Goal: Task Accomplishment & Management: Manage account settings

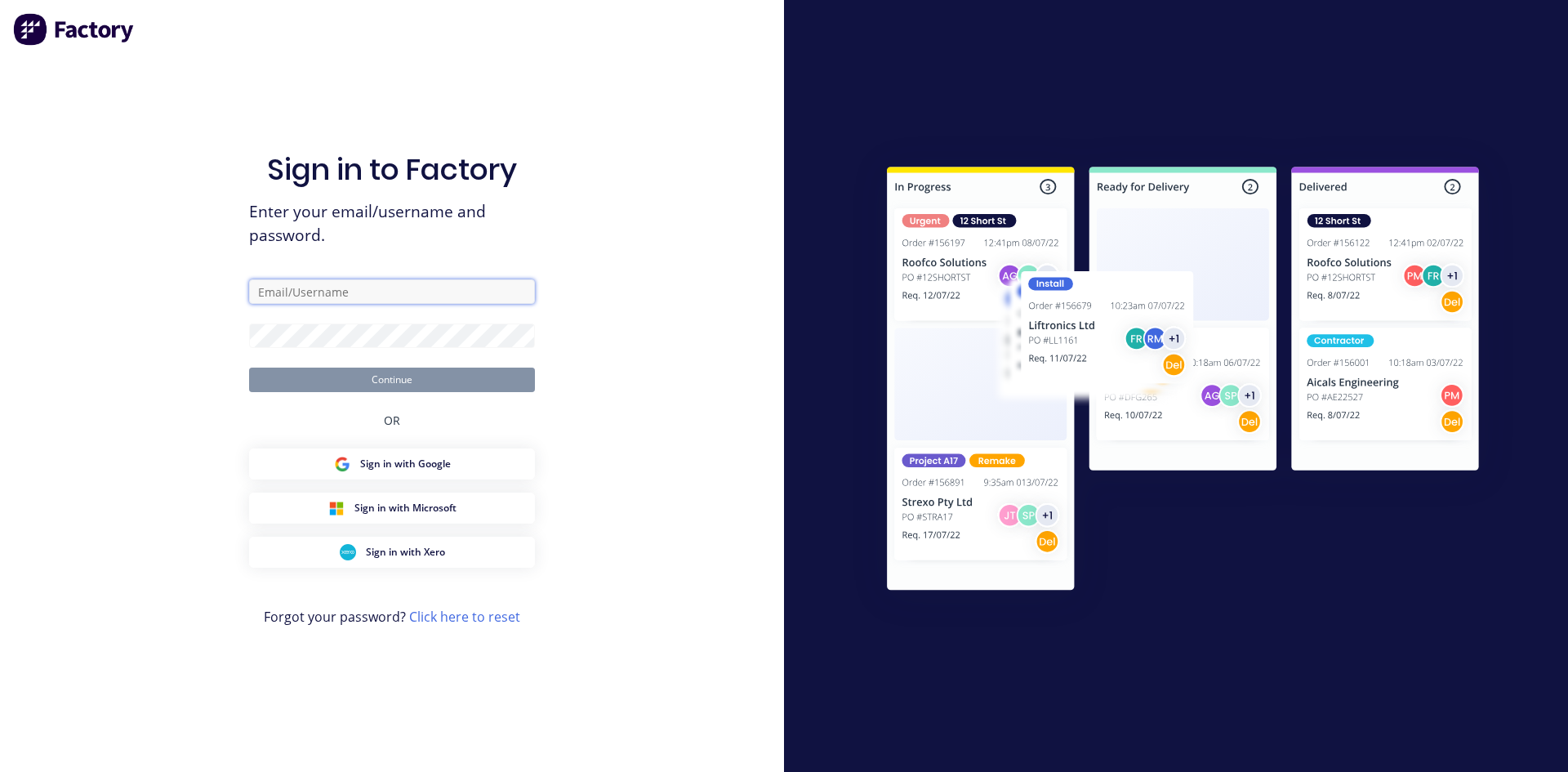
click at [412, 284] on input "text" at bounding box center [391, 291] width 286 height 25
type input "[EMAIL_ADDRESS][DOMAIN_NAME]"
click at [249, 368] on button "Continue" at bounding box center [391, 380] width 286 height 25
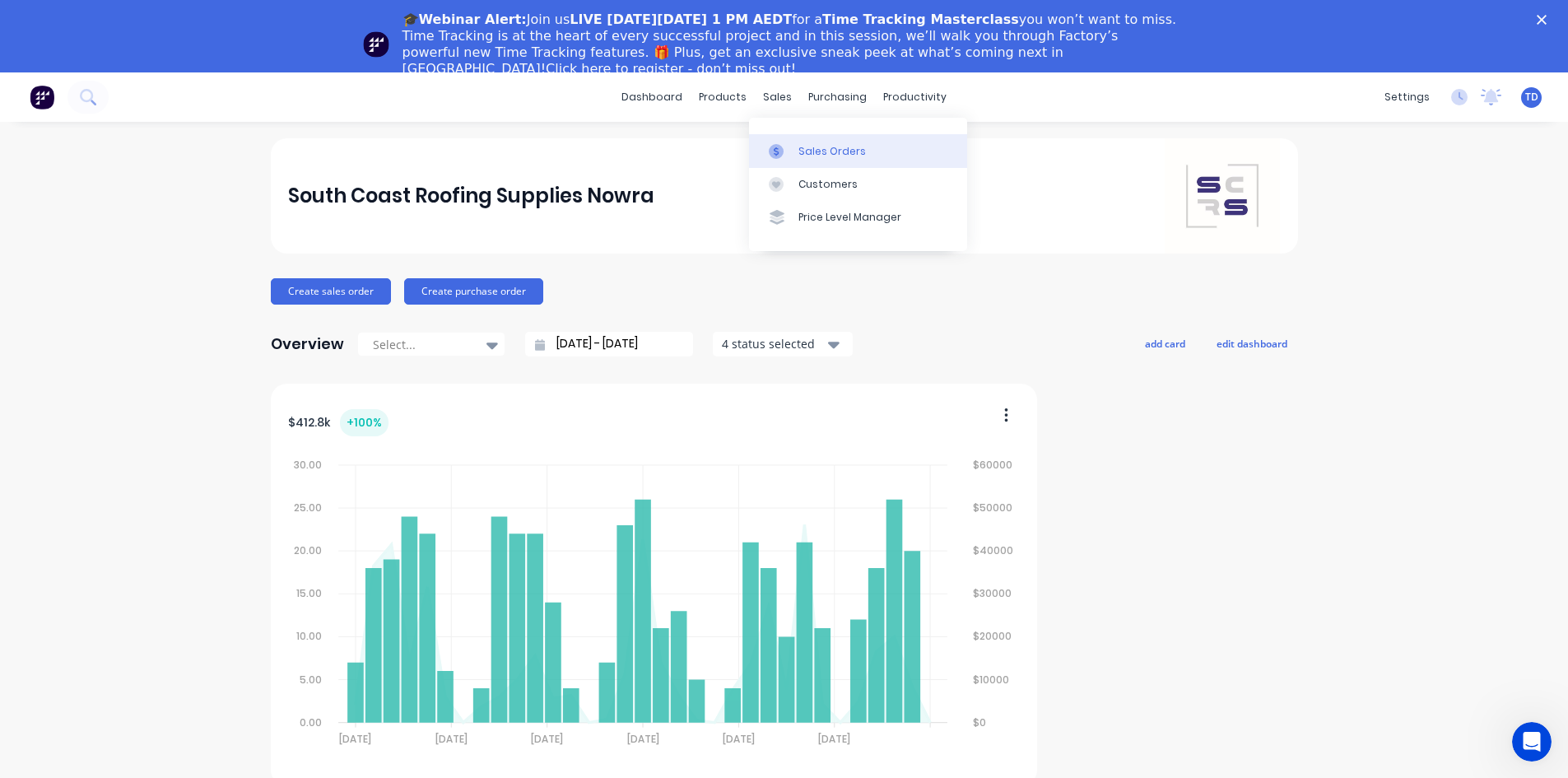
click at [803, 158] on div "Sales Orders" at bounding box center [832, 152] width 68 height 15
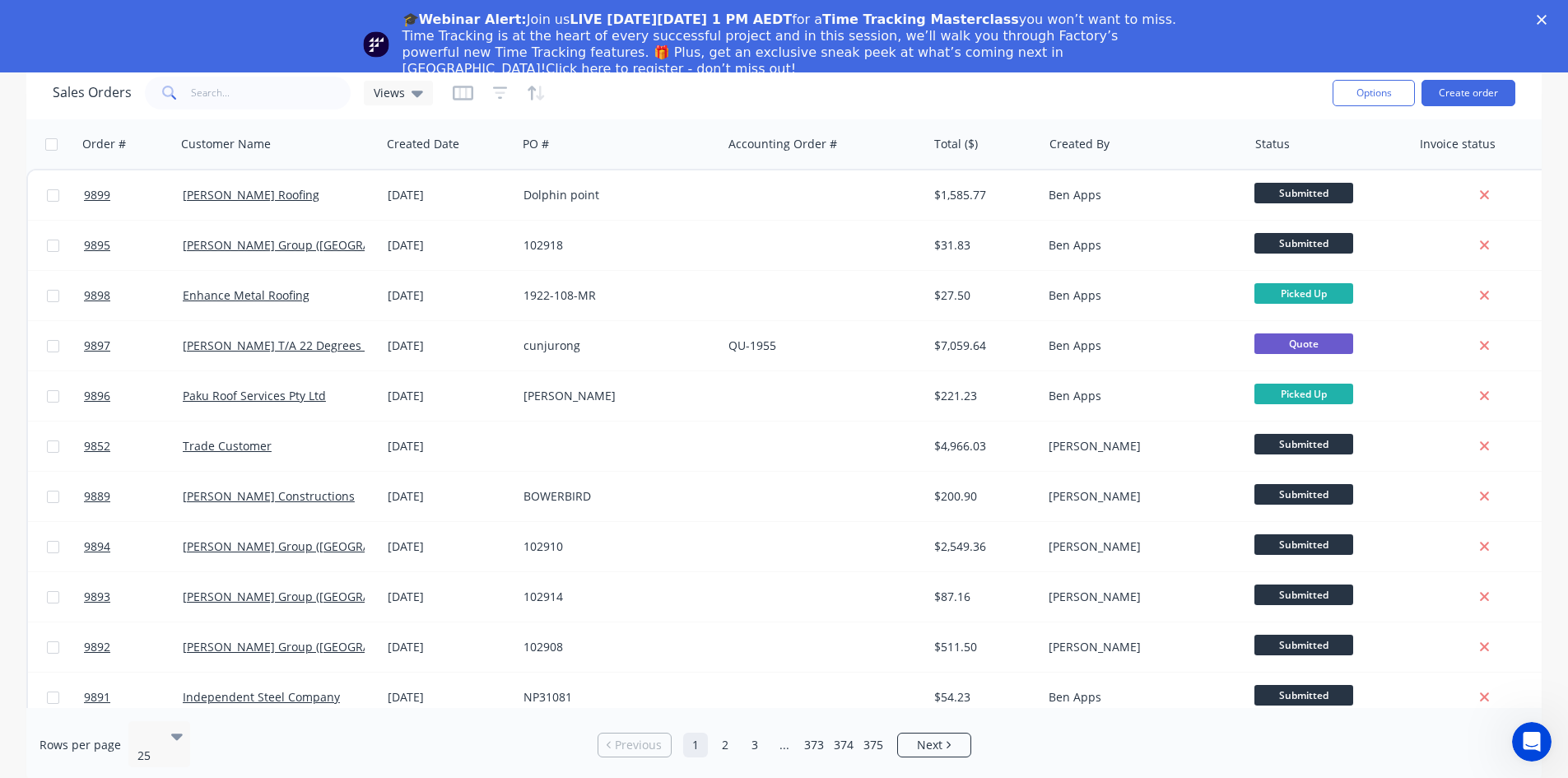
click at [1547, 18] on icon "Close" at bounding box center [1541, 19] width 10 height 10
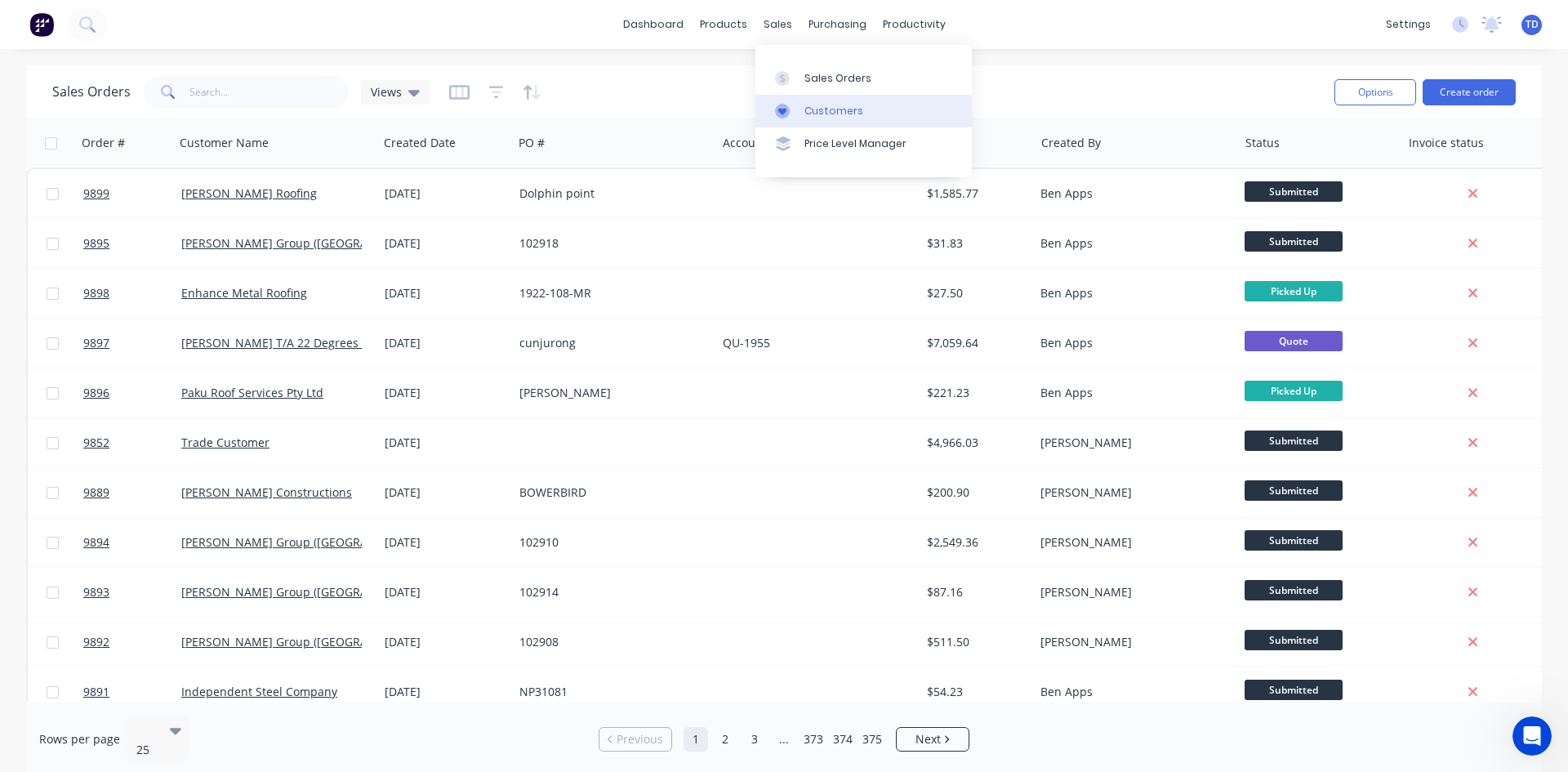
drag, startPoint x: 808, startPoint y: 112, endPoint x: 775, endPoint y: 119, distance: 33.7
click at [808, 112] on div "Customers" at bounding box center [834, 111] width 59 height 15
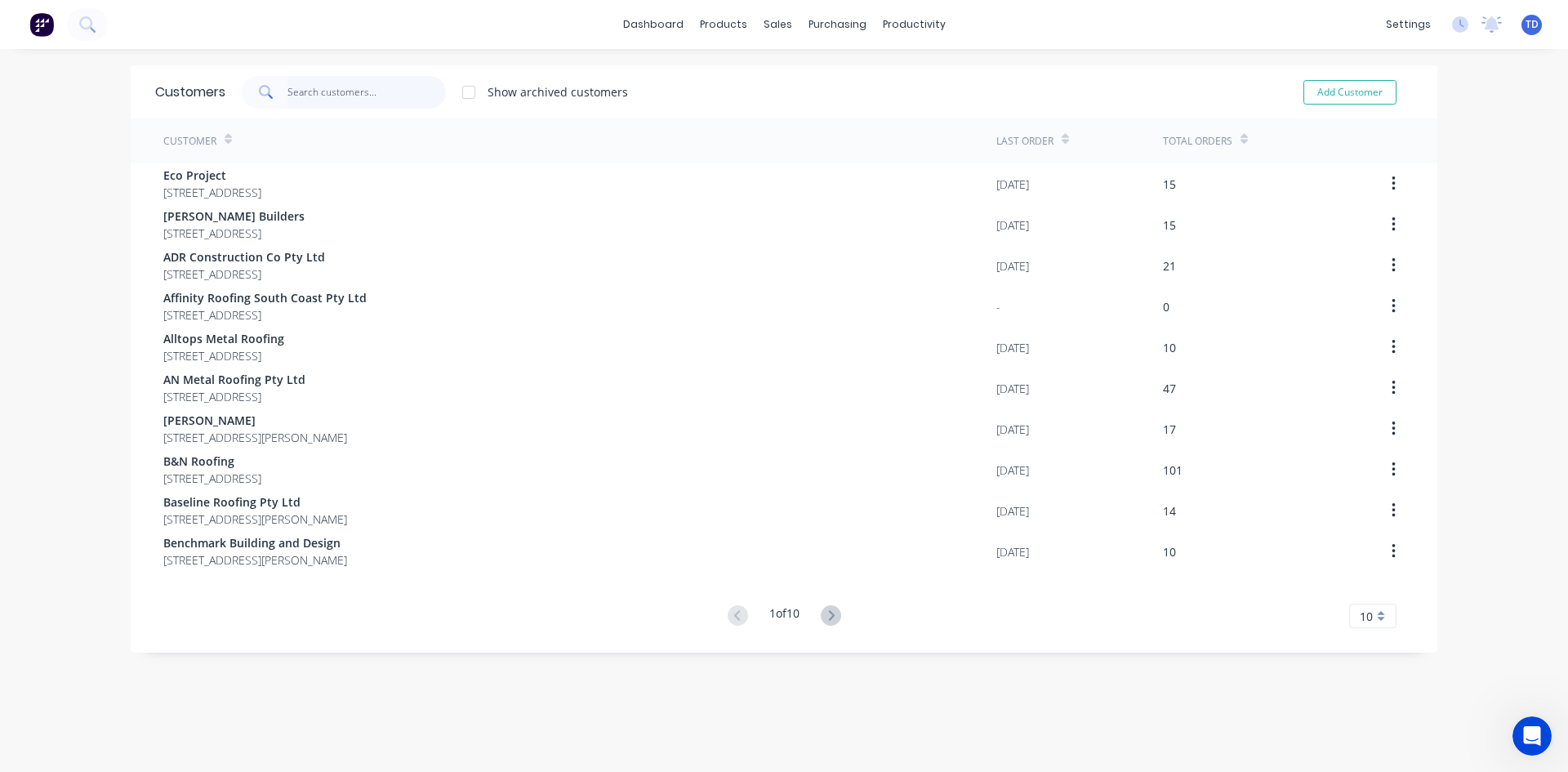
click at [291, 98] on input "text" at bounding box center [367, 93] width 159 height 33
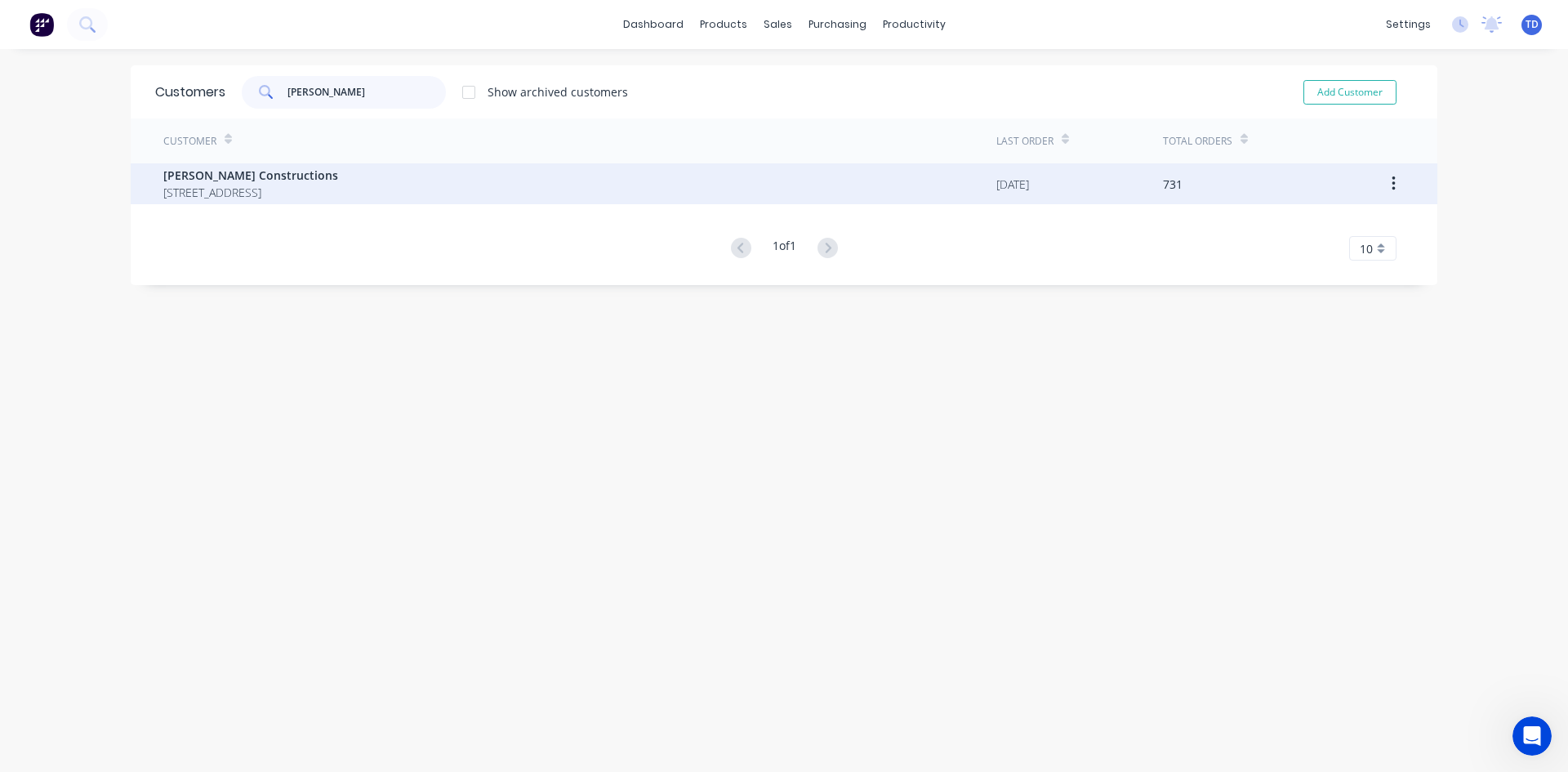
type input "hobbs"
click at [286, 186] on span "12 Park Road St Georges Basin New South Wales Australia 2540" at bounding box center [251, 192] width 175 height 17
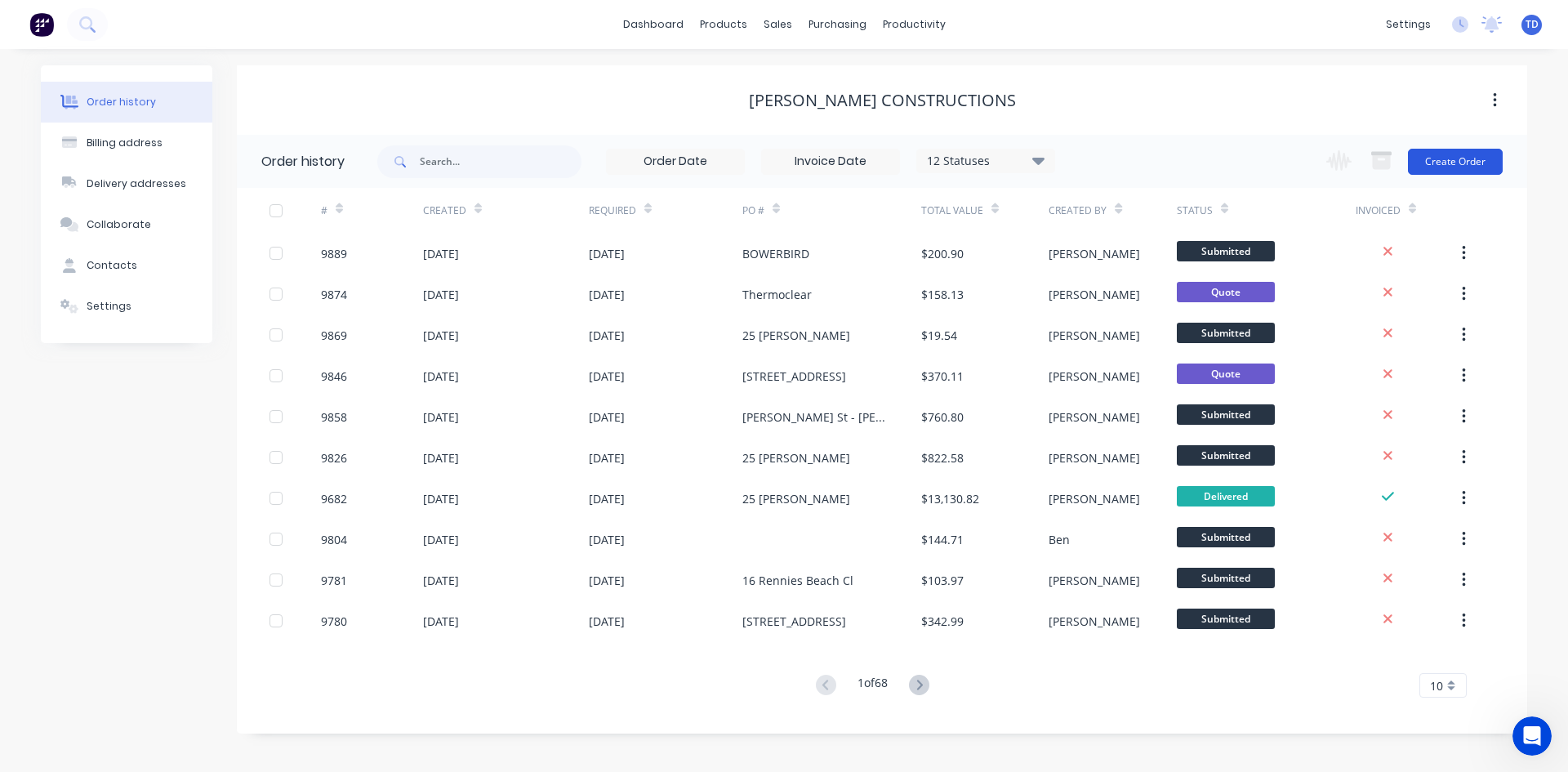
click at [1440, 165] on button "Create Order" at bounding box center [1455, 162] width 95 height 26
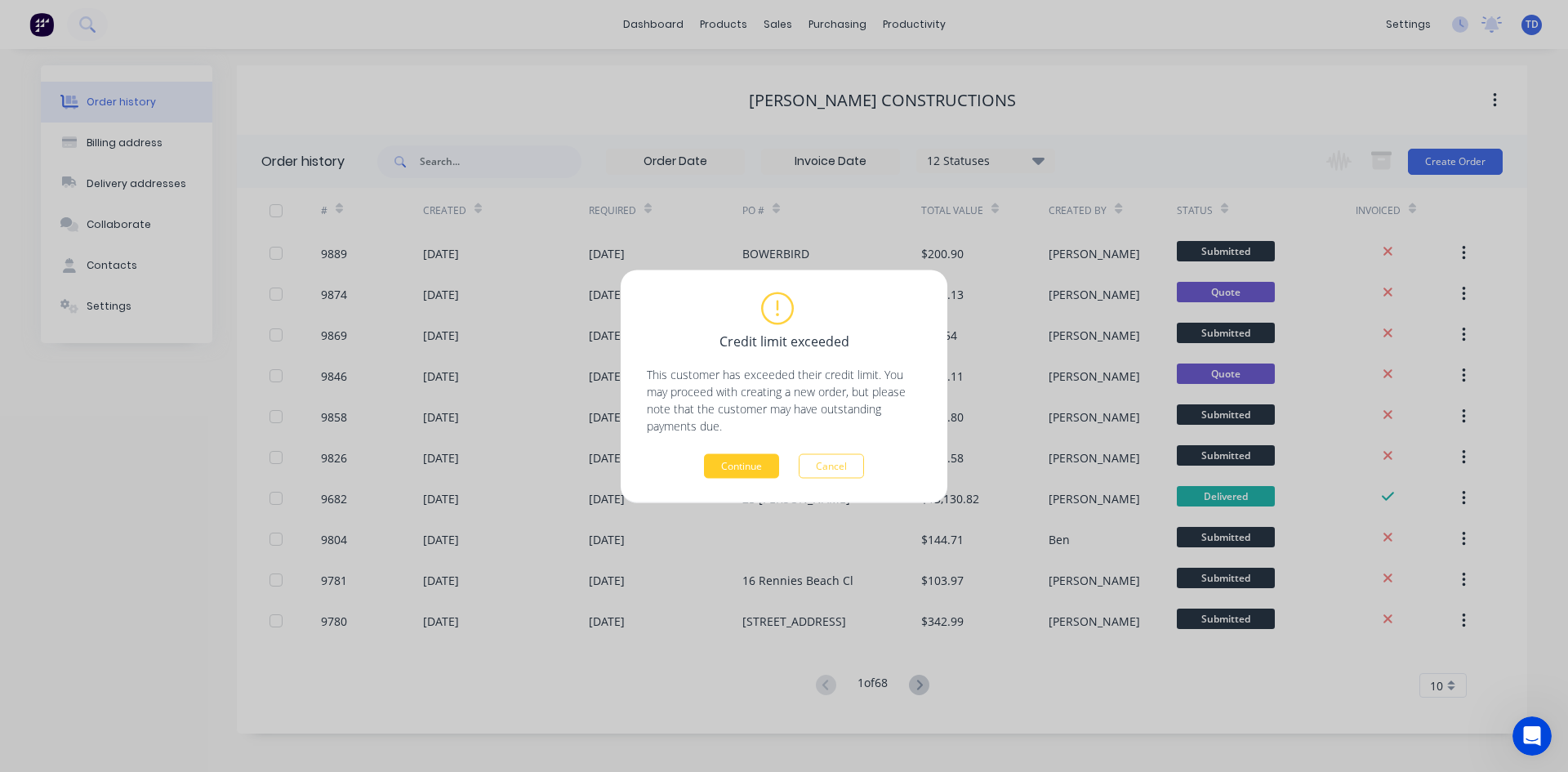
click at [741, 460] on button "Continue" at bounding box center [741, 465] width 75 height 25
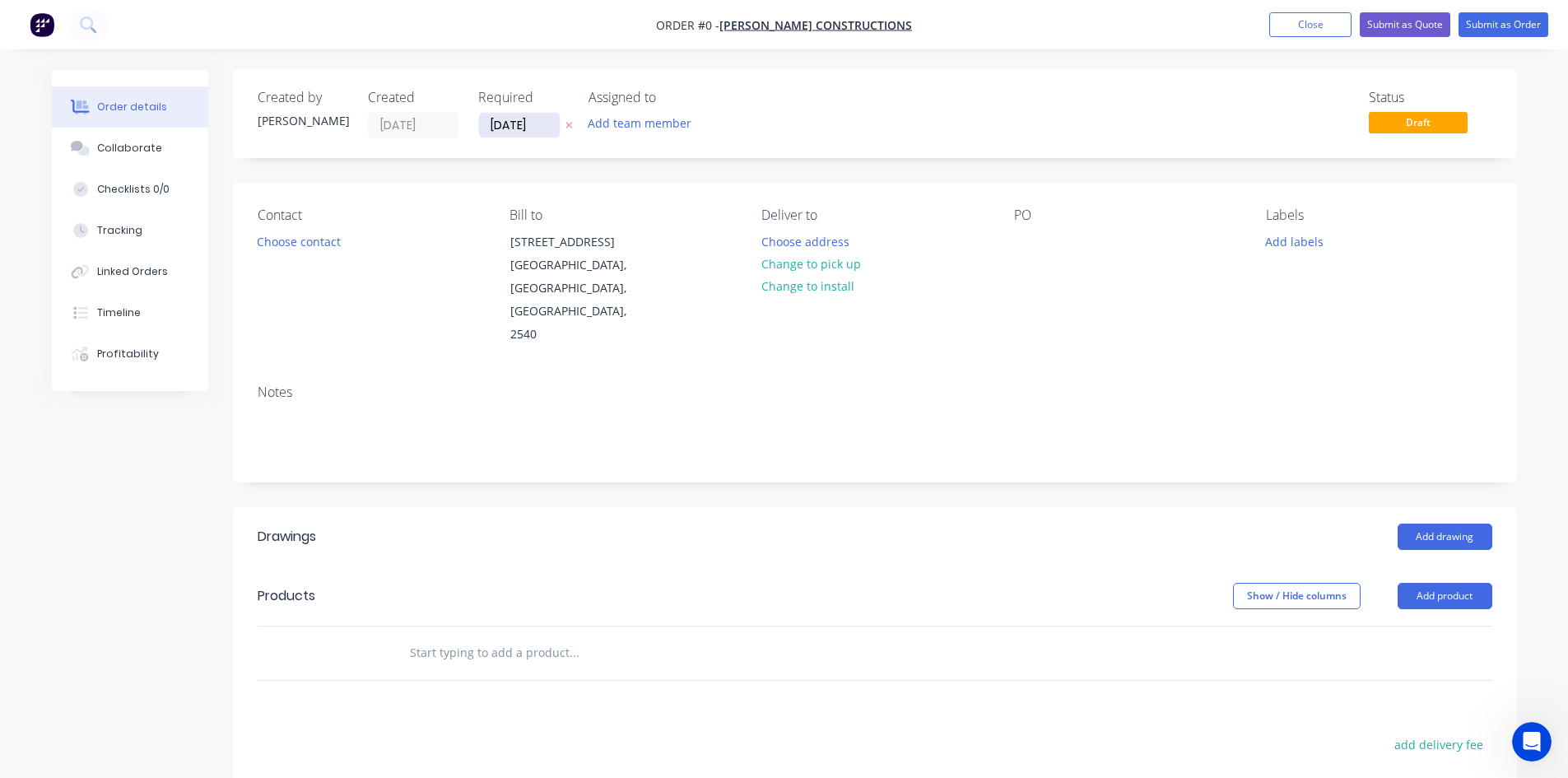
click at [544, 126] on input "[DATE]" at bounding box center [519, 125] width 81 height 25
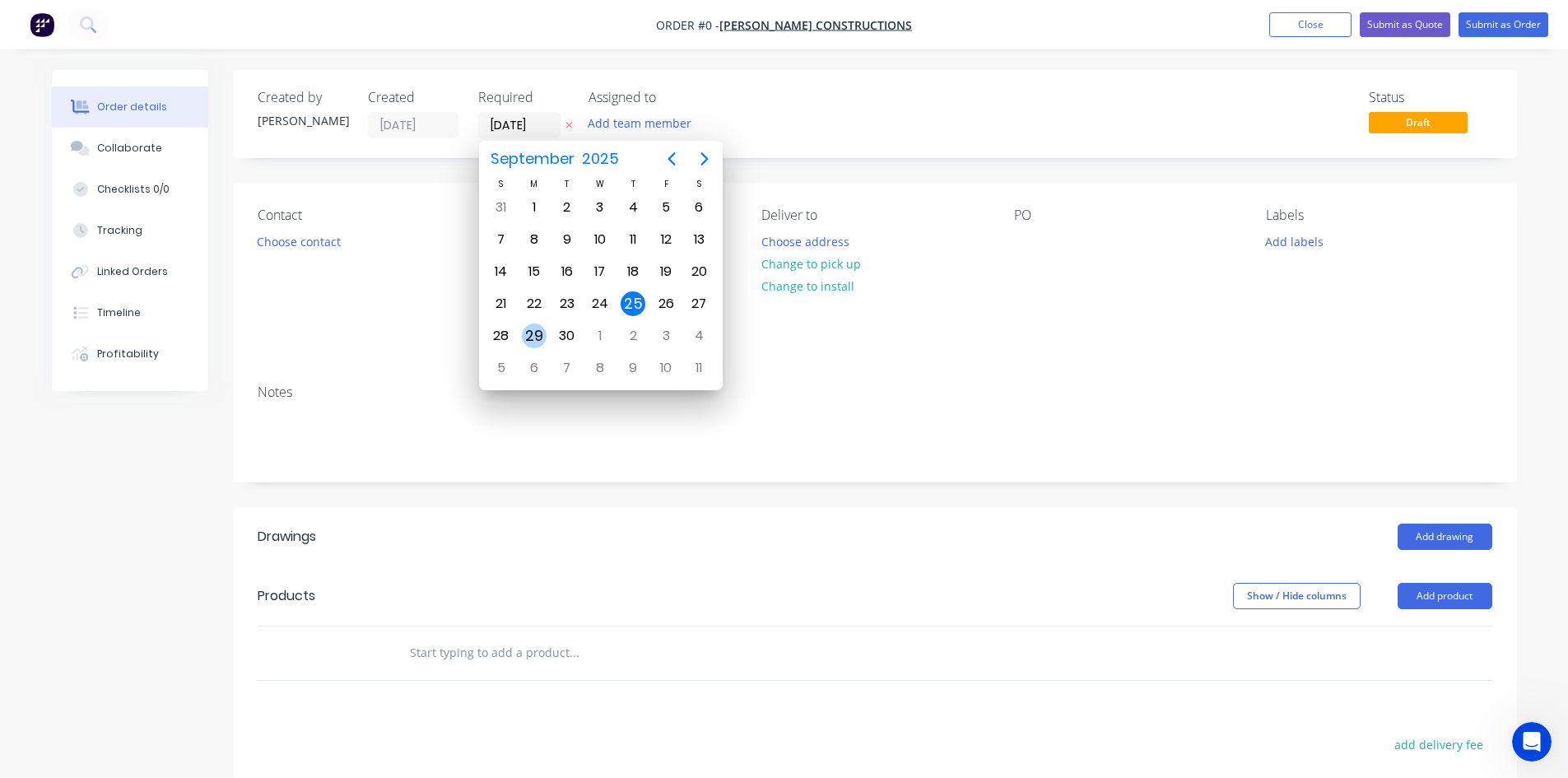
click at [538, 335] on div "29" at bounding box center [534, 335] width 25 height 25
type input "29/09/25"
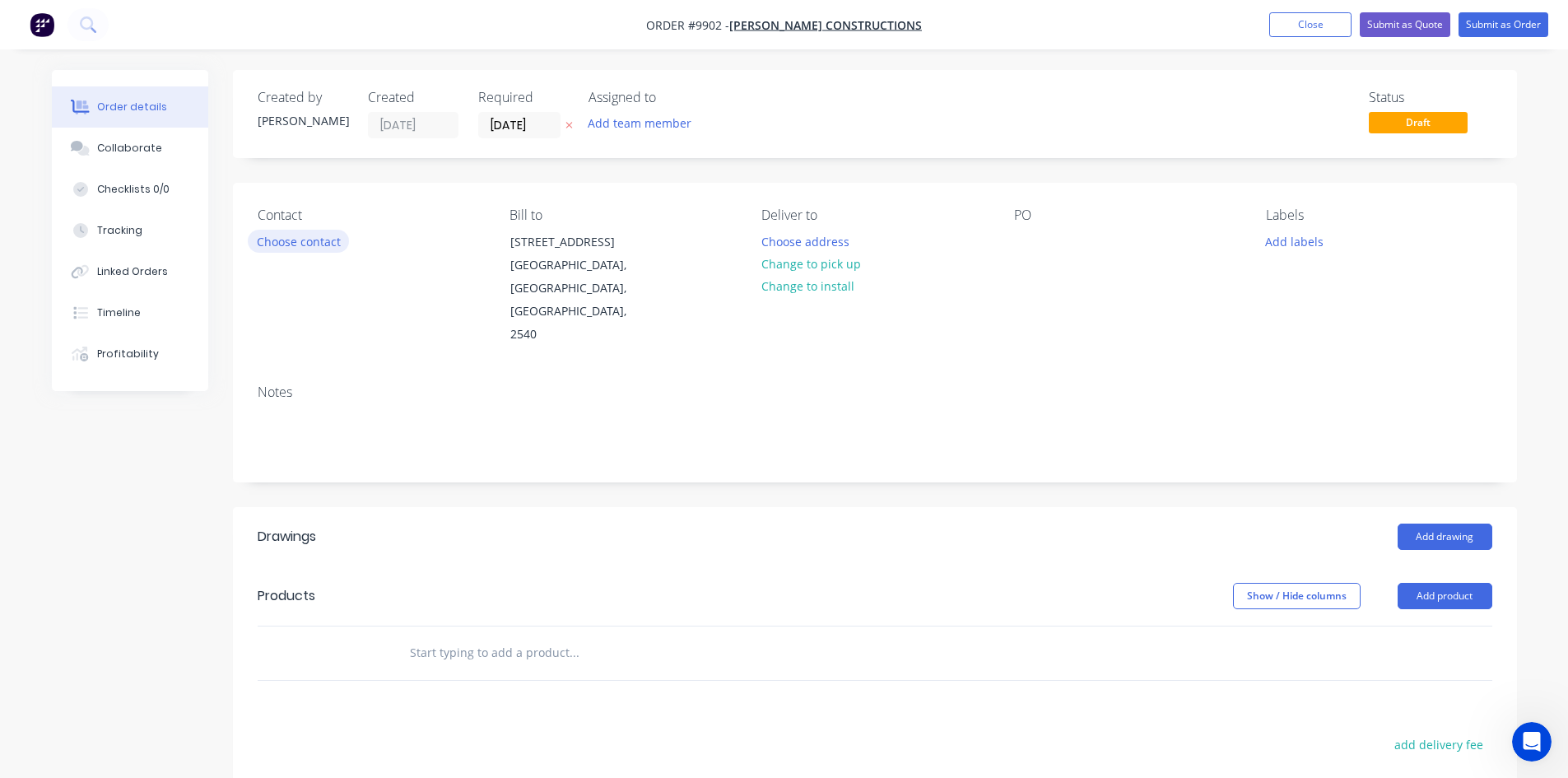
click at [318, 242] on button "Choose contact" at bounding box center [298, 241] width 101 height 22
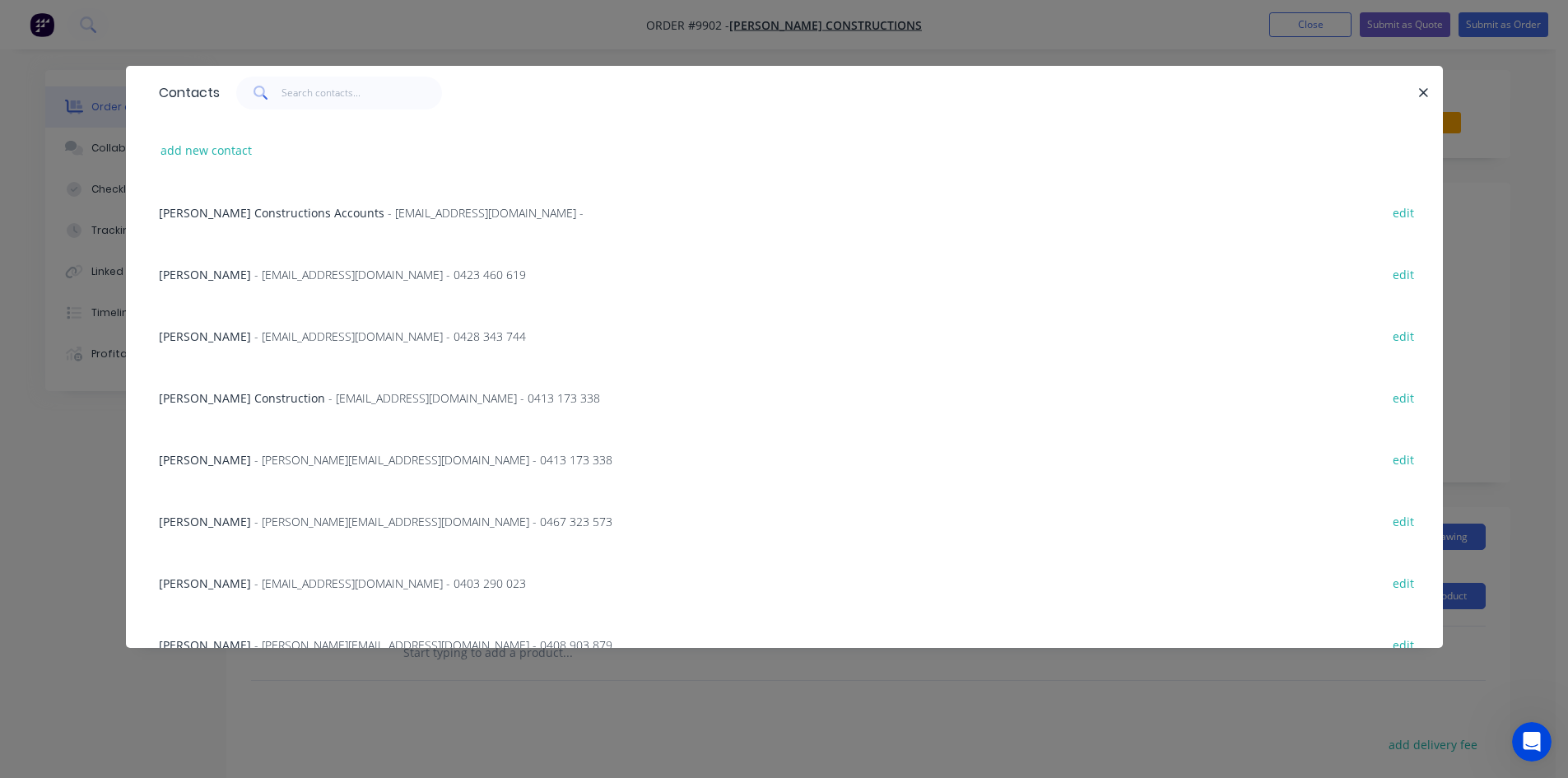
click at [296, 514] on span "- [PERSON_NAME][EMAIL_ADDRESS][DOMAIN_NAME] - 0467 323 573" at bounding box center [433, 521] width 358 height 16
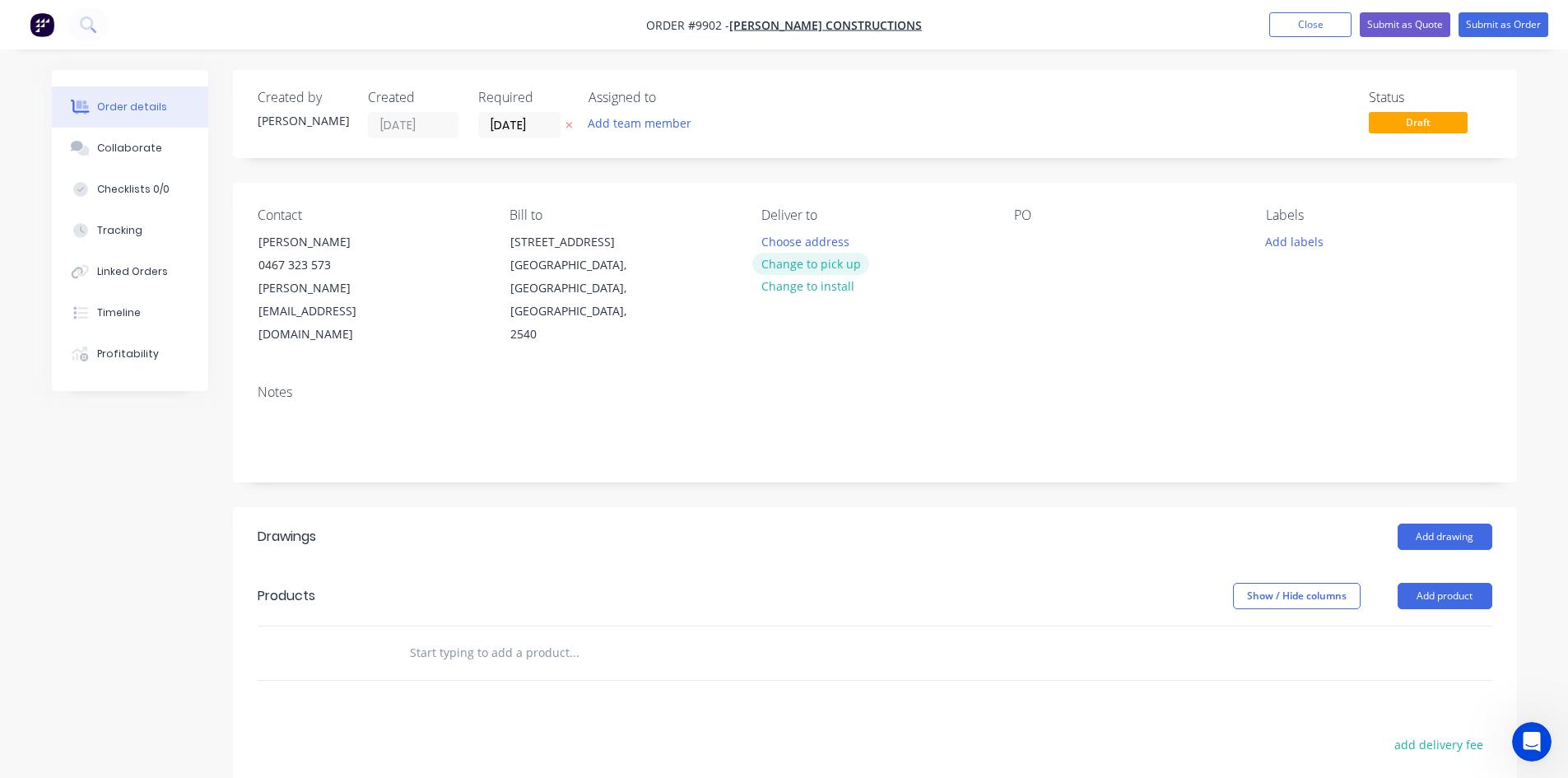
click at [797, 265] on button "Change to pick up" at bounding box center [811, 264] width 117 height 22
click at [762, 238] on div at bounding box center [774, 242] width 26 height 24
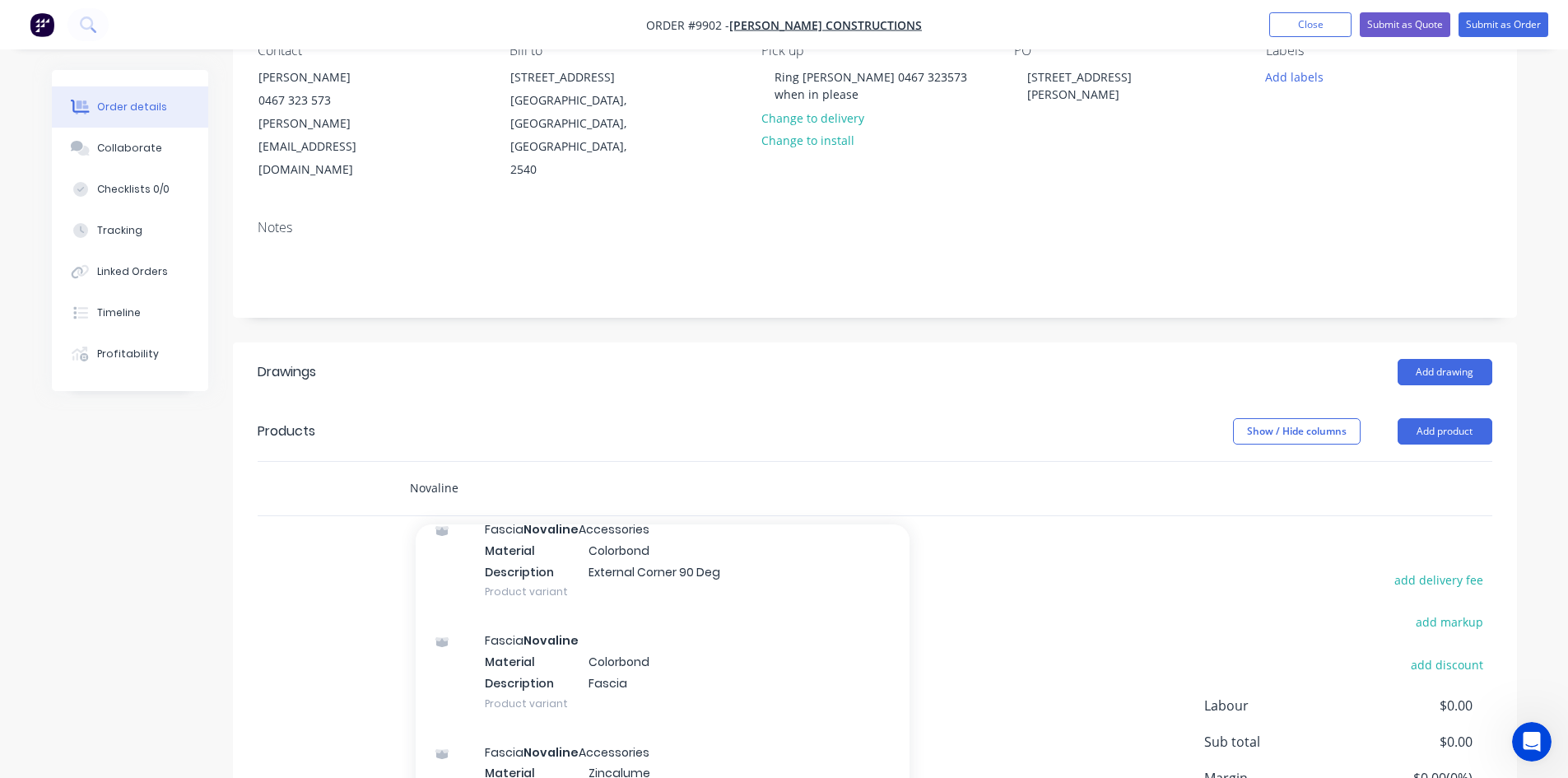
scroll to position [823, 0]
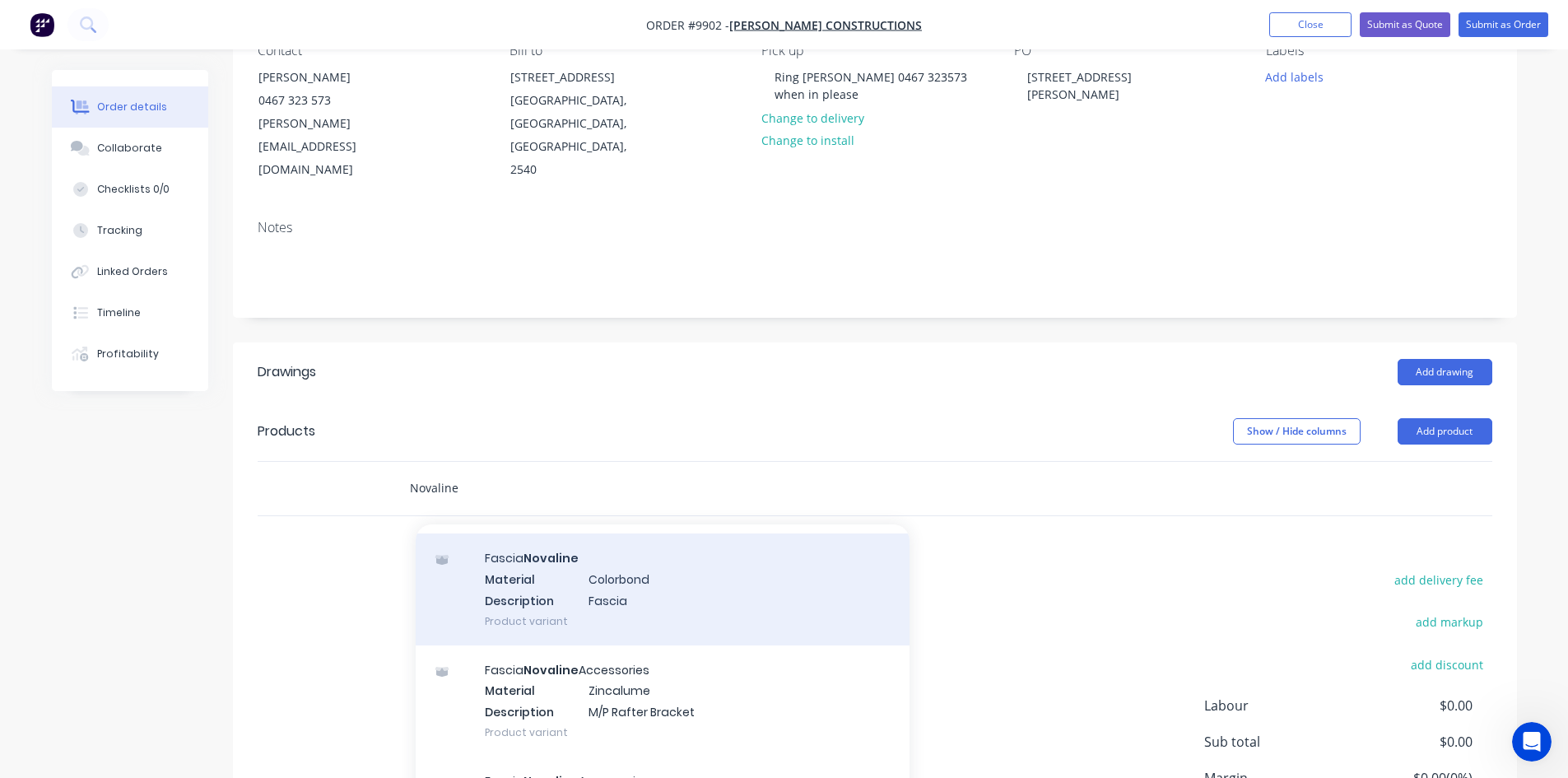
type input "Novaline"
click at [580, 560] on div "Fascia Novaline Material Colorbond Description Fascia Product variant" at bounding box center [663, 589] width 494 height 111
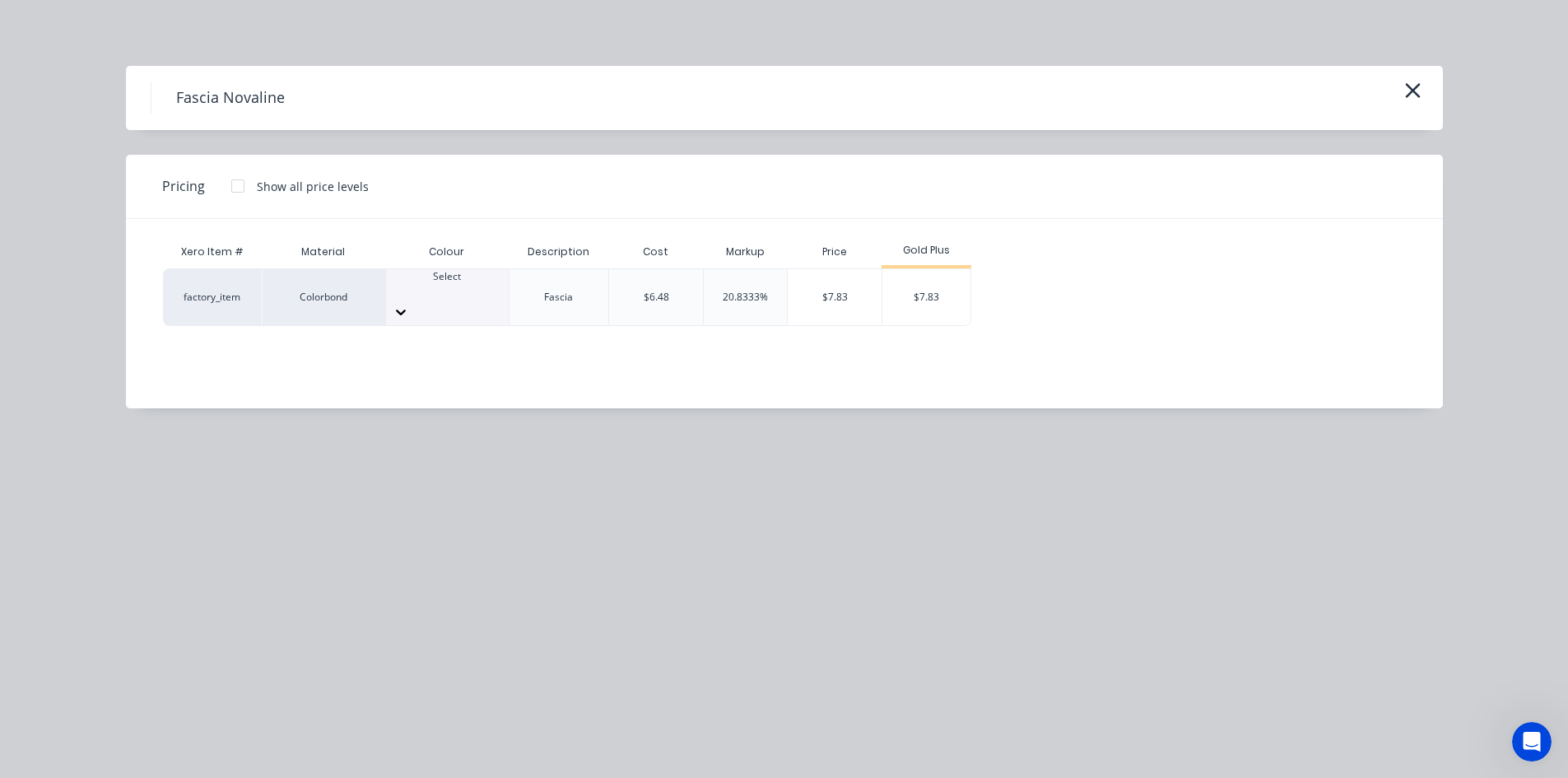
click at [475, 296] on div "Select" at bounding box center [447, 284] width 122 height 30
type input "sur"
click at [910, 294] on div "$7.83" at bounding box center [926, 297] width 88 height 56
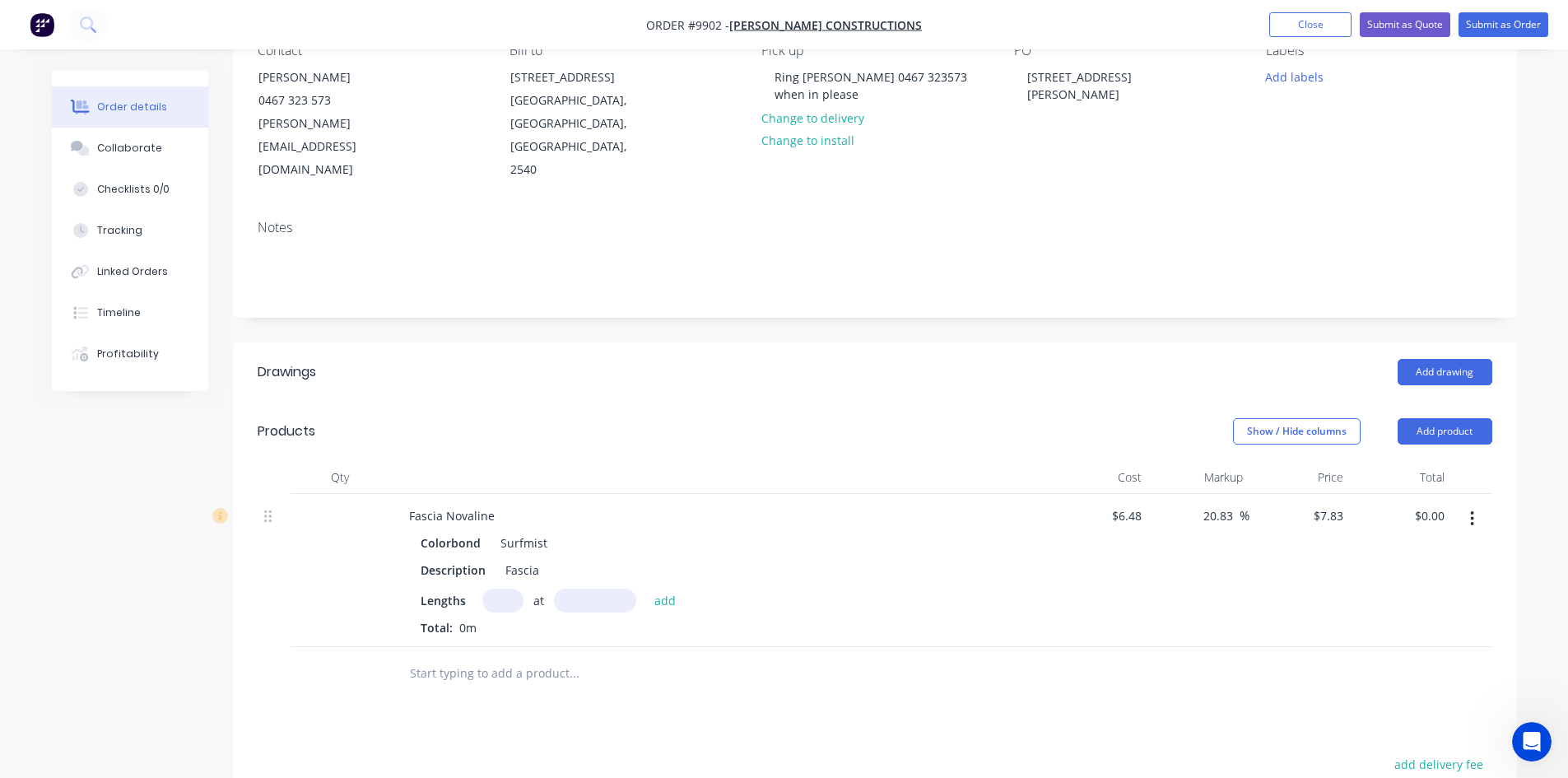
click at [500, 589] on input "text" at bounding box center [503, 601] width 41 height 24
type input "1"
type input "6000"
click at [646, 589] on button "add" at bounding box center [666, 600] width 39 height 22
type input "$46.98"
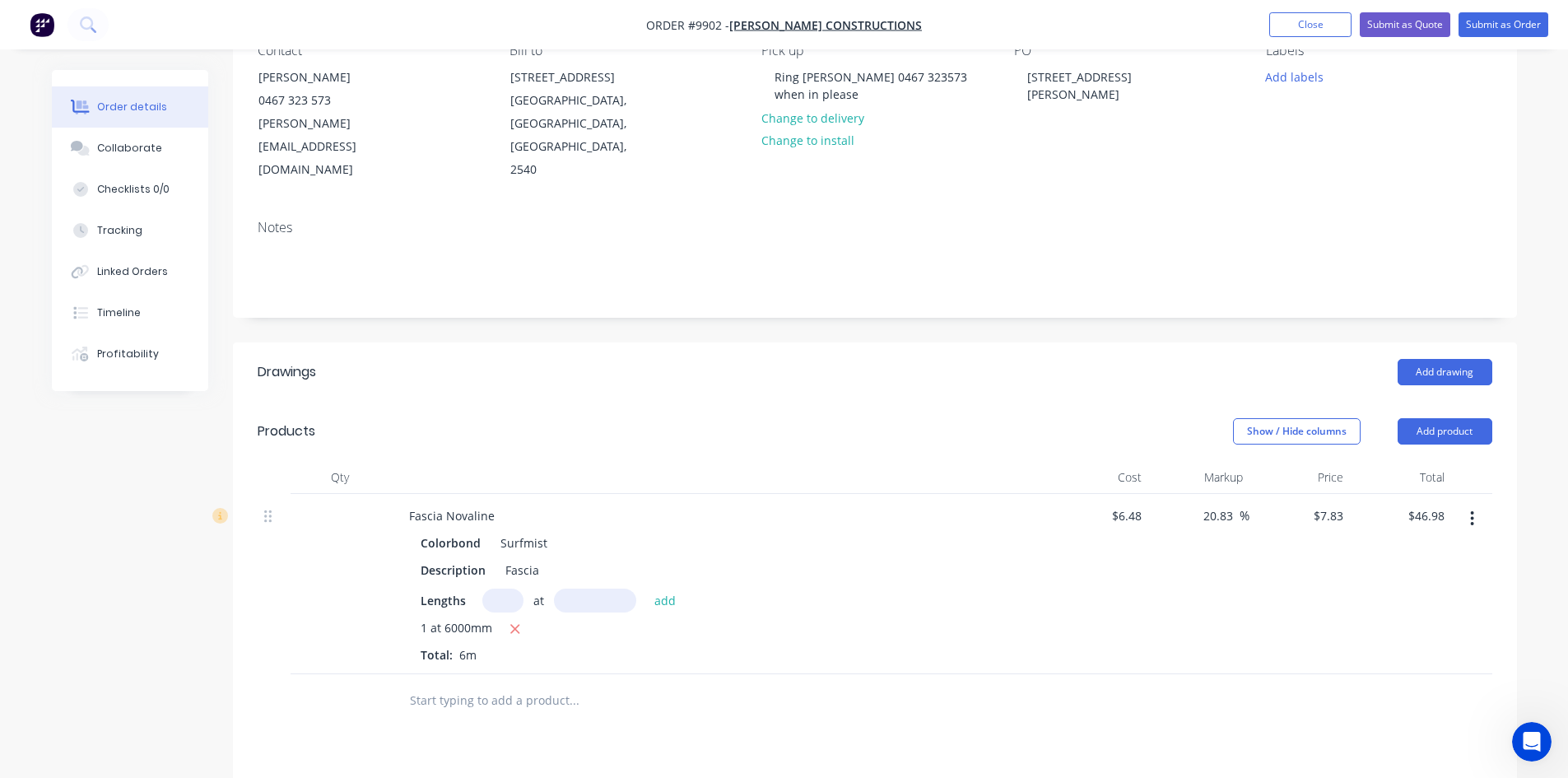
click at [452, 684] on input "text" at bounding box center [574, 701] width 330 height 33
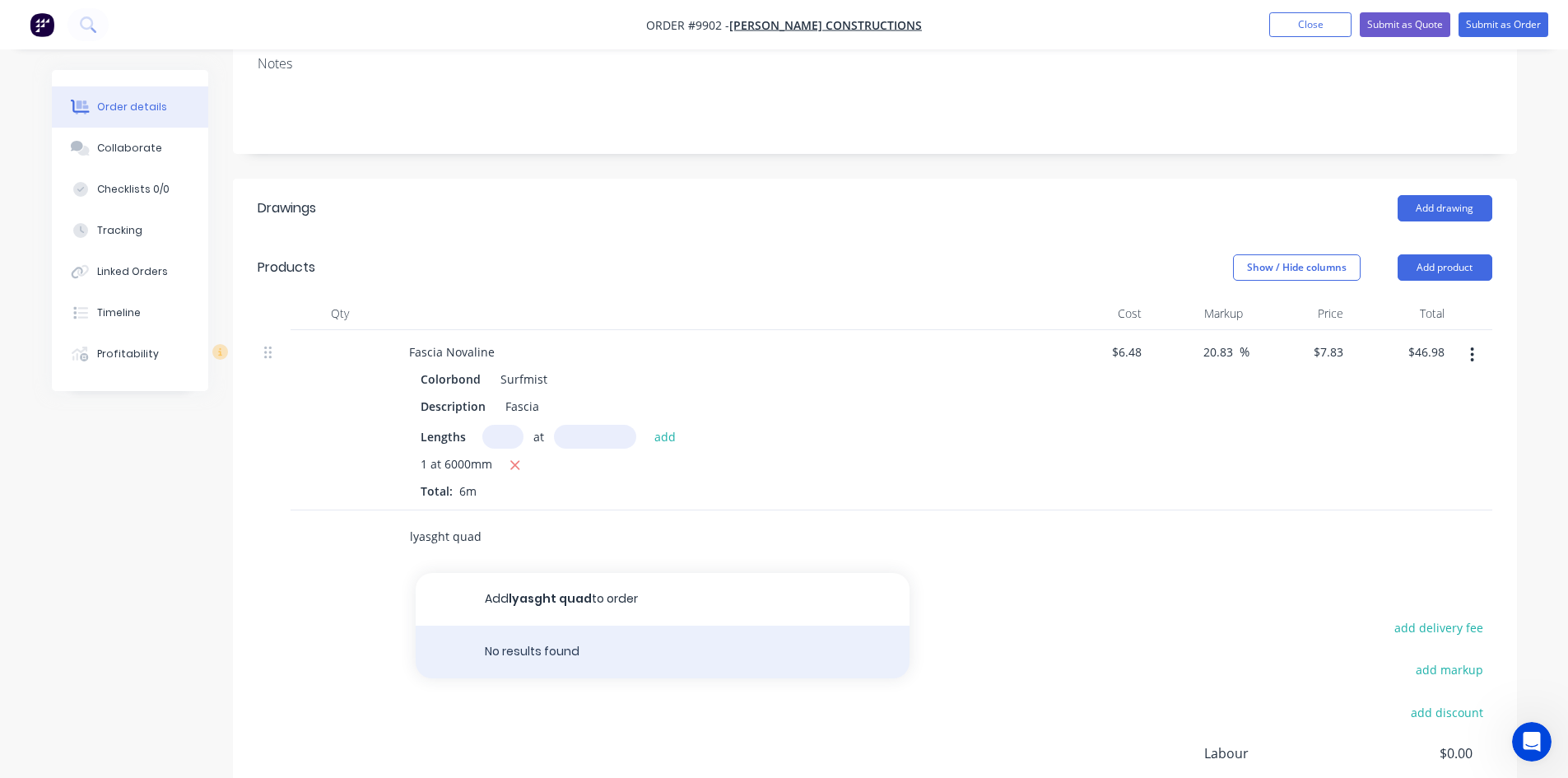
scroll to position [330, 0]
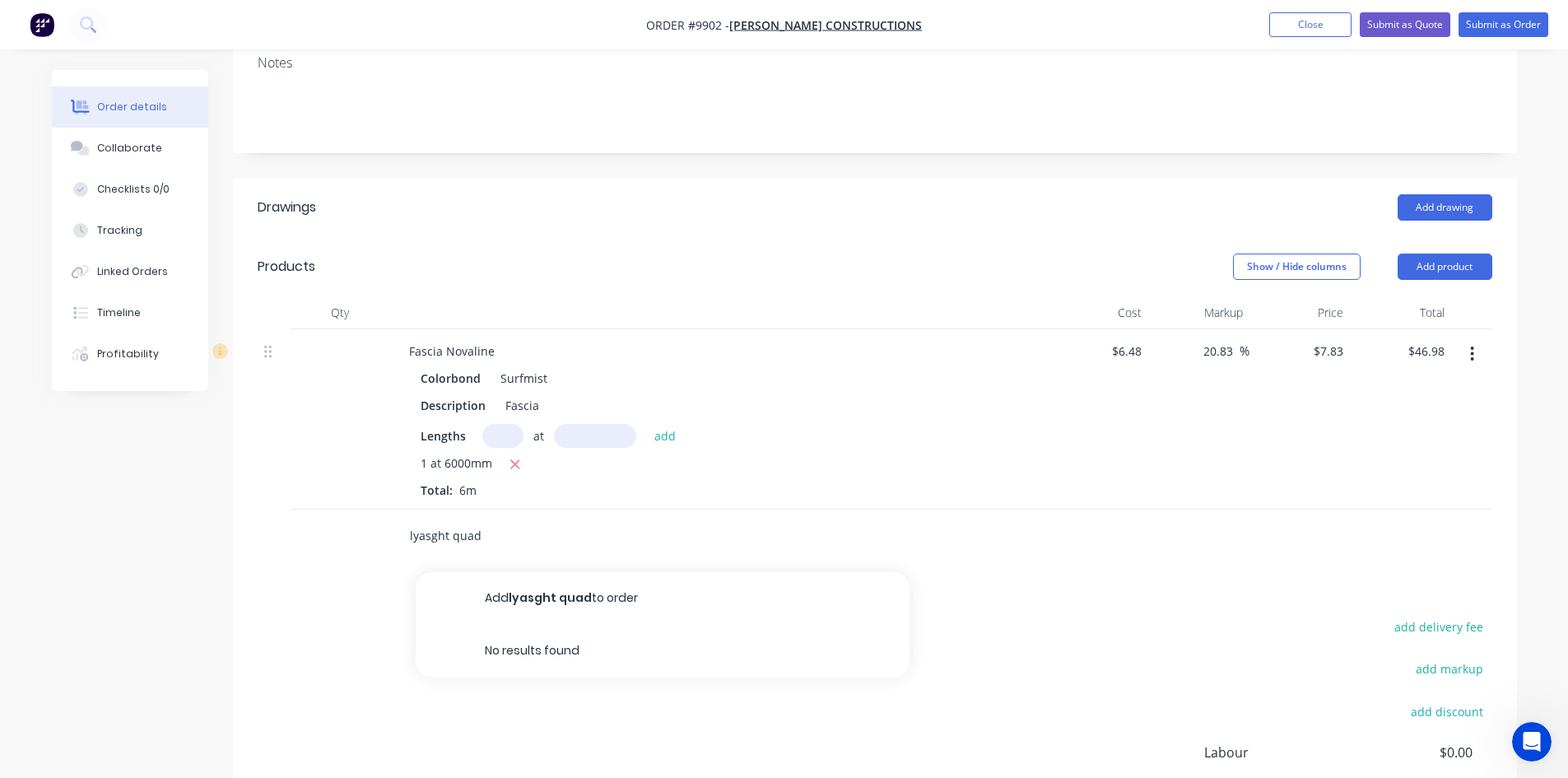
click at [421, 520] on input "lyasght quad" at bounding box center [574, 536] width 330 height 33
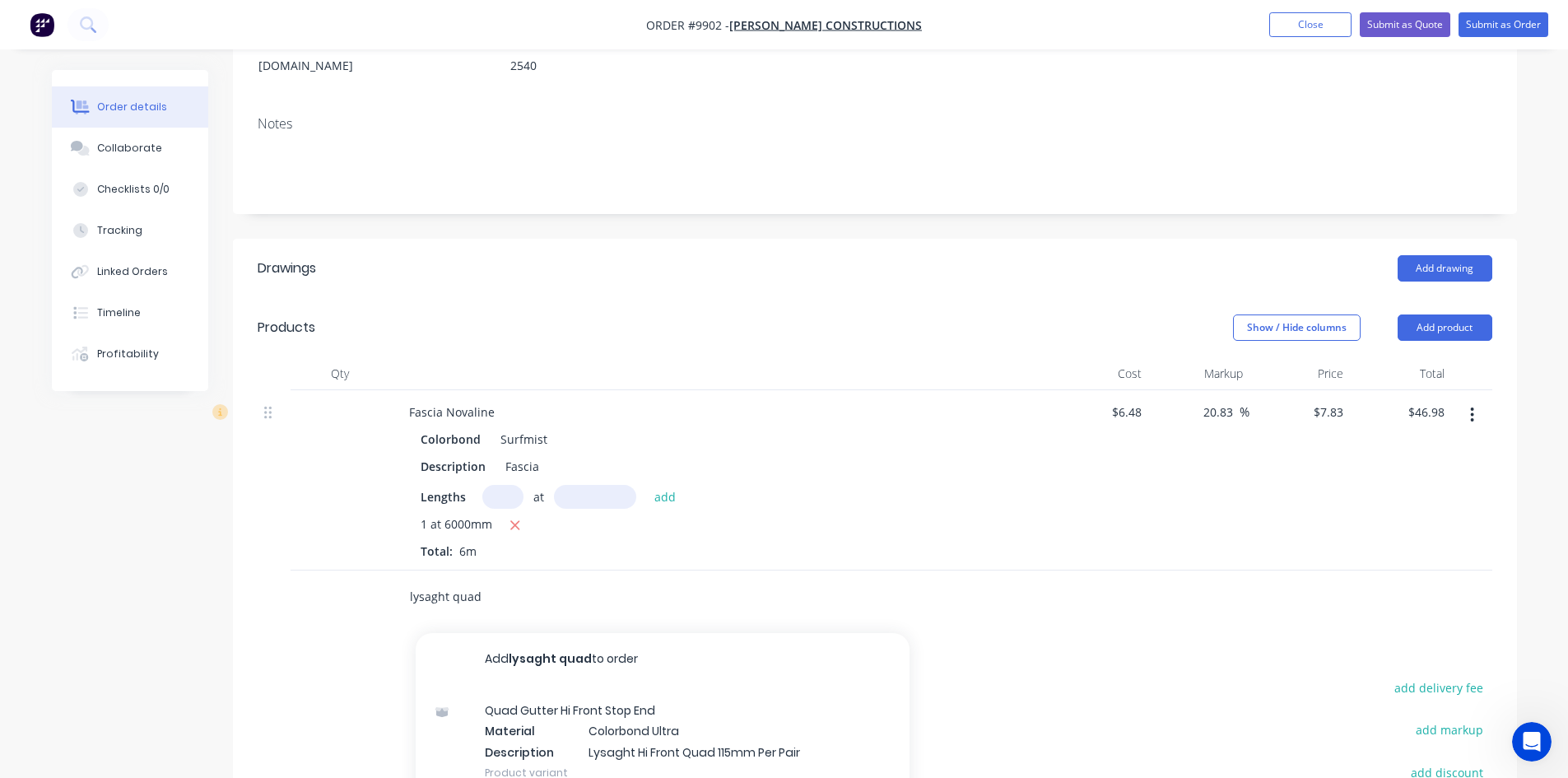
scroll to position [247, 0]
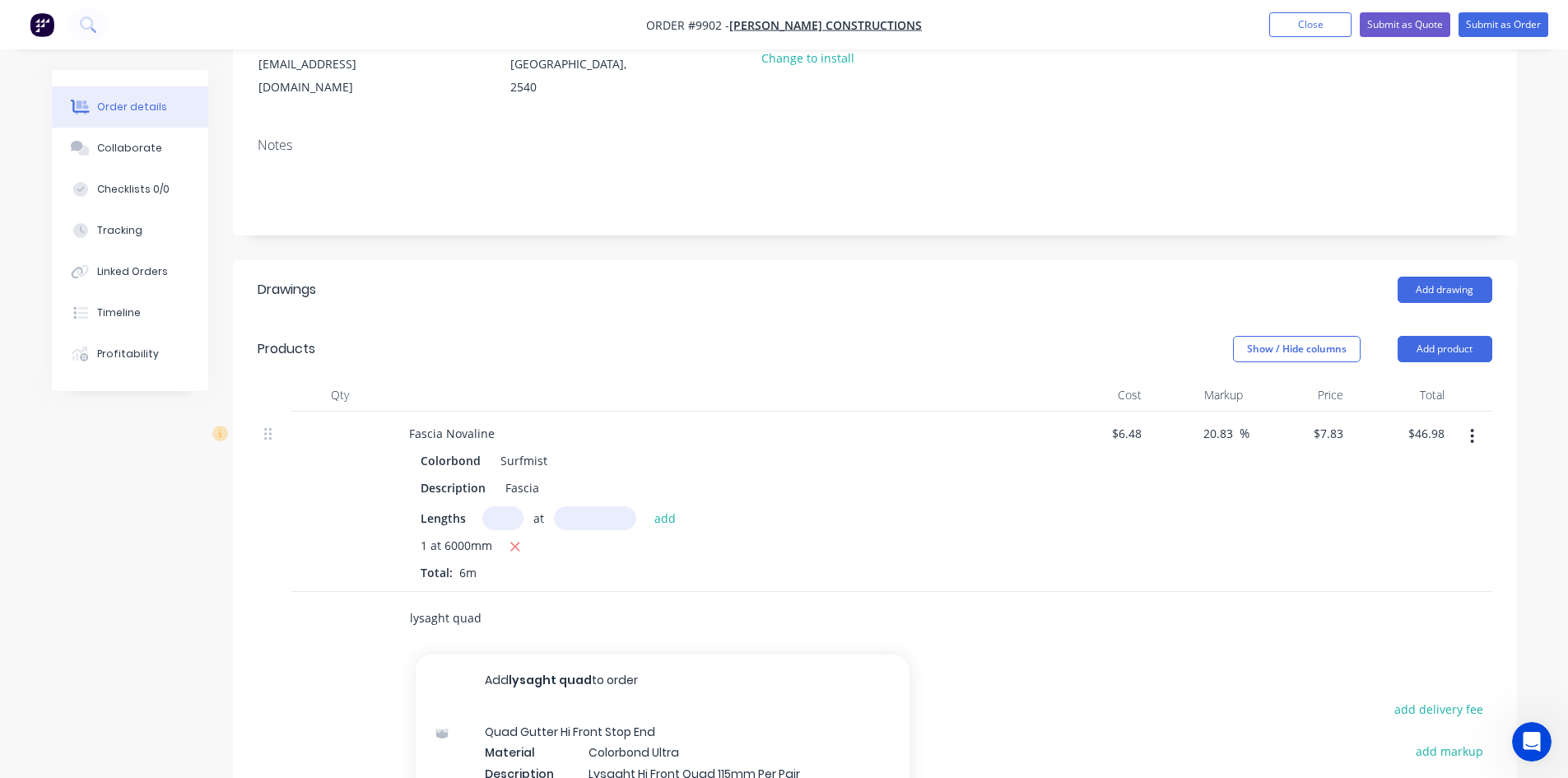
click at [514, 602] on input "lysaght quad" at bounding box center [574, 619] width 330 height 33
type input "l"
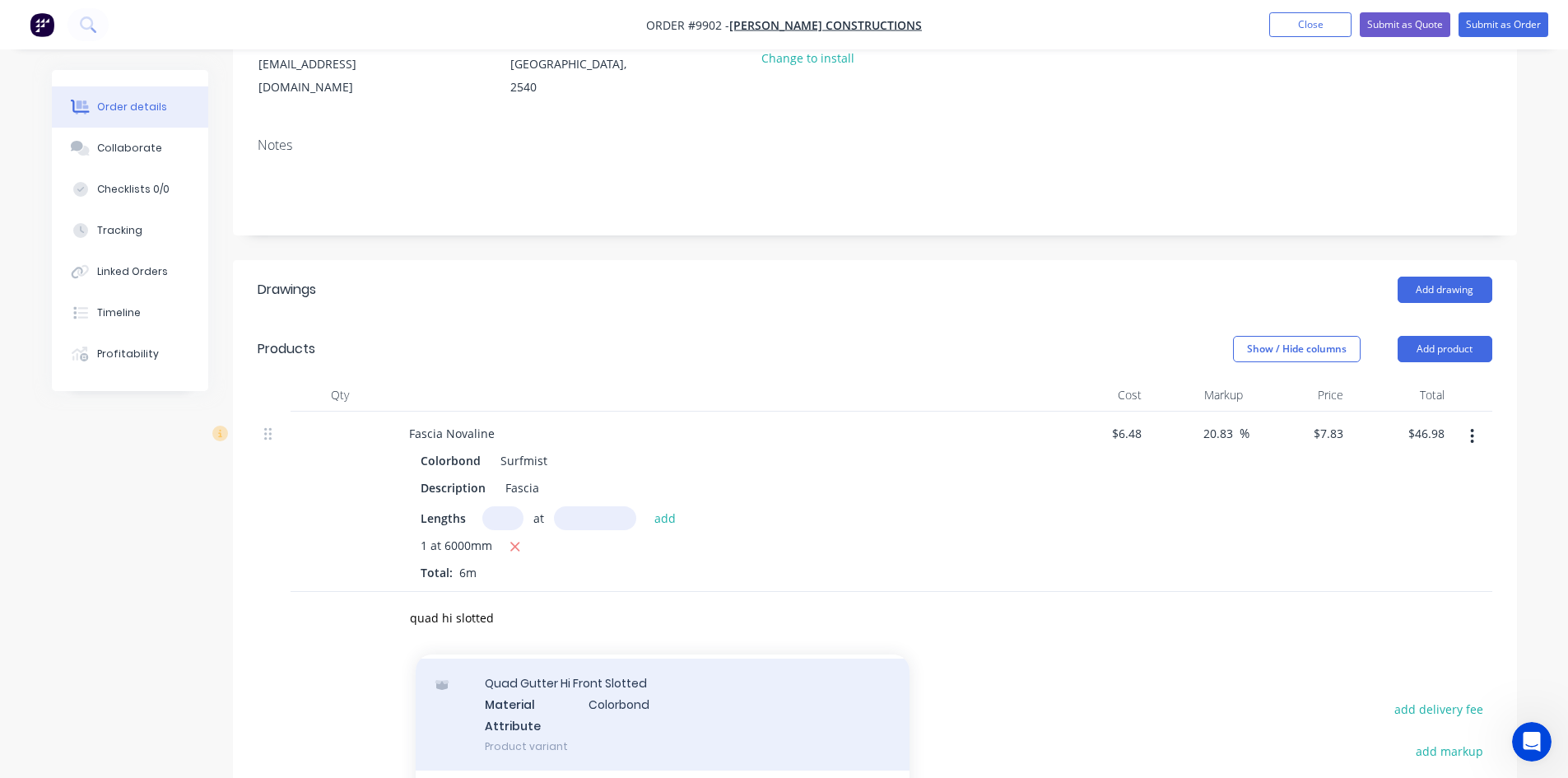
click at [510, 670] on div "Quad Gutter Hi Front Slotted Material Colorbond Attribute Product variant" at bounding box center [663, 714] width 494 height 111
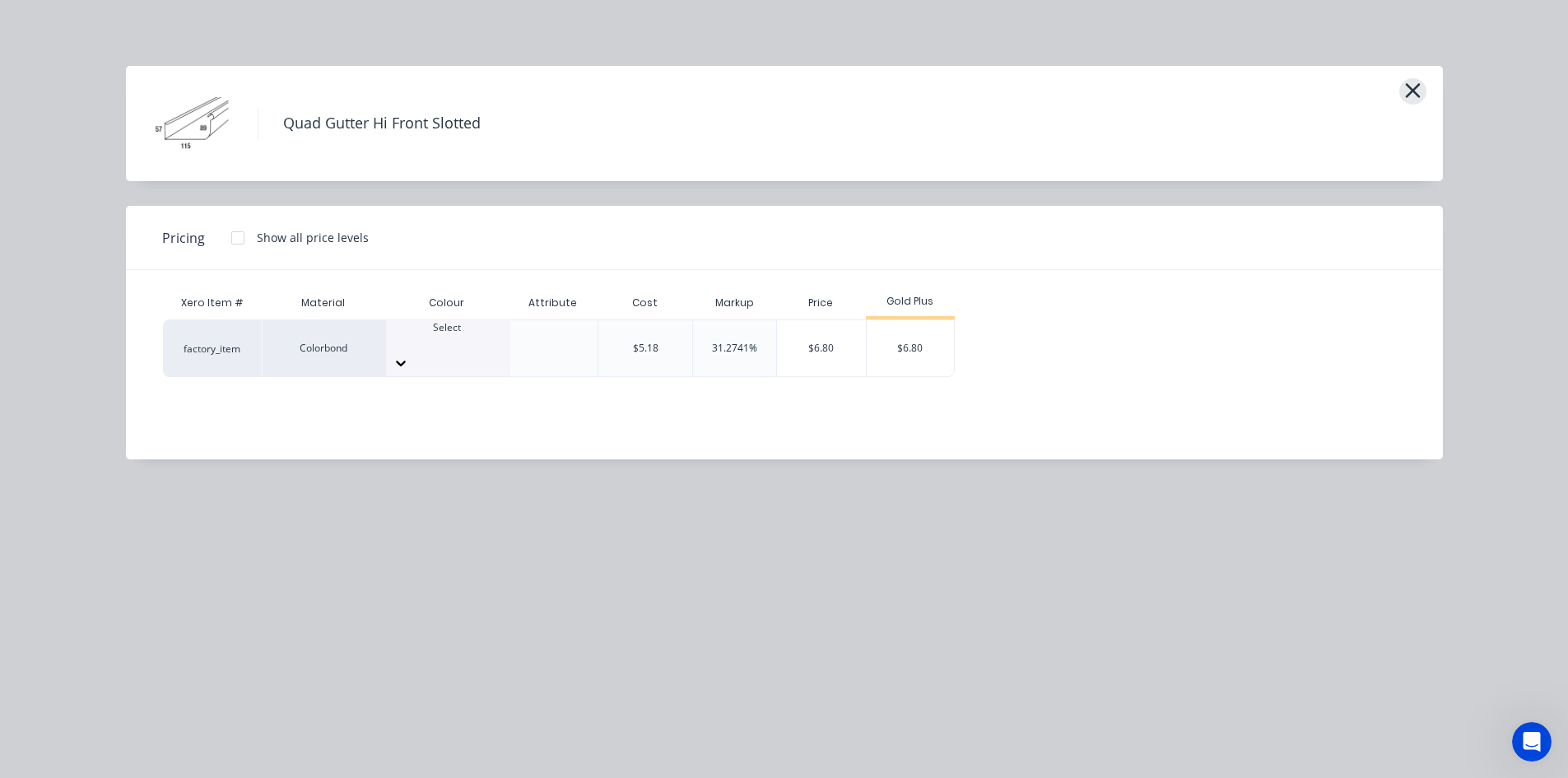
click at [1411, 90] on icon "button" at bounding box center [1412, 91] width 15 height 15
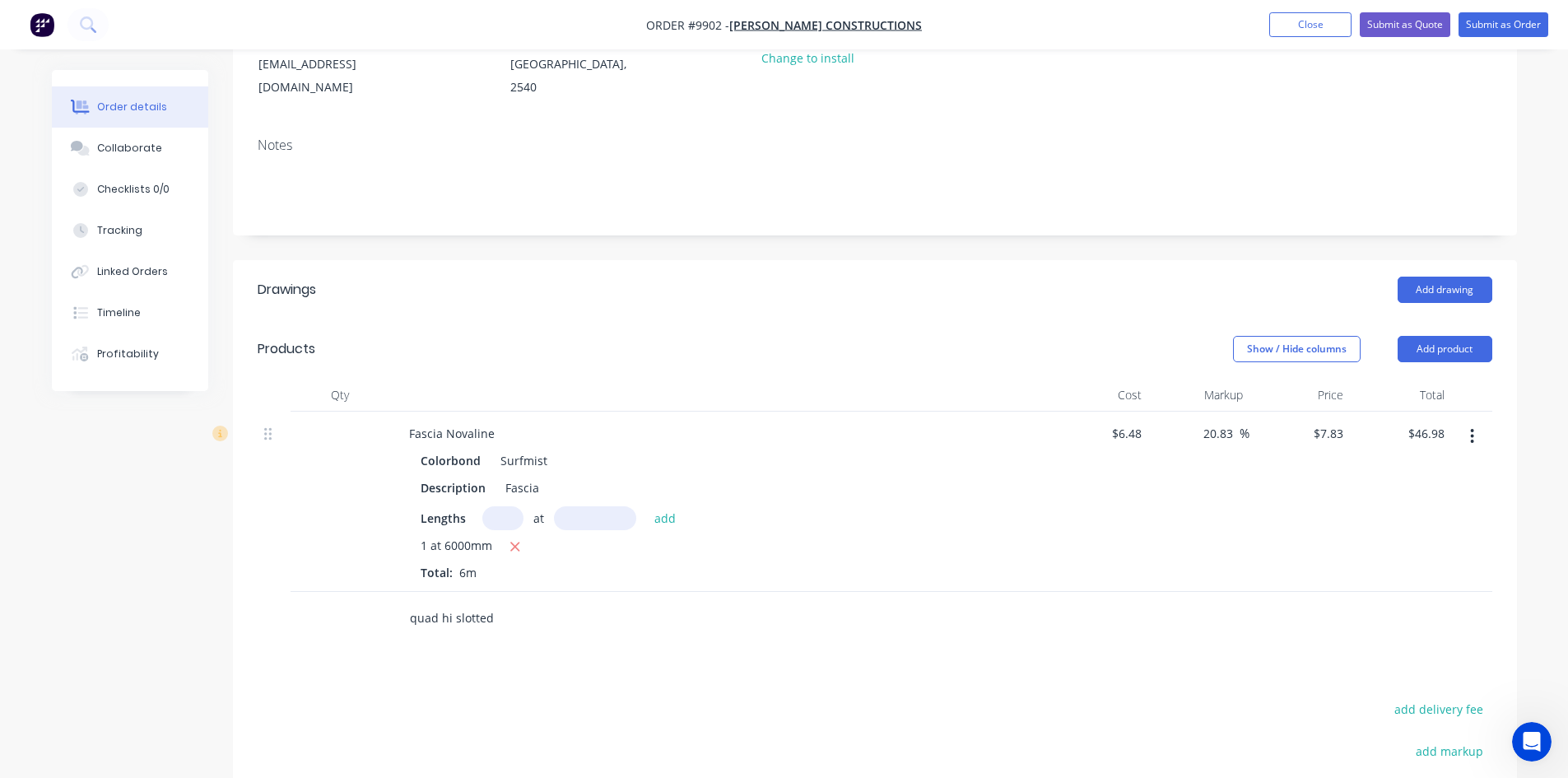
click at [540, 602] on input "quad hi slotted" at bounding box center [574, 619] width 330 height 33
type input "q"
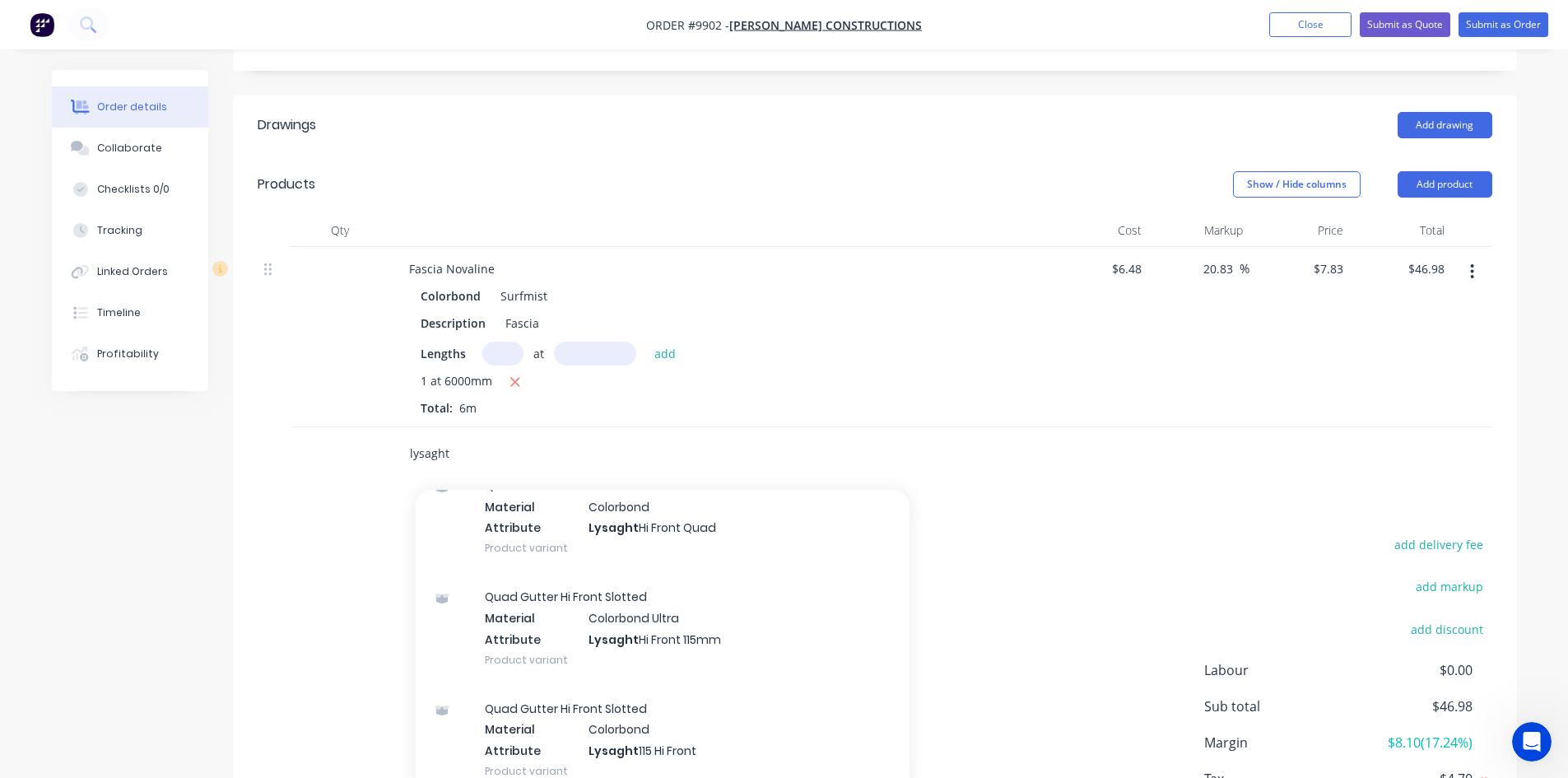
scroll to position [741, 0]
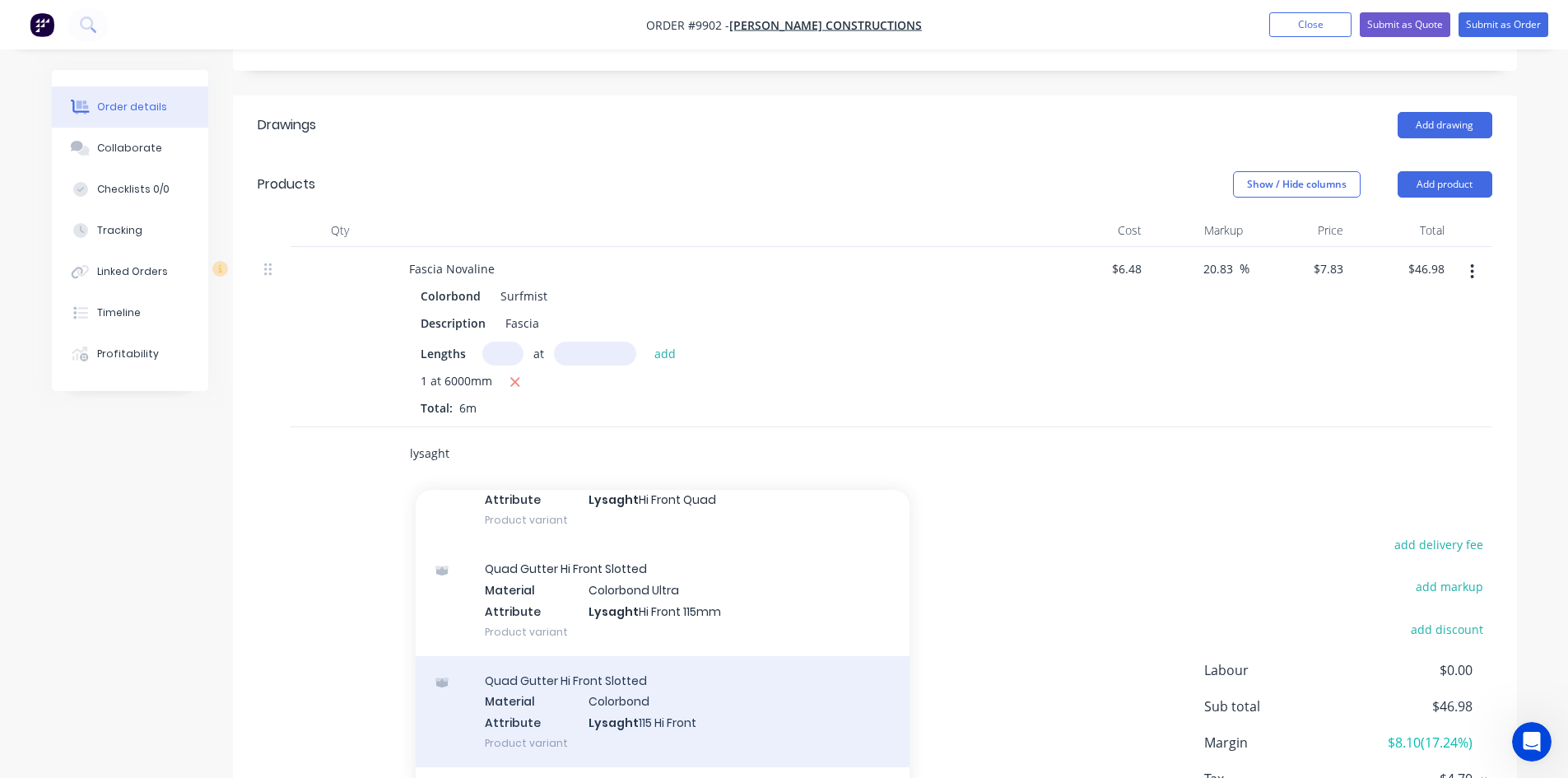
type input "lysaght"
click at [592, 693] on div "Quad Gutter Hi Front Slotted Material Colorbond Attribute Lysaght 115 Hi Front …" at bounding box center [663, 712] width 494 height 111
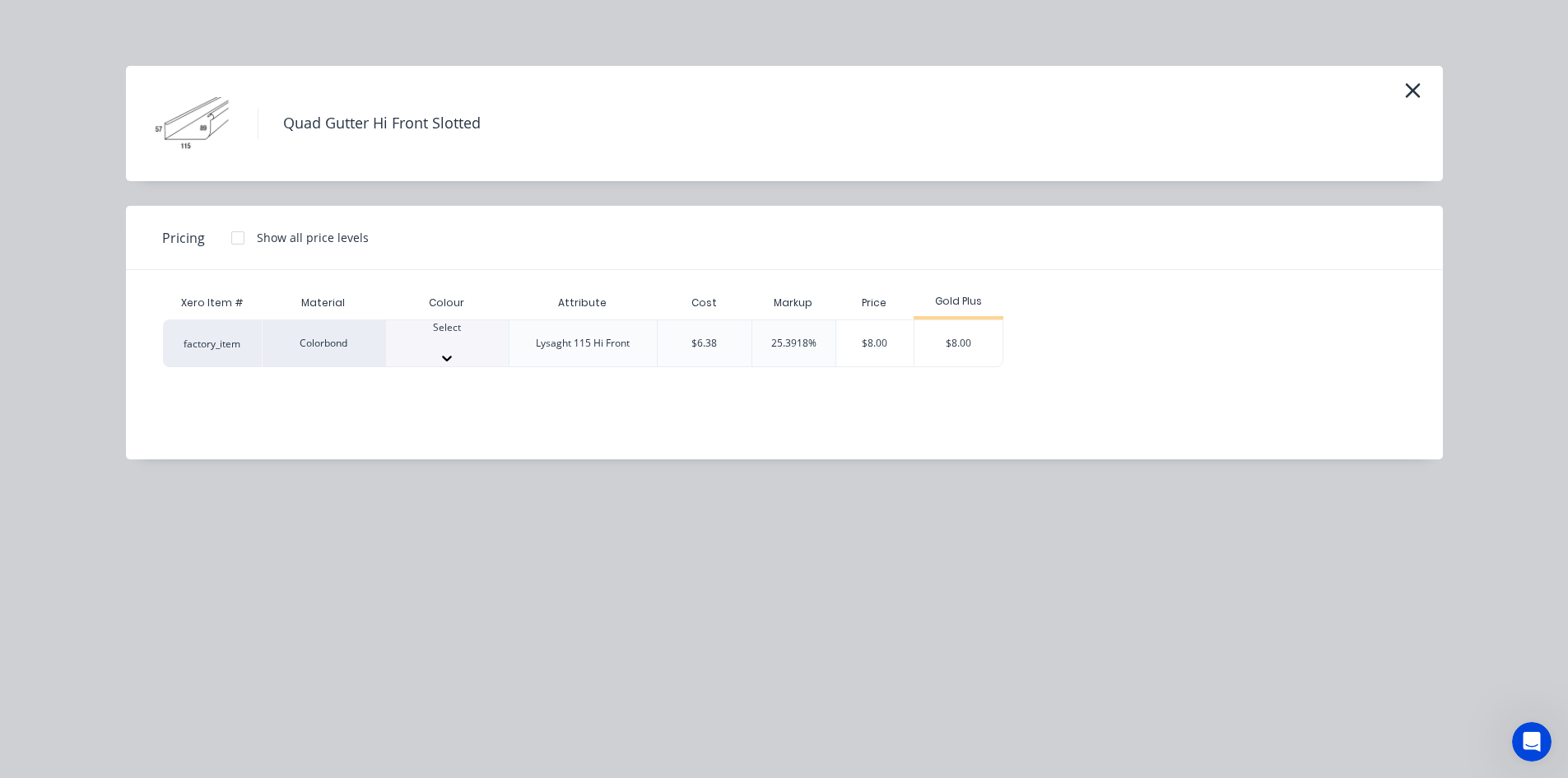
click at [476, 350] on div "Select" at bounding box center [447, 335] width 122 height 30
type input "su"
click at [958, 345] on div "$8.00" at bounding box center [958, 348] width 88 height 56
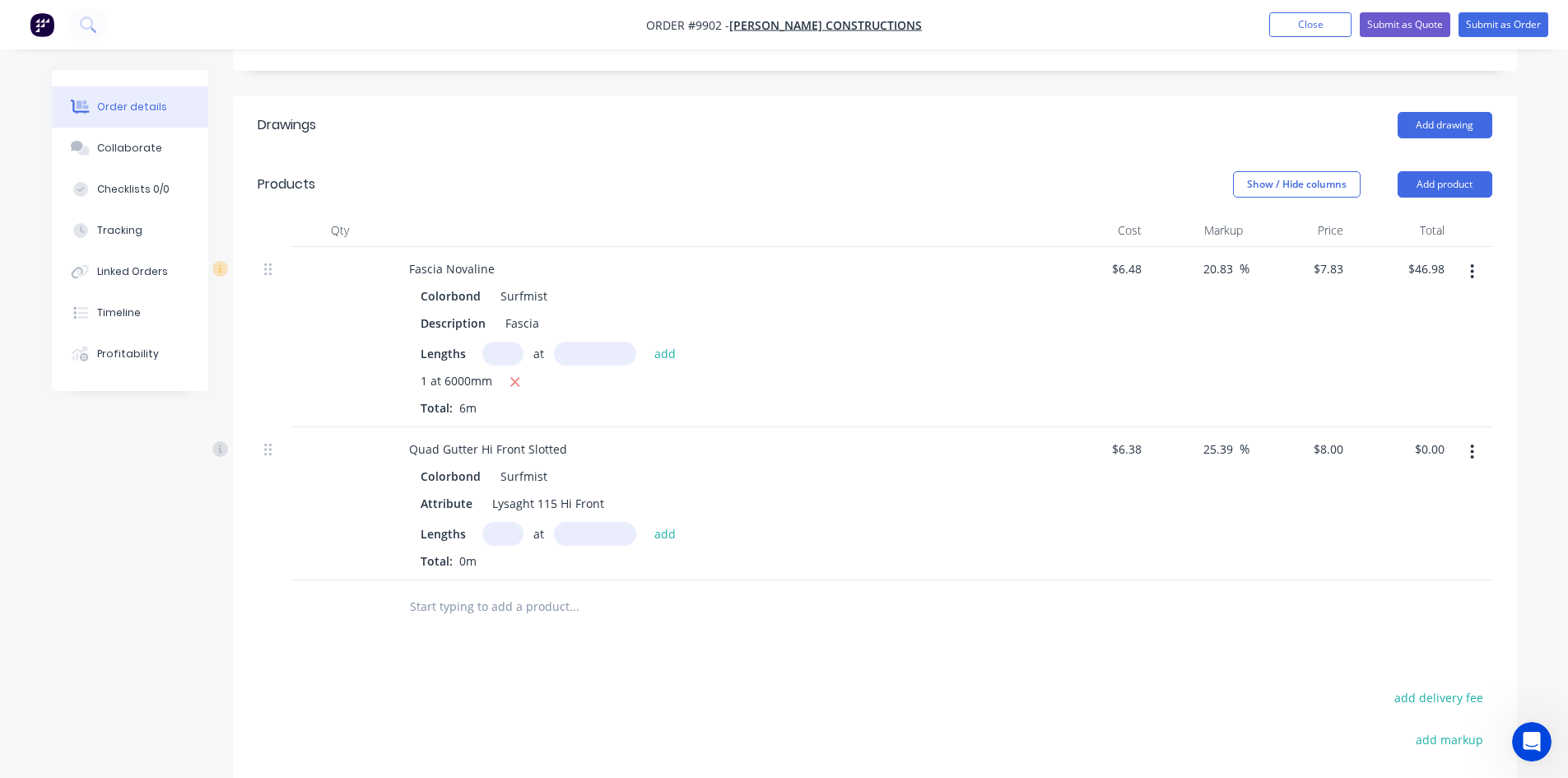
click at [510, 522] on input "text" at bounding box center [503, 534] width 41 height 24
type input "1"
type input "60003"
click at [646, 522] on button "add" at bounding box center [666, 533] width 39 height 22
click at [520, 558] on icon "button" at bounding box center [522, 563] width 9 height 9
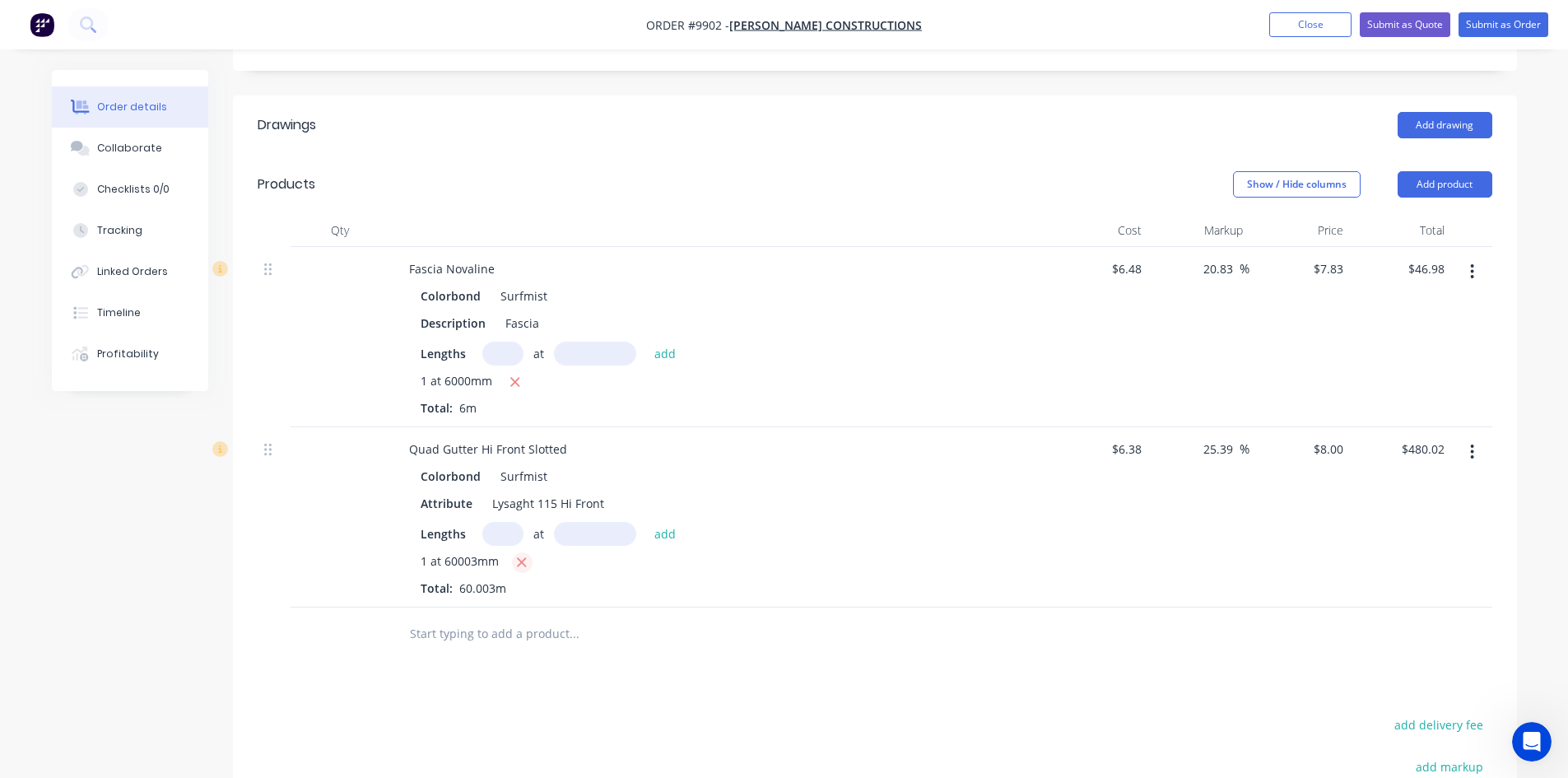
type input "$0.00"
click at [501, 522] on input "text" at bounding box center [503, 534] width 41 height 24
type input "1"
type input "6000"
click at [646, 522] on button "add" at bounding box center [666, 533] width 39 height 22
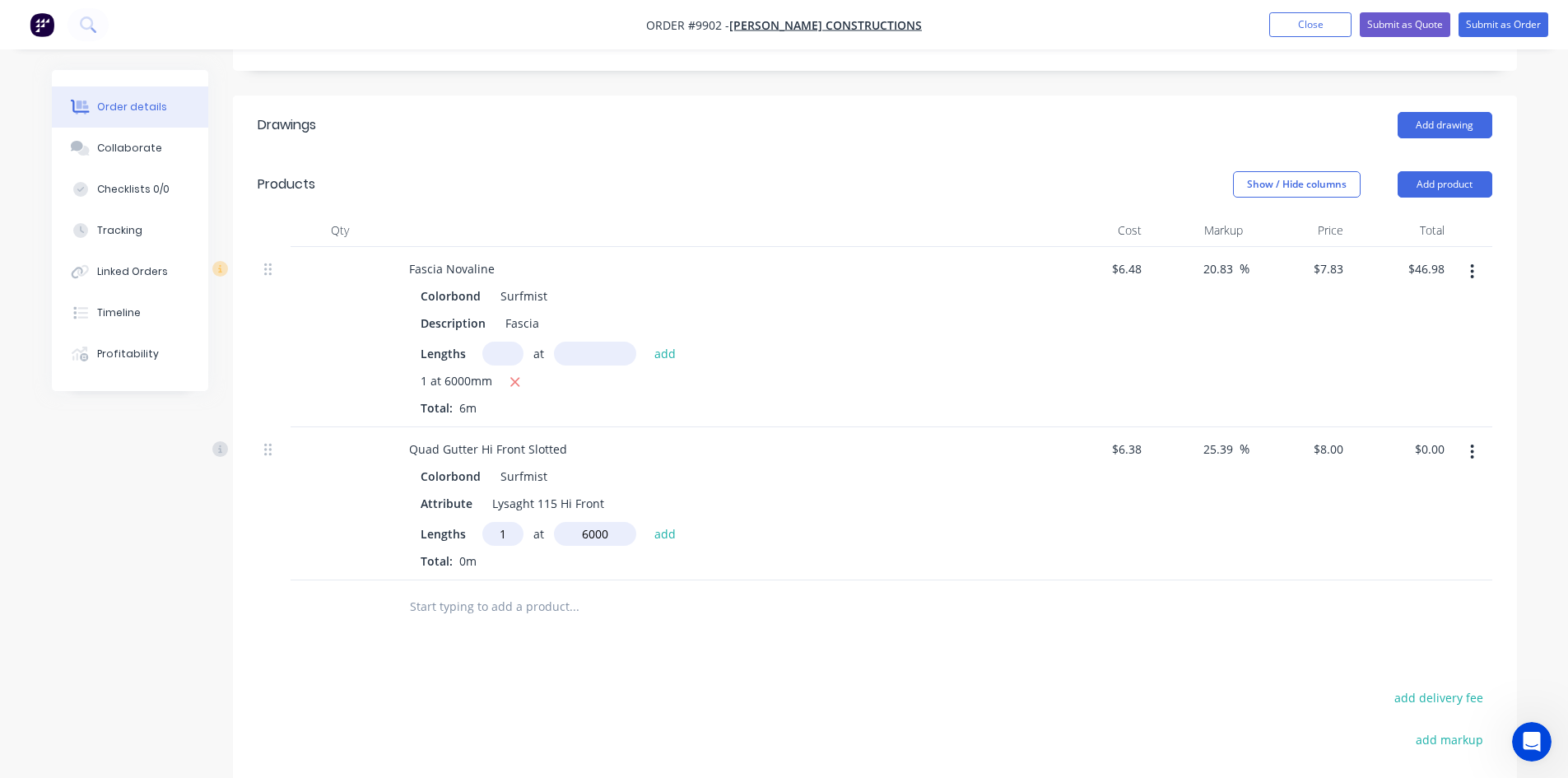
type input "$48.00"
click at [488, 618] on input "text" at bounding box center [574, 634] width 330 height 33
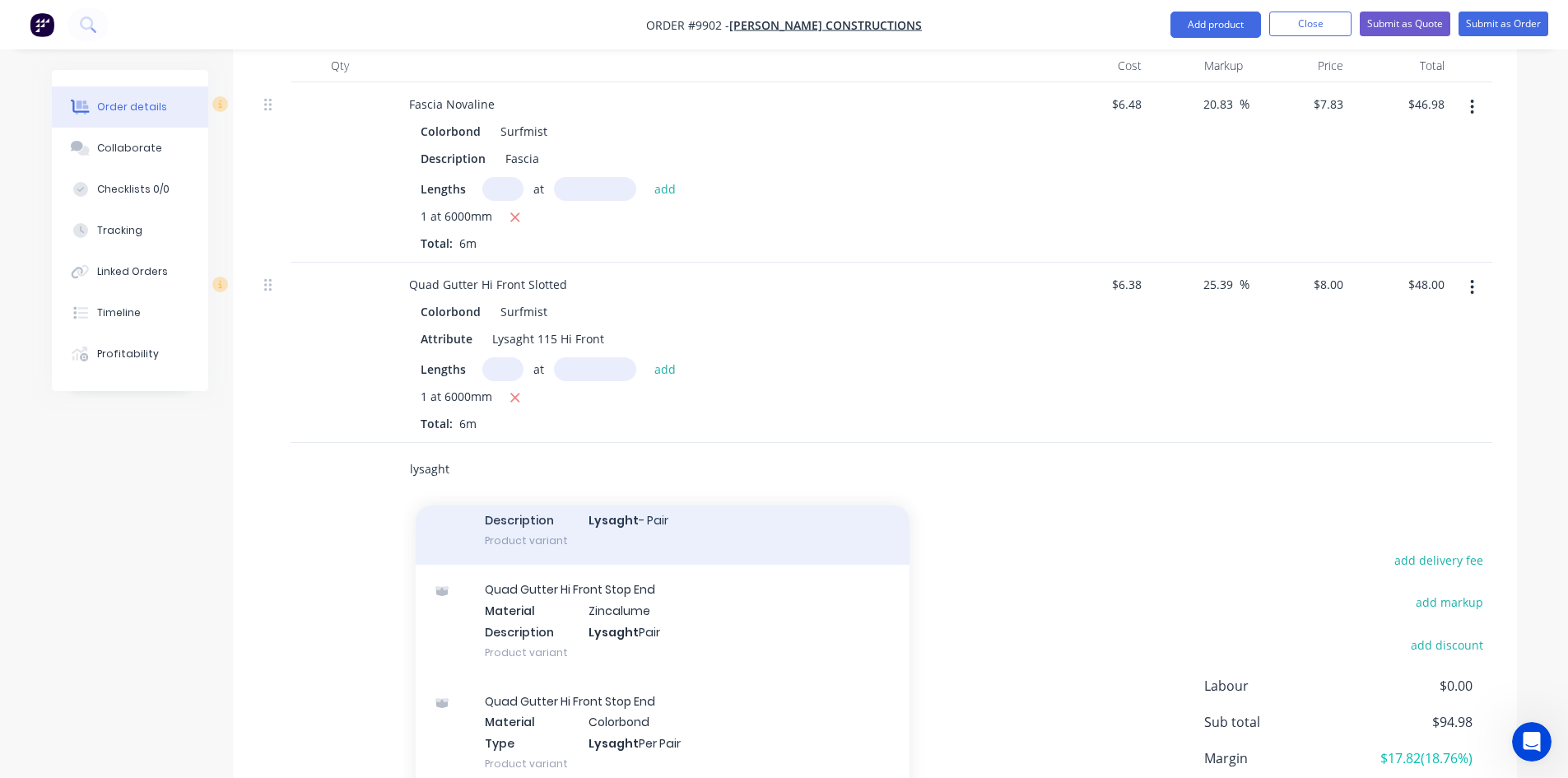
scroll to position [1118, 0]
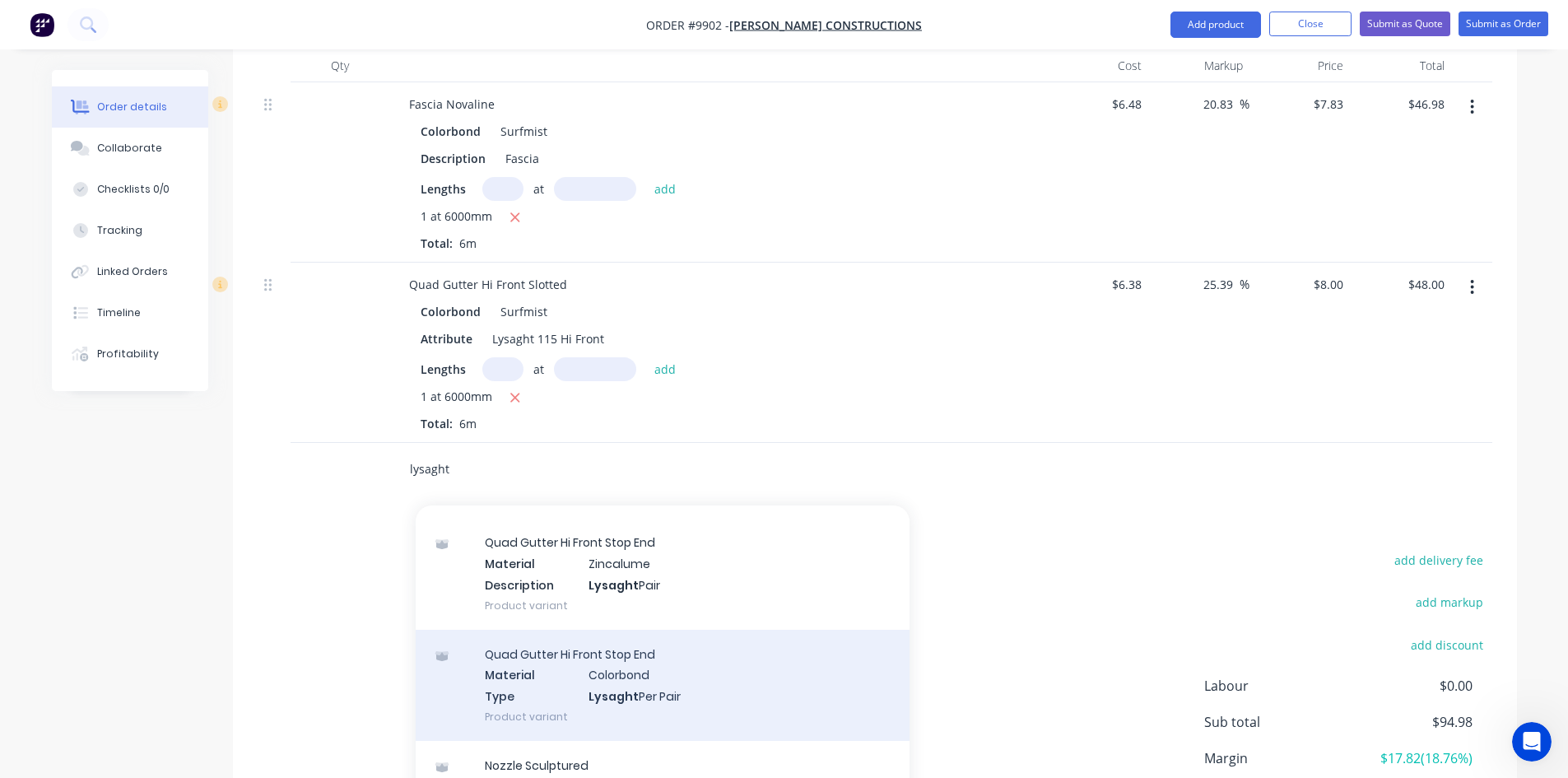
type input "lysaght"
click at [613, 668] on div "Quad Gutter Hi Front Stop End Material Colorbond Type Lysaght Per Pair Product …" at bounding box center [663, 685] width 494 height 111
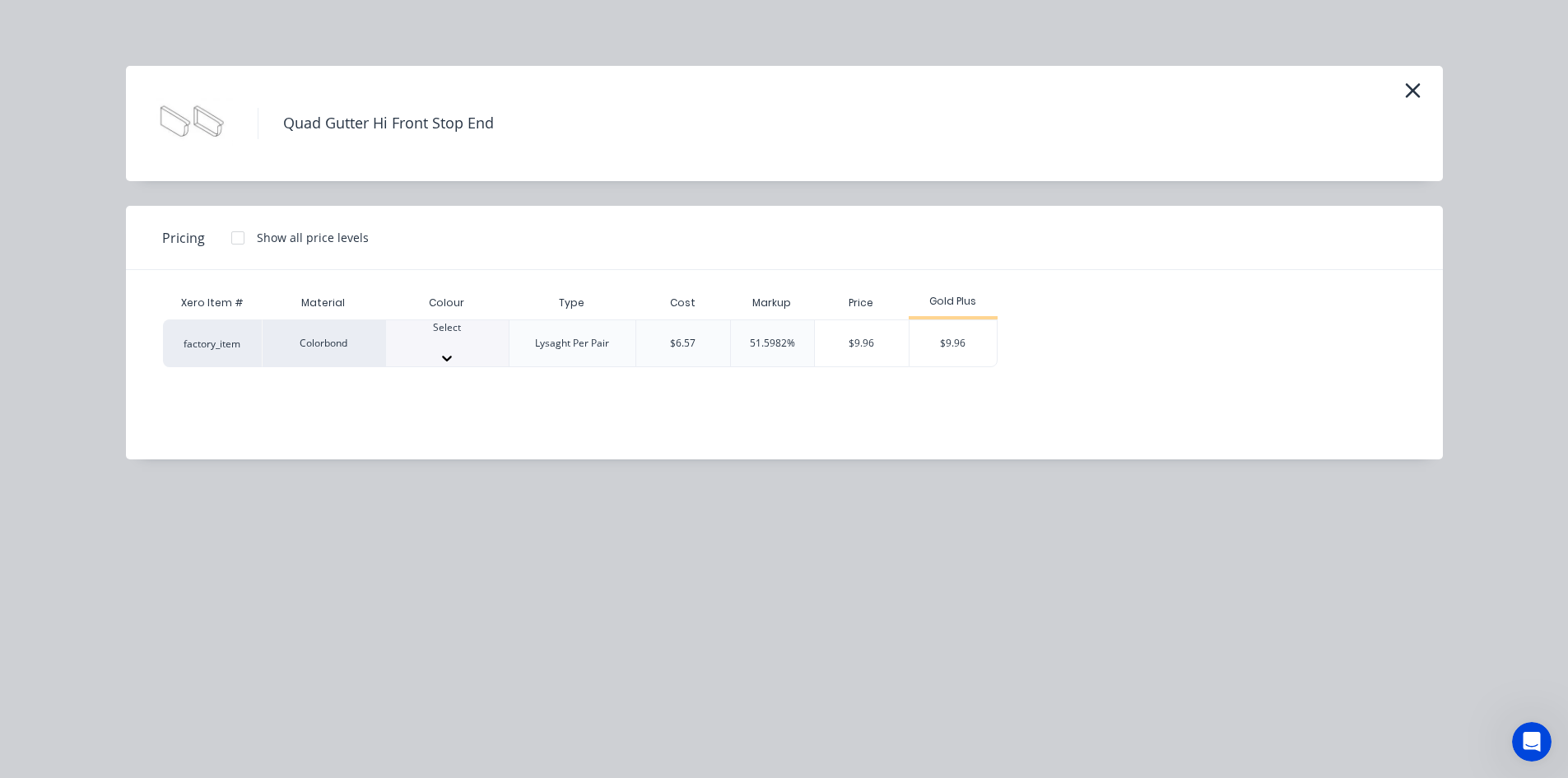
click at [451, 350] on div "Select" at bounding box center [447, 335] width 122 height 30
type input "su"
click at [935, 343] on div "$9.96" at bounding box center [953, 348] width 88 height 56
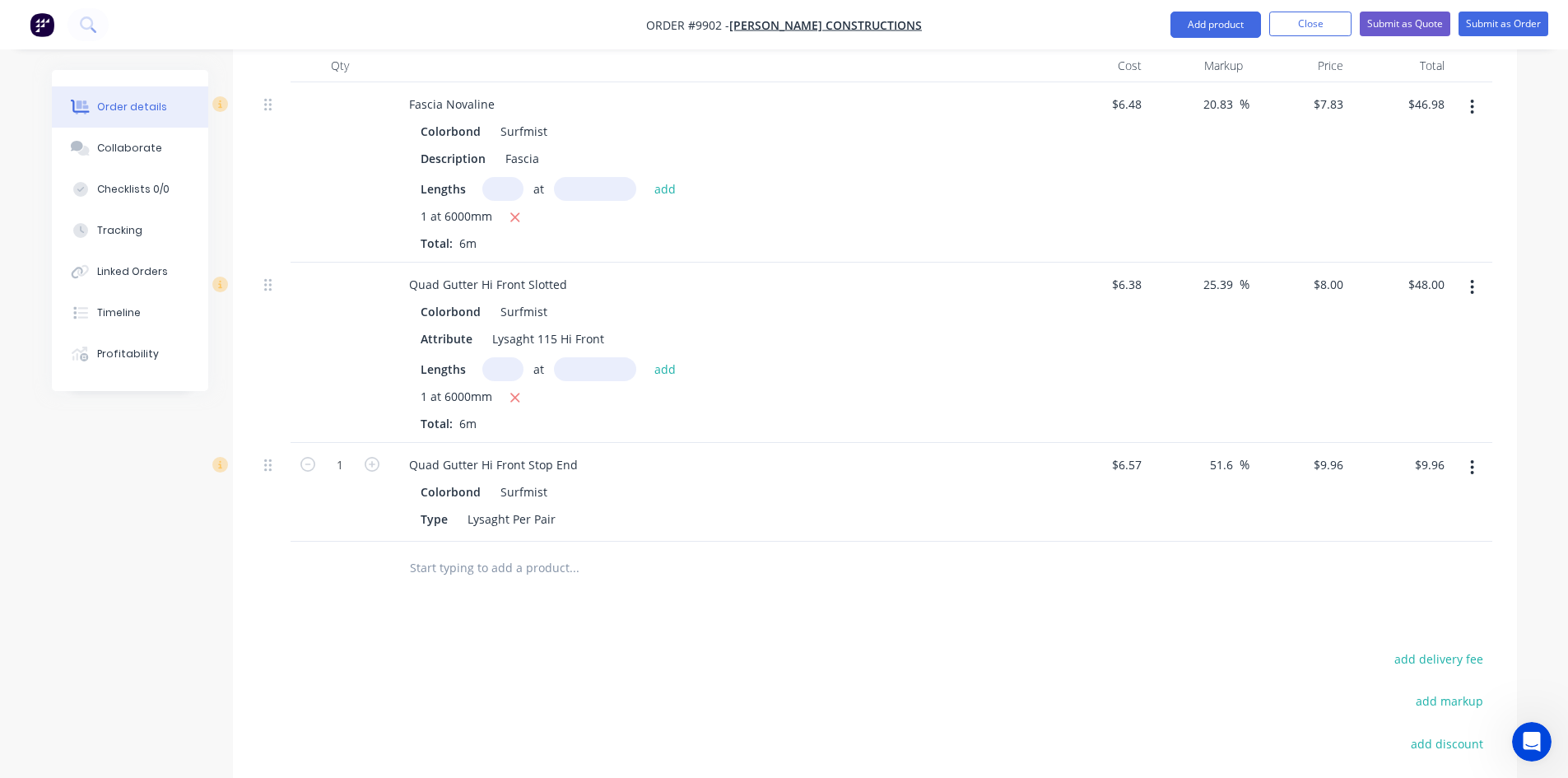
click at [428, 552] on input "text" at bounding box center [574, 569] width 330 height 33
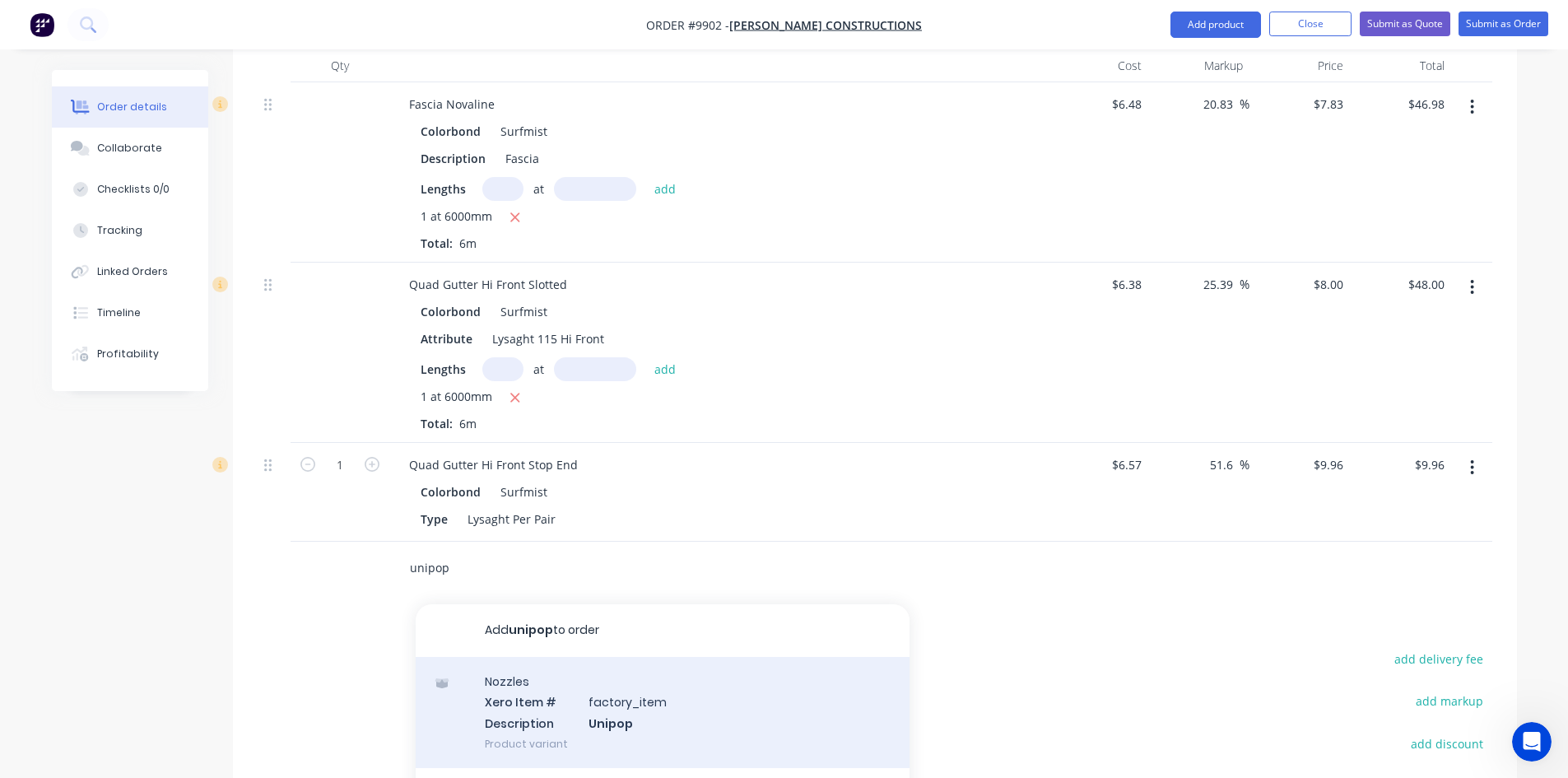
type input "unipop"
click at [595, 669] on div "Nozzles Xero Item # factory_item Description Unipop Product variant" at bounding box center [663, 713] width 494 height 111
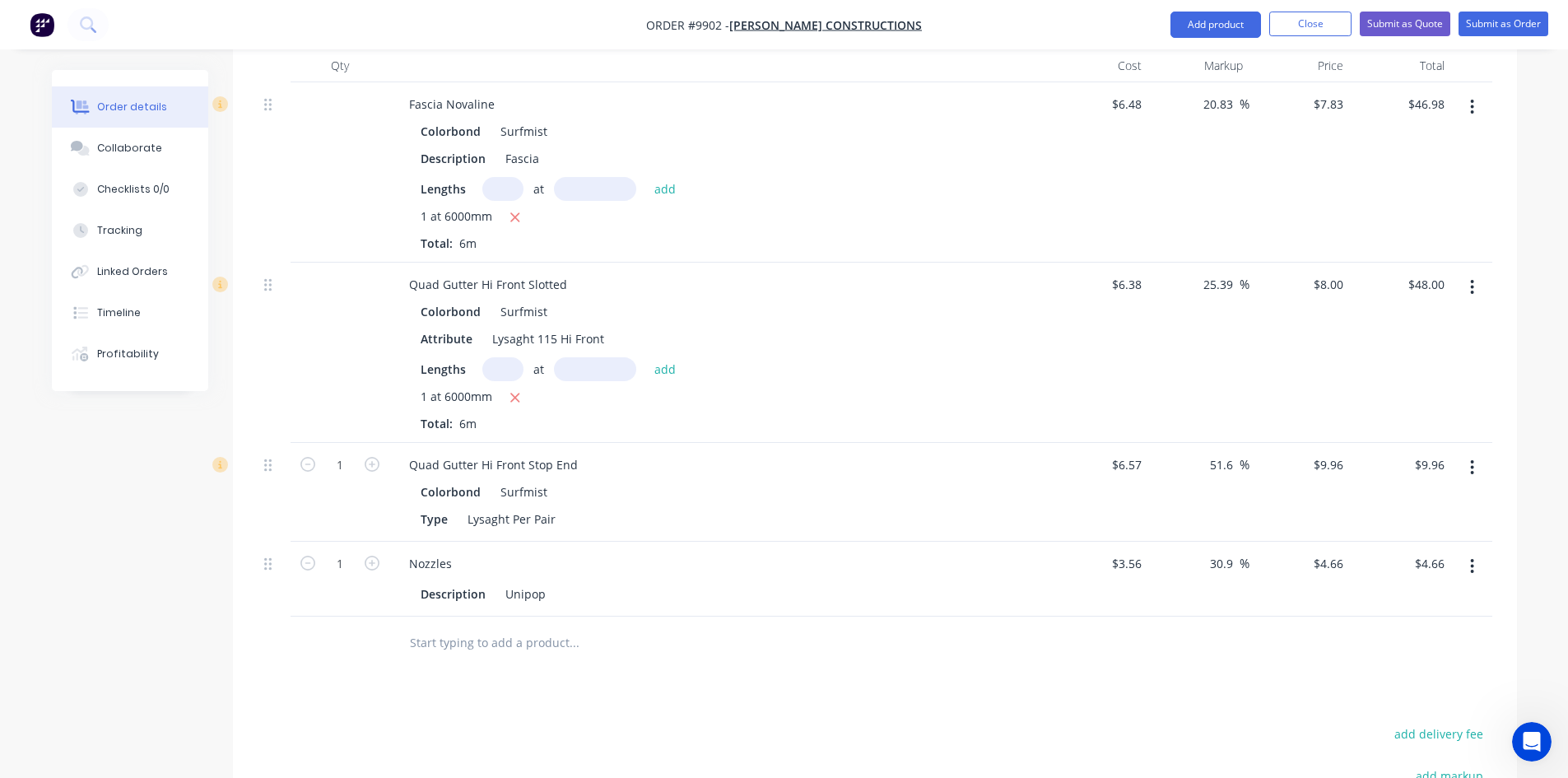
click at [453, 627] on input "text" at bounding box center [574, 644] width 330 height 33
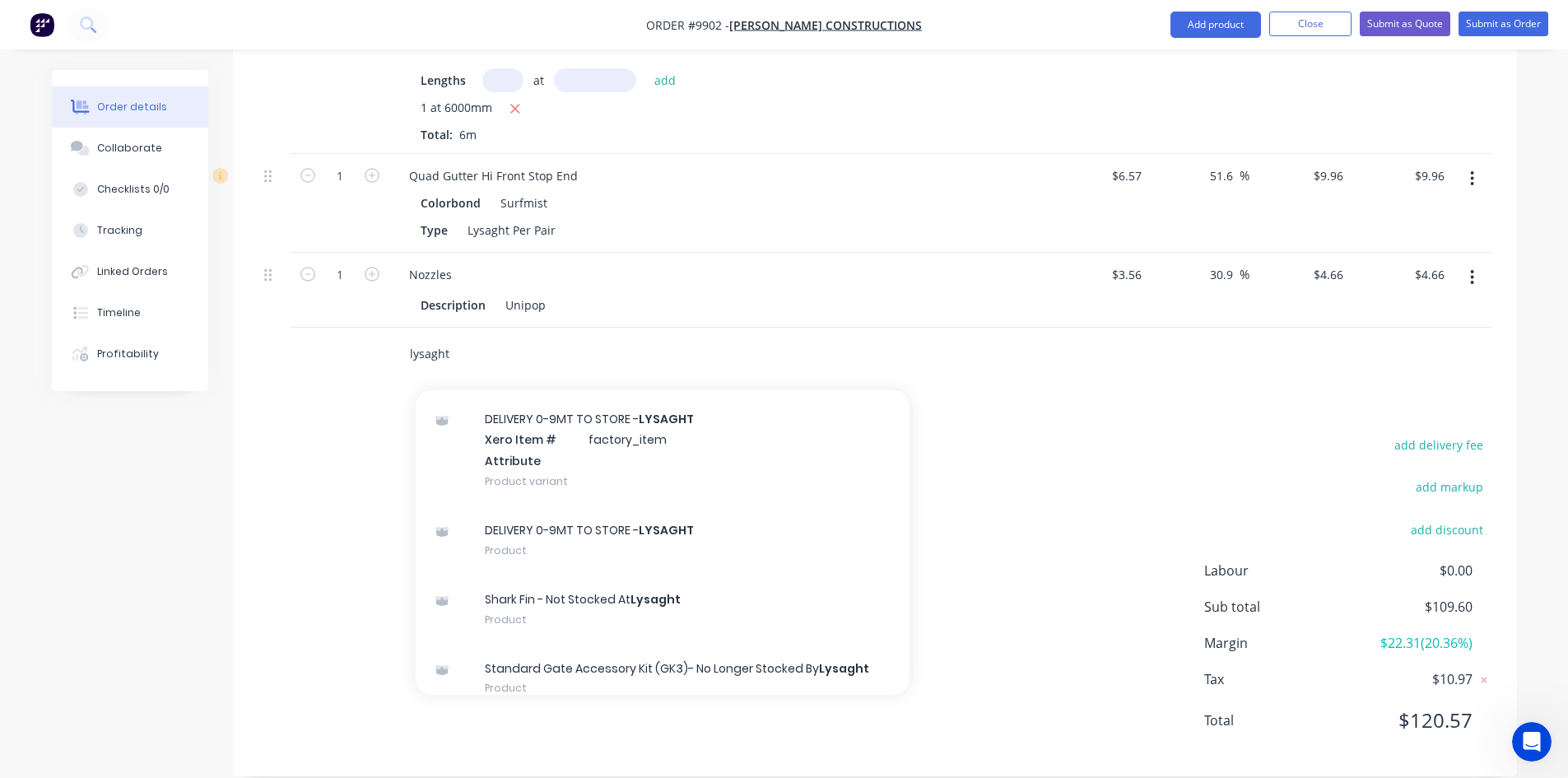
scroll to position [47, 0]
type input "l"
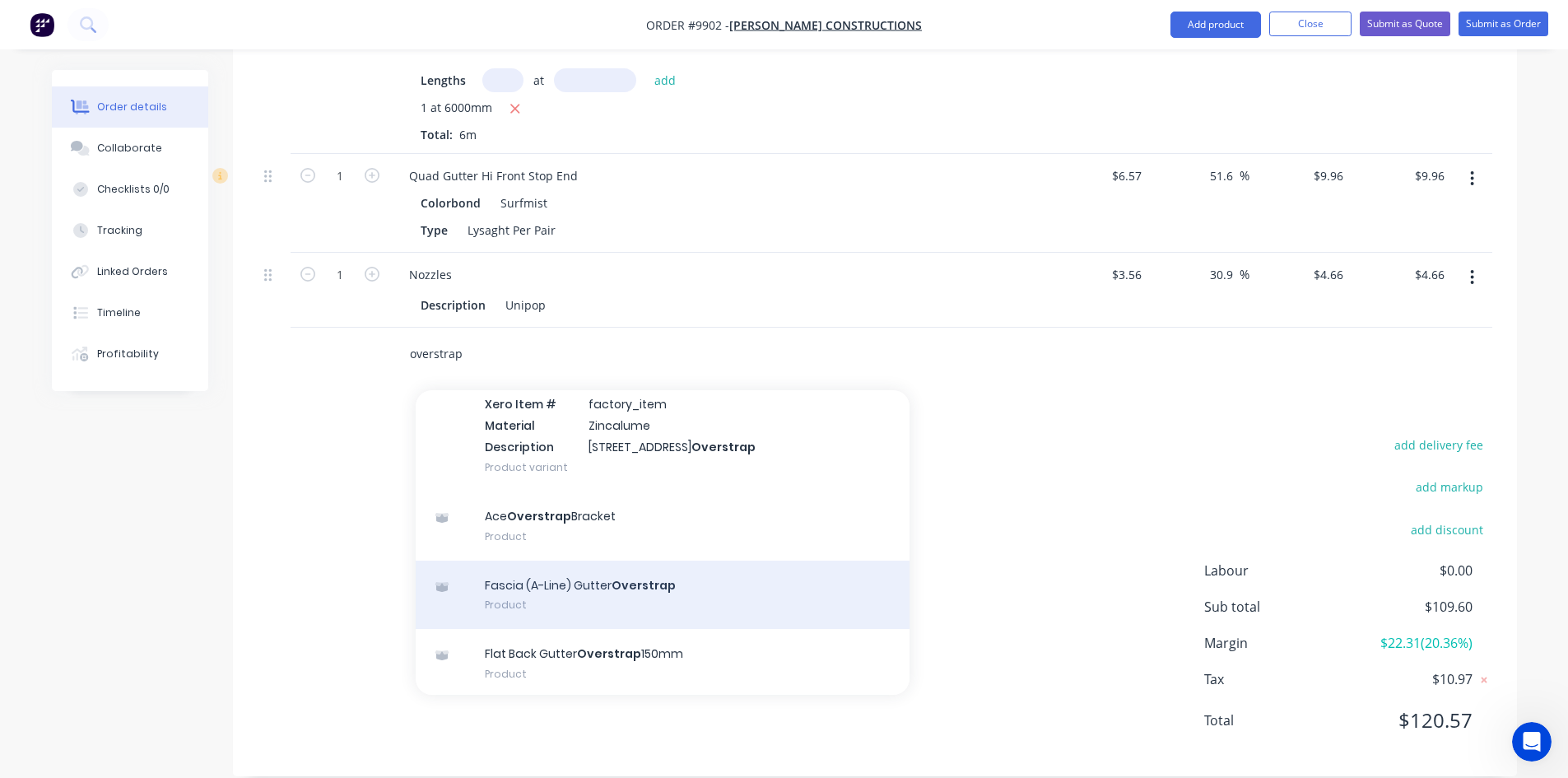
scroll to position [0, 0]
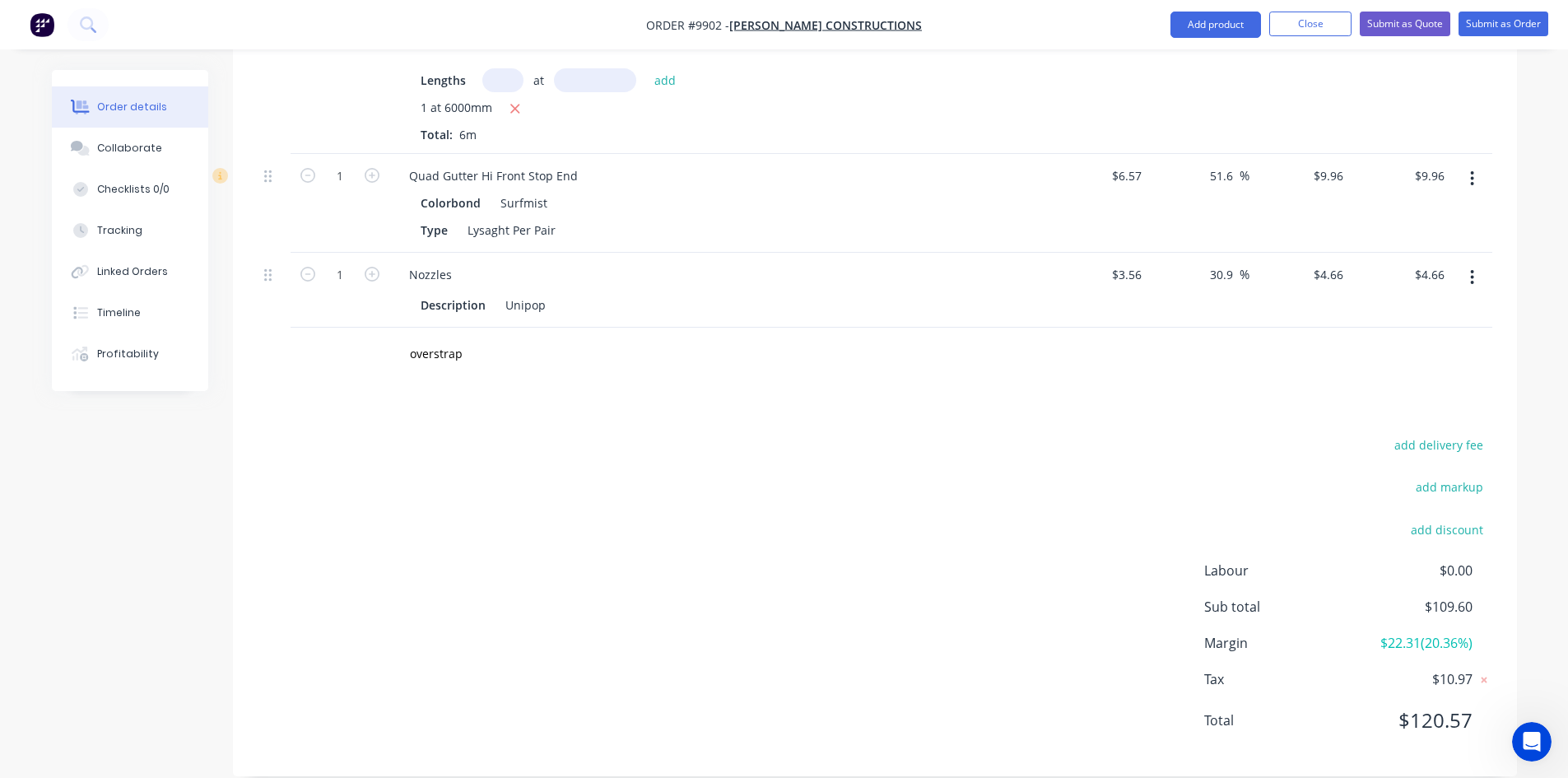
click at [996, 434] on div "add delivery fee add markup add discount Labour $0.00 Sub total $109.60 Margin …" at bounding box center [875, 593] width 1235 height 318
click at [487, 344] on input "overstrap" at bounding box center [574, 355] width 330 height 33
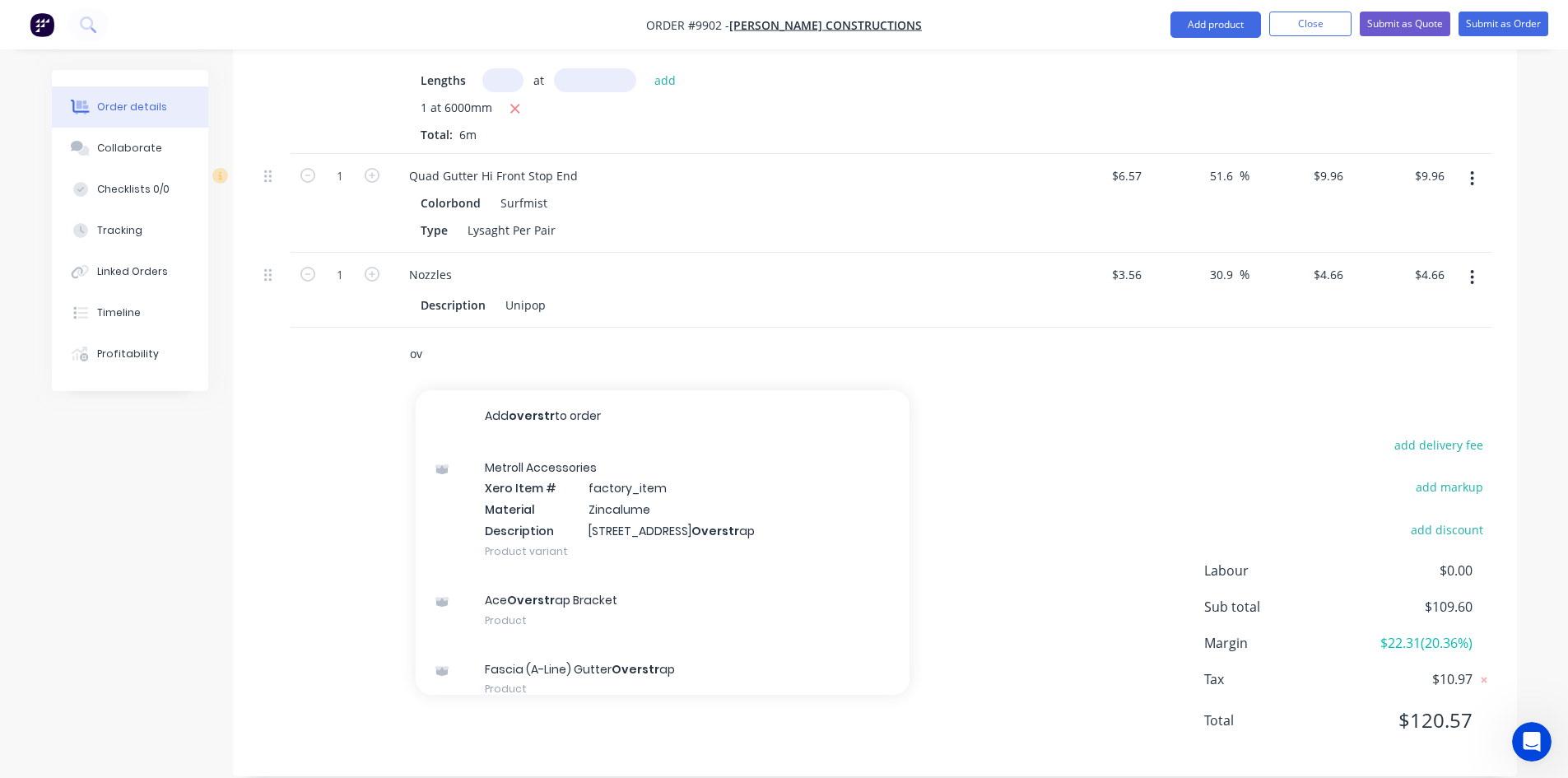
type input "o"
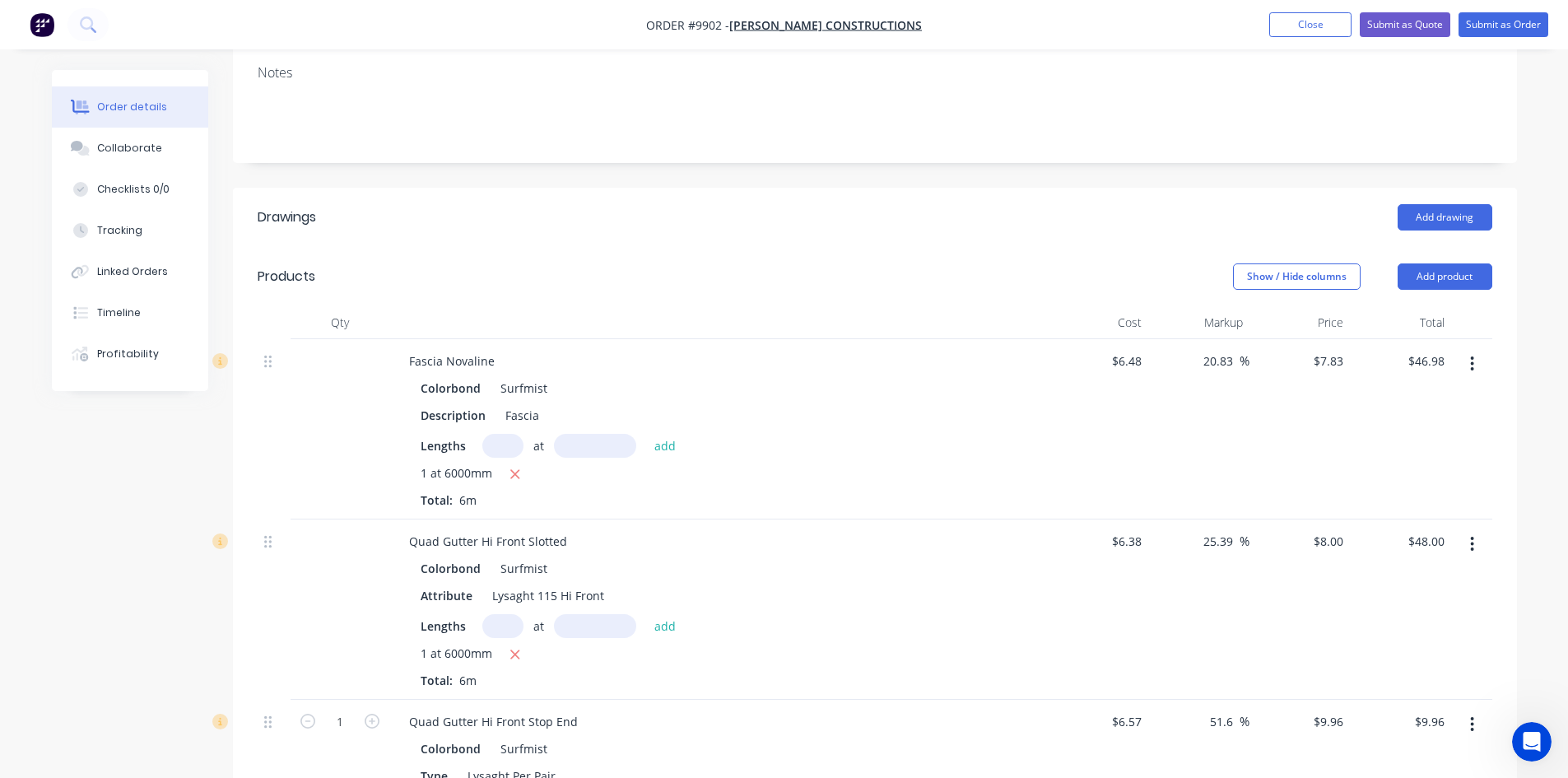
scroll to position [289, 0]
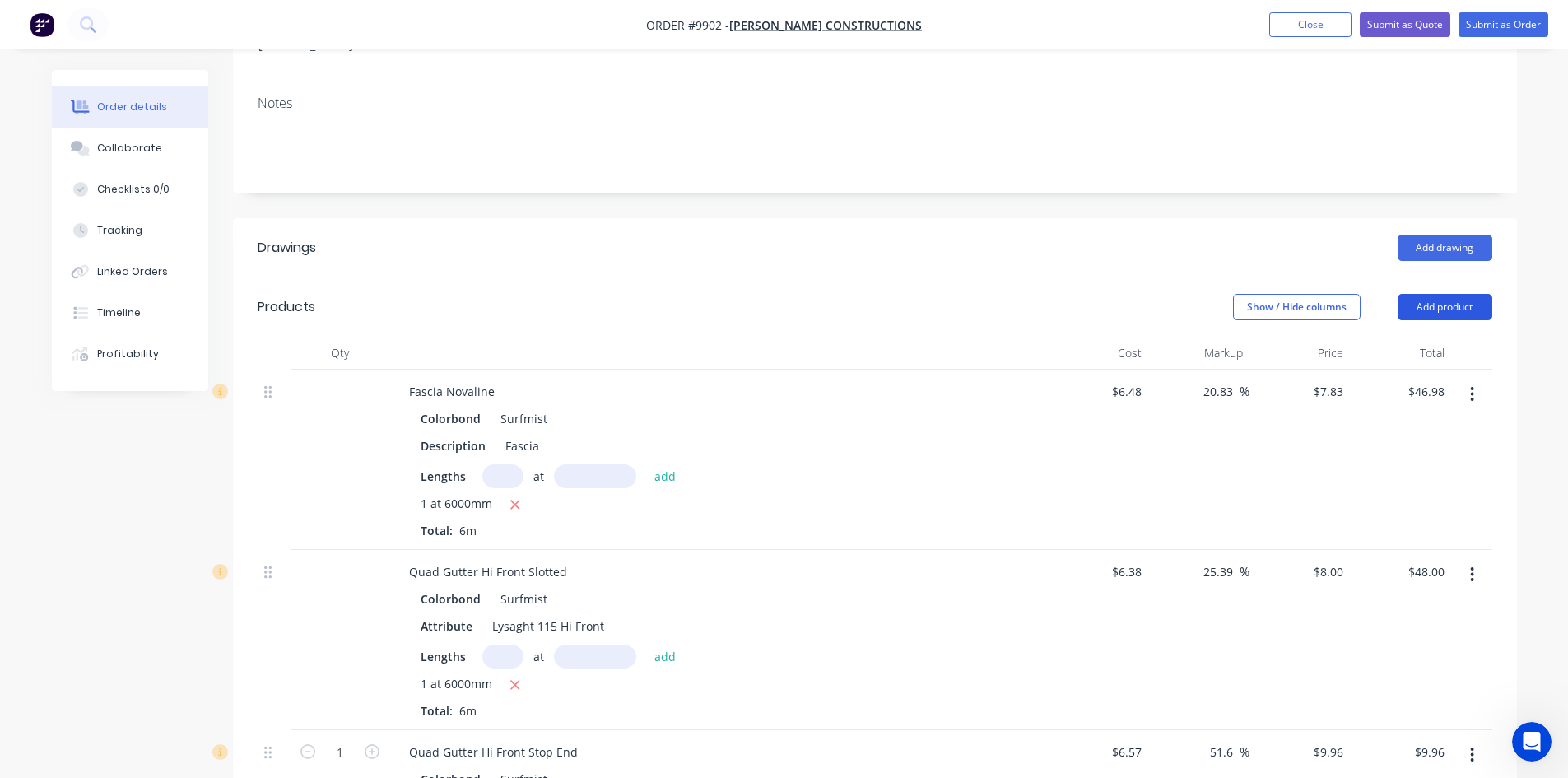
click at [1445, 294] on button "Add product" at bounding box center [1445, 307] width 94 height 26
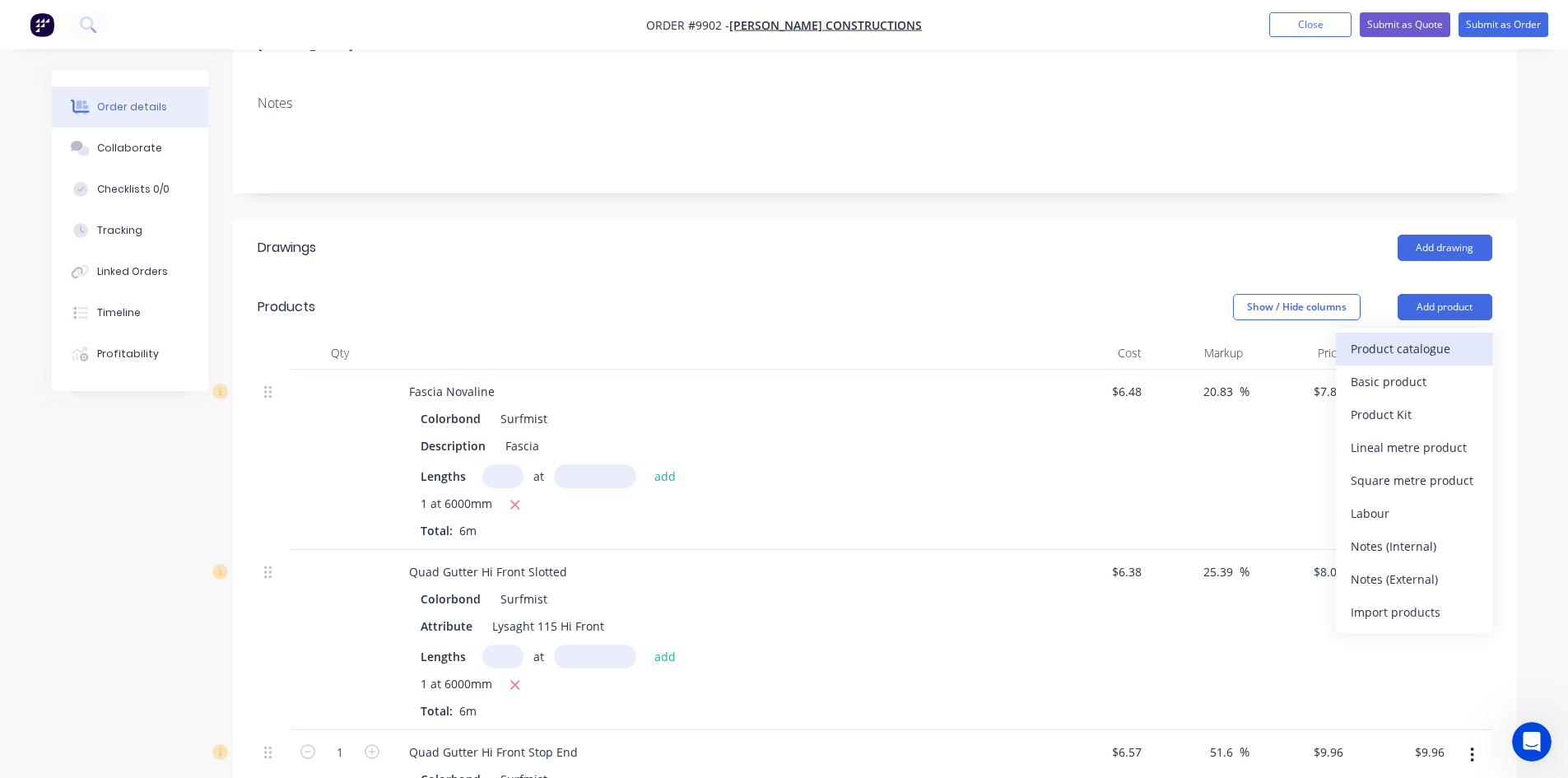
click at [1399, 337] on div "Product catalogue" at bounding box center [1413, 349] width 127 height 24
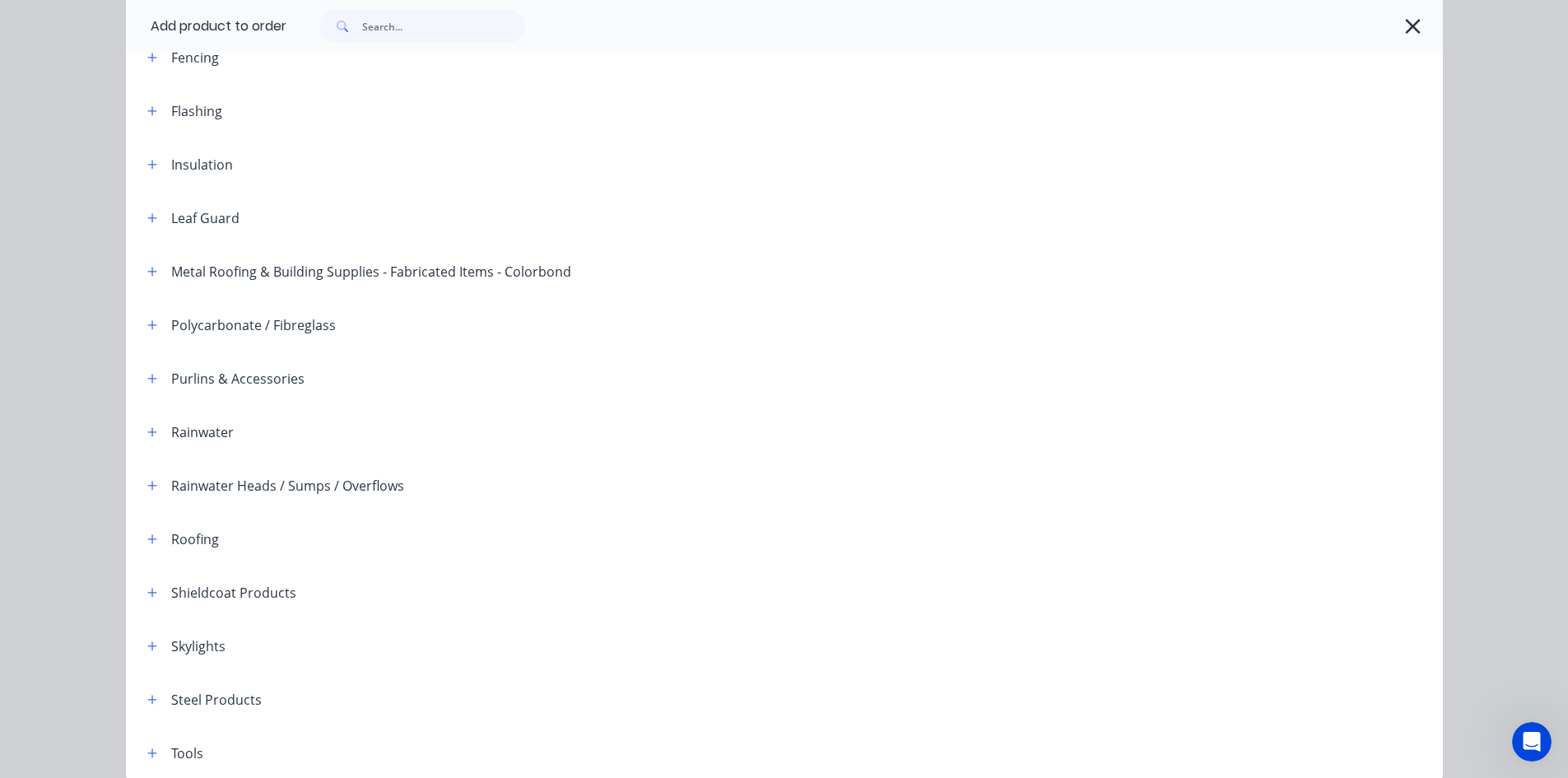
scroll to position [384, 0]
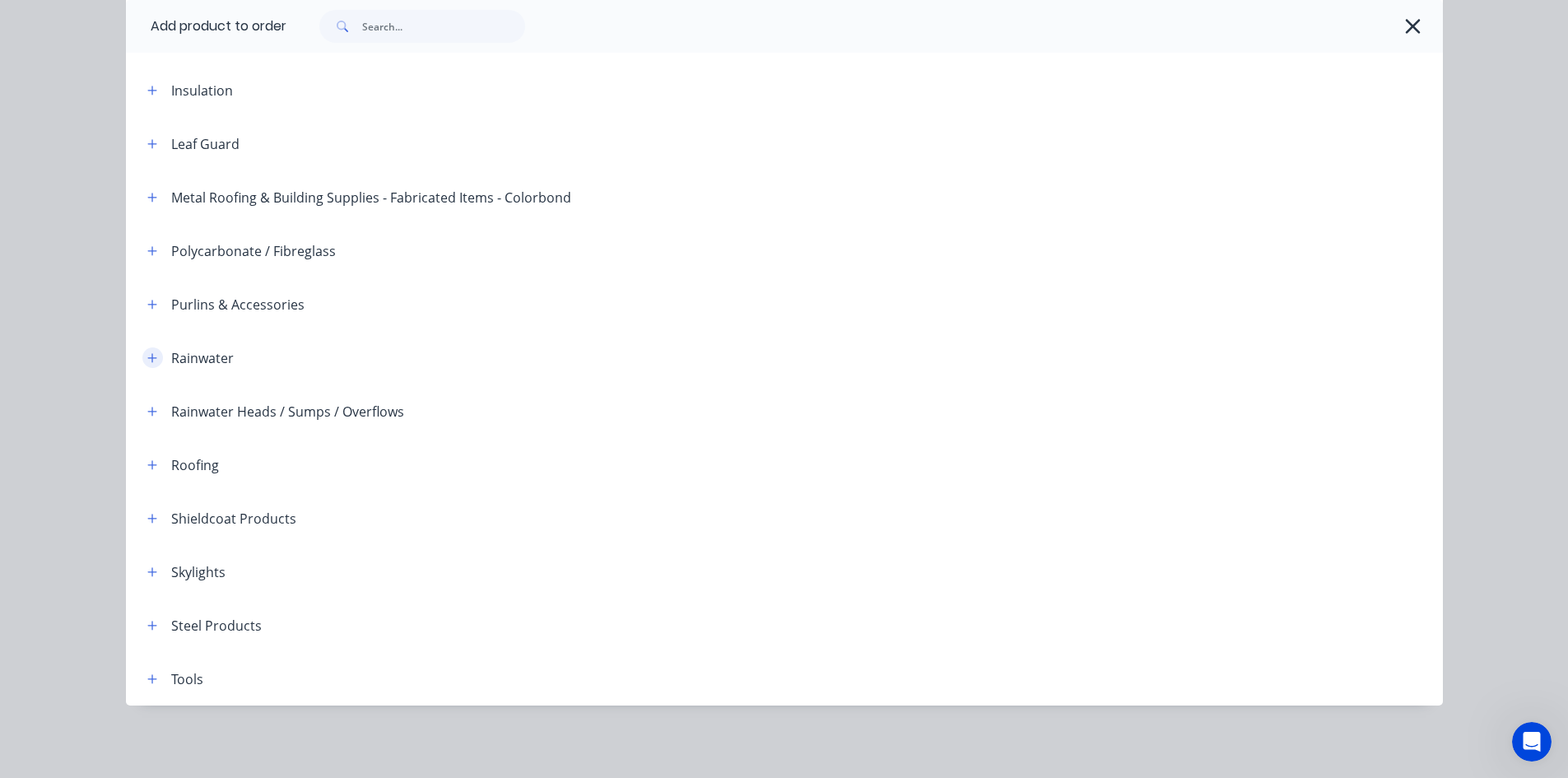
click at [147, 359] on icon "button" at bounding box center [152, 358] width 10 height 11
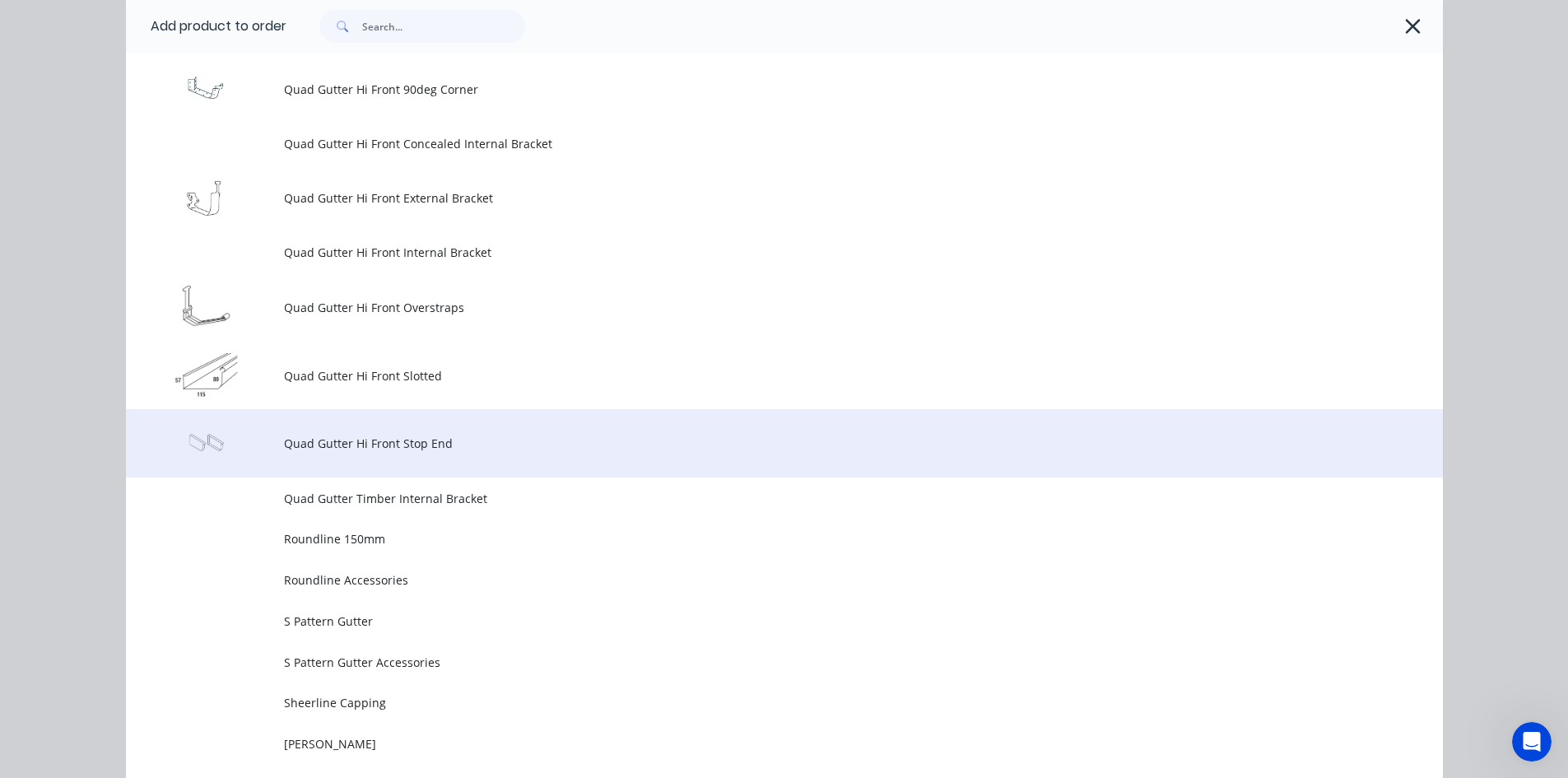
scroll to position [4337, 0]
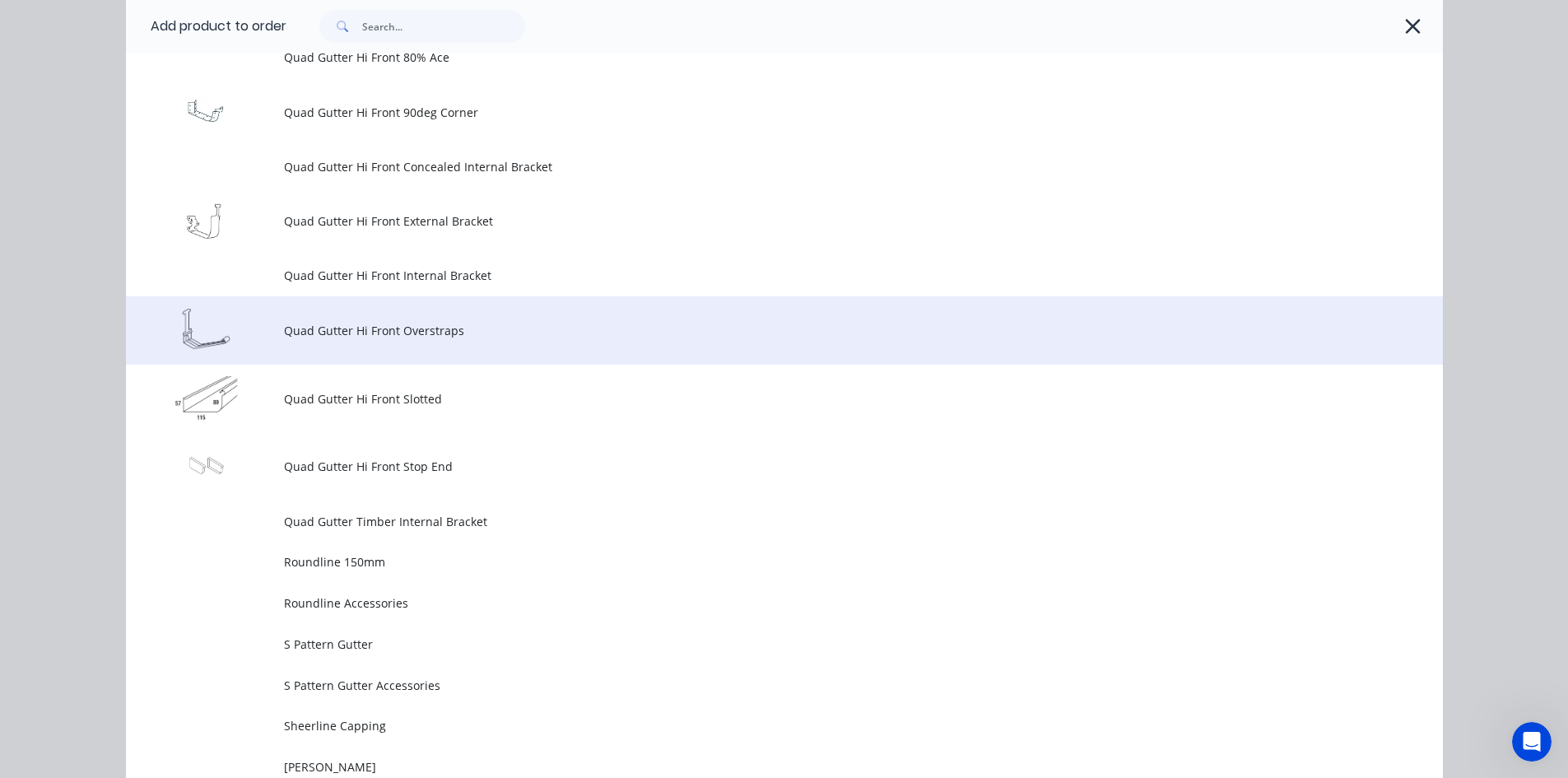
click at [379, 349] on td "Quad Gutter Hi Front Overstraps" at bounding box center [864, 331] width 1159 height 69
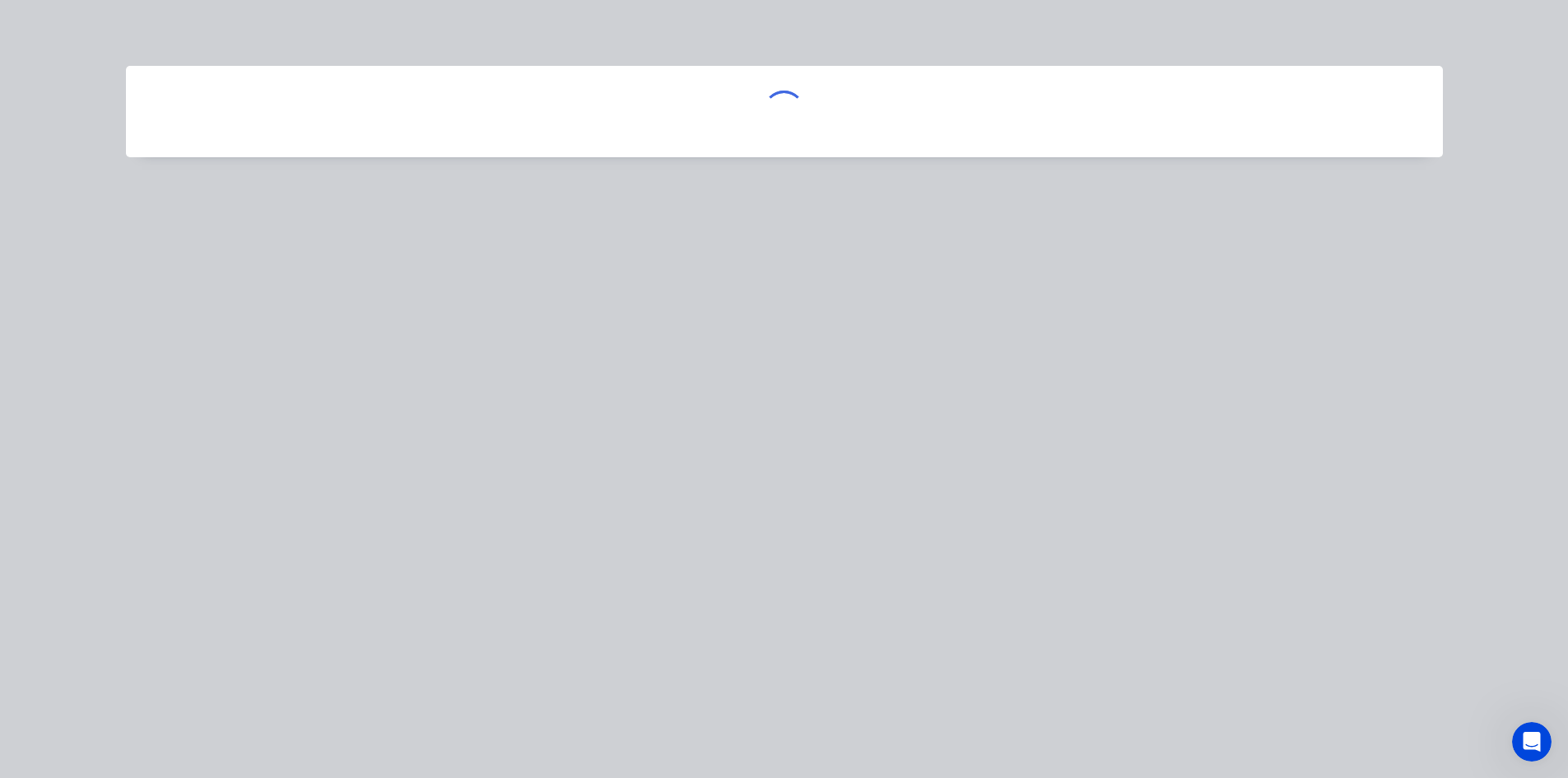
scroll to position [0, 0]
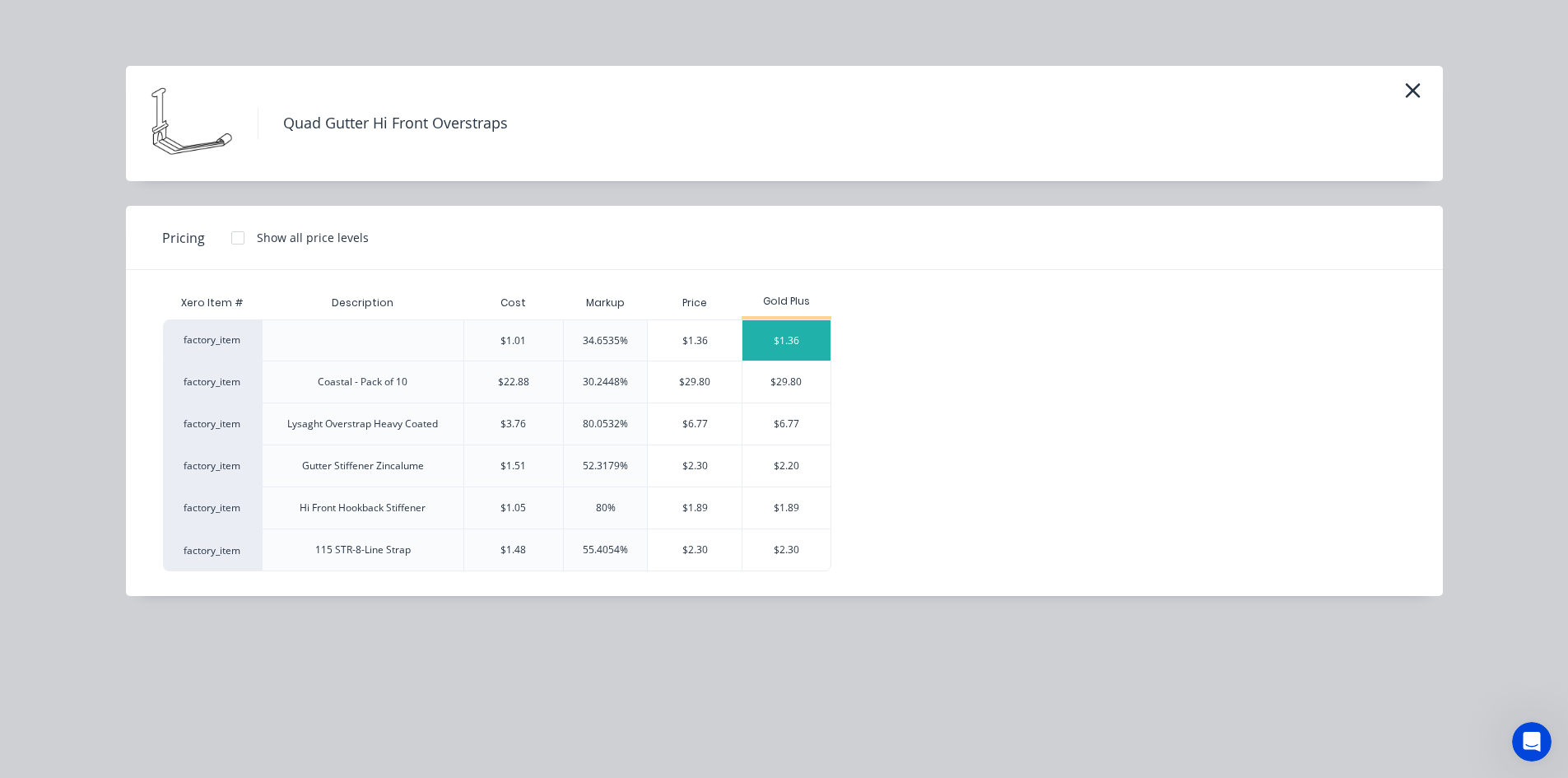
click at [788, 342] on div "$1.36" at bounding box center [786, 341] width 88 height 41
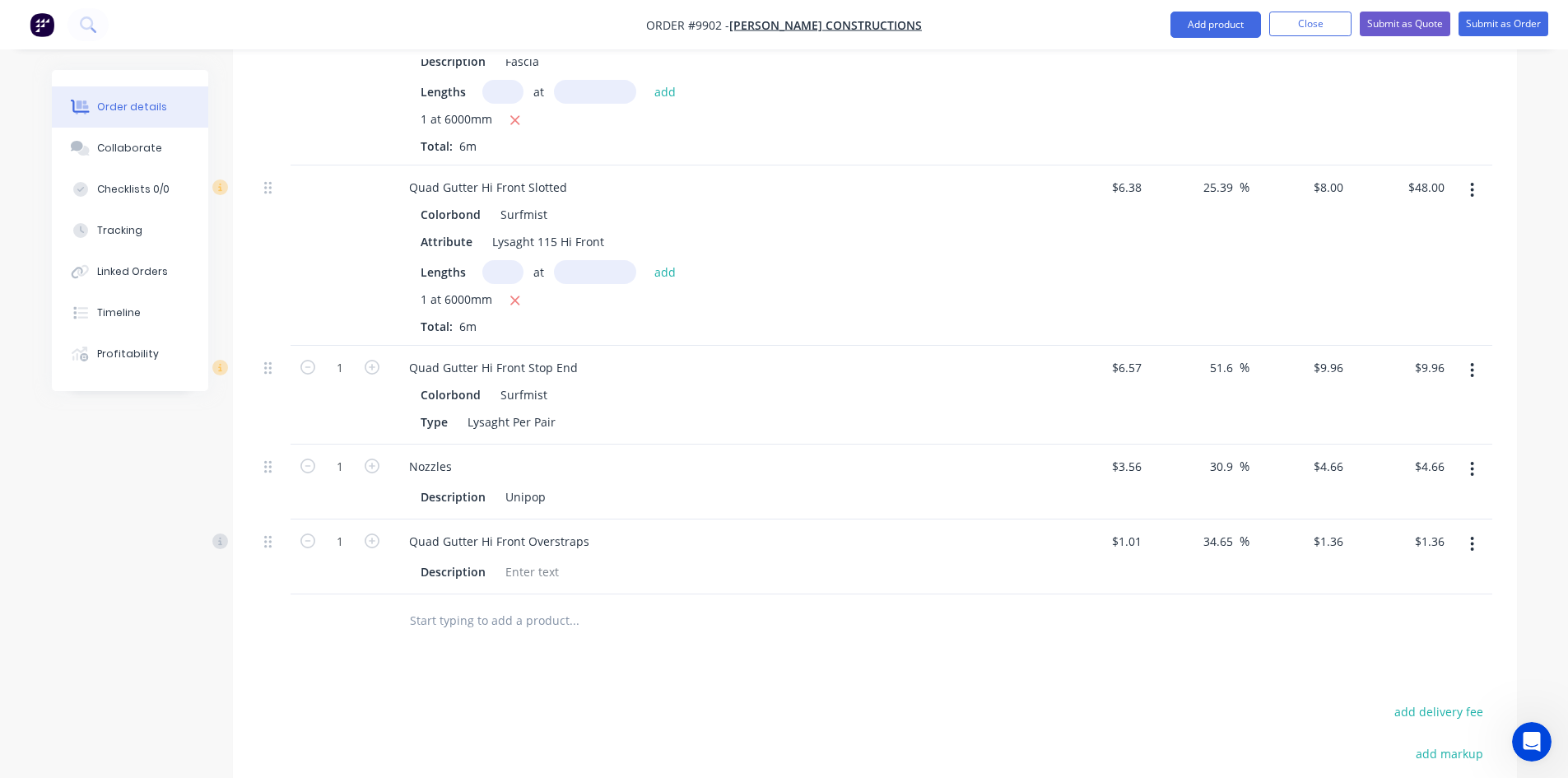
scroll to position [784, 0]
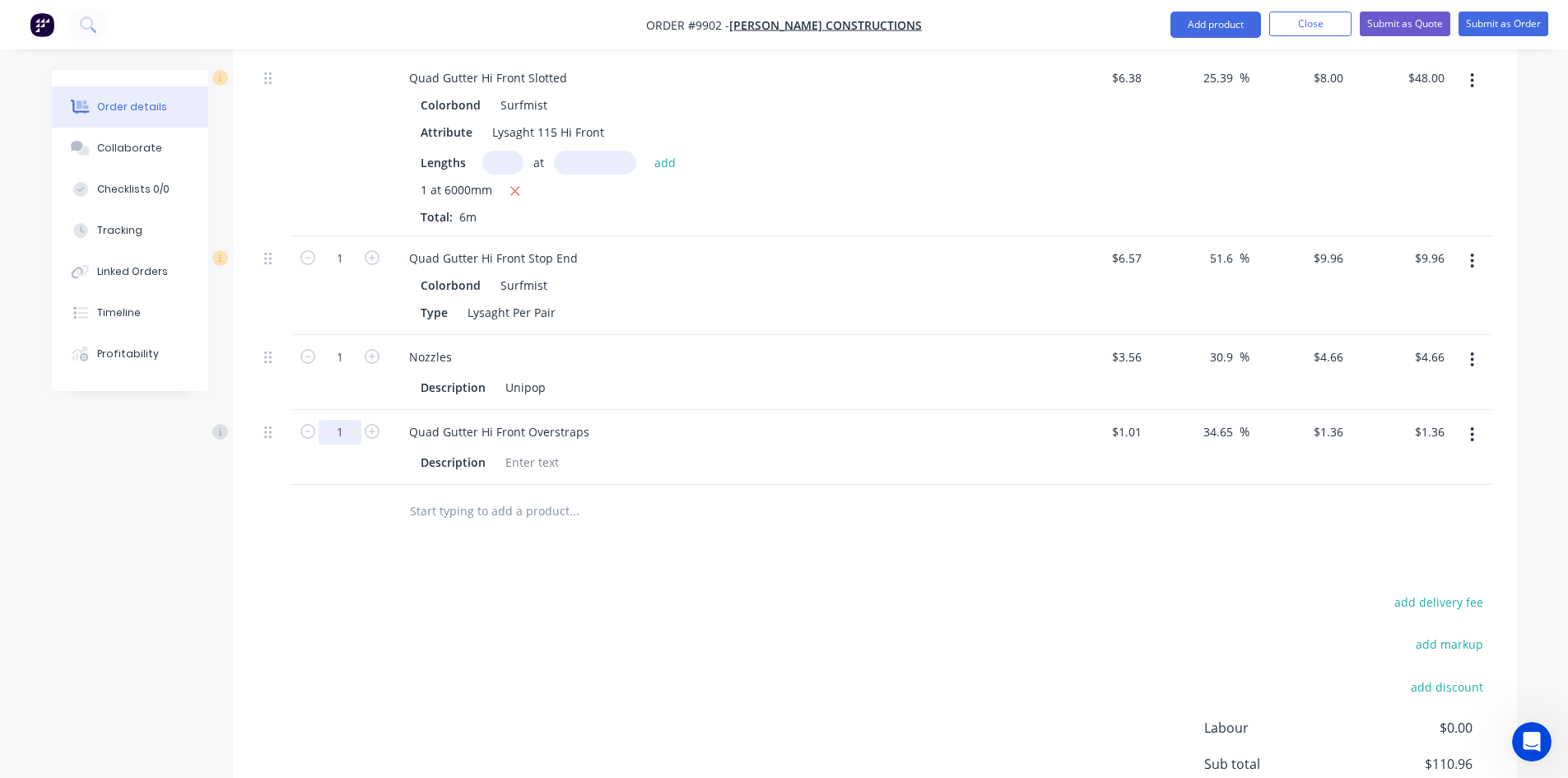
click at [342, 420] on input "1" at bounding box center [340, 432] width 43 height 25
type input "10"
type input "$13.60"
click at [473, 495] on input "text" at bounding box center [574, 511] width 330 height 33
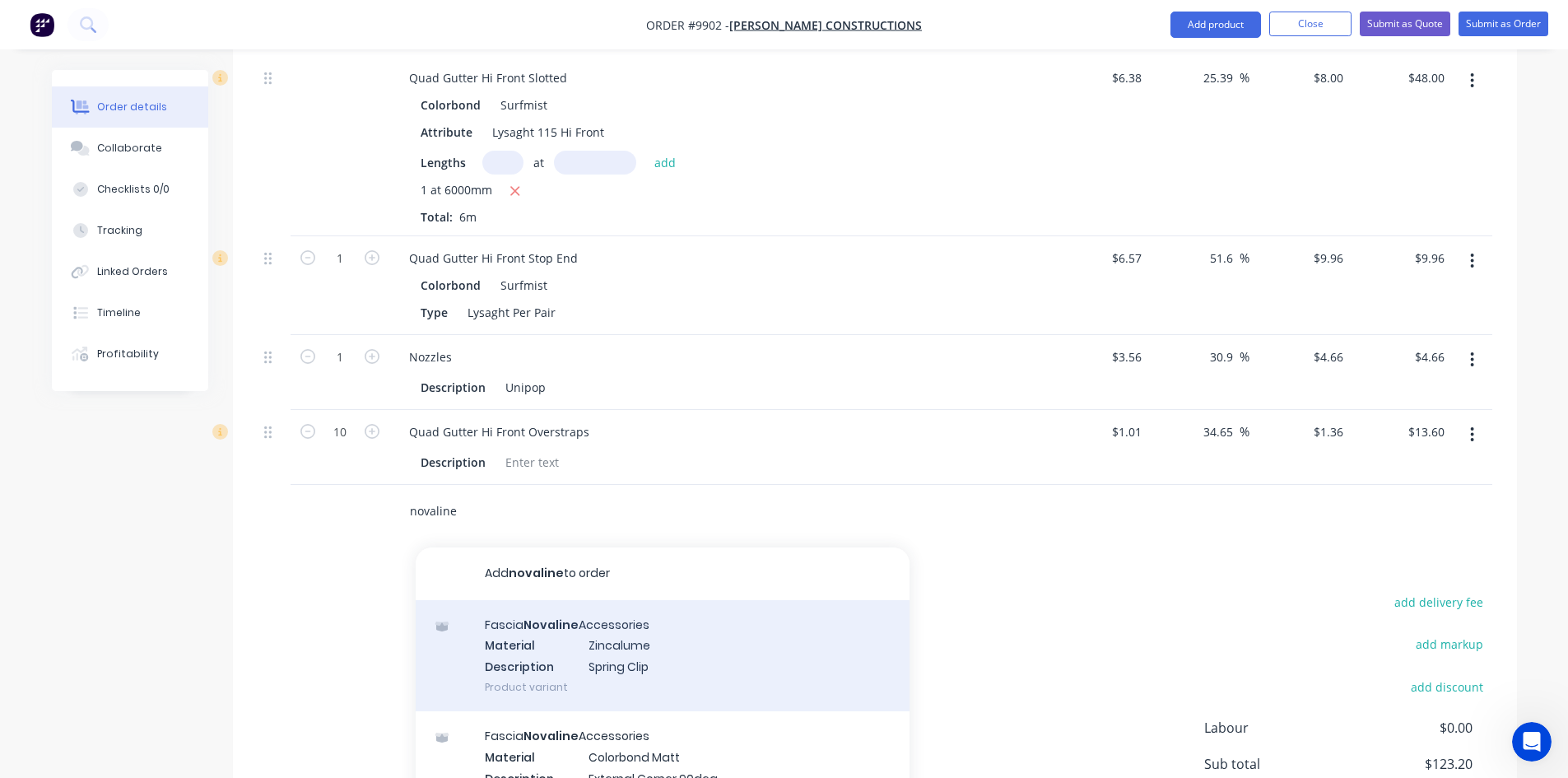
type input "novaline"
click at [605, 635] on div "Fascia Novaline Accessories Material Zincalume Description Spring Clip Product …" at bounding box center [663, 656] width 494 height 111
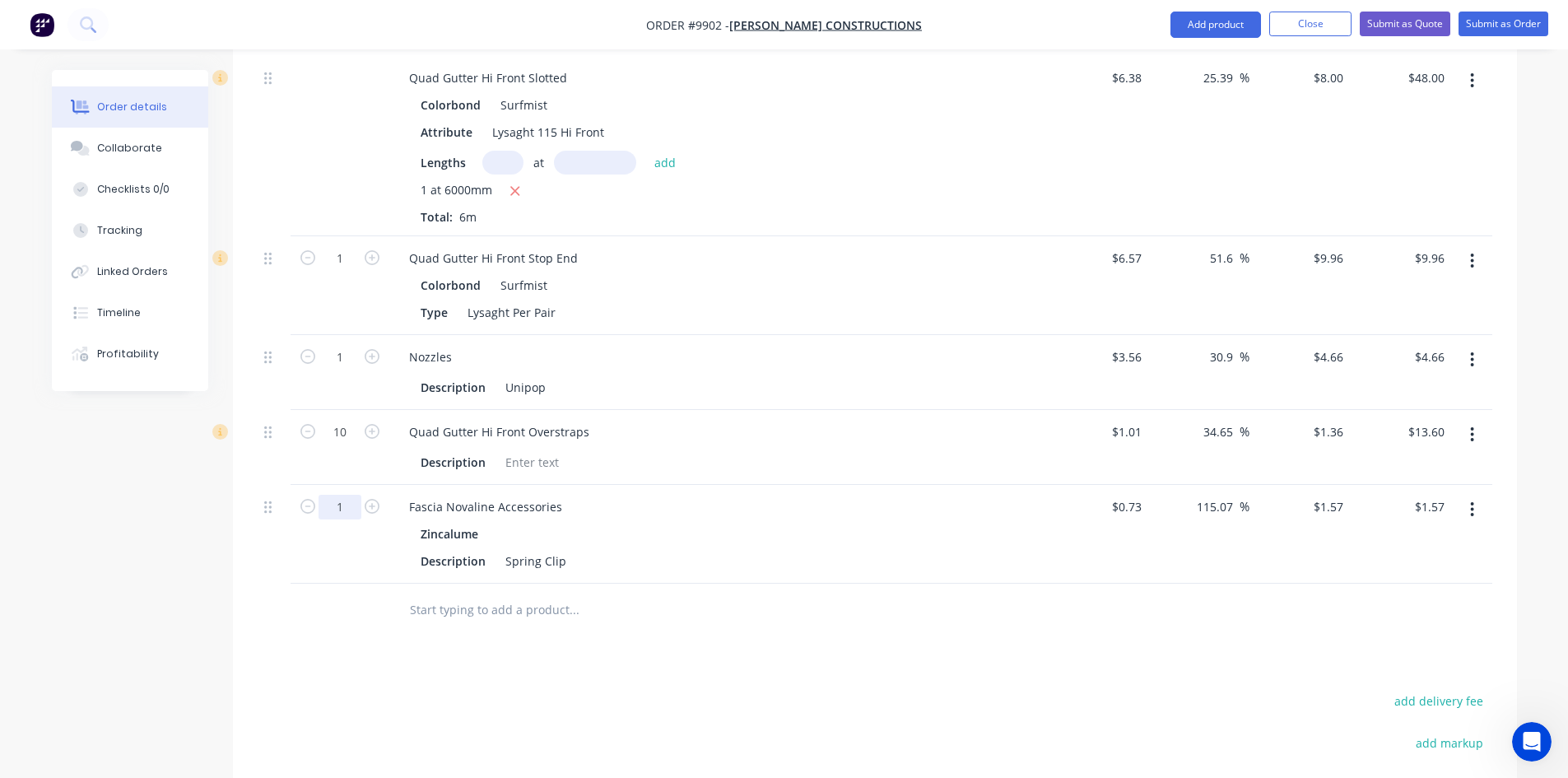
click at [353, 495] on input "1" at bounding box center [340, 507] width 43 height 25
type input "10"
type input "$15.70"
click at [383, 584] on div at bounding box center [340, 610] width 99 height 54
click at [424, 594] on input "text" at bounding box center [574, 610] width 330 height 33
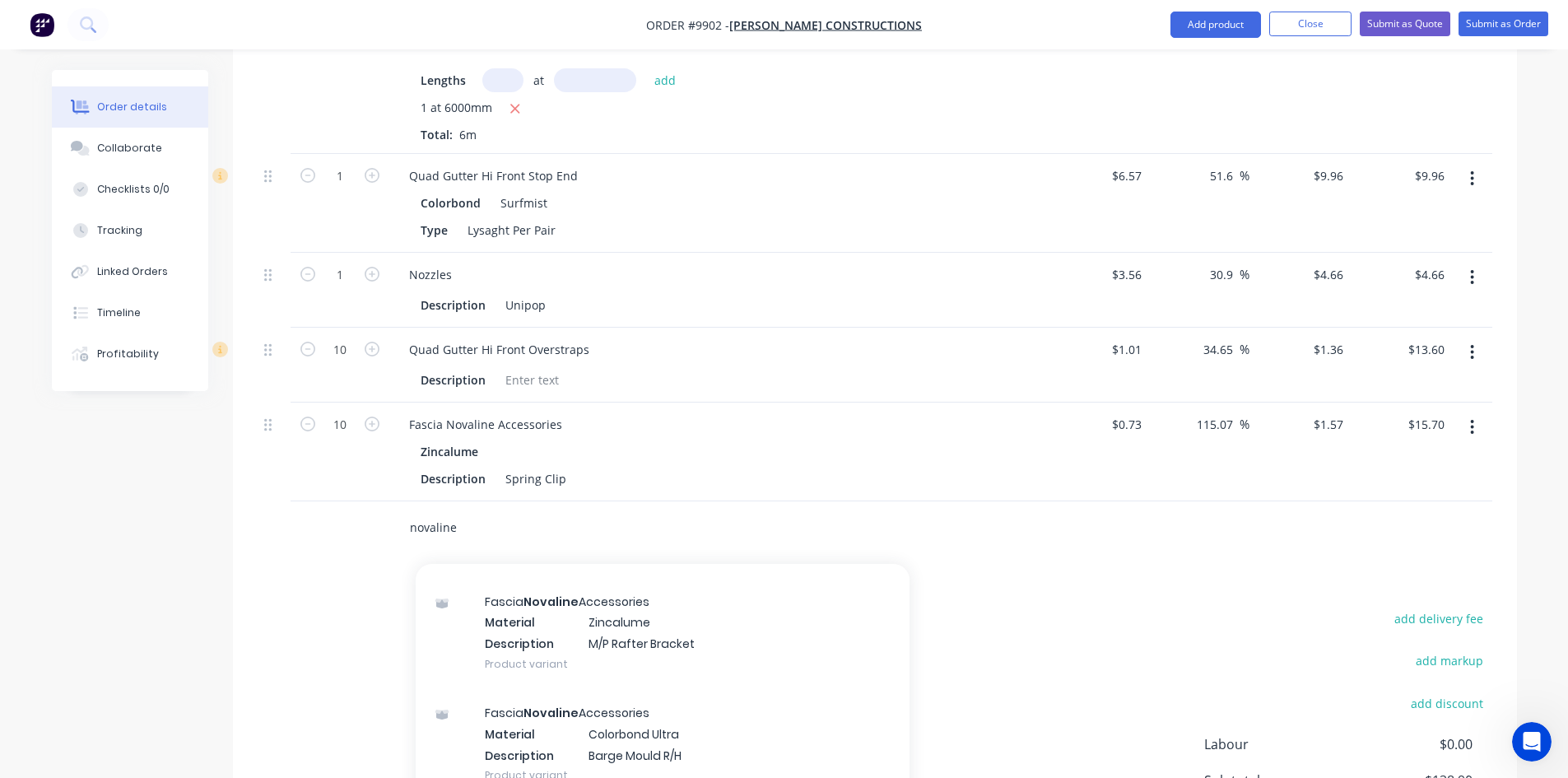
scroll to position [906, 0]
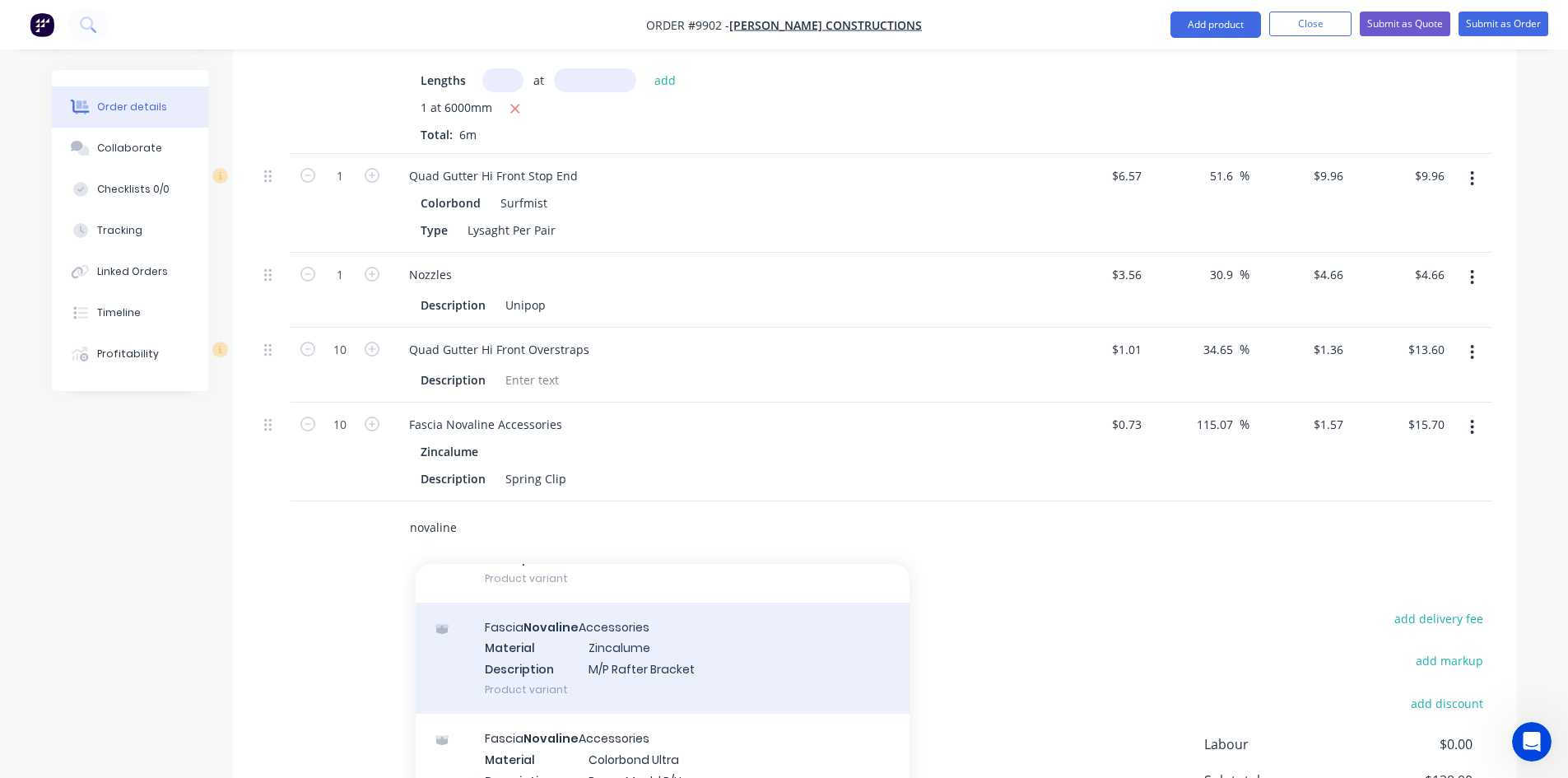
type input "novaline"
click at [627, 645] on div "Fascia Novaline Accessories Material Zincalume Description M/P Rafter Bracket P…" at bounding box center [663, 659] width 494 height 111
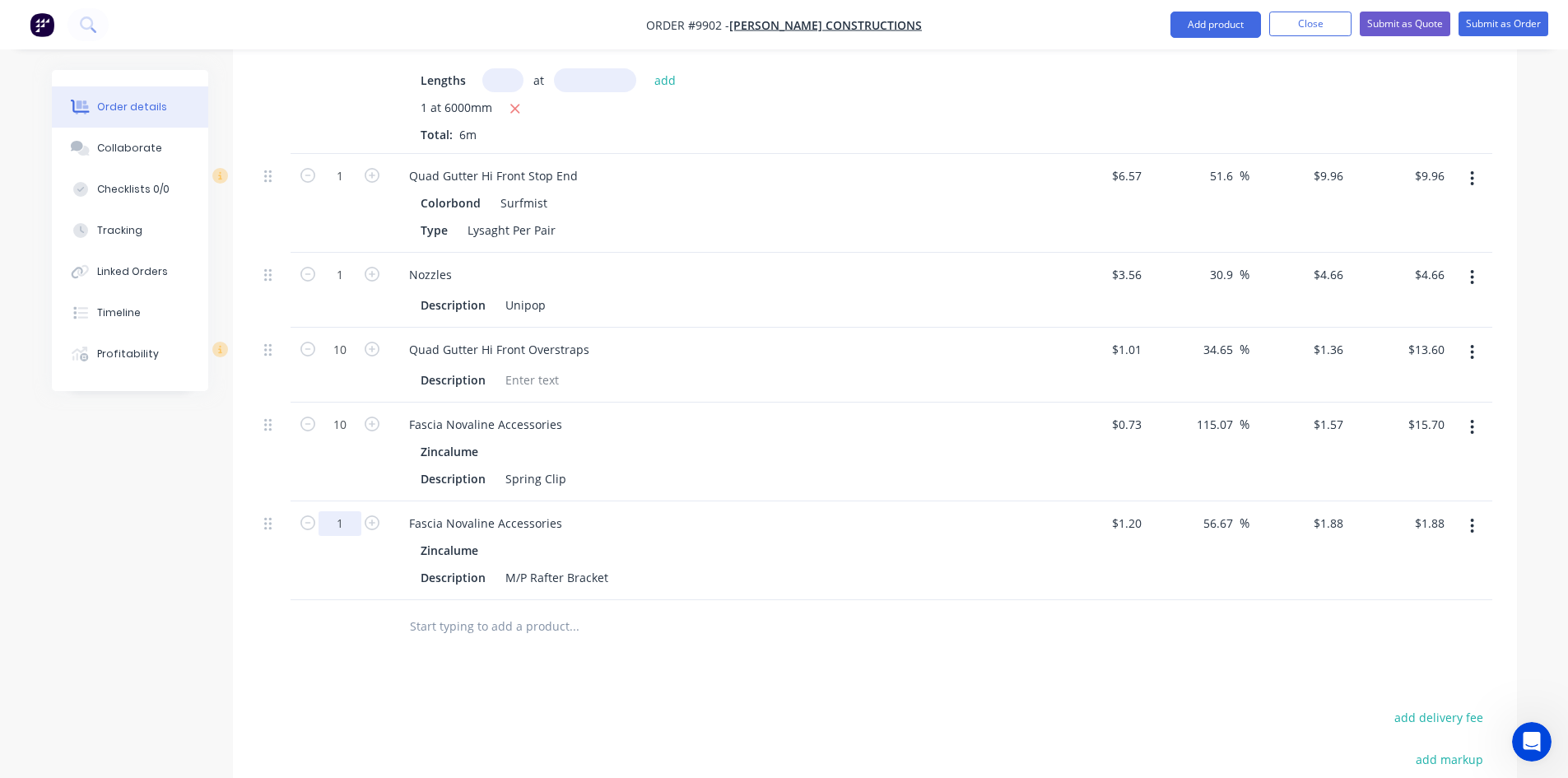
click at [346, 511] on input "1" at bounding box center [340, 523] width 43 height 25
type input "10"
type input "$18.80"
click at [409, 610] on input "text" at bounding box center [574, 627] width 330 height 33
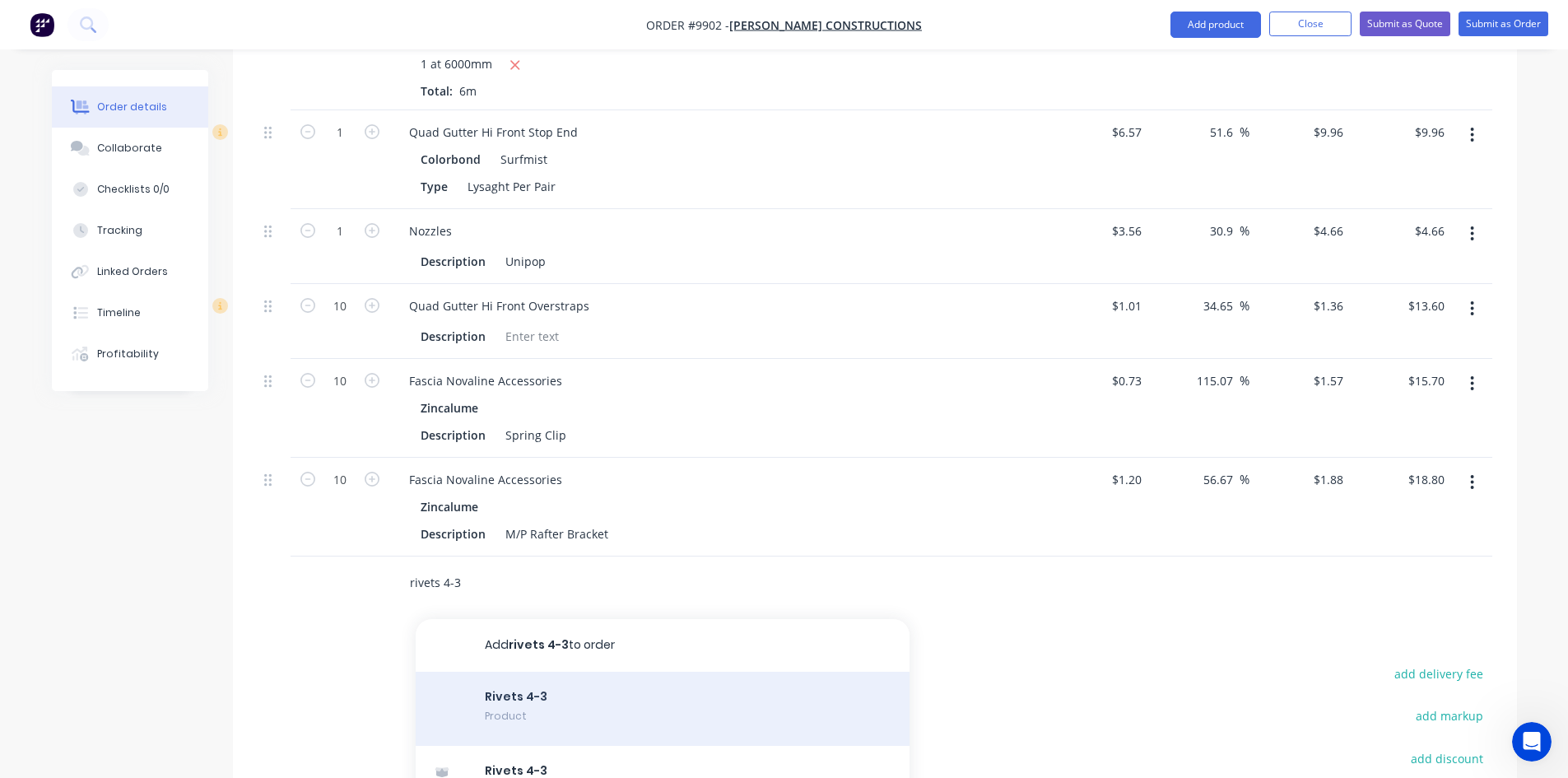
scroll to position [947, 0]
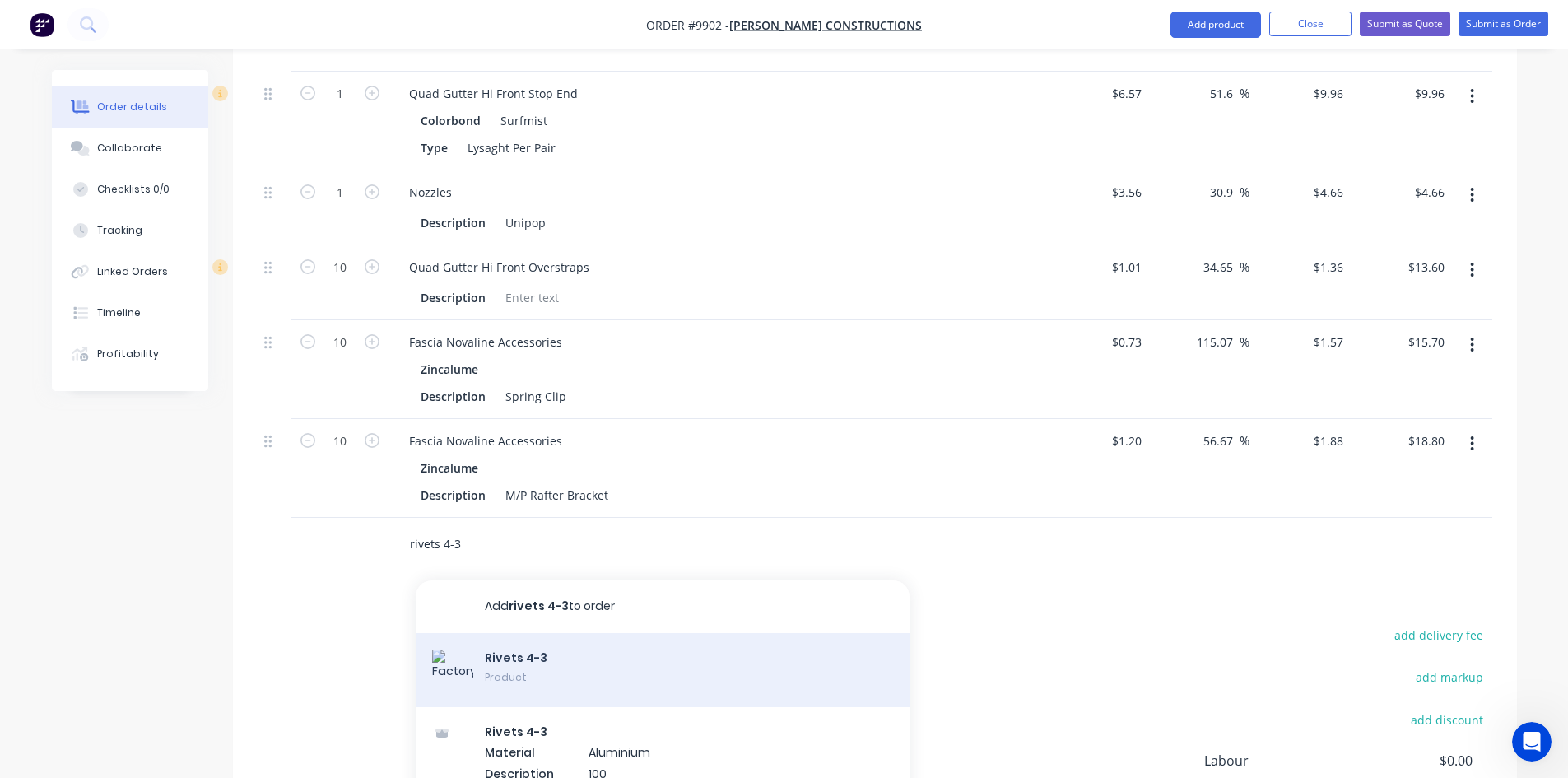
type input "rivets 4-3"
click at [493, 634] on div "Rivets 4-3 Product" at bounding box center [663, 671] width 494 height 74
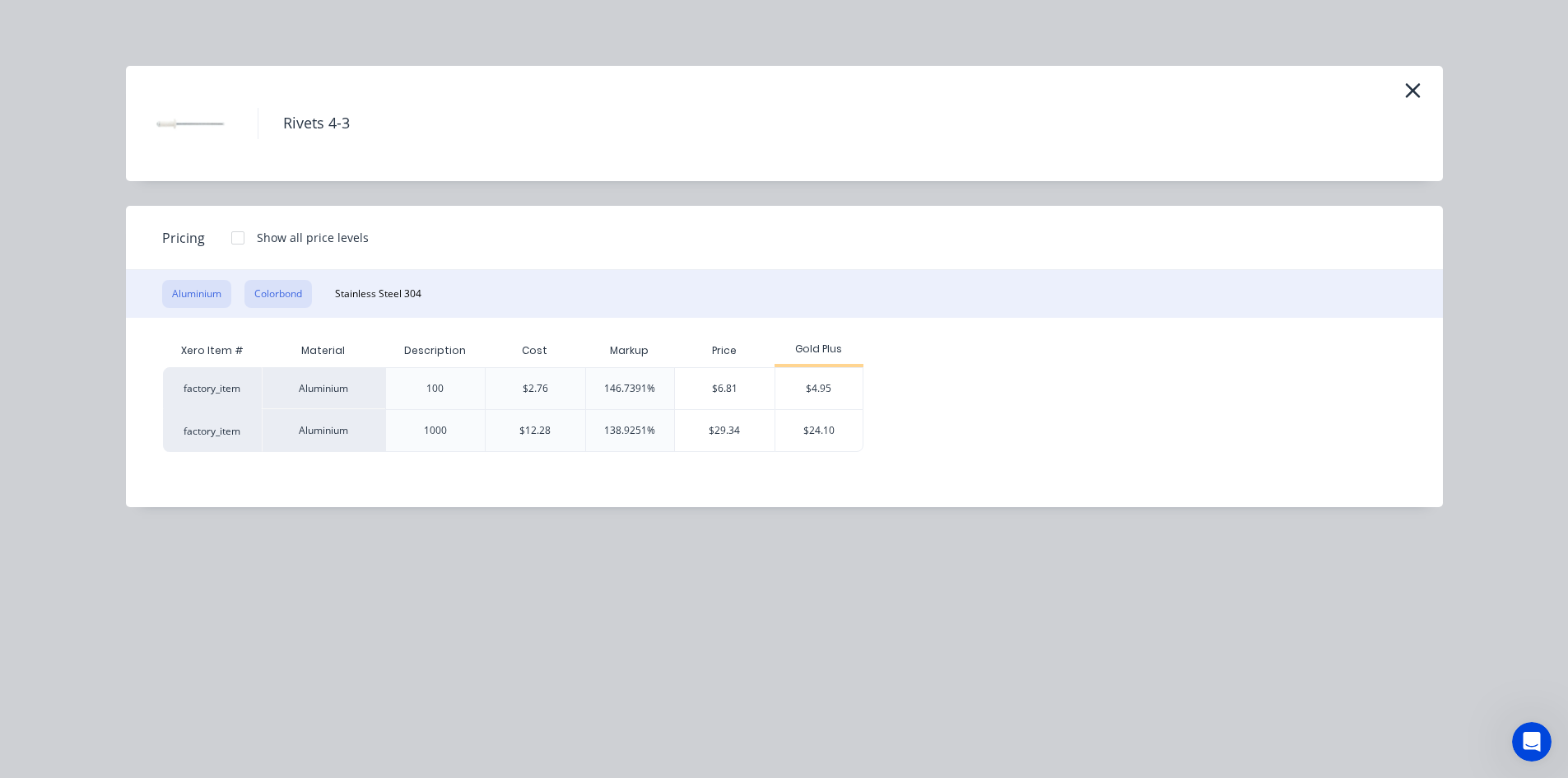
click at [293, 302] on button "Colorbond" at bounding box center [278, 294] width 68 height 28
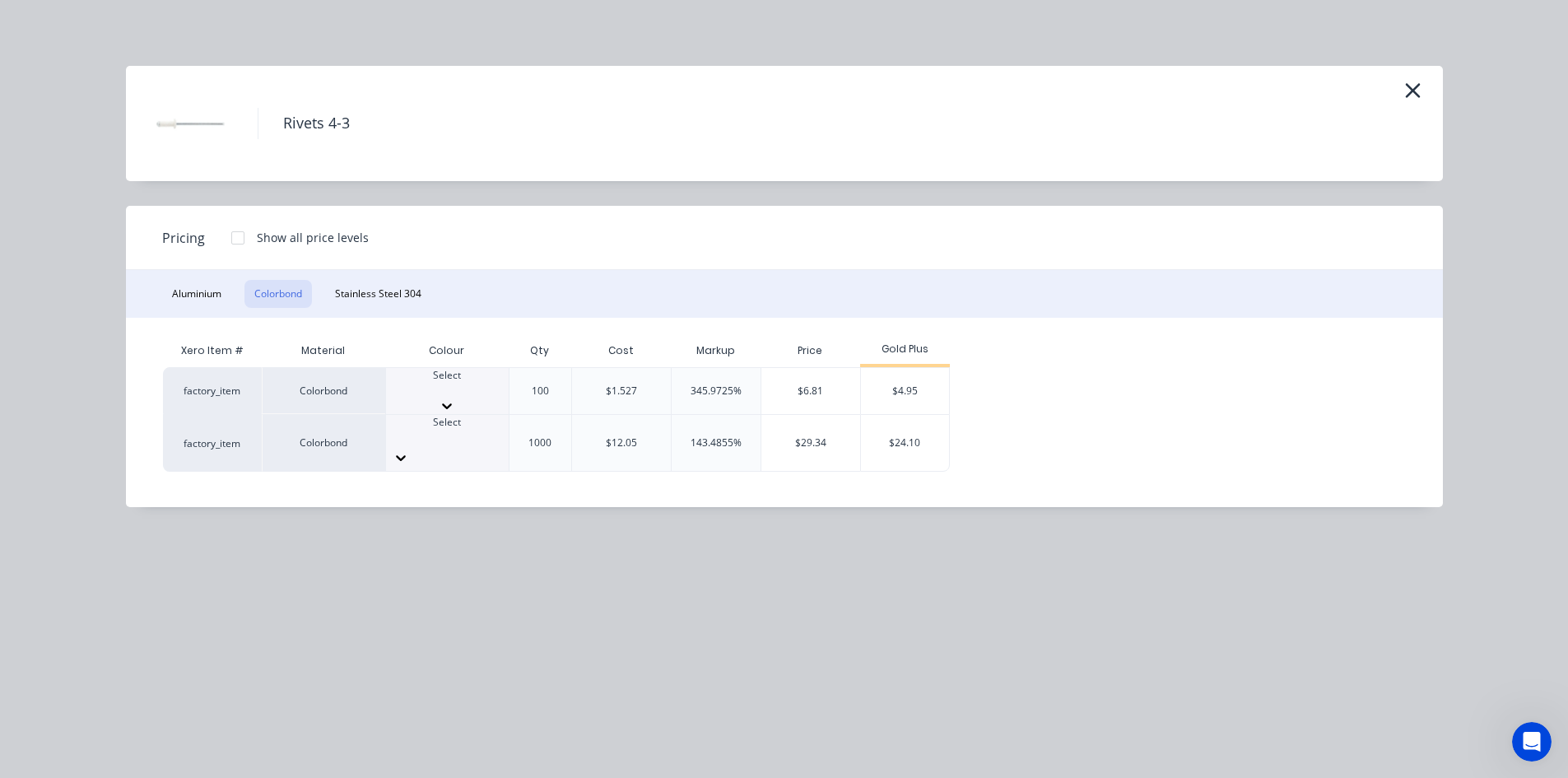
click at [413, 383] on div at bounding box center [447, 390] width 122 height 15
type input "su"
drag, startPoint x: 417, startPoint y: 427, endPoint x: 659, endPoint y: 445, distance: 242.7
click at [904, 383] on div "$4.95" at bounding box center [904, 395] width 88 height 56
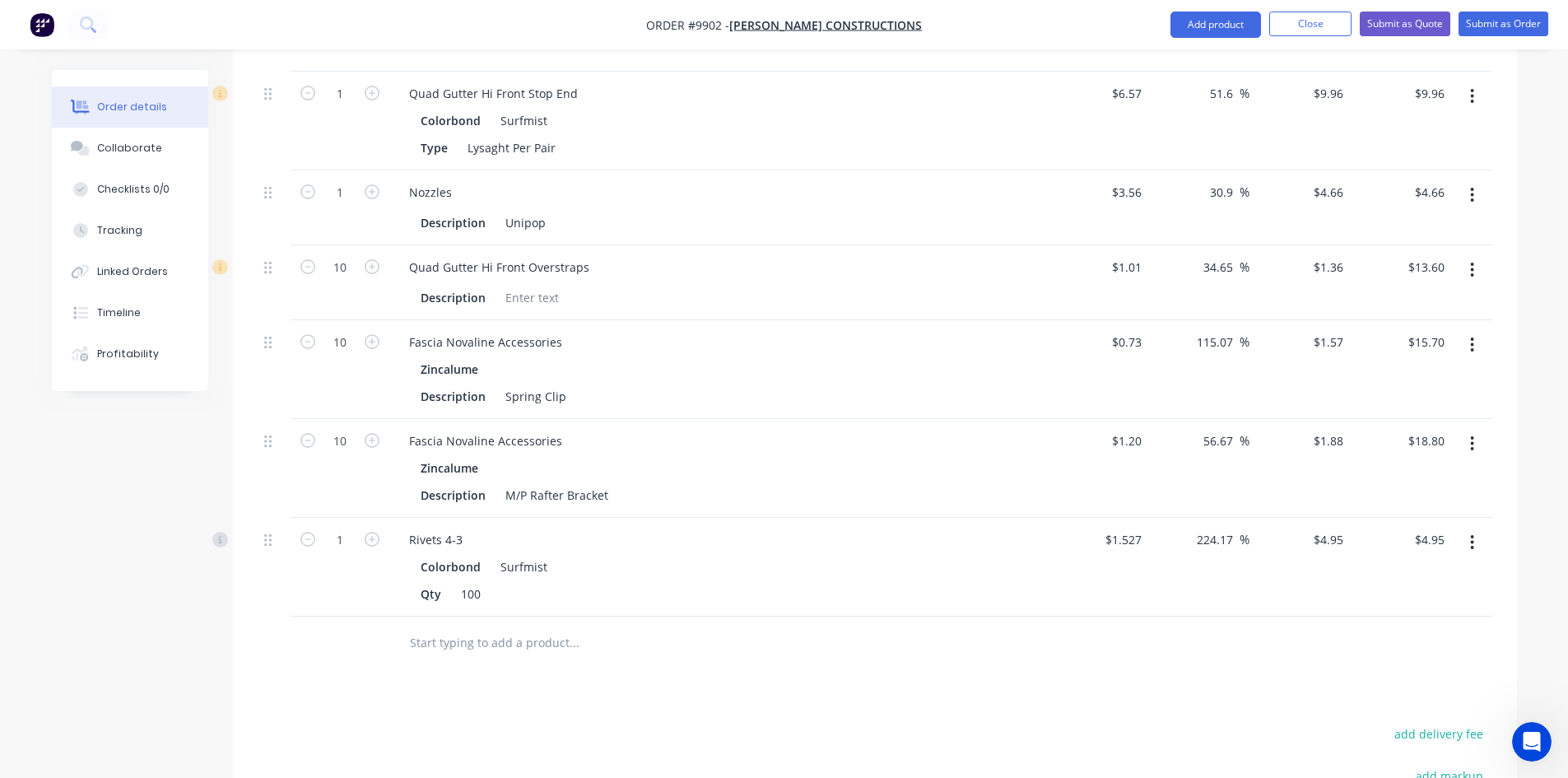
click at [419, 627] on input "text" at bounding box center [574, 644] width 330 height 33
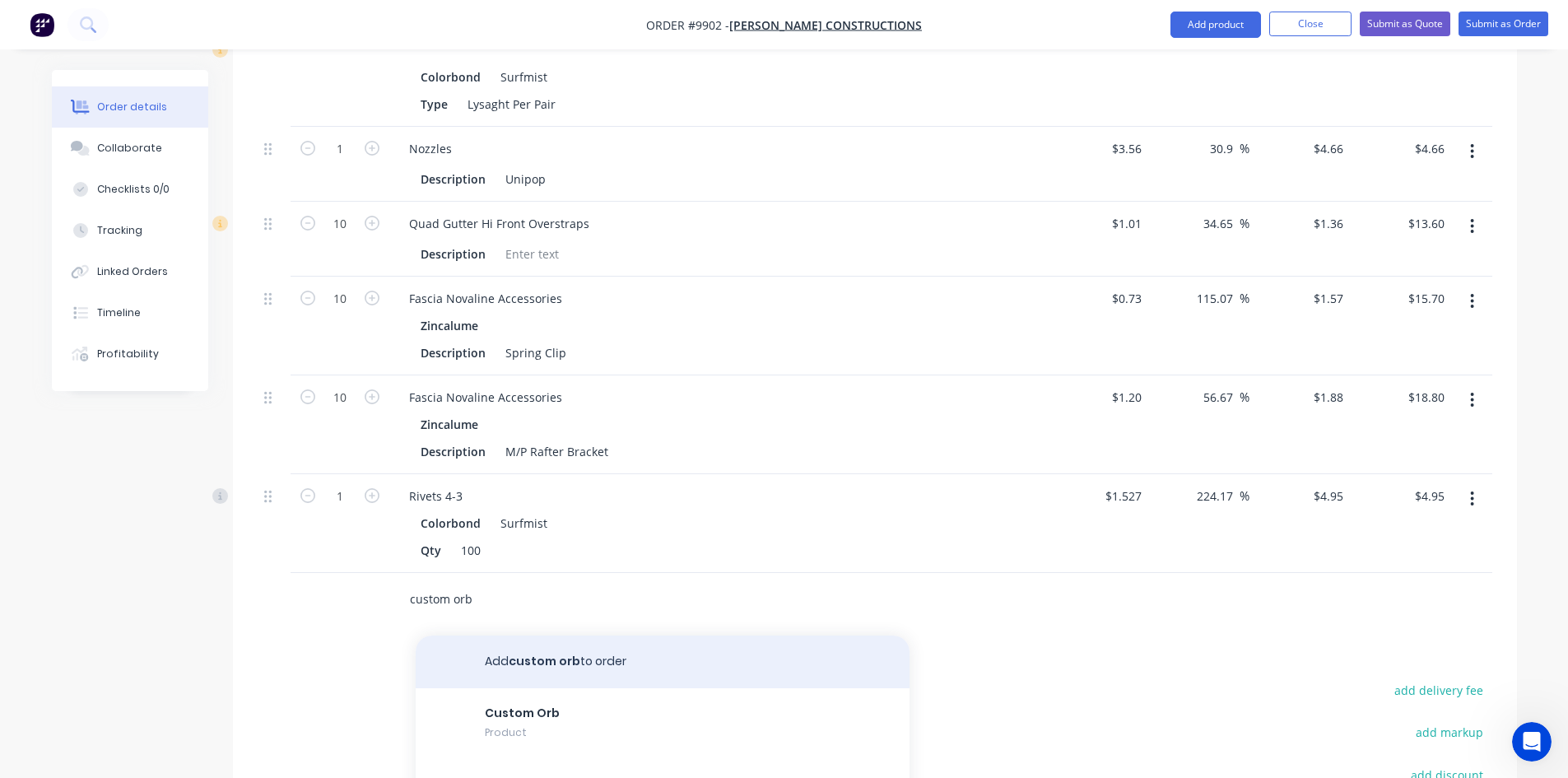
scroll to position [1030, 0]
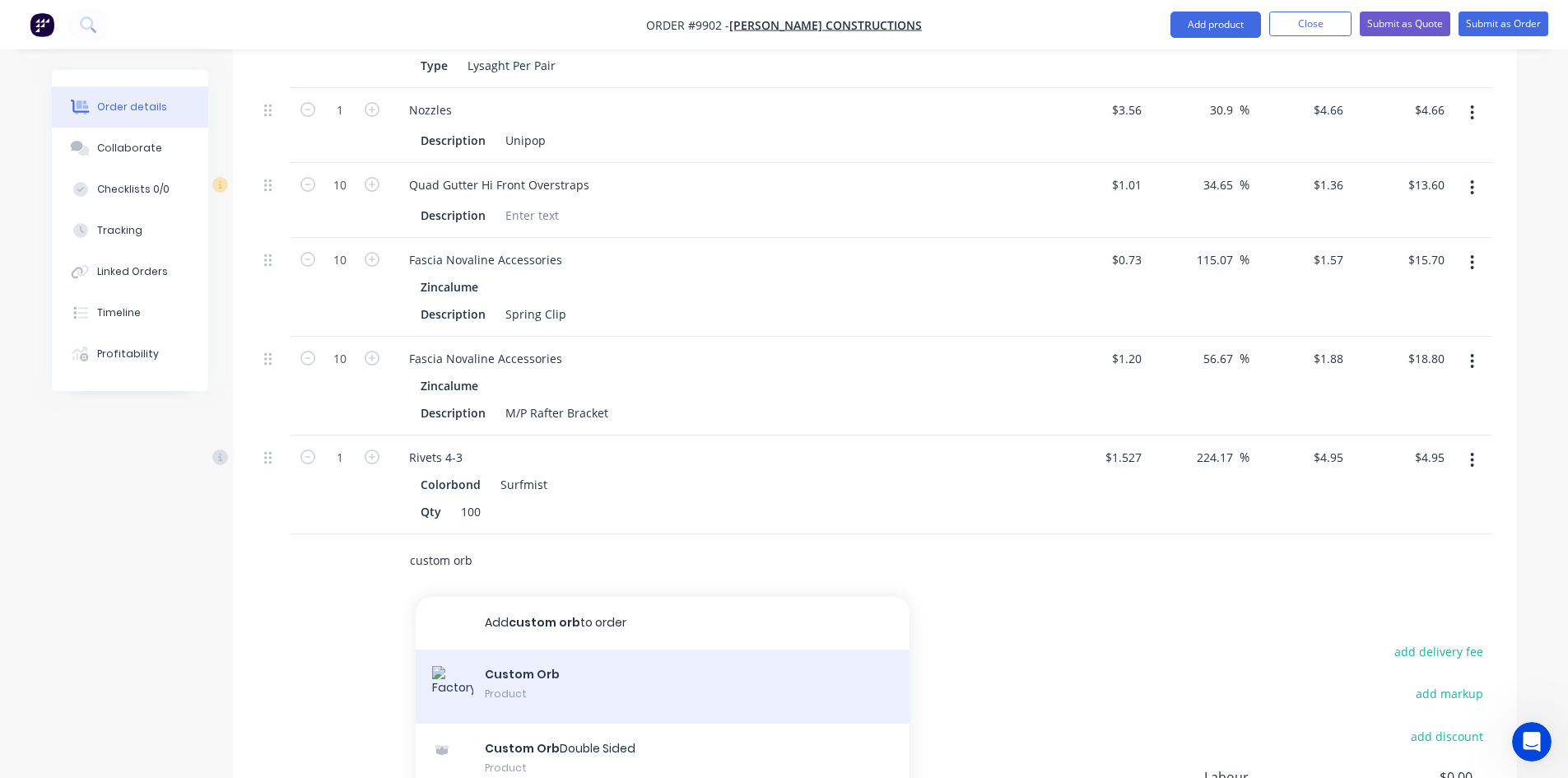
type input "custom orb"
click at [524, 651] on div "Custom Orb Product" at bounding box center [663, 687] width 494 height 74
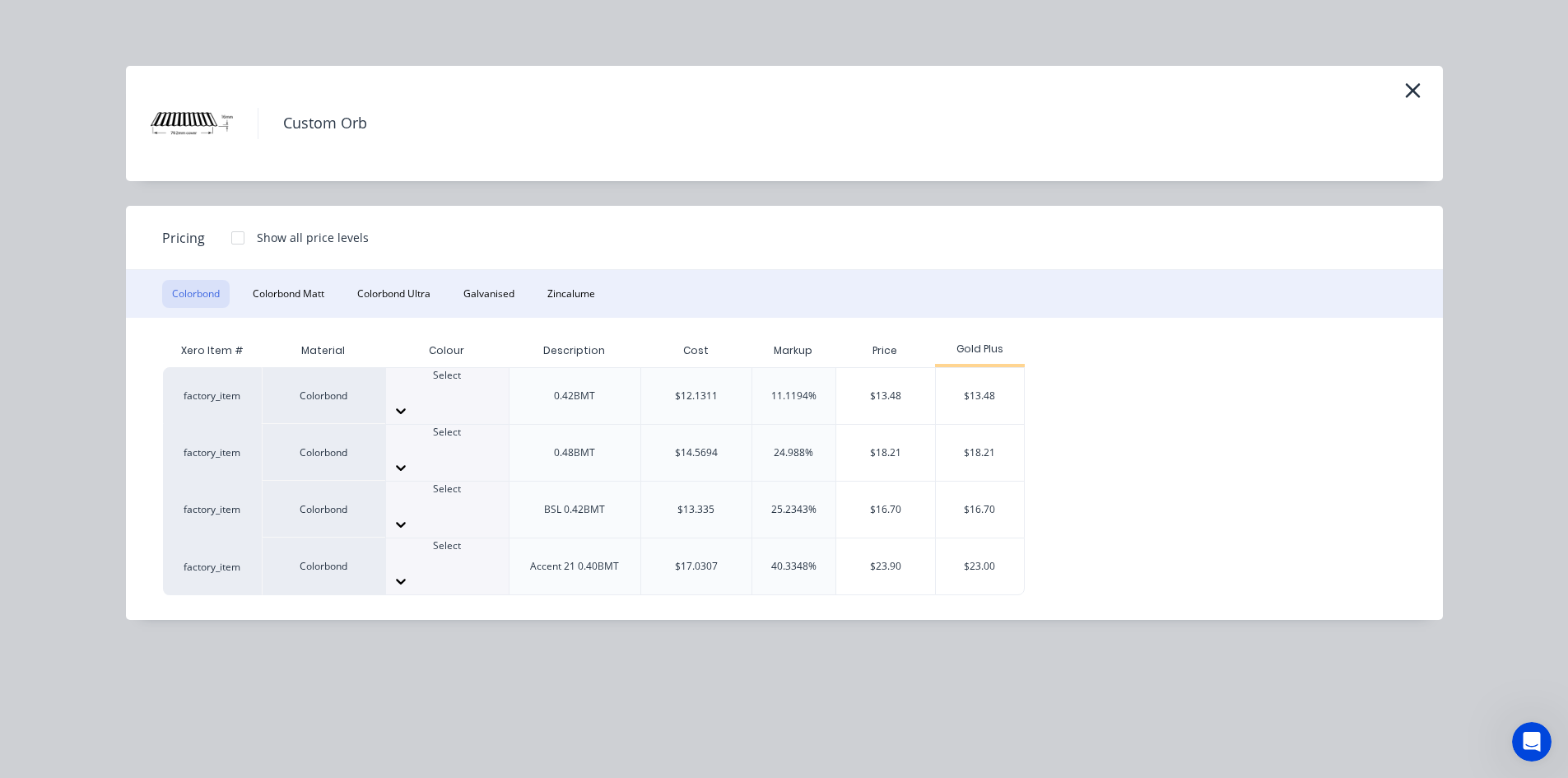
click at [428, 496] on div at bounding box center [447, 504] width 122 height 15
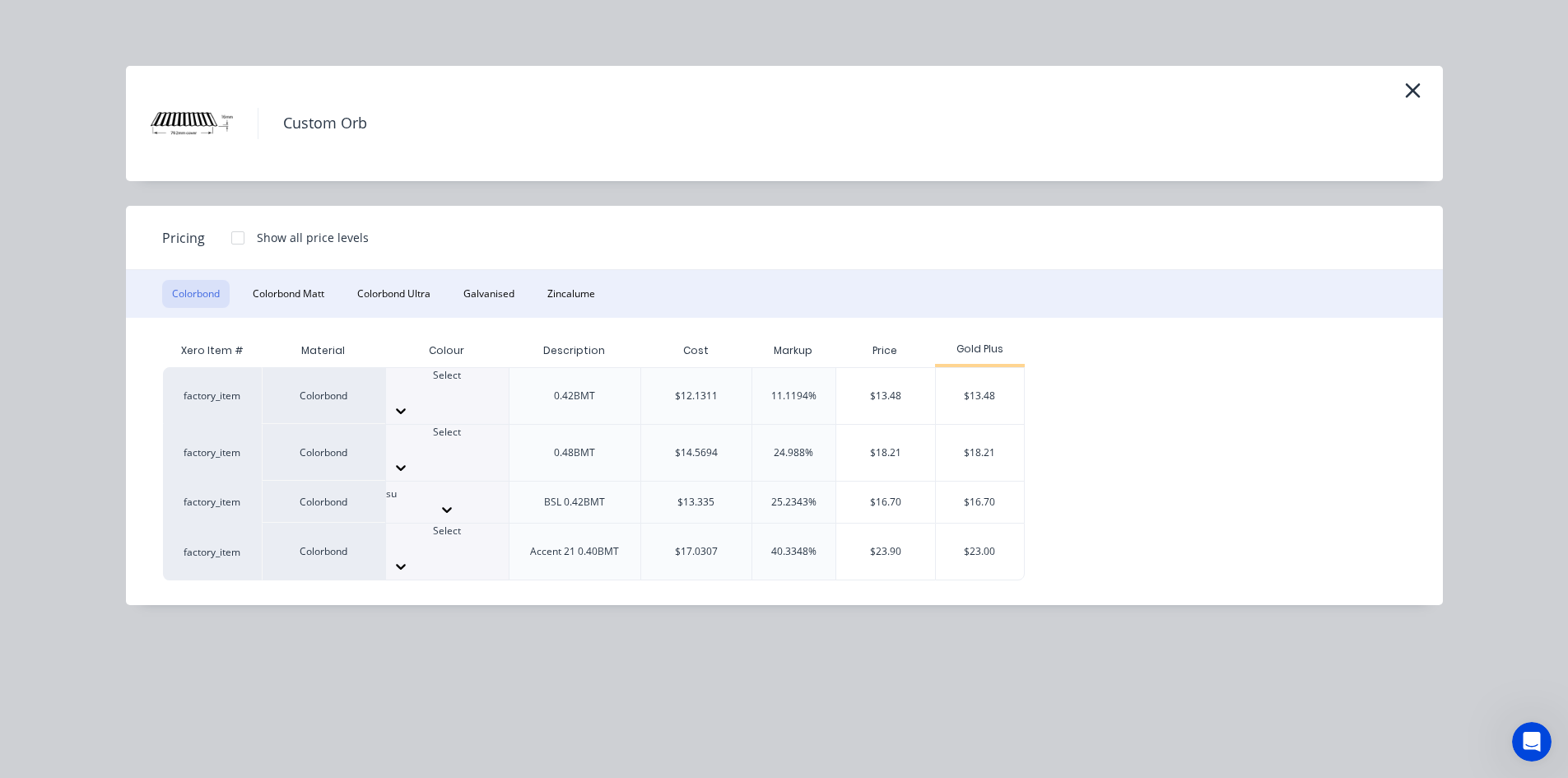
type input "sur"
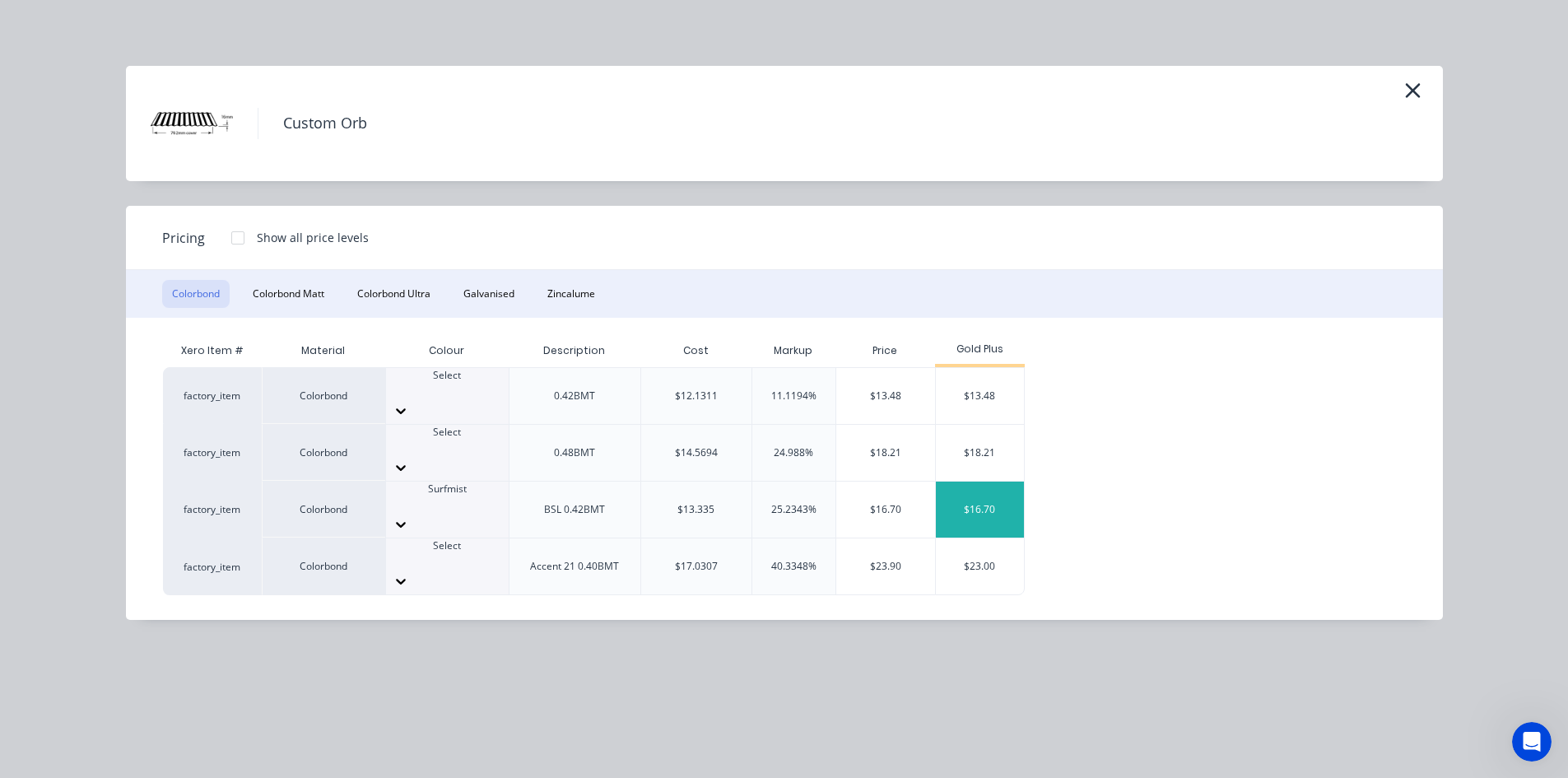
click at [983, 482] on div "$16.70" at bounding box center [979, 509] width 88 height 56
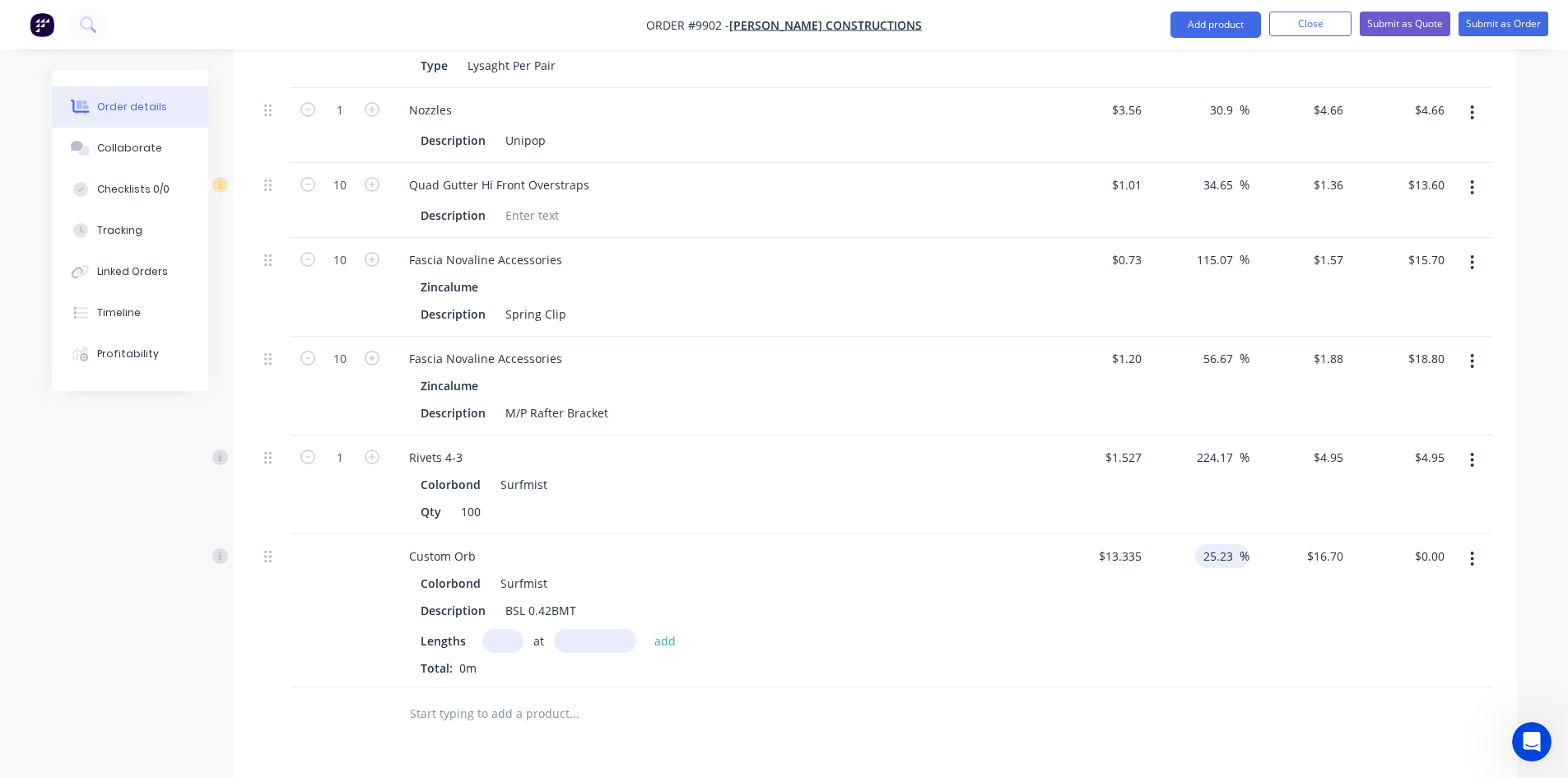
click at [1219, 545] on input "25.23" at bounding box center [1220, 557] width 38 height 24
type input "15.23"
type input "$15.3659"
type input "0.00"
type input "-100"
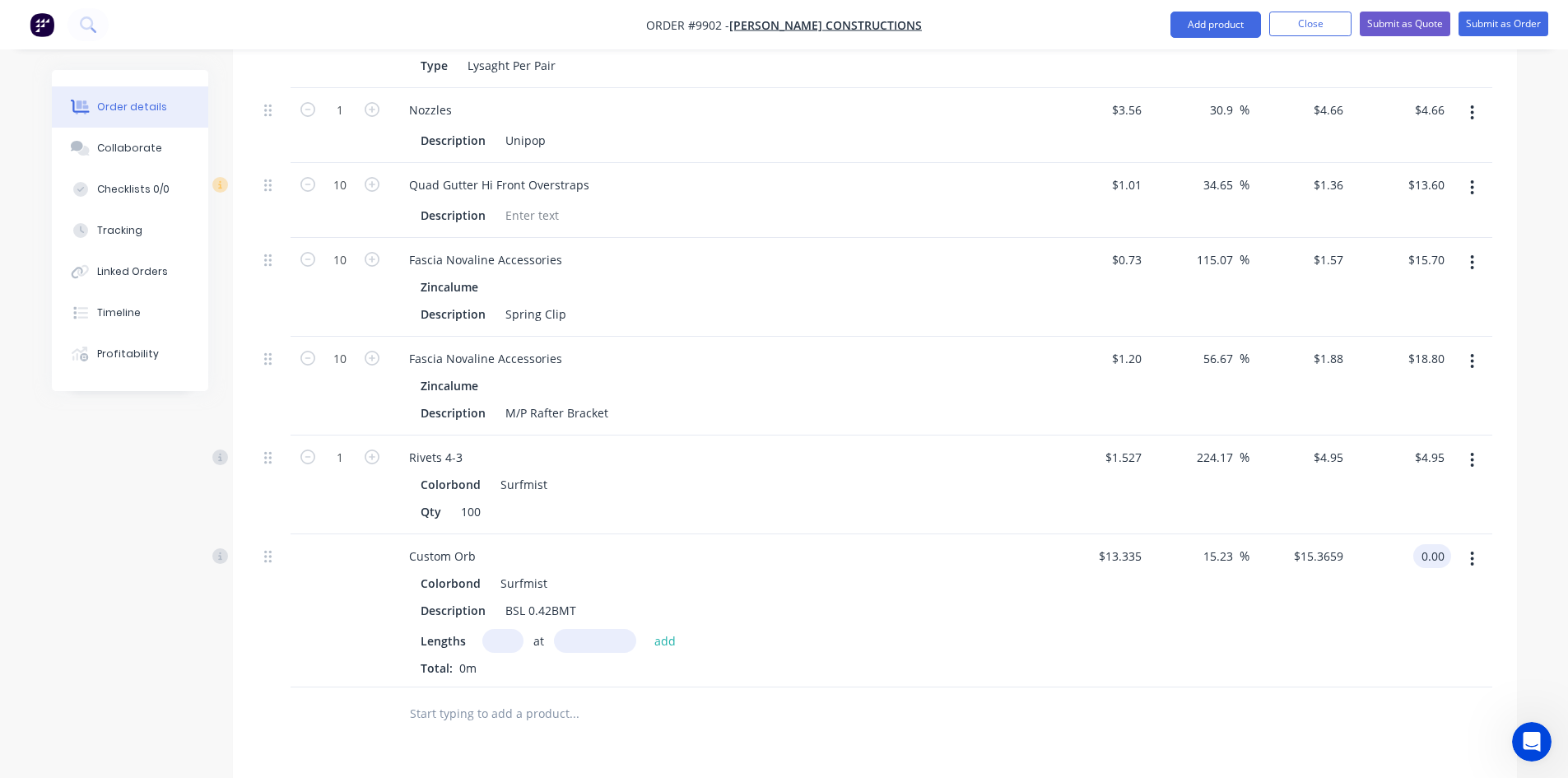
type input "$0.00"
click at [504, 629] on input "text" at bounding box center [503, 641] width 41 height 24
type input "5"
type input "2950"
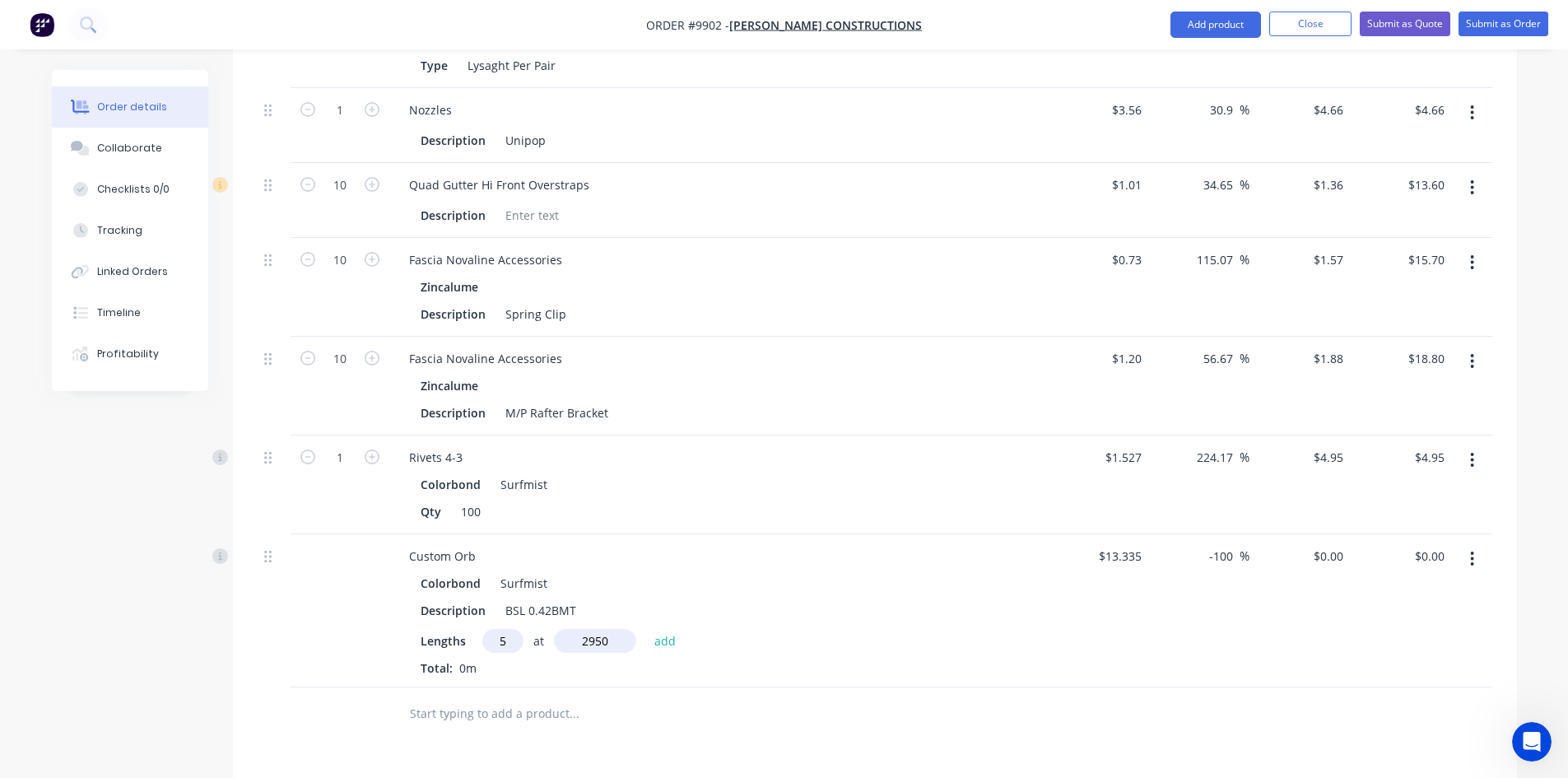
click at [646, 629] on button "add" at bounding box center [666, 640] width 39 height 22
click at [678, 659] on div "5 at 2950mm" at bounding box center [718, 670] width 596 height 20
click at [1240, 546] on span "%" at bounding box center [1244, 556] width 10 height 19
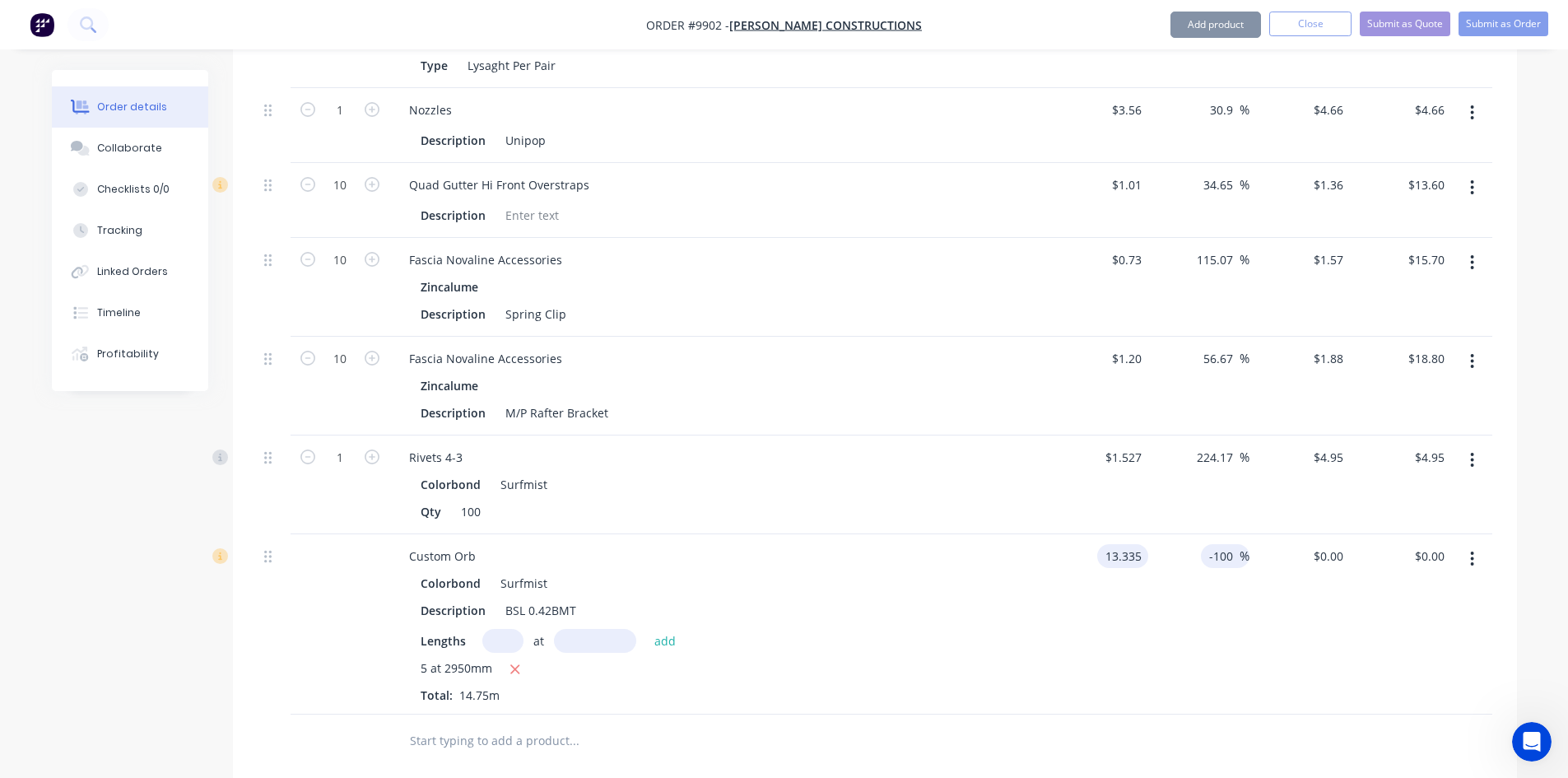
type input "$13.335"
type input "15.23"
type input "15.3659"
type input "$226.65"
type input "$15.3659"
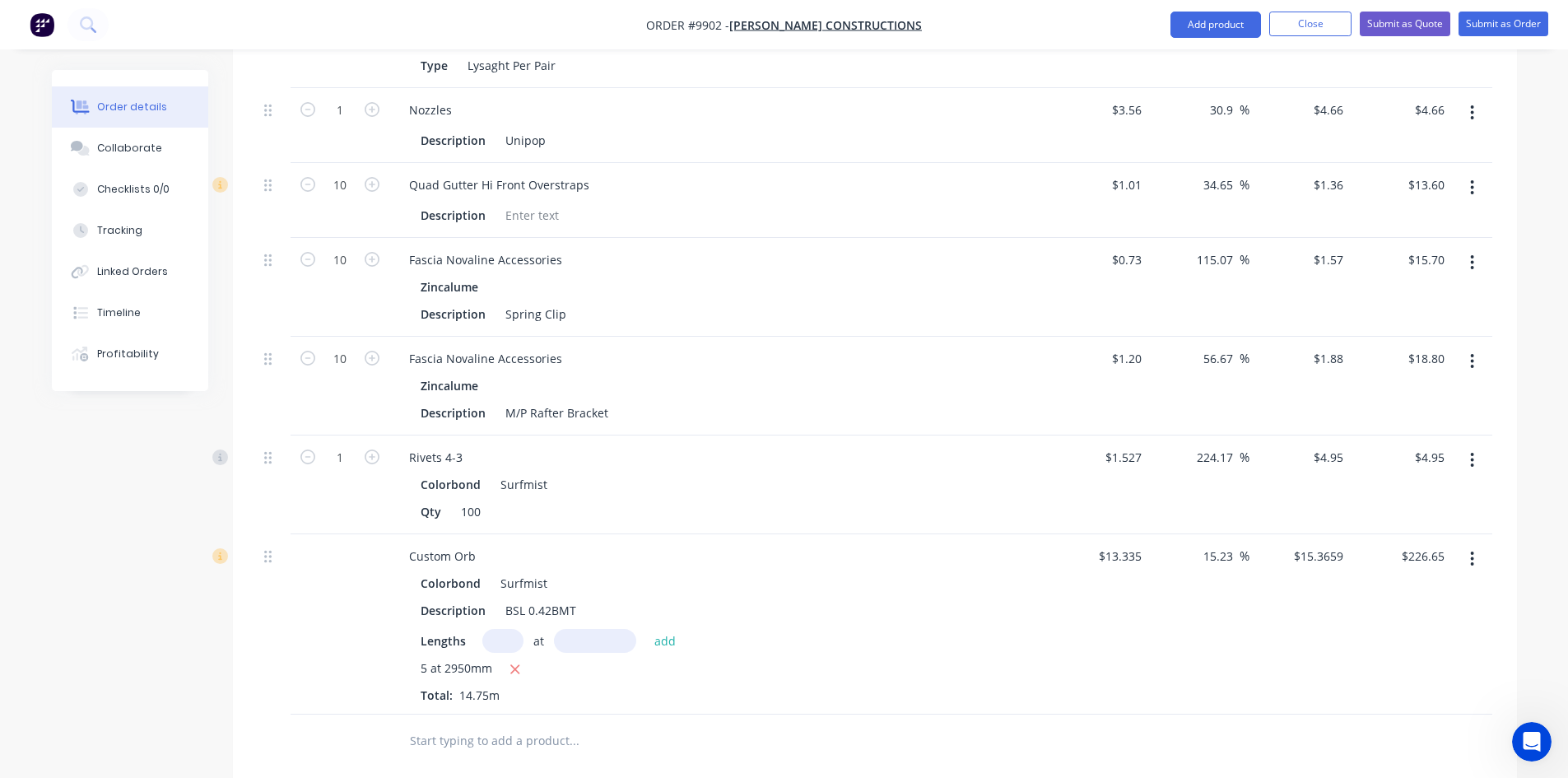
click at [1212, 579] on div "15.23 15.23 %" at bounding box center [1198, 624] width 101 height 181
click at [517, 724] on input "text" at bounding box center [574, 741] width 330 height 33
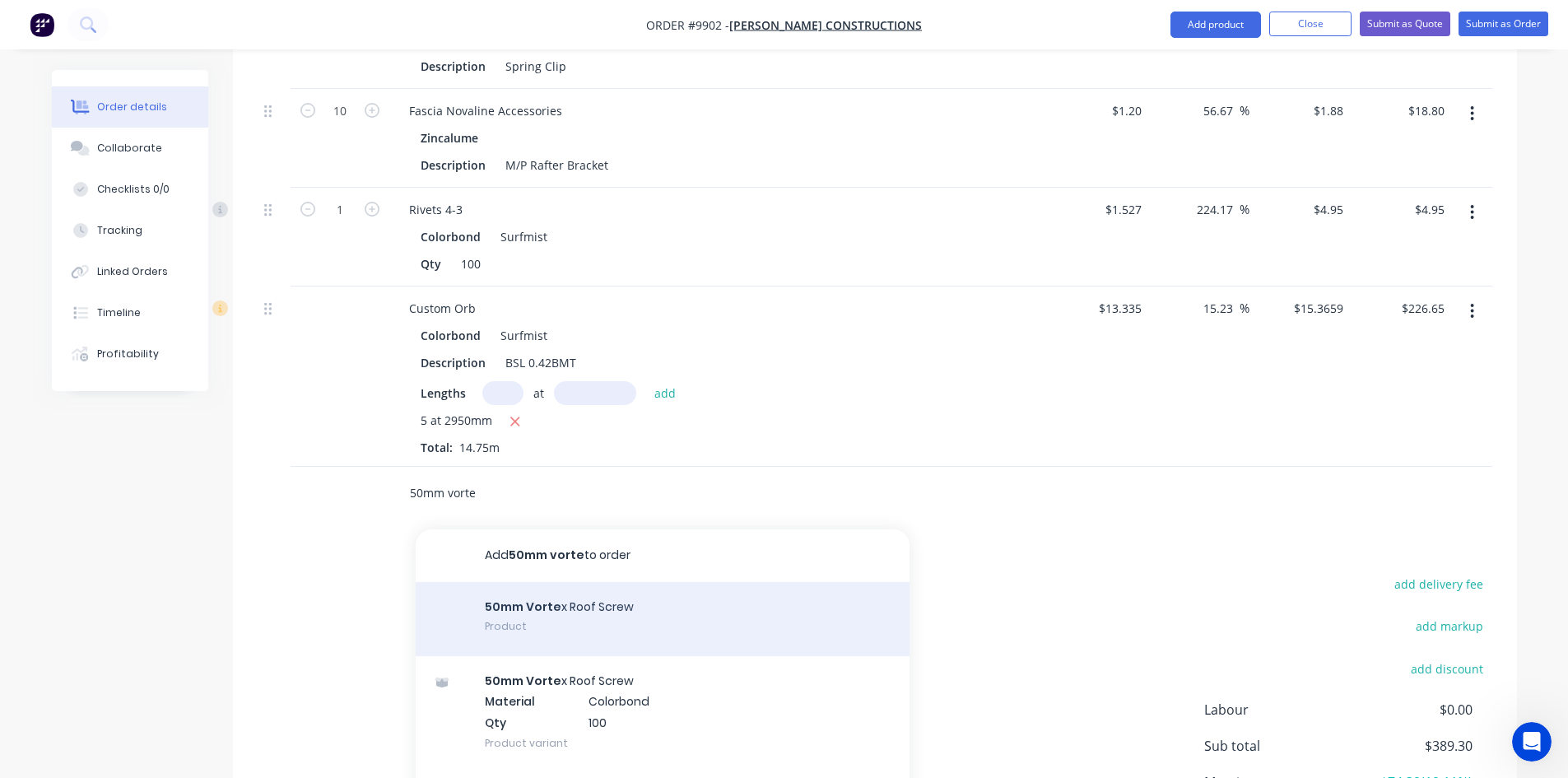
scroll to position [1360, 0]
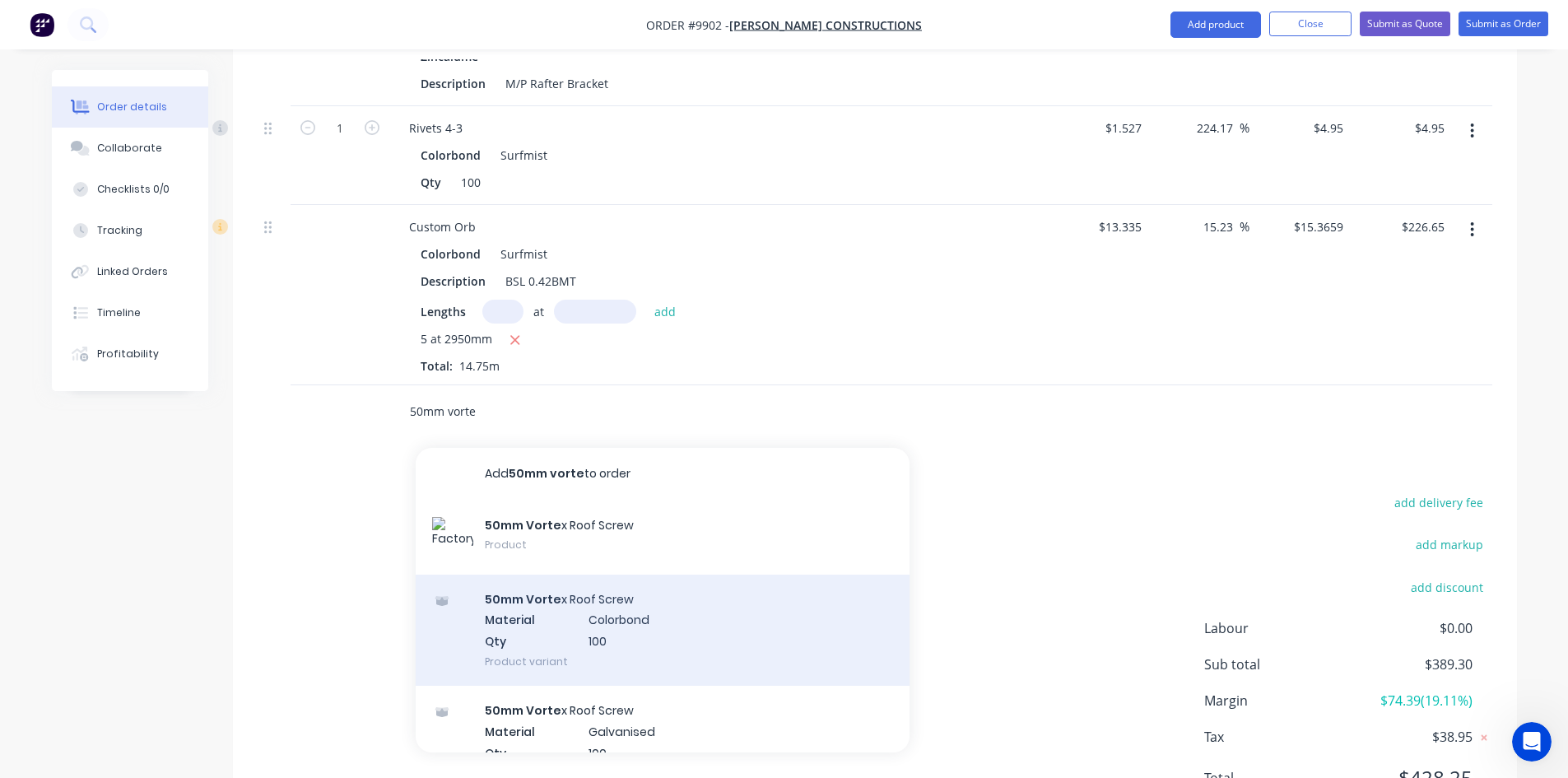
type input "50mm vorte"
click at [576, 586] on div "50mm Vorte x Roof Screw Material Colorbond Qty 100 Product variant" at bounding box center [663, 631] width 494 height 111
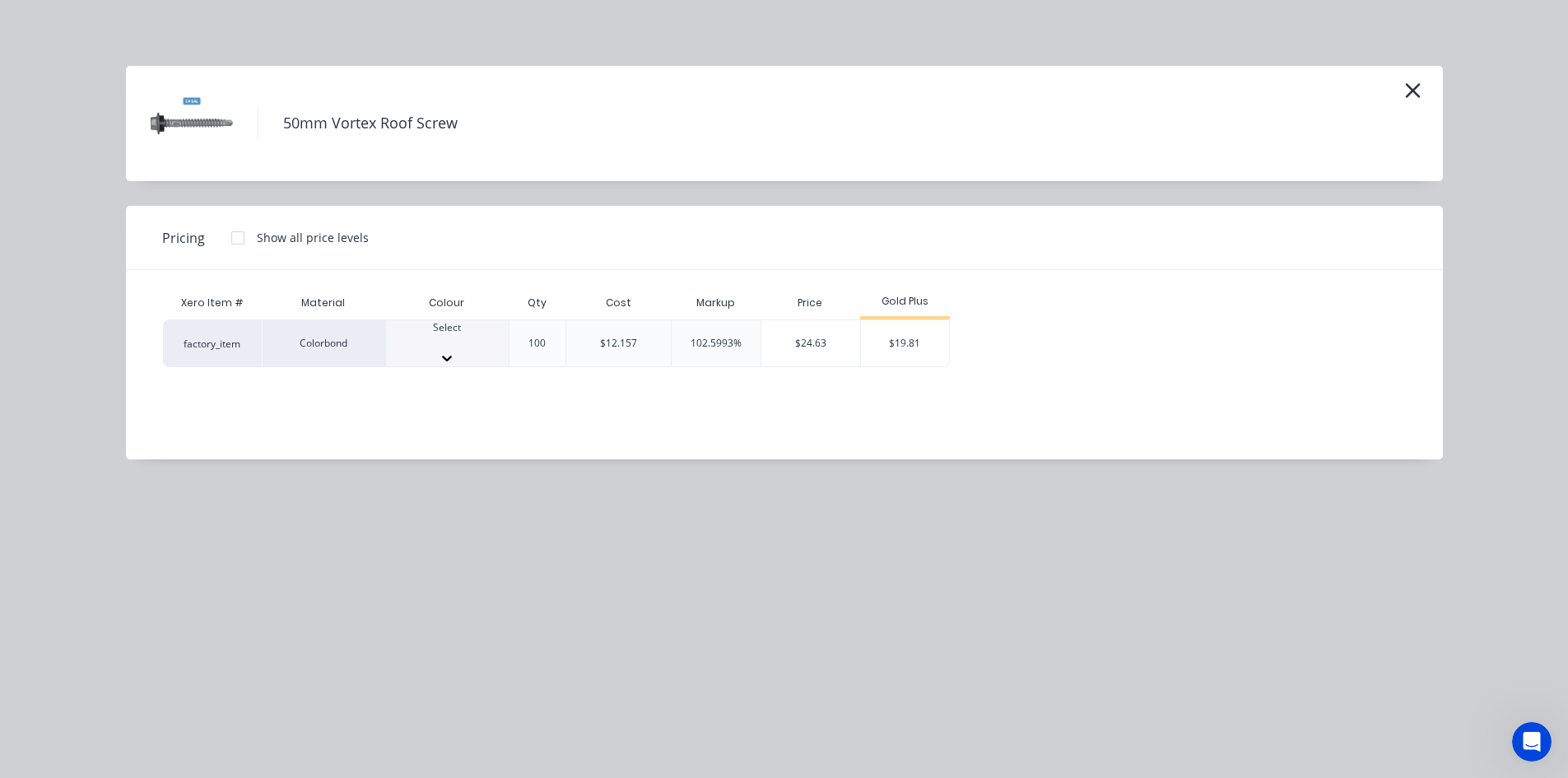
click at [459, 358] on div "Select" at bounding box center [447, 344] width 122 height 46
type input "su"
click at [923, 342] on div "$19.81" at bounding box center [904, 348] width 88 height 56
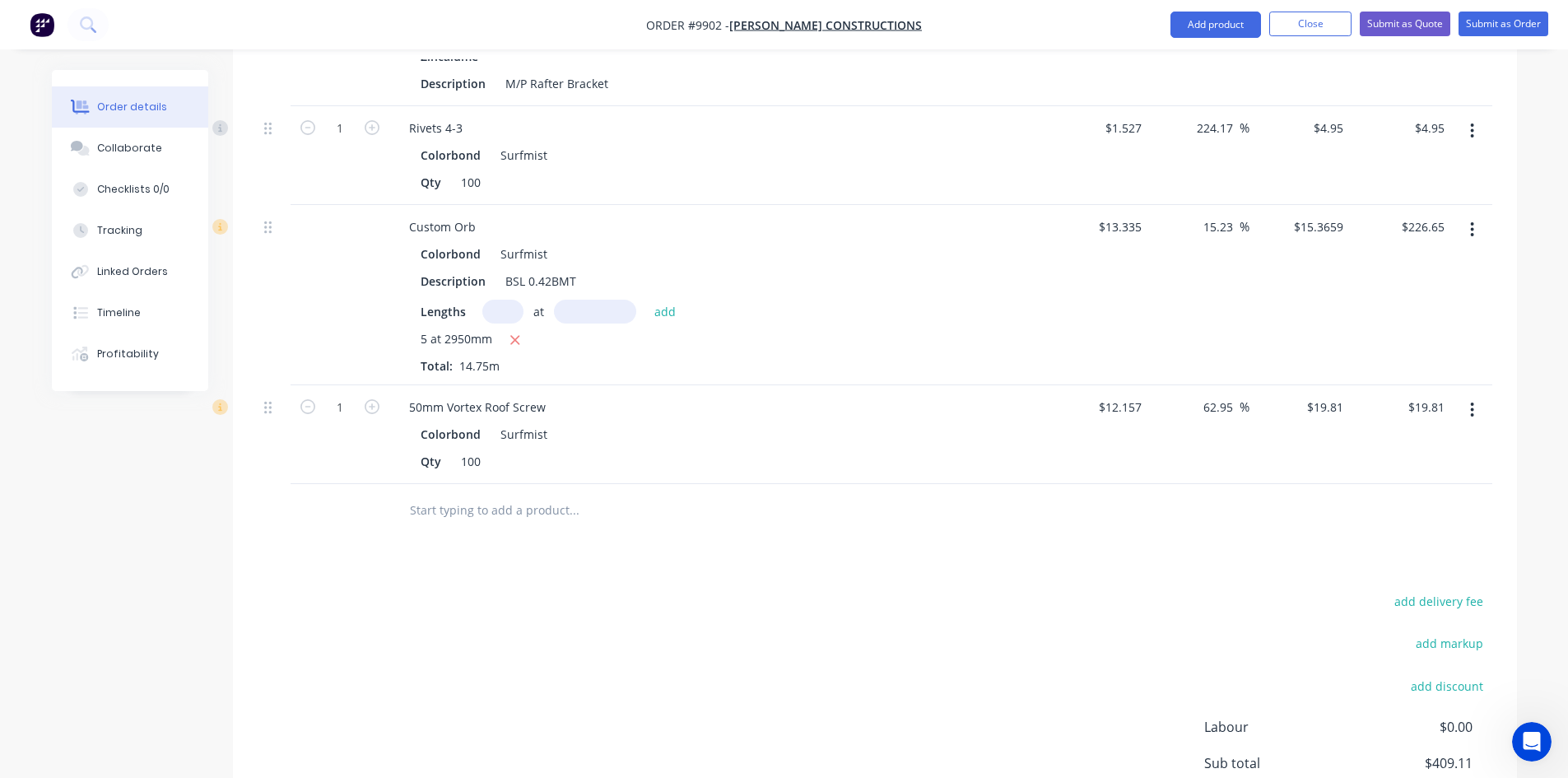
click at [456, 495] on input "text" at bounding box center [574, 511] width 330 height 33
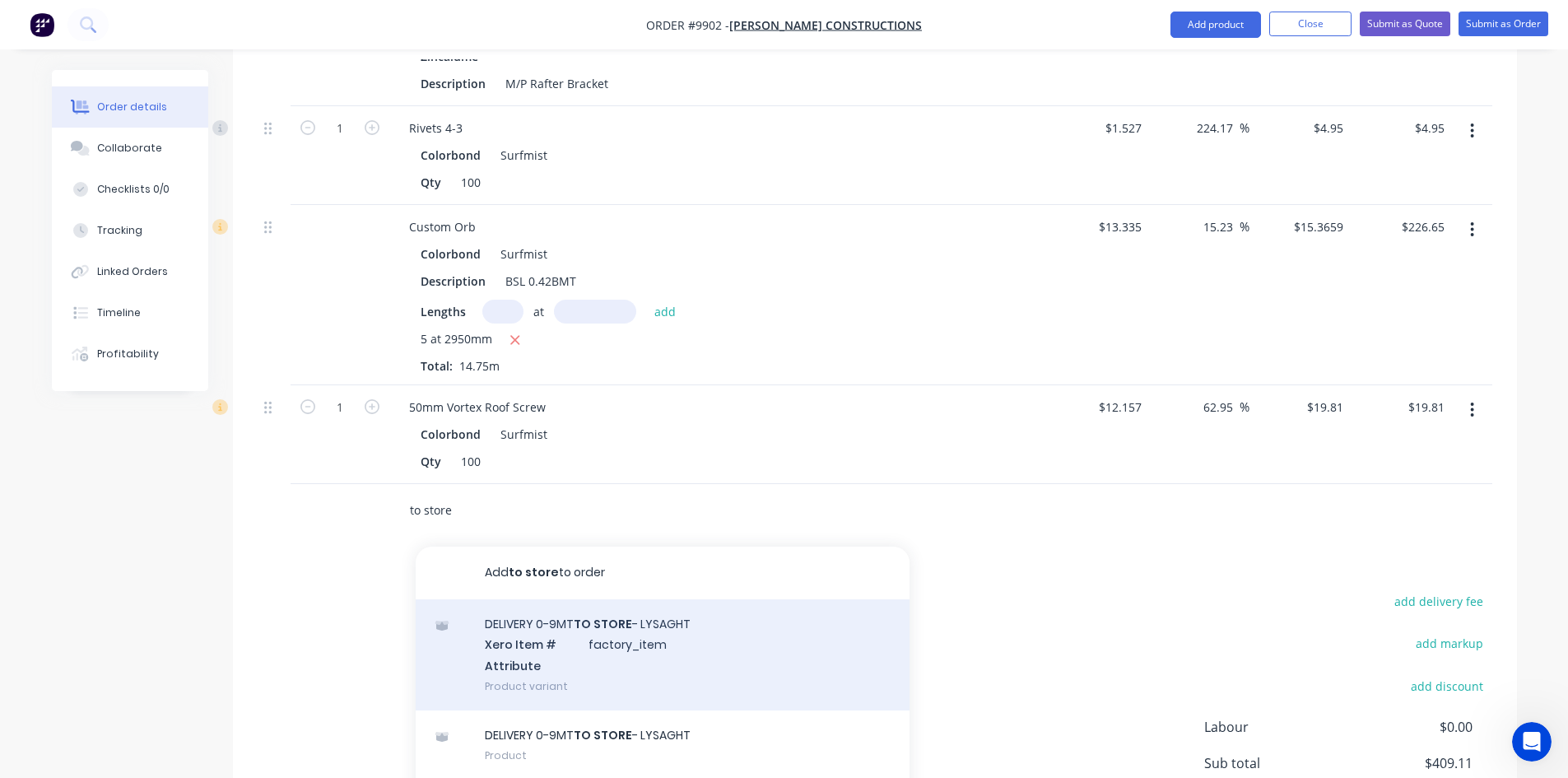
type input "to store"
click at [618, 611] on div "DELIVERY 0-9MT TO STORE - LYSAGHT Xero Item # factory_item Attribute Product va…" at bounding box center [663, 655] width 494 height 111
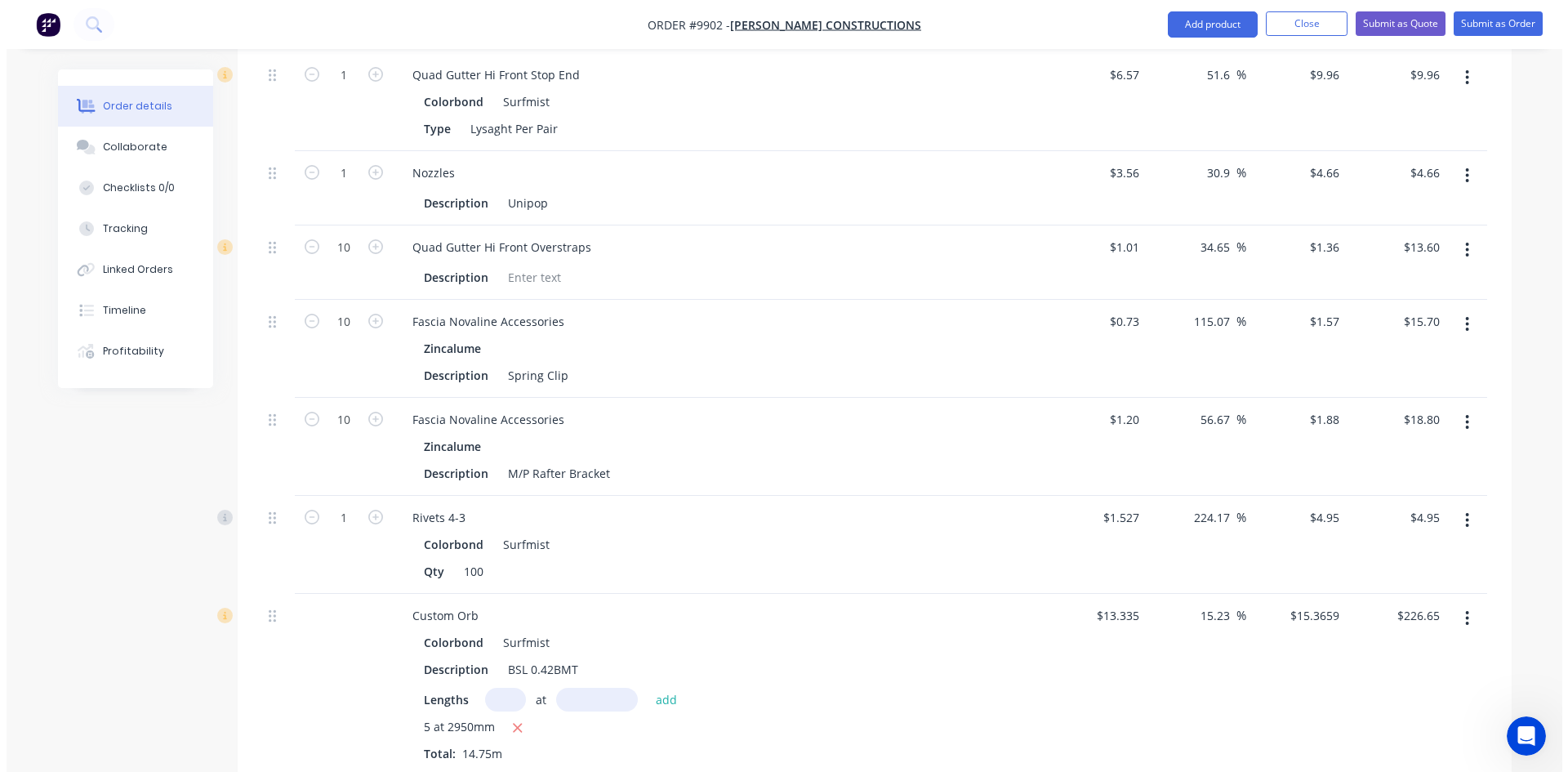
scroll to position [859, 0]
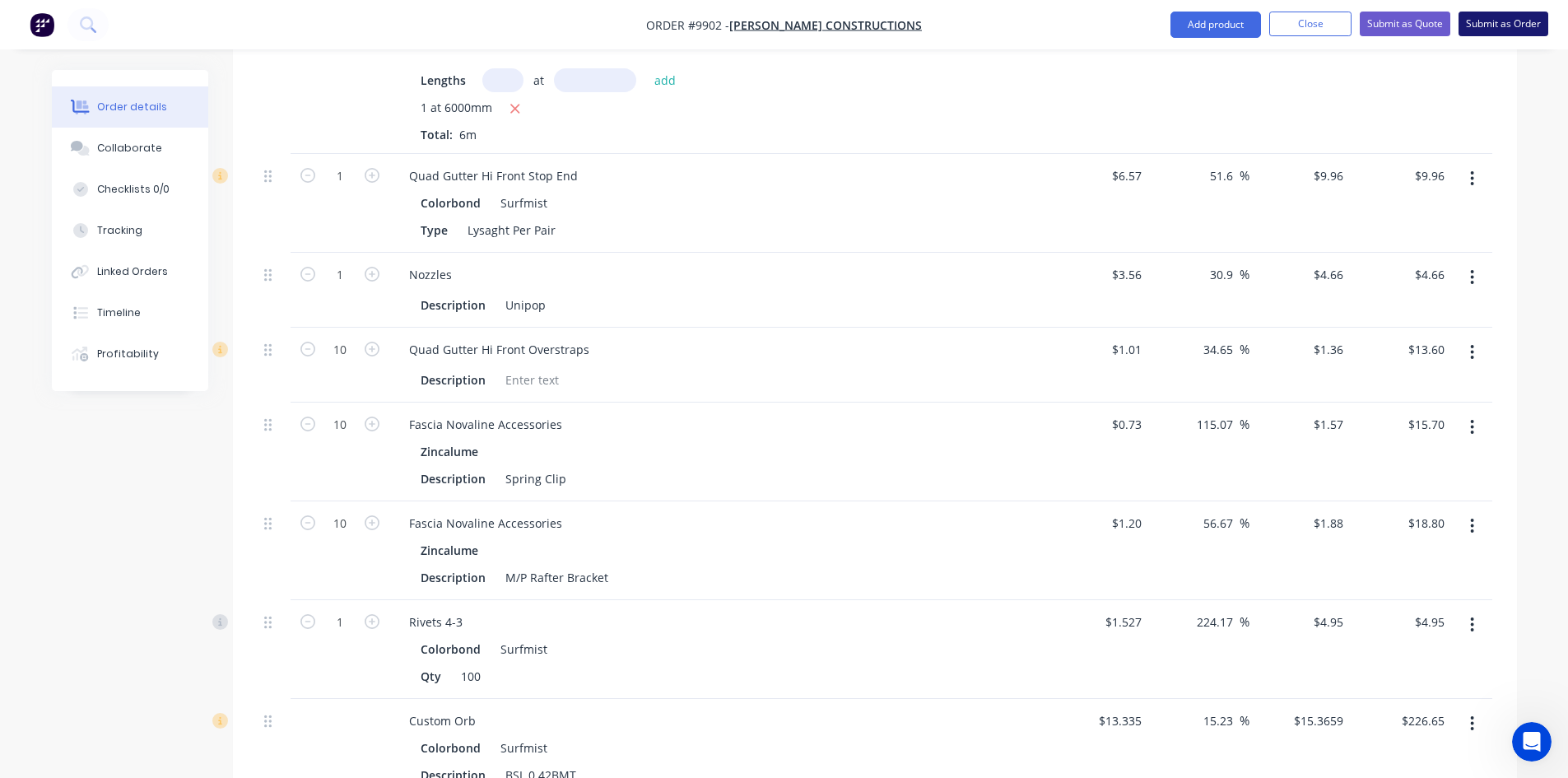
click at [1506, 33] on button "Submit as Order" at bounding box center [1503, 23] width 90 height 25
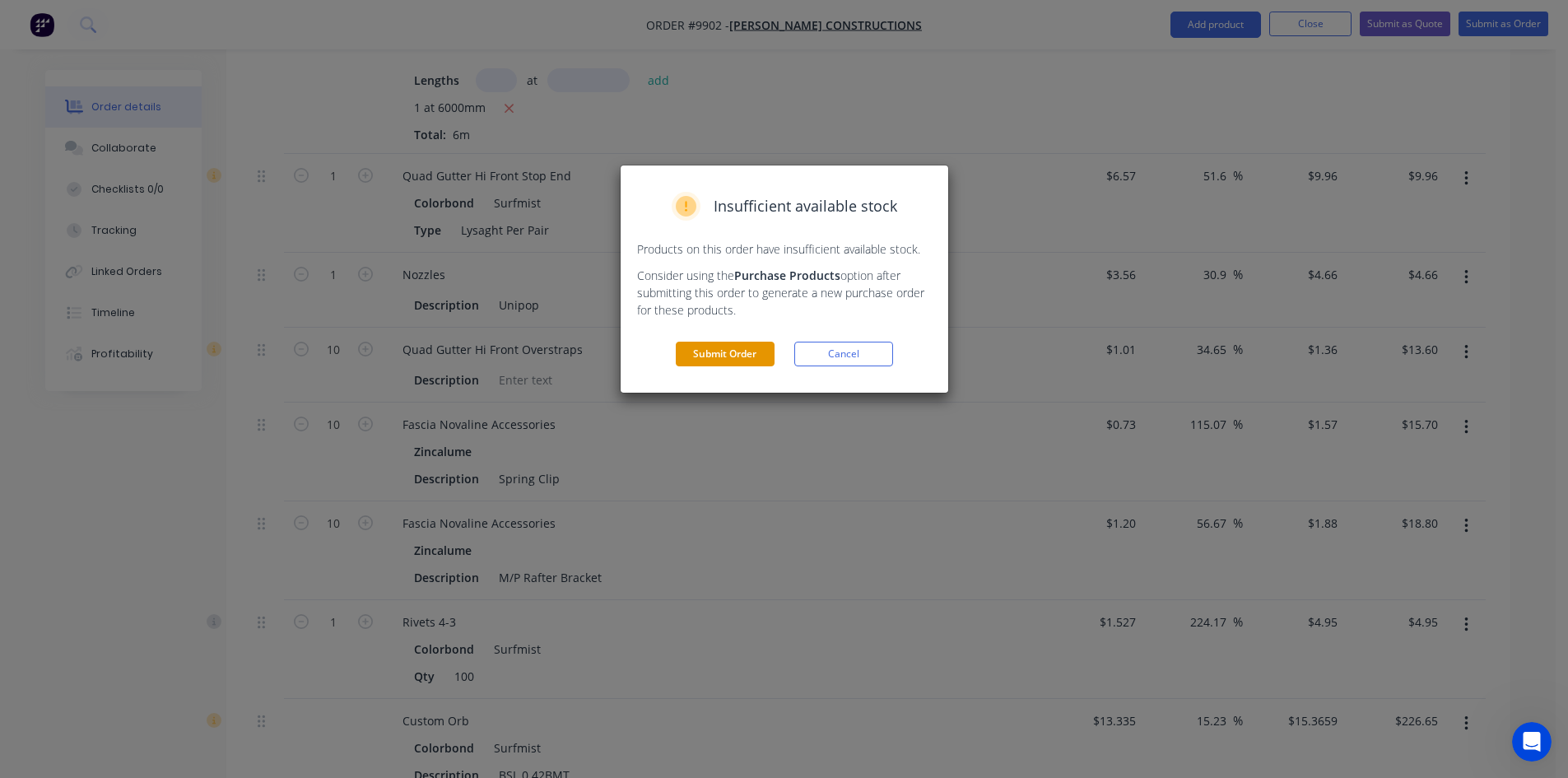
click at [716, 351] on button "Submit Order" at bounding box center [725, 354] width 99 height 25
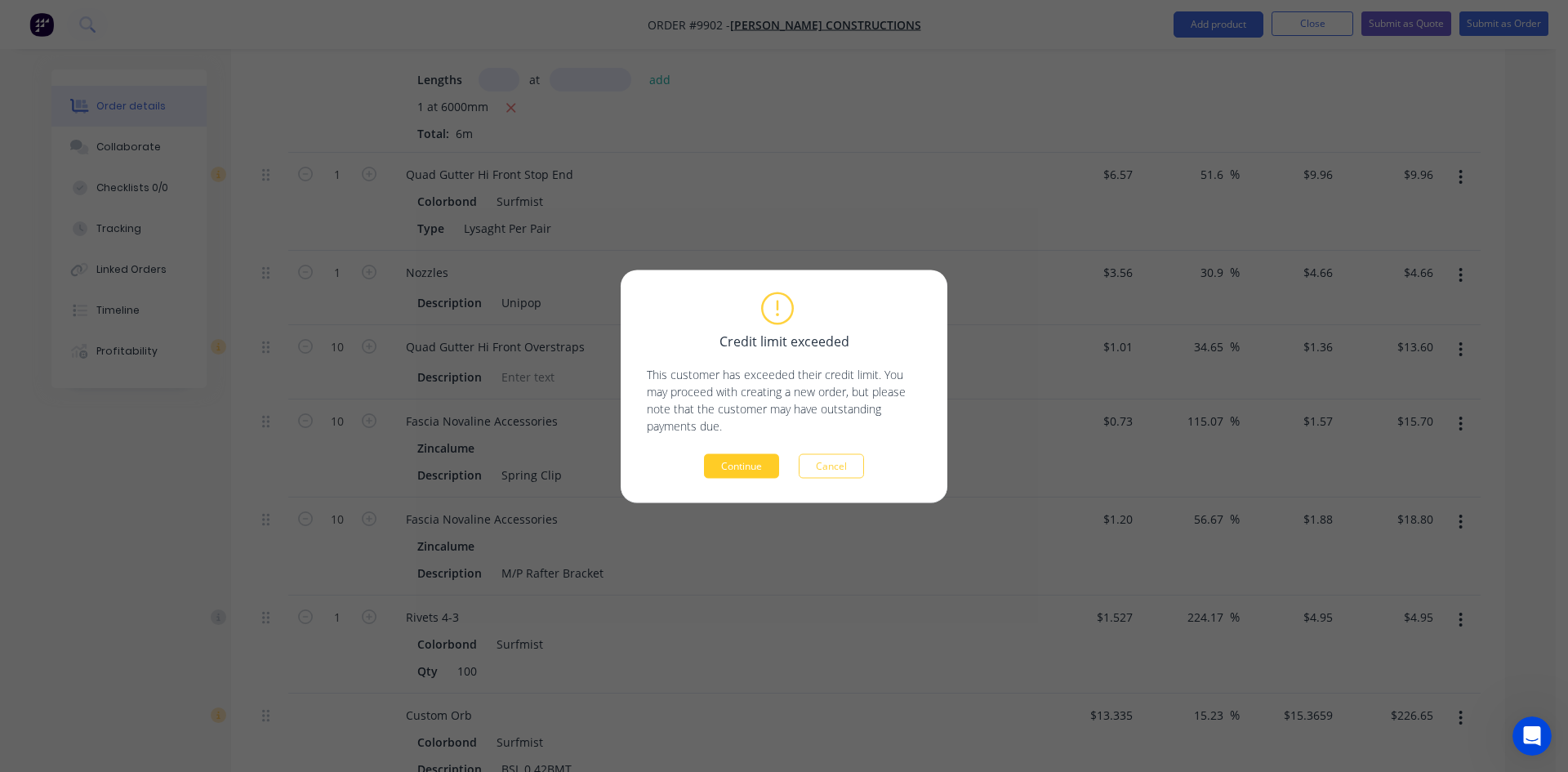
click at [727, 459] on button "Continue" at bounding box center [741, 465] width 75 height 25
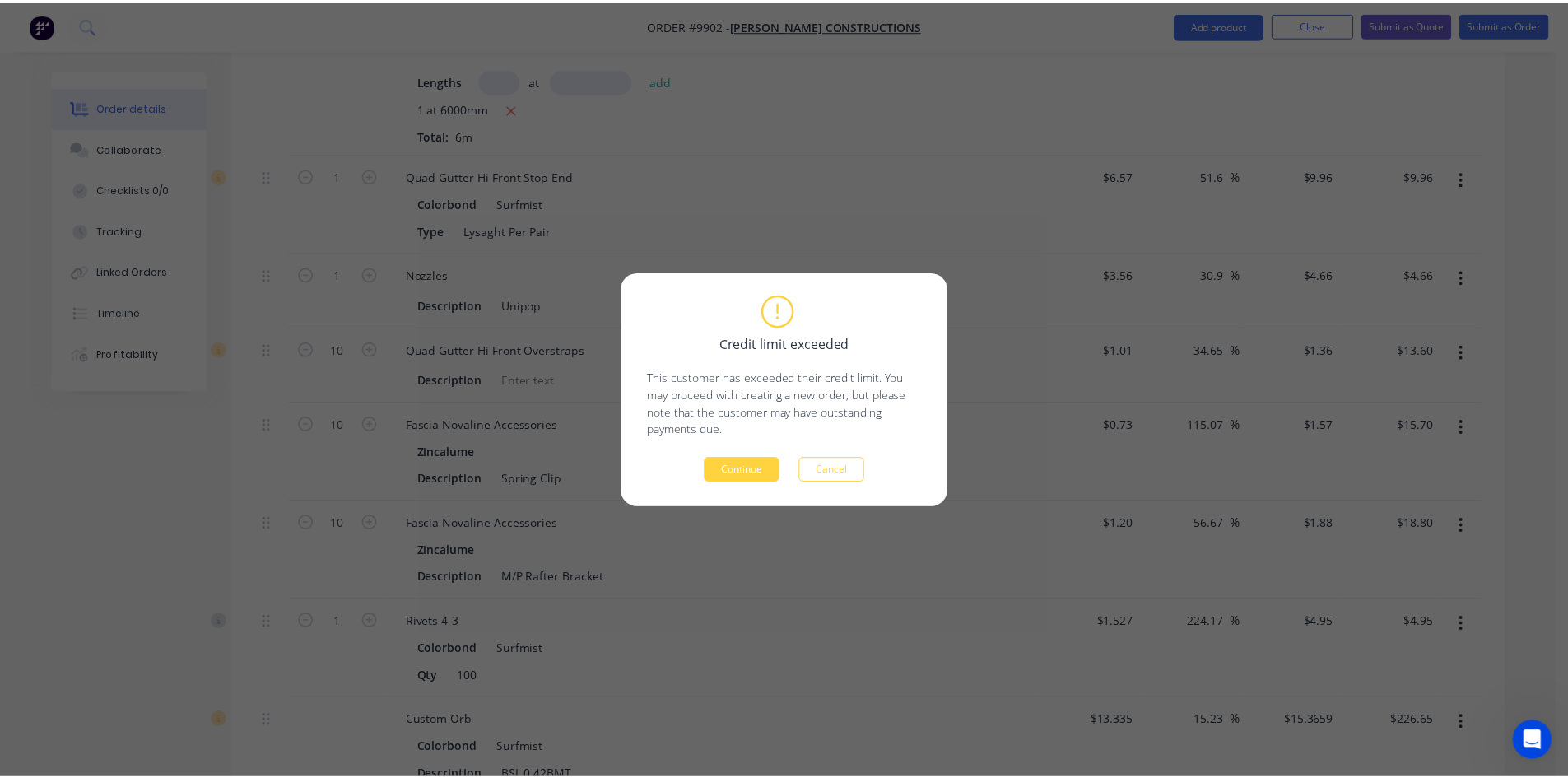
scroll to position [0, 0]
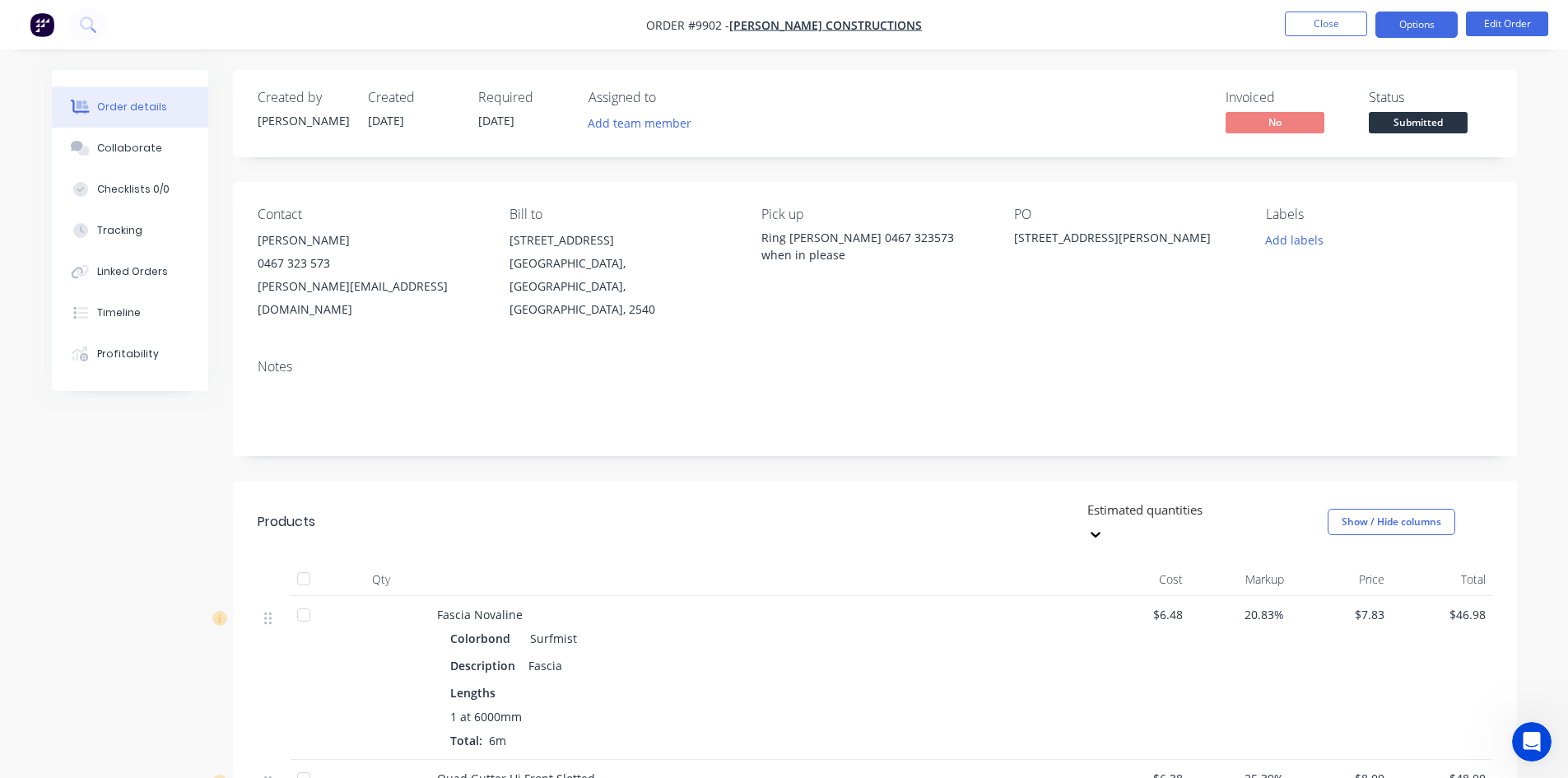
click at [1419, 29] on button "Options" at bounding box center [1416, 24] width 82 height 26
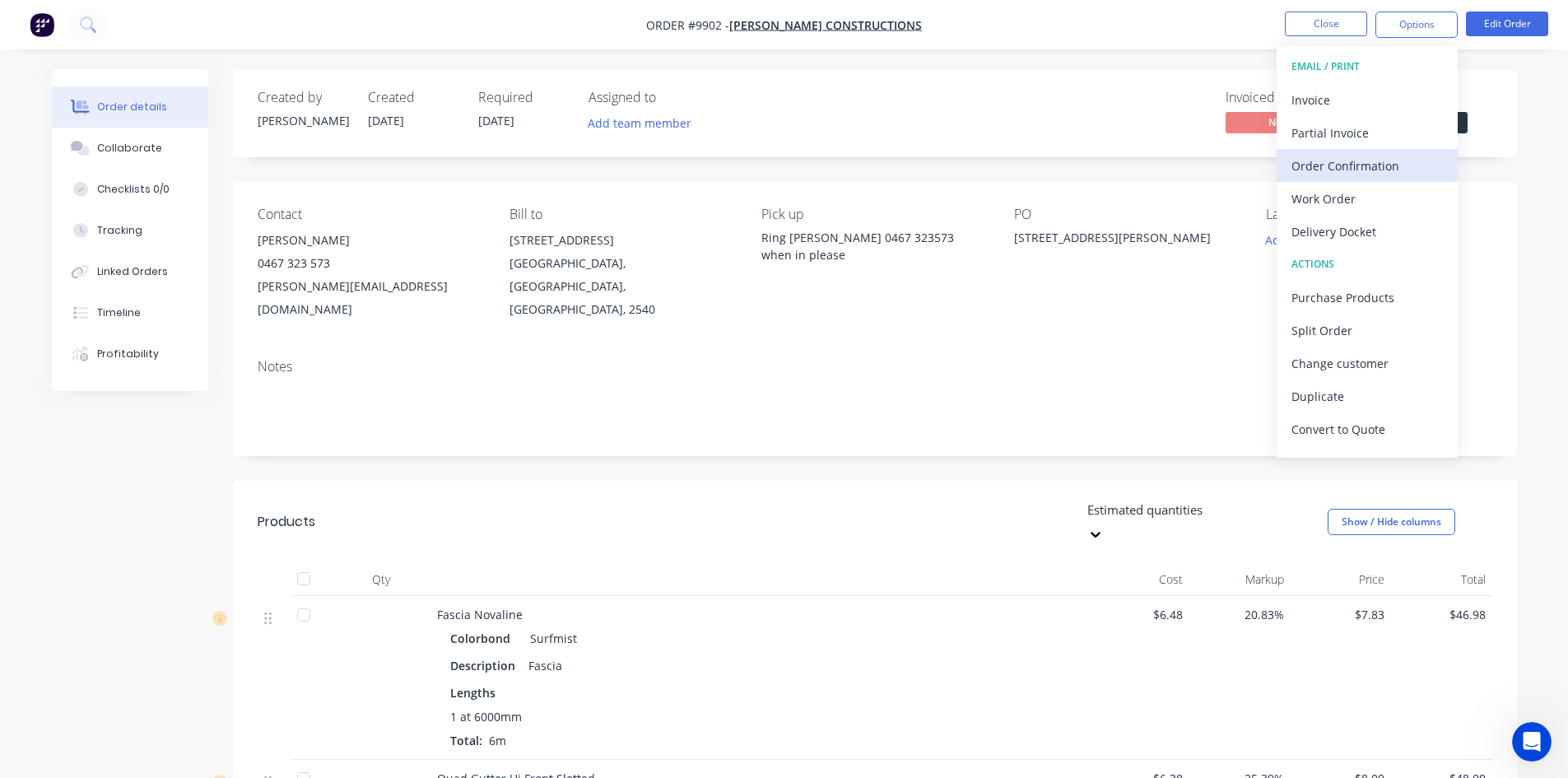
click at [1351, 164] on div "Order Confirmation" at bounding box center [1367, 166] width 152 height 24
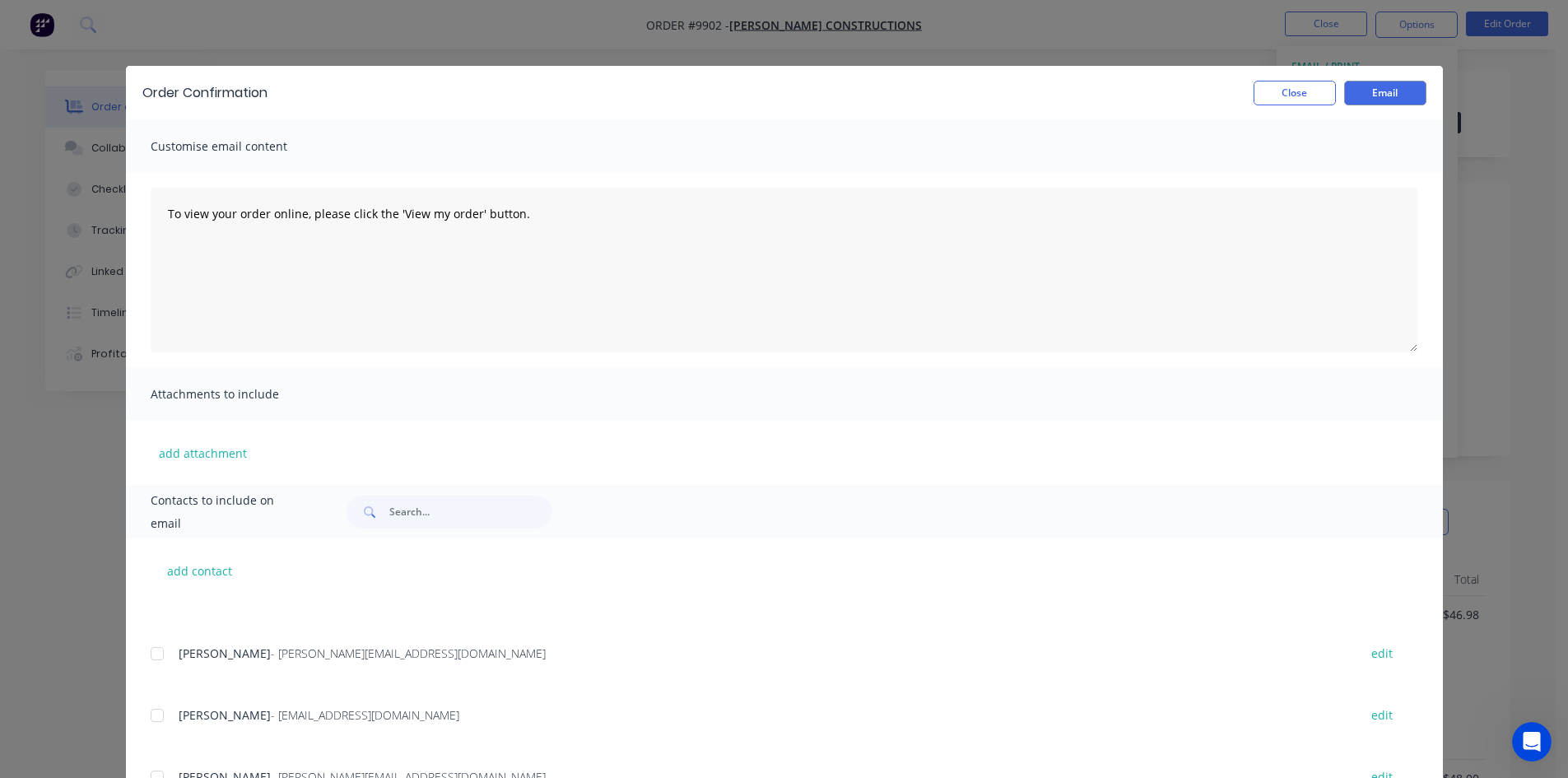
scroll to position [187, 0]
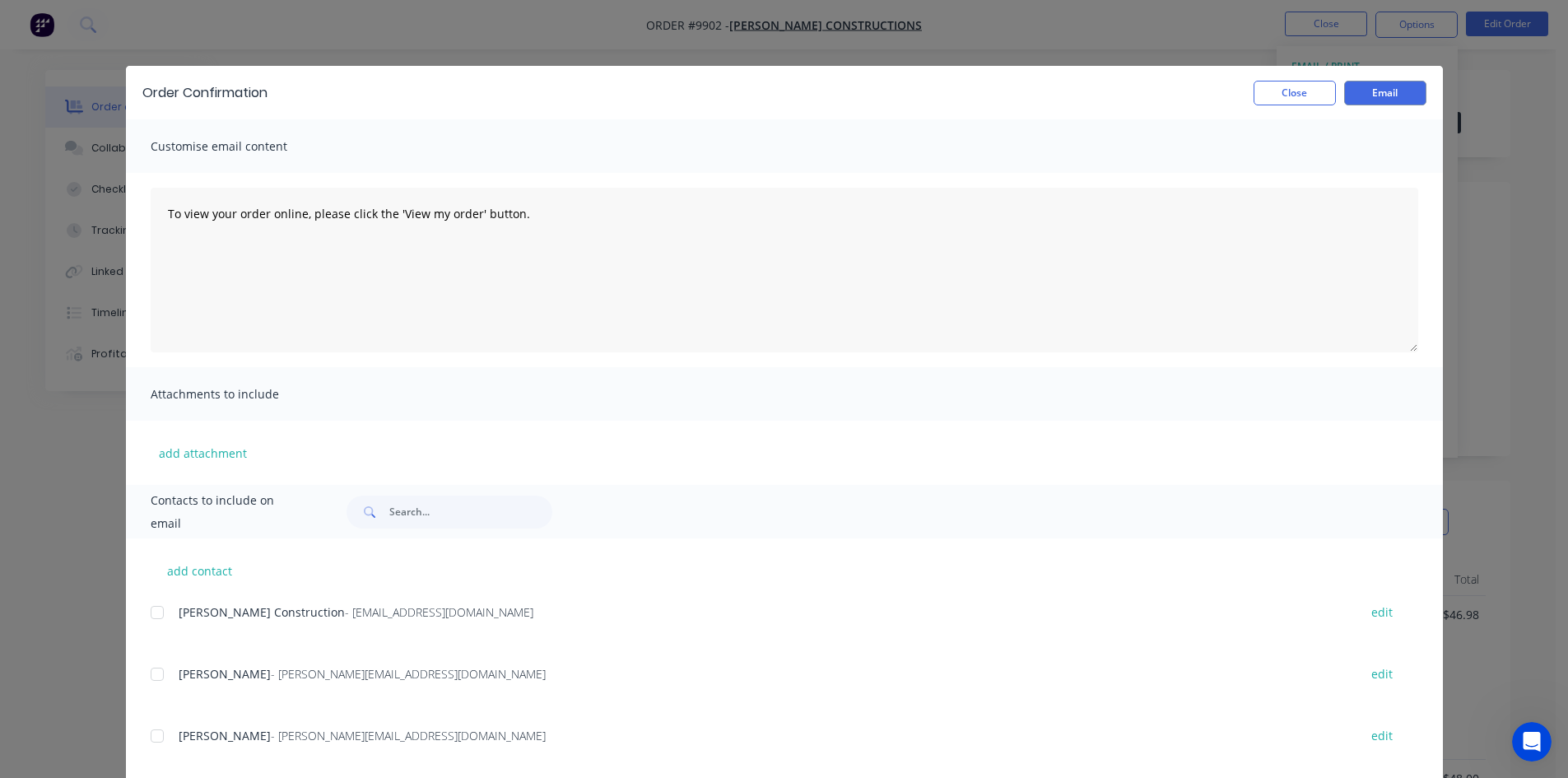
click at [152, 733] on div at bounding box center [157, 736] width 33 height 33
click at [1380, 100] on button "Email" at bounding box center [1385, 93] width 82 height 25
click at [1276, 98] on button "Close" at bounding box center [1294, 93] width 82 height 25
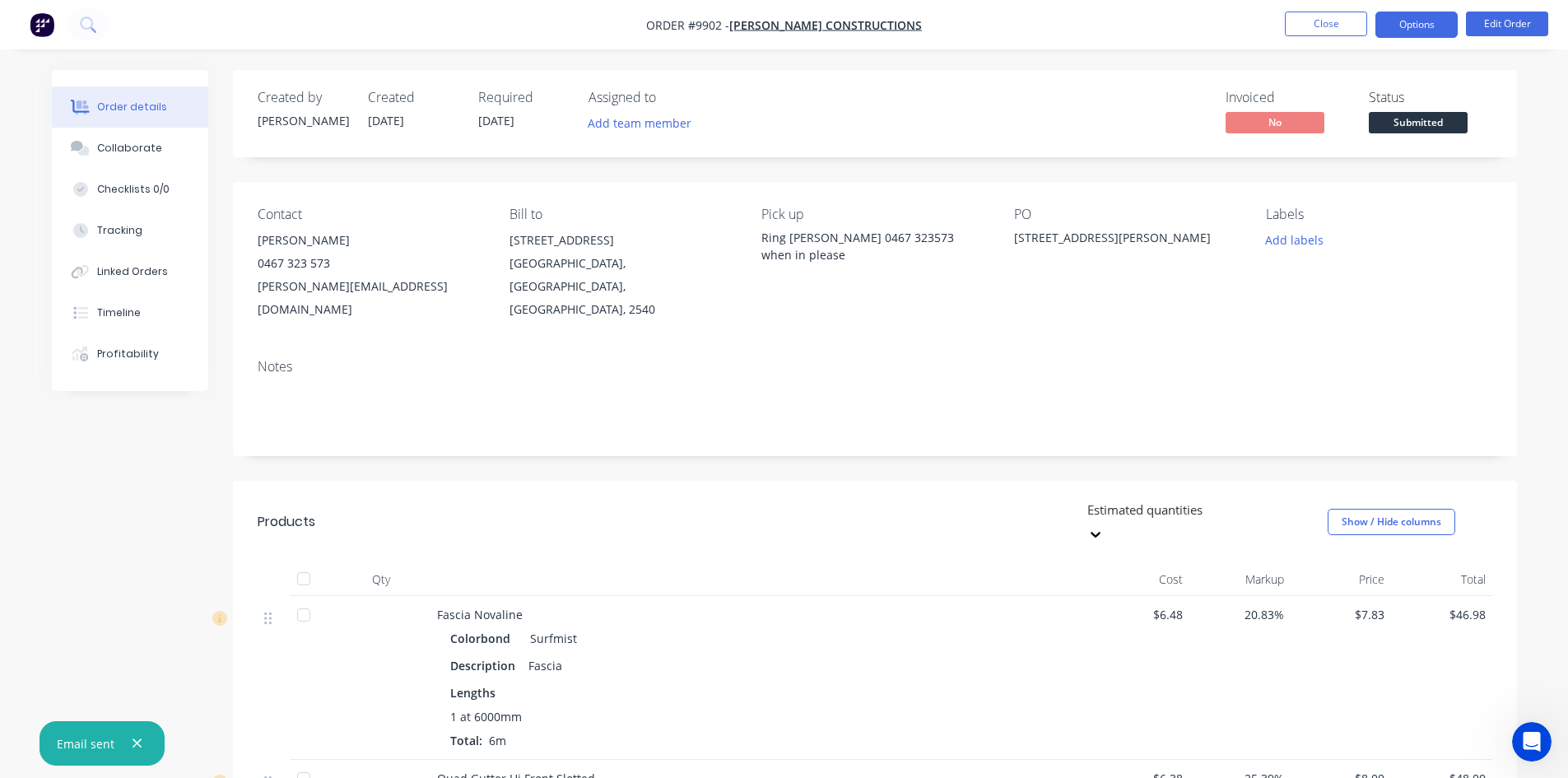
click at [1398, 26] on button "Options" at bounding box center [1416, 24] width 82 height 26
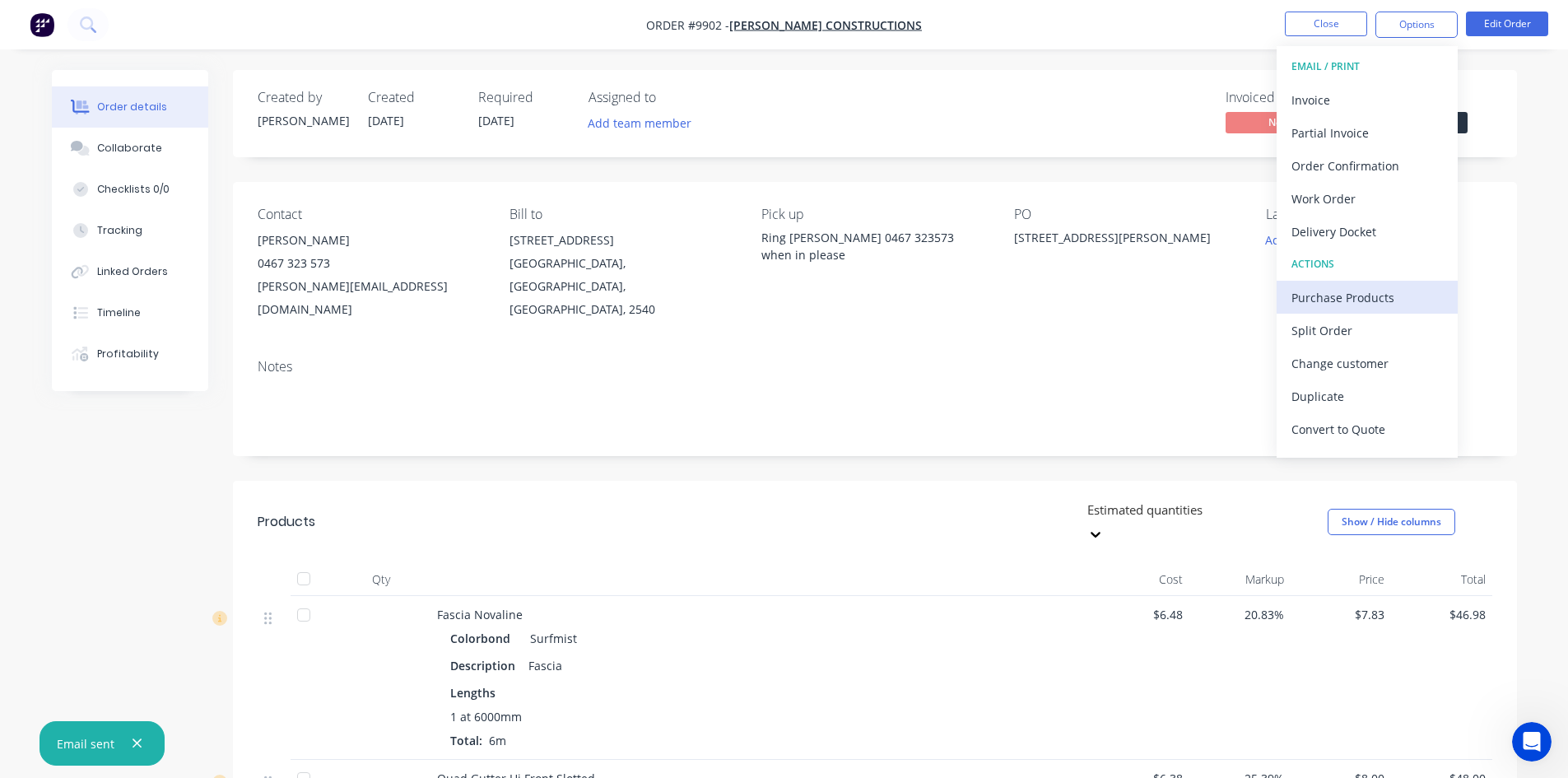
click at [1350, 301] on div "Purchase Products" at bounding box center [1367, 298] width 152 height 24
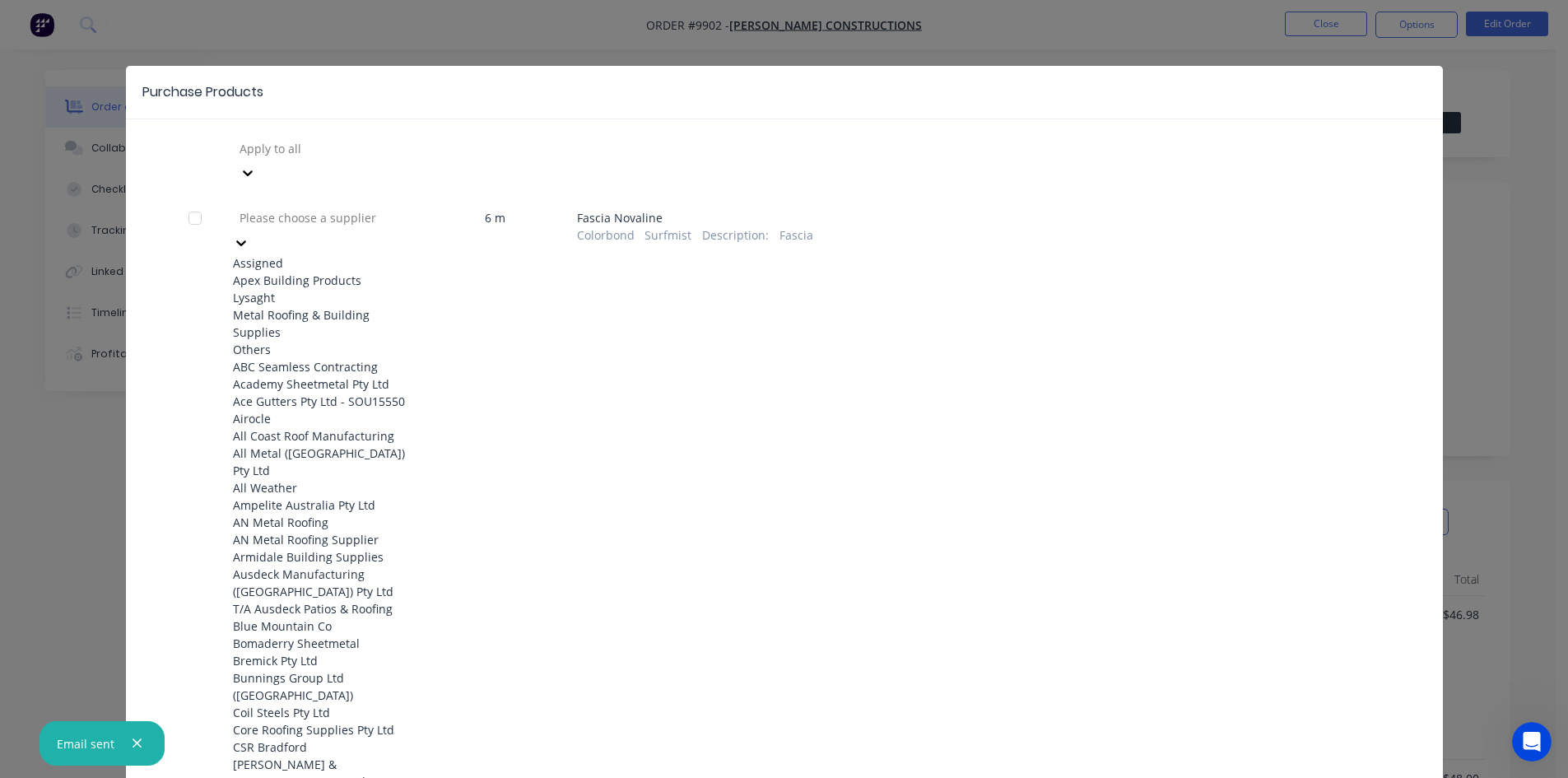
click at [365, 207] on div at bounding box center [356, 218] width 237 height 20
click at [326, 289] on div "Lysaght" at bounding box center [324, 297] width 181 height 18
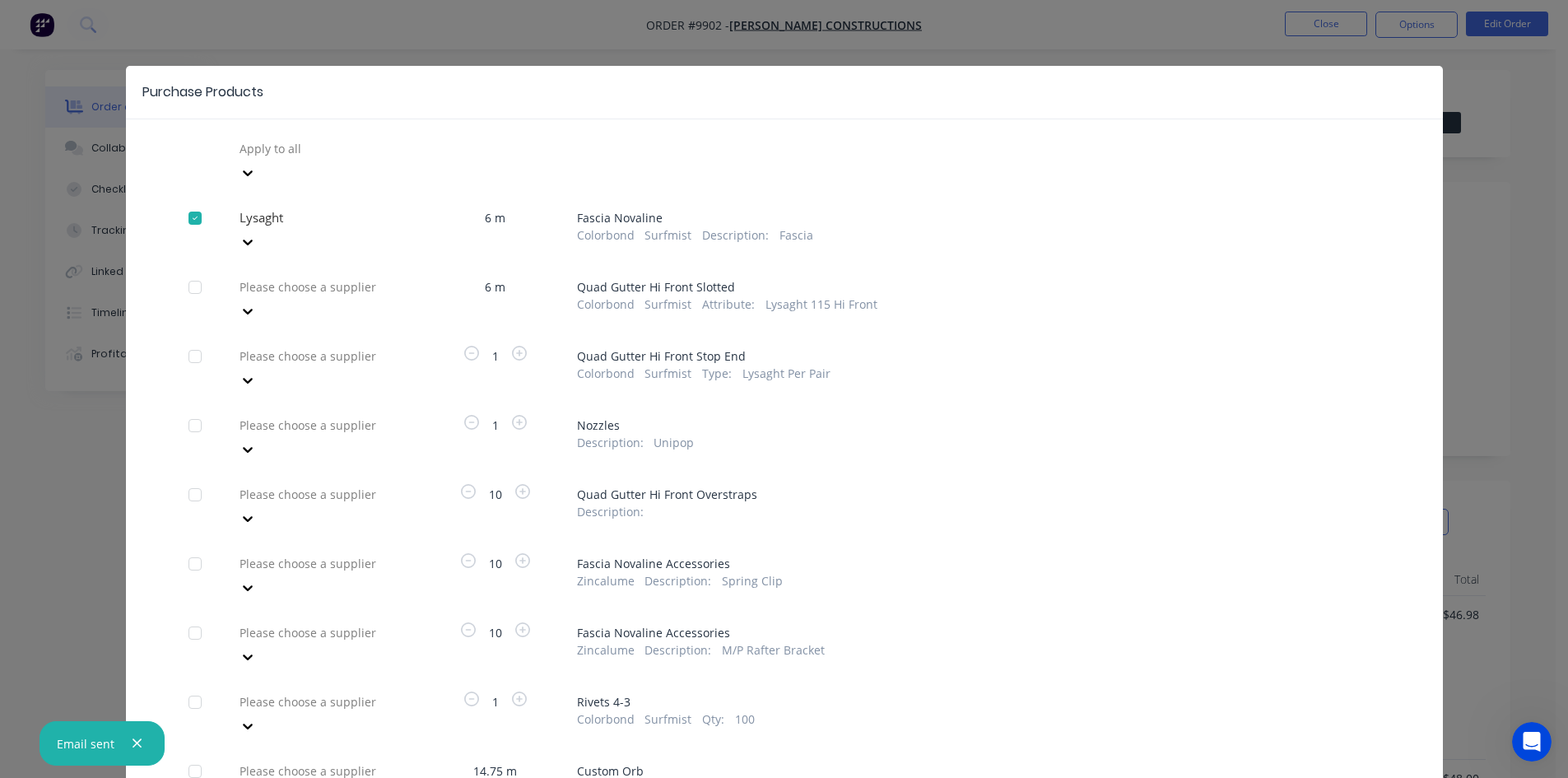
click at [340, 277] on div at bounding box center [356, 287] width 237 height 20
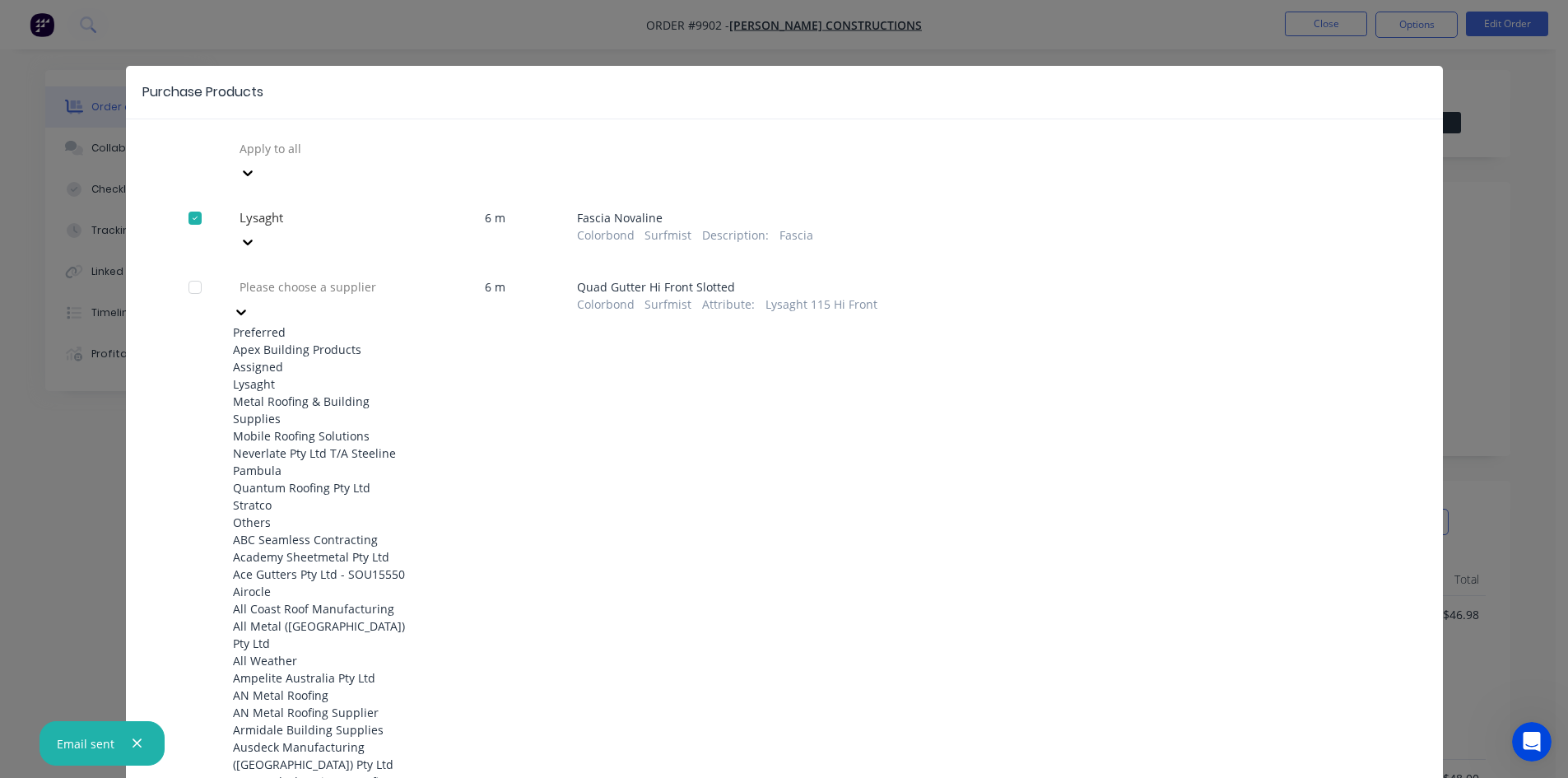
click at [297, 375] on div "Lysaght" at bounding box center [324, 383] width 181 height 18
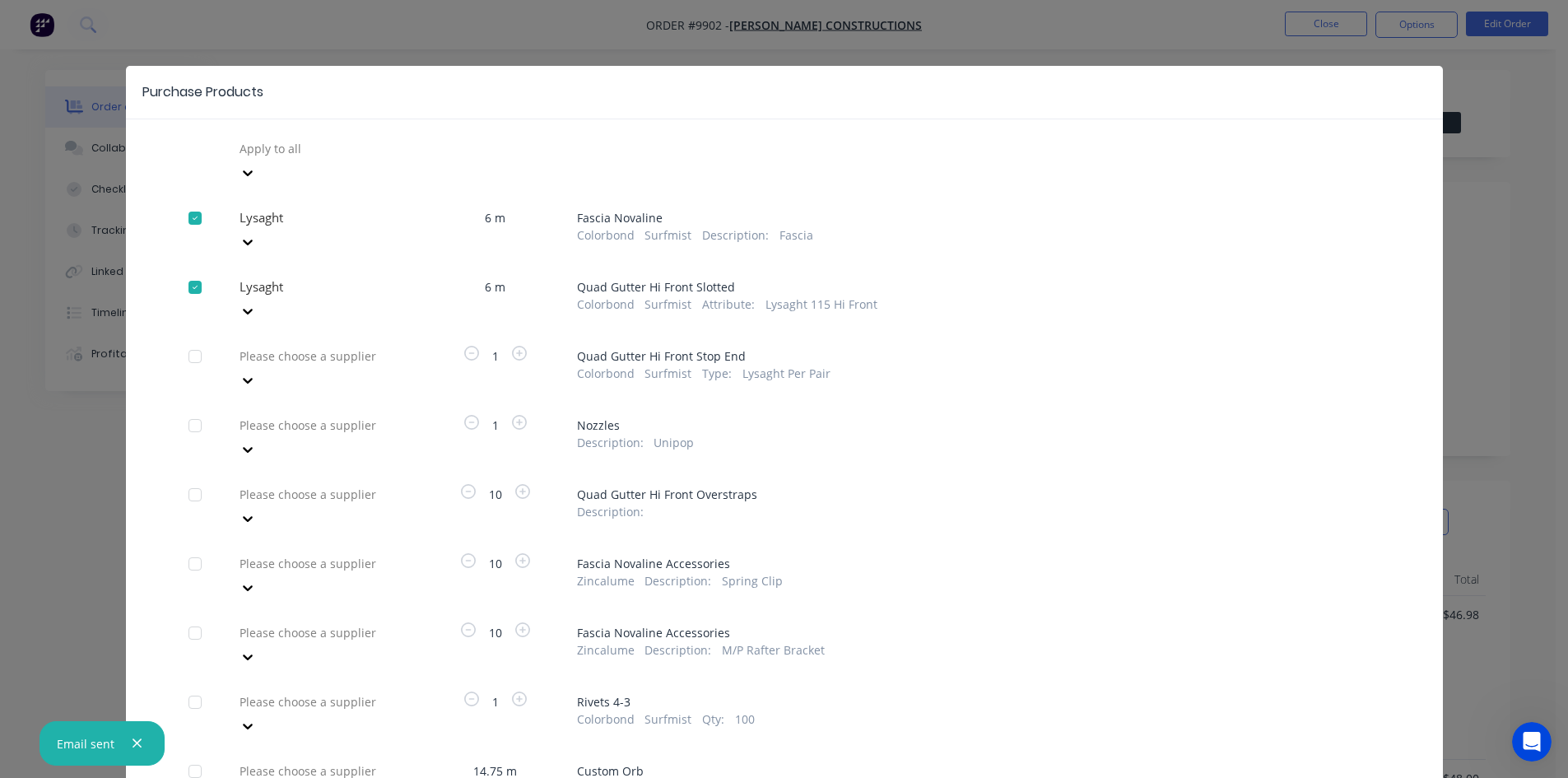
click at [330, 345] on div at bounding box center [356, 356] width 237 height 20
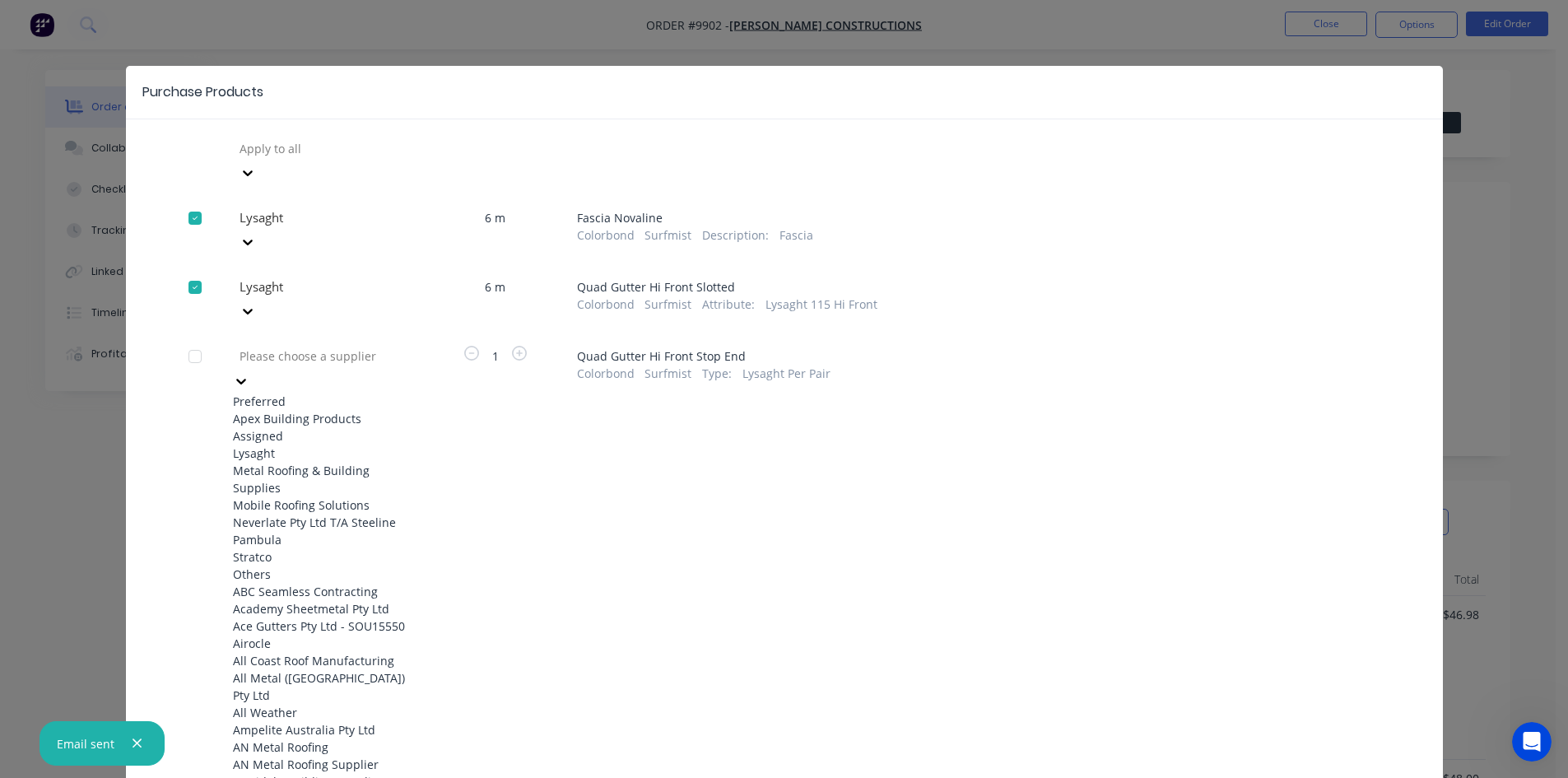
click at [292, 445] on div "Lysaght" at bounding box center [324, 453] width 181 height 18
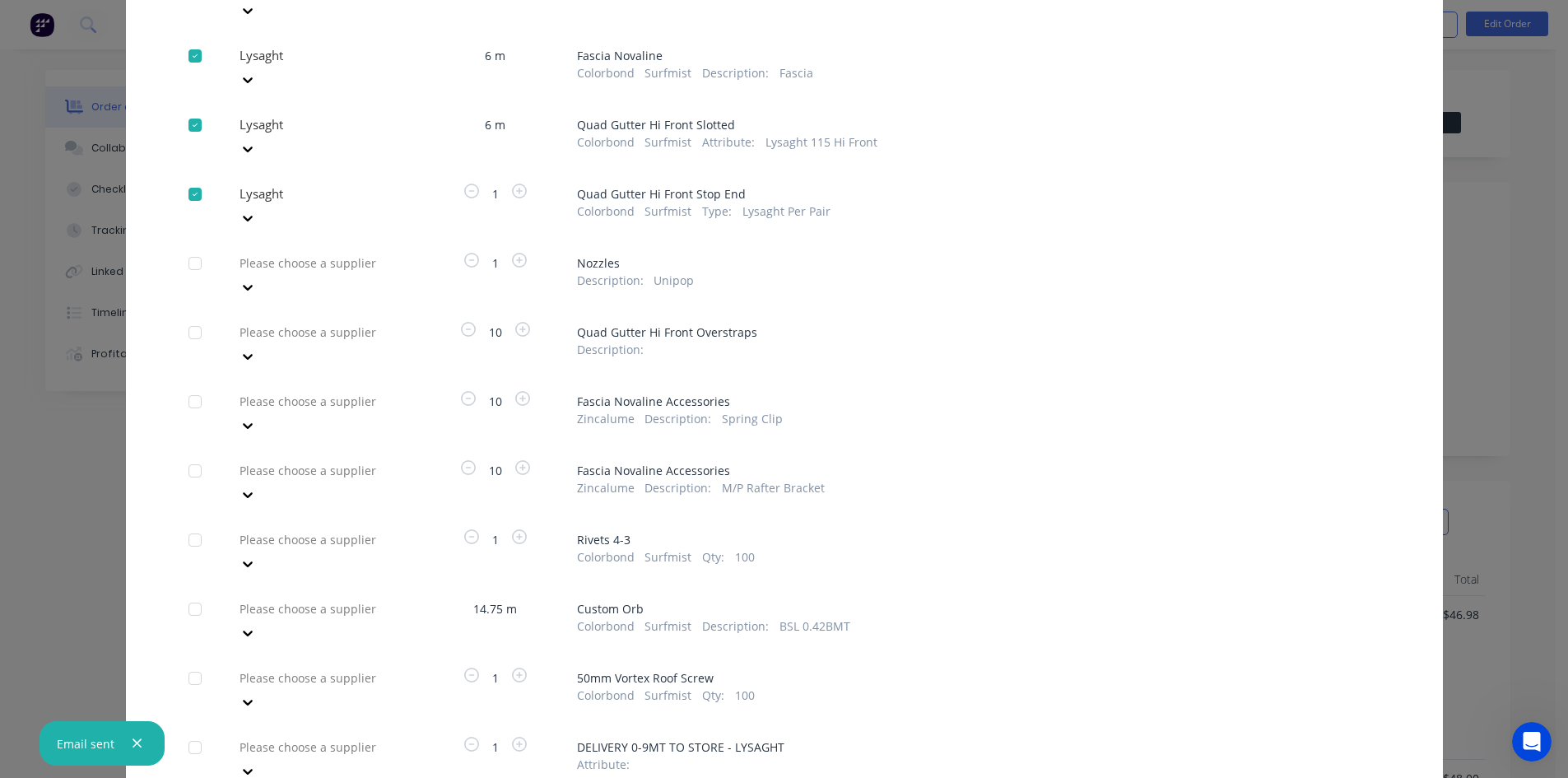
scroll to position [165, 0]
click at [321, 320] on div at bounding box center [356, 330] width 237 height 20
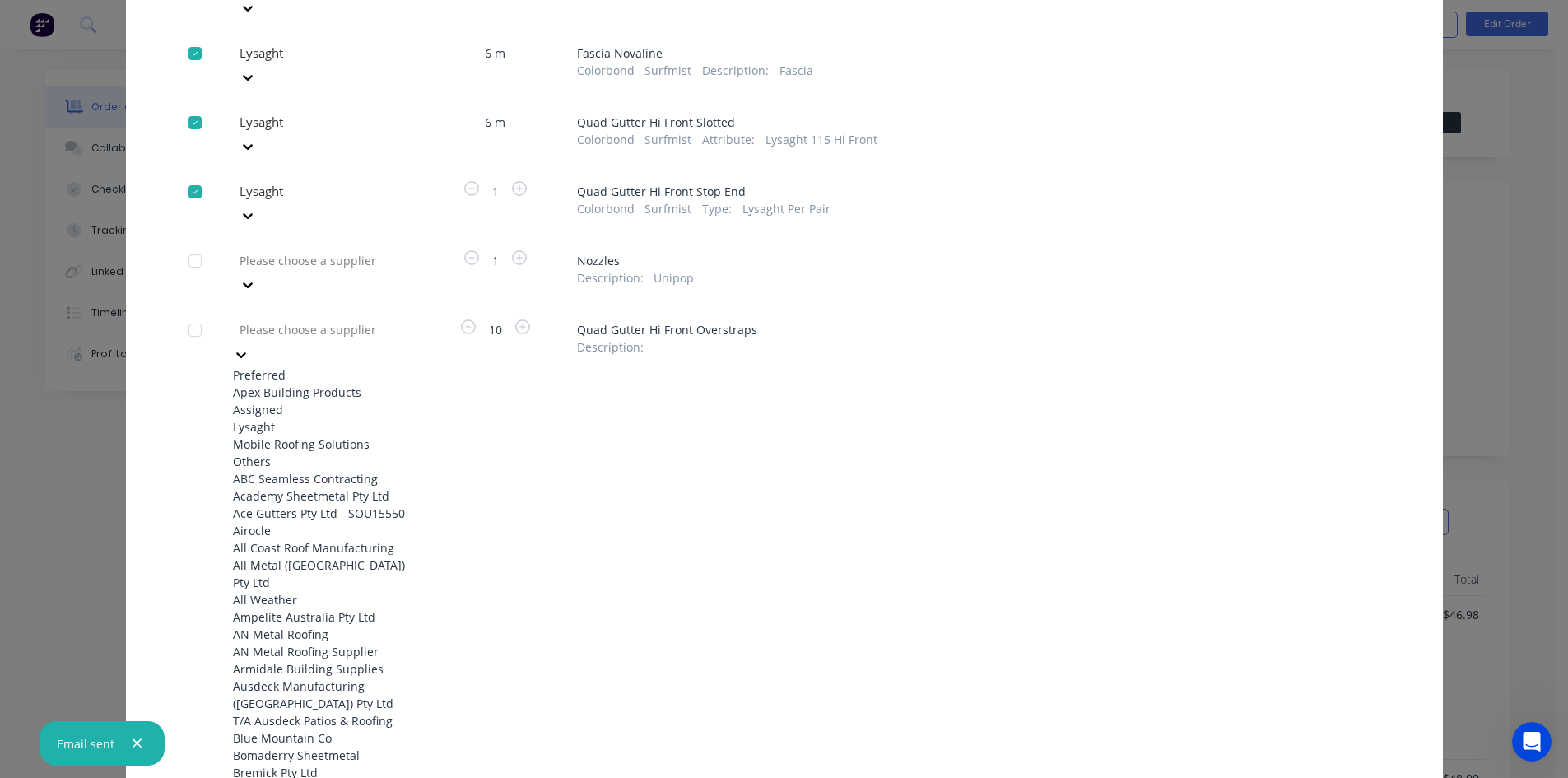
click at [283, 419] on div "Lysaght" at bounding box center [324, 427] width 181 height 18
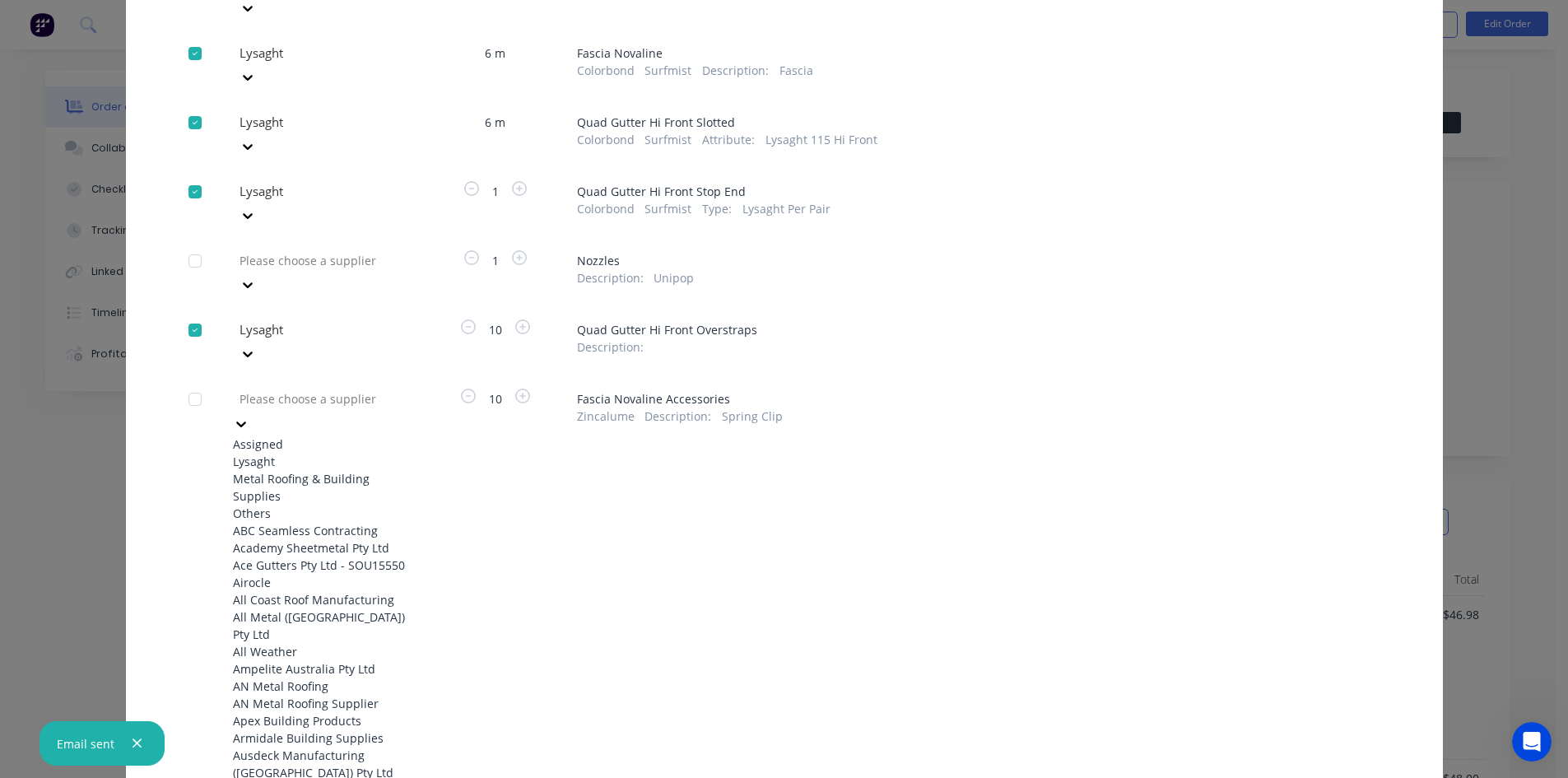
click at [327, 389] on div at bounding box center [356, 399] width 237 height 20
click at [317, 453] on div "Lysaght" at bounding box center [324, 461] width 181 height 18
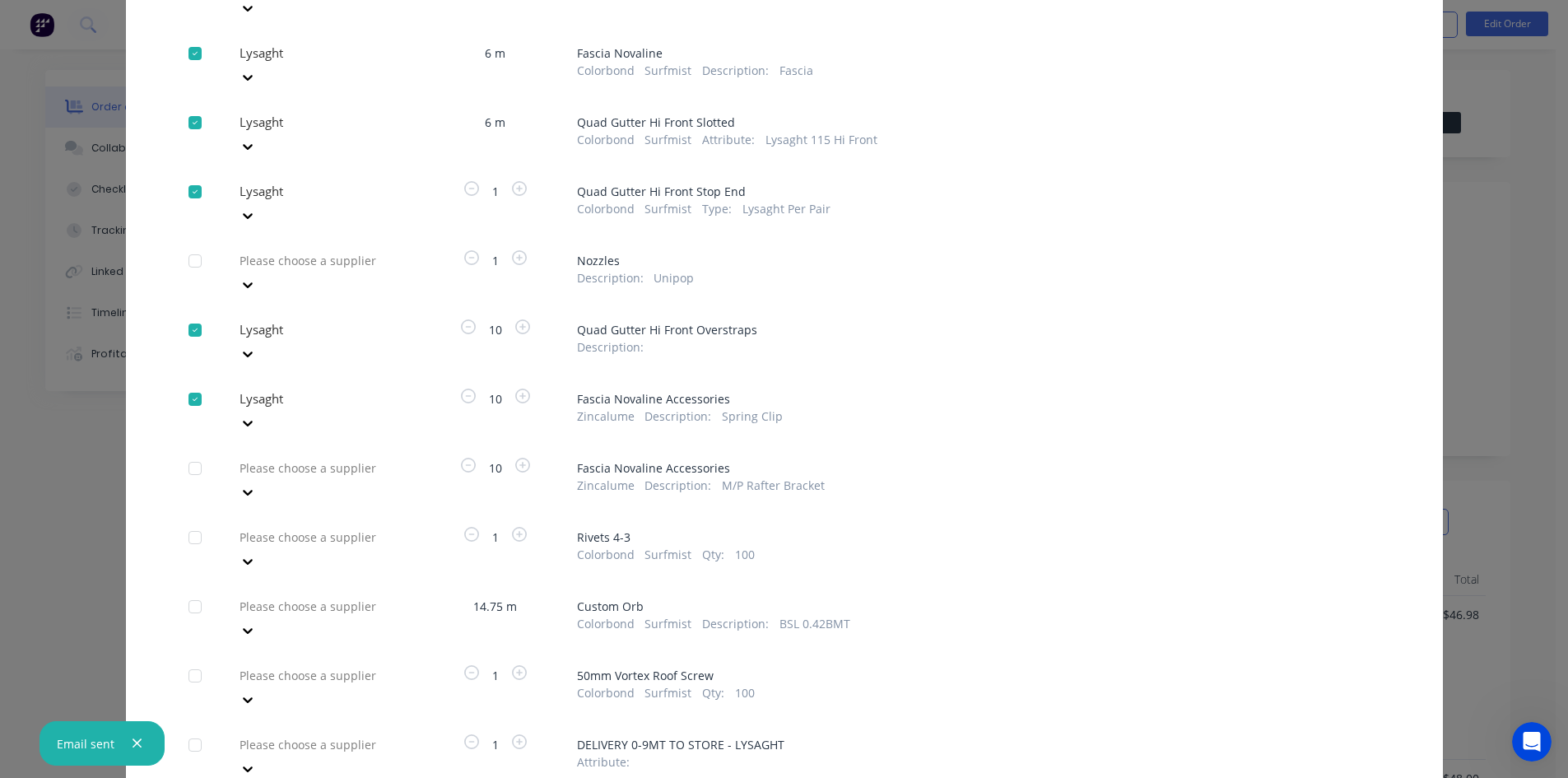
click at [319, 458] on div at bounding box center [356, 468] width 237 height 20
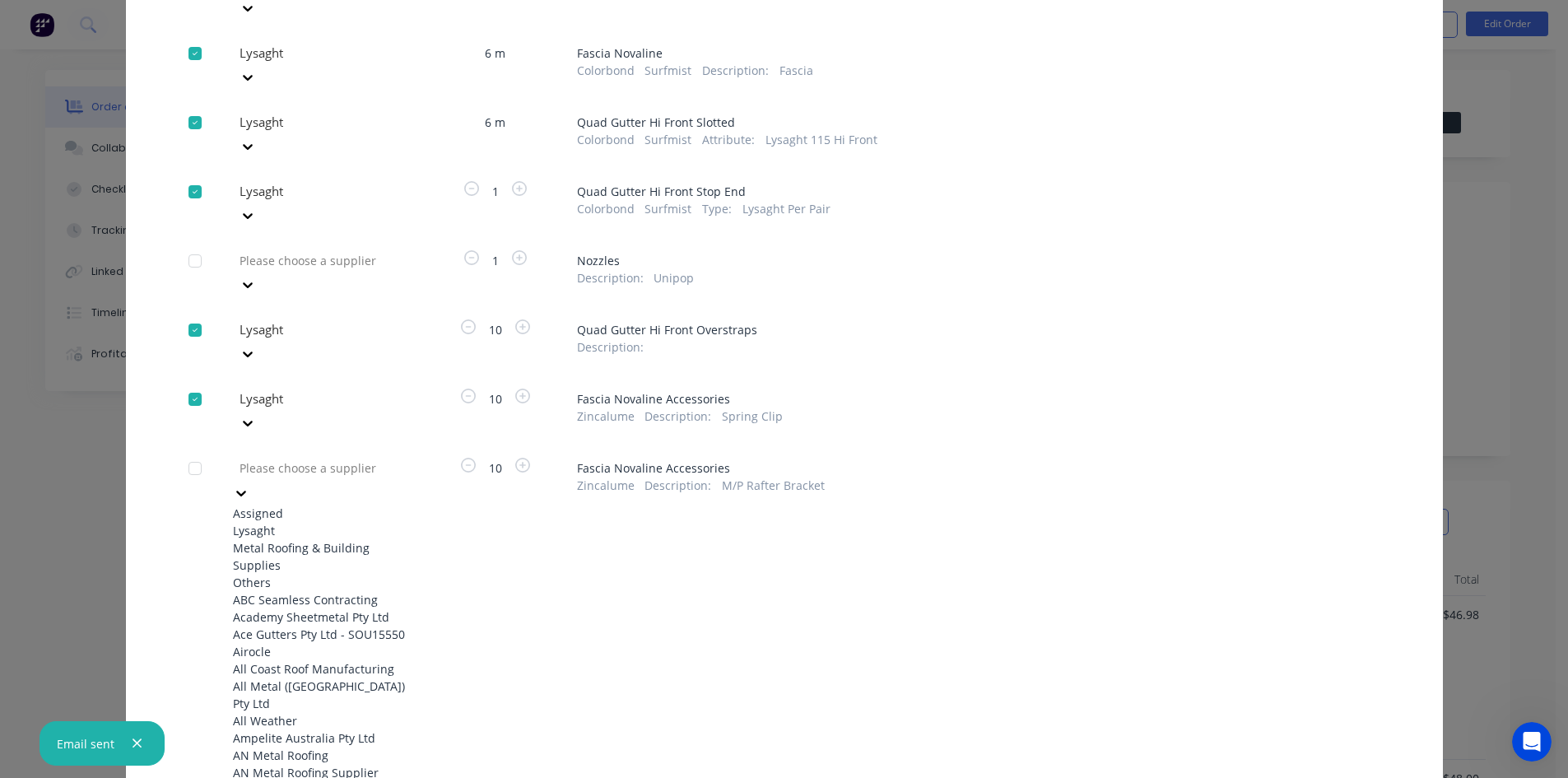
click at [301, 522] on div "Lysaght" at bounding box center [324, 531] width 181 height 18
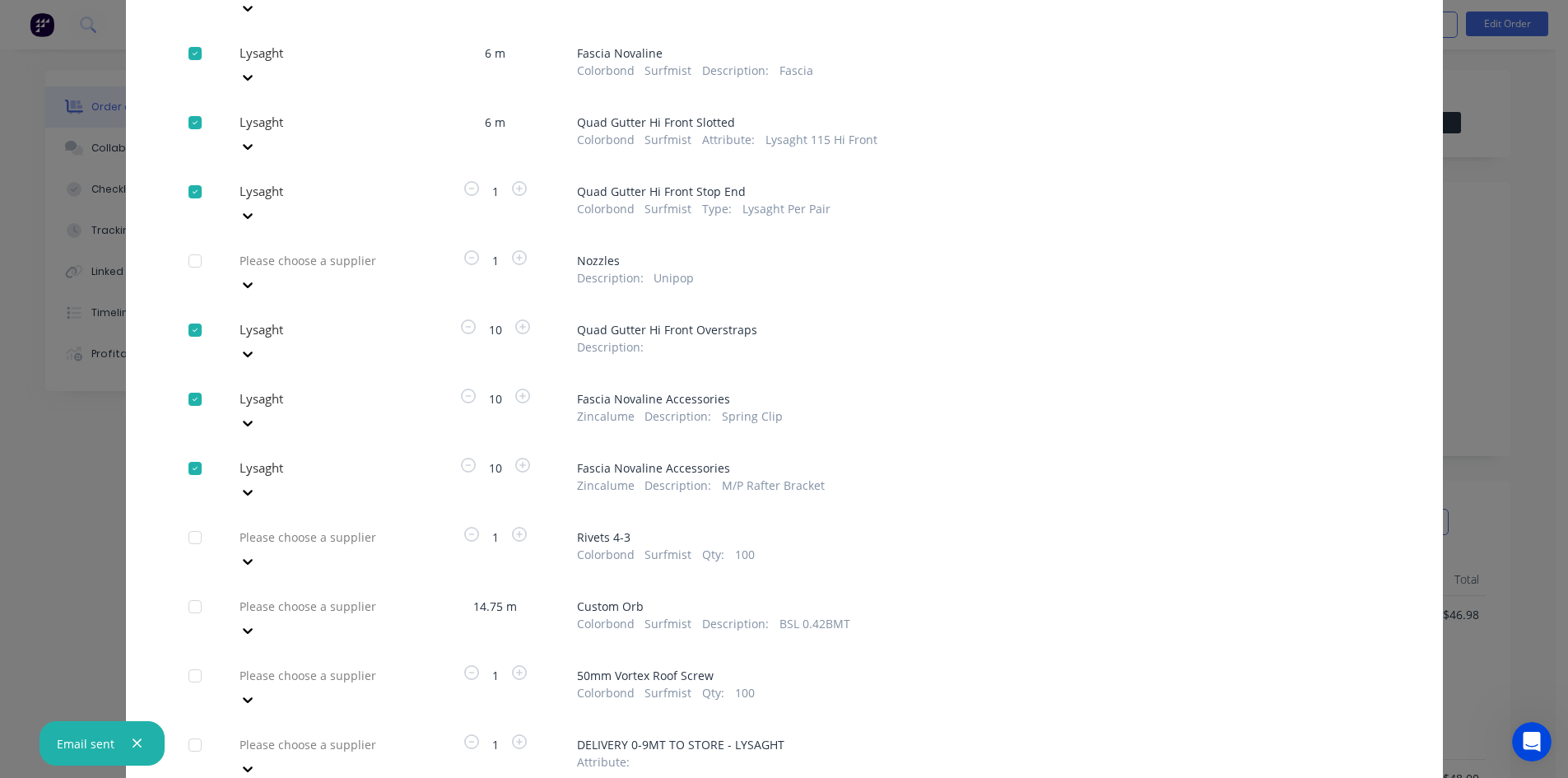
click at [314, 596] on div at bounding box center [356, 607] width 237 height 20
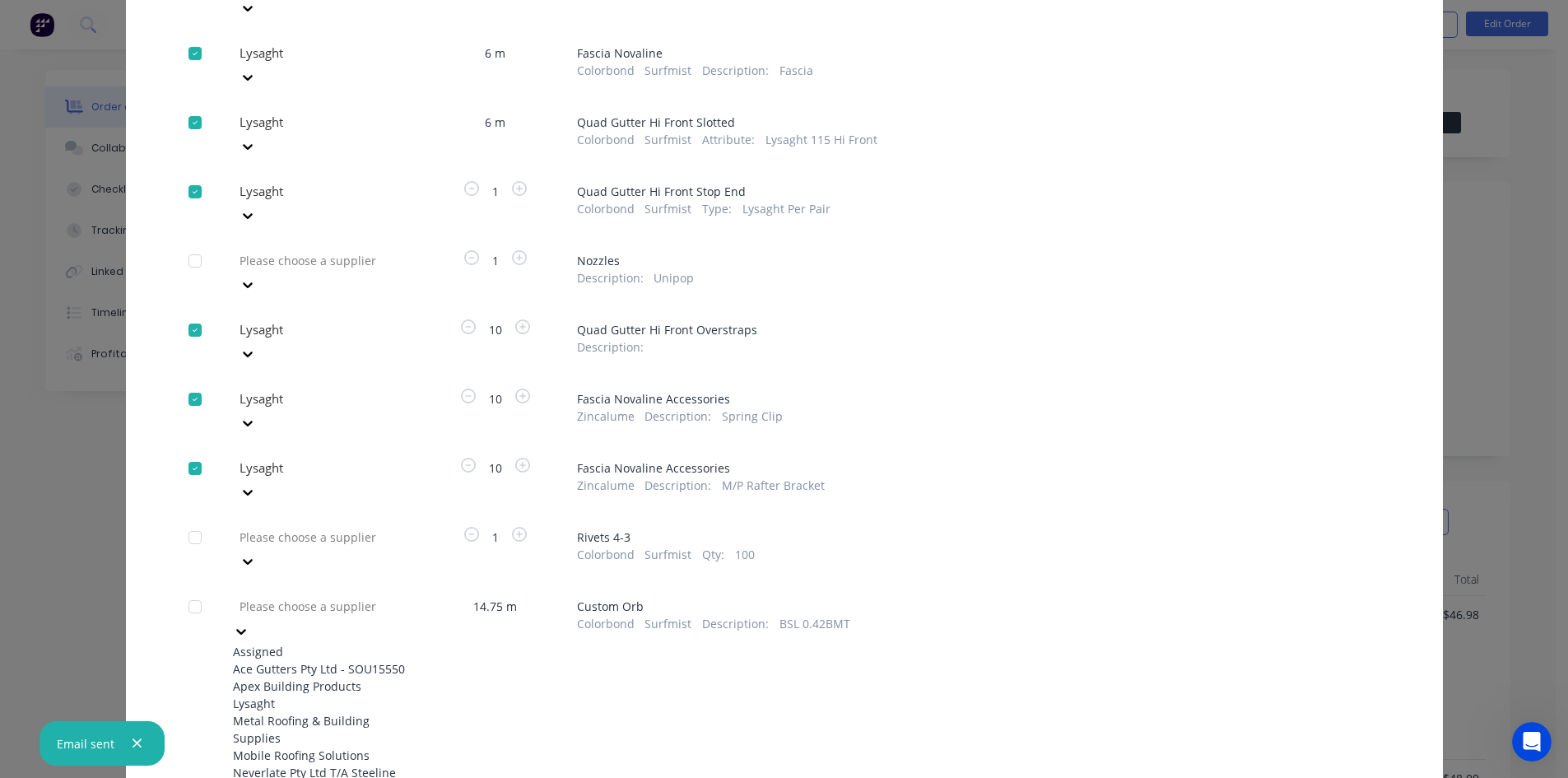
click at [278, 695] on div "Lysaght" at bounding box center [324, 703] width 181 height 18
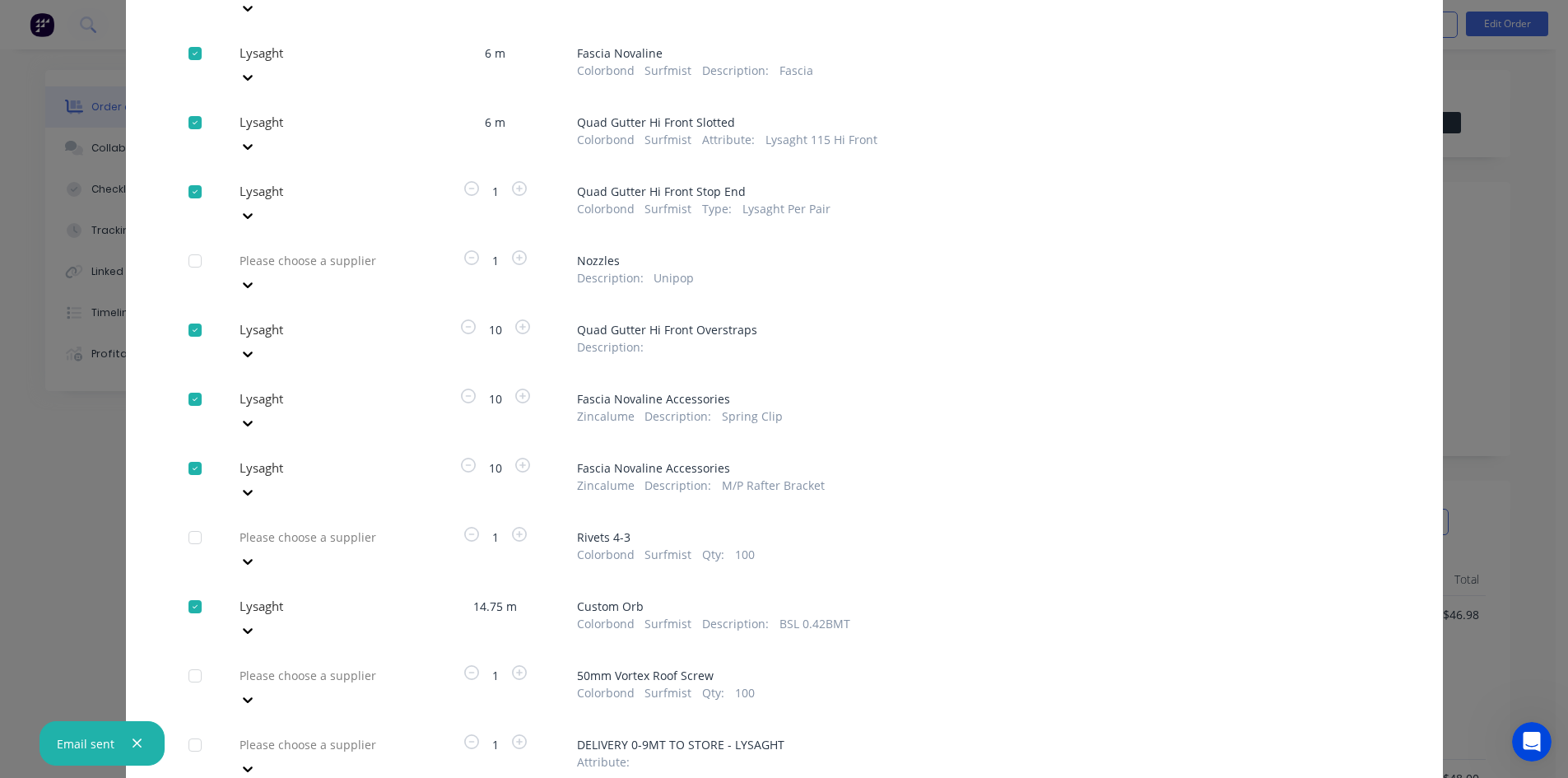
scroll to position [265, 0]
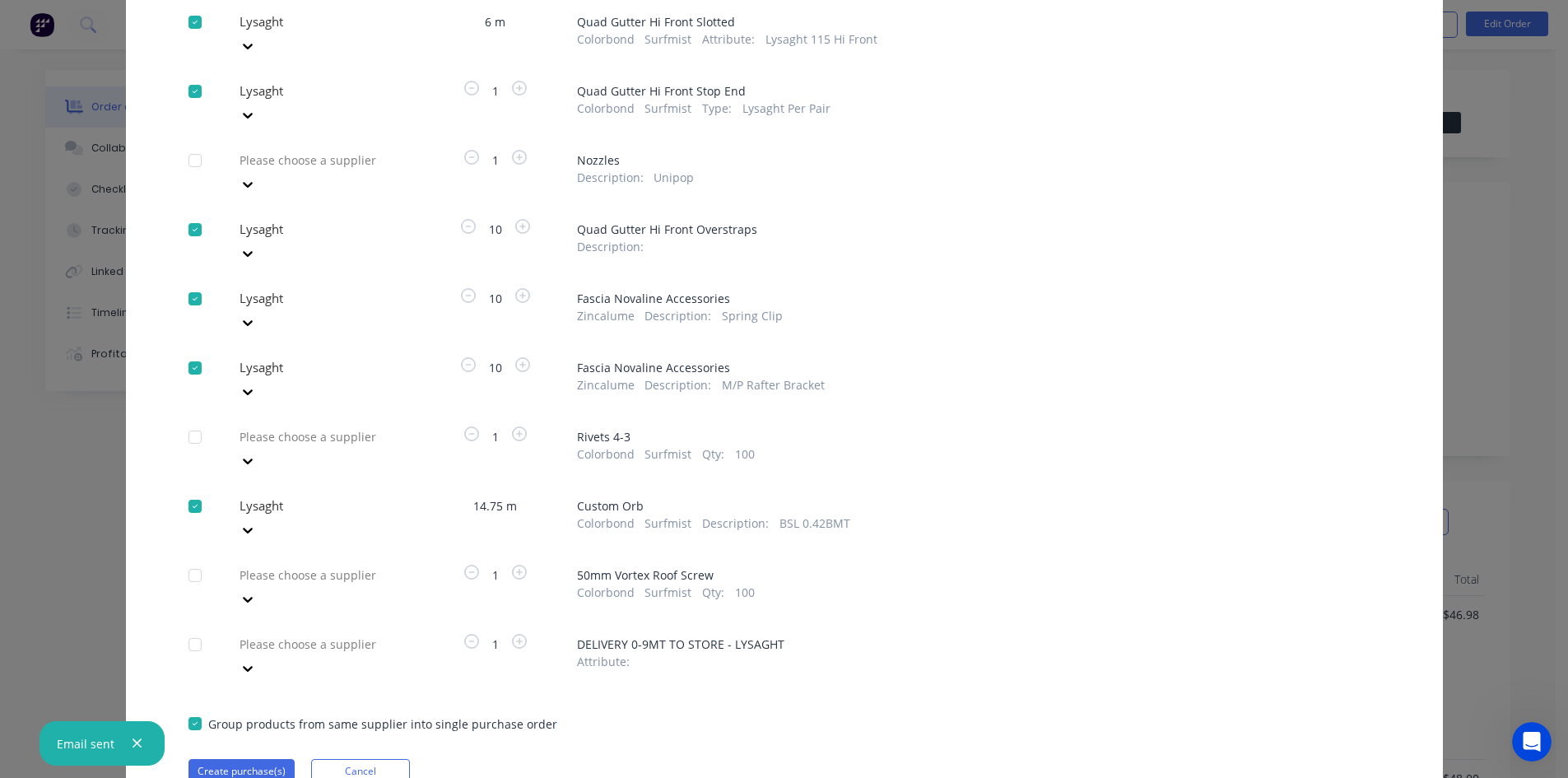
click at [298, 632] on div "Please choose a supplier" at bounding box center [324, 656] width 181 height 49
click at [292, 698] on div "Lysaght" at bounding box center [324, 707] width 181 height 18
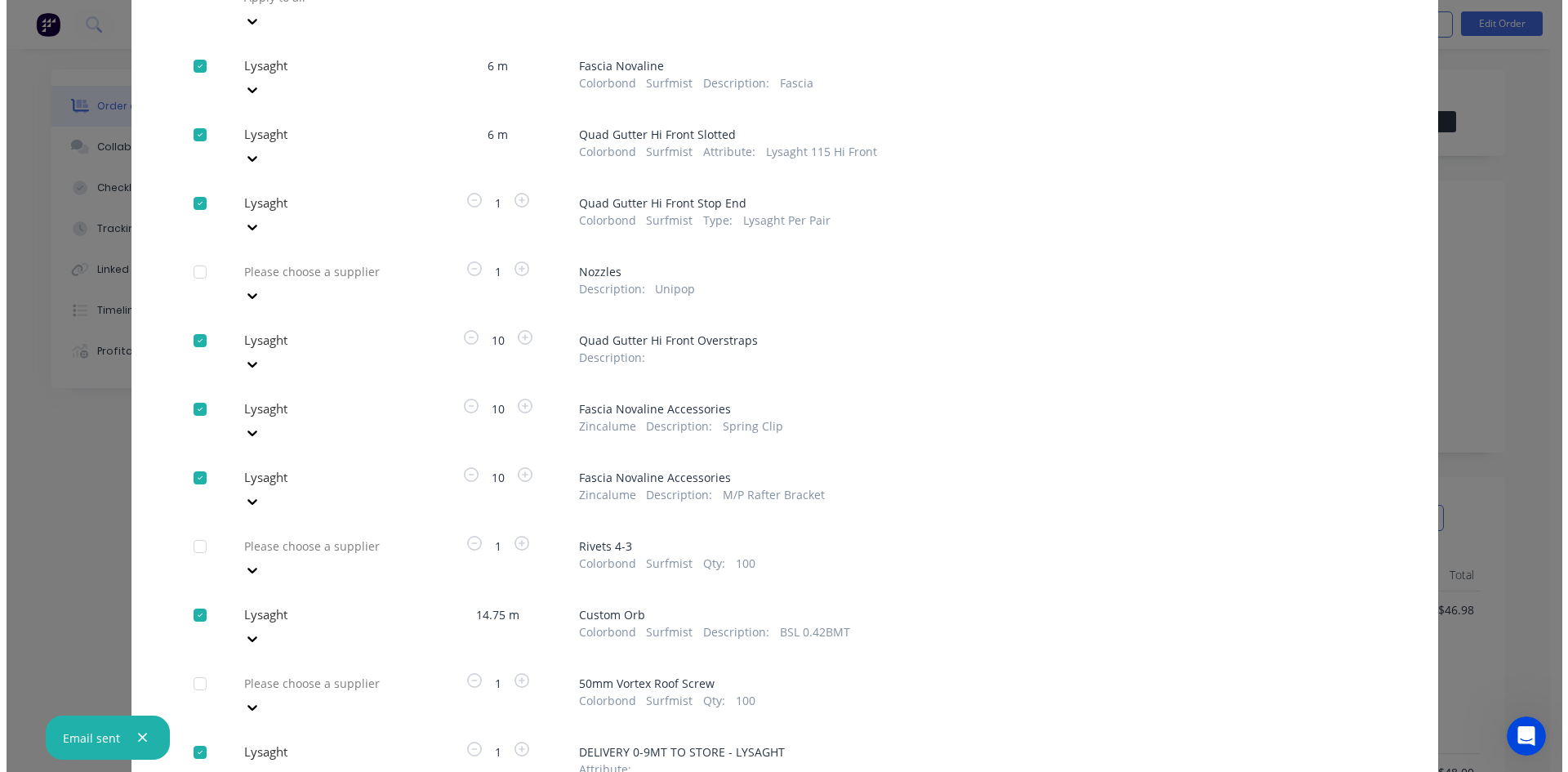
scroll to position [199, 0]
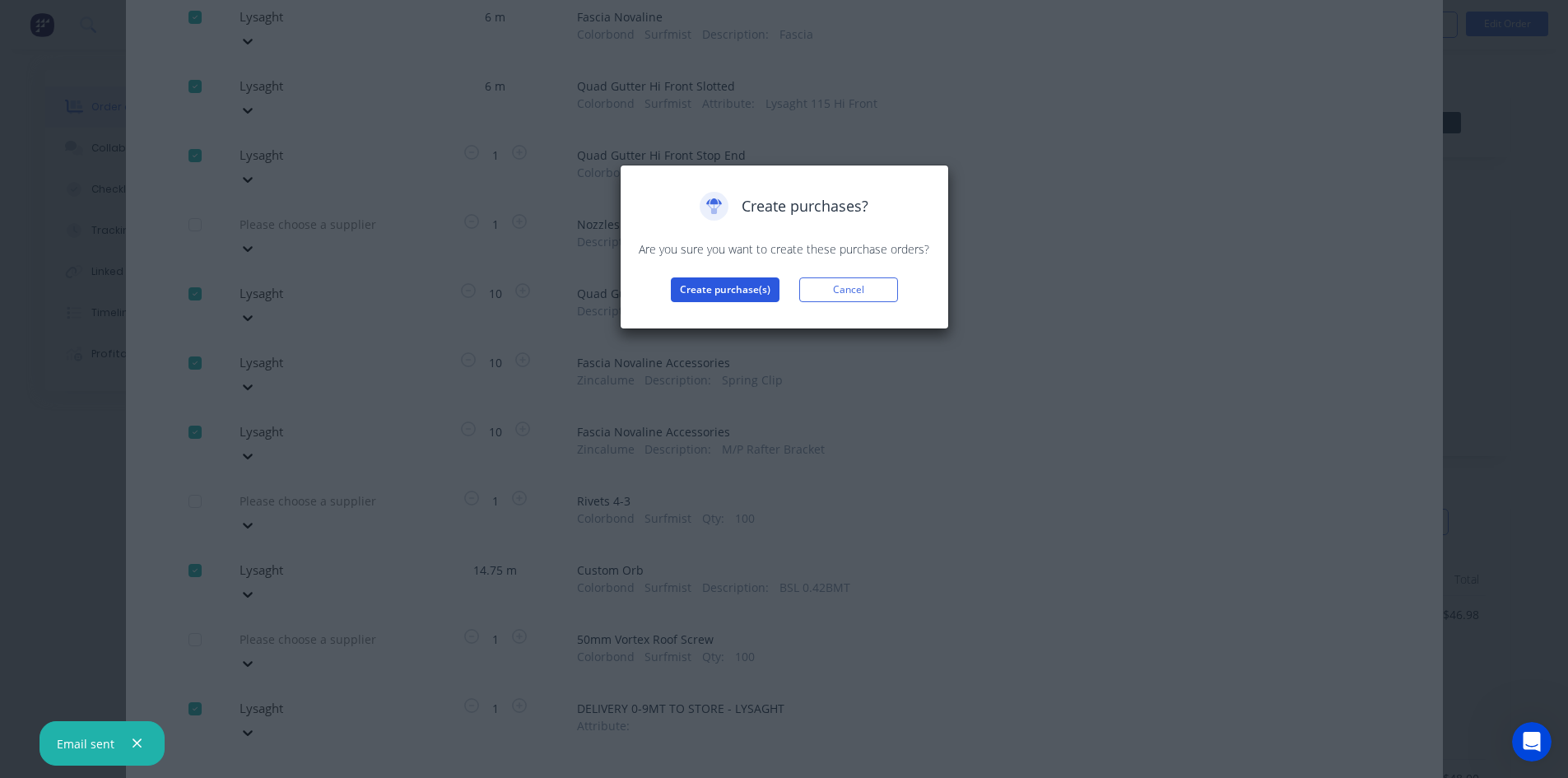
click at [710, 295] on button "Create purchase(s)" at bounding box center [725, 290] width 108 height 25
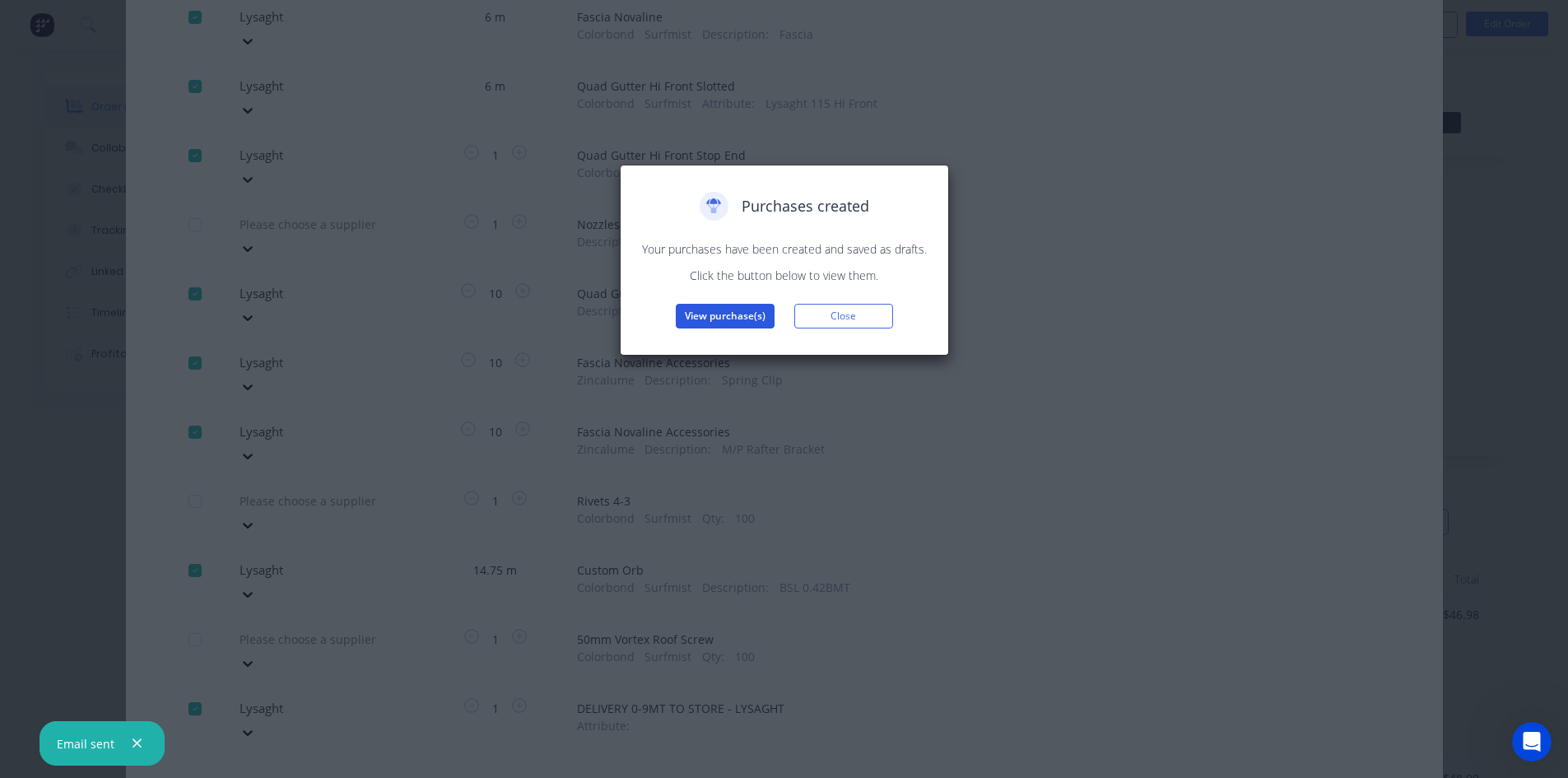
click at [711, 310] on button "View purchase(s)" at bounding box center [725, 316] width 99 height 25
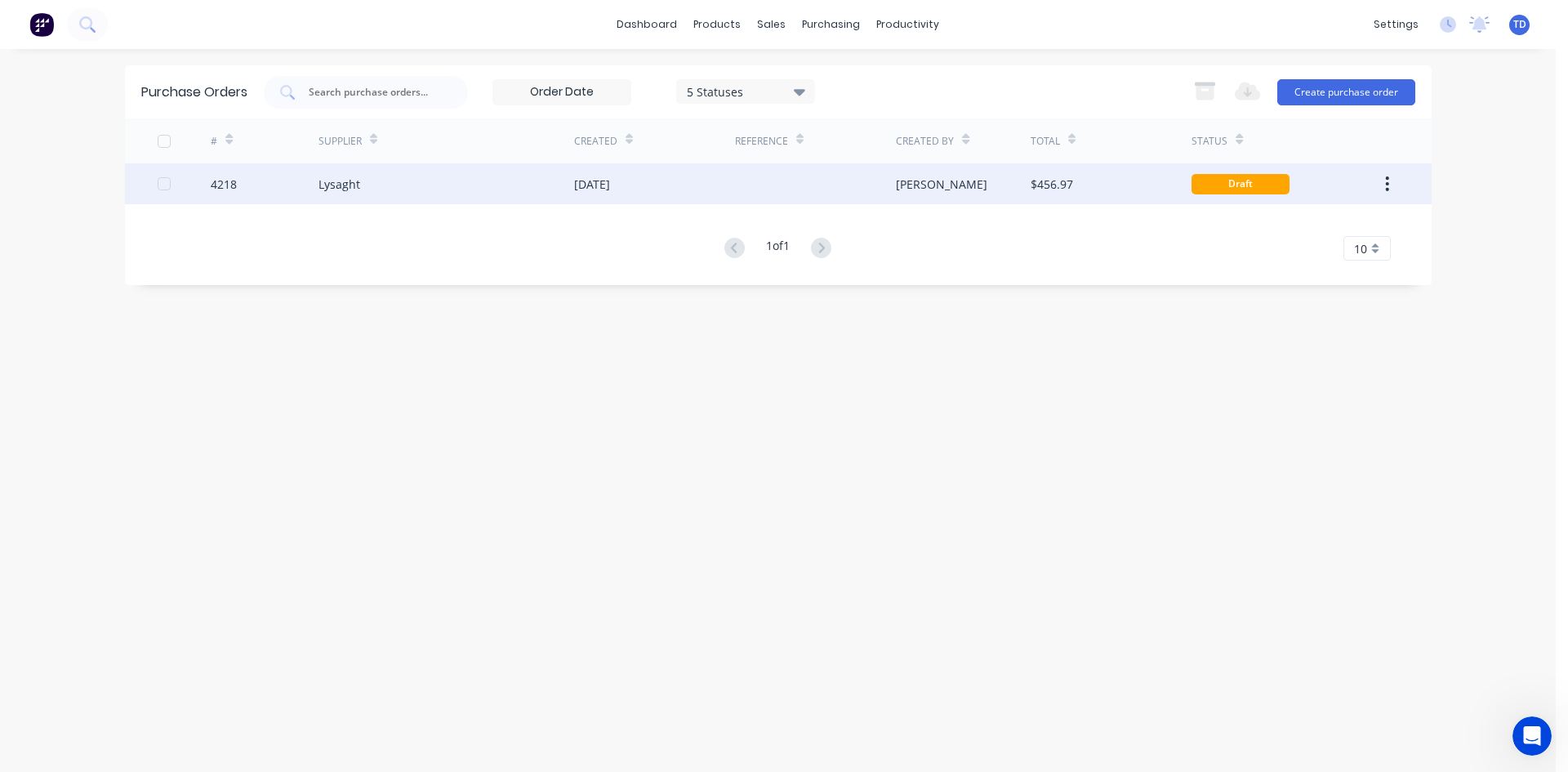
click at [808, 182] on div at bounding box center [815, 184] width 161 height 40
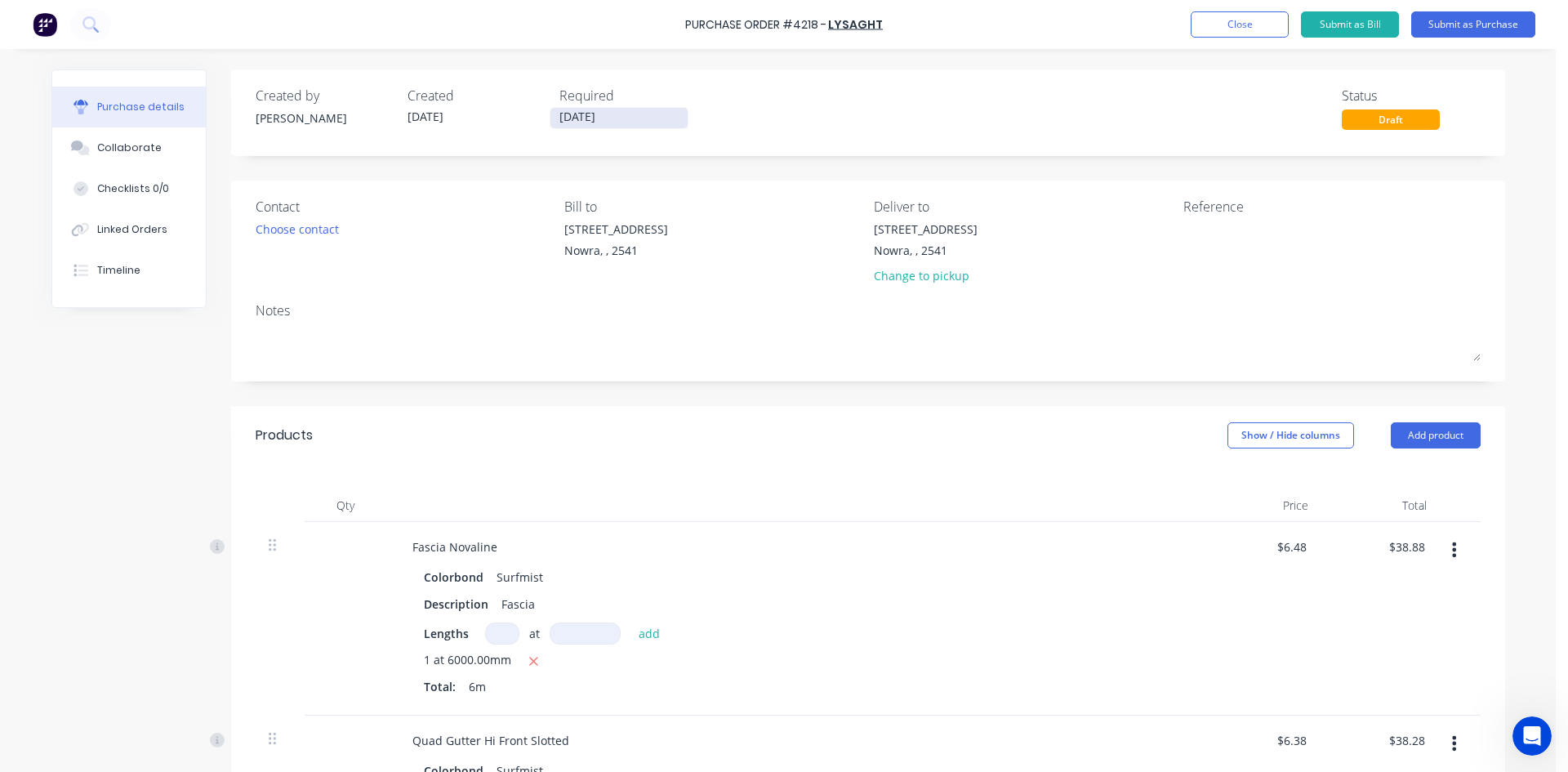
click at [624, 119] on input "24/09/25" at bounding box center [618, 118] width 137 height 20
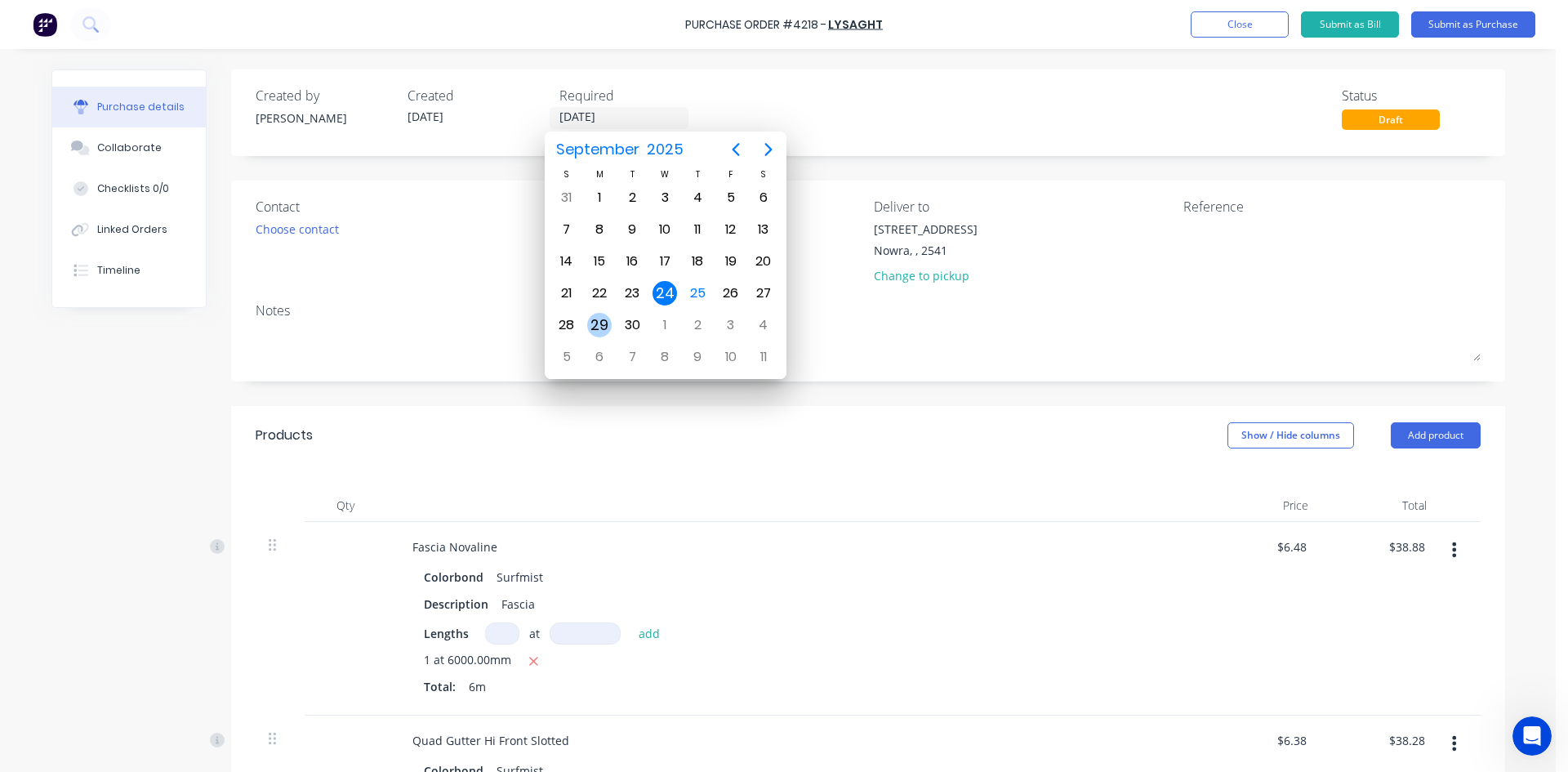
click at [604, 321] on div "29" at bounding box center [599, 325] width 25 height 25
type input "29/09/25"
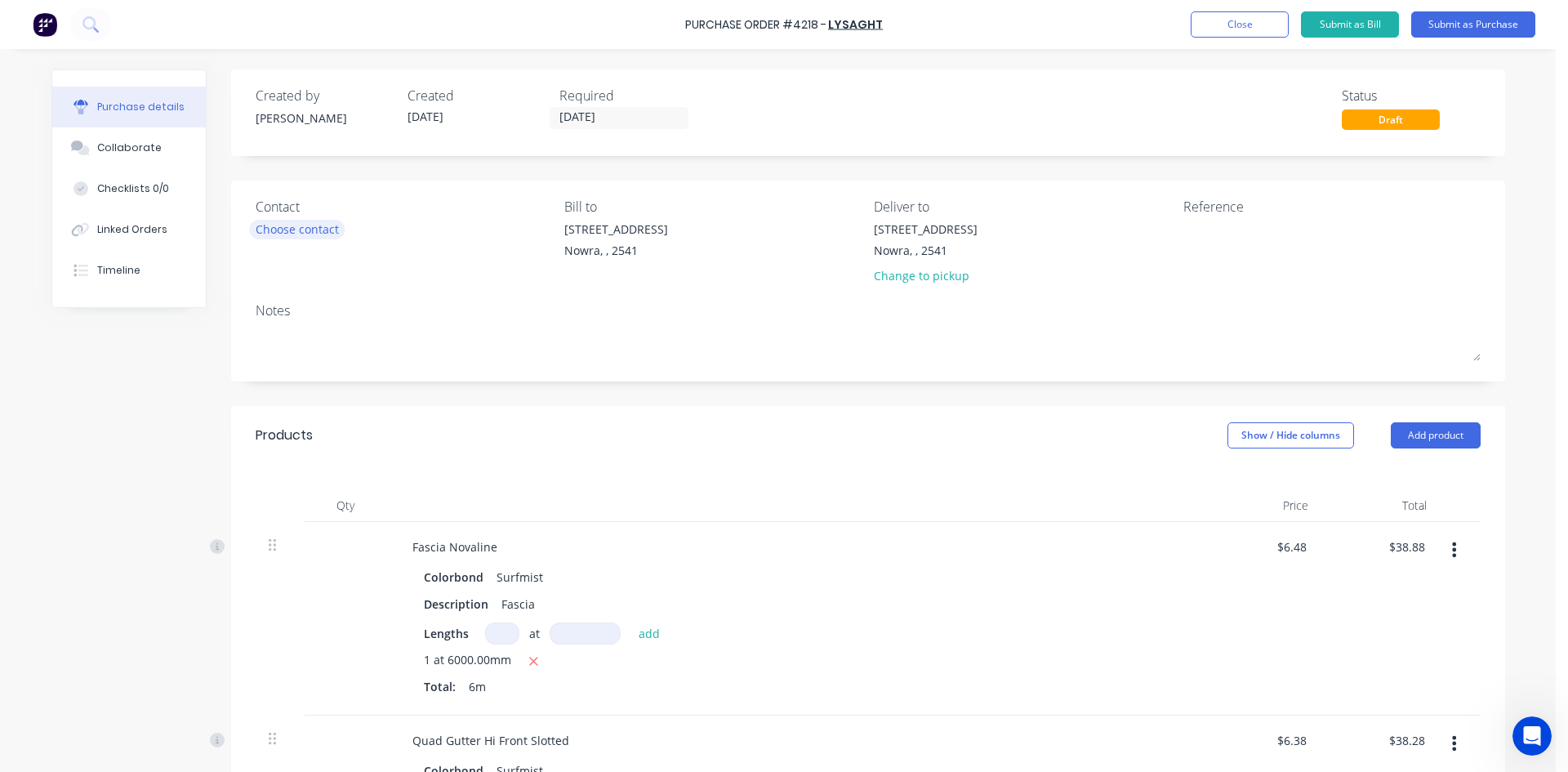
click at [314, 231] on div "Choose contact" at bounding box center [297, 229] width 84 height 17
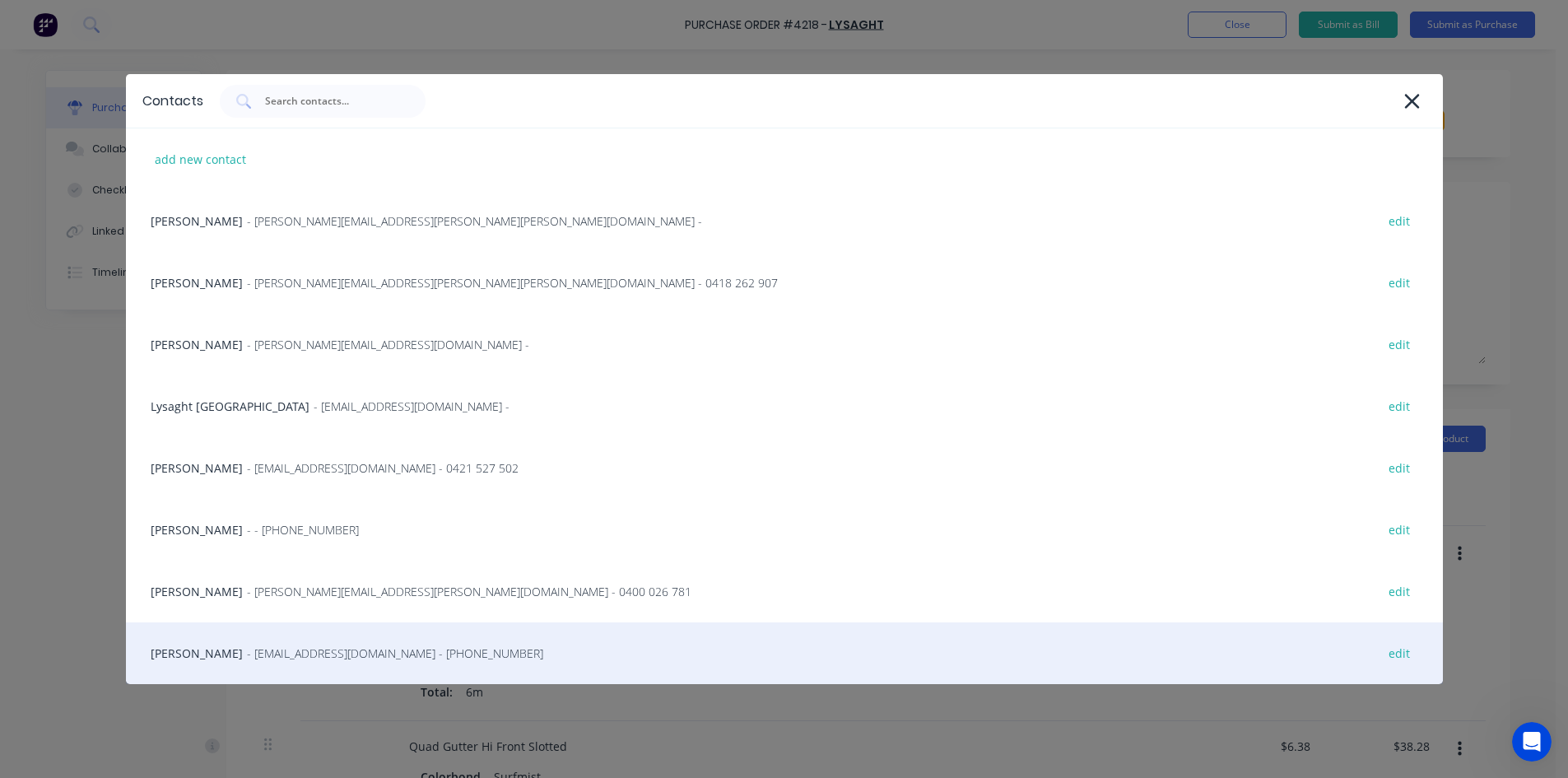
click at [258, 650] on span "- [EMAIL_ADDRESS][DOMAIN_NAME] - [PHONE_NUMBER]" at bounding box center [395, 653] width 296 height 18
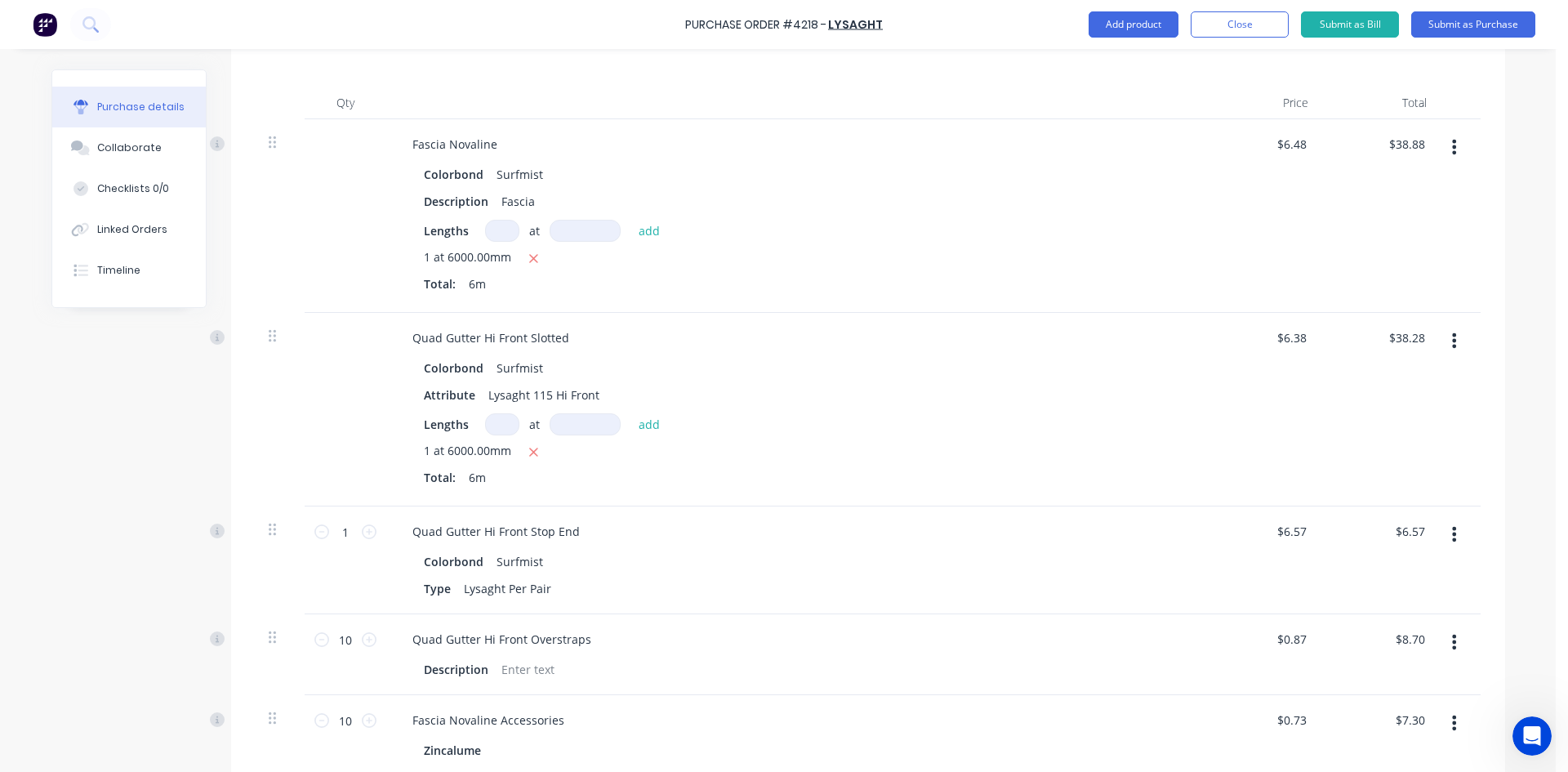
scroll to position [327, 0]
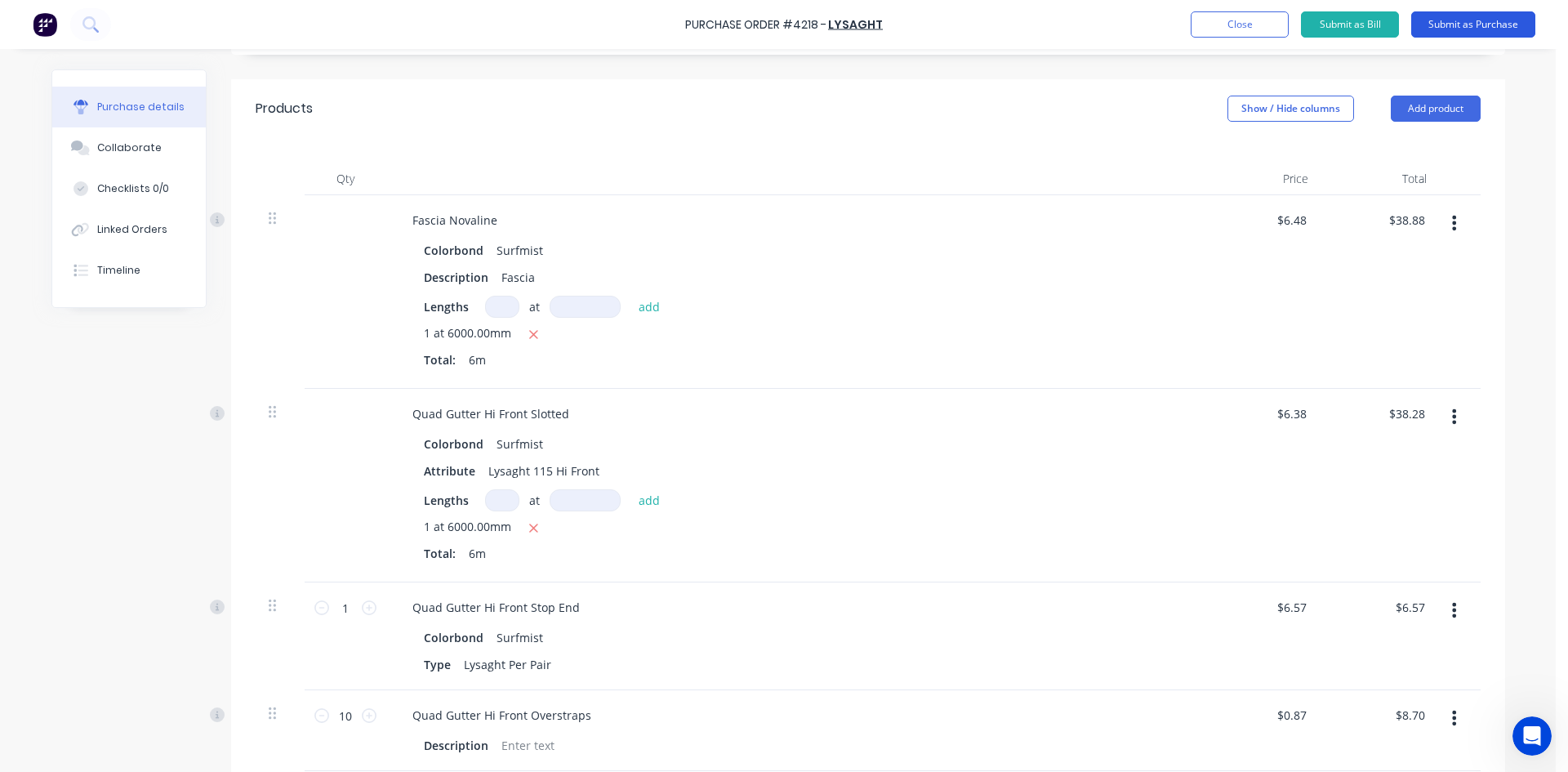
click at [1448, 26] on button "Submit as Purchase" at bounding box center [1473, 24] width 124 height 26
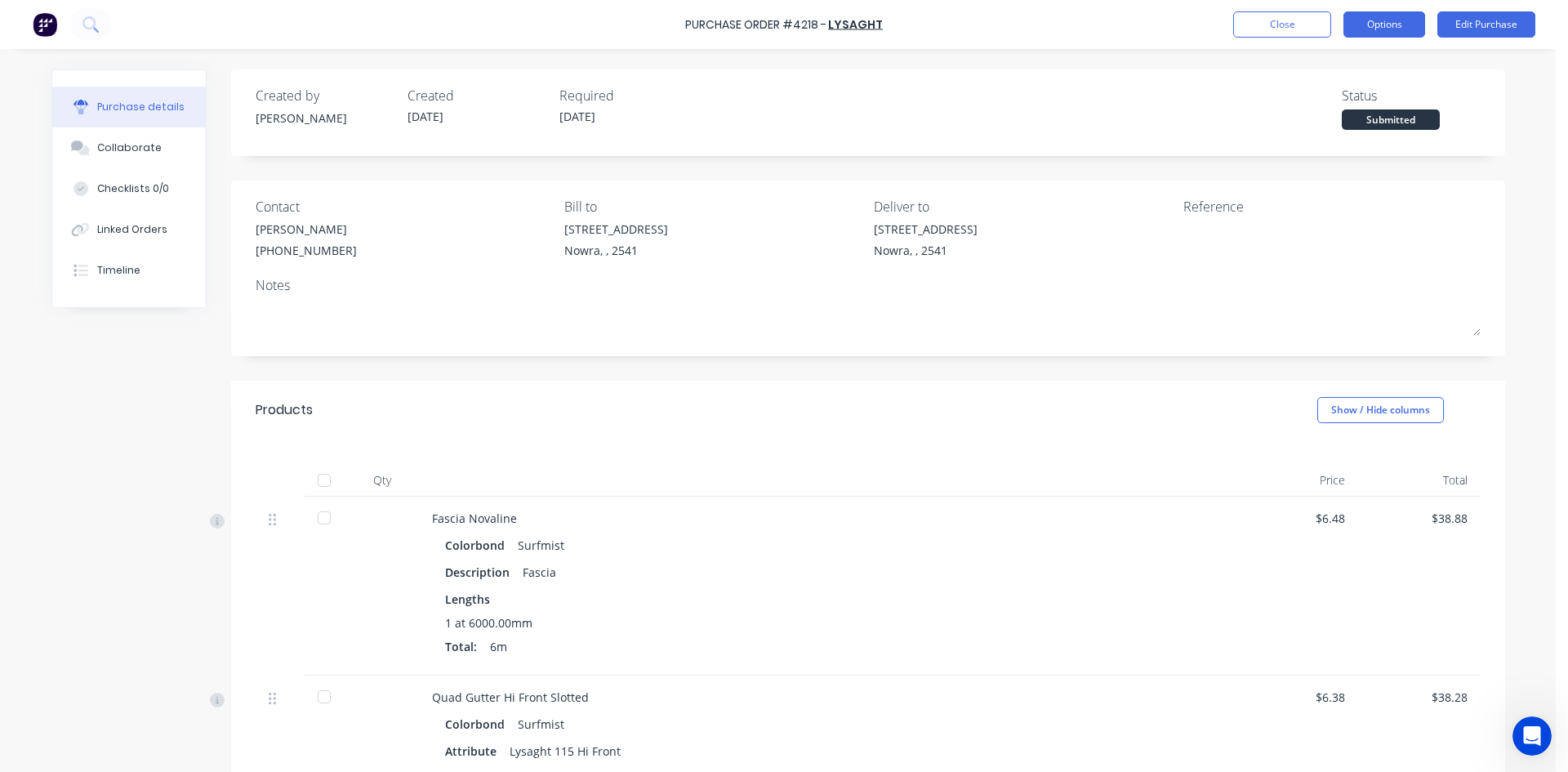
click at [1376, 19] on button "Options" at bounding box center [1384, 24] width 82 height 26
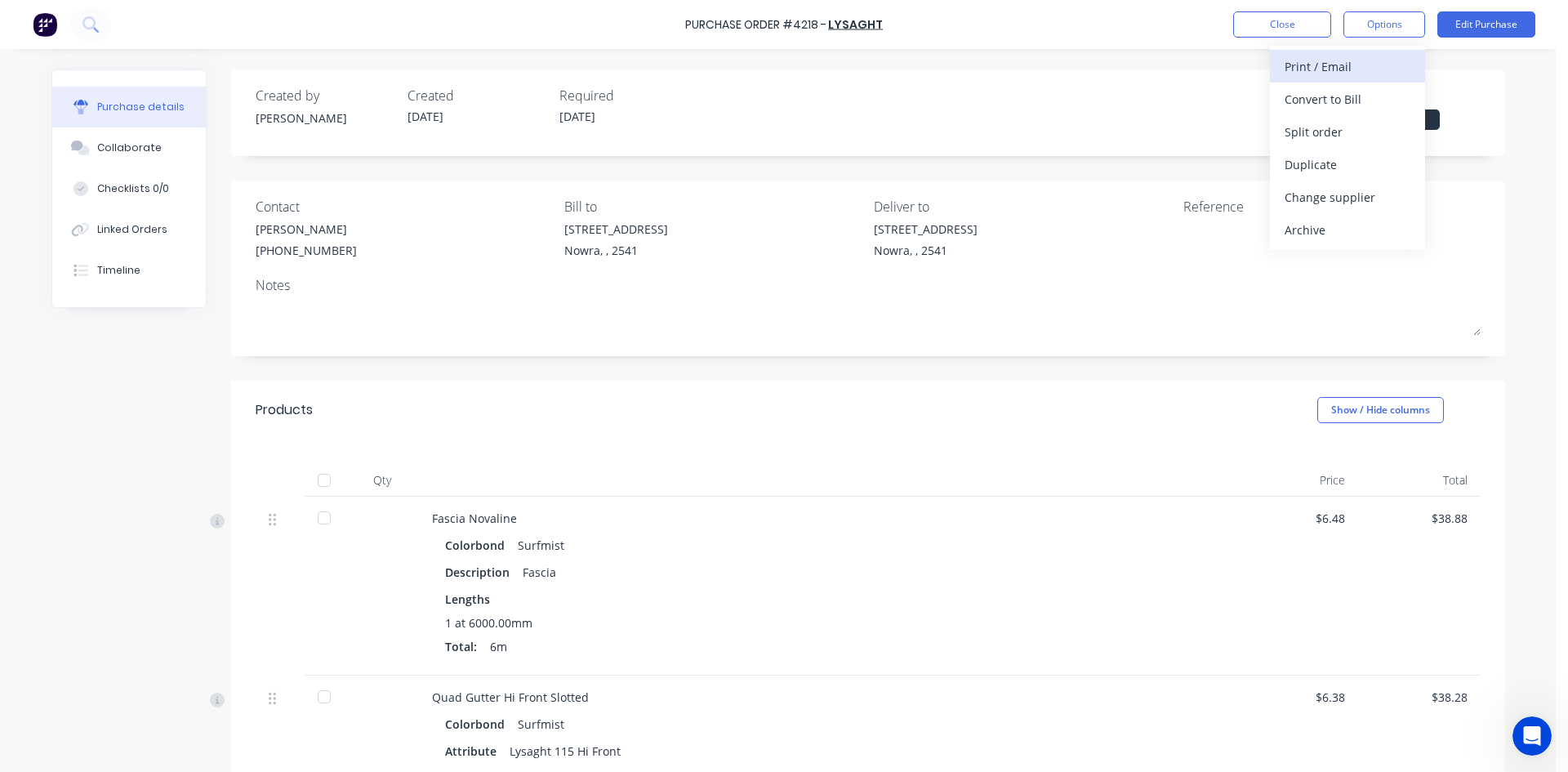
click at [1364, 65] on div "Print / Email" at bounding box center [1348, 67] width 126 height 24
click at [1346, 98] on div "With pricing" at bounding box center [1348, 99] width 126 height 24
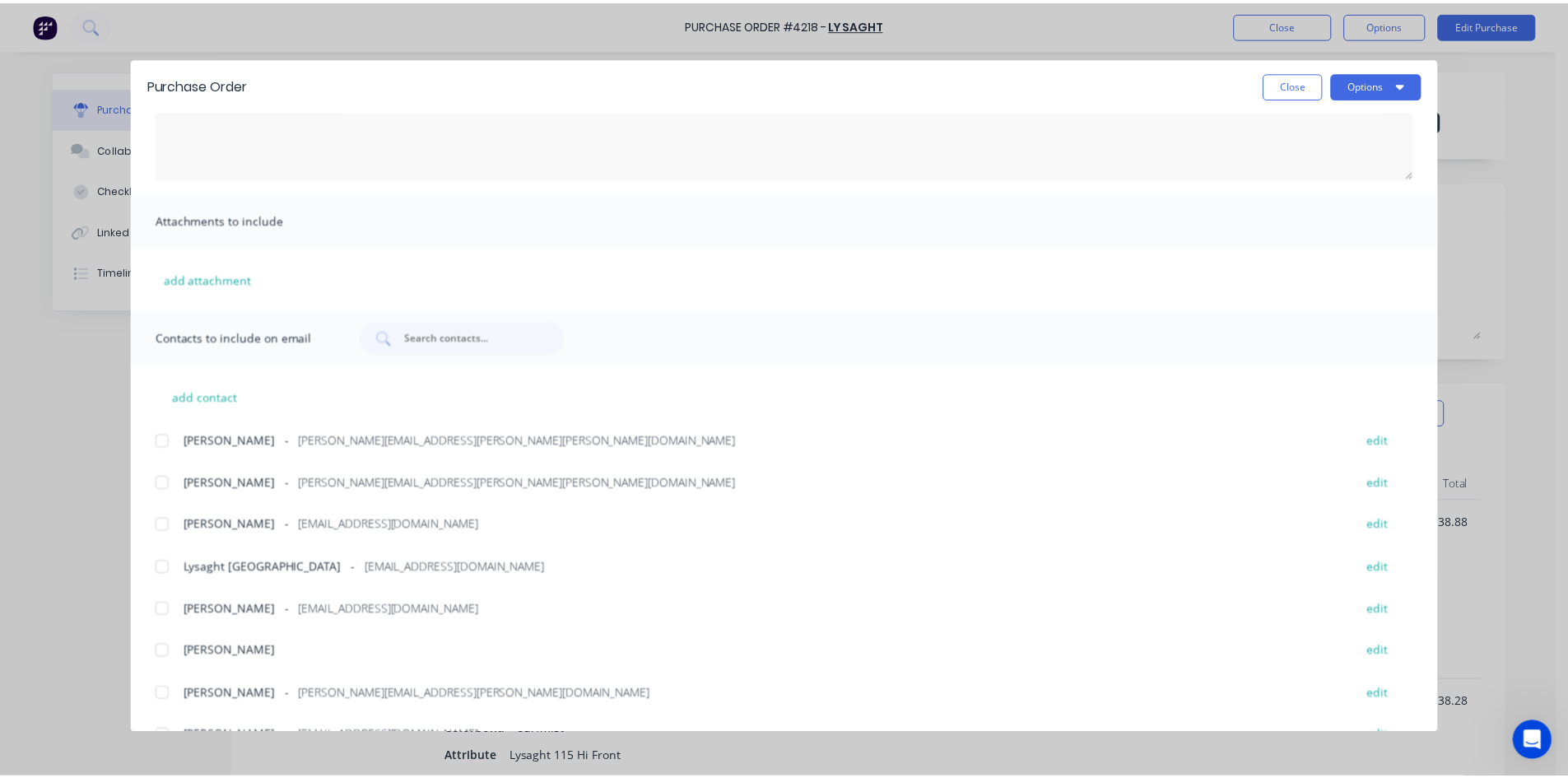
scroll to position [199, 0]
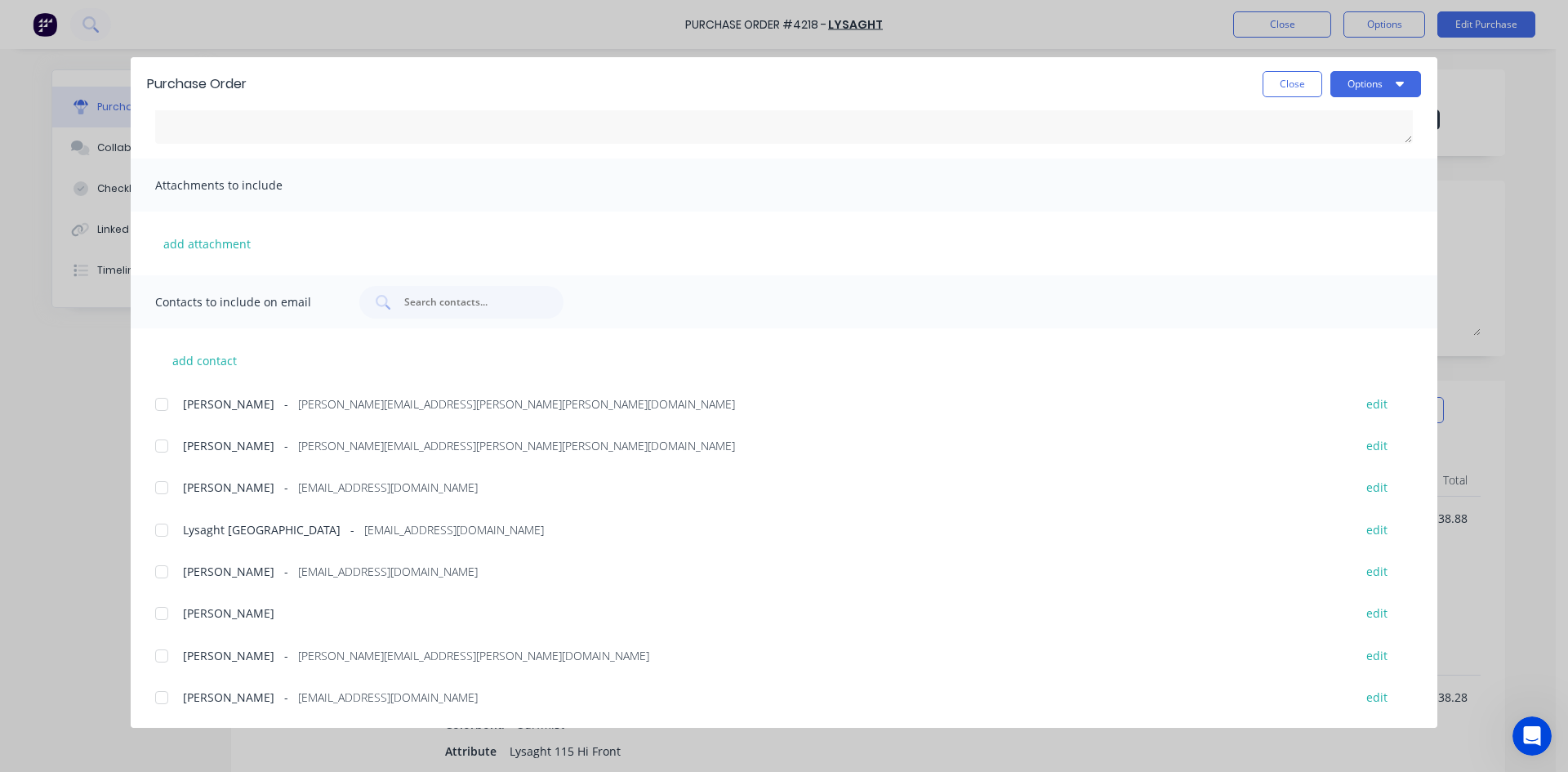
click at [162, 450] on div at bounding box center [162, 447] width 33 height 33
click at [162, 536] on div at bounding box center [162, 530] width 33 height 33
click at [1375, 80] on button "Options" at bounding box center [1375, 84] width 91 height 26
click at [1325, 188] on div "Email" at bounding box center [1343, 191] width 126 height 24
click at [1278, 93] on button "Close" at bounding box center [1292, 84] width 60 height 26
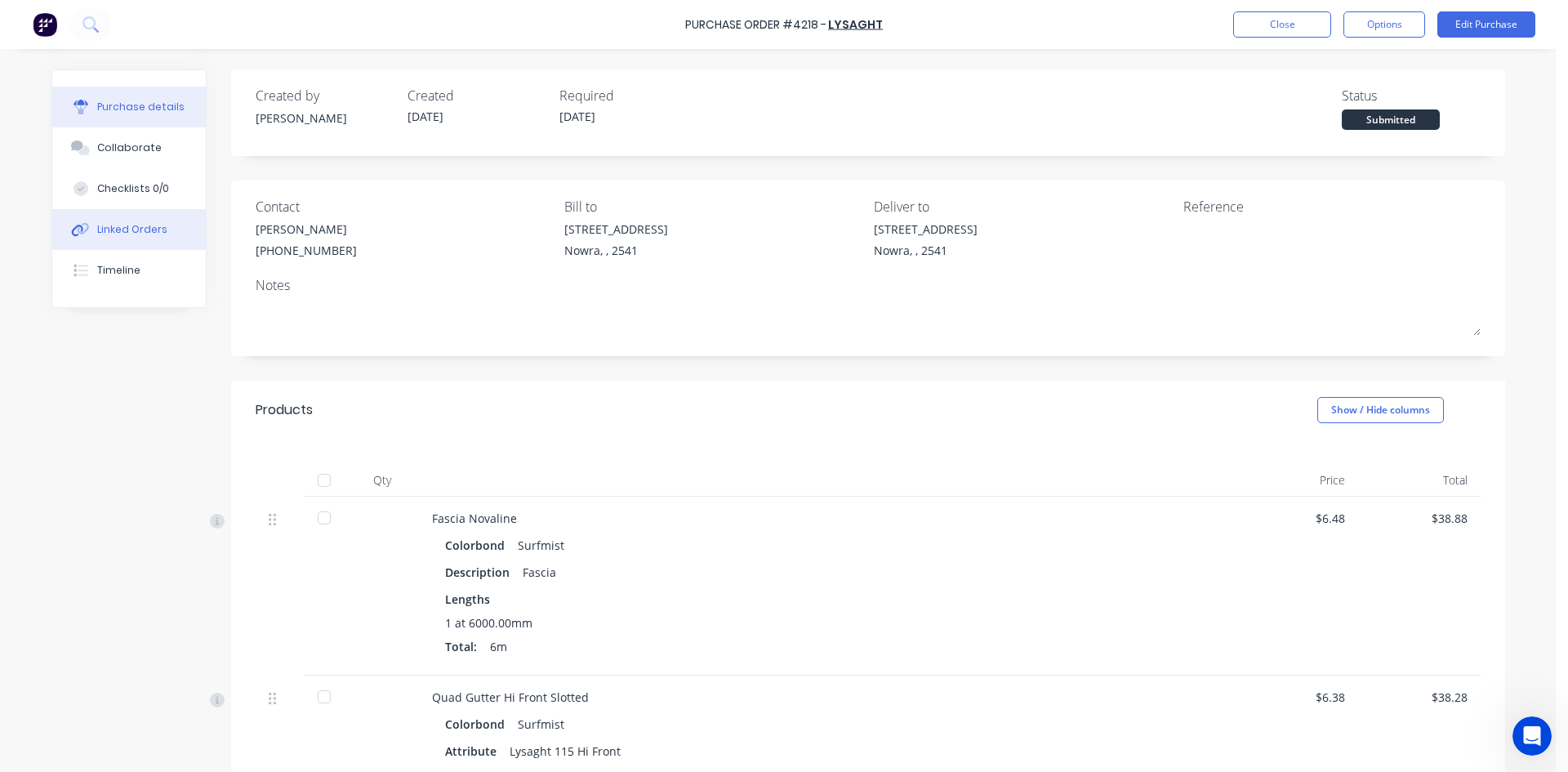
click at [126, 218] on button "Linked Orders" at bounding box center [129, 230] width 153 height 40
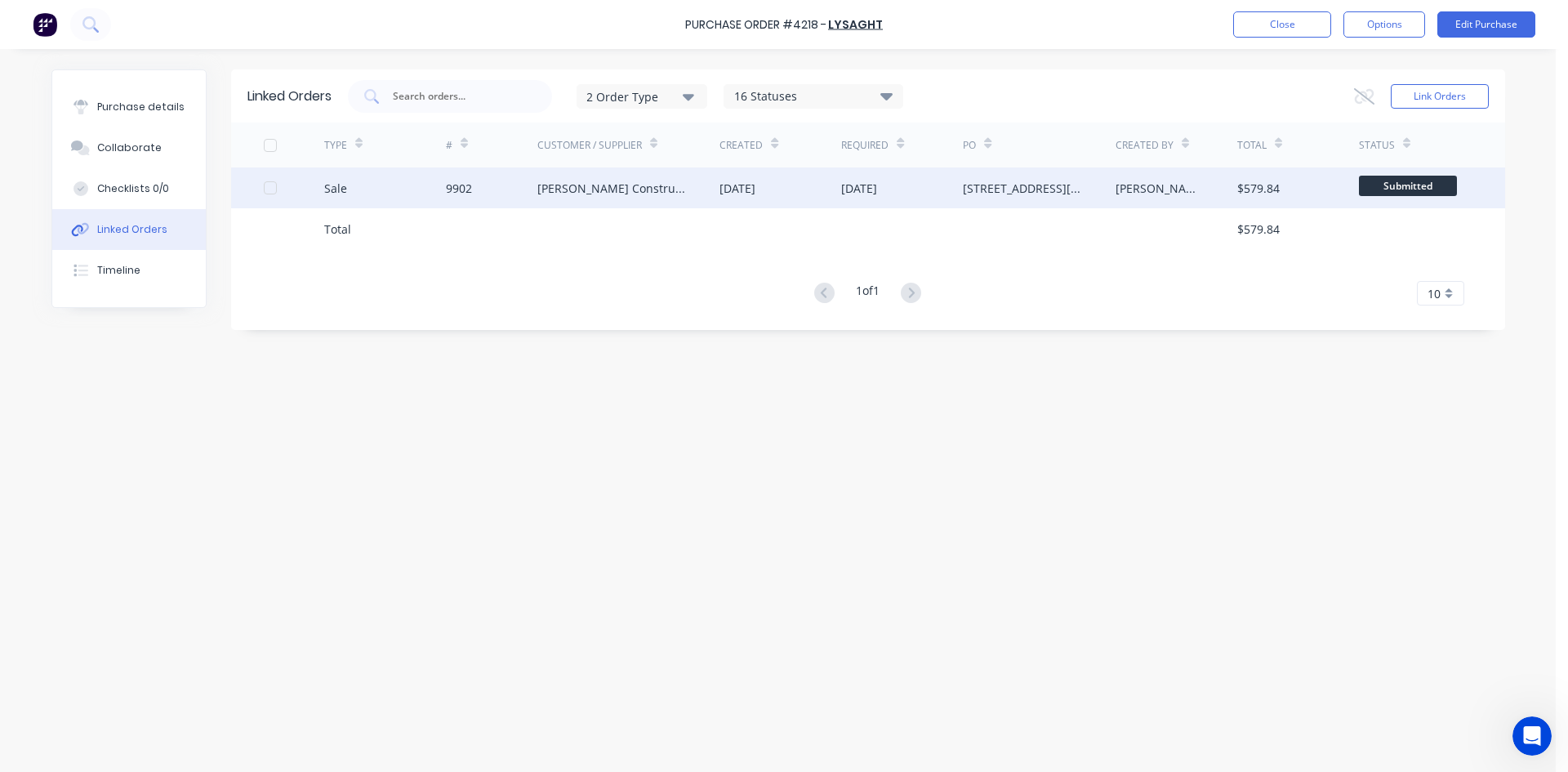
click at [813, 197] on div "[DATE]" at bounding box center [780, 187] width 121 height 40
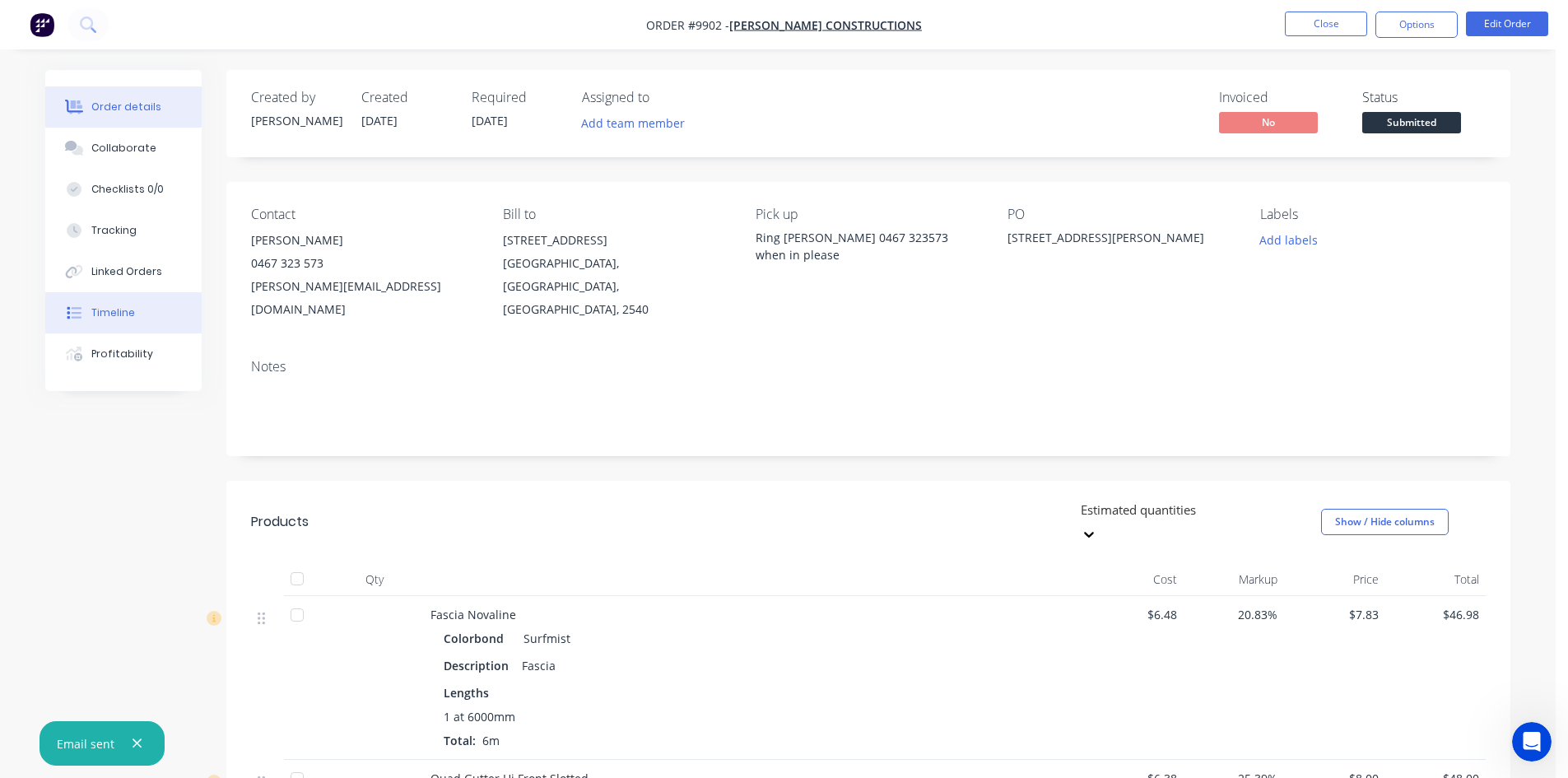
click at [122, 312] on div "Timeline" at bounding box center [113, 313] width 44 height 15
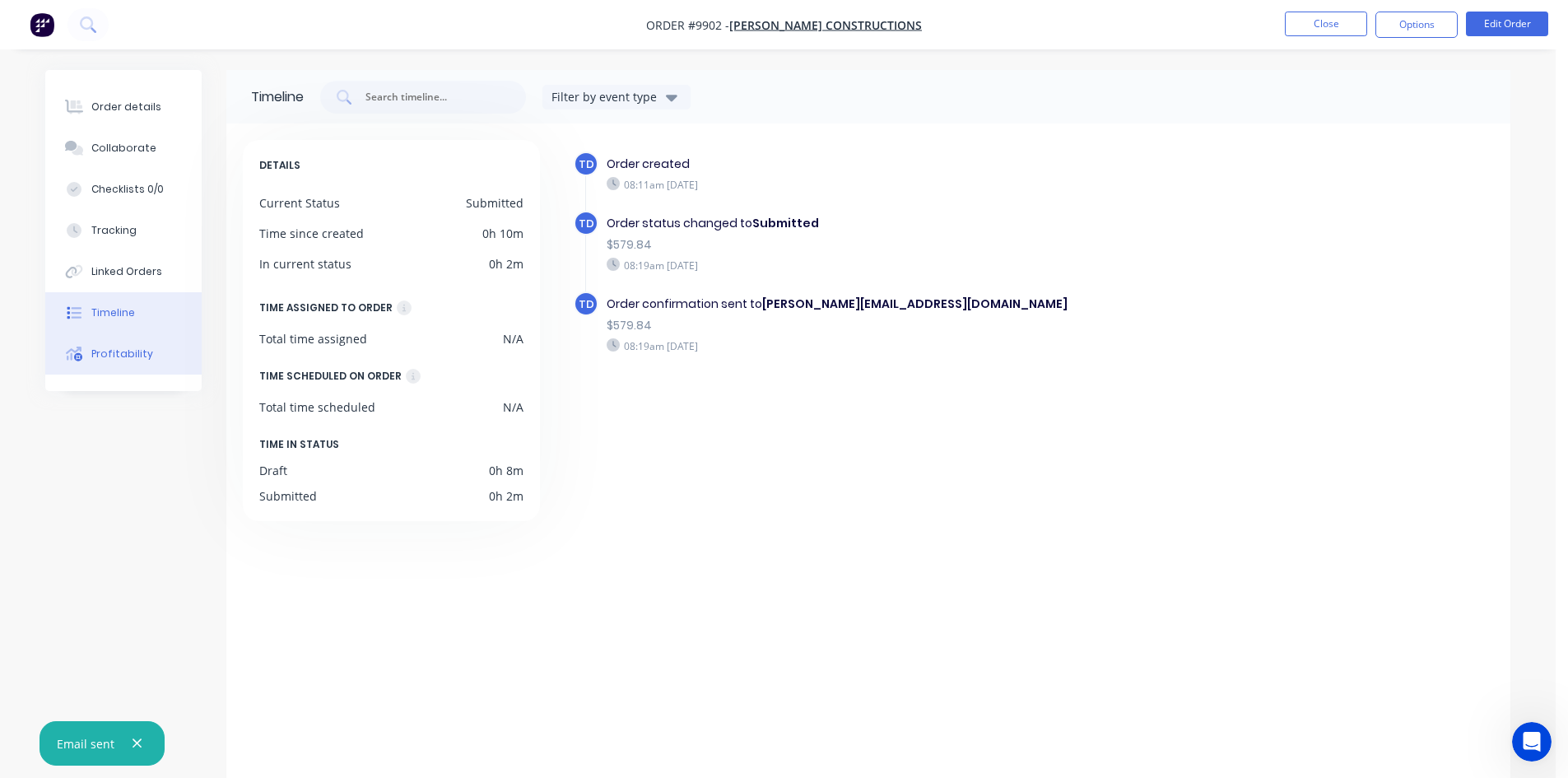
click at [117, 356] on div "Profitability" at bounding box center [122, 354] width 62 height 15
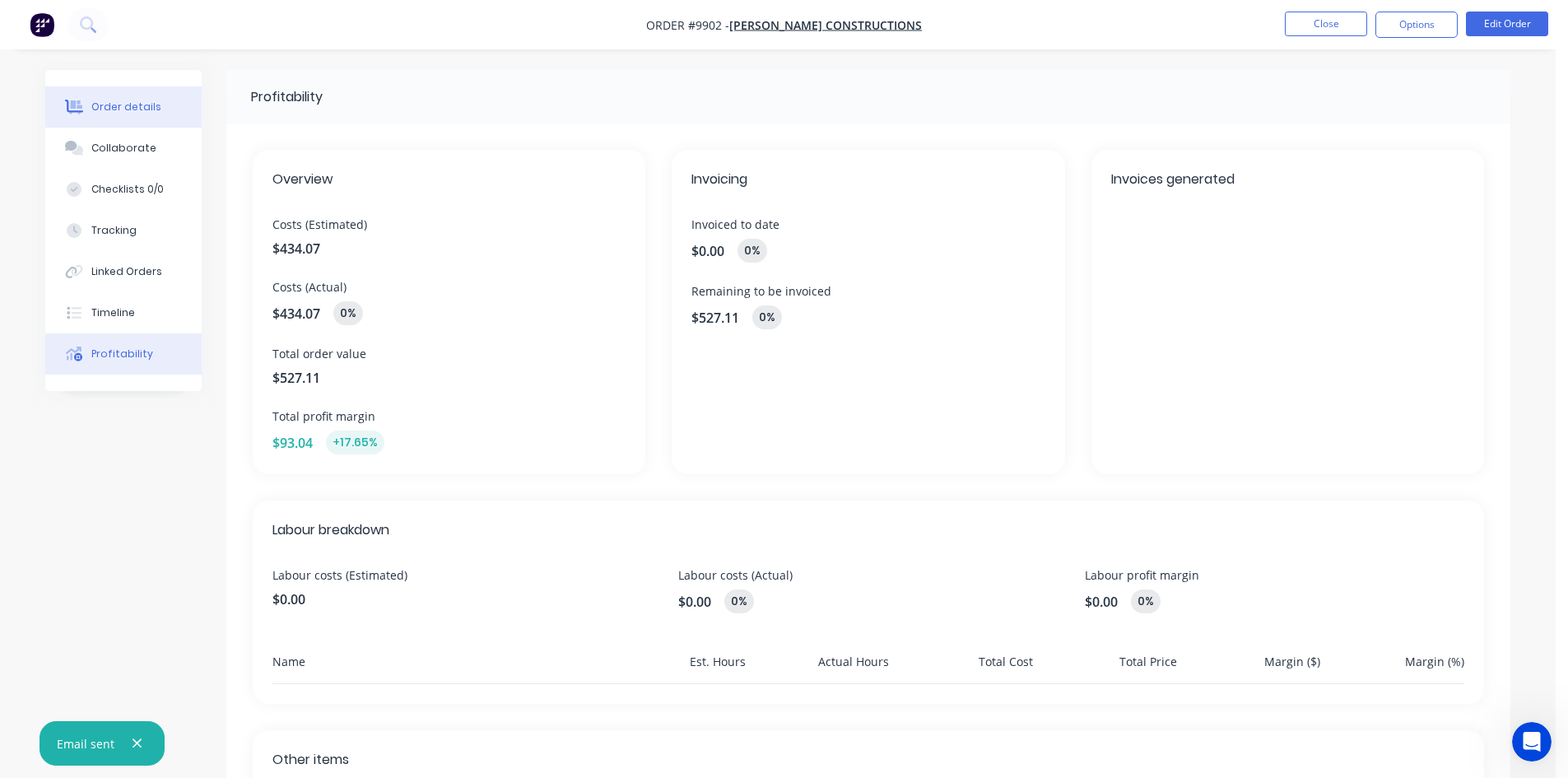
click at [122, 112] on div "Order details" at bounding box center [127, 107] width 70 height 15
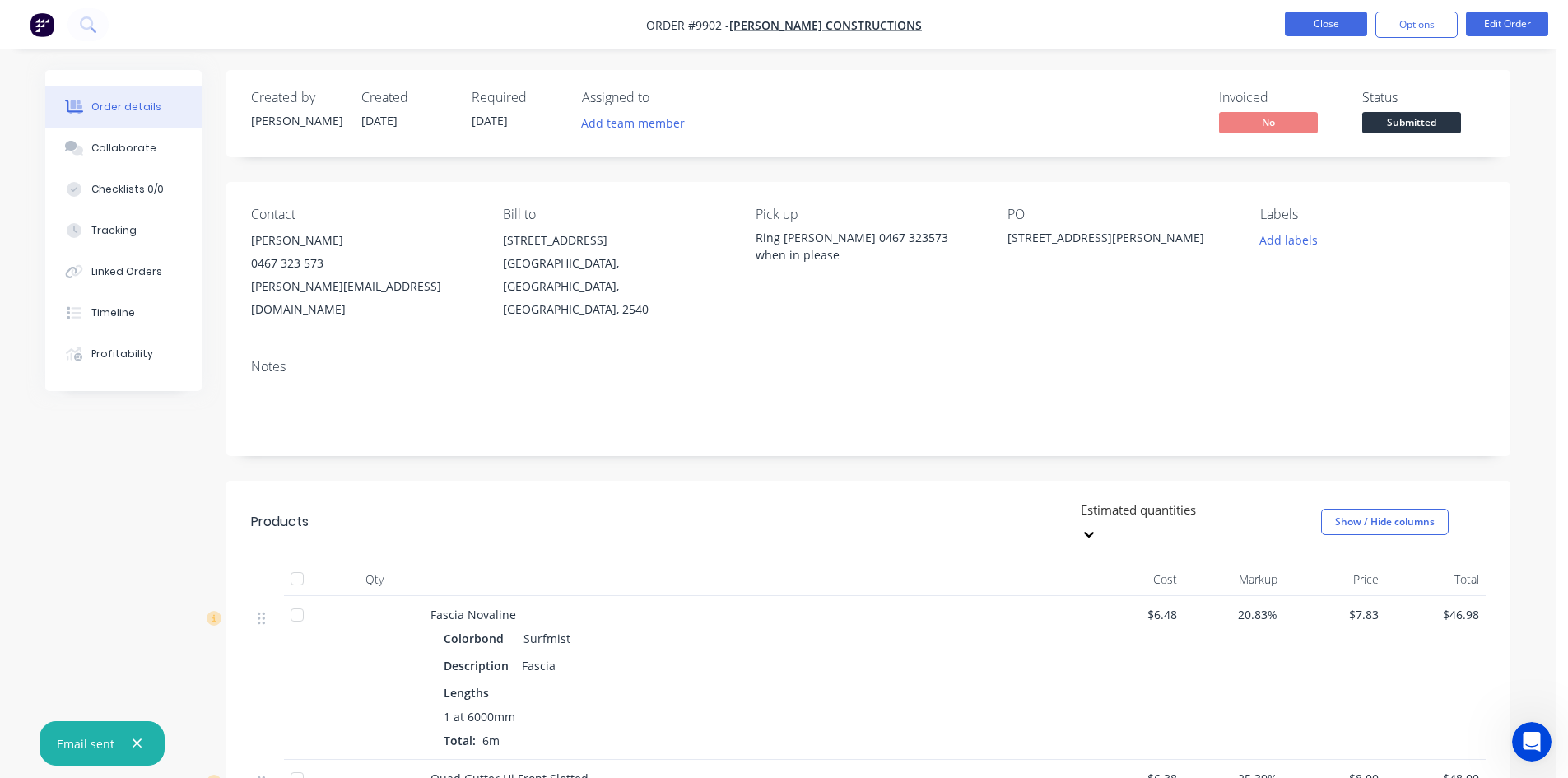
click at [1304, 28] on button "Close" at bounding box center [1325, 23] width 82 height 25
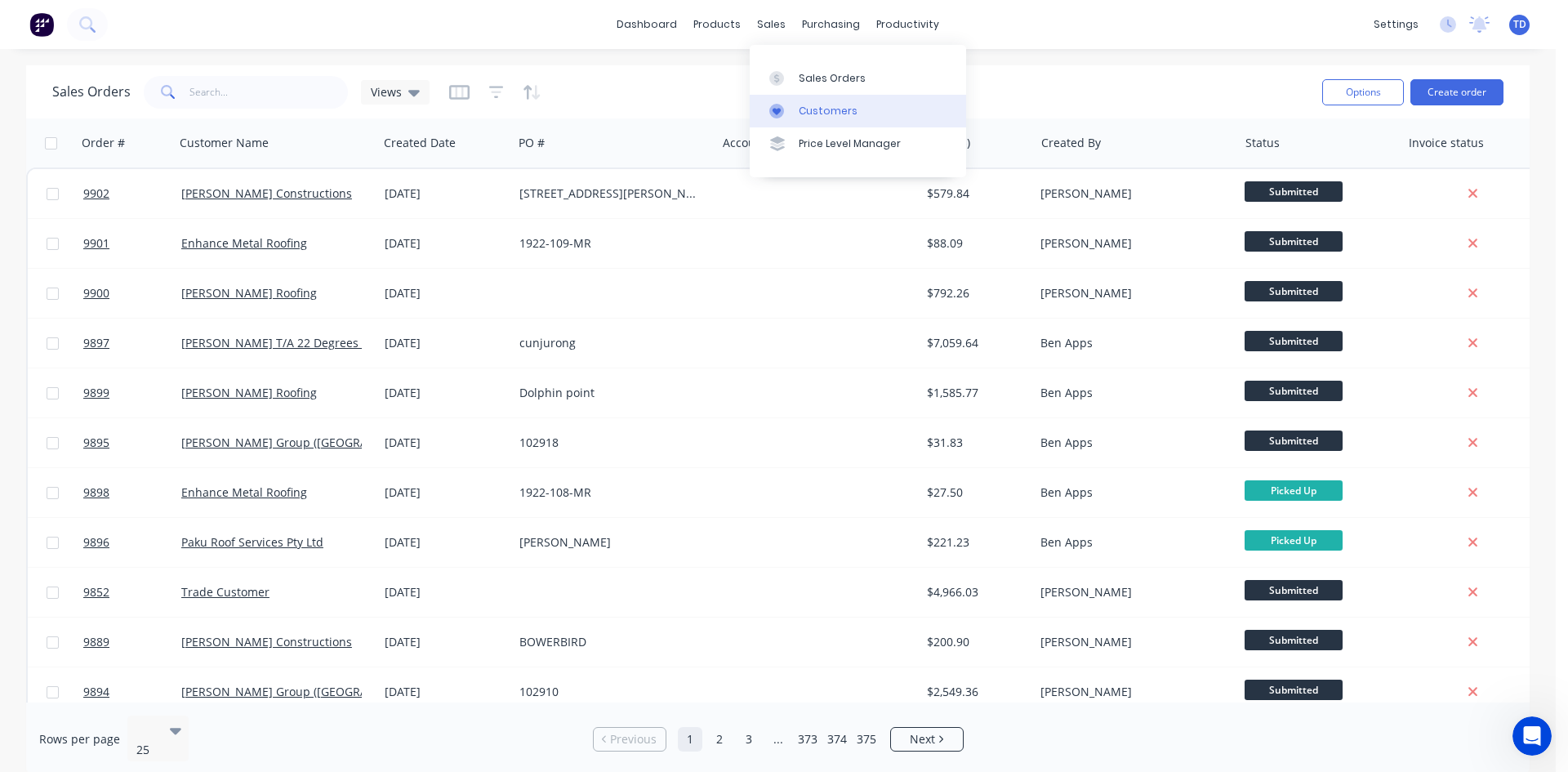
click at [816, 114] on div "Customers" at bounding box center [829, 111] width 59 height 15
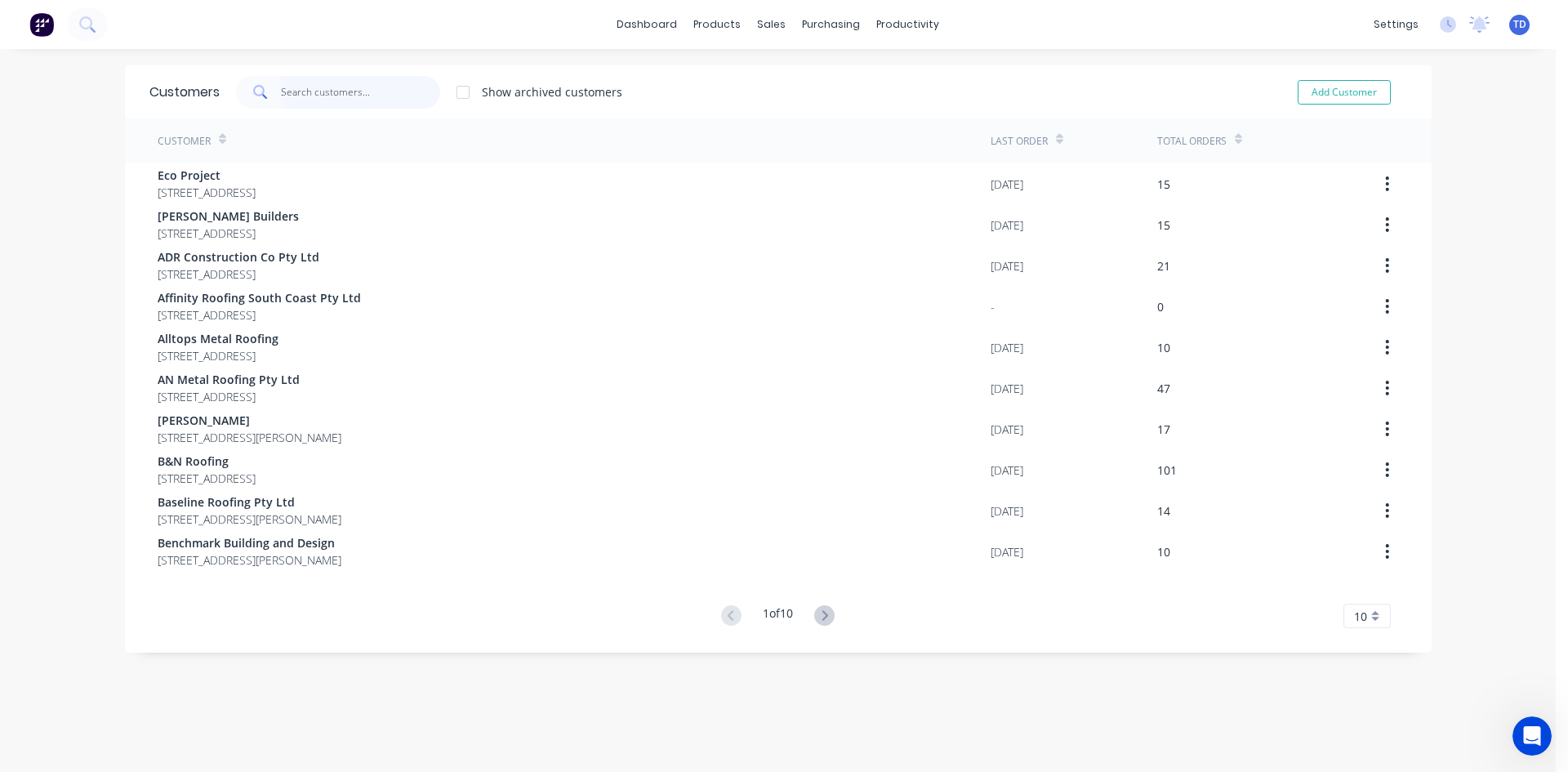
click at [328, 97] on input "text" at bounding box center [360, 93] width 159 height 33
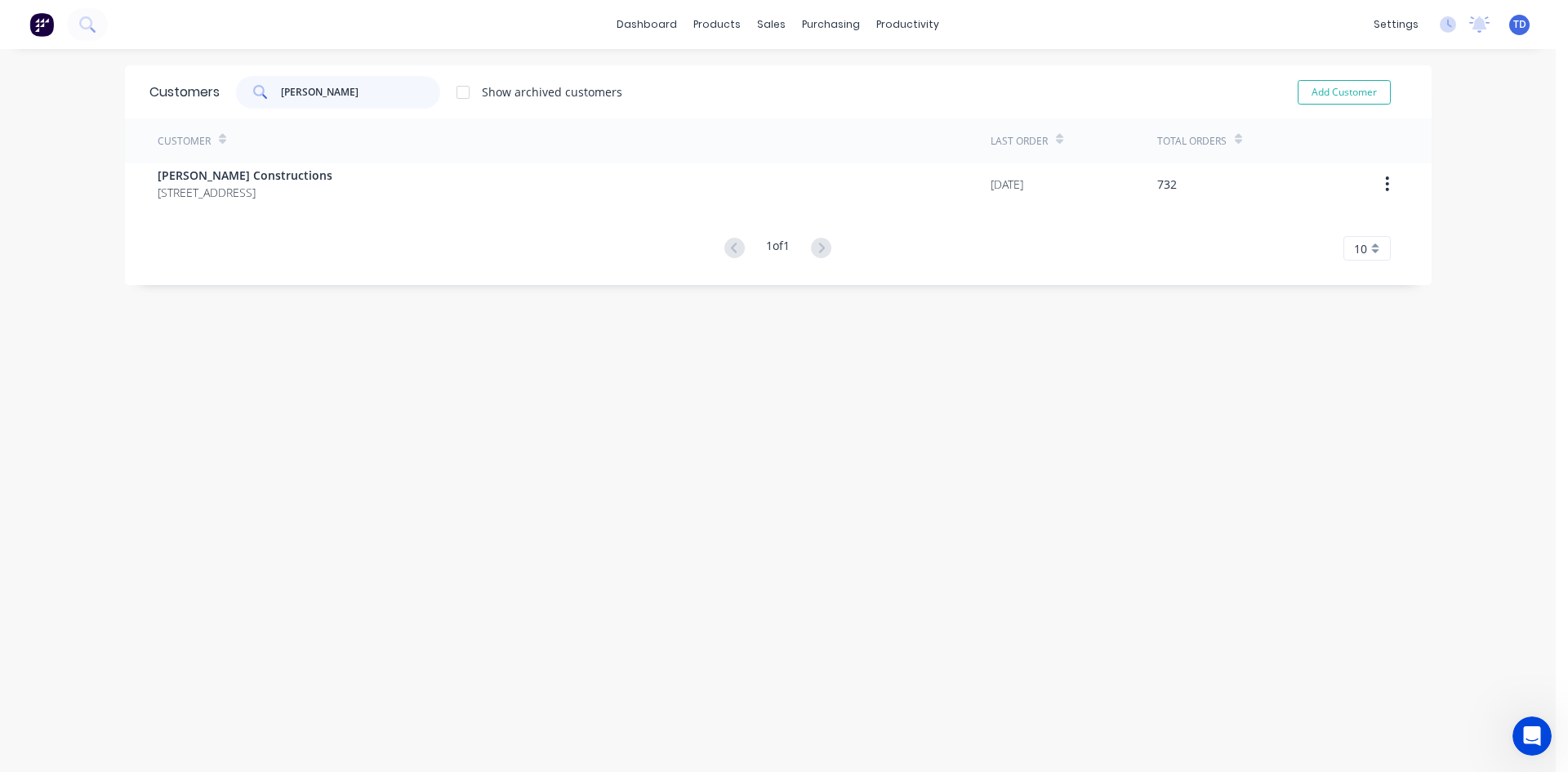
type input "hobbs"
click at [292, 204] on div "Customer Last Order Total Orders Hobbs Constructions 12 Park Road St Georges Ba…" at bounding box center [778, 189] width 1307 height 142
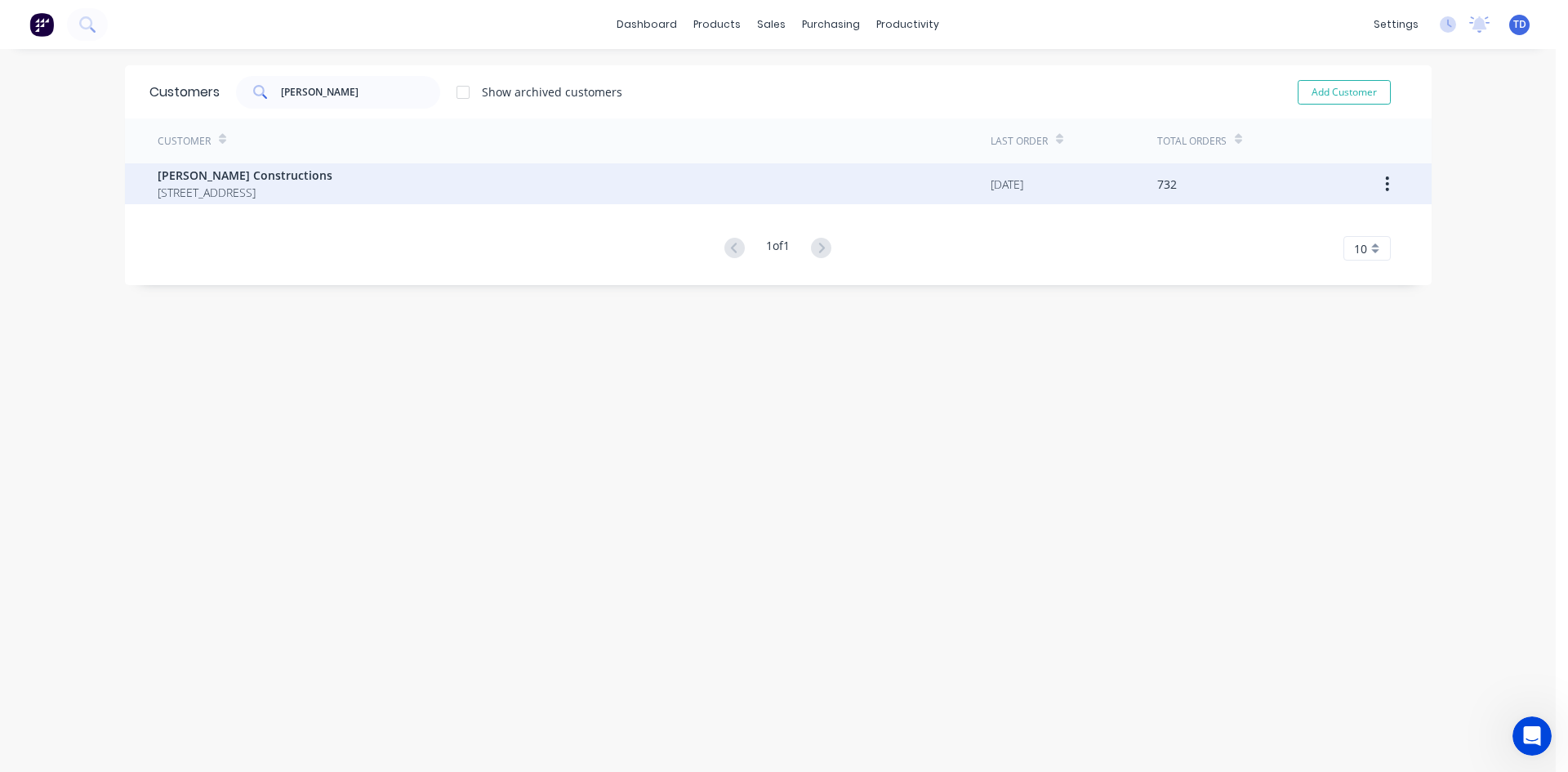
click at [296, 200] on span "12 Park Road St Georges Basin New South Wales Australia 2540" at bounding box center [245, 192] width 175 height 17
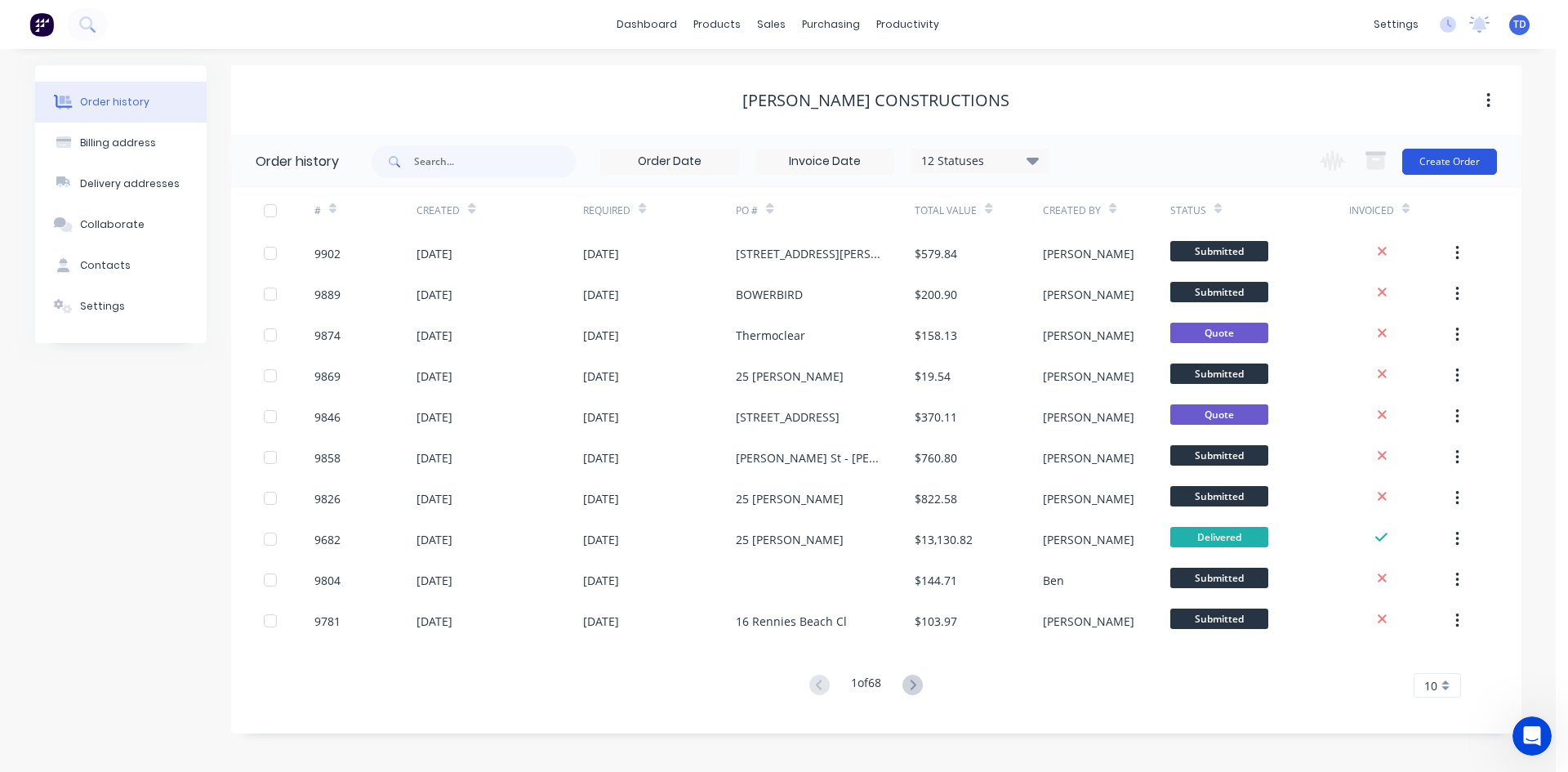
click at [1426, 163] on button "Create Order" at bounding box center [1450, 162] width 95 height 26
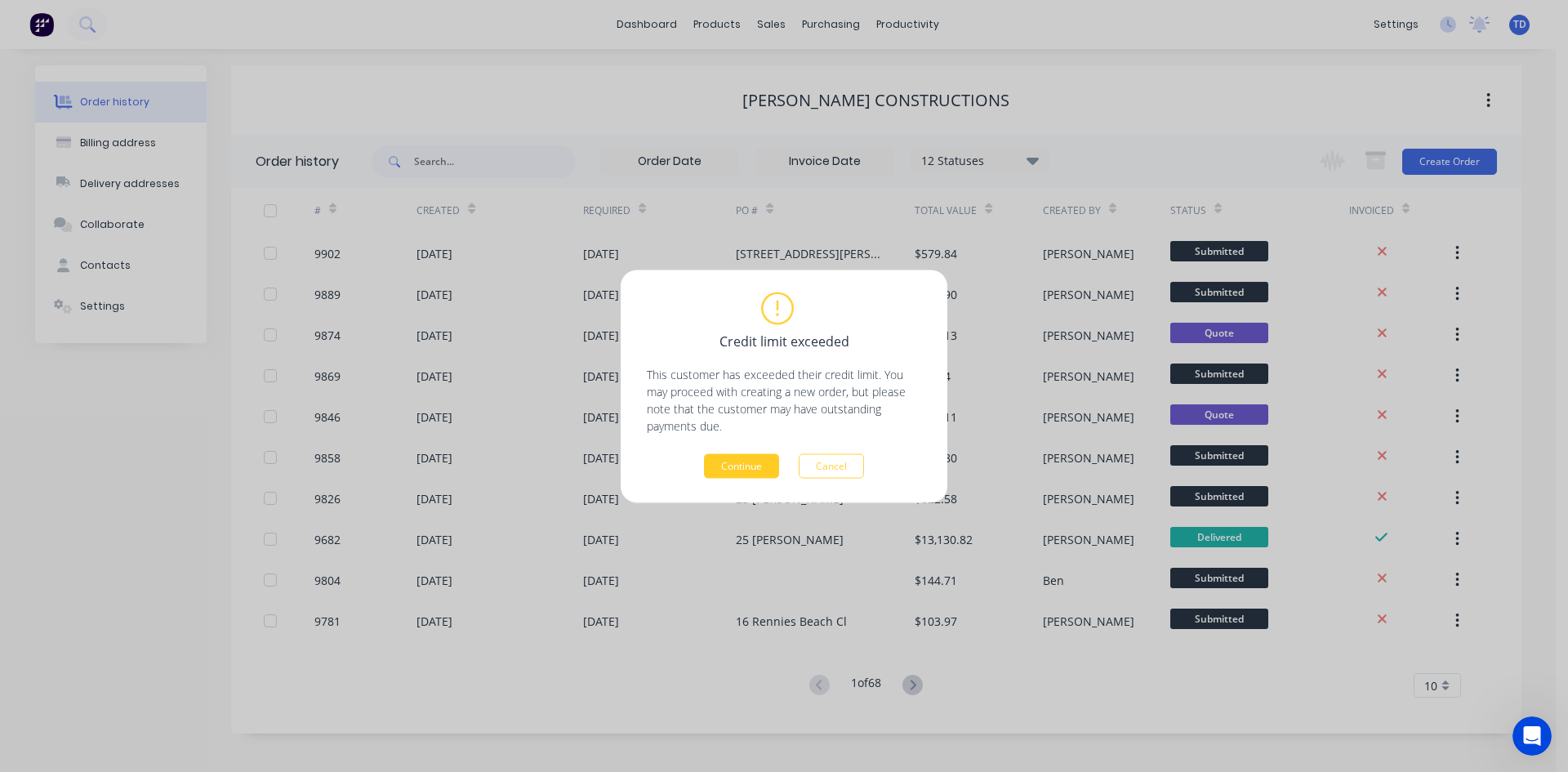
click at [756, 462] on button "Continue" at bounding box center [741, 465] width 75 height 25
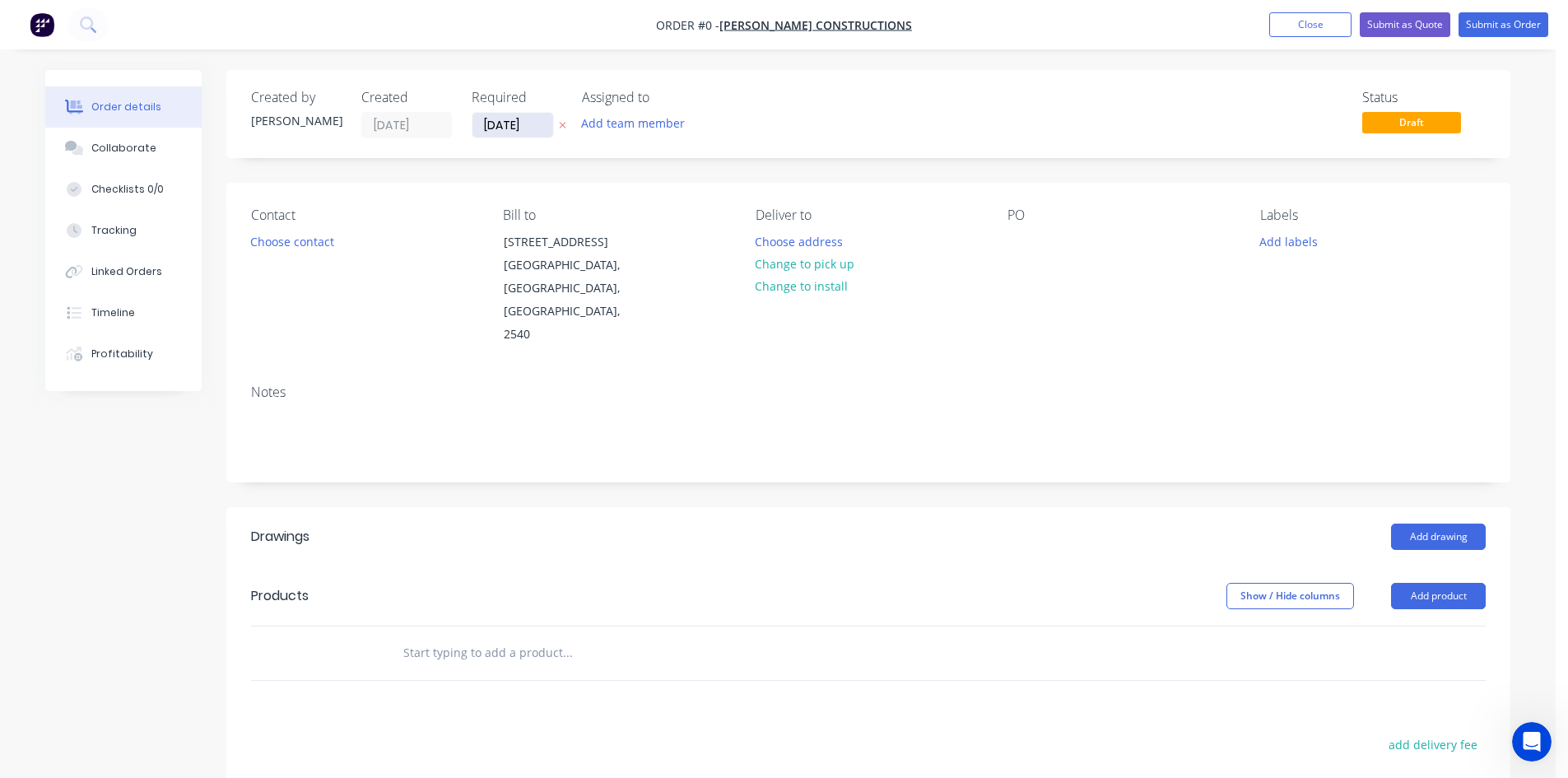
click at [533, 133] on input "[DATE]" at bounding box center [512, 125] width 81 height 25
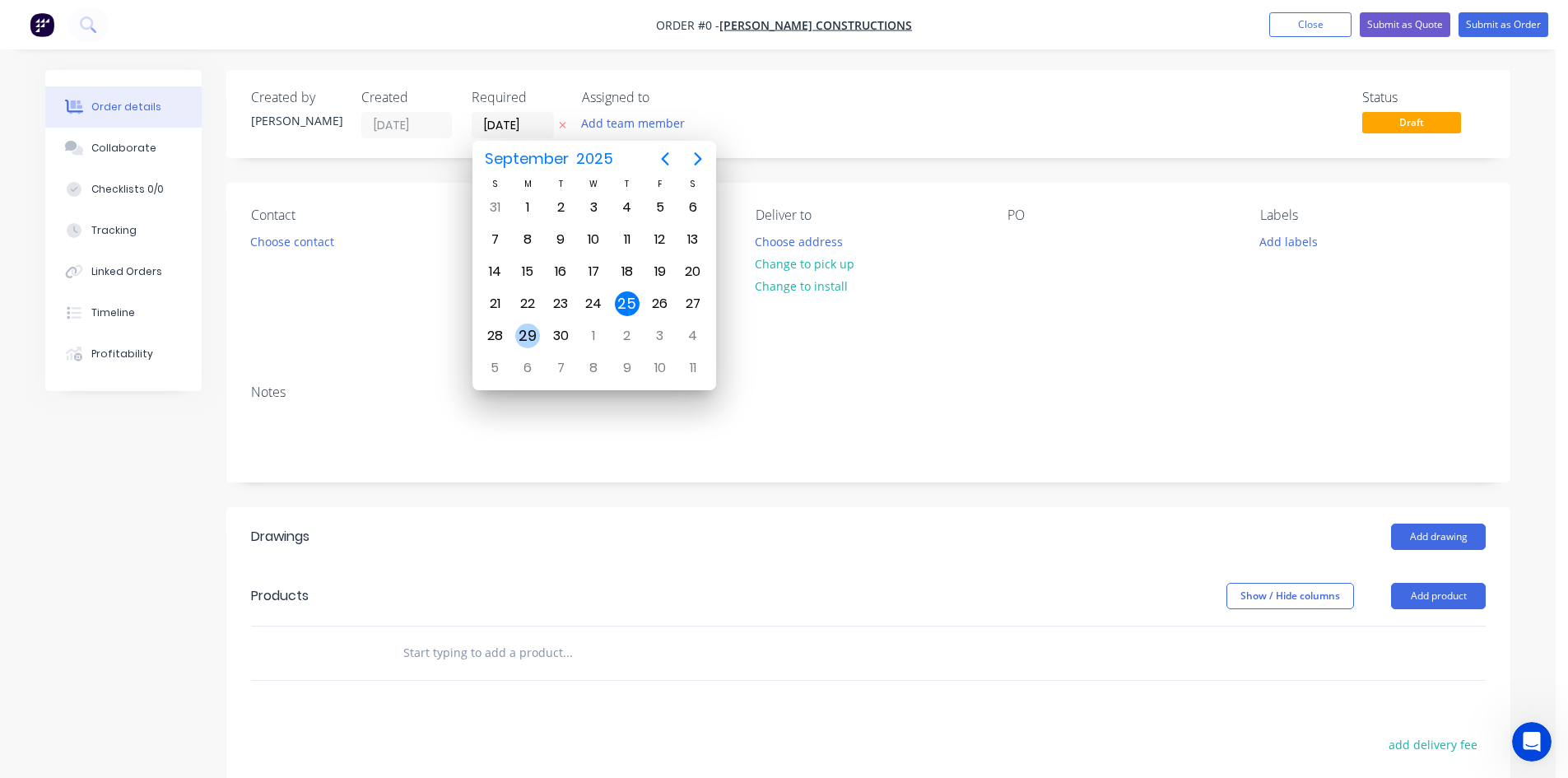
click at [539, 337] on div "29" at bounding box center [528, 335] width 25 height 25
type input "29/09/25"
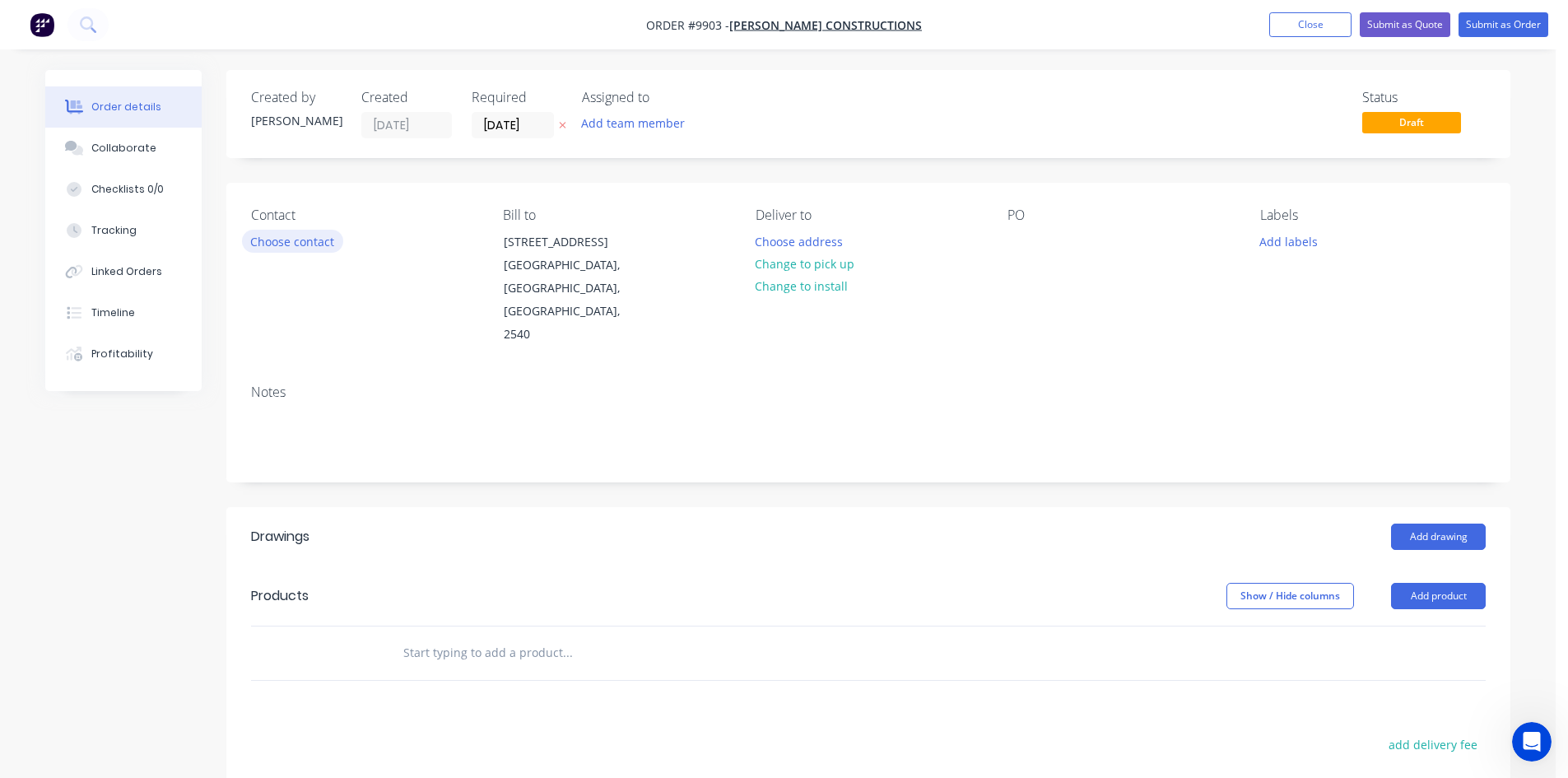
click at [302, 244] on button "Choose contact" at bounding box center [292, 241] width 101 height 22
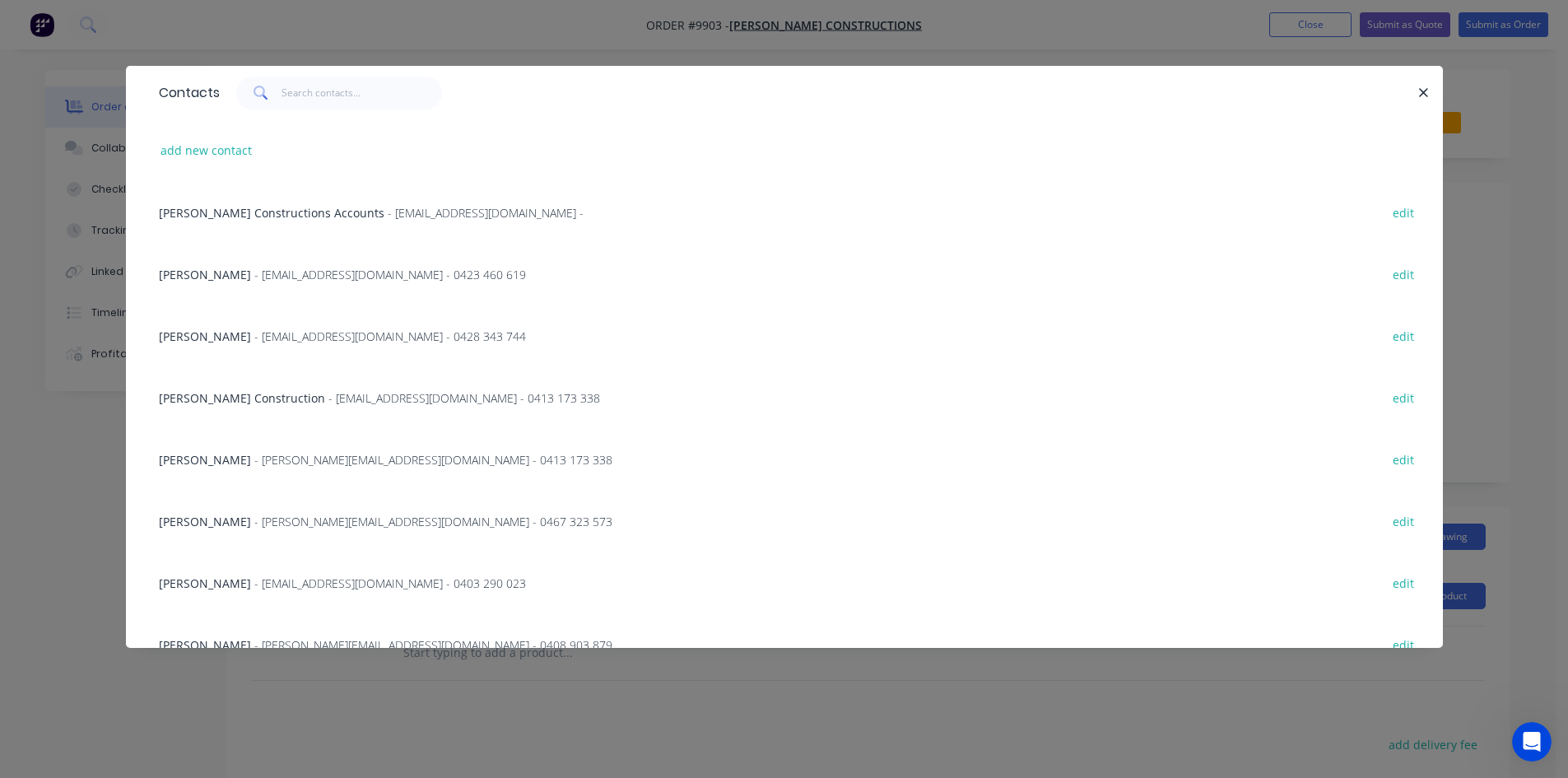
click at [333, 521] on span "- dylan@hobbsconstructions.com.au - 0467 323 573" at bounding box center [433, 521] width 358 height 16
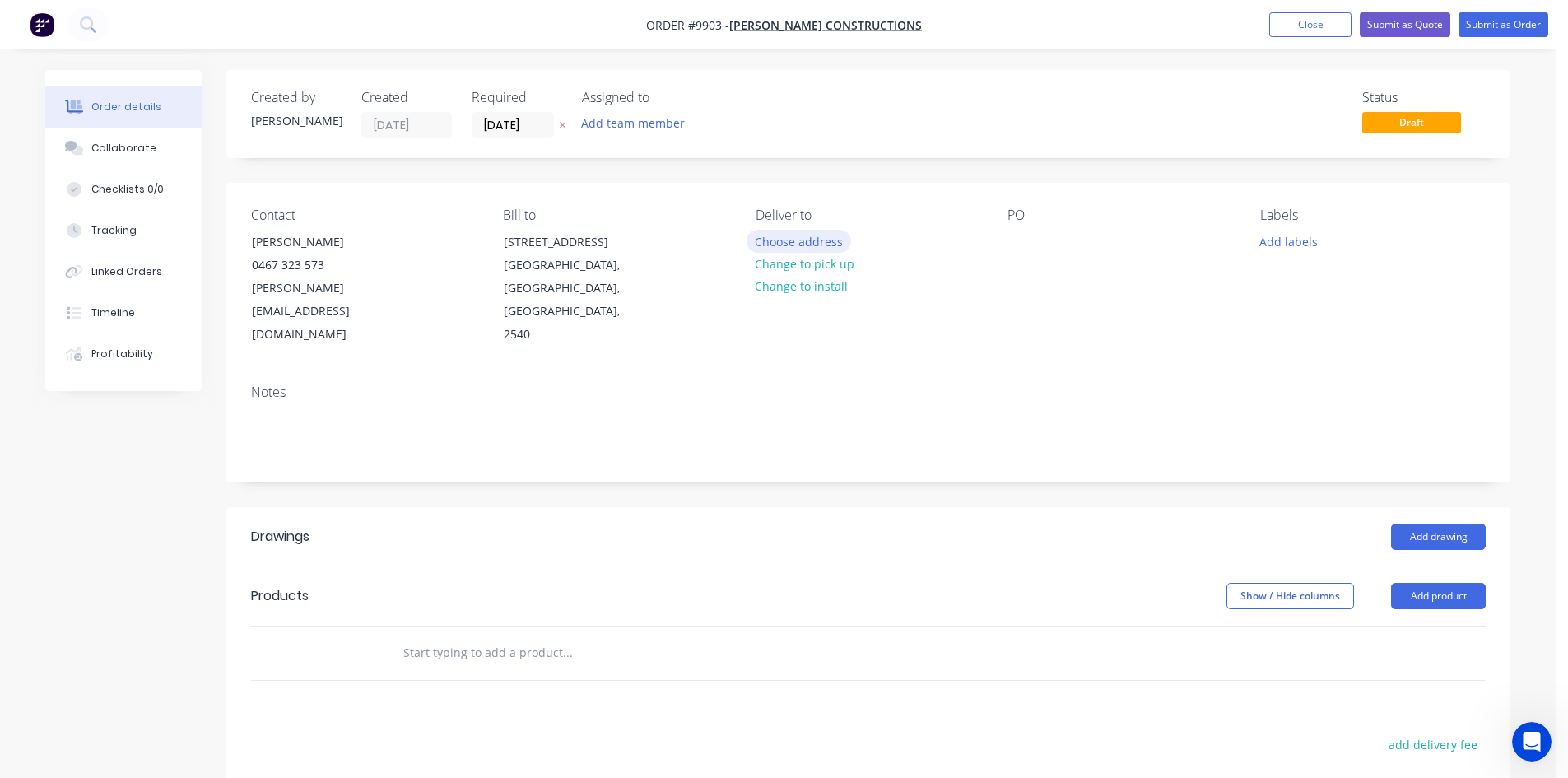
click at [781, 246] on button "Choose address" at bounding box center [799, 241] width 106 height 22
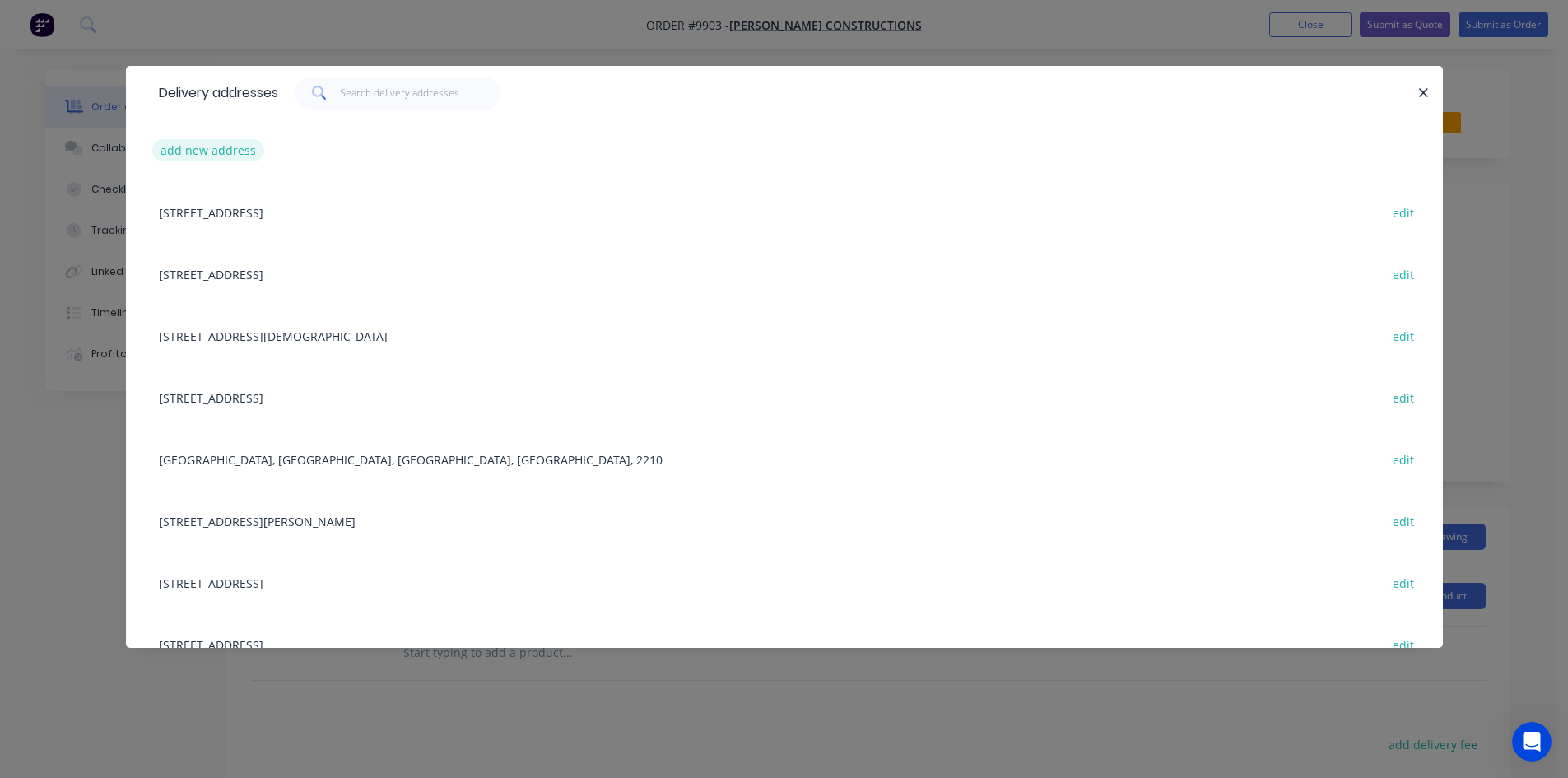
click at [238, 144] on button "add new address" at bounding box center [208, 150] width 113 height 22
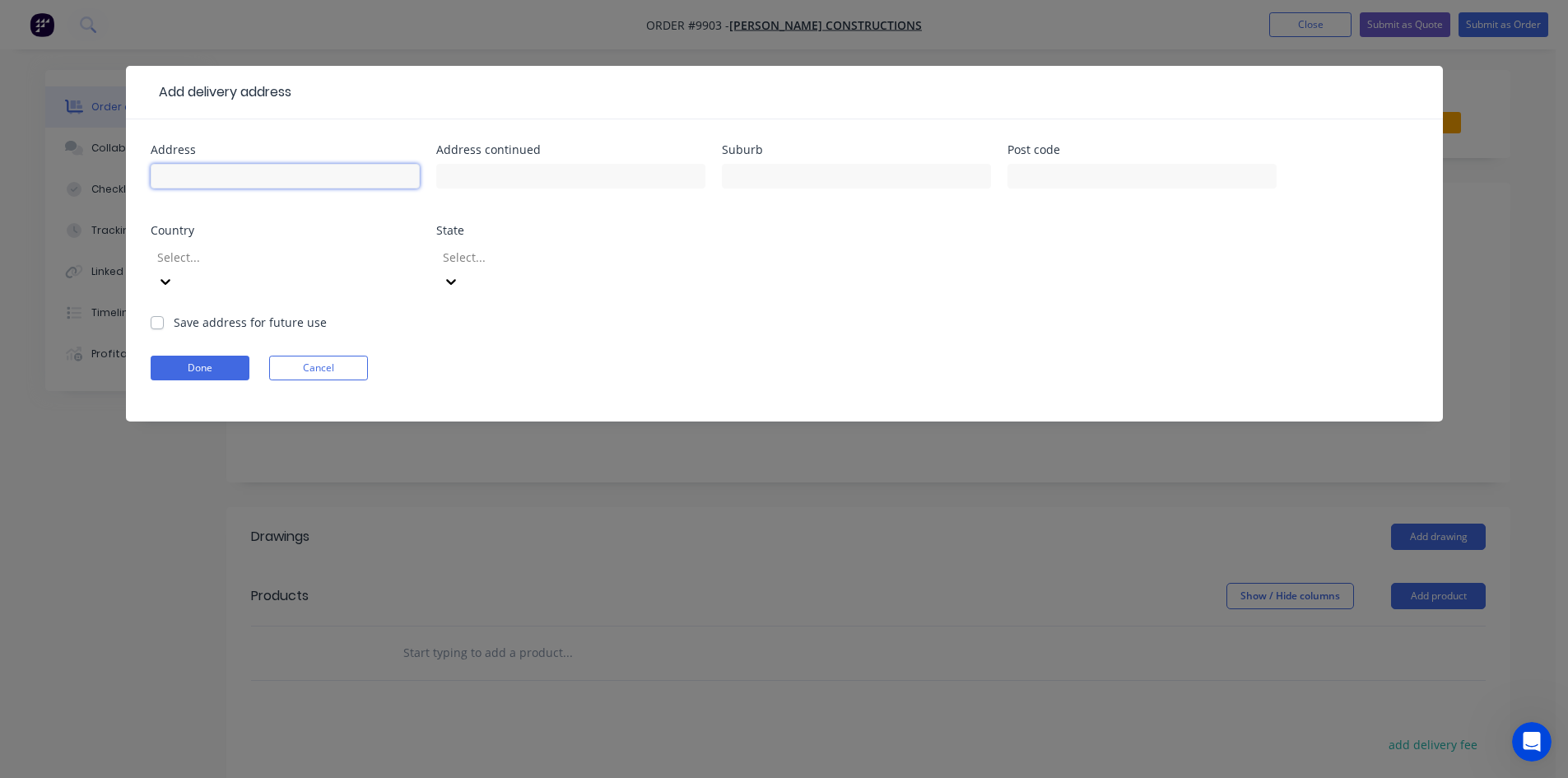
click at [211, 171] on input "text" at bounding box center [285, 176] width 269 height 25
type input "[STREET_ADDRESS]"
type input "Berrara"
type input "2540"
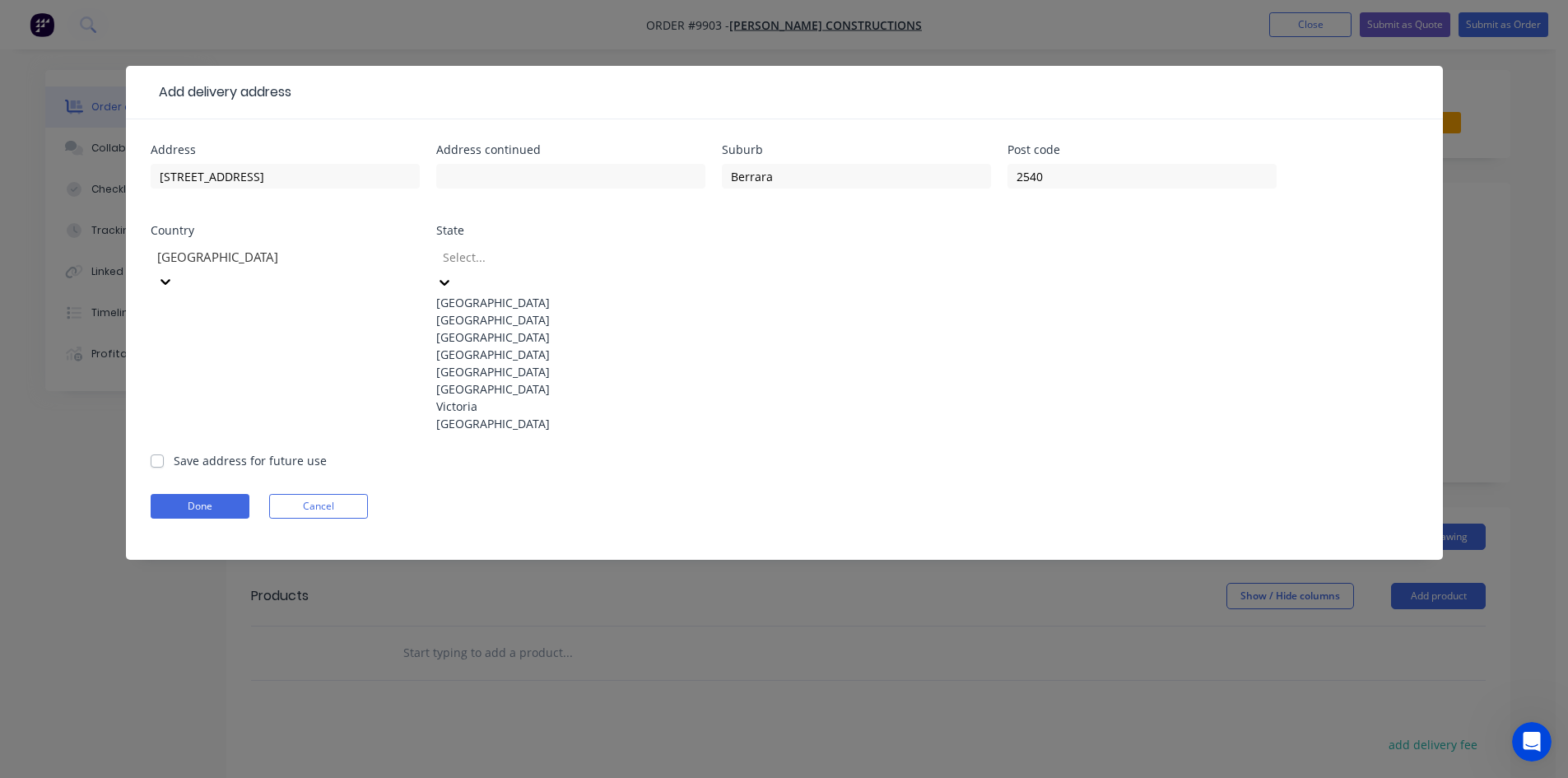
click at [174, 452] on label "Save address for future use" at bounding box center [250, 460] width 153 height 18
click at [161, 452] on input "Save address for future use" at bounding box center [157, 459] width 13 height 16
checkbox input "true"
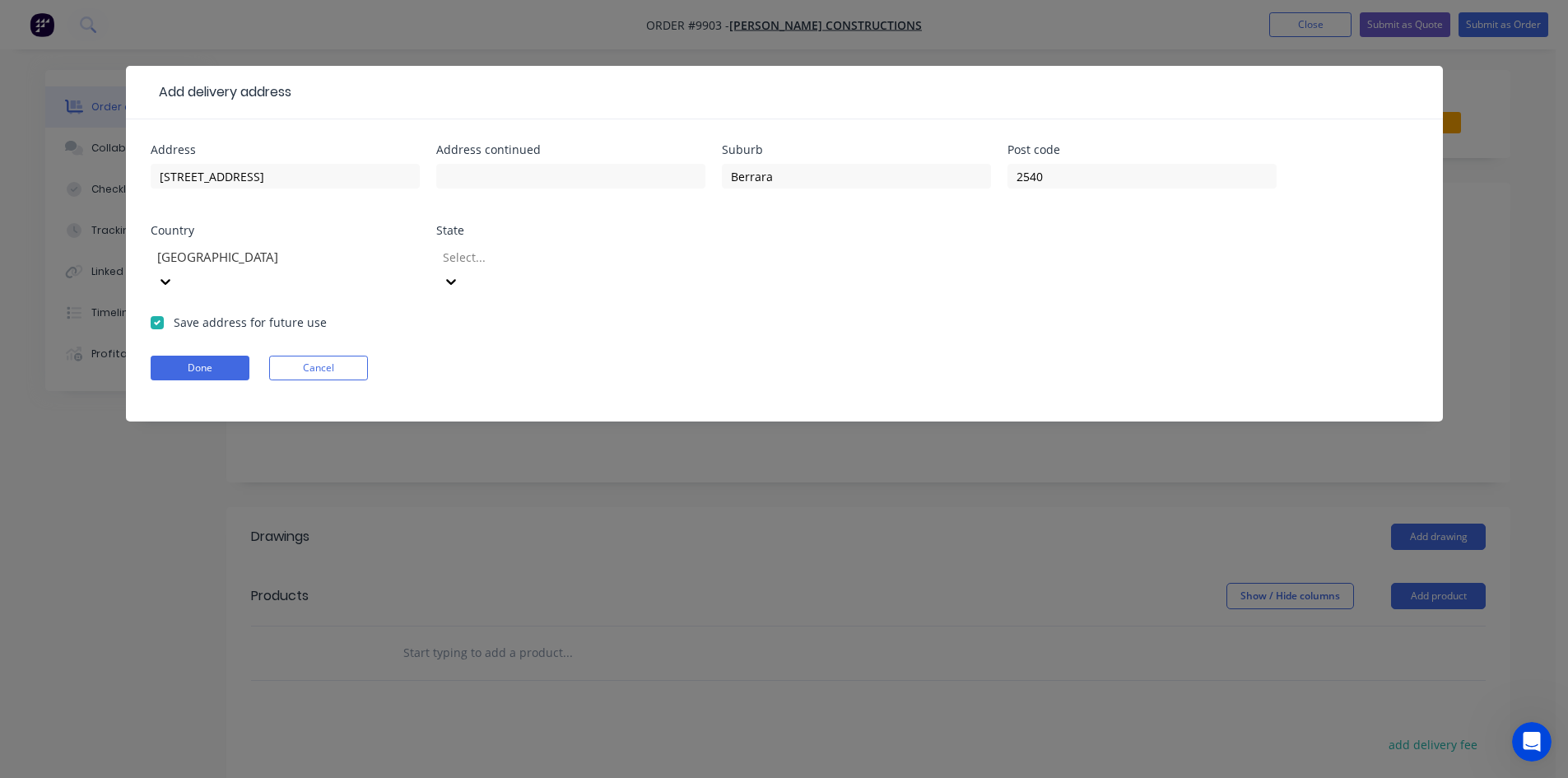
click at [196, 360] on form "Address 29 Surfway Avenue Address continued Suburb Berrara Post code 2540 Count…" at bounding box center [784, 283] width 1267 height 278
click at [197, 356] on button "Done" at bounding box center [200, 368] width 99 height 25
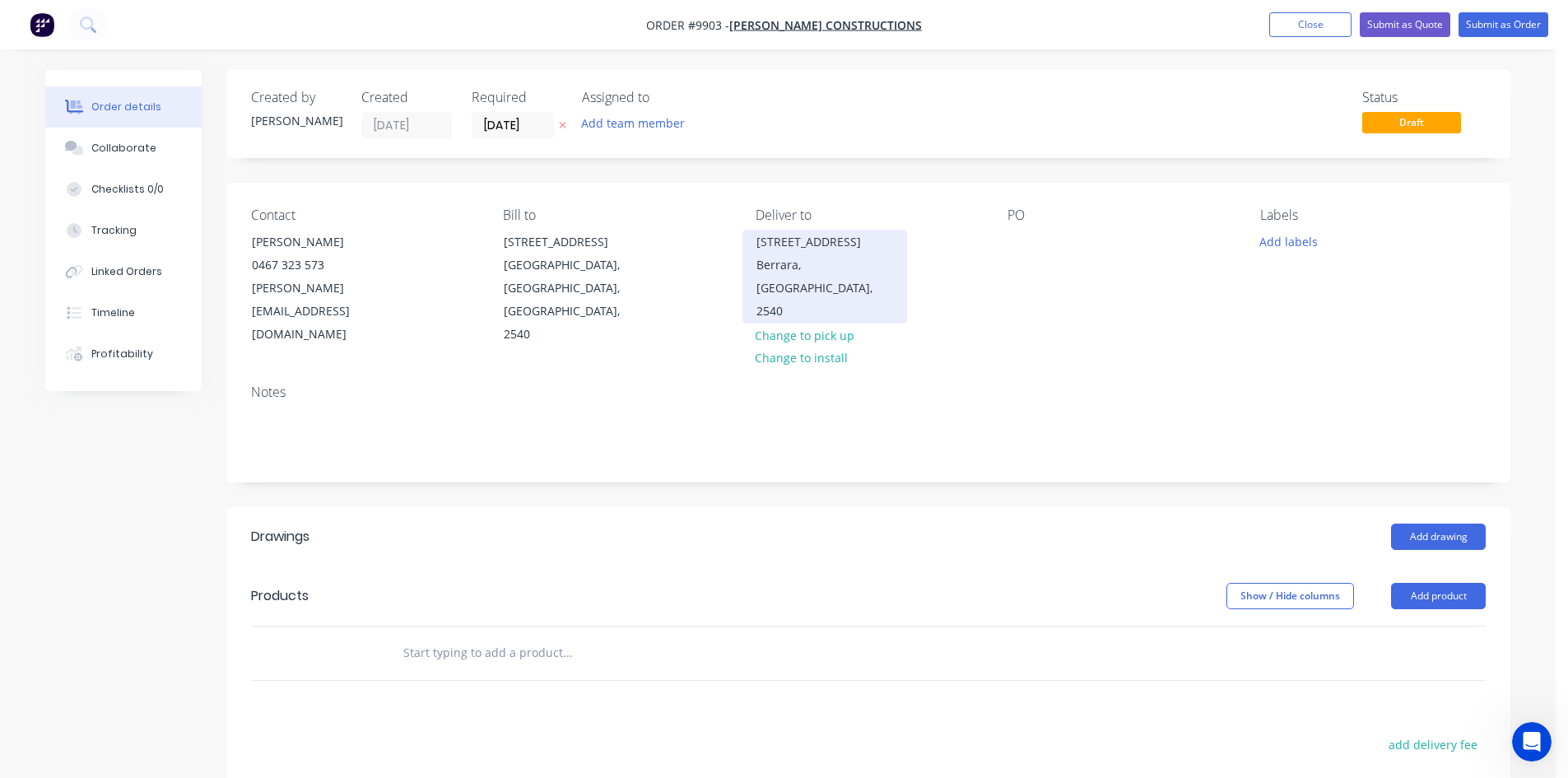
click at [833, 259] on div "Berrara, Australia, 2540" at bounding box center [825, 288] width 137 height 69
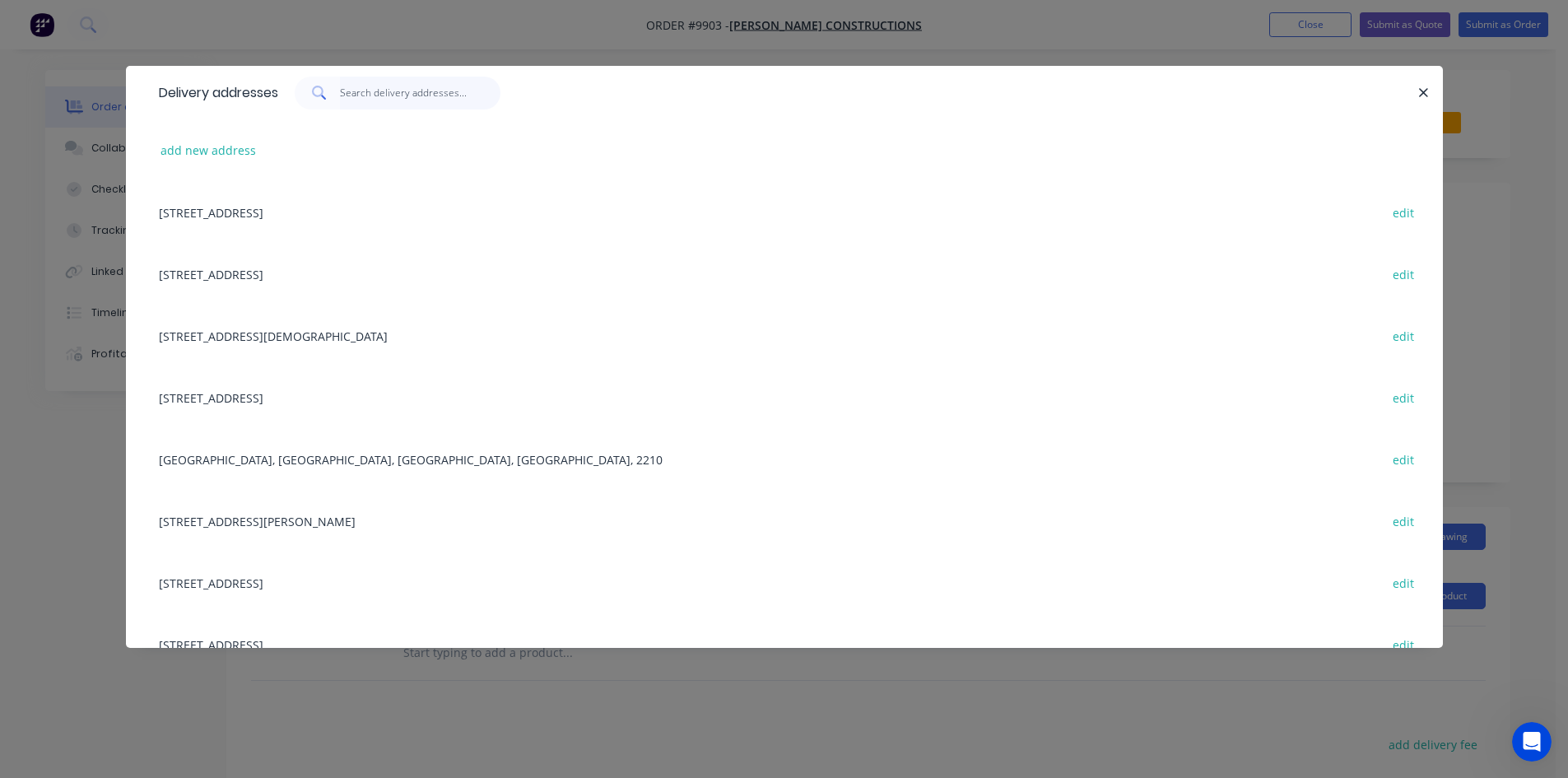
click at [390, 98] on input "text" at bounding box center [419, 94] width 160 height 33
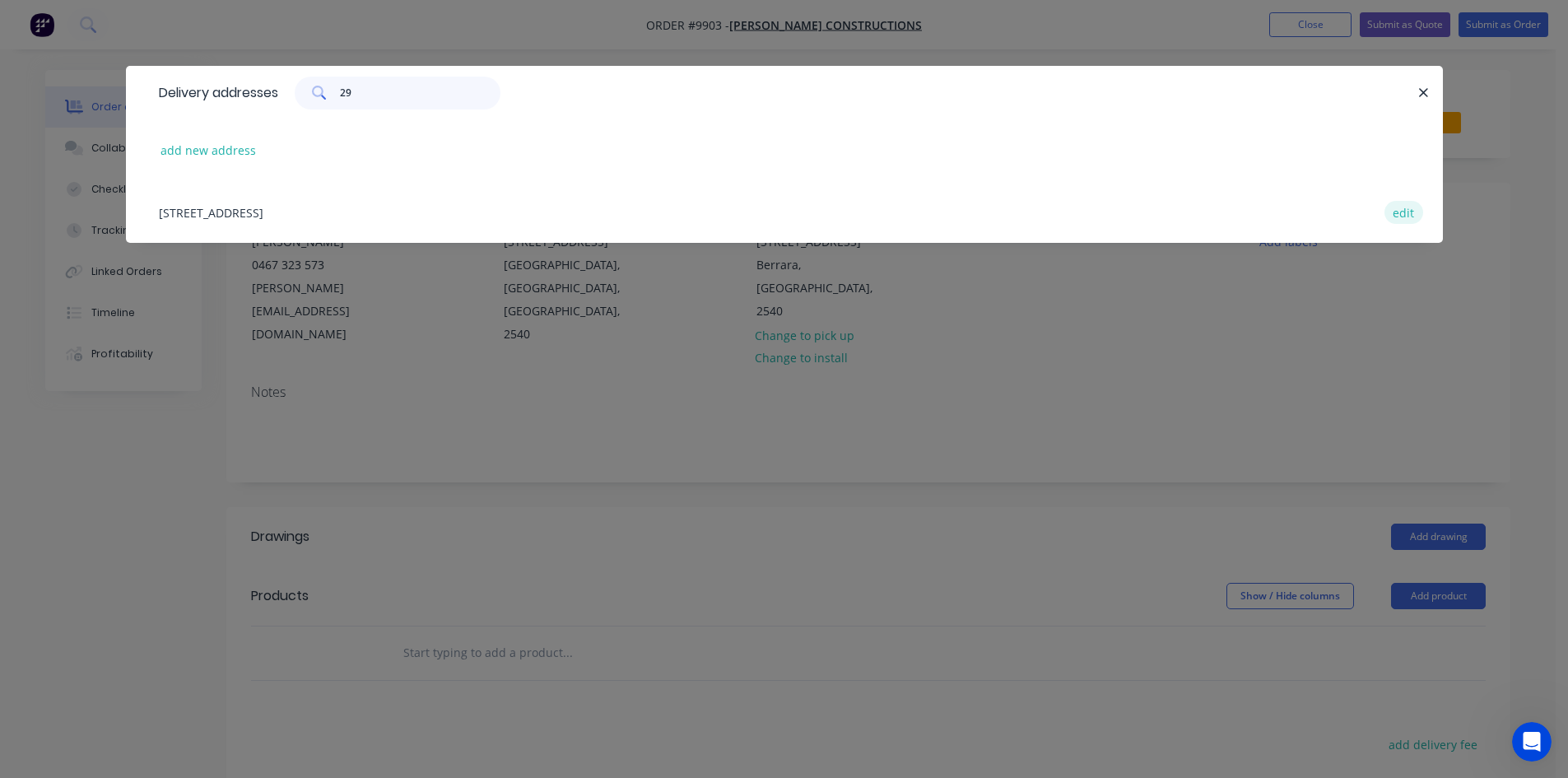
type input "29"
click at [1408, 211] on button "edit" at bounding box center [1404, 212] width 39 height 22
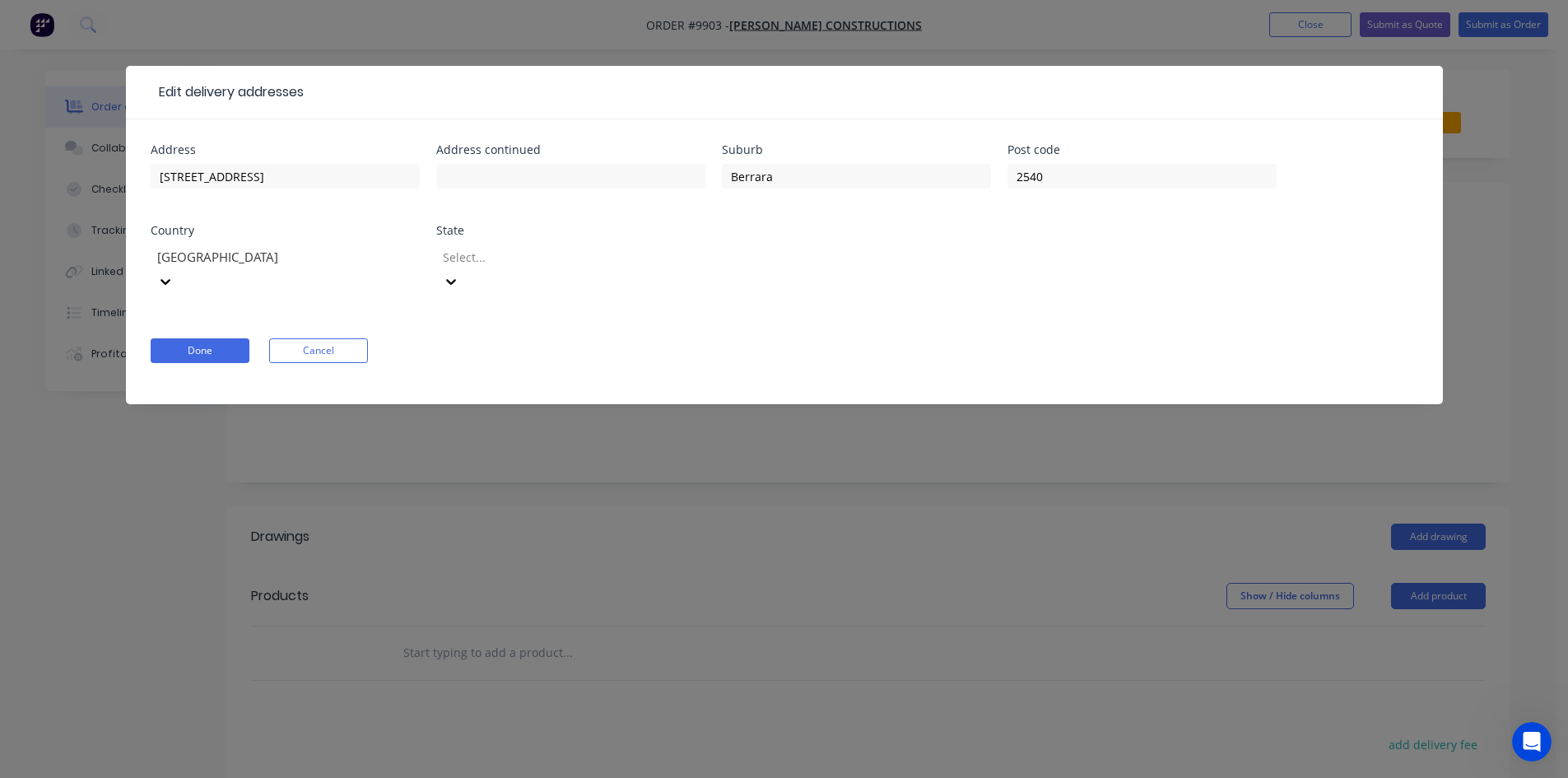
click at [587, 258] on div at bounding box center [560, 257] width 237 height 20
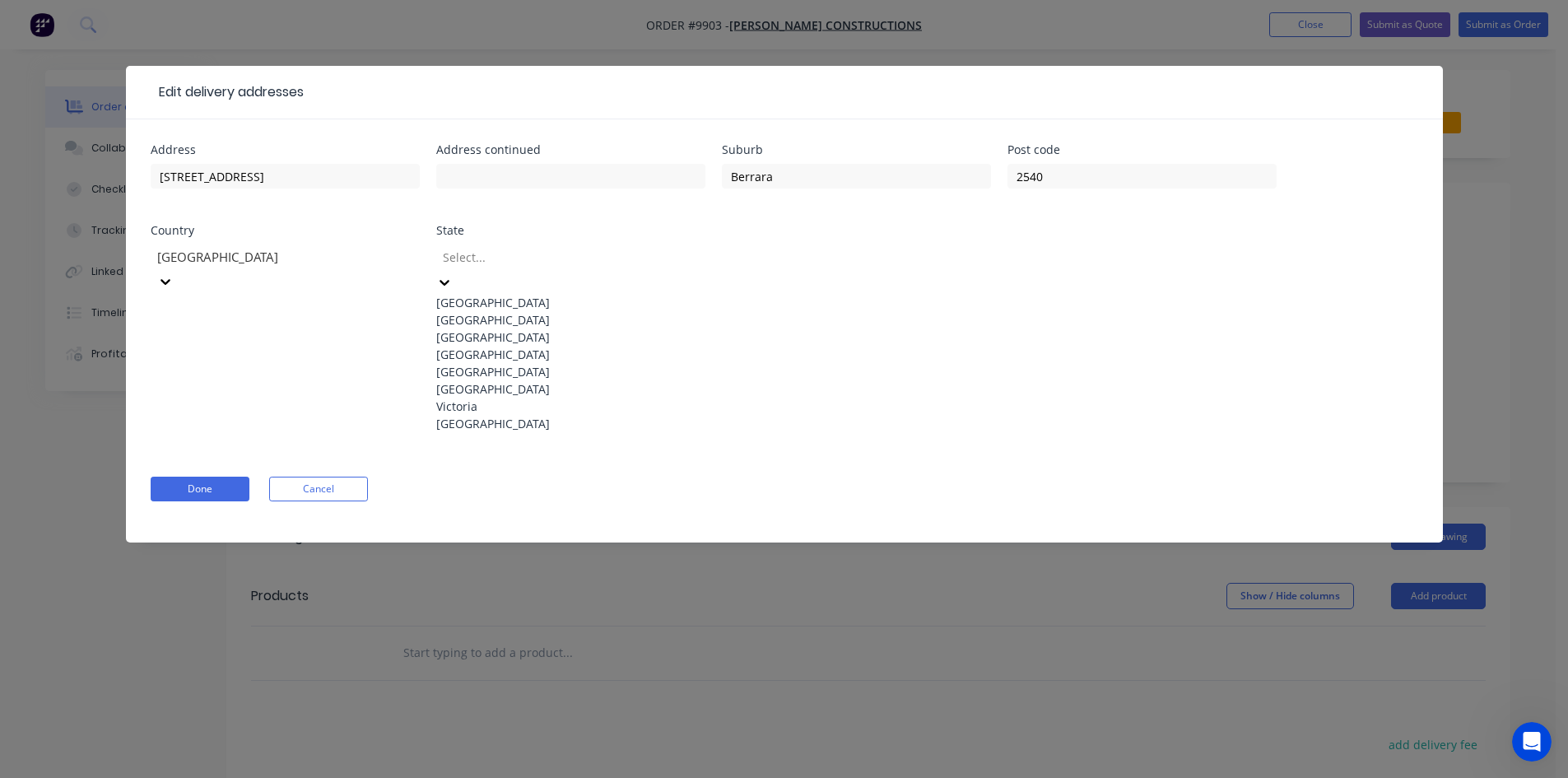
click at [552, 321] on div "[GEOGRAPHIC_DATA]" at bounding box center [570, 320] width 269 height 18
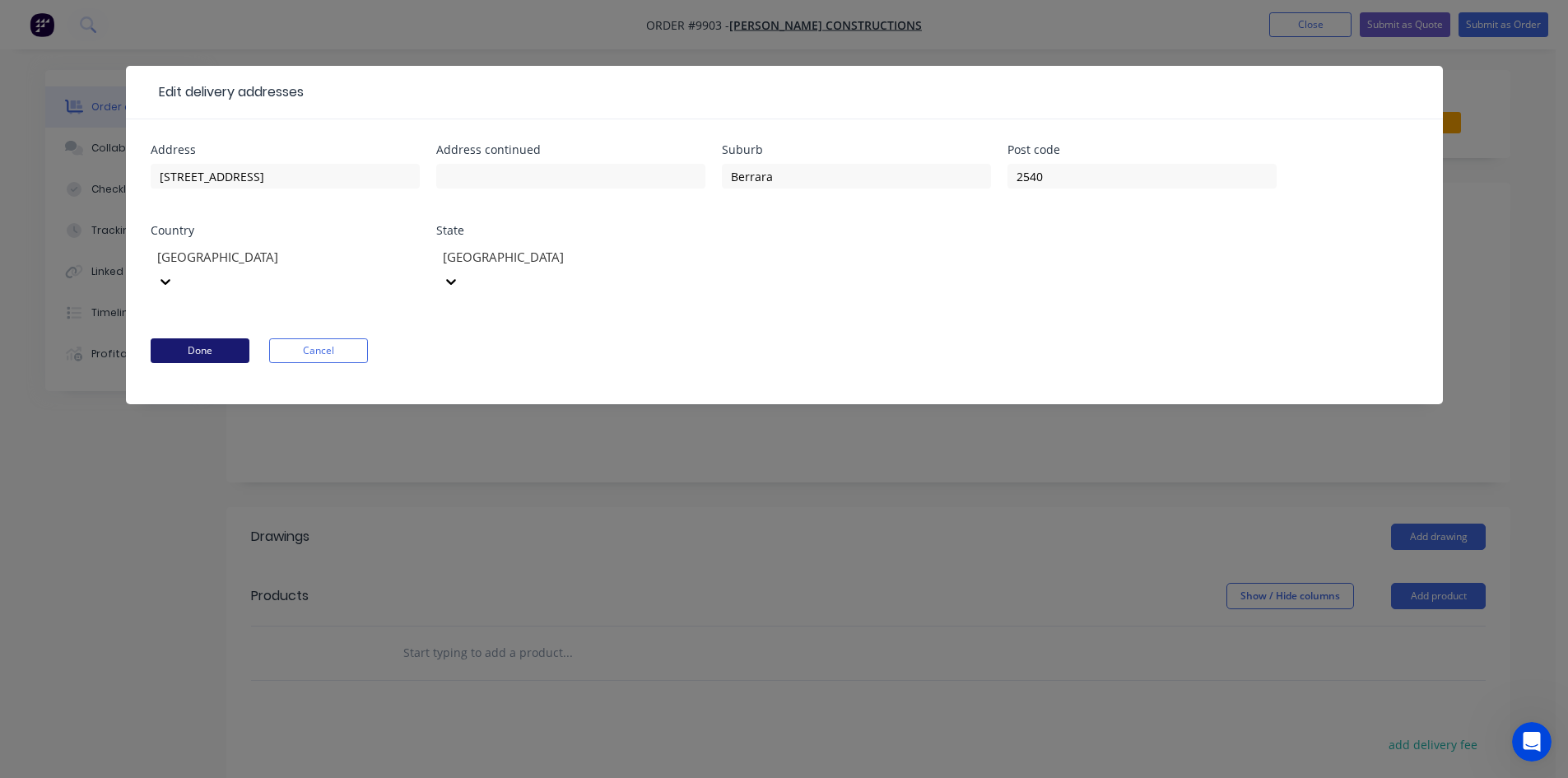
click at [168, 338] on button "Done" at bounding box center [200, 350] width 99 height 25
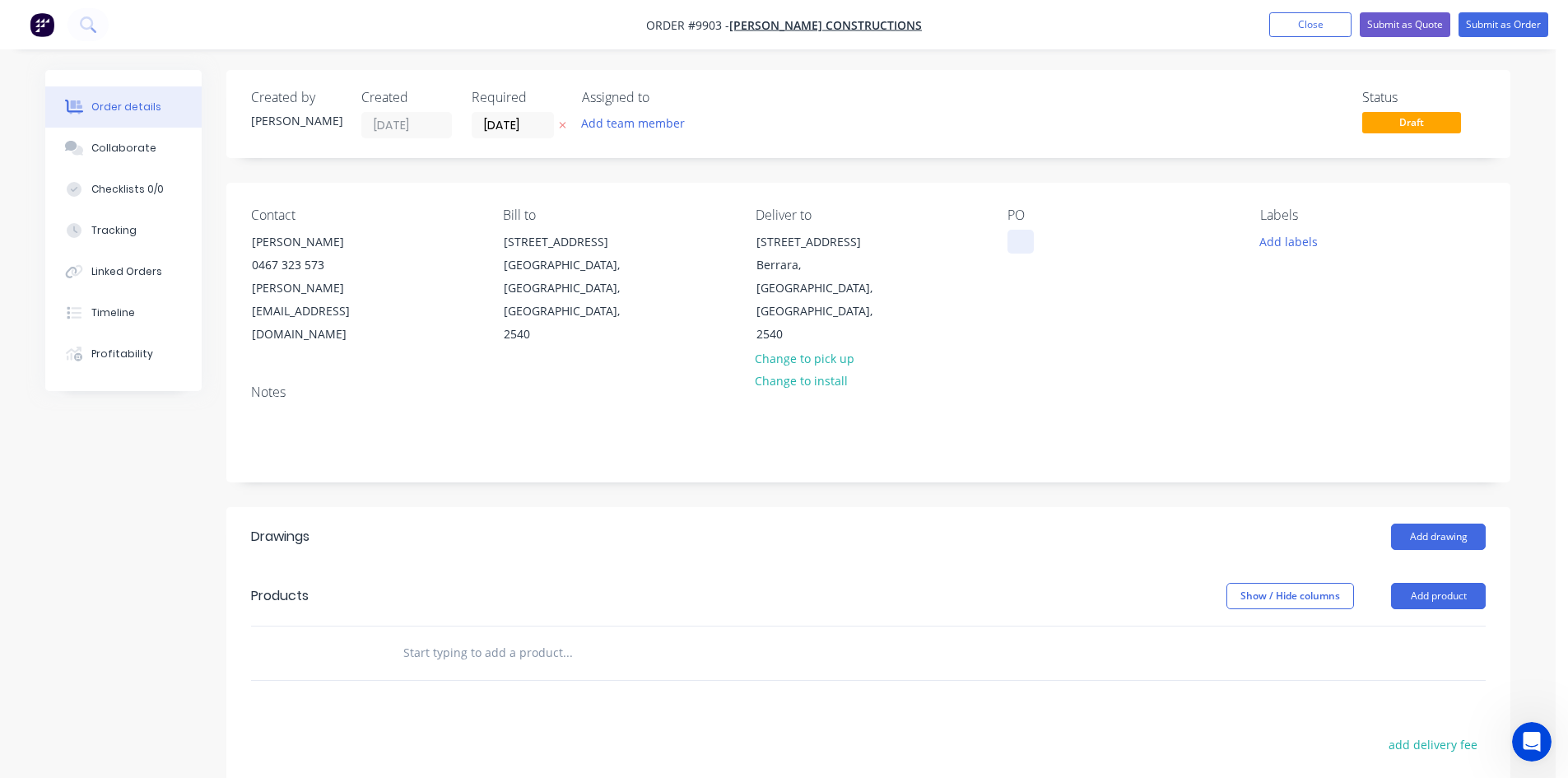
click at [1010, 238] on div at bounding box center [1020, 242] width 26 height 24
click at [483, 637] on input "text" at bounding box center [567, 653] width 330 height 33
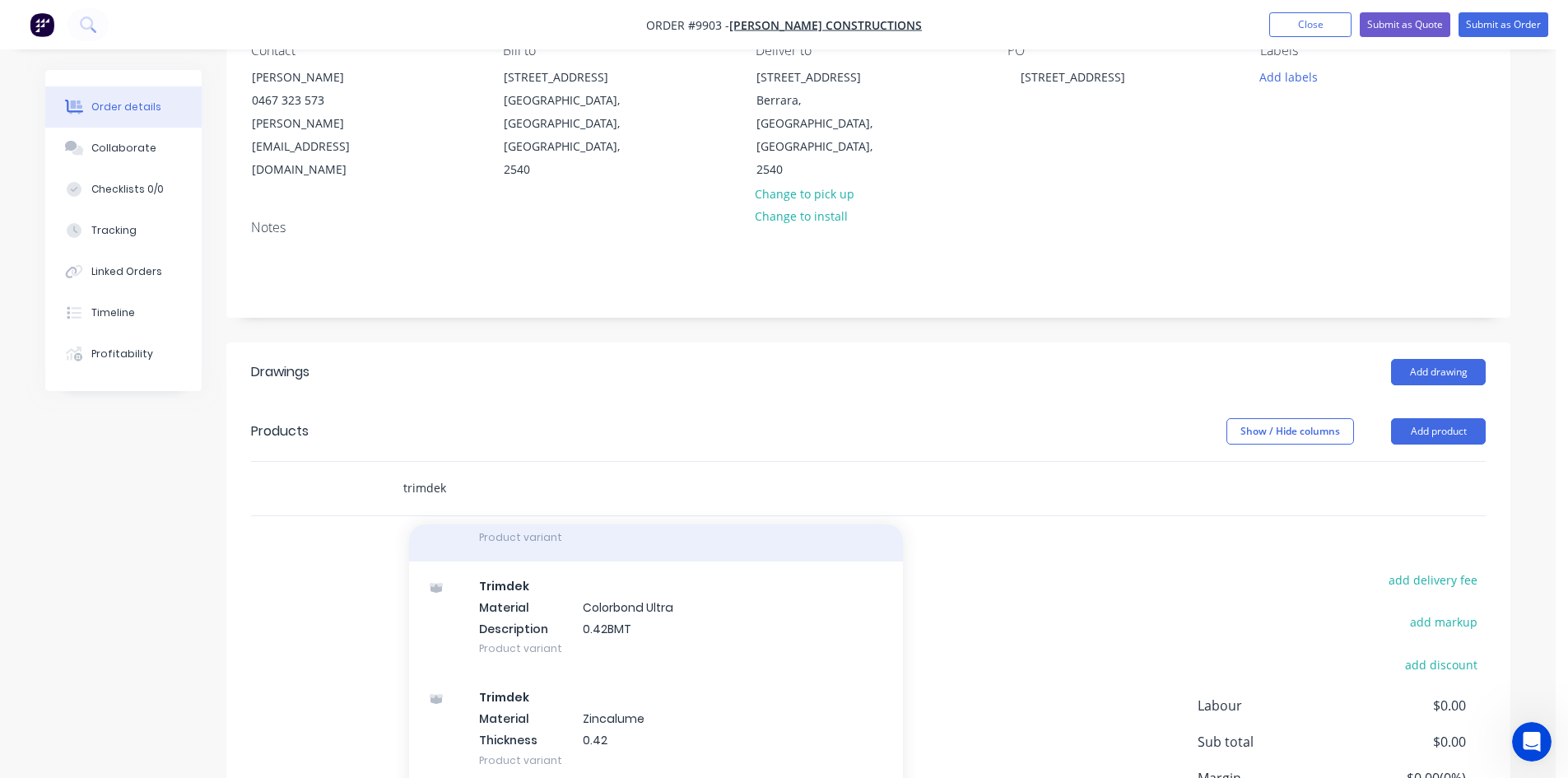
scroll to position [330, 0]
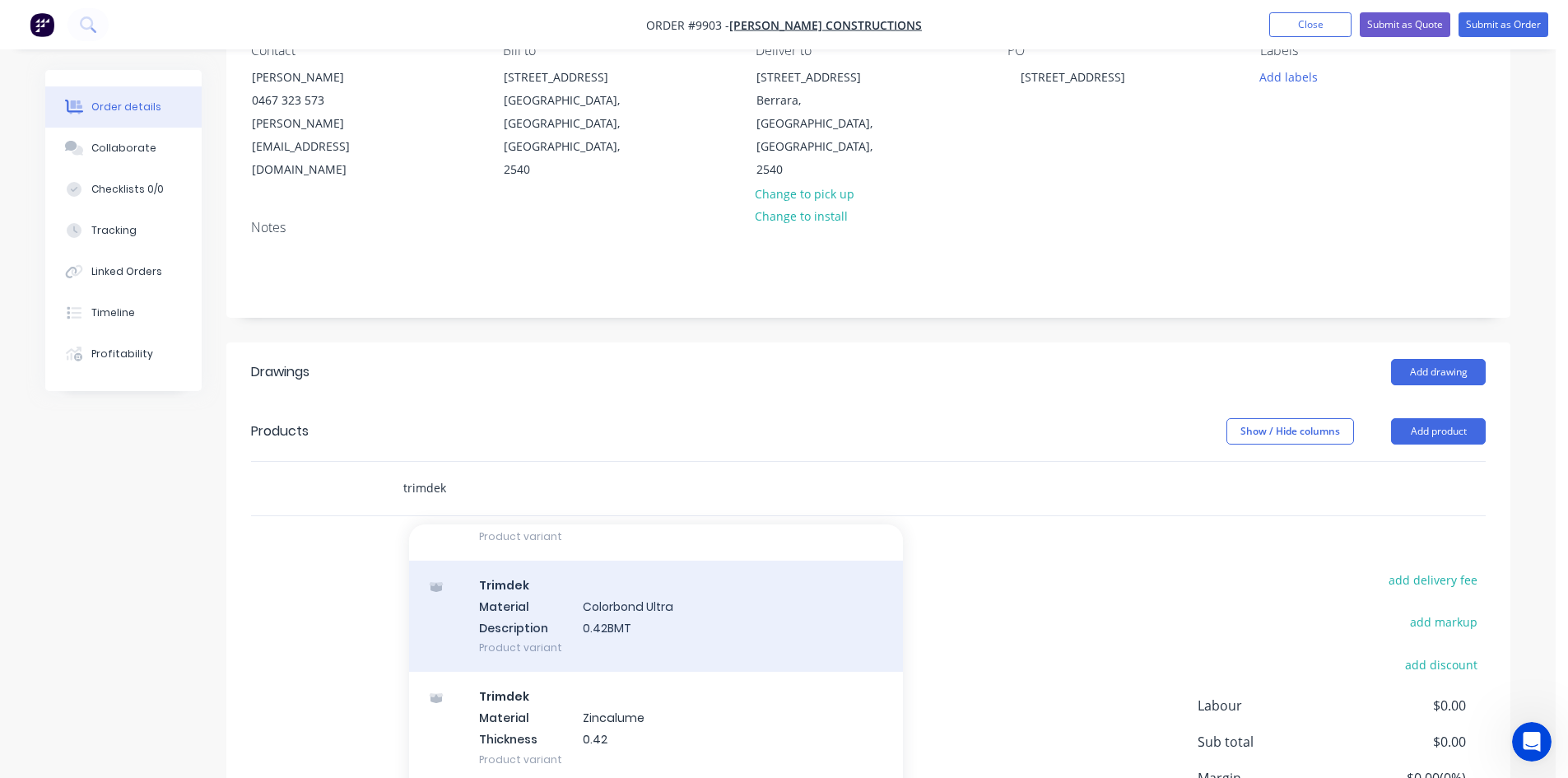
type input "trimdek"
click at [554, 610] on div "Trimdek Material Colorbond Ultra Description 0.42BMT Product variant" at bounding box center [656, 617] width 494 height 111
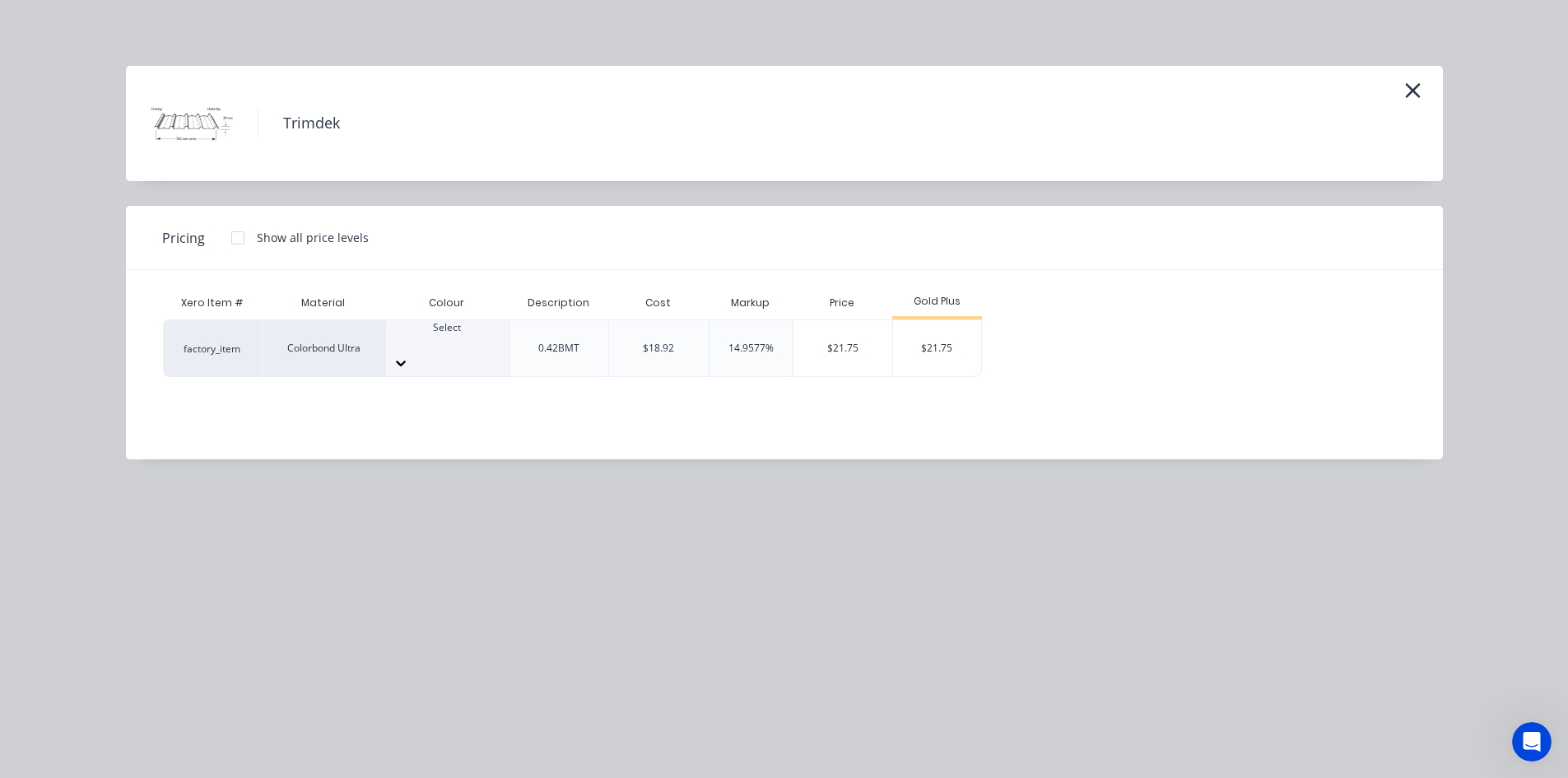
click at [456, 350] on div at bounding box center [447, 343] width 122 height 15
click at [944, 338] on div "$21.75" at bounding box center [937, 348] width 88 height 56
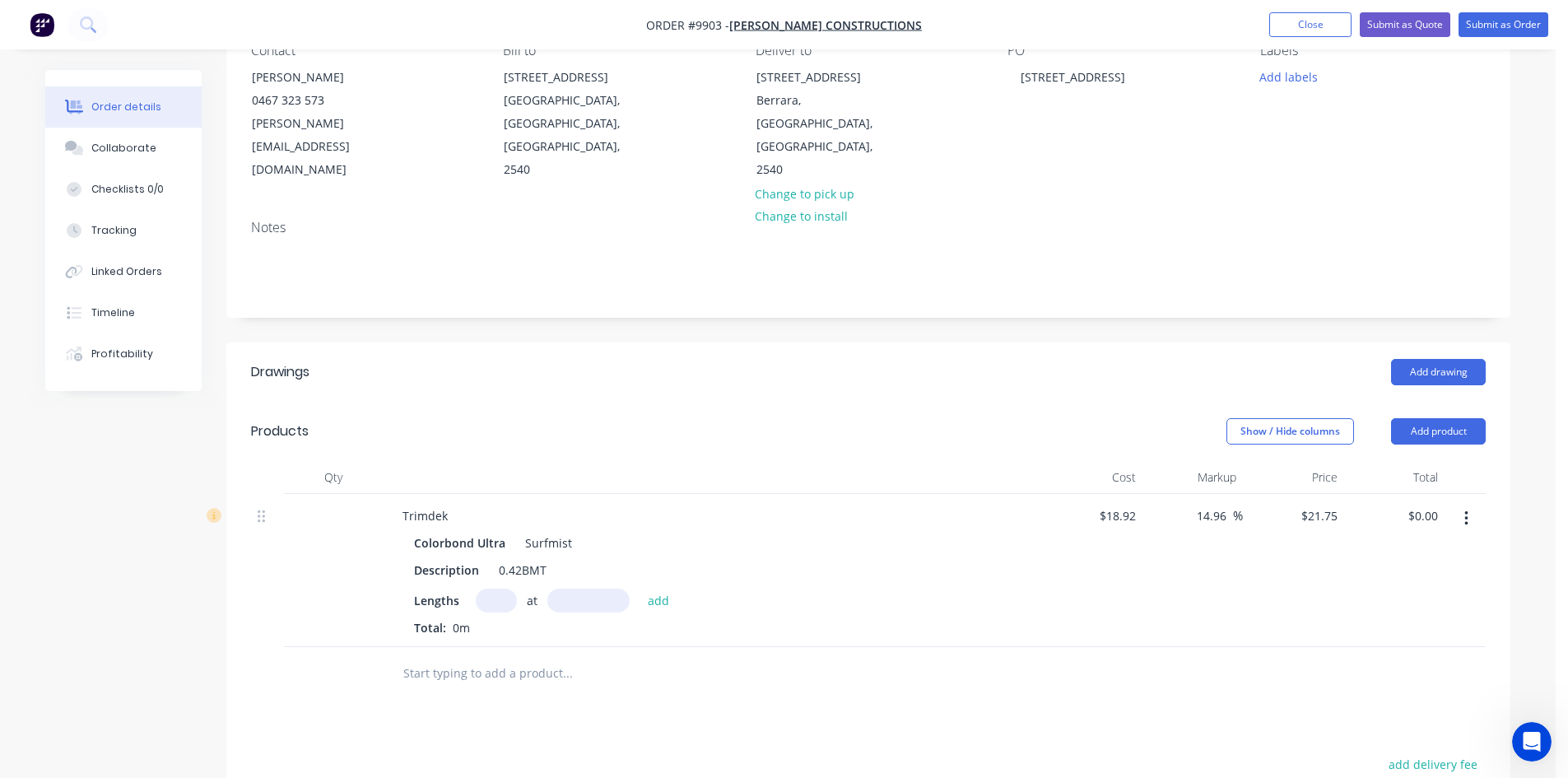
click at [504, 589] on input "text" at bounding box center [496, 601] width 41 height 24
type input "22"
type input "5580"
click at [640, 589] on button "add" at bounding box center [659, 600] width 39 height 22
type input "$2,670.03"
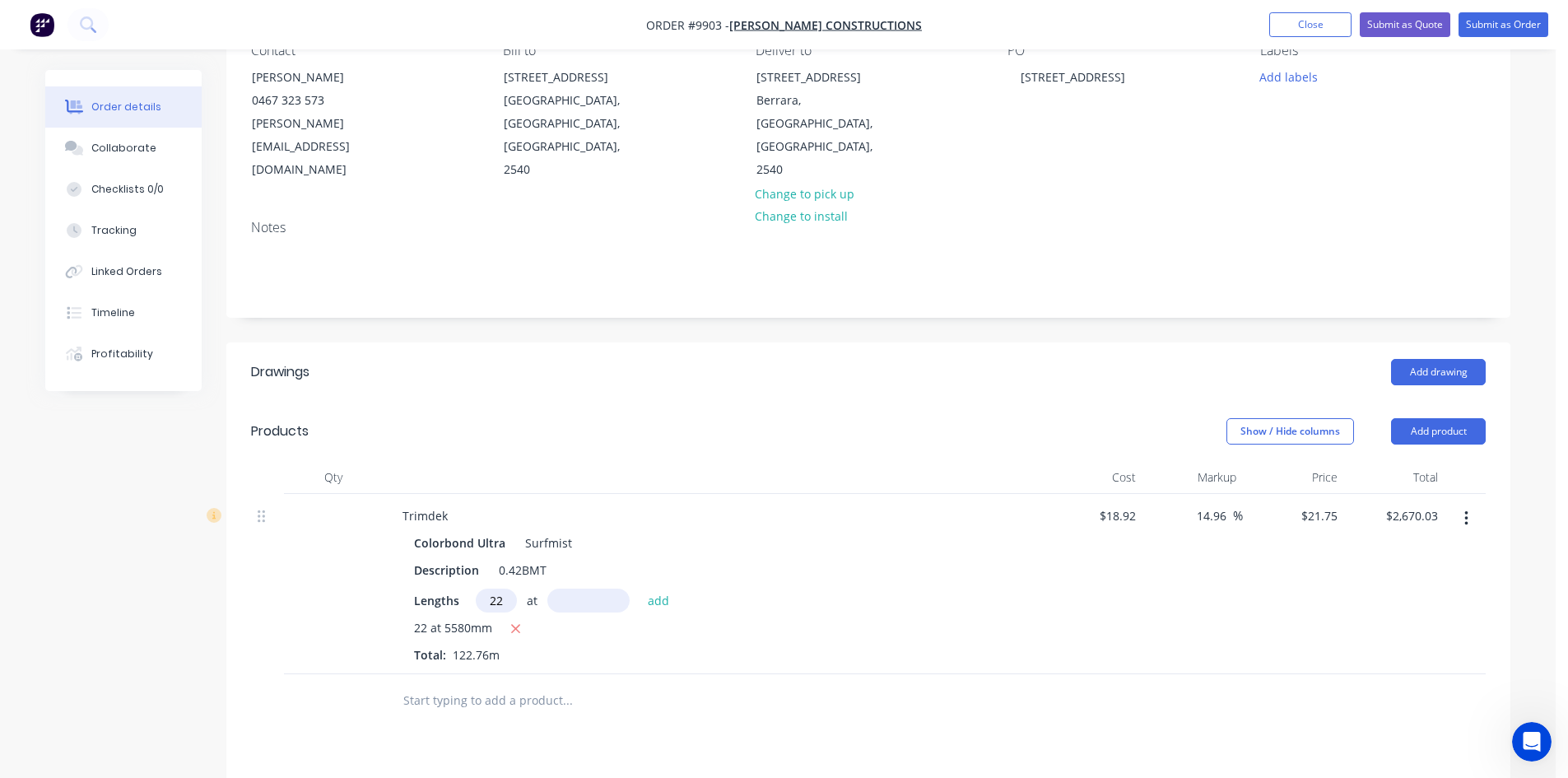
type input "22"
type input "1970"
click at [640, 589] on button "add" at bounding box center [659, 600] width 39 height 22
type input "$3,612.68"
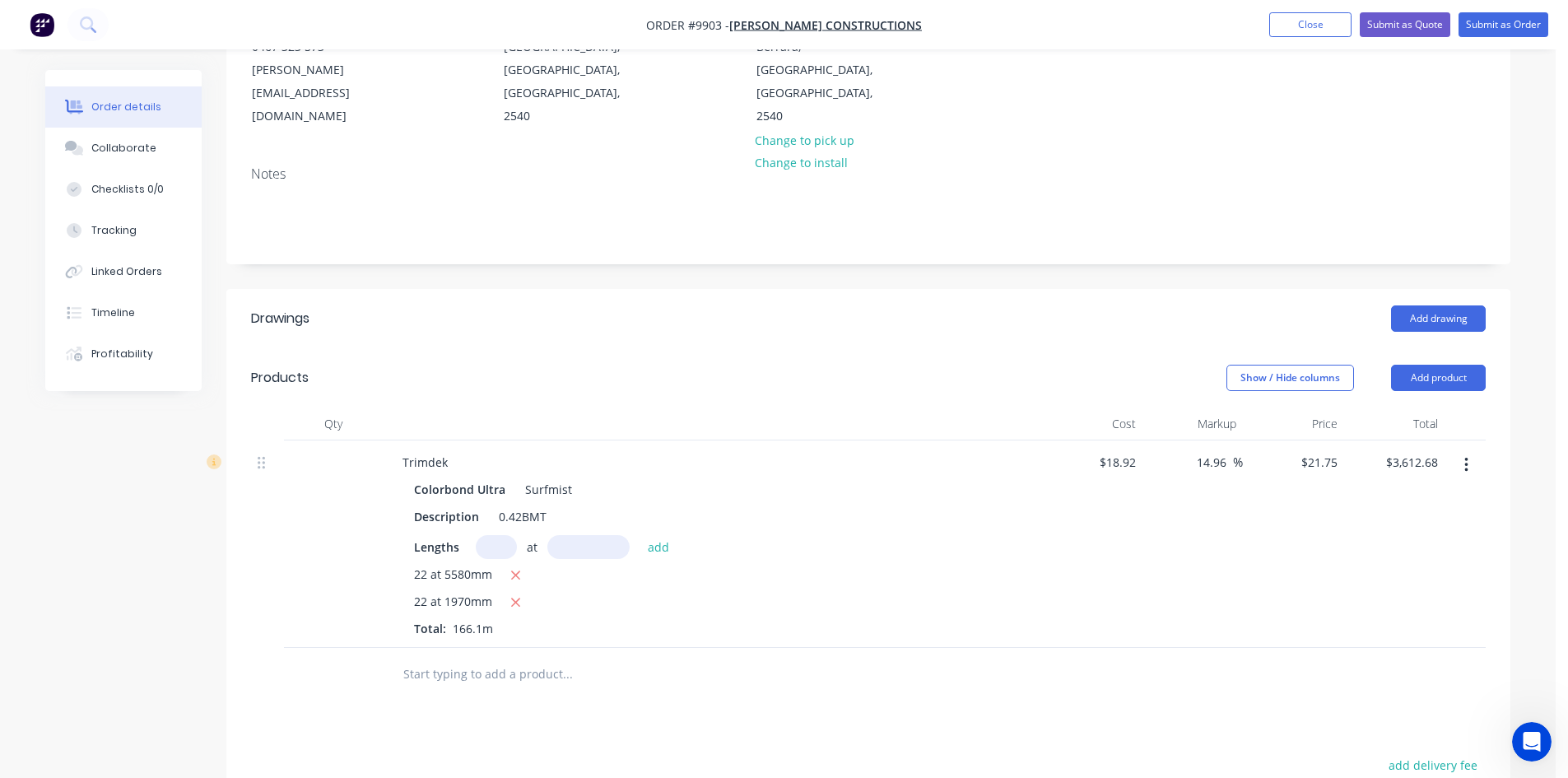
scroll to position [247, 0]
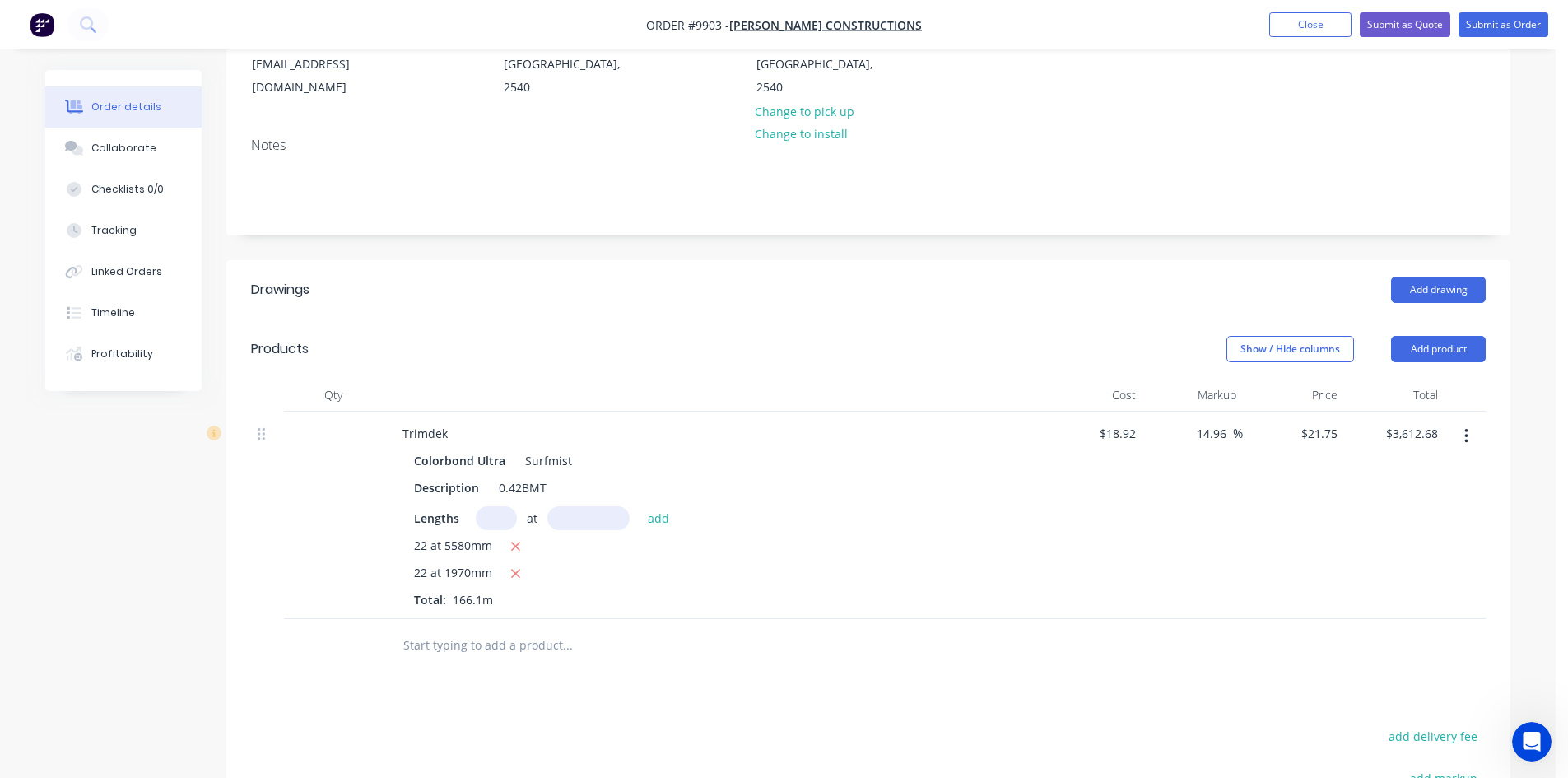
click at [485, 629] on input "text" at bounding box center [567, 646] width 330 height 33
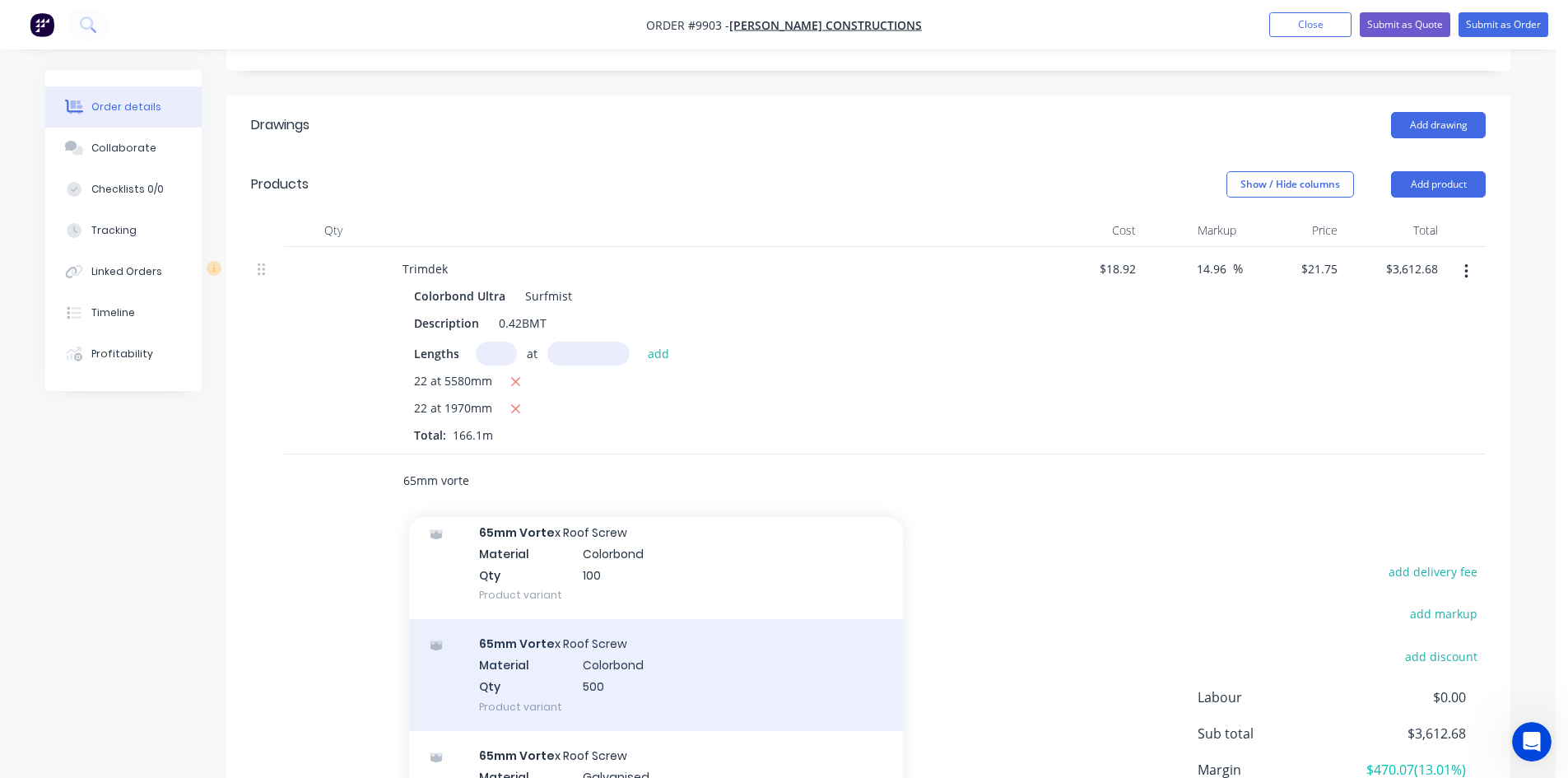
type input "65mm vorte"
click at [561, 666] on div "65mm Vorte x Roof Screw Material Colorbond Qty 500 Product variant" at bounding box center [656, 675] width 494 height 111
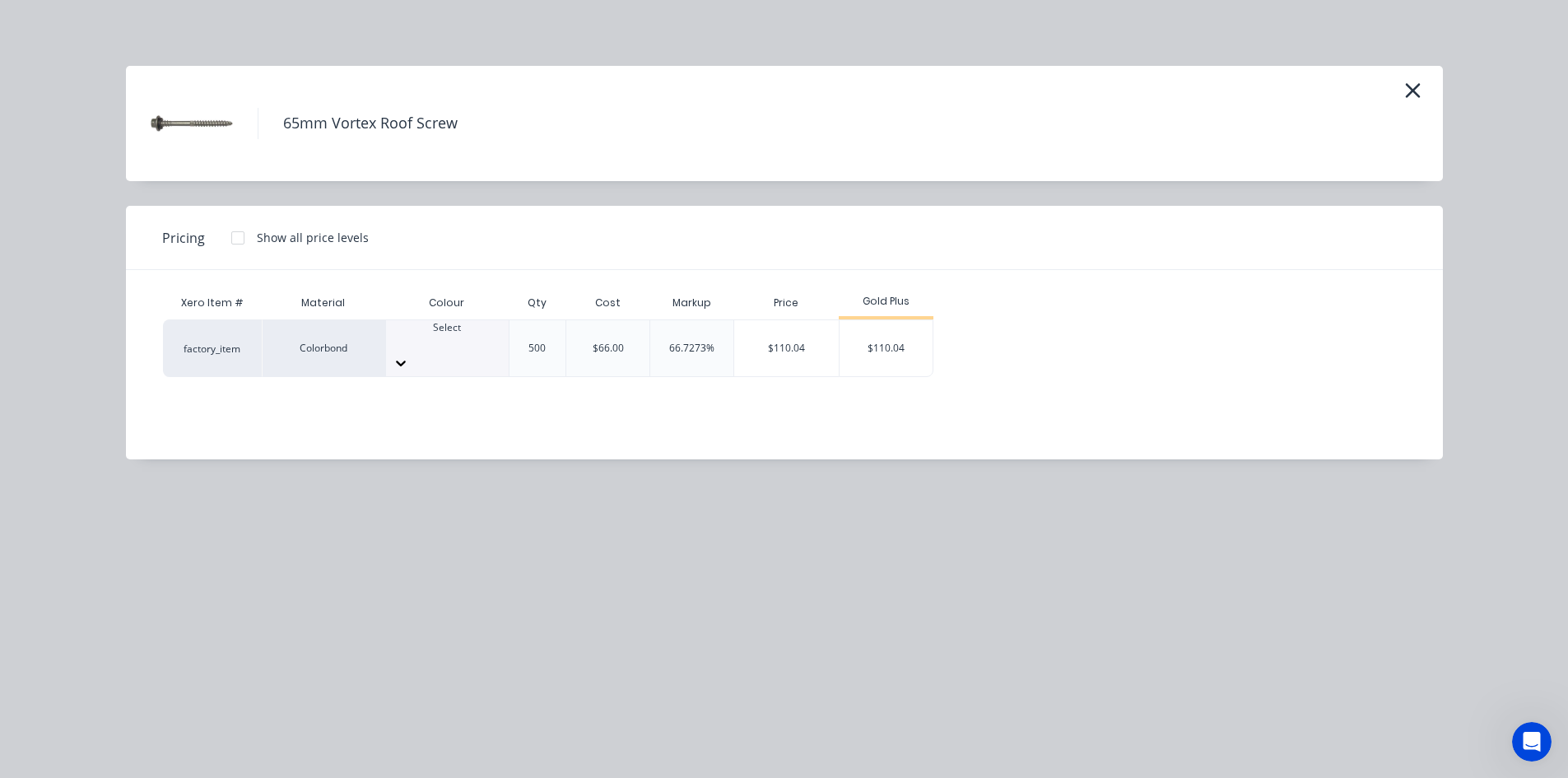
click at [450, 338] on div at bounding box center [447, 343] width 122 height 15
type input "su"
click at [891, 337] on div "$110.04" at bounding box center [886, 348] width 93 height 56
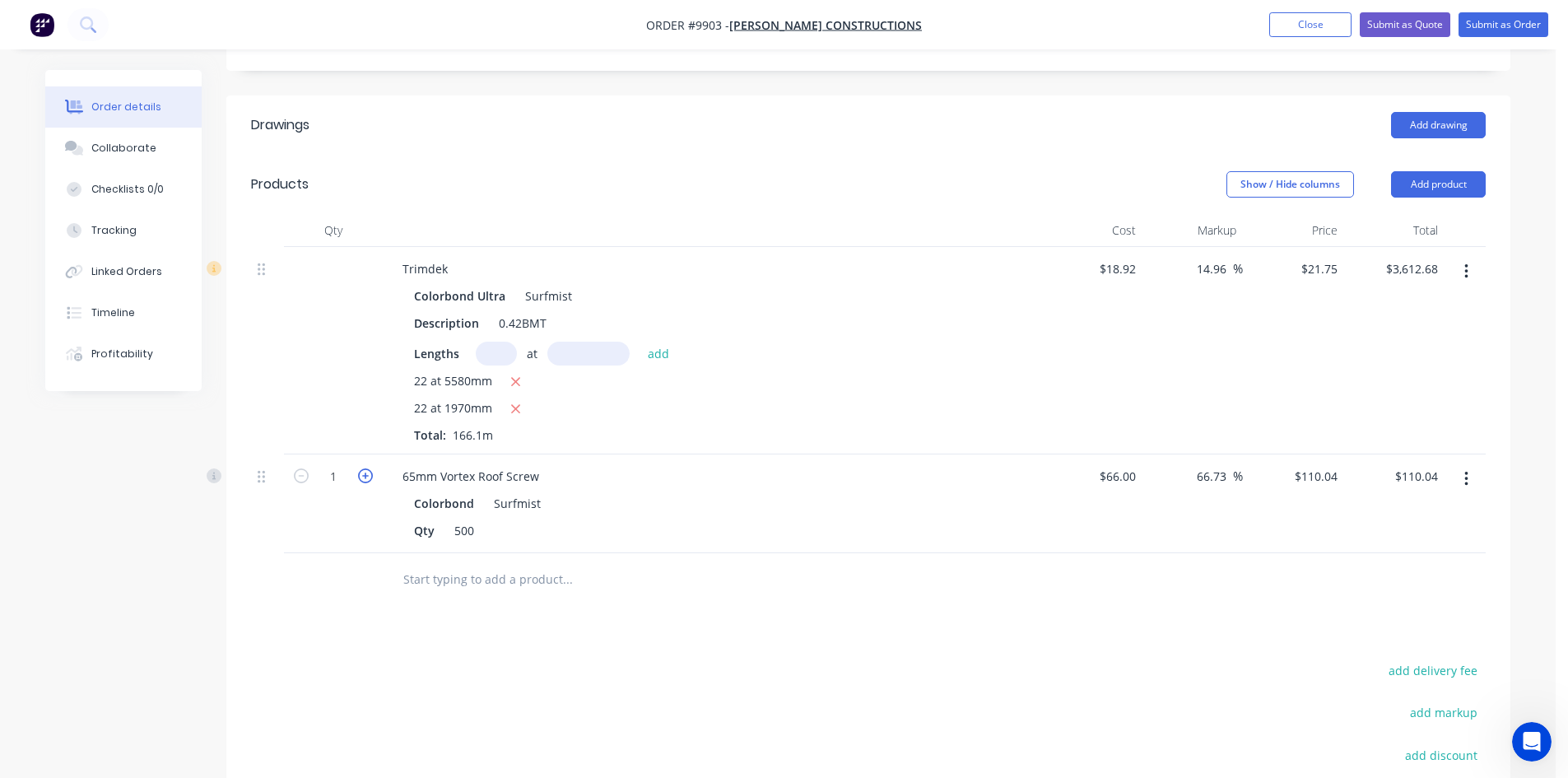
click at [362, 469] on icon "button" at bounding box center [366, 476] width 15 height 15
type input "2"
type input "$220.08"
click at [432, 563] on input "text" at bounding box center [567, 580] width 330 height 33
click at [1464, 112] on button "Add drawing" at bounding box center [1438, 125] width 94 height 26
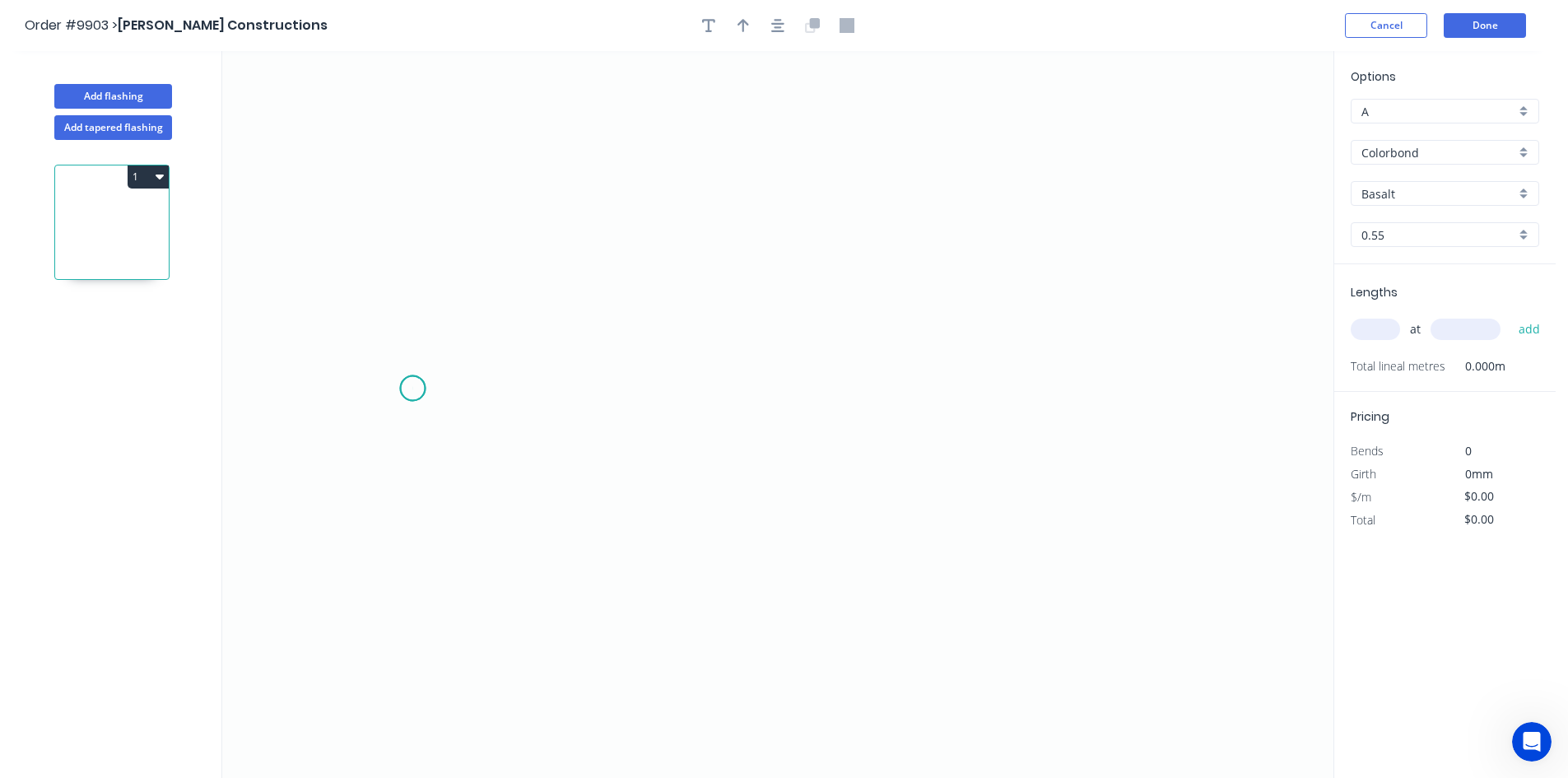
click at [412, 389] on icon "0" at bounding box center [778, 414] width 1111 height 727
click at [429, 295] on icon "0" at bounding box center [778, 414] width 1111 height 727
click at [880, 242] on icon "0 ?" at bounding box center [778, 414] width 1111 height 727
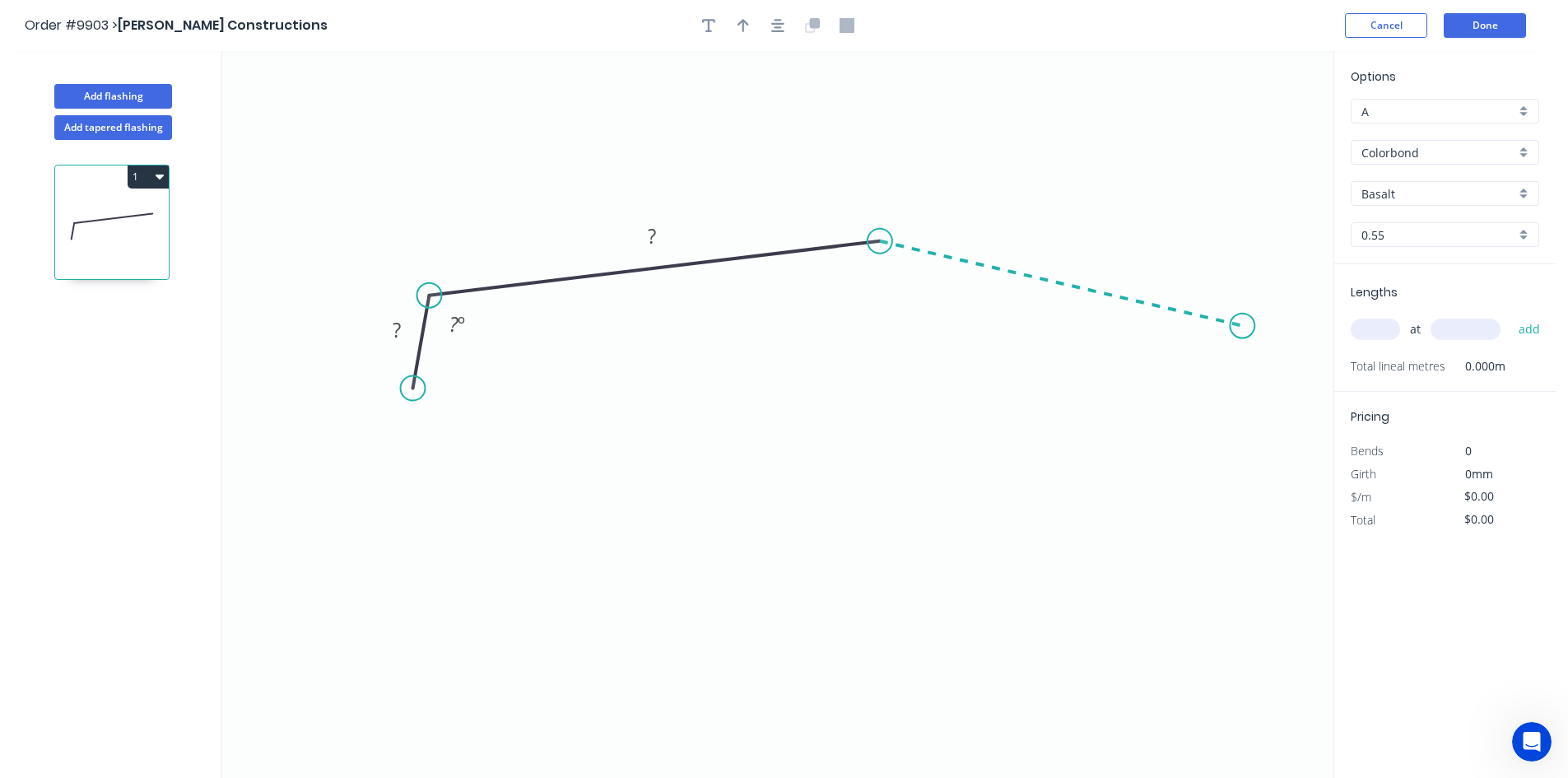
click at [1243, 326] on icon "0 ? ? ? º" at bounding box center [778, 414] width 1111 height 727
click at [1242, 408] on icon "0 ? ? ? ? º ? º" at bounding box center [778, 414] width 1111 height 727
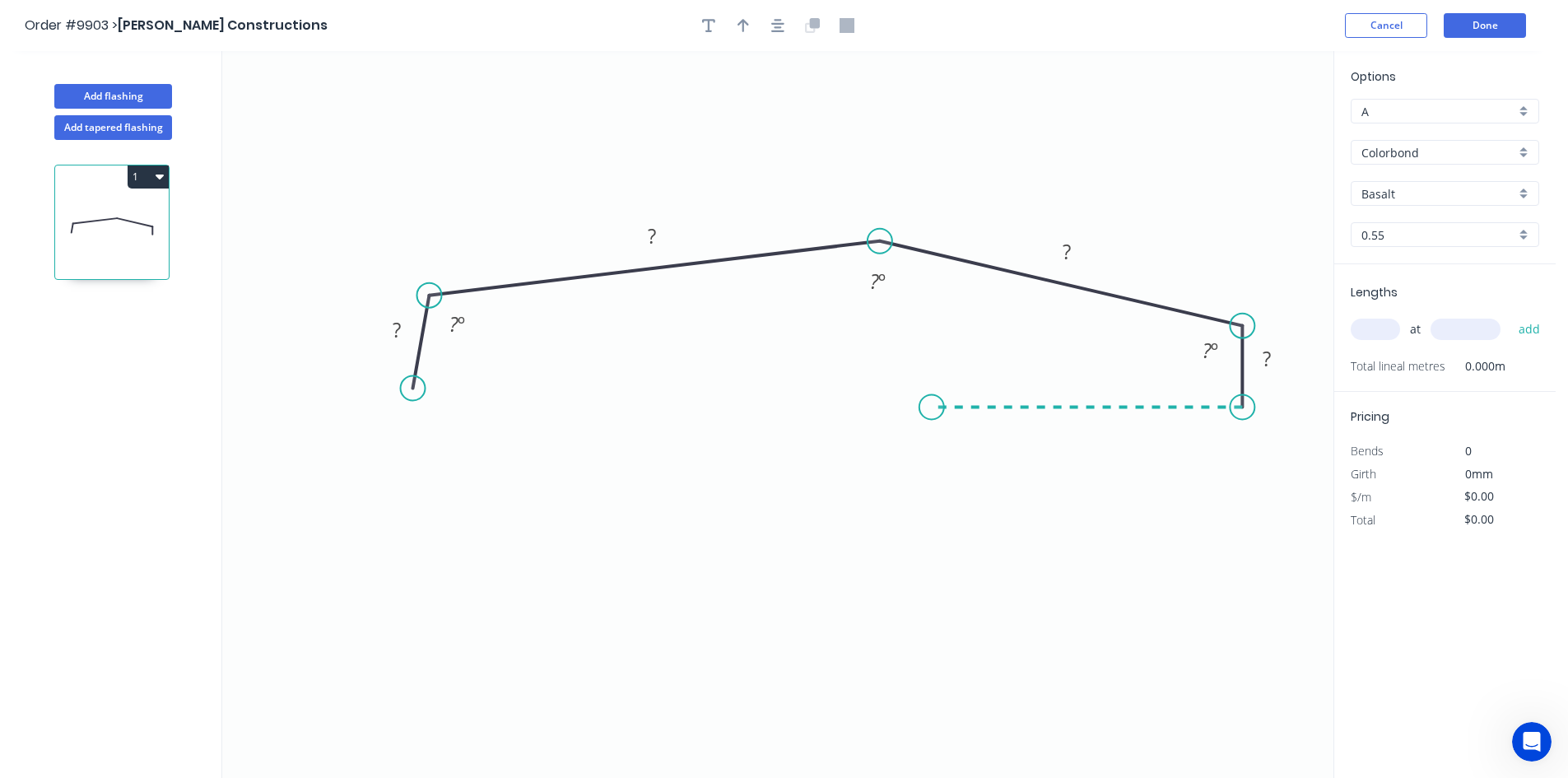
click at [932, 423] on icon "0 ? ? ? ? ? º ? º ? º" at bounding box center [778, 414] width 1111 height 727
click at [932, 423] on icon "0 ? ? ? ? ? ? º ? º ? º" at bounding box center [778, 414] width 1111 height 727
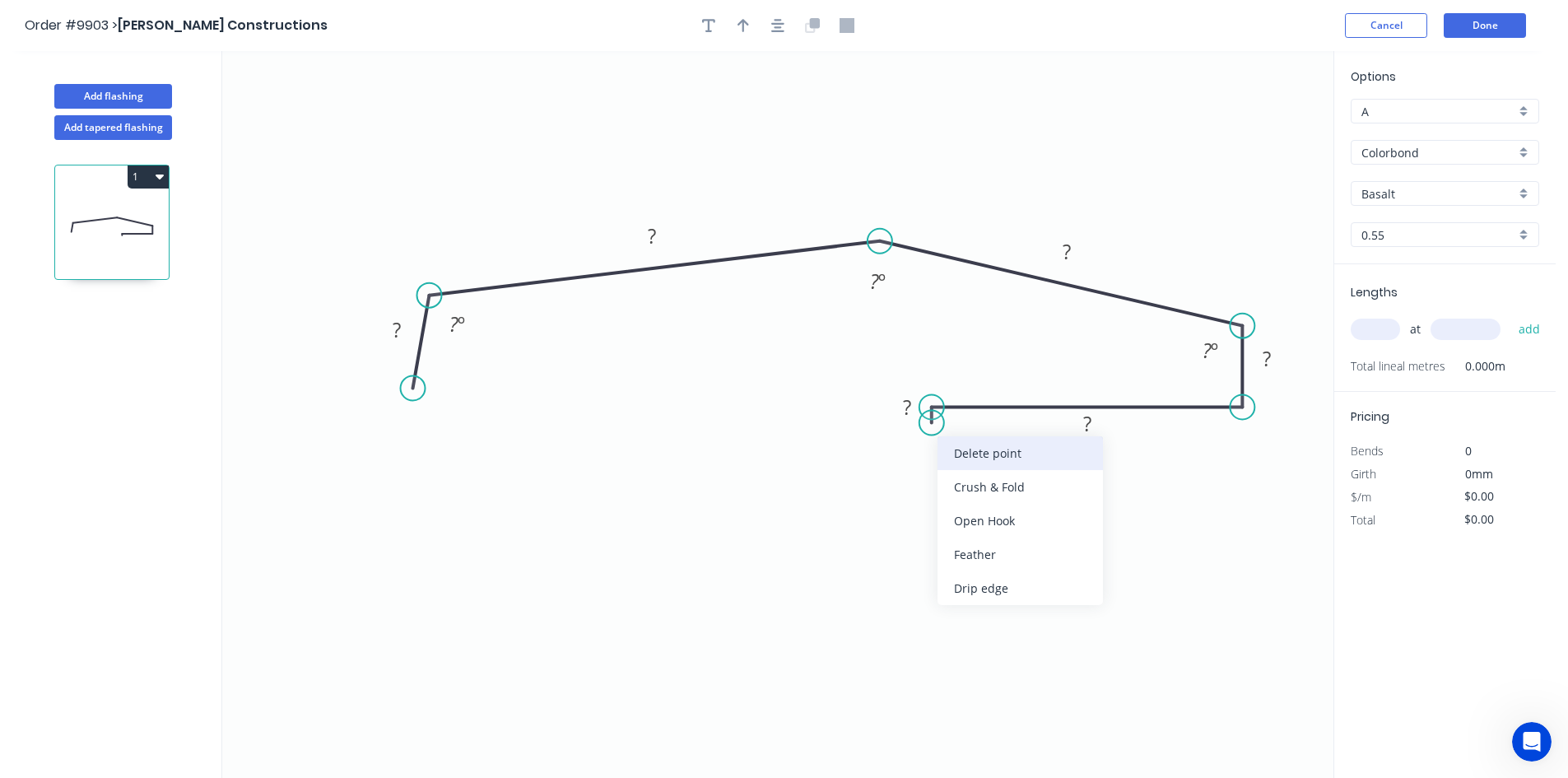
click at [977, 457] on div "Delete point" at bounding box center [1020, 453] width 166 height 33
click at [955, 432] on div "Delete point" at bounding box center [1023, 434] width 166 height 33
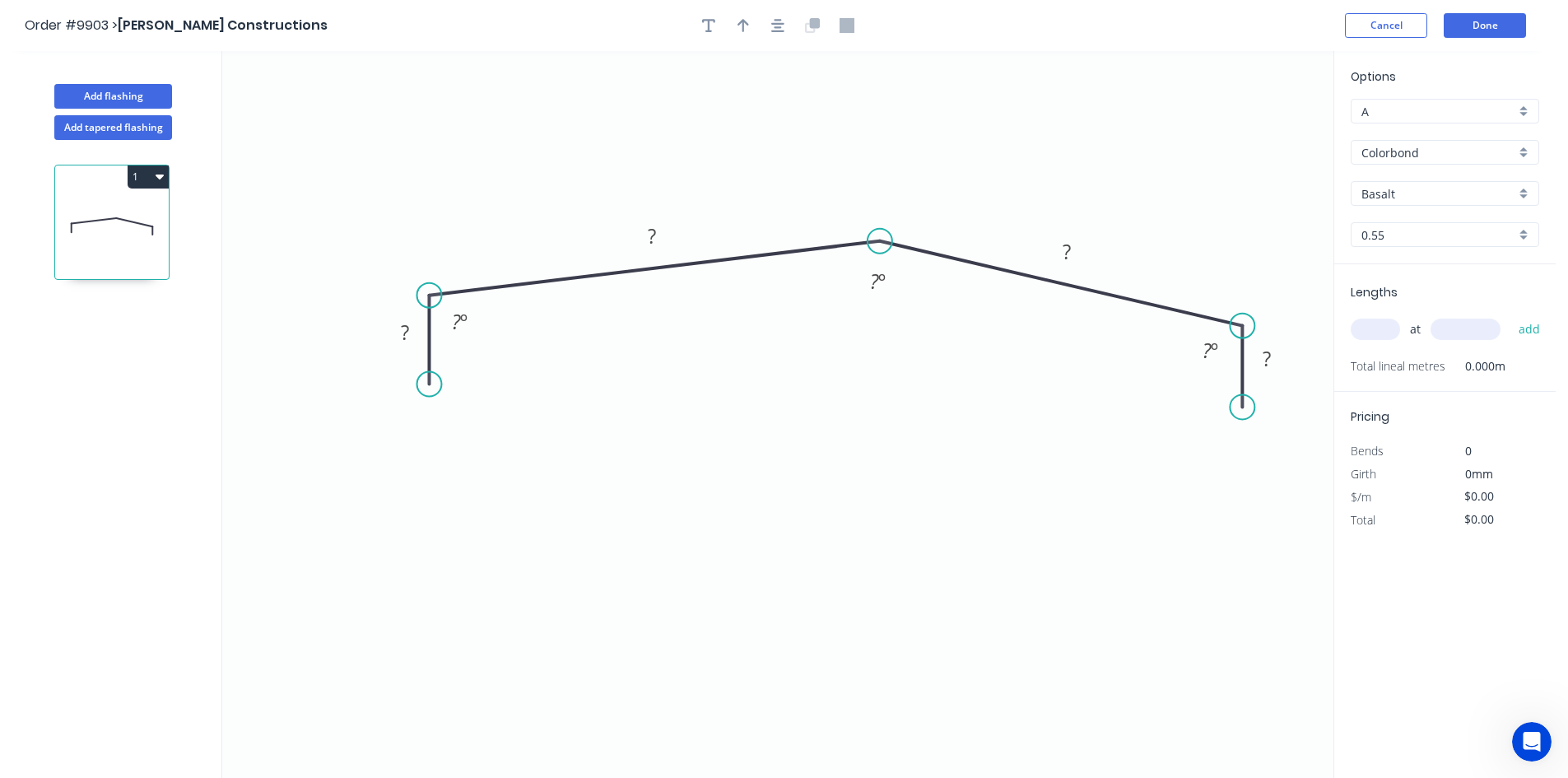
drag, startPoint x: 419, startPoint y: 387, endPoint x: 427, endPoint y: 384, distance: 8.5
click at [427, 384] on circle at bounding box center [429, 384] width 25 height 25
drag, startPoint x: 430, startPoint y: 383, endPoint x: 411, endPoint y: 382, distance: 19.0
click at [411, 382] on circle at bounding box center [411, 381] width 25 height 25
drag, startPoint x: 1248, startPoint y: 408, endPoint x: 1264, endPoint y: 402, distance: 17.1
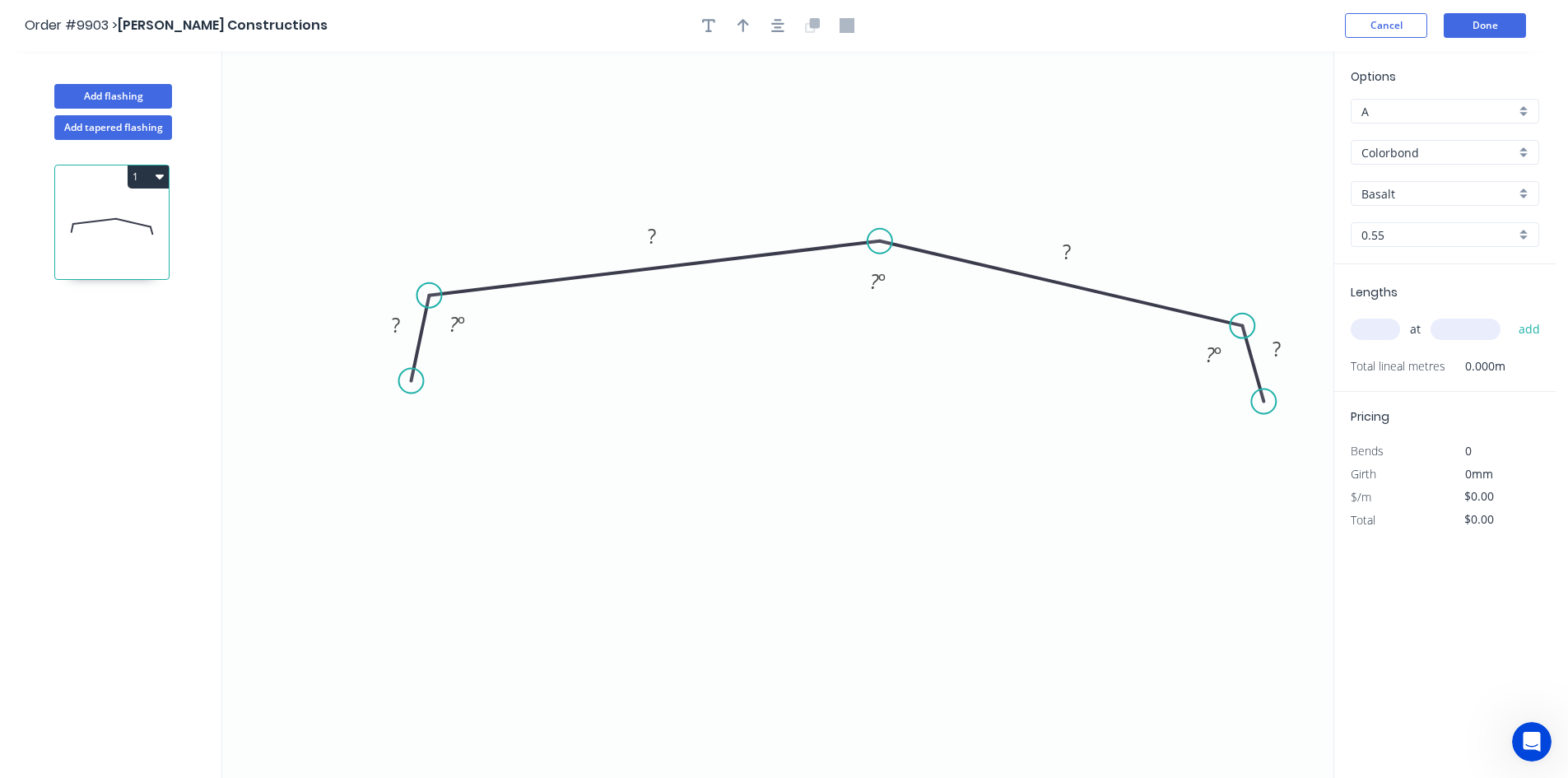
click at [1264, 402] on circle at bounding box center [1263, 402] width 25 height 25
click at [408, 330] on rect at bounding box center [396, 326] width 33 height 23
type input "$14.75"
click at [747, 26] on icon "button" at bounding box center [743, 26] width 11 height 15
drag, startPoint x: 1251, startPoint y: 131, endPoint x: 1122, endPoint y: 138, distance: 129.2
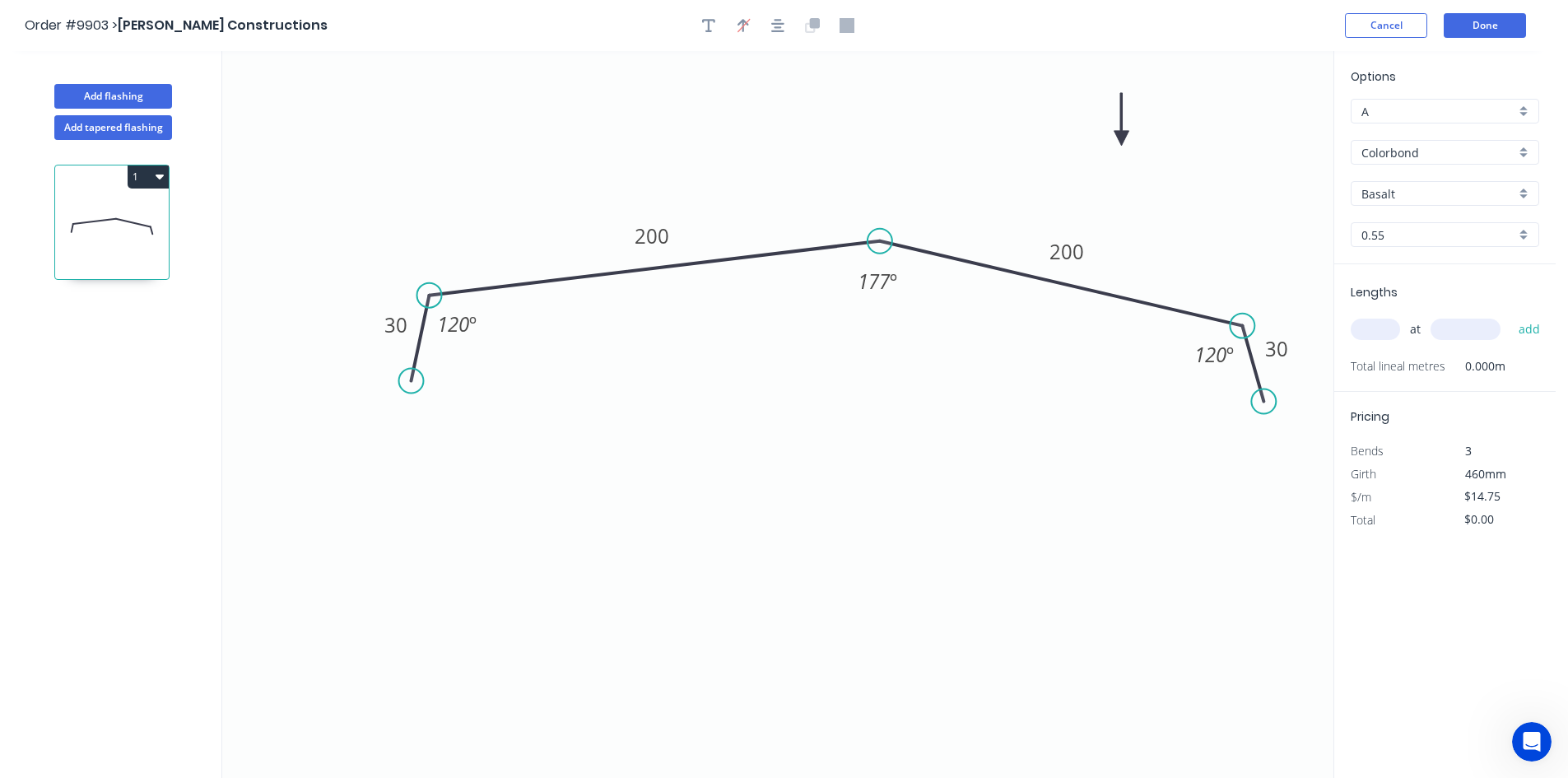
click at [1122, 138] on icon at bounding box center [1122, 119] width 15 height 53
click at [1452, 159] on input "Colorbond" at bounding box center [1438, 153] width 154 height 18
click at [1450, 246] on div "Colorbond Ultra" at bounding box center [1445, 241] width 187 height 29
type input "Colorbond Ultra"
type input "$24.95"
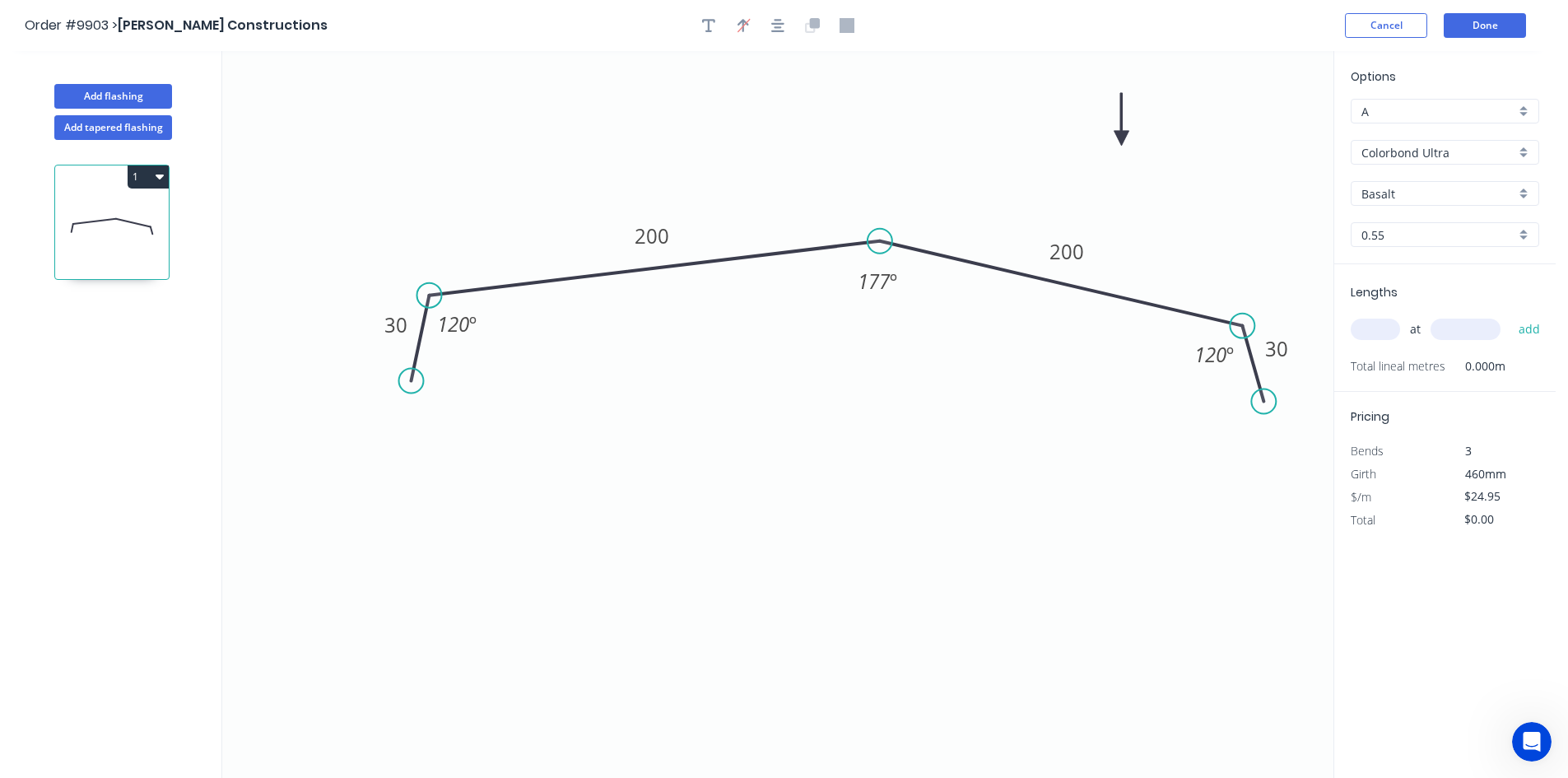
click at [1425, 193] on input "Basalt" at bounding box center [1438, 194] width 154 height 18
click at [1395, 365] on div "Surfmist" at bounding box center [1445, 369] width 187 height 29
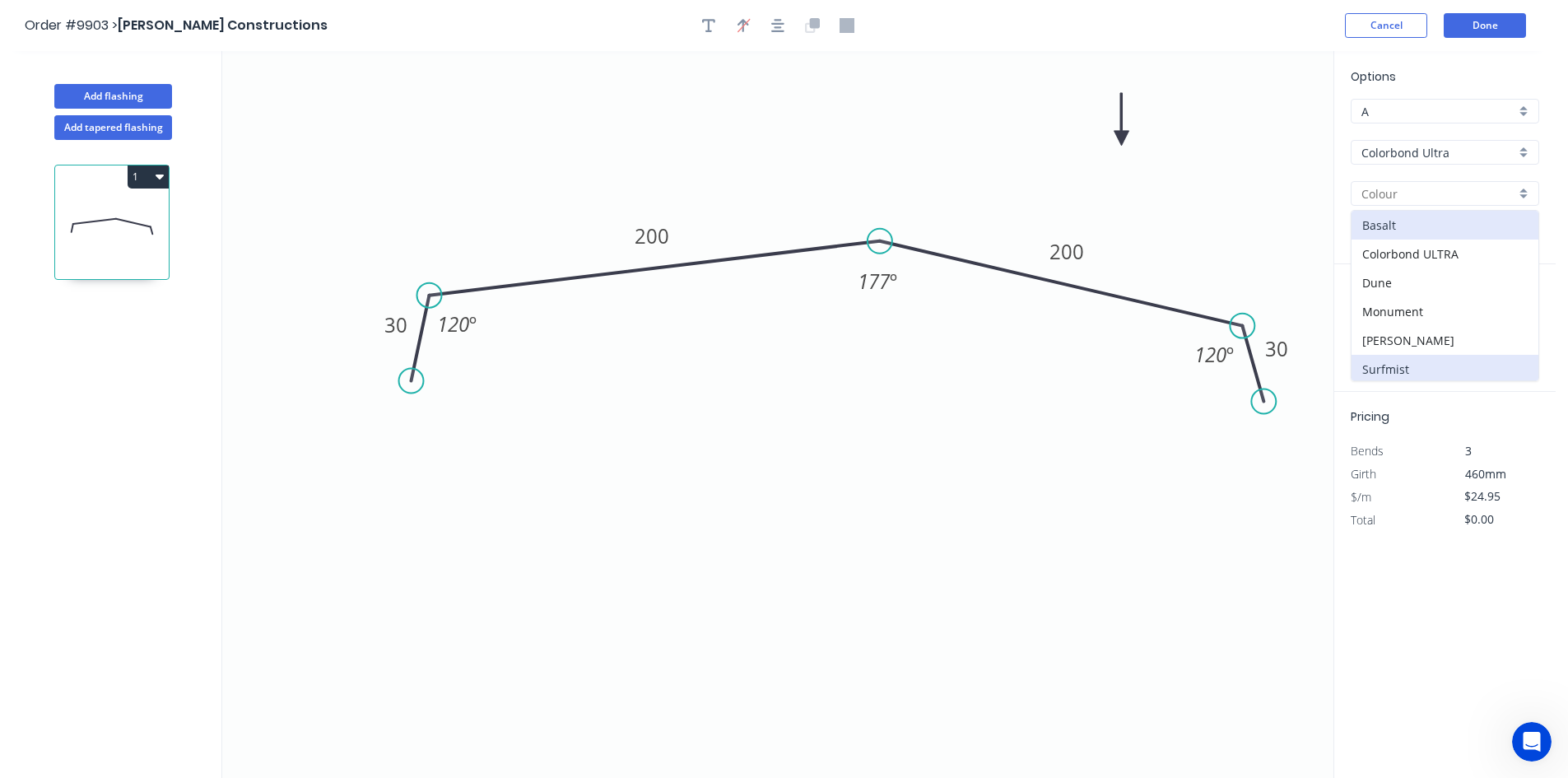
type input "Surfmist"
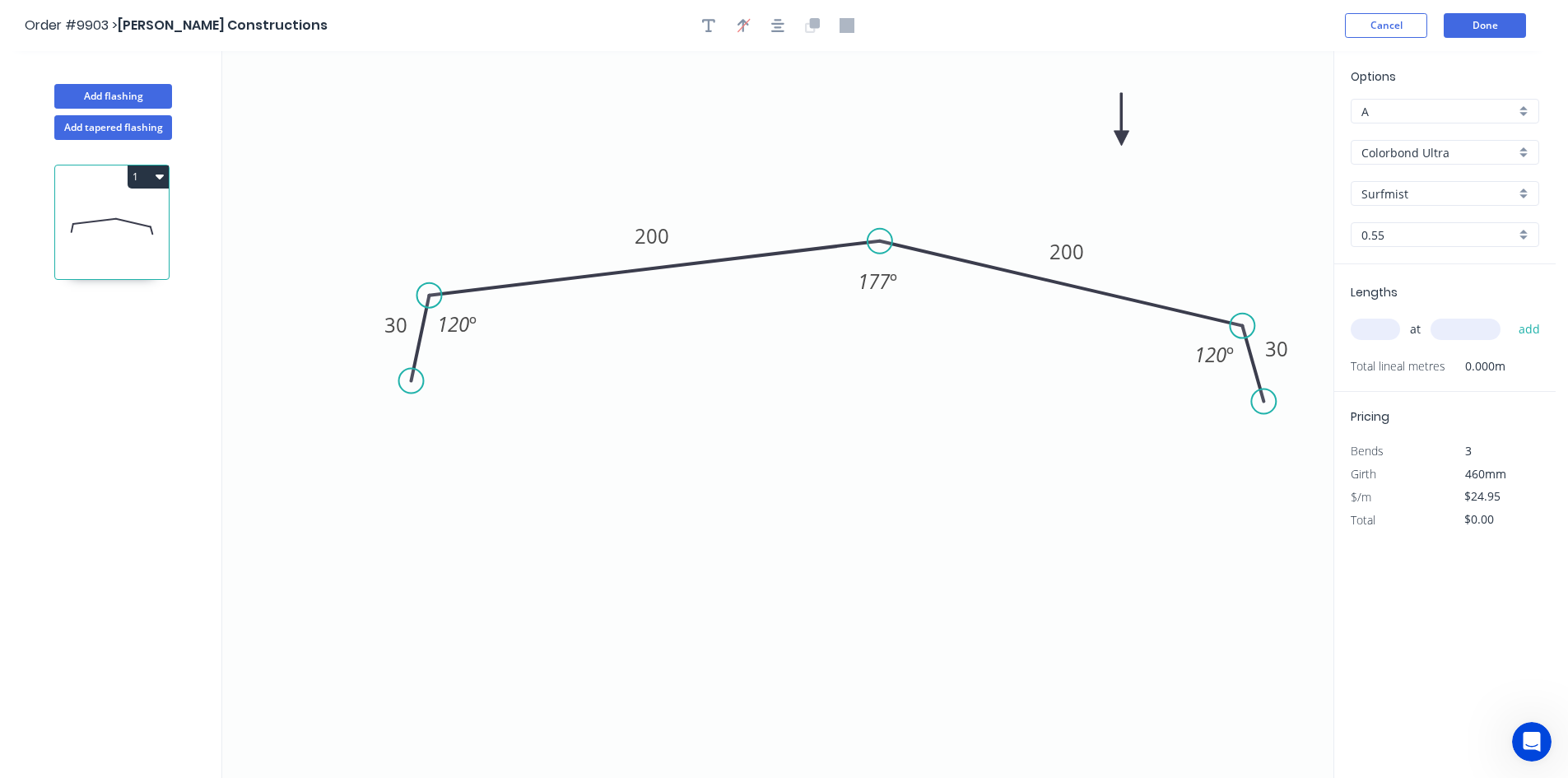
click at [1378, 331] on input "text" at bounding box center [1375, 329] width 49 height 21
type input "2"
type input "4500"
click at [1511, 316] on button "add" at bounding box center [1530, 330] width 39 height 28
type input "$224.55"
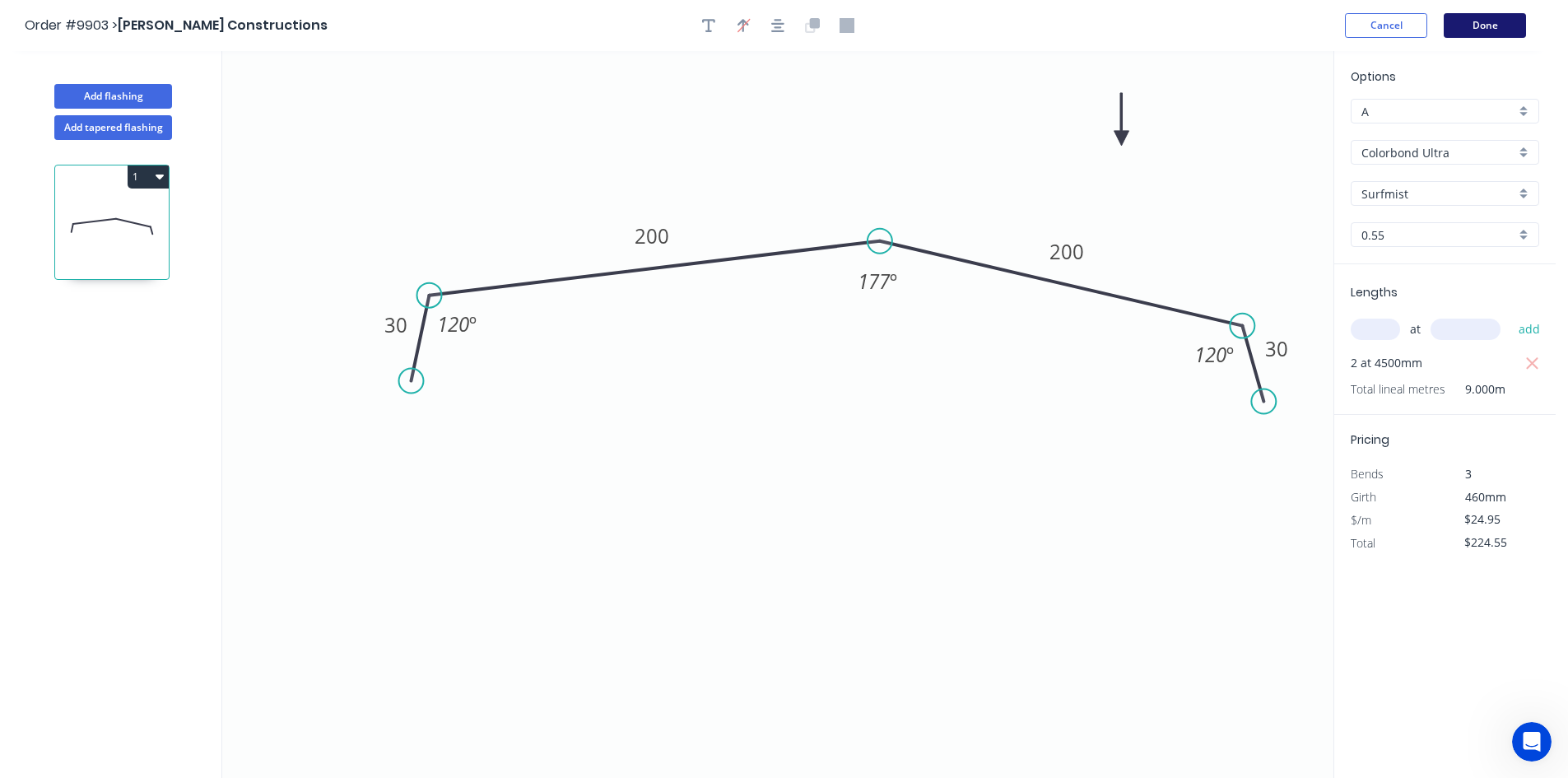
click at [1471, 31] on button "Done" at bounding box center [1485, 25] width 82 height 25
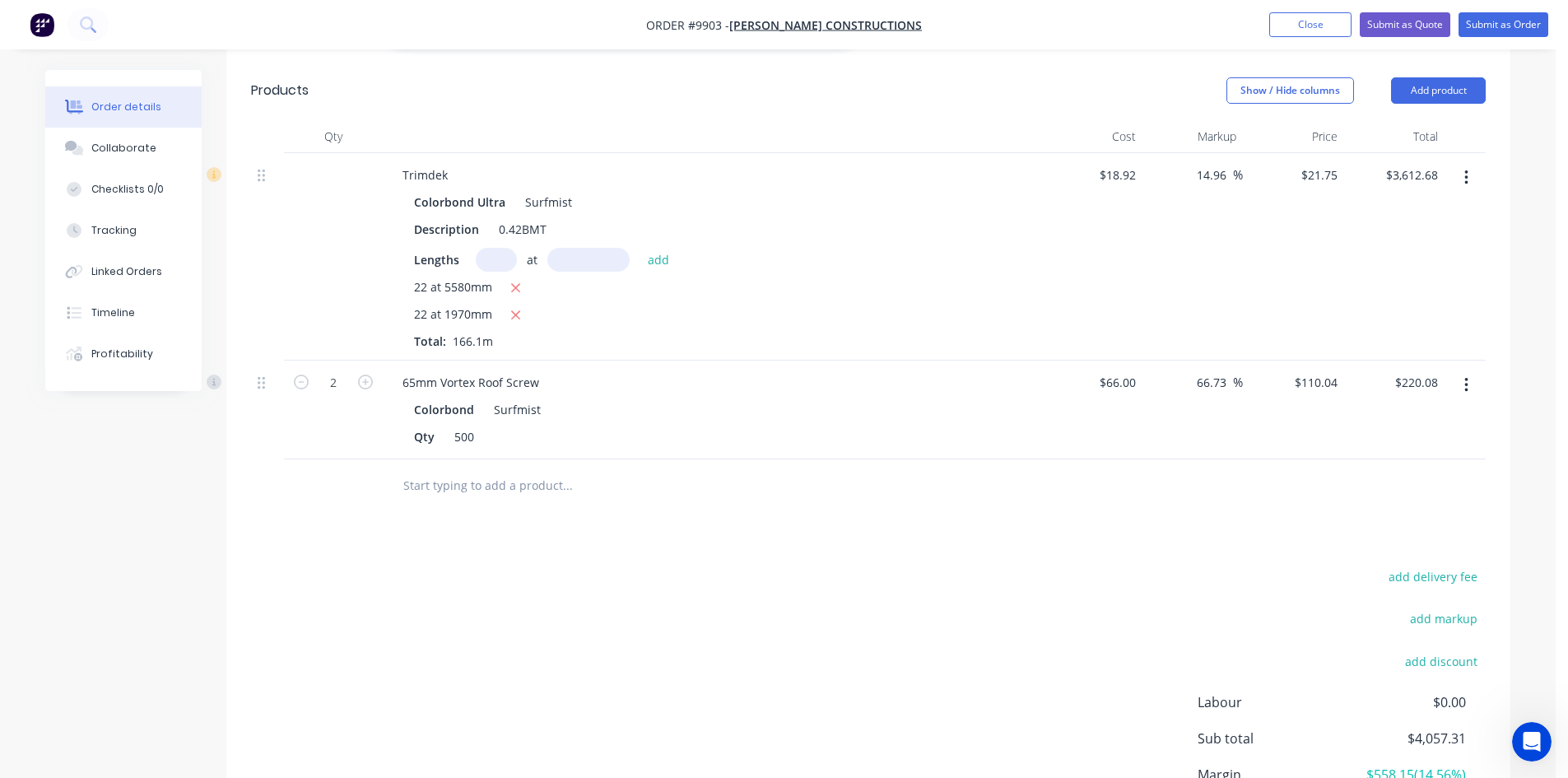
scroll to position [823, 0]
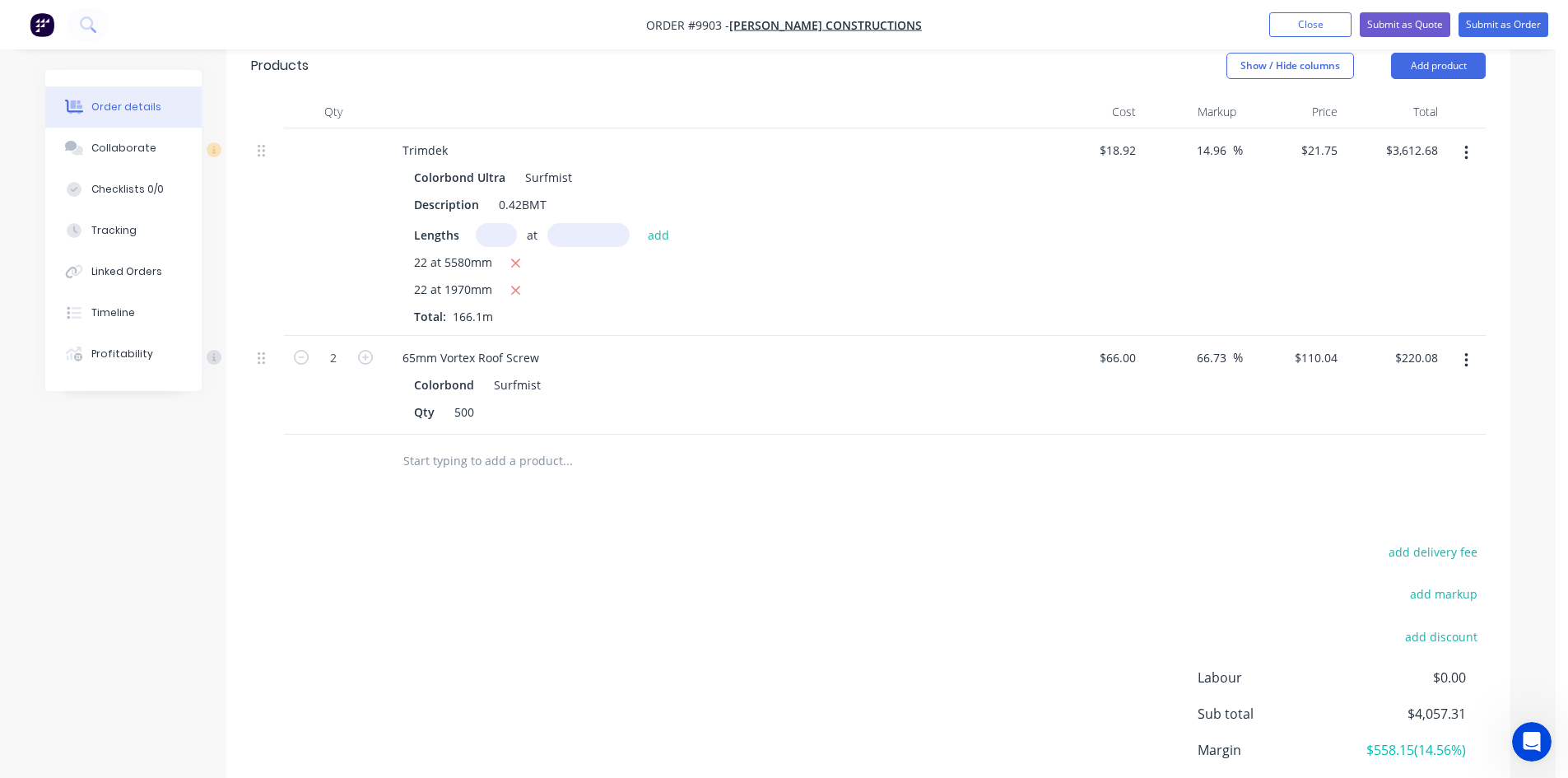
click at [421, 445] on input "text" at bounding box center [567, 461] width 330 height 33
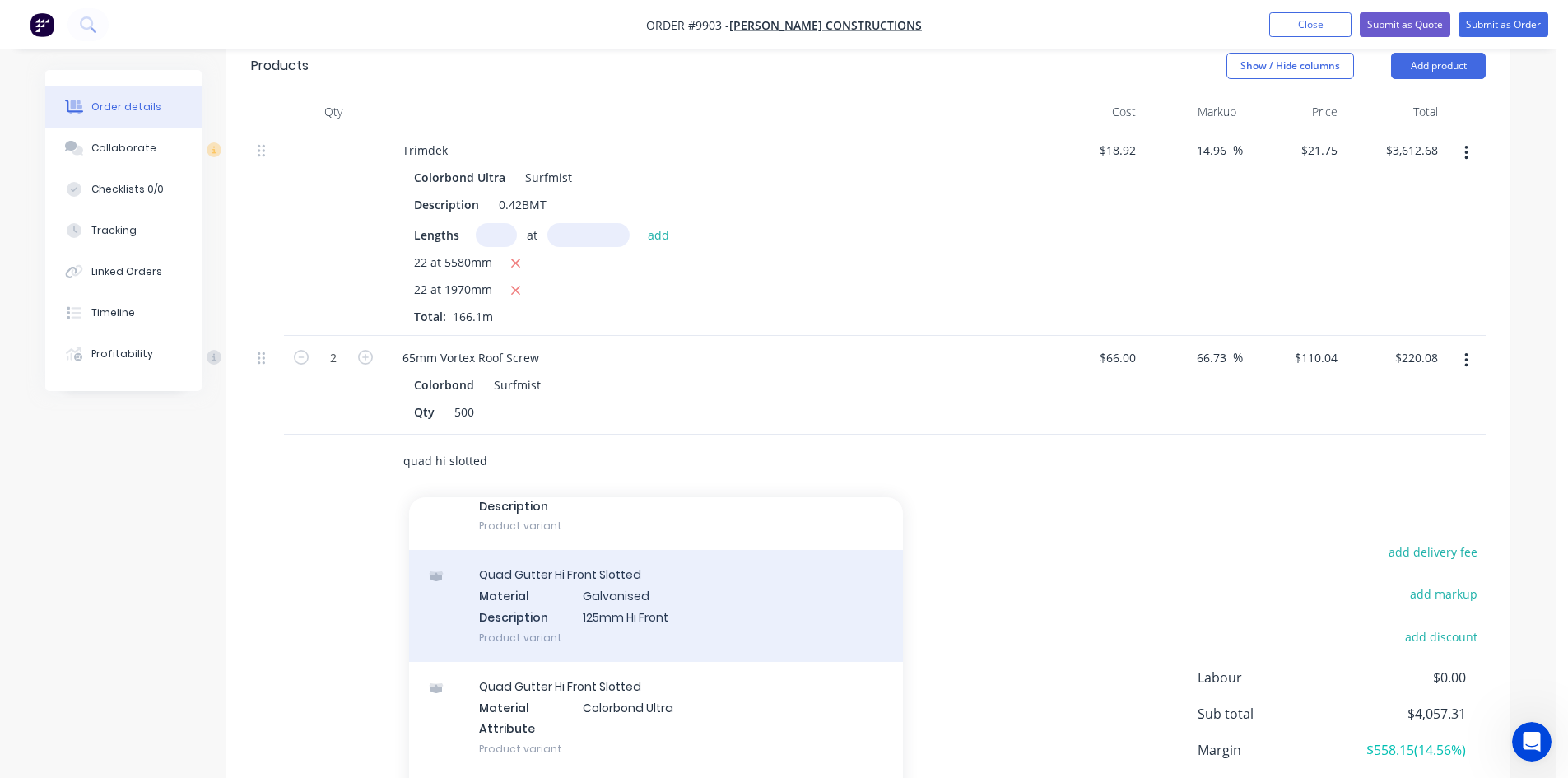
scroll to position [247, 0]
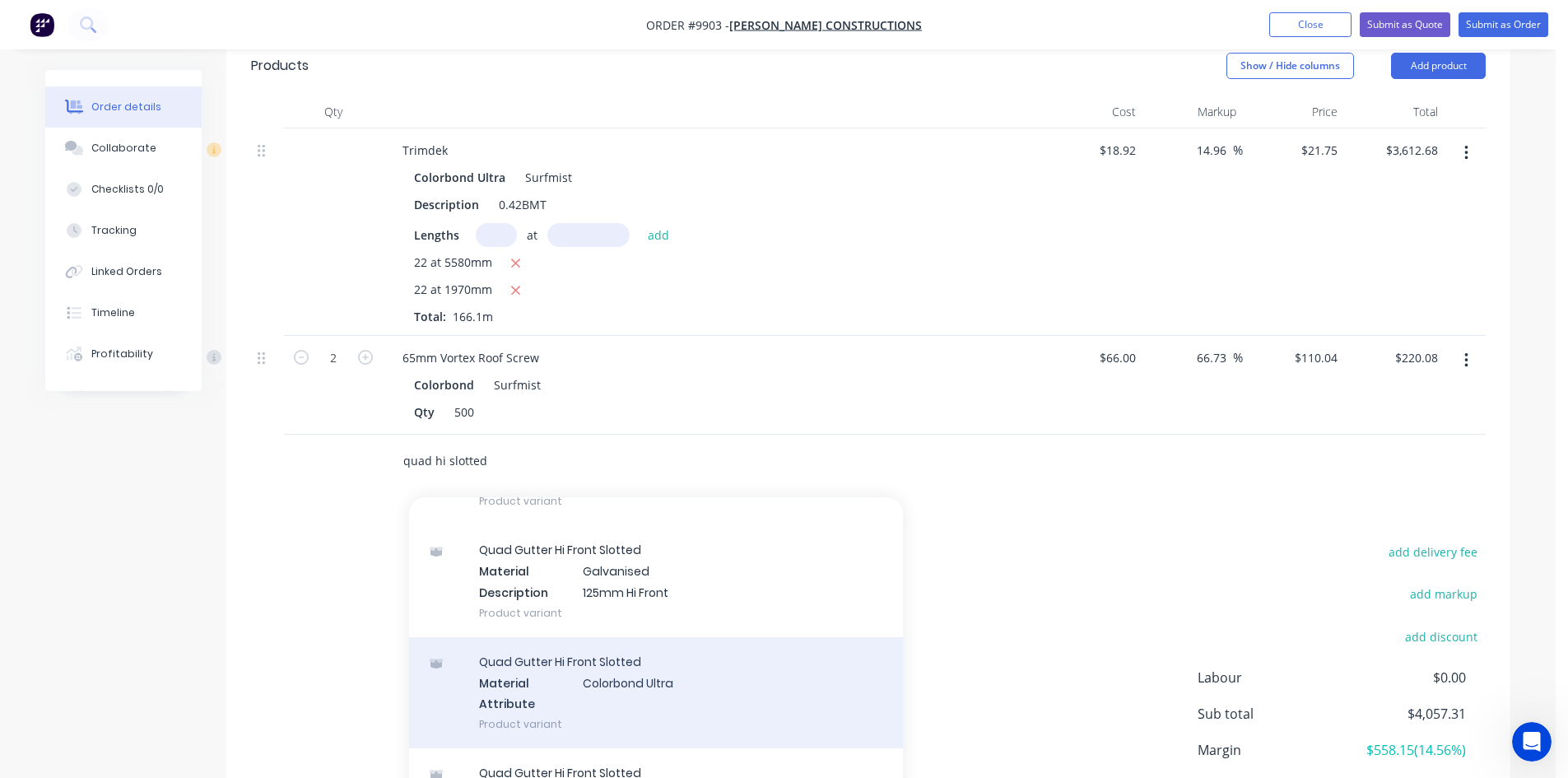
type input "quad hi slotted"
click at [566, 650] on div "Quad Gutter Hi Front Slotted Material Colorbond Ultra Attribute Product variant" at bounding box center [656, 693] width 494 height 111
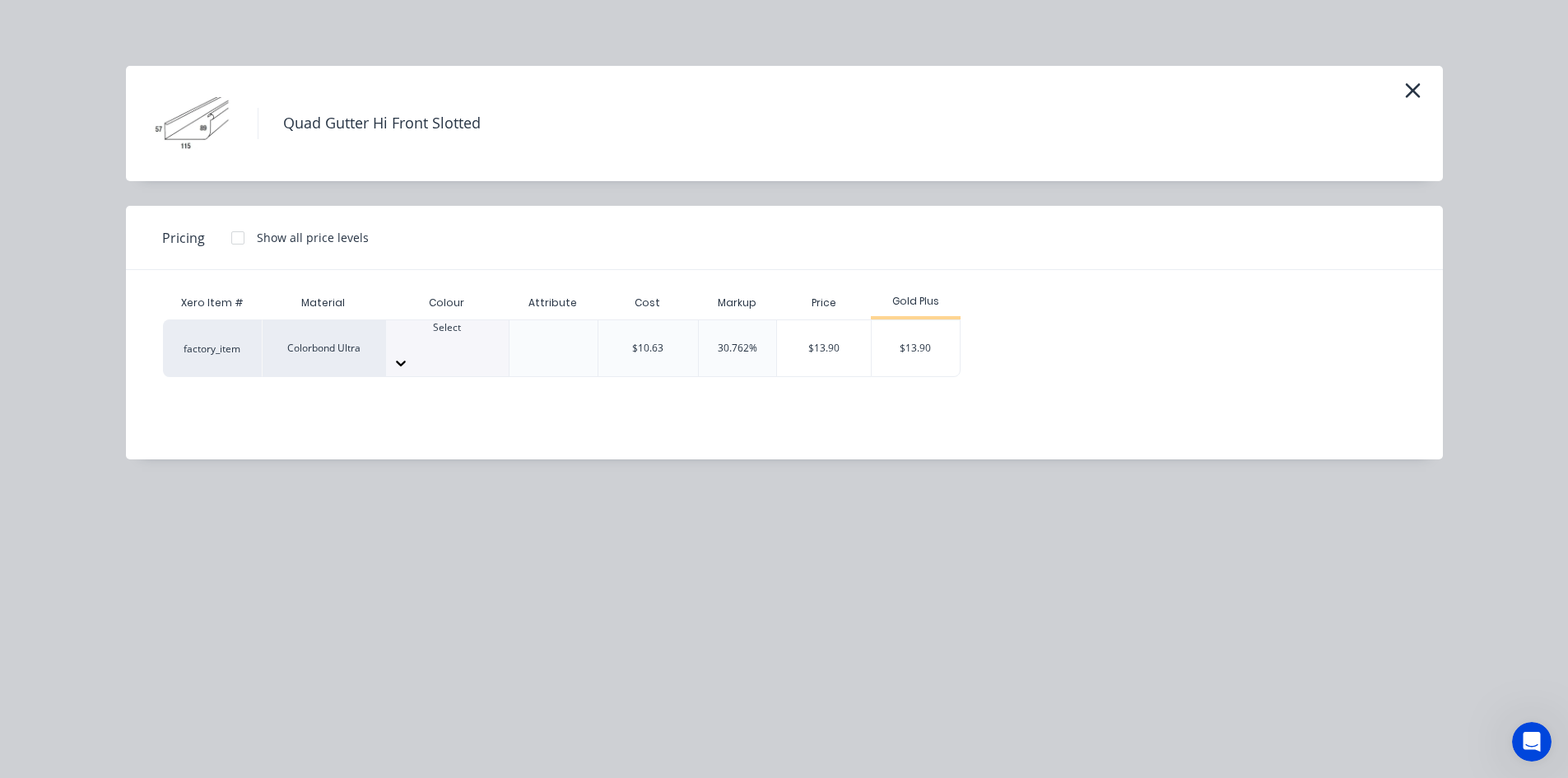
click at [453, 346] on div at bounding box center [447, 343] width 122 height 15
drag, startPoint x: 444, startPoint y: 497, endPoint x: 460, endPoint y: 502, distance: 16.8
click at [940, 338] on div "$13.90" at bounding box center [915, 348] width 88 height 56
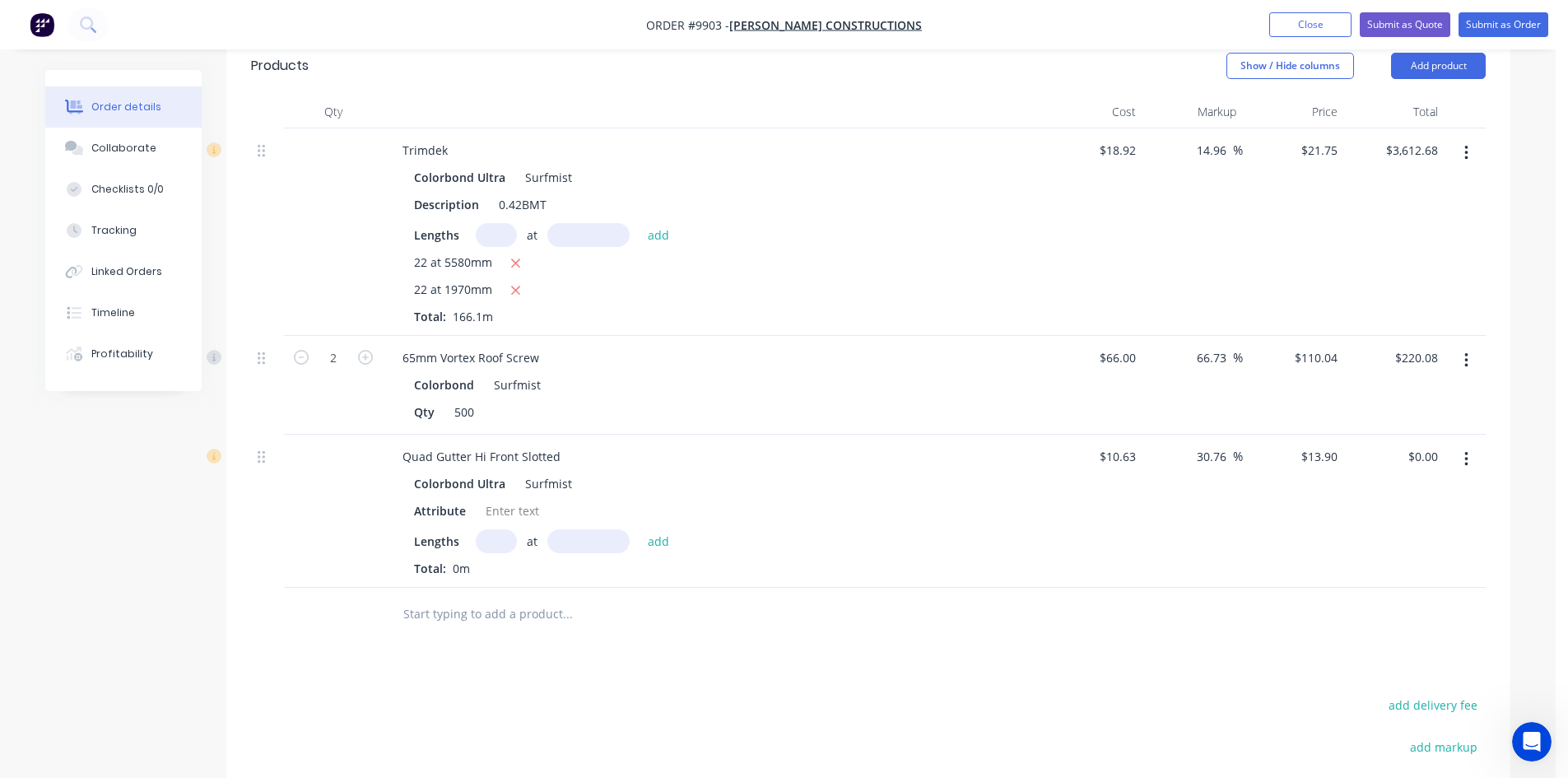
click at [502, 530] on input "text" at bounding box center [496, 542] width 41 height 24
type input "4"
type input "4600"
click at [640, 530] on button "add" at bounding box center [659, 541] width 39 height 22
type input "$255.76"
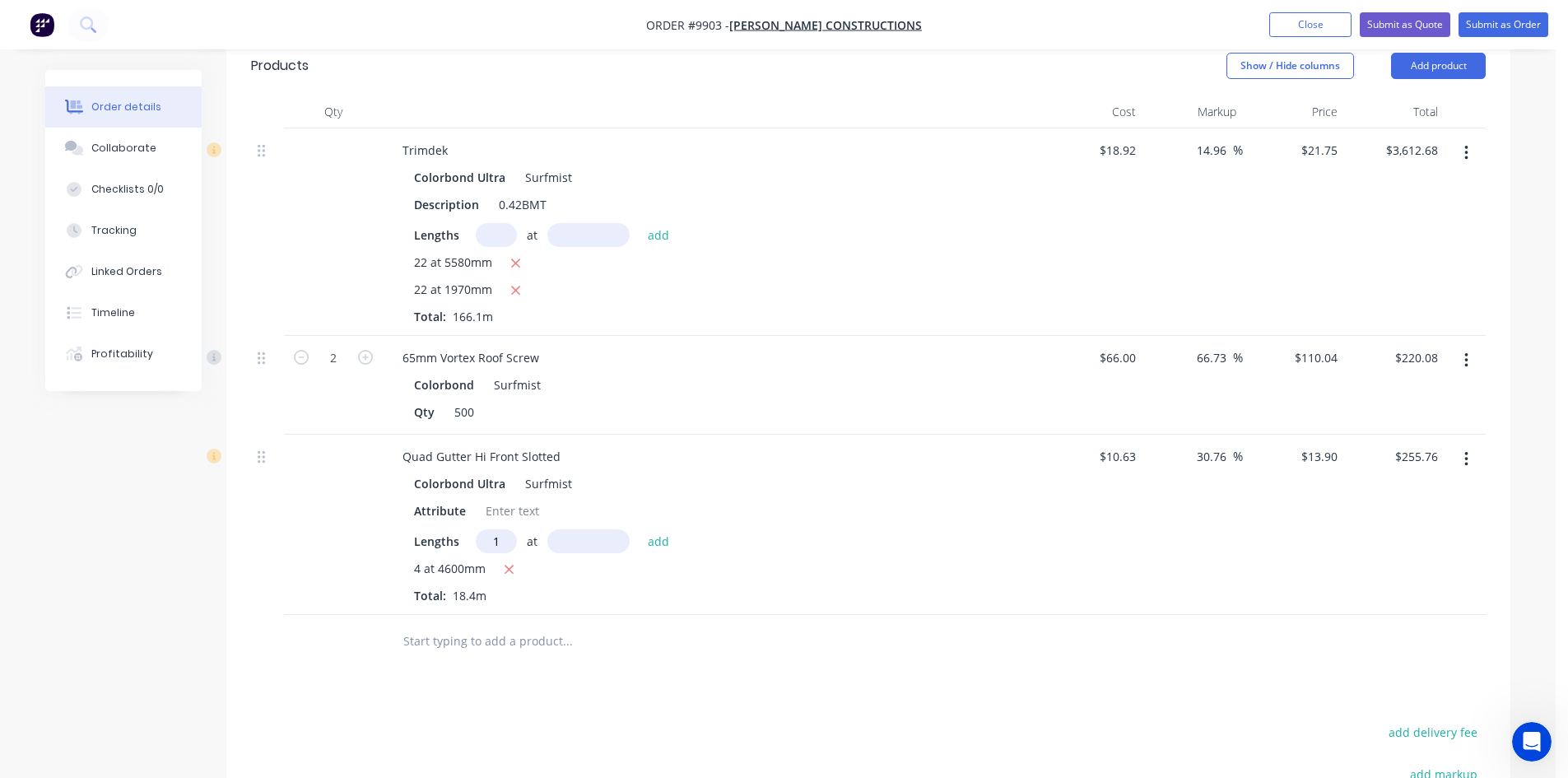
type input "1"
type input "5400"
click at [640, 530] on button "add" at bounding box center [659, 541] width 39 height 22
type input "$330.82"
click at [445, 652] on input "text" at bounding box center [567, 669] width 330 height 33
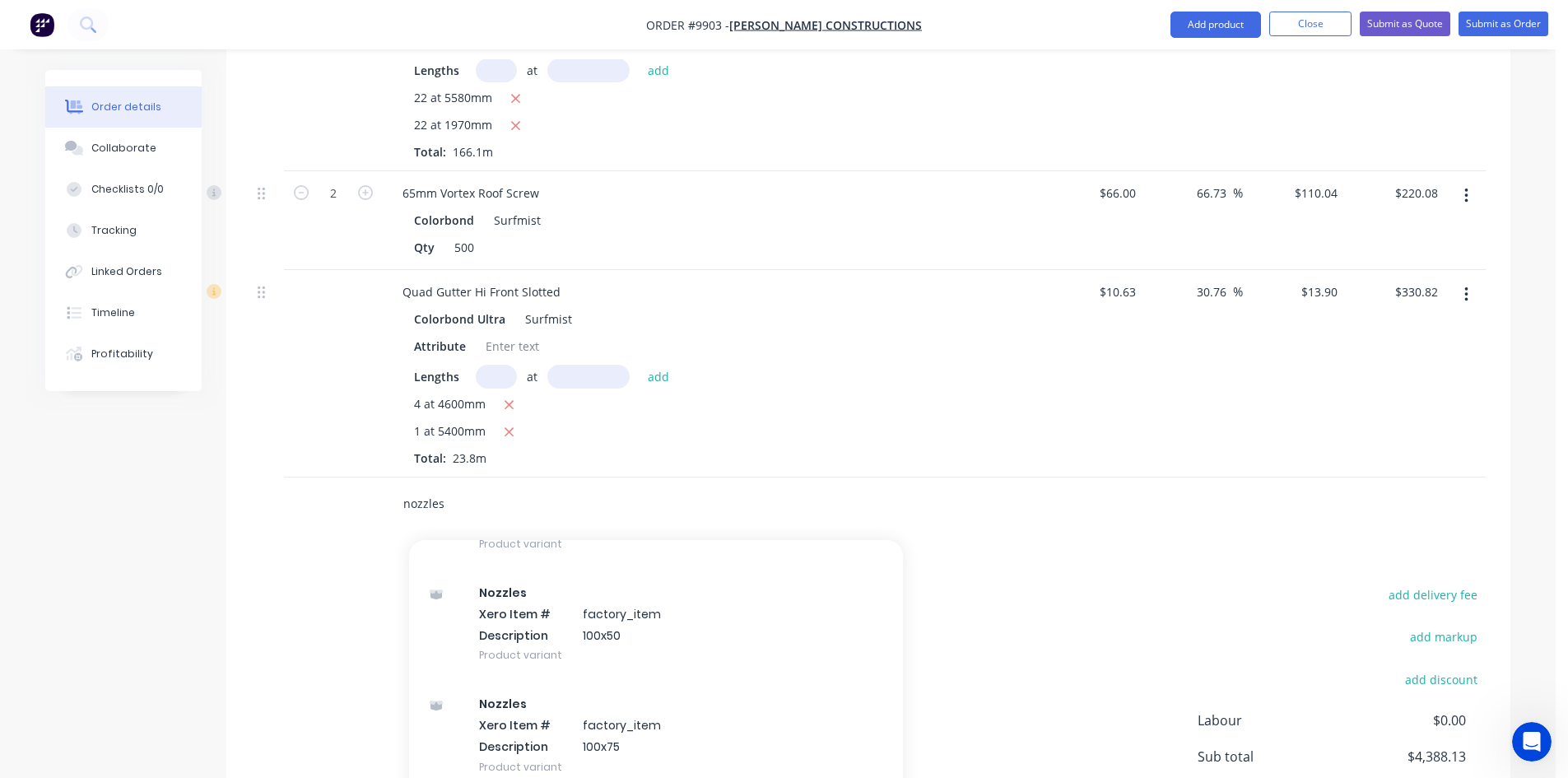
scroll to position [165, 0]
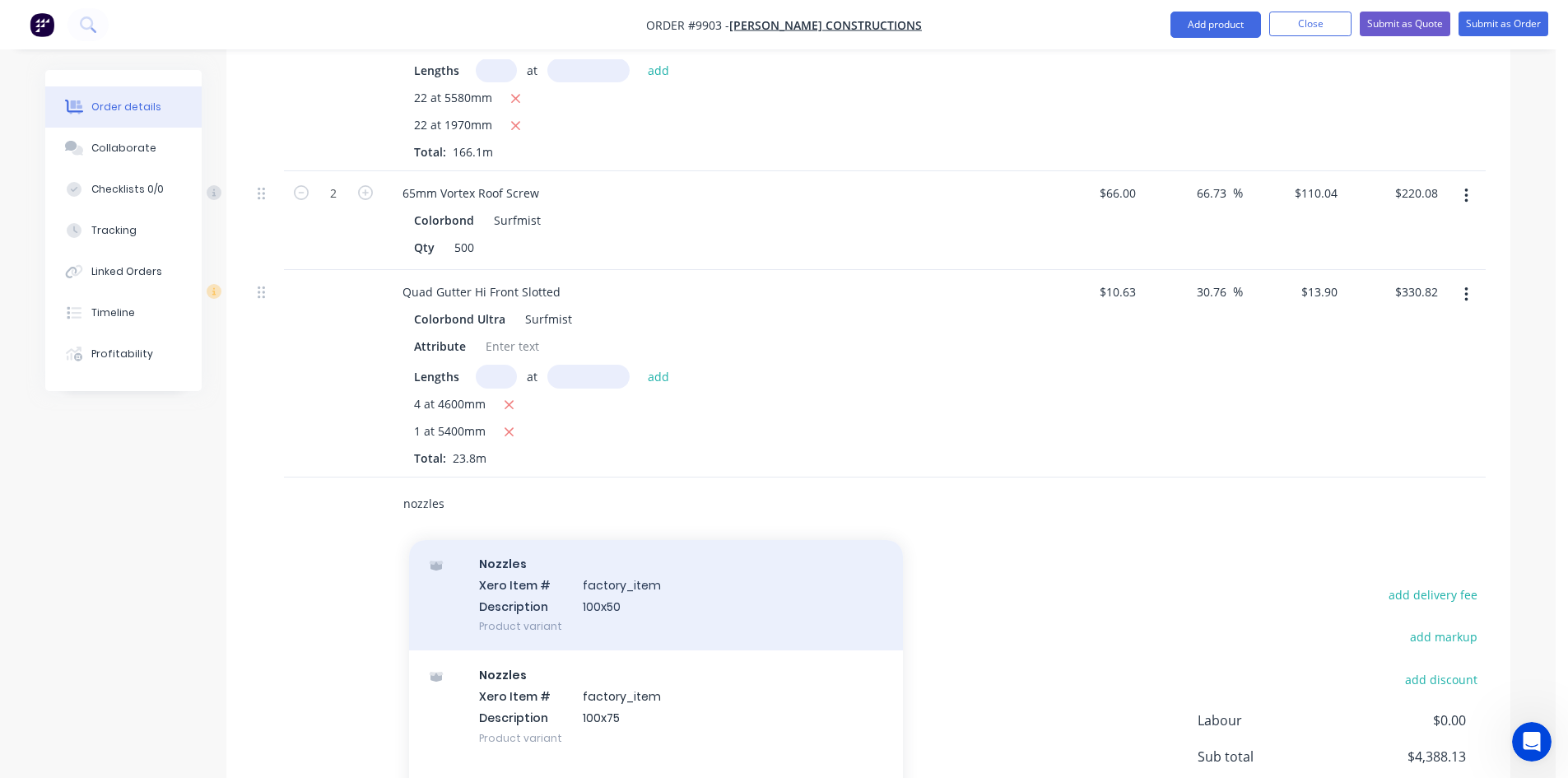
type input "nozzles"
click at [574, 579] on div "Nozzles Xero Item # factory_item Description 100x50 Product variant" at bounding box center [656, 595] width 494 height 111
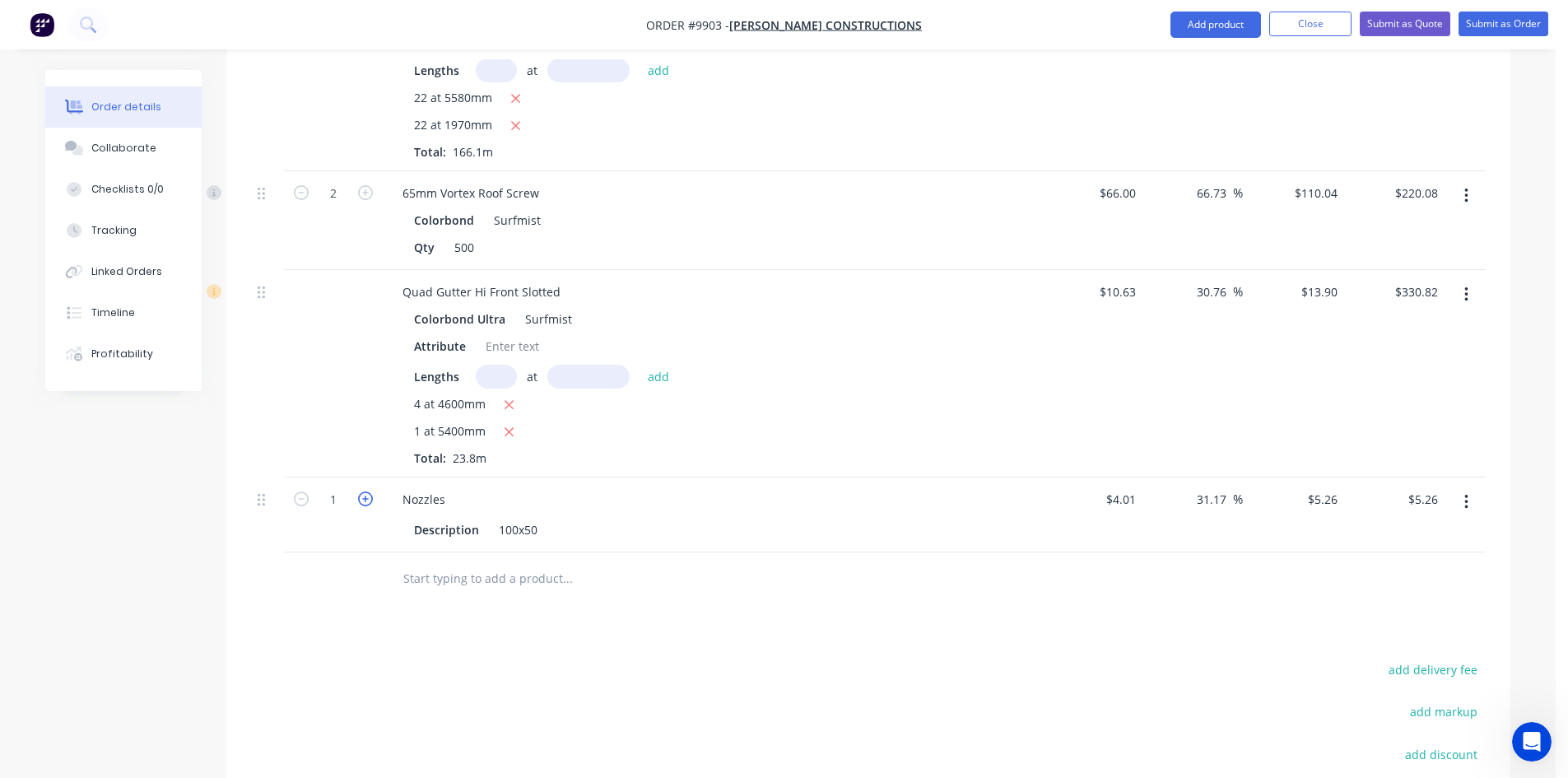
click at [361, 492] on icon "button" at bounding box center [366, 499] width 15 height 15
type input "2"
type input "$10.52"
click at [361, 492] on icon "button" at bounding box center [366, 499] width 15 height 15
type input "3"
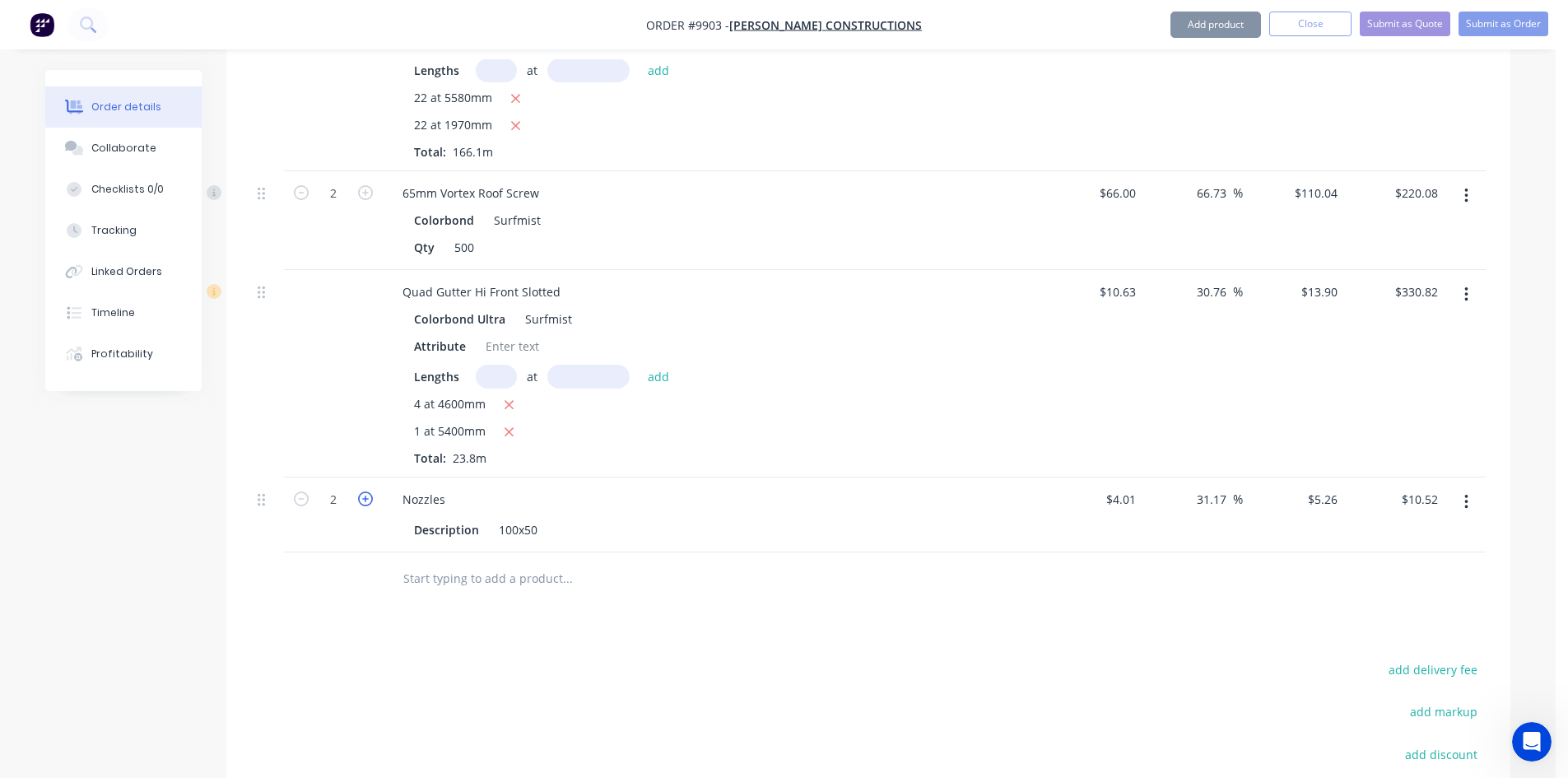
type input "$15.78"
click at [361, 492] on icon "button" at bounding box center [366, 499] width 15 height 15
type input "4"
type input "$21.04"
click at [414, 562] on input "text" at bounding box center [567, 579] width 330 height 33
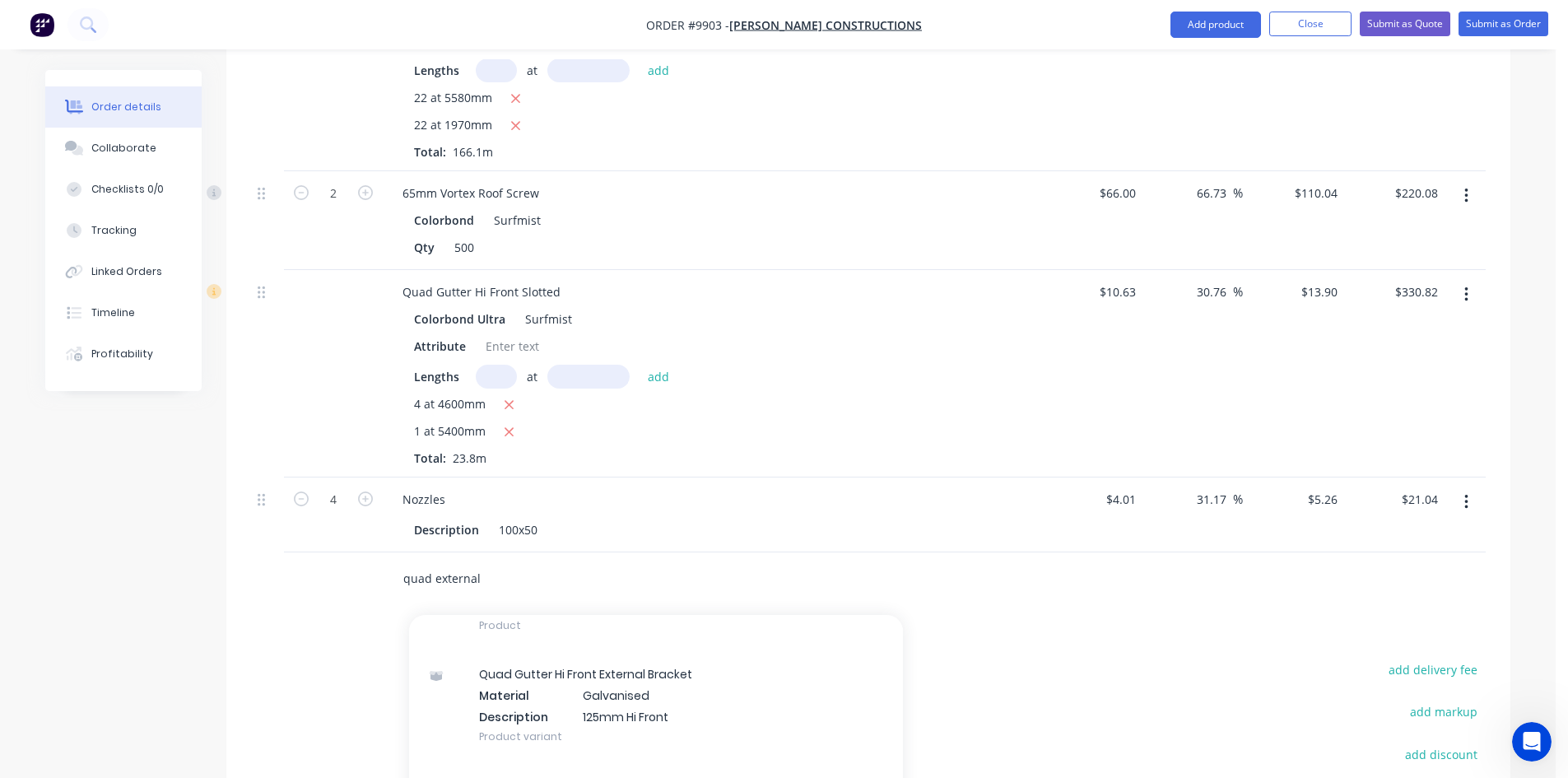
scroll to position [413, 0]
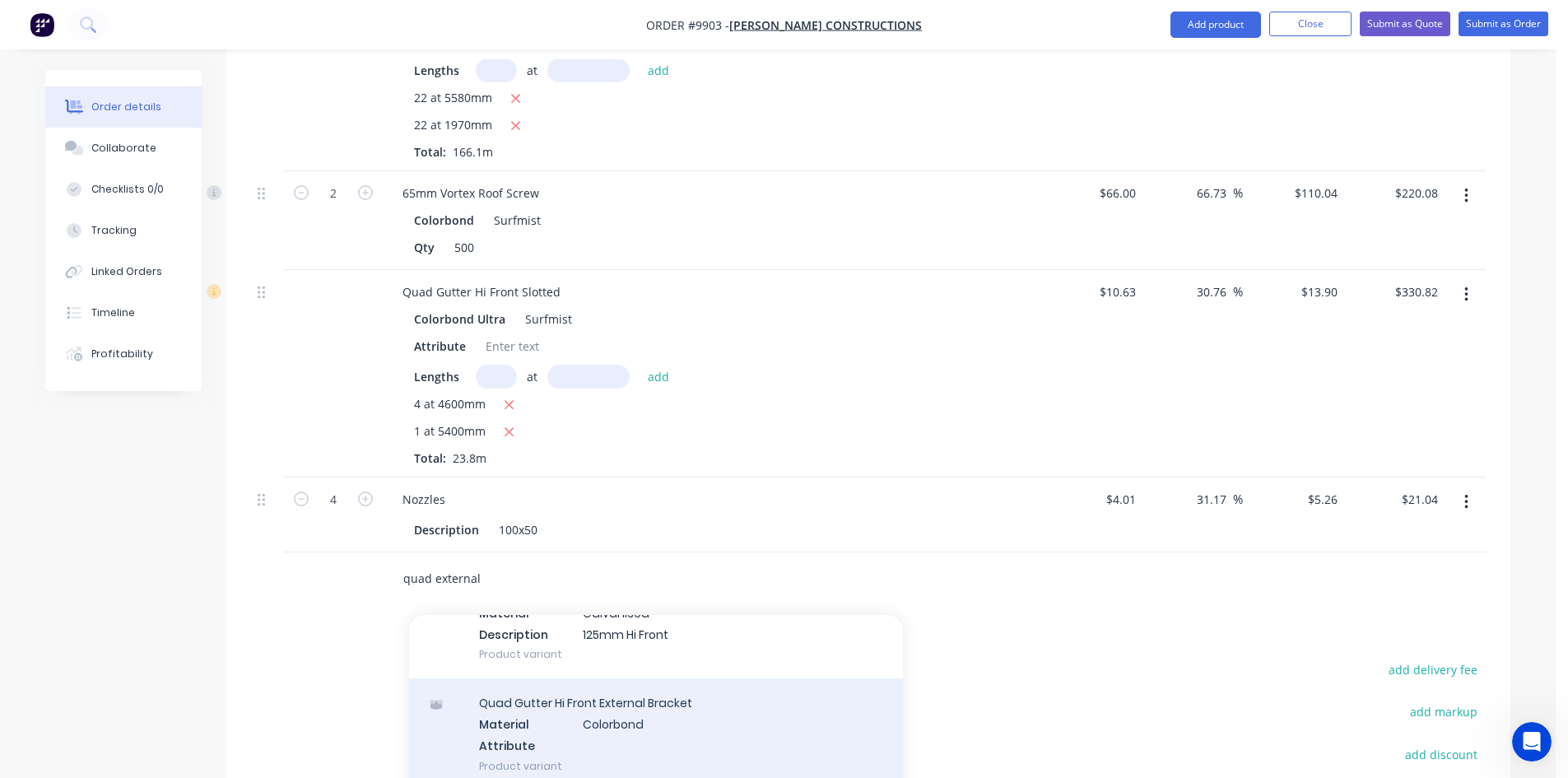
type input "quad external"
click at [642, 688] on div "Quad Gutter Hi Front External Bracket Material Colorbond Attribute Product vari…" at bounding box center [656, 734] width 494 height 111
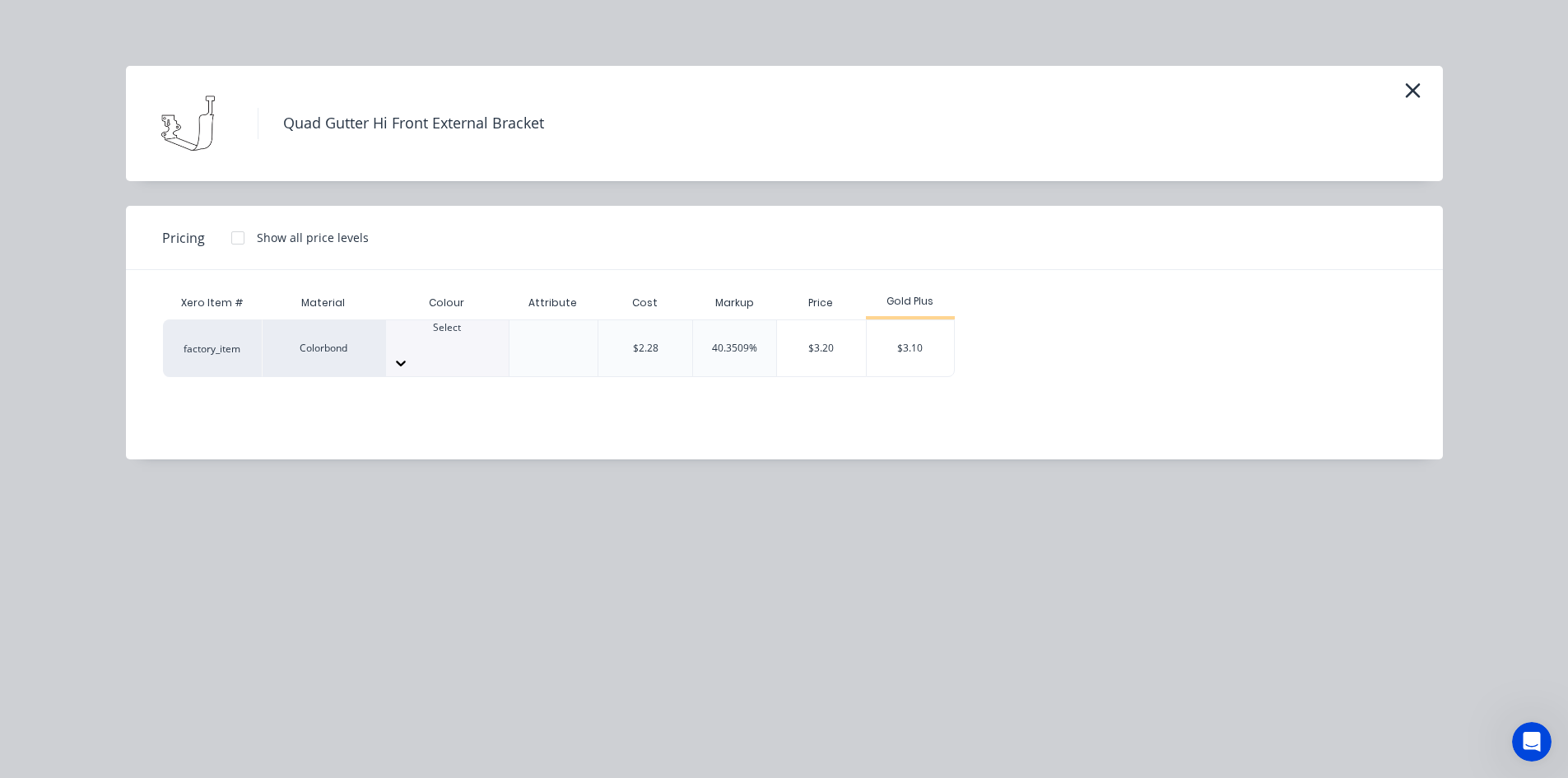
click at [444, 354] on div "Select" at bounding box center [447, 348] width 122 height 56
type input "su"
click at [932, 348] on div "$3.10" at bounding box center [910, 348] width 88 height 56
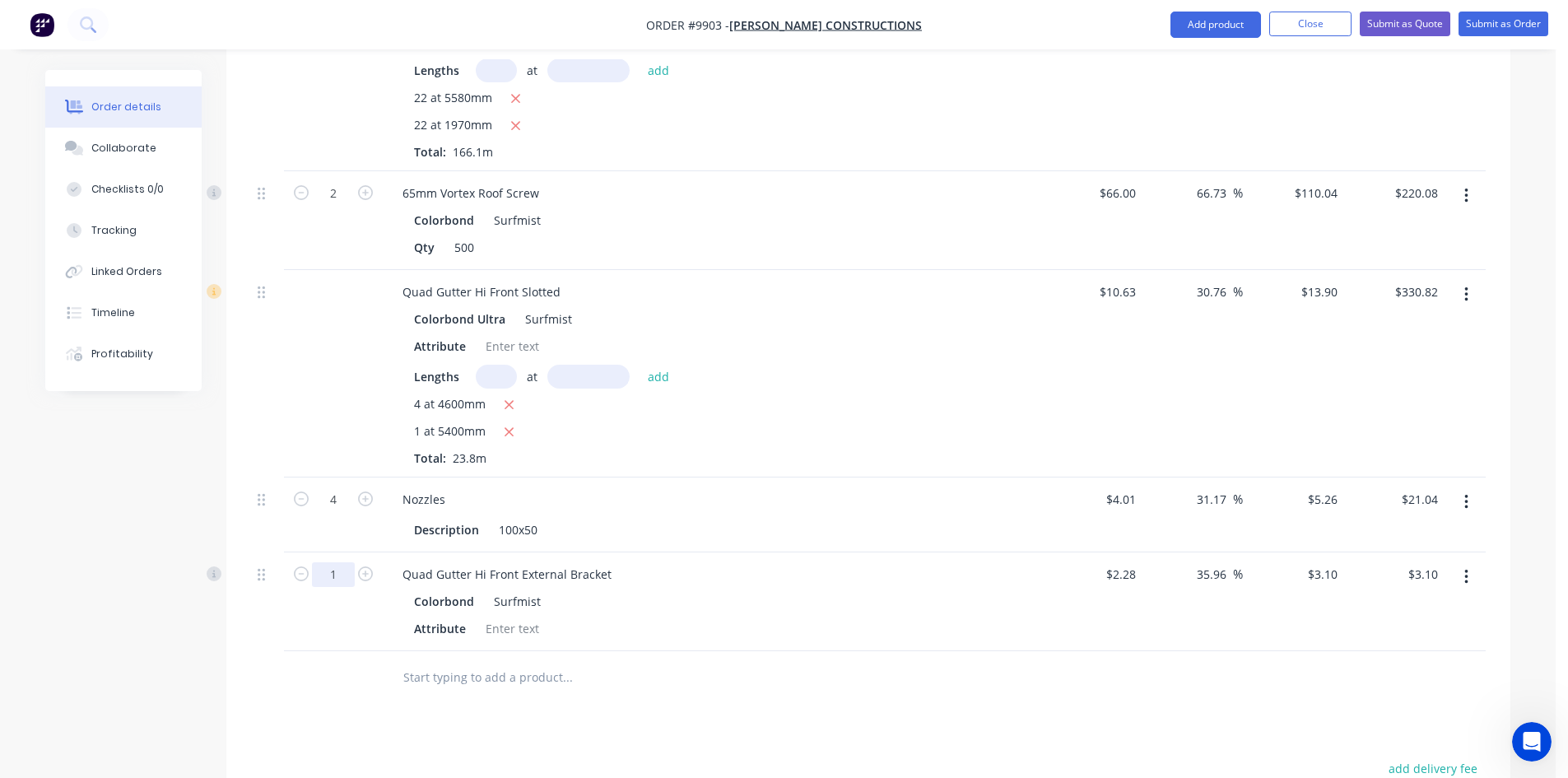
click at [349, 562] on input "1" at bounding box center [333, 574] width 43 height 25
type input "30"
type input "$93.00"
click at [415, 664] on input "text" at bounding box center [567, 678] width 330 height 33
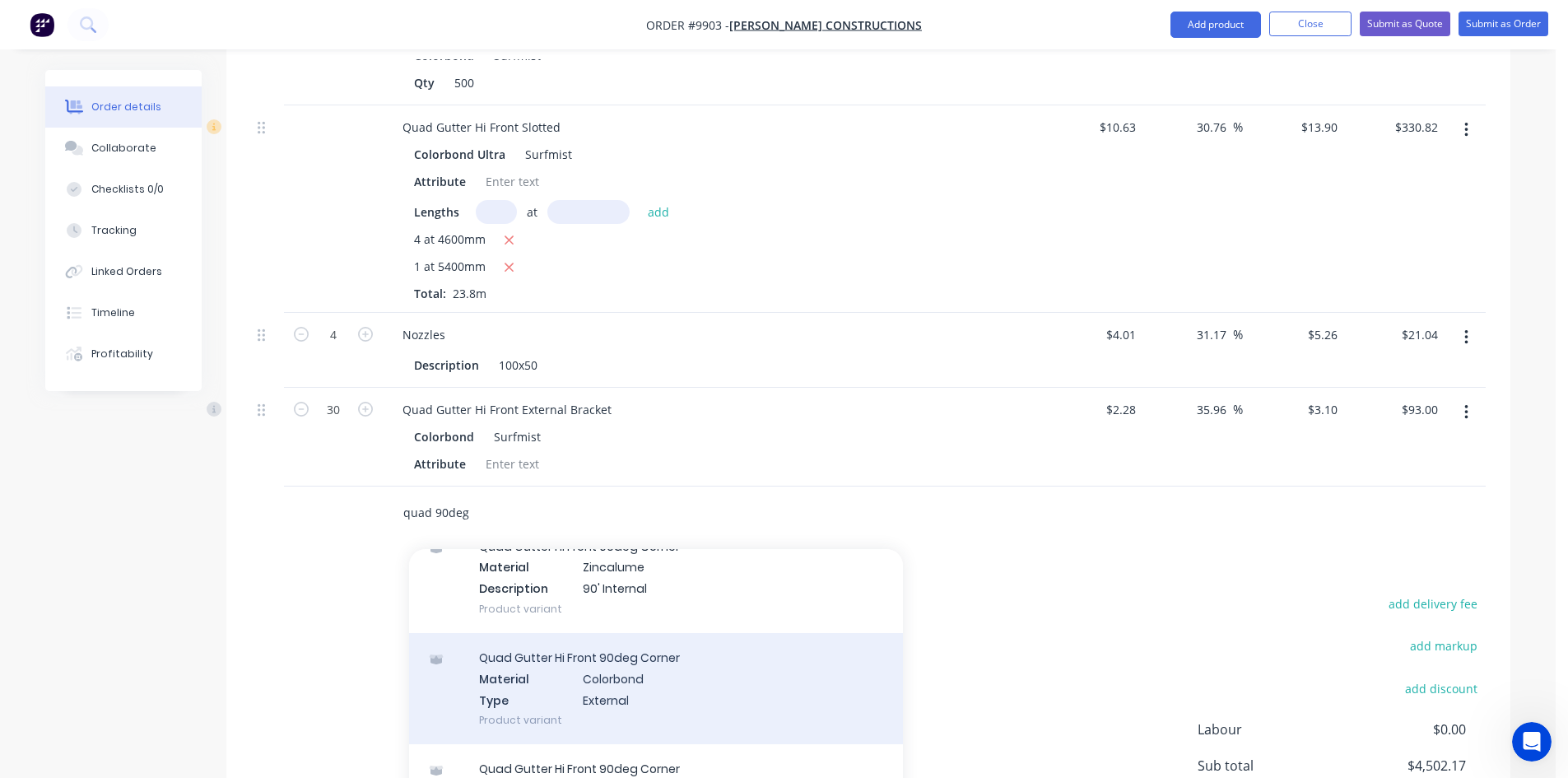
scroll to position [659, 0]
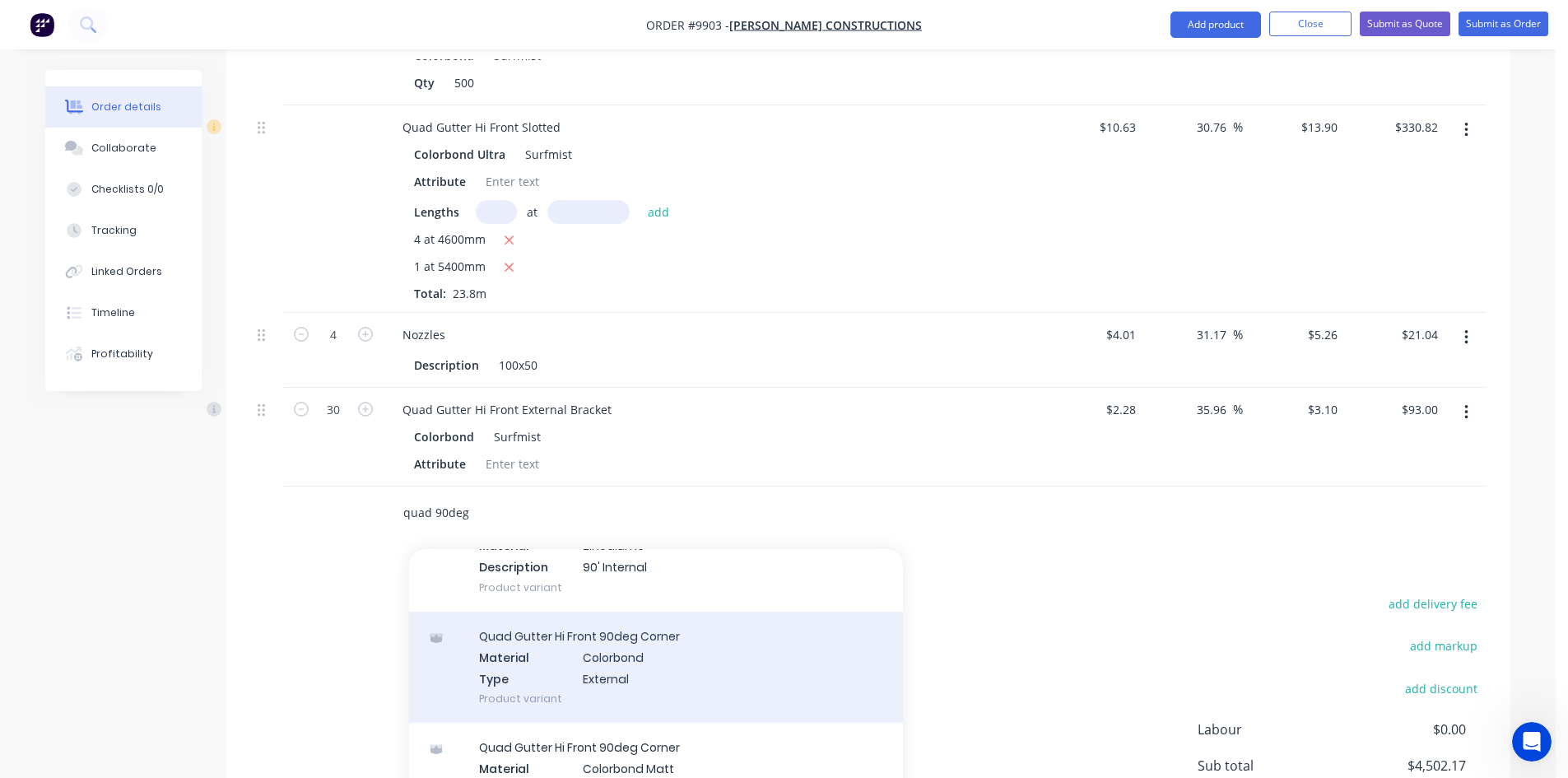
type input "quad 90deg"
click at [605, 650] on div "Quad Gutter Hi Front 90deg Corner Material Colorbond Type External Product vari…" at bounding box center [656, 668] width 494 height 111
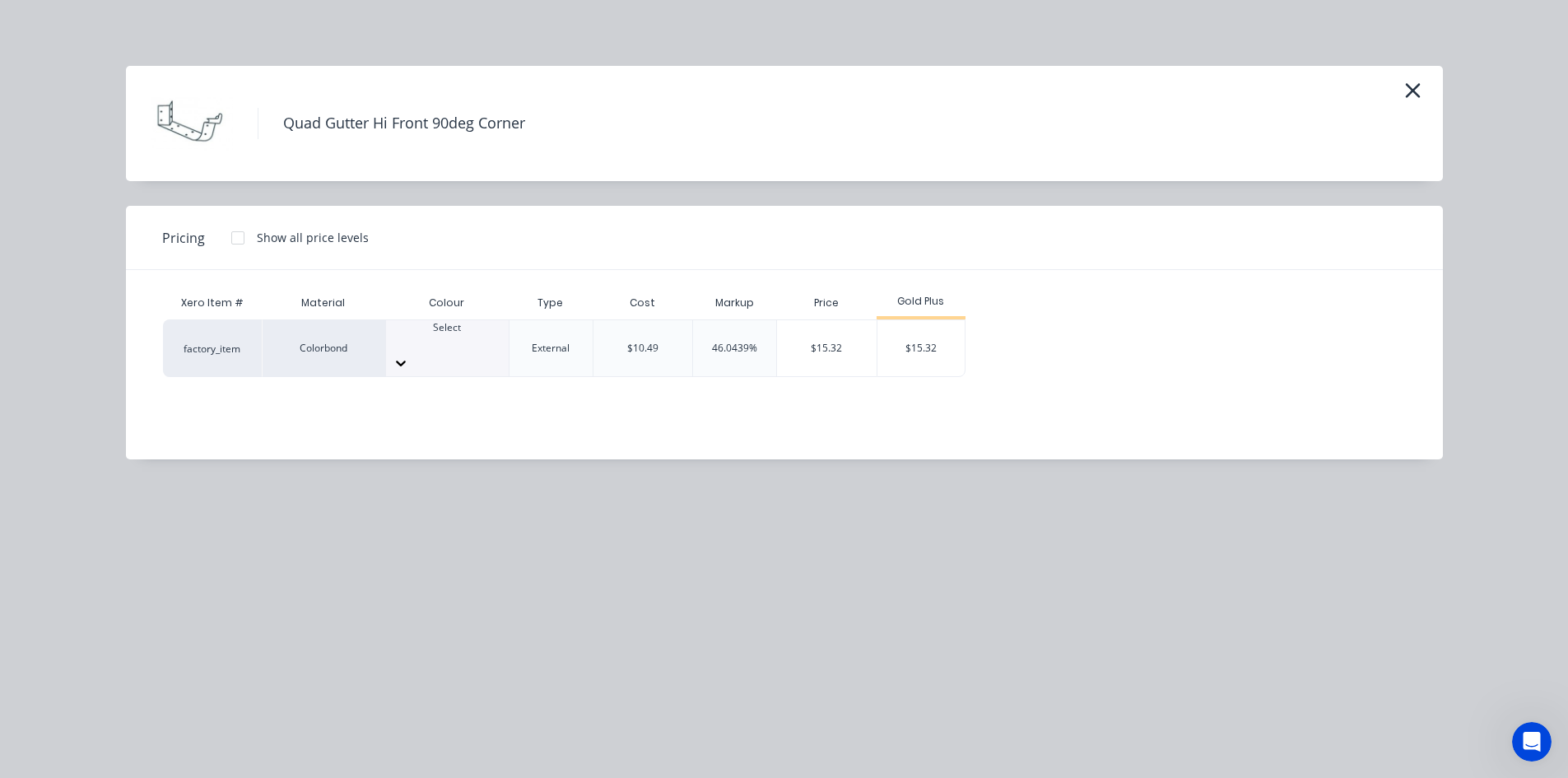
click at [454, 342] on div at bounding box center [447, 343] width 122 height 15
click at [912, 345] on div "$15.32" at bounding box center [921, 348] width 88 height 56
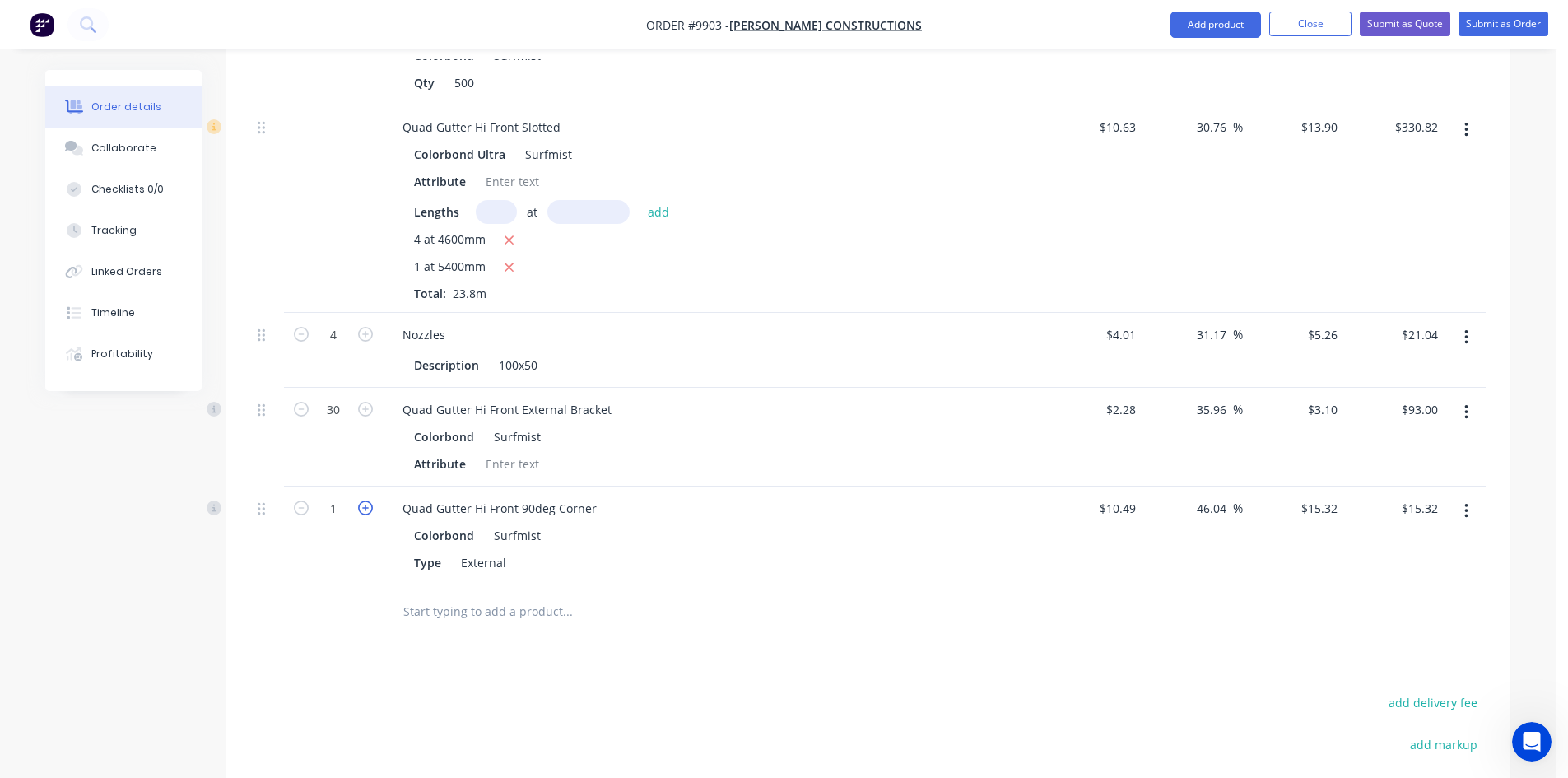
click at [367, 501] on icon "button" at bounding box center [366, 508] width 15 height 15
type input "2"
type input "$30.64"
click at [432, 596] on input "text" at bounding box center [567, 612] width 330 height 33
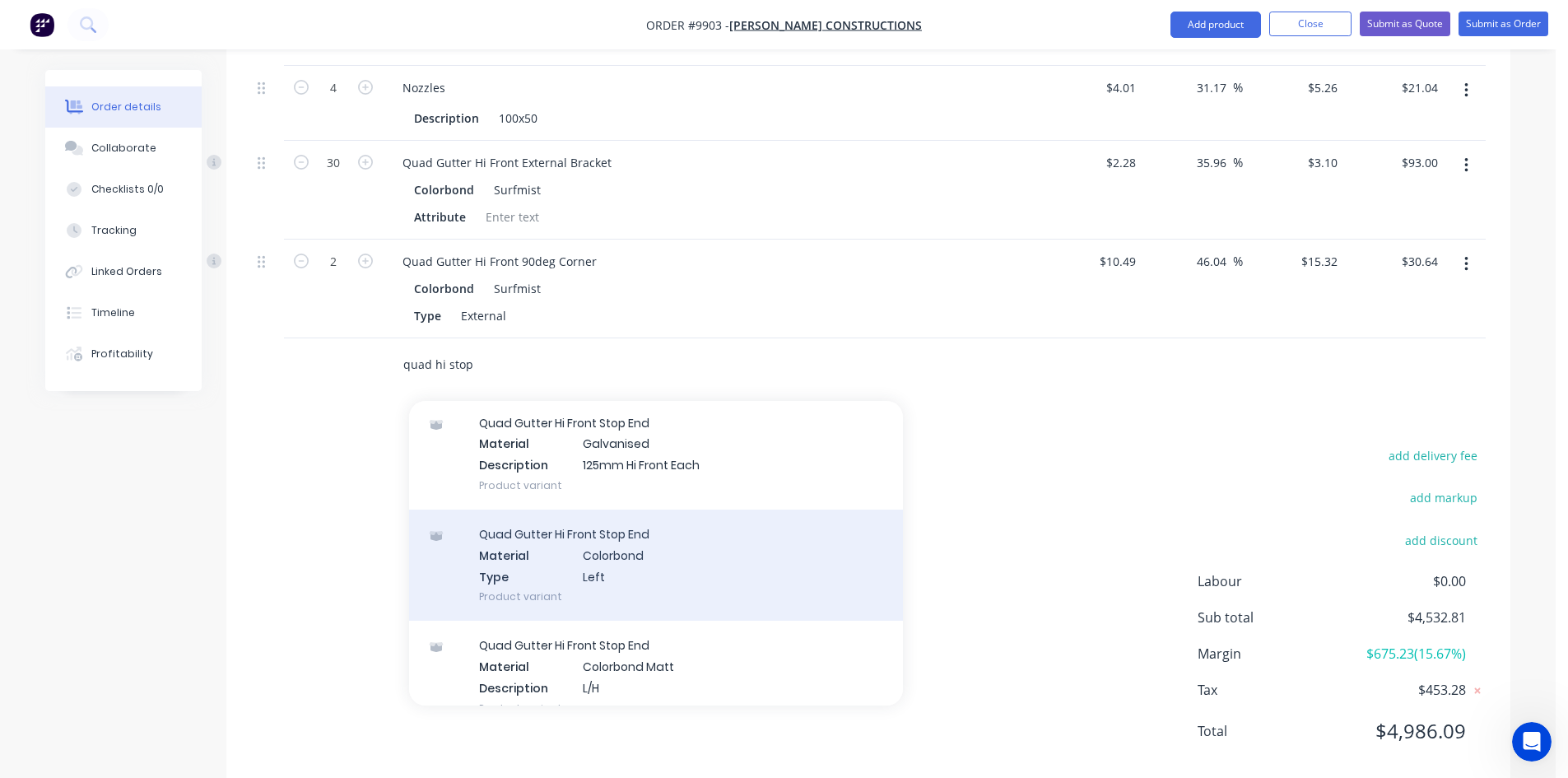
scroll to position [412, 0]
type input "quad hi stop"
click at [597, 535] on div "Quad Gutter Hi Front Stop End Material Colorbond Type Left Product variant" at bounding box center [656, 565] width 494 height 111
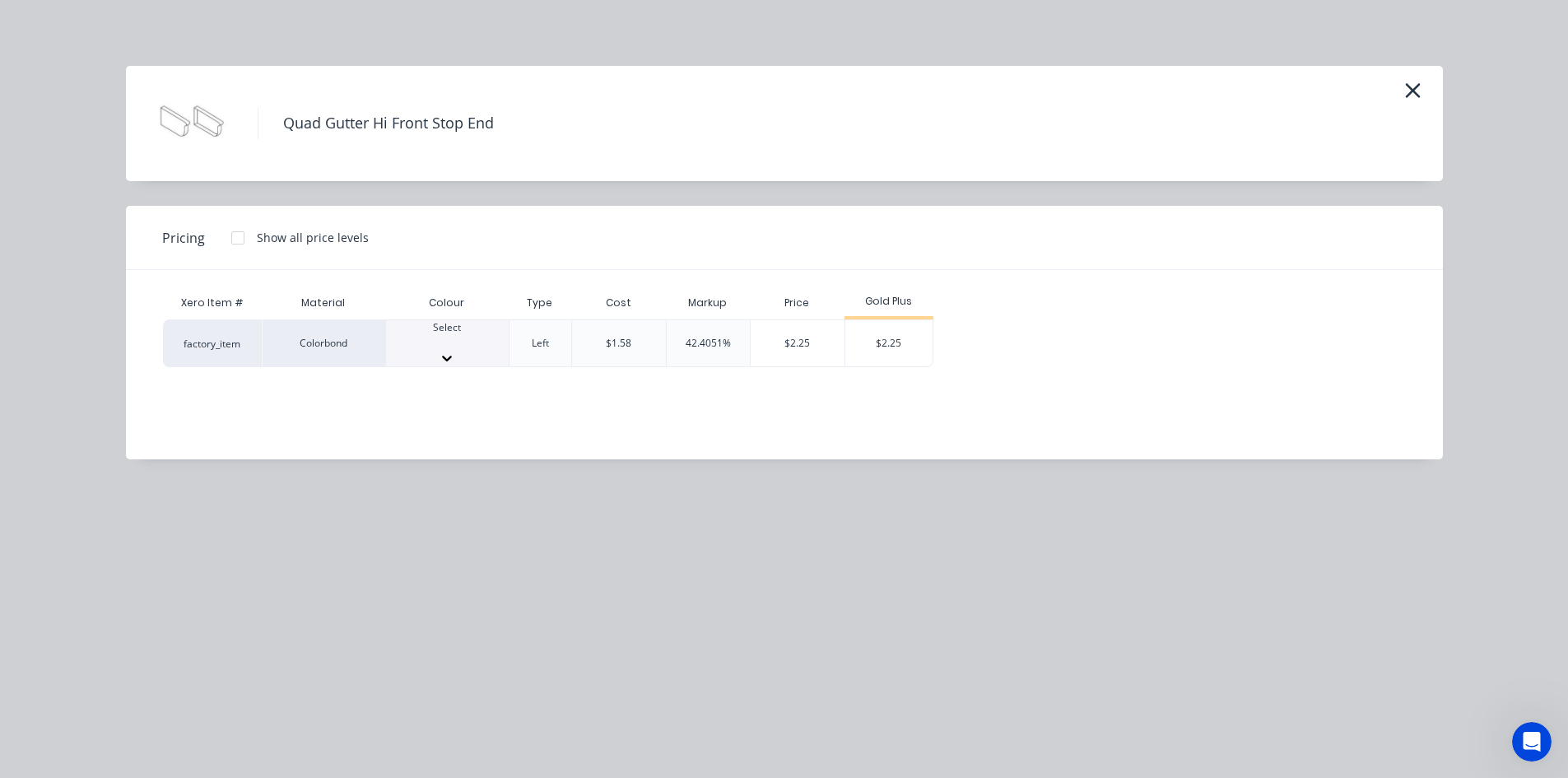
click at [470, 360] on div "Select" at bounding box center [447, 344] width 122 height 46
type input "su"
click at [878, 345] on div "$2.25" at bounding box center [889, 348] width 88 height 56
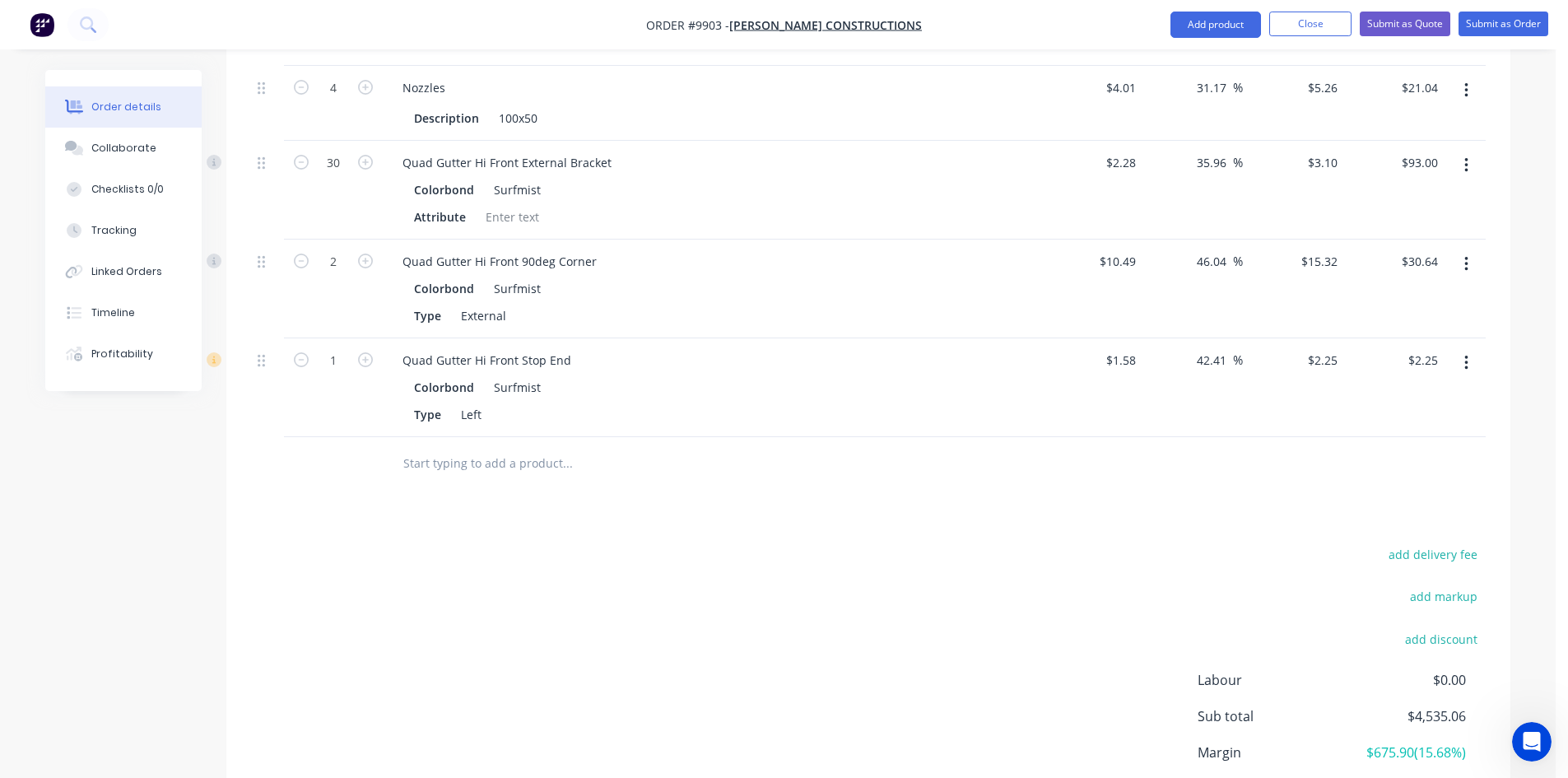
click at [458, 447] on input "text" at bounding box center [567, 464] width 330 height 33
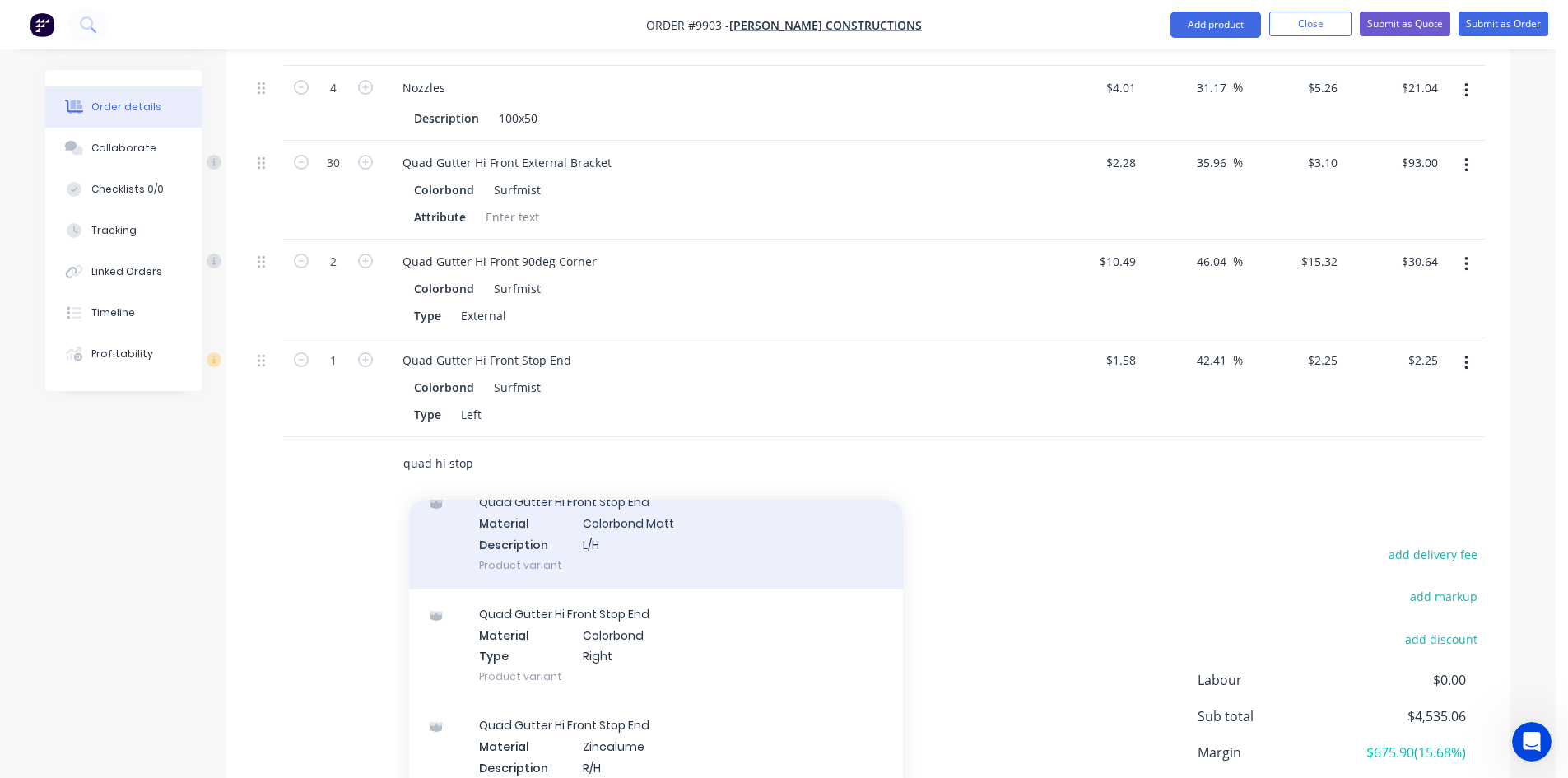
scroll to position [659, 0]
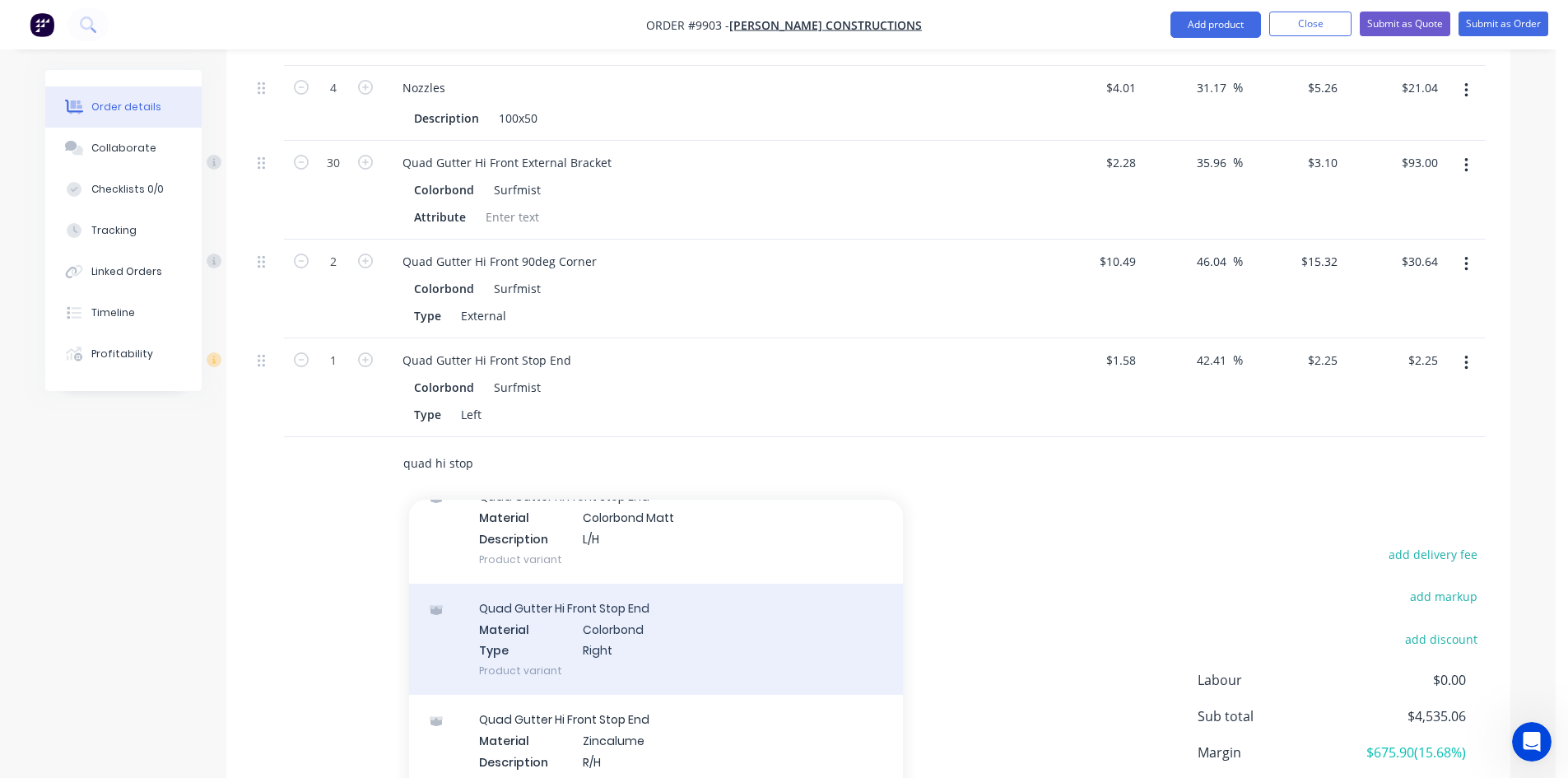
type input "quad hi stop"
click at [568, 625] on div "Quad Gutter Hi Front Stop End Material Colorbond Type Right Product variant" at bounding box center [656, 639] width 494 height 111
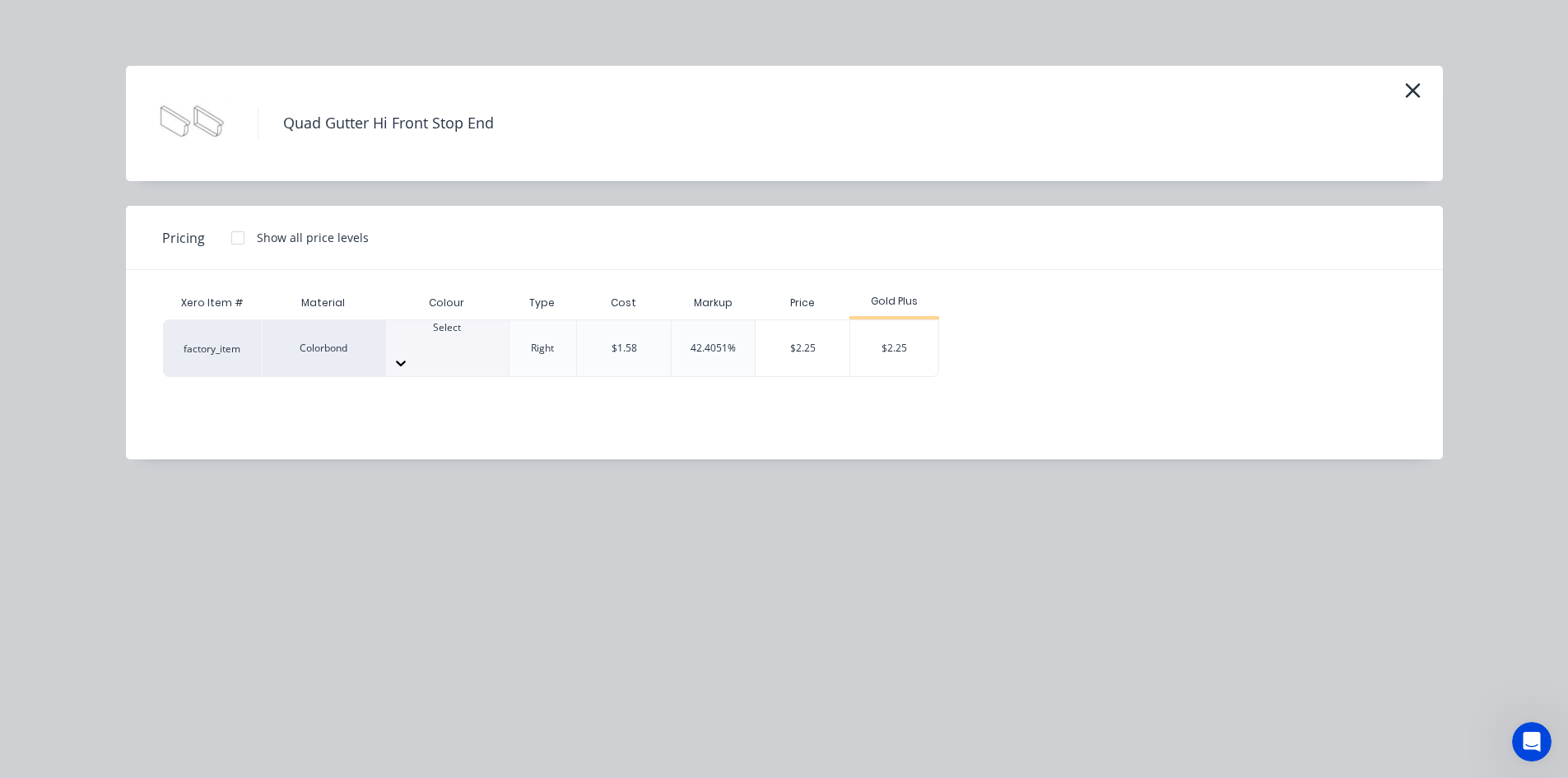
click at [431, 355] on div "Select" at bounding box center [447, 348] width 122 height 56
type input "su"
click at [903, 332] on div "$2.25" at bounding box center [894, 348] width 88 height 56
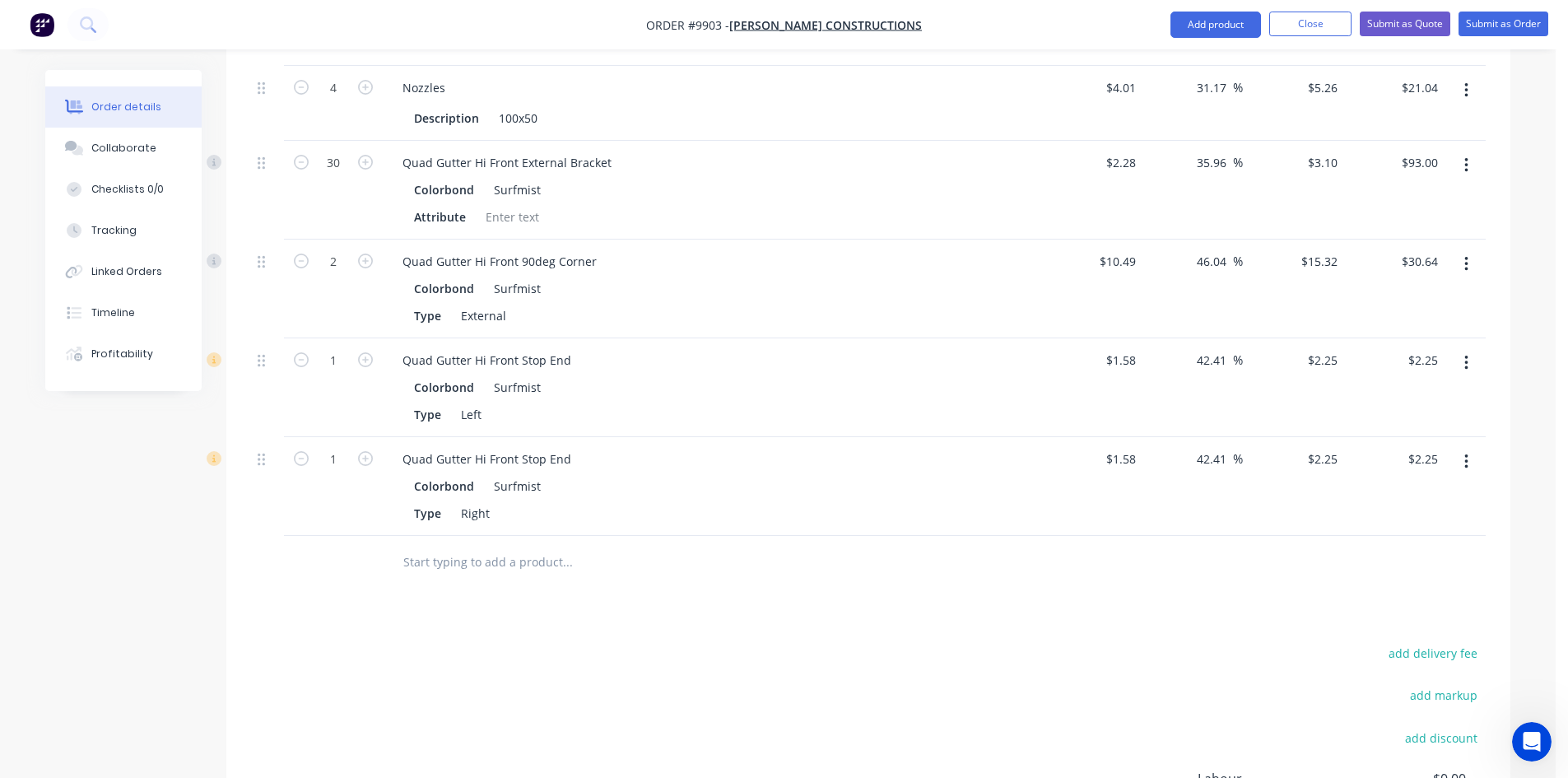
click at [456, 546] on input "text" at bounding box center [567, 563] width 330 height 33
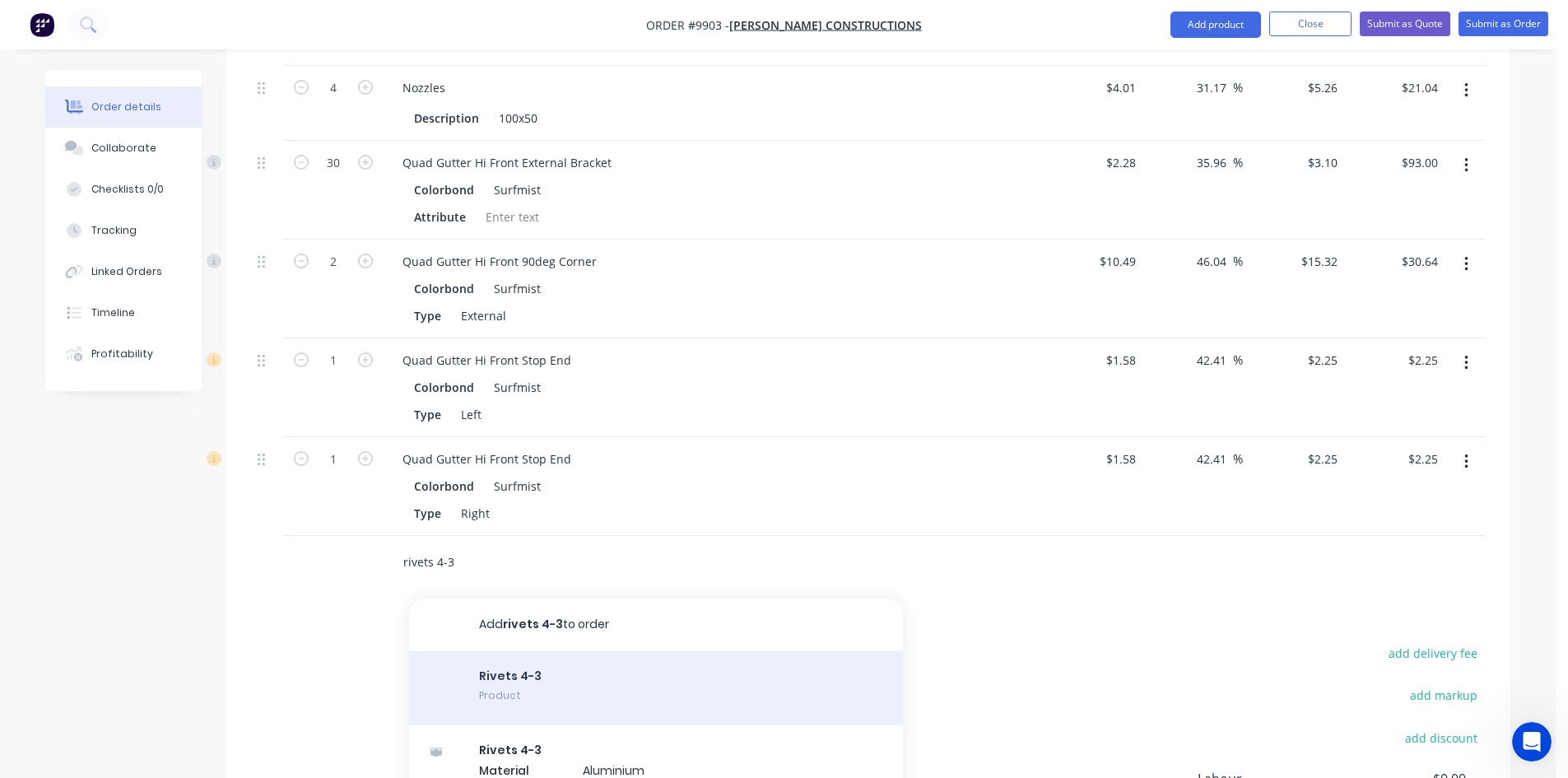
type input "rivets 4-3"
click at [518, 653] on div "Rivets 4-3 Product" at bounding box center [656, 688] width 494 height 74
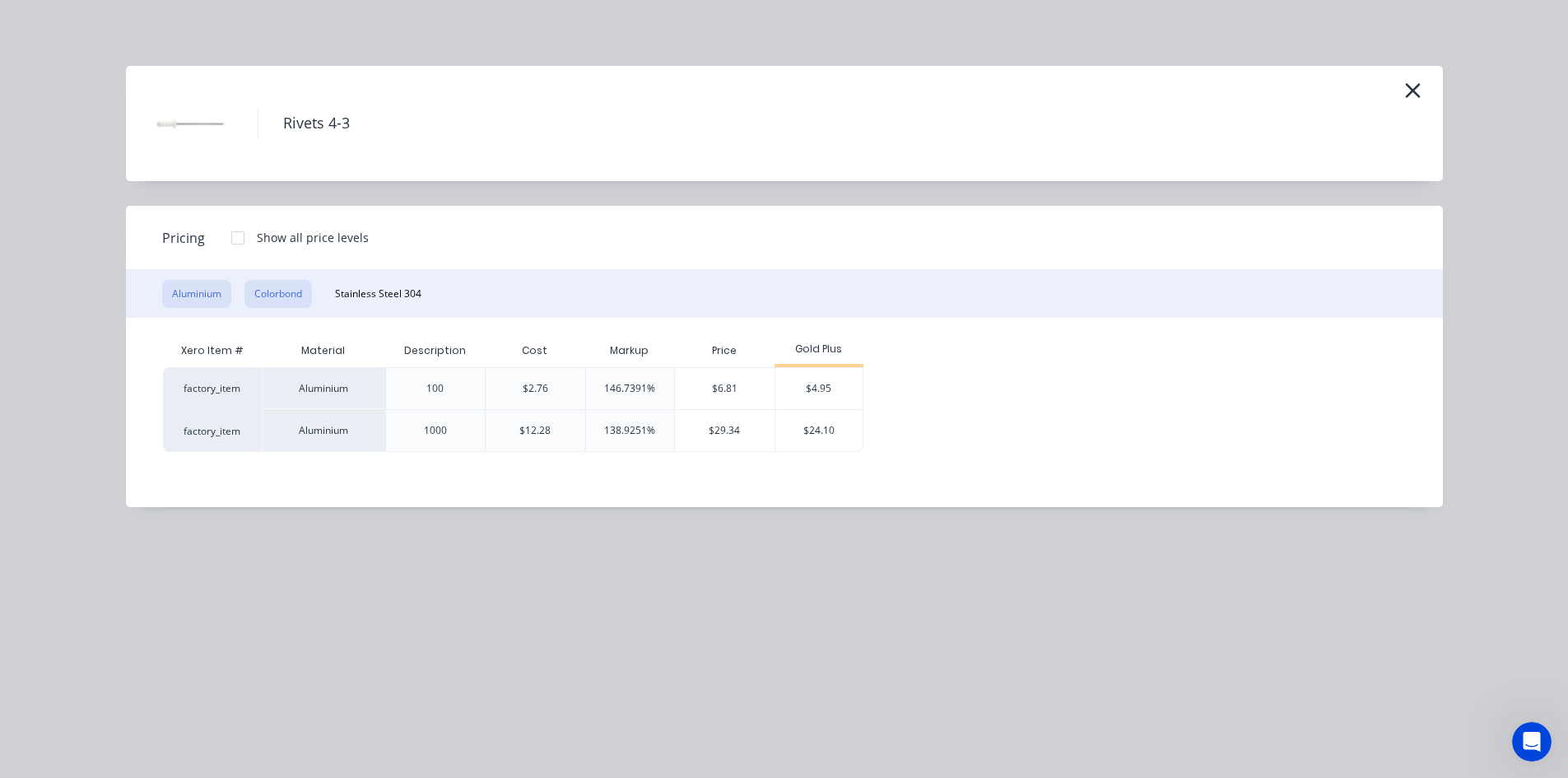
click at [286, 295] on button "Colorbond" at bounding box center [278, 294] width 68 height 28
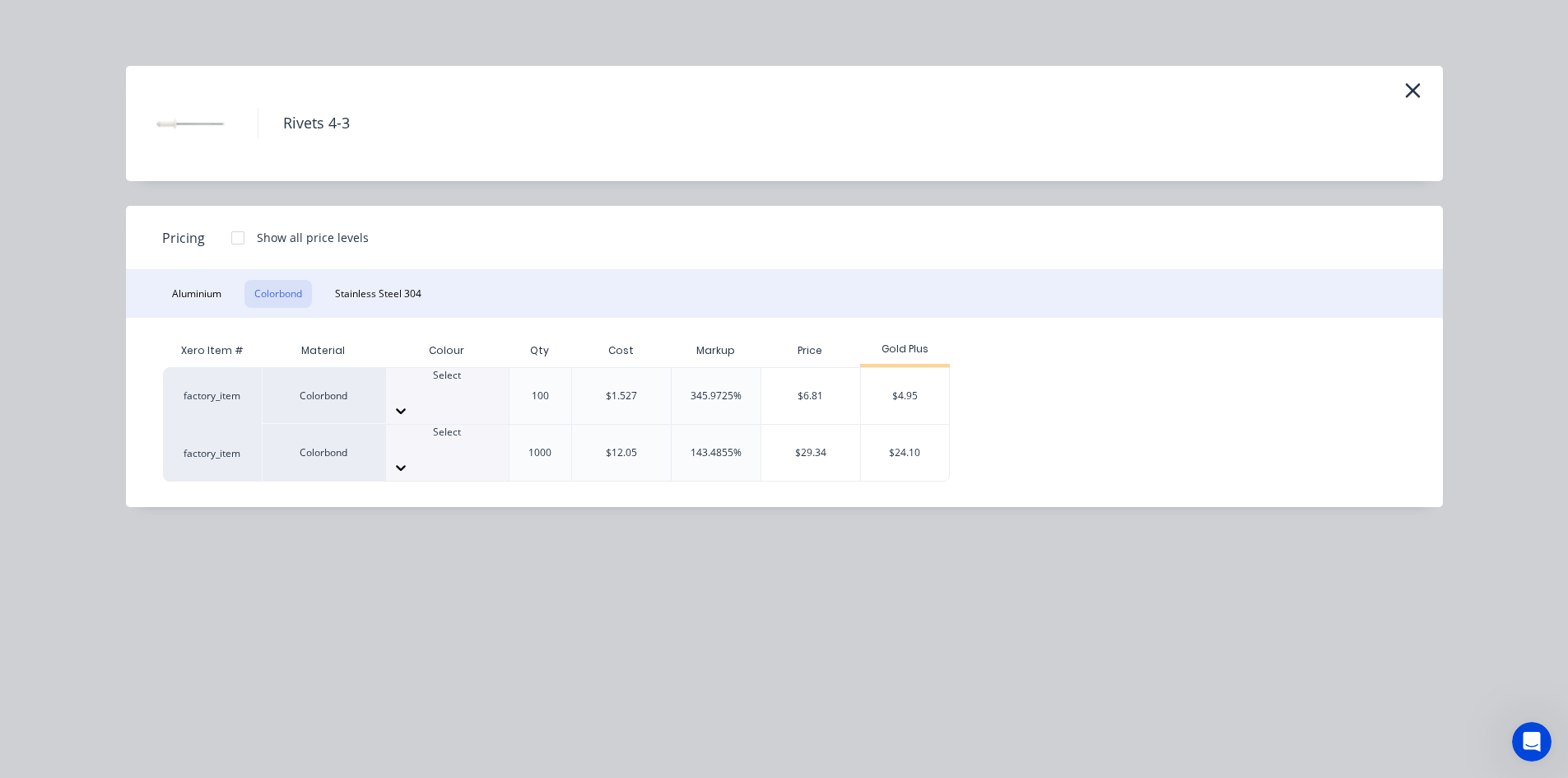
click at [425, 397] on div at bounding box center [447, 390] width 122 height 15
type input "su"
click at [902, 388] on div "$4.95" at bounding box center [904, 395] width 88 height 56
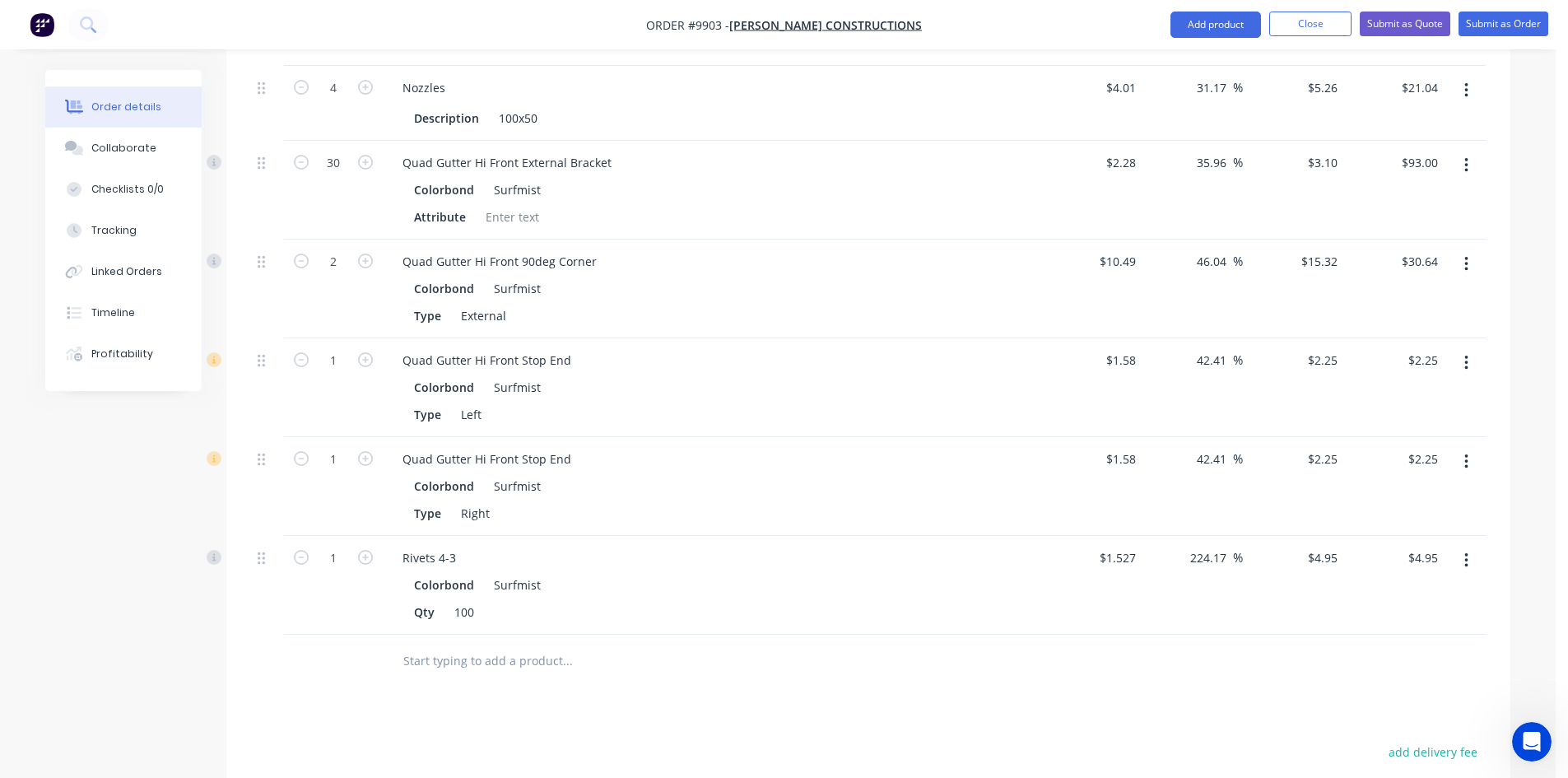
click at [516, 645] on input "text" at bounding box center [567, 661] width 330 height 33
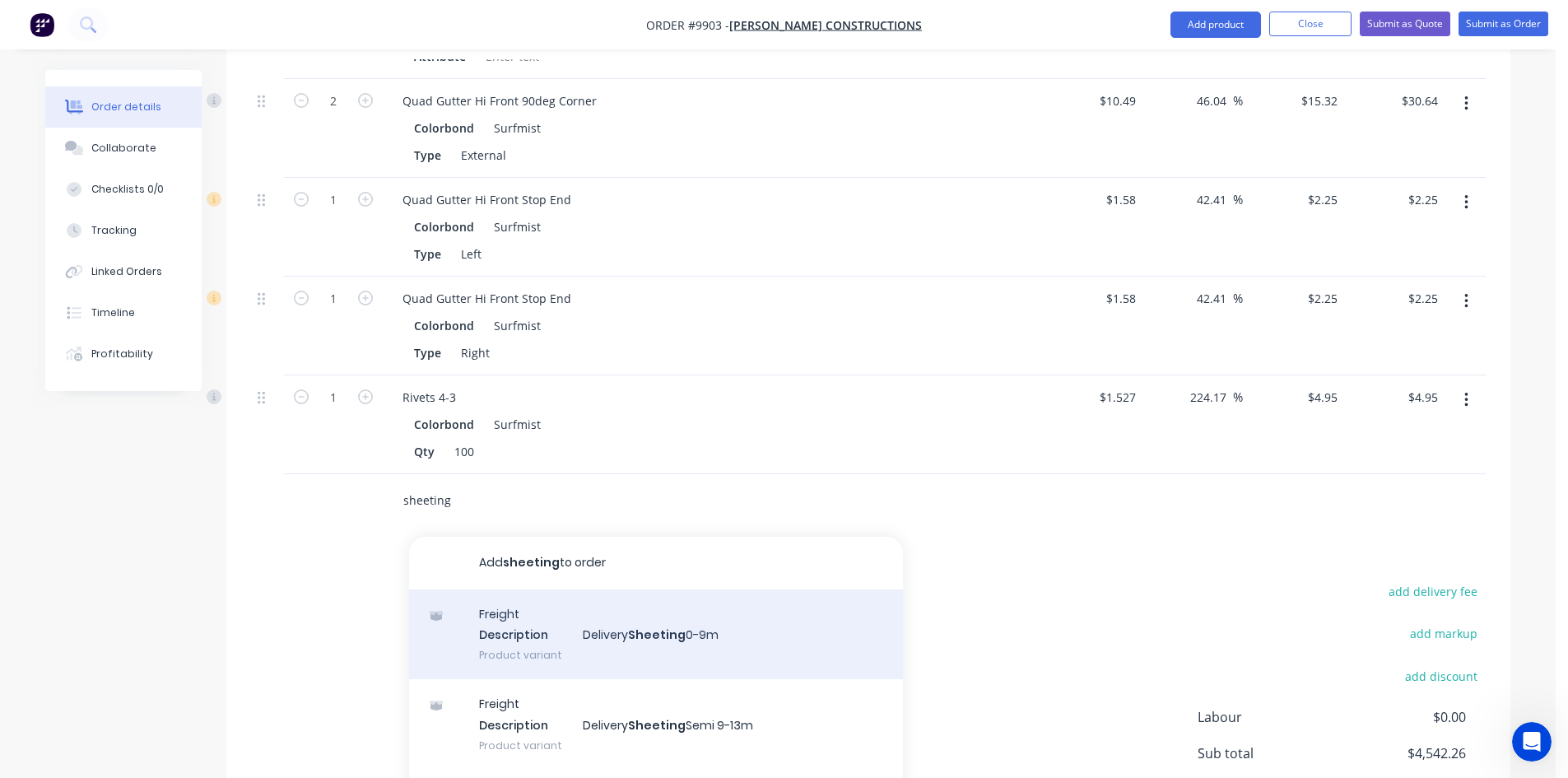
scroll to position [1564, 0]
type input "sheeting"
click at [576, 602] on div "Freight Description Delivery Sheeting 0-9m Product variant" at bounding box center [656, 631] width 494 height 91
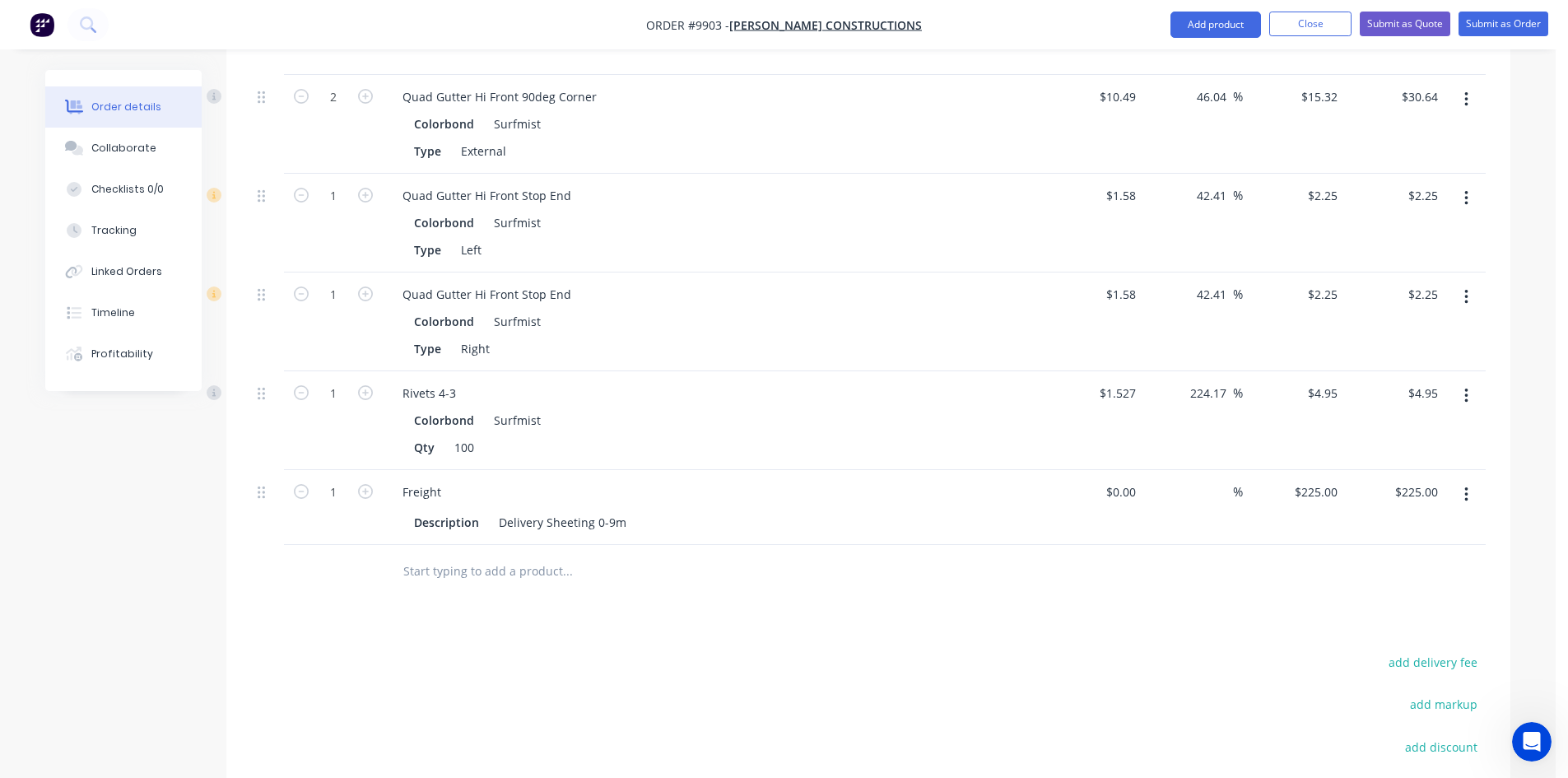
click at [1138, 480] on input at bounding box center [1133, 492] width 19 height 24
type input "$180.00"
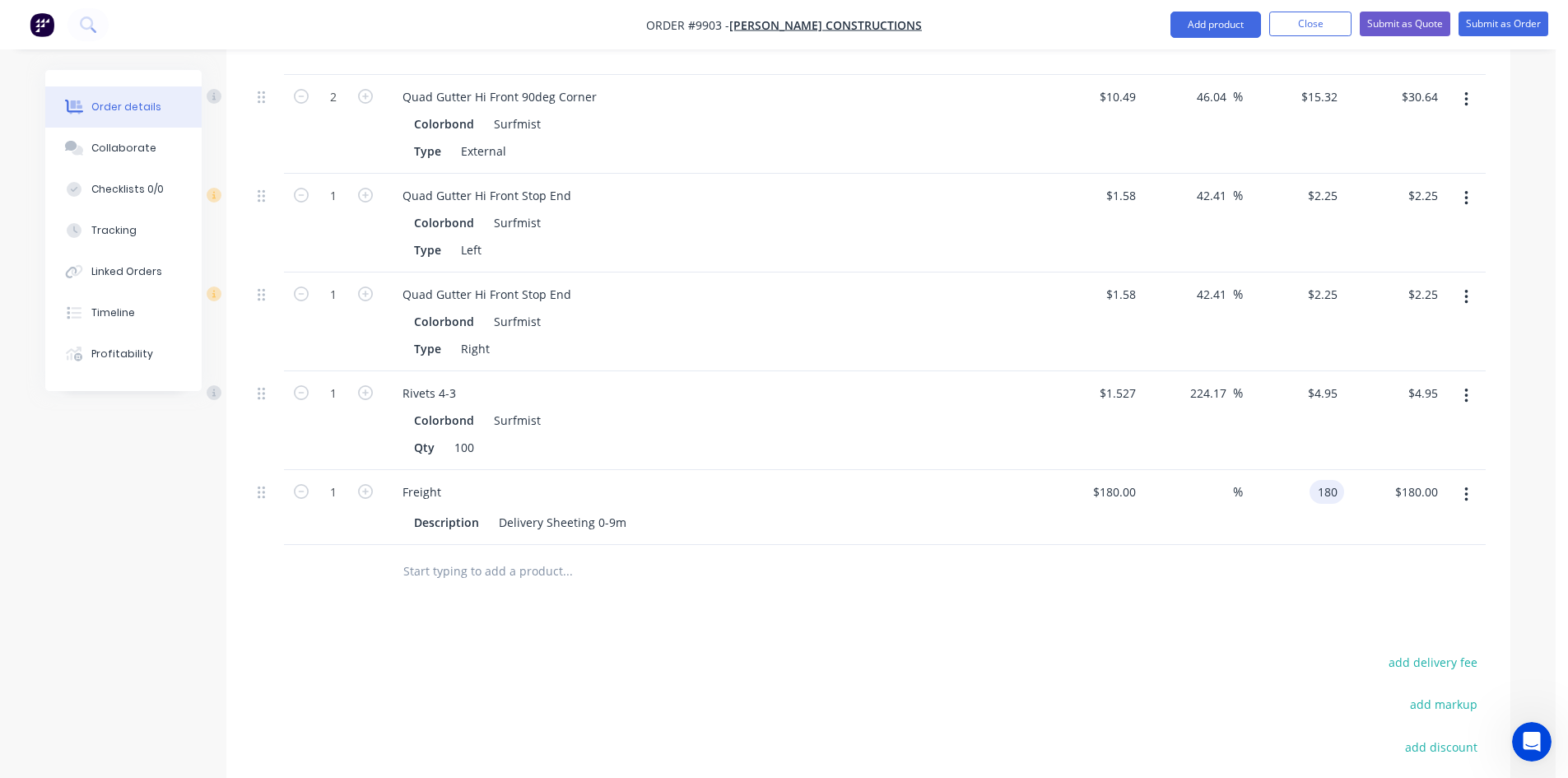
type input "$180.00"
click at [1135, 480] on input "$180.00" at bounding box center [1116, 492] width 51 height 24
type input "$180.00"
type input "180"
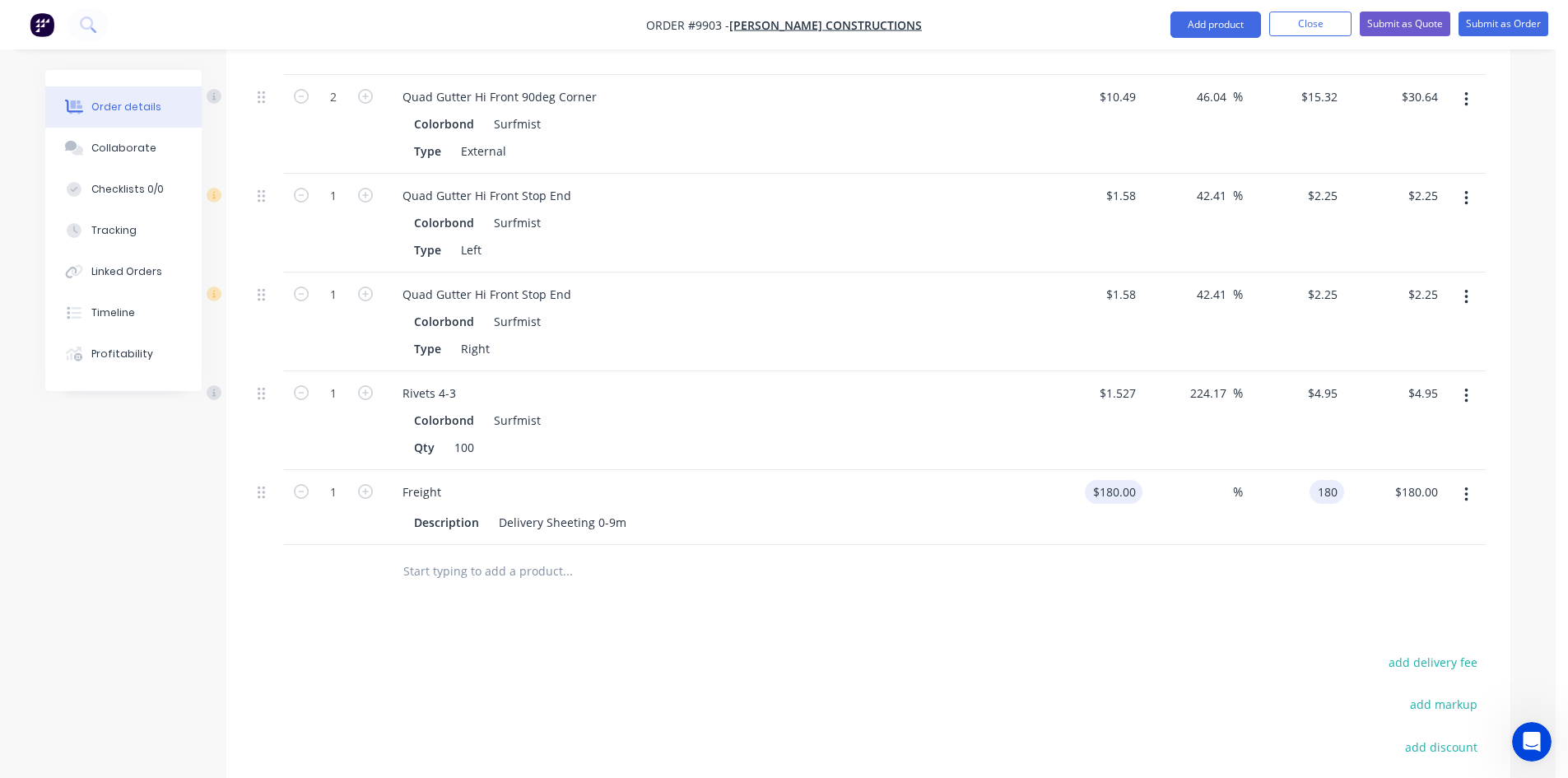
type input "$180.00"
type input "180"
type input "$180.00"
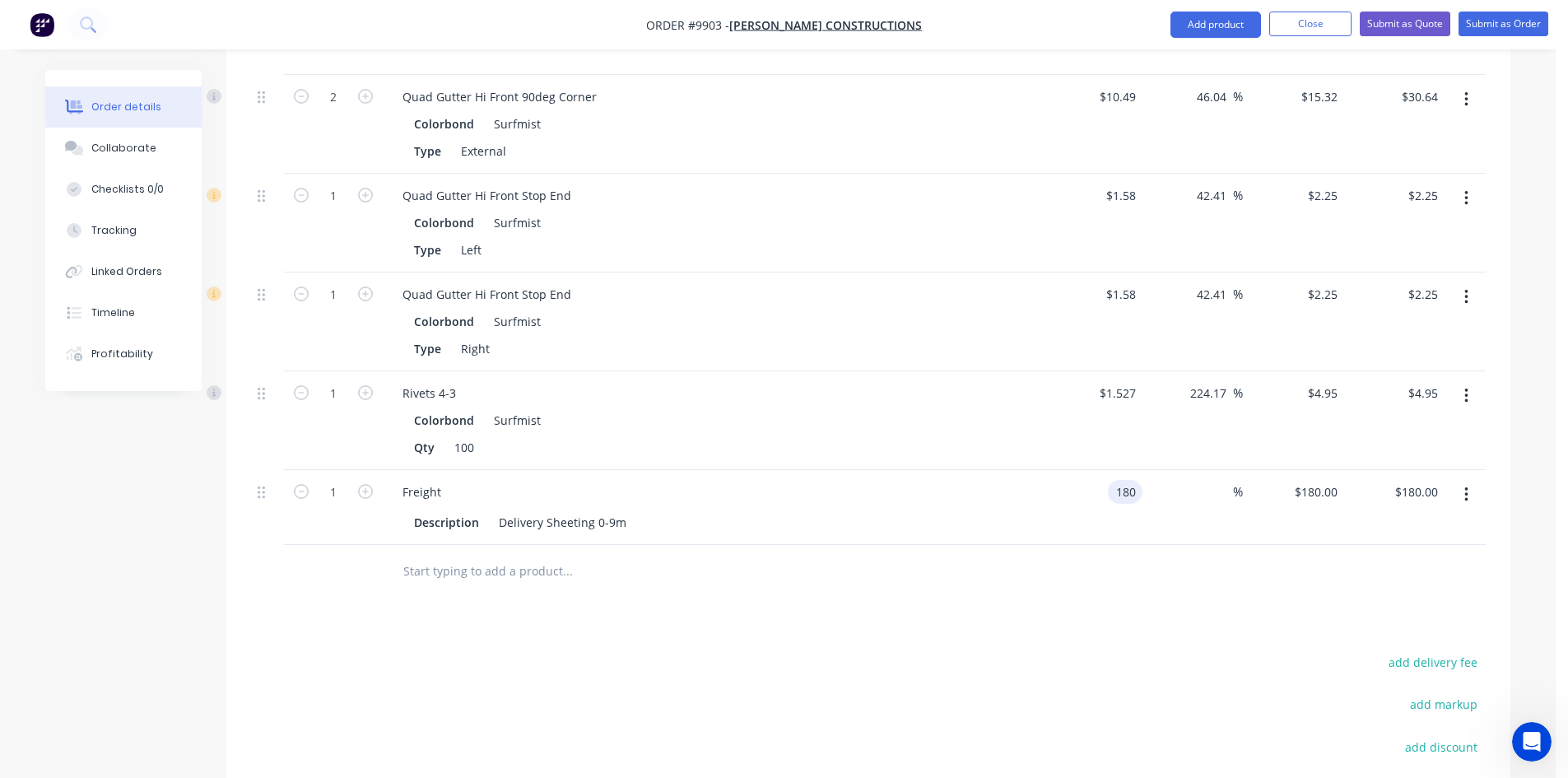
type input "$180.00"
type input "180"
type input "$180.00"
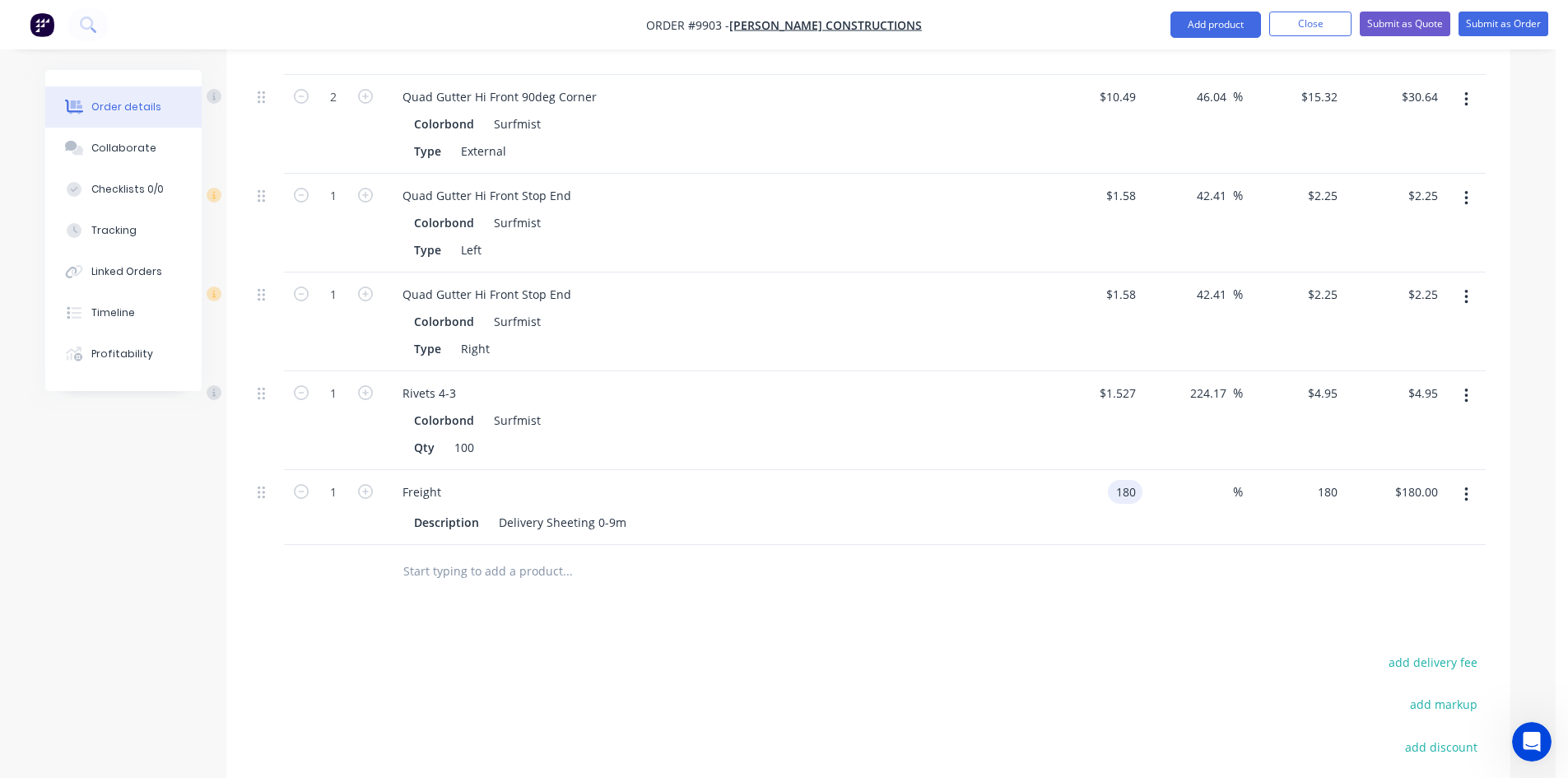
type input "180"
type input "$180.00"
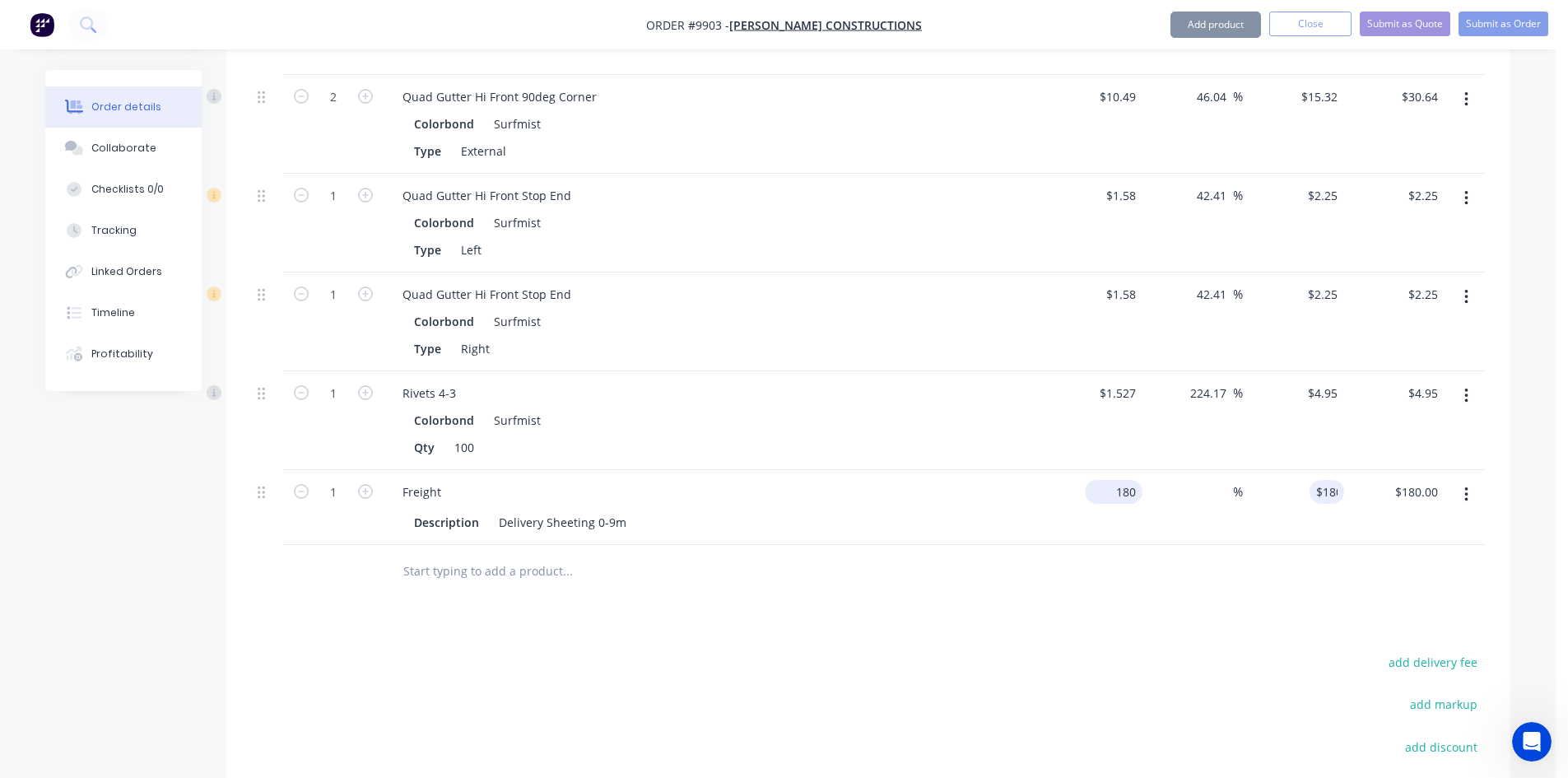
type input "$180.00"
type input "180"
type input "$180.00"
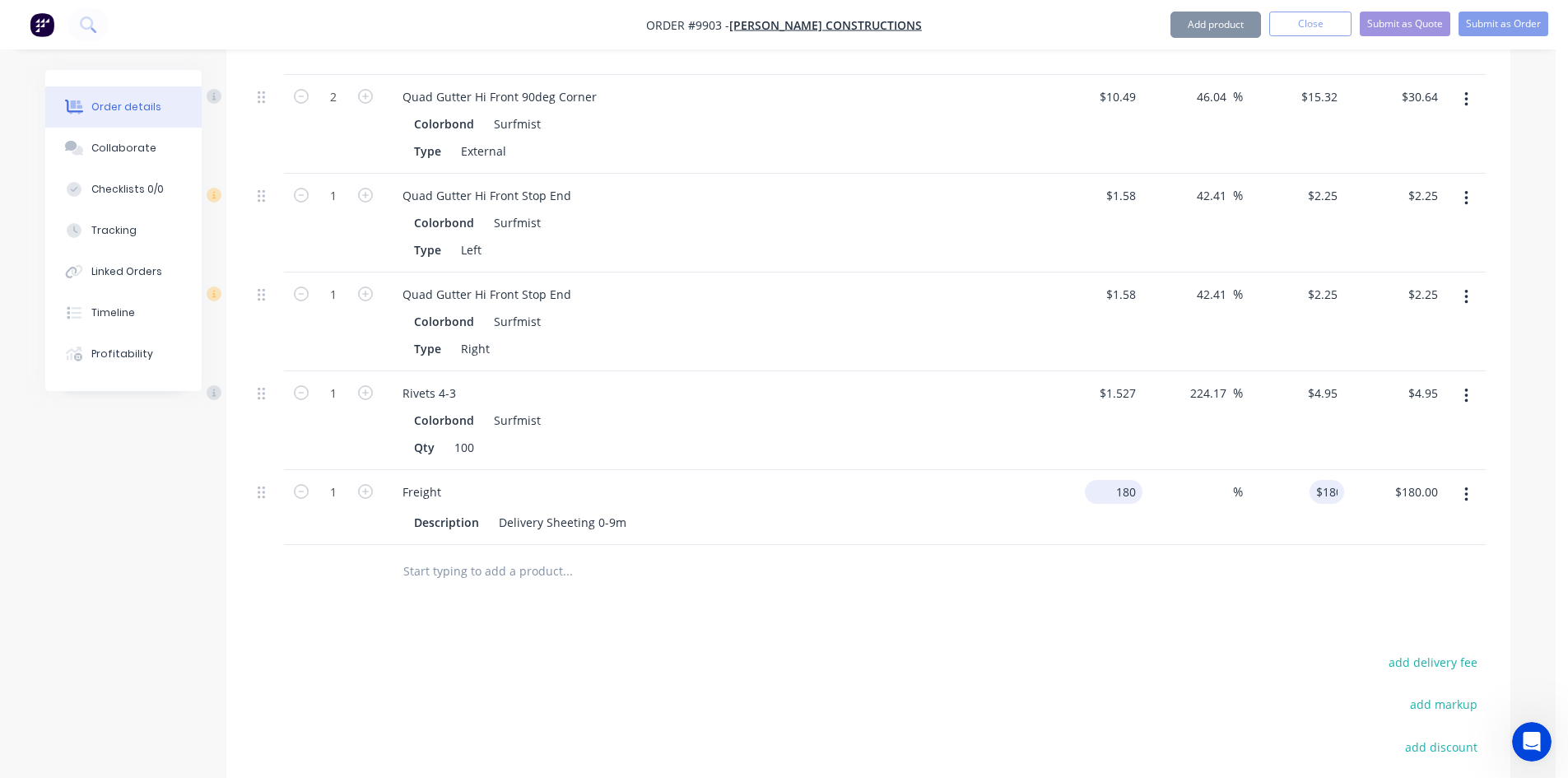
type input "180"
type input "$180.00"
type input "180"
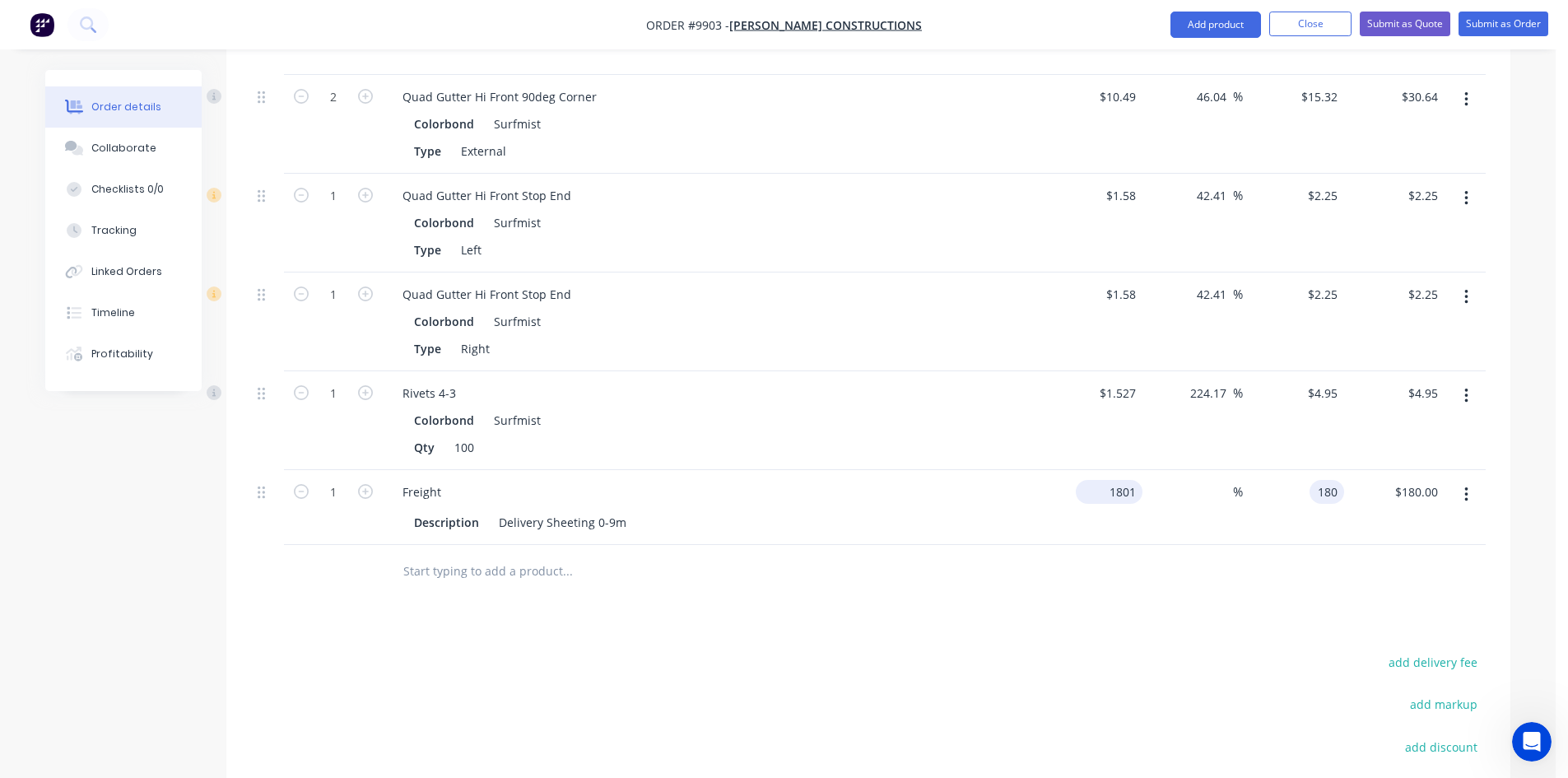
type input "1801"
type input "180"
type input "$18,014.00"
type input "-90.01"
type input "180"
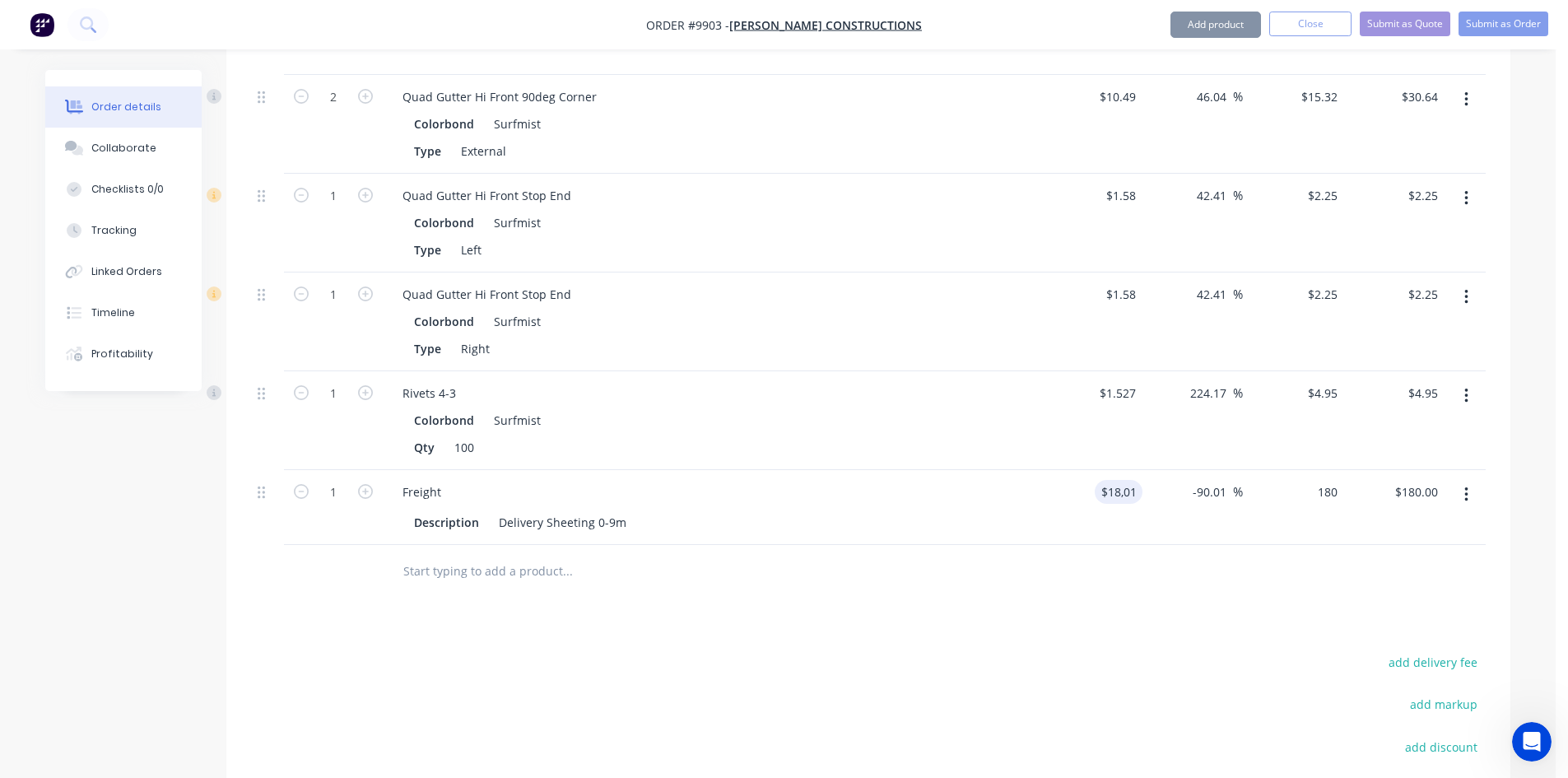
type input "18014"
type input "-99"
type input "$180.00"
type input "$18,014.00"
type input "180"
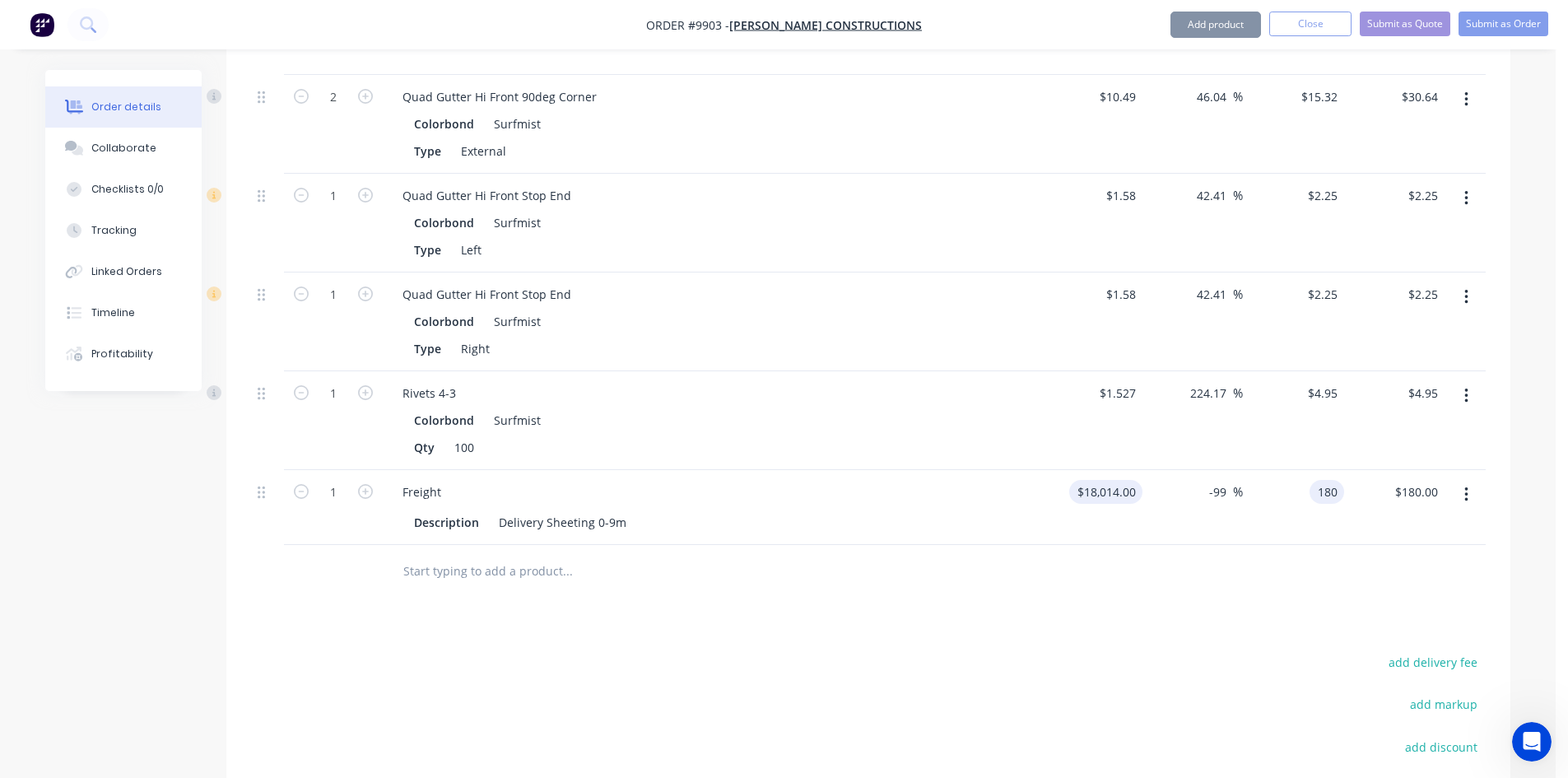
type input "18014"
type input "$180.00"
type input "$18,014.00"
type input "180"
type input "18014"
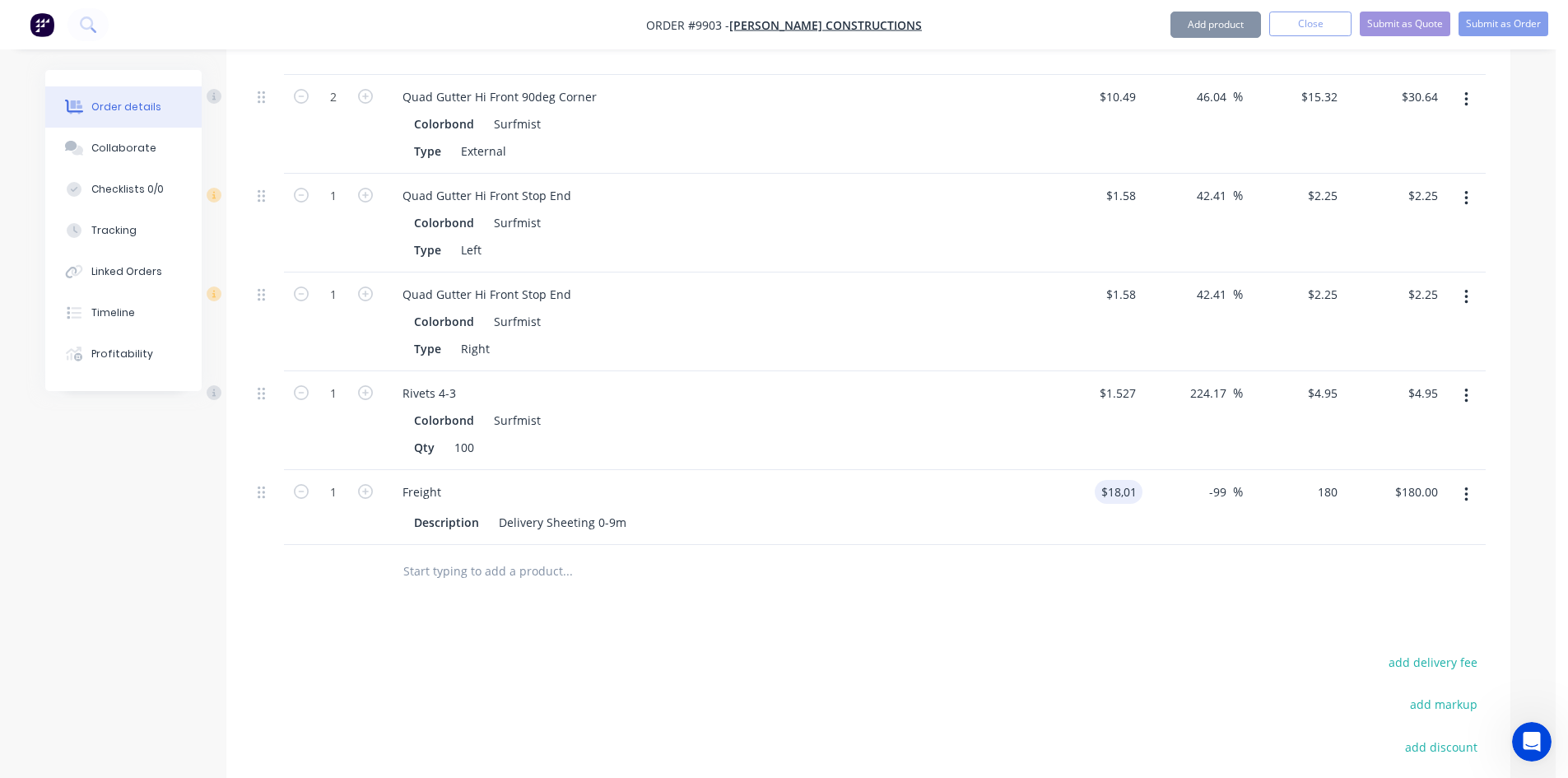
type input "$180.00"
type input "$18,014.00"
type input "180"
type input "18014"
type input "$180.00"
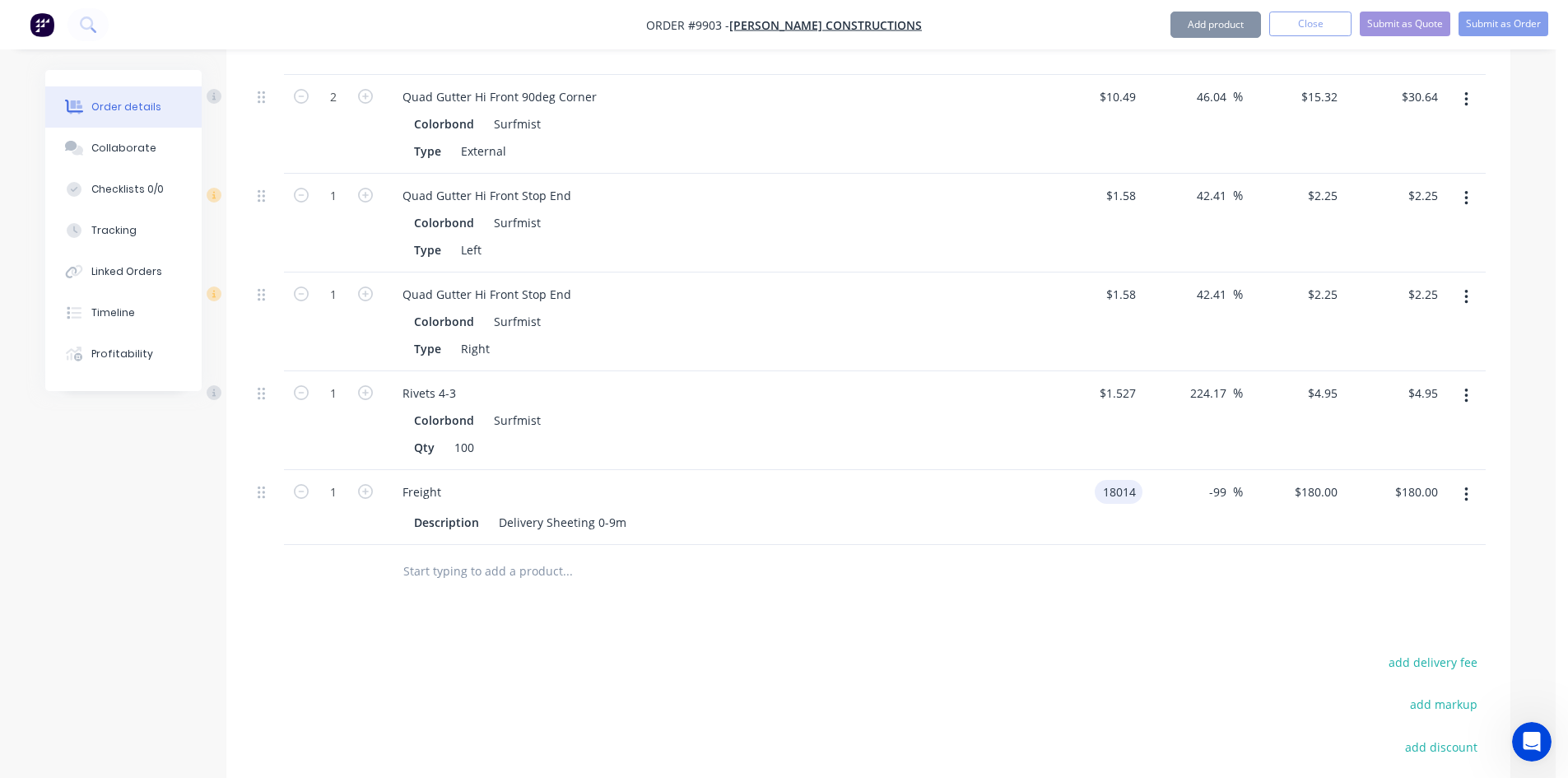
type input "$18,014.00"
type input "180"
click at [1126, 558] on div at bounding box center [868, 572] width 1235 height 54
click at [1158, 546] on div at bounding box center [868, 572] width 1235 height 54
click at [1136, 480] on input "$18,014.00" at bounding box center [1109, 492] width 67 height 24
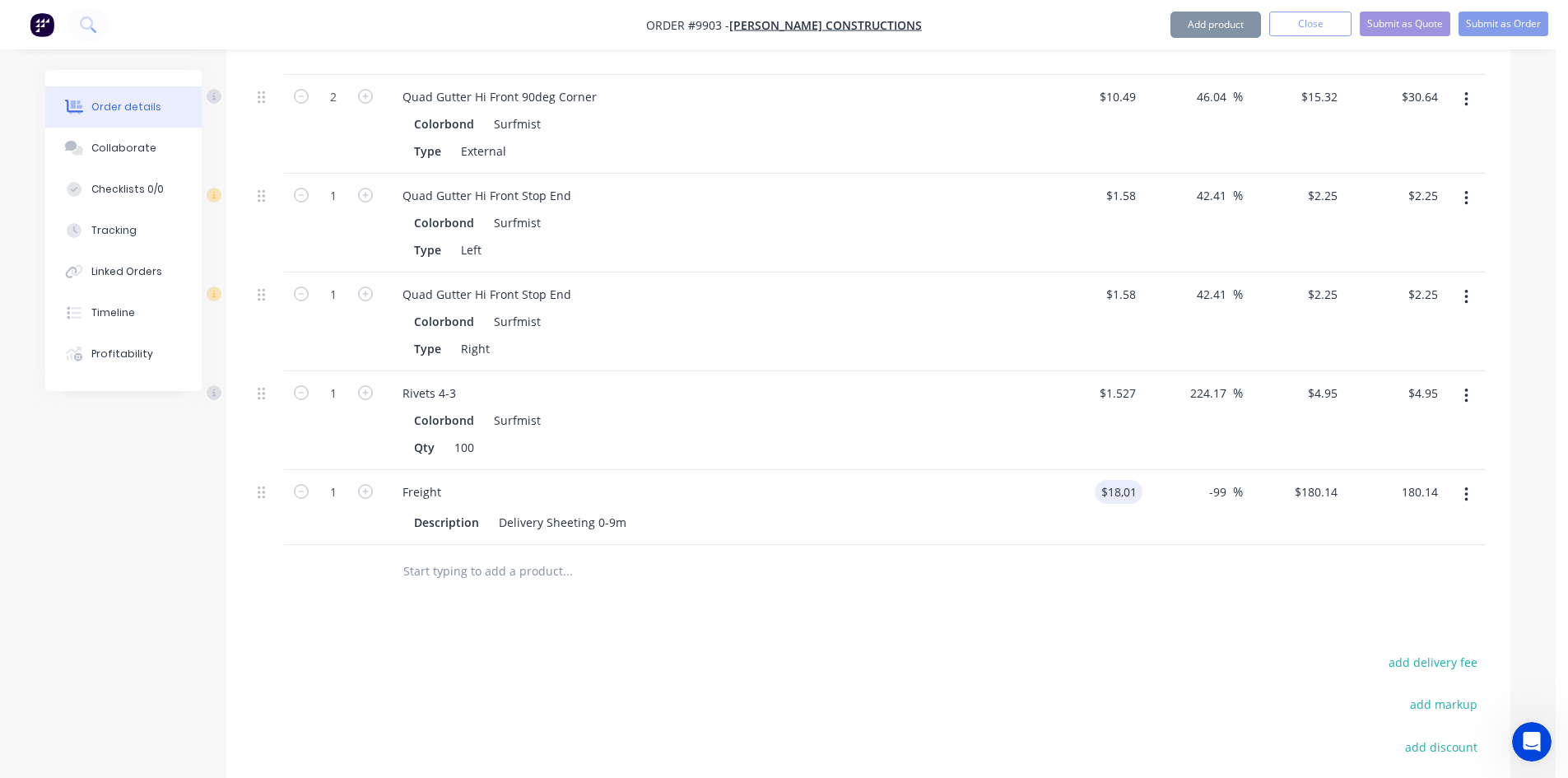
click at [724, 211] on div "Colorbond Surfmist" at bounding box center [712, 223] width 596 height 24
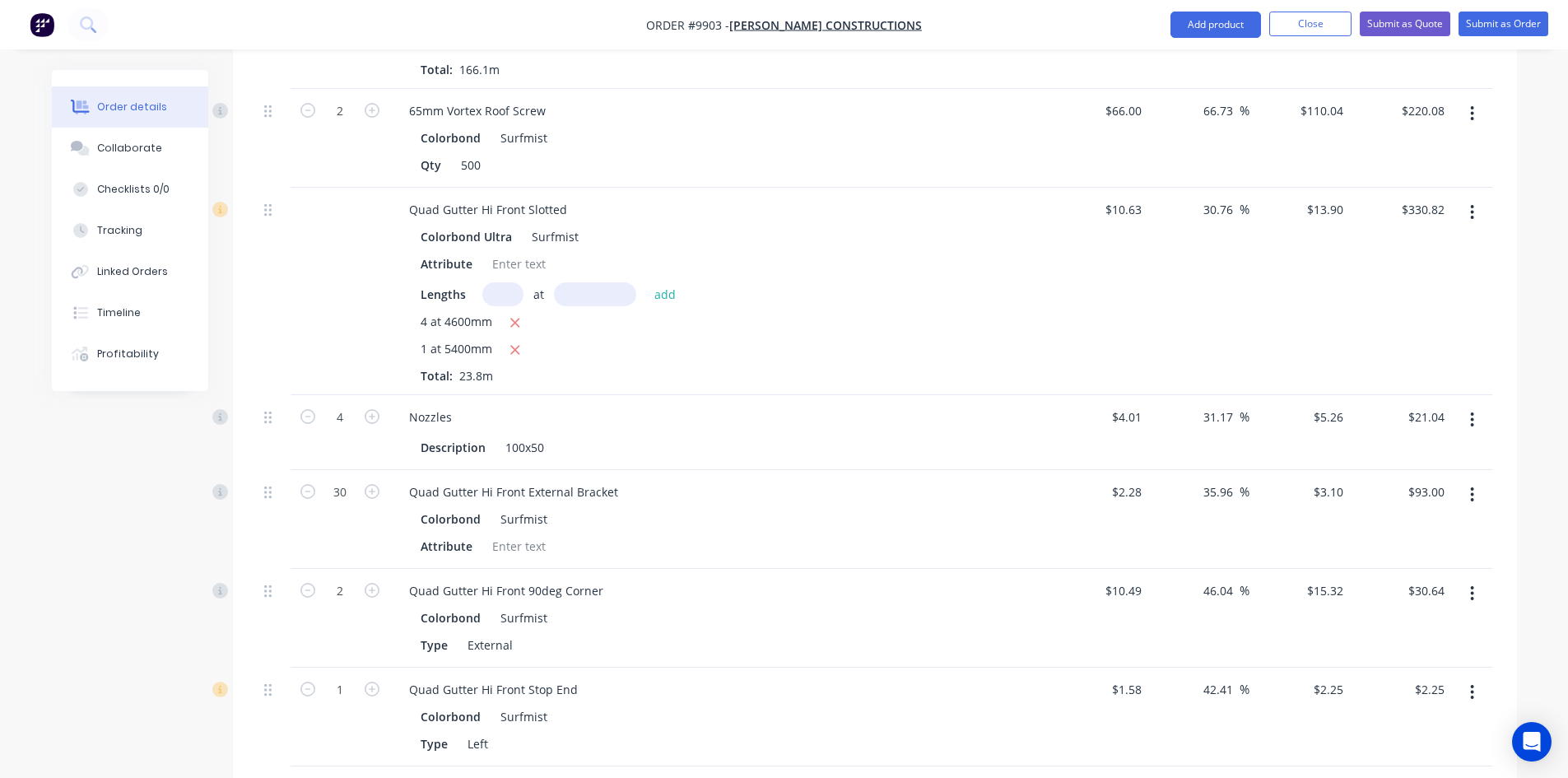
scroll to position [1564, 0]
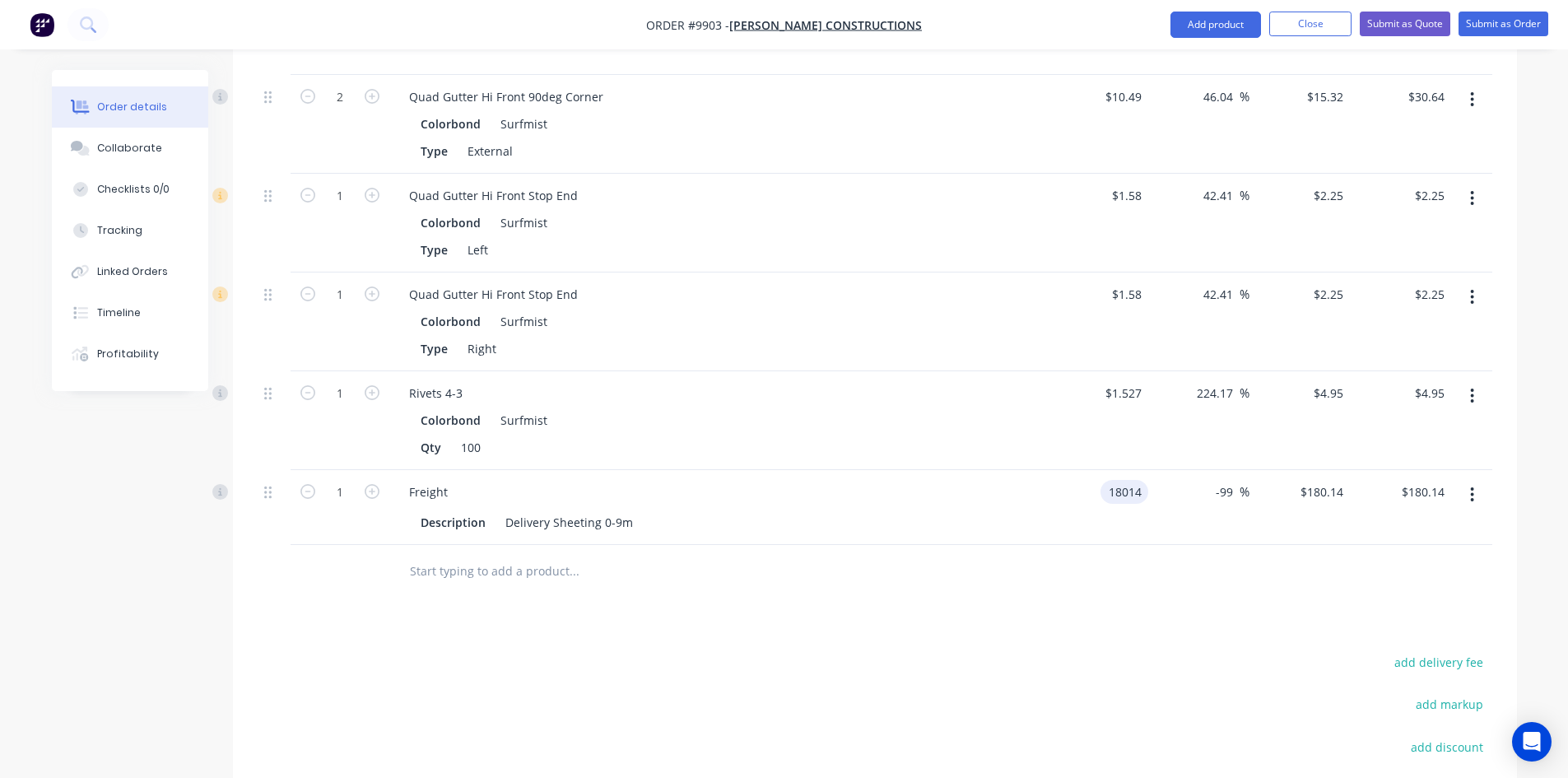
click at [1087, 471] on div "18014 18014" at bounding box center [1098, 508] width 101 height 75
type input "140"
type input "q"
type input "$140.00"
type input "$1.40"
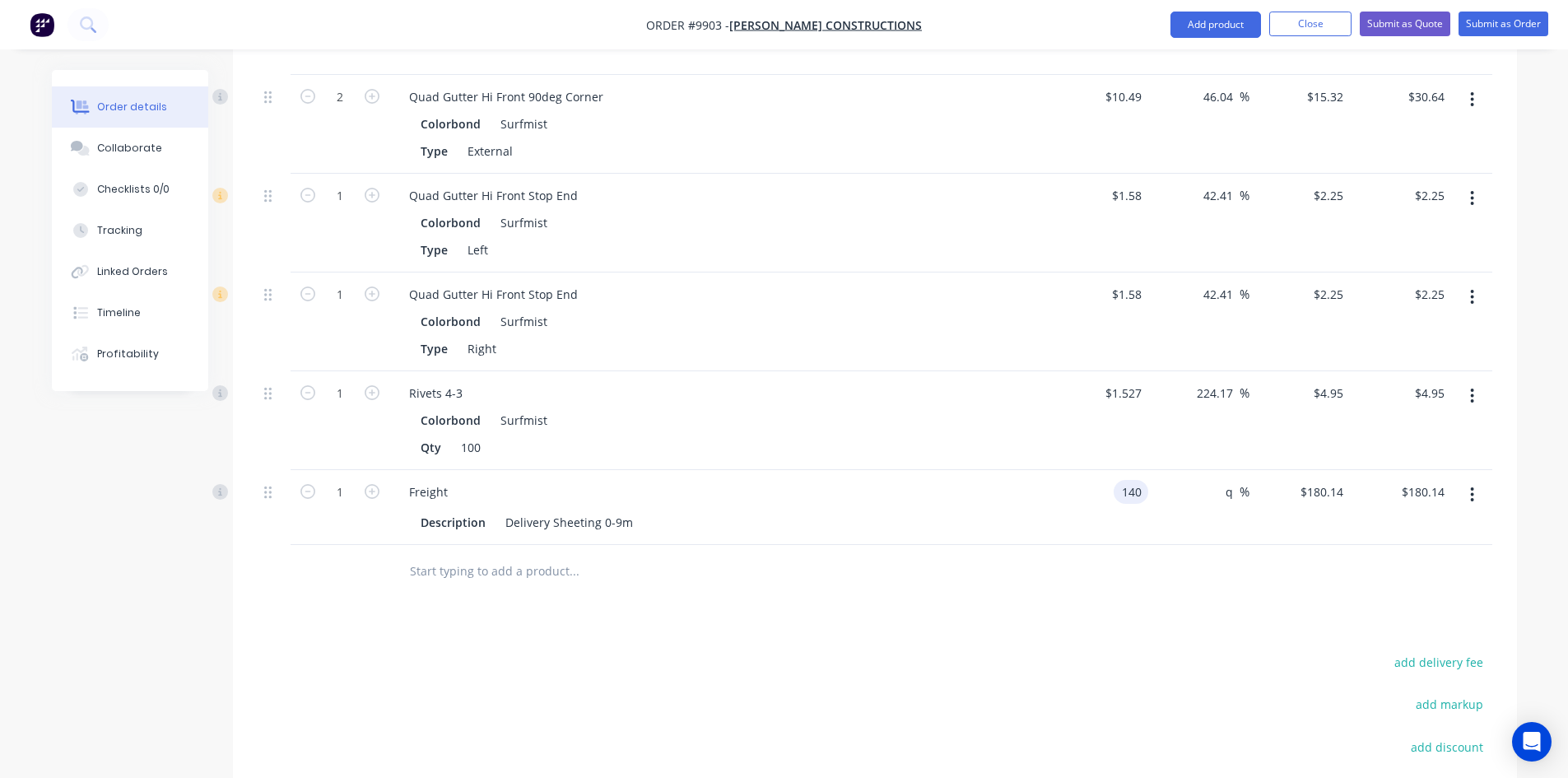
type input "$1.40"
type input "q"
type input "$1.40"
click at [1241, 483] on span "%" at bounding box center [1244, 492] width 10 height 19
type input "$140.00"
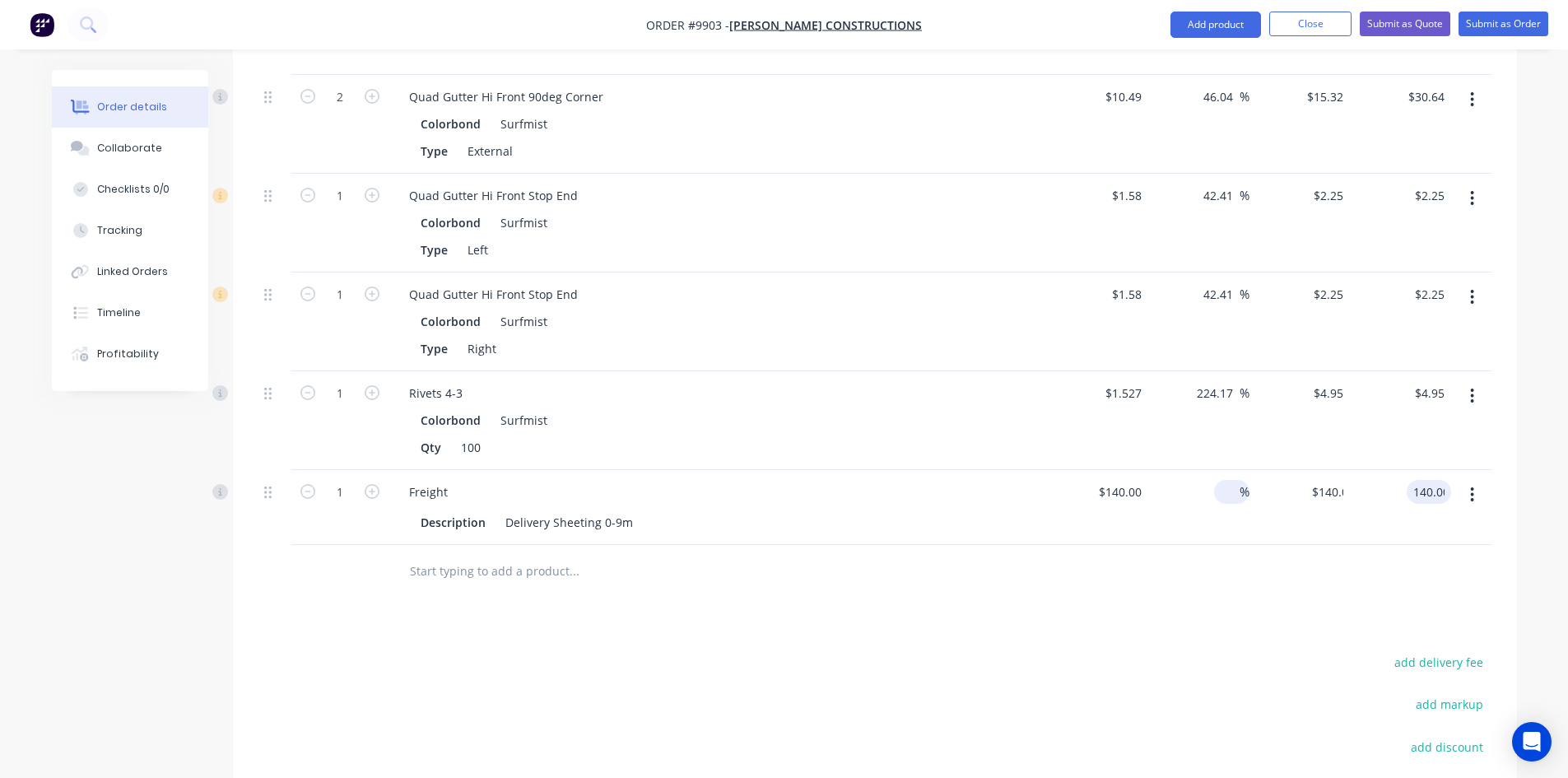
click at [1444, 480] on input "140.00" at bounding box center [1432, 492] width 38 height 24
type input "225"
type input "60.71"
type input "$225.00"
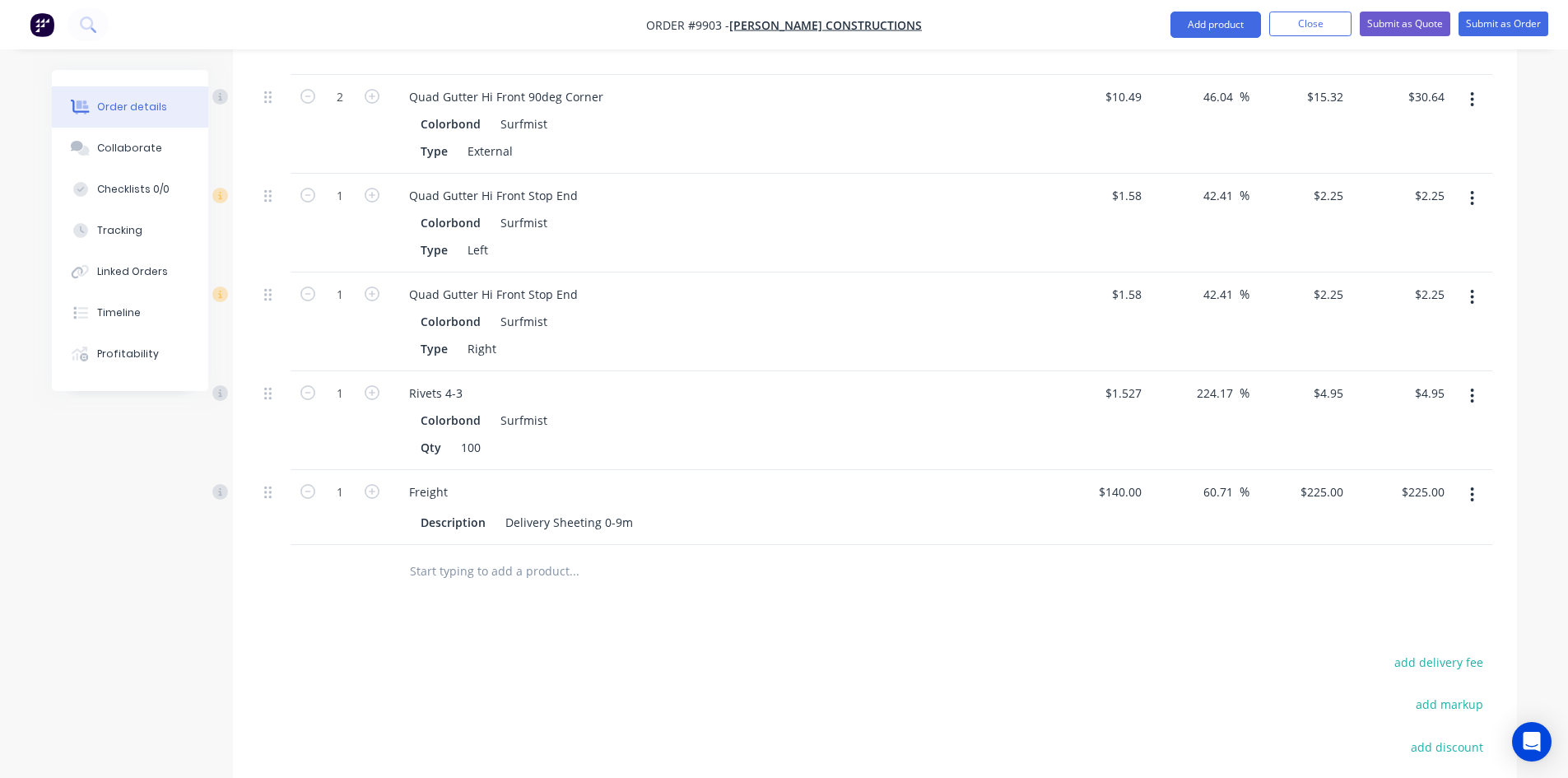
click at [1359, 556] on div at bounding box center [875, 572] width 1235 height 54
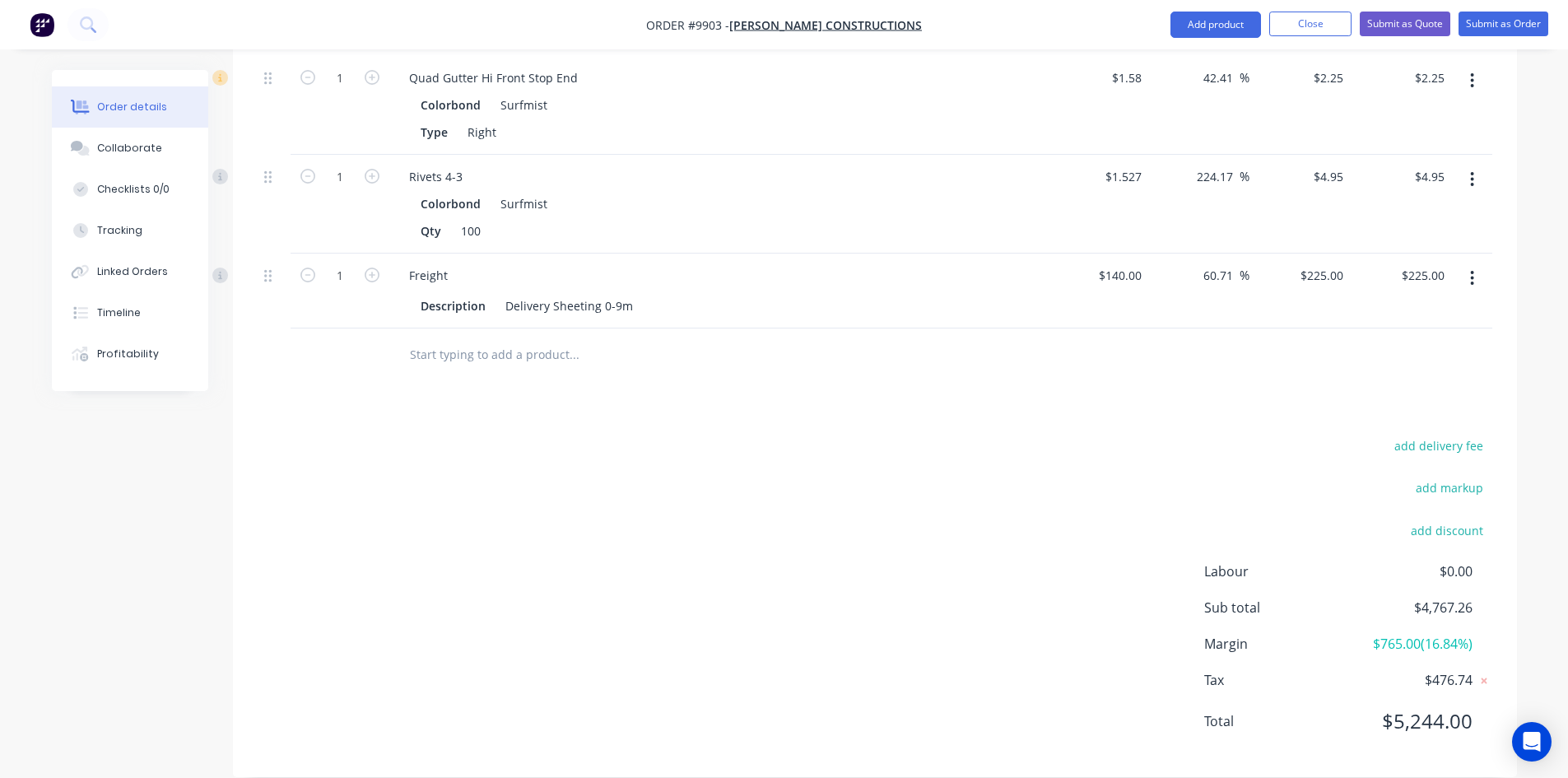
scroll to position [1782, 0]
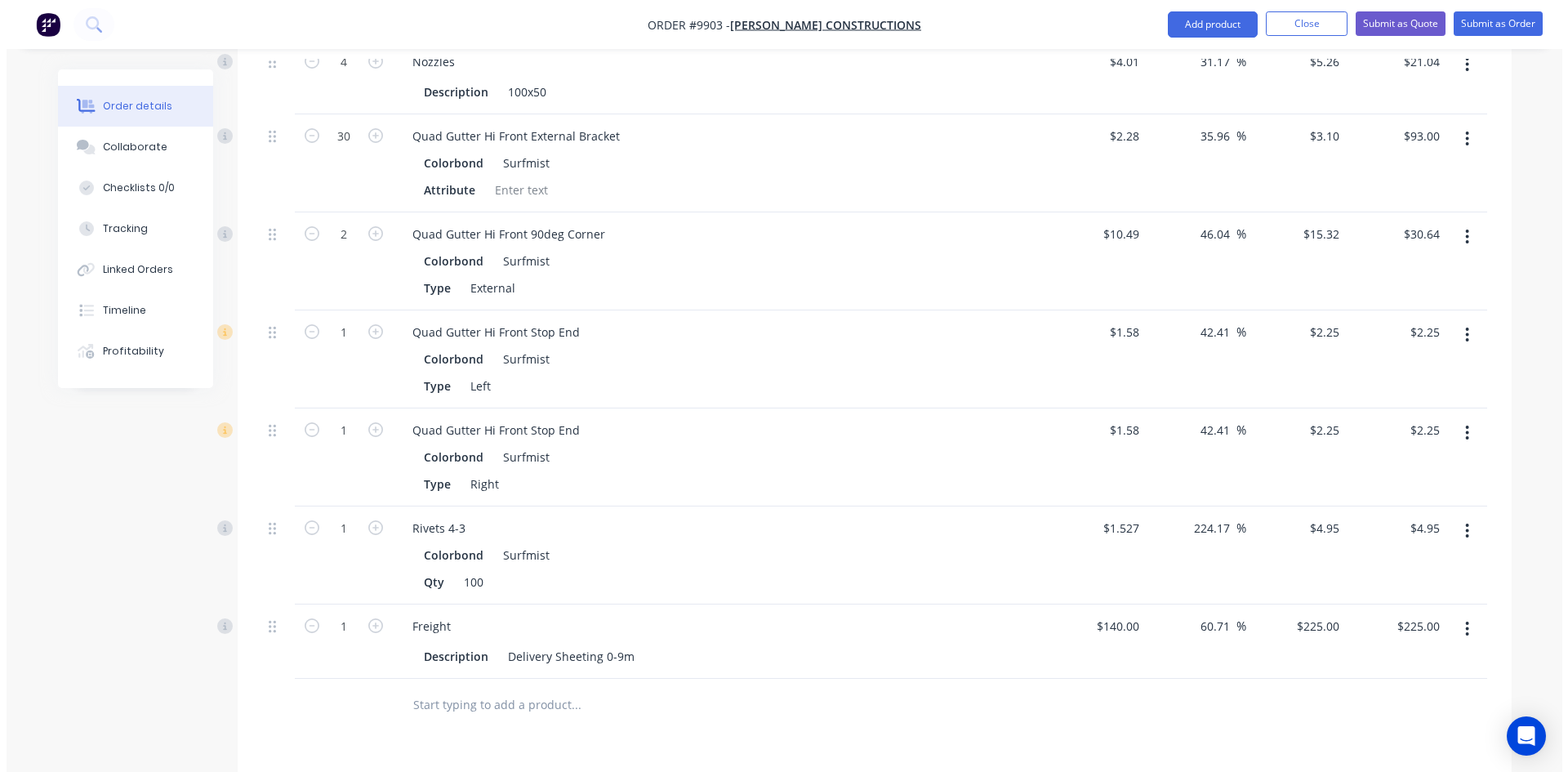
scroll to position [1308, 0]
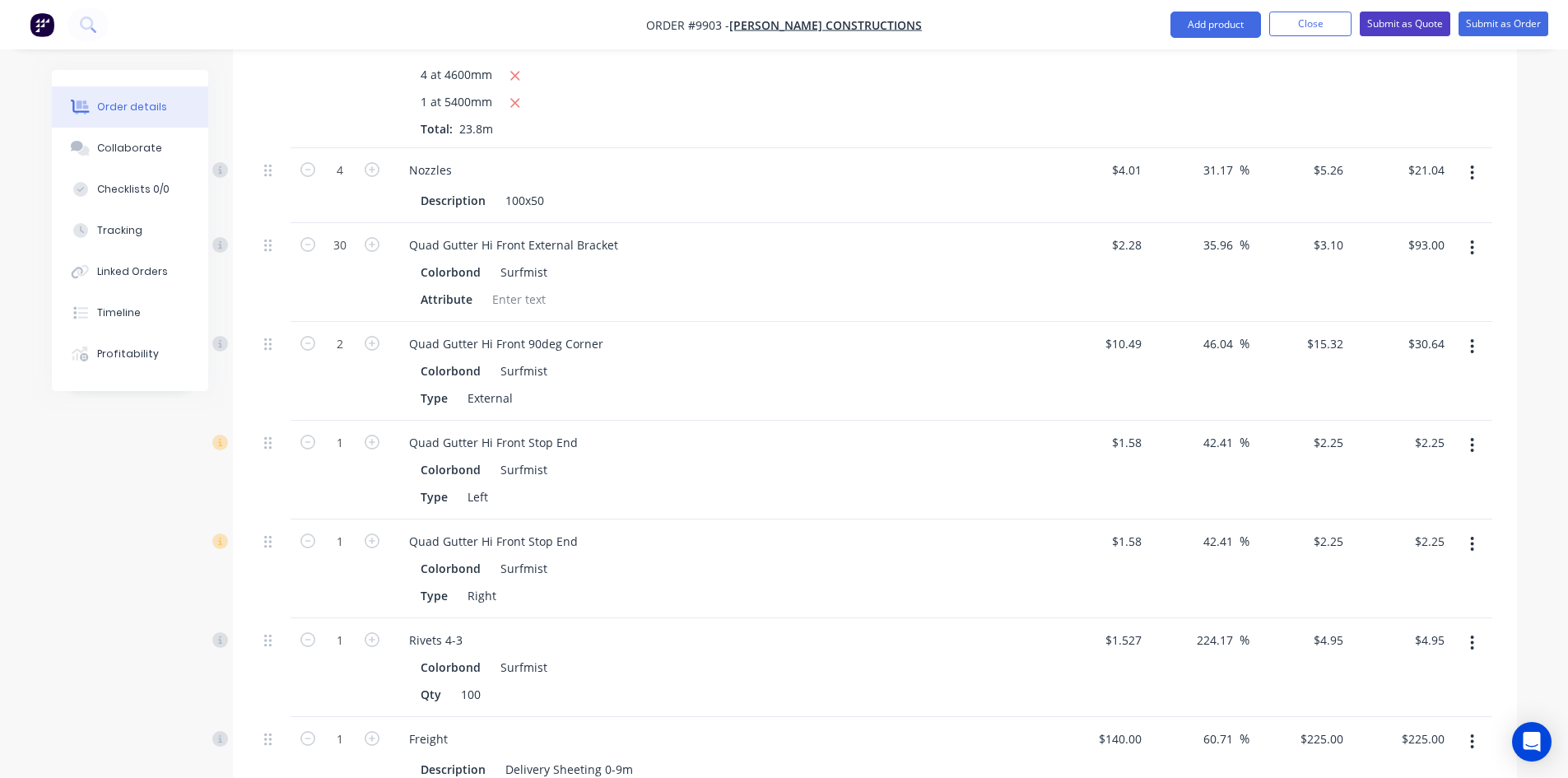
click at [1388, 27] on button "Submit as Quote" at bounding box center [1405, 23] width 91 height 25
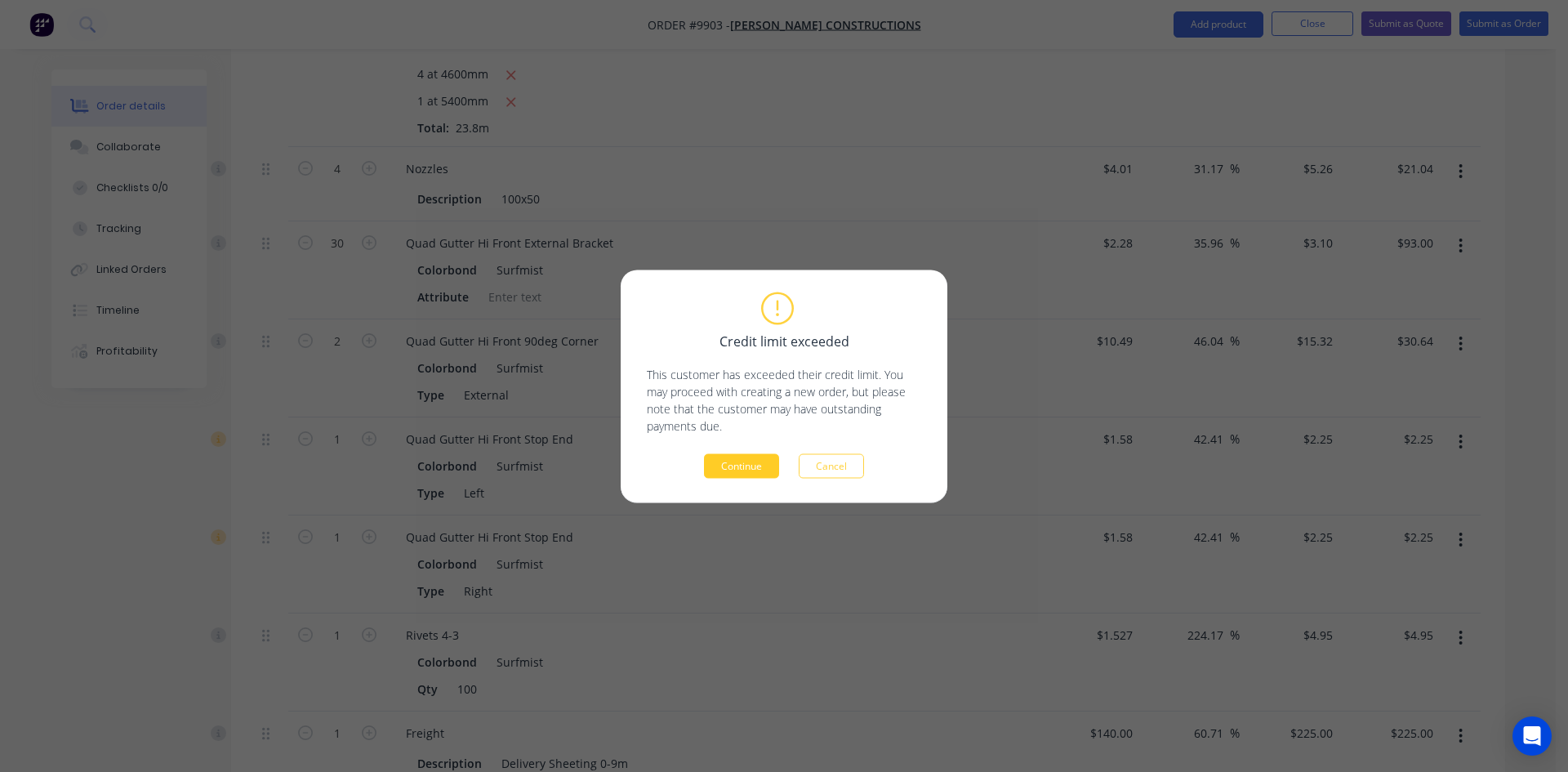
click at [733, 472] on button "Continue" at bounding box center [741, 465] width 75 height 25
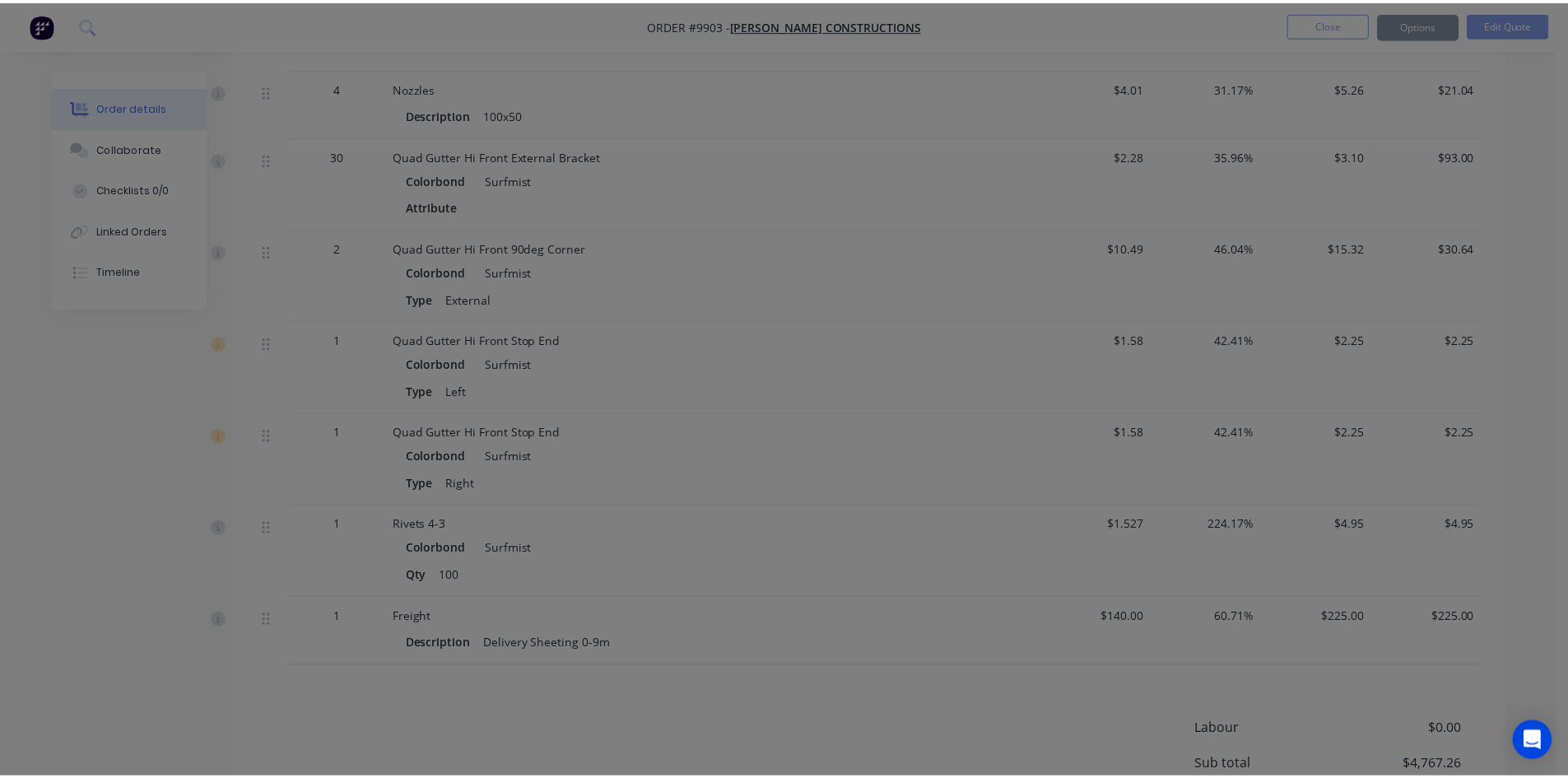
scroll to position [1285, 0]
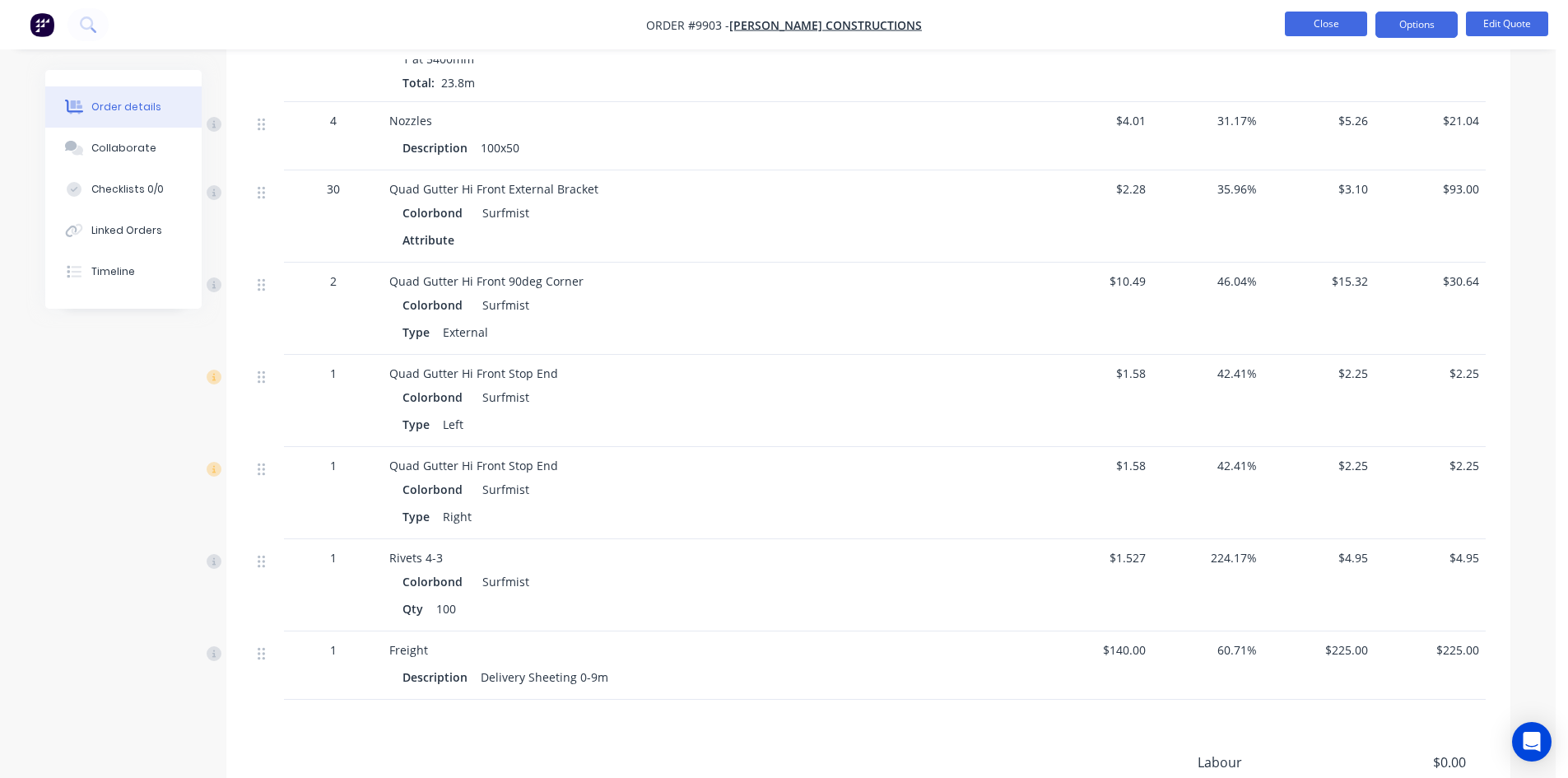
click at [1309, 28] on button "Close" at bounding box center [1325, 23] width 82 height 25
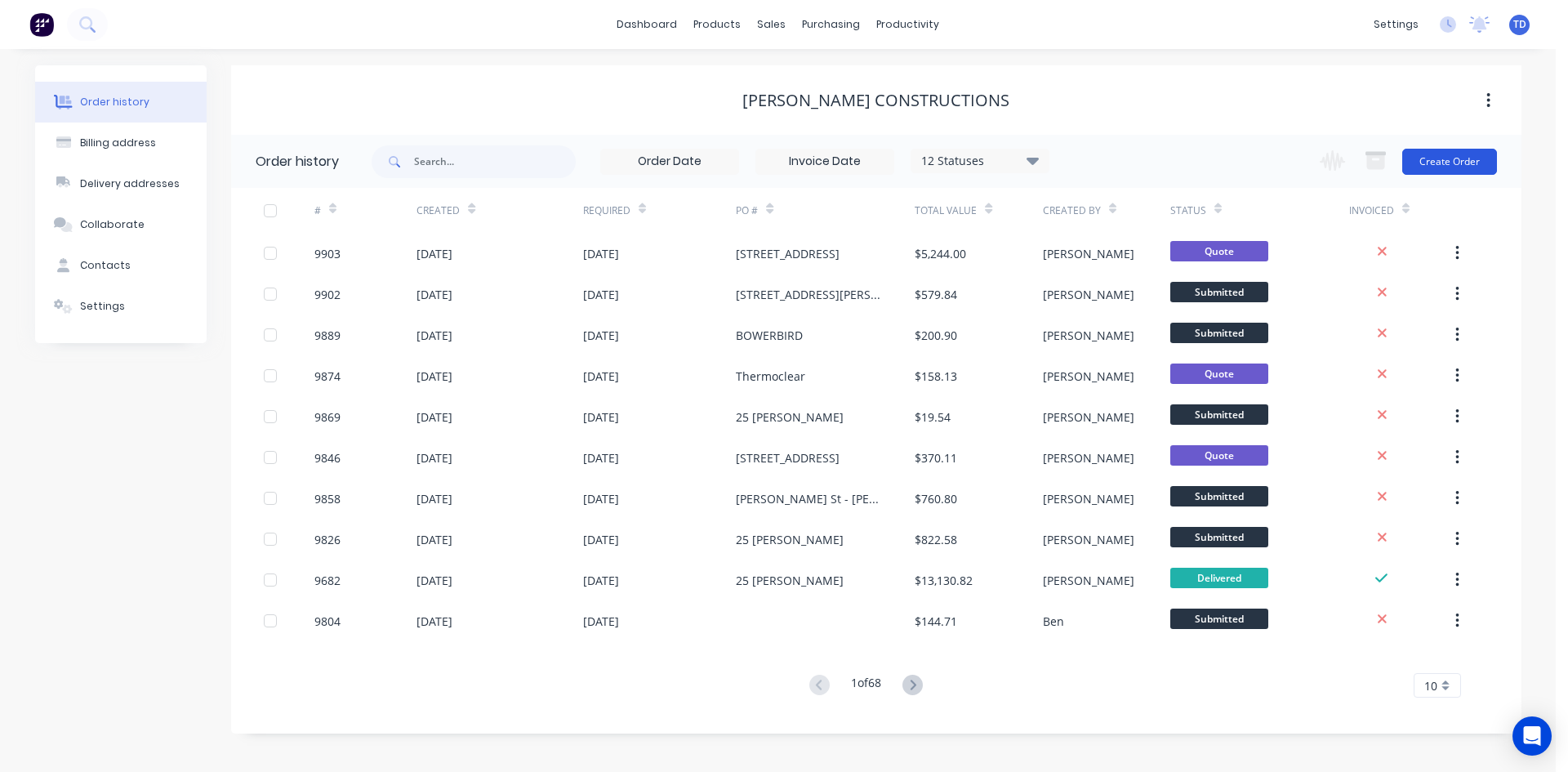
click at [1434, 163] on button "Create Order" at bounding box center [1450, 162] width 95 height 26
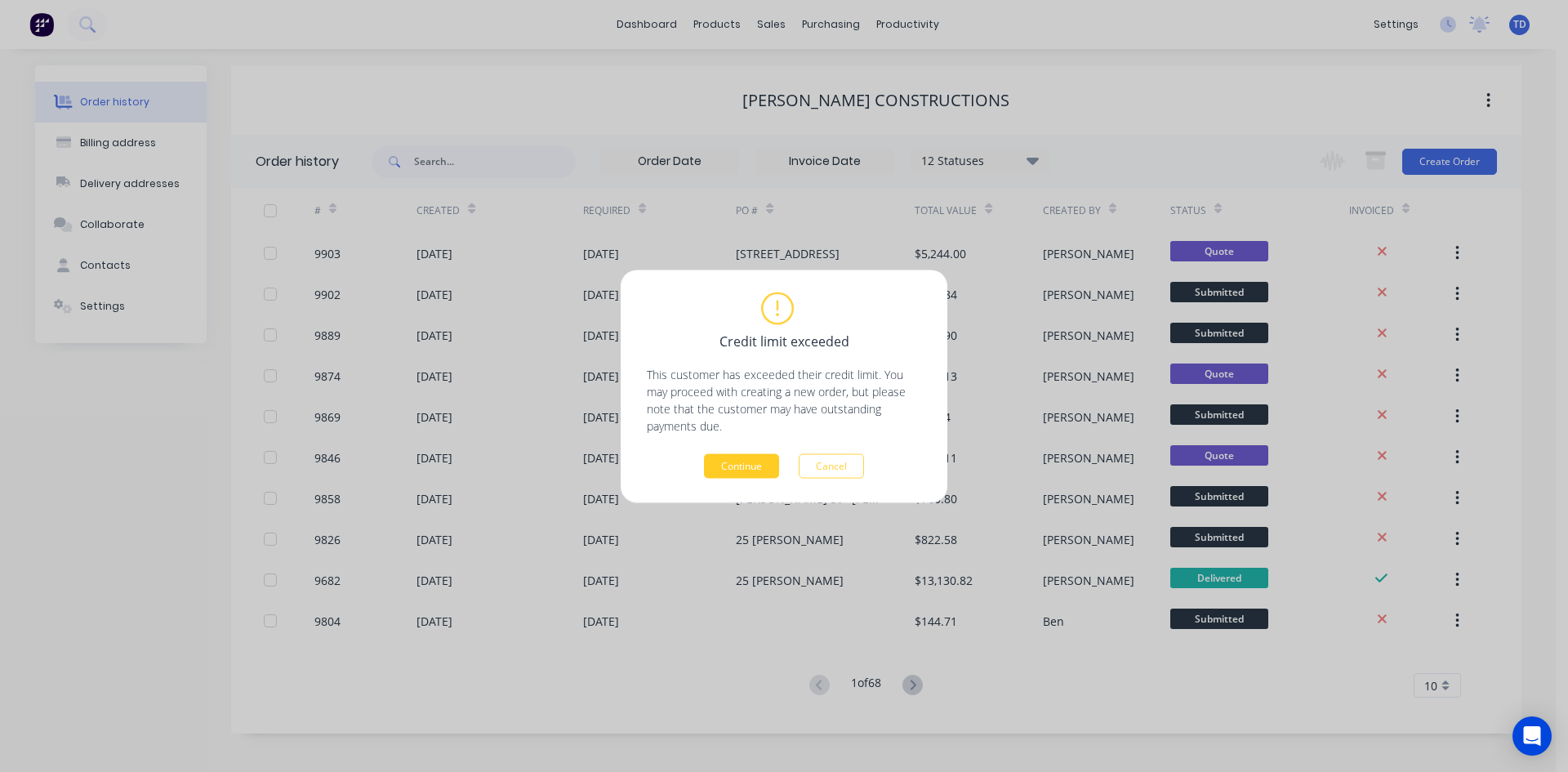
click at [718, 469] on button "Continue" at bounding box center [741, 465] width 75 height 25
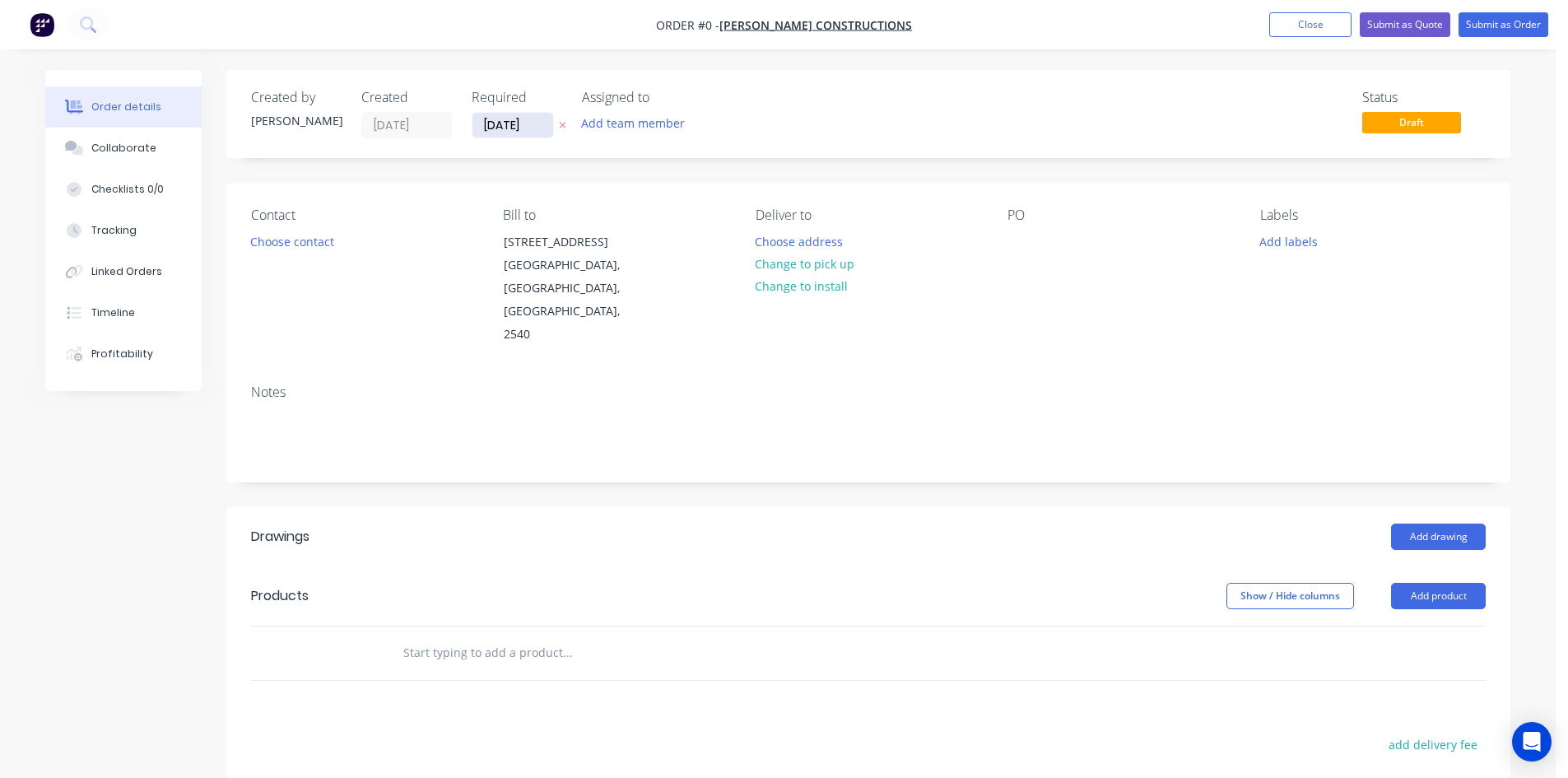
click at [544, 130] on input "[DATE]" at bounding box center [512, 125] width 81 height 25
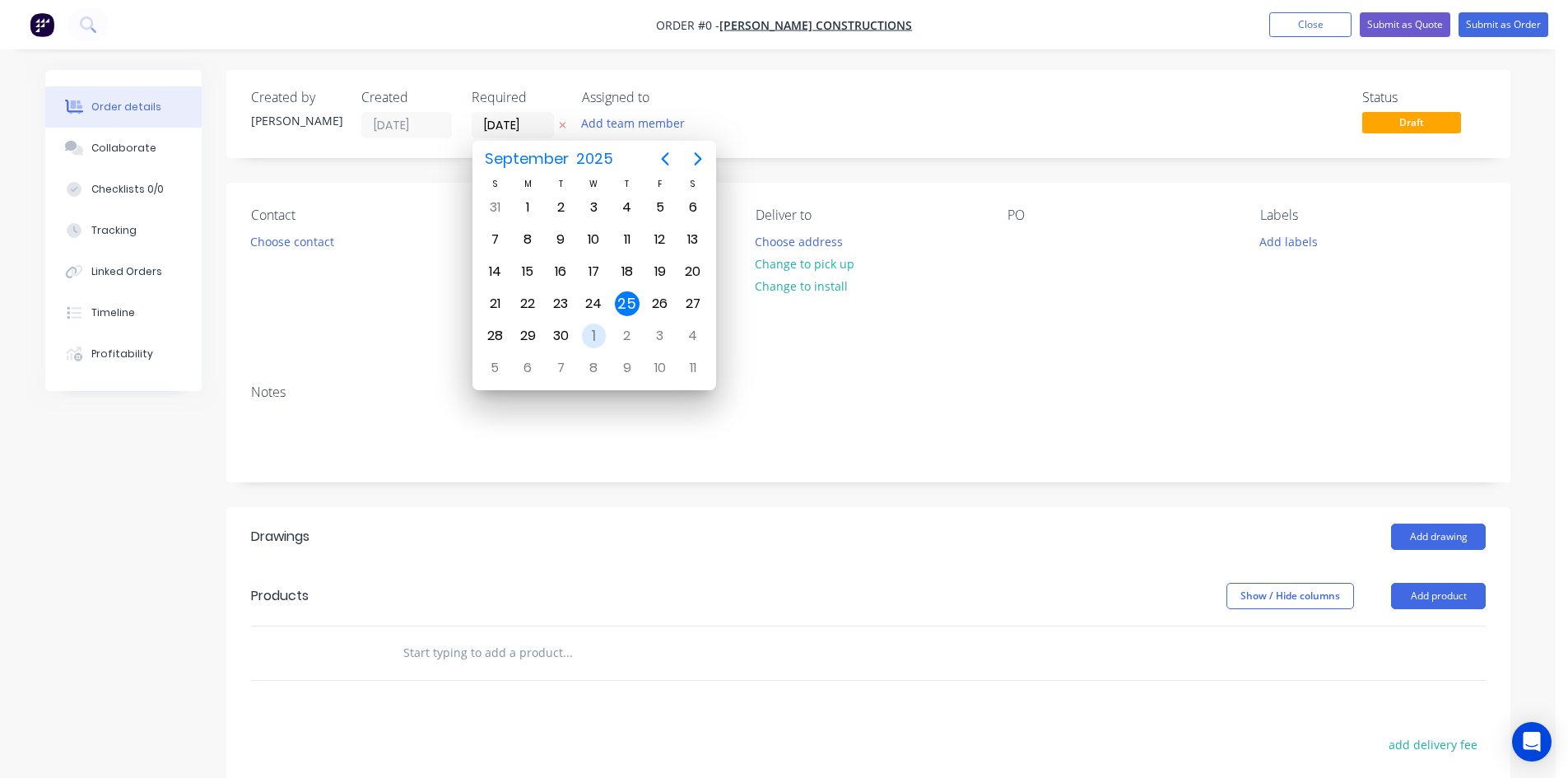
click at [591, 333] on div "1" at bounding box center [594, 335] width 25 height 25
type input "01/10/25"
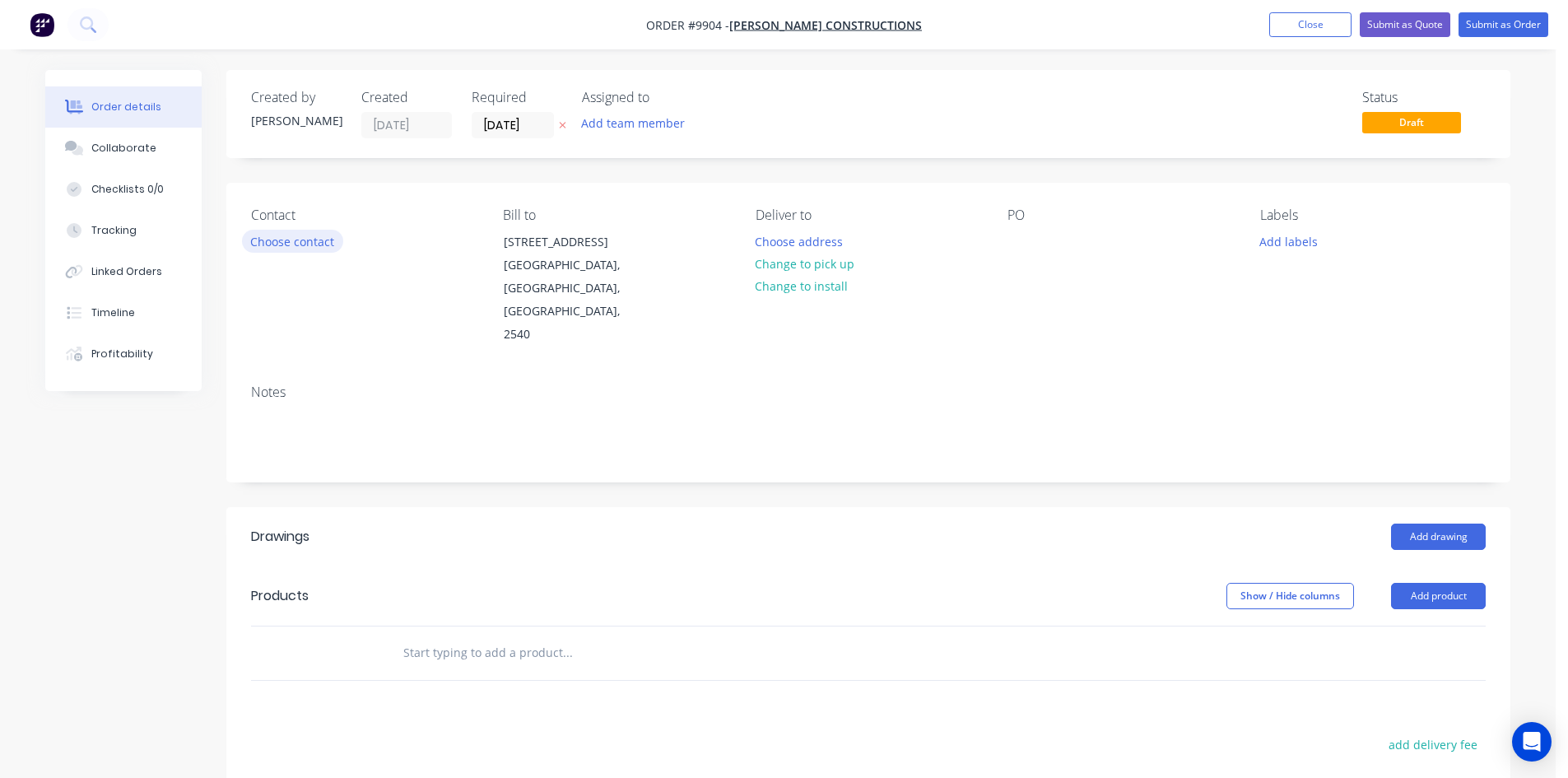
click at [297, 242] on button "Choose contact" at bounding box center [292, 241] width 101 height 22
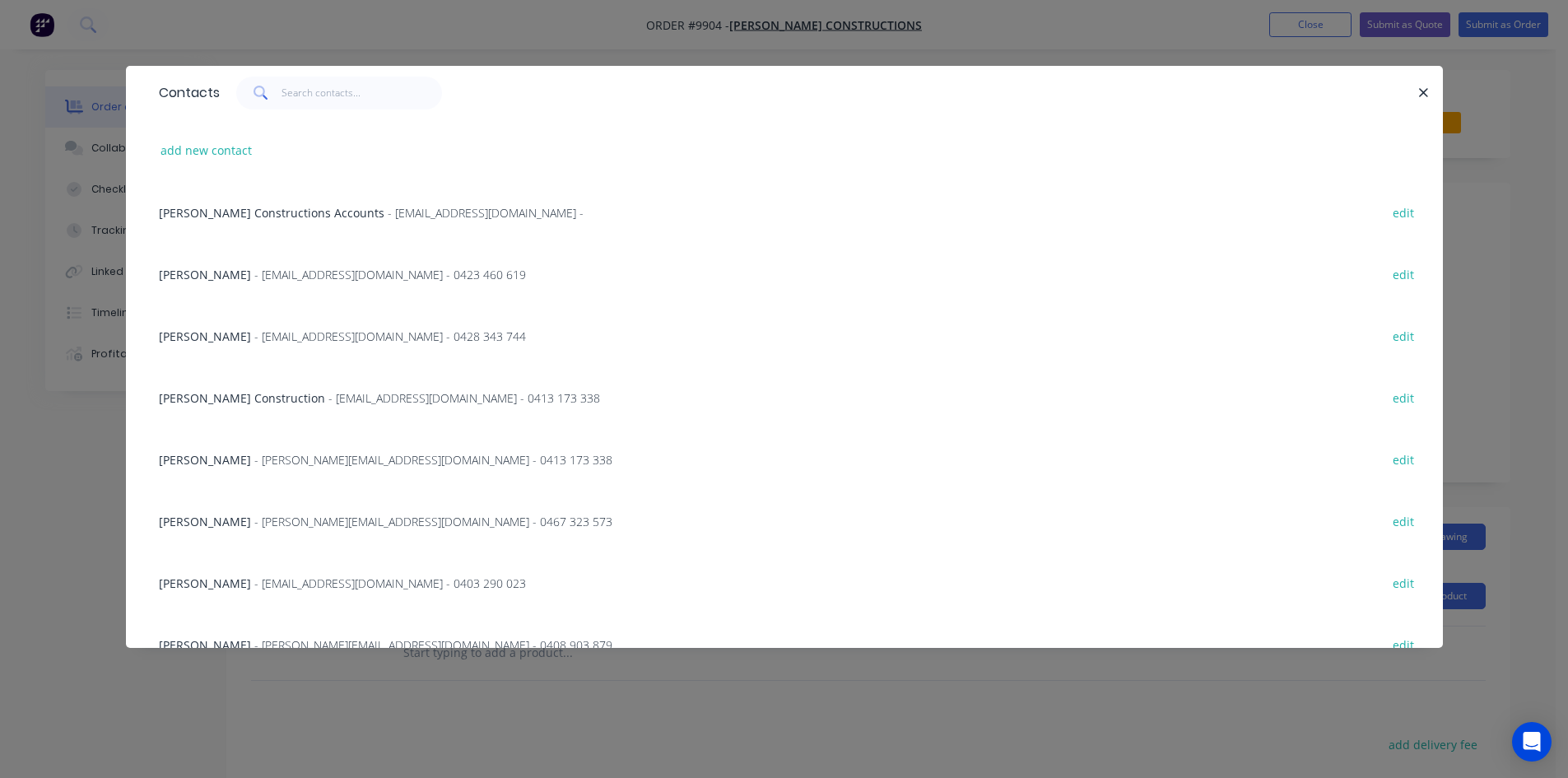
click at [330, 532] on div "Dylan Shepherd - dylan@hobbsconstructions.com.au - 0467 323 573 edit" at bounding box center [784, 521] width 1267 height 62
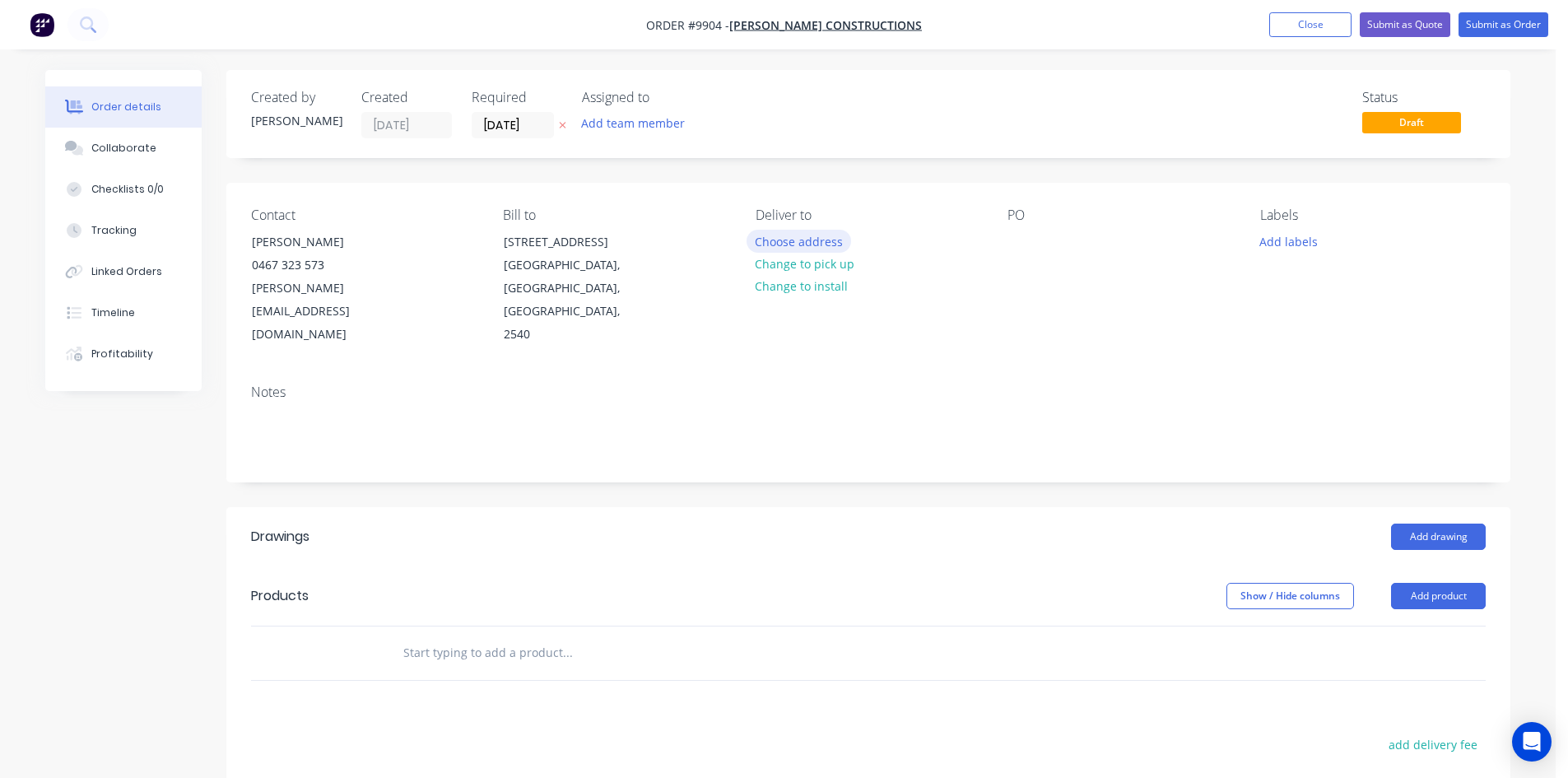
click at [784, 244] on button "Choose address" at bounding box center [799, 241] width 106 height 22
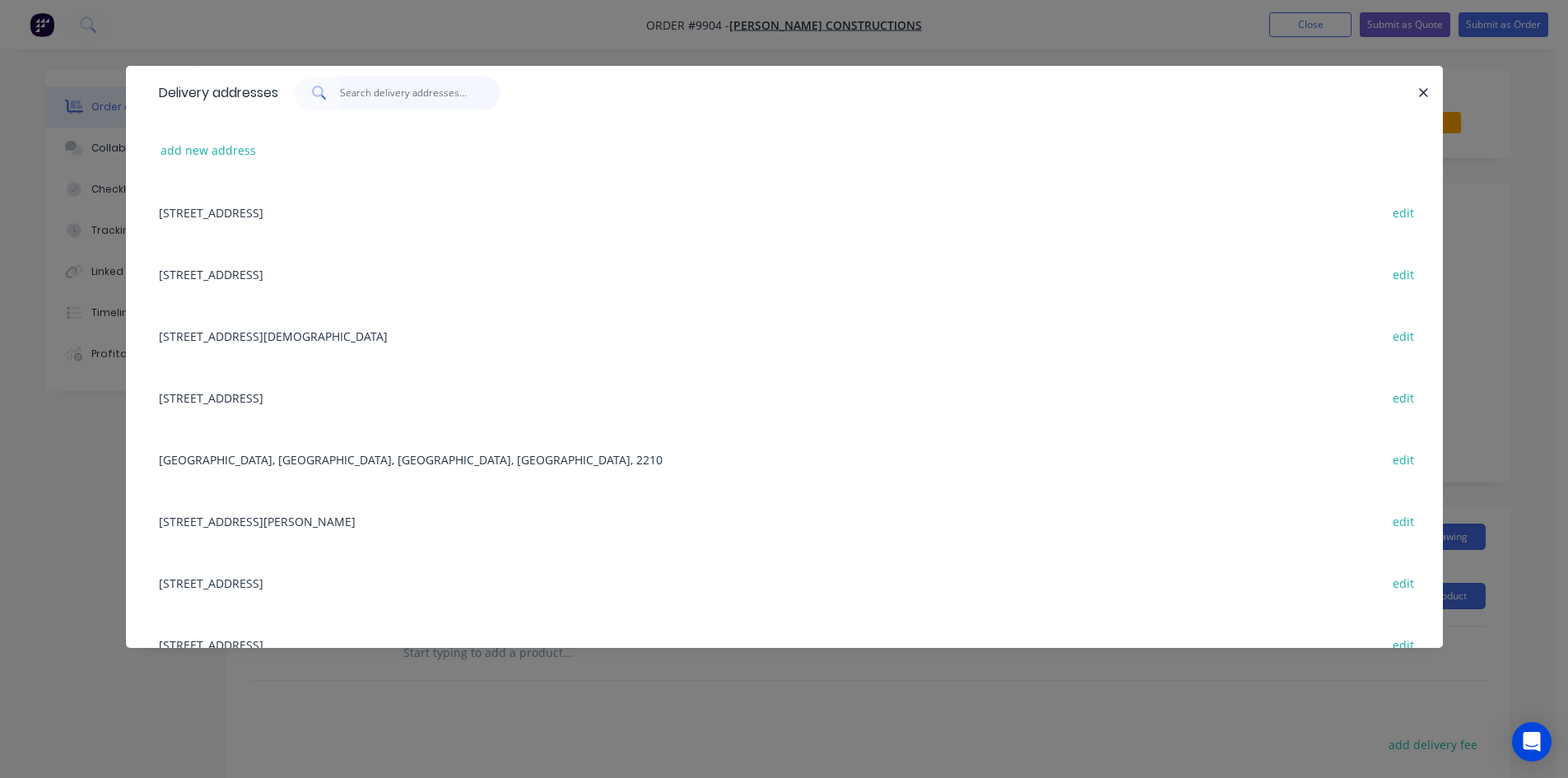
click at [393, 91] on input "text" at bounding box center [419, 94] width 160 height 33
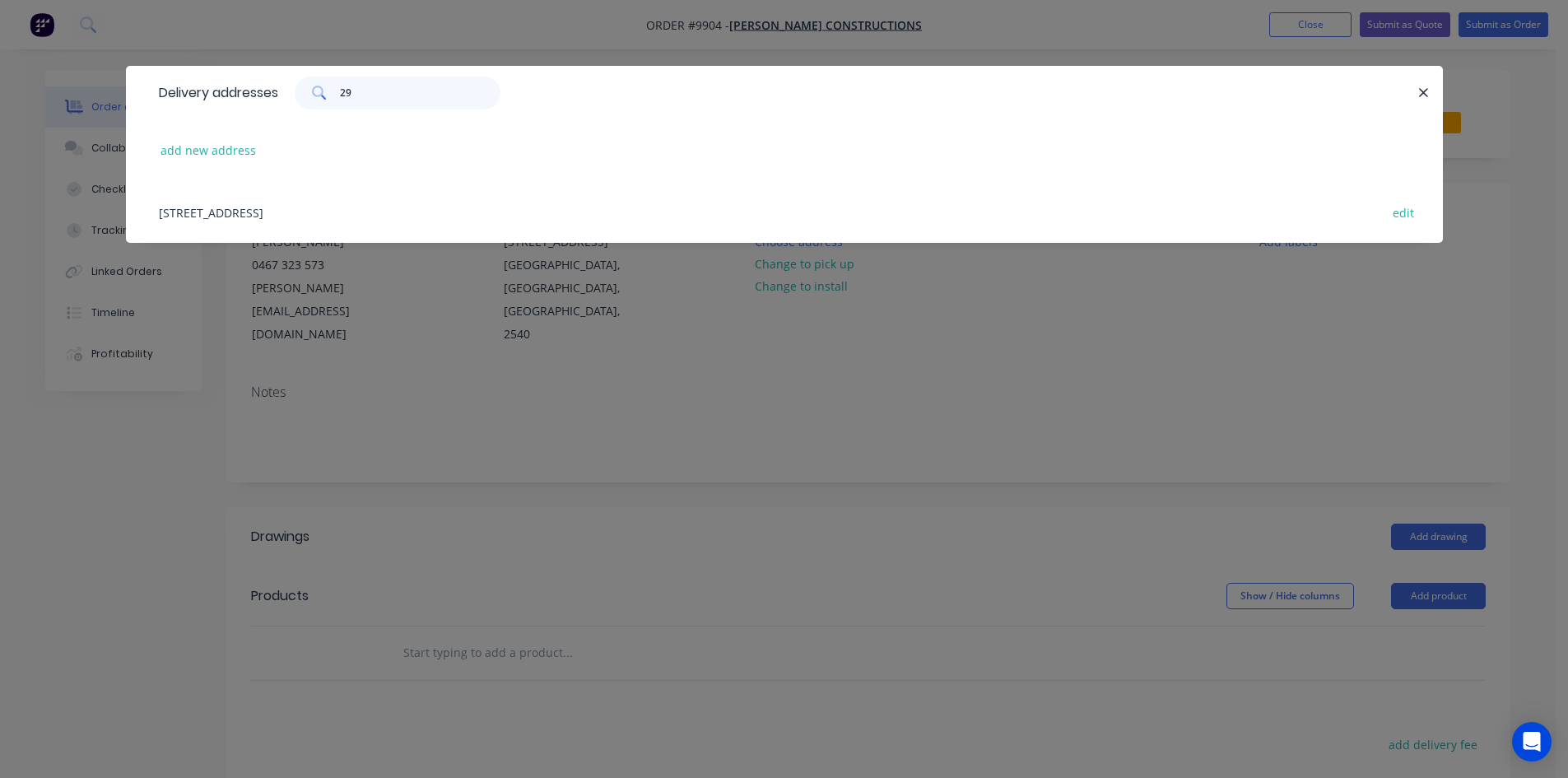
type input "29"
click at [403, 209] on div "29 Surfway Avenue, Berrara, New South Wales, Australia, 2540 edit" at bounding box center [784, 212] width 1267 height 62
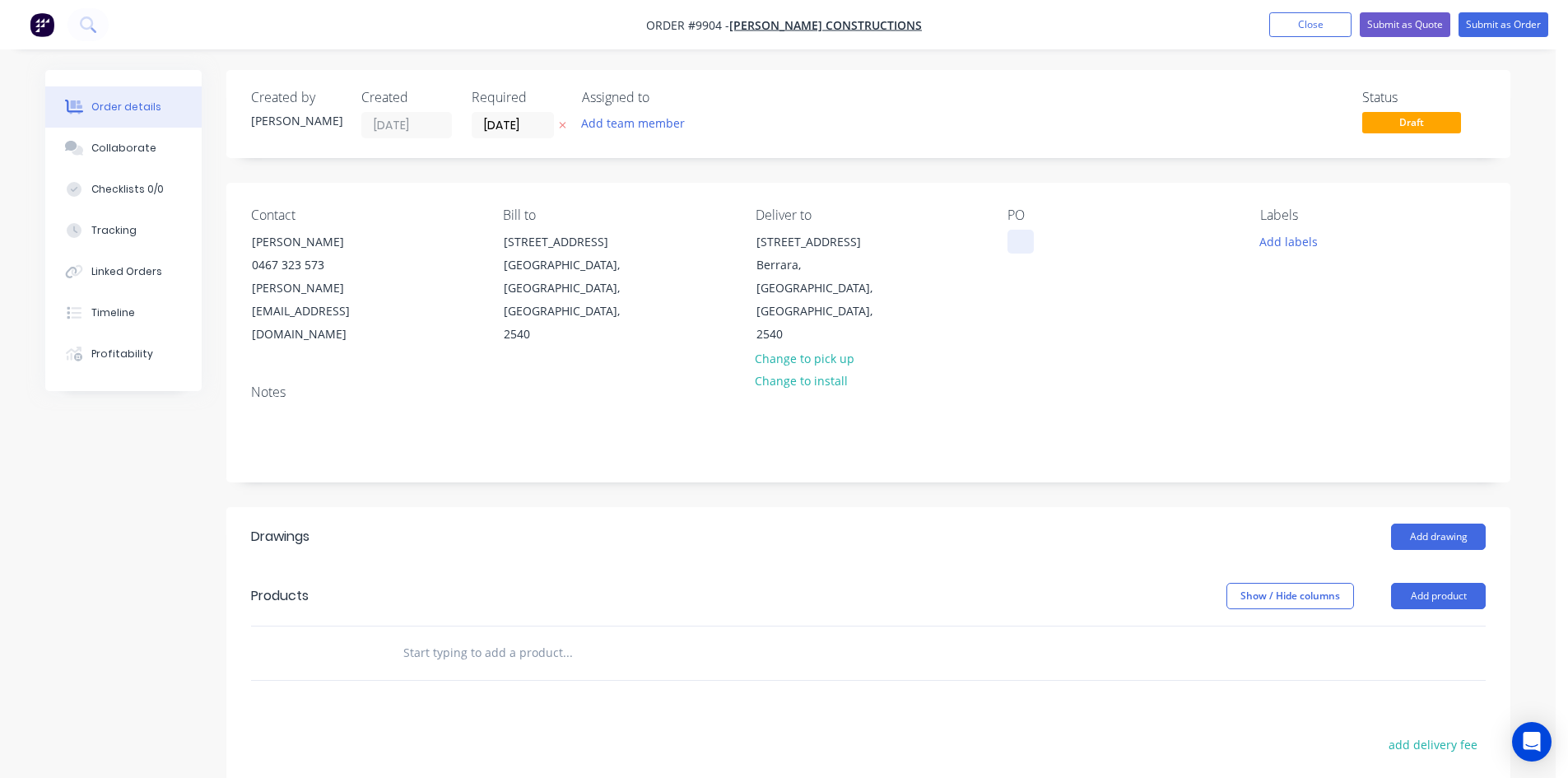
click at [1010, 236] on div at bounding box center [1020, 242] width 26 height 24
click at [497, 636] on input "text" at bounding box center [567, 653] width 330 height 33
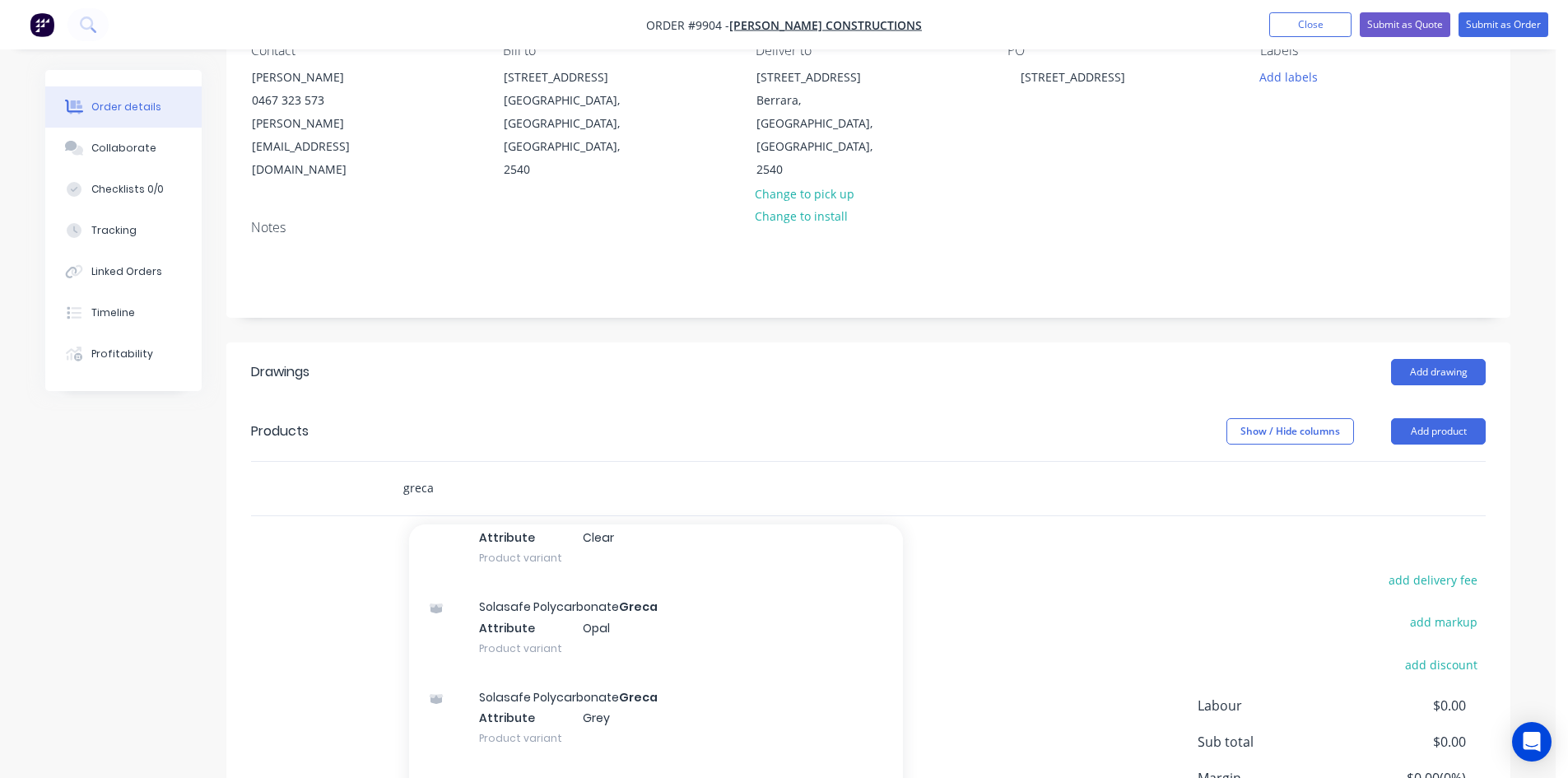
scroll to position [165, 0]
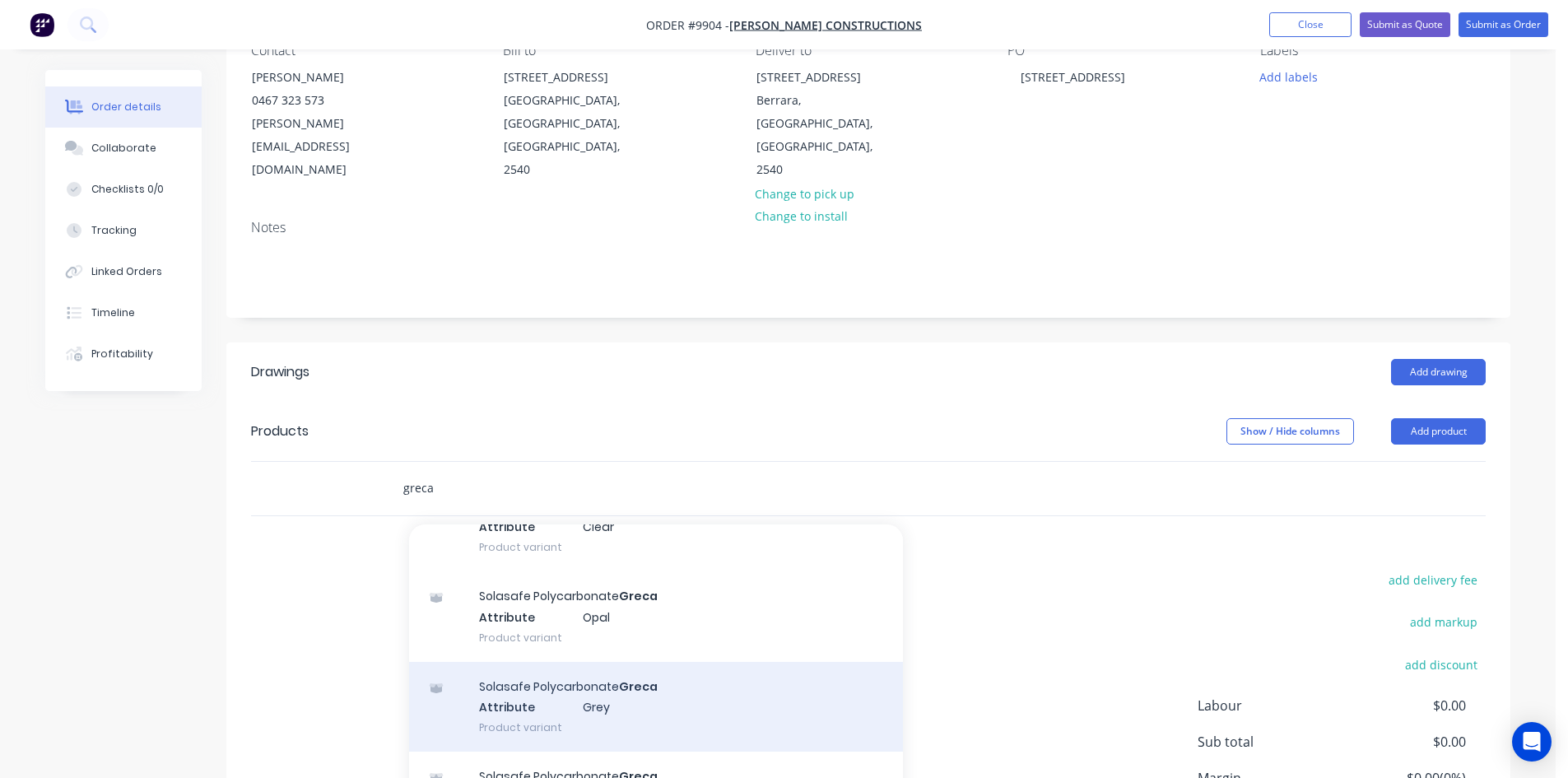
type input "greca"
click at [554, 662] on div "Solasafe Polycarbonate Greca Attribute Grey Product variant" at bounding box center [656, 708] width 494 height 91
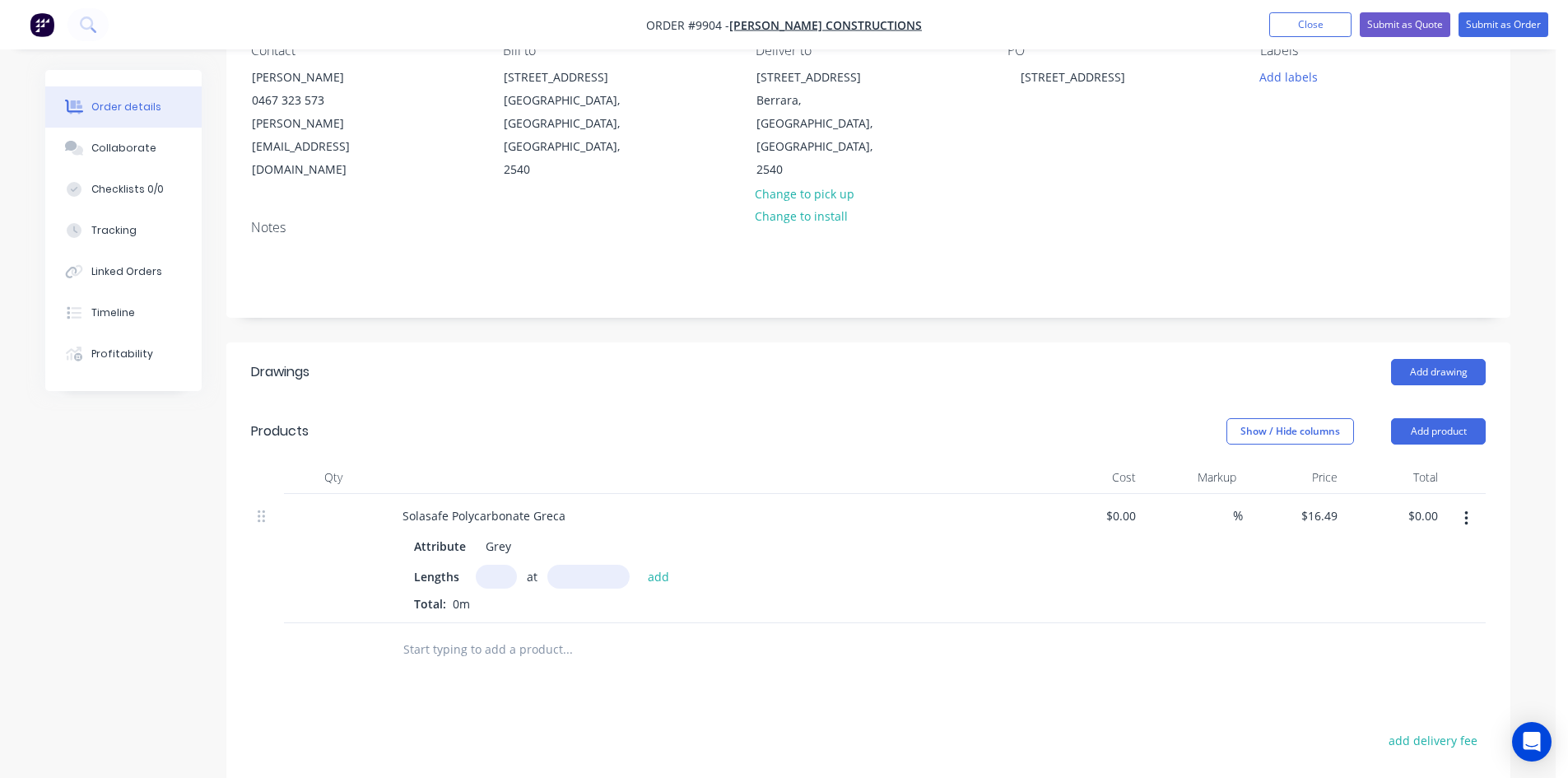
click at [501, 565] on input "text" at bounding box center [496, 577] width 41 height 24
type input "10"
type input "3900"
click at [640, 565] on button "add" at bounding box center [659, 576] width 39 height 22
type input "$643.11"
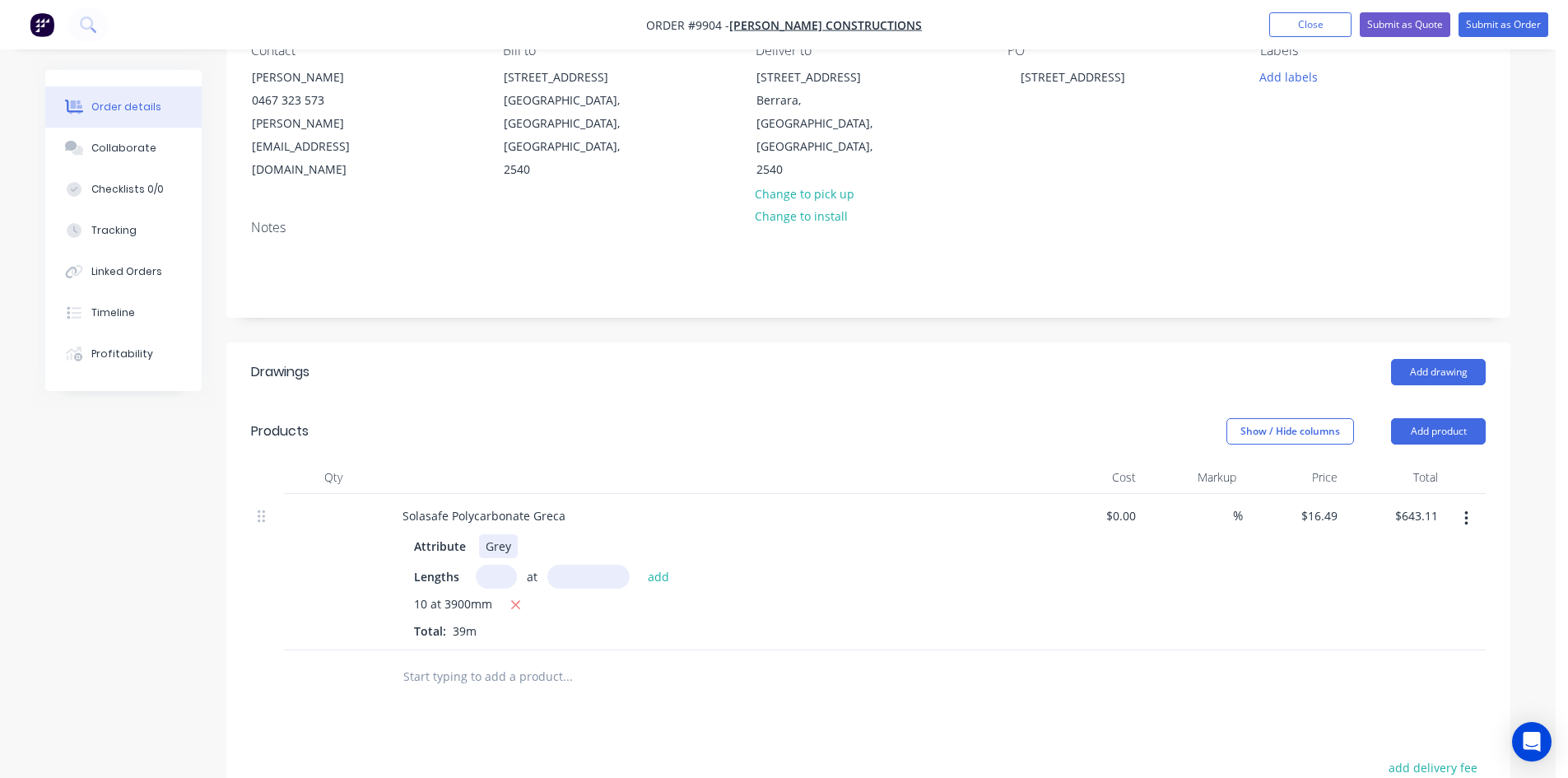
click at [514, 534] on div "Grey" at bounding box center [499, 546] width 39 height 24
click at [753, 598] on div "10 at 3900mm Total: 39m" at bounding box center [712, 618] width 596 height 44
click at [509, 660] on input "text" at bounding box center [567, 677] width 330 height 33
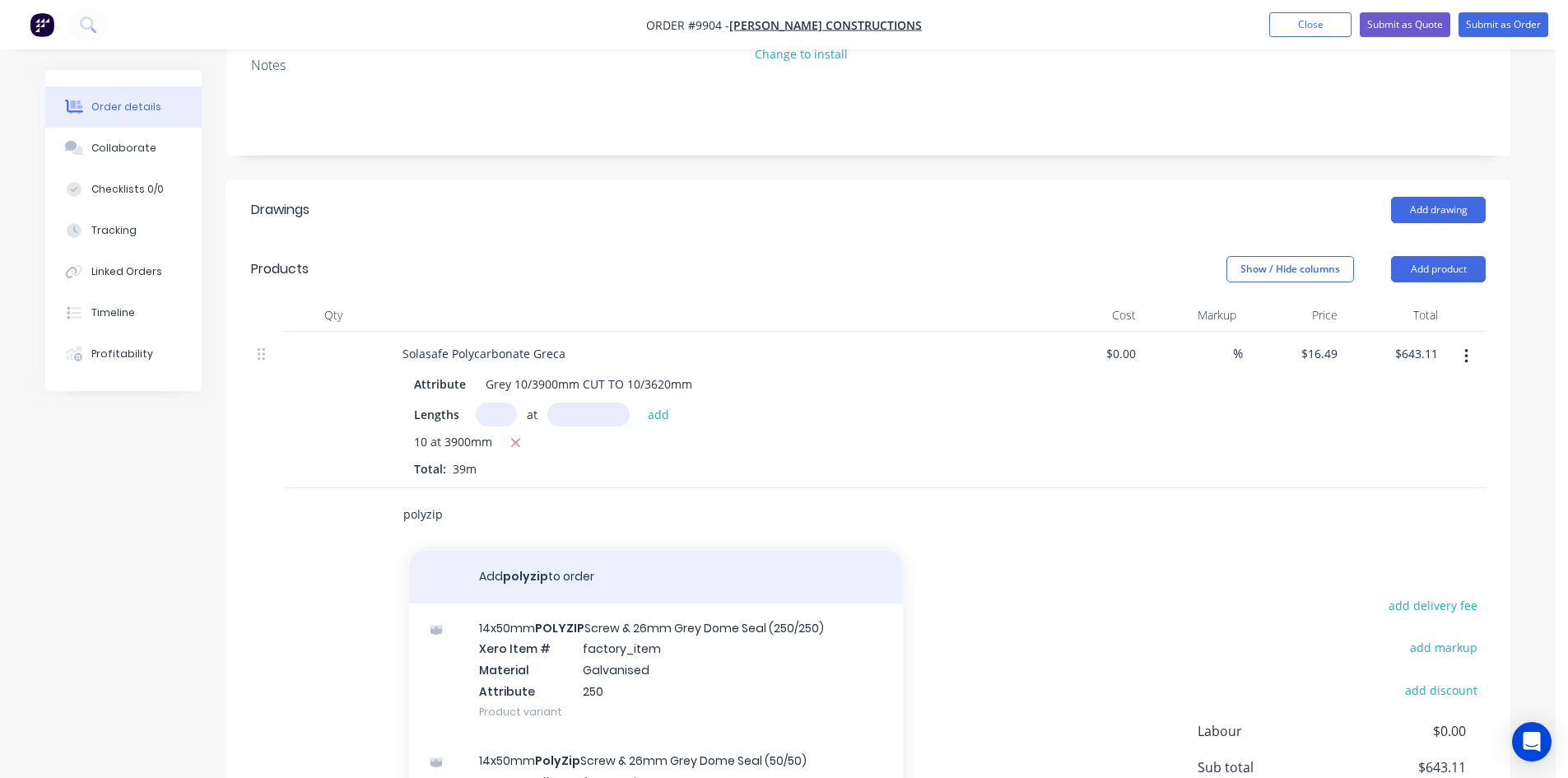
scroll to position [330, 0]
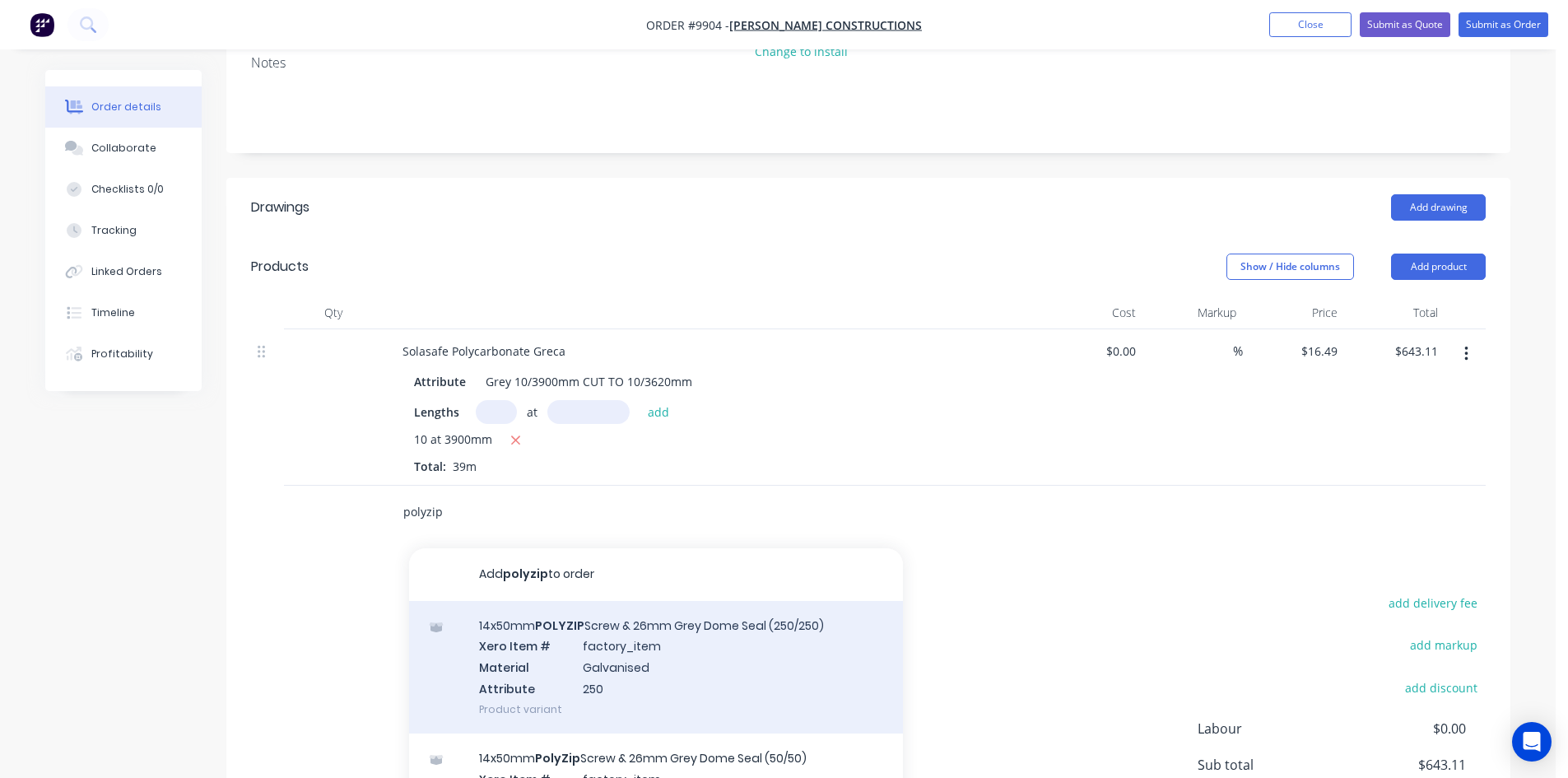
type input "polyzip"
click at [583, 642] on div "14x50mm POLYZIP Screw & 26mm Grey Dome Seal (250/250) Xero Item # factory_item …" at bounding box center [656, 667] width 494 height 132
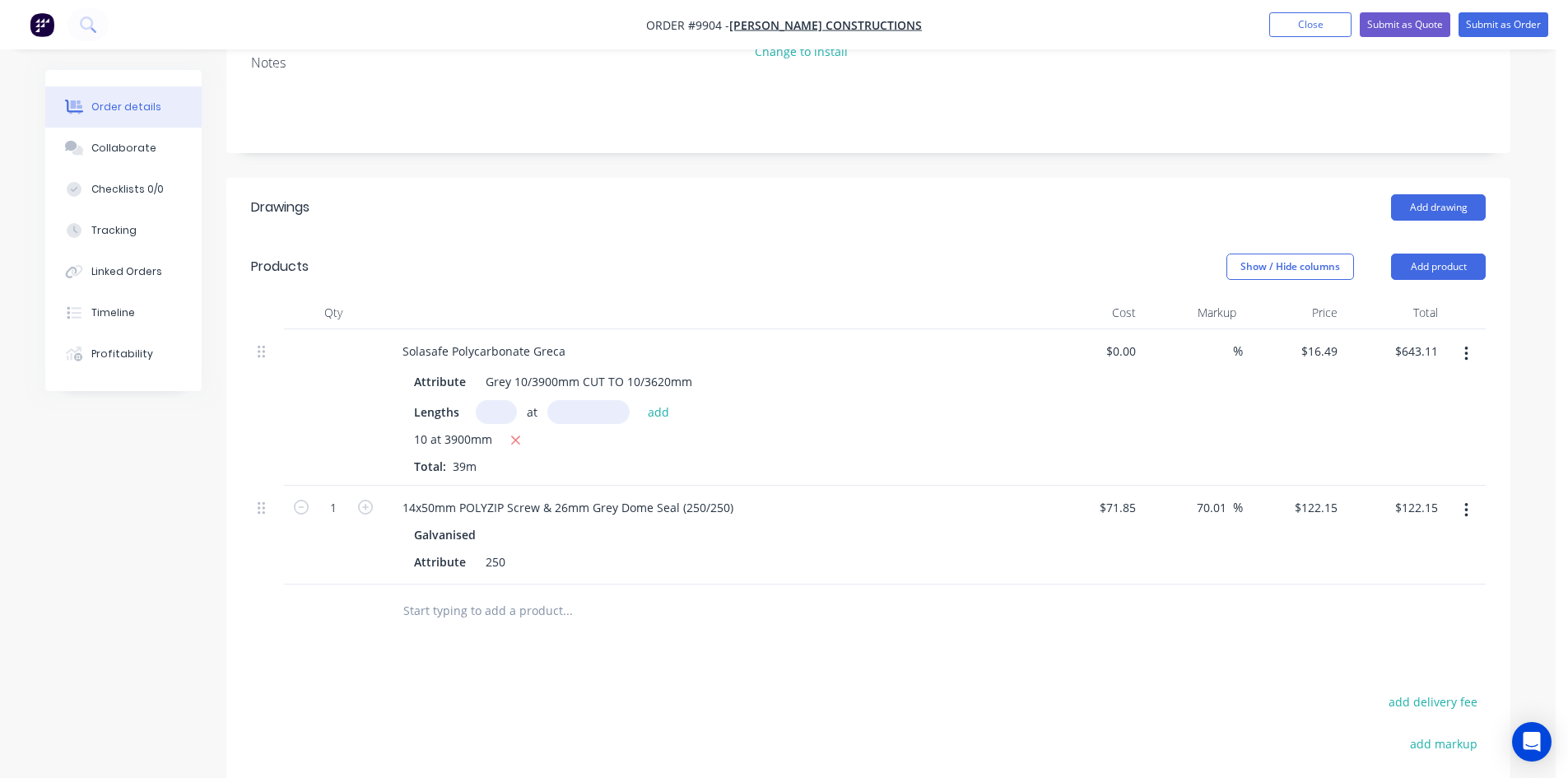
click at [491, 595] on input "text" at bounding box center [567, 611] width 330 height 33
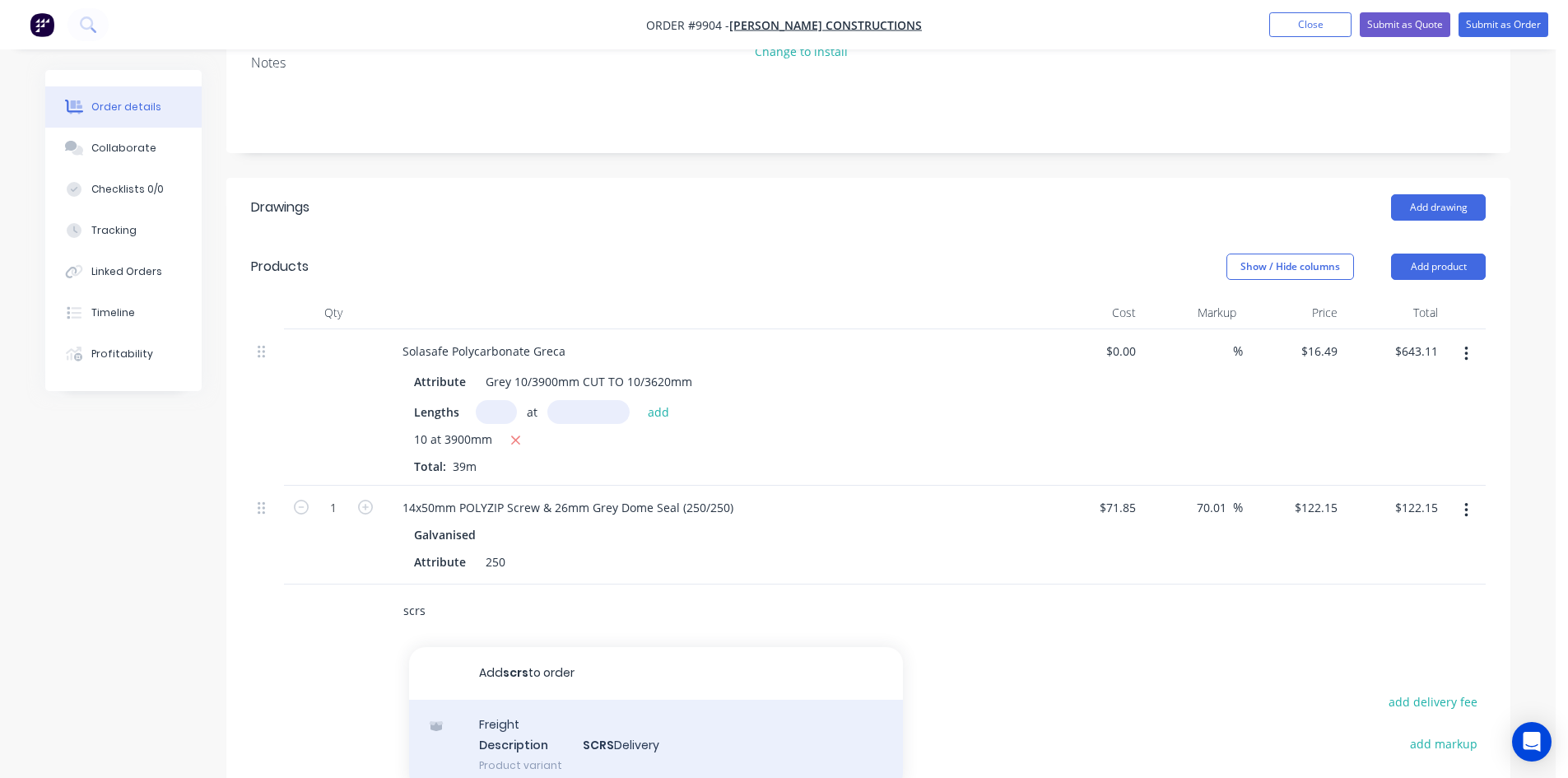
type input "scrs"
click at [558, 700] on div "Freight Description SCRS Delivery Product variant" at bounding box center [656, 746] width 494 height 91
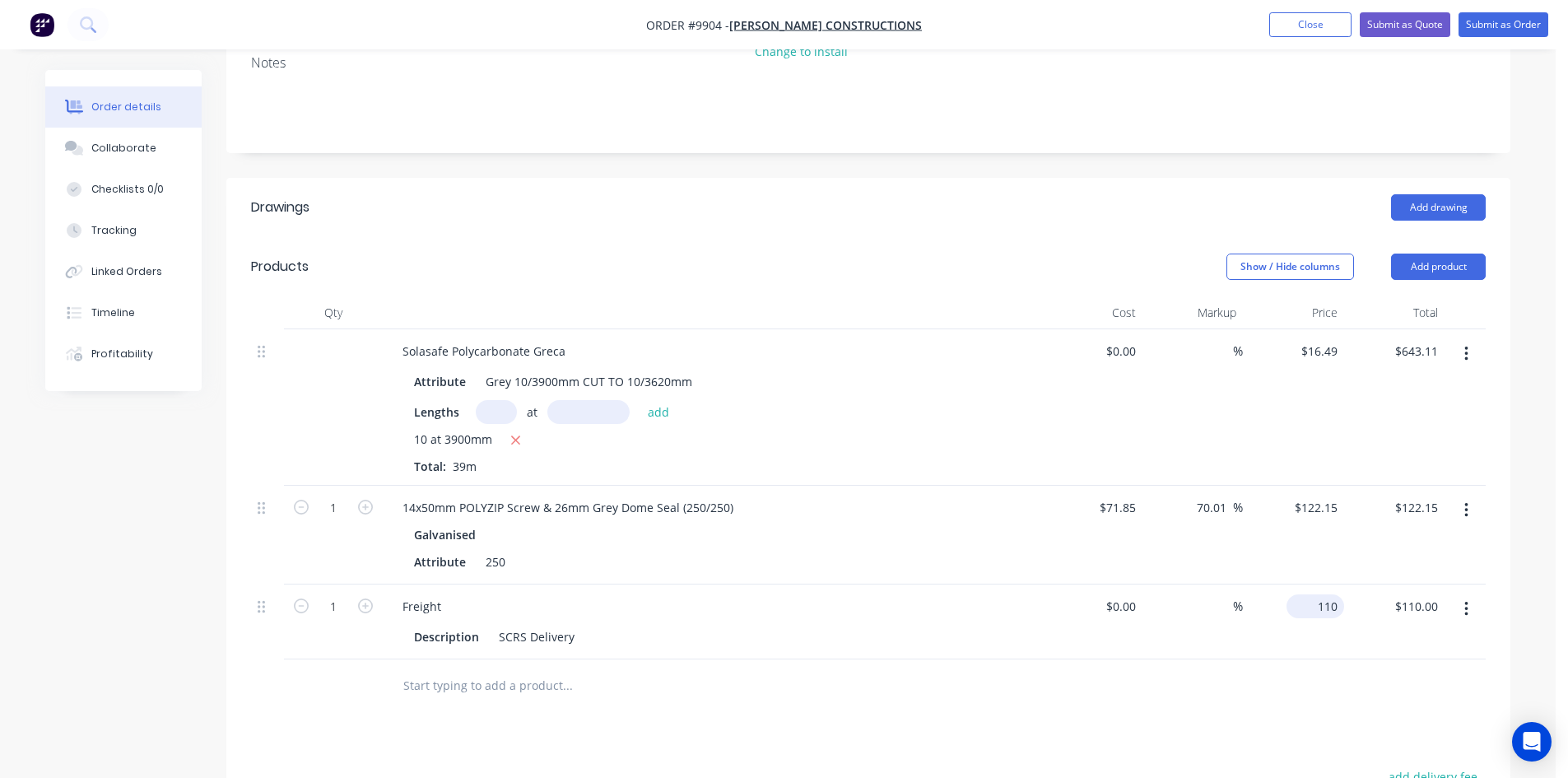
click at [1325, 595] on input "110" at bounding box center [1318, 607] width 51 height 24
type input "$50.00"
click at [1325, 659] on div at bounding box center [868, 686] width 1235 height 54
click at [1122, 339] on div "$0.00" at bounding box center [1120, 351] width 44 height 24
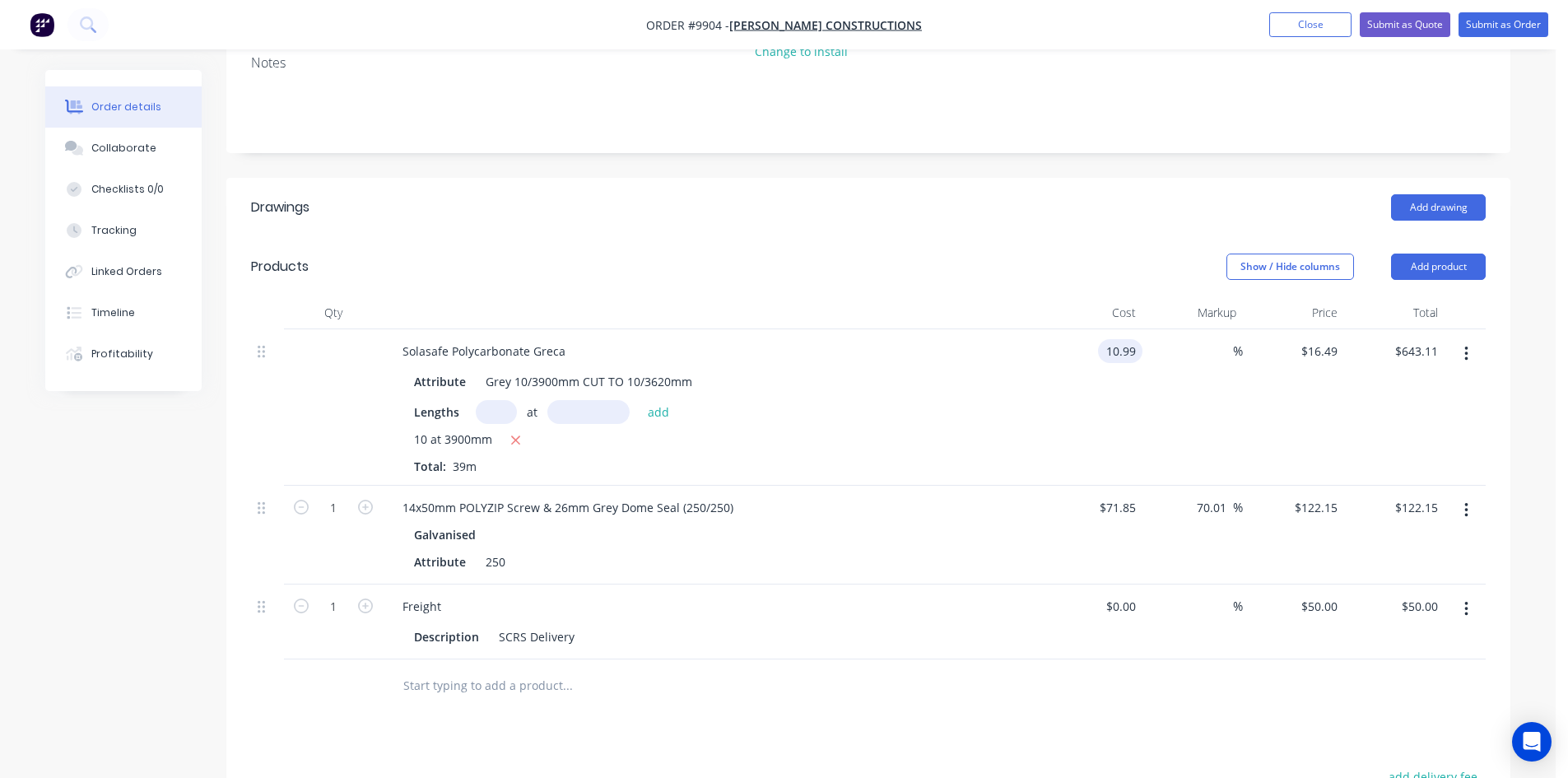
type input "$10.99"
type input "$428.61"
type input "16.49"
type input "50.05"
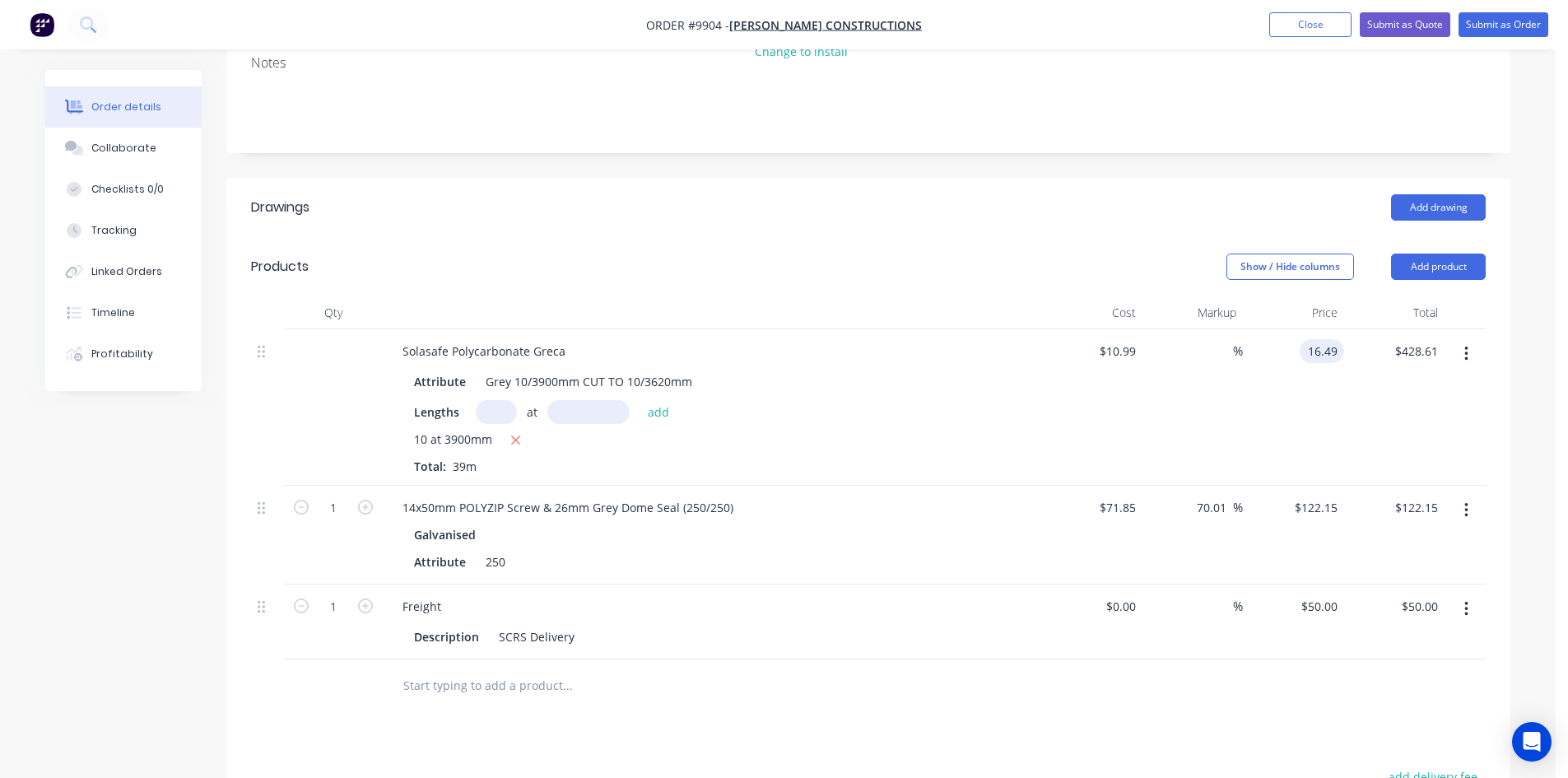
type input "$16.49"
click at [826, 431] on div "10 at 3900mm" at bounding box center [712, 441] width 596 height 20
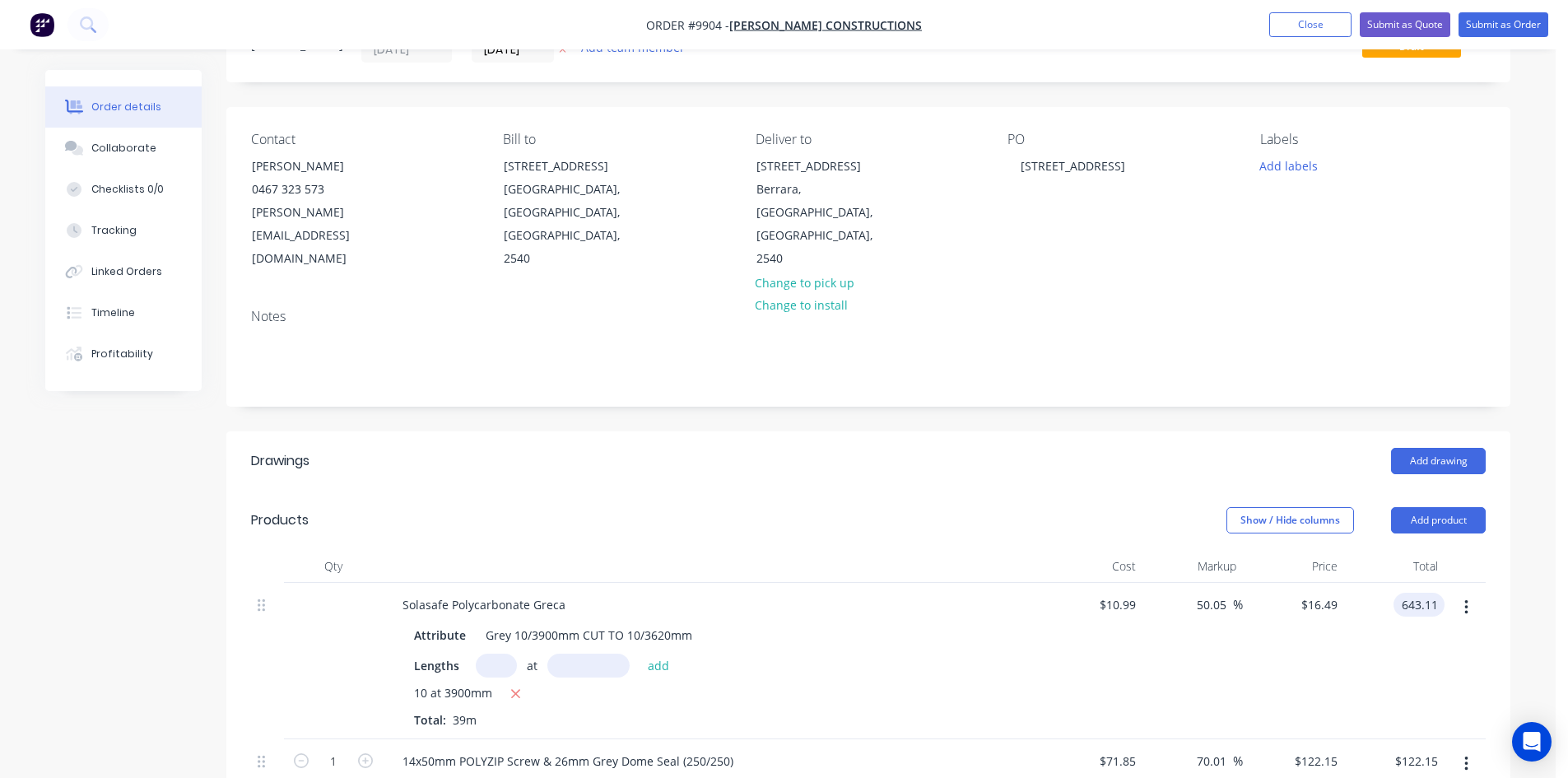
scroll to position [0, 0]
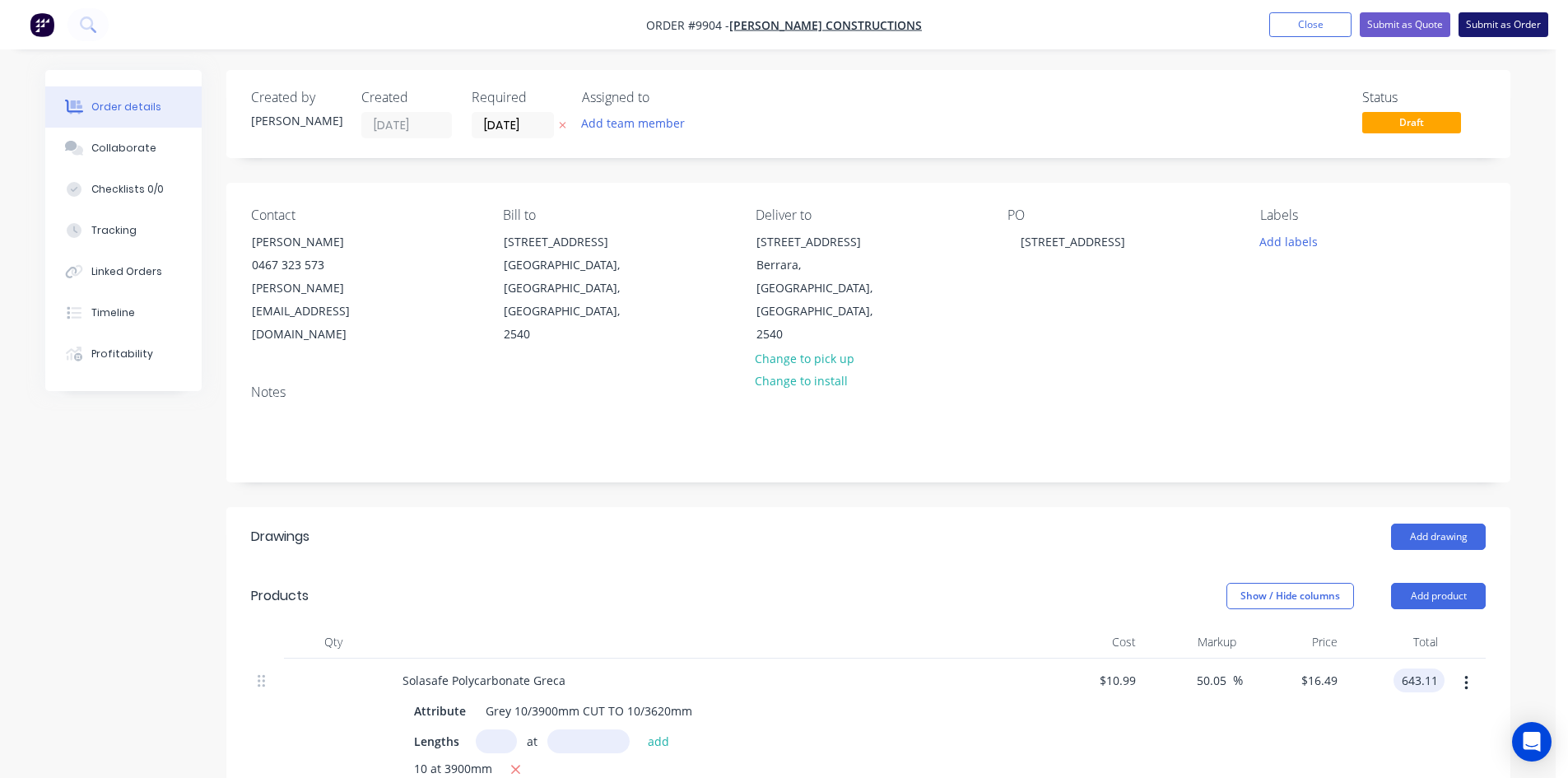
type input "$643.11"
click at [1475, 21] on button "Submit as Order" at bounding box center [1503, 24] width 90 height 25
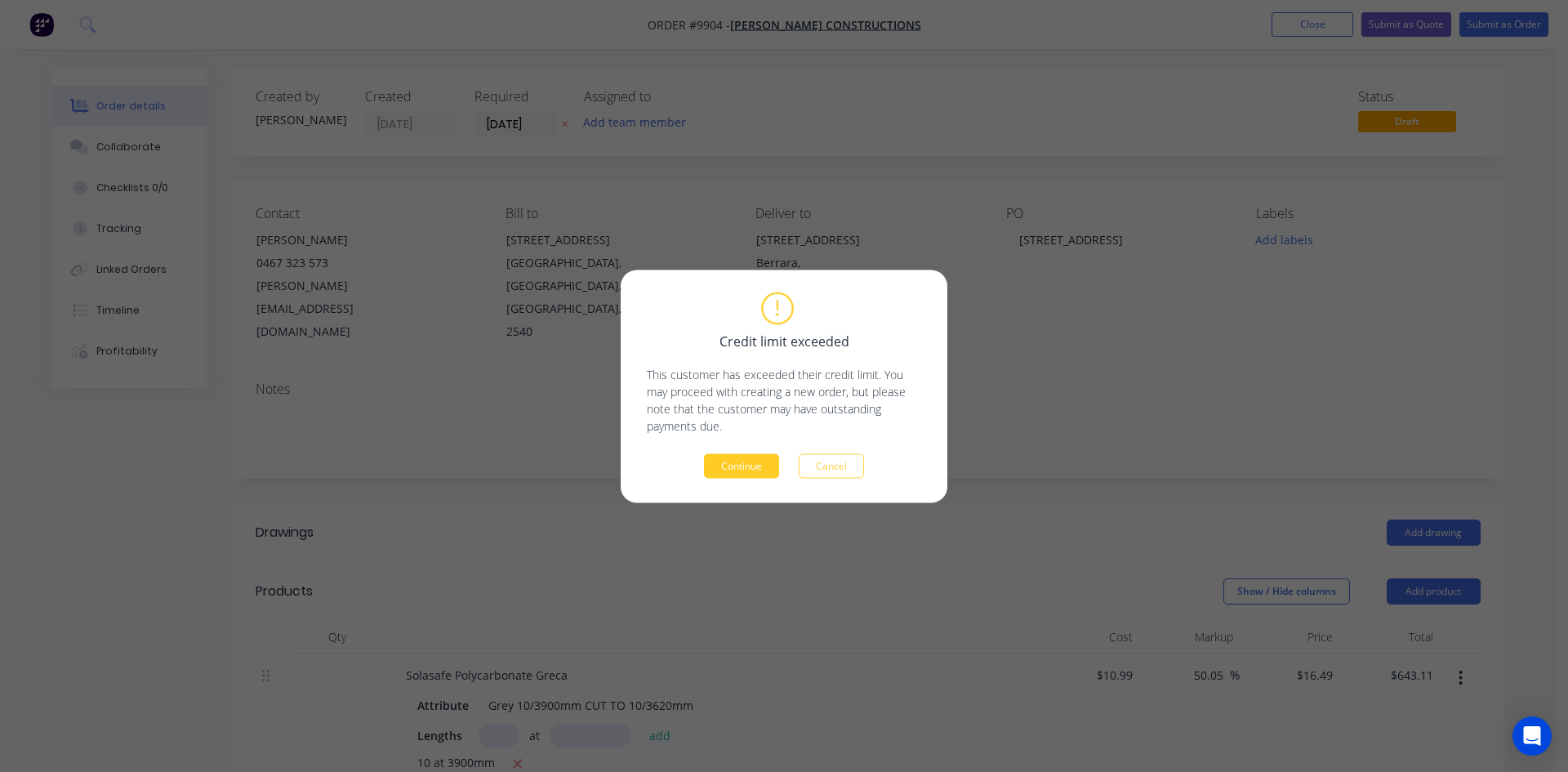
click at [727, 466] on button "Continue" at bounding box center [741, 465] width 75 height 25
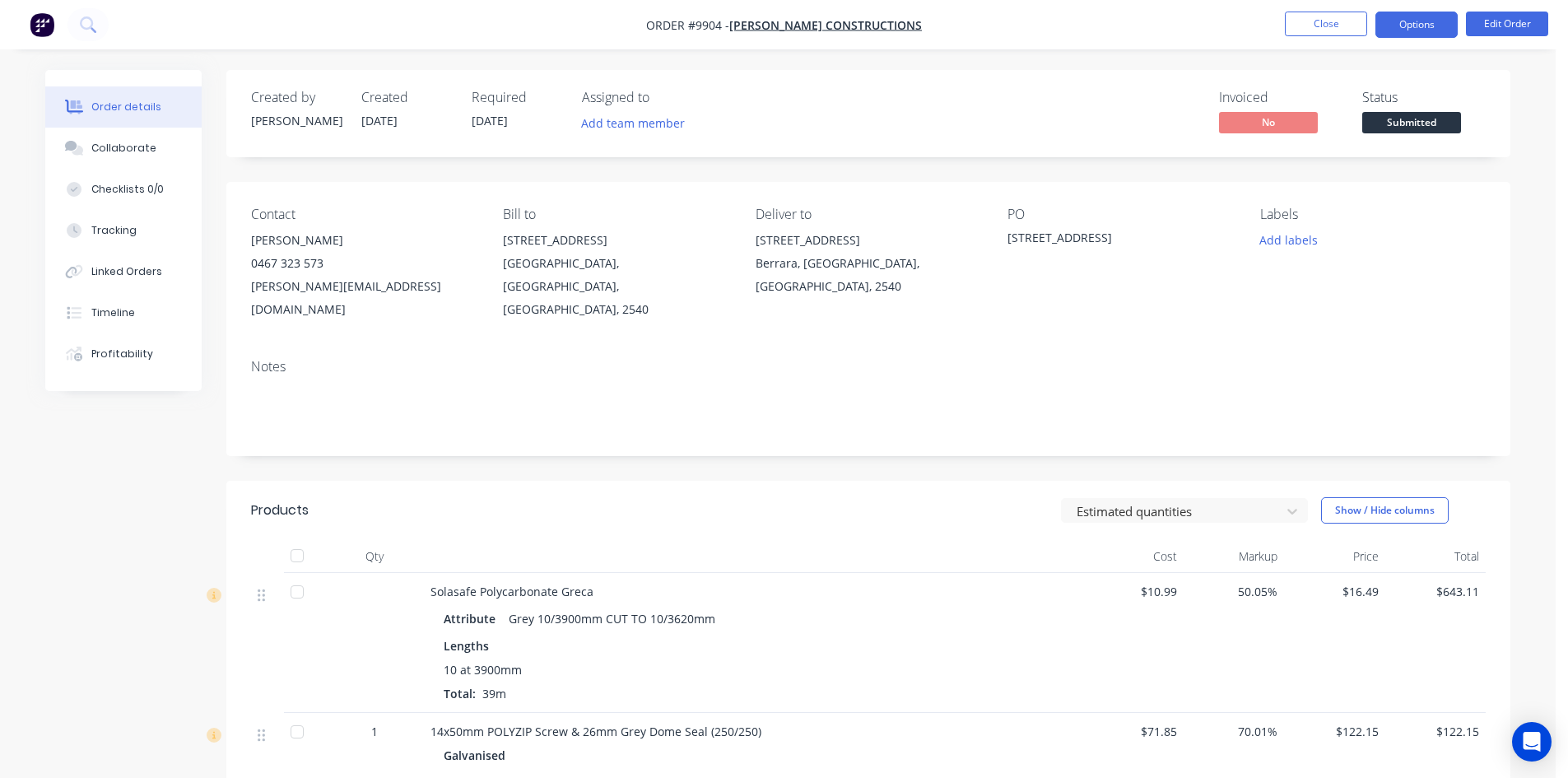
click at [1430, 28] on button "Options" at bounding box center [1416, 24] width 82 height 26
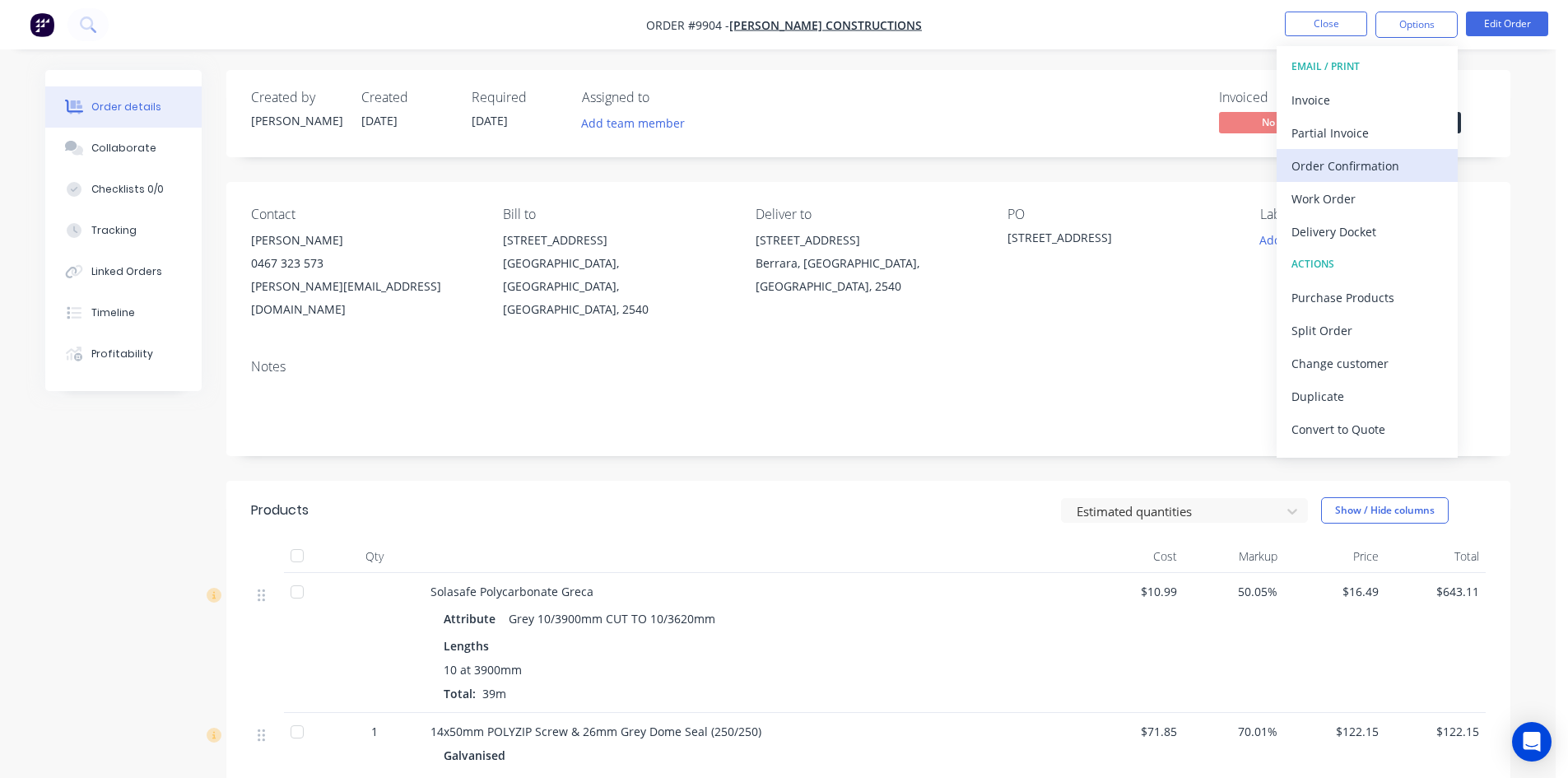
click at [1325, 170] on div "Order Confirmation" at bounding box center [1367, 166] width 152 height 24
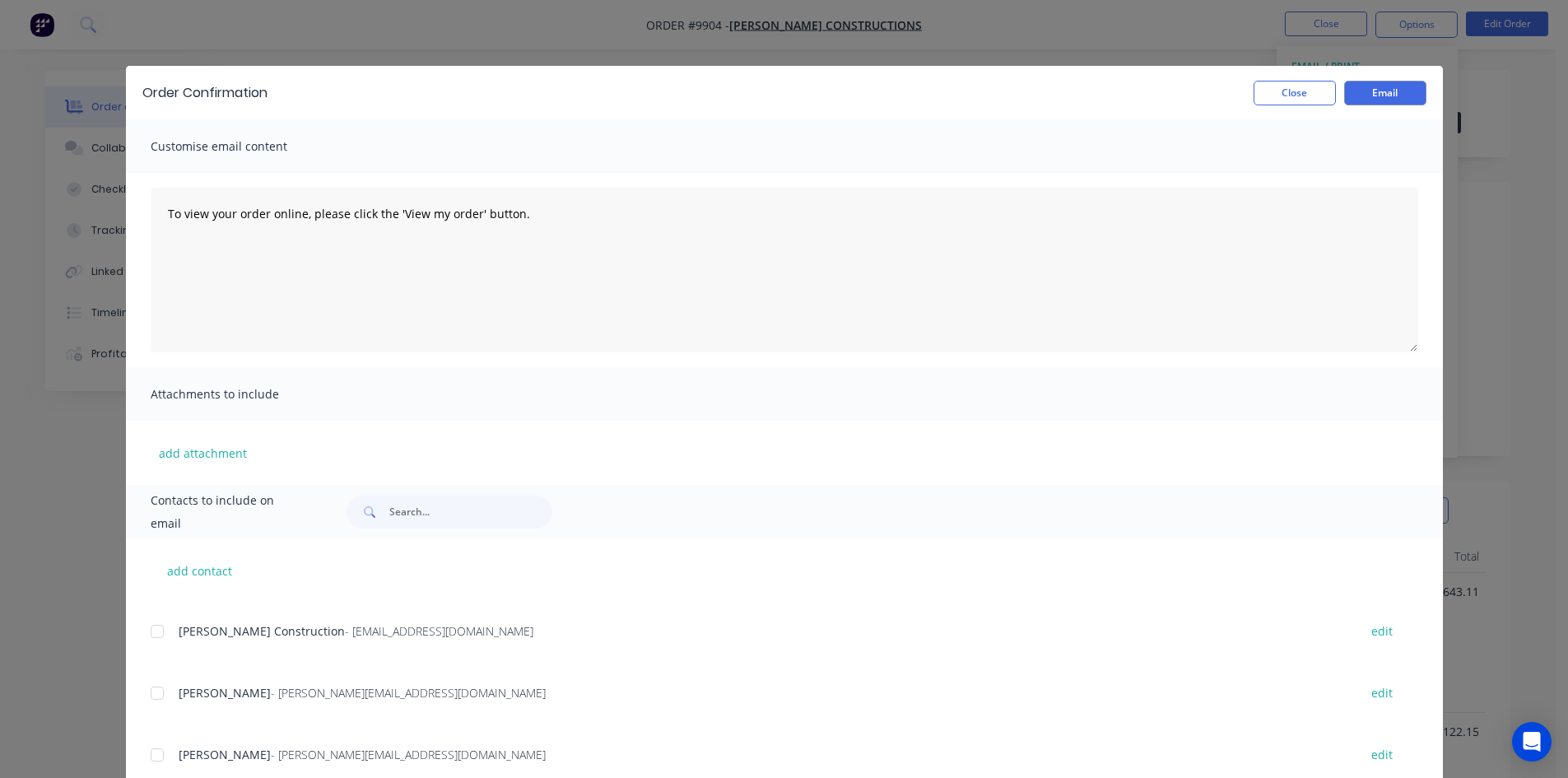
scroll to position [165, 0]
click at [150, 754] on div at bounding box center [157, 759] width 33 height 33
click at [1352, 99] on button "Email" at bounding box center [1385, 93] width 82 height 25
click at [1273, 96] on button "Close" at bounding box center [1294, 93] width 82 height 25
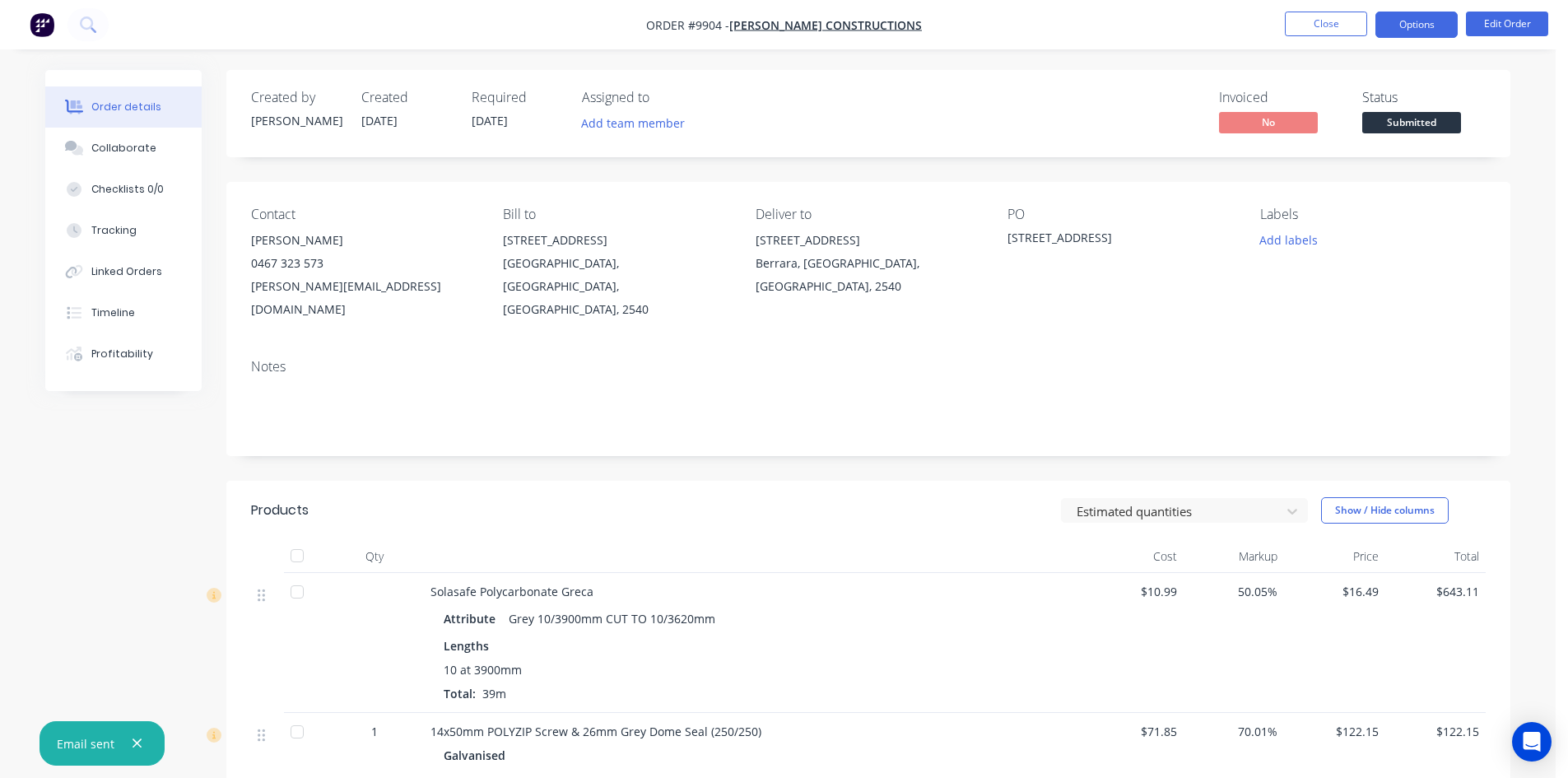
click at [1413, 29] on button "Options" at bounding box center [1416, 24] width 82 height 26
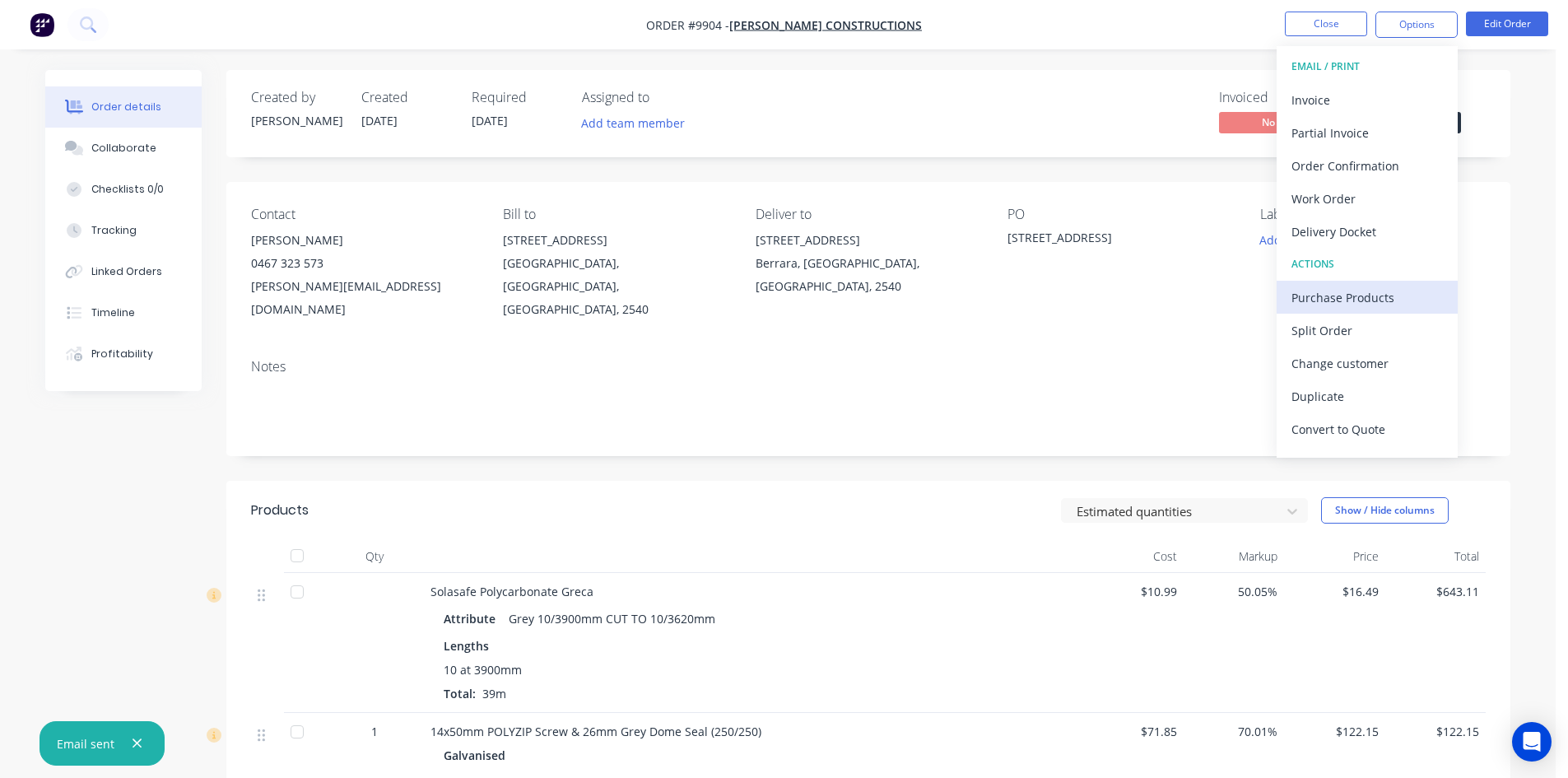
click at [1355, 293] on div "Purchase Products" at bounding box center [1367, 298] width 152 height 24
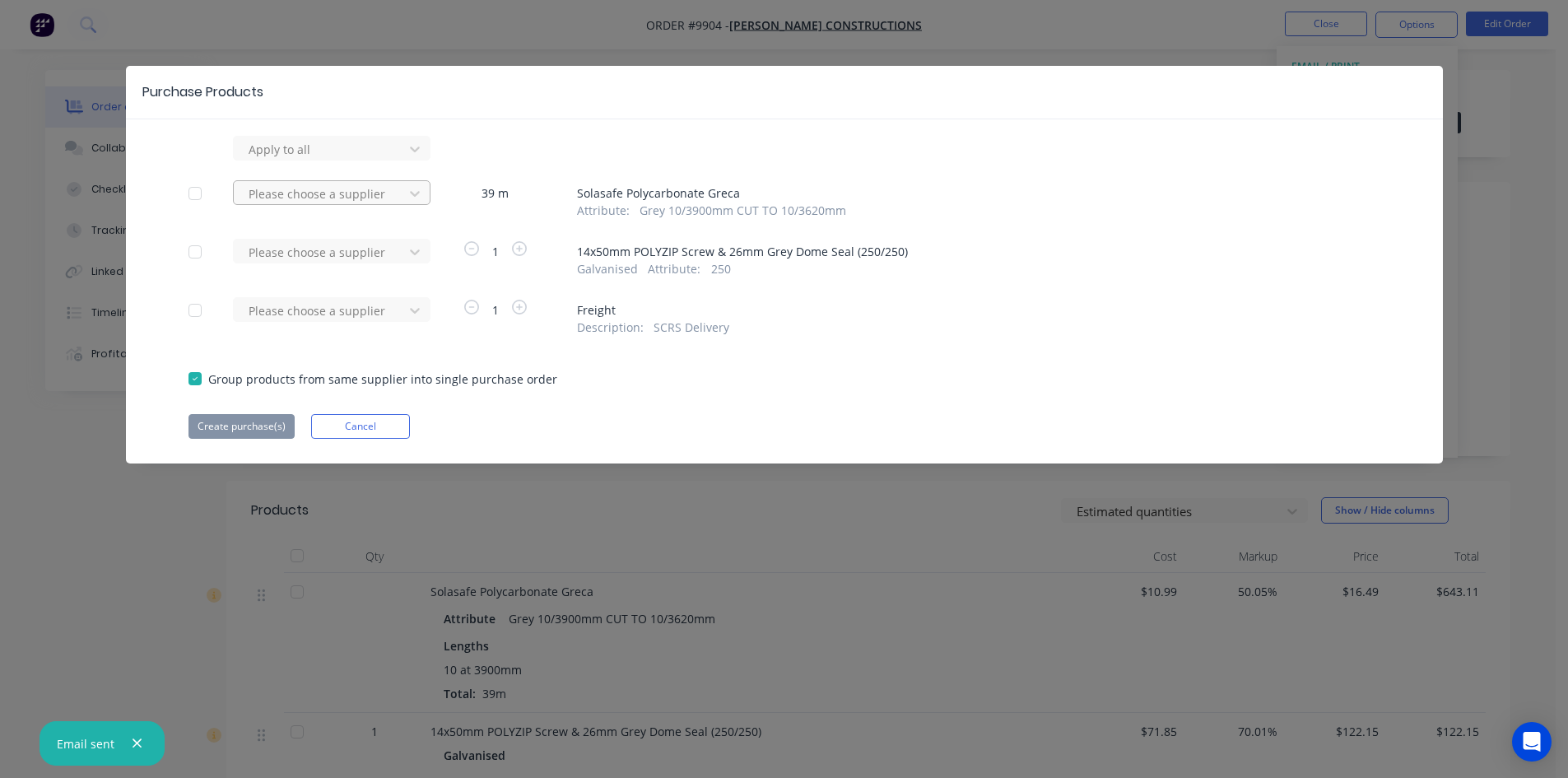
click at [367, 192] on div at bounding box center [321, 194] width 148 height 20
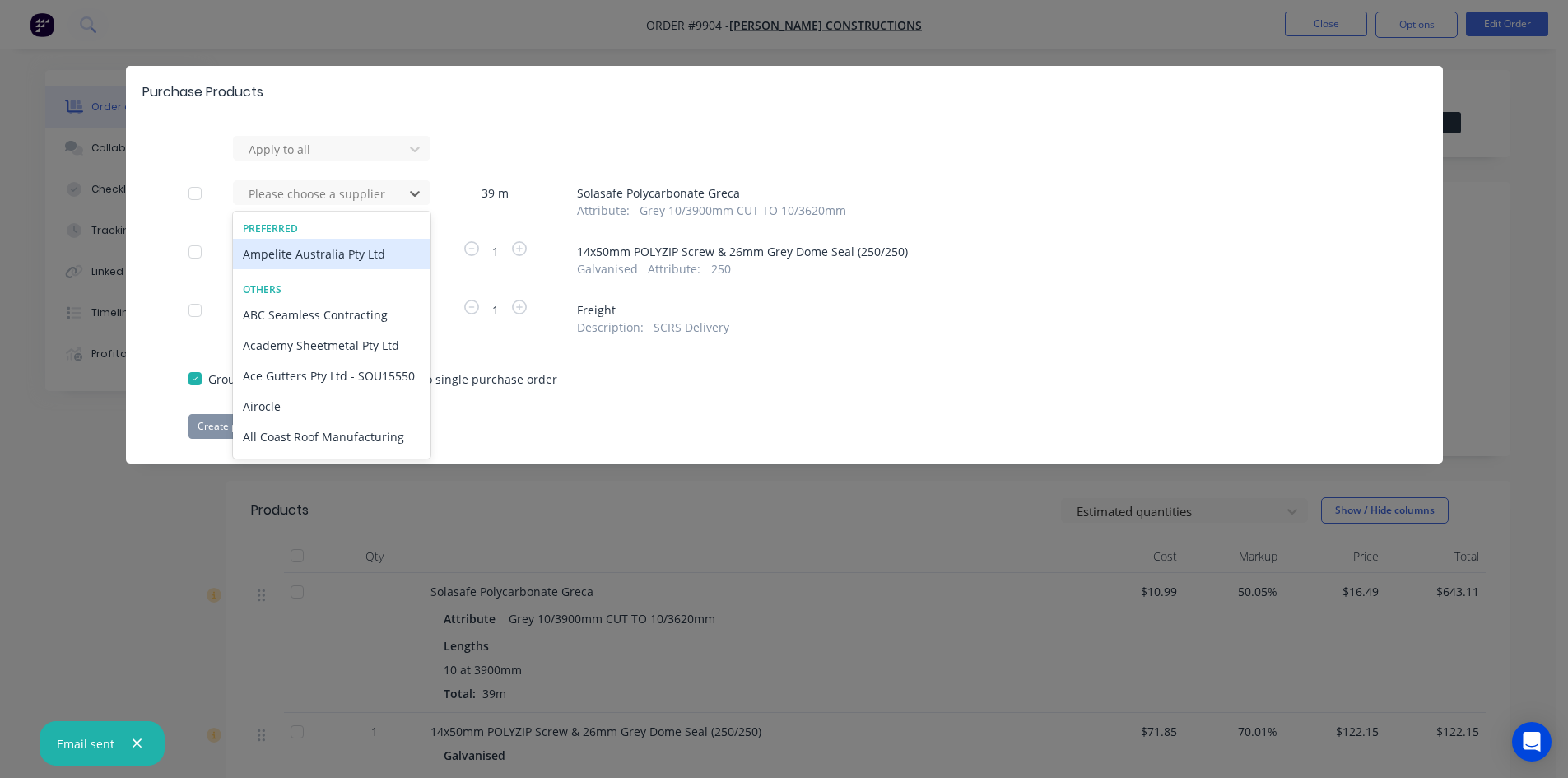
click at [320, 251] on div "Ampelite Australia Pty Ltd" at bounding box center [331, 254] width 197 height 31
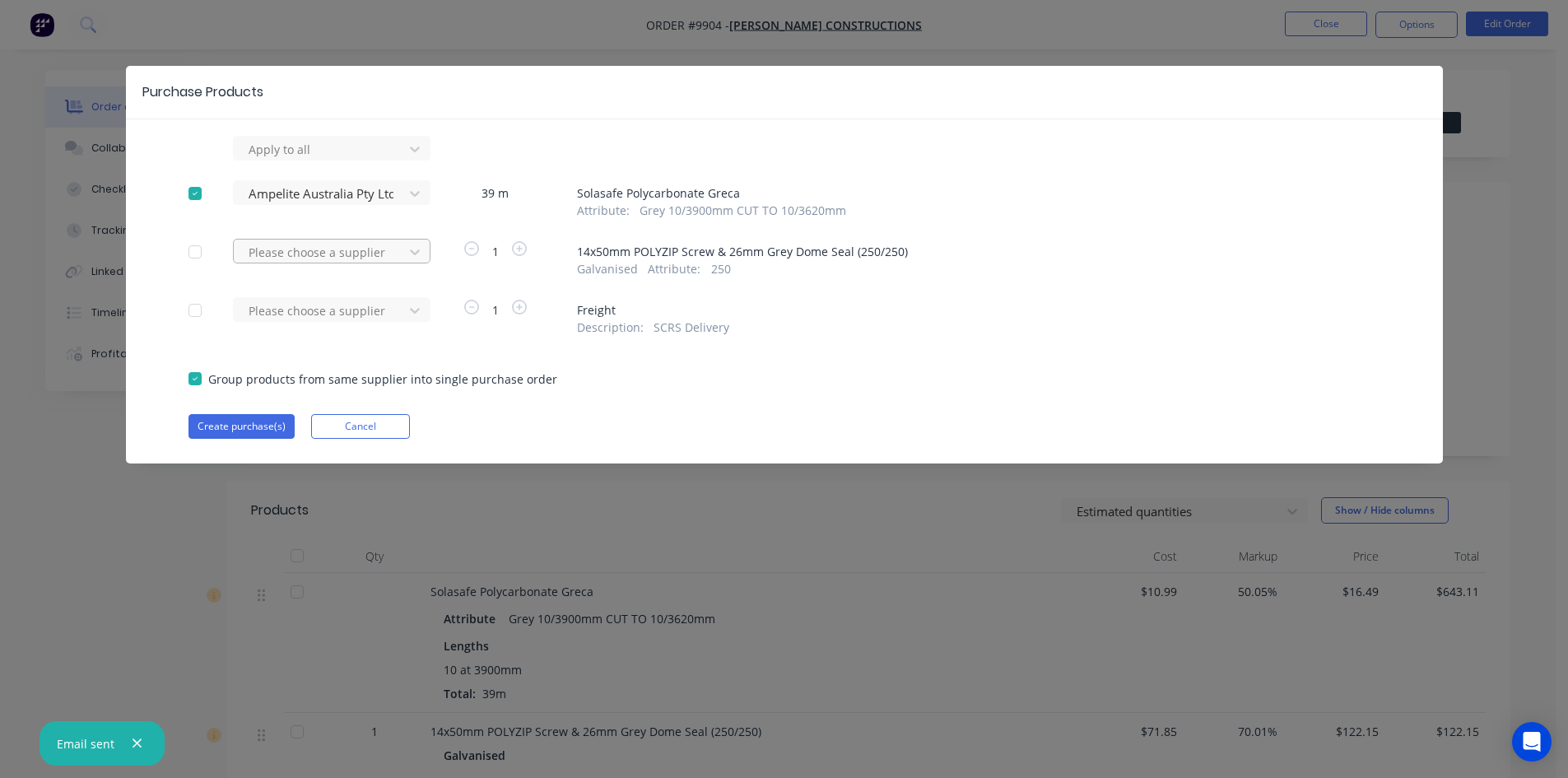
click at [325, 248] on div at bounding box center [321, 252] width 148 height 20
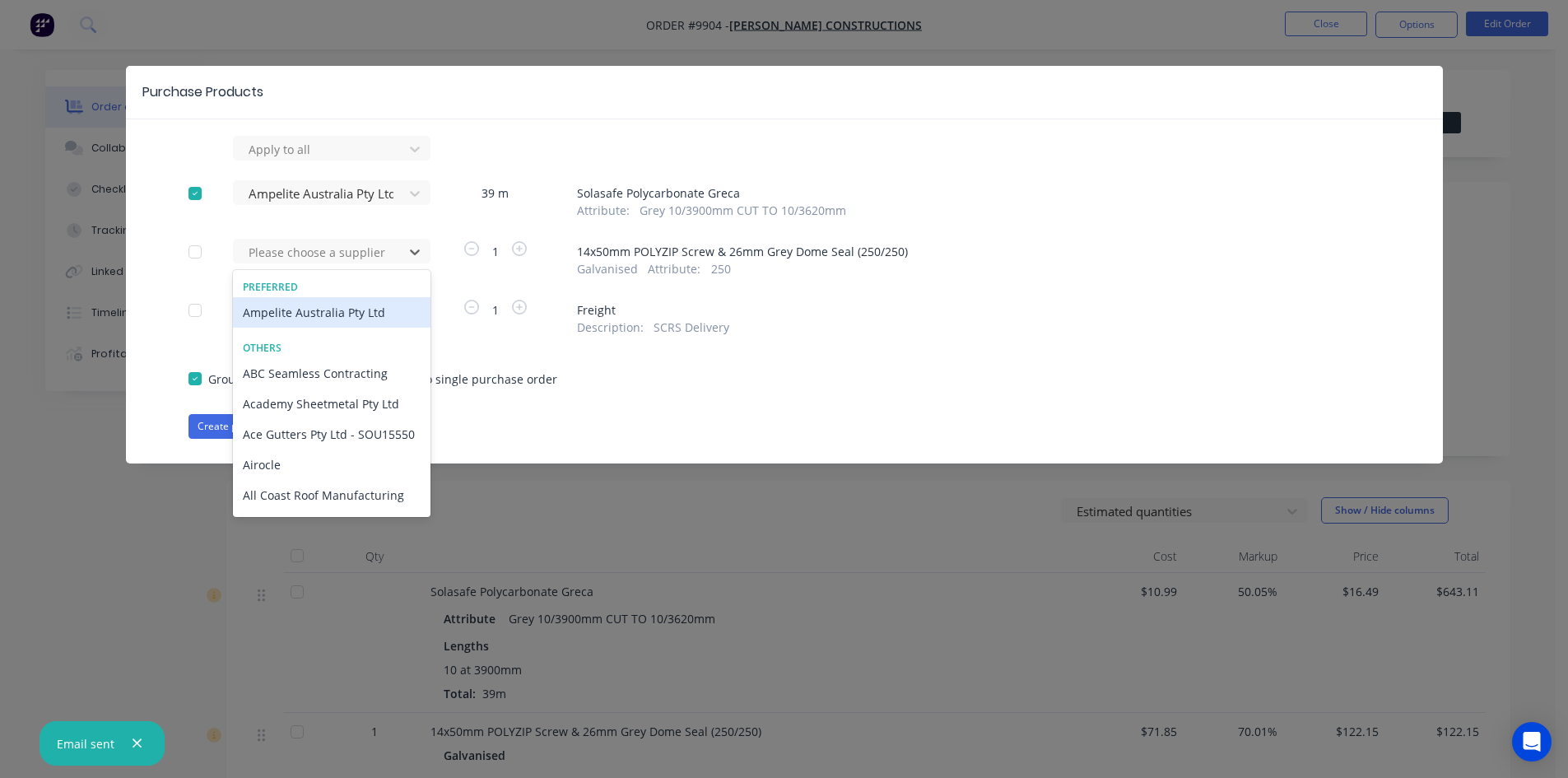
click at [314, 308] on div "Ampelite Australia Pty Ltd" at bounding box center [331, 312] width 197 height 31
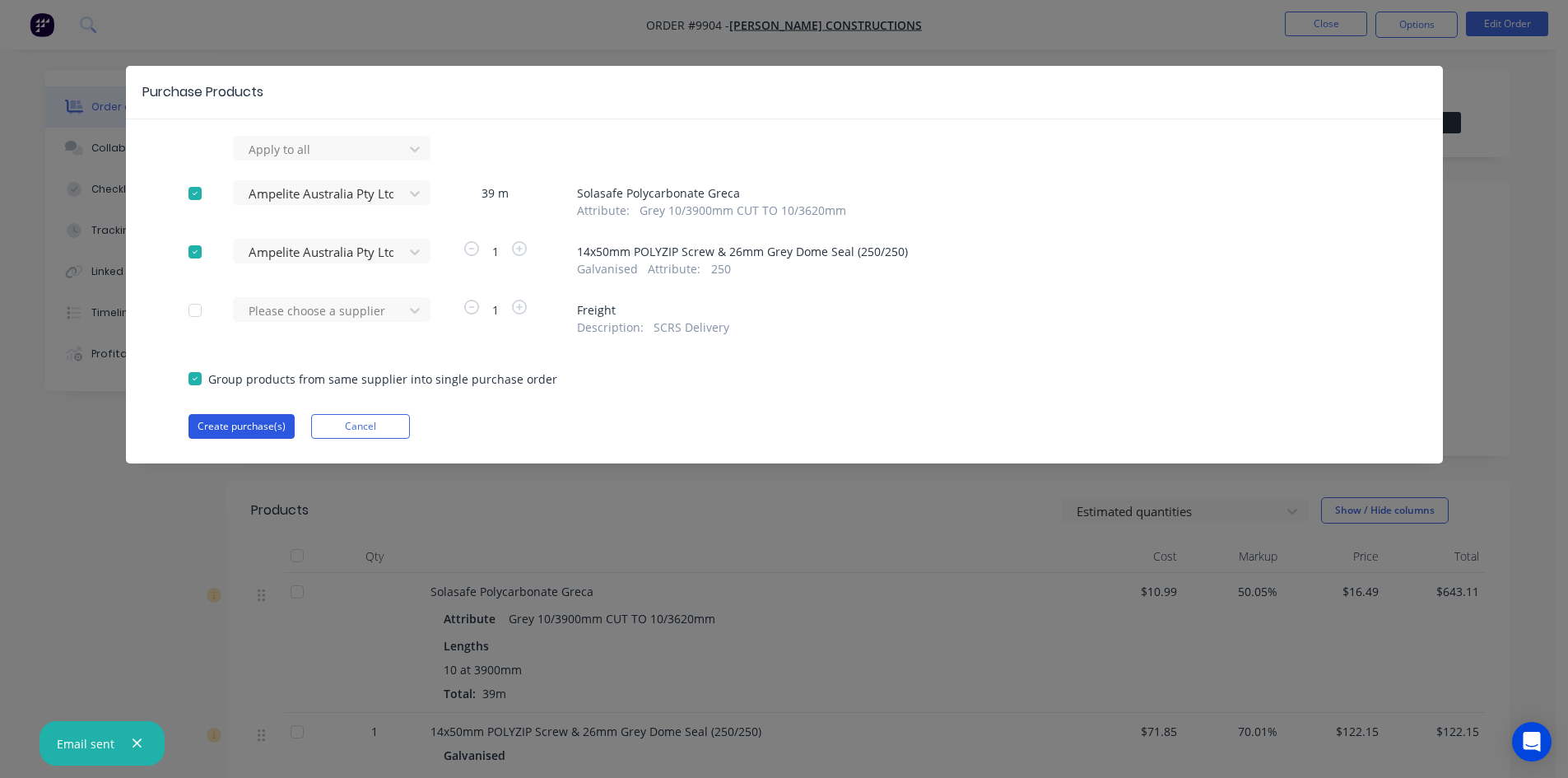
click at [255, 427] on button "Create purchase(s)" at bounding box center [242, 426] width 106 height 25
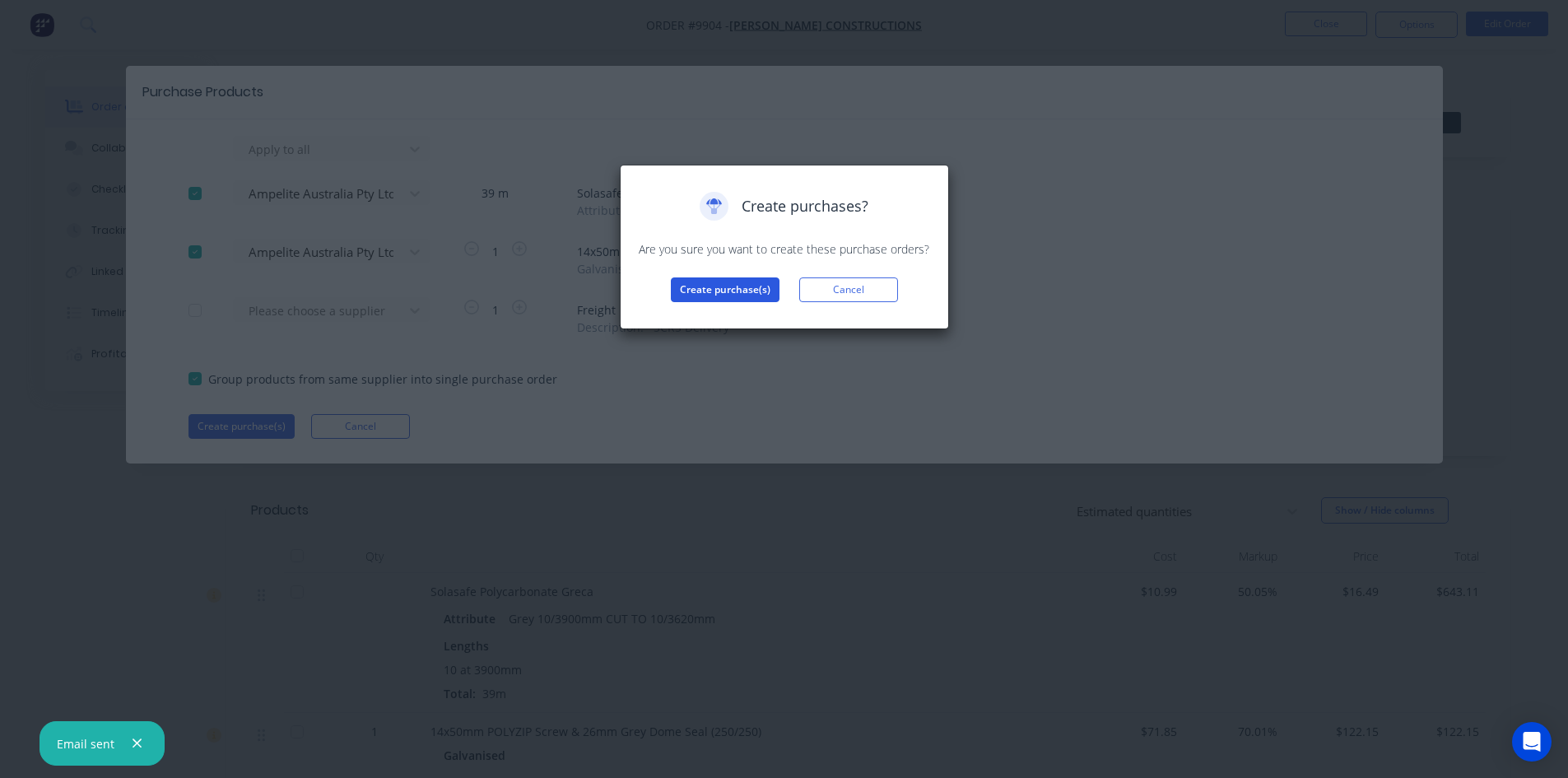
click at [747, 295] on button "Create purchase(s)" at bounding box center [725, 290] width 108 height 25
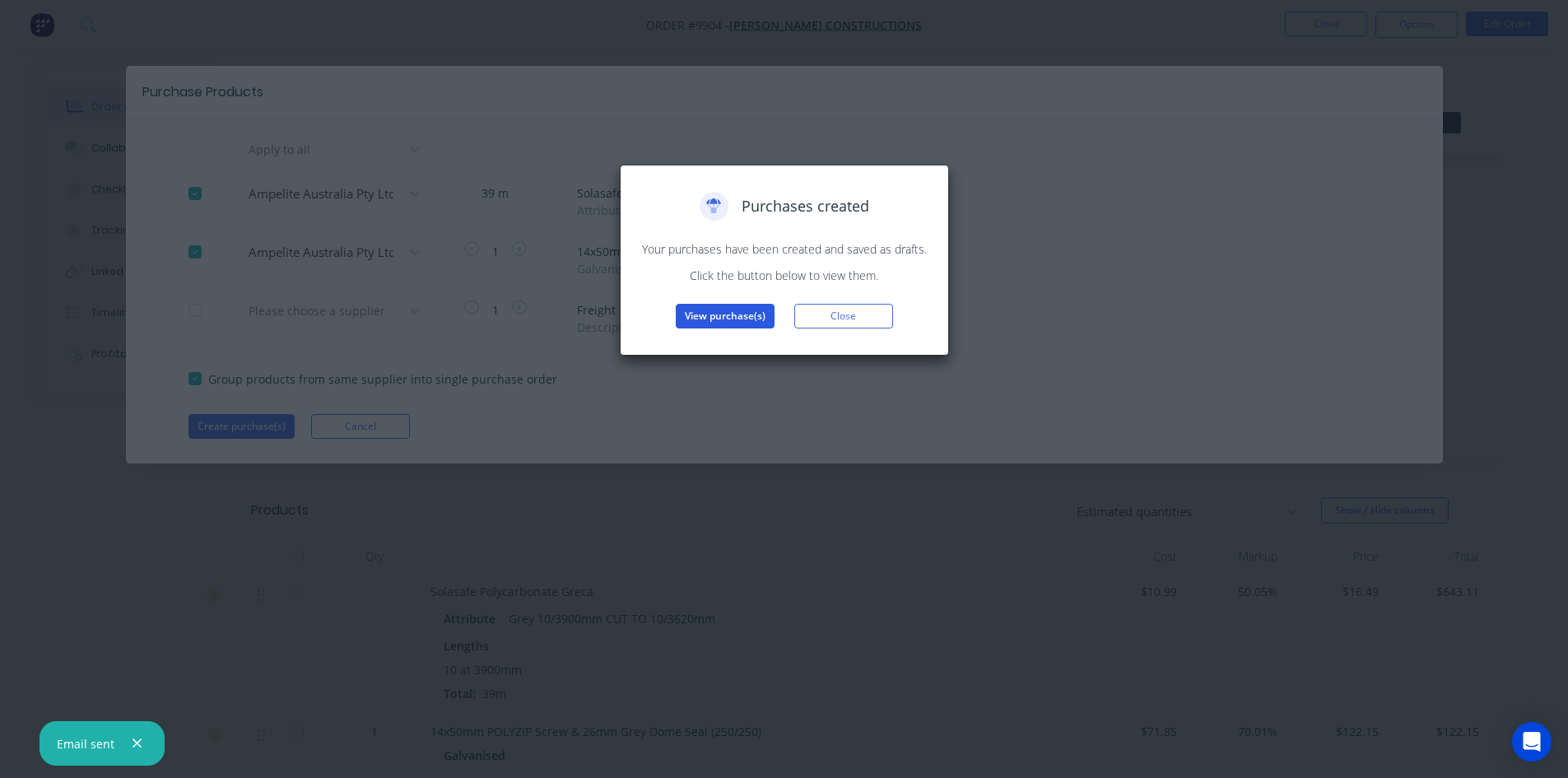
click at [727, 320] on button "View purchase(s)" at bounding box center [725, 316] width 99 height 25
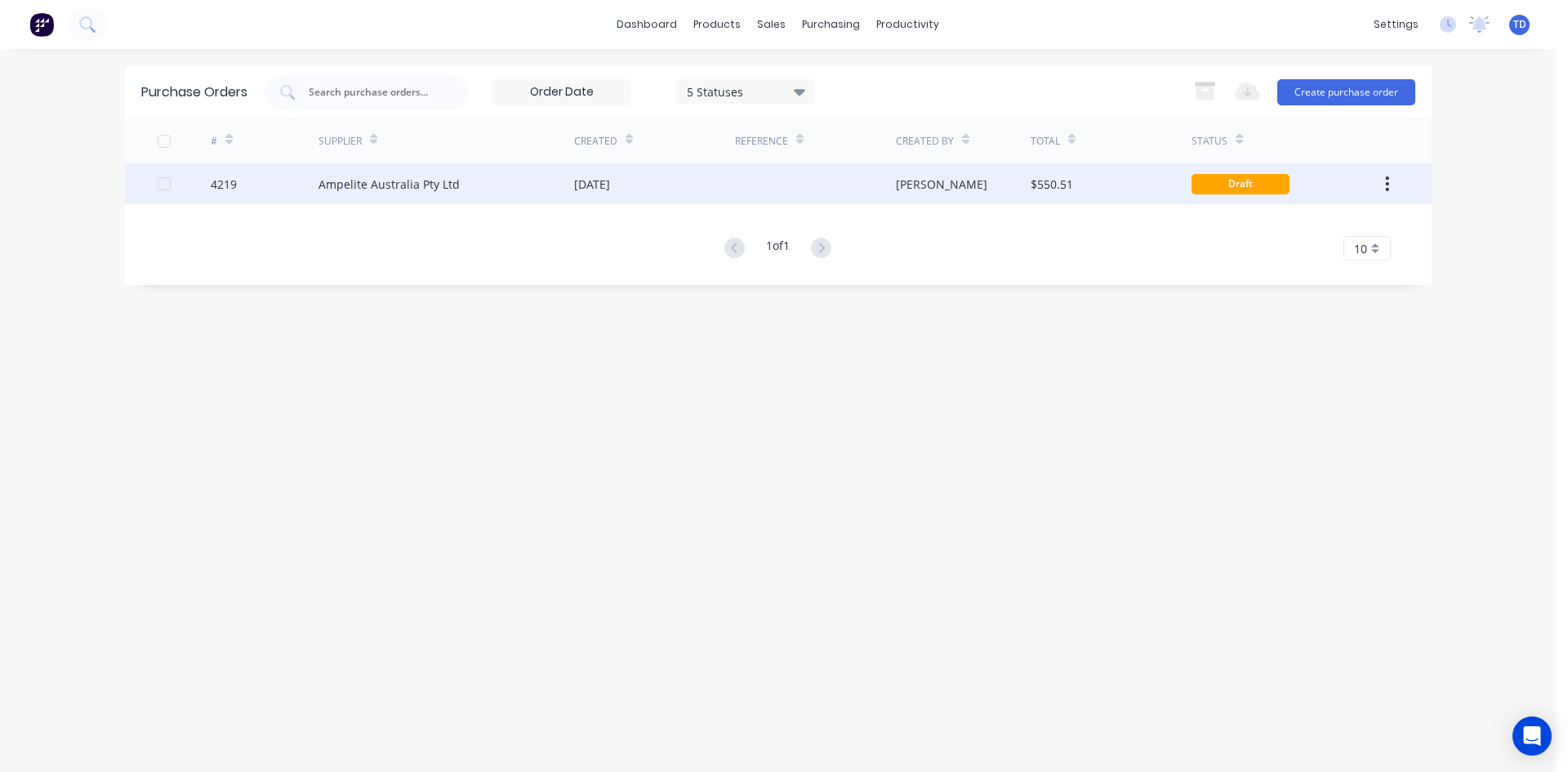
click at [806, 187] on div at bounding box center [815, 184] width 161 height 40
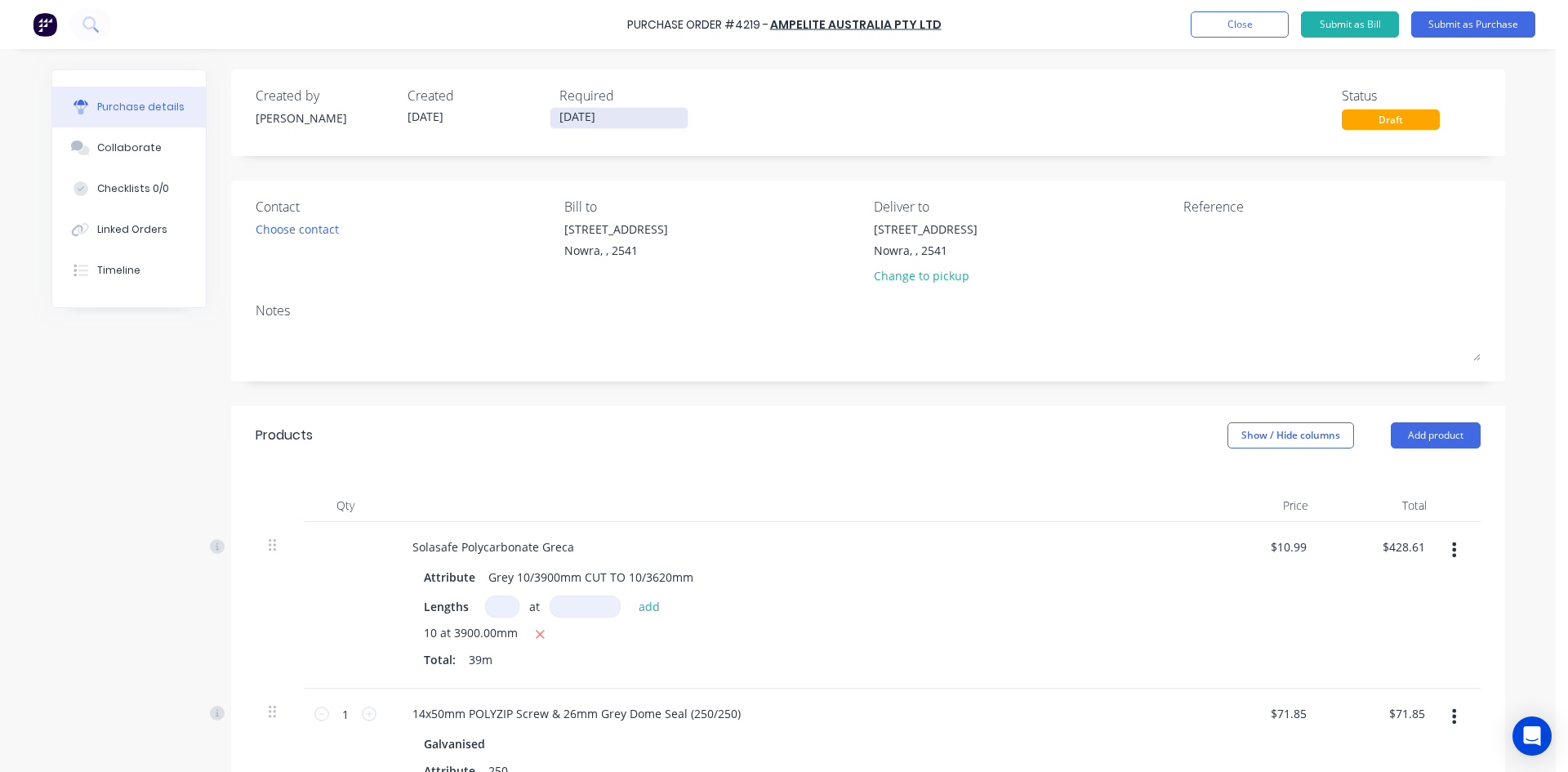
drag, startPoint x: 607, startPoint y: 117, endPoint x: 615, endPoint y: 121, distance: 8.9
click at [608, 117] on input "24/09/25" at bounding box center [618, 118] width 137 height 20
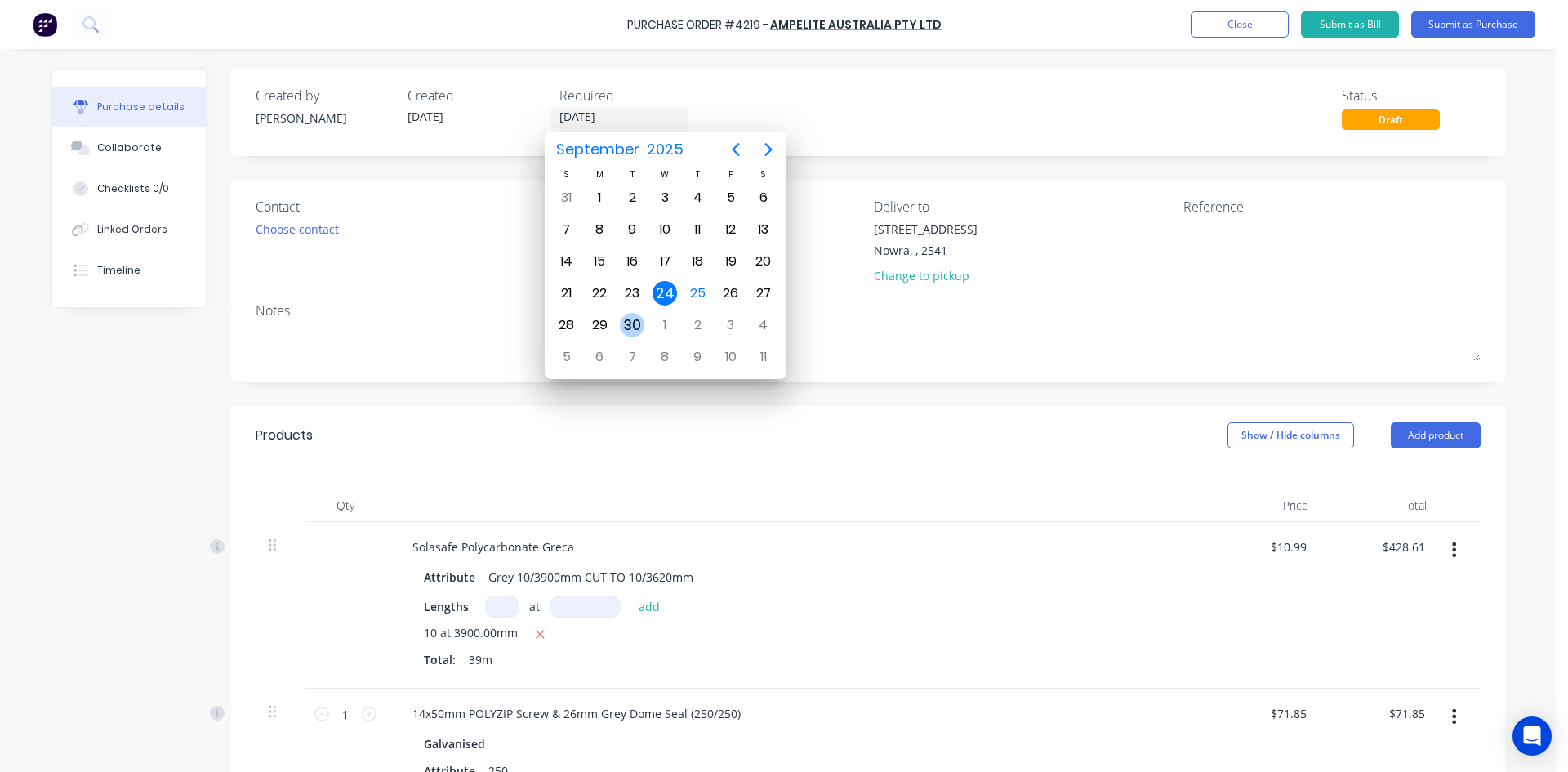
click at [626, 326] on div "30" at bounding box center [632, 325] width 25 height 25
type input "30/09/25"
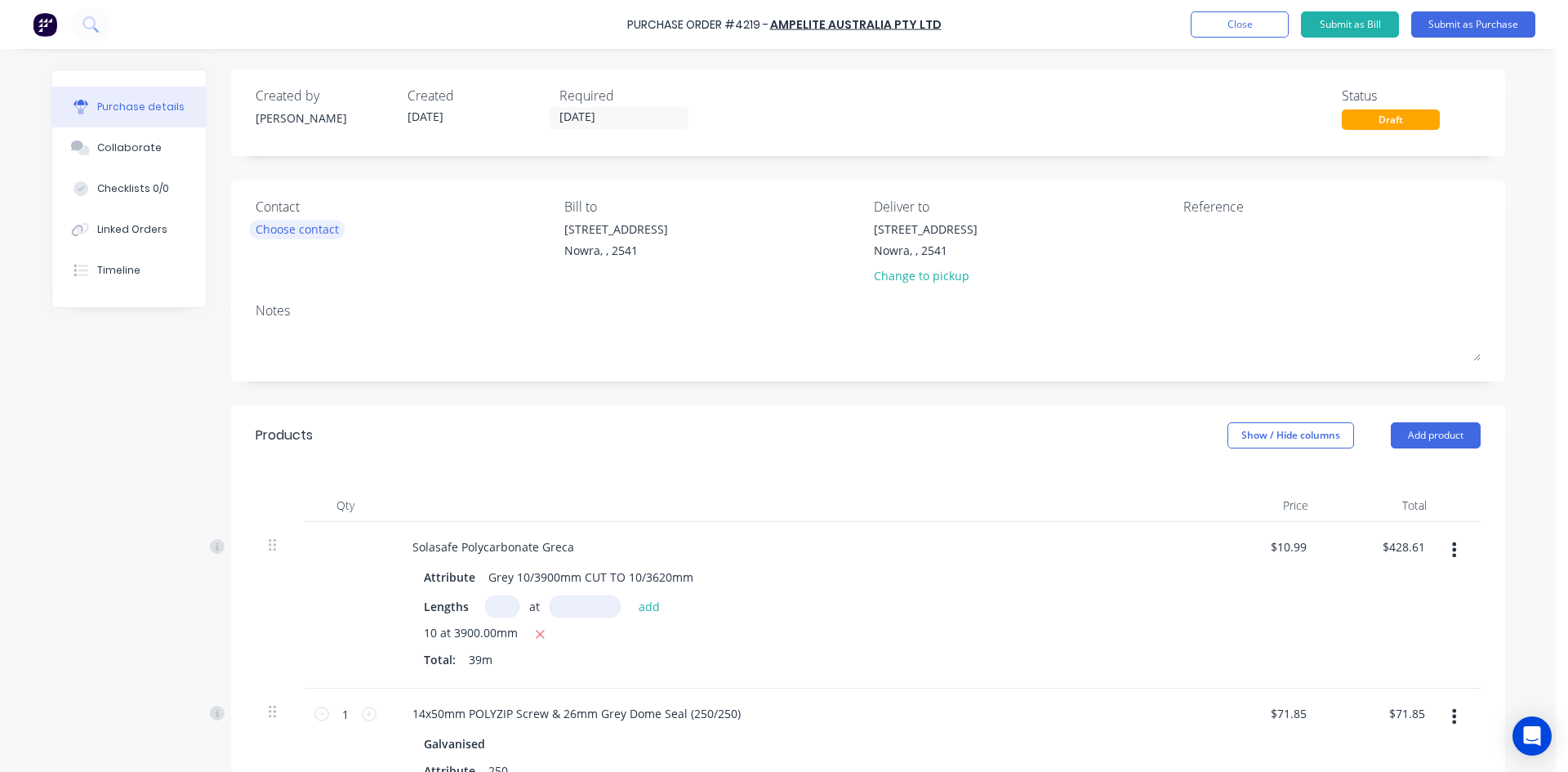
click at [322, 230] on div "Choose contact" at bounding box center [297, 229] width 84 height 17
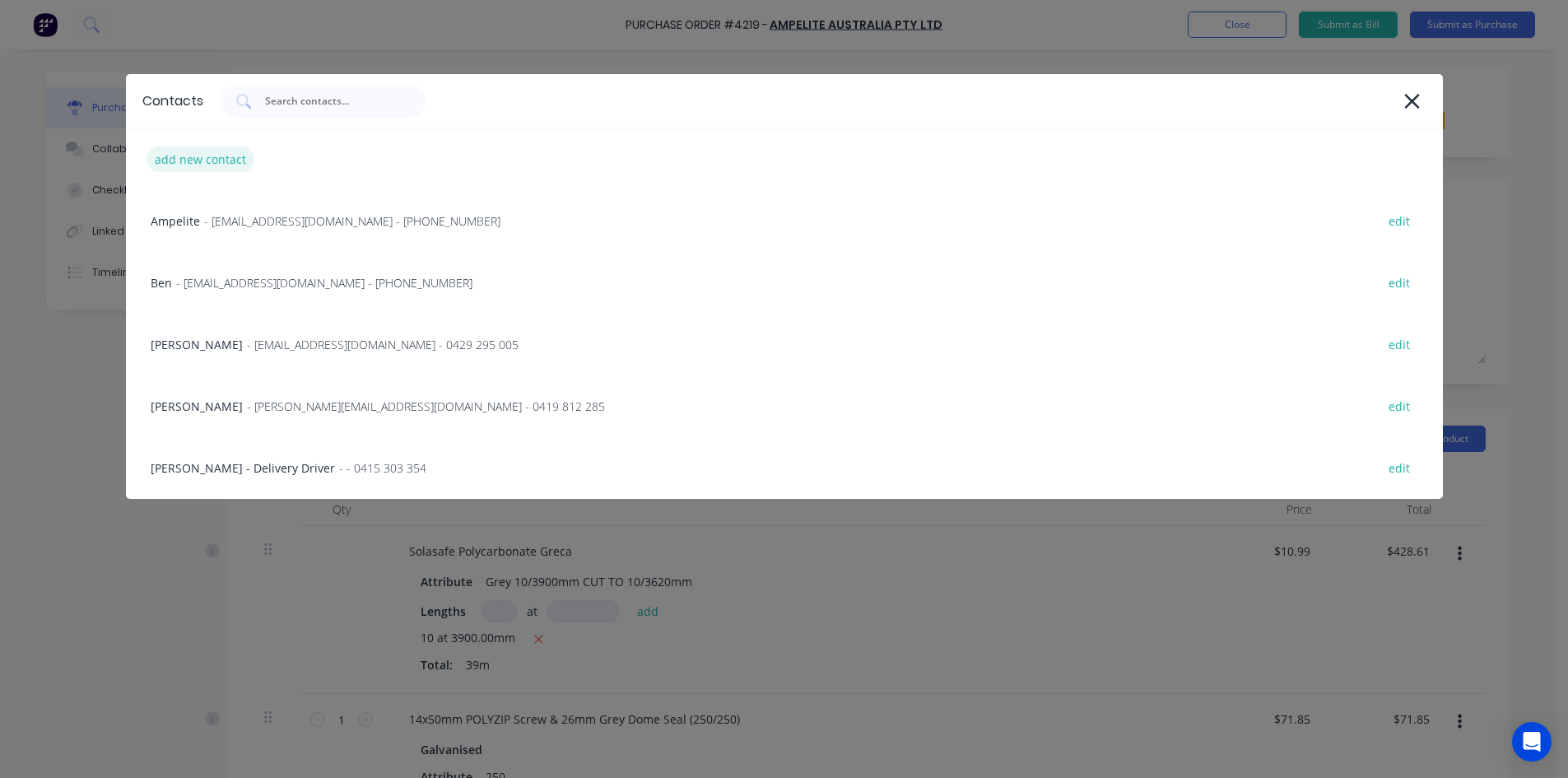
click at [214, 157] on div "add new contact" at bounding box center [200, 159] width 107 height 26
select select "AU"
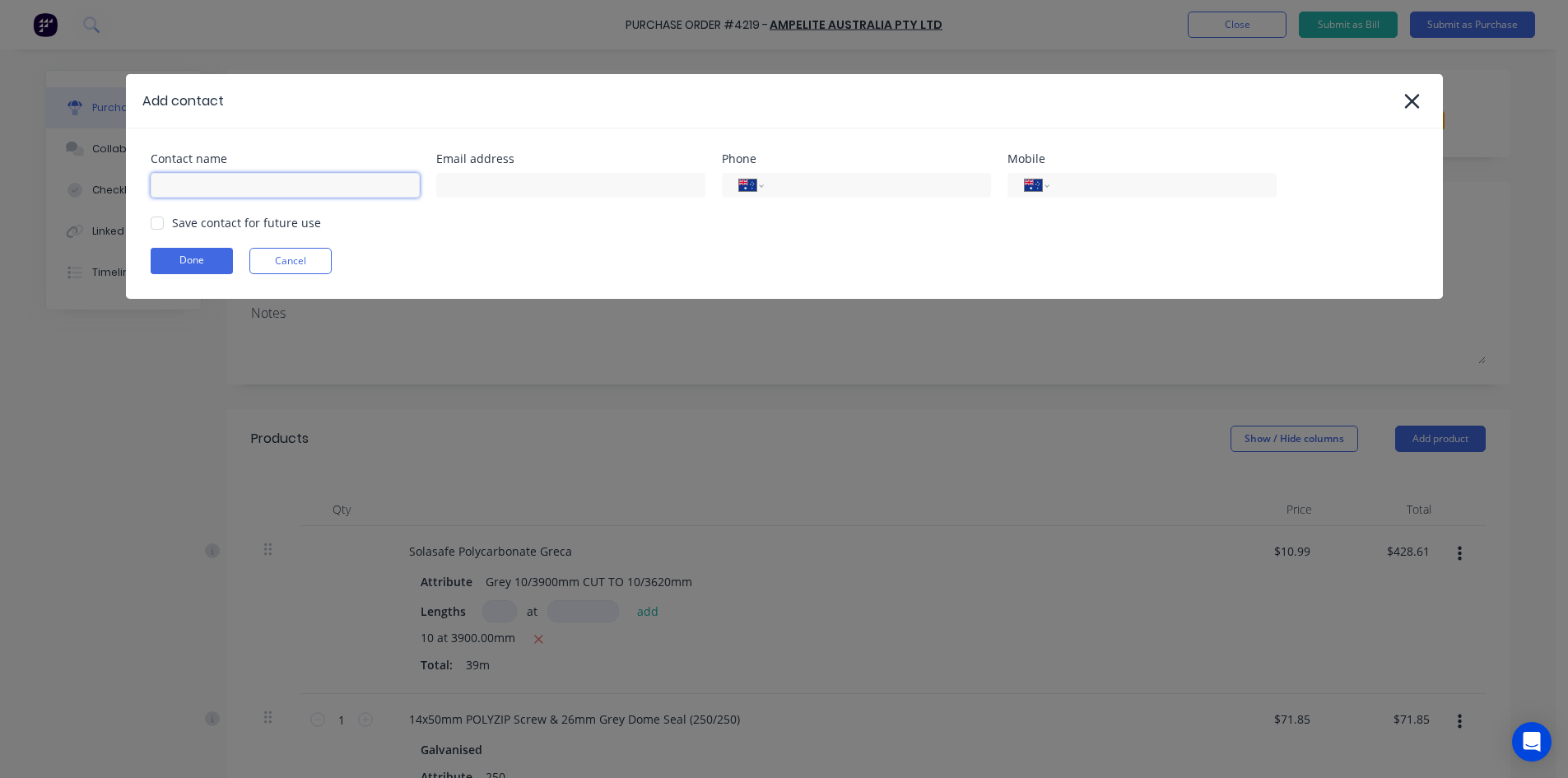
click at [211, 187] on input at bounding box center [285, 185] width 269 height 25
type input "Sales"
type input "info@scrs.net.au"
click at [160, 222] on div at bounding box center [157, 223] width 33 height 33
type input "(02) 4411 1090"
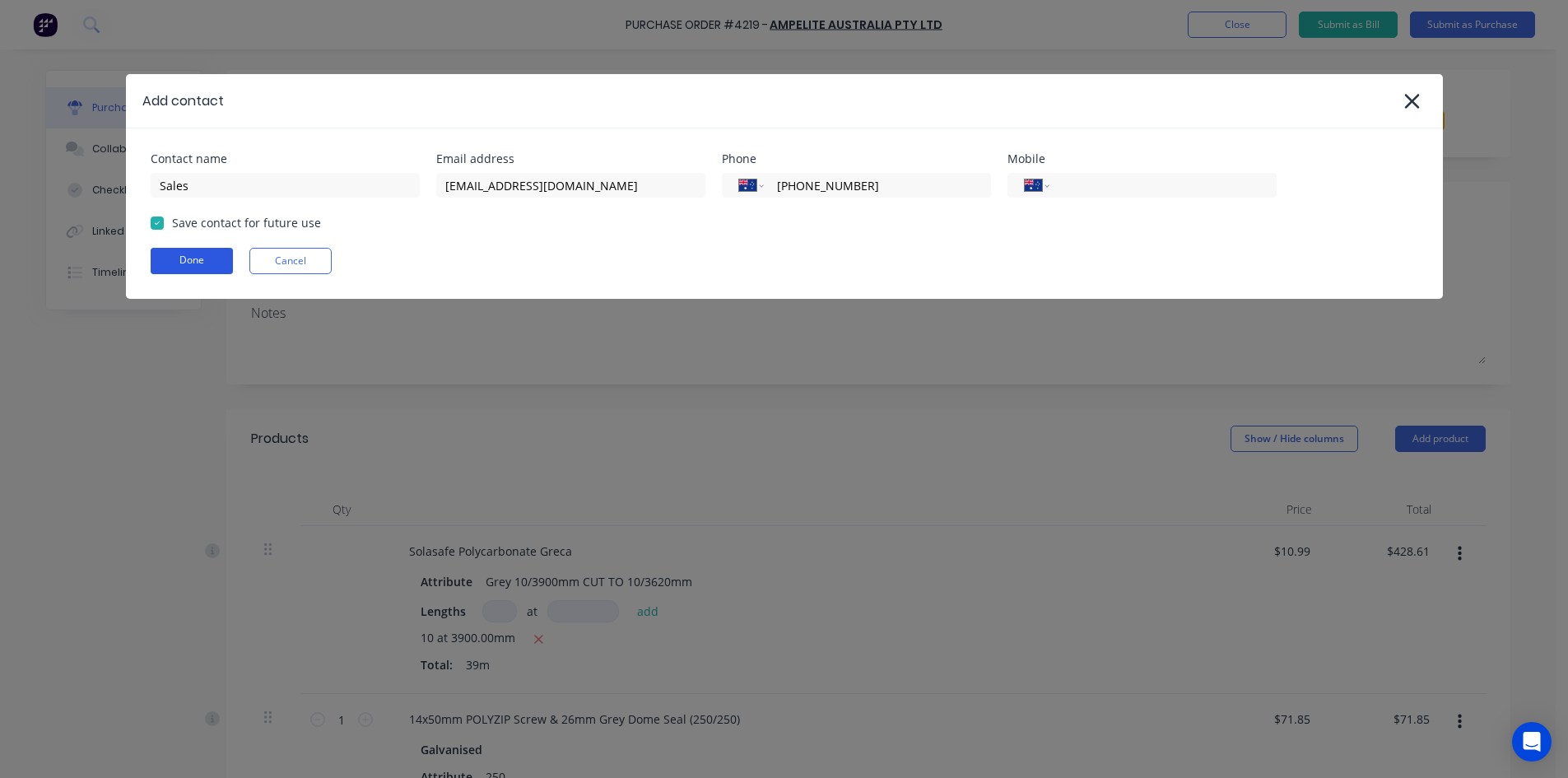
click at [172, 264] on button "Done" at bounding box center [192, 261] width 82 height 26
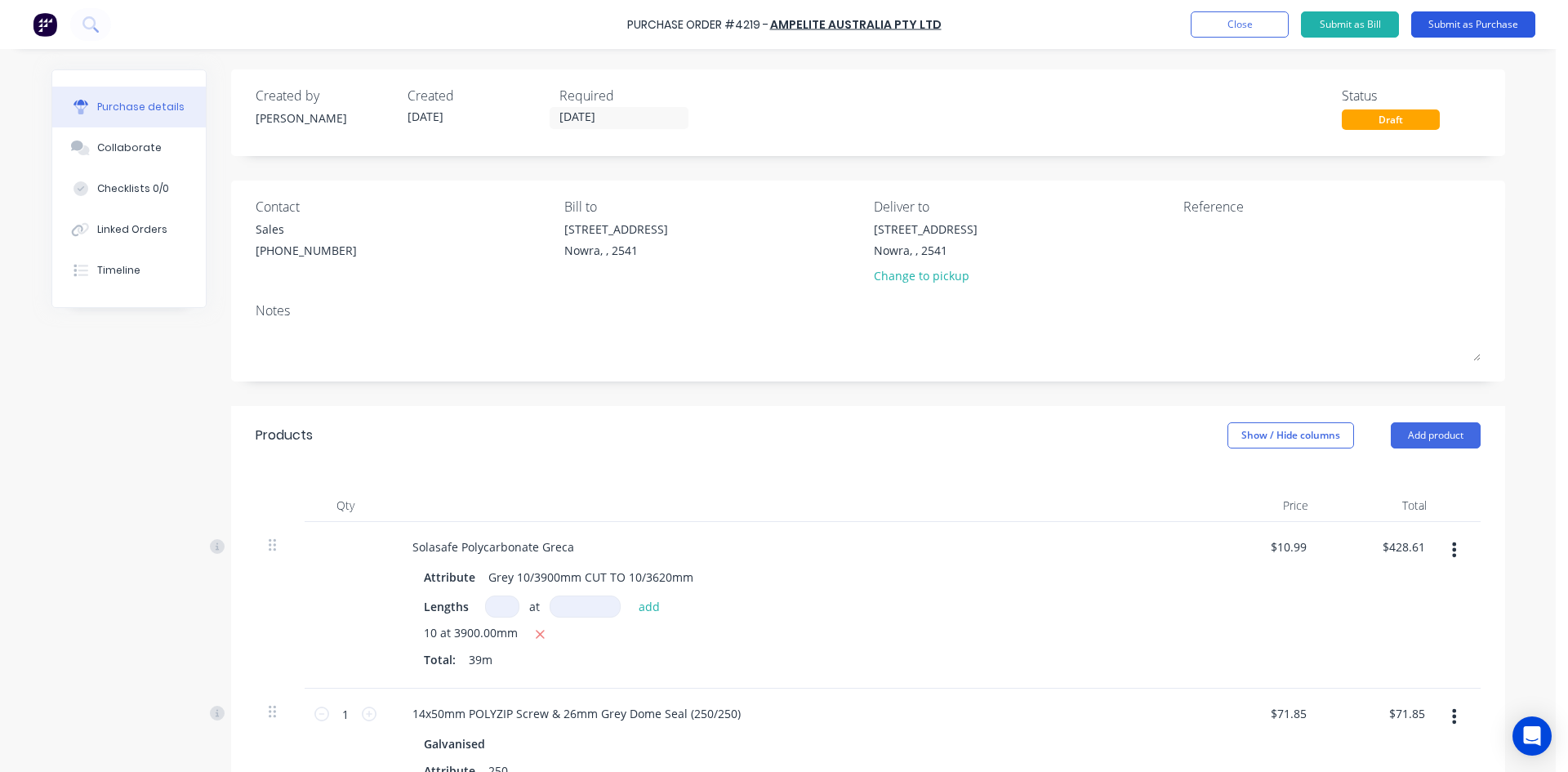
click at [1452, 21] on button "Submit as Purchase" at bounding box center [1473, 24] width 124 height 26
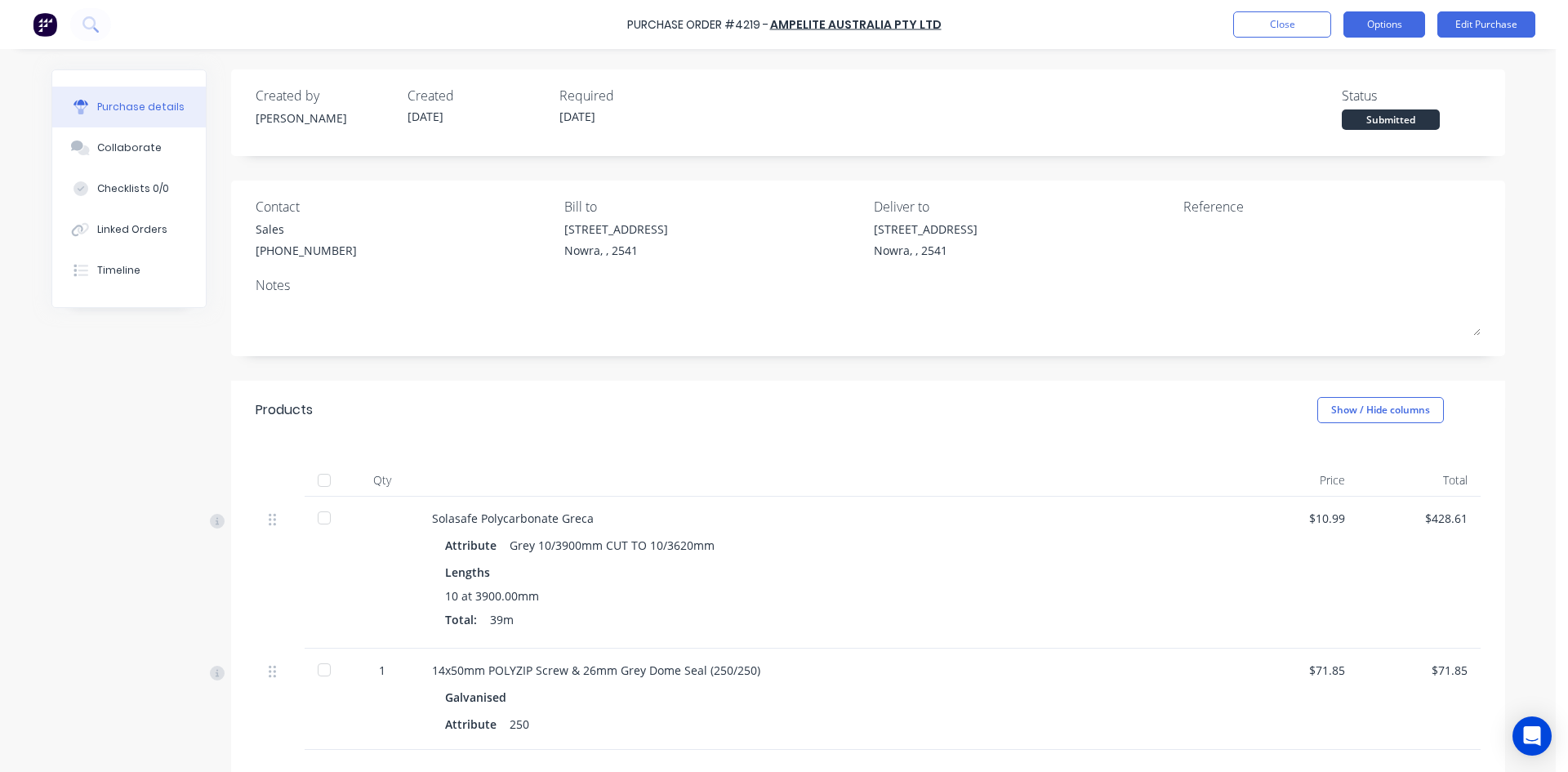
click at [1389, 26] on button "Options" at bounding box center [1384, 24] width 82 height 26
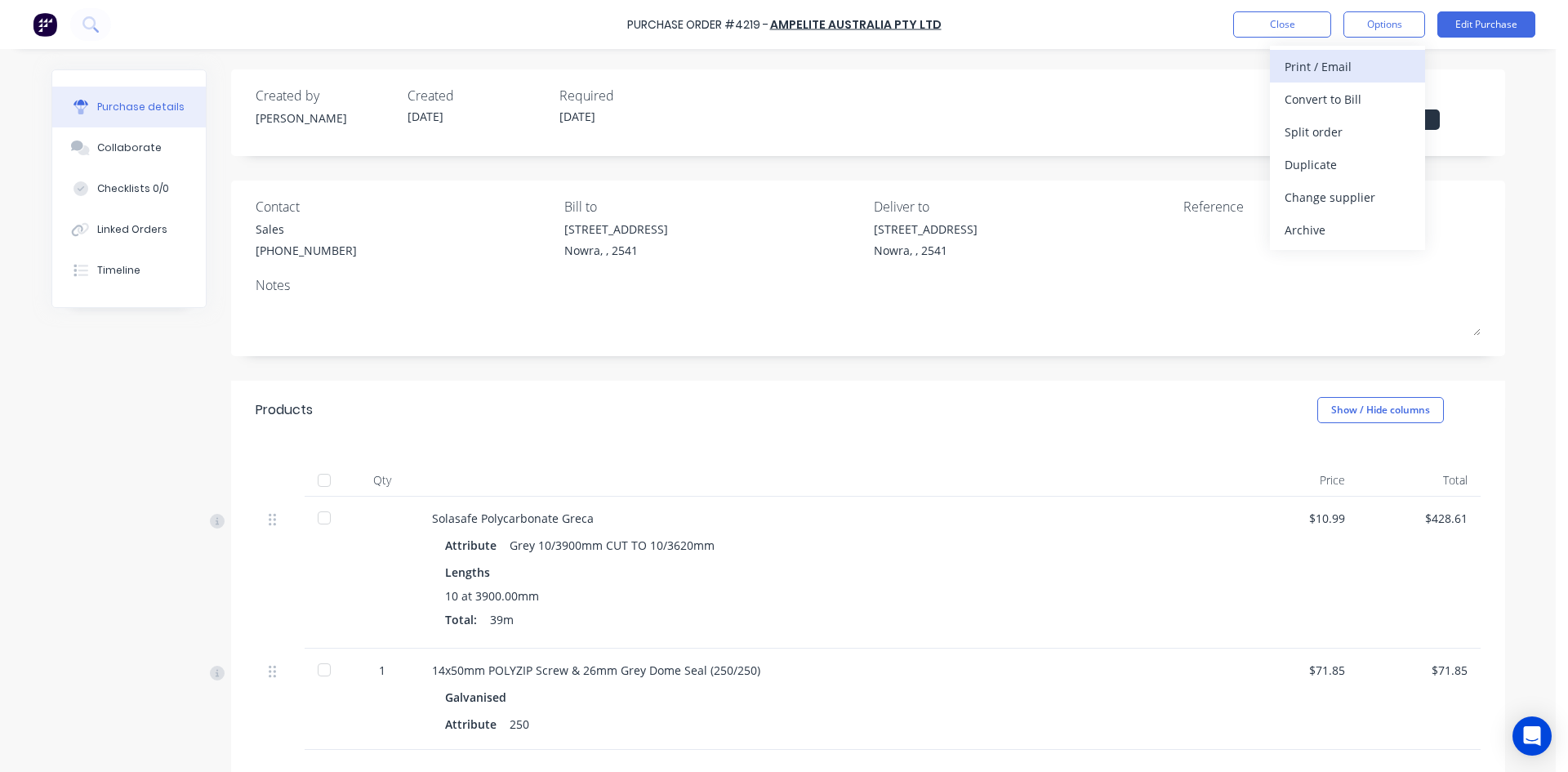
click at [1359, 72] on div "Print / Email" at bounding box center [1348, 67] width 126 height 24
click at [1347, 96] on div "With pricing" at bounding box center [1348, 99] width 126 height 24
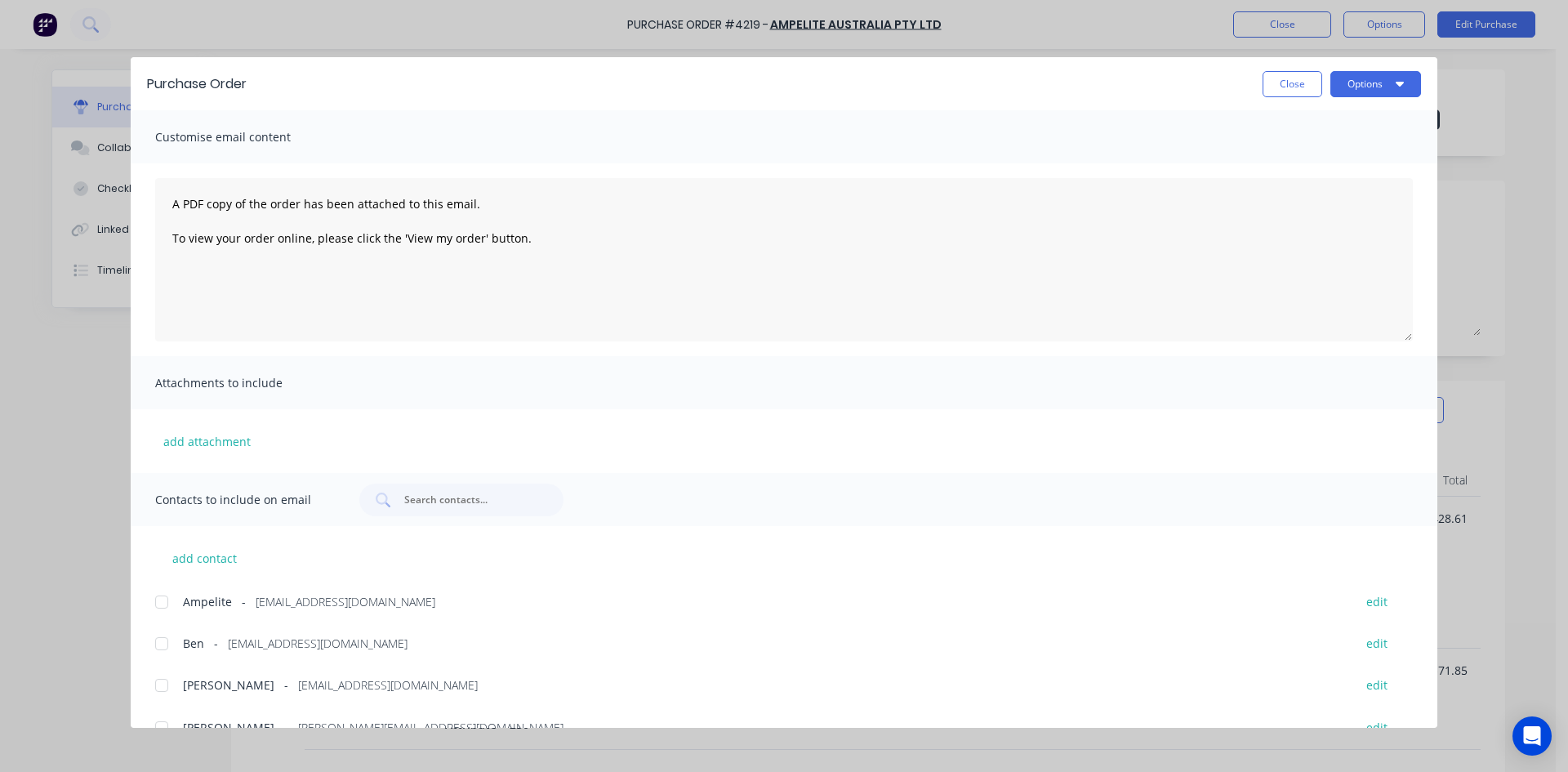
click at [159, 600] on div at bounding box center [162, 603] width 33 height 33
click at [158, 682] on div at bounding box center [162, 686] width 33 height 33
click at [1348, 83] on button "Options" at bounding box center [1375, 84] width 91 height 26
click at [1323, 191] on div "Email" at bounding box center [1343, 191] width 126 height 24
click at [1299, 86] on button "Close" at bounding box center [1292, 84] width 60 height 26
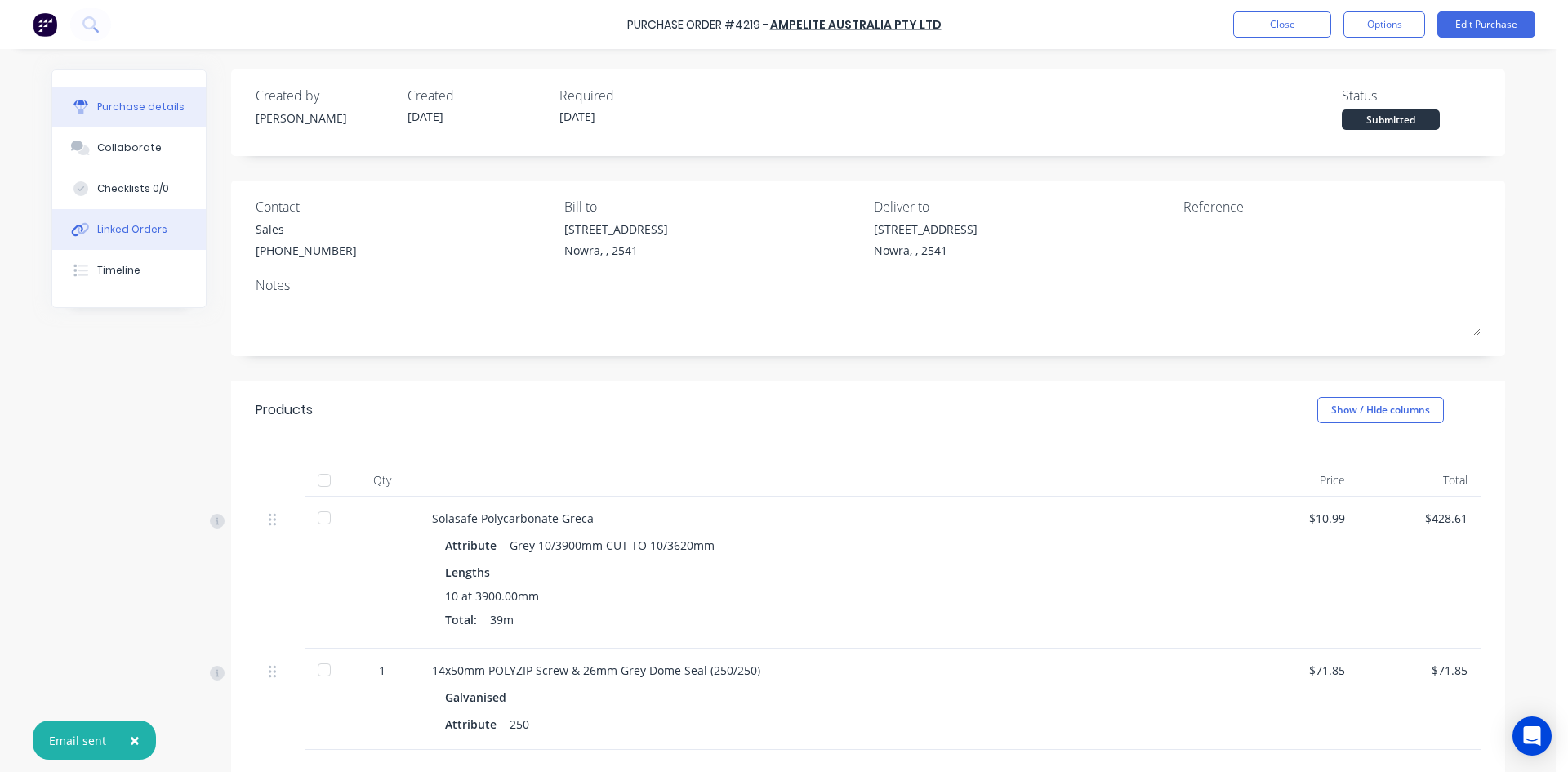
click at [140, 240] on button "Linked Orders" at bounding box center [129, 230] width 153 height 40
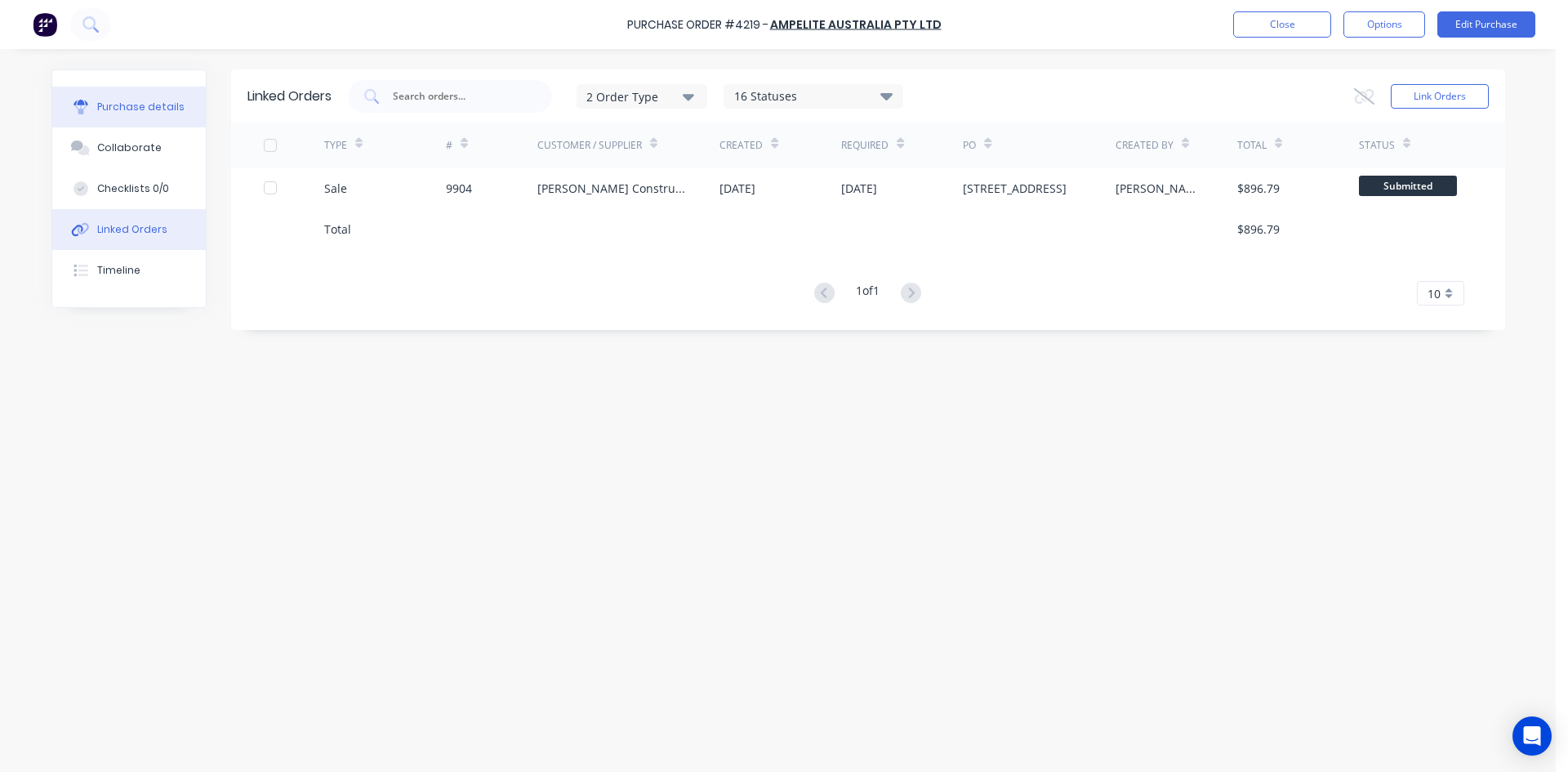
click at [149, 113] on div "Purchase details" at bounding box center [141, 107] width 87 height 15
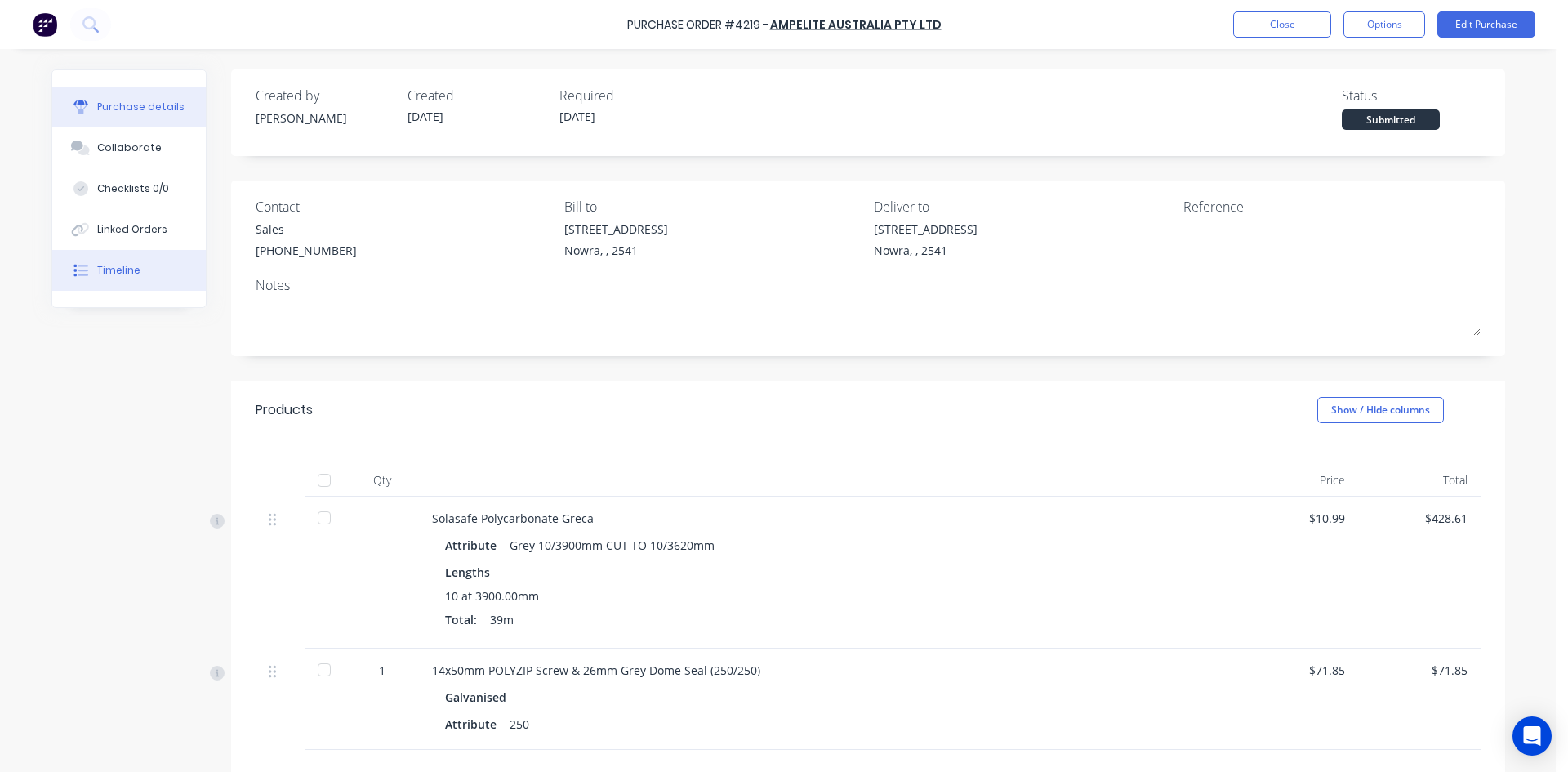
click at [114, 267] on div "Timeline" at bounding box center [118, 270] width 43 height 15
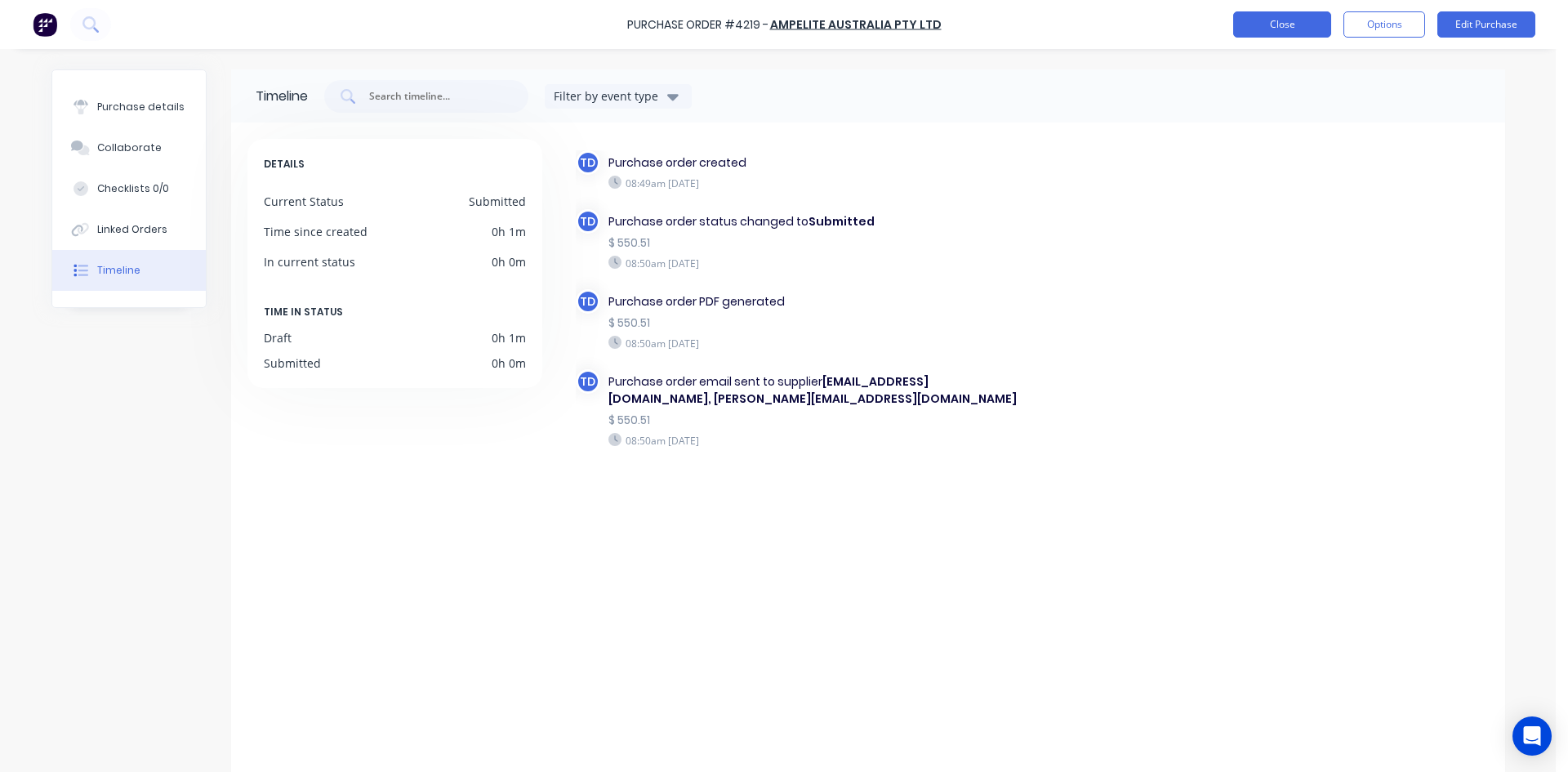
click at [1266, 25] on button "Close" at bounding box center [1282, 24] width 98 height 26
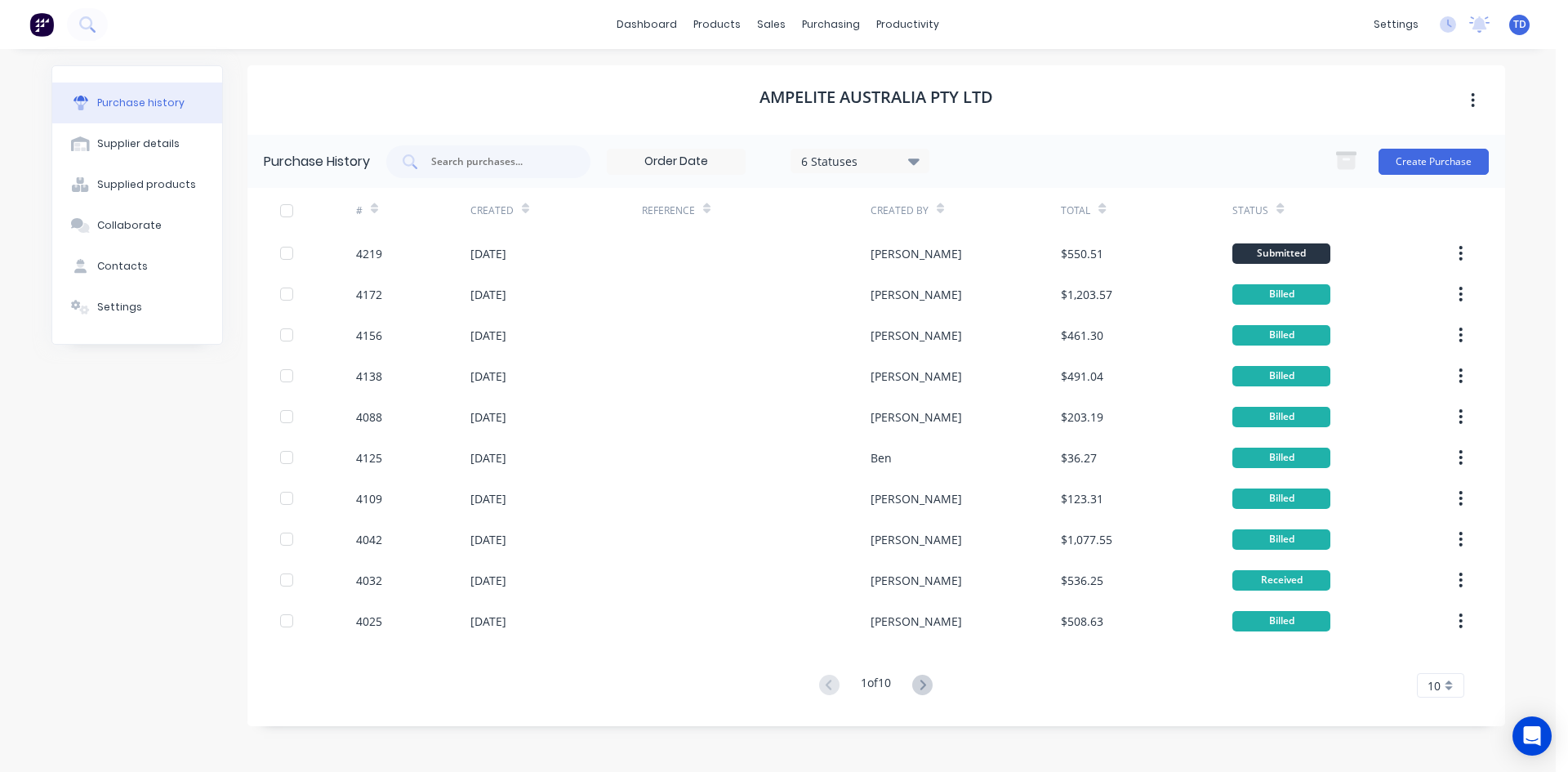
click at [1544, 414] on div "dashboard products sales purchasing productivity dashboard products Product Cat…" at bounding box center [778, 386] width 1556 height 772
click at [796, 81] on link "Sales Orders" at bounding box center [858, 78] width 217 height 33
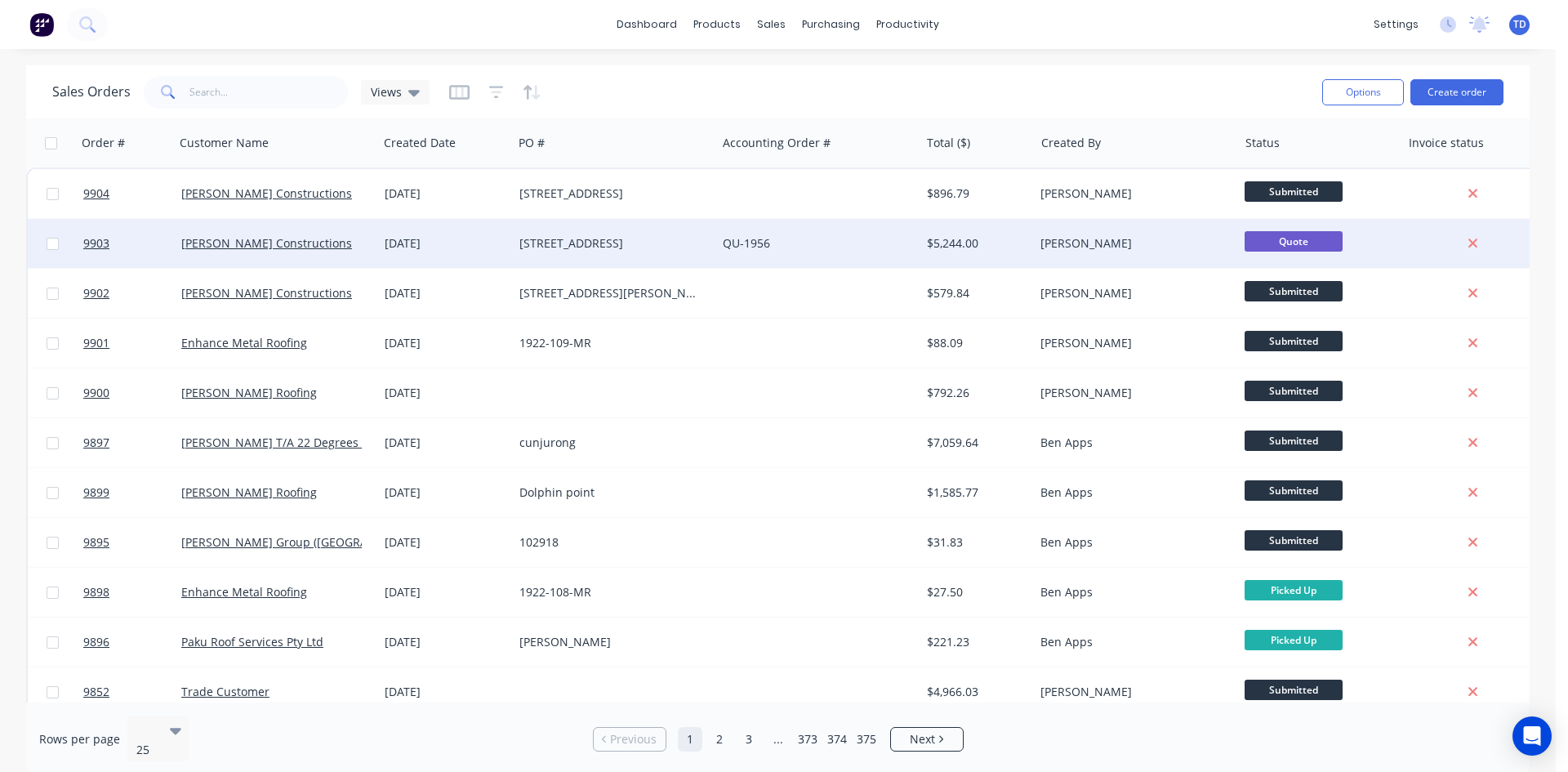
click at [722, 251] on div "QU-1956" at bounding box center [818, 243] width 203 height 49
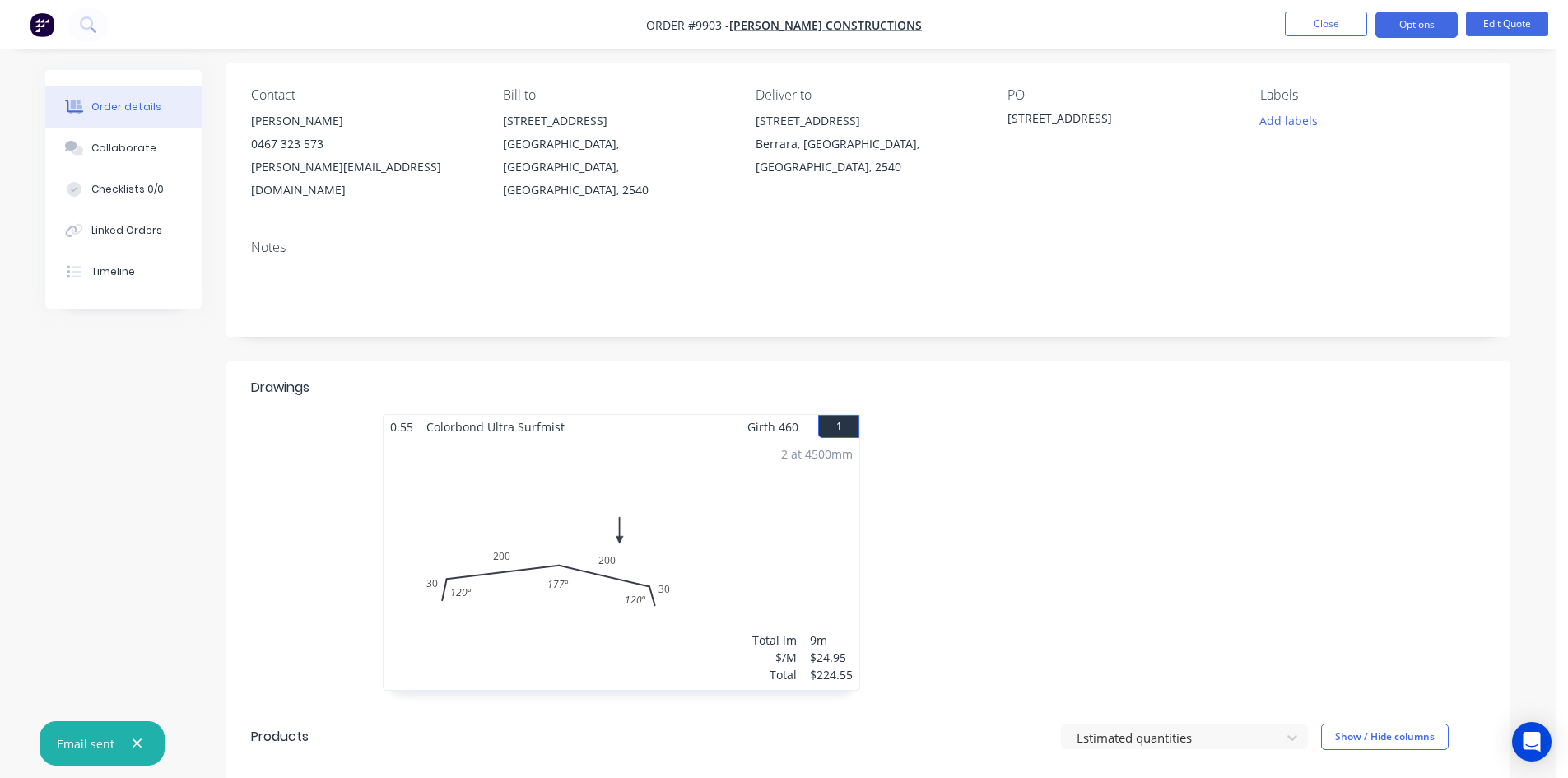
scroll to position [82, 0]
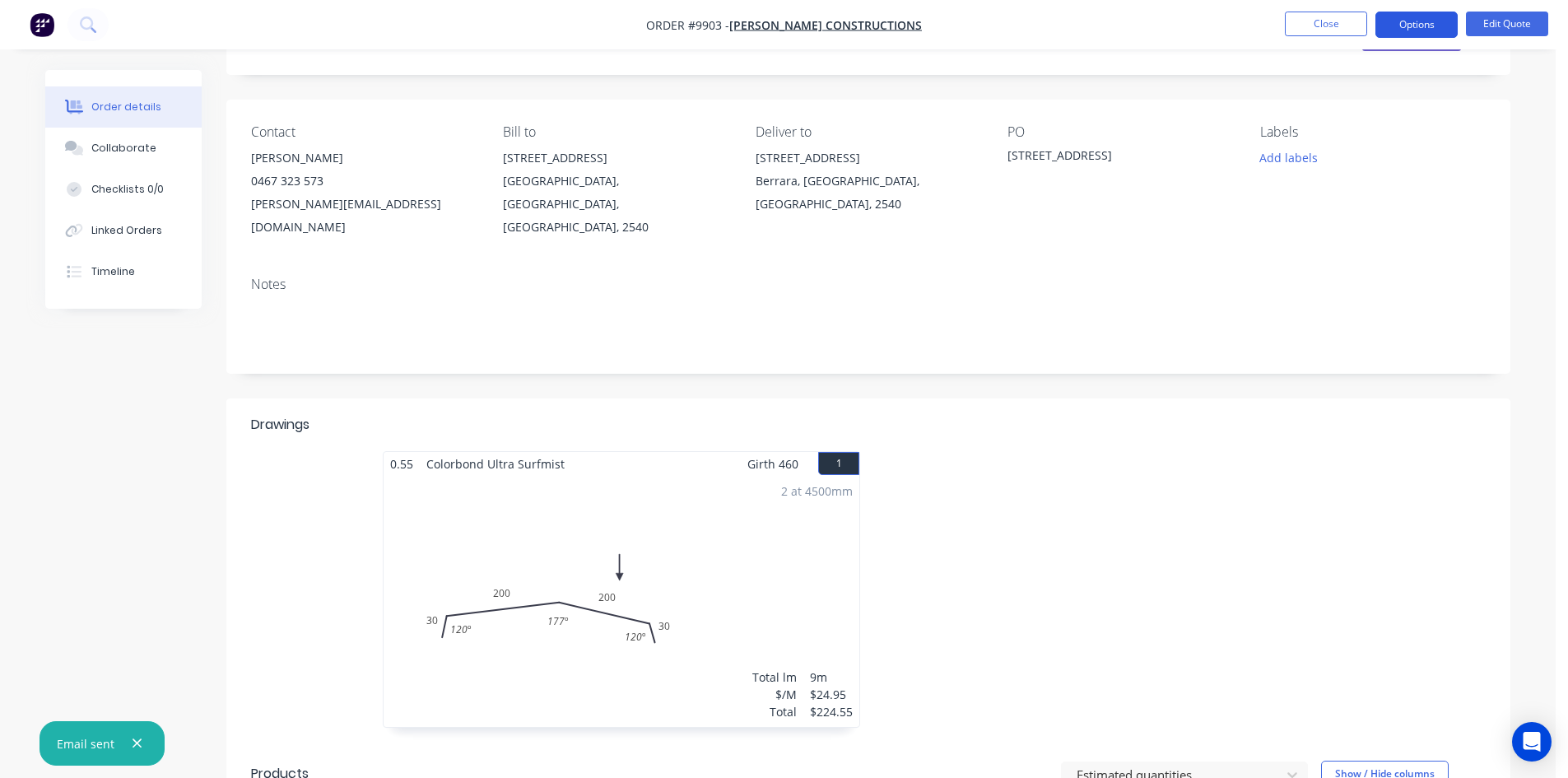
click at [1394, 25] on button "Options" at bounding box center [1416, 24] width 82 height 26
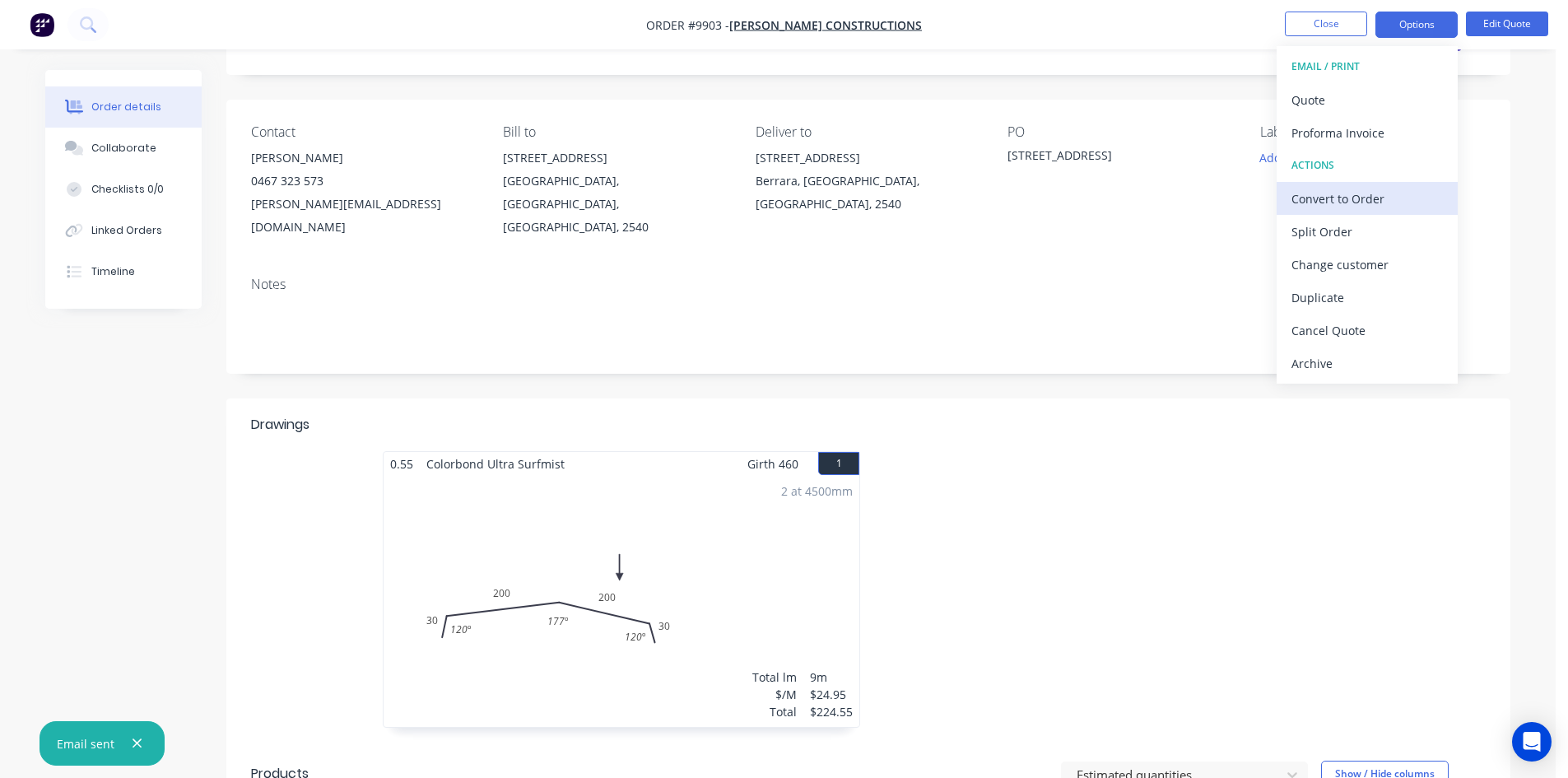
click at [1361, 198] on div "Convert to Order" at bounding box center [1367, 199] width 152 height 24
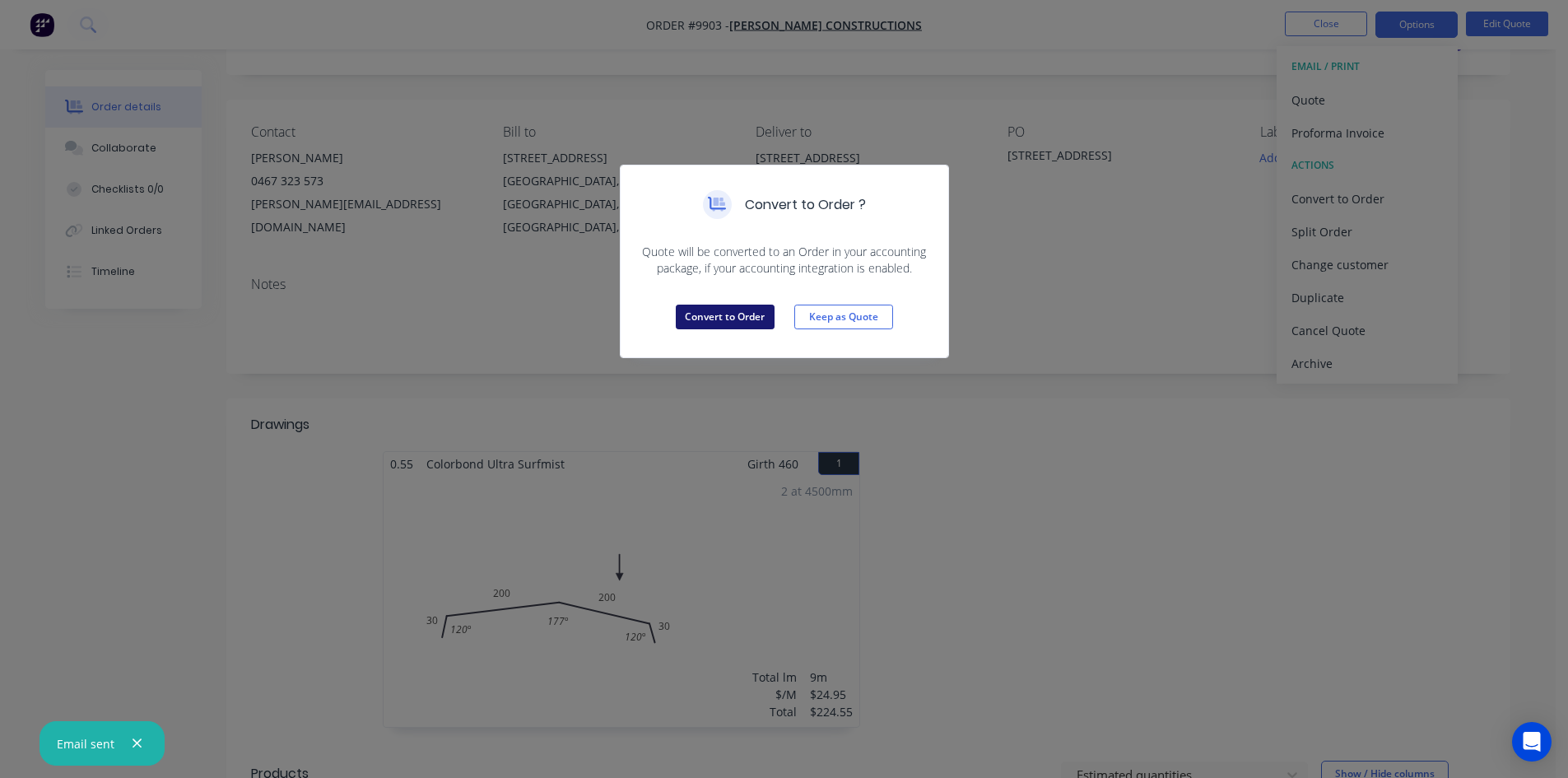
click at [759, 316] on button "Convert to Order" at bounding box center [725, 317] width 99 height 25
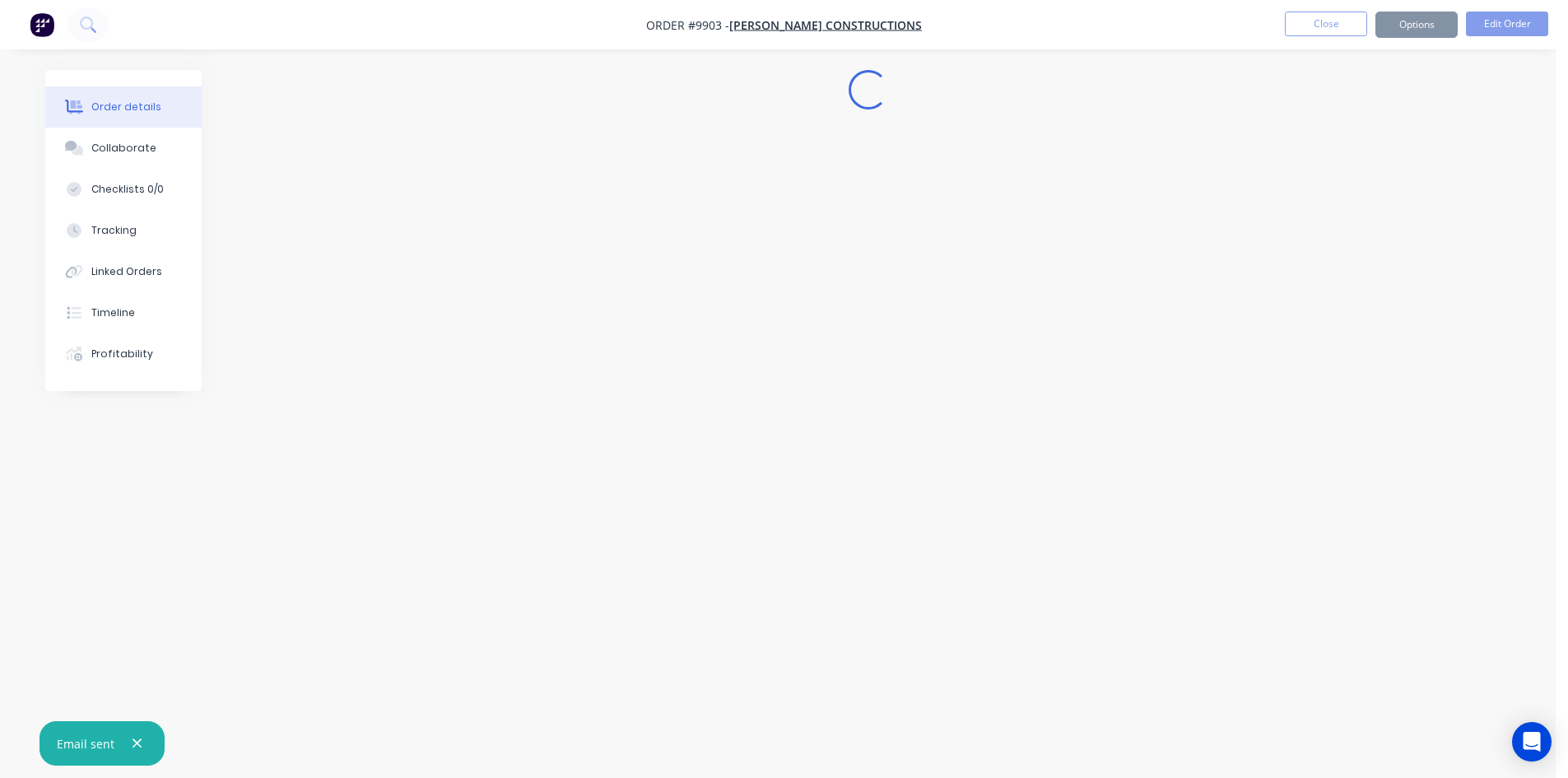
scroll to position [0, 0]
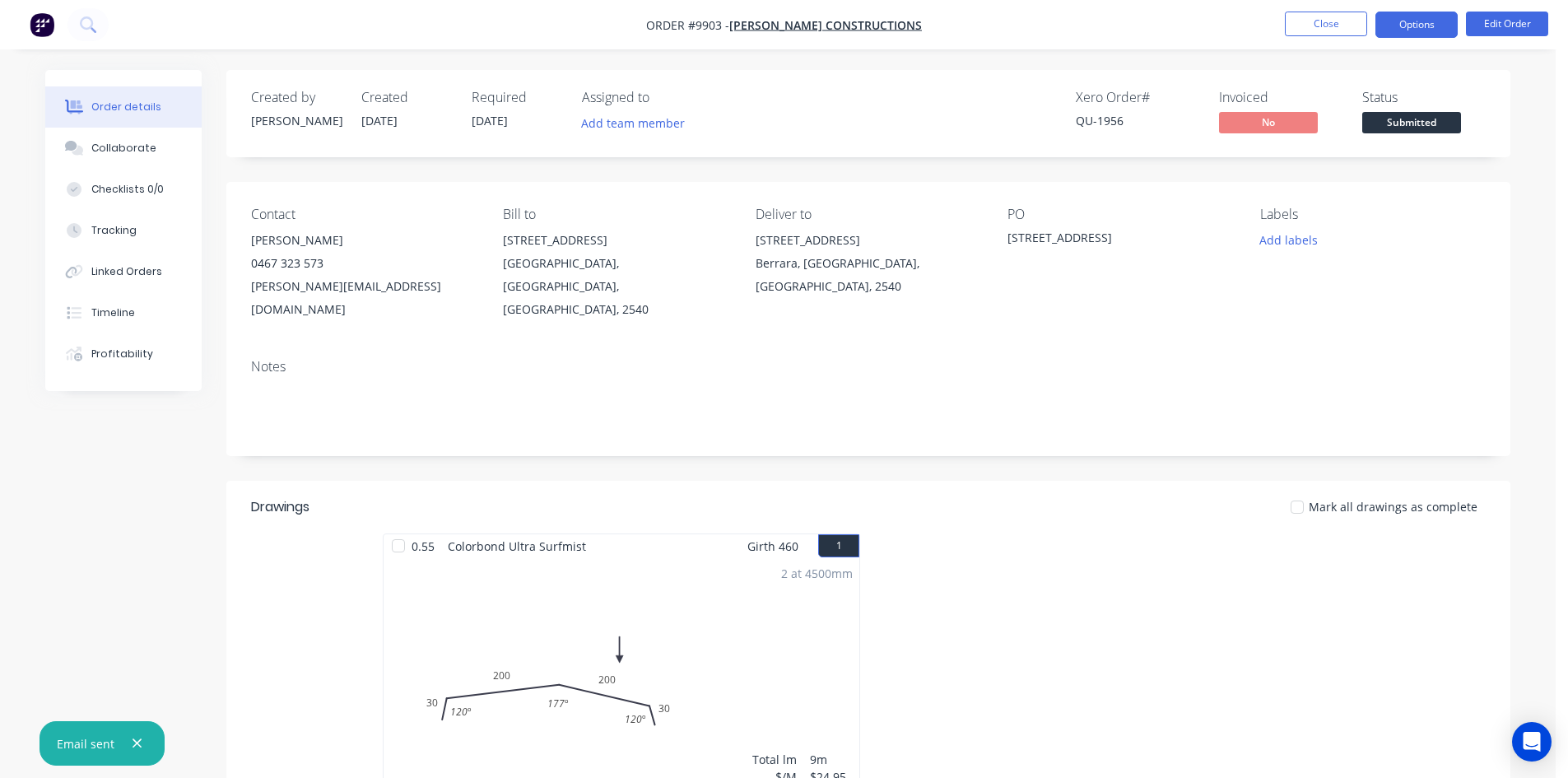
click at [1424, 28] on button "Options" at bounding box center [1416, 24] width 82 height 26
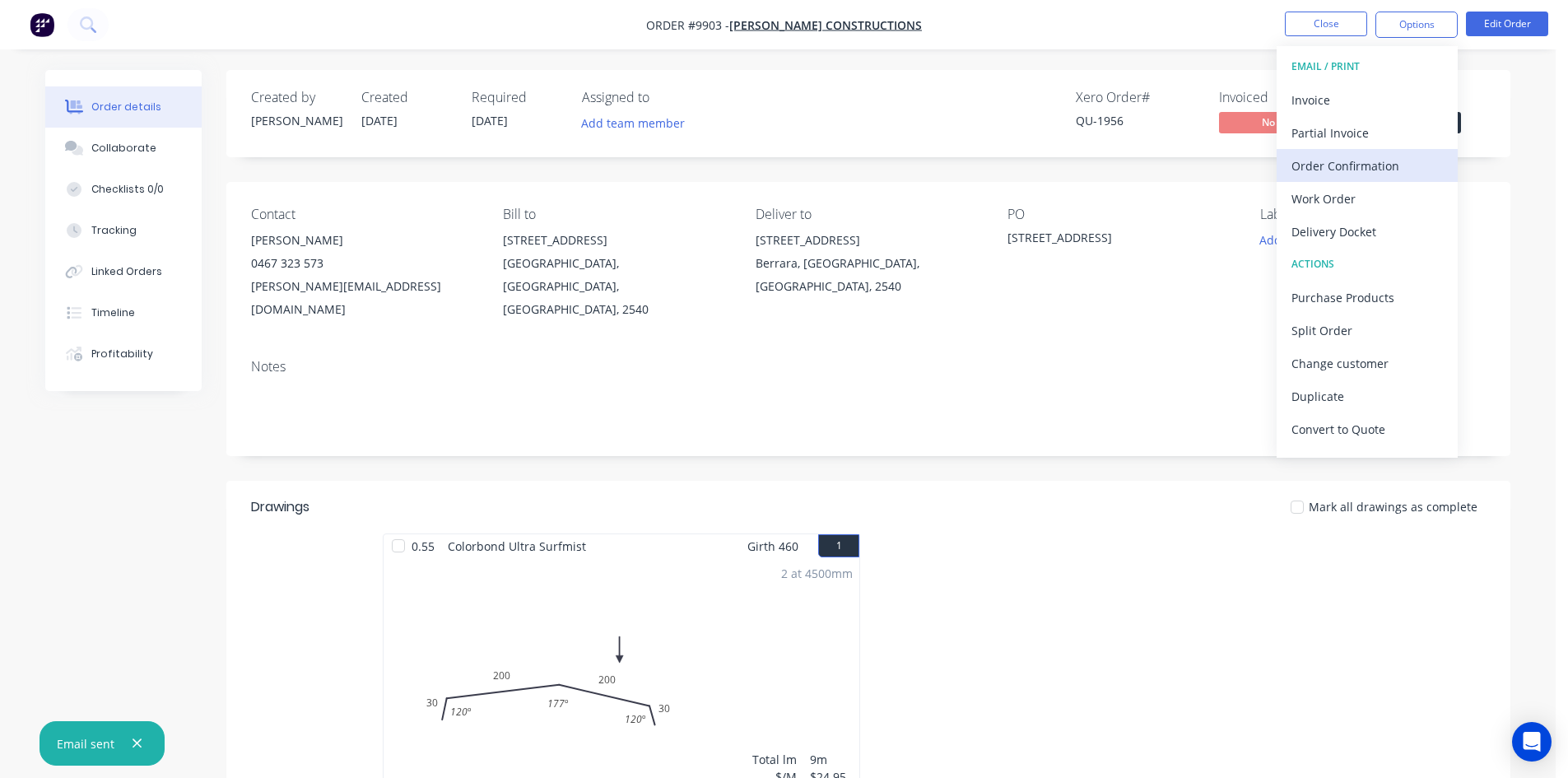
click at [1363, 157] on div "Order Confirmation" at bounding box center [1367, 166] width 152 height 24
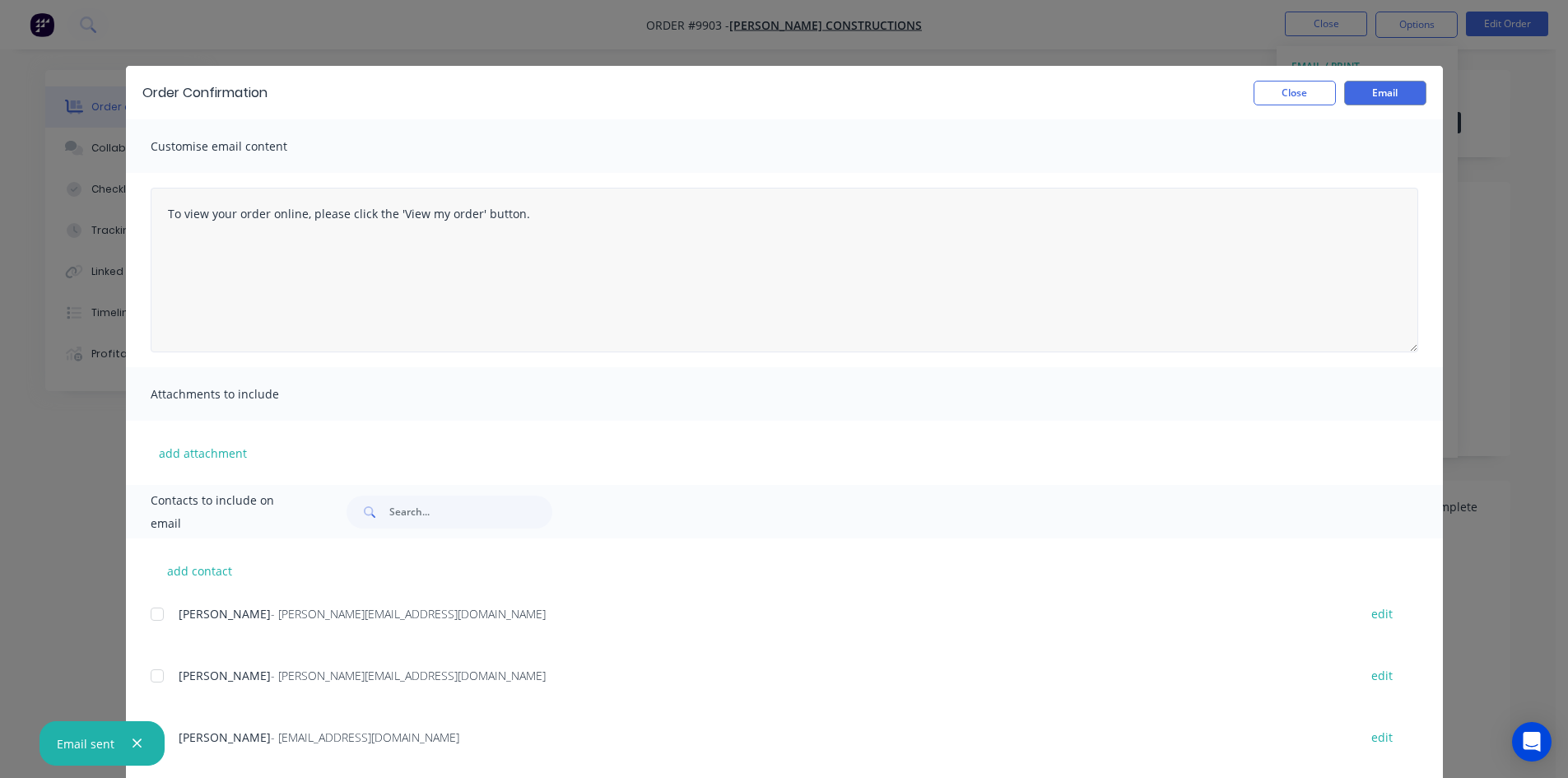
scroll to position [82, 0]
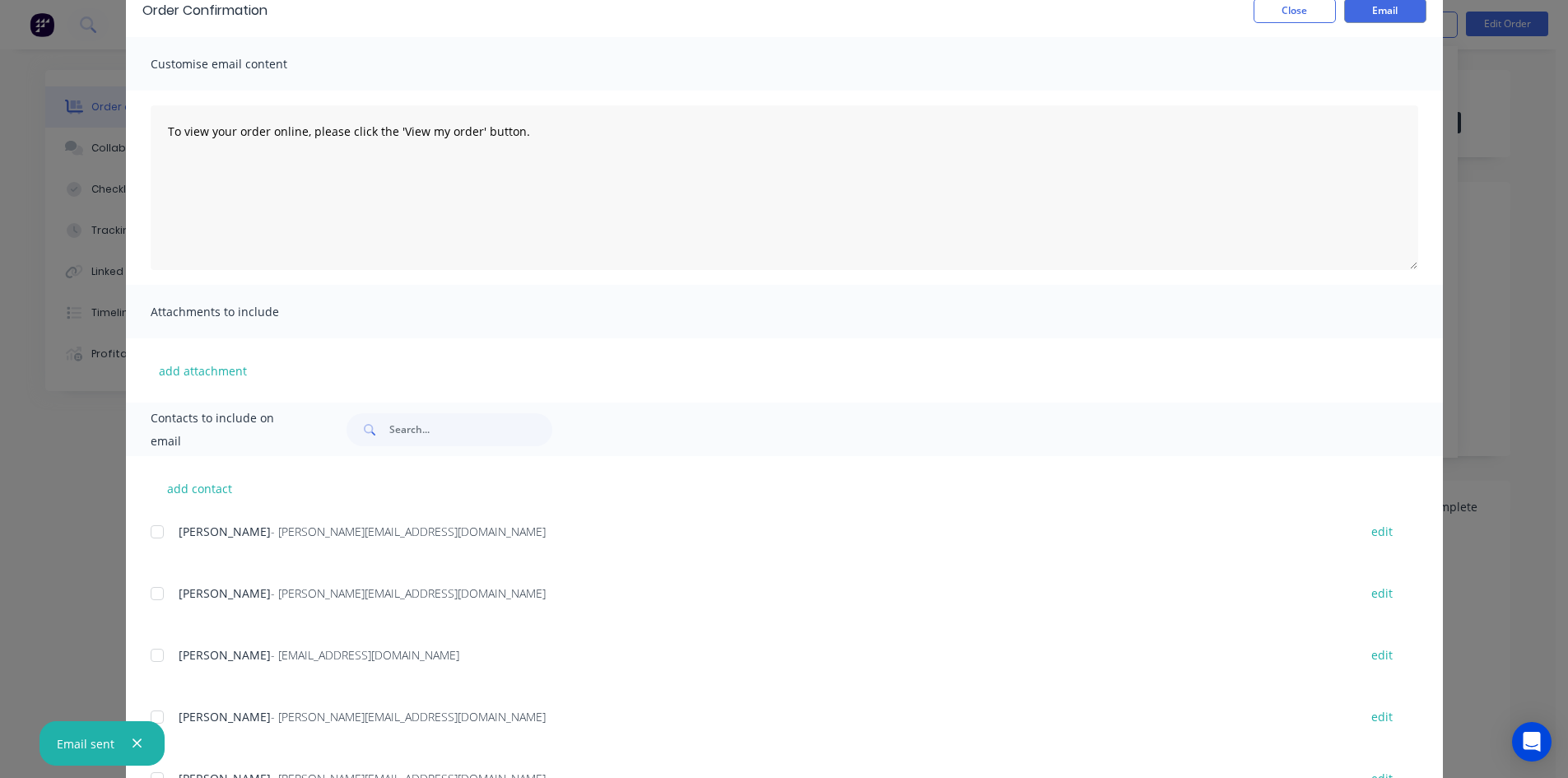
click at [154, 591] on div at bounding box center [157, 594] width 33 height 33
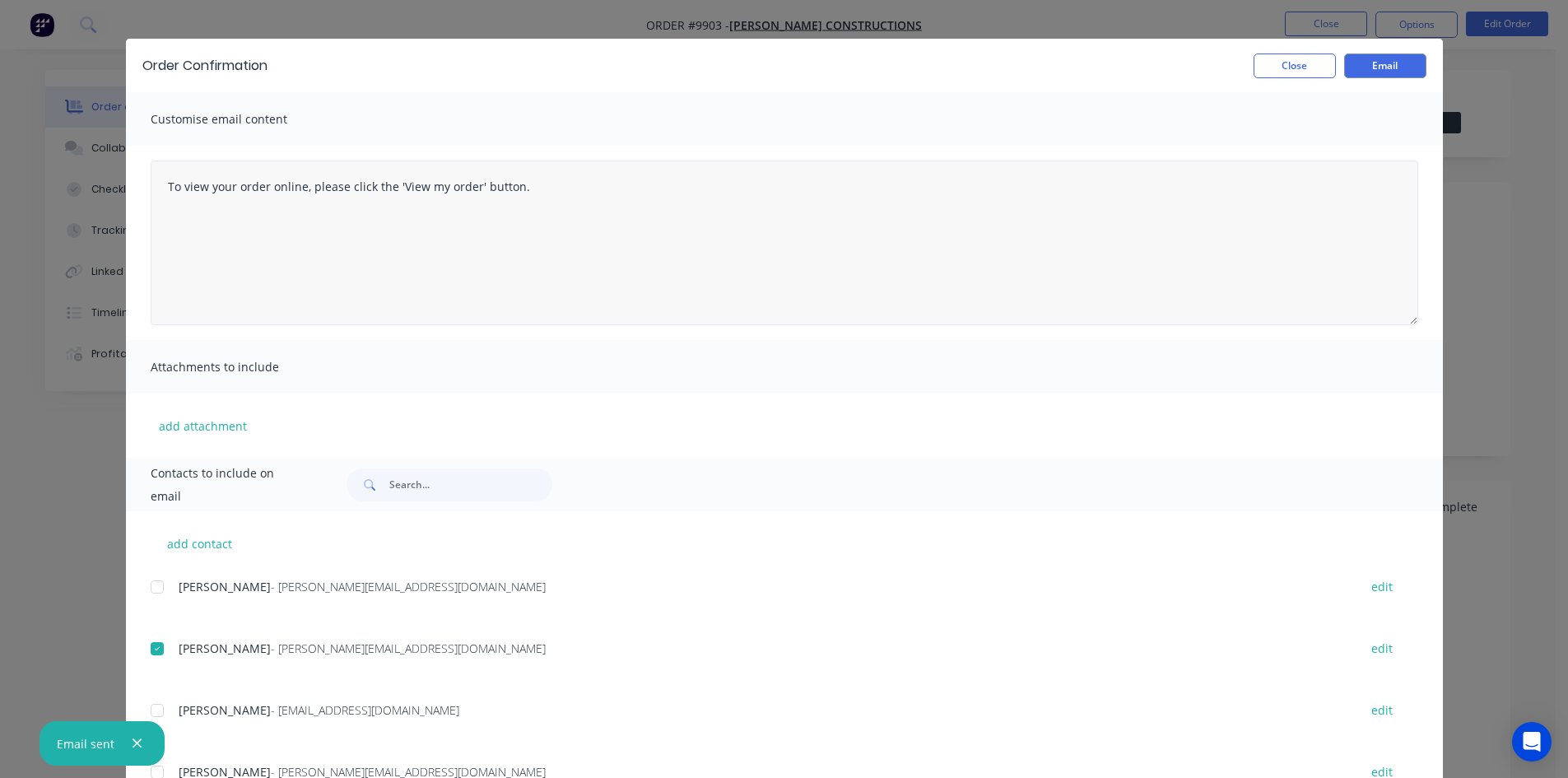
scroll to position [0, 0]
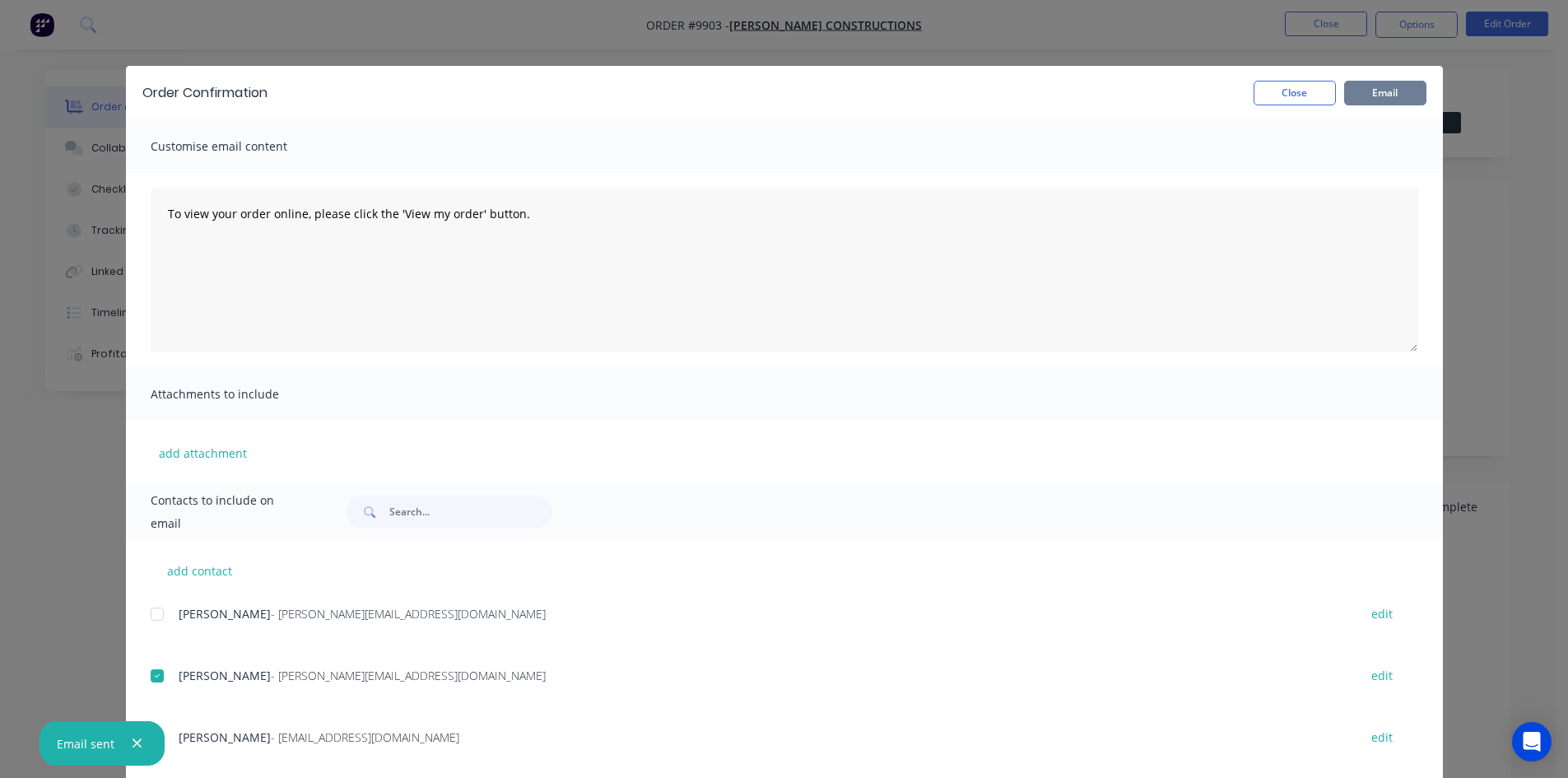
click at [1368, 100] on button "Email" at bounding box center [1385, 93] width 82 height 25
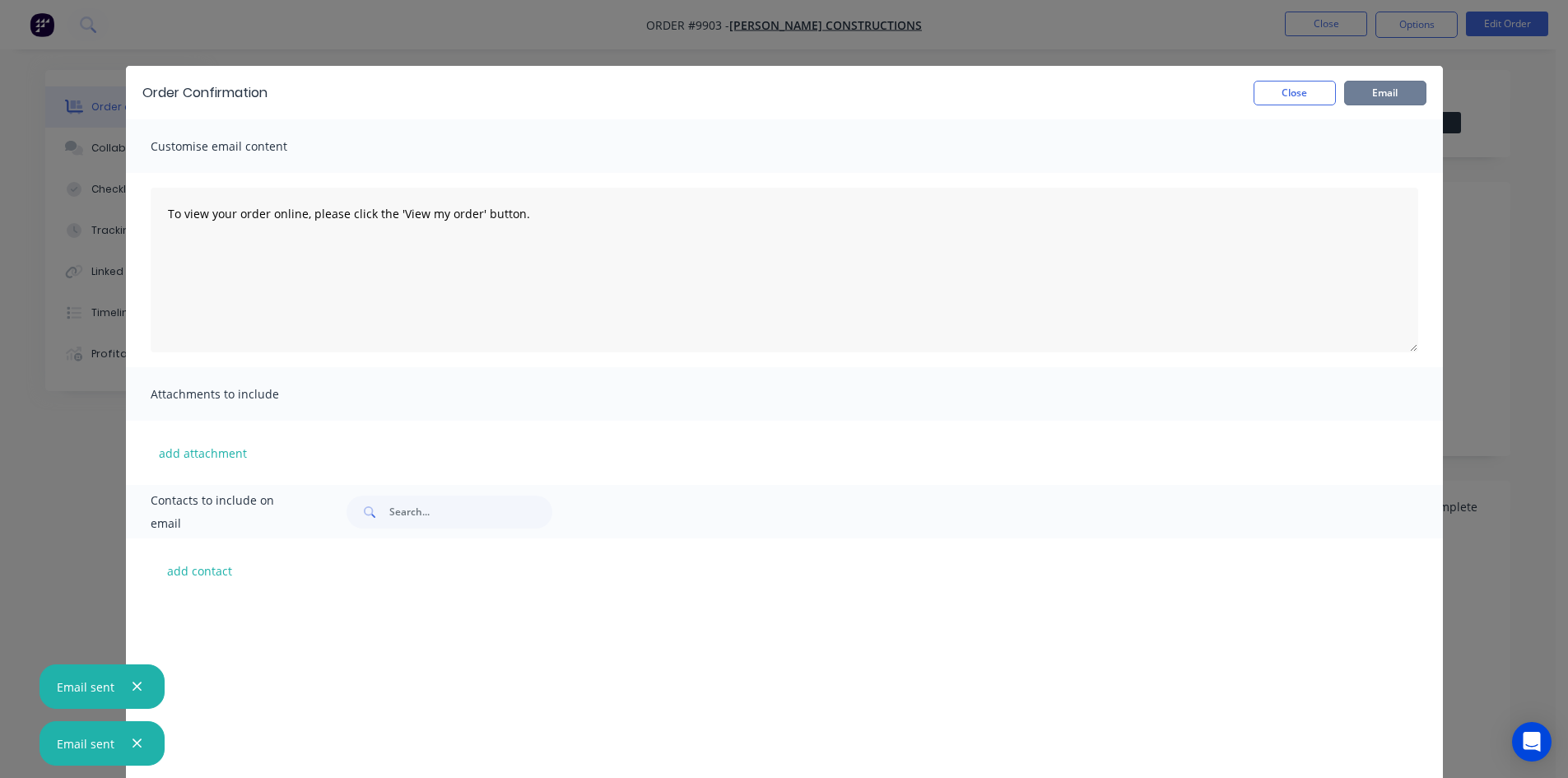
scroll to position [247, 0]
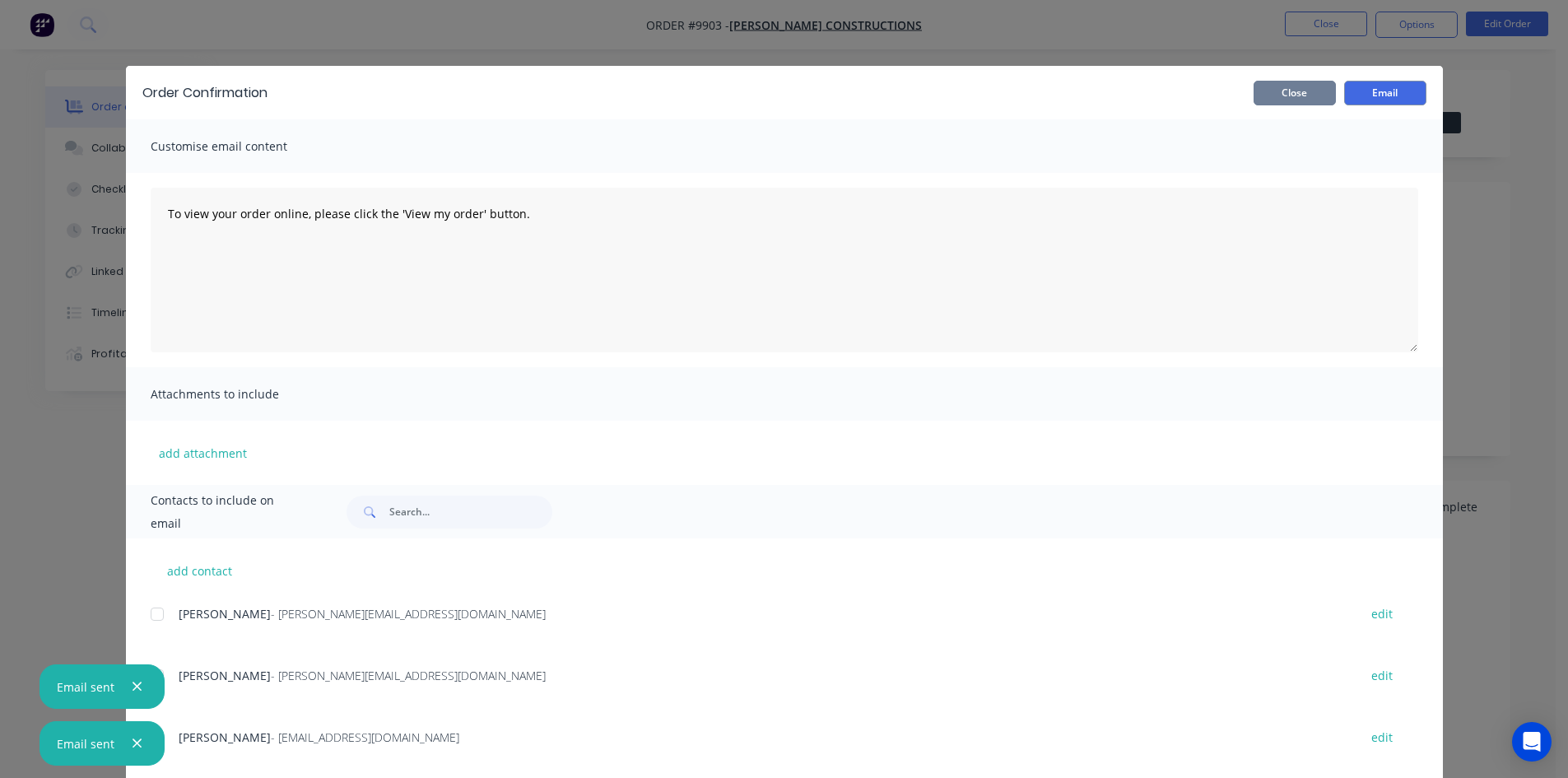
click at [1275, 94] on button "Close" at bounding box center [1294, 93] width 82 height 25
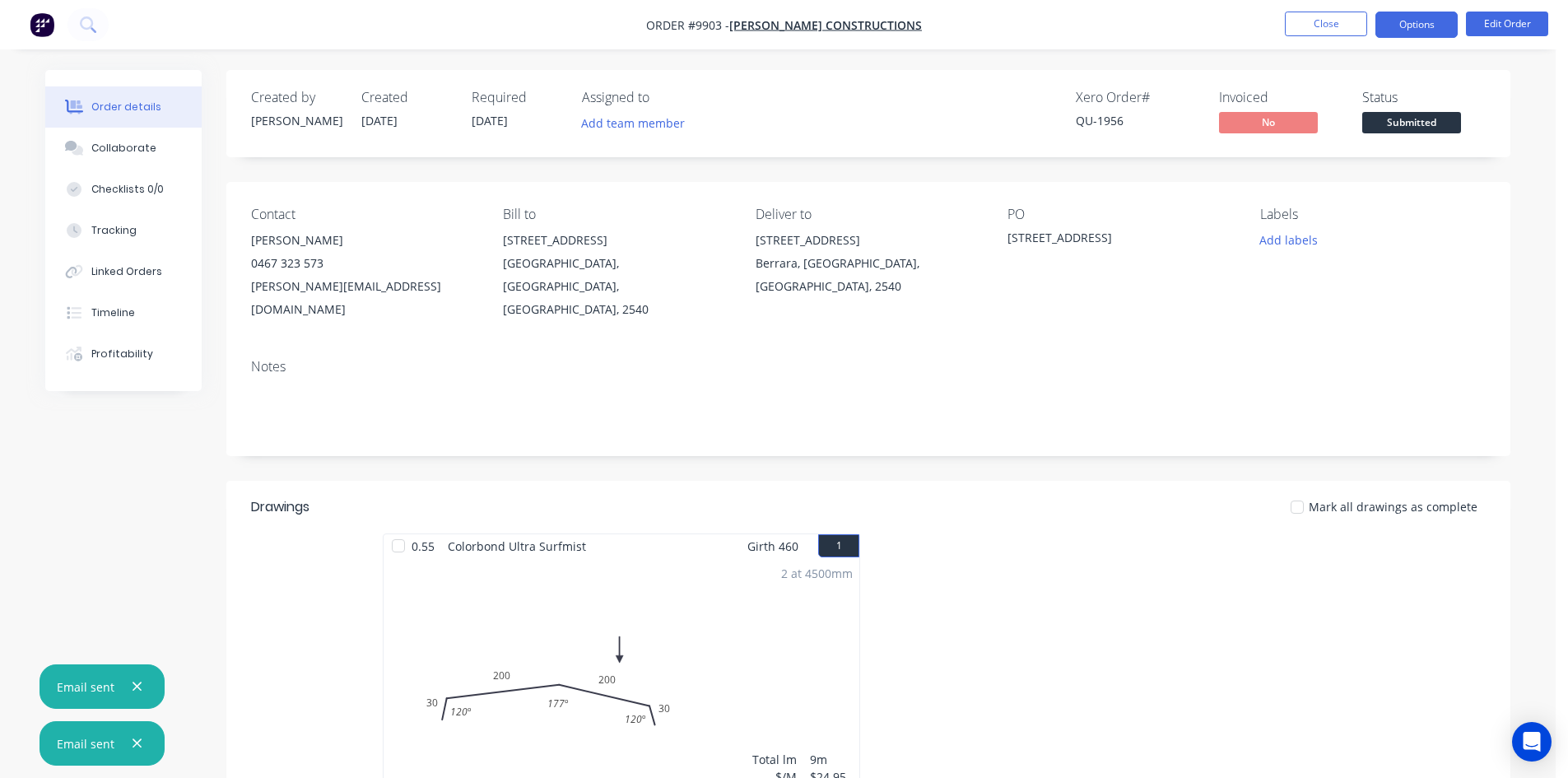
click at [1420, 29] on button "Options" at bounding box center [1416, 24] width 82 height 26
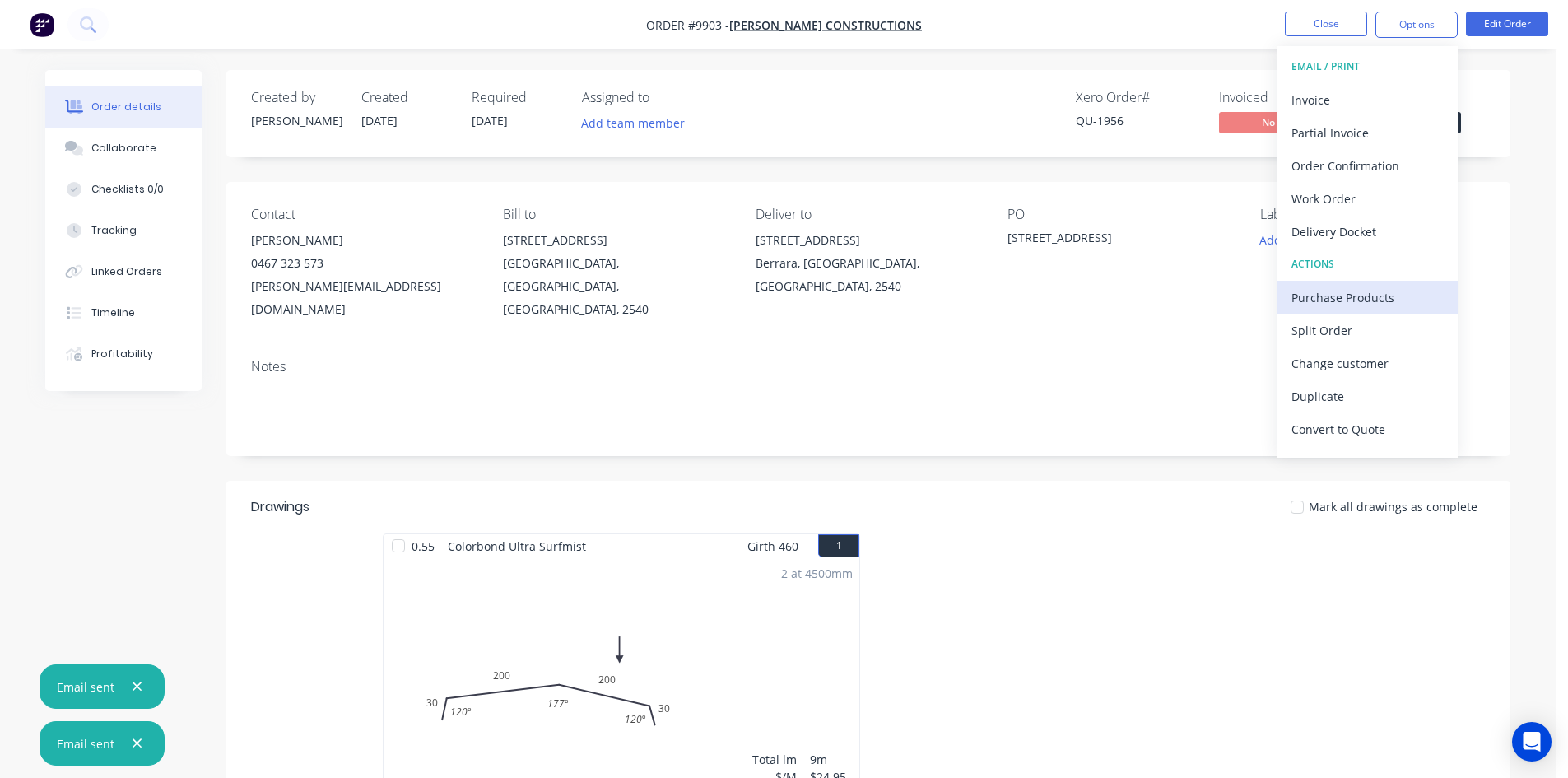
click at [1333, 294] on div "Purchase Products" at bounding box center [1367, 298] width 152 height 24
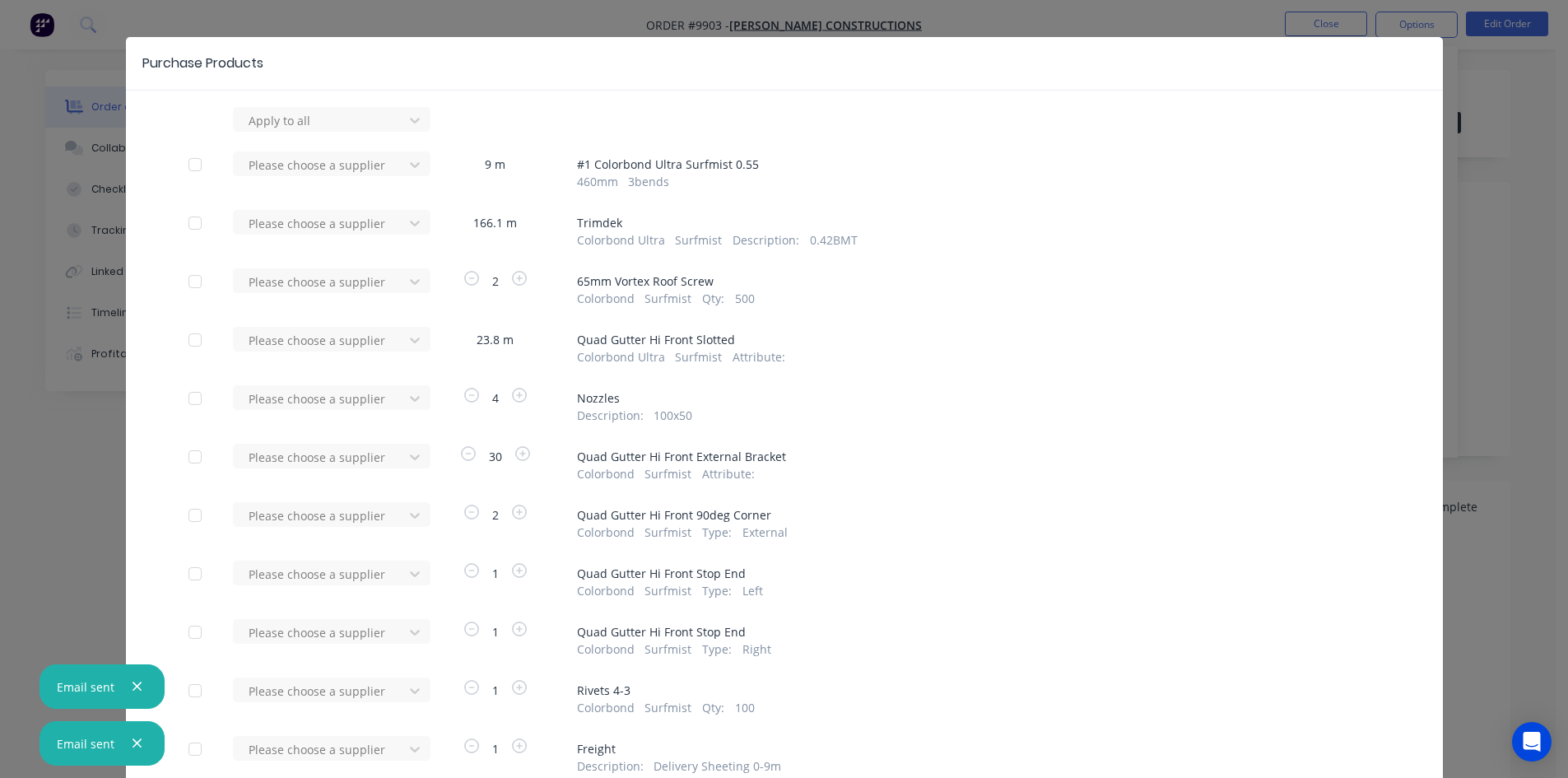
scroll to position [0, 0]
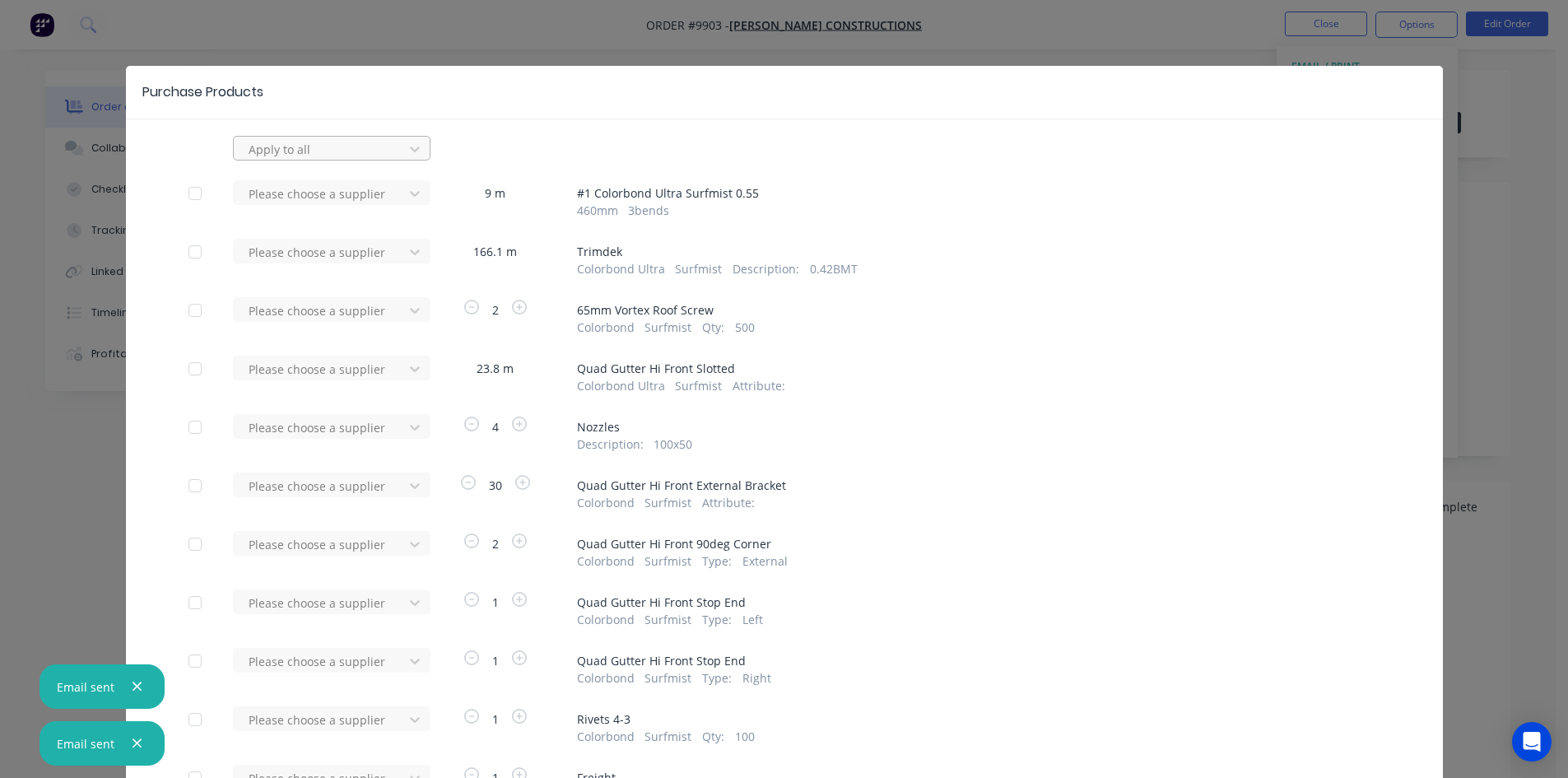
click at [364, 154] on div at bounding box center [321, 149] width 148 height 20
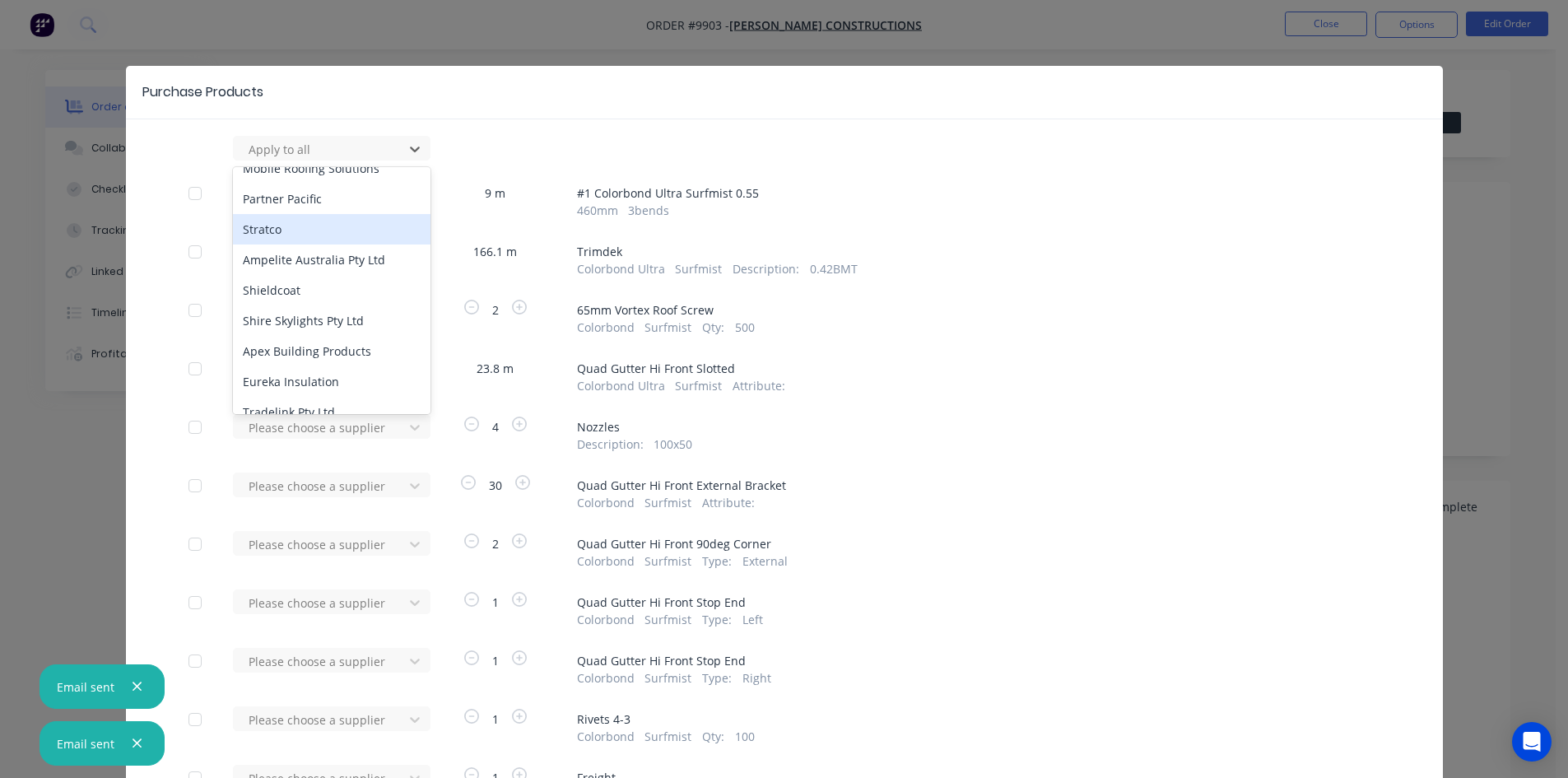
scroll to position [495, 0]
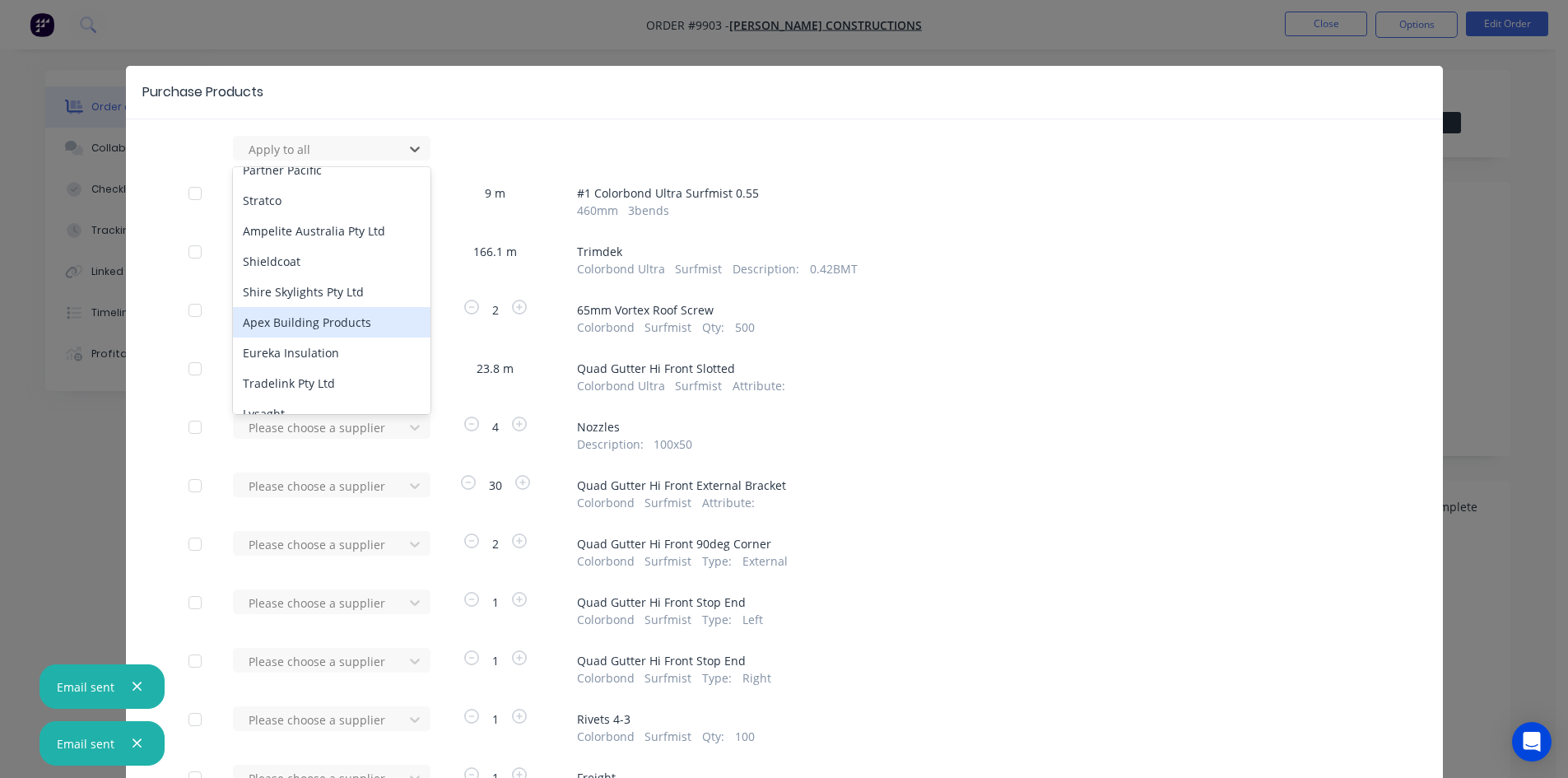
click at [325, 307] on div "Apex Building Products" at bounding box center [331, 322] width 197 height 31
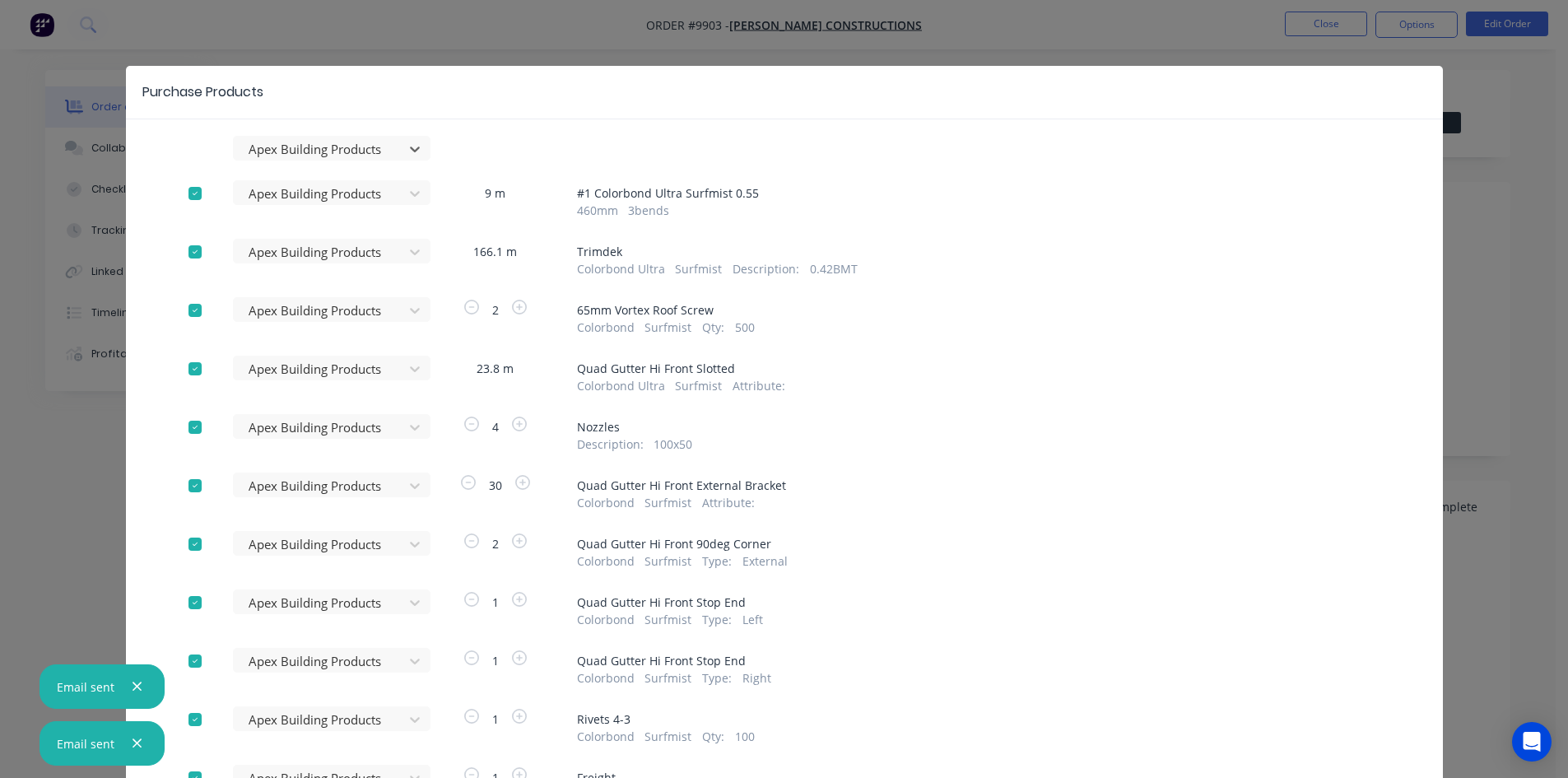
click at [918, 319] on div "Colorbond Surfmist Qty : 500" at bounding box center [978, 327] width 803 height 18
drag, startPoint x: 133, startPoint y: 681, endPoint x: 132, endPoint y: 695, distance: 14.0
click at [132, 684] on icon "button" at bounding box center [137, 687] width 11 height 15
click at [131, 742] on icon "button" at bounding box center [137, 744] width 11 height 15
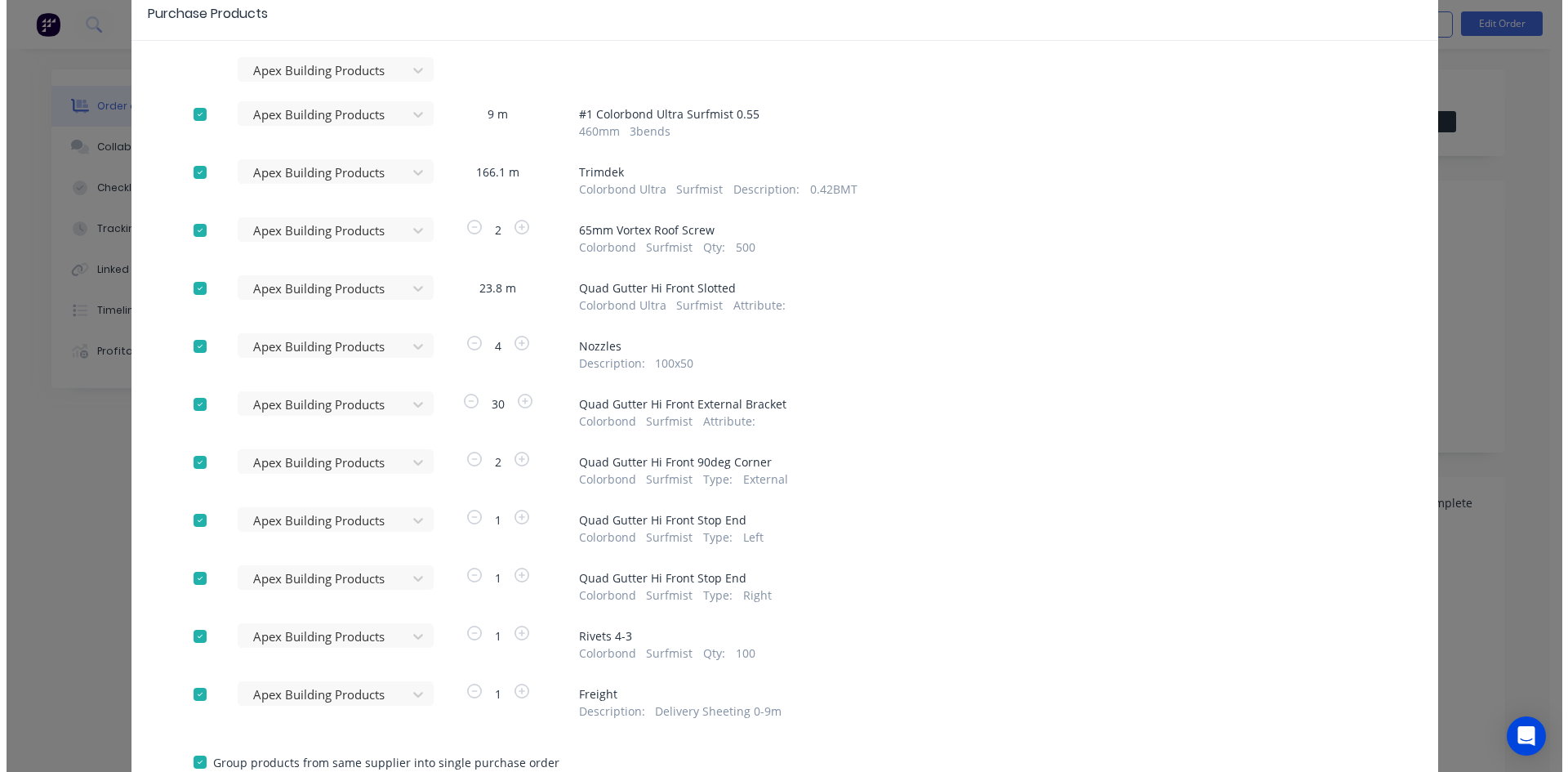
scroll to position [199, 0]
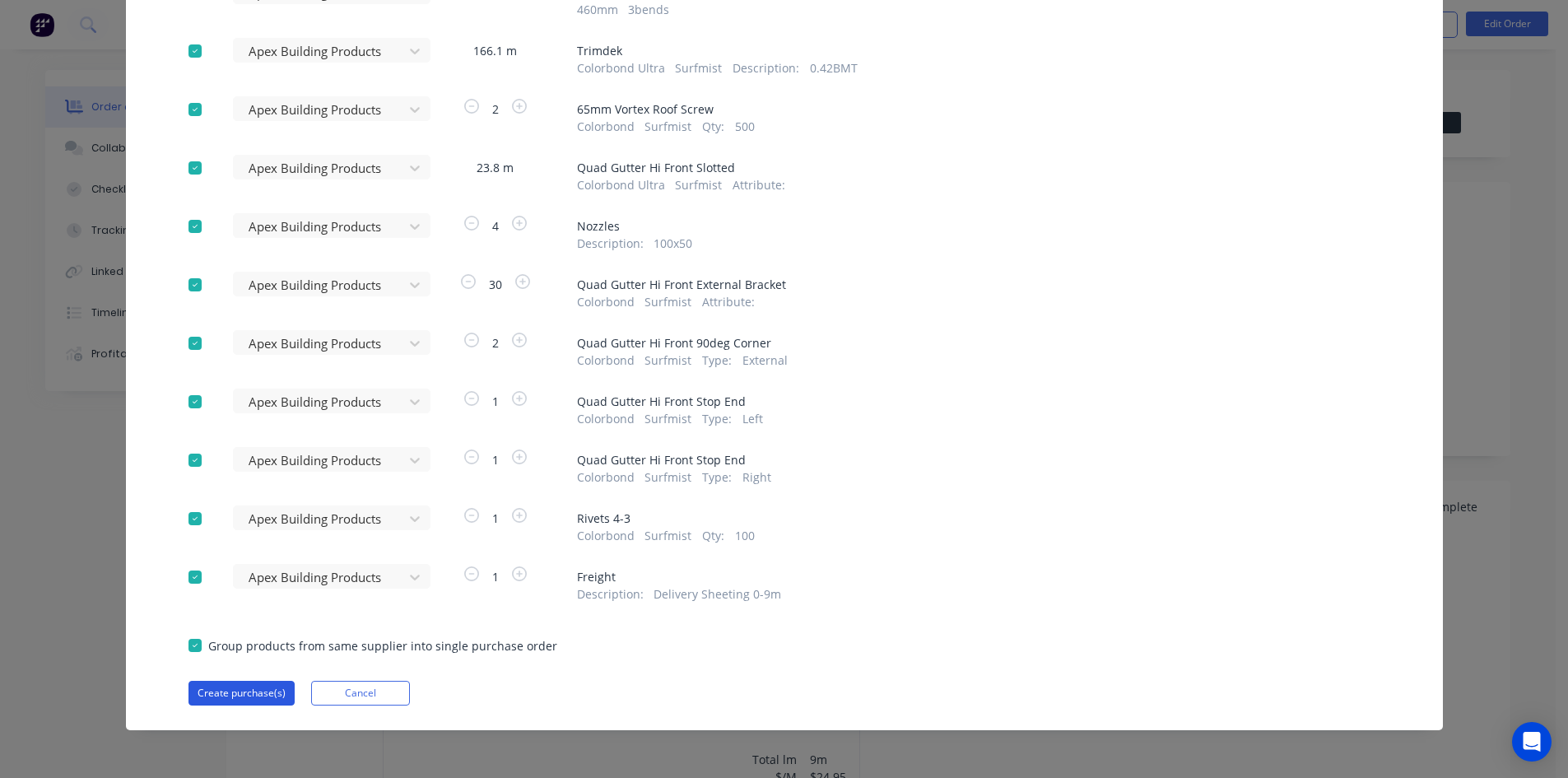
click at [249, 685] on button "Create purchase(s)" at bounding box center [242, 693] width 106 height 25
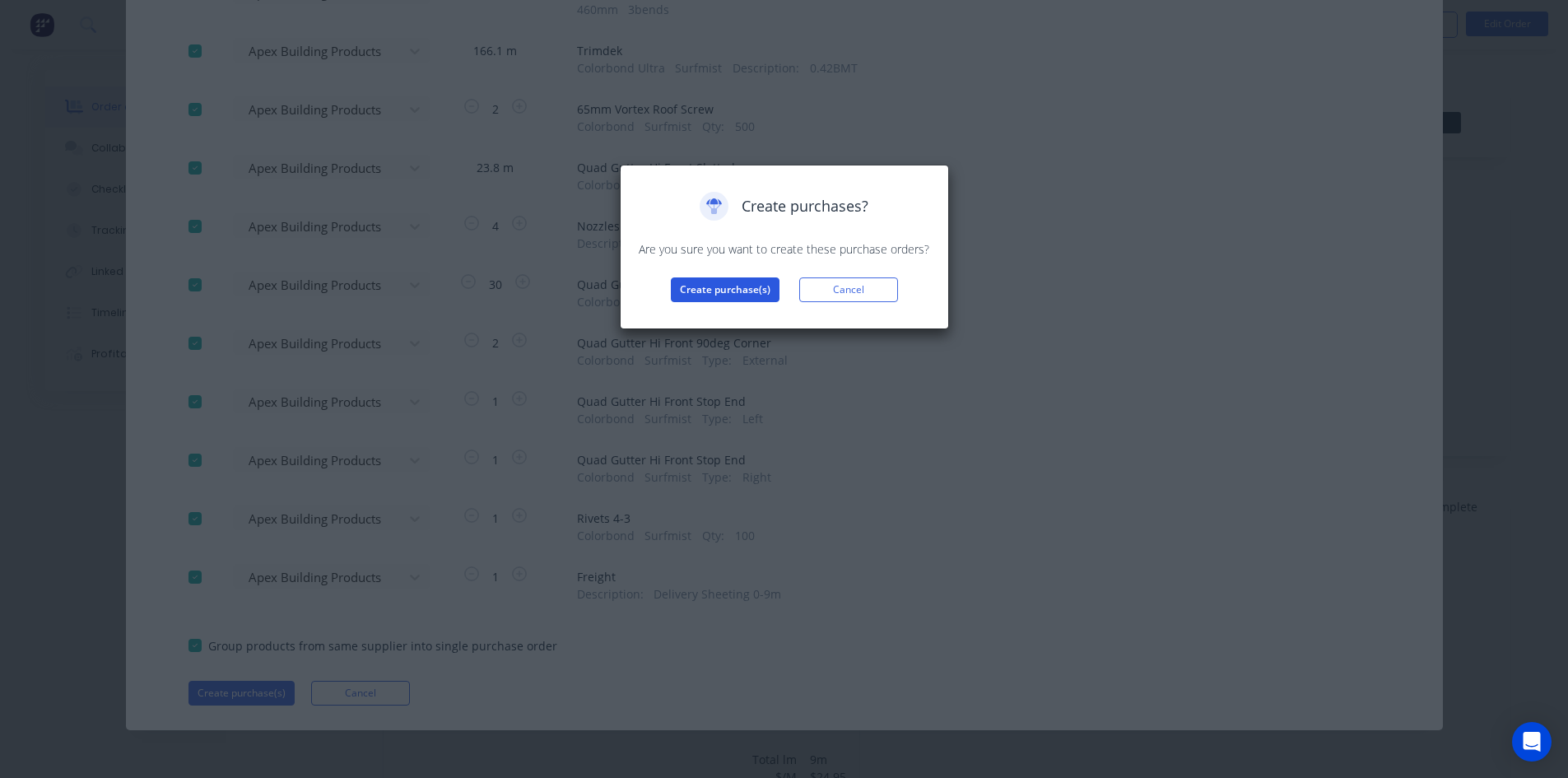
click at [750, 296] on button "Create purchase(s)" at bounding box center [725, 290] width 108 height 25
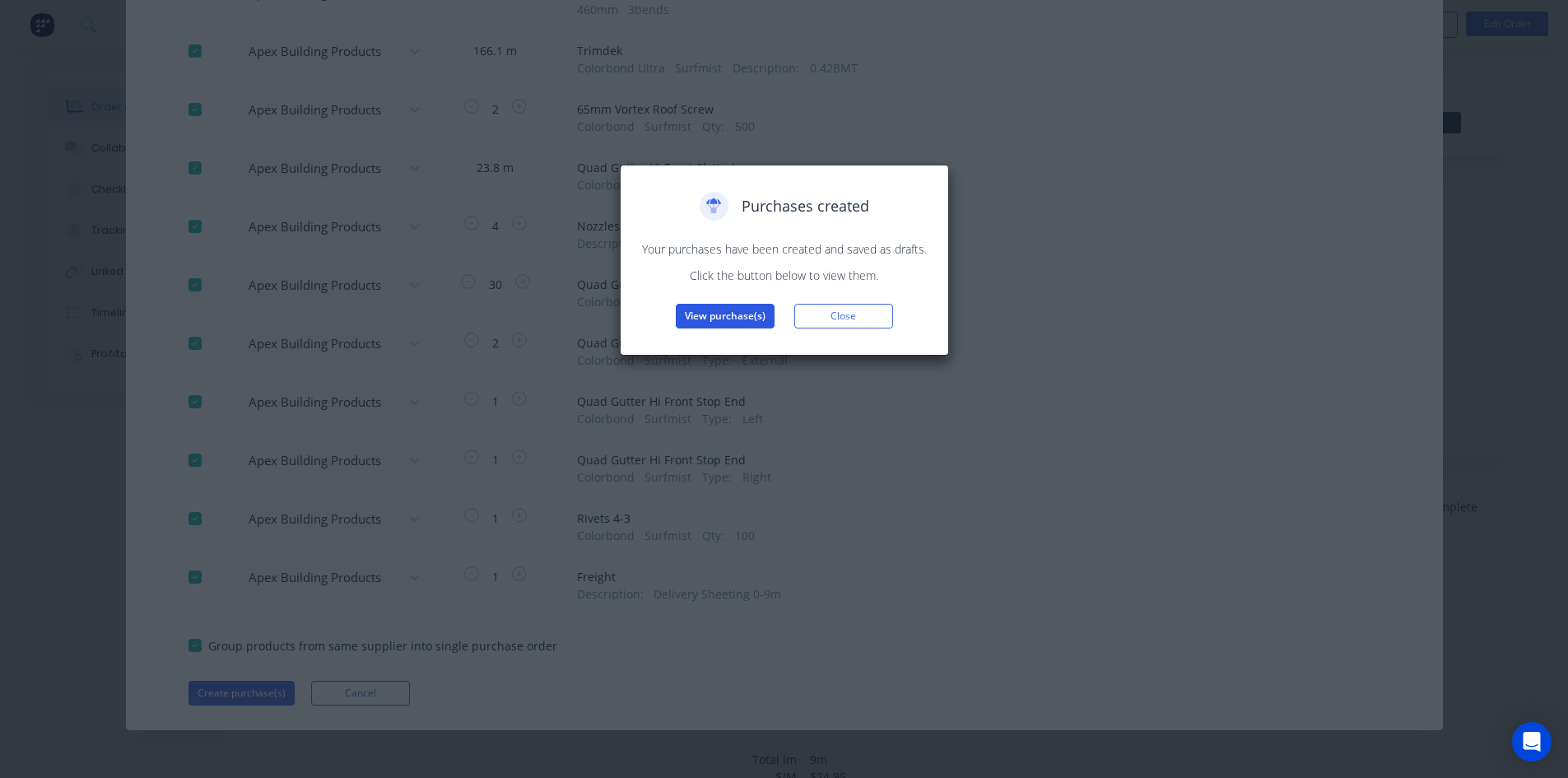
click at [735, 312] on button "View purchase(s)" at bounding box center [725, 316] width 99 height 25
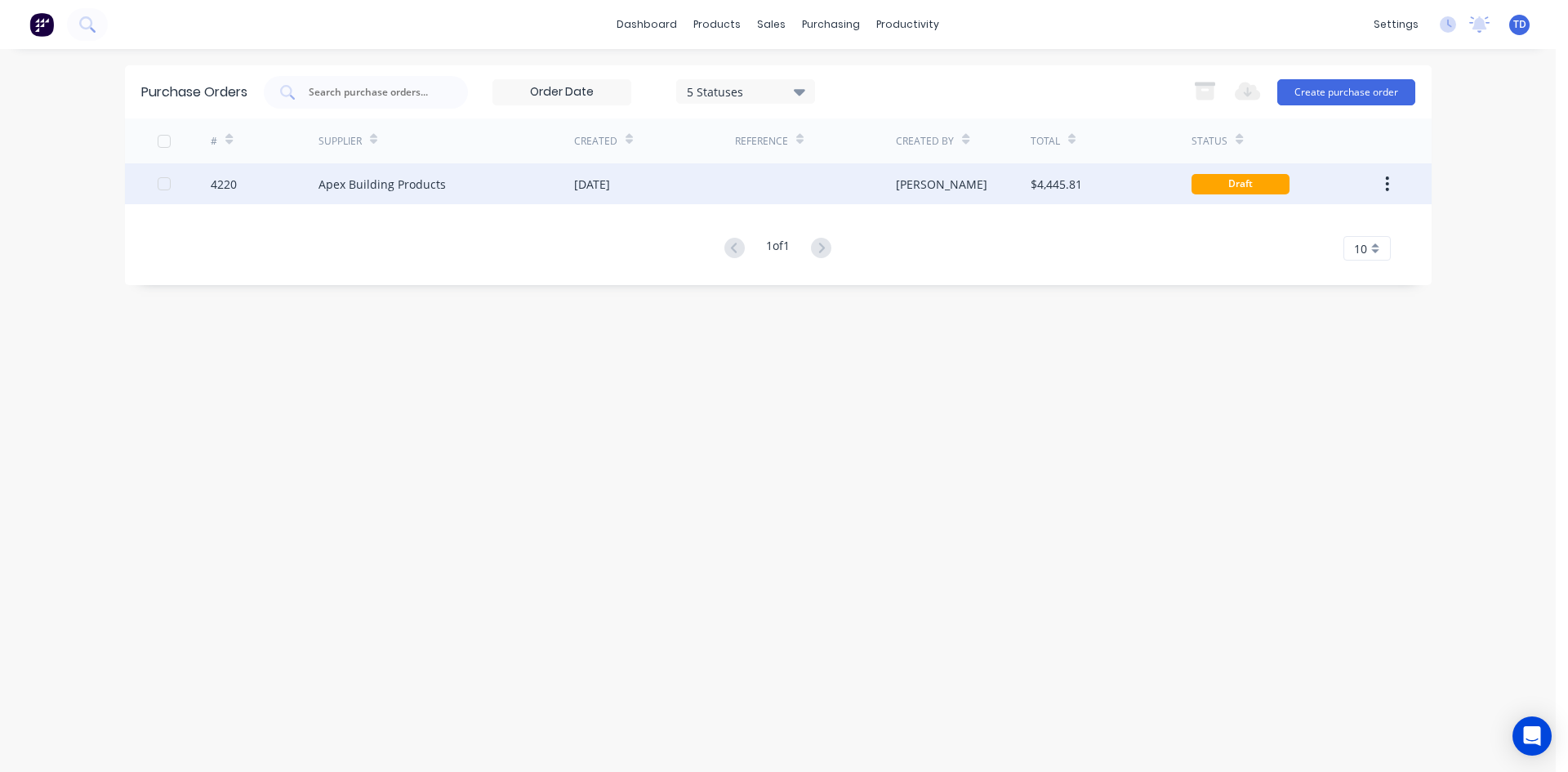
click at [962, 185] on div "Trevor" at bounding box center [963, 184] width 135 height 40
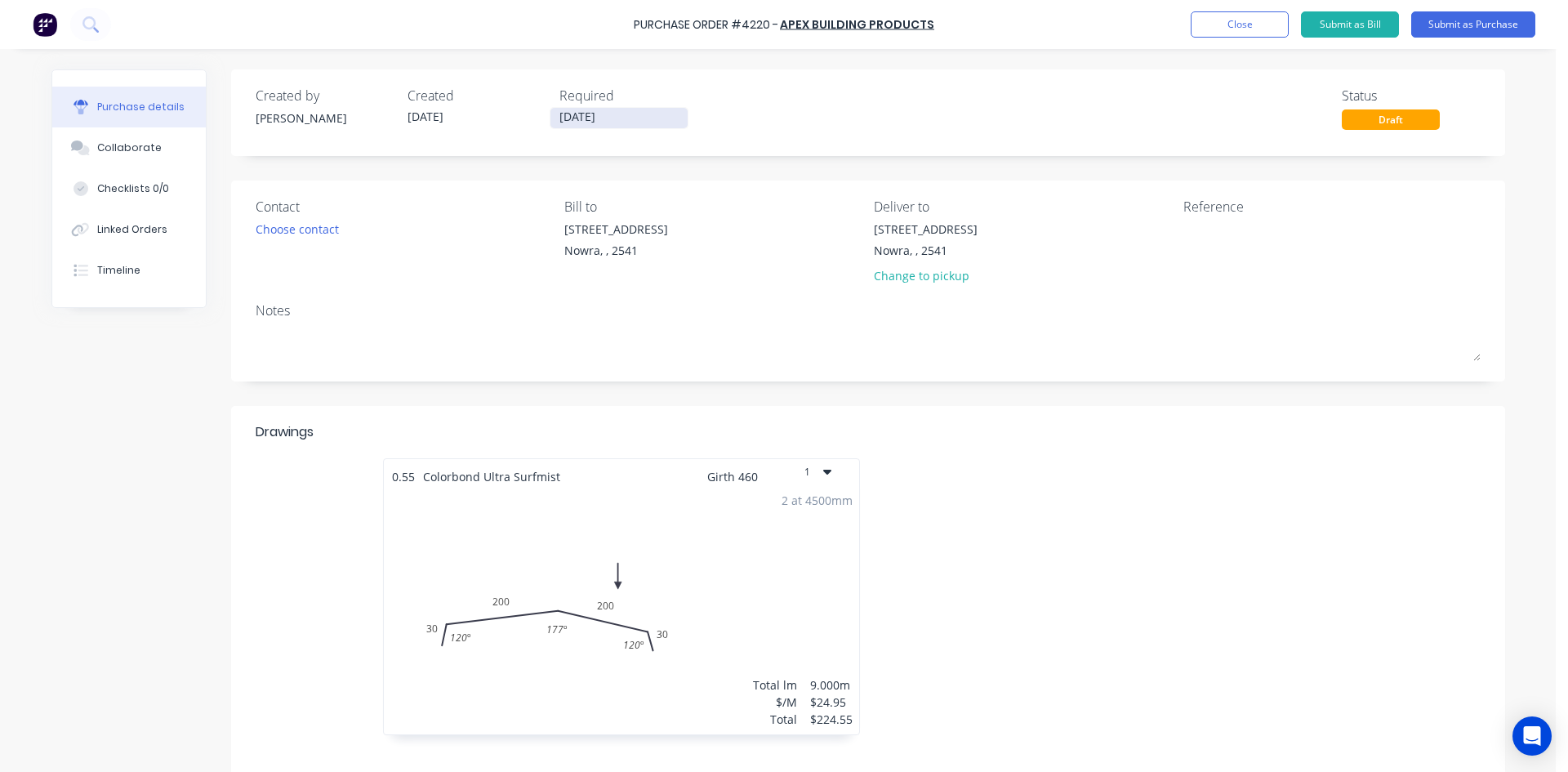
click at [629, 116] on input "24/09/25" at bounding box center [618, 118] width 137 height 20
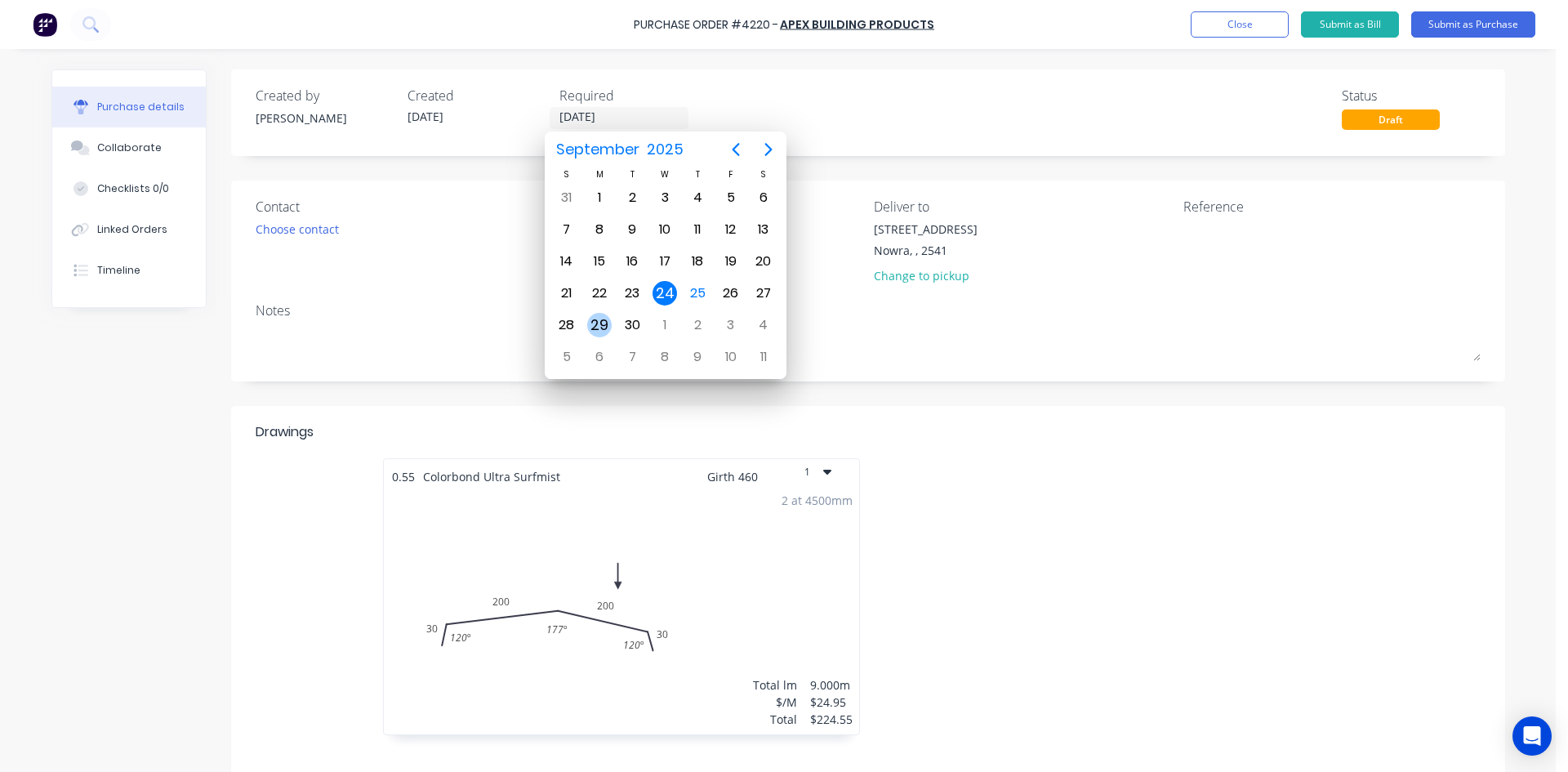
click at [605, 323] on div "29" at bounding box center [599, 325] width 25 height 25
type input "29/09/25"
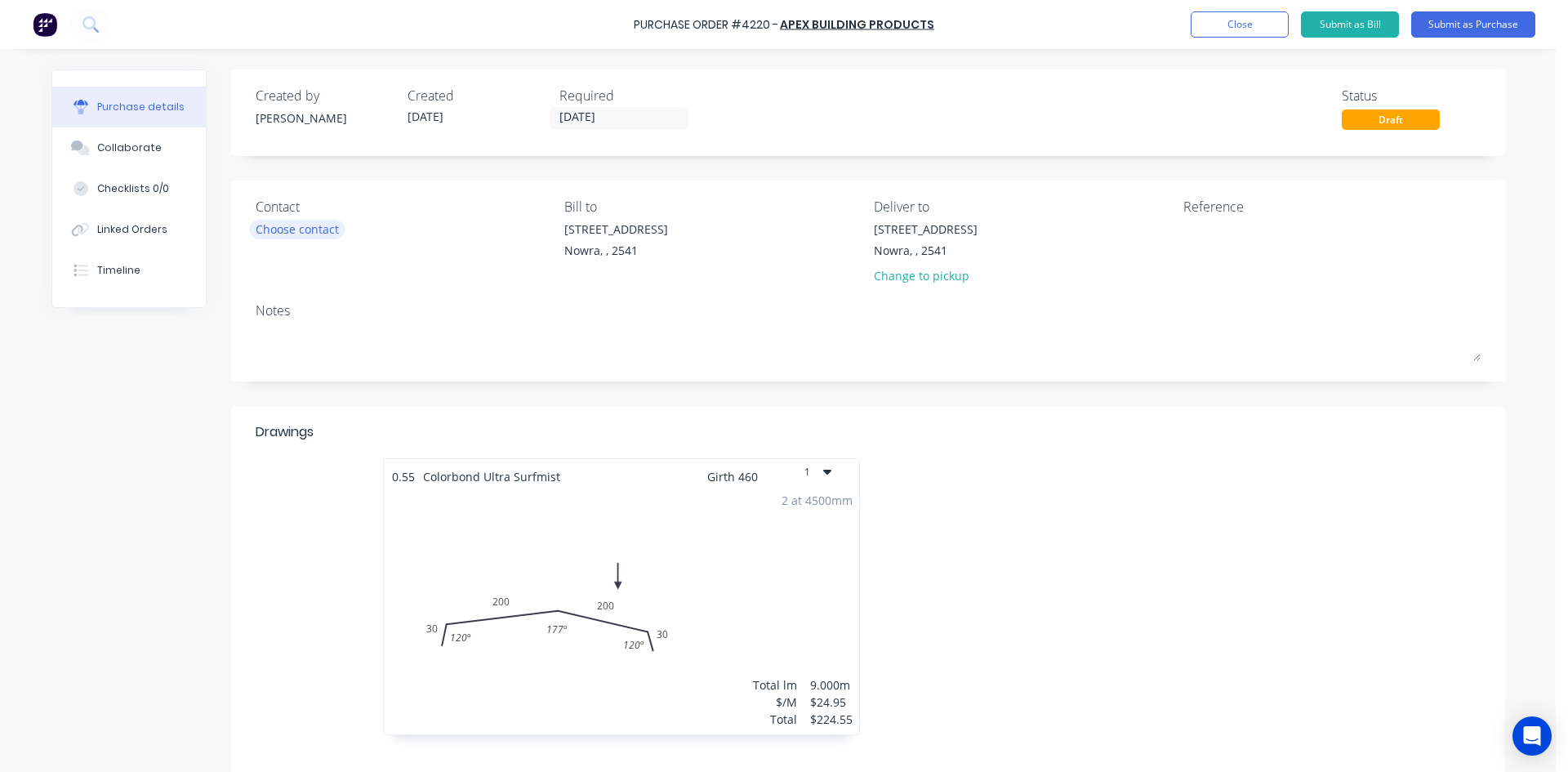
click at [323, 225] on div "Choose contact" at bounding box center [297, 229] width 84 height 17
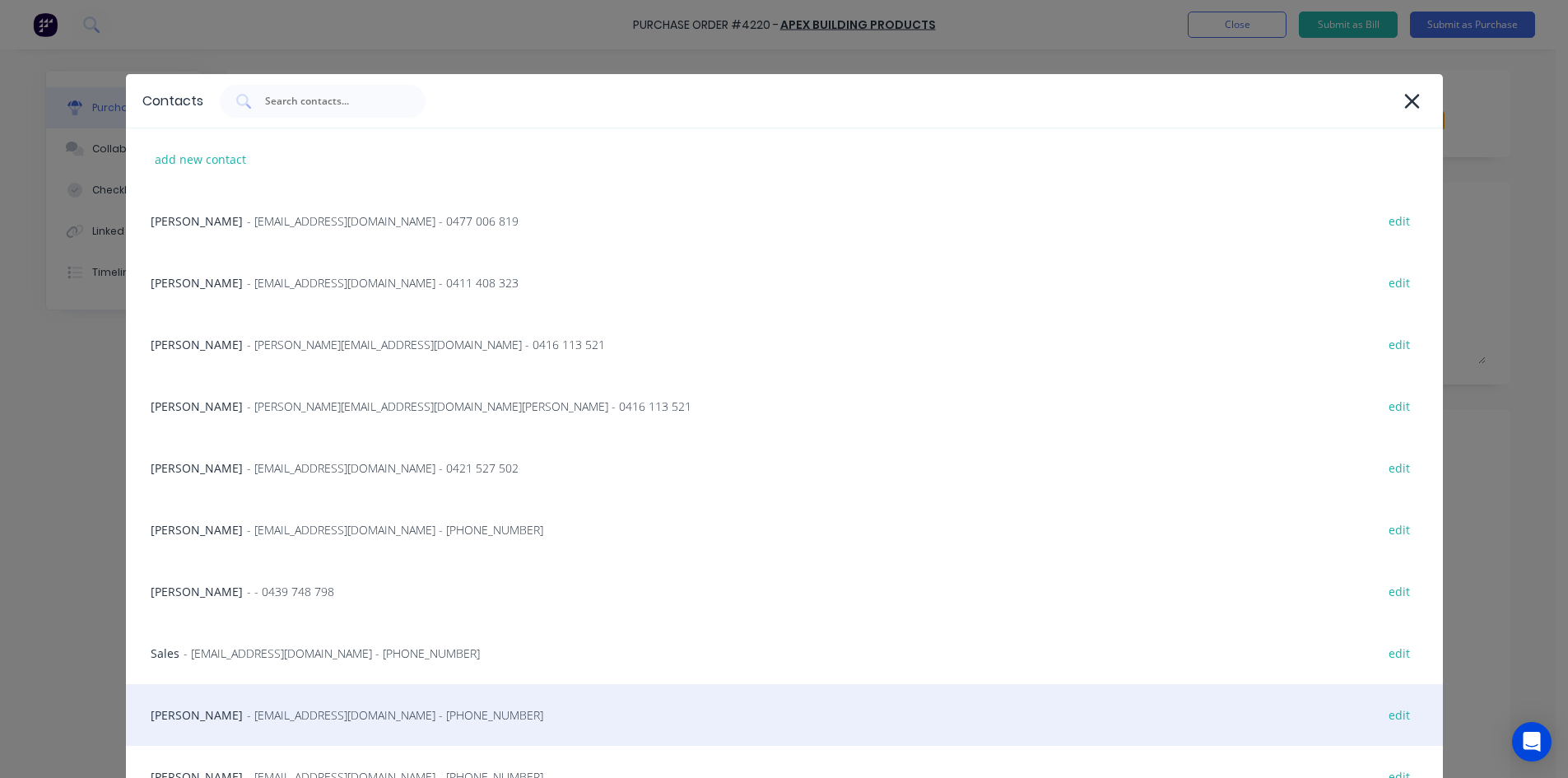
click at [294, 718] on span "- info@SCRS.net.au - (02) 4411 1090" at bounding box center [395, 715] width 296 height 18
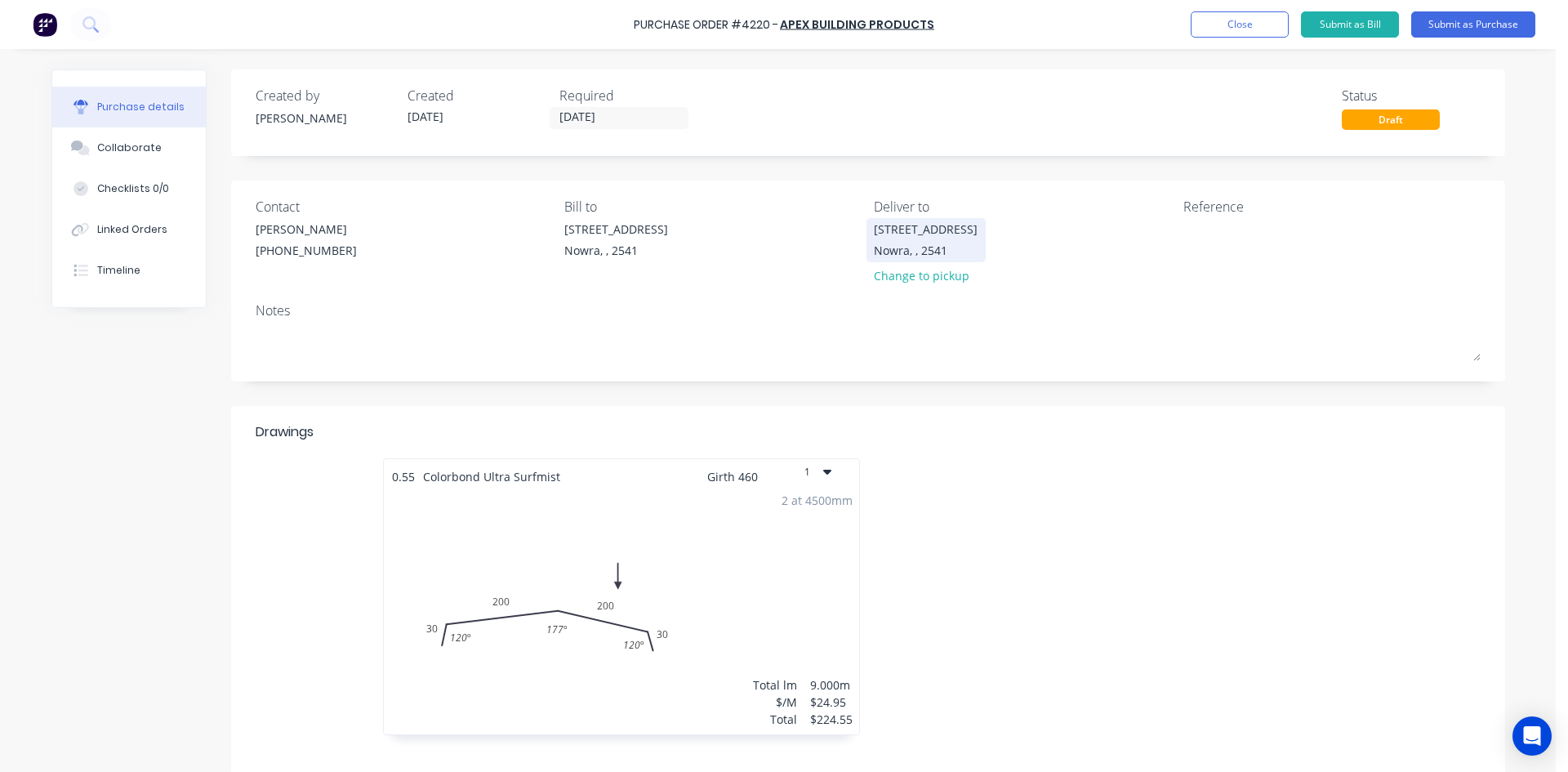
click at [921, 242] on div "Nowra, , 2541" at bounding box center [925, 250] width 104 height 17
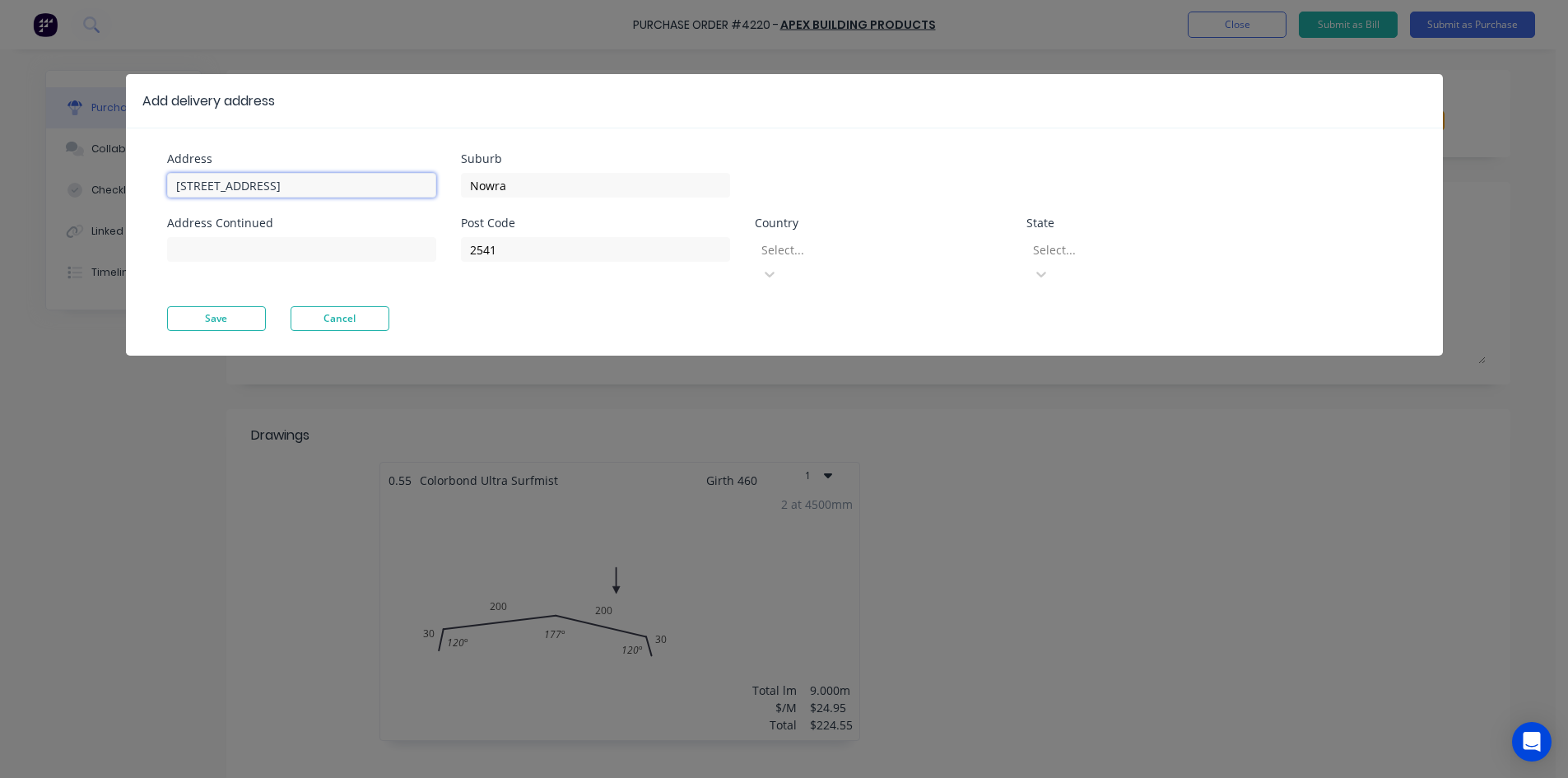
drag, startPoint x: 330, startPoint y: 182, endPoint x: 106, endPoint y: 168, distance: 224.4
click at [106, 168] on div "Add delivery address Address Unit 6/53 Albatross Road Address Continued Suburb …" at bounding box center [784, 389] width 1568 height 778
type input "29 Surfway Avenue"
type input "Berrara"
type input "2540"
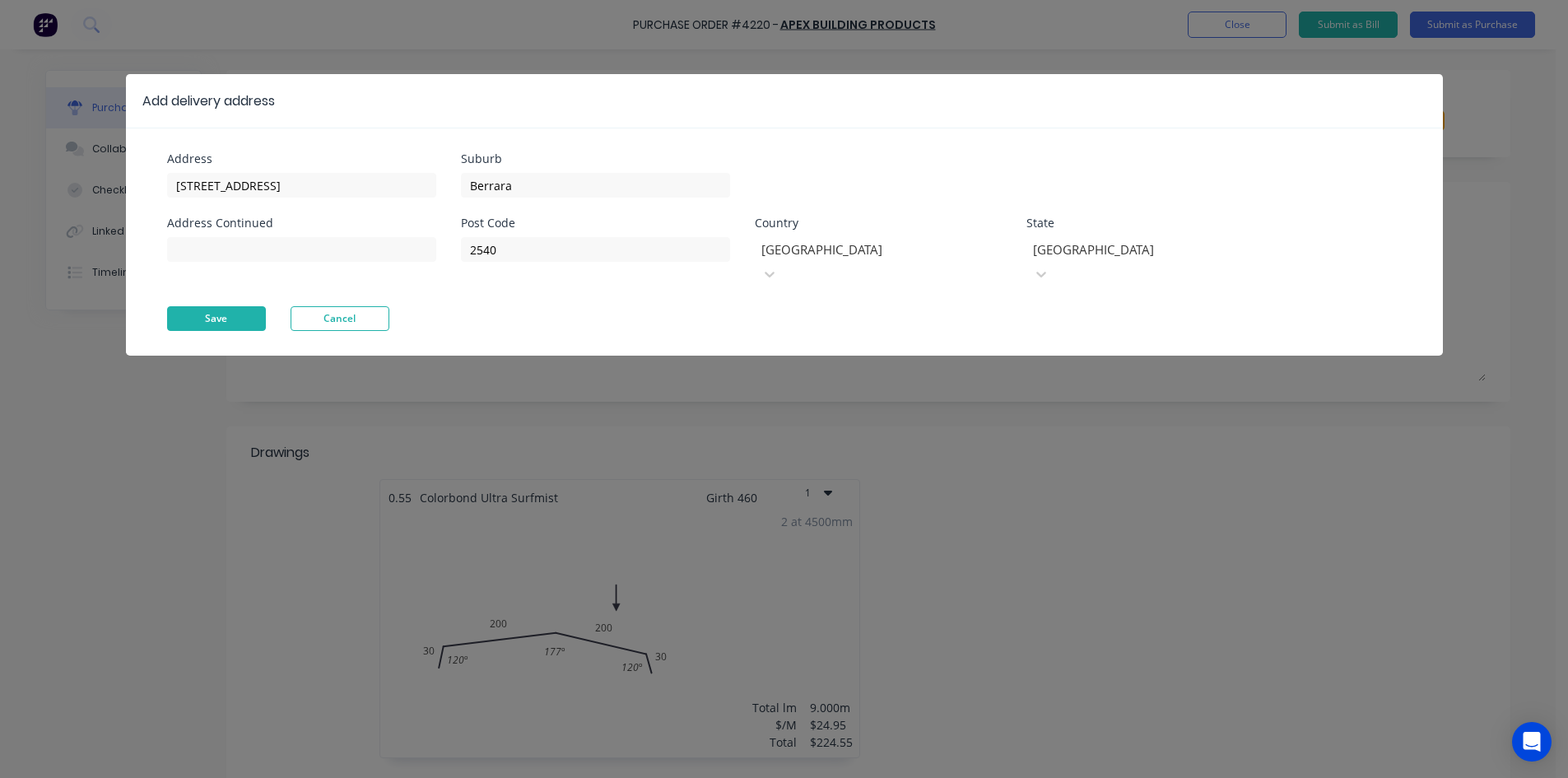
click at [219, 307] on button "Save" at bounding box center [217, 319] width 99 height 25
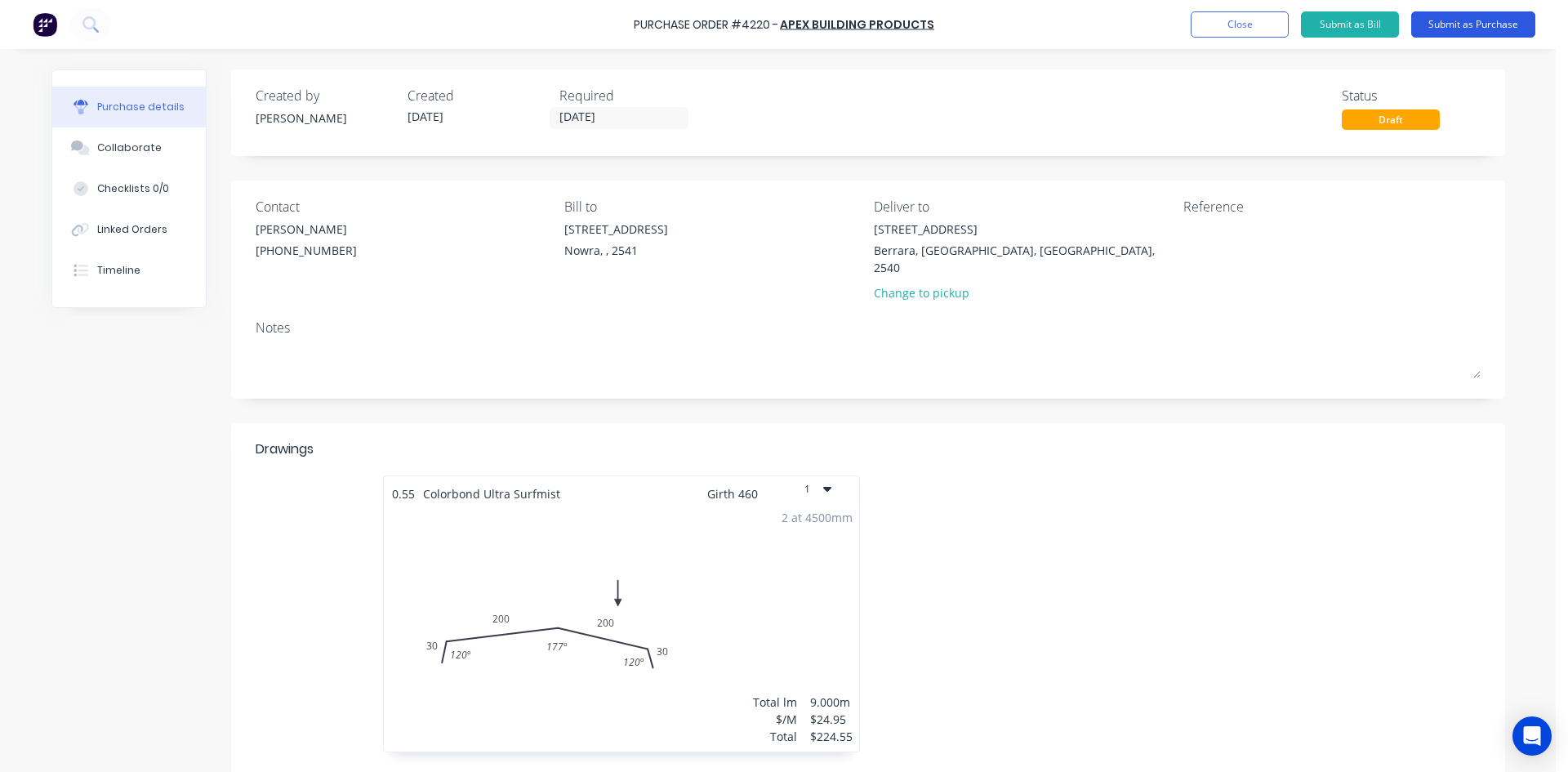
click at [1462, 26] on button "Submit as Purchase" at bounding box center [1473, 24] width 124 height 26
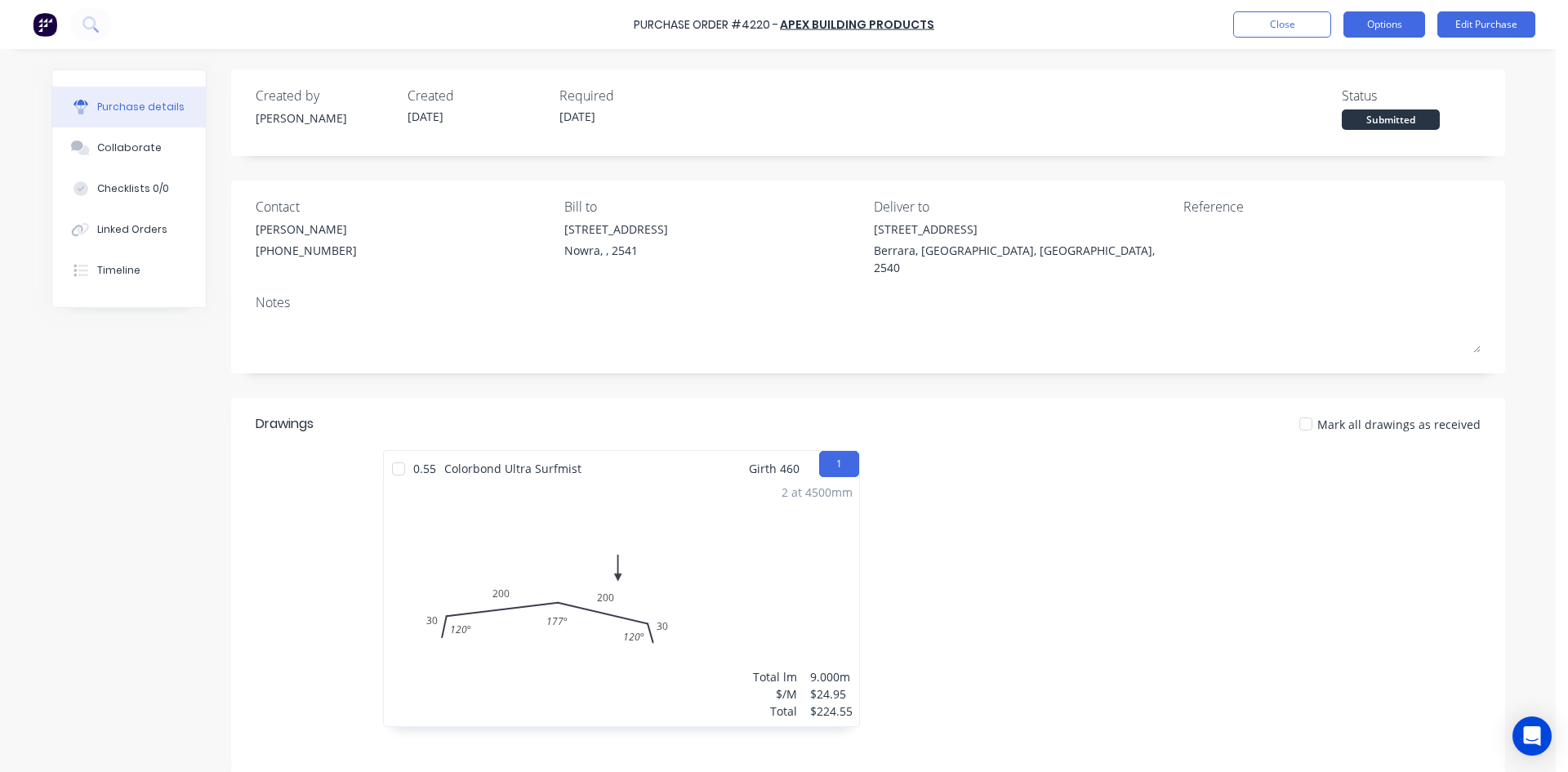
click at [1375, 21] on button "Options" at bounding box center [1384, 24] width 82 height 26
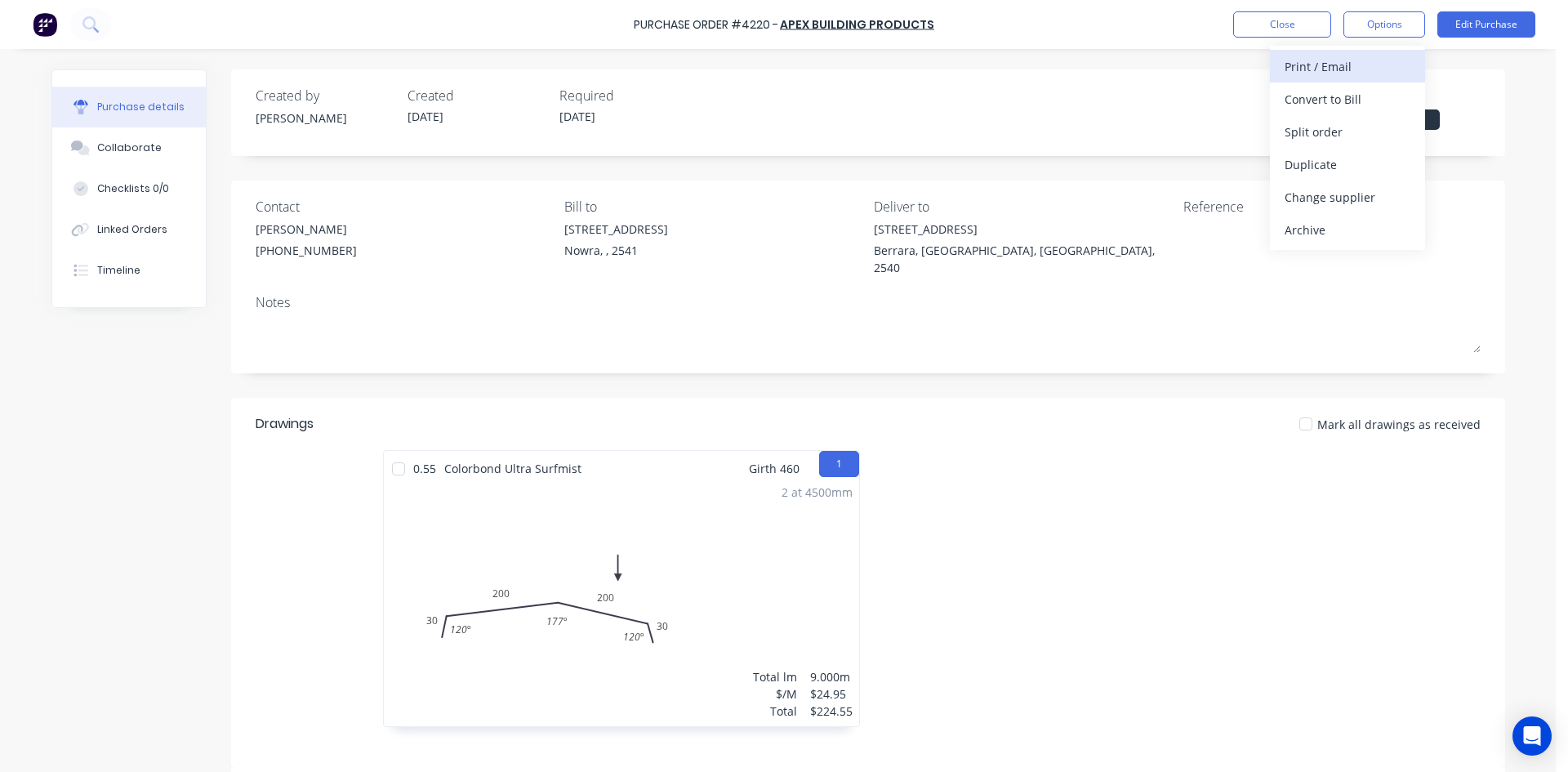
click at [1369, 62] on div "Print / Email" at bounding box center [1348, 67] width 126 height 24
click at [1352, 102] on div "With pricing" at bounding box center [1348, 99] width 126 height 24
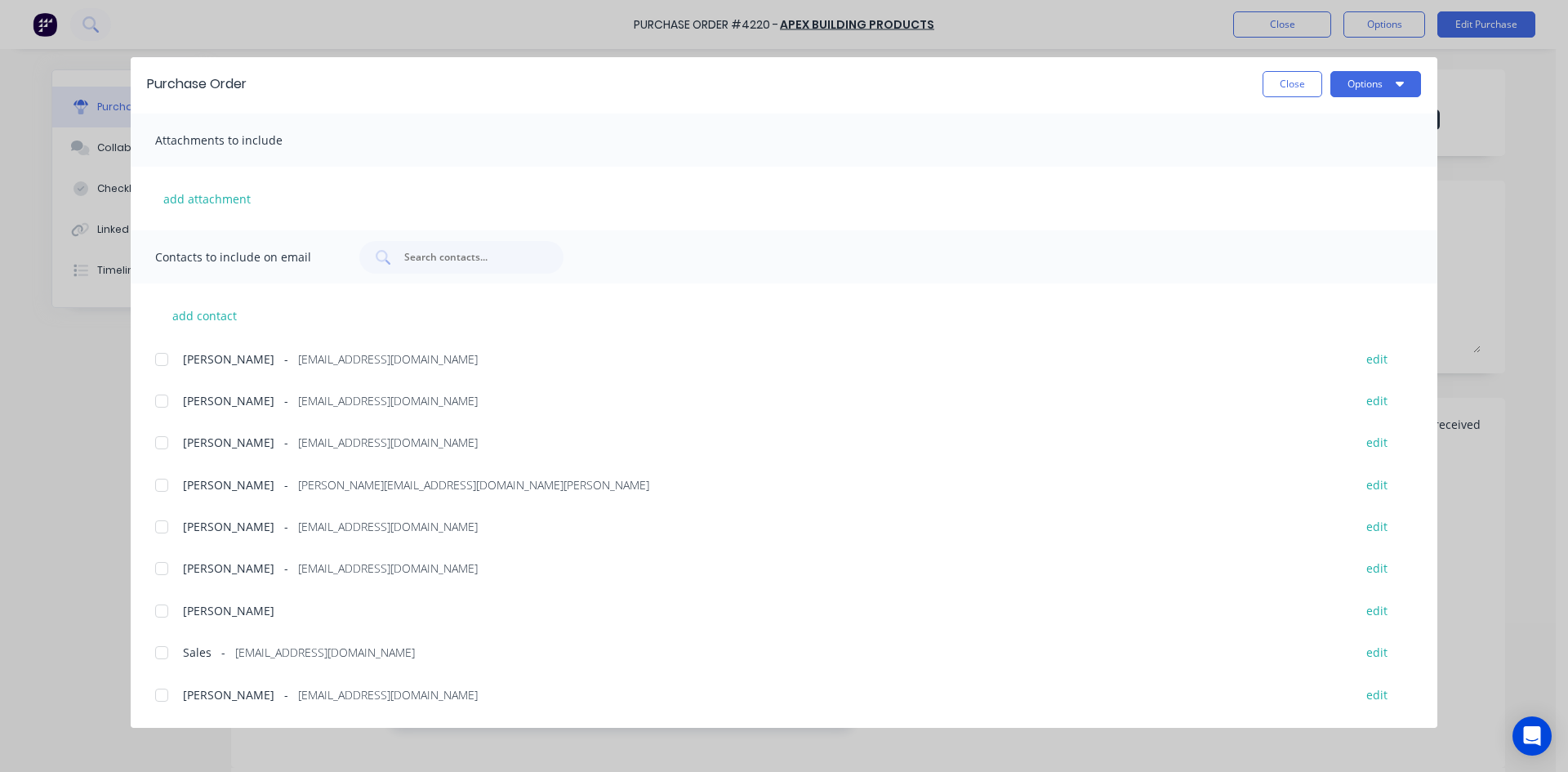
scroll to position [282, 0]
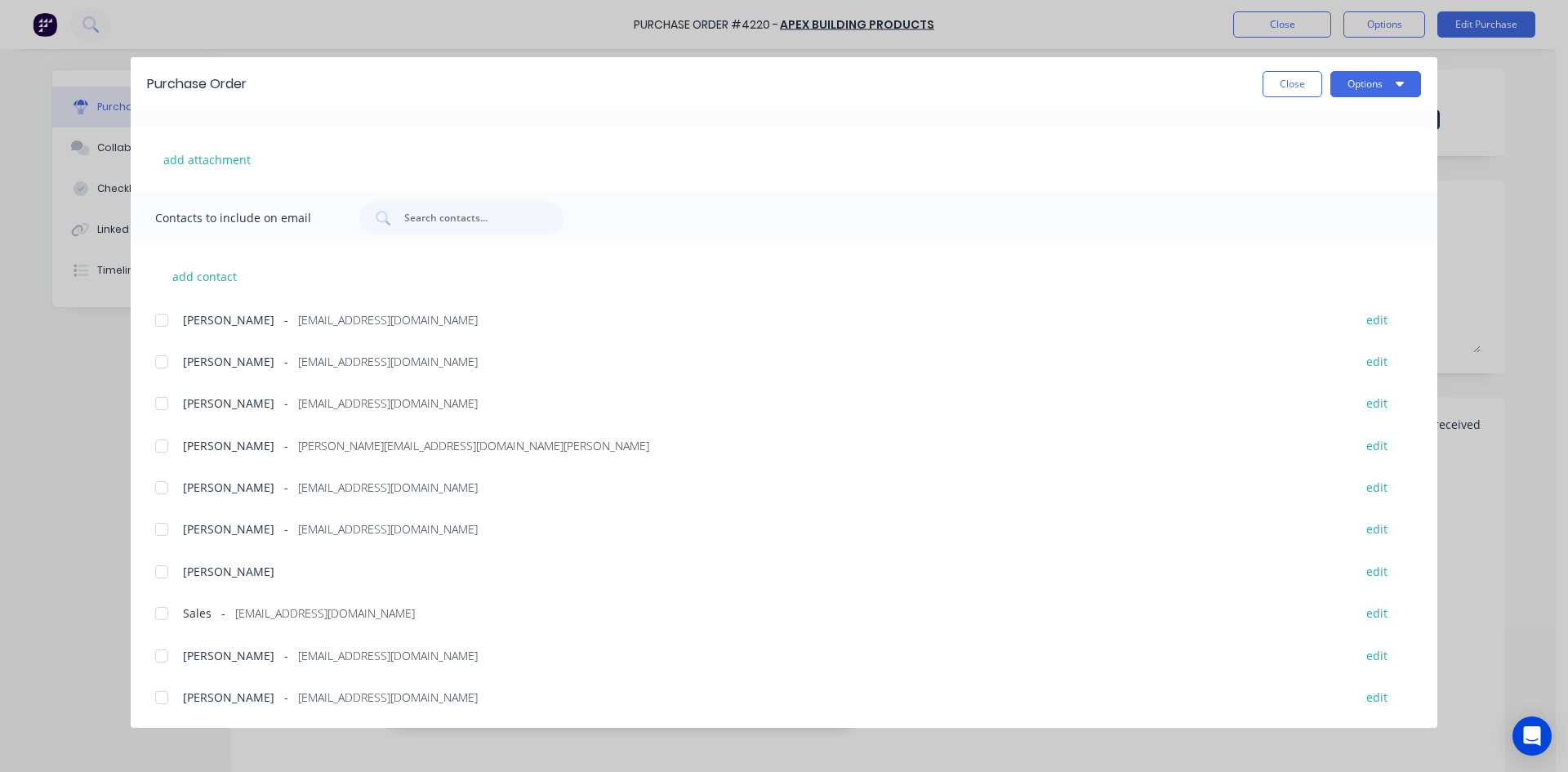
click at [168, 611] on div at bounding box center [162, 614] width 33 height 33
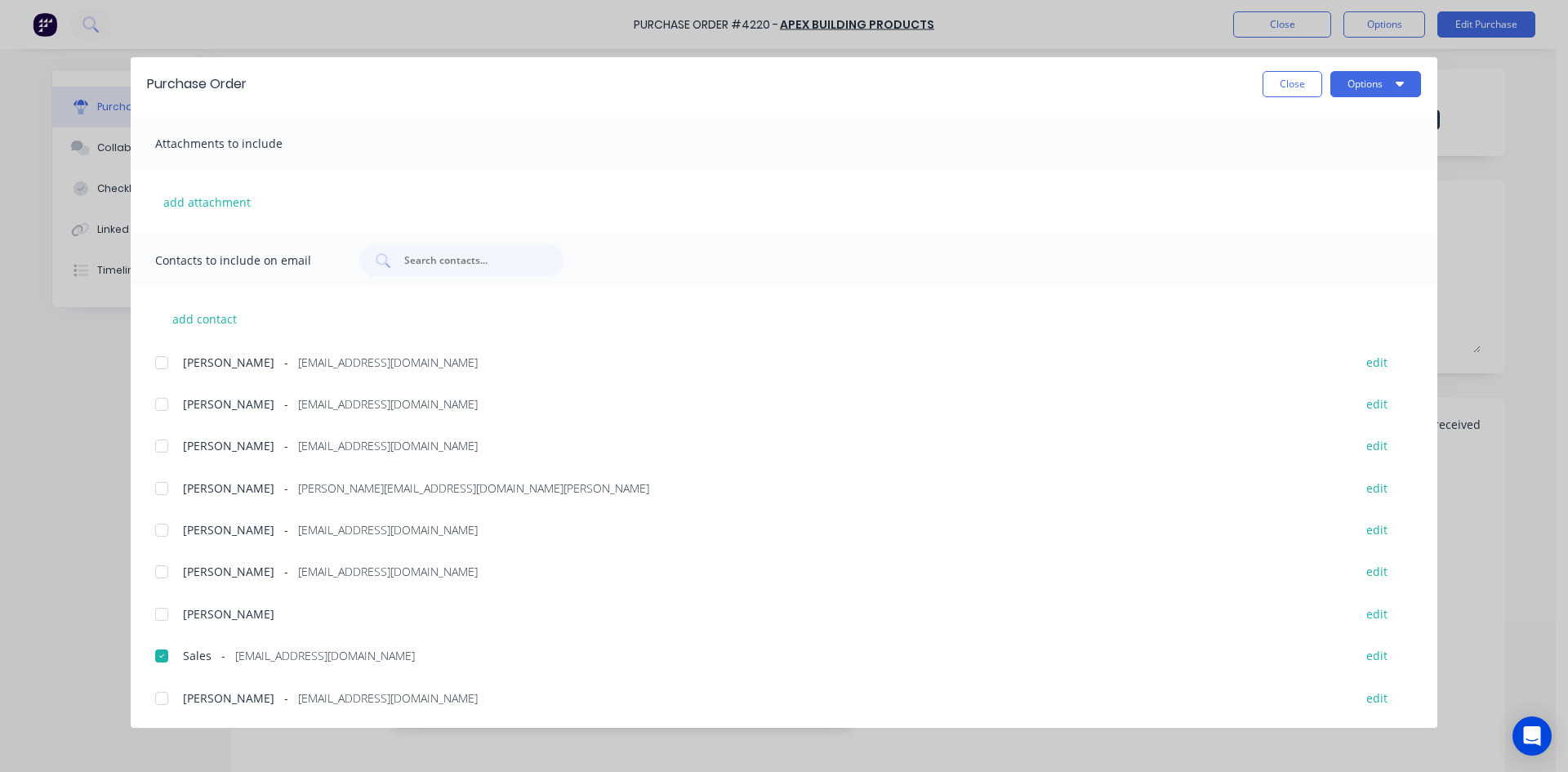
scroll to position [200, 0]
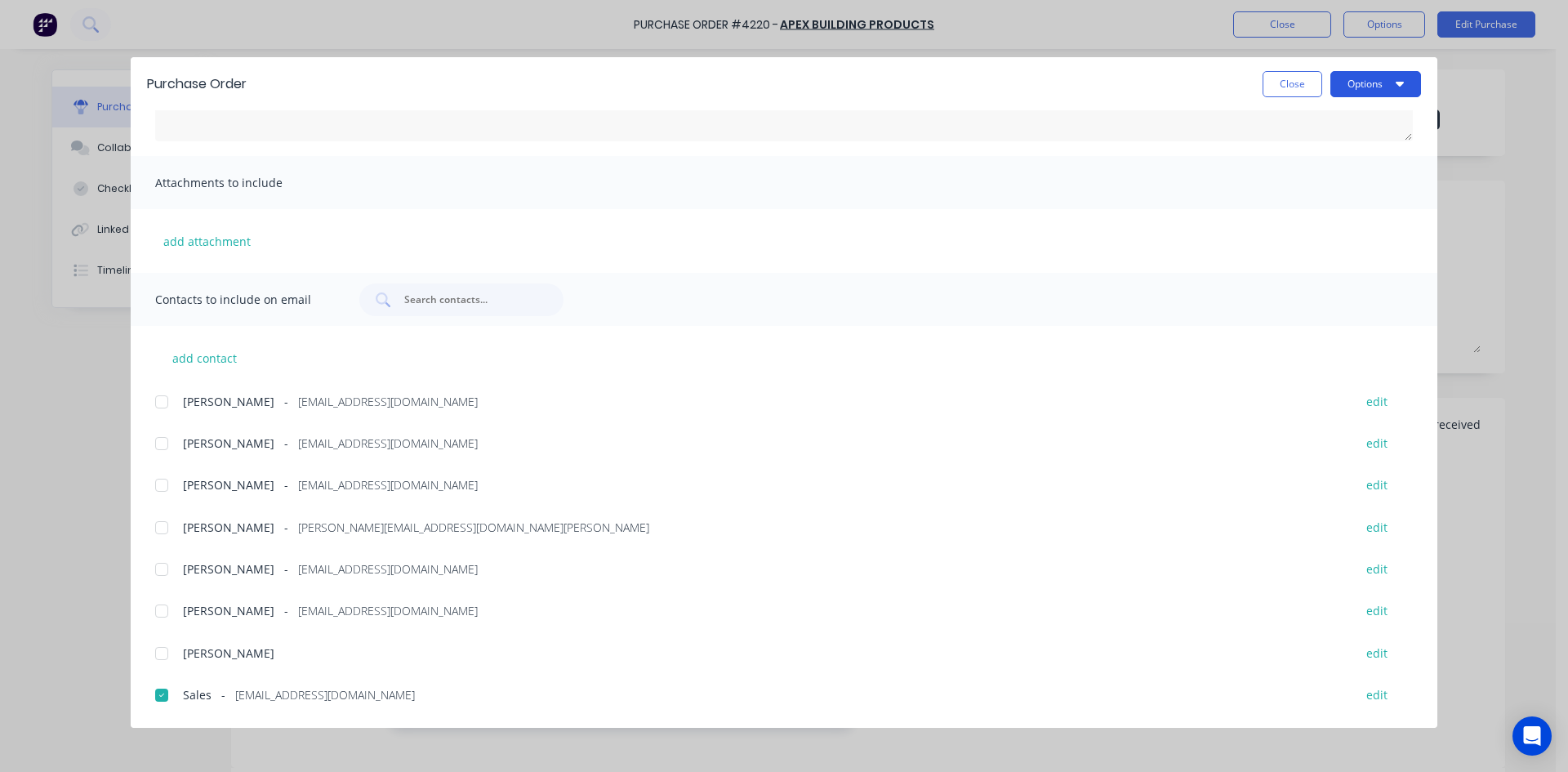
click at [1381, 75] on button "Options" at bounding box center [1375, 84] width 91 height 26
click at [1320, 195] on div "Email" at bounding box center [1343, 191] width 126 height 24
click at [1359, 91] on button "Options" at bounding box center [1375, 84] width 91 height 26
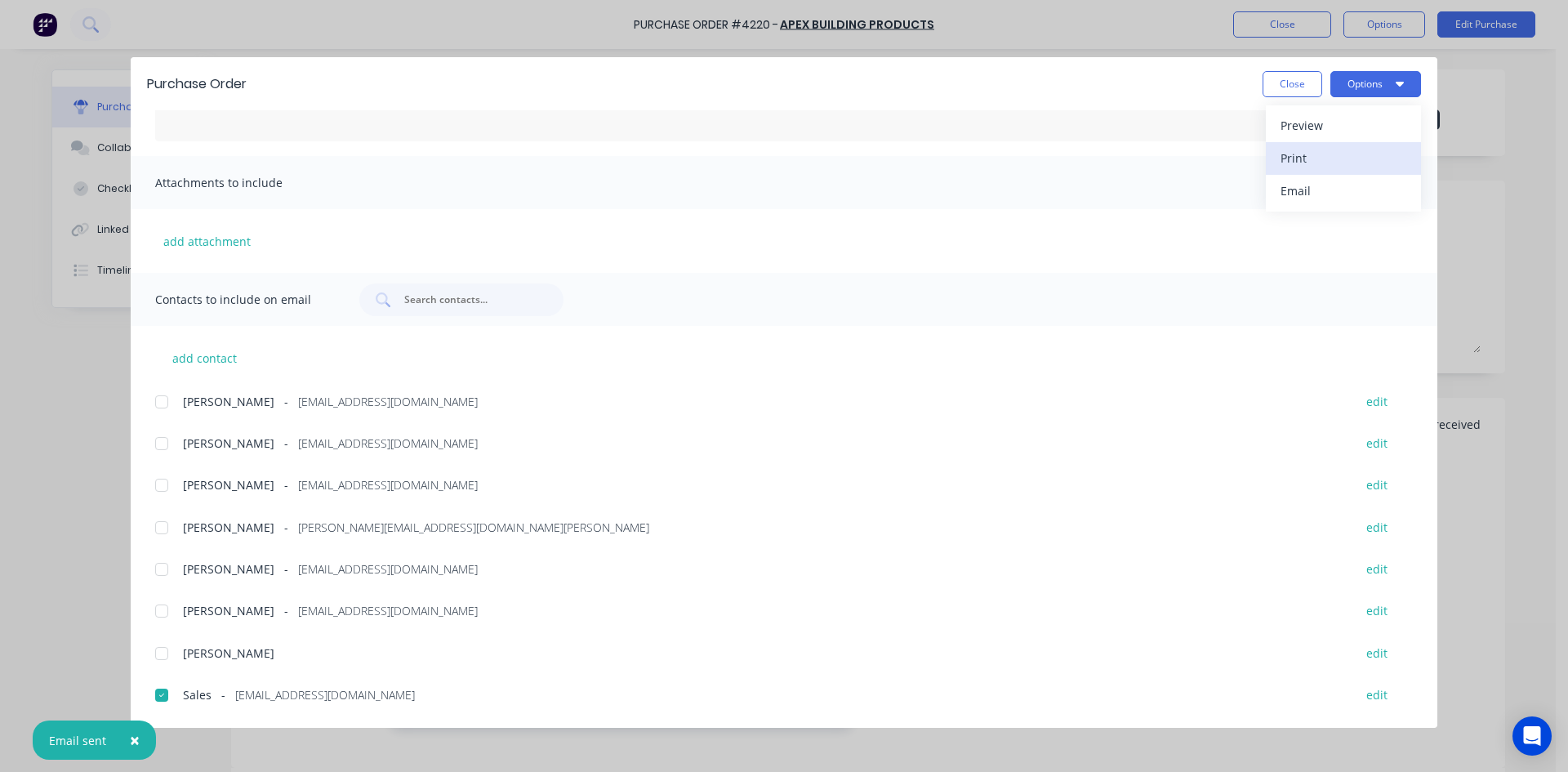
click at [1320, 167] on div "Print" at bounding box center [1343, 158] width 126 height 24
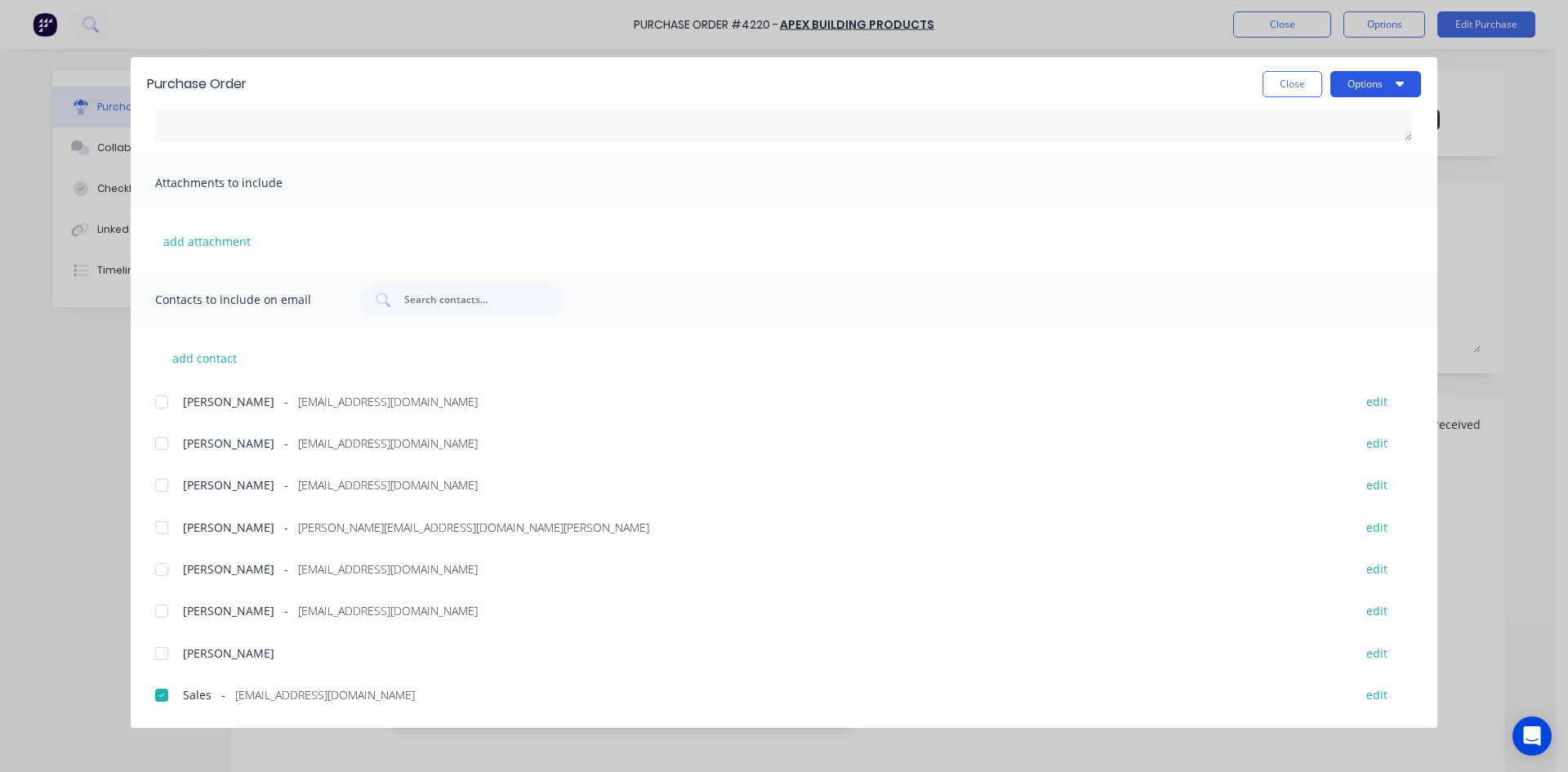
click at [1360, 92] on button "Options" at bounding box center [1375, 84] width 91 height 26
click at [1484, 202] on div "Purchase Order Close Options Customise email content A PDF copy of the order ha…" at bounding box center [784, 386] width 1568 height 772
click at [1296, 77] on button "Close" at bounding box center [1292, 84] width 60 height 26
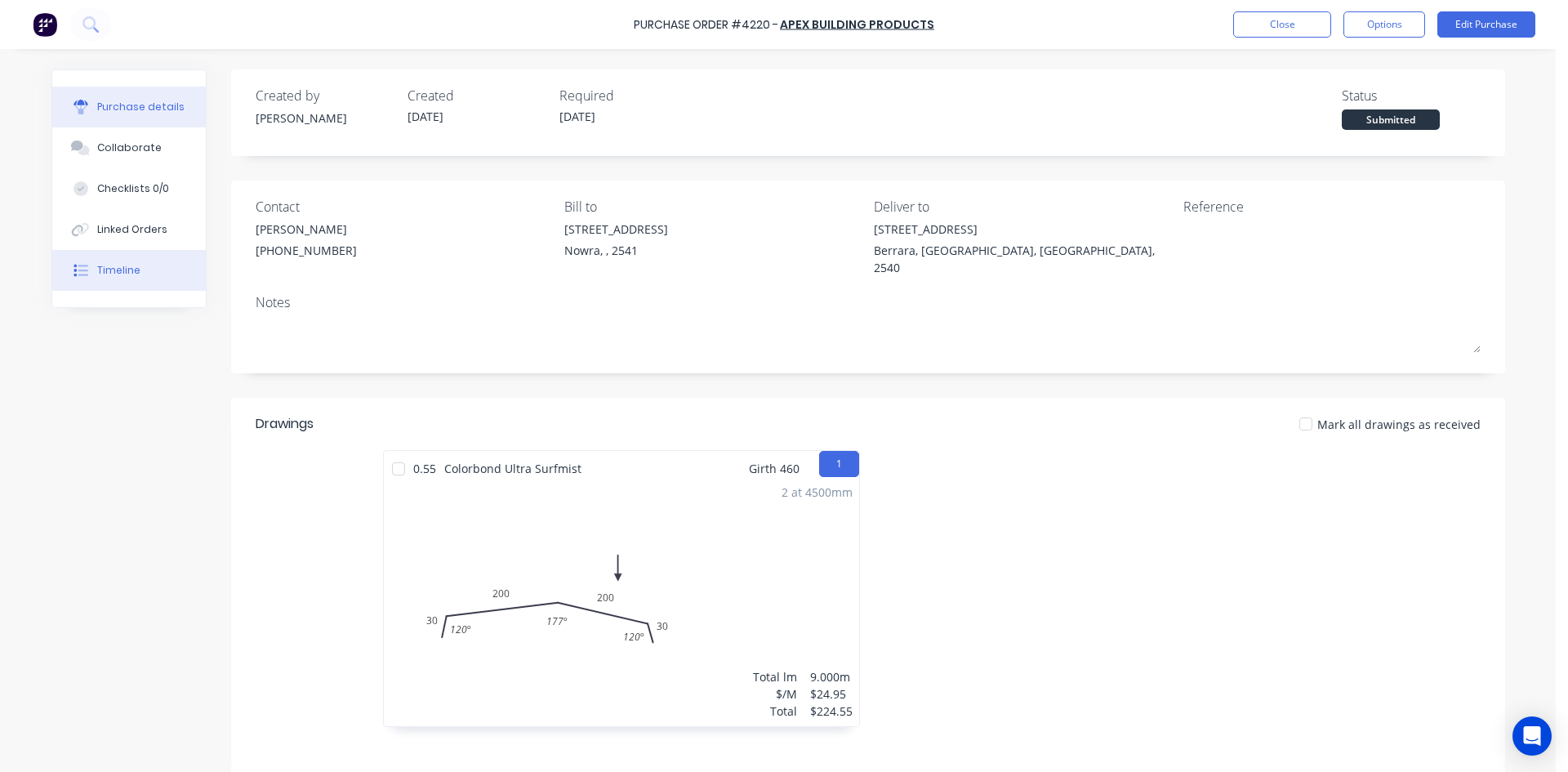
click at [97, 266] on div "Timeline" at bounding box center [118, 270] width 43 height 15
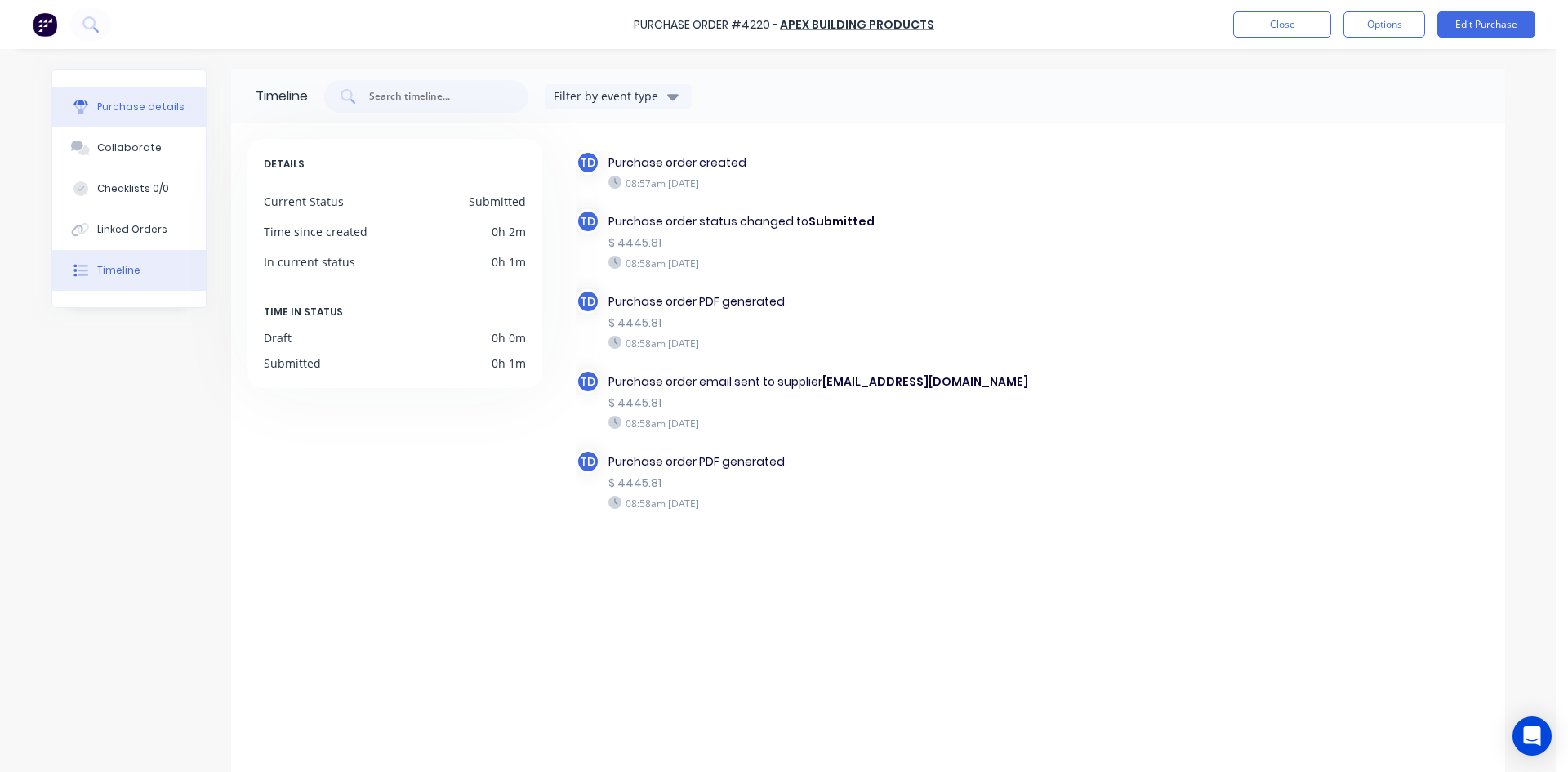
click at [141, 107] on div "Purchase details" at bounding box center [141, 107] width 87 height 15
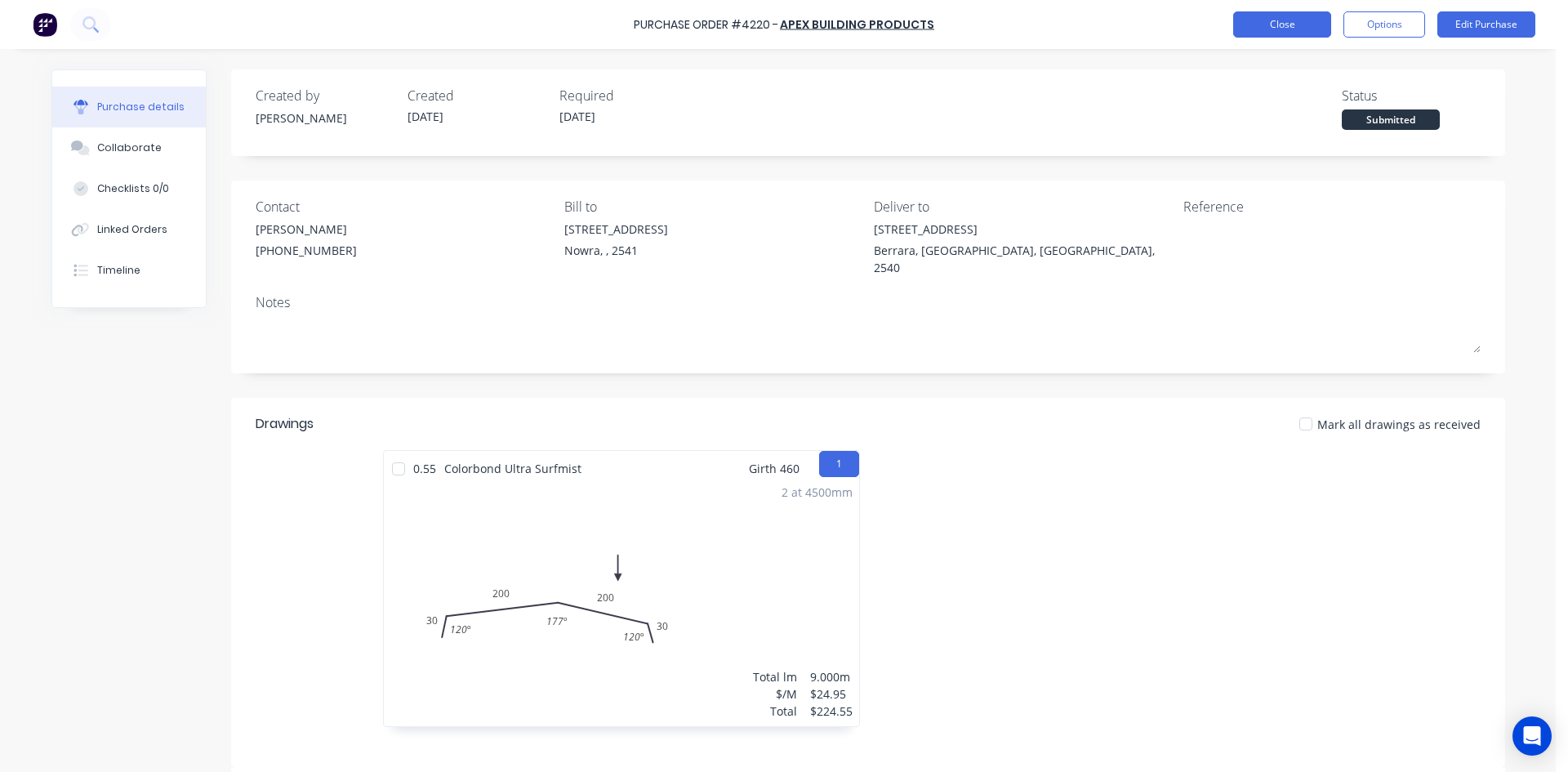
click at [1269, 28] on button "Close" at bounding box center [1282, 24] width 98 height 26
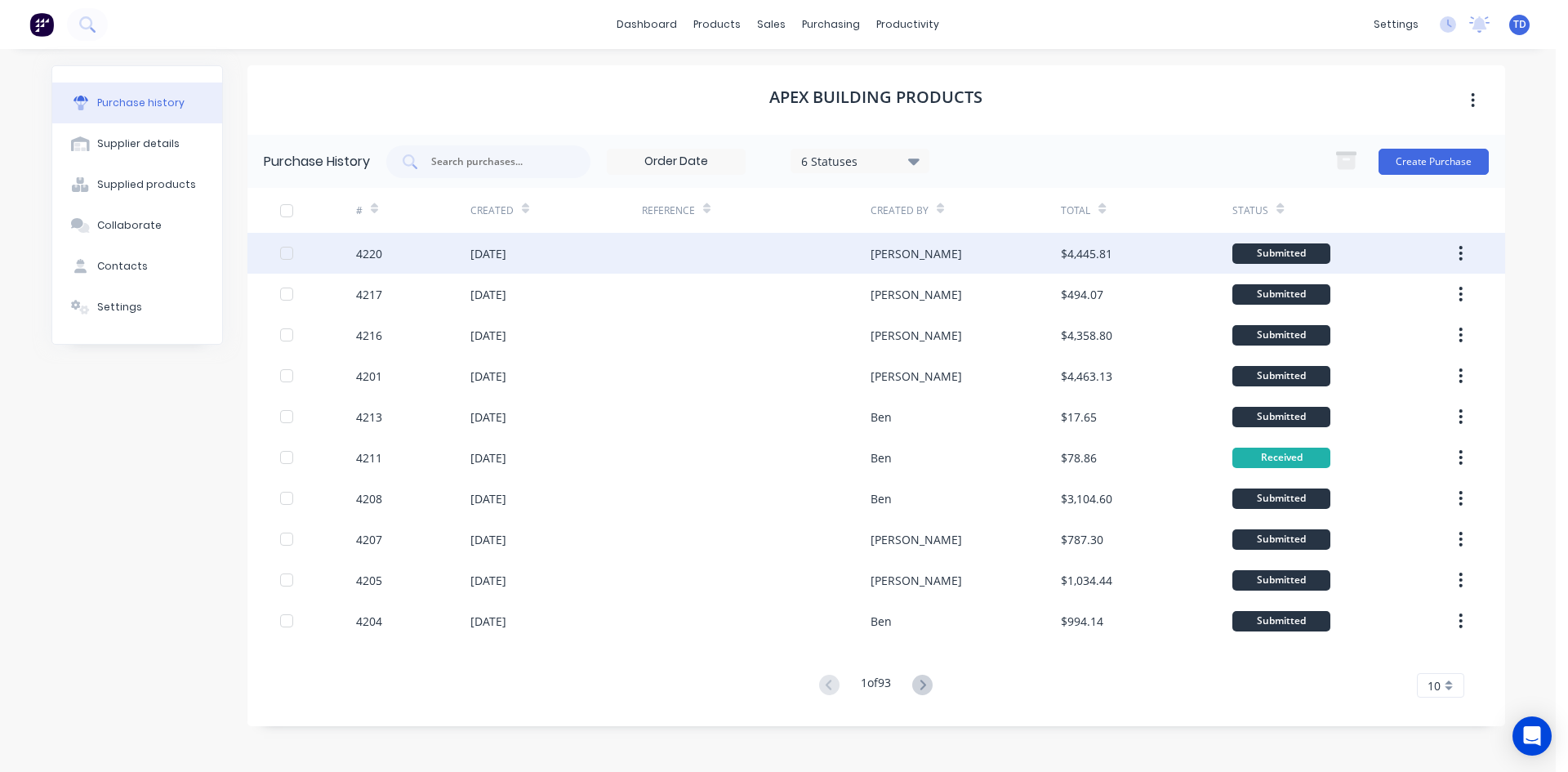
click at [630, 251] on div "25 Sep 2025" at bounding box center [556, 253] width 172 height 40
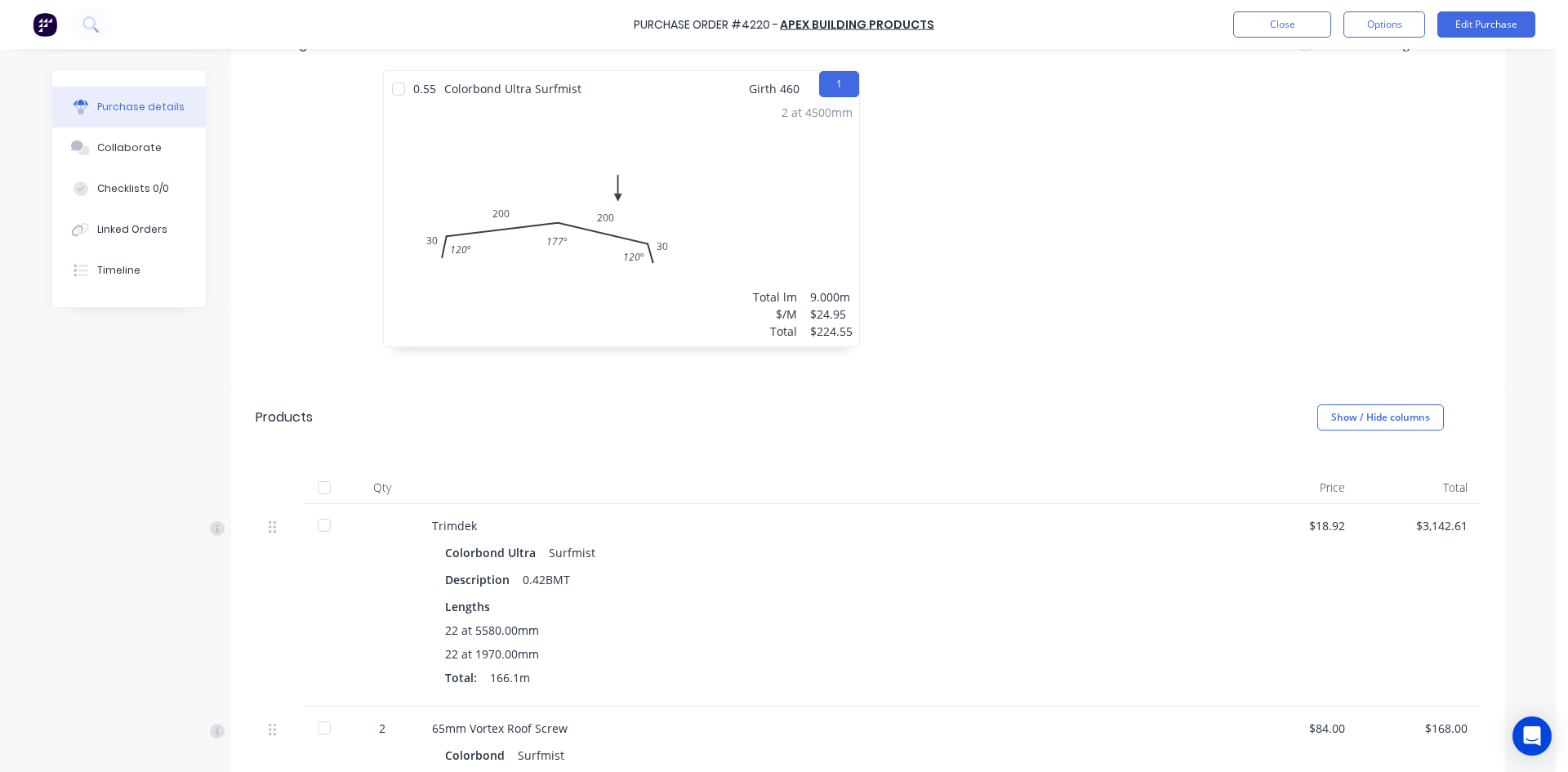
scroll to position [409, 0]
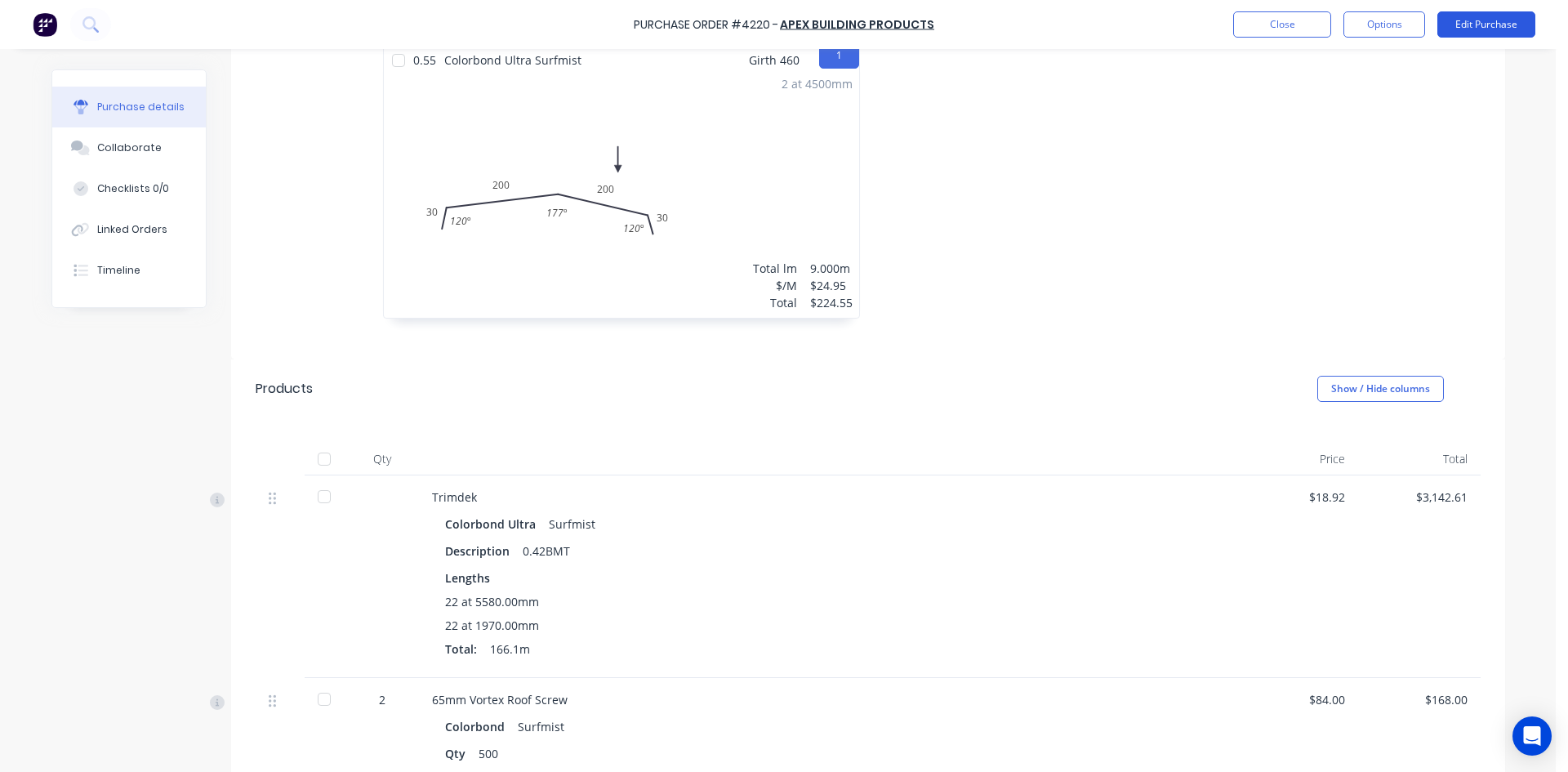
click at [1485, 29] on button "Edit Purchase" at bounding box center [1486, 24] width 98 height 26
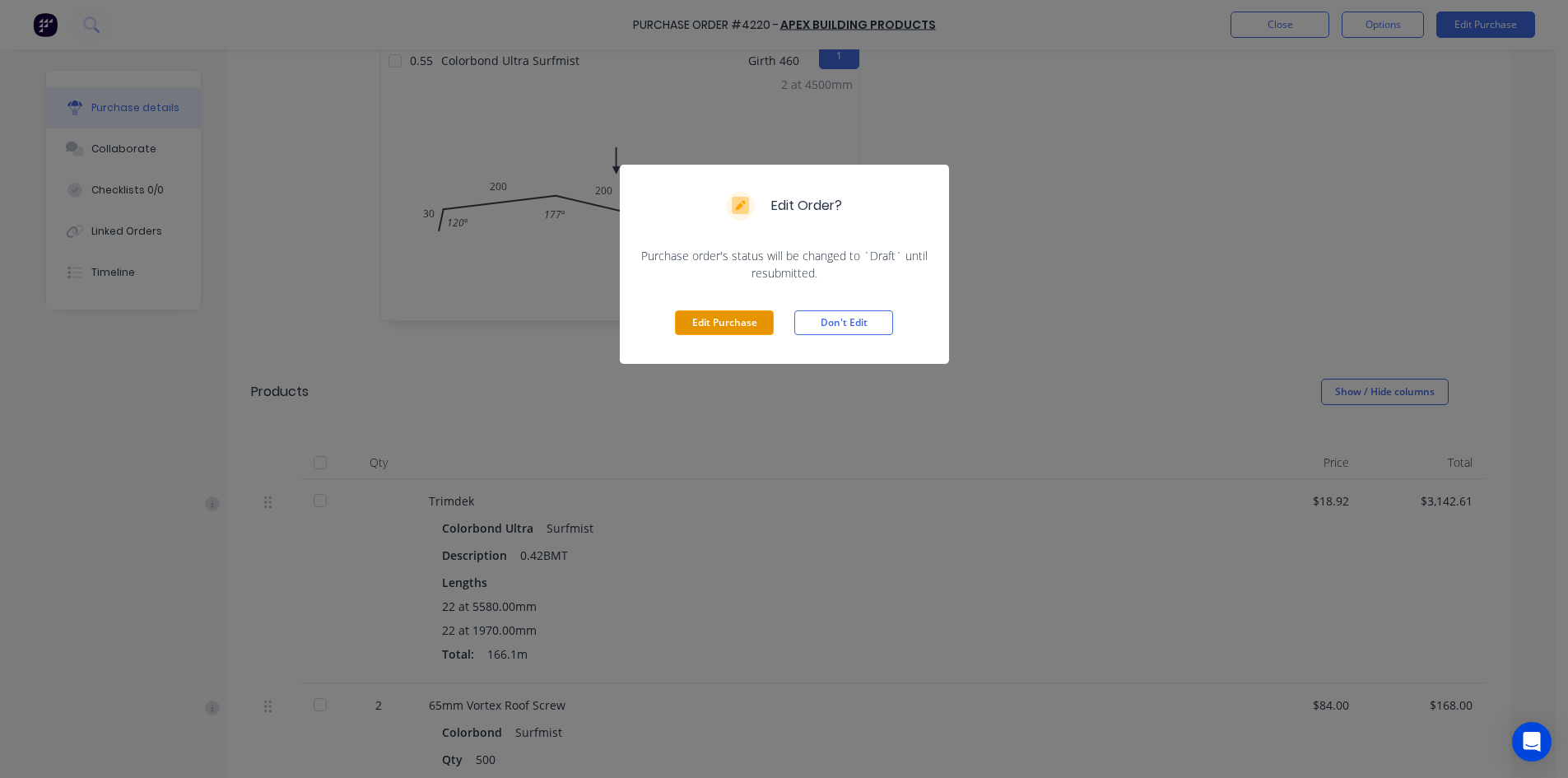
click at [697, 320] on button "Edit Purchase" at bounding box center [724, 322] width 99 height 25
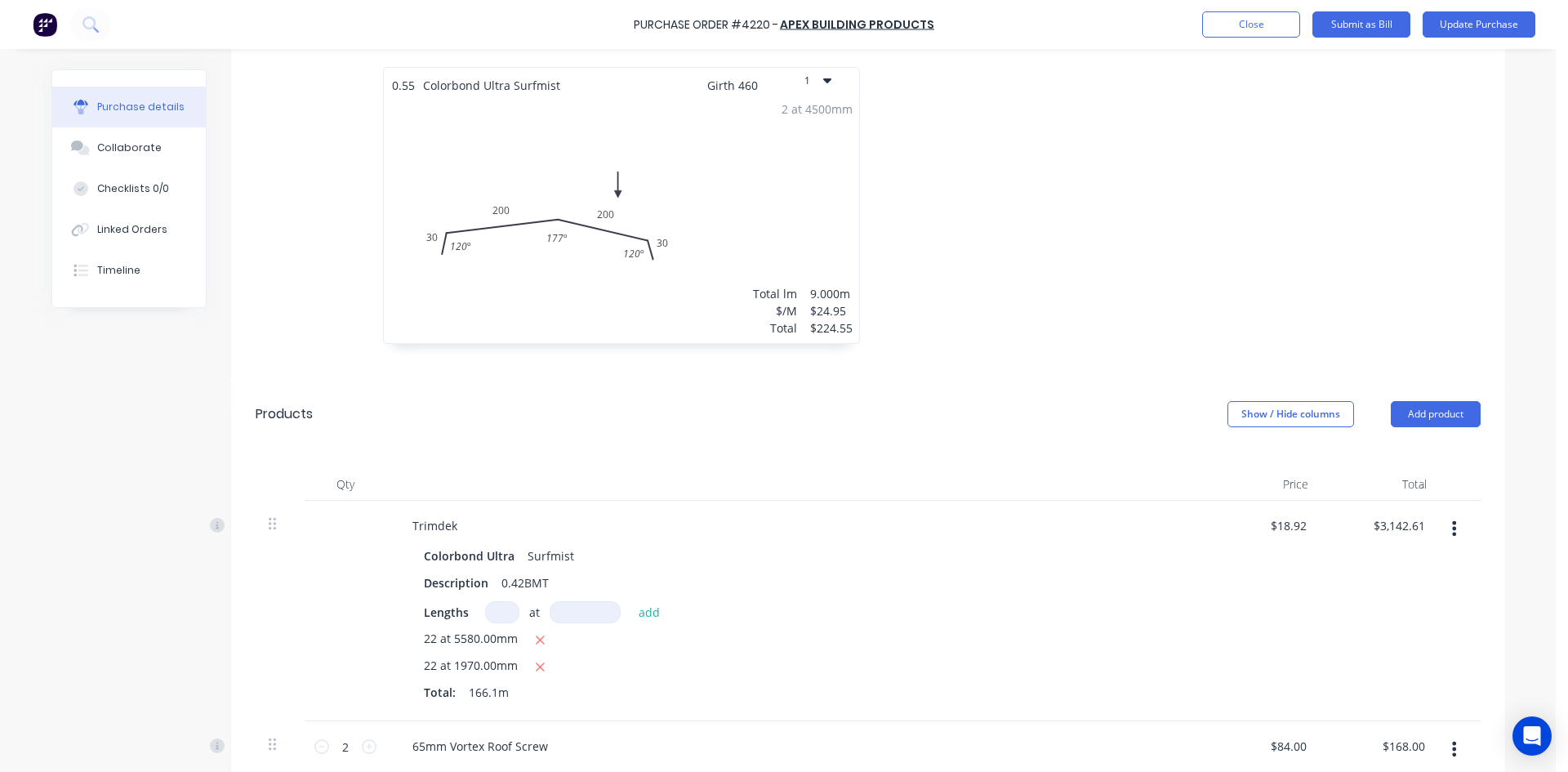
scroll to position [434, 0]
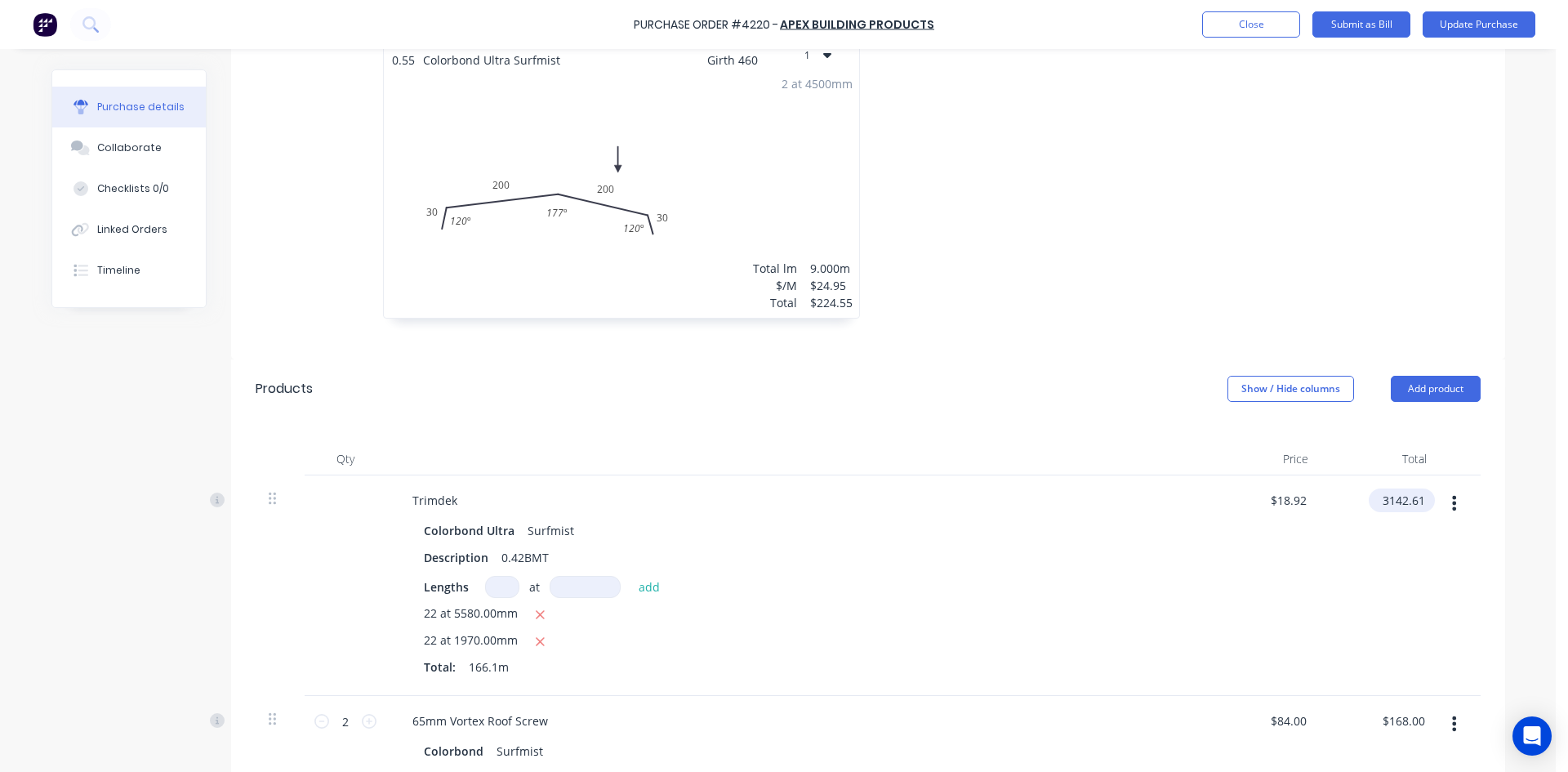
click at [1419, 489] on input "3142.61" at bounding box center [1398, 501] width 60 height 24
type input "3142.68"
type input "$18.9204"
type input "$3,142.68"
click at [1344, 588] on div "$3,142.68 3142.68" at bounding box center [1381, 586] width 118 height 221
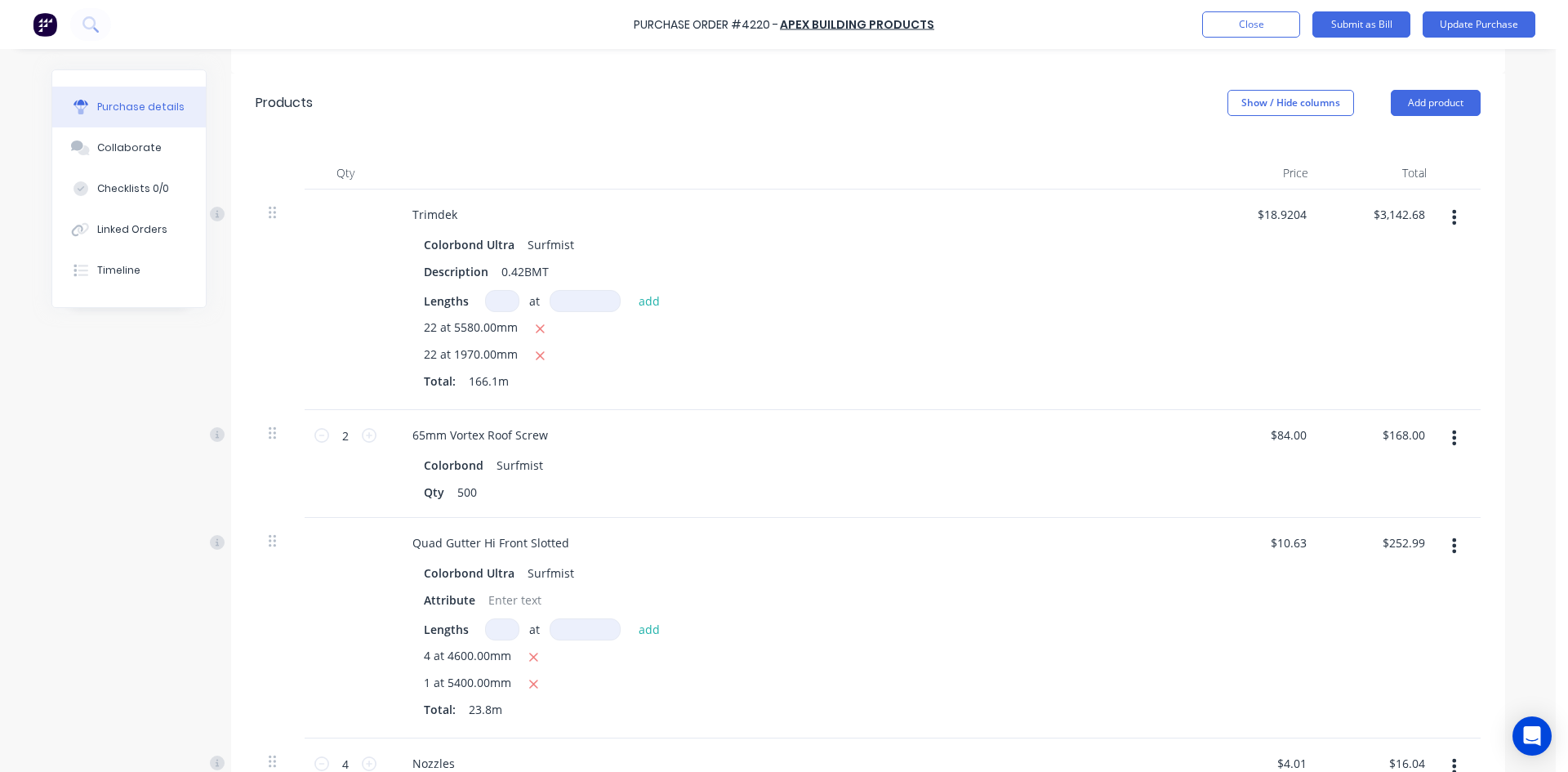
scroll to position [761, 0]
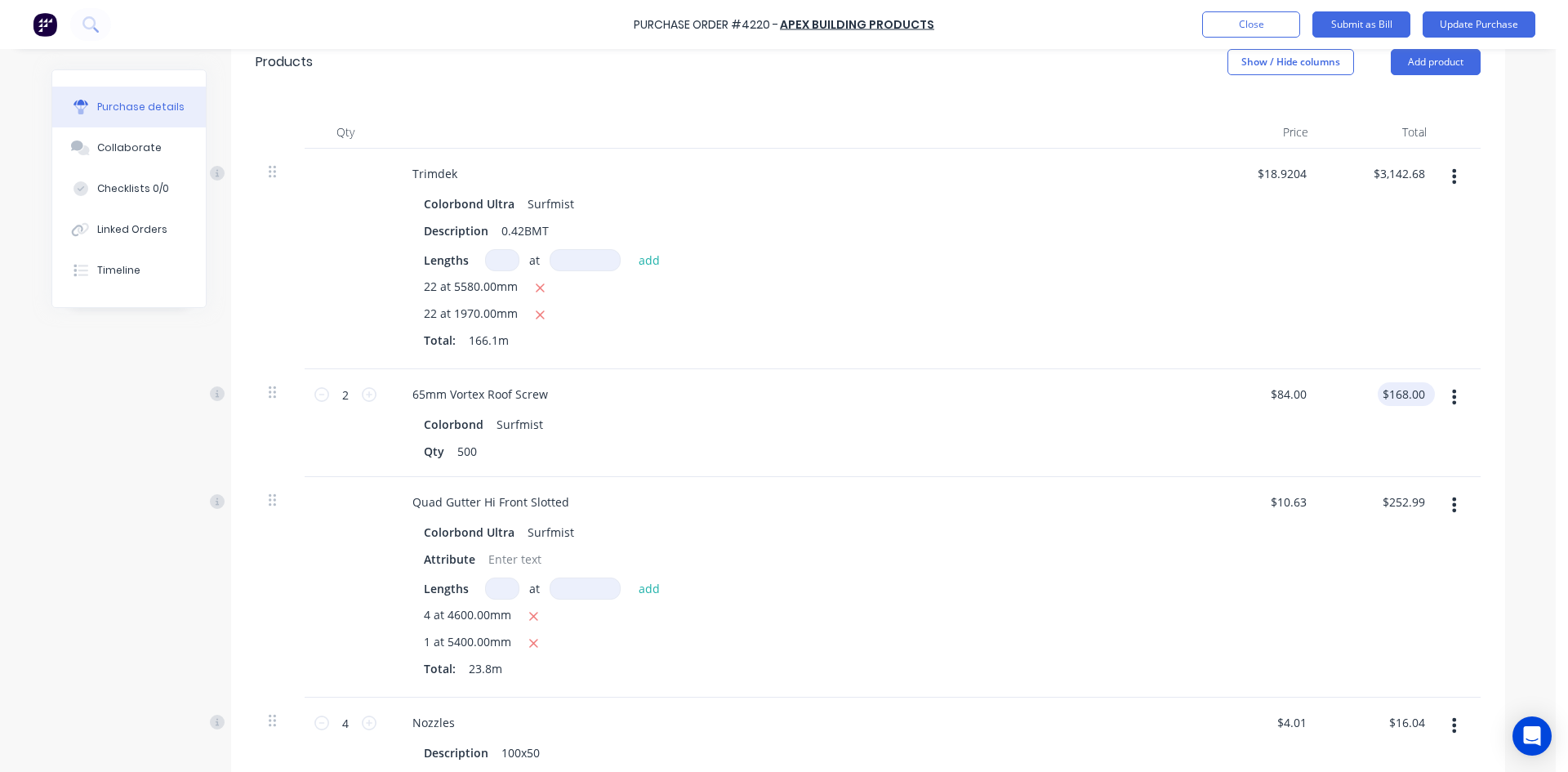
click at [1423, 382] on div "$168.00 $168.00" at bounding box center [1406, 394] width 57 height 24
click at [1419, 382] on input "168.00" at bounding box center [1403, 394] width 51 height 24
type input "1"
type input "176.06"
type input "$88.03"
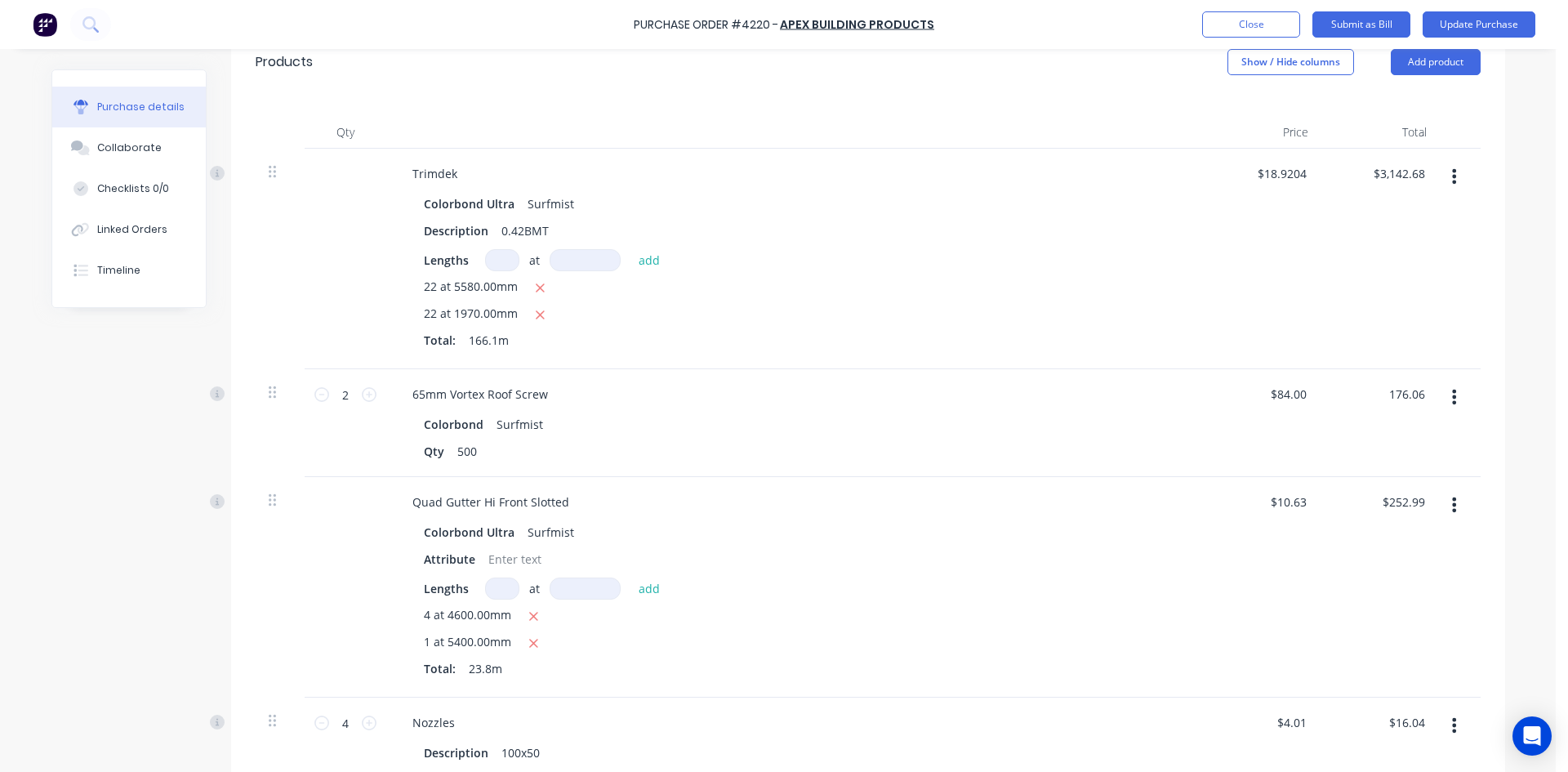
type input "$176.06"
click at [1379, 414] on div "$176.06 176.06" at bounding box center [1381, 423] width 118 height 108
click at [1461, 23] on button "Update Purchase" at bounding box center [1479, 24] width 113 height 26
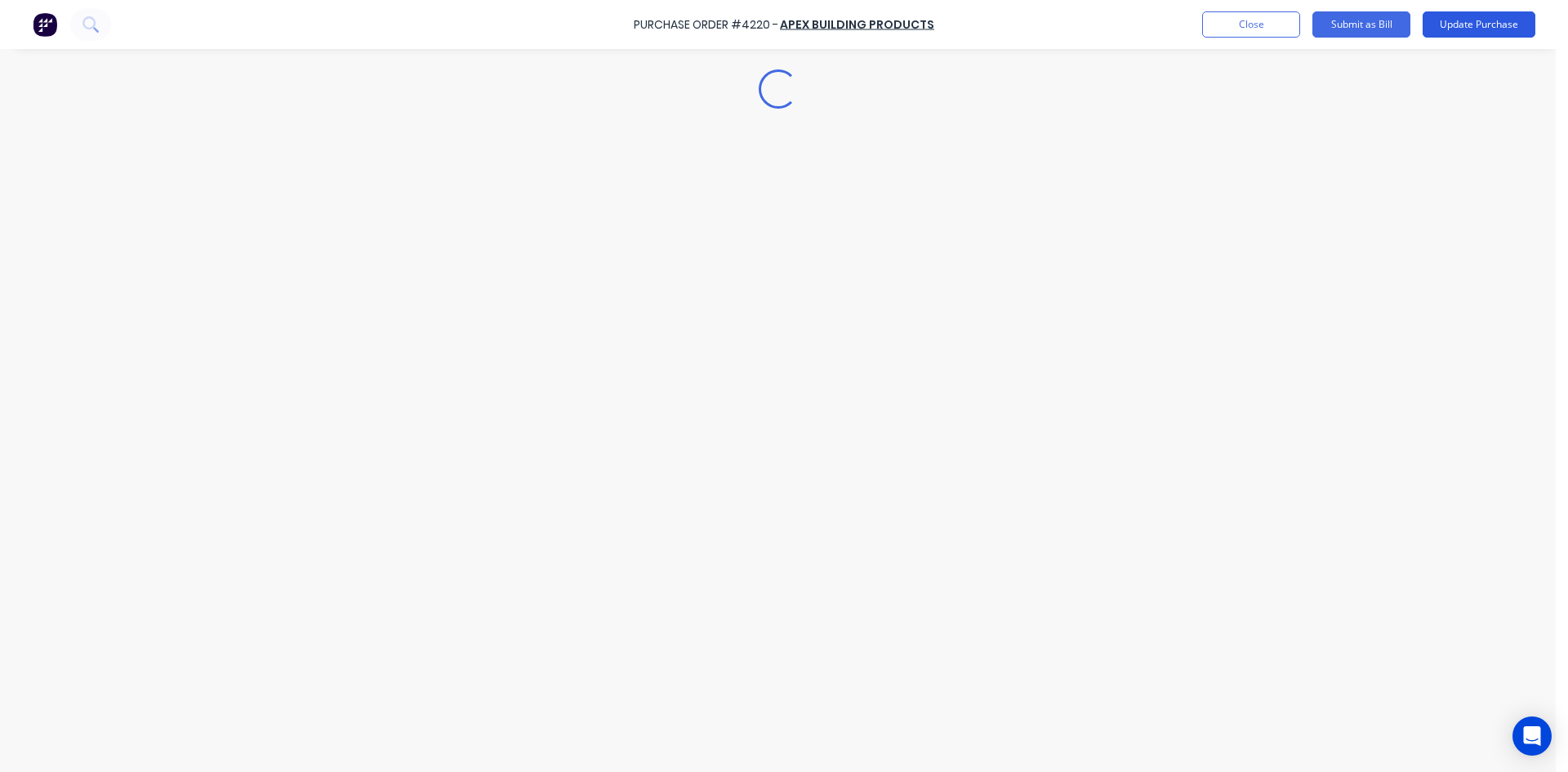
scroll to position [0, 0]
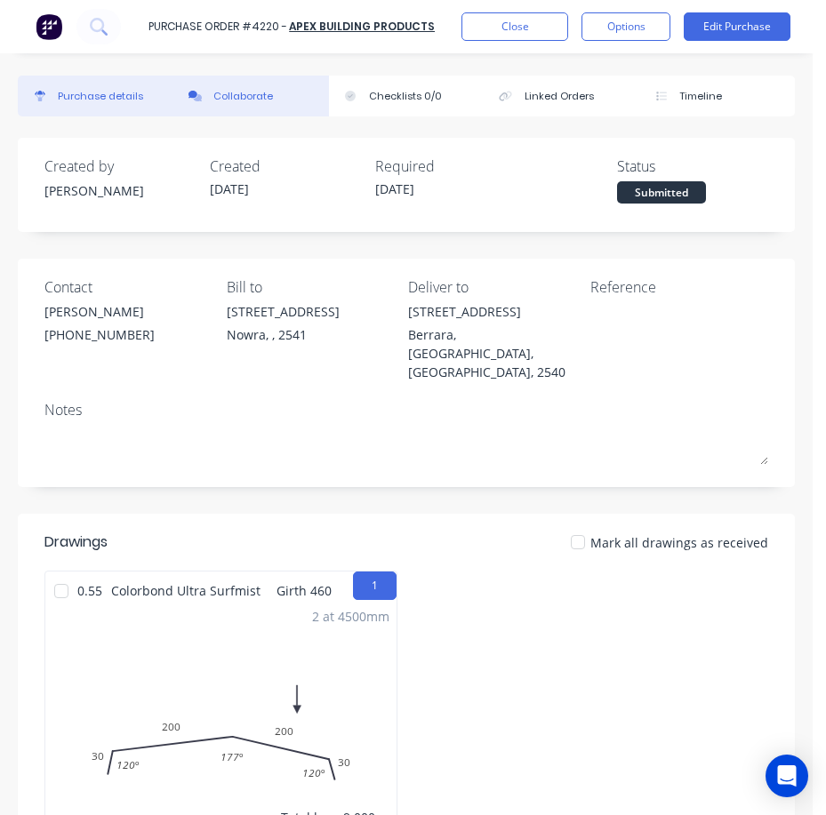
click at [258, 99] on div "Collaborate" at bounding box center [243, 96] width 60 height 15
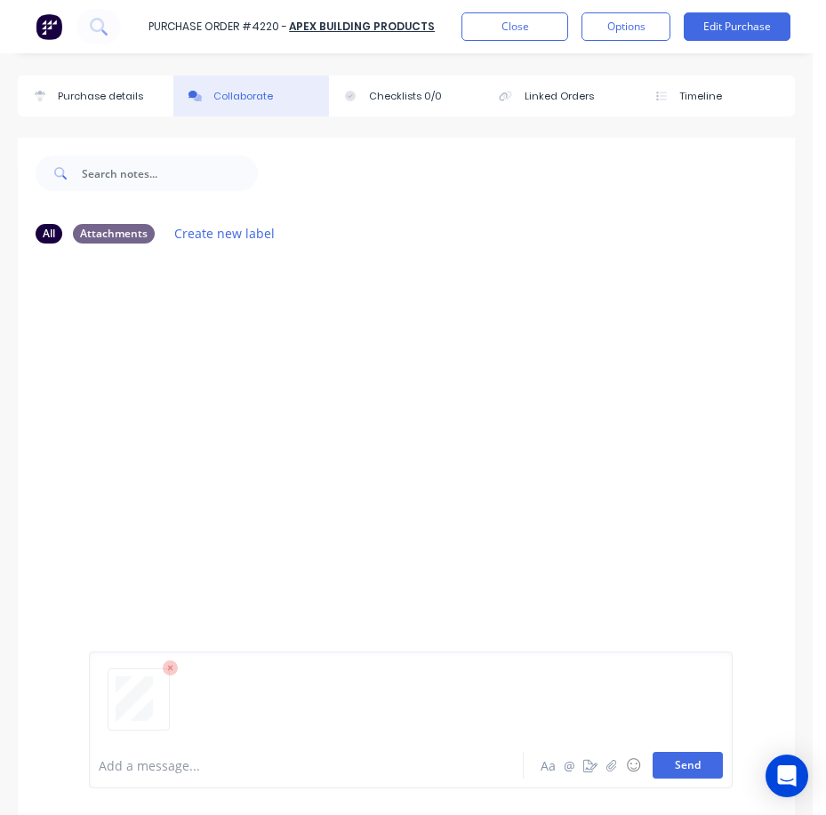
click at [674, 772] on button "Send" at bounding box center [688, 765] width 70 height 27
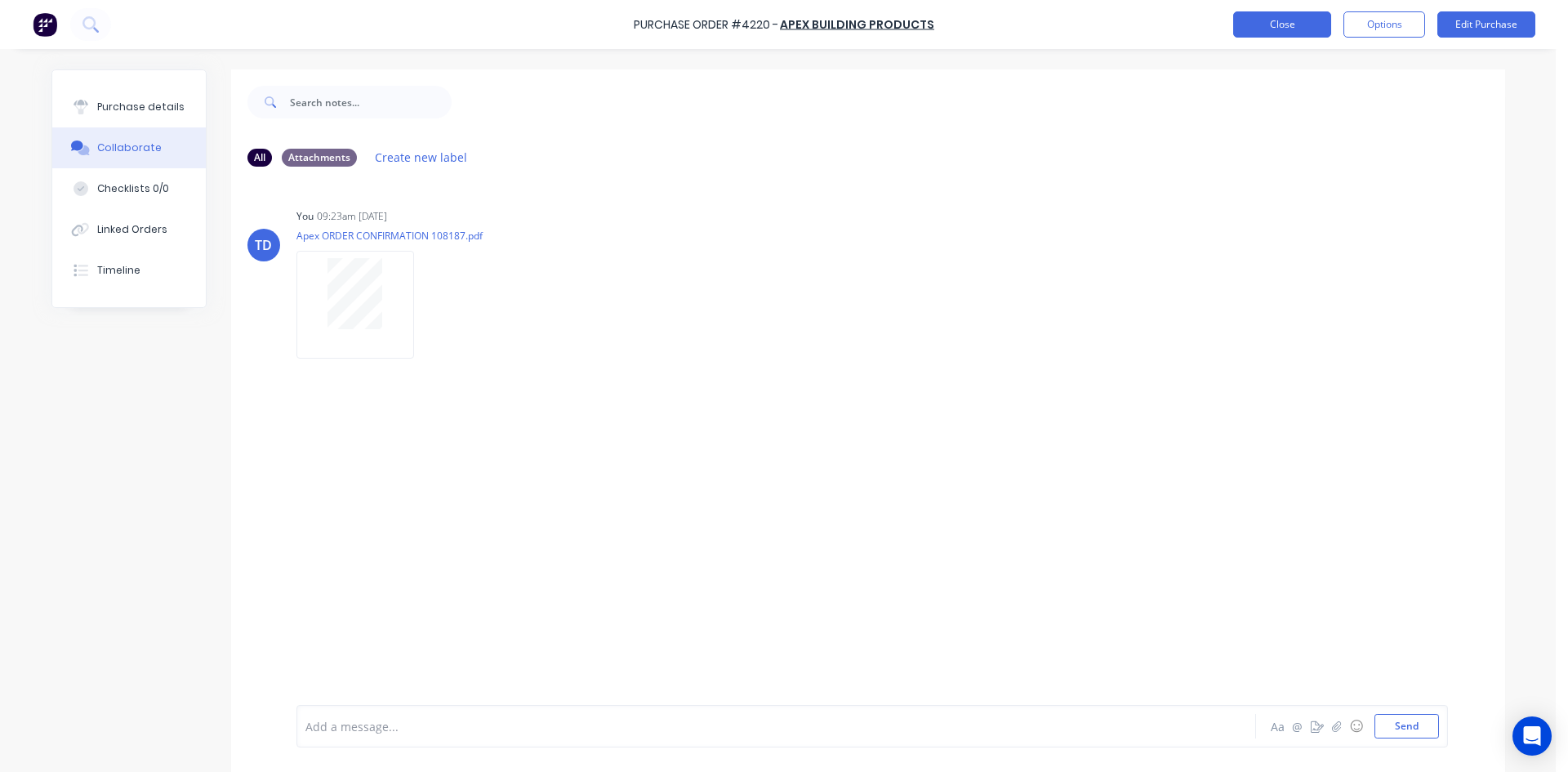
click at [1249, 26] on button "Close" at bounding box center [1282, 24] width 98 height 26
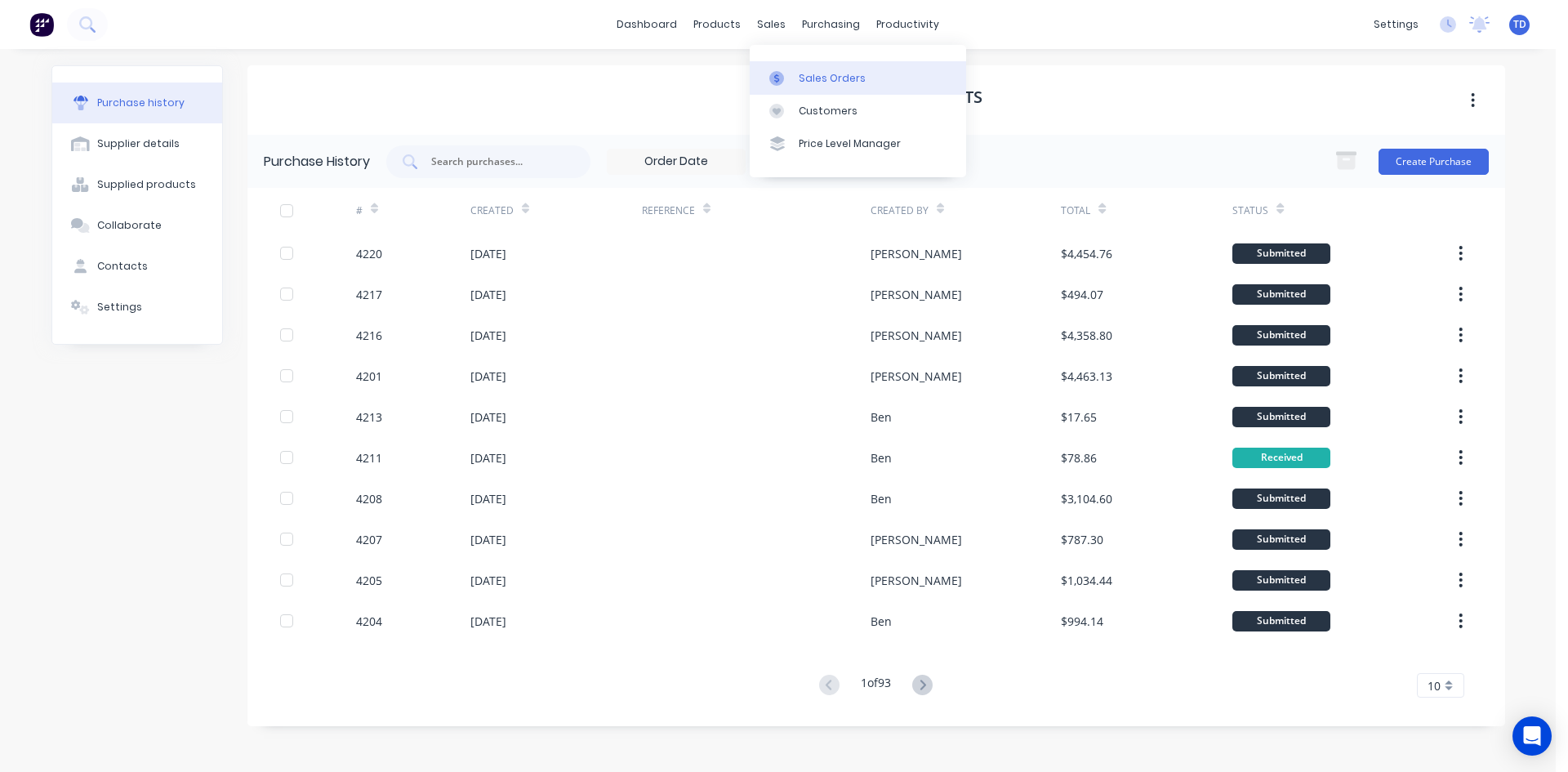
click at [805, 78] on div "Sales Orders" at bounding box center [832, 78] width 67 height 15
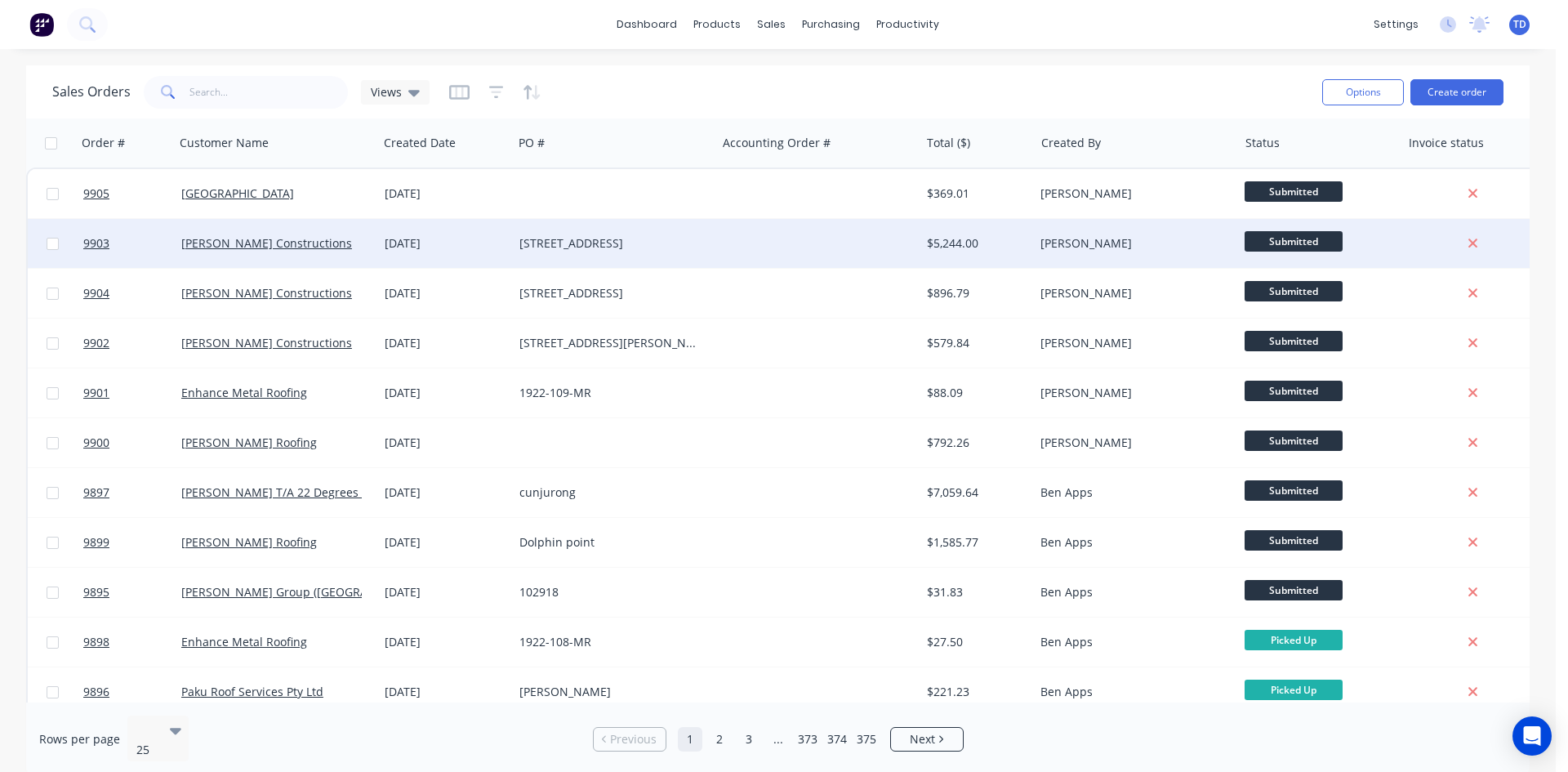
click at [511, 241] on div "25 Sep 2025" at bounding box center [446, 243] width 135 height 49
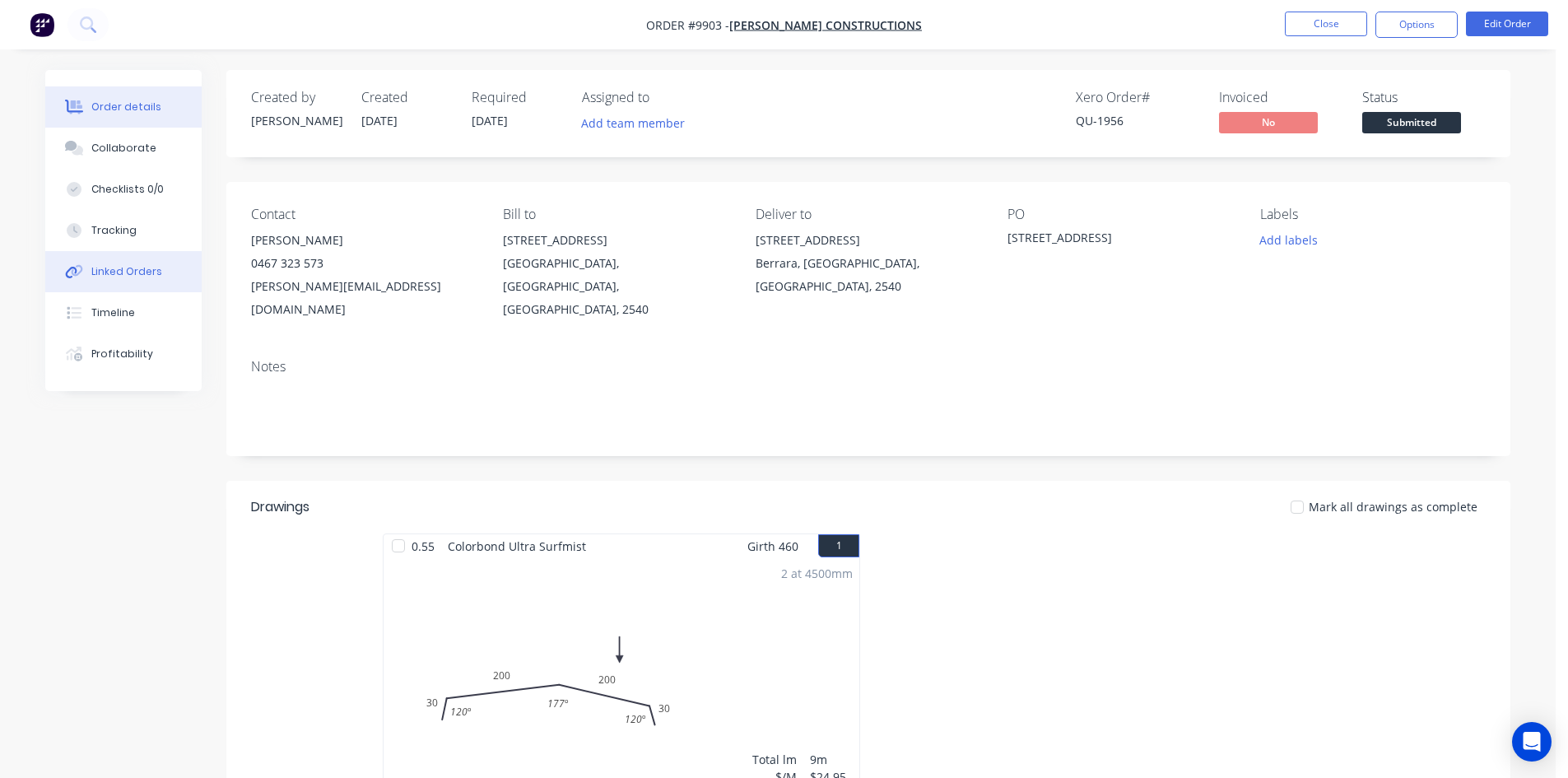
click at [143, 275] on div "Linked Orders" at bounding box center [127, 271] width 70 height 15
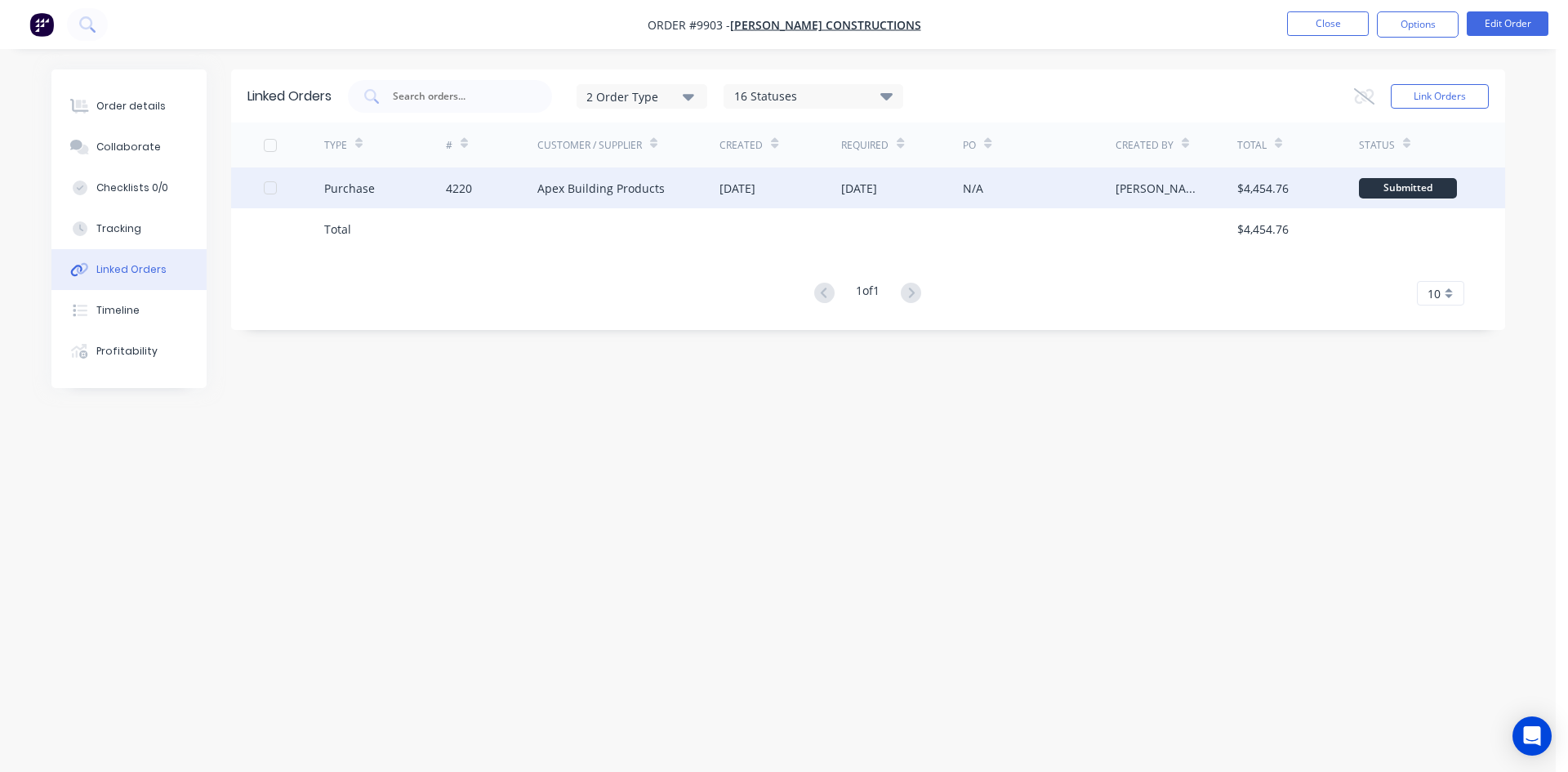
click at [502, 196] on div "4220" at bounding box center [491, 187] width 92 height 40
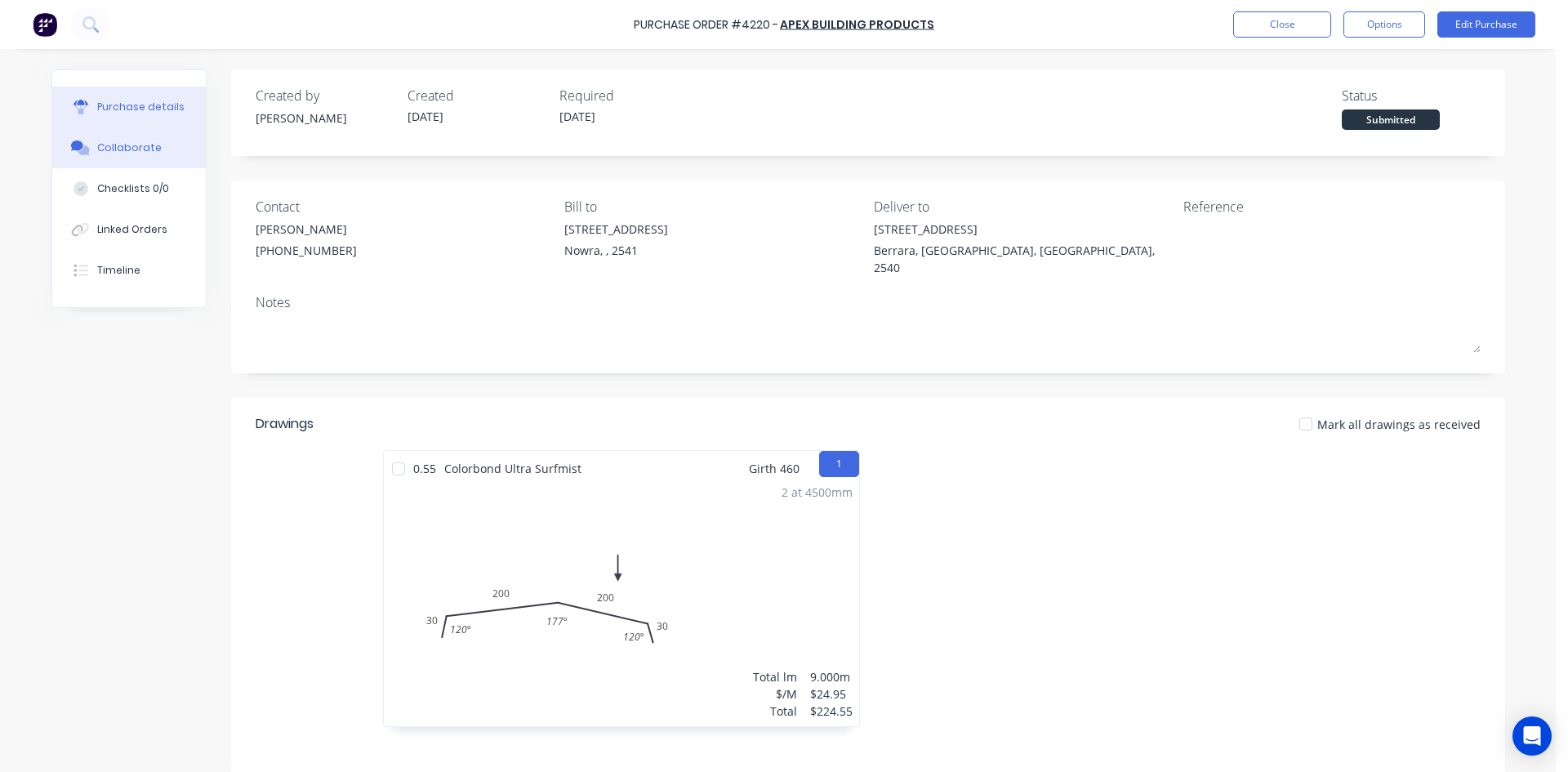
click at [150, 159] on button "Collaborate" at bounding box center [129, 148] width 153 height 40
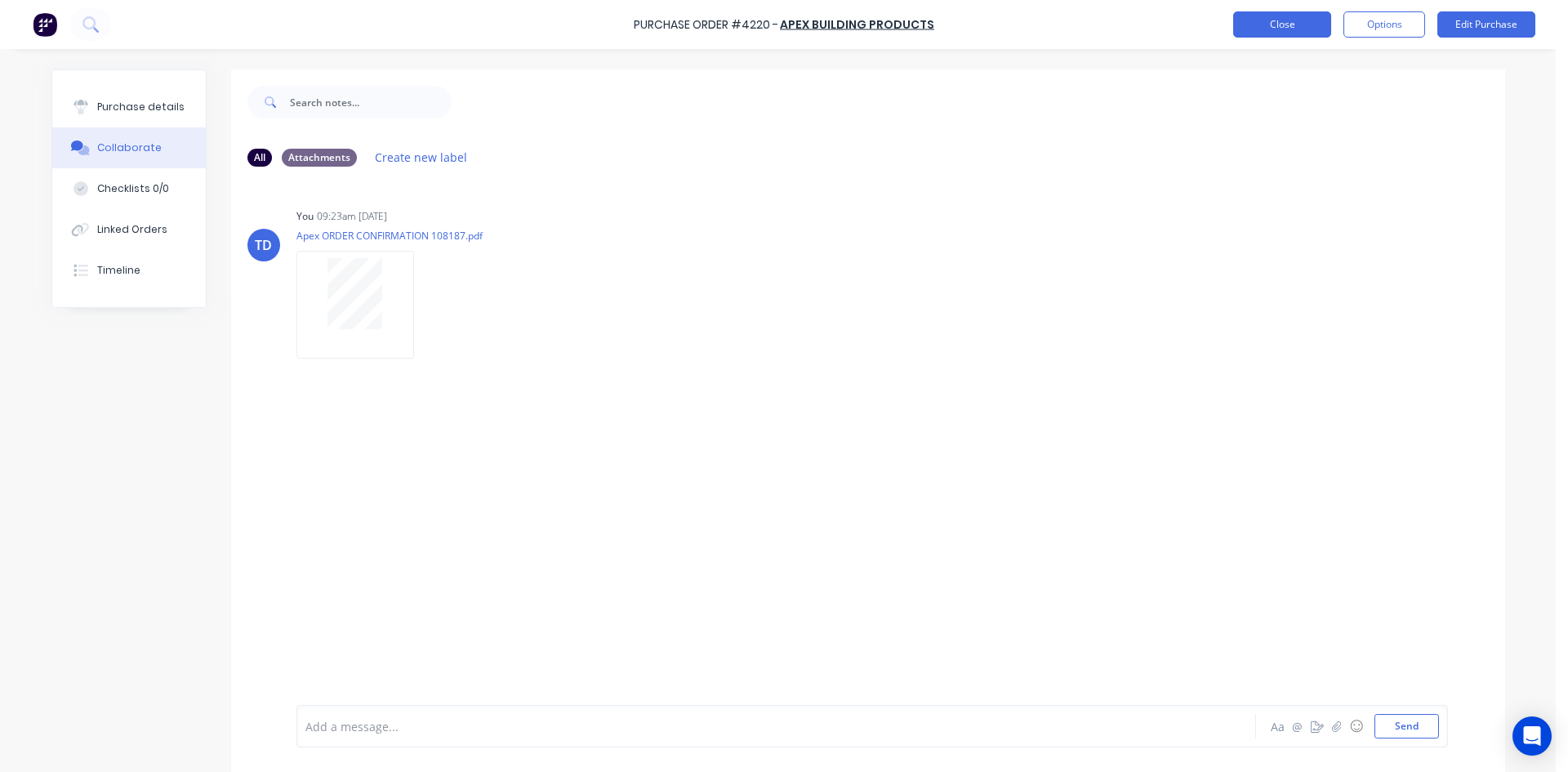
click at [1293, 28] on button "Close" at bounding box center [1282, 24] width 98 height 26
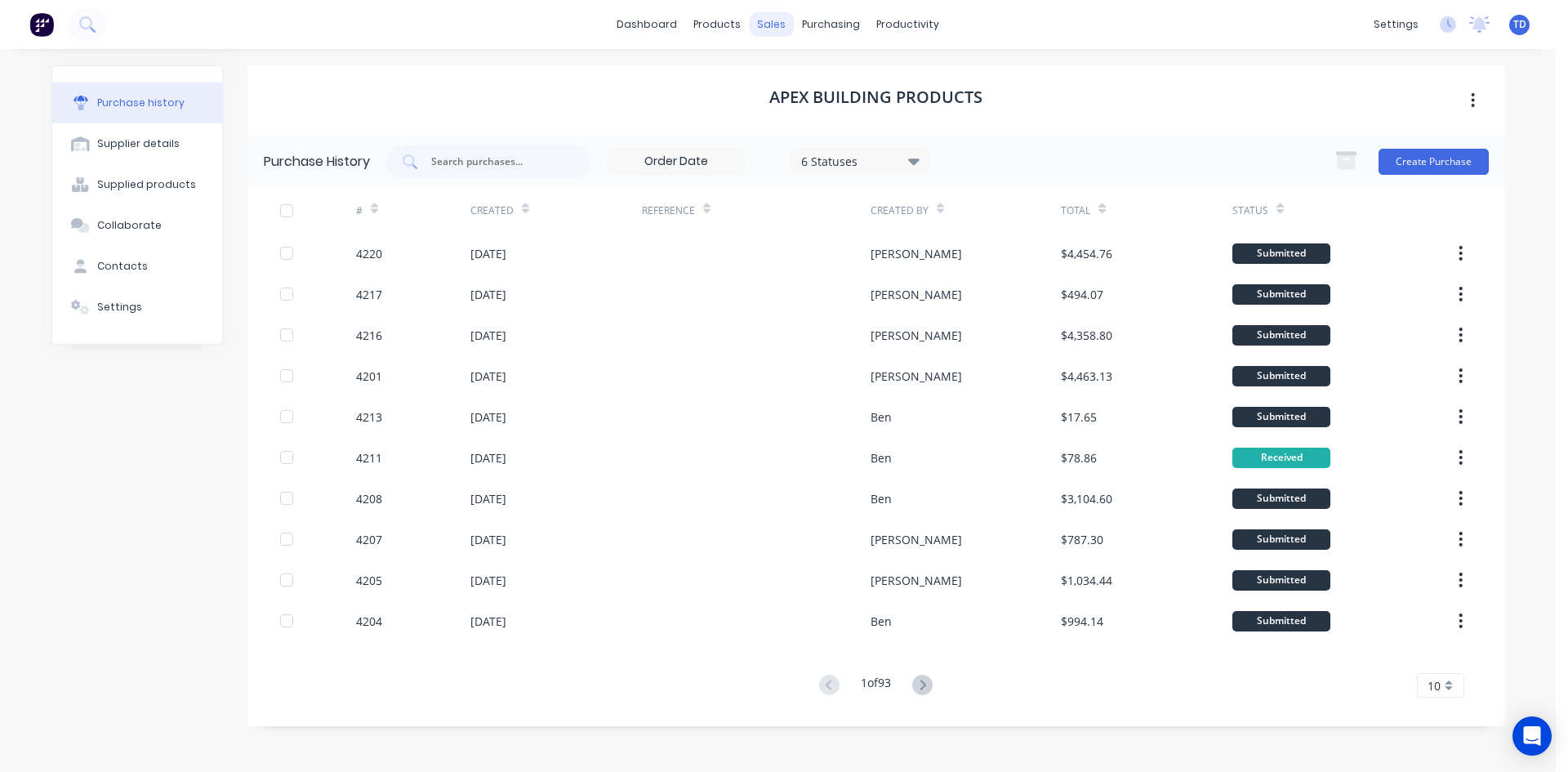
click at [774, 28] on div "sales" at bounding box center [771, 24] width 45 height 25
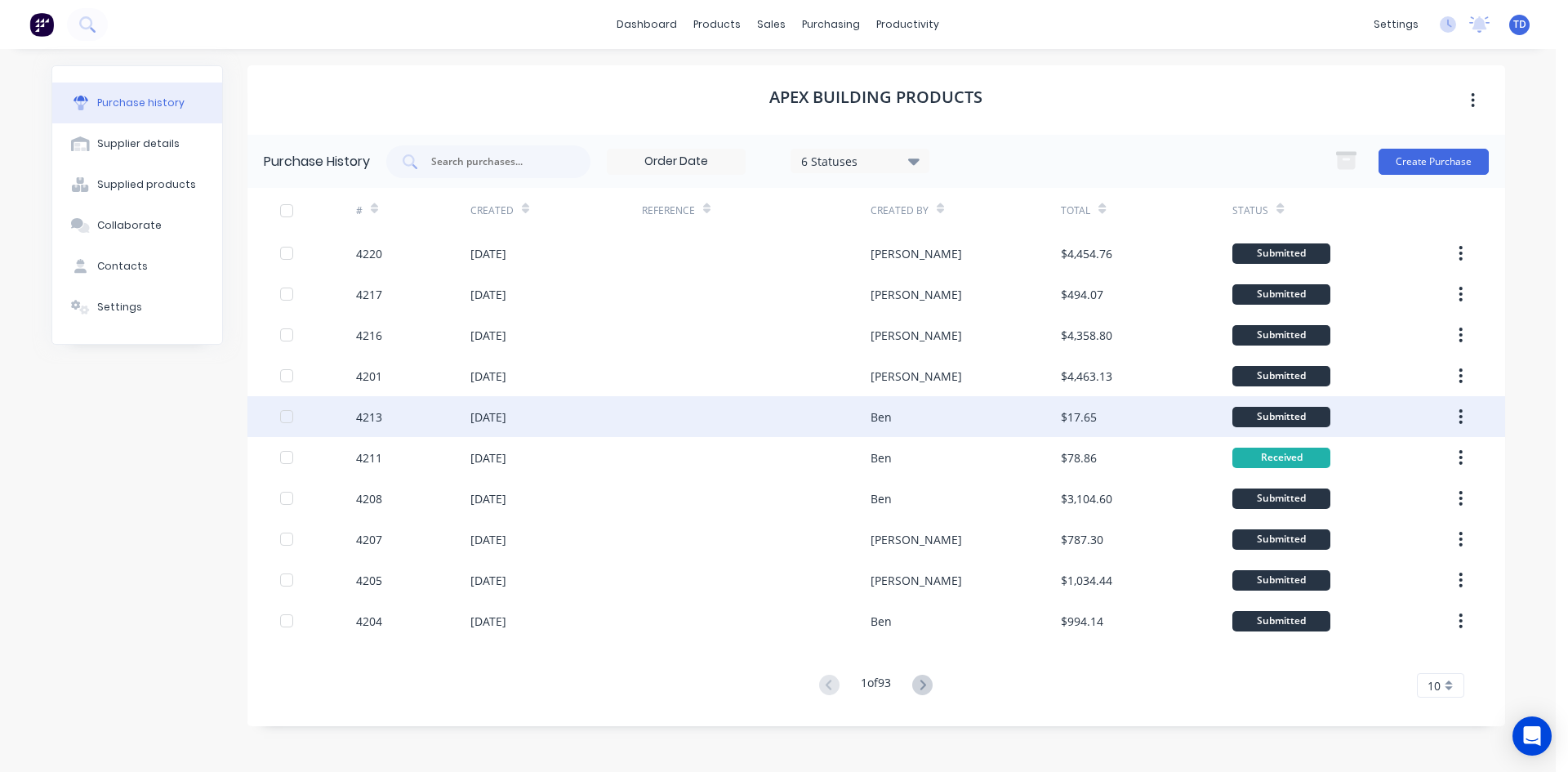
click at [773, 22] on div "sales" at bounding box center [771, 24] width 45 height 25
click at [768, 26] on div "sales" at bounding box center [771, 24] width 45 height 25
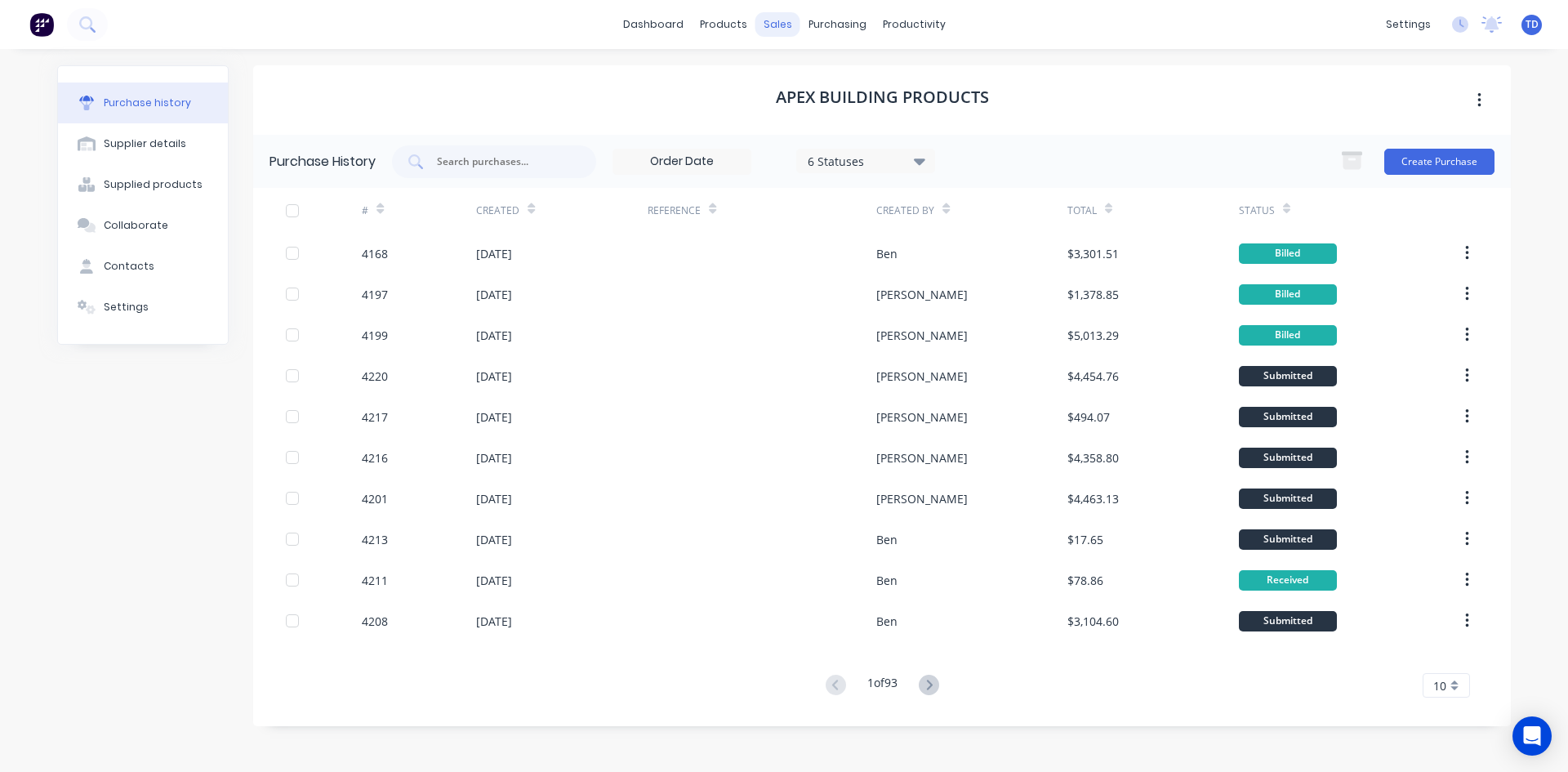
click at [789, 26] on div "sales" at bounding box center [777, 24] width 45 height 25
click at [788, 26] on div "sales" at bounding box center [777, 24] width 45 height 25
click at [813, 105] on div "Customers" at bounding box center [834, 111] width 59 height 15
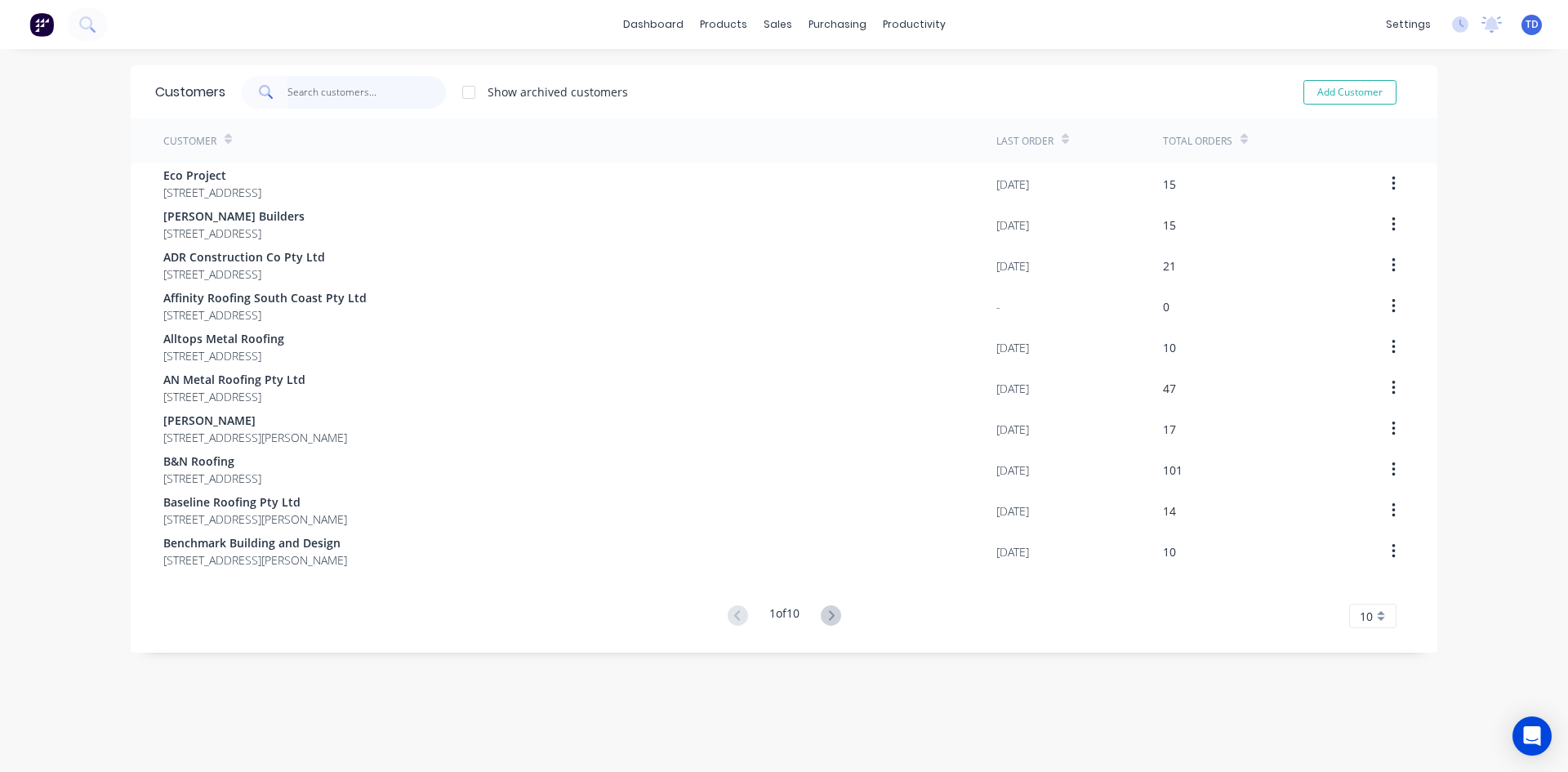
click at [368, 92] on input "text" at bounding box center [367, 93] width 159 height 33
click at [319, 91] on input "text" at bounding box center [367, 93] width 159 height 33
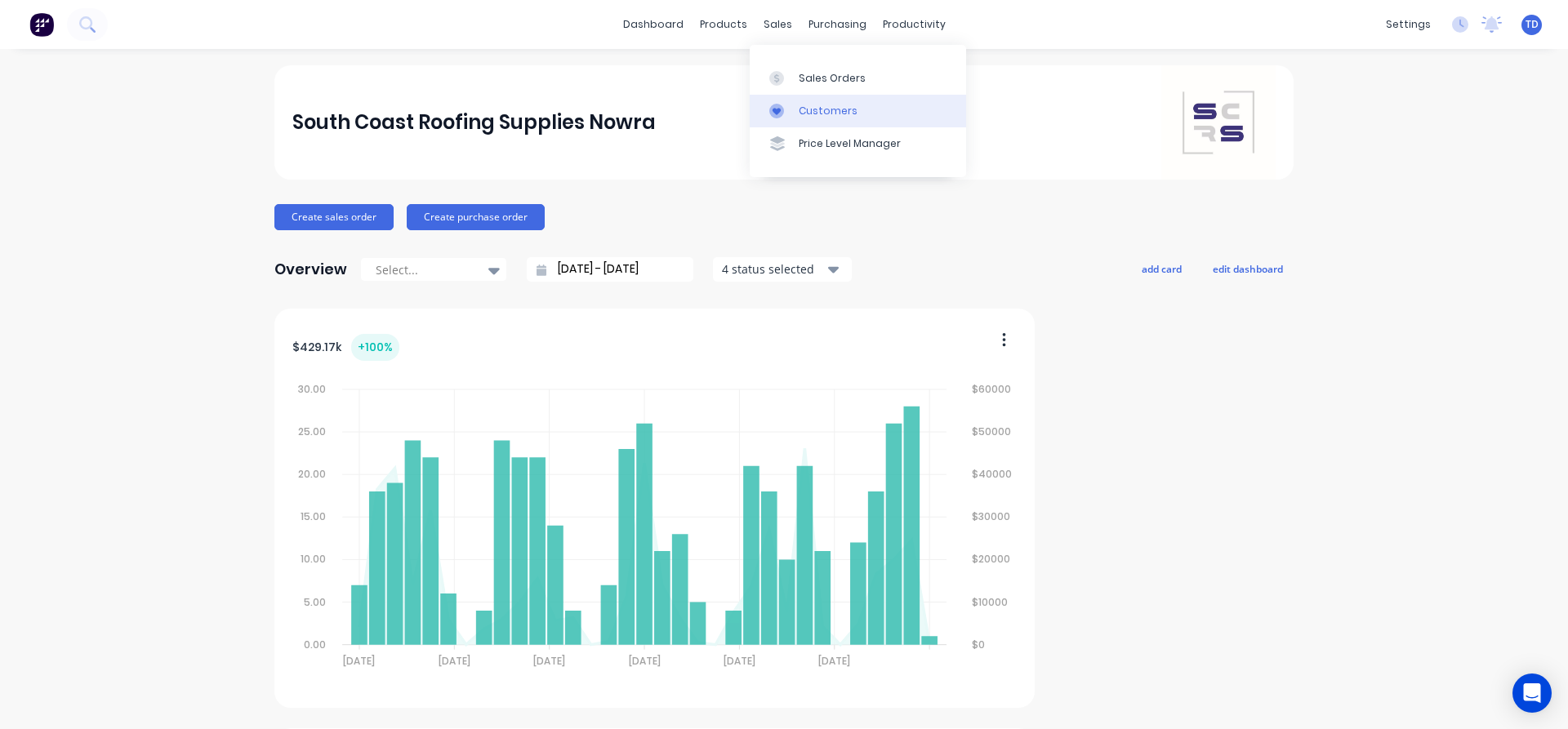
click at [800, 118] on link "Customers" at bounding box center [858, 111] width 217 height 33
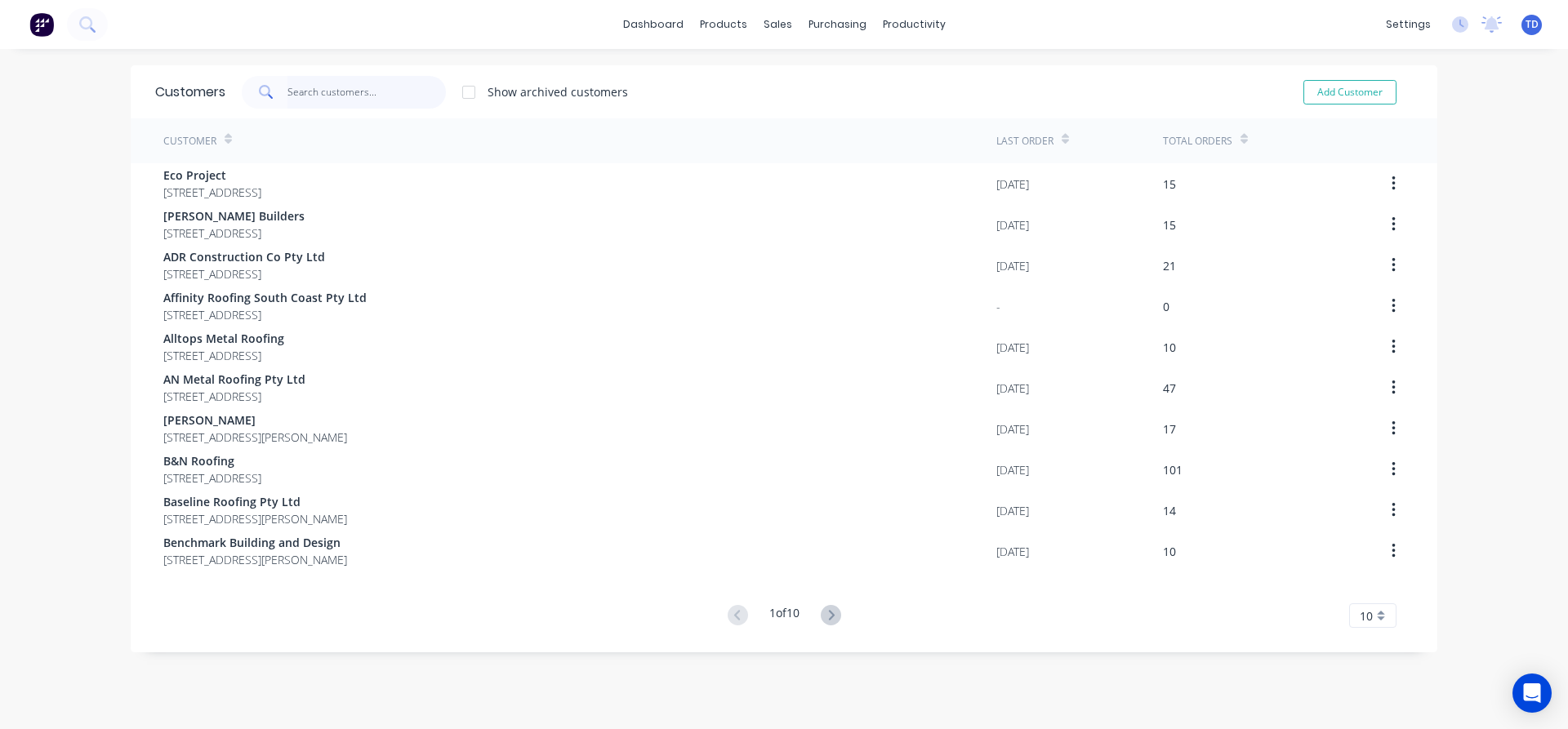
click at [359, 89] on input "text" at bounding box center [367, 93] width 159 height 33
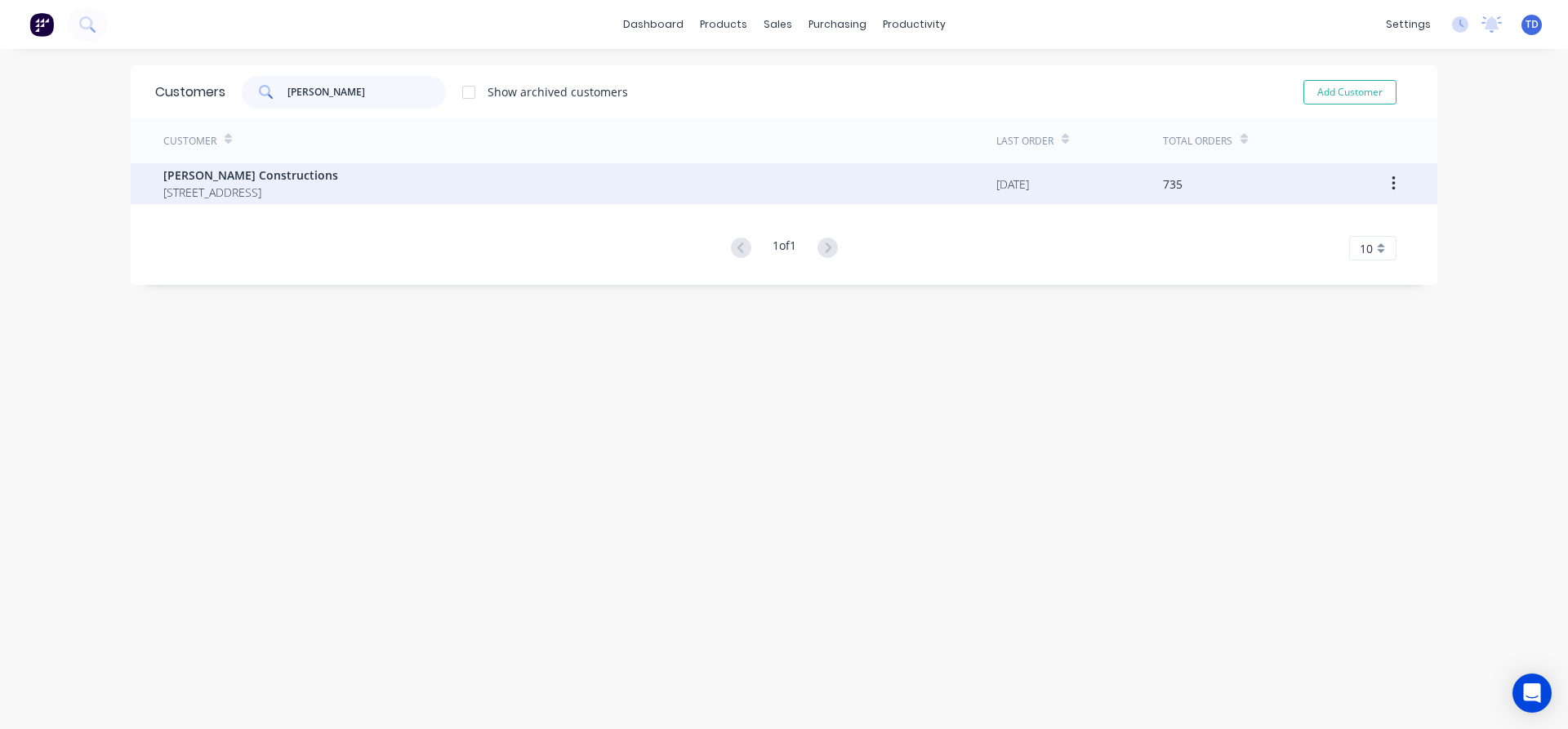
type input "[PERSON_NAME]"
click at [298, 181] on span "[PERSON_NAME] Constructions" at bounding box center [251, 174] width 175 height 17
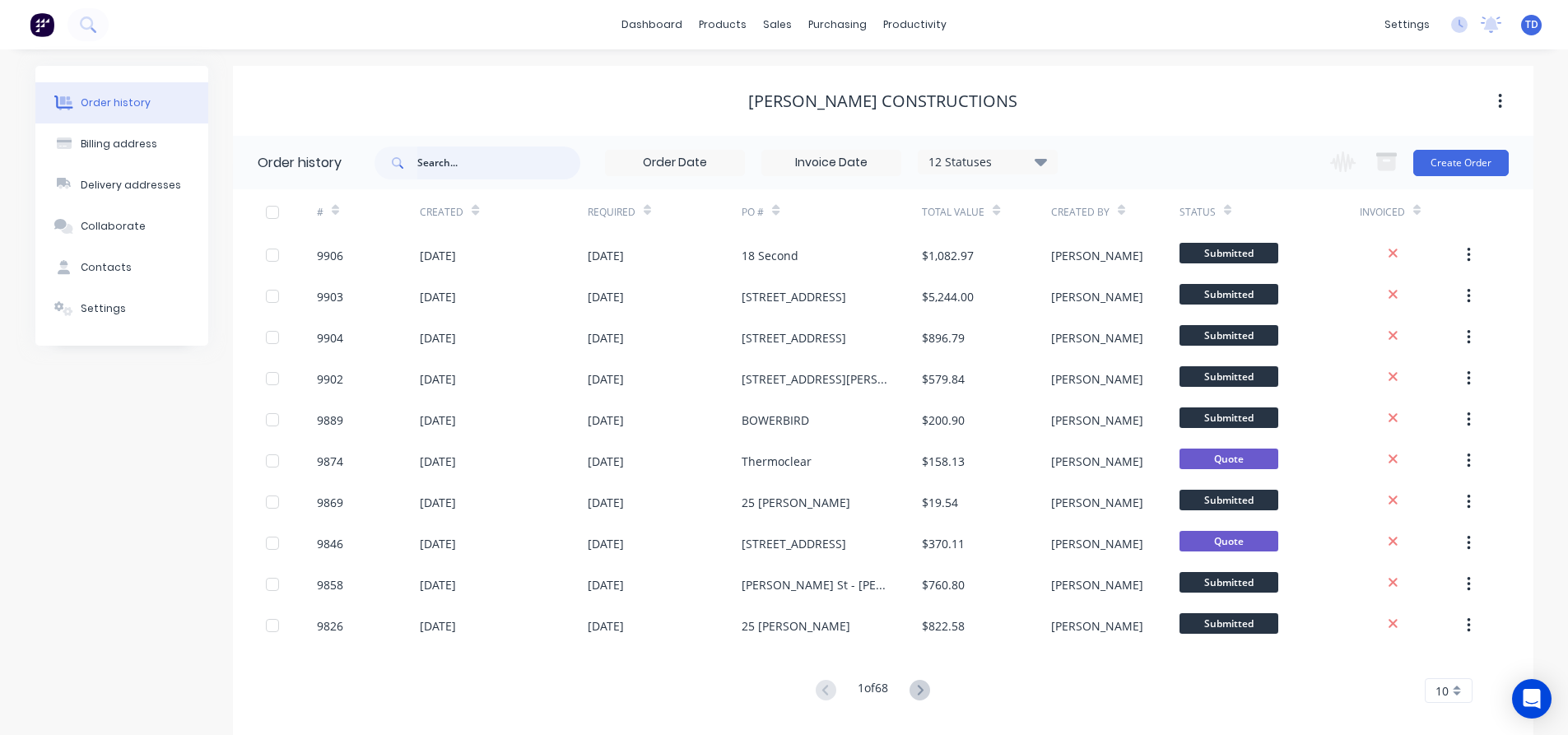
click at [426, 169] on input "text" at bounding box center [499, 163] width 163 height 33
type input "bewong"
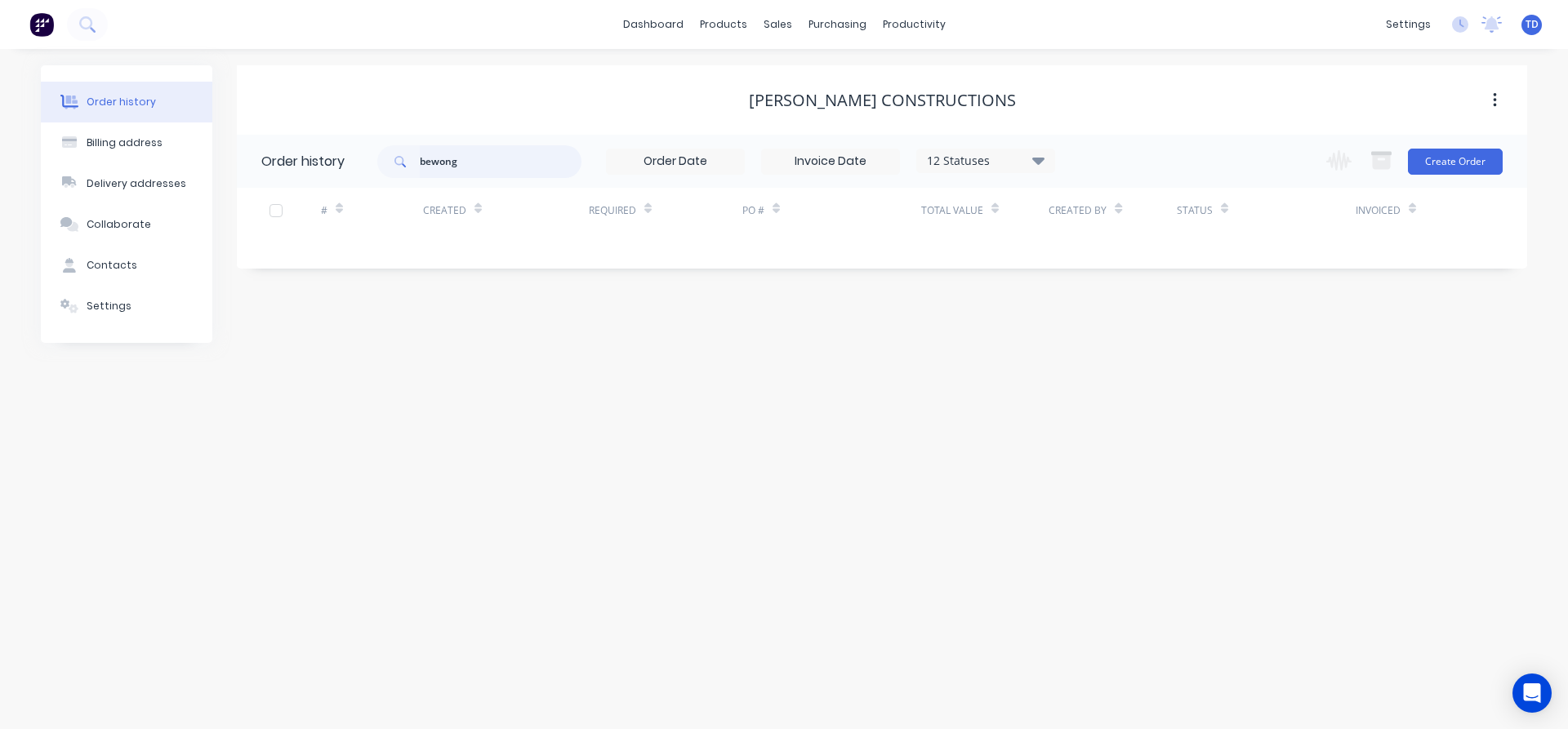
click at [477, 163] on input "bewong" at bounding box center [501, 162] width 162 height 33
type input "bewo"
click at [477, 163] on input "bewo" at bounding box center [501, 162] width 162 height 33
type input "b"
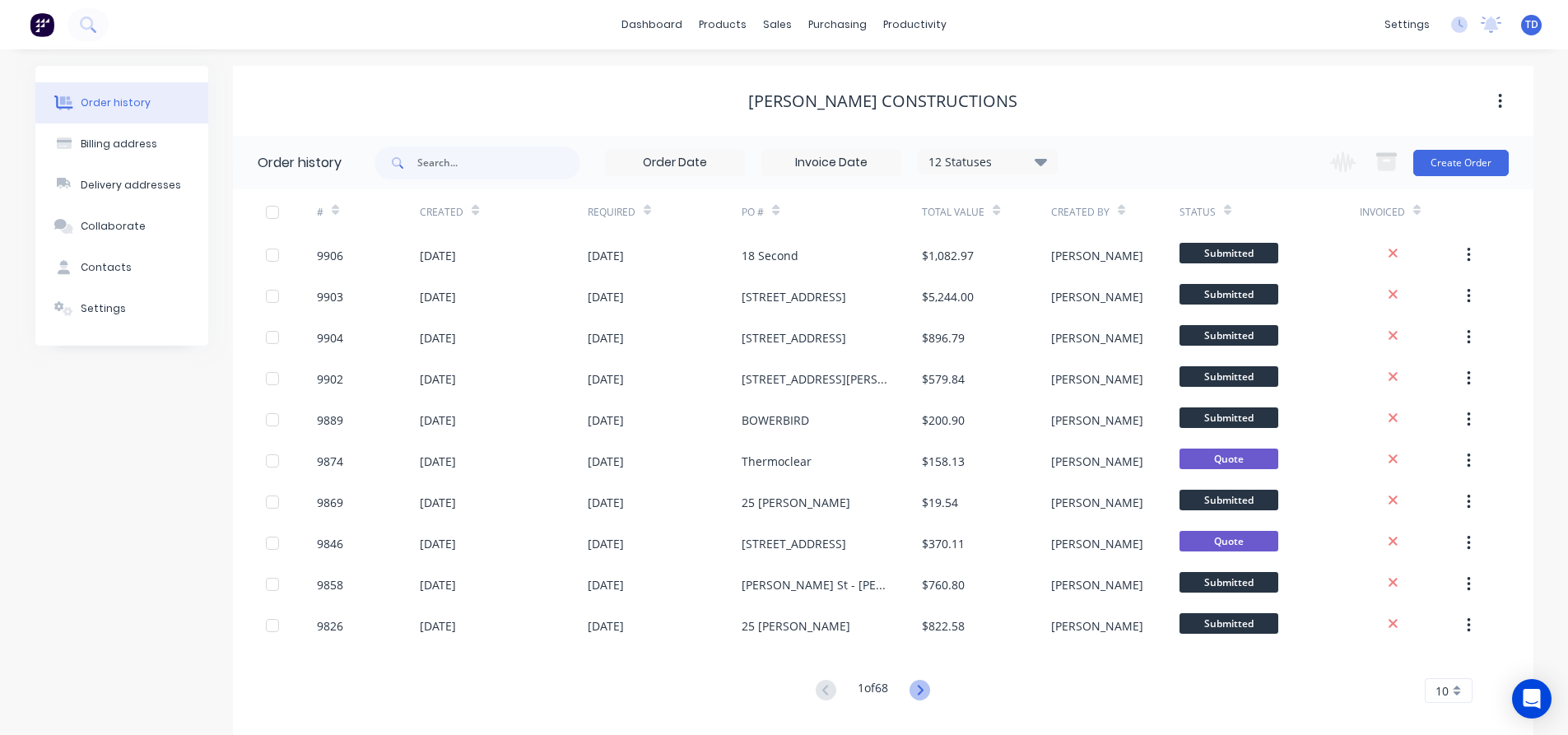
click at [922, 695] on icon at bounding box center [920, 690] width 20 height 20
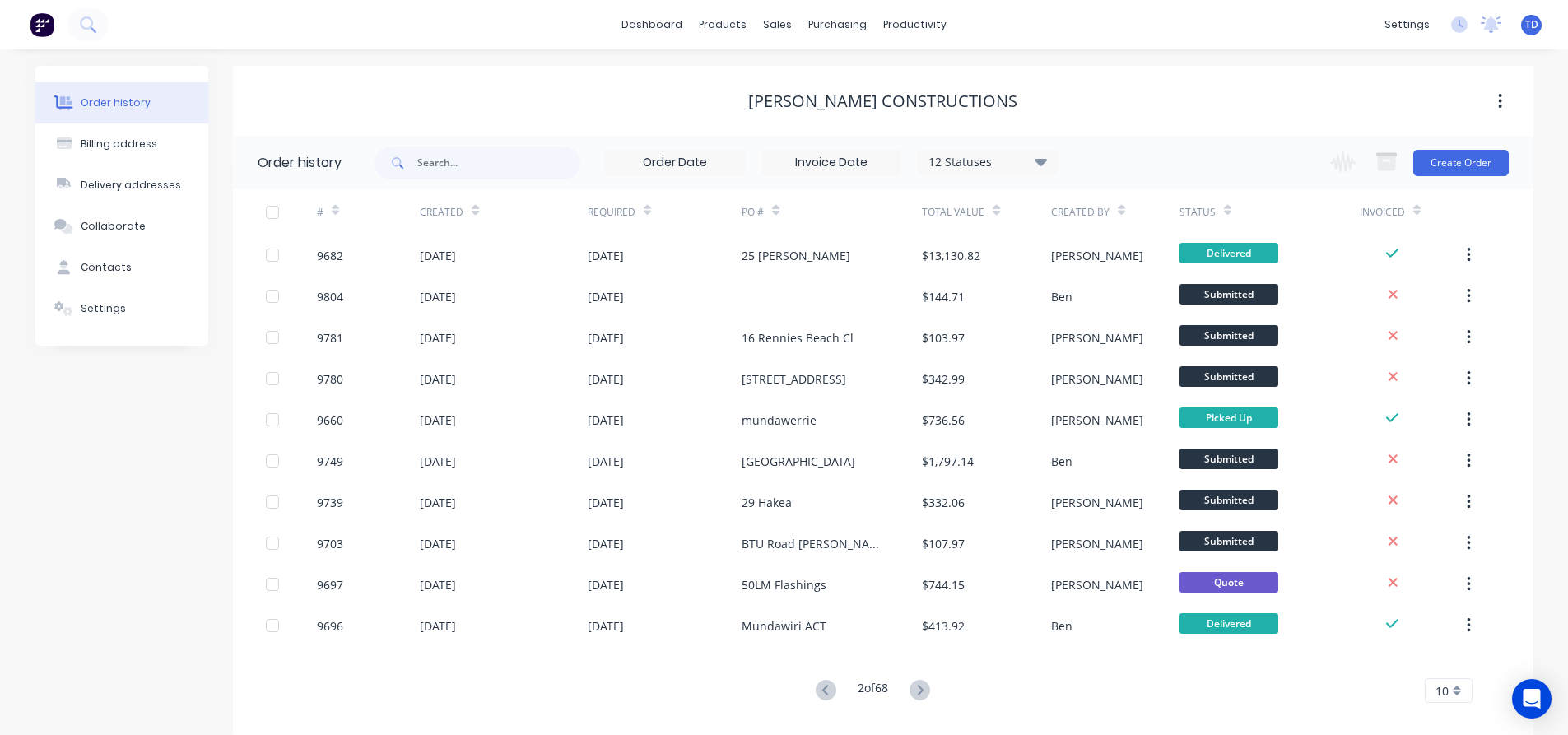
click at [921, 695] on icon at bounding box center [920, 690] width 20 height 20
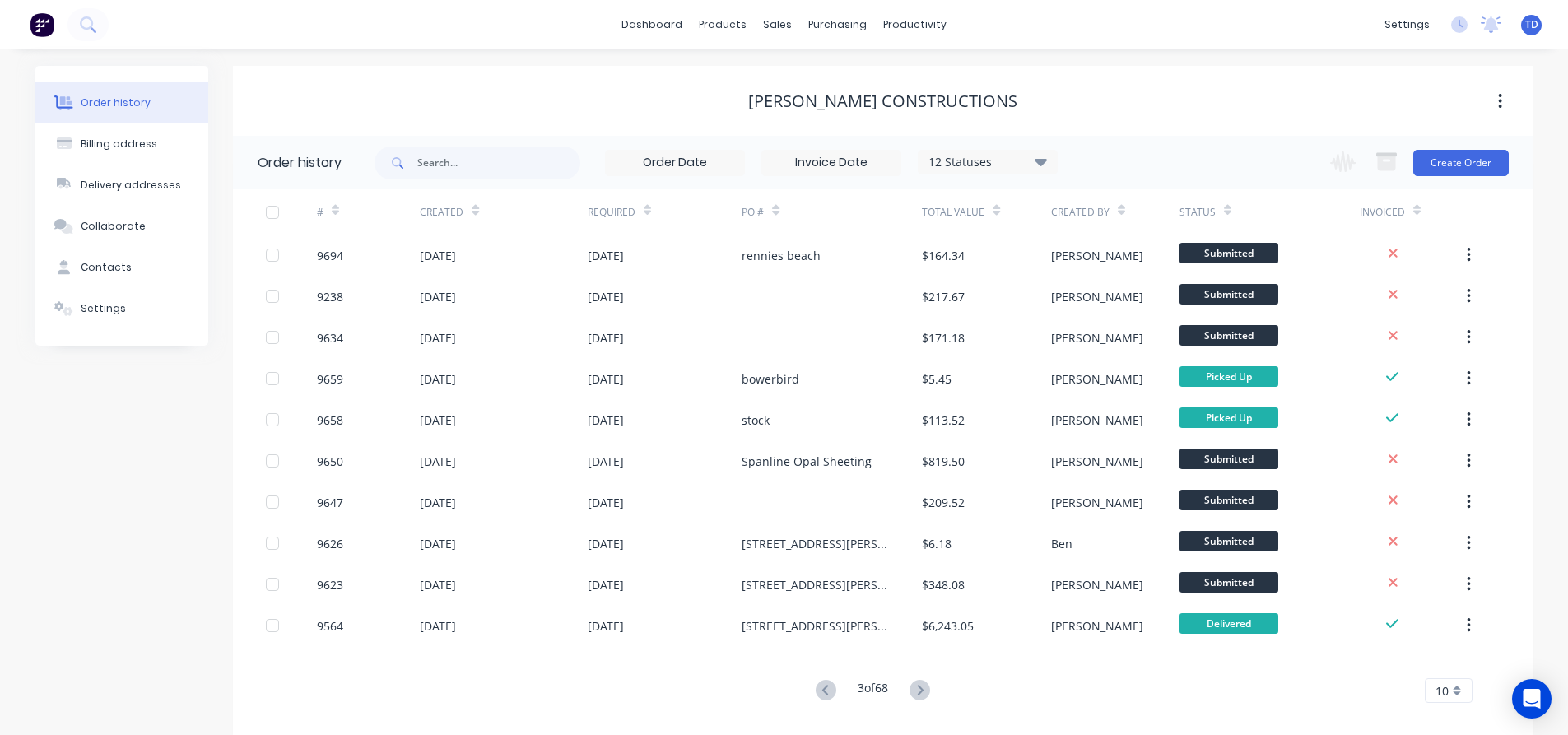
click at [921, 695] on icon at bounding box center [920, 690] width 20 height 20
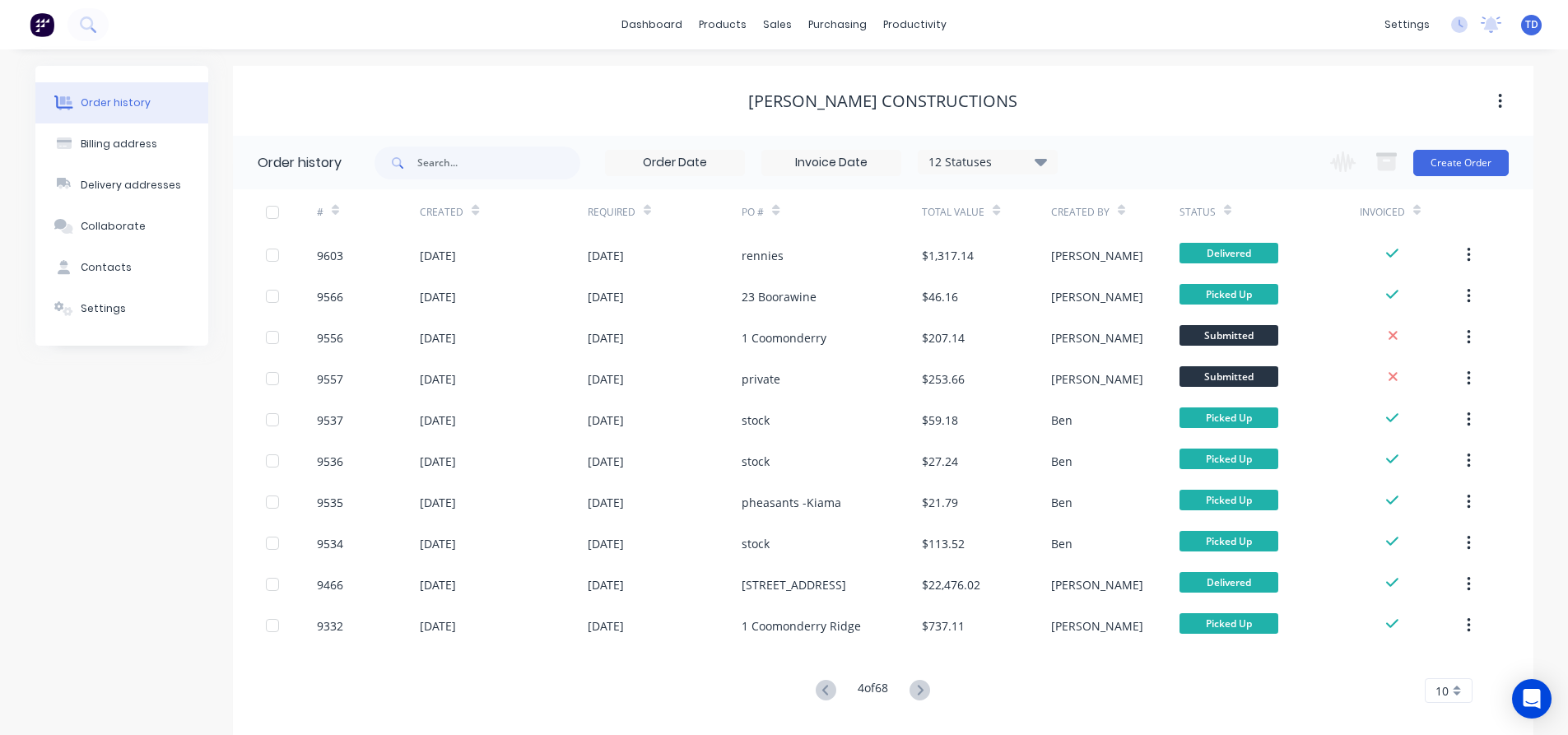
click at [921, 695] on icon at bounding box center [920, 690] width 20 height 20
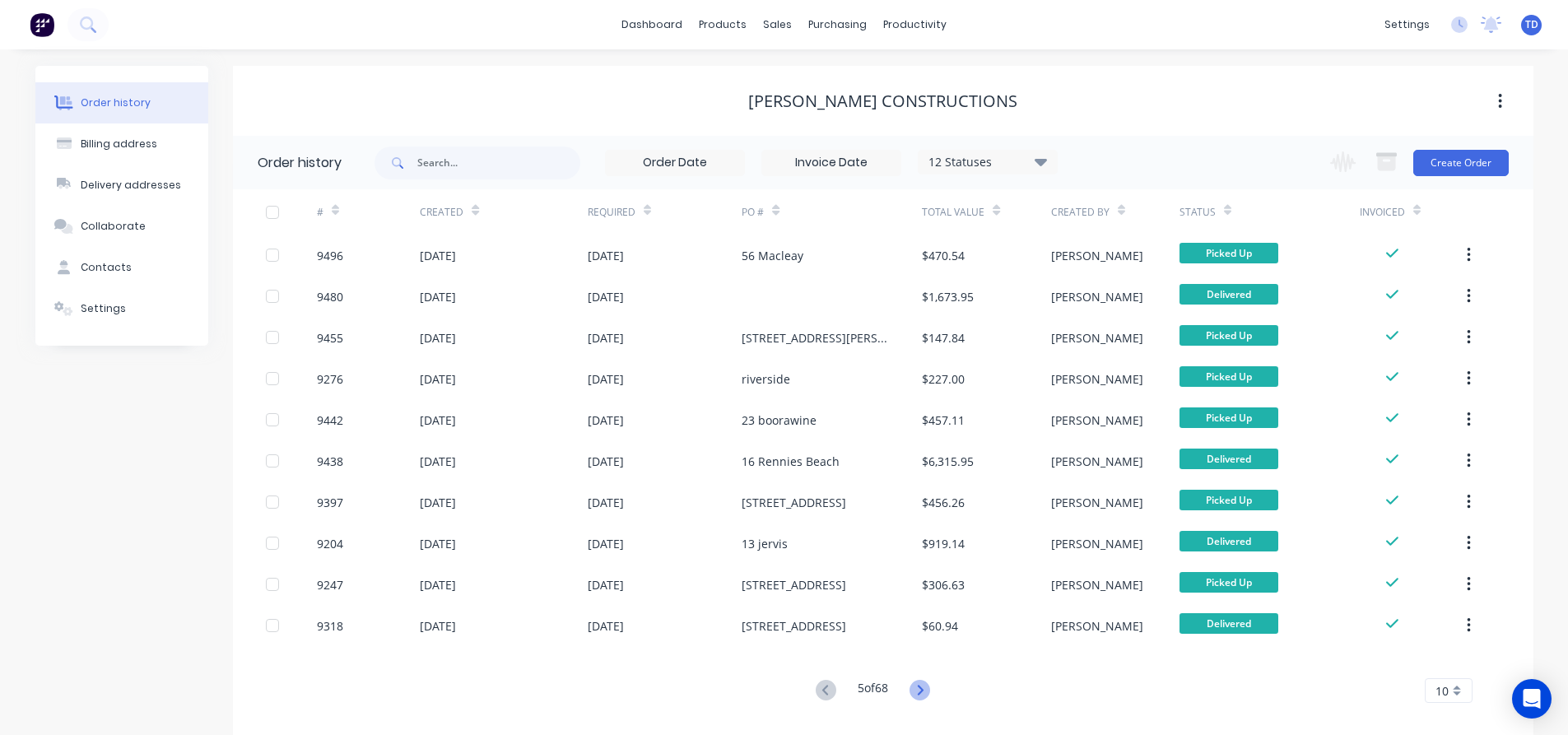
click at [920, 684] on icon at bounding box center [920, 690] width 20 height 20
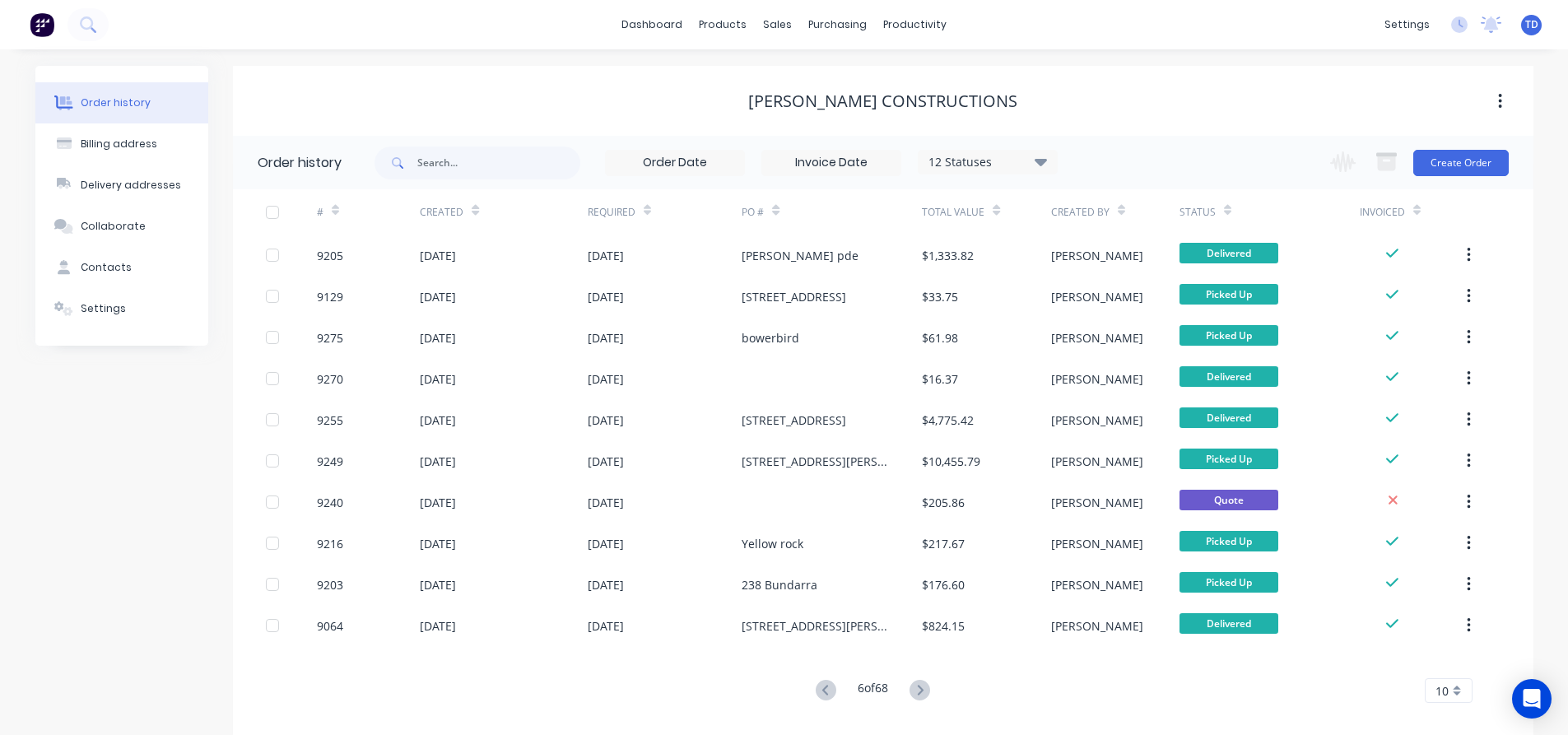
click at [921, 691] on icon at bounding box center [920, 690] width 20 height 20
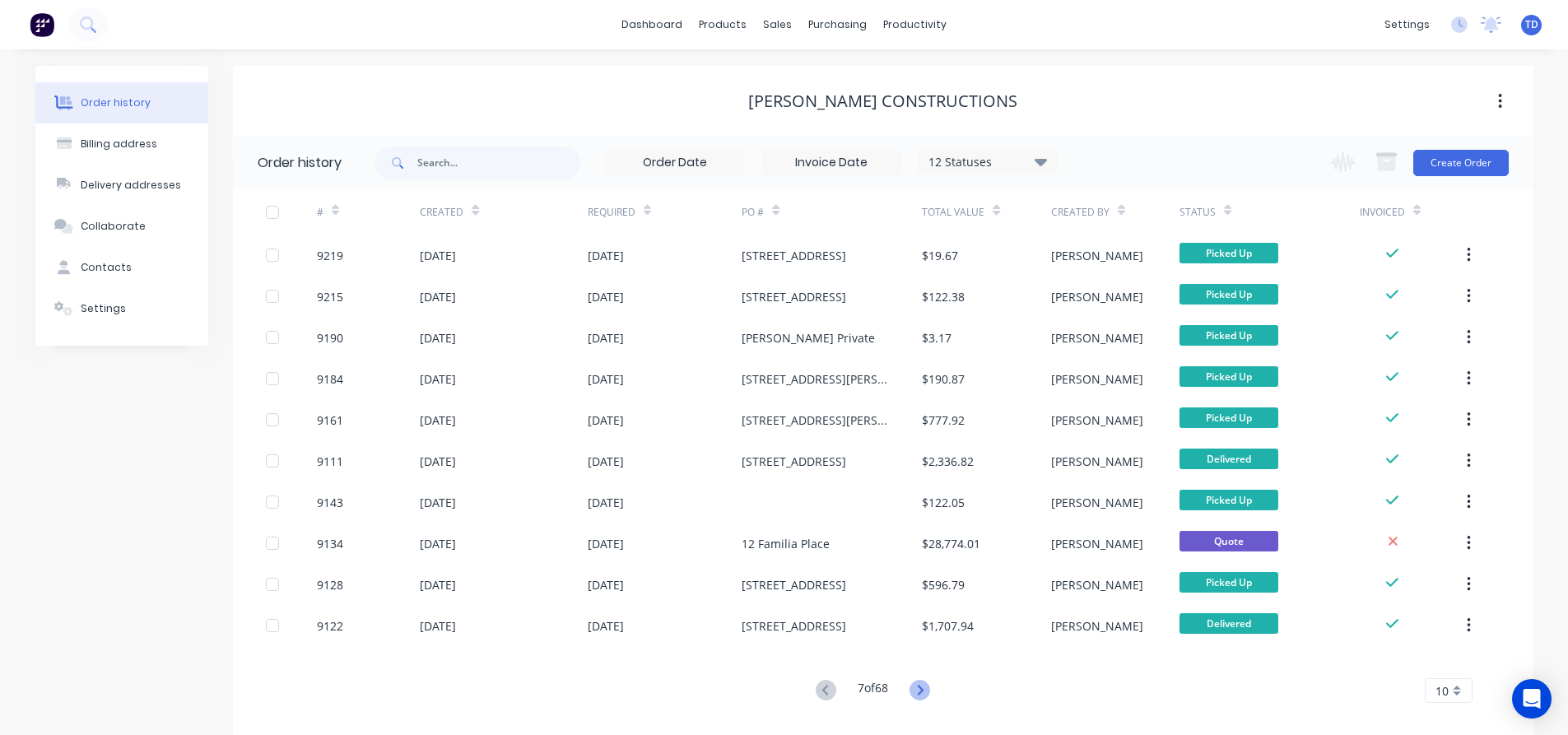
click at [923, 690] on icon at bounding box center [920, 690] width 20 height 20
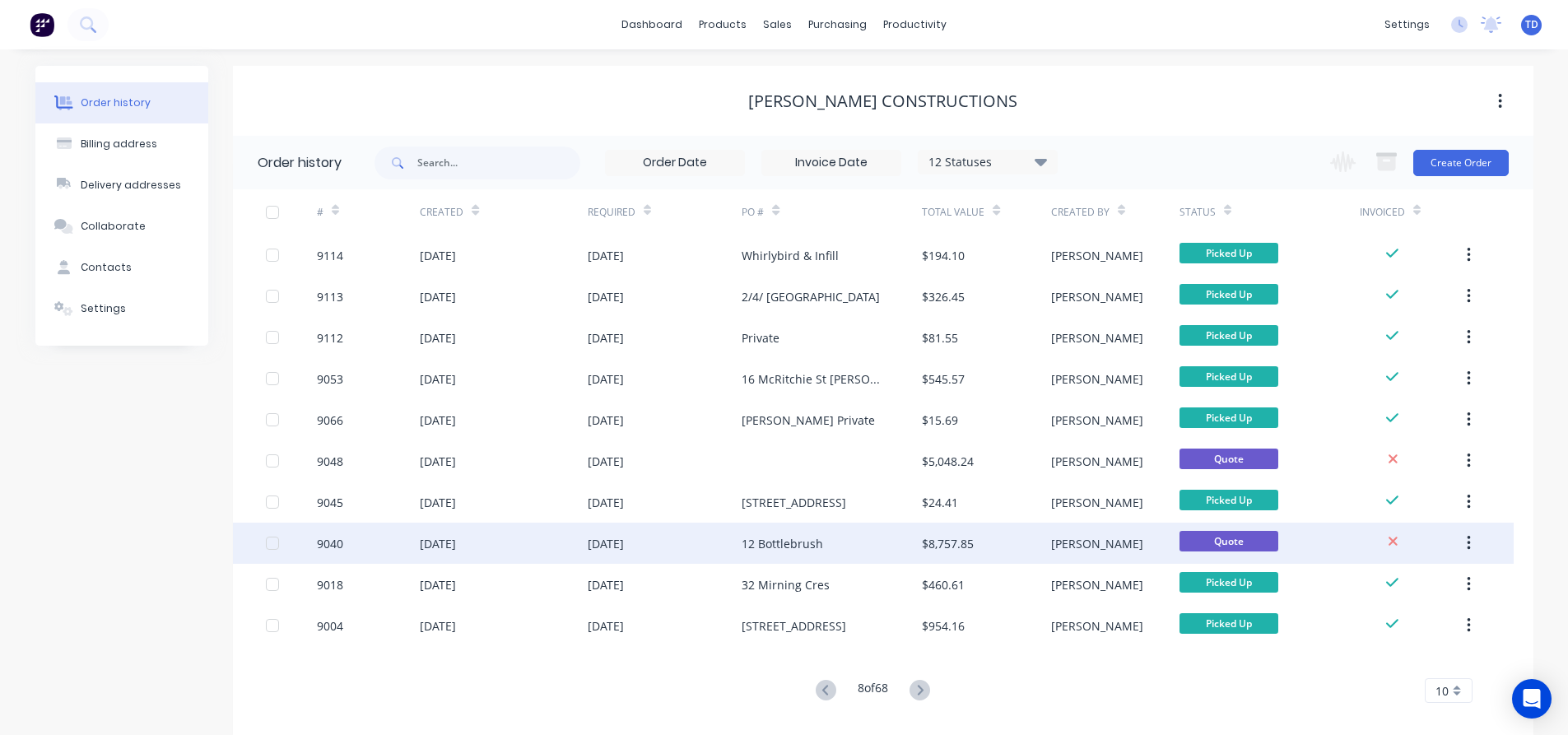
click at [824, 543] on div "12 Bottlebrush" at bounding box center [831, 543] width 180 height 41
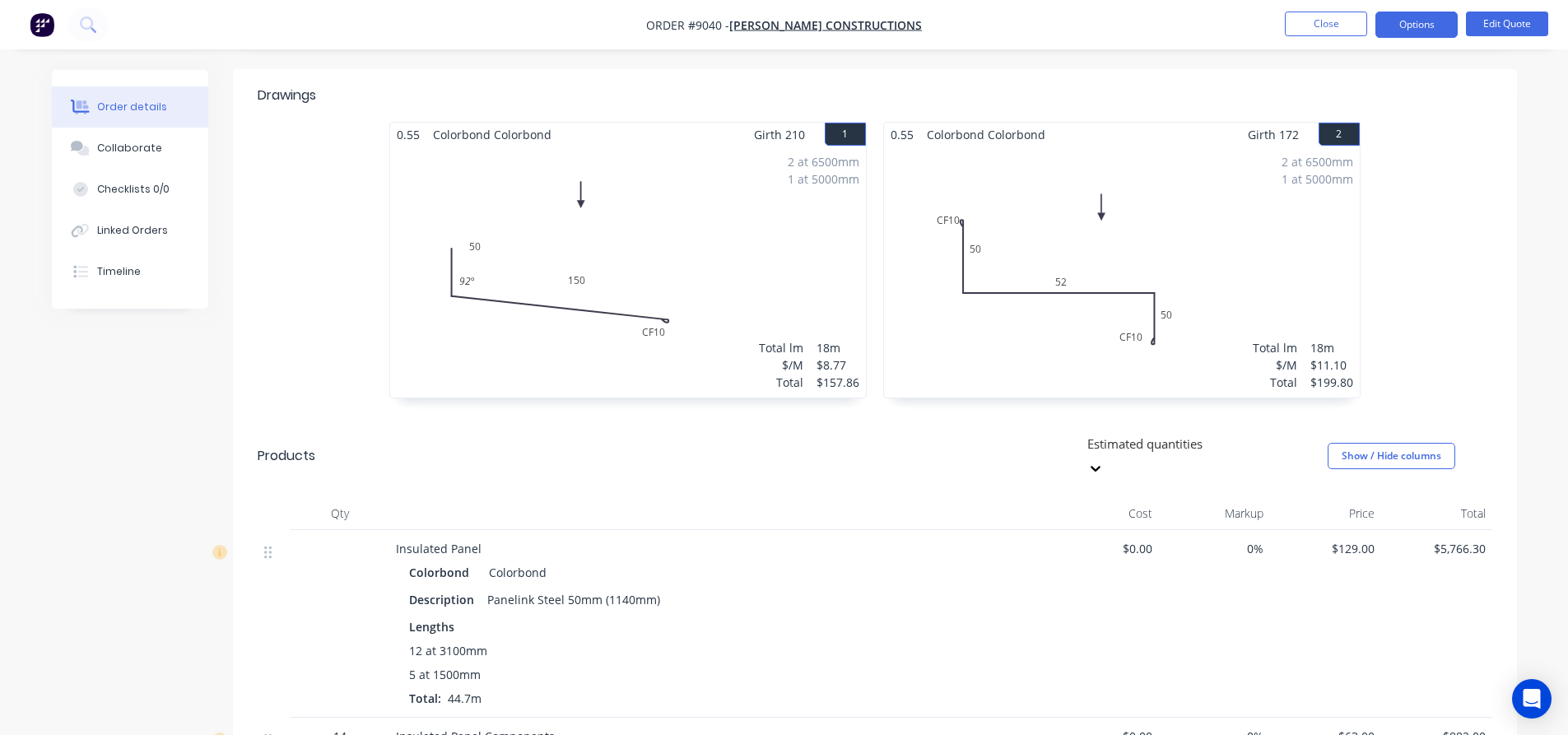
scroll to position [494, 0]
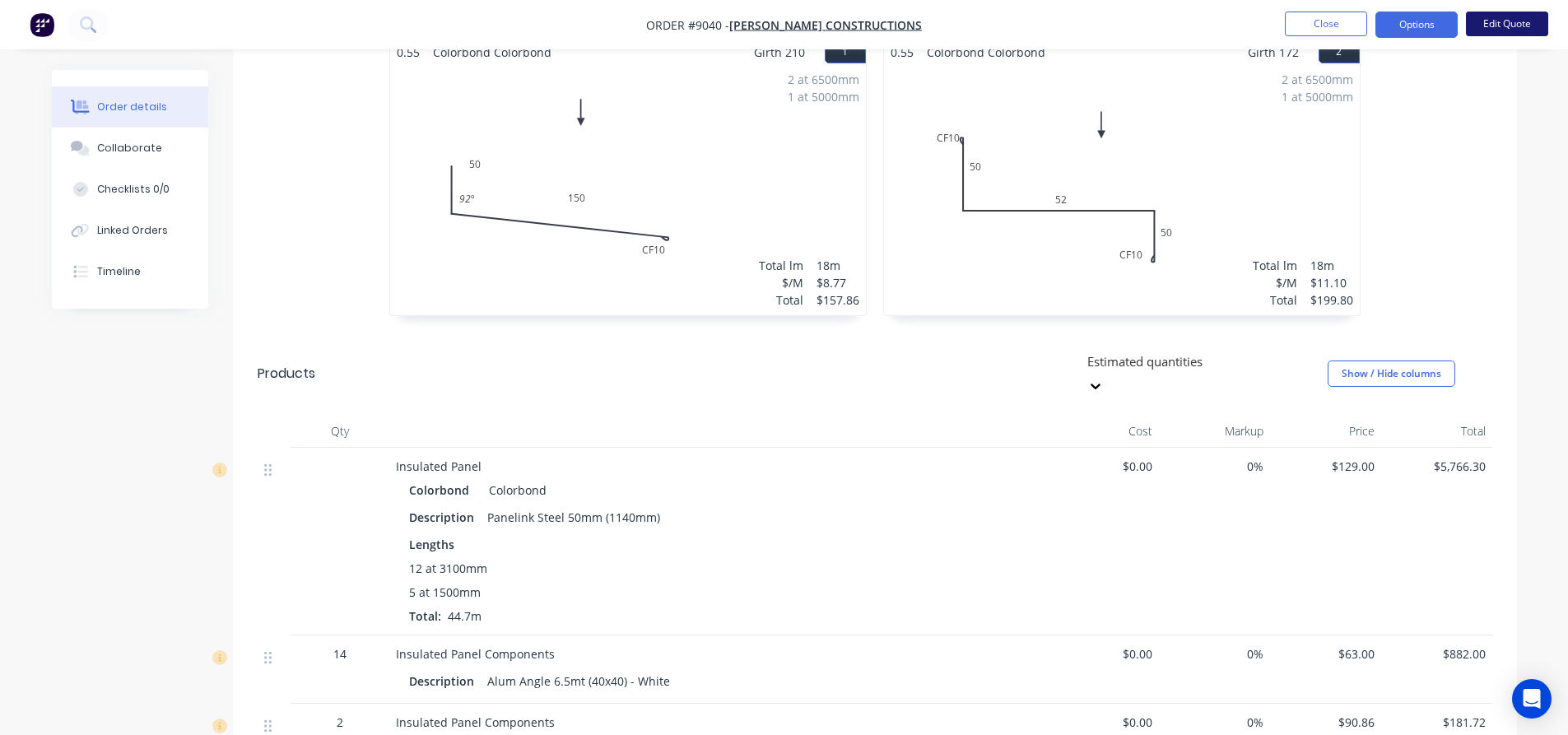
click at [1500, 31] on button "Edit Quote" at bounding box center [1507, 23] width 82 height 25
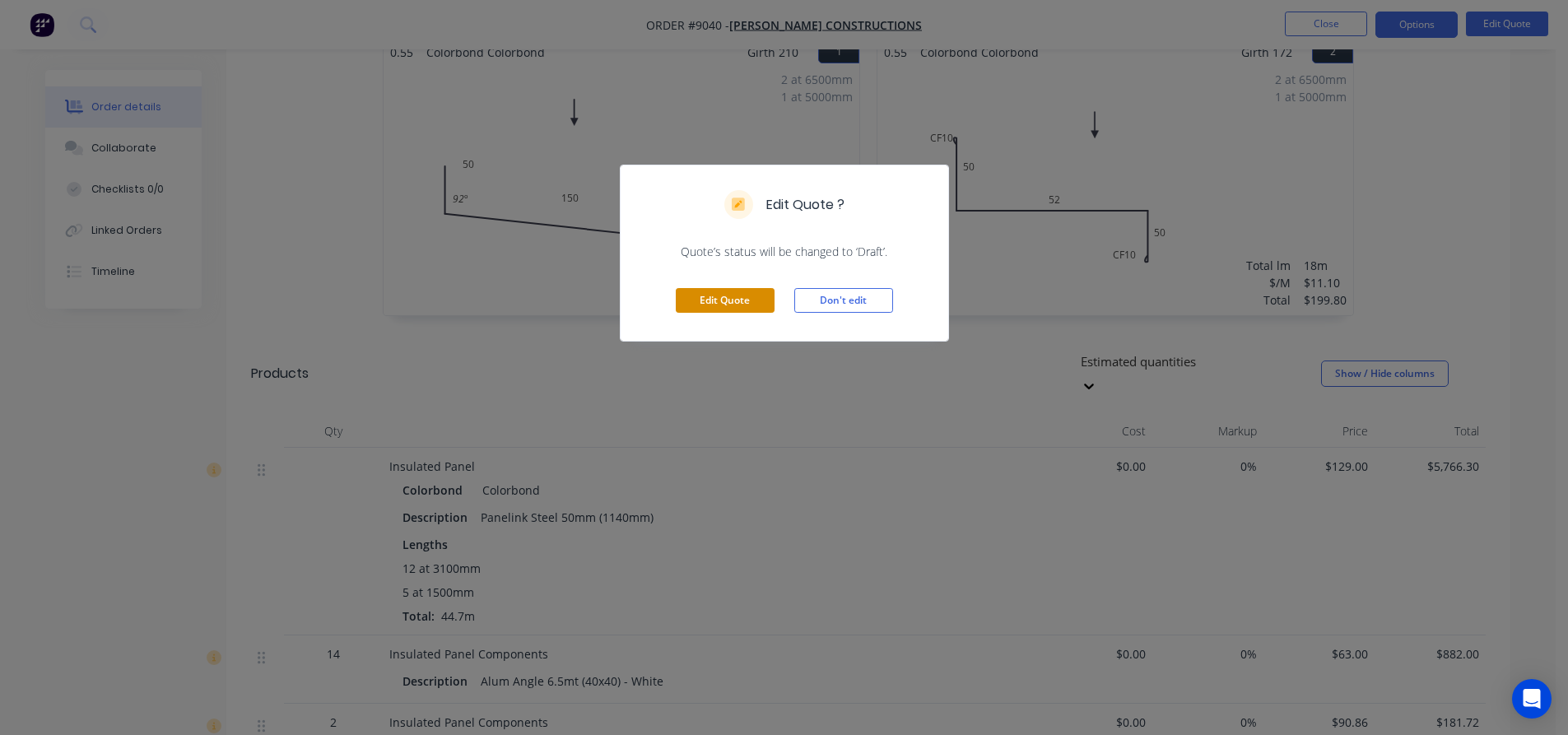
click at [752, 293] on button "Edit Quote" at bounding box center [725, 300] width 99 height 25
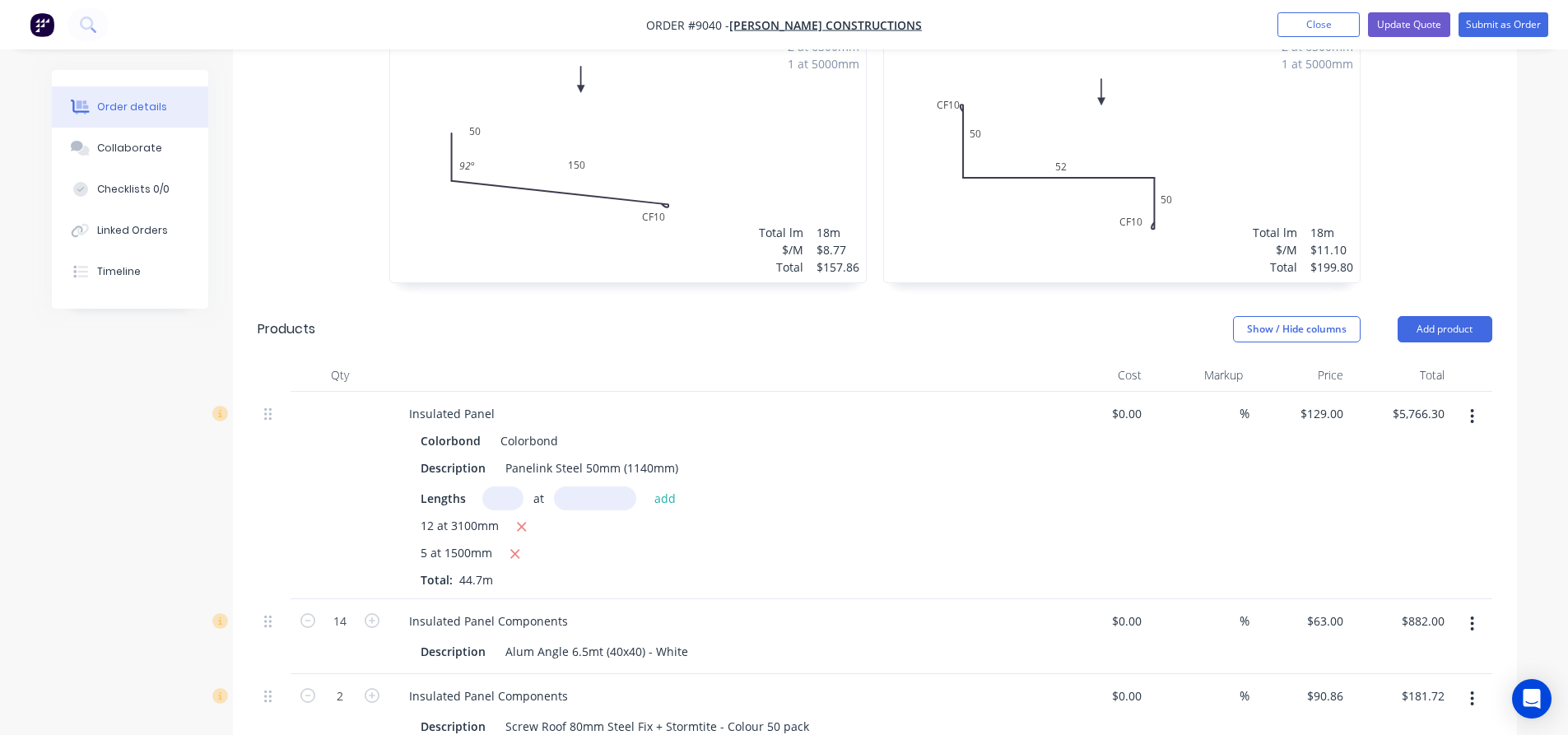
scroll to position [658, 0]
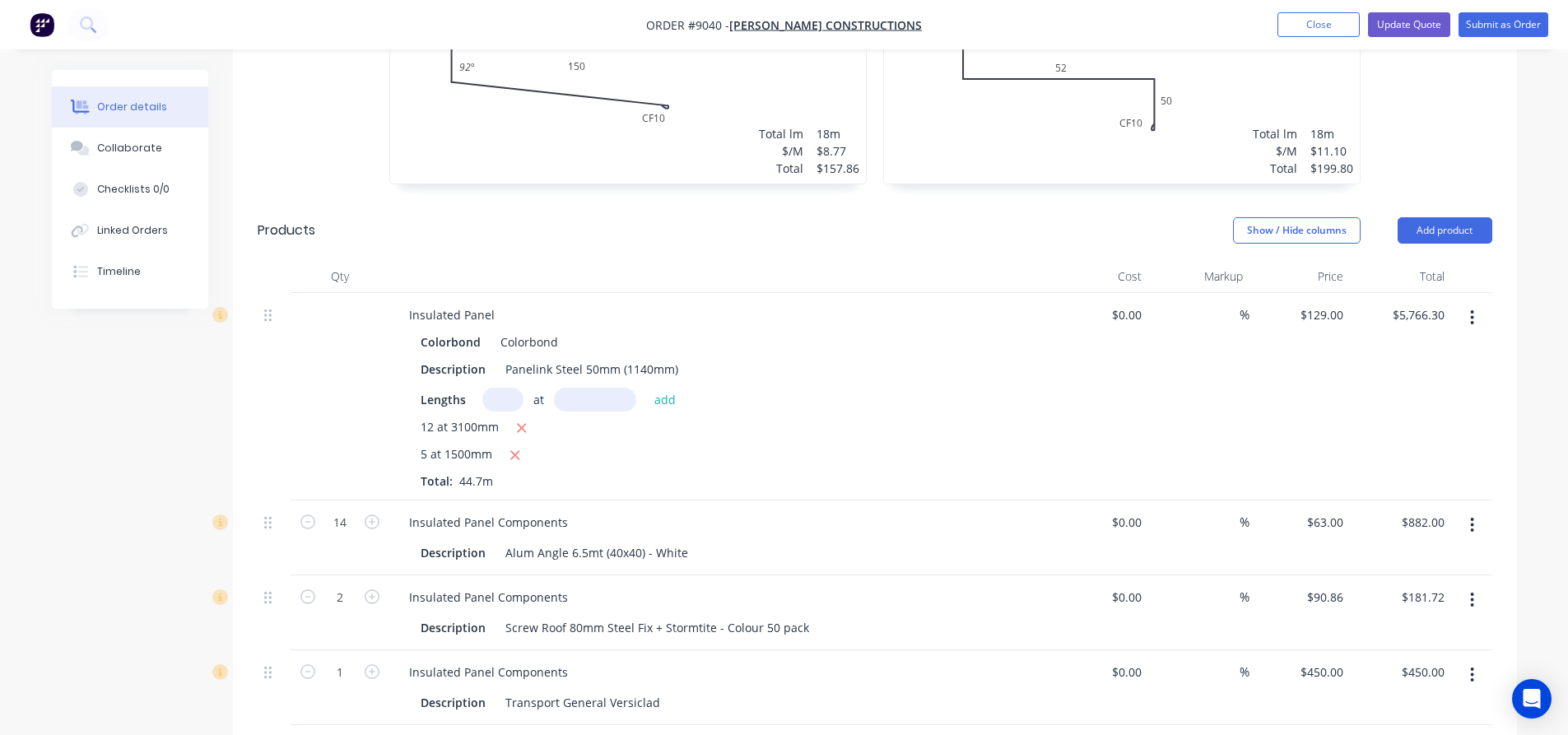
click at [1471, 308] on icon "button" at bounding box center [1472, 318] width 4 height 19
click at [1364, 349] on div "Edit" at bounding box center [1413, 361] width 127 height 24
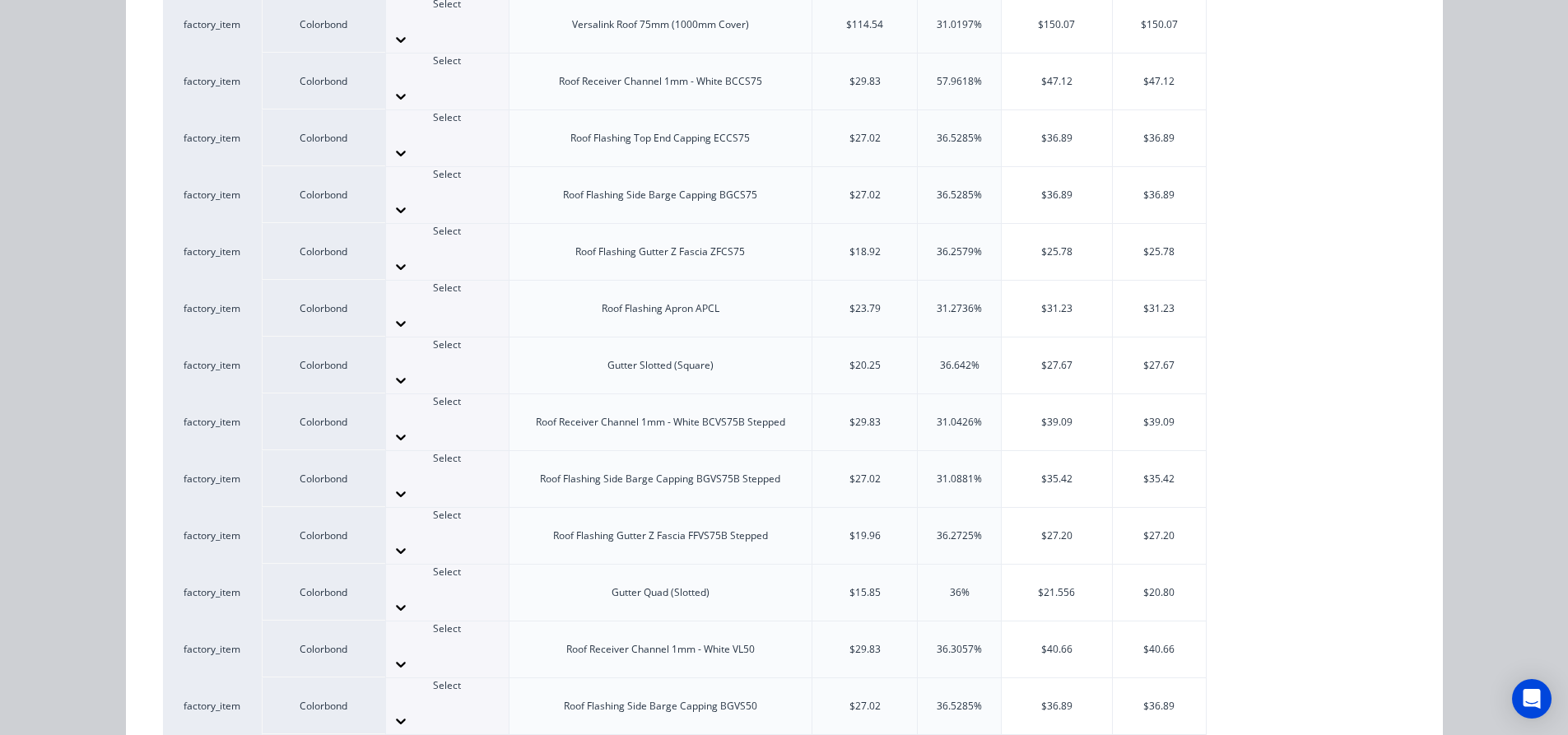
scroll to position [576, 0]
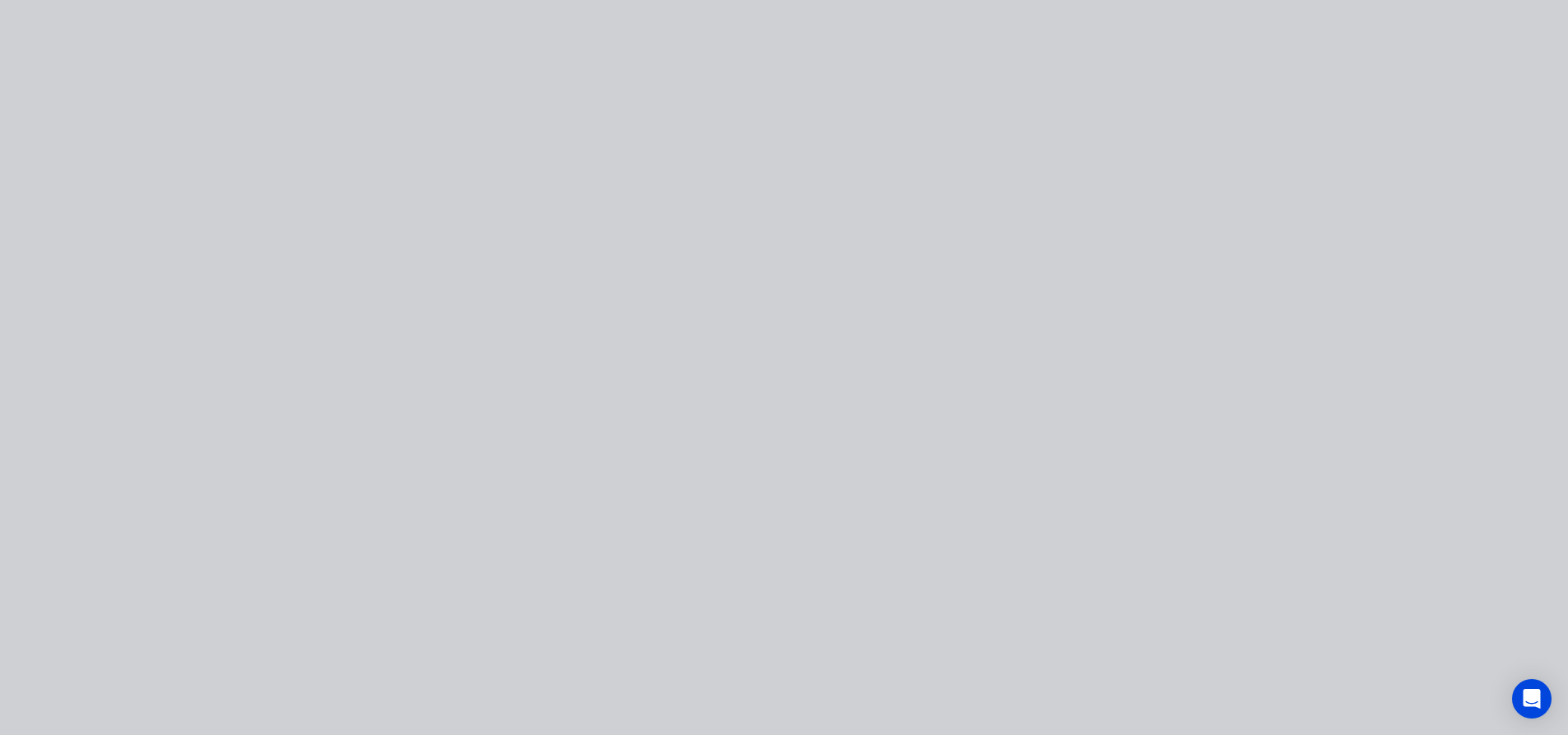
type input "$167.68"
type input "$7,495.30"
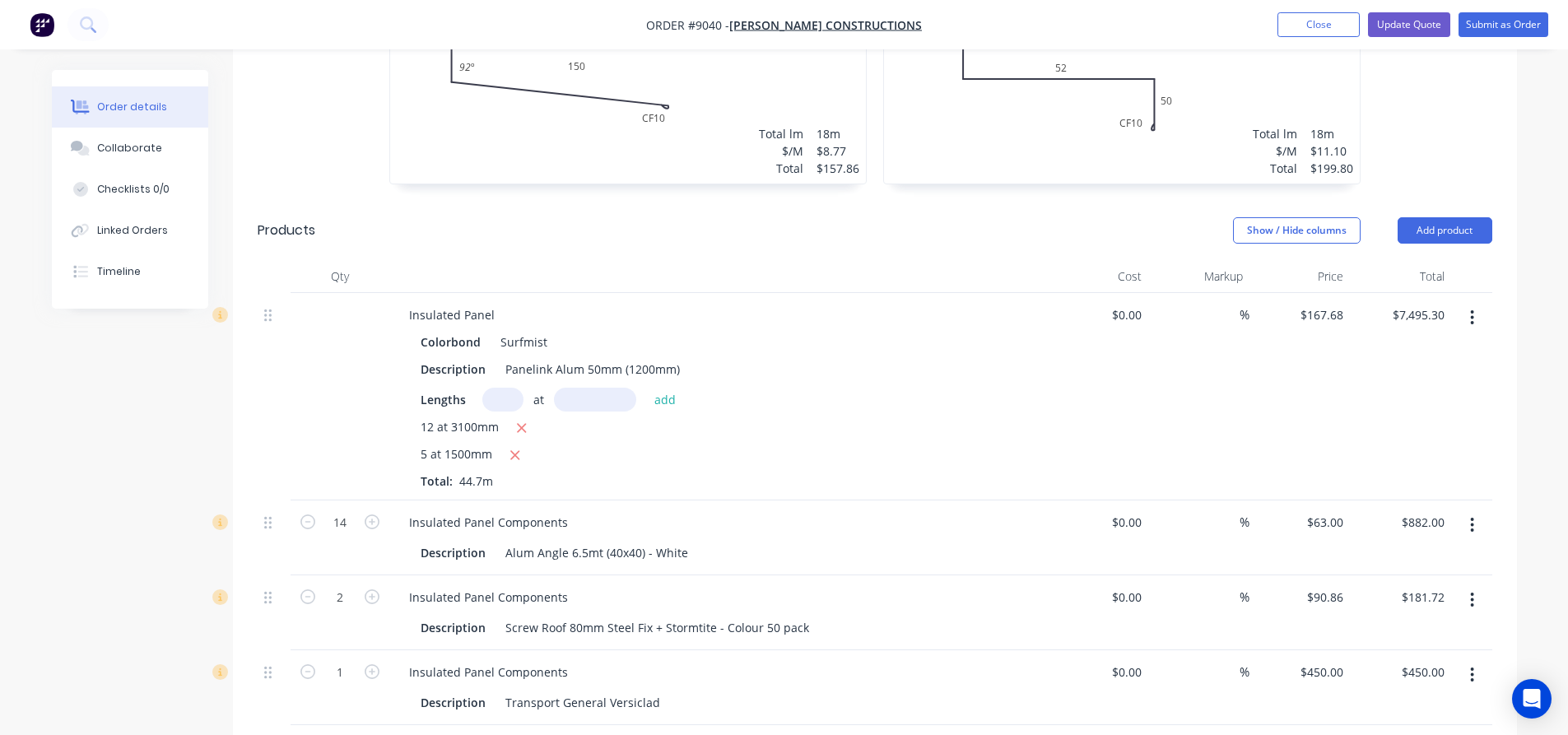
click at [740, 388] on div "Lengths at add" at bounding box center [718, 400] width 596 height 24
click at [1140, 303] on input "0" at bounding box center [1139, 315] width 19 height 24
type input "$118.36"
type input "$5,290.69"
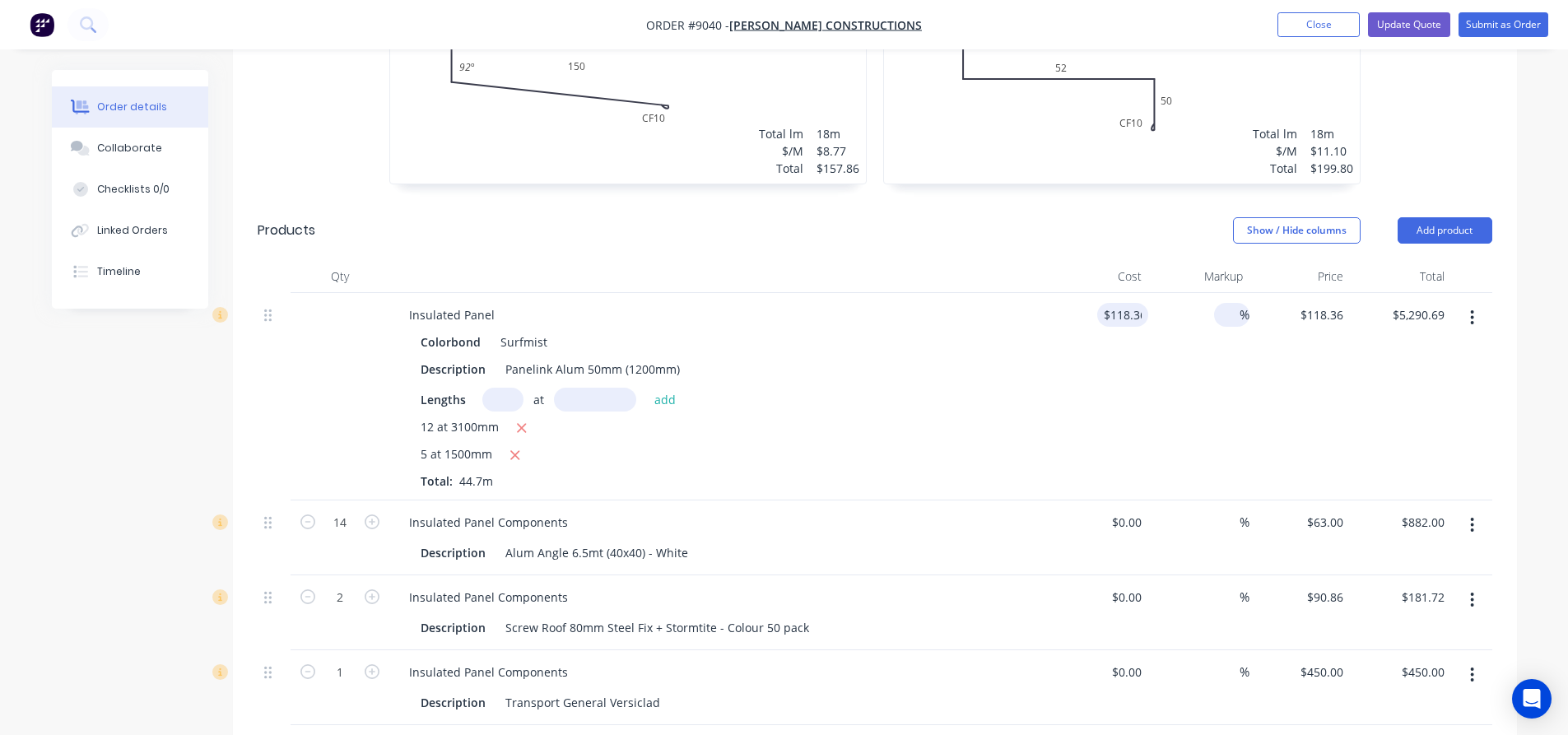
click at [1239, 305] on span "%" at bounding box center [1244, 315] width 10 height 19
type input "30"
type input "$153.868"
type input "$6,877.90"
click at [1297, 325] on div "$153.868 $118.36" at bounding box center [1300, 397] width 101 height 207
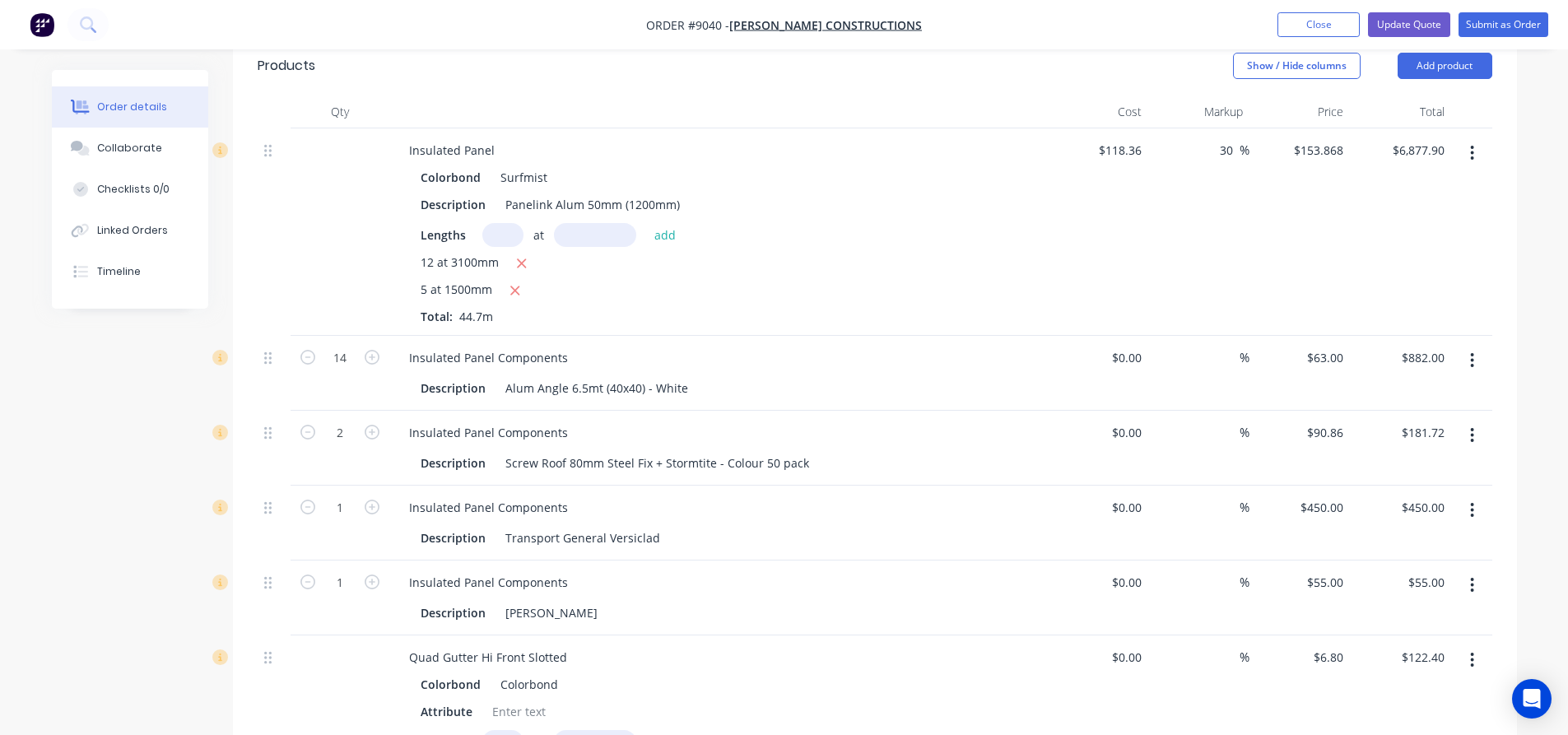
scroll to position [905, 0]
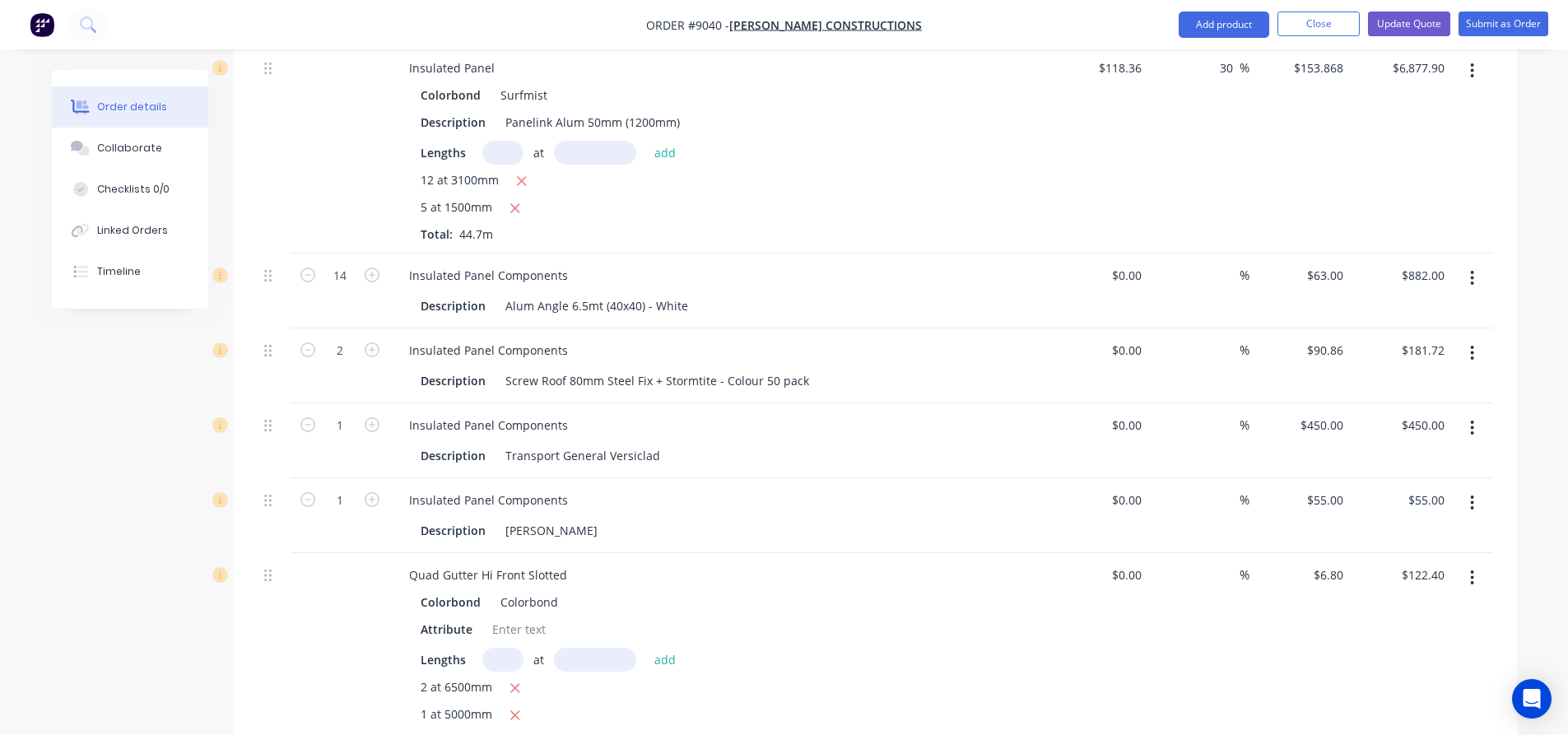
click at [1471, 570] on icon "button" at bounding box center [1473, 578] width 4 height 15
click at [1401, 708] on div "Delete" at bounding box center [1413, 720] width 127 height 24
click at [1473, 570] on icon "button" at bounding box center [1473, 578] width 4 height 15
click at [1400, 708] on div "Delete" at bounding box center [1413, 720] width 127 height 24
click at [1471, 570] on icon "button" at bounding box center [1473, 578] width 4 height 15
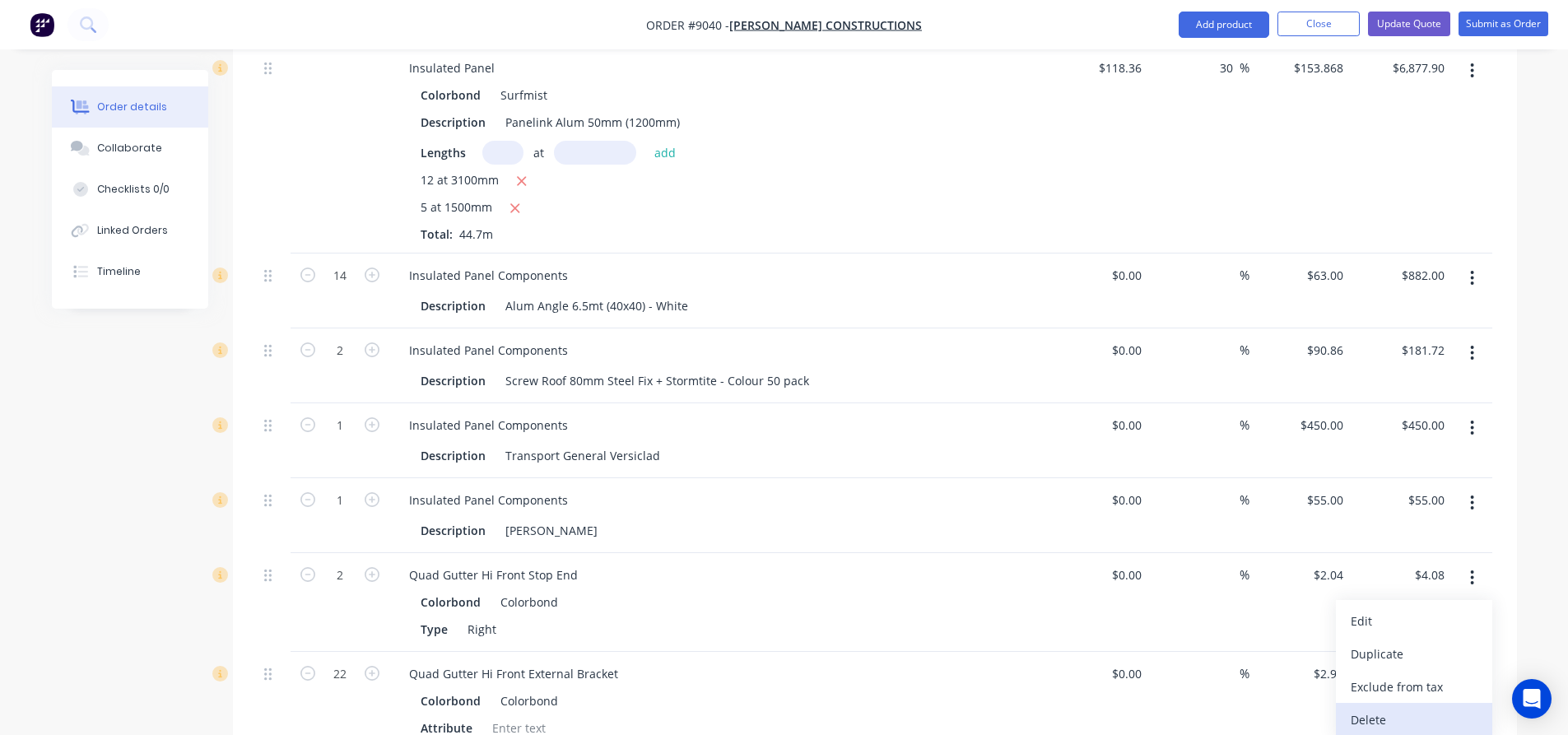
click at [1388, 708] on div "Delete" at bounding box center [1413, 720] width 127 height 24
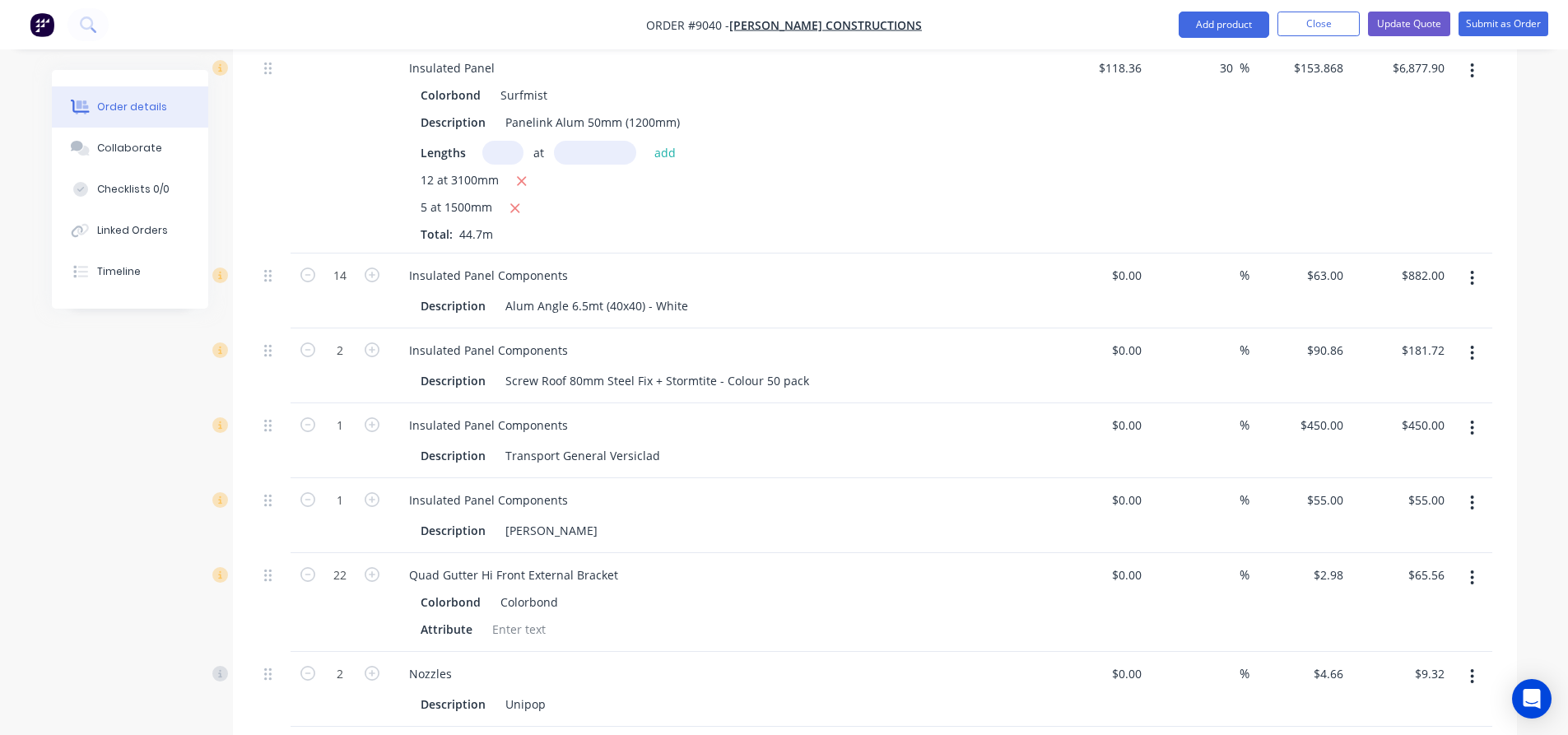
click at [1467, 563] on button "button" at bounding box center [1472, 578] width 39 height 30
click at [1400, 708] on div "Delete" at bounding box center [1413, 720] width 127 height 24
drag, startPoint x: 1474, startPoint y: 549, endPoint x: 1465, endPoint y: 574, distance: 26.6
click at [1471, 568] on icon "button" at bounding box center [1472, 578] width 4 height 19
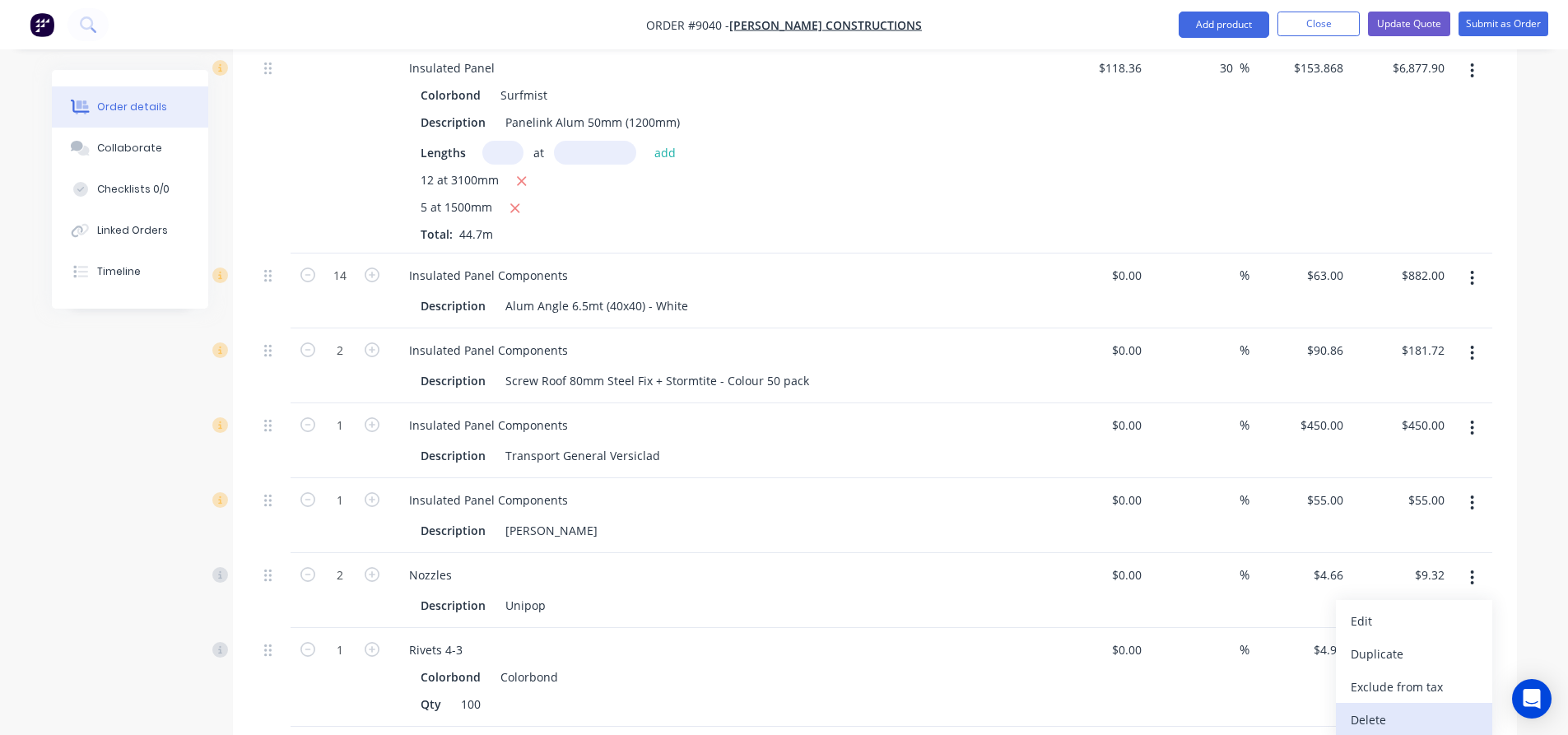
click at [1415, 708] on div "Delete" at bounding box center [1413, 720] width 127 height 24
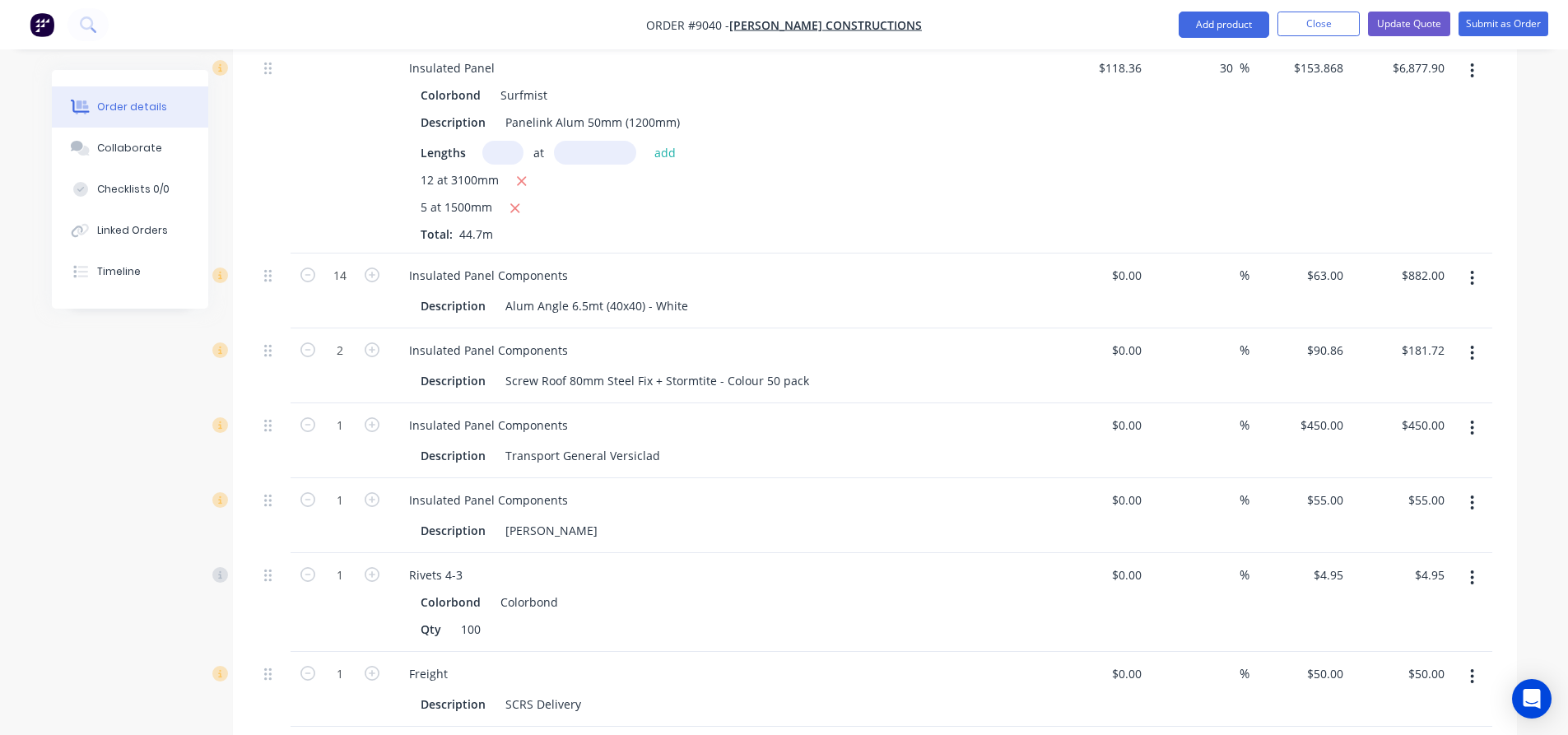
drag, startPoint x: 1475, startPoint y: 555, endPoint x: 1470, endPoint y: 563, distance: 9.4
click at [1474, 568] on icon "button" at bounding box center [1472, 578] width 4 height 19
click at [1413, 708] on div "Delete" at bounding box center [1413, 720] width 127 height 24
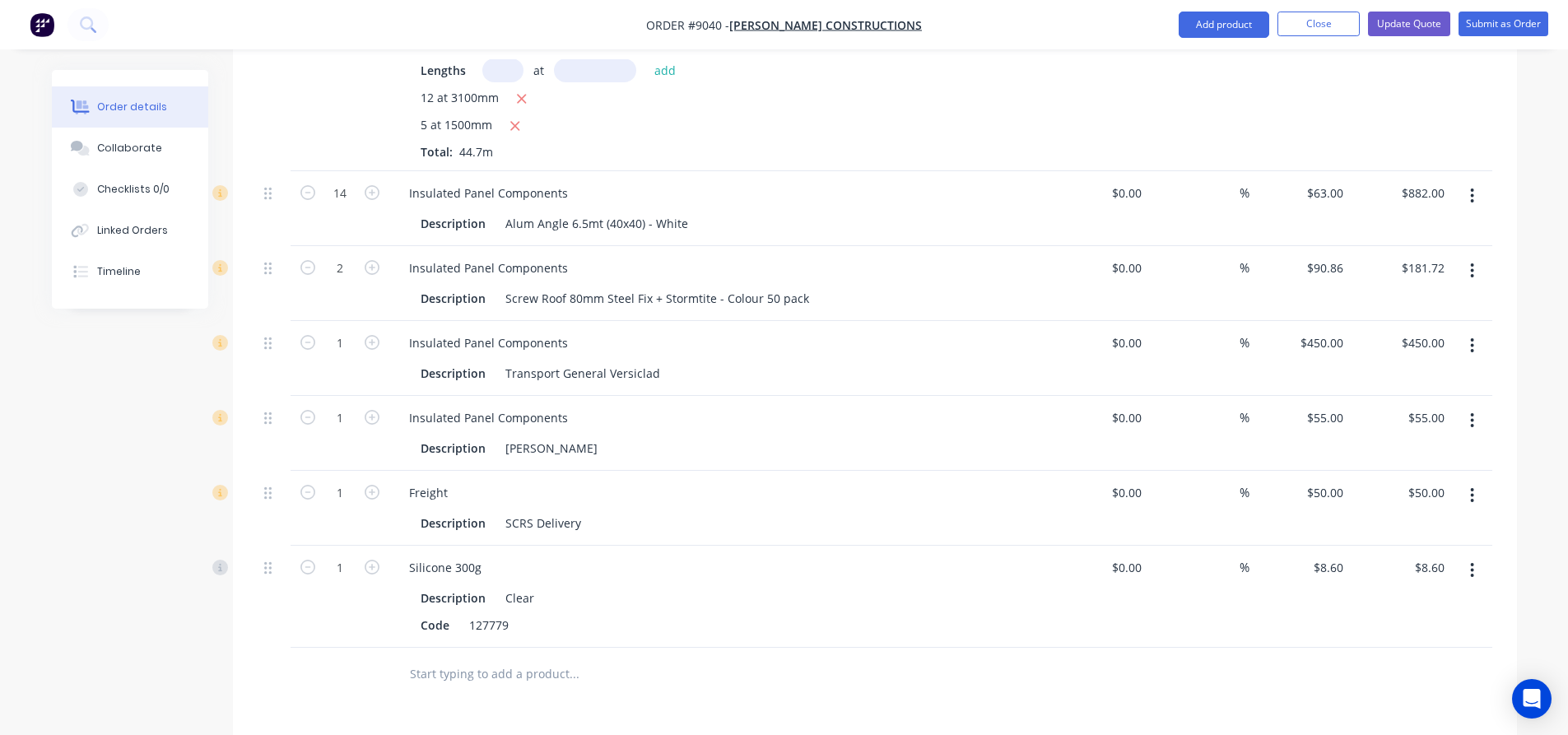
click at [491, 657] on input "text" at bounding box center [574, 674] width 330 height 33
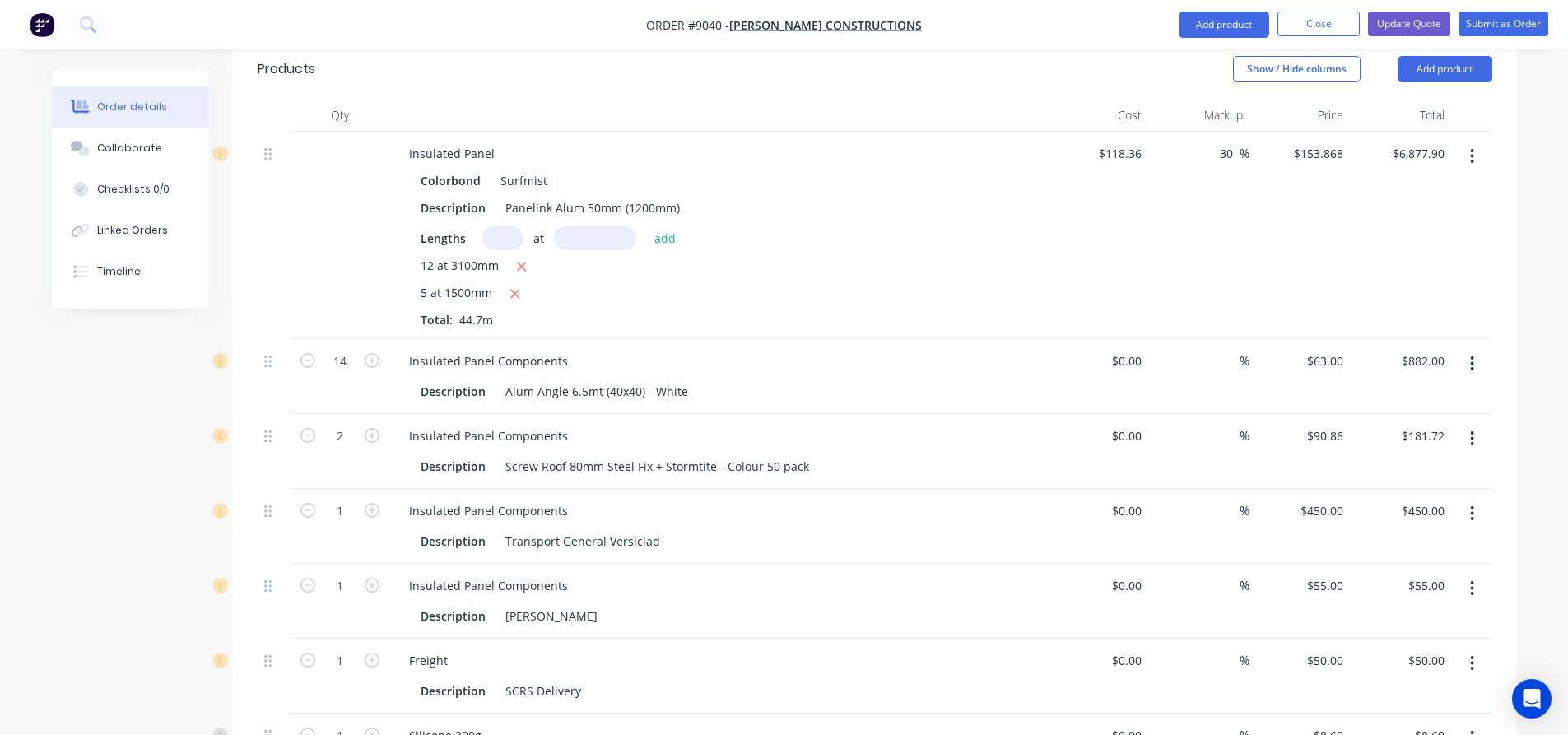
scroll to position [741, 0]
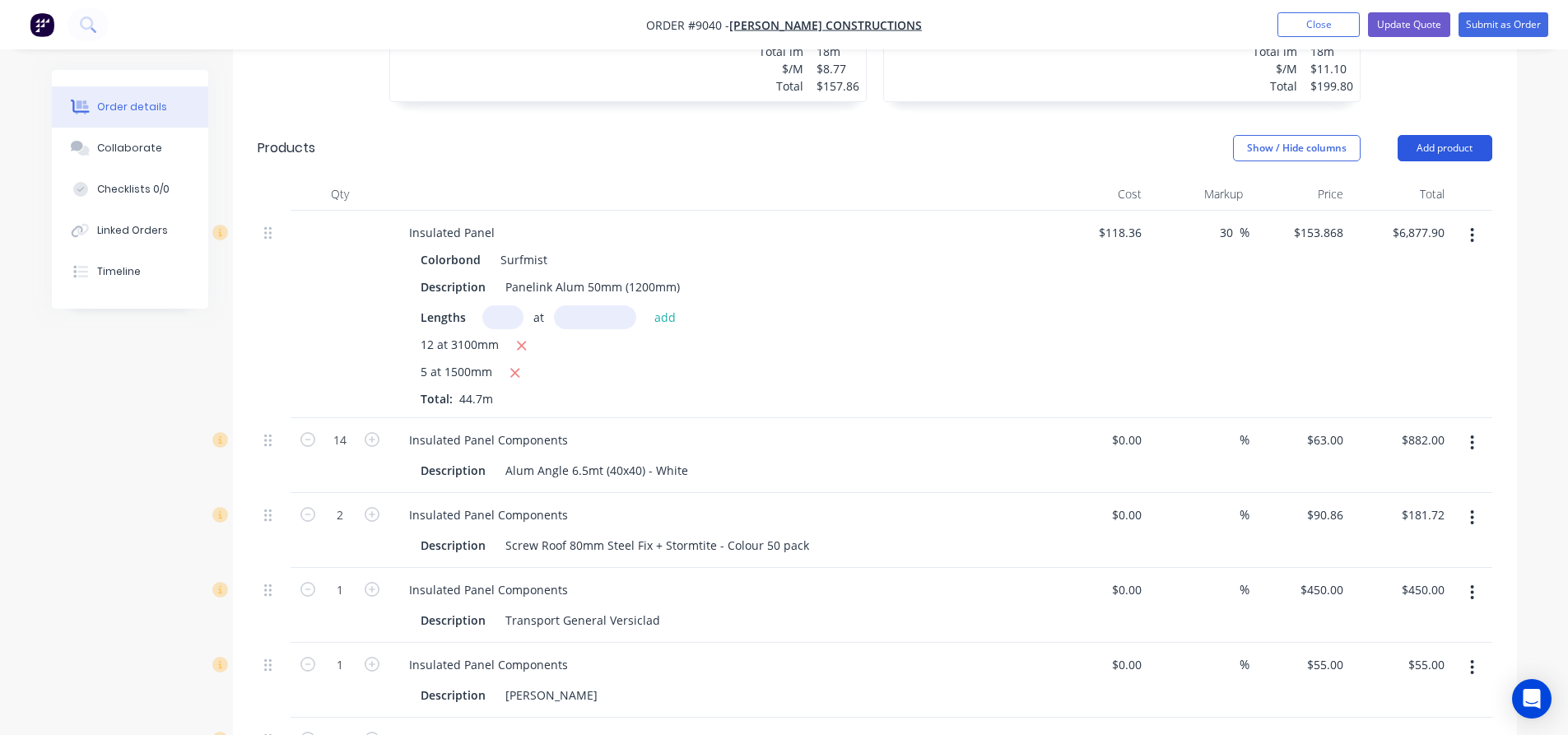
type input "aluminium channel"
click at [1467, 135] on button "Add product" at bounding box center [1445, 148] width 94 height 26
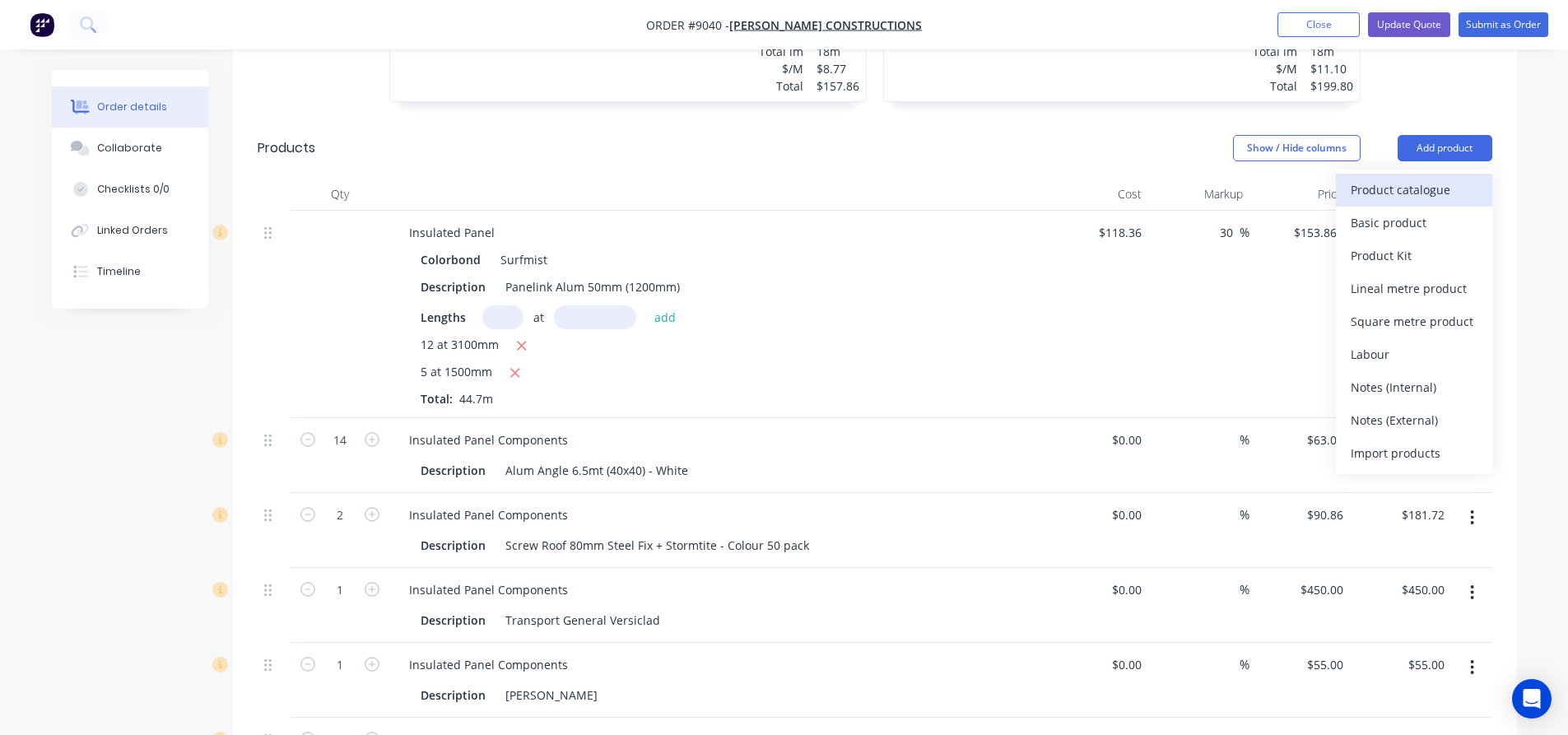
click at [1445, 178] on div "Product catalogue" at bounding box center [1413, 190] width 127 height 24
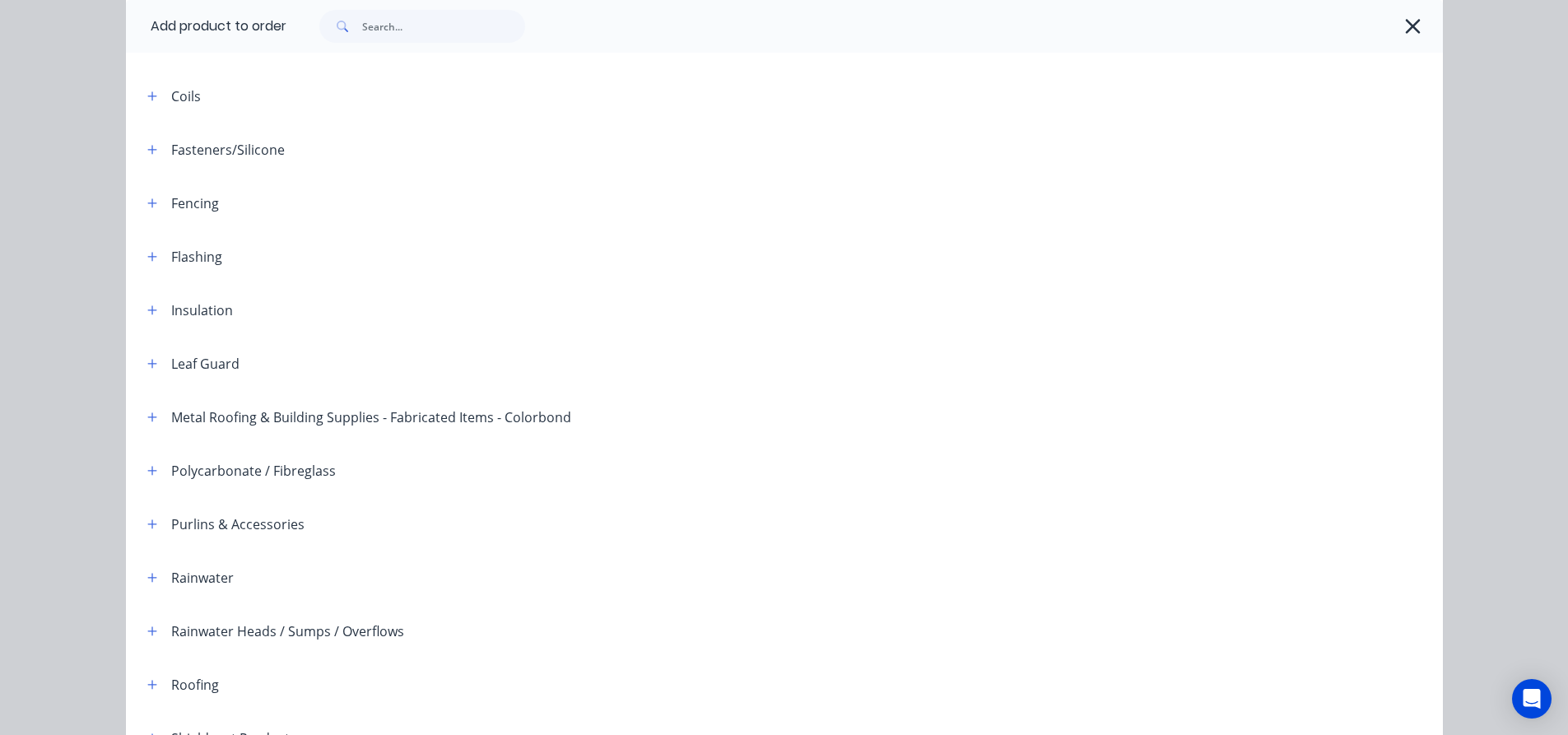
scroll to position [247, 0]
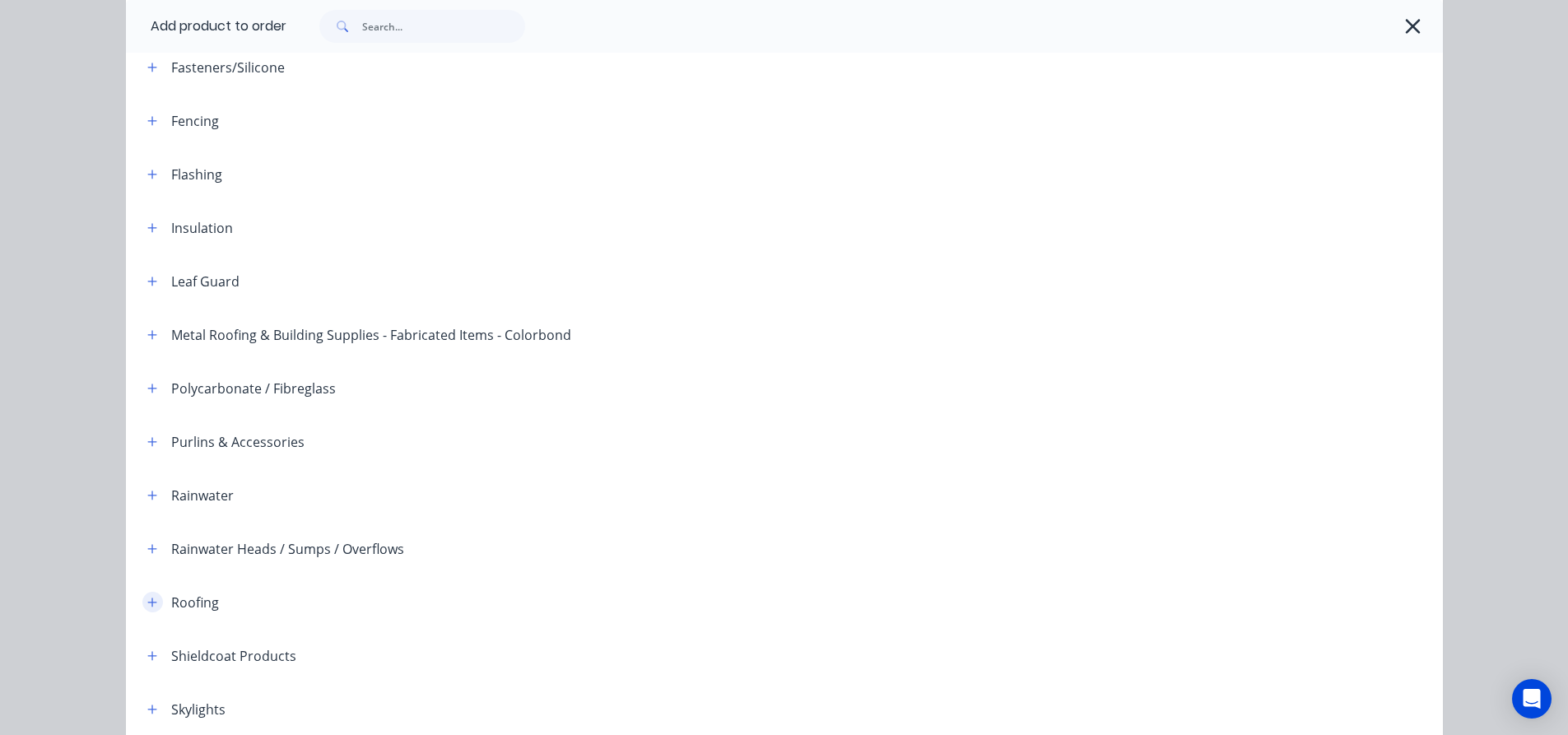
click at [147, 598] on icon "button" at bounding box center [152, 603] width 10 height 11
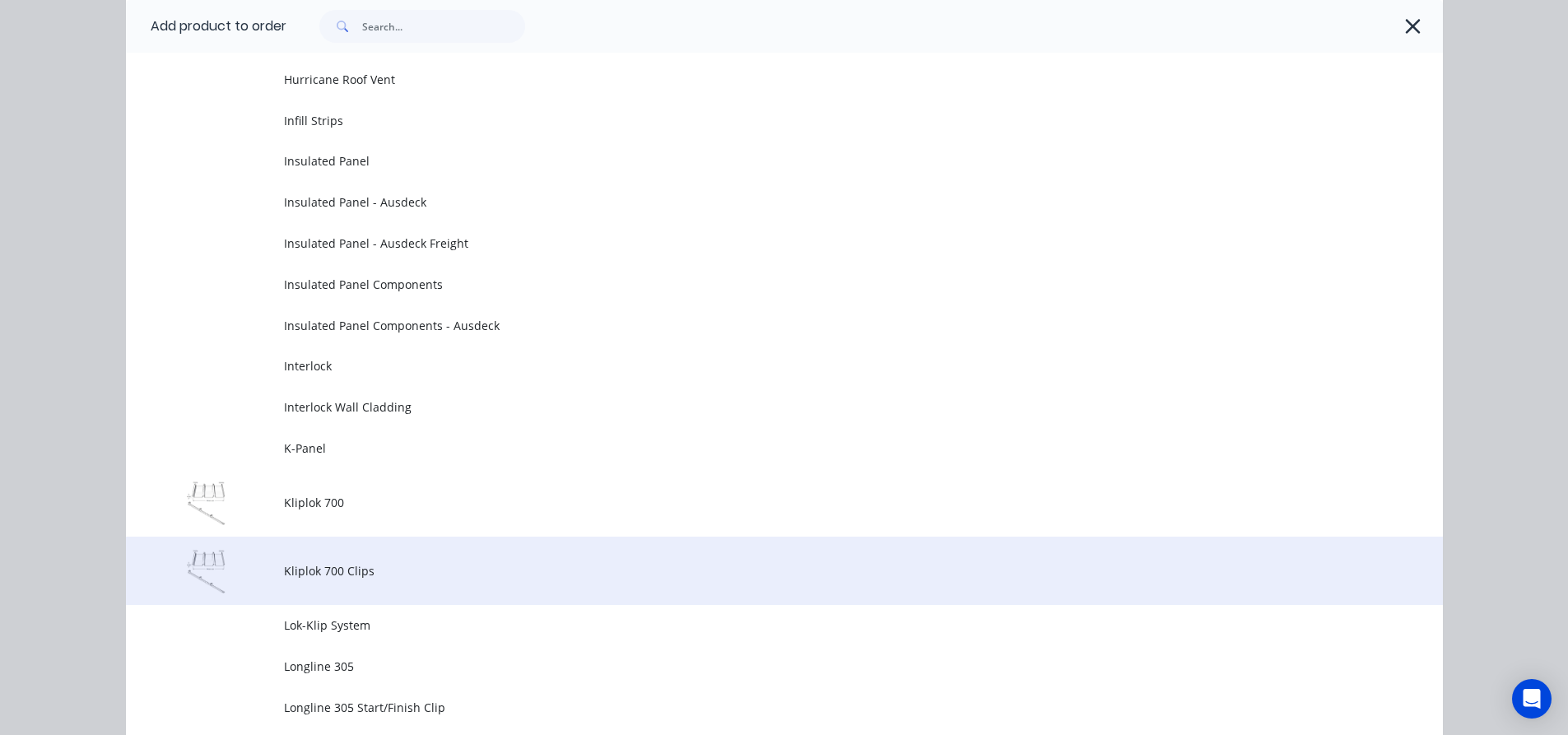
scroll to position [1893, 0]
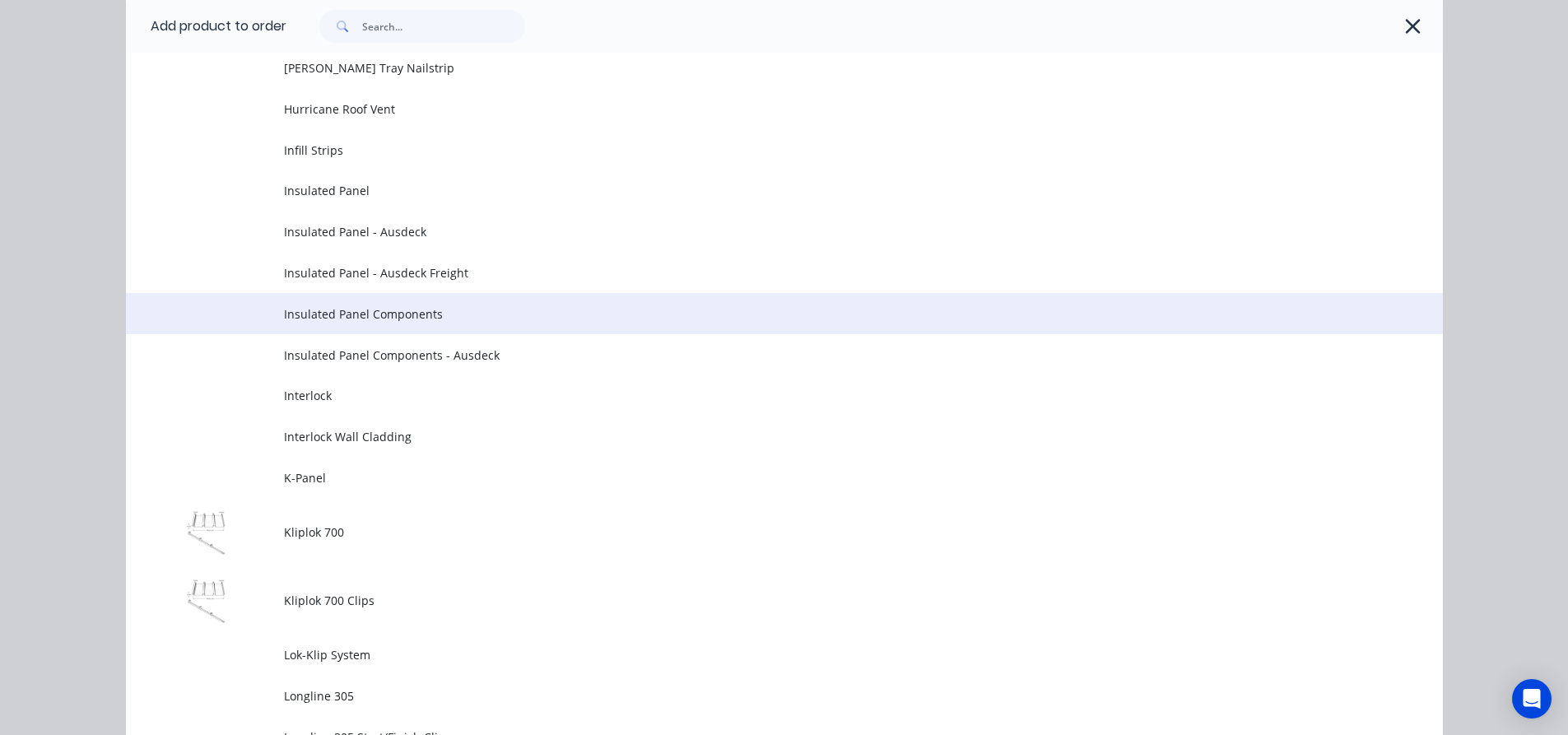
click at [331, 315] on span "Insulated Panel Components" at bounding box center [747, 314] width 927 height 18
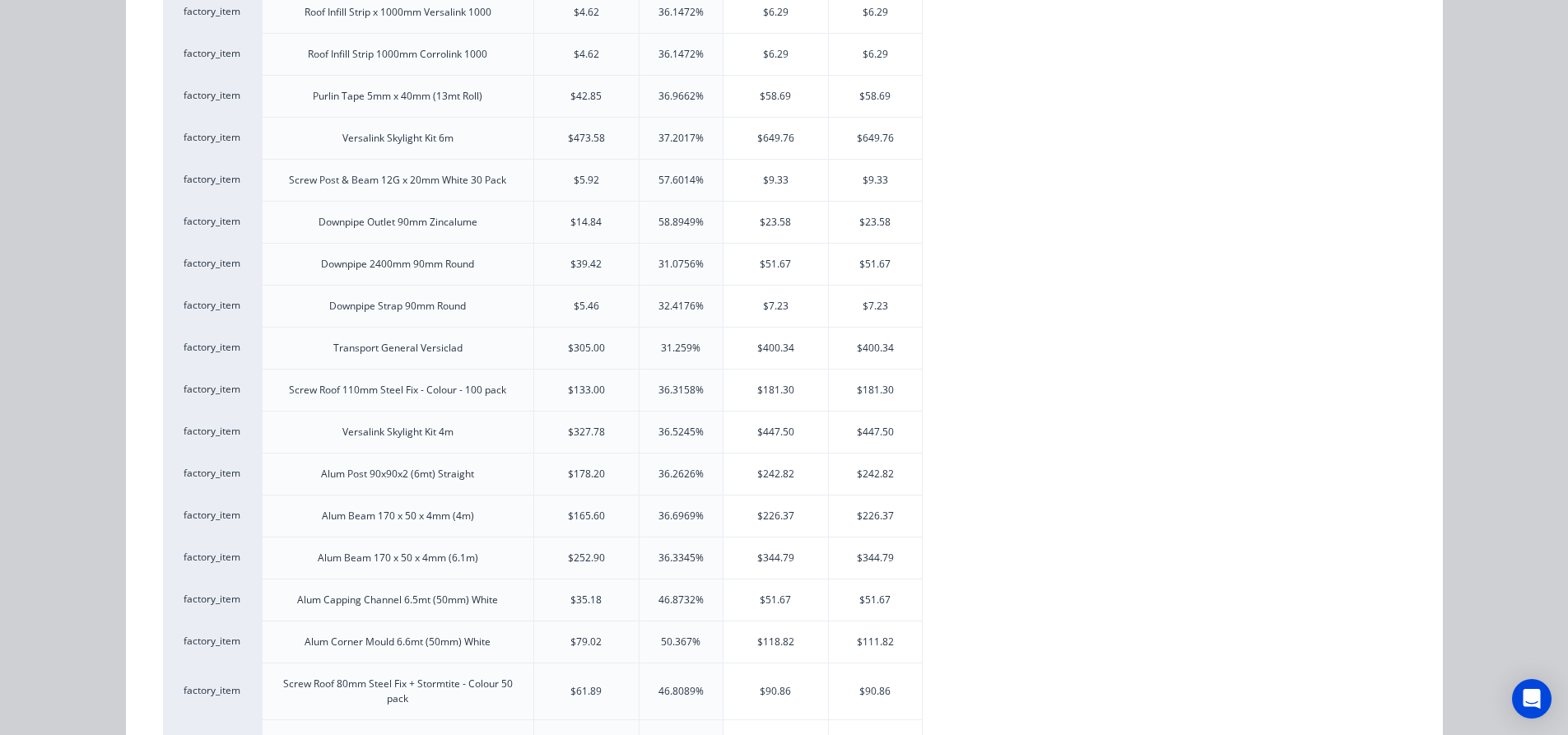
scroll to position [1400, 0]
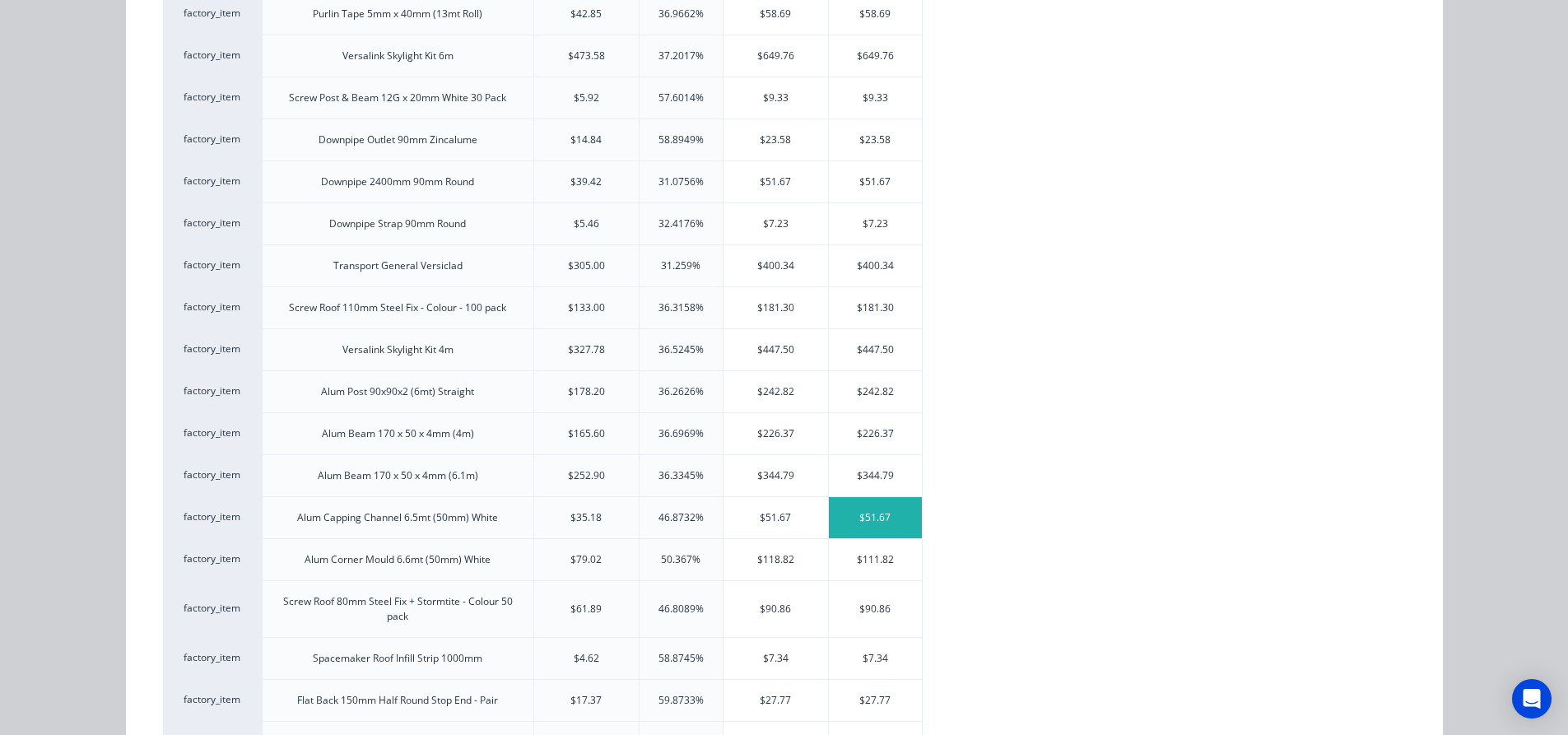
click at [865, 529] on div "$51.67" at bounding box center [875, 517] width 93 height 41
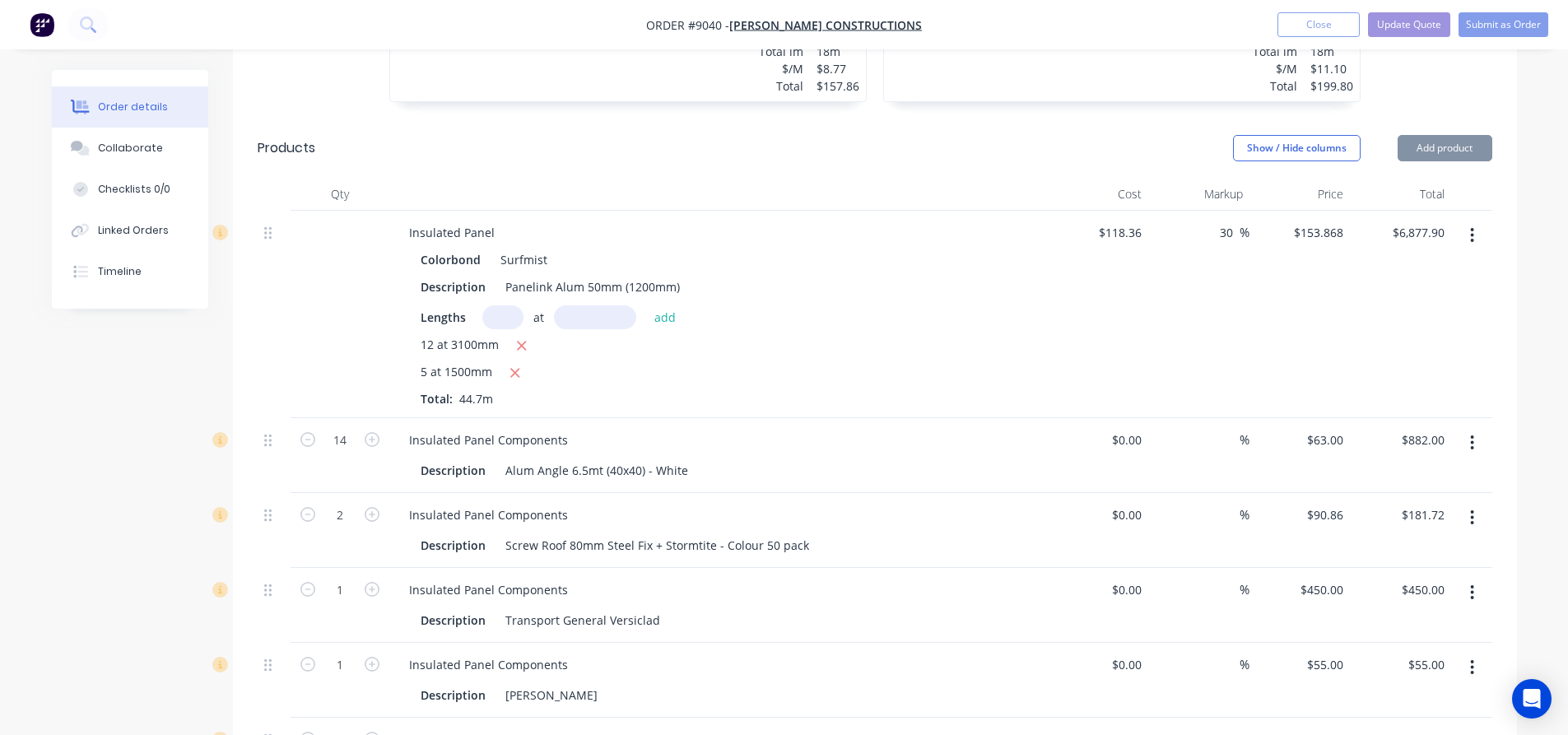
type input "$35.18"
type input "46.87"
type input "$51.67"
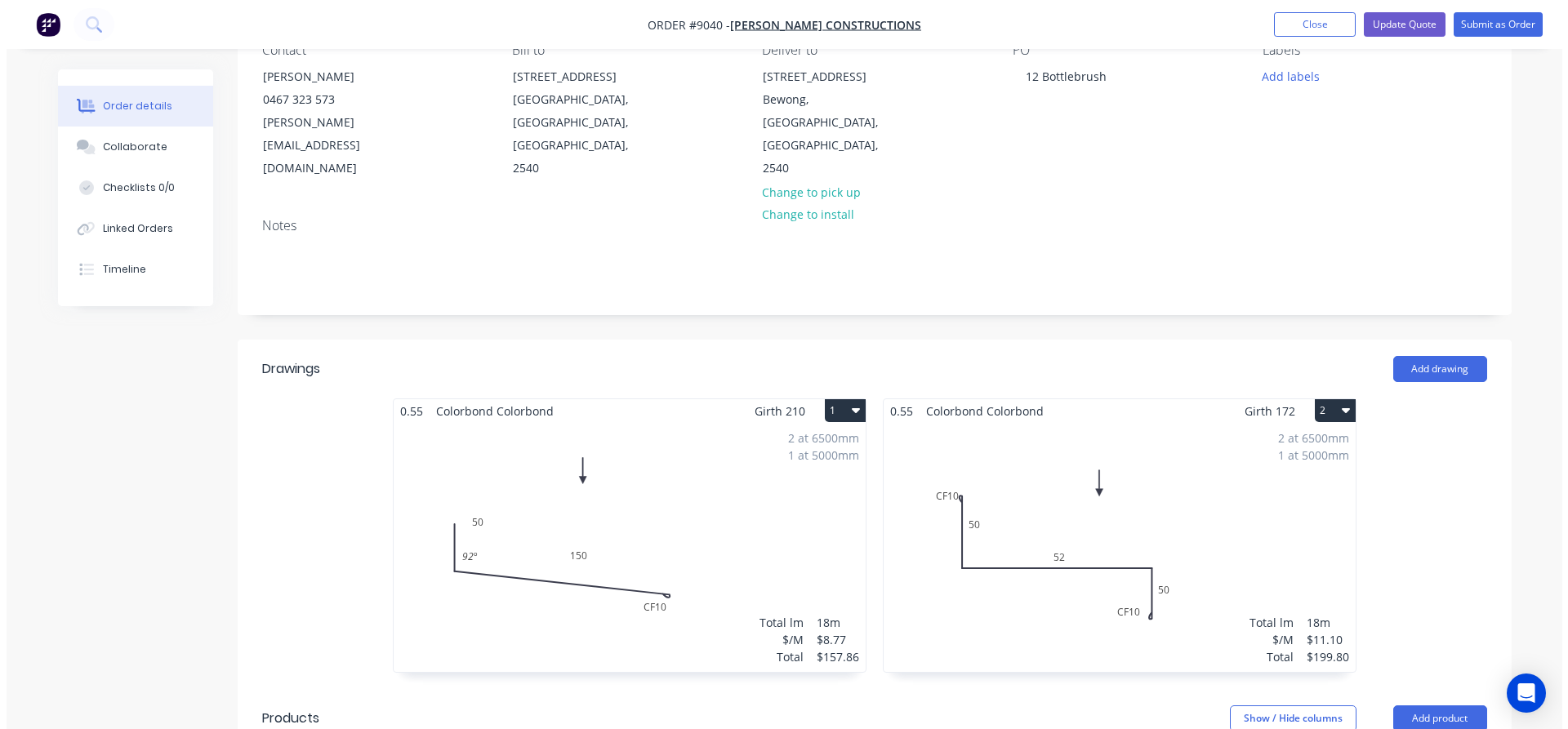
scroll to position [0, 0]
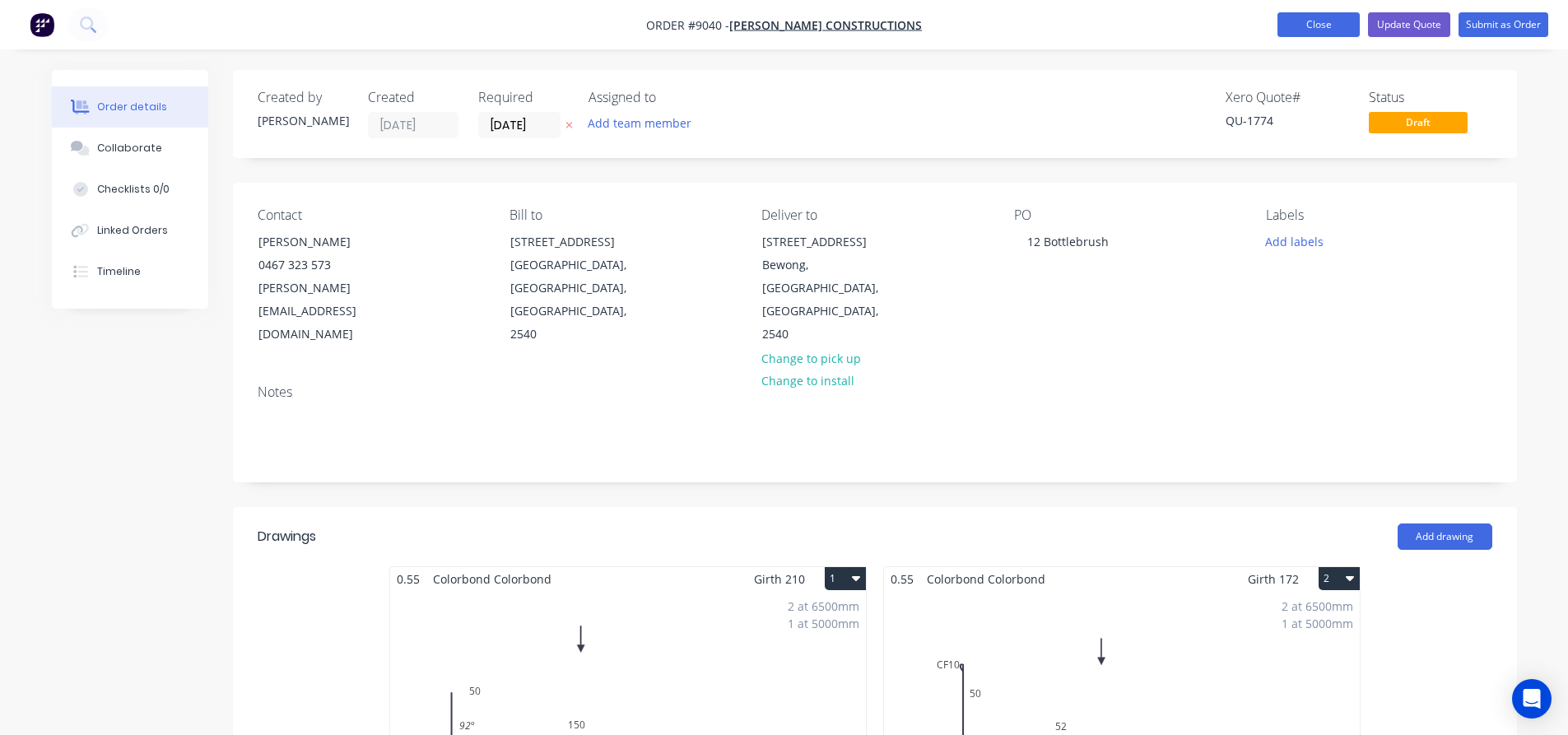
click at [1330, 29] on button "Close" at bounding box center [1318, 24] width 82 height 25
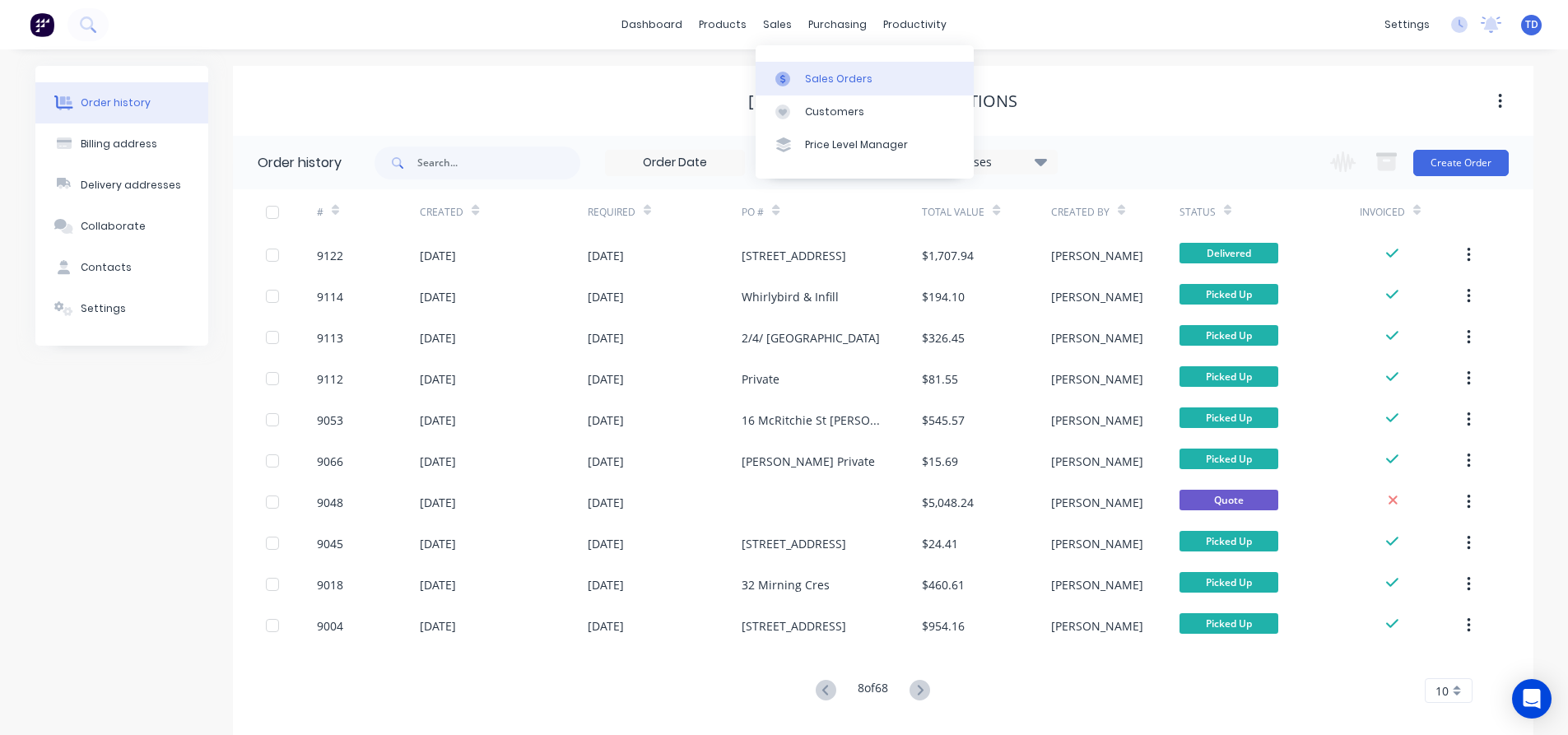
click at [818, 72] on div "Sales Orders" at bounding box center [839, 79] width 68 height 15
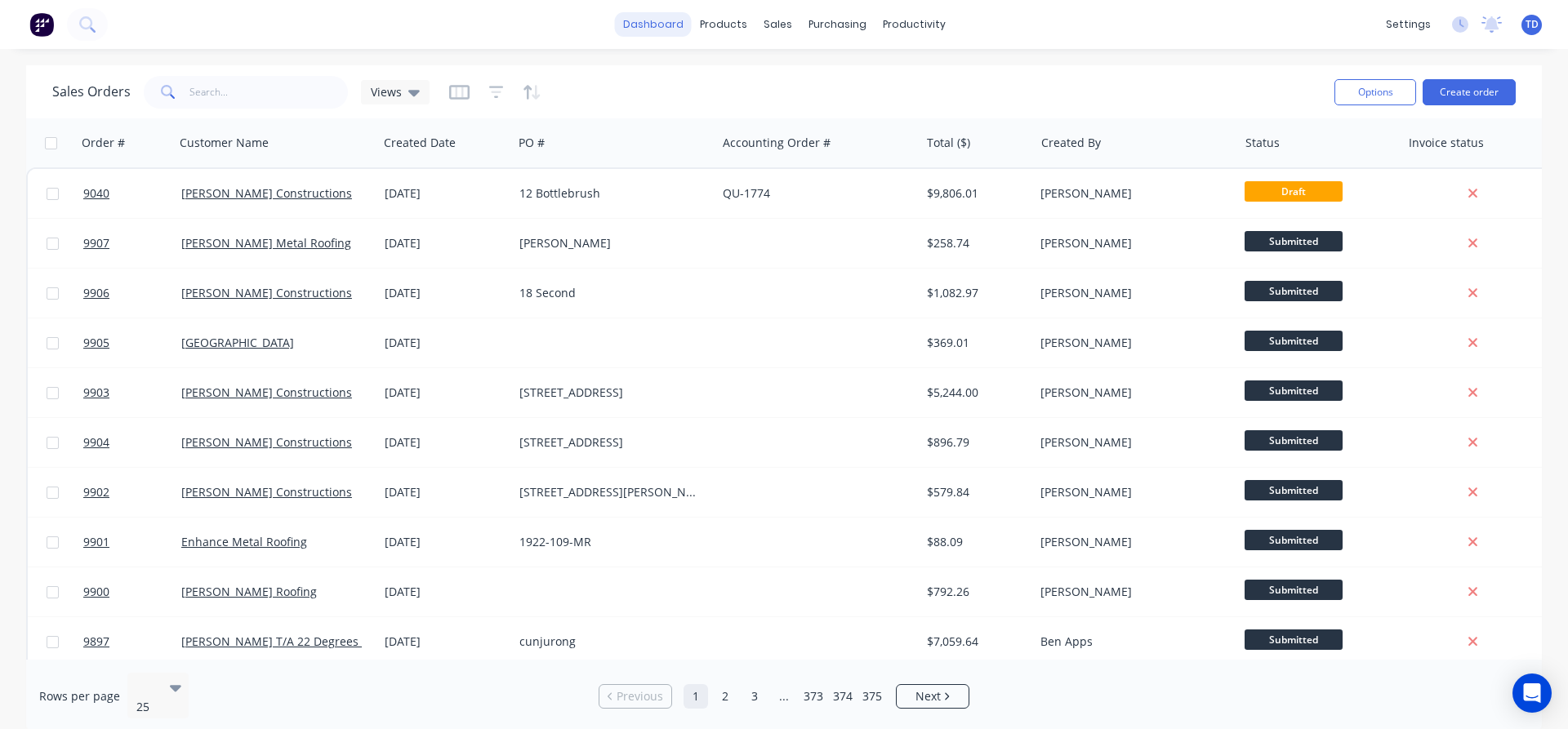
click at [668, 19] on link "dashboard" at bounding box center [654, 24] width 77 height 25
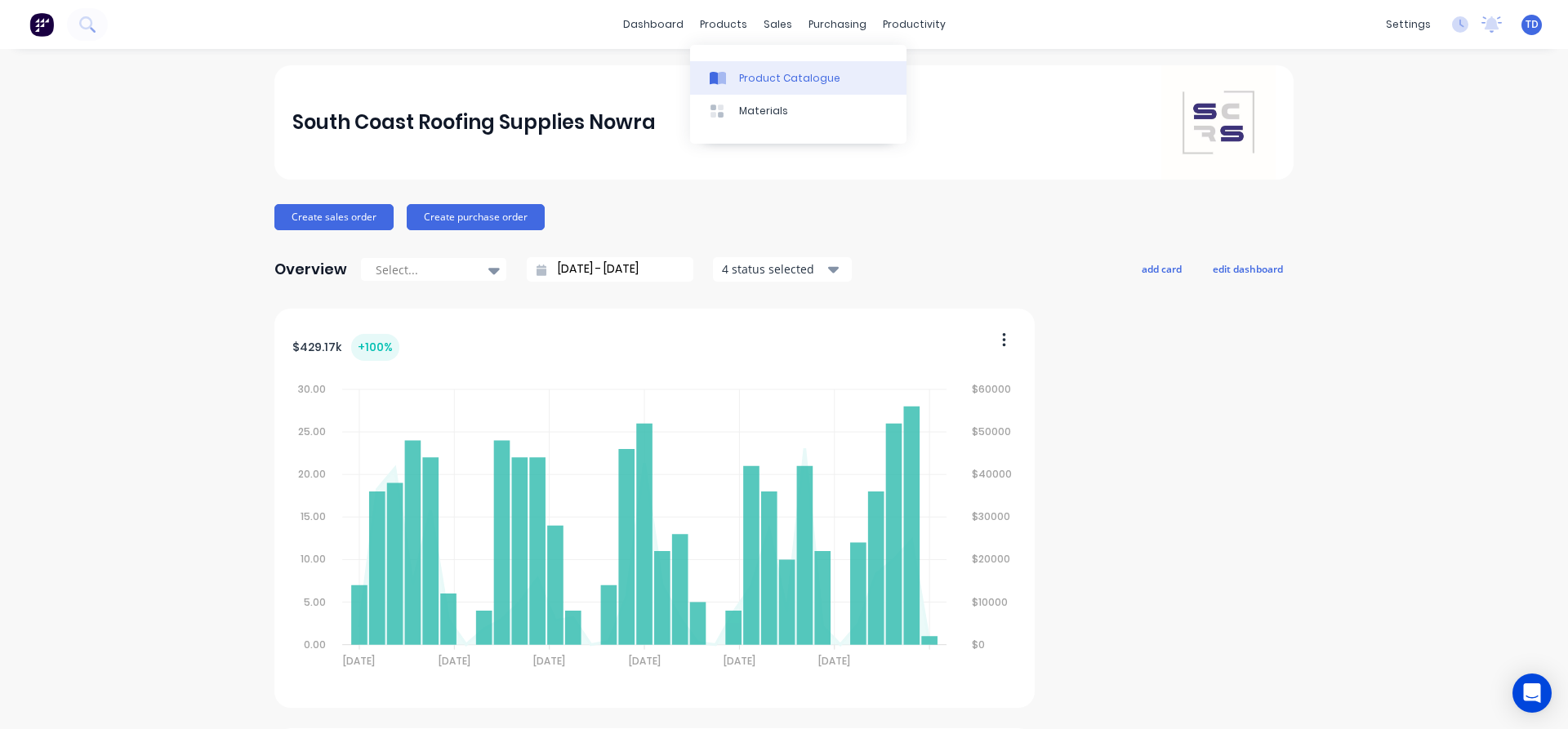
click at [758, 76] on div "Product Catalogue" at bounding box center [790, 78] width 101 height 15
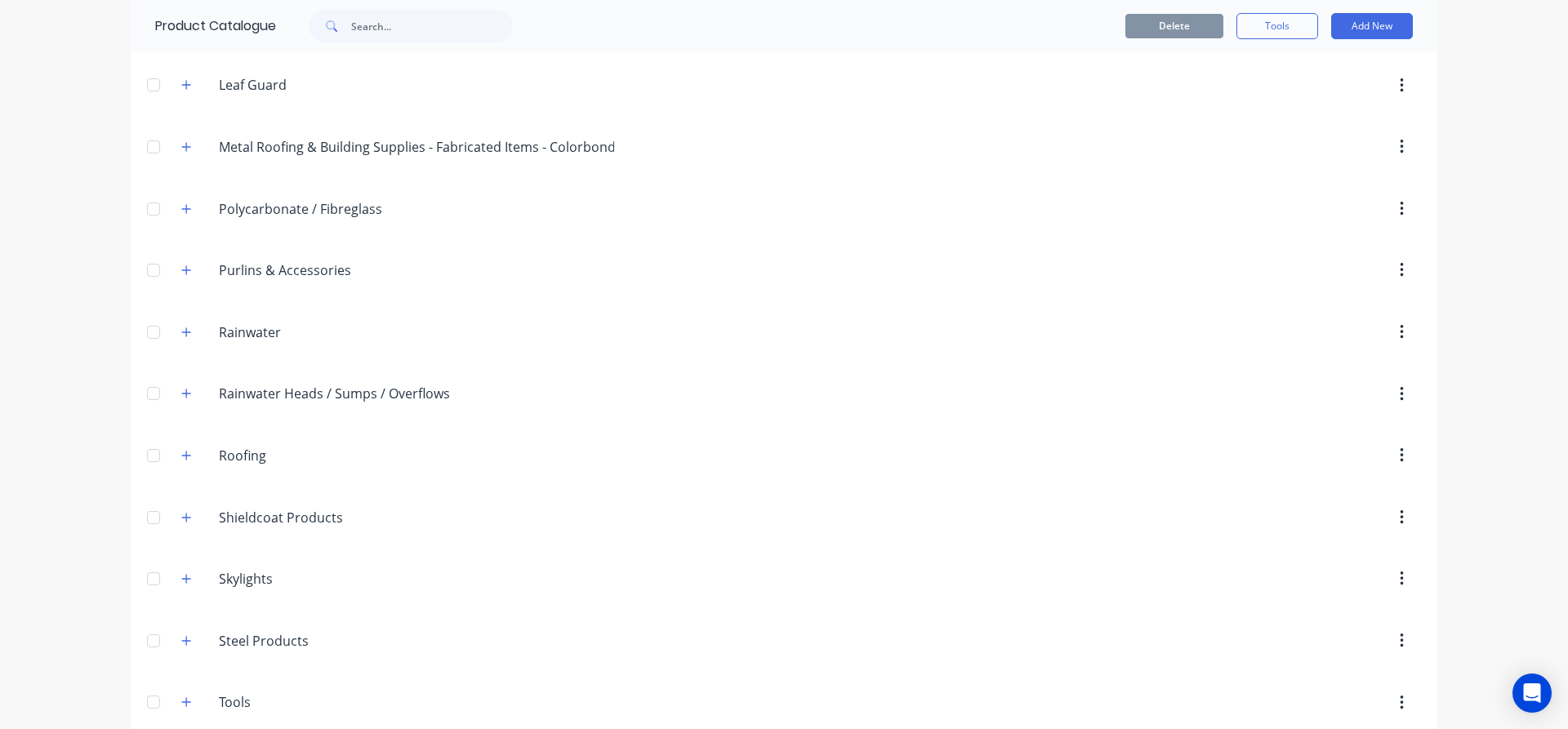
scroll to position [560, 0]
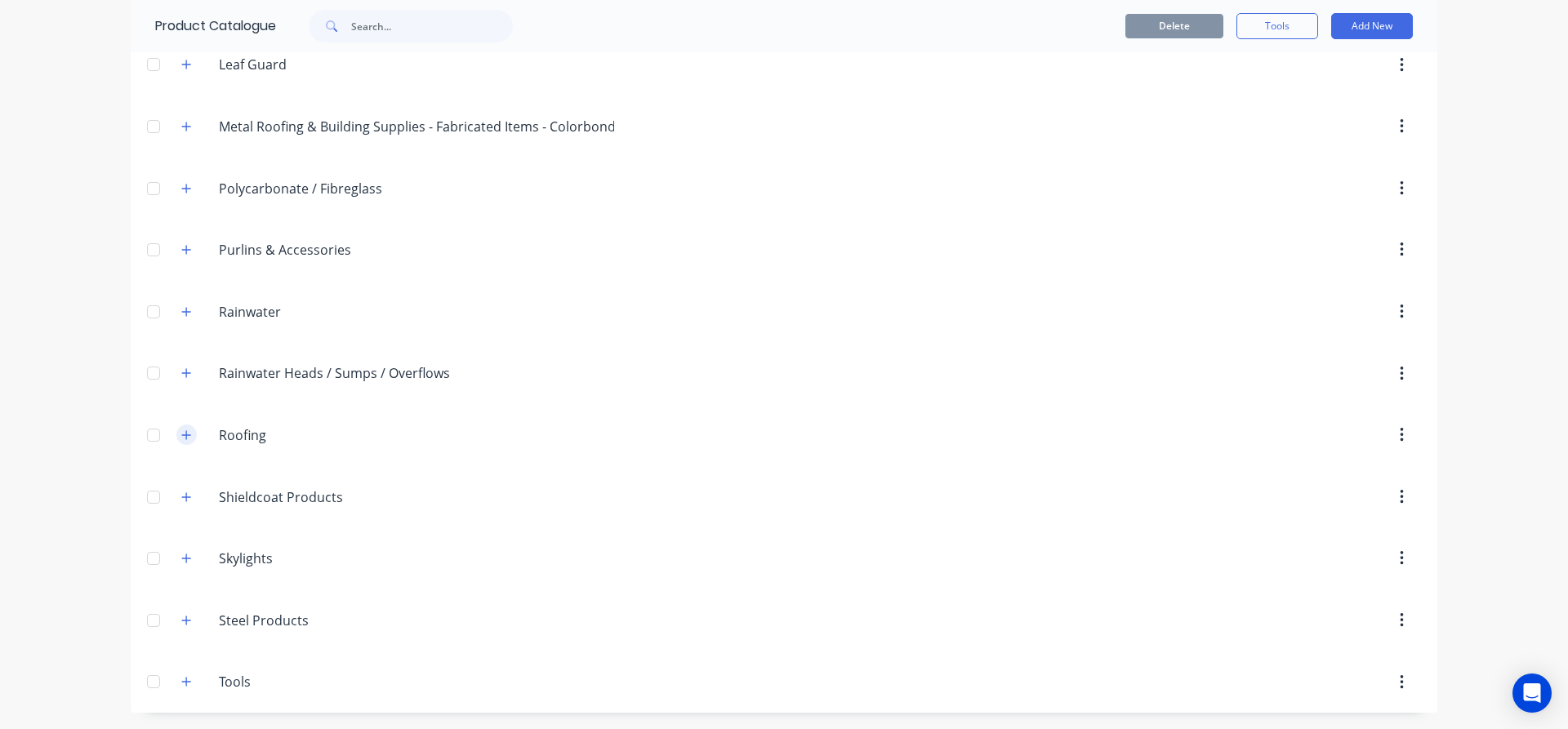
click at [185, 436] on icon "button" at bounding box center [186, 435] width 10 height 11
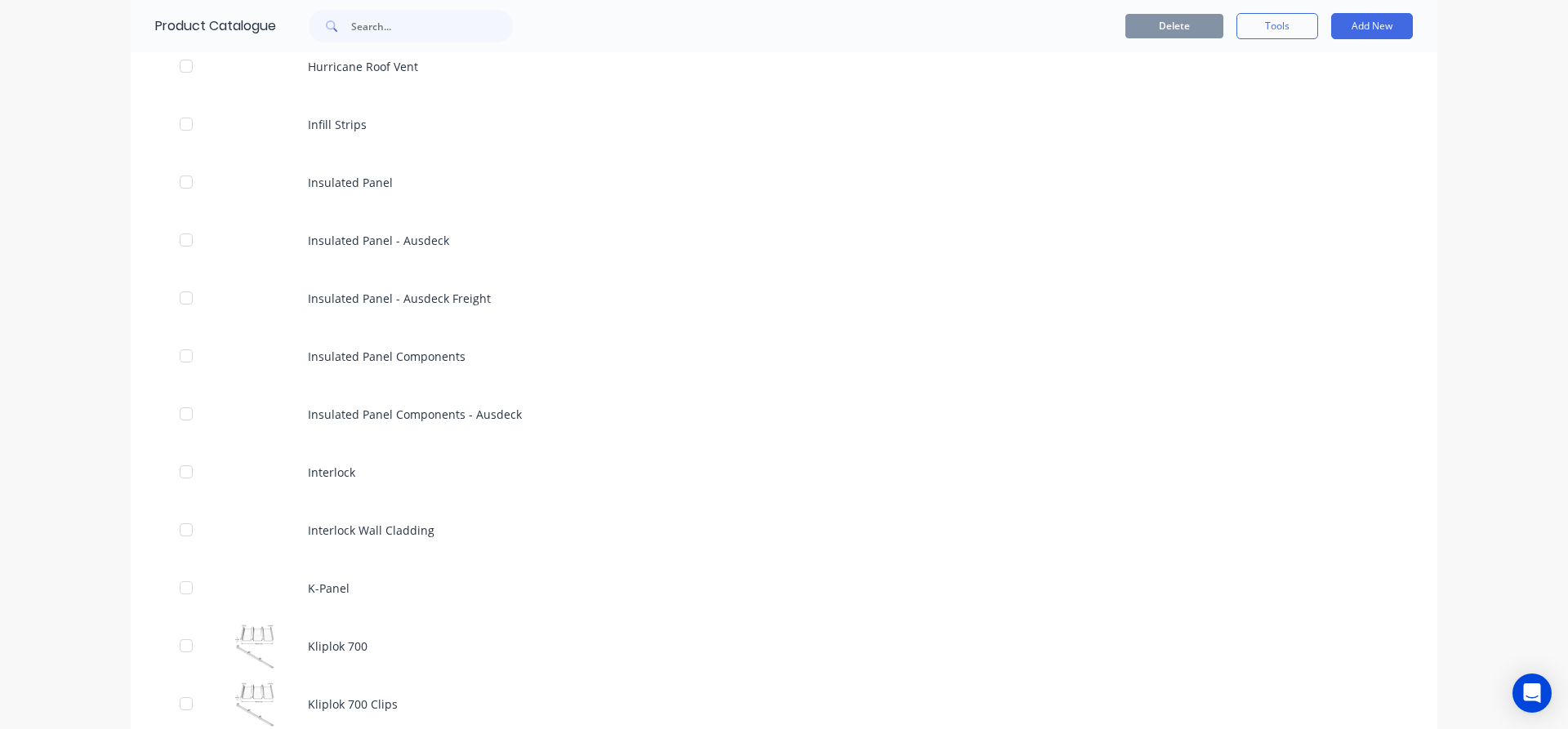
scroll to position [2356, 0]
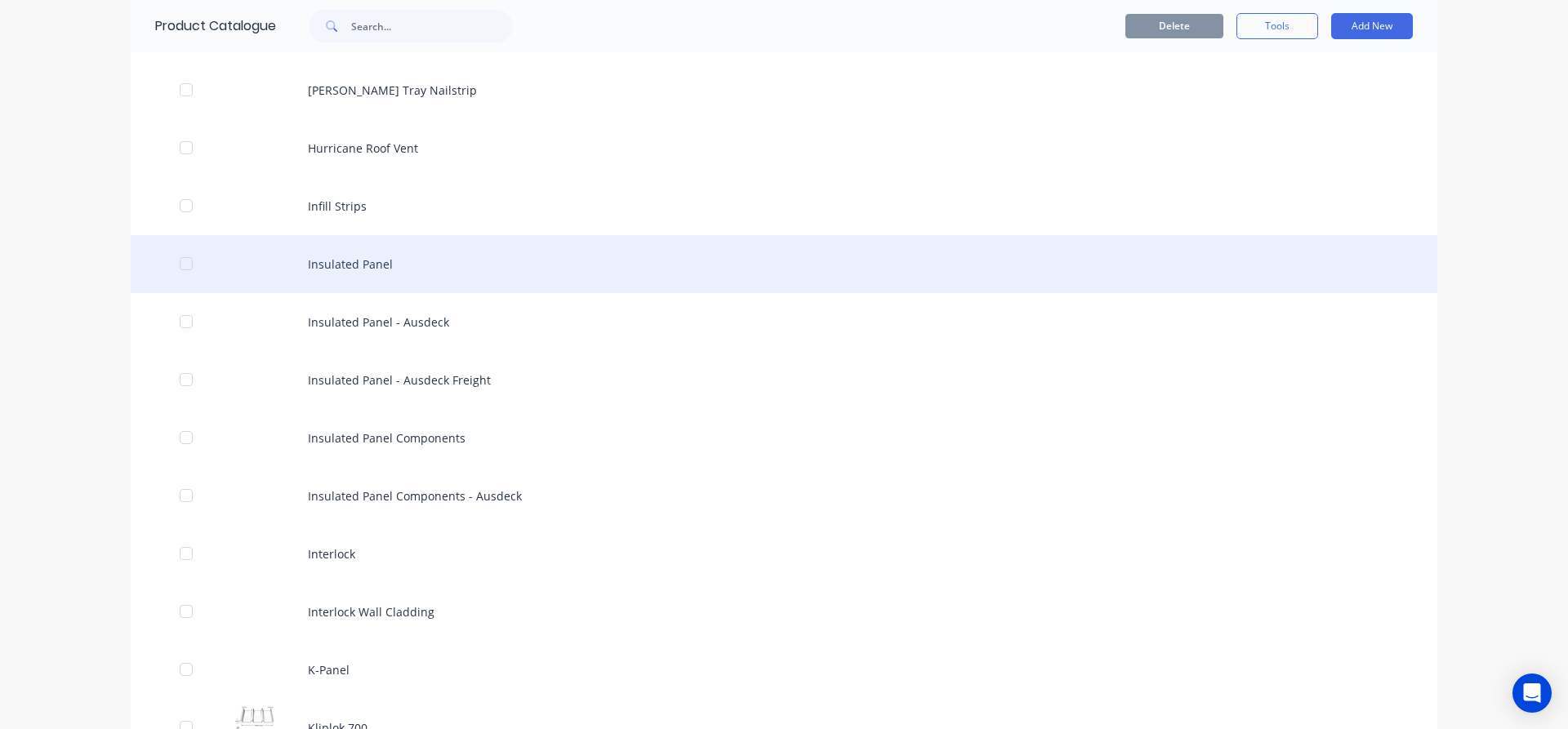
click at [344, 267] on div "Insulated Panel" at bounding box center [784, 264] width 1307 height 58
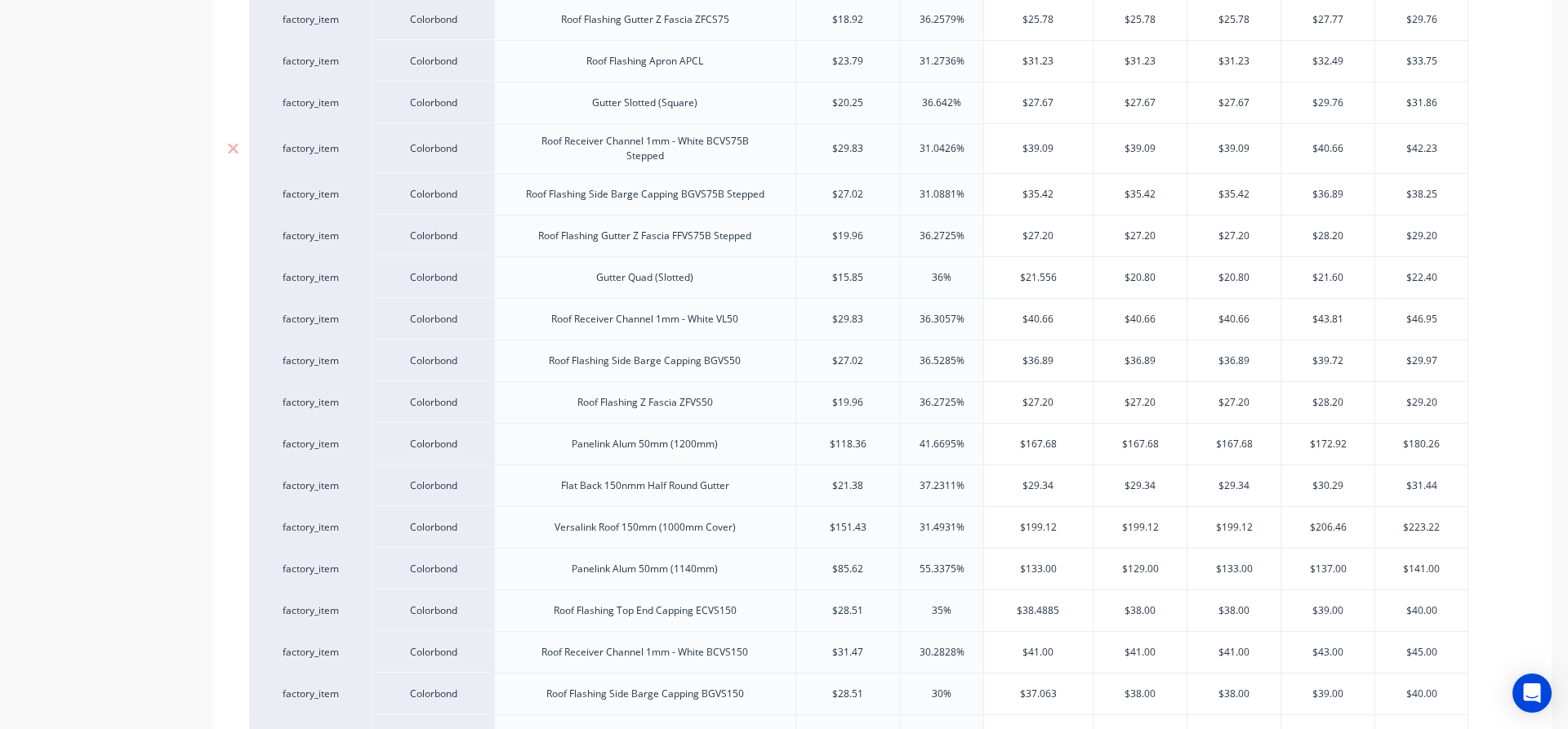
scroll to position [898, 0]
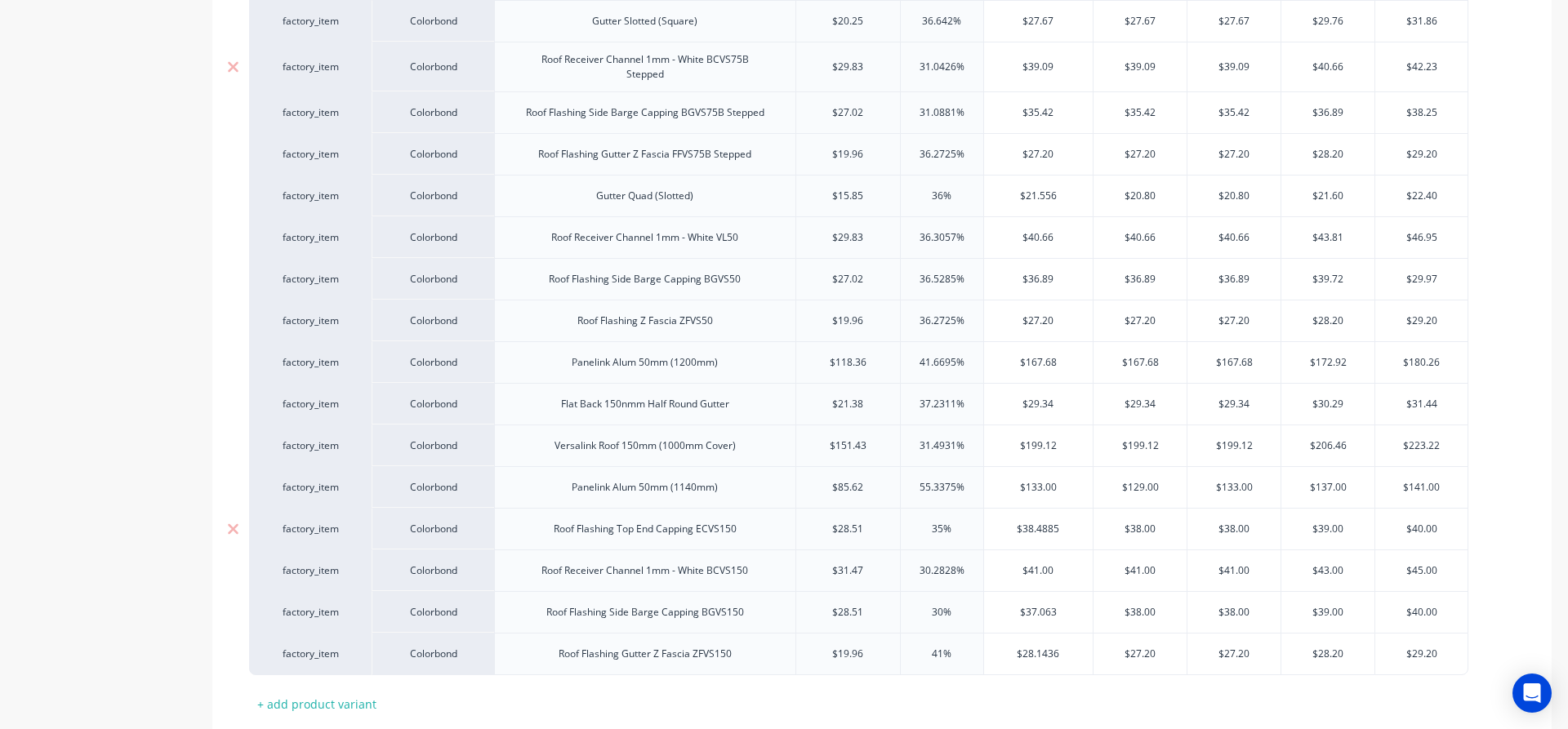
click at [1047, 537] on div "$38.4885" at bounding box center [1038, 529] width 109 height 40
type input "$38.4885"
type input "35%"
type input "38"
type input "$38.00"
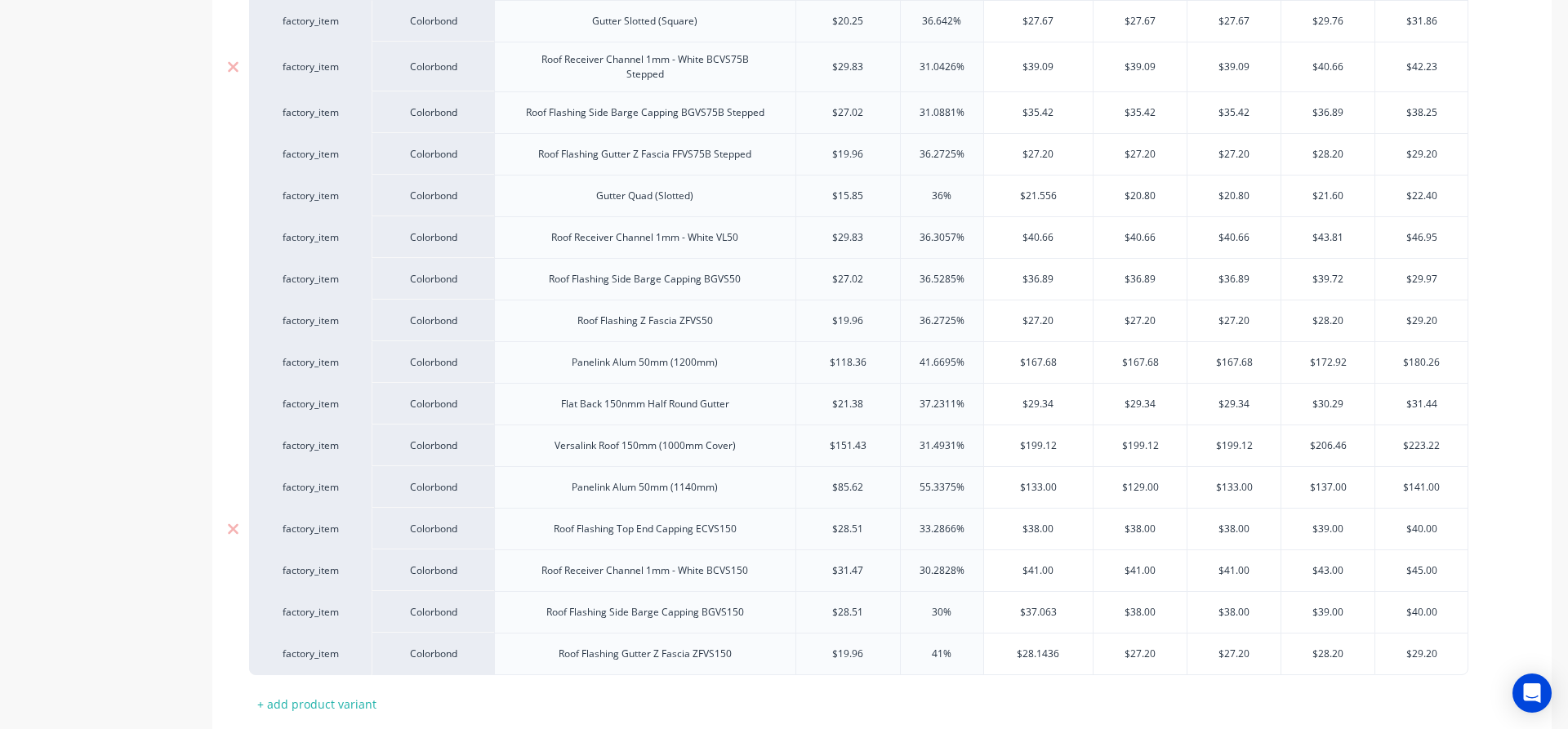
type input "$38.00"
type input "$37.063"
click at [1057, 609] on input "$37.063" at bounding box center [1038, 612] width 109 height 15
type input "30%"
type input "38"
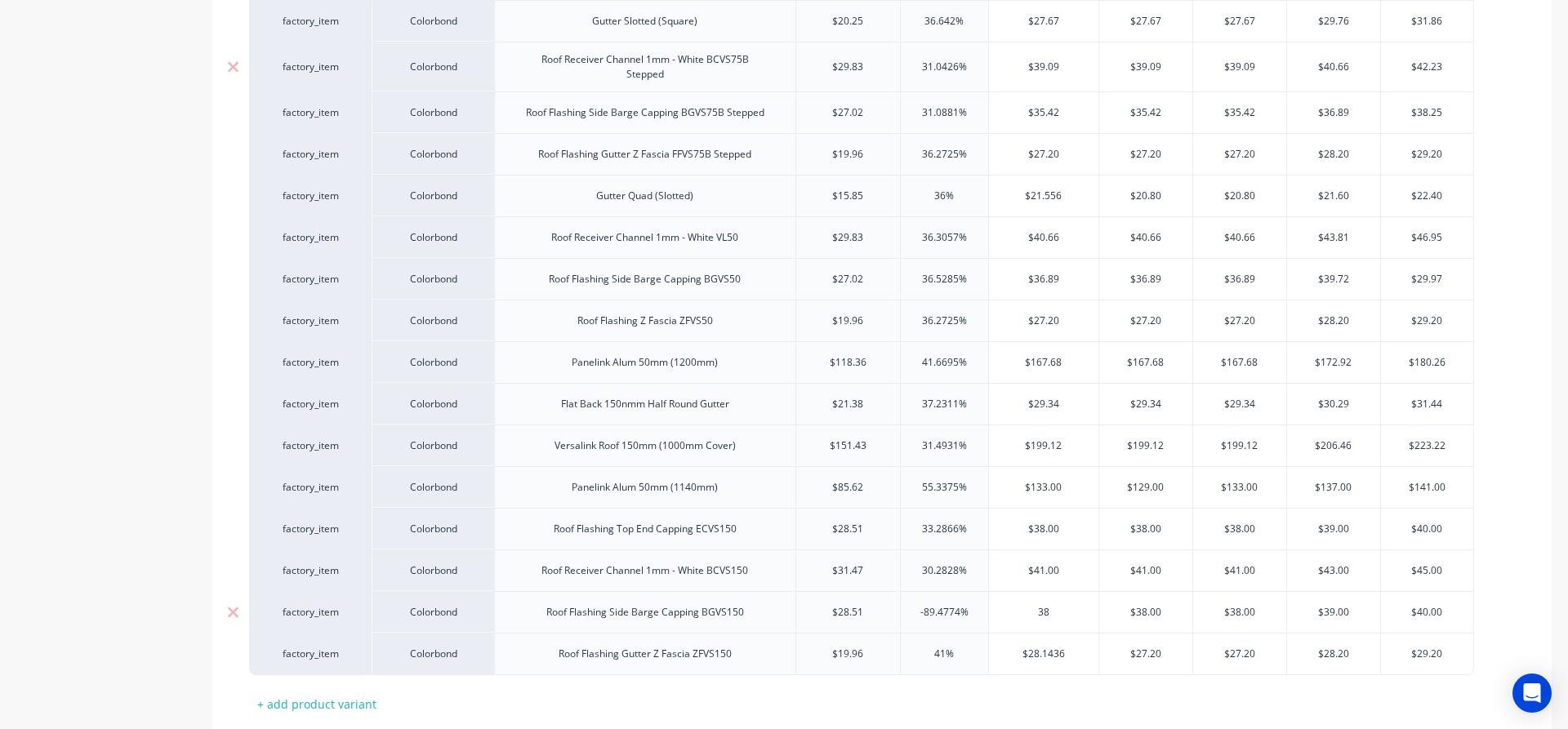
type input "$38.00"
type input "$28.1436"
click at [1064, 654] on input "$28.1436" at bounding box center [1038, 654] width 109 height 15
type input "41%"
type input "28.20"
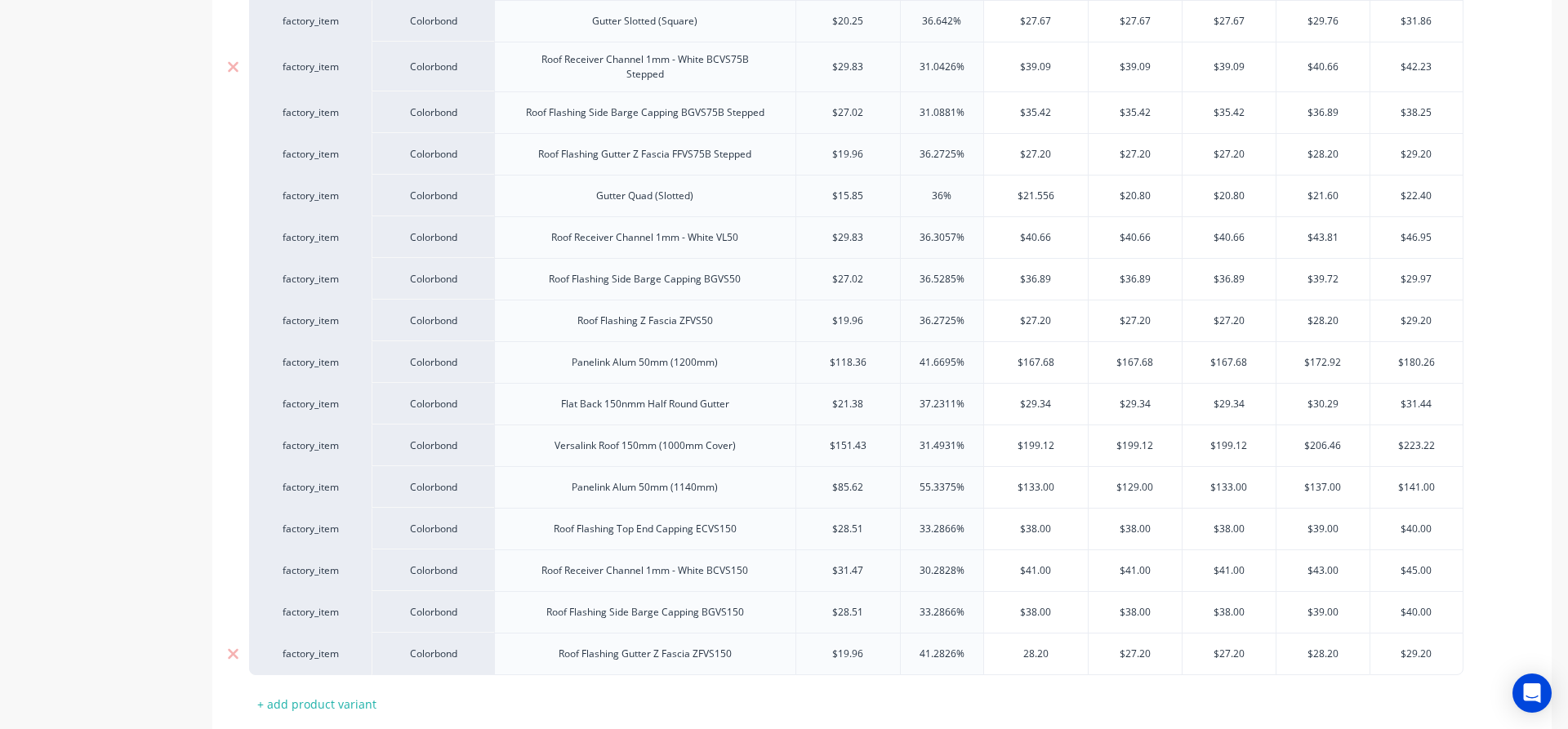
type input "$27.20"
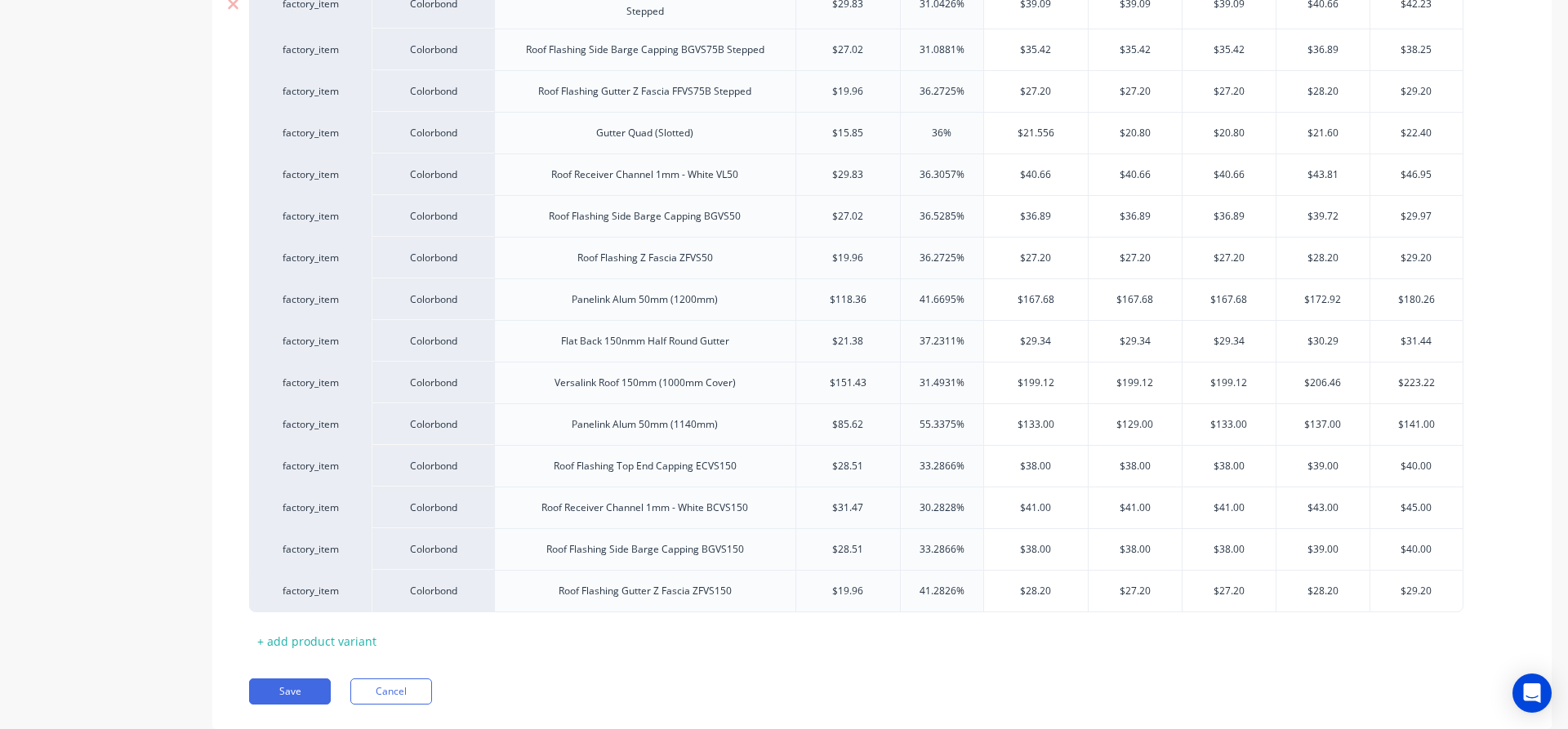
scroll to position [980, 0]
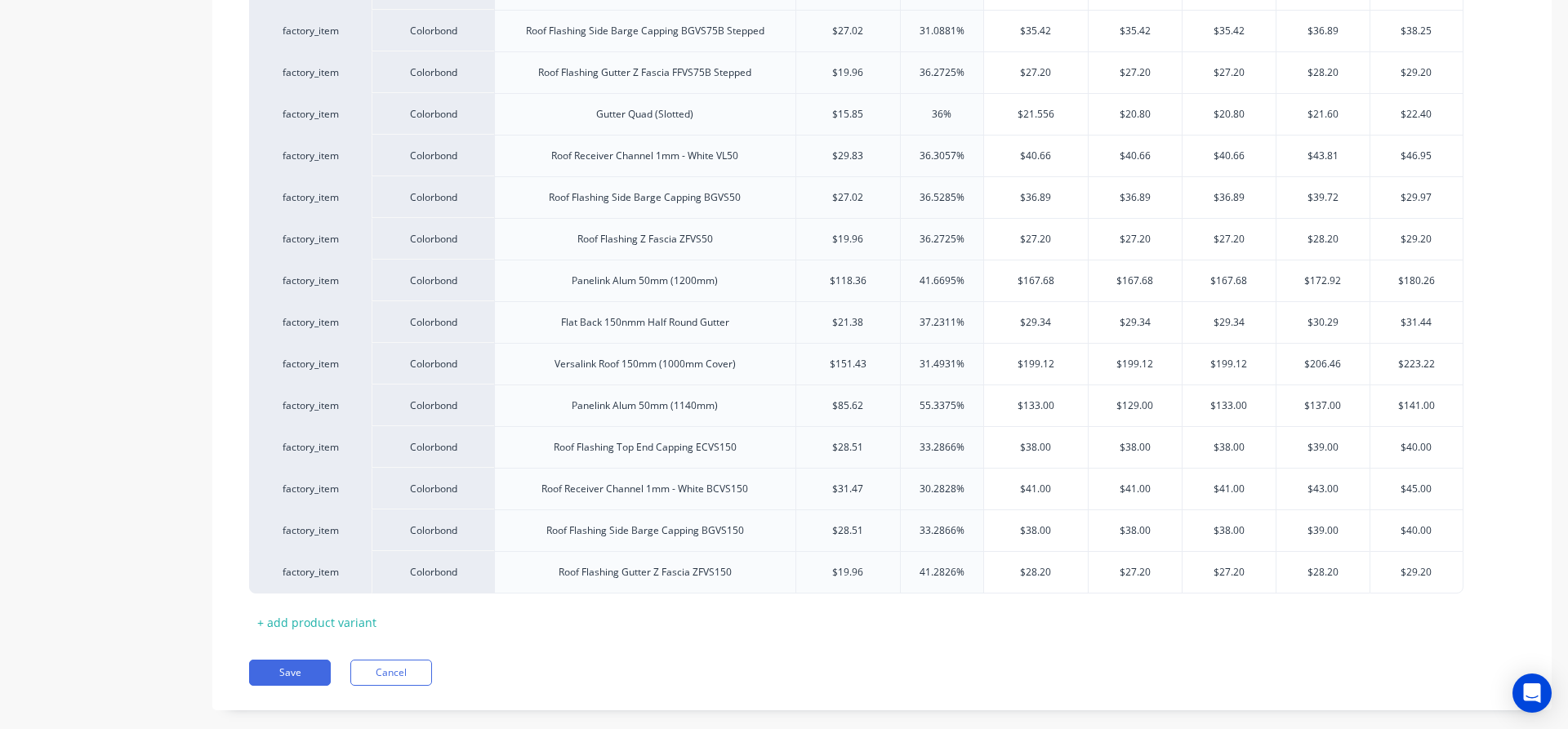
click at [277, 671] on button "Save" at bounding box center [289, 672] width 82 height 26
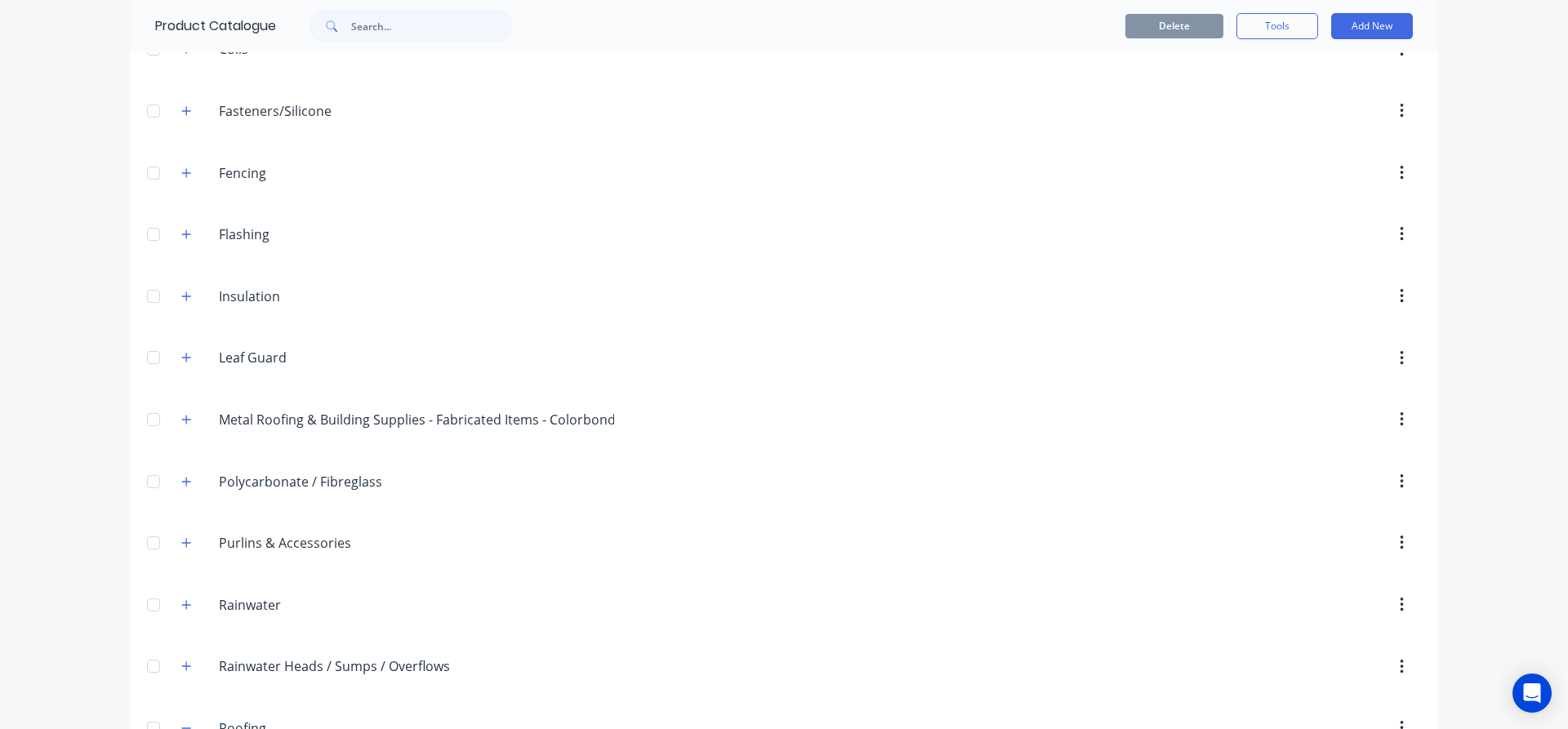
scroll to position [327, 0]
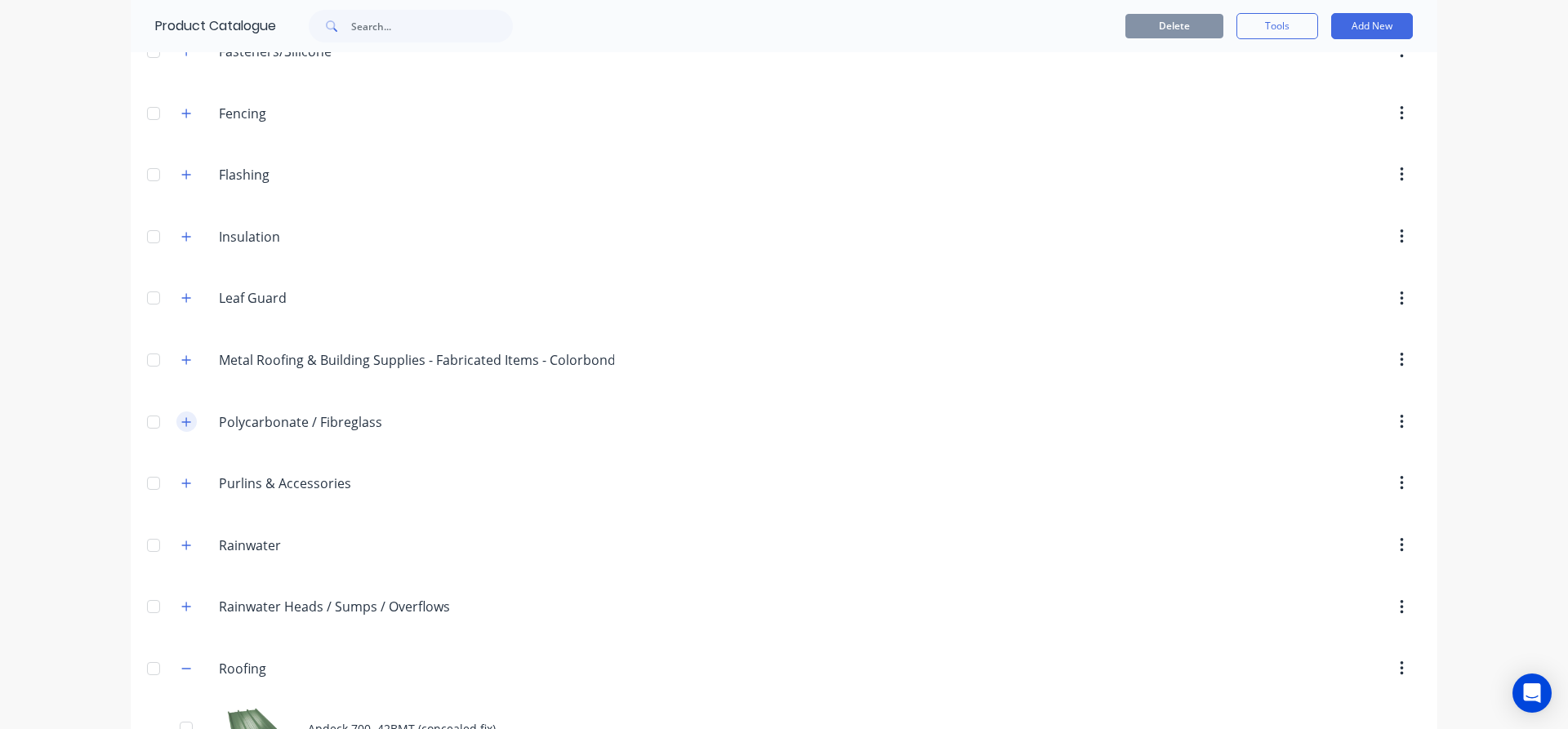
click at [184, 421] on icon "button" at bounding box center [186, 421] width 9 height 9
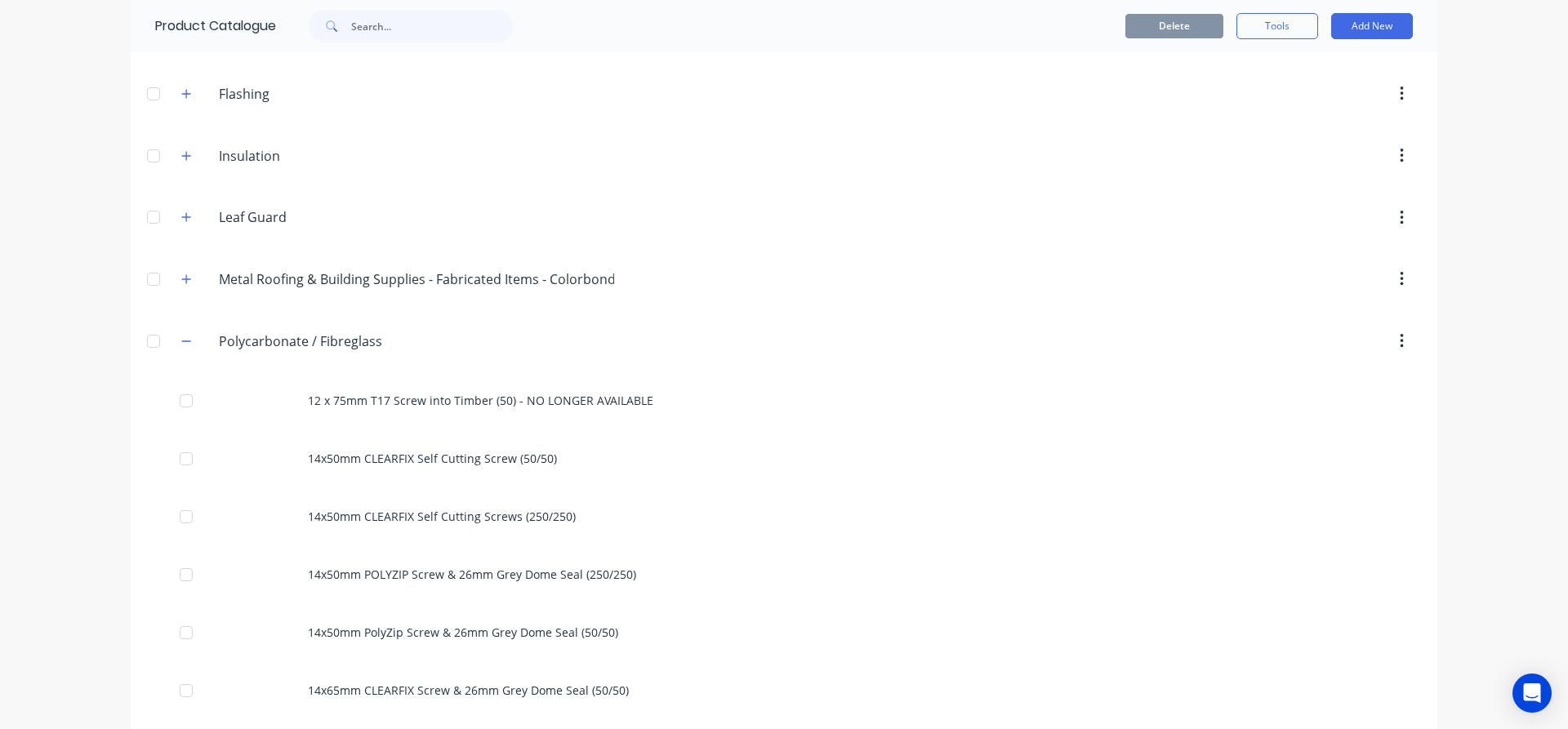
scroll to position [409, 0]
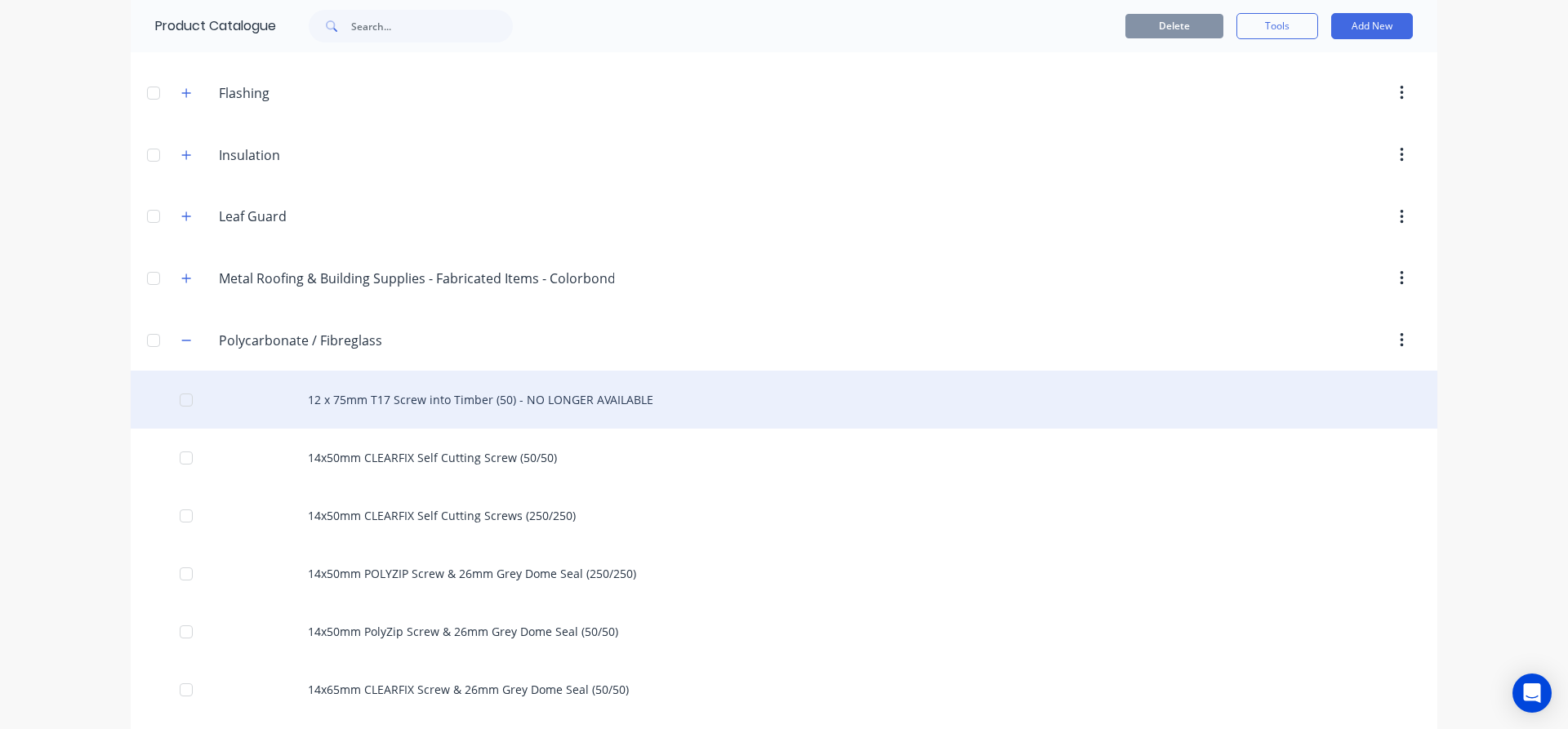
click at [456, 392] on div "12 x 75mm T17 Screw into Timber (50) - NO LONGER AVAILABLE" at bounding box center [784, 399] width 1307 height 58
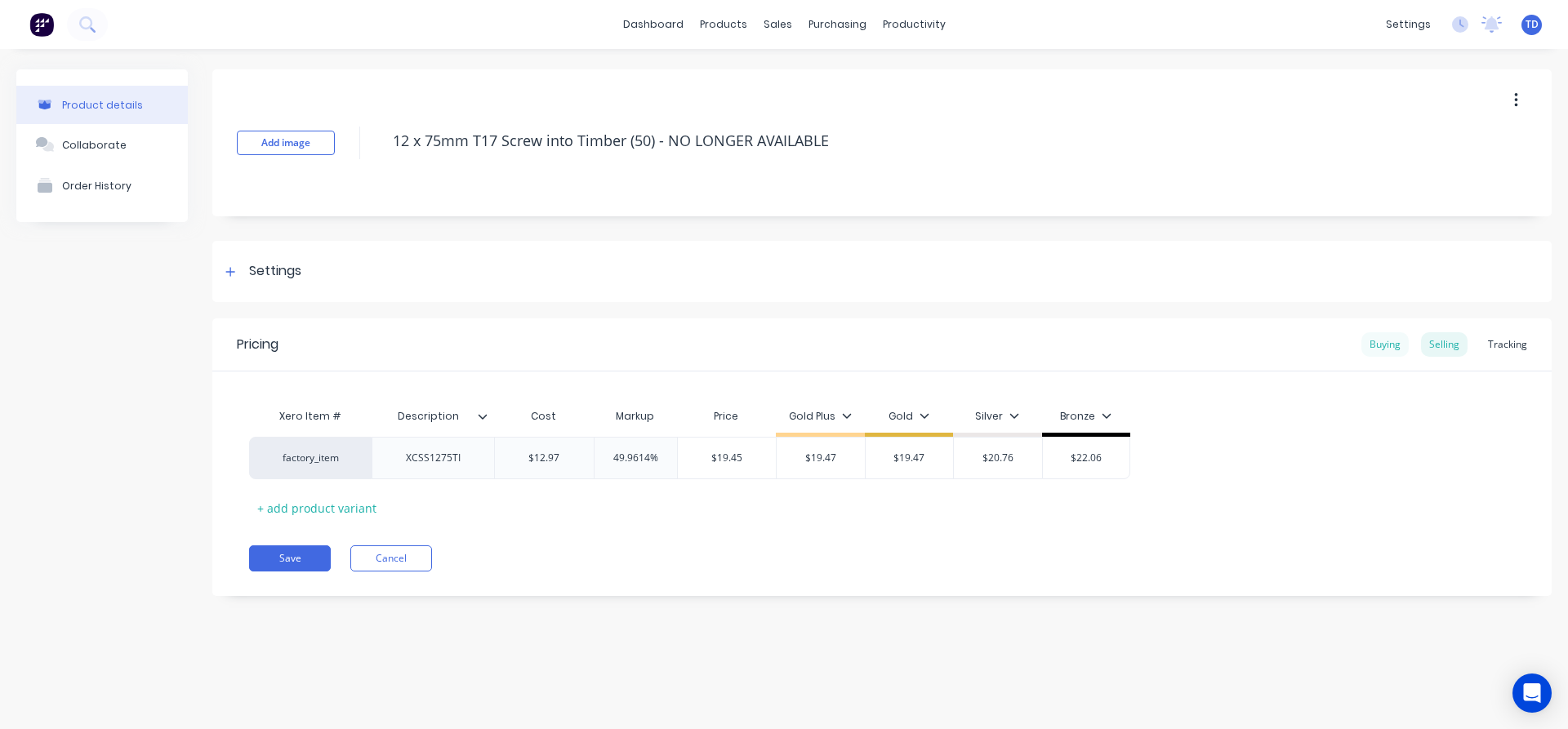
click at [1382, 342] on div "Buying" at bounding box center [1385, 344] width 48 height 25
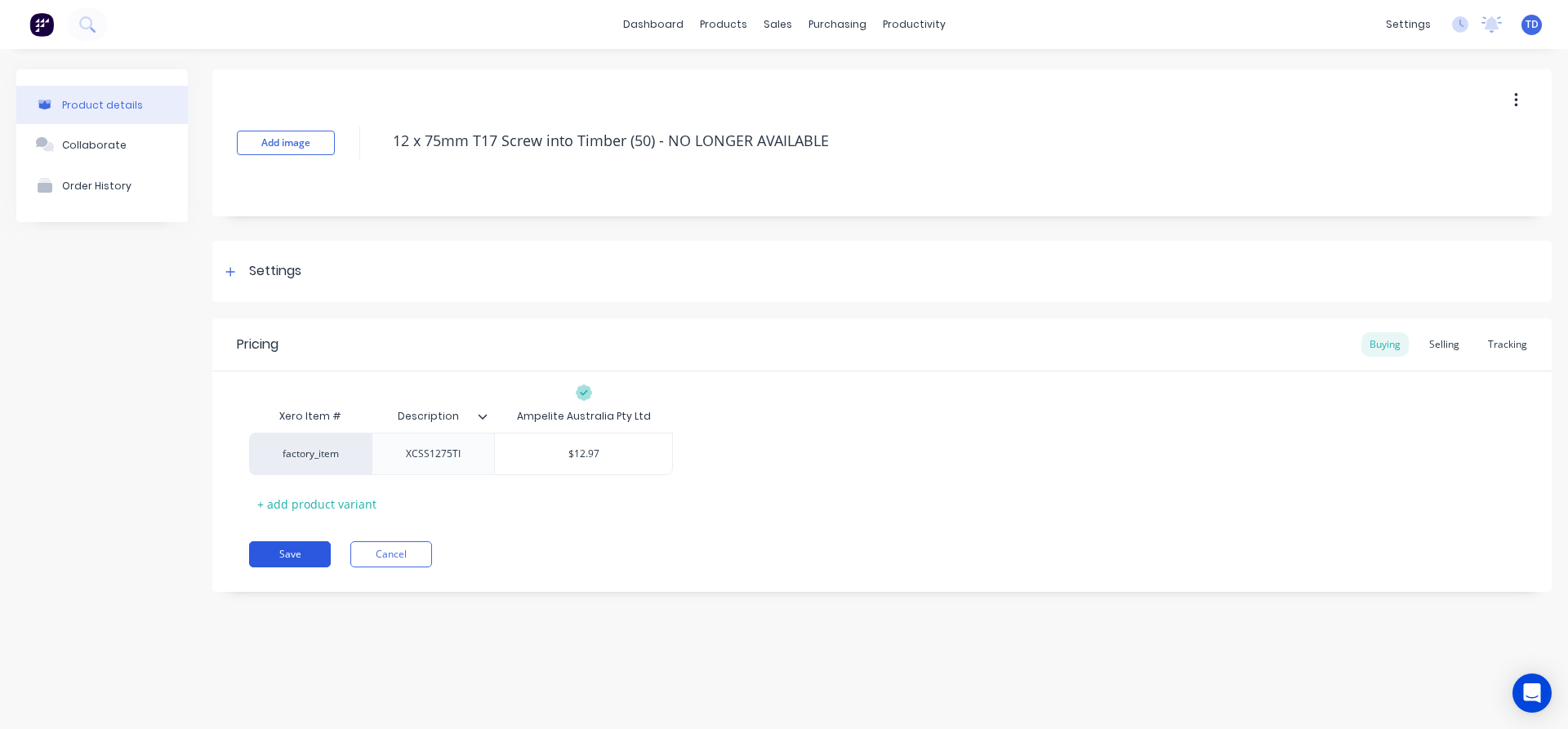
click at [284, 548] on button "Save" at bounding box center [289, 555] width 82 height 26
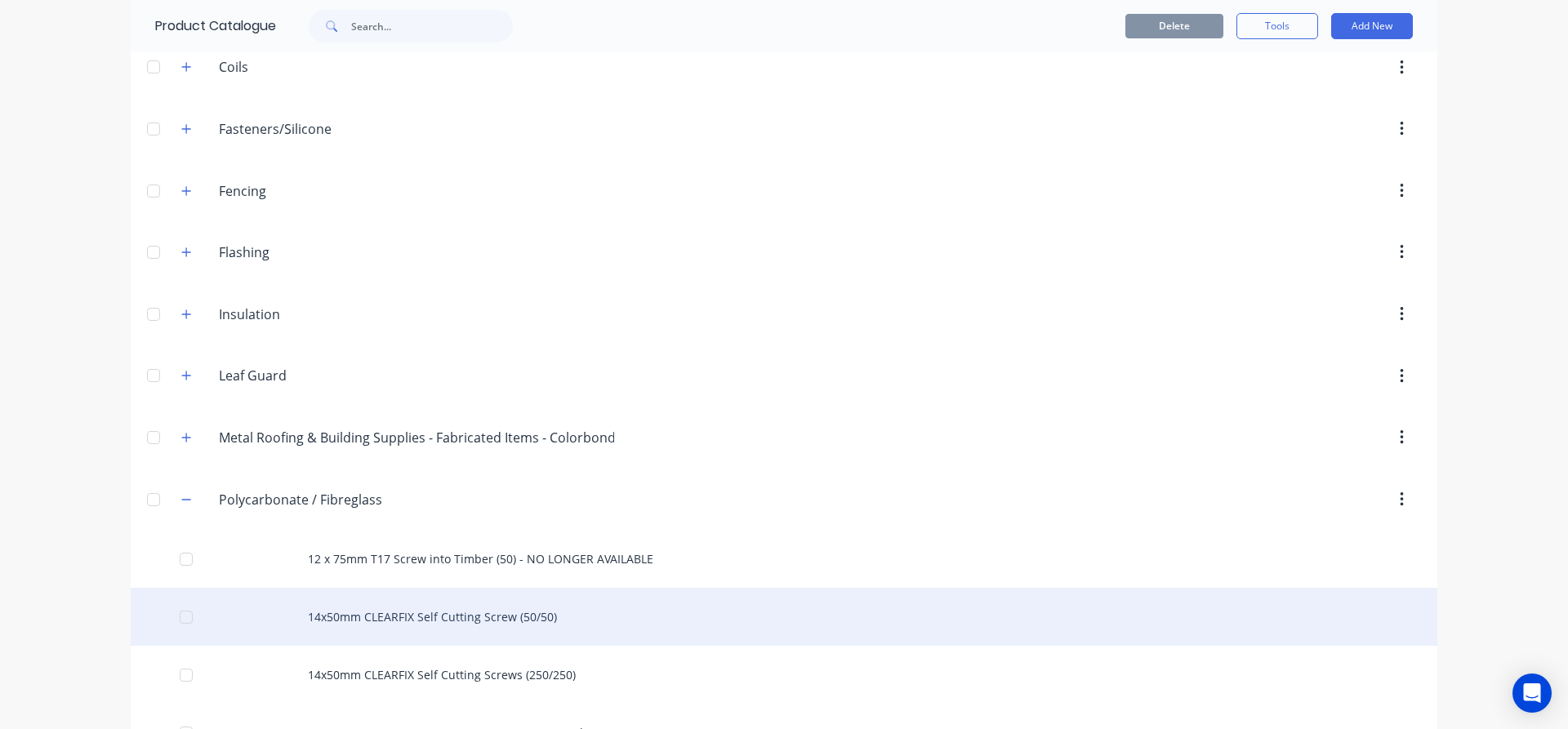
scroll to position [245, 0]
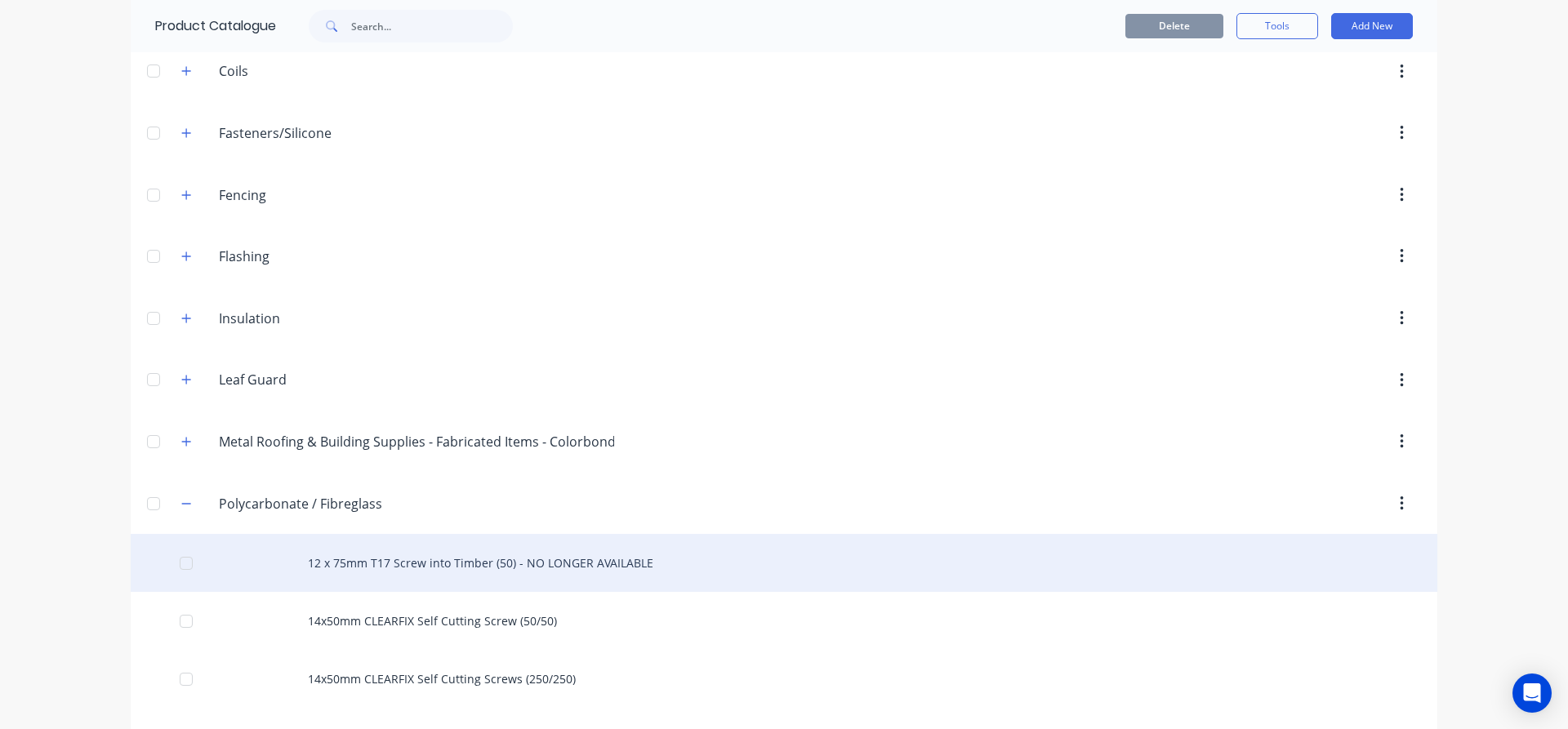
click at [376, 562] on div "12 x 75mm T17 Screw into Timber (50) - NO LONGER AVAILABLE" at bounding box center [784, 563] width 1307 height 58
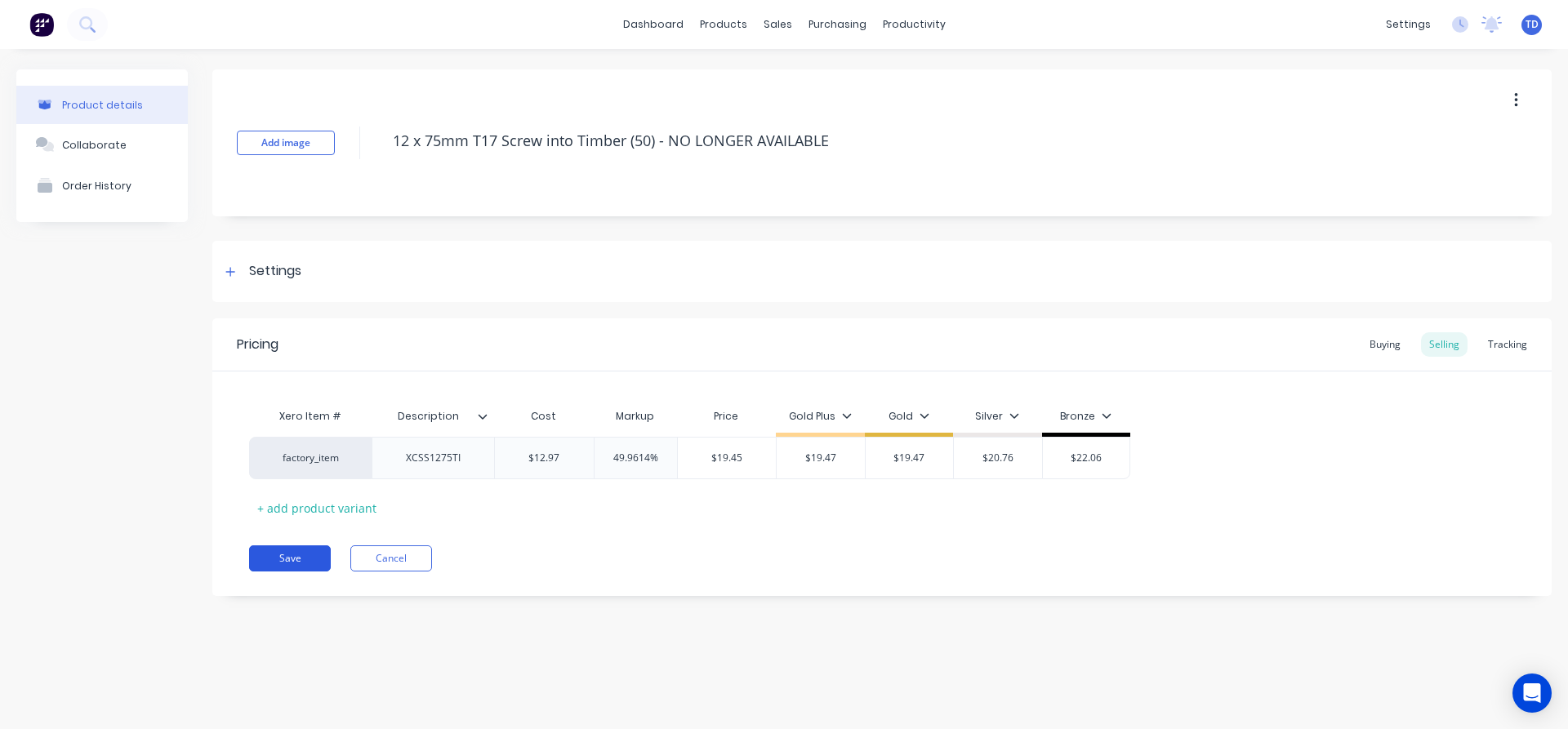
click at [269, 547] on button "Save" at bounding box center [289, 558] width 82 height 26
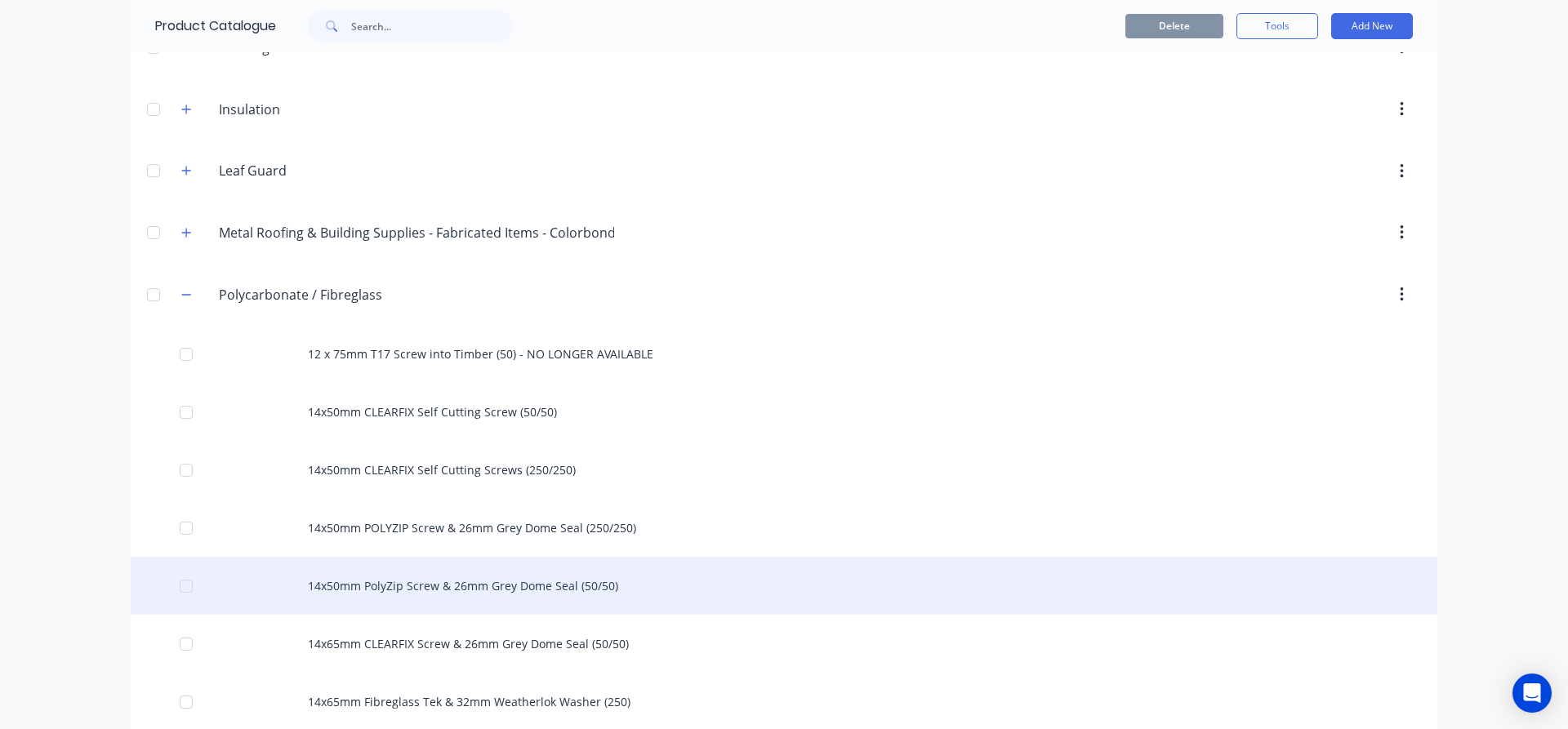
scroll to position [490, 0]
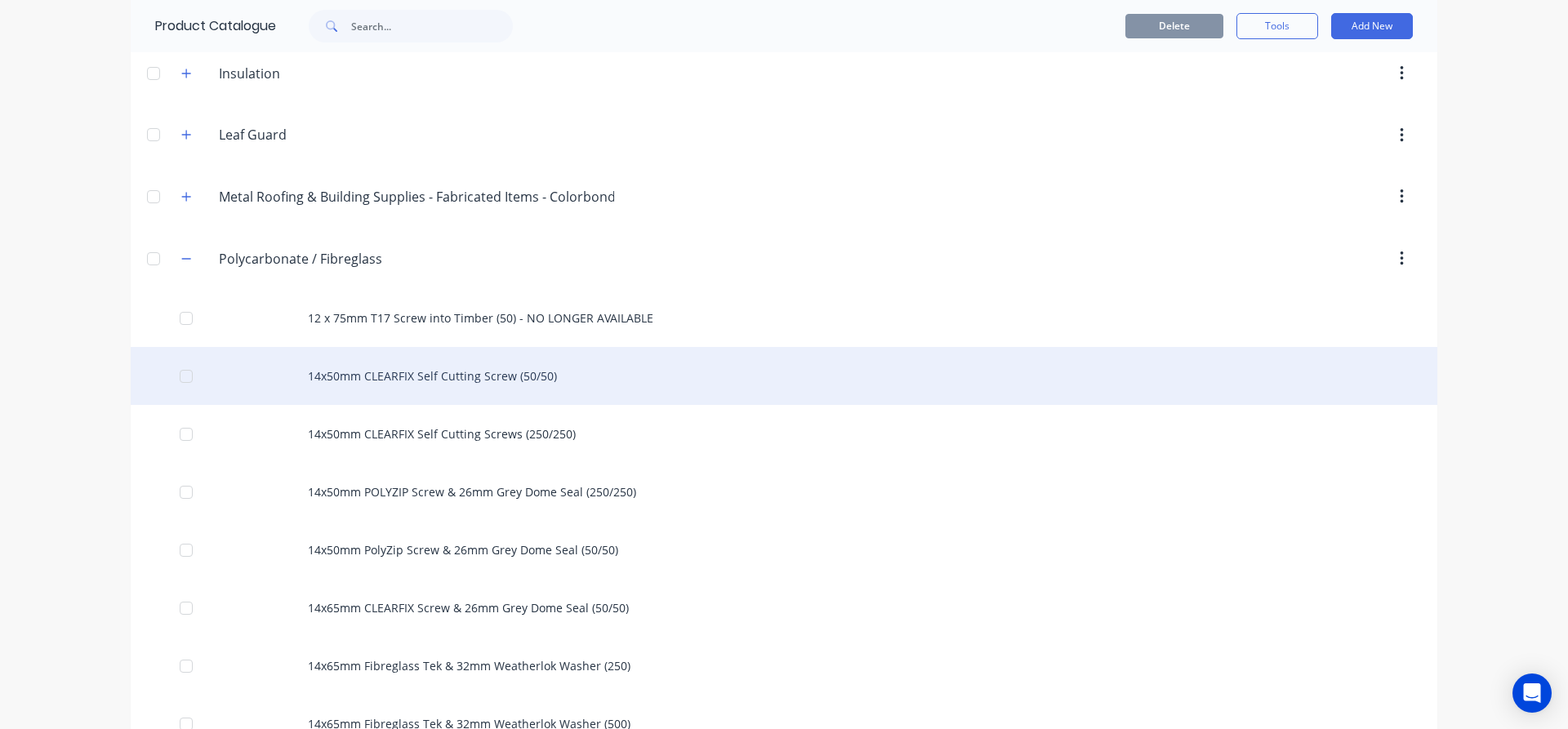
click at [410, 380] on div "14x50mm CLEARFIX Self Cutting Screw (50/50)" at bounding box center [784, 376] width 1307 height 58
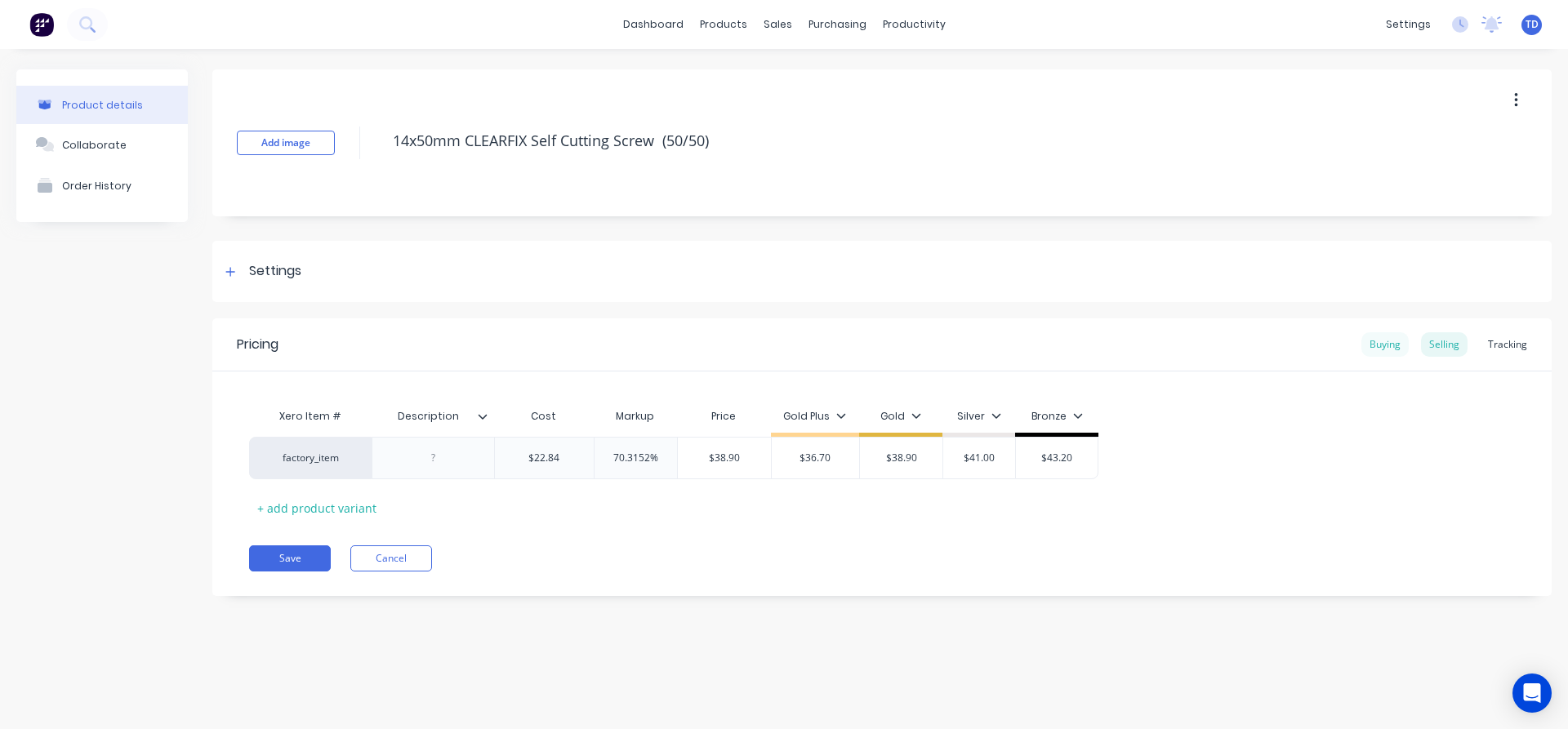
click at [1371, 346] on div "Buying" at bounding box center [1385, 344] width 48 height 25
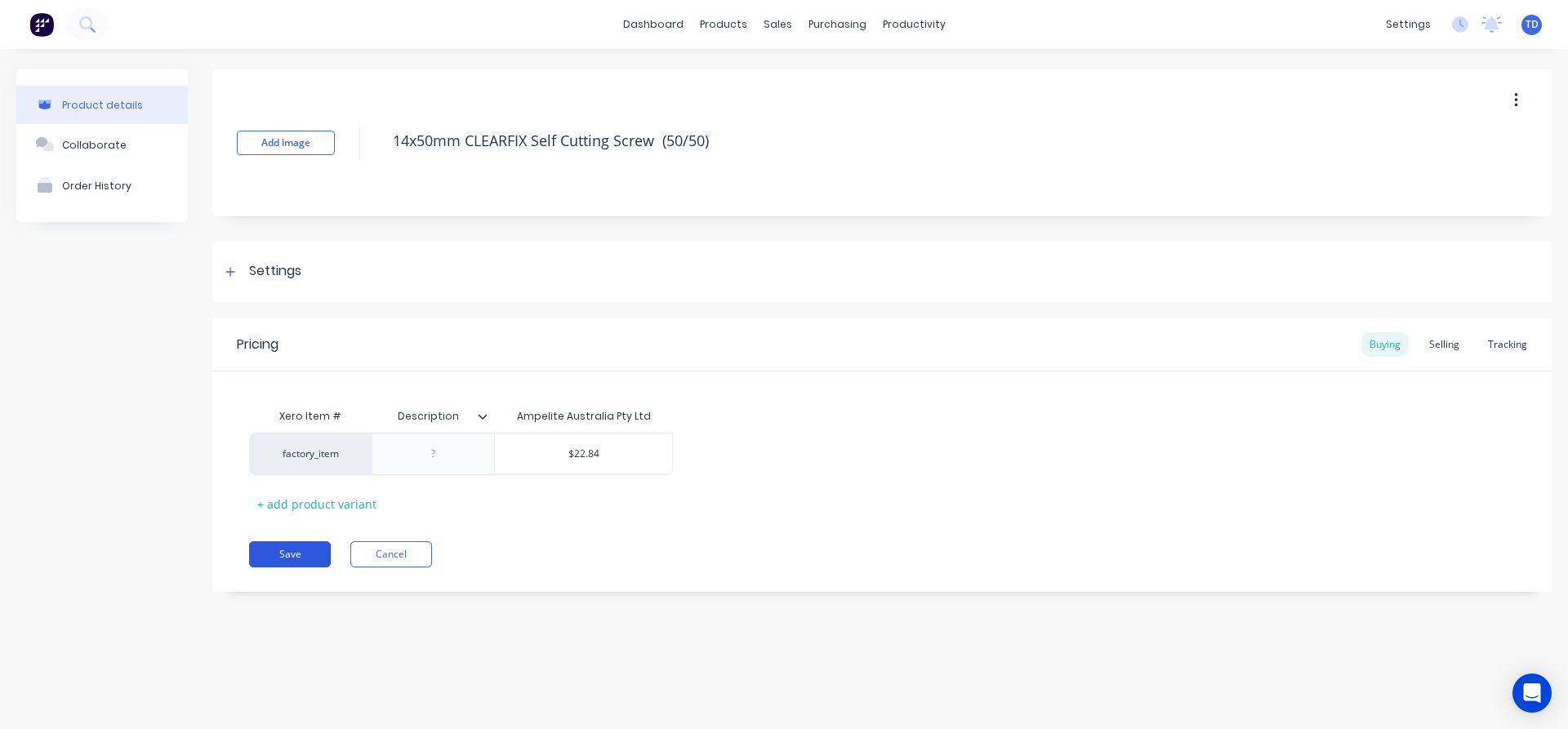
click at [288, 550] on button "Save" at bounding box center [289, 555] width 82 height 26
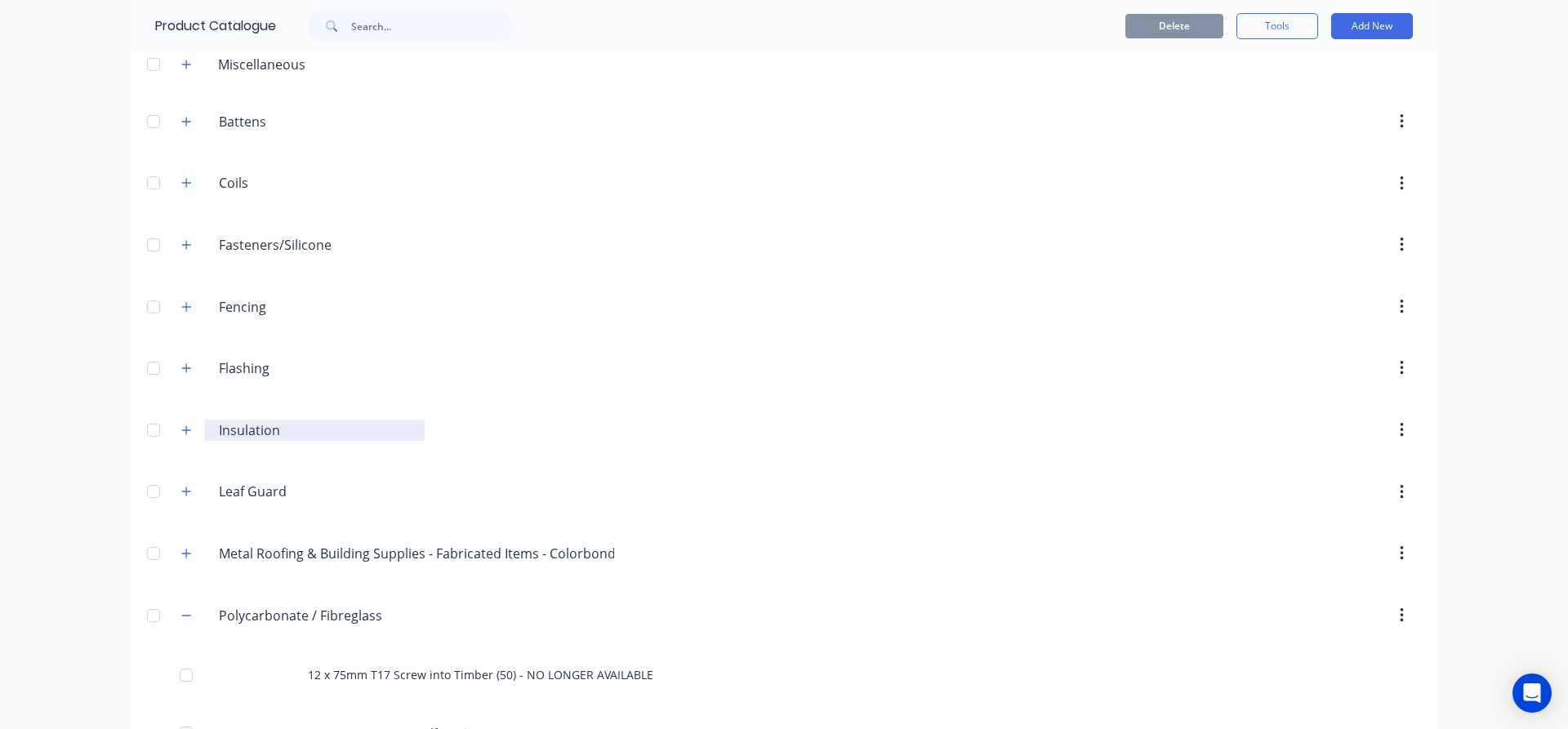
scroll to position [409, 0]
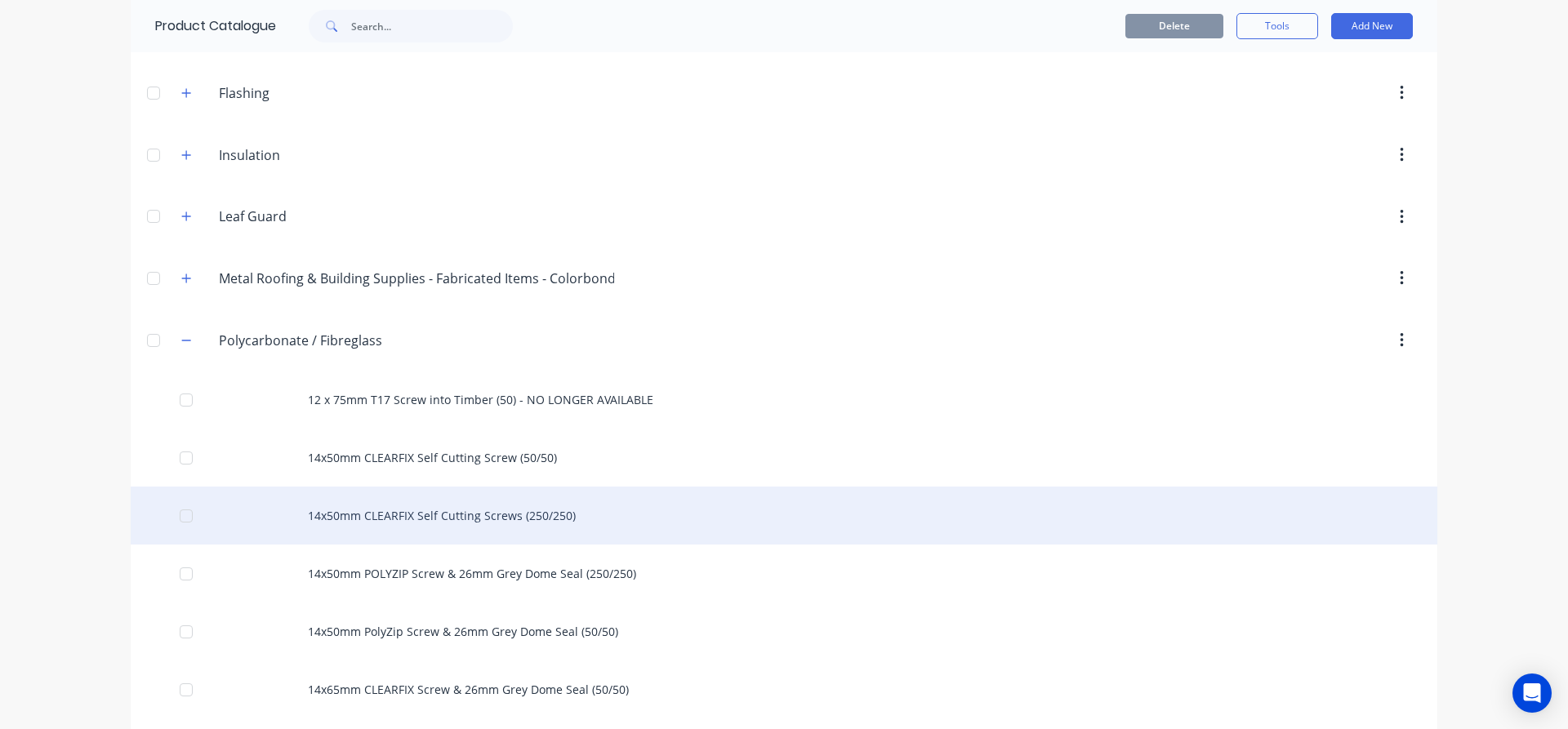
click at [334, 520] on div "14x50mm CLEARFIX Self Cutting Screws (250/250)" at bounding box center [784, 515] width 1307 height 58
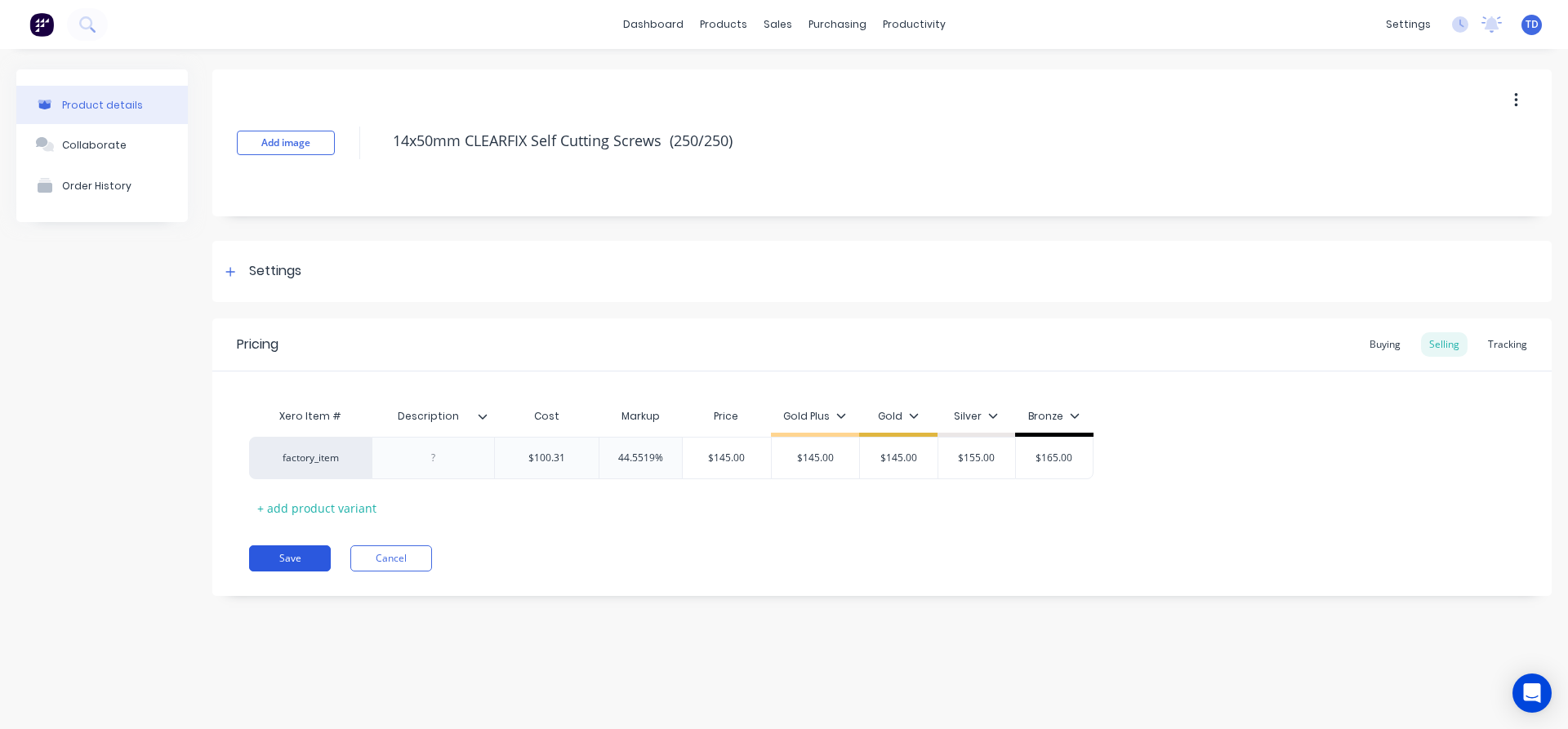
click at [295, 556] on button "Save" at bounding box center [289, 558] width 82 height 26
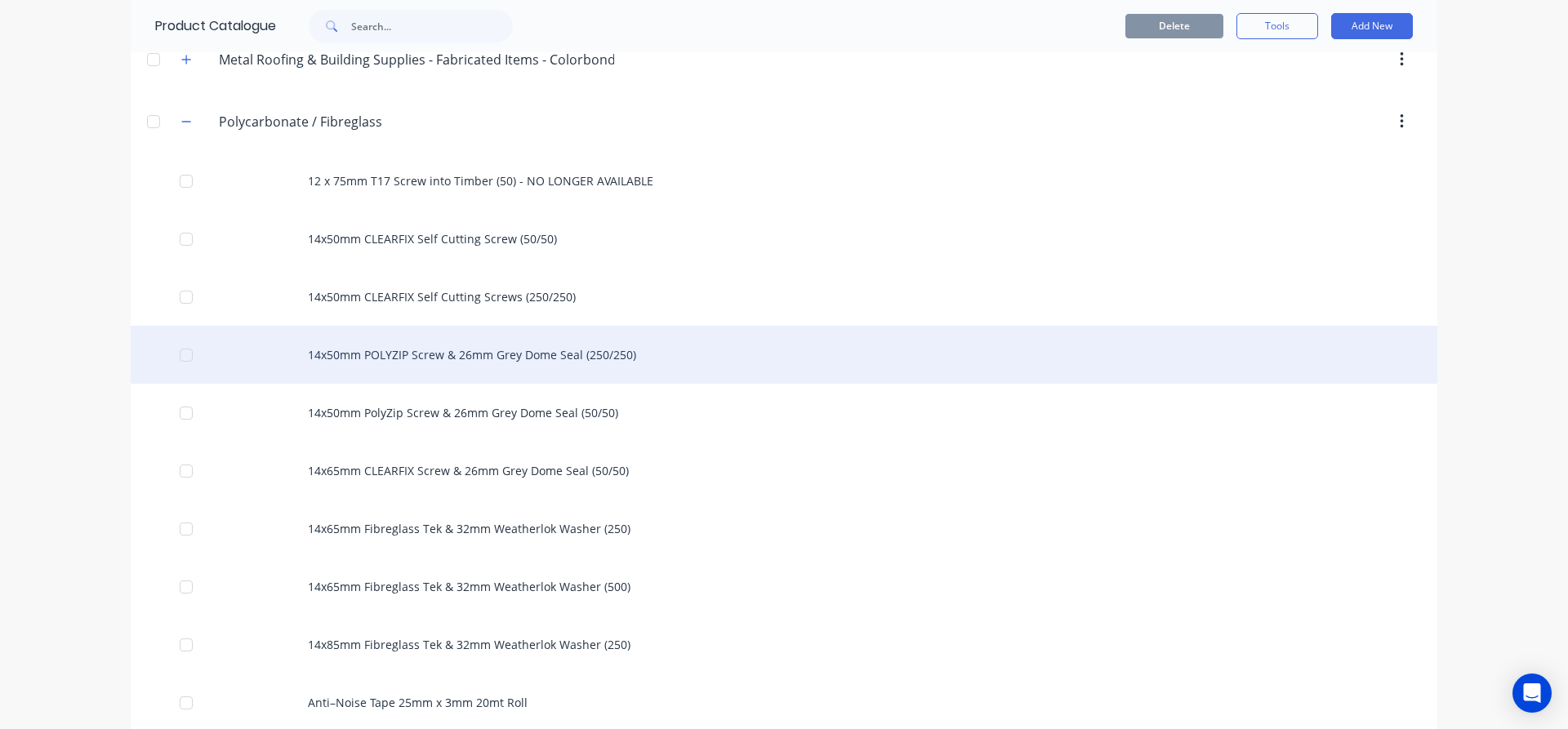
scroll to position [653, 0]
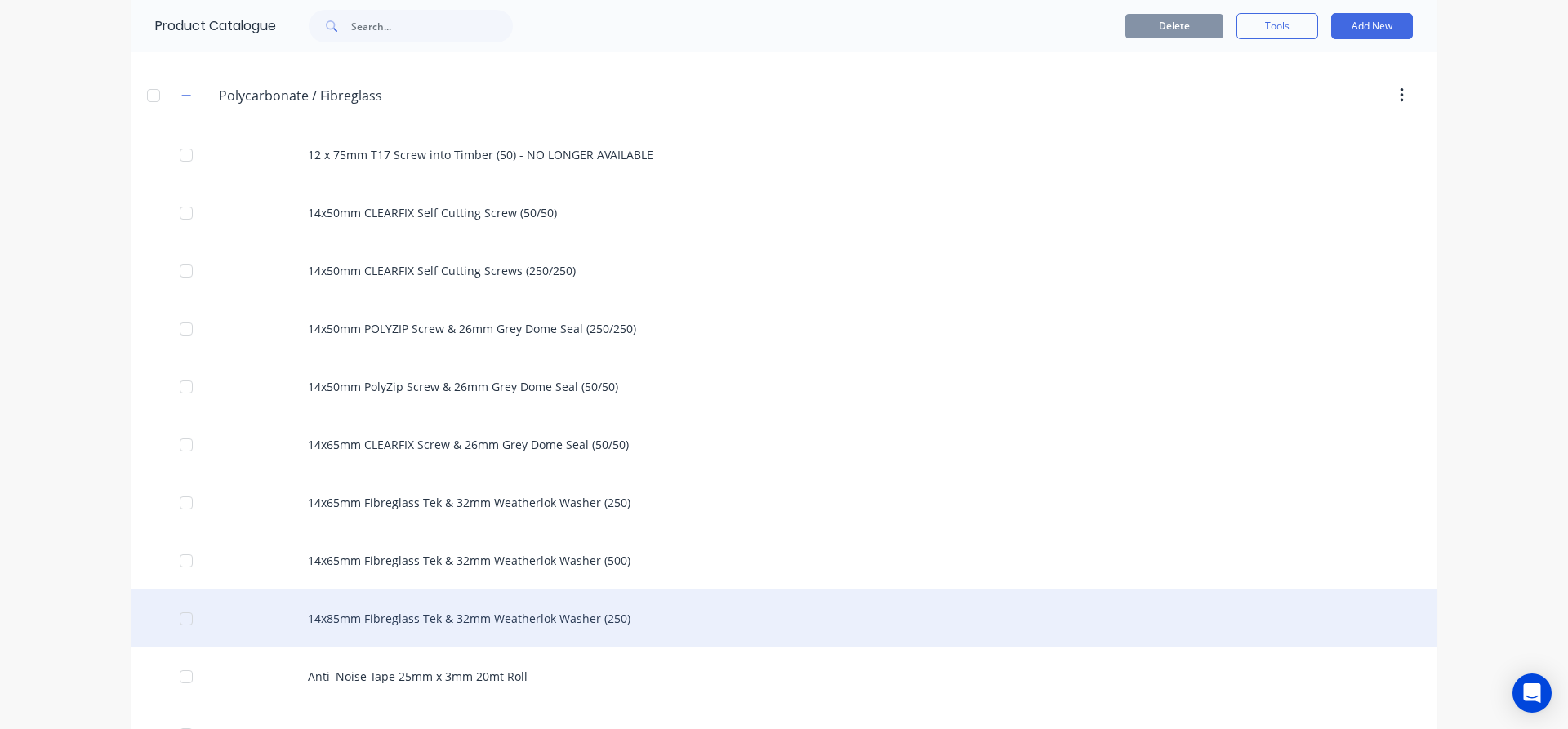
click at [412, 615] on div "14x85mm Fibreglass Tek & 32mm Weatherlok Washer (250)" at bounding box center [784, 618] width 1307 height 58
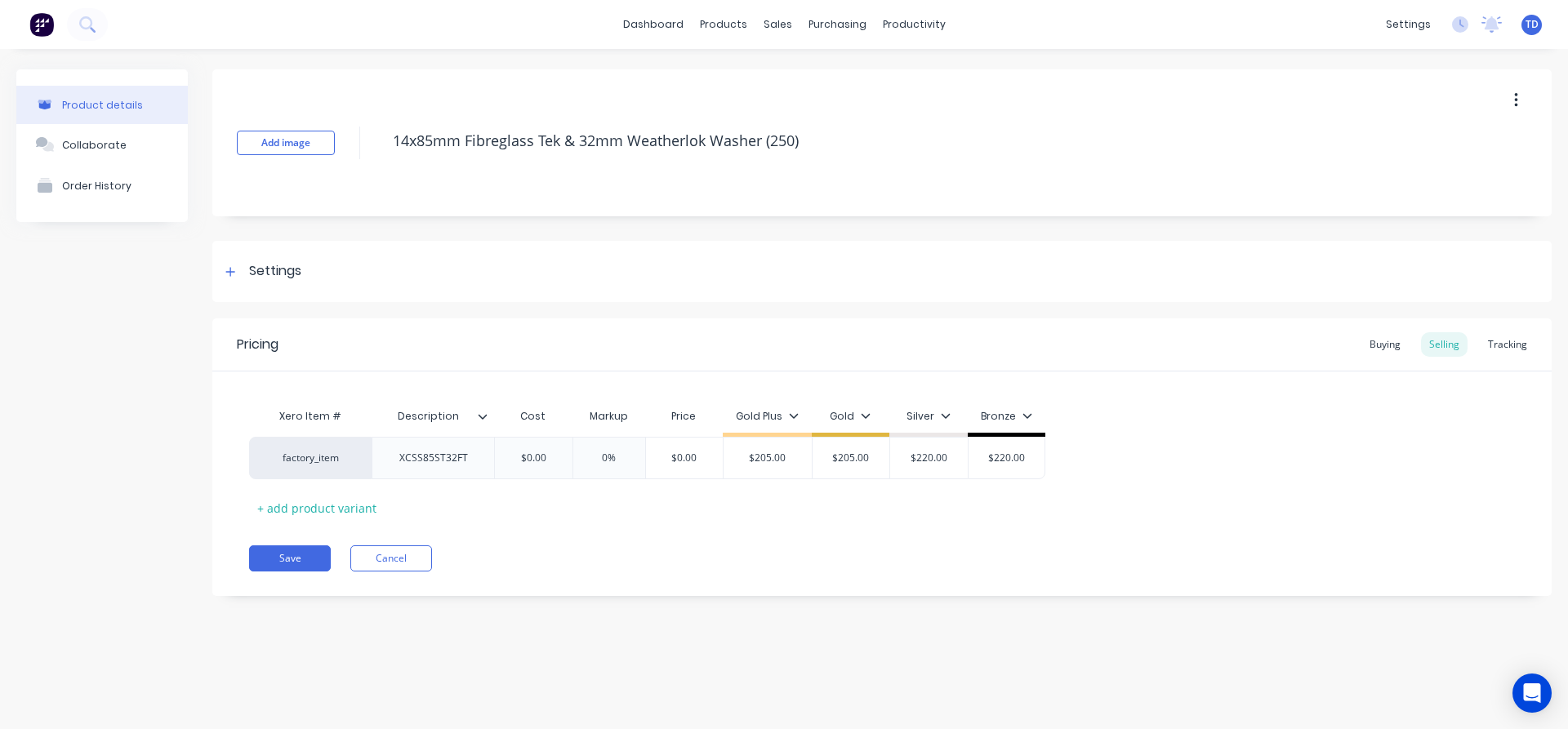
drag, startPoint x: 1364, startPoint y: 346, endPoint x: 1353, endPoint y: 358, distance: 16.3
click at [1364, 347] on div "Buying" at bounding box center [1385, 344] width 48 height 25
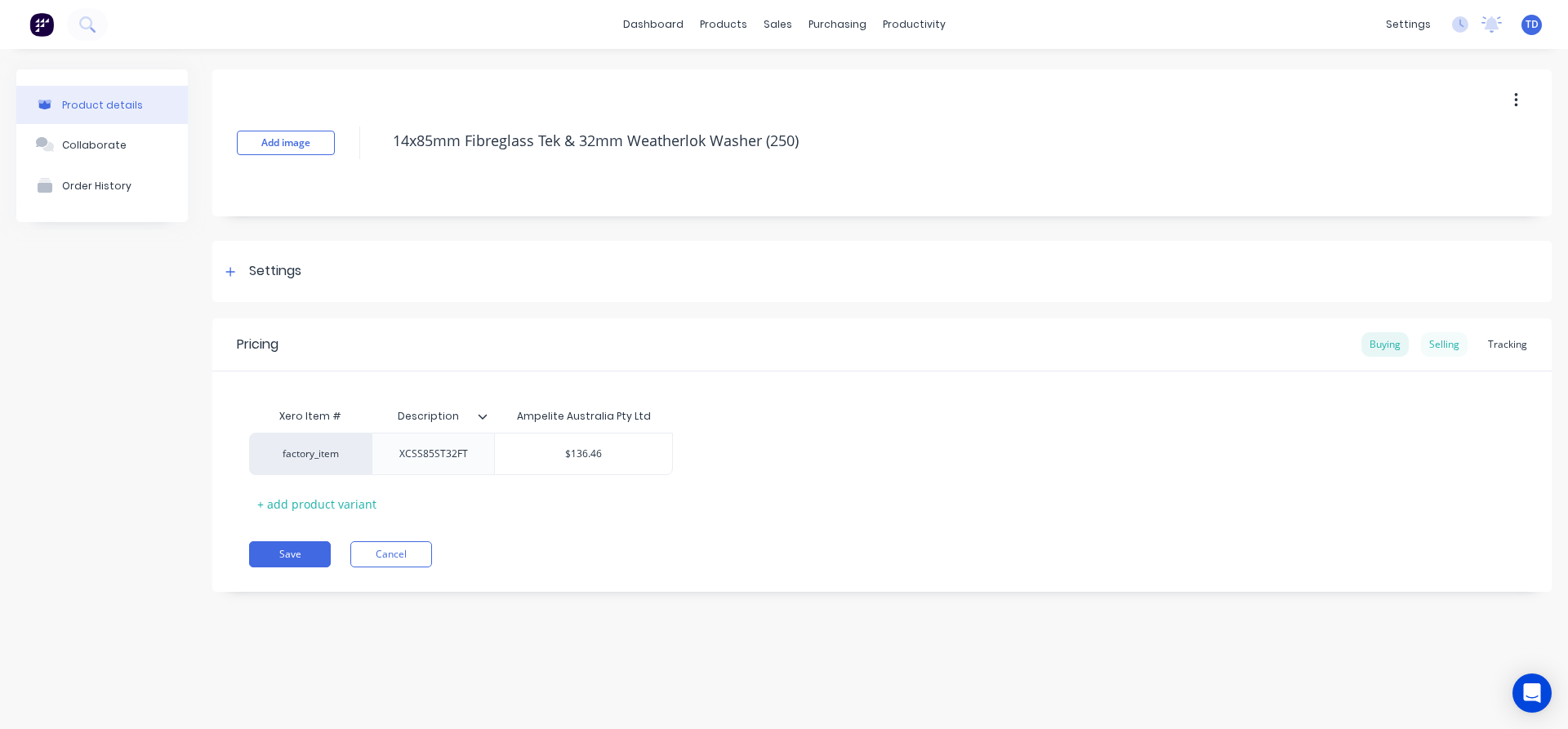
click at [1439, 348] on div "Selling" at bounding box center [1444, 344] width 47 height 25
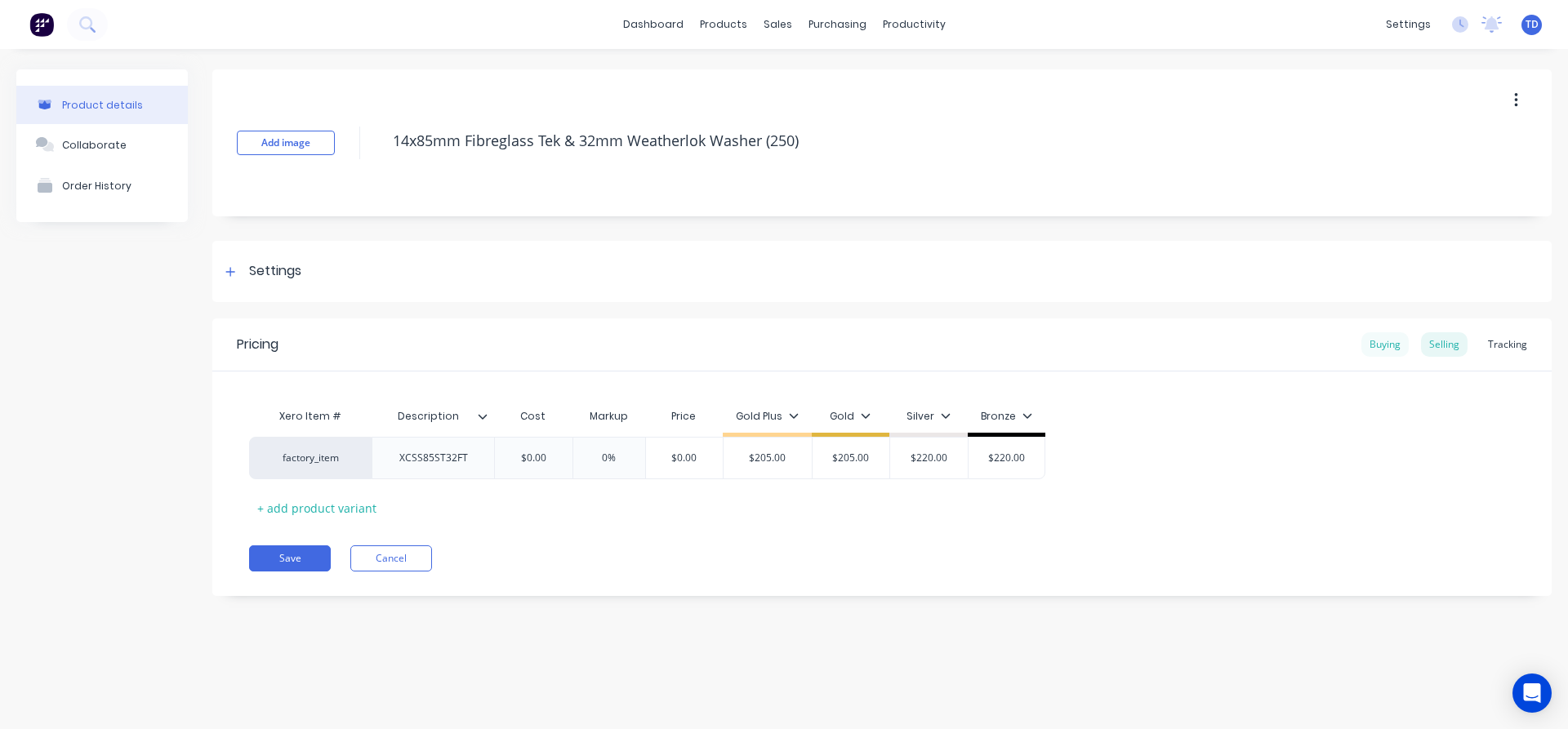
click at [1383, 353] on div "Buying" at bounding box center [1385, 344] width 48 height 25
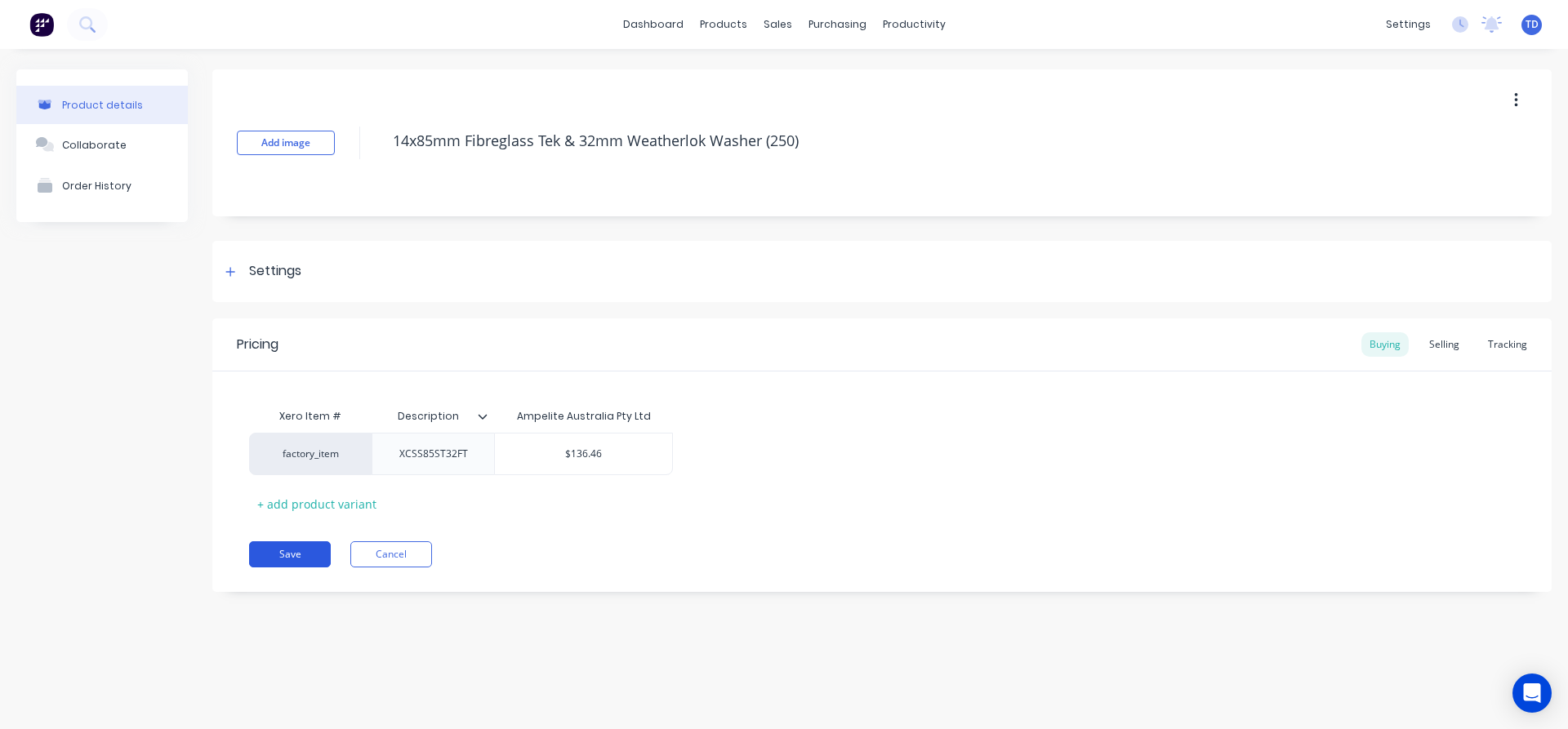
click at [297, 555] on button "Save" at bounding box center [289, 555] width 82 height 26
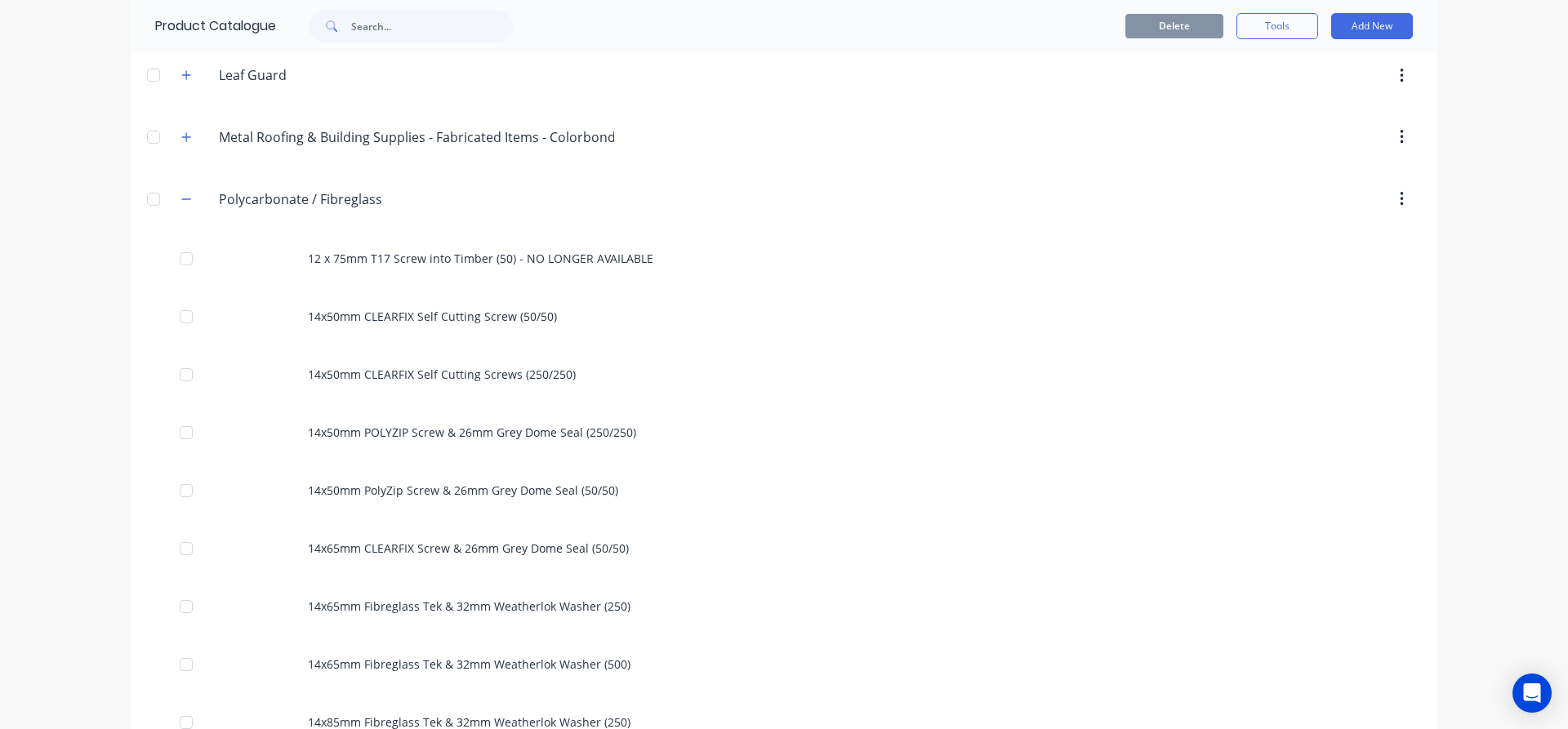
scroll to position [490, 0]
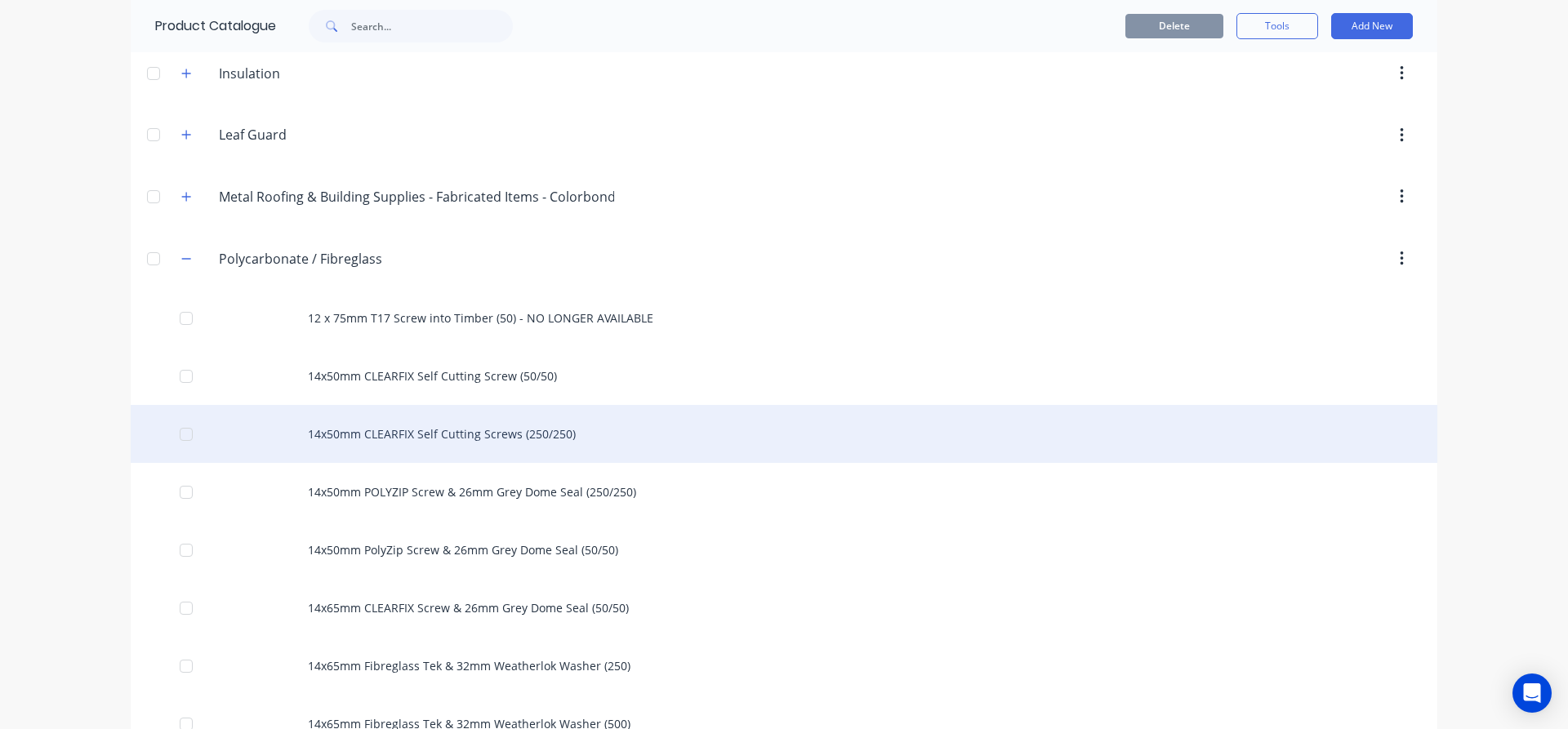
click at [438, 448] on div "14x50mm CLEARFIX Self Cutting Screws (250/250)" at bounding box center [784, 433] width 1307 height 58
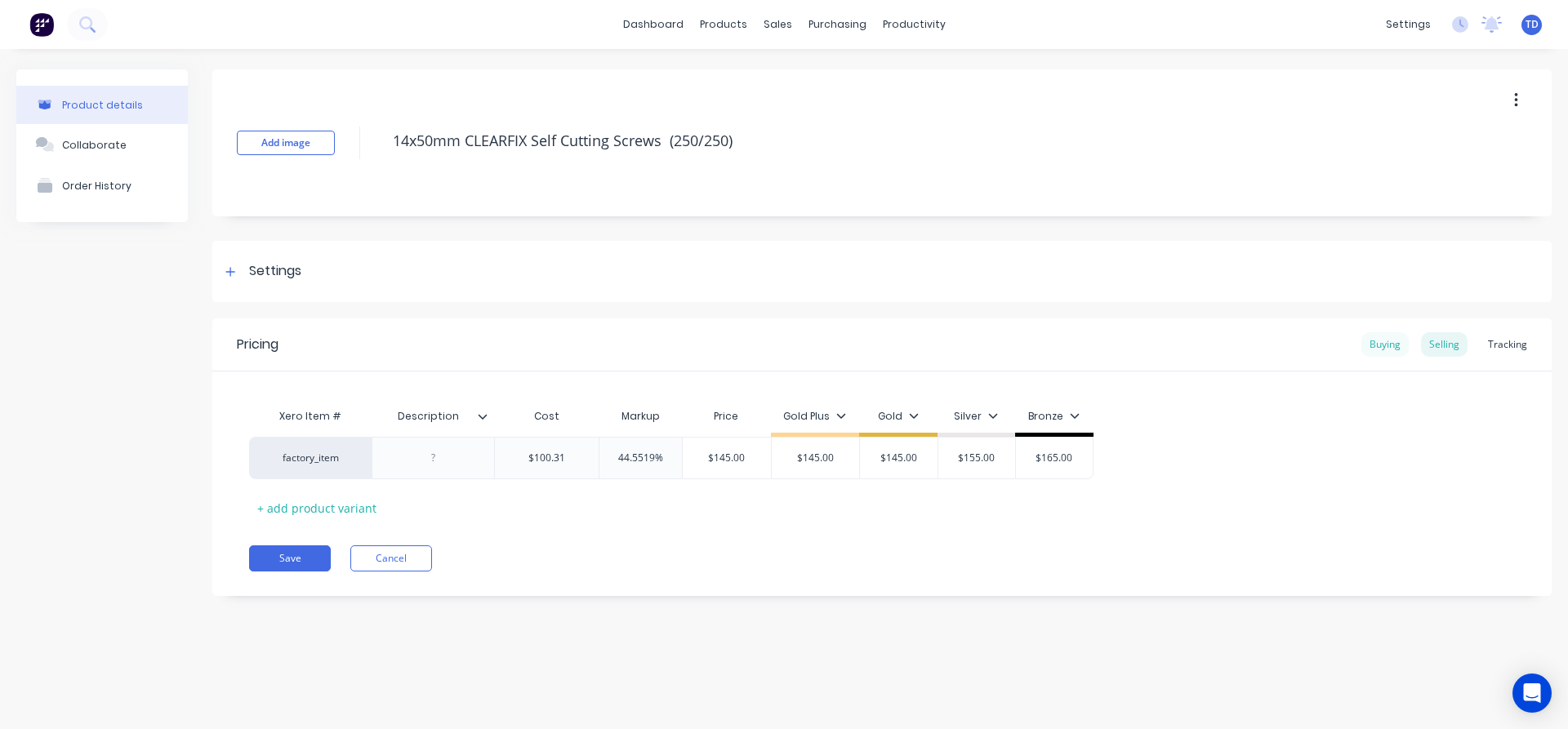
click at [1383, 348] on div "Buying" at bounding box center [1385, 344] width 48 height 25
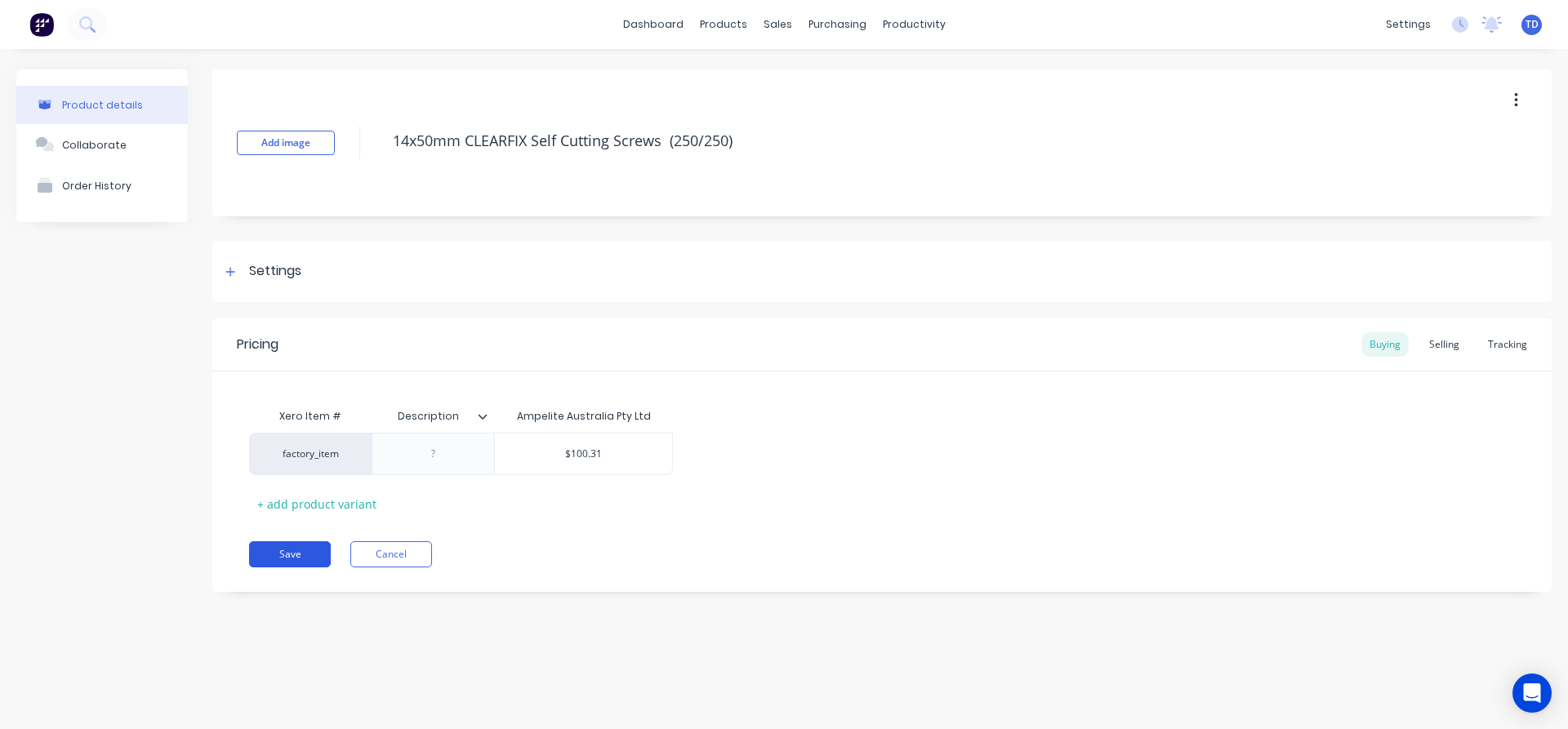
click at [311, 548] on button "Save" at bounding box center [289, 555] width 82 height 26
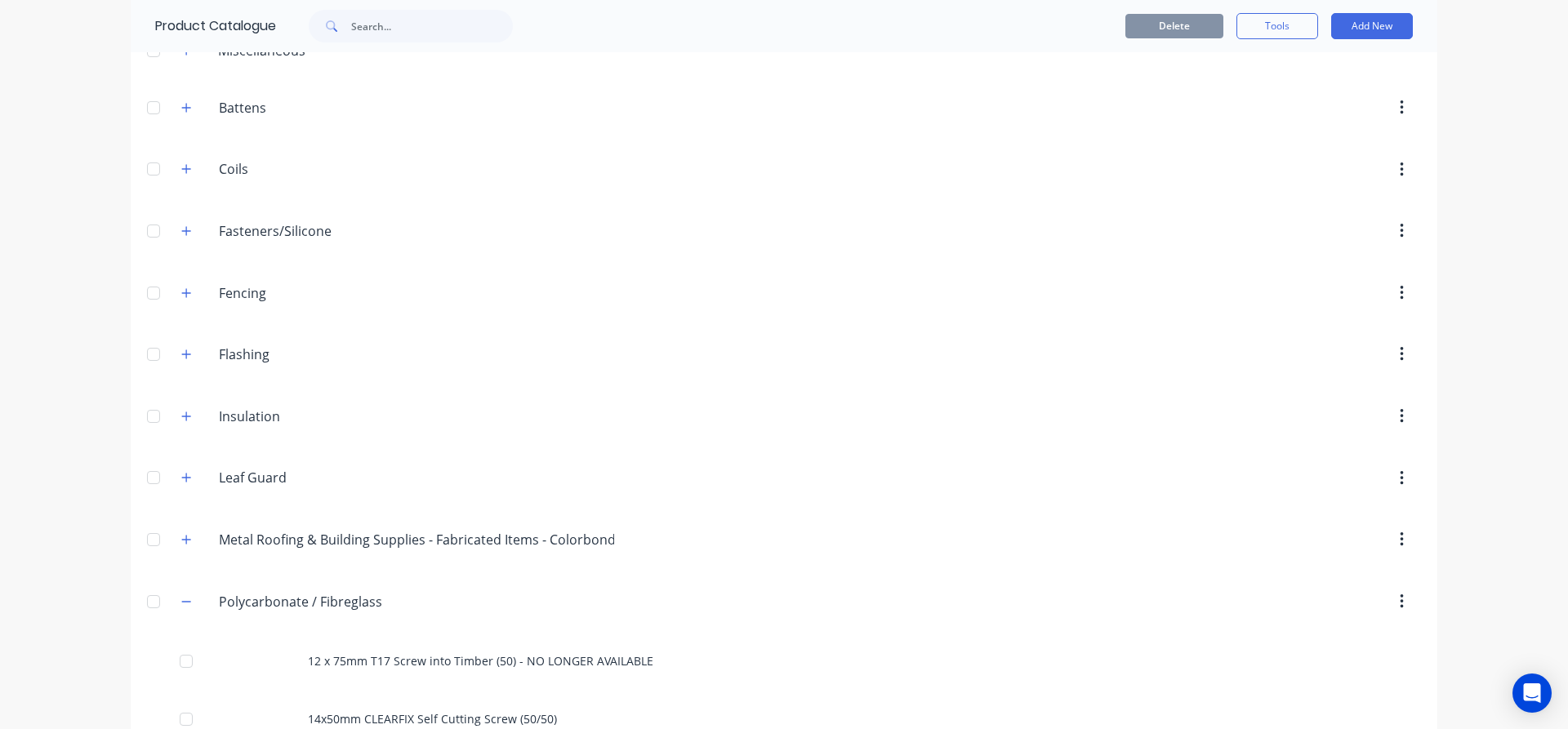
scroll to position [490, 0]
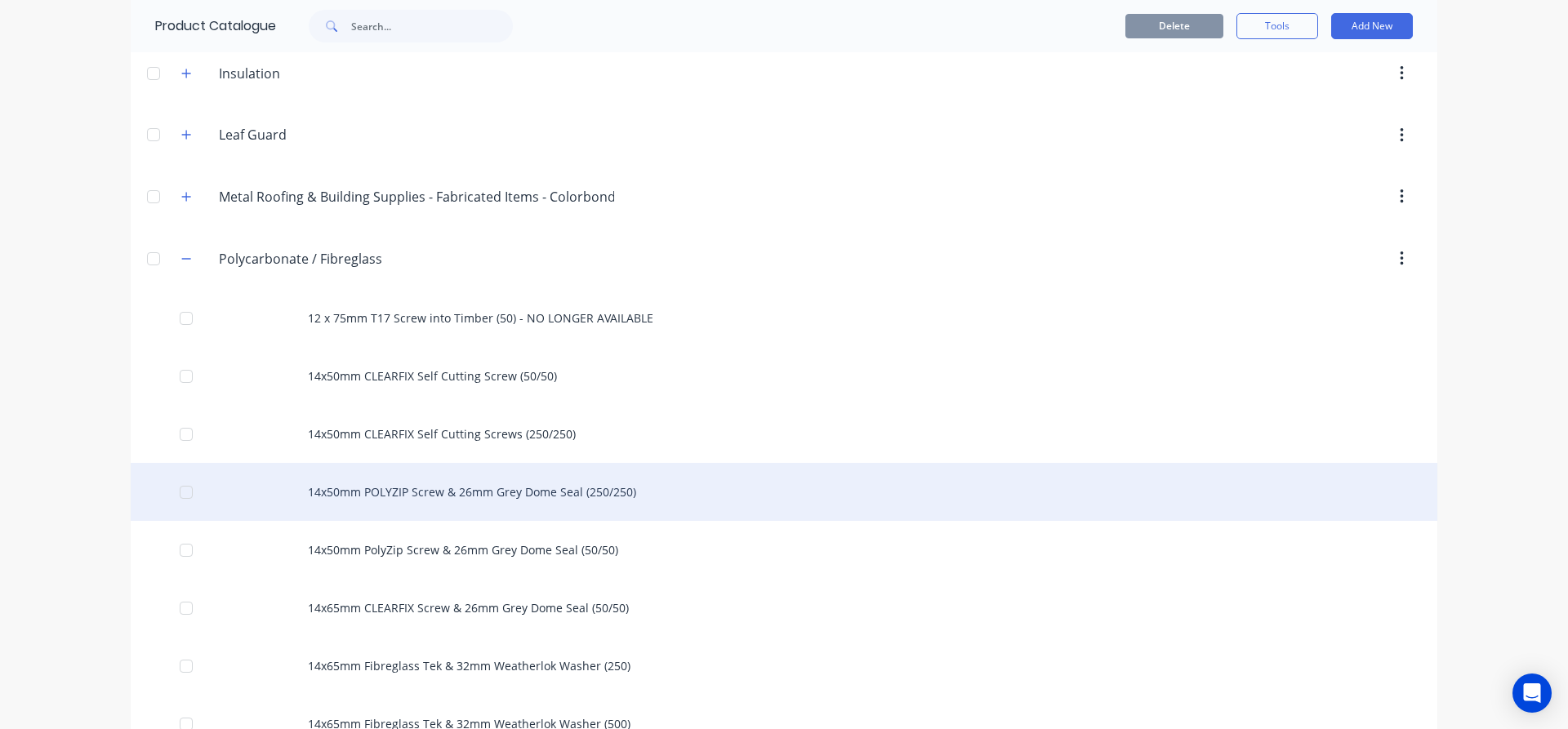
click at [596, 501] on div "14x50mm POLYZIP Screw & 26mm Grey Dome Seal (250/250)" at bounding box center [784, 491] width 1307 height 58
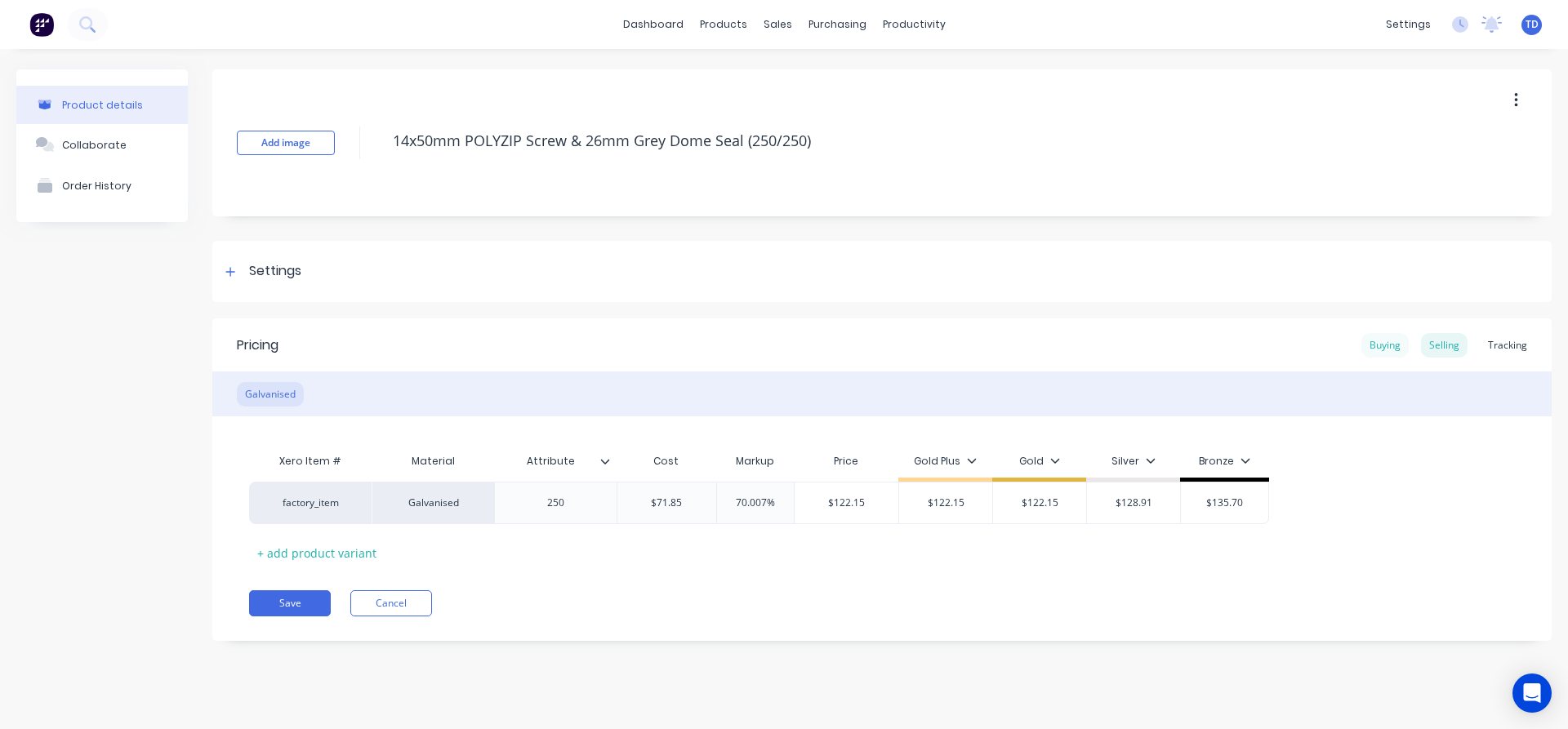
click at [1386, 349] on div "Buying" at bounding box center [1385, 345] width 48 height 25
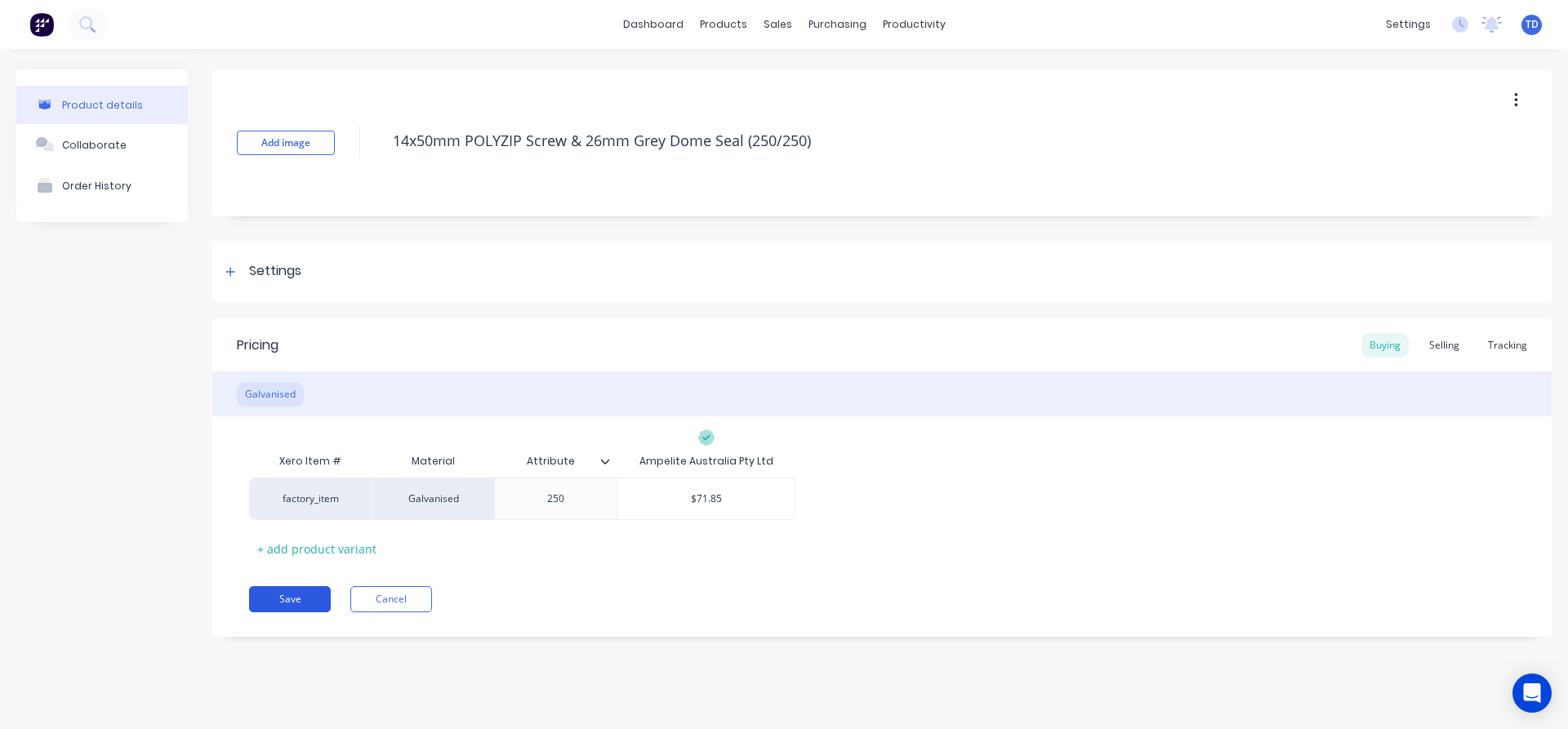
click at [307, 594] on button "Save" at bounding box center [289, 599] width 82 height 26
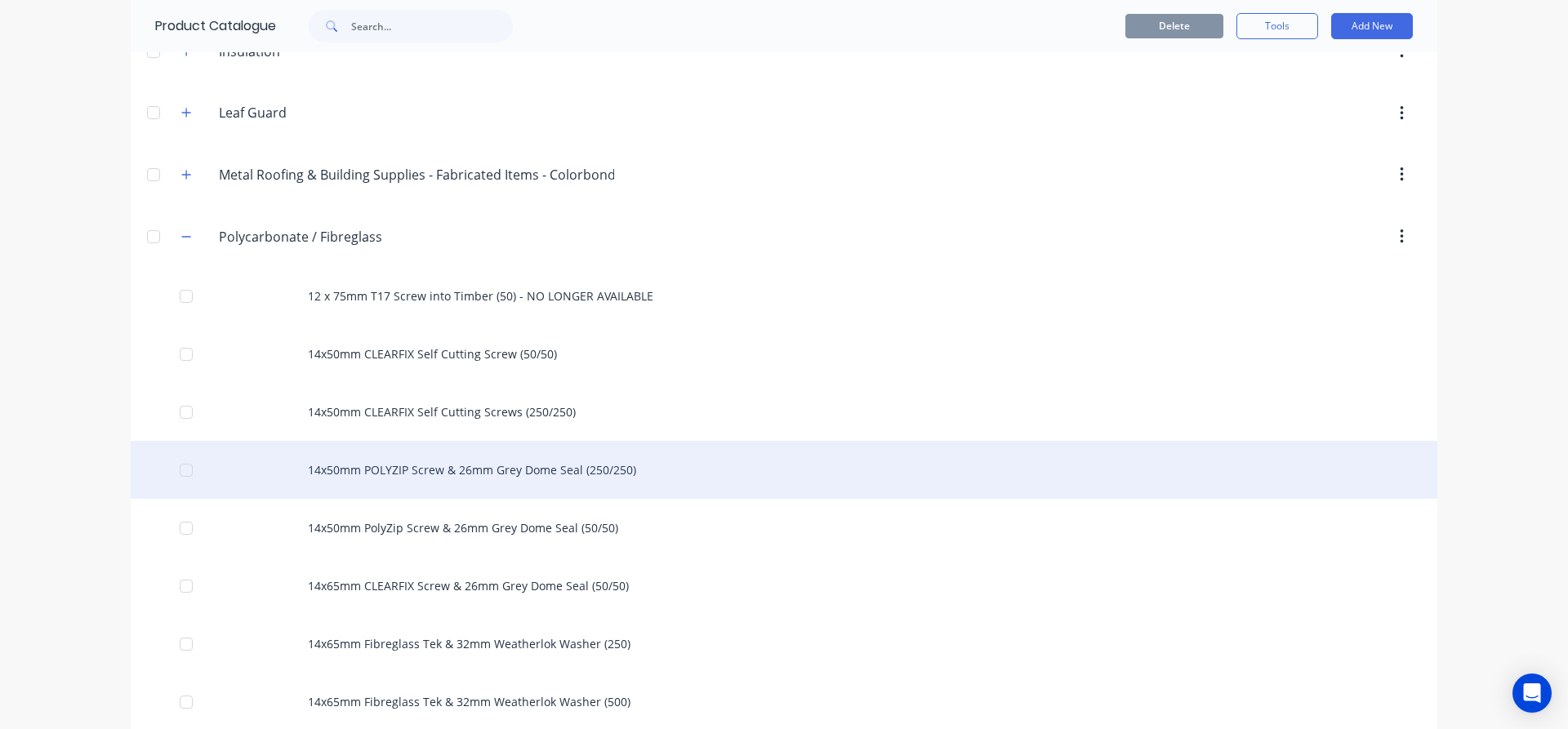
scroll to position [653, 0]
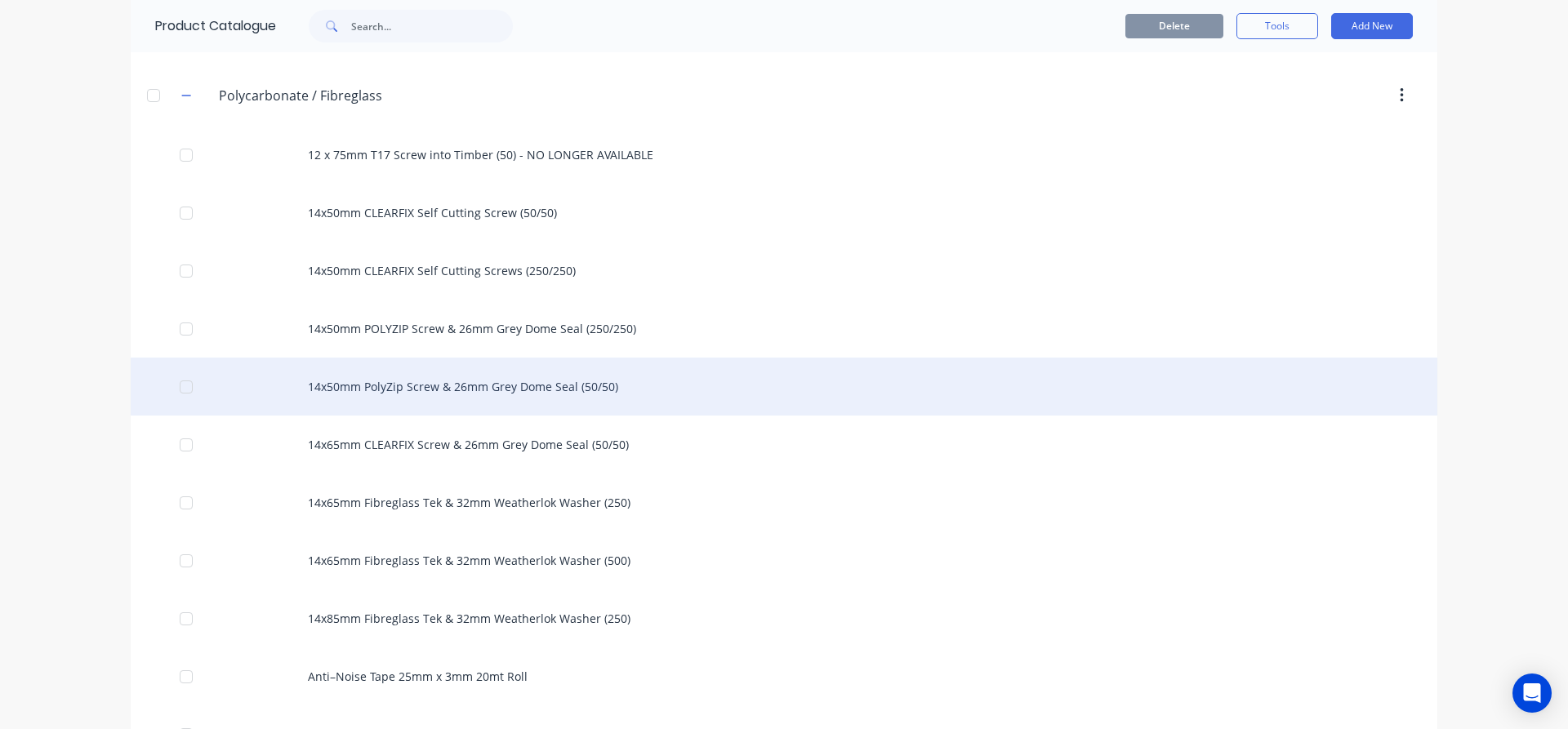
click at [481, 400] on div "14x50mm PolyZip Screw & 26mm Grey Dome Seal (50/50)" at bounding box center [784, 386] width 1307 height 58
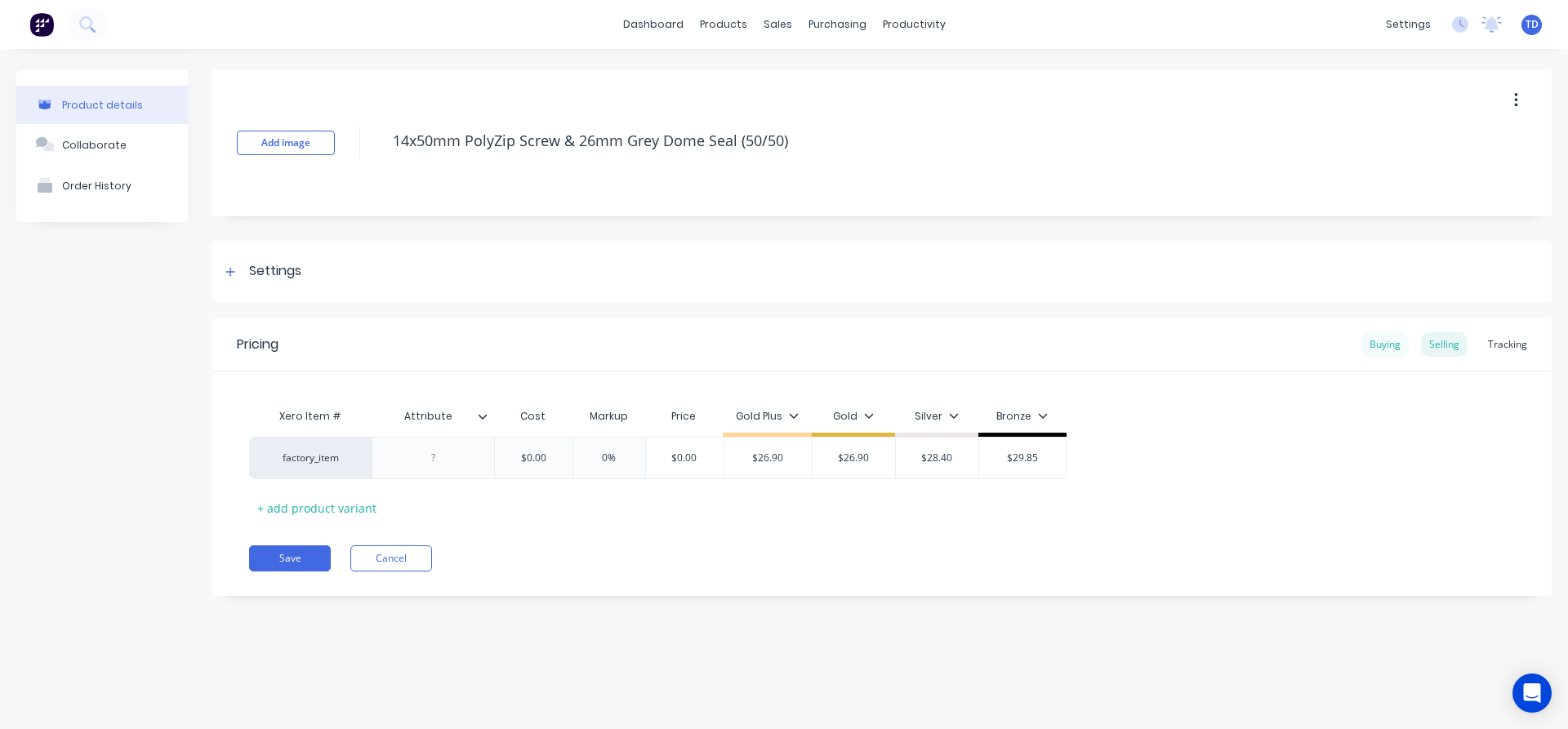
click at [1368, 346] on div "Buying" at bounding box center [1385, 344] width 48 height 25
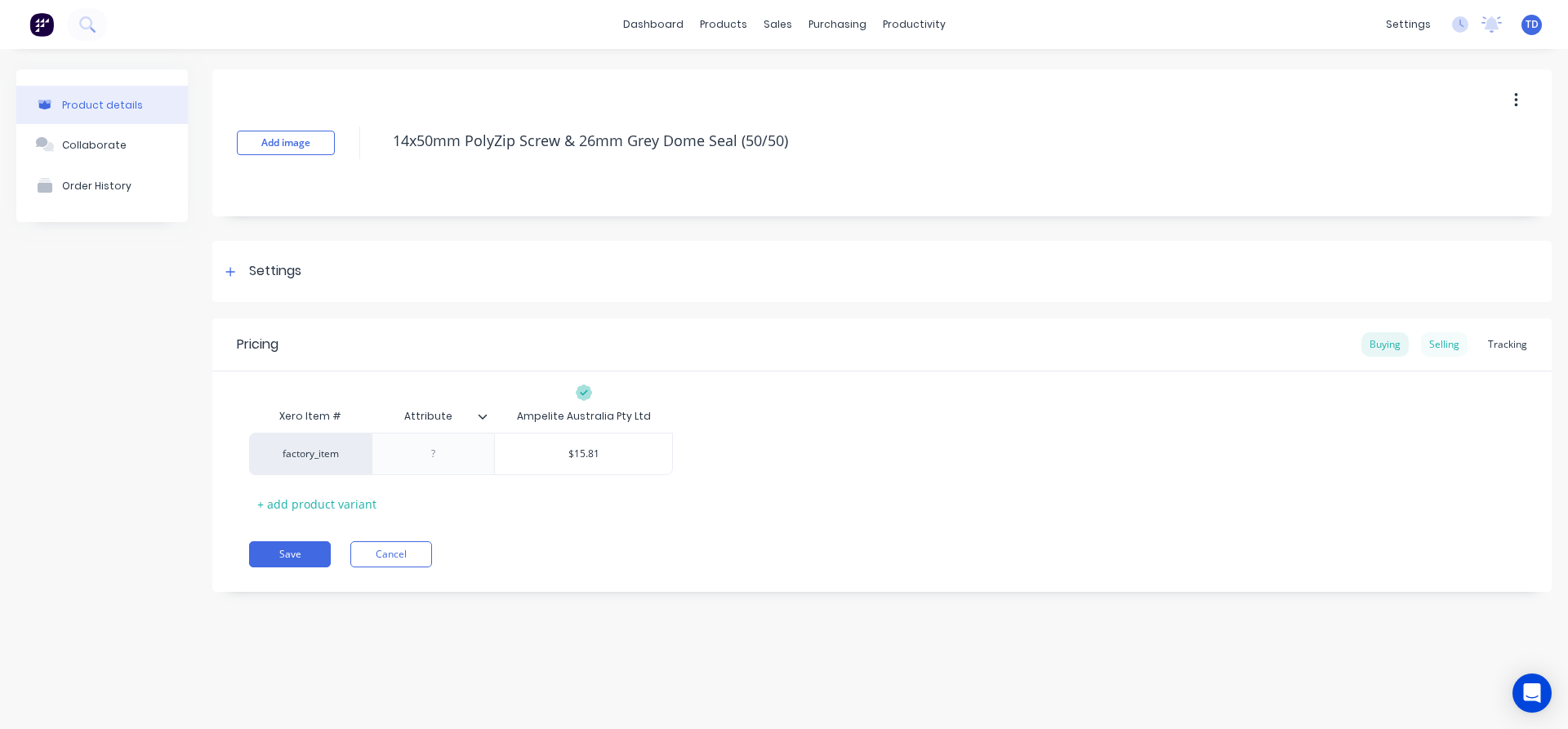
click at [1443, 348] on div "Selling" at bounding box center [1444, 344] width 47 height 25
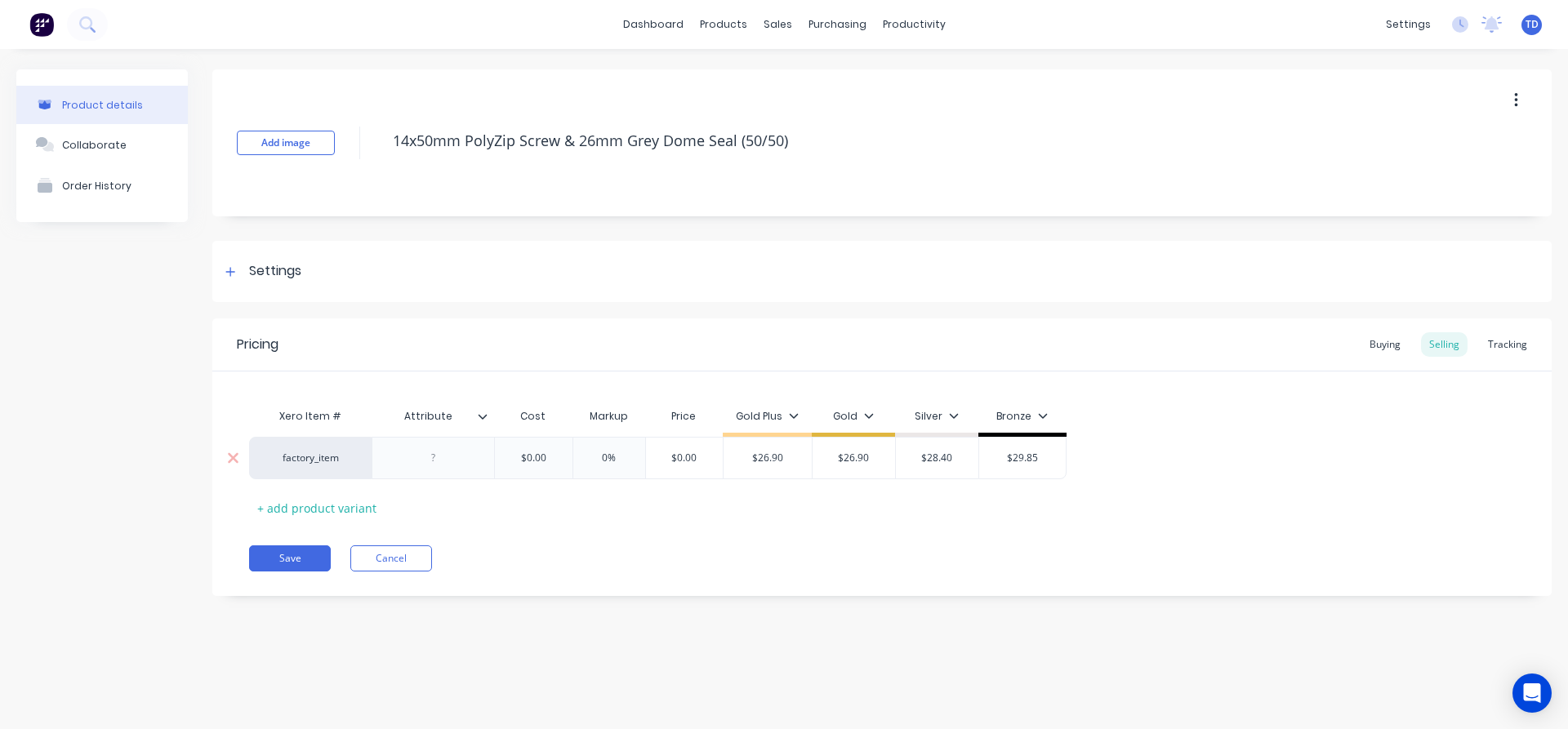
click at [556, 448] on div "$0.00" at bounding box center [533, 458] width 82 height 40
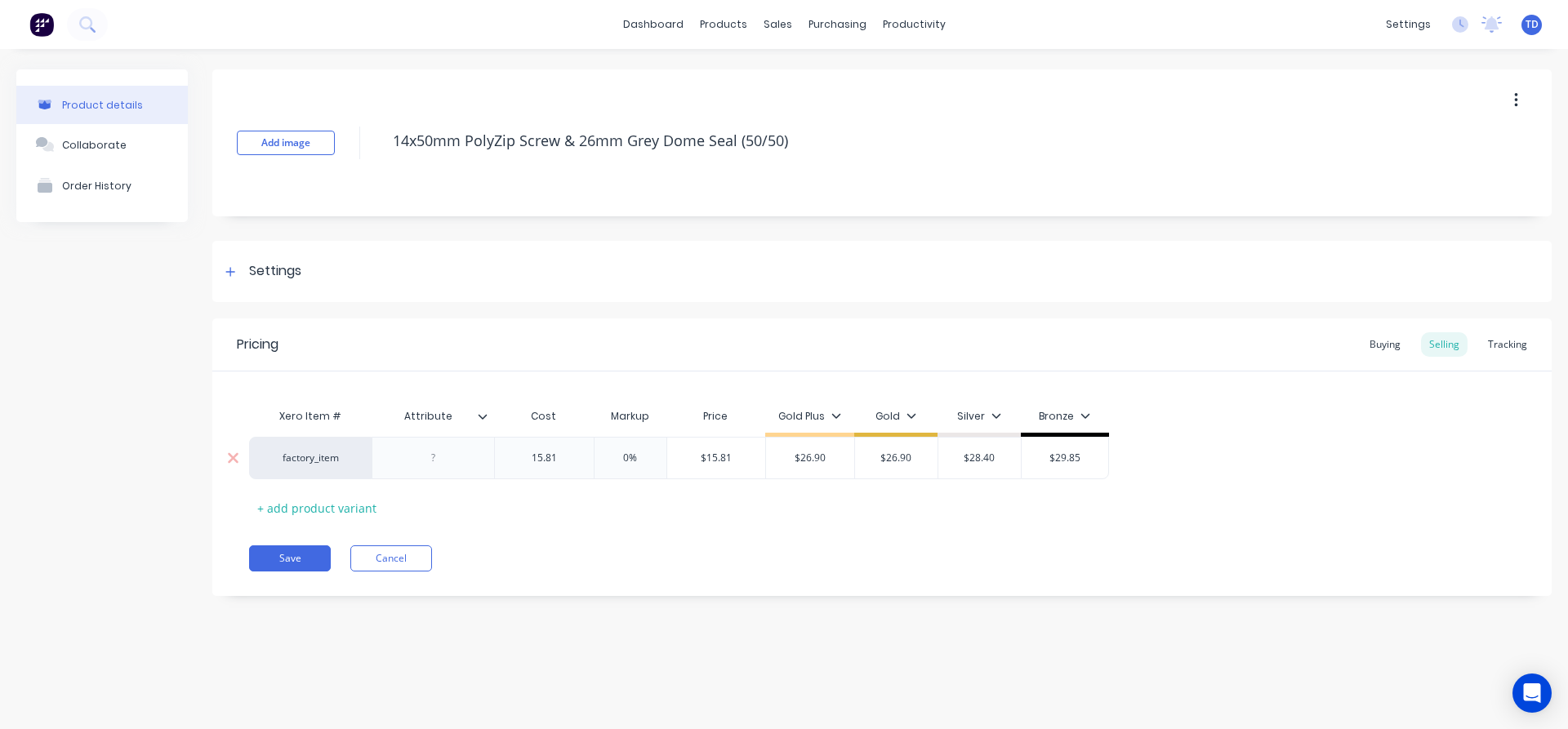
type input "15.81"
type input "0%"
type input "26.90"
type input "$26.90"
click at [289, 558] on button "Save" at bounding box center [289, 558] width 82 height 26
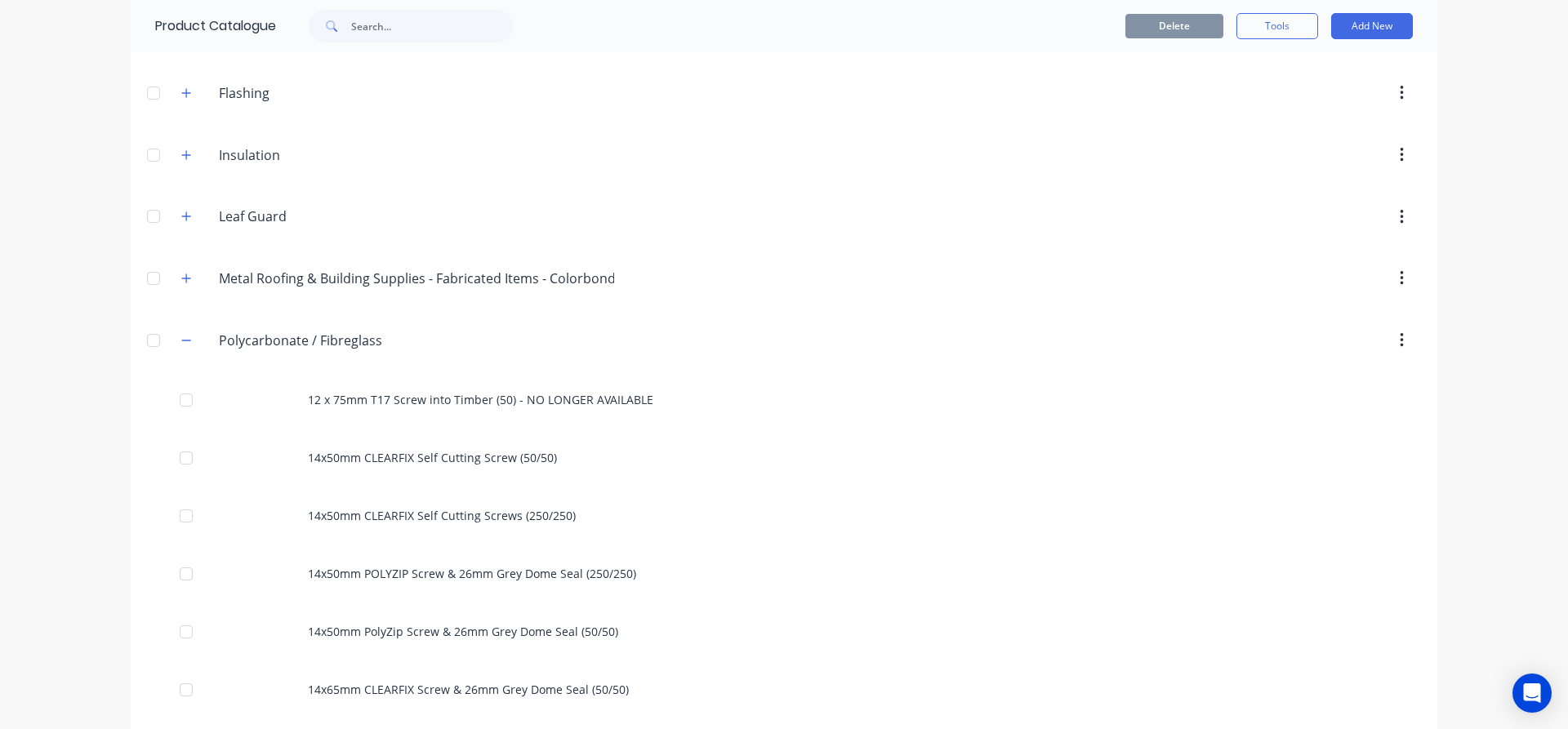
scroll to position [490, 0]
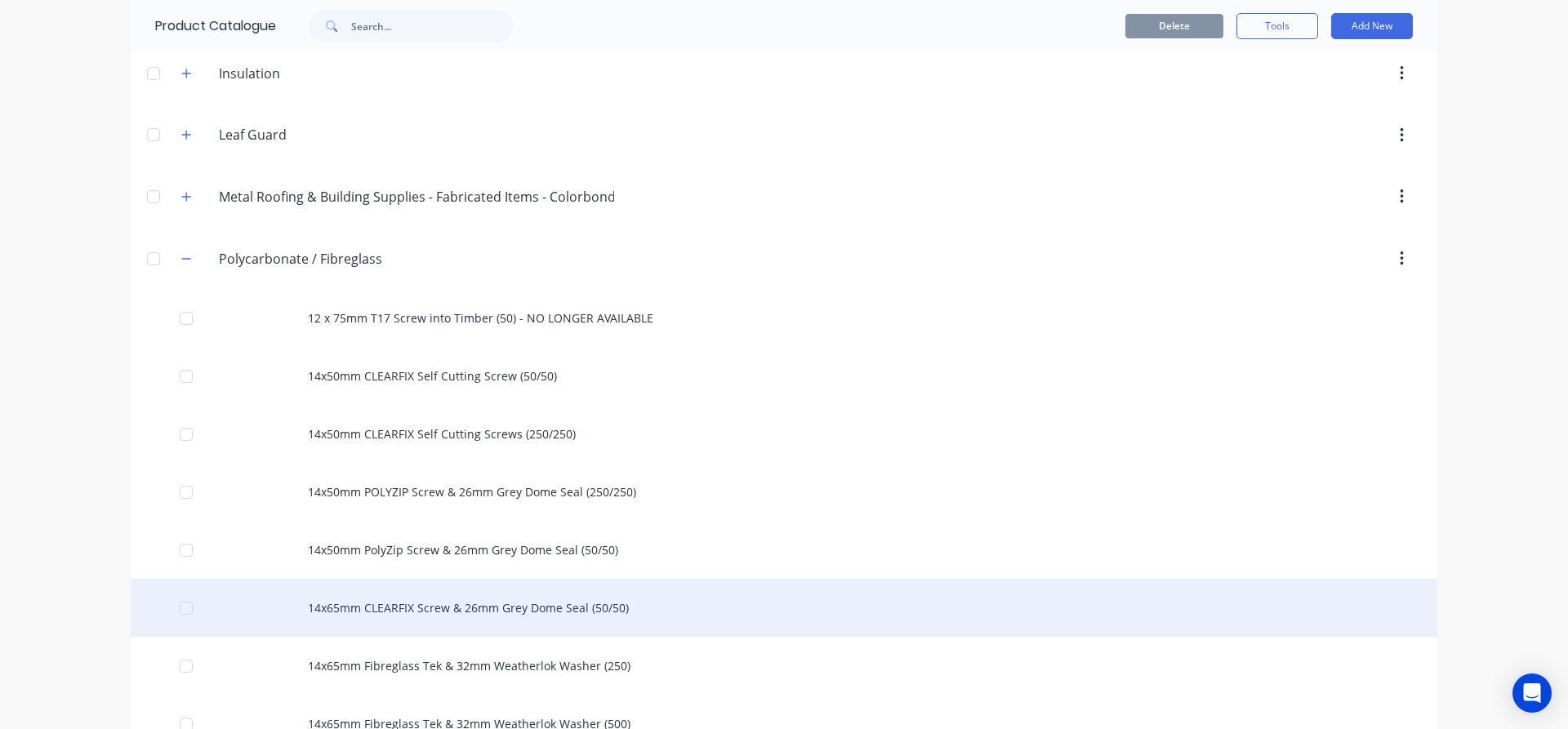
click at [347, 610] on div "14x65mm CLEARFIX Screw & 26mm Grey Dome Seal (50/50)" at bounding box center [784, 607] width 1307 height 58
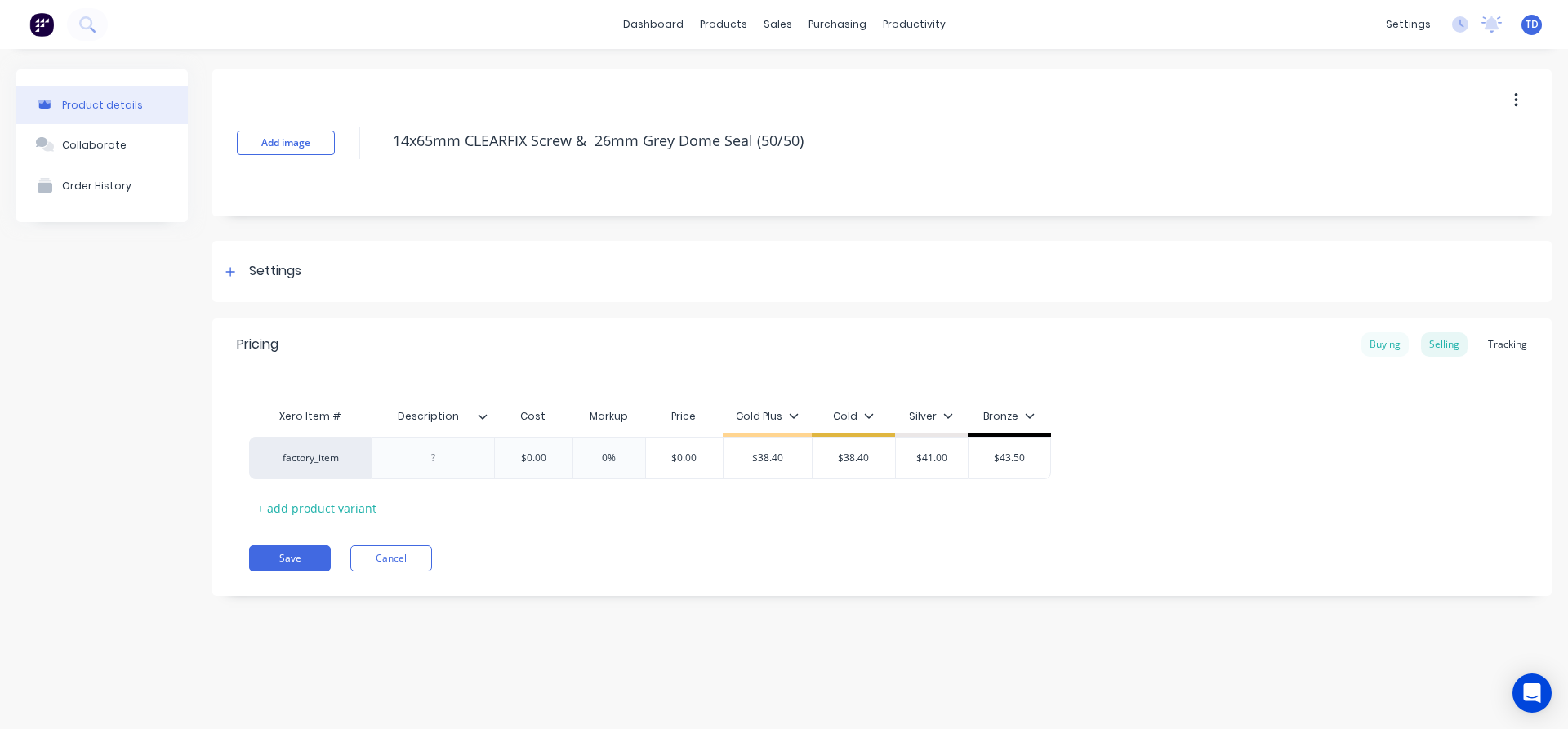
click at [1389, 343] on div "Buying" at bounding box center [1385, 344] width 48 height 25
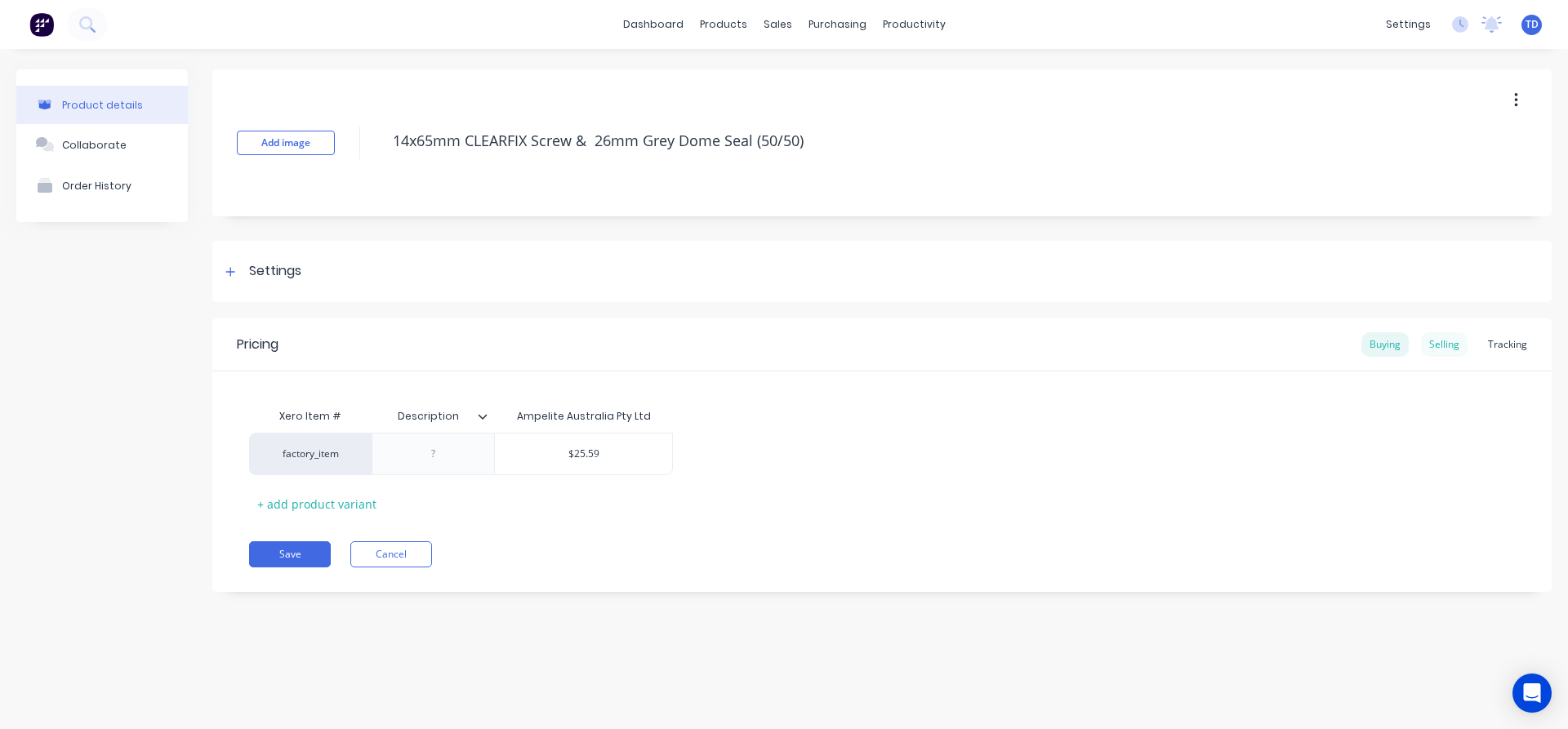
click at [1441, 351] on div "Selling" at bounding box center [1444, 344] width 47 height 25
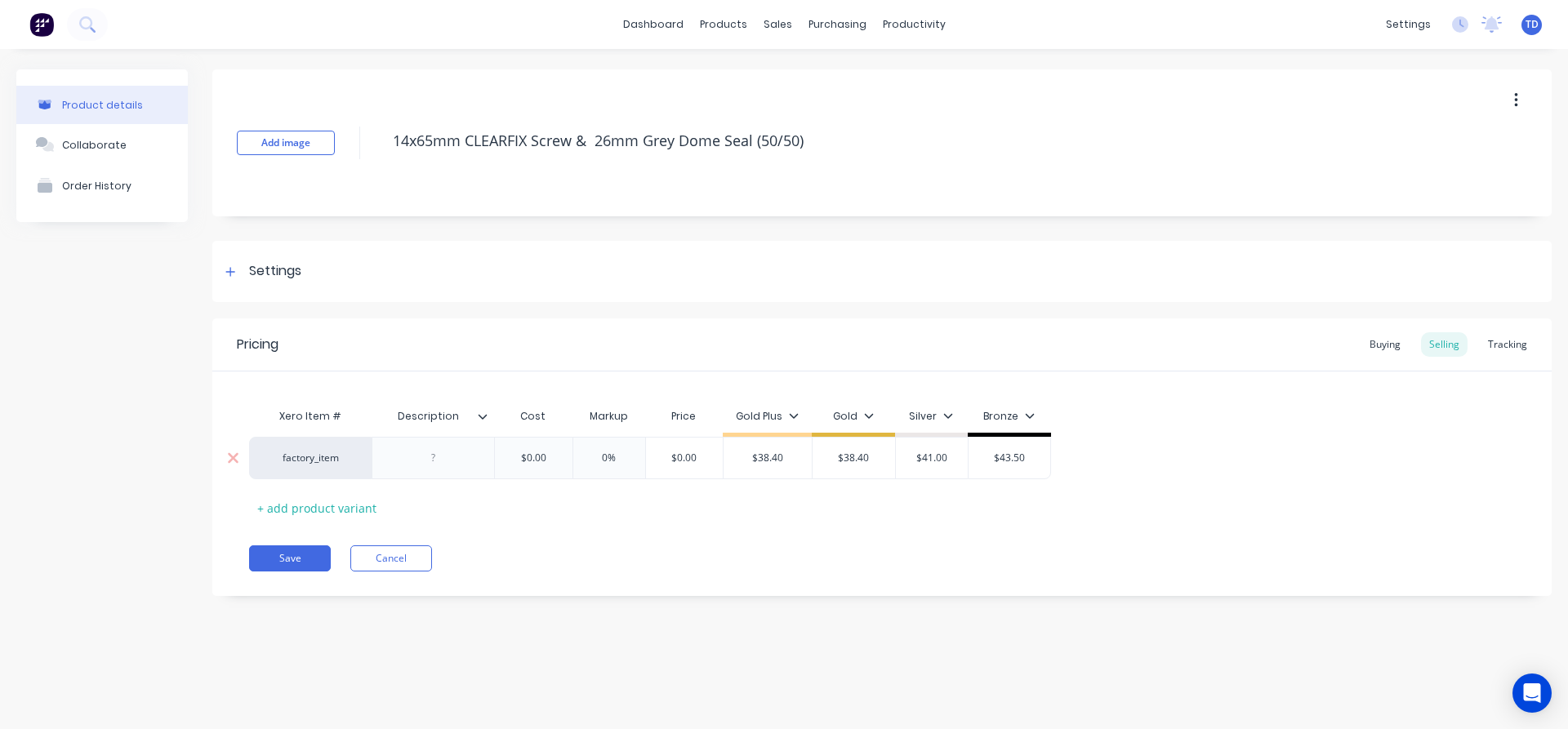
click at [554, 459] on input "$0.00" at bounding box center [533, 458] width 82 height 15
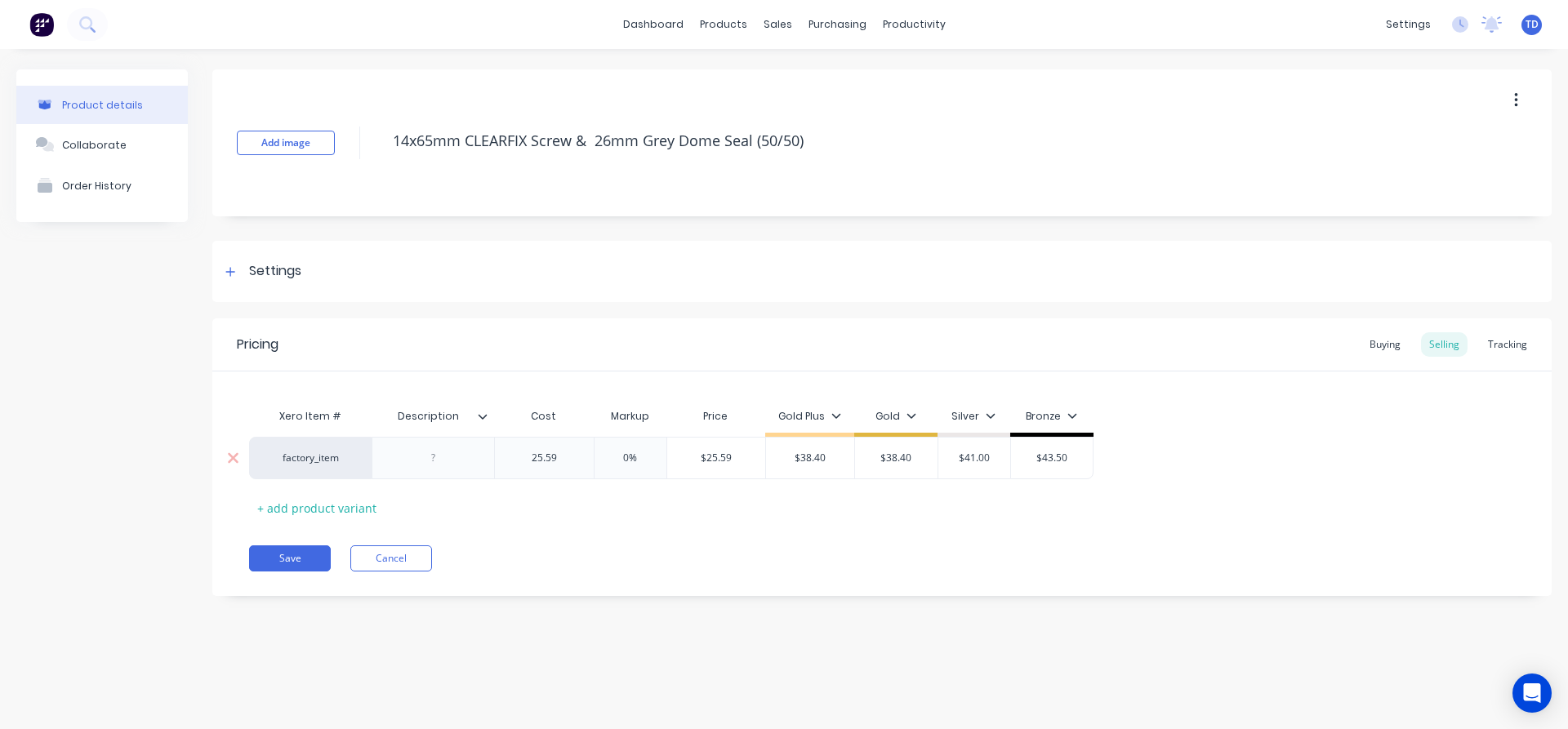
type input "25.59"
type input "0%"
type input "38.40"
type input "$38.40"
click at [322, 551] on button "Save" at bounding box center [289, 558] width 82 height 26
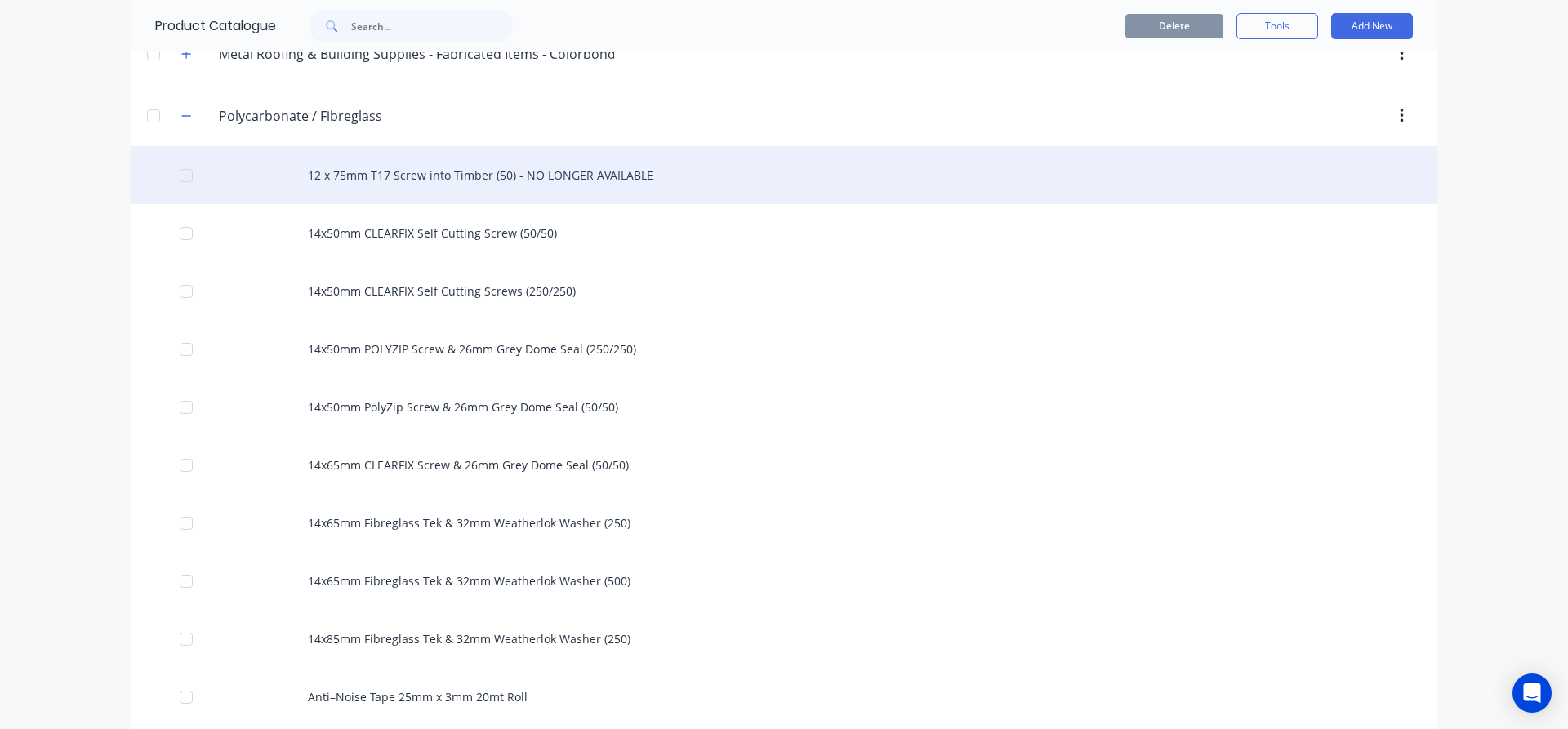
scroll to position [653, 0]
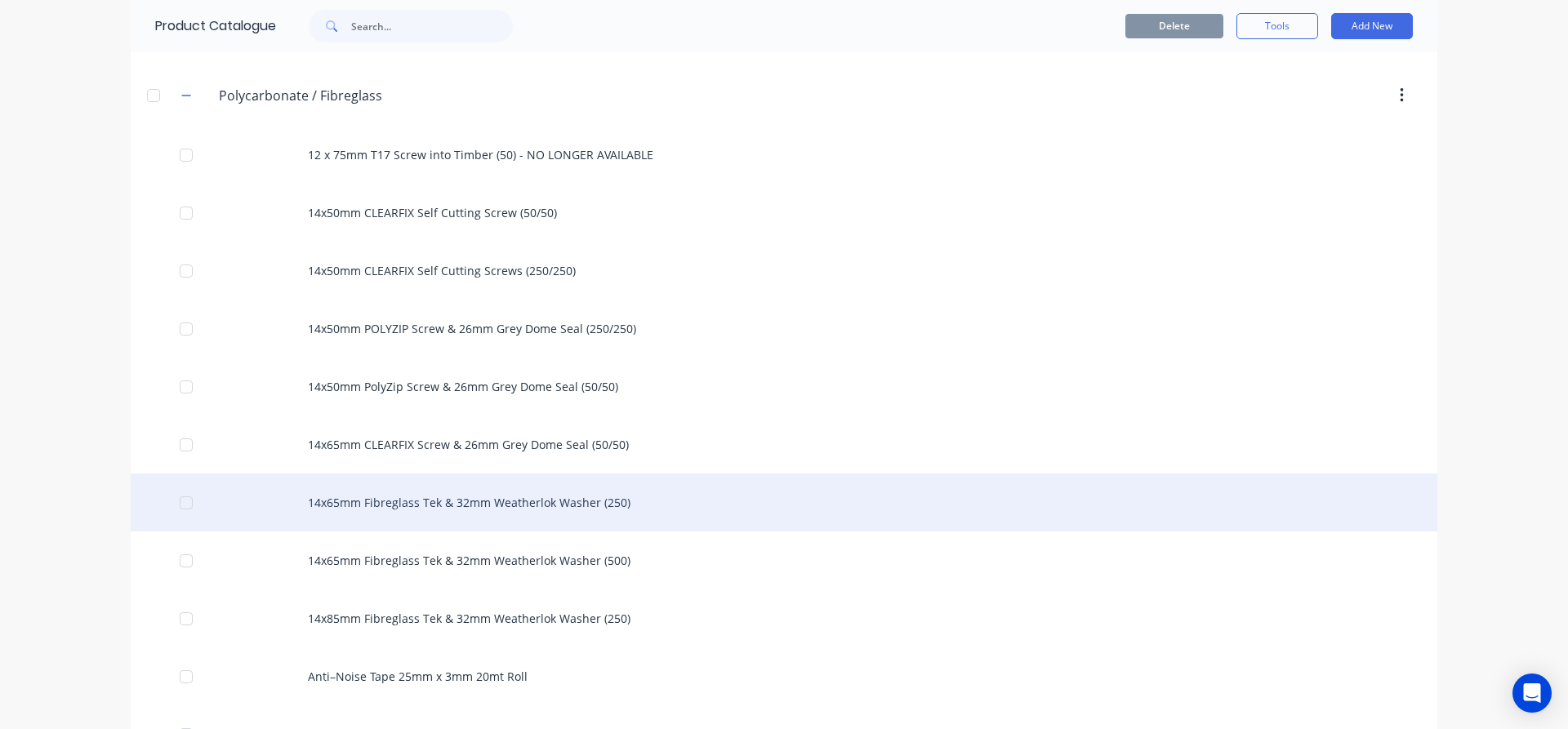
click at [380, 501] on div "14x65mm Fibreglass Tek & 32mm Weatherlok Washer (250)" at bounding box center [784, 502] width 1307 height 58
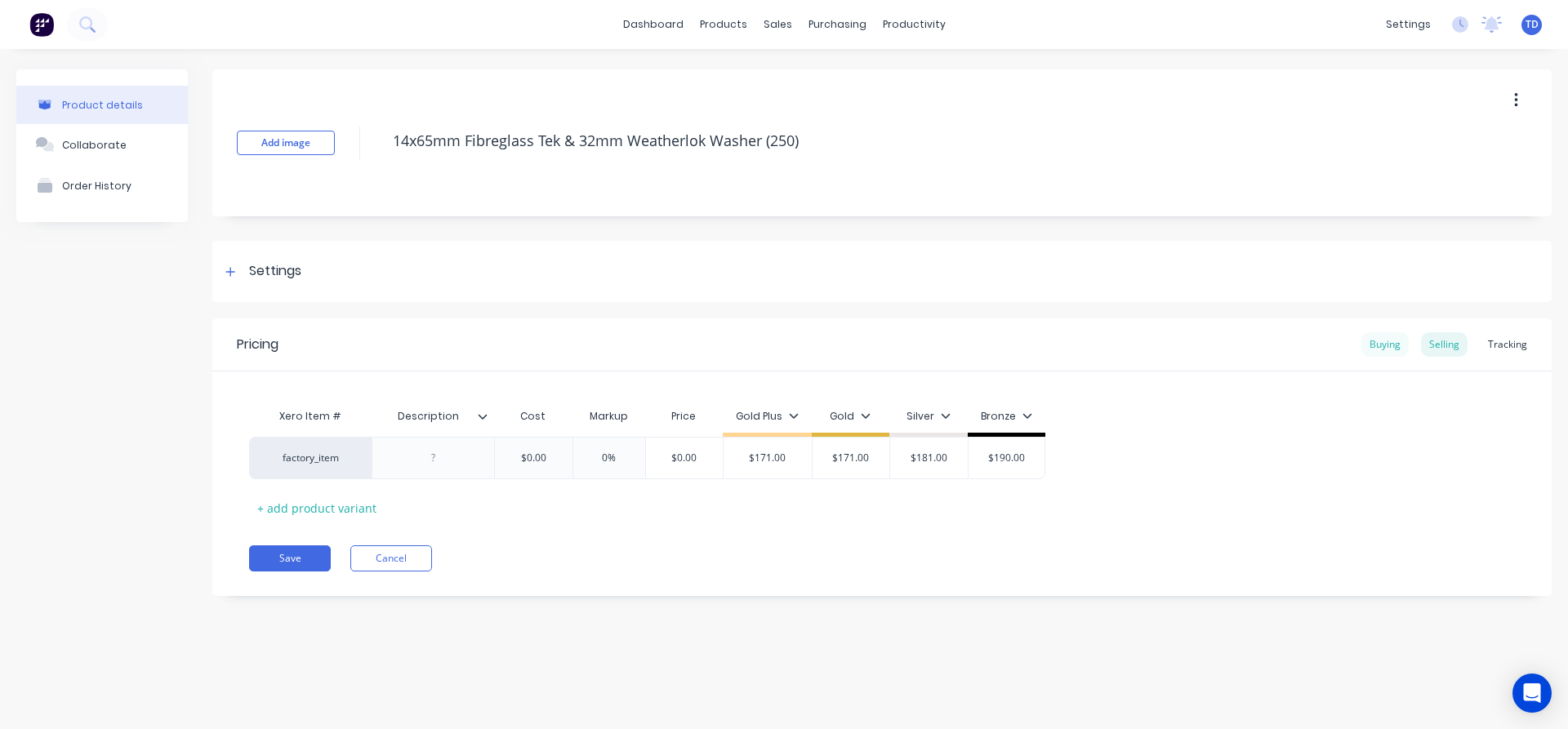
click at [1390, 343] on div "Buying" at bounding box center [1385, 344] width 48 height 25
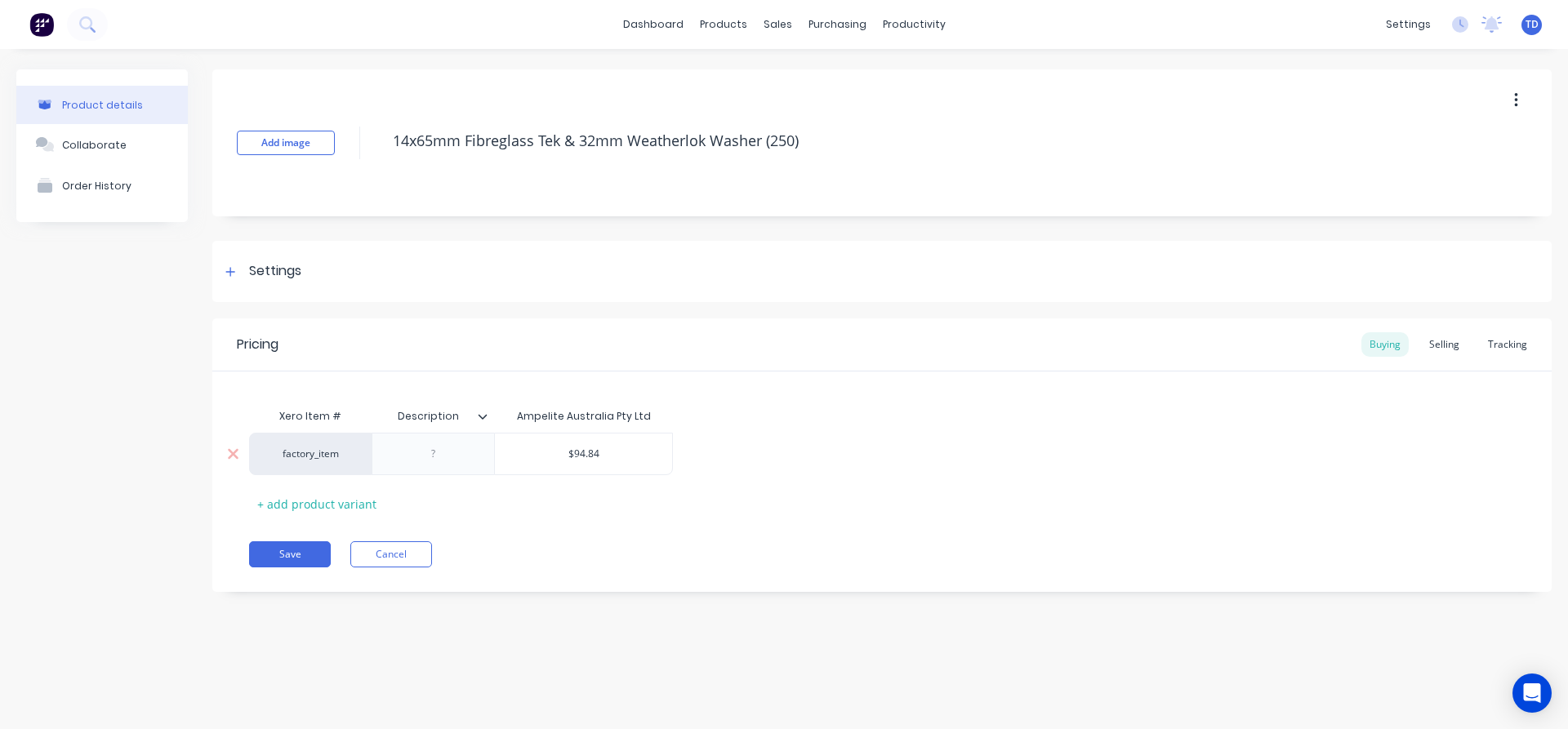
click at [623, 456] on input "$94.84" at bounding box center [583, 454] width 177 height 15
type input "100.44"
click at [1435, 346] on div "Selling" at bounding box center [1444, 344] width 47 height 25
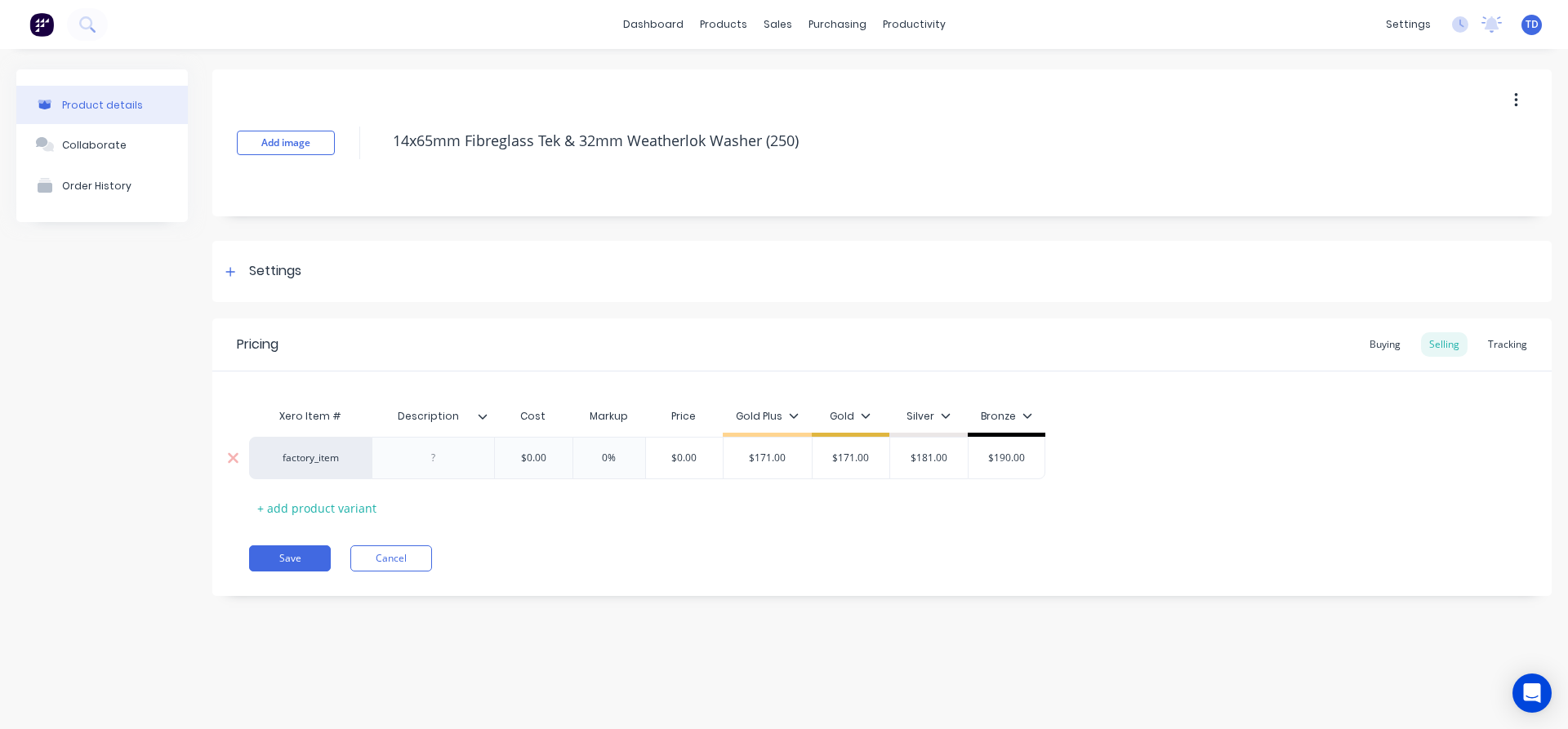
click at [558, 453] on input "$0.00" at bounding box center [533, 458] width 82 height 15
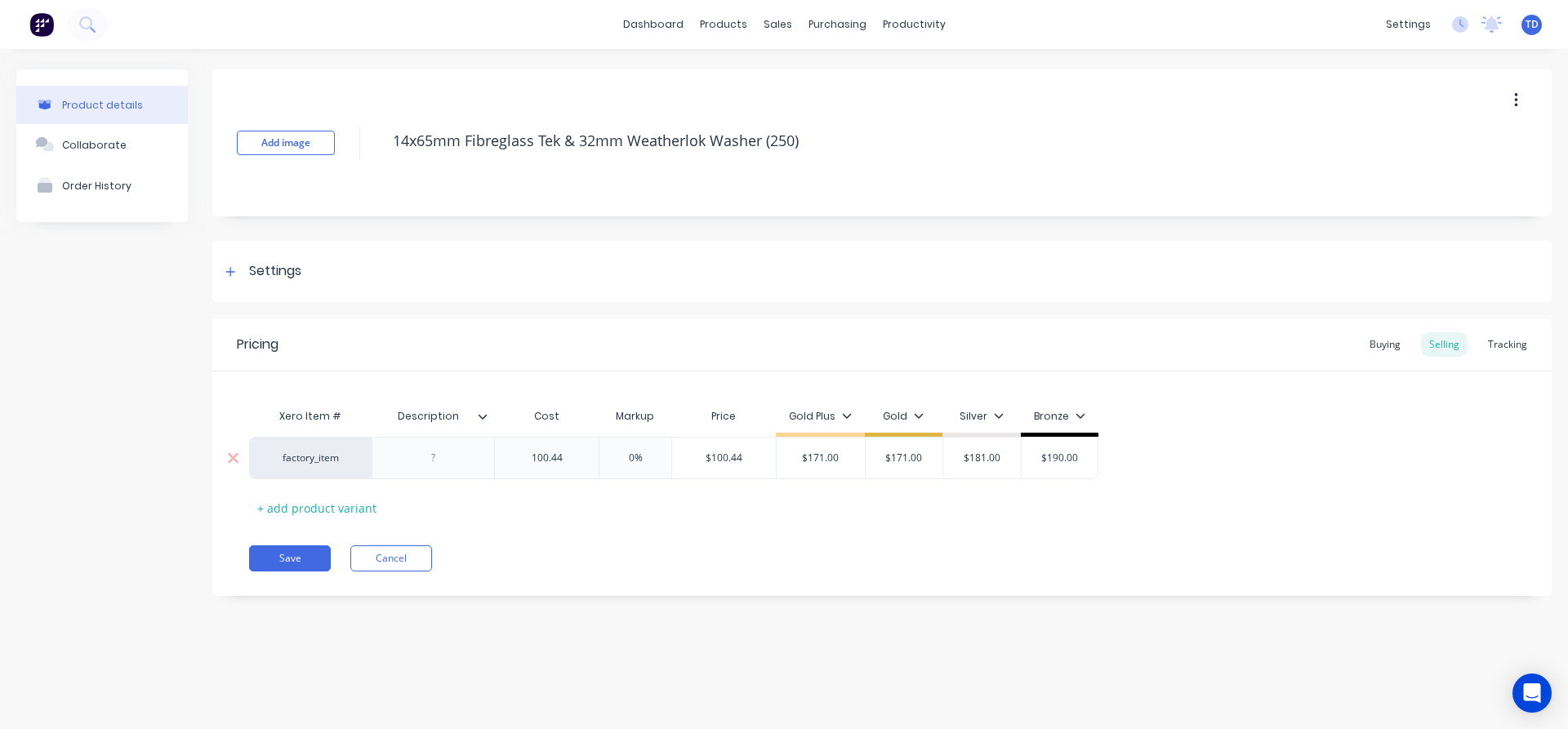
type input "100.44"
type input "0%"
type input "$100.44"
type input "$171.00"
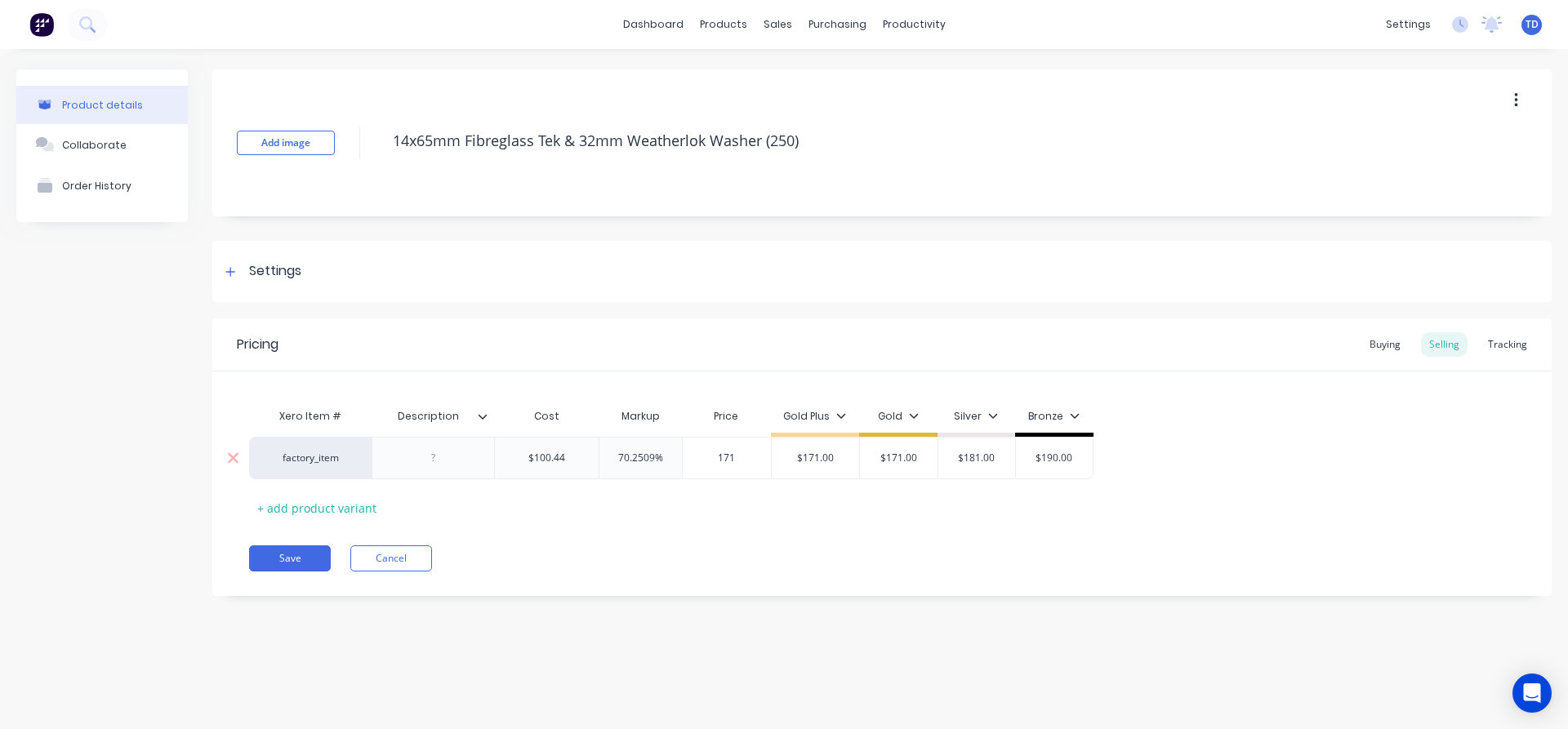
type input "171"
click at [588, 568] on div "Save Cancel" at bounding box center [900, 558] width 1303 height 26
click at [288, 549] on button "Save" at bounding box center [289, 558] width 82 height 26
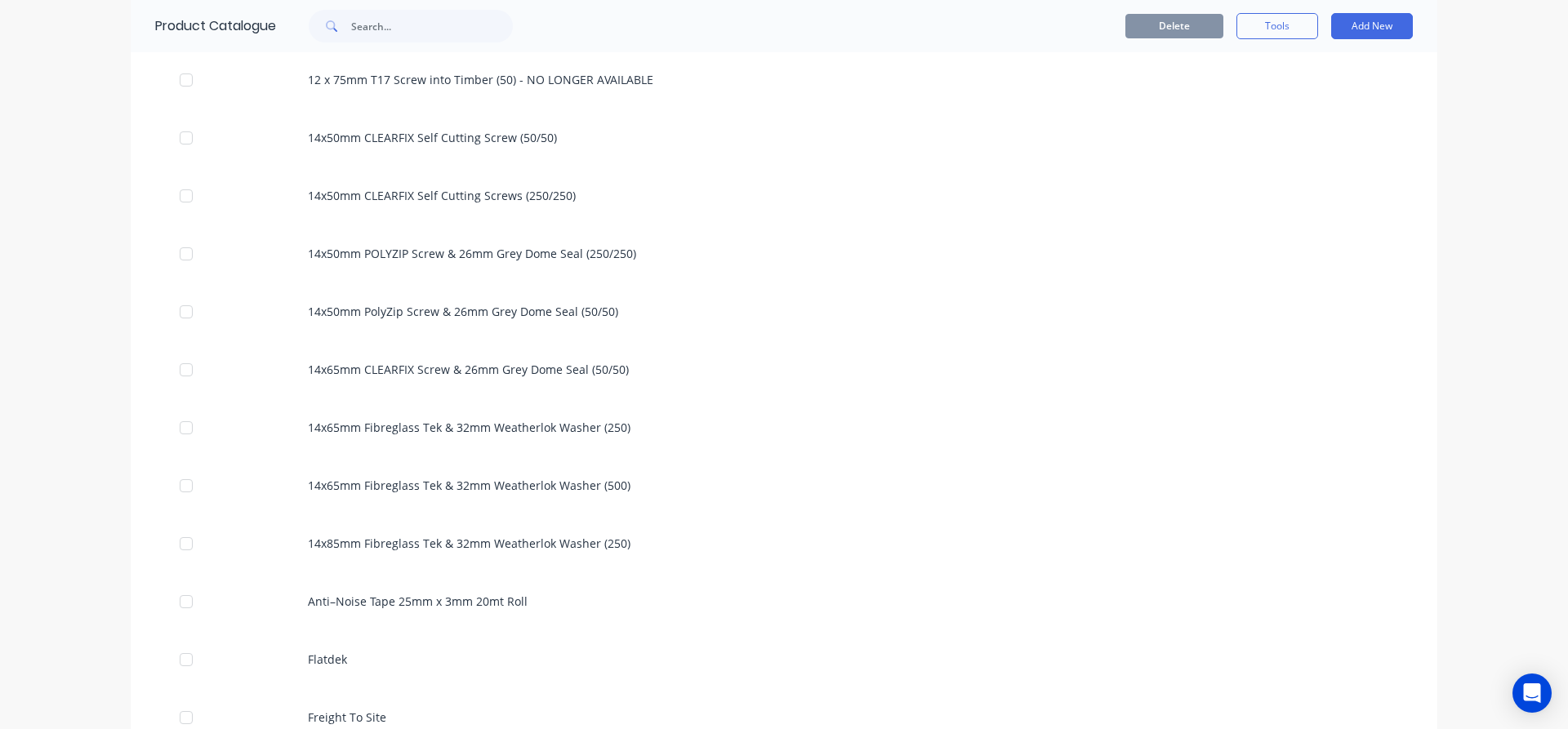
scroll to position [735, 0]
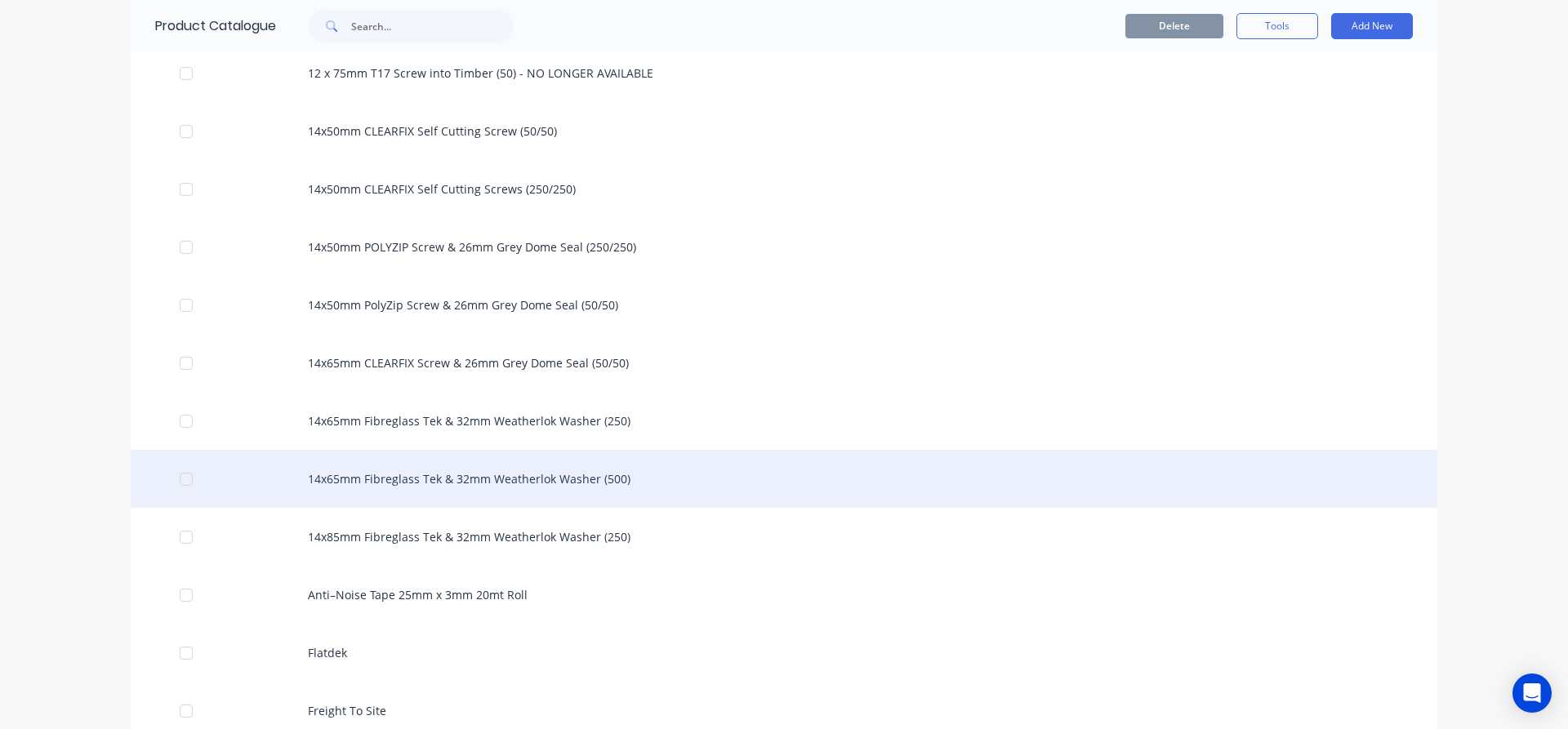
click at [361, 487] on div "14x65mm Fibreglass Tek & 32mm Weatherlok Washer (500)" at bounding box center [784, 478] width 1307 height 58
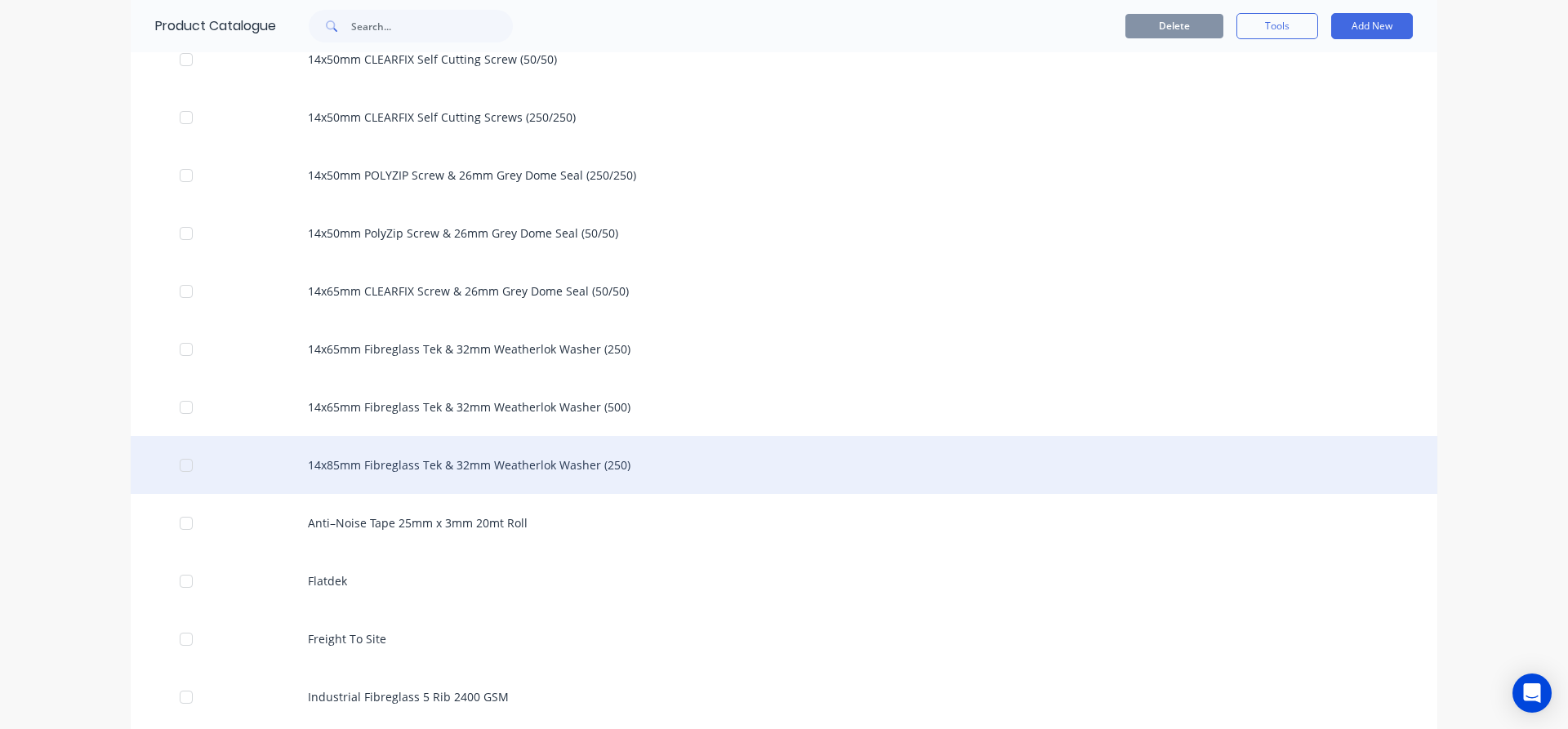
scroll to position [816, 0]
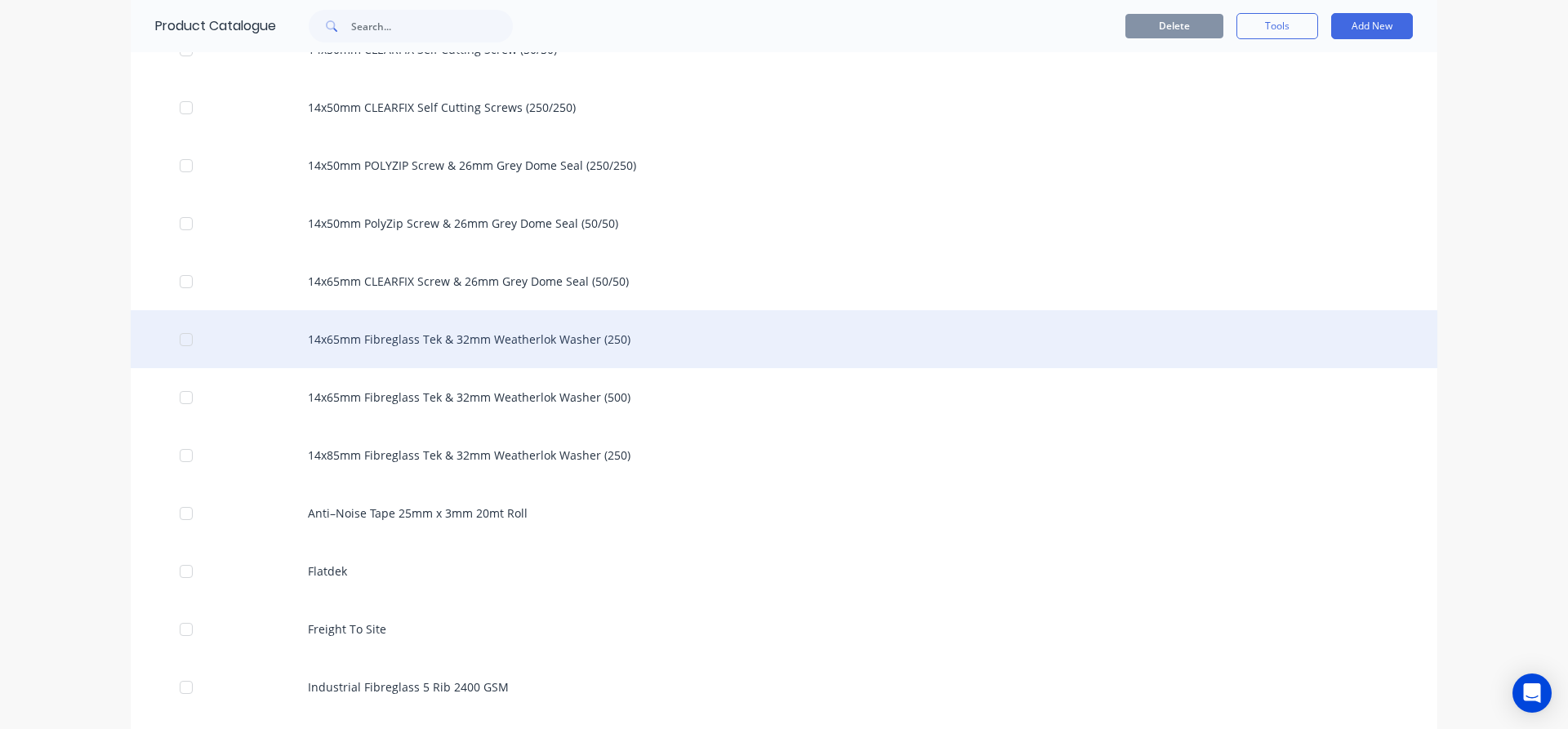
click at [522, 341] on div "14x65mm Fibreglass Tek & 32mm Weatherlok Washer (250)" at bounding box center [784, 339] width 1307 height 58
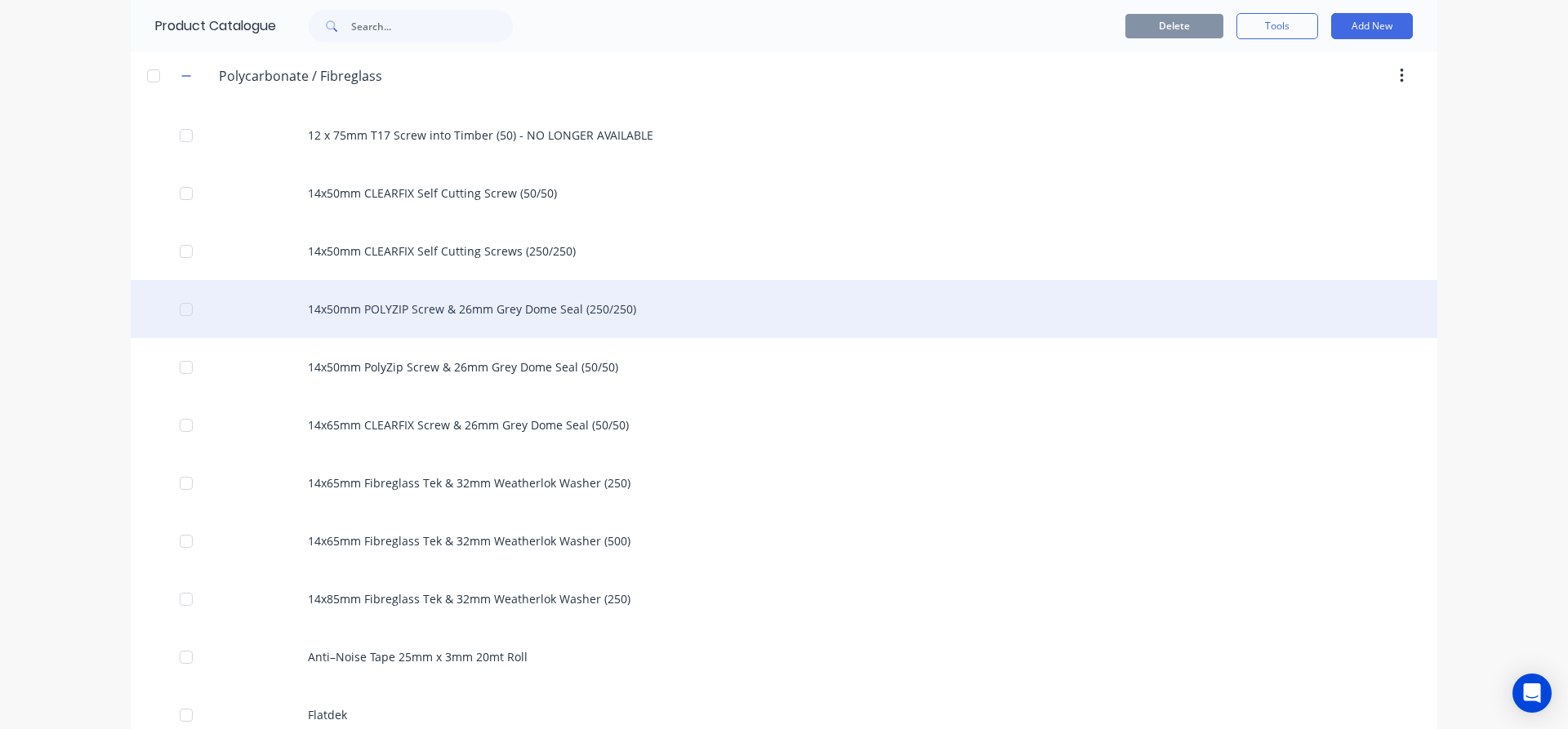
scroll to position [735, 0]
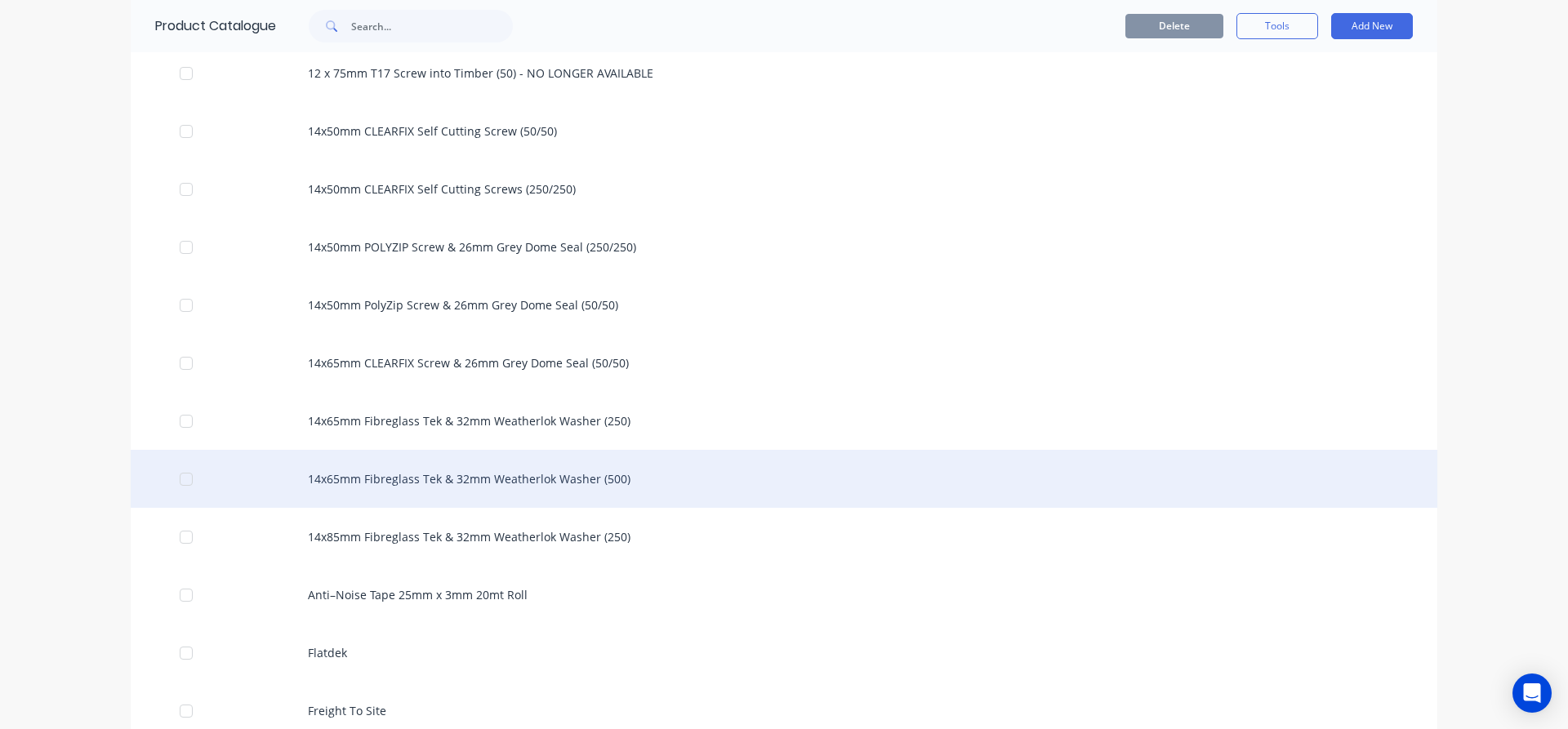
click at [435, 491] on div "14x65mm Fibreglass Tek & 32mm Weatherlok Washer (500)" at bounding box center [784, 478] width 1307 height 58
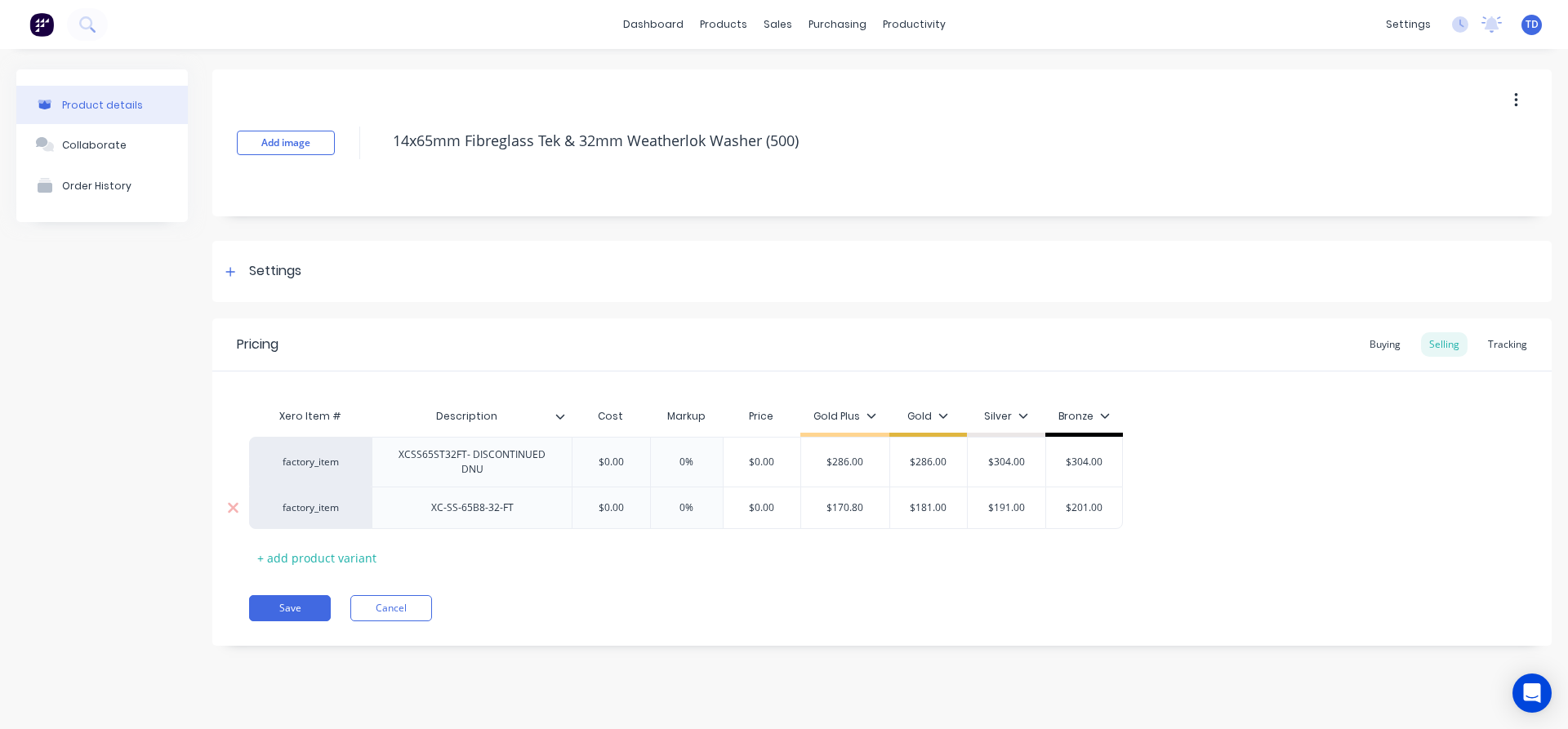
click at [481, 520] on div "XC-SS-65B8-32-FT" at bounding box center [472, 508] width 200 height 42
click at [480, 519] on div "XC-SS-65B8-32-FT" at bounding box center [472, 508] width 200 height 42
click at [481, 505] on div "XC-SS-65B8-32-FT" at bounding box center [472, 508] width 108 height 21
click at [483, 505] on div "XC-SS-65B8-32-FT" at bounding box center [472, 508] width 108 height 21
click at [483, 517] on div "XC-SS-65B8-32-FT" at bounding box center [472, 508] width 108 height 21
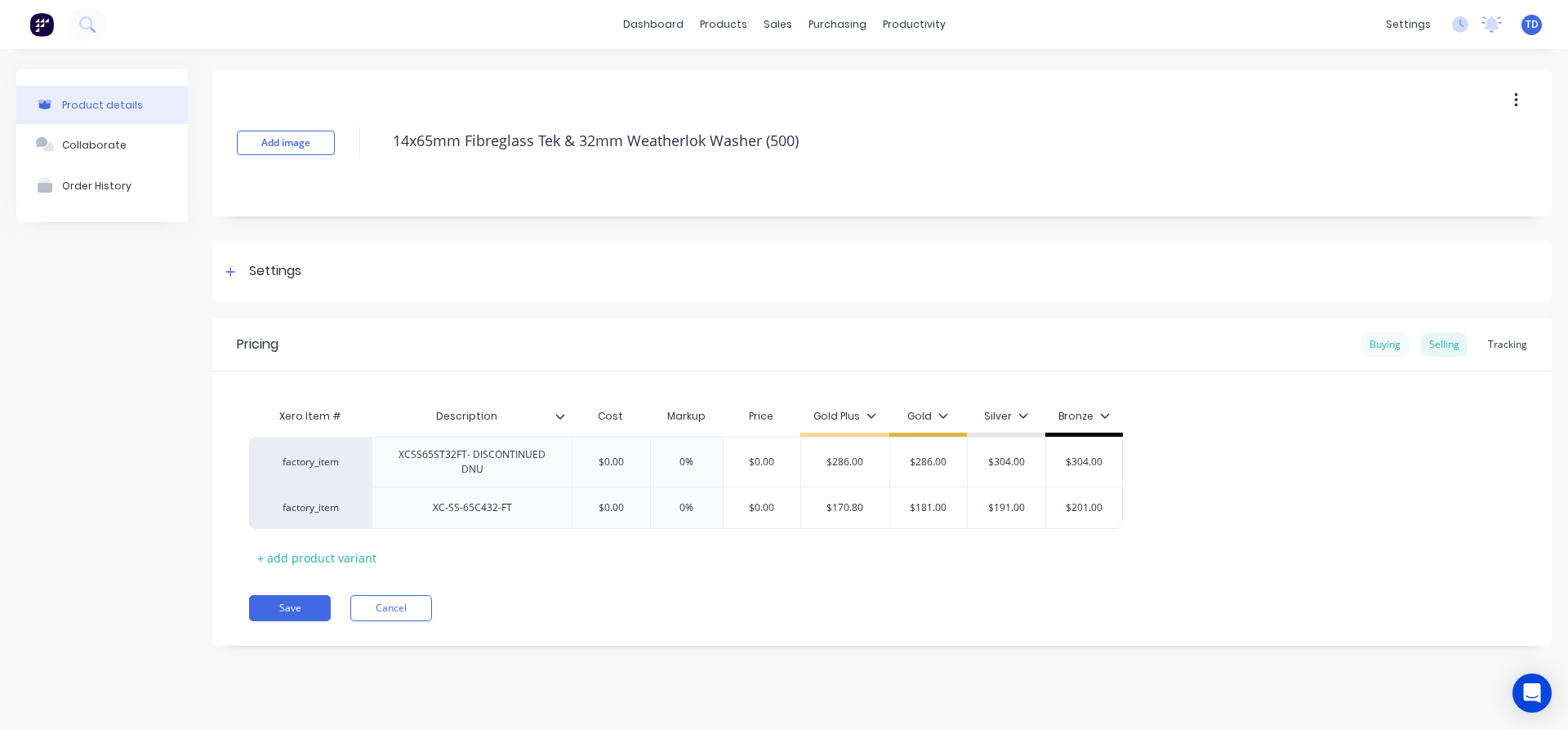
click at [1378, 347] on div "Buying" at bounding box center [1385, 344] width 48 height 25
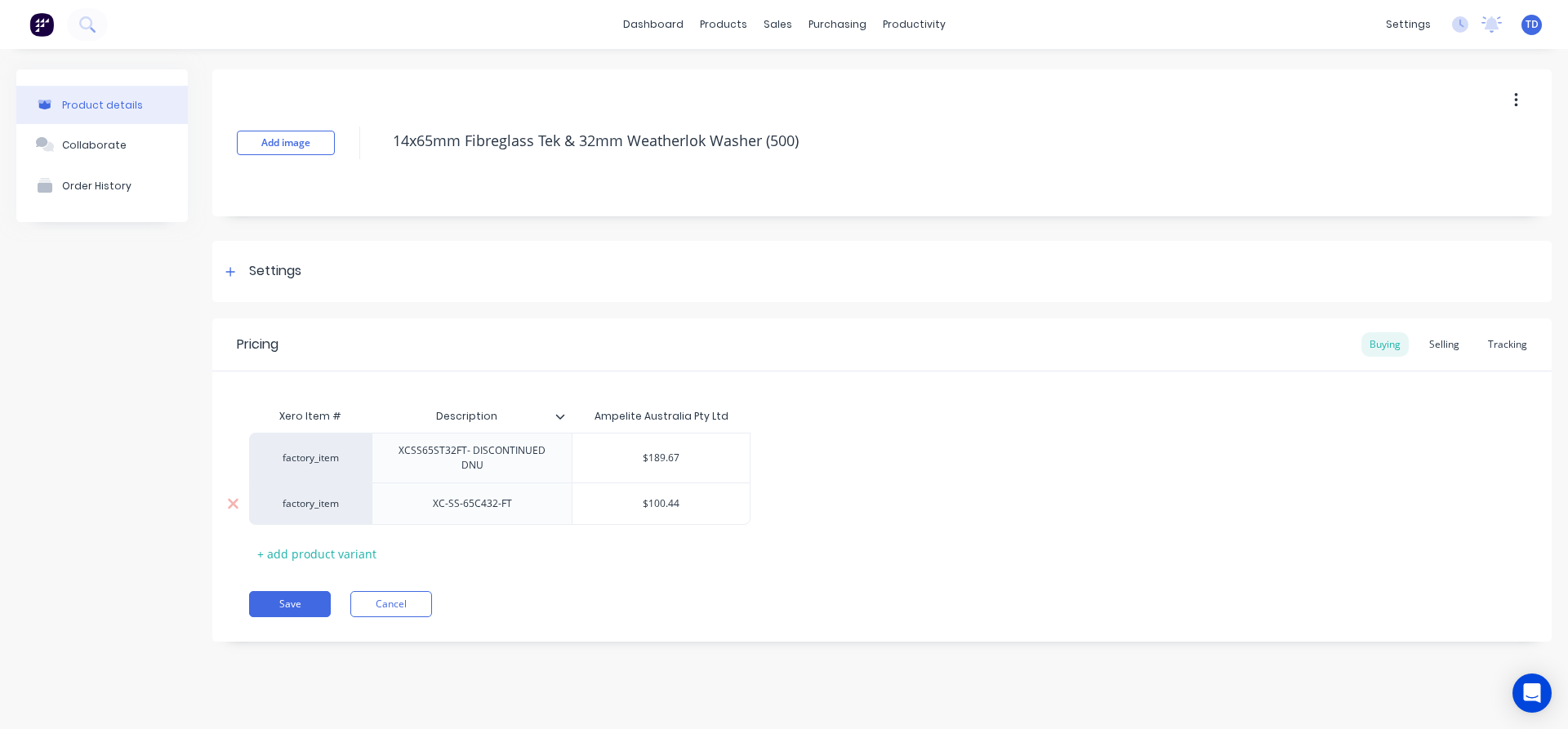
click at [698, 509] on input "$100.44" at bounding box center [660, 504] width 177 height 15
type input "195.57"
click at [1437, 346] on div "Selling" at bounding box center [1444, 344] width 47 height 25
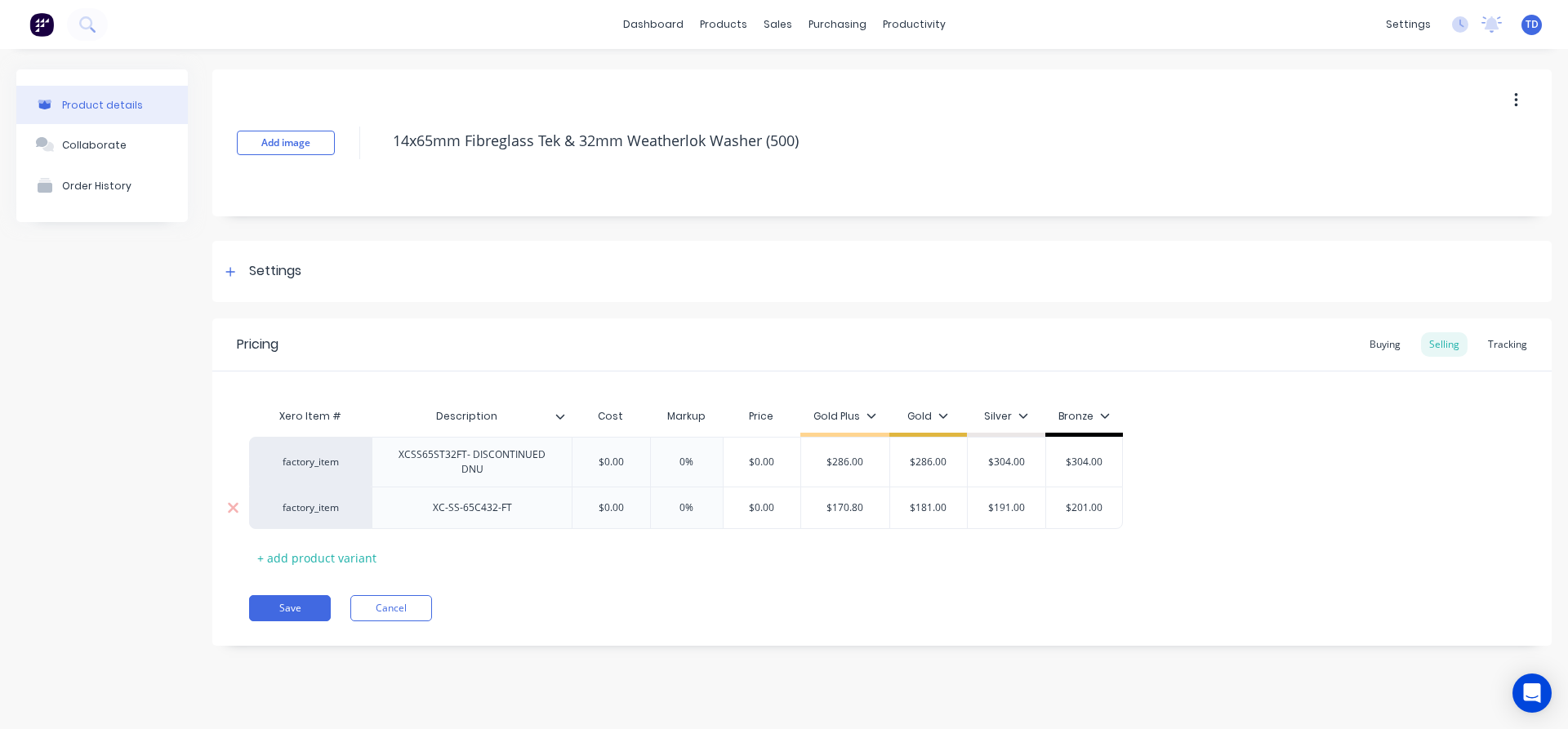
click at [638, 511] on input "$0.00" at bounding box center [611, 508] width 82 height 15
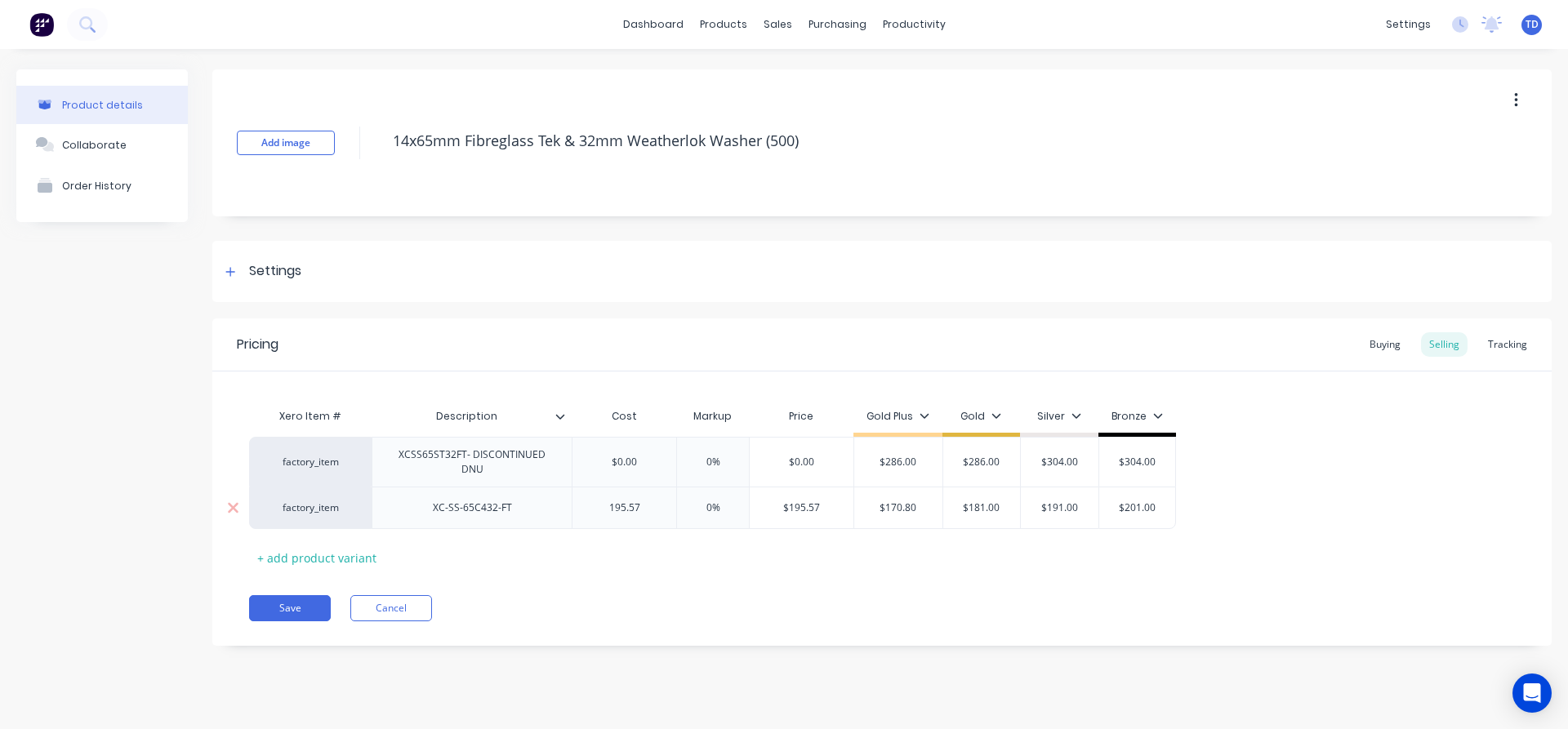
type input "195.57"
type input "0%"
type input "$195.57"
type input "40"
type input "$273.798"
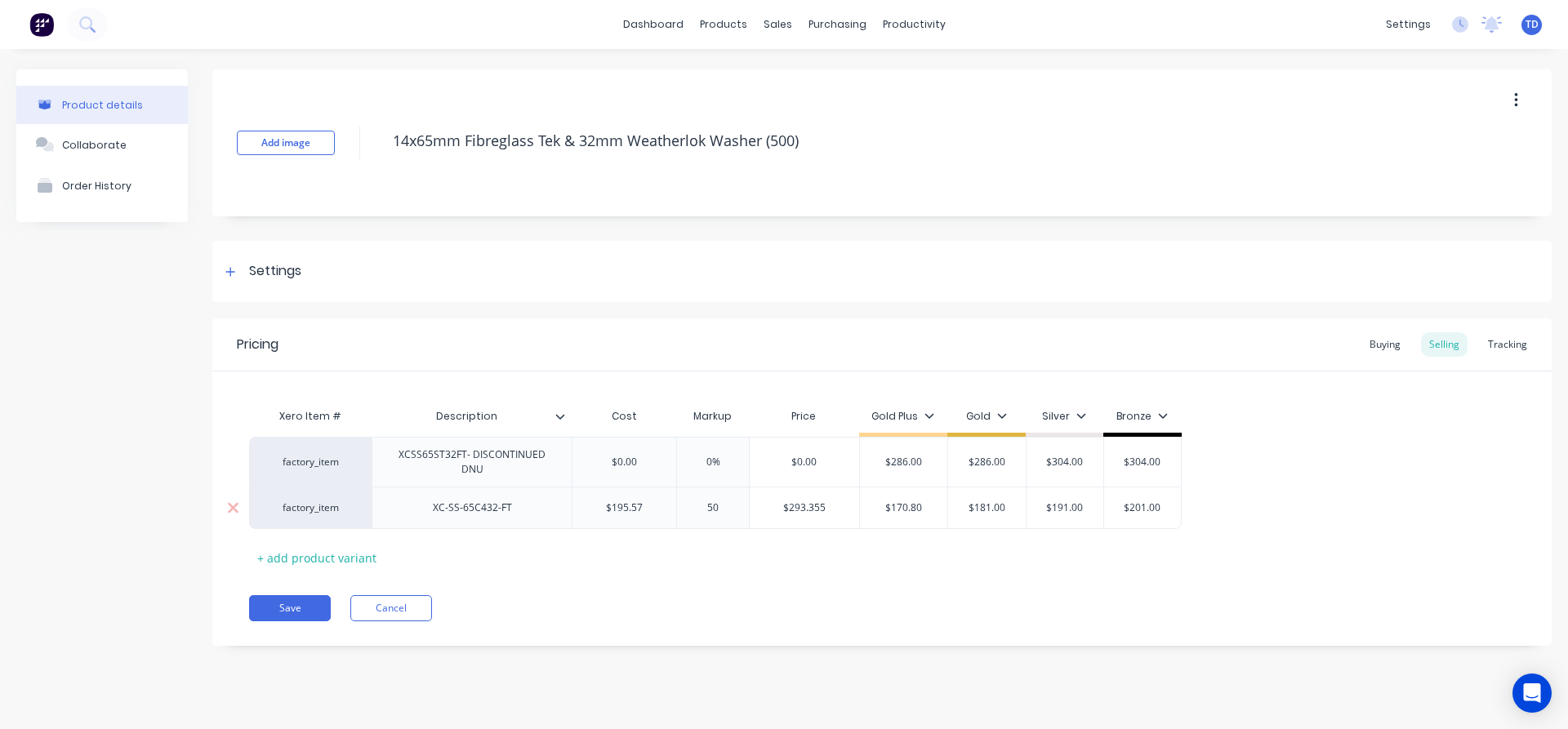
type input "50"
type input "$293.355"
type input "50%"
type input "$170.80"
type input "295"
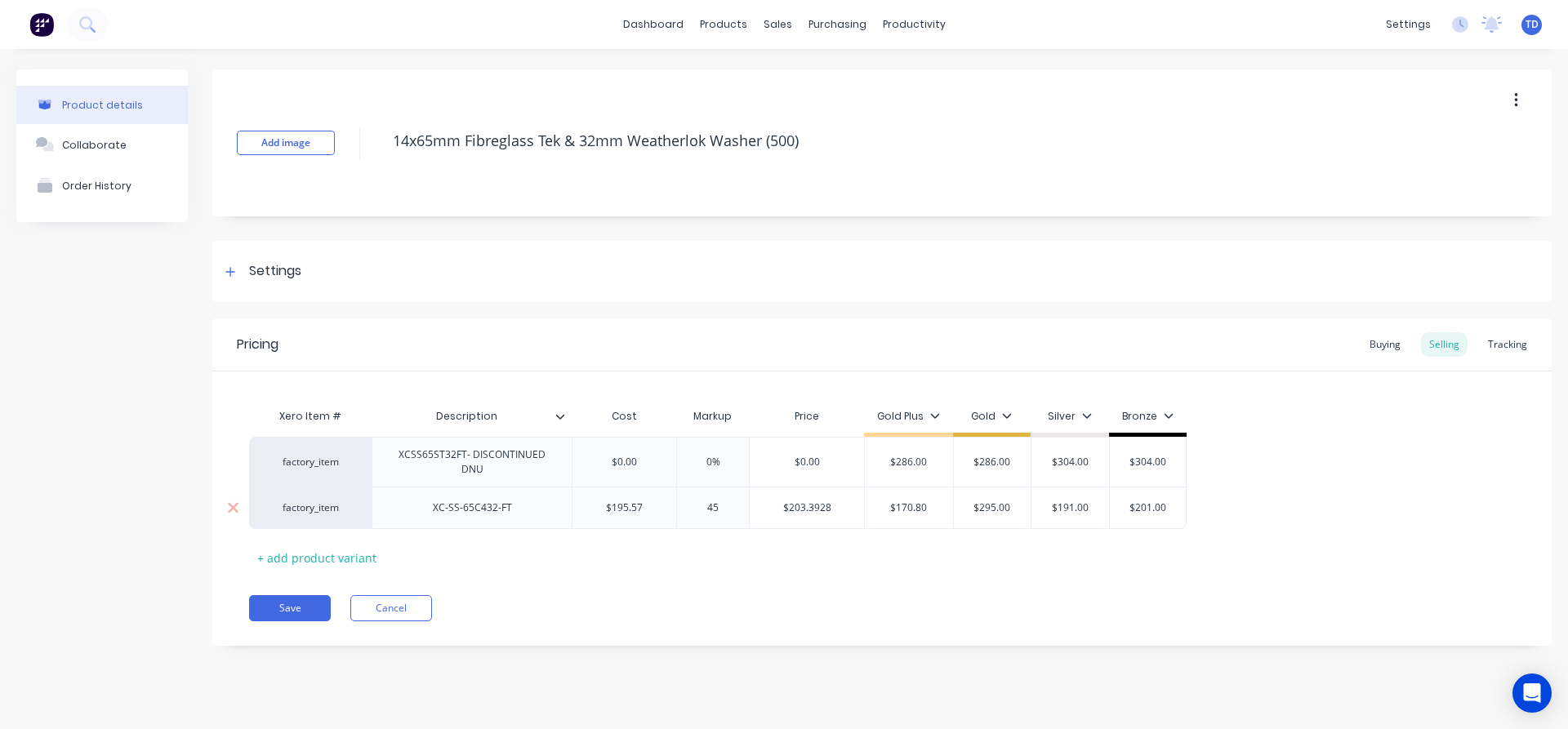
type input "45"
type input "$283.5765"
type input "2"
type input "285"
type input "$295.00"
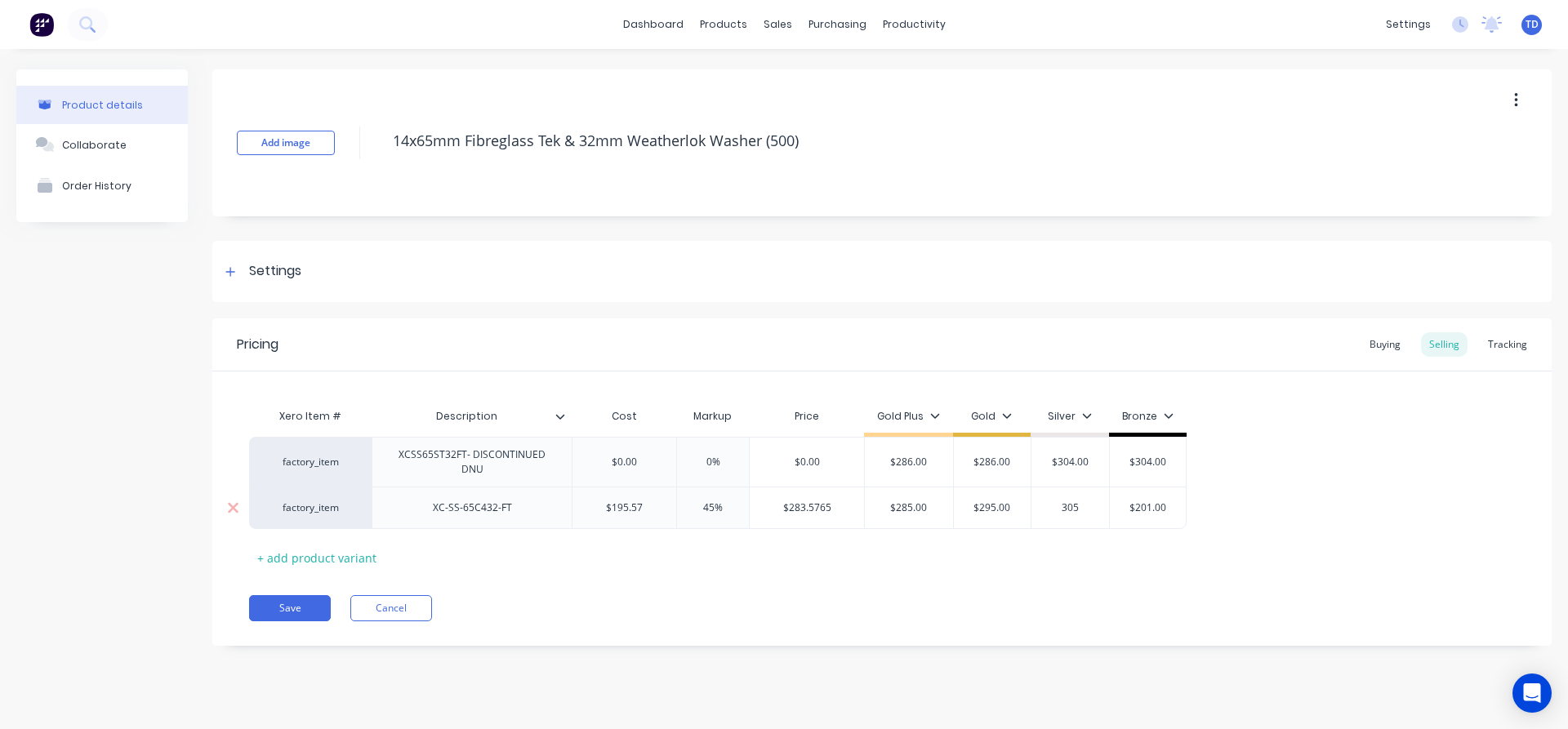
type input "305"
type input "$201.00"
type input "$305.00"
type input "$315.00"
type input "$285.00"
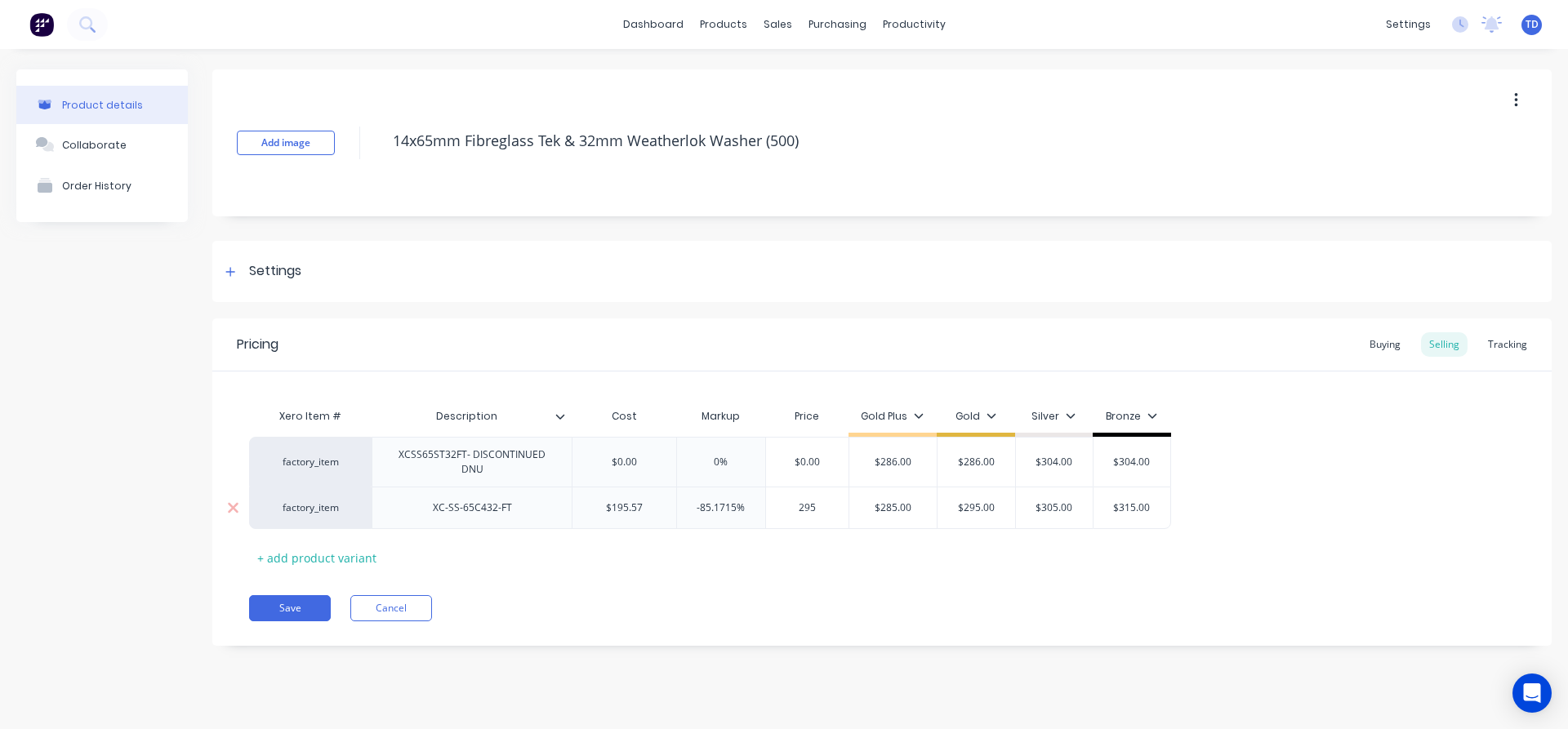
type input "295"
click at [610, 605] on div "Save Cancel" at bounding box center [900, 608] width 1303 height 26
click at [268, 613] on button "Save" at bounding box center [289, 608] width 82 height 26
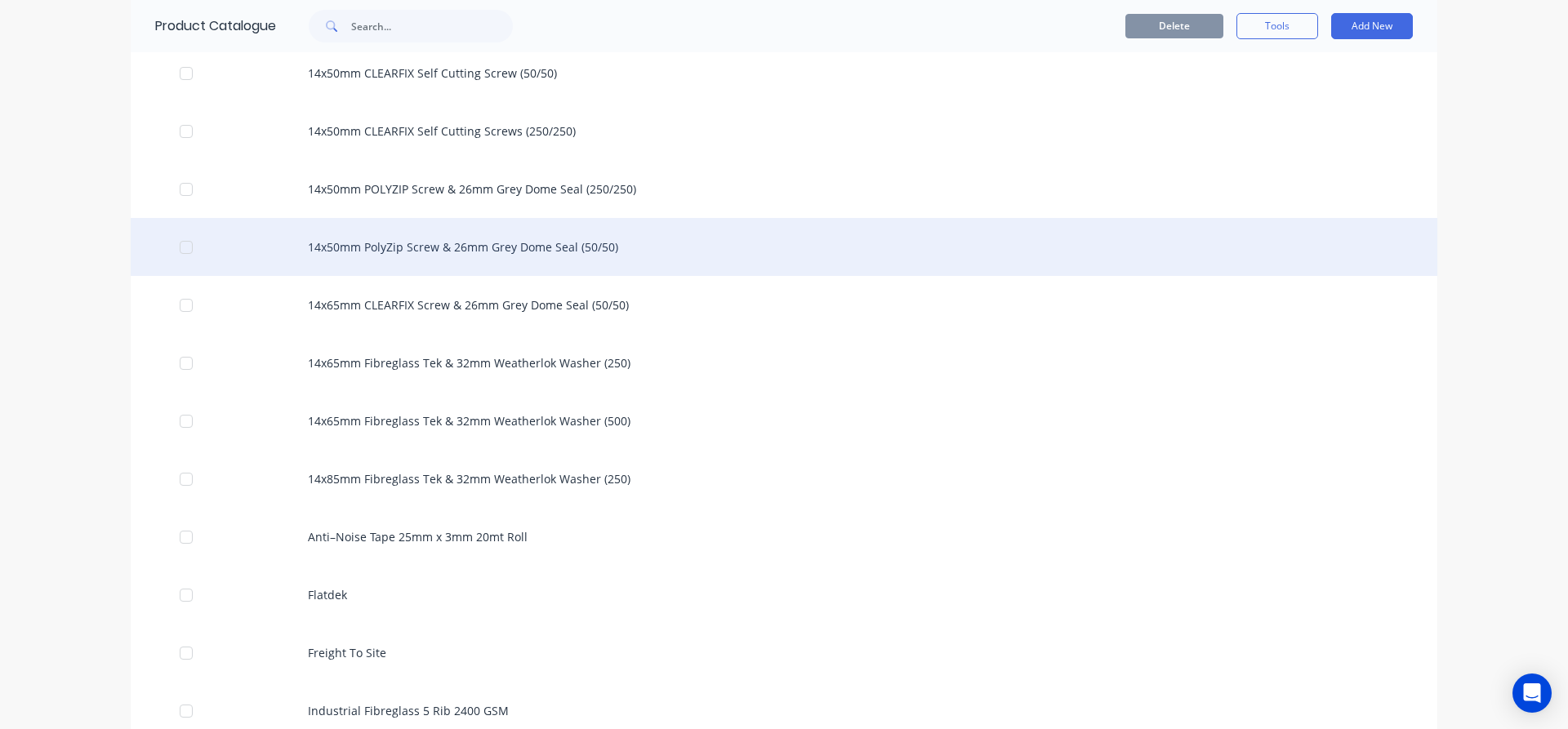
scroll to position [816, 0]
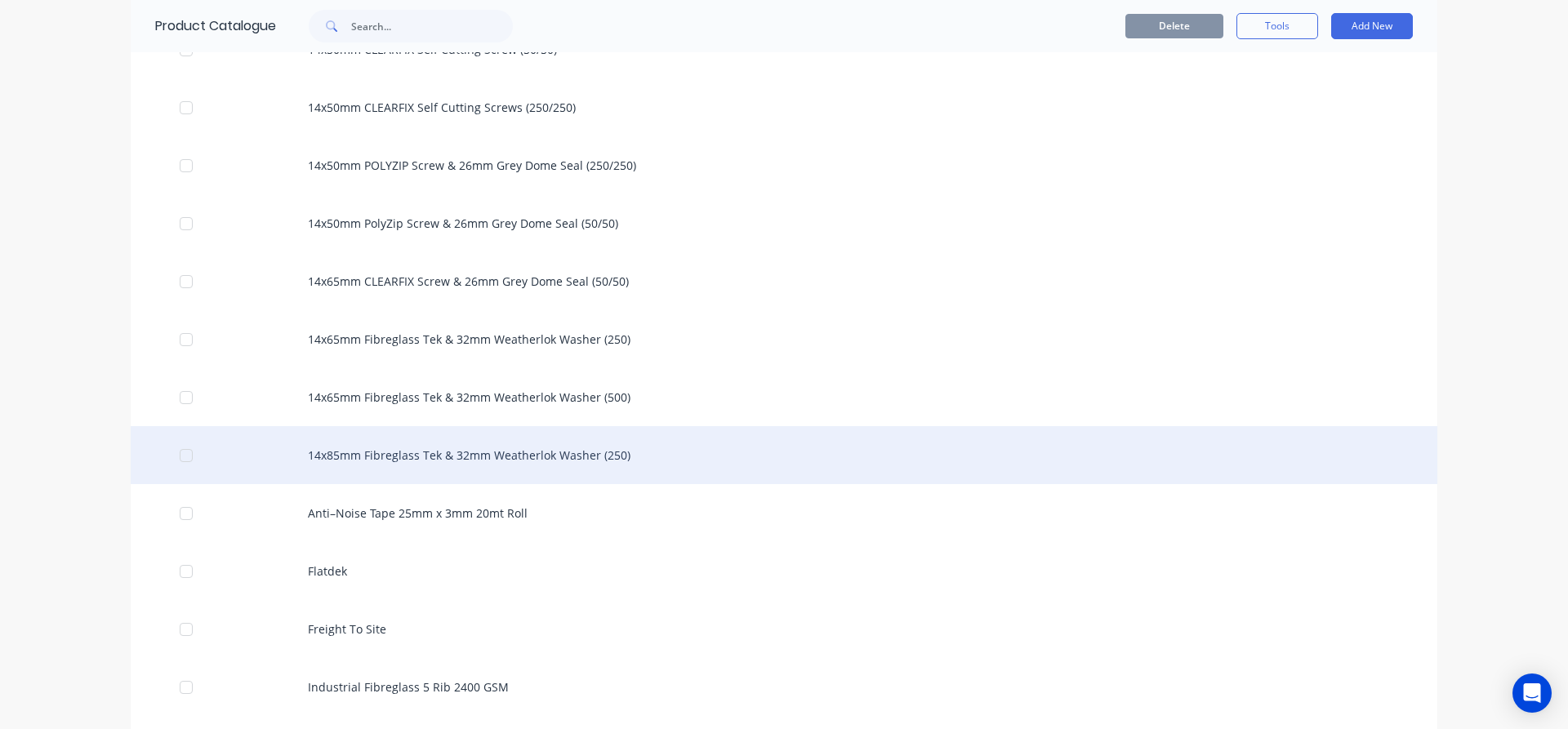
click at [436, 466] on div "14x85mm Fibreglass Tek & 32mm Weatherlok Washer (250)" at bounding box center [784, 454] width 1307 height 58
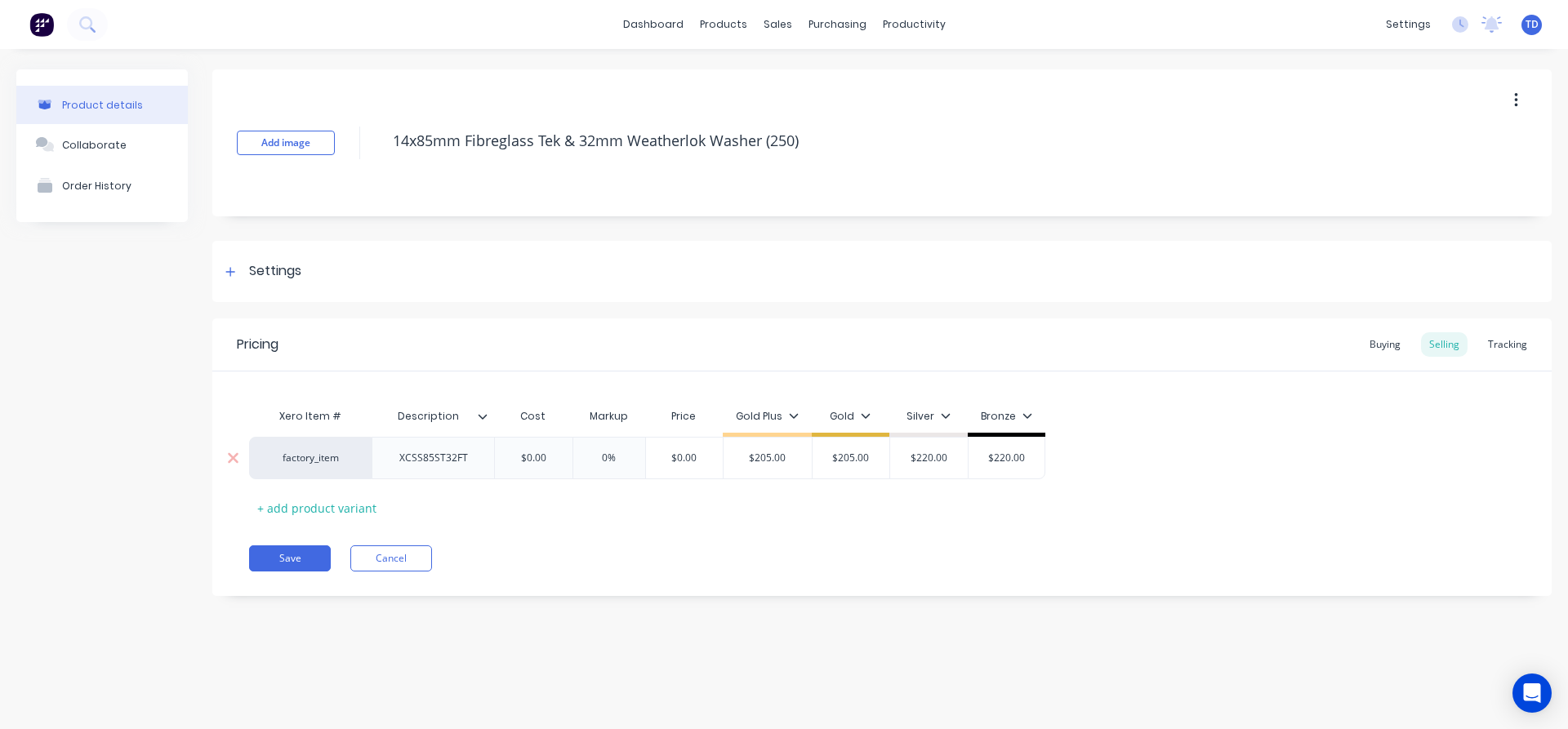
click at [446, 464] on div "XCSS85ST32FT" at bounding box center [434, 457] width 95 height 21
click at [1395, 346] on div "Buying" at bounding box center [1385, 344] width 48 height 25
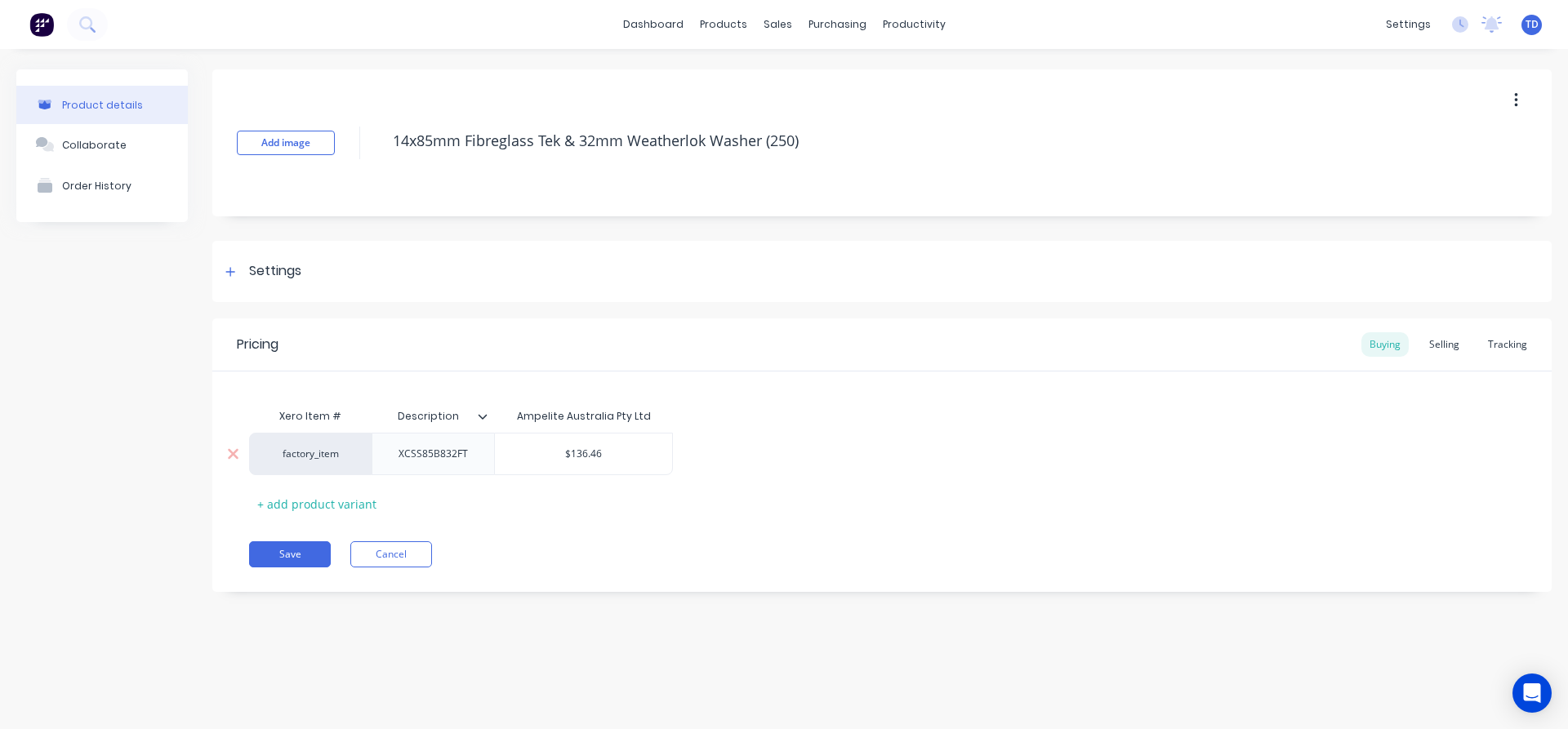
click at [604, 454] on input "$136.46" at bounding box center [583, 454] width 177 height 15
type input "158.96"
click at [1441, 342] on div "Selling" at bounding box center [1444, 344] width 47 height 25
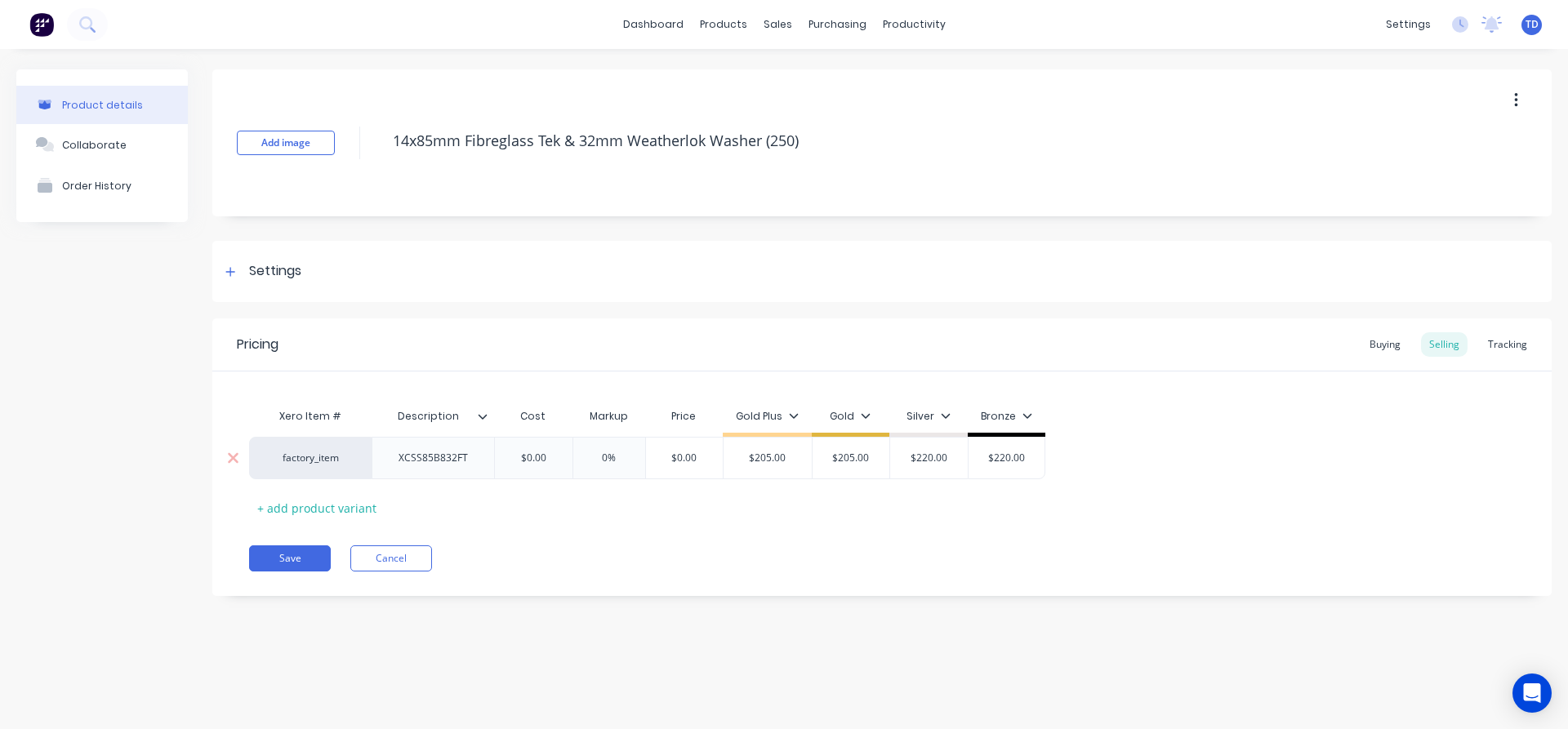
click at [556, 454] on input "$0.00" at bounding box center [533, 458] width 82 height 15
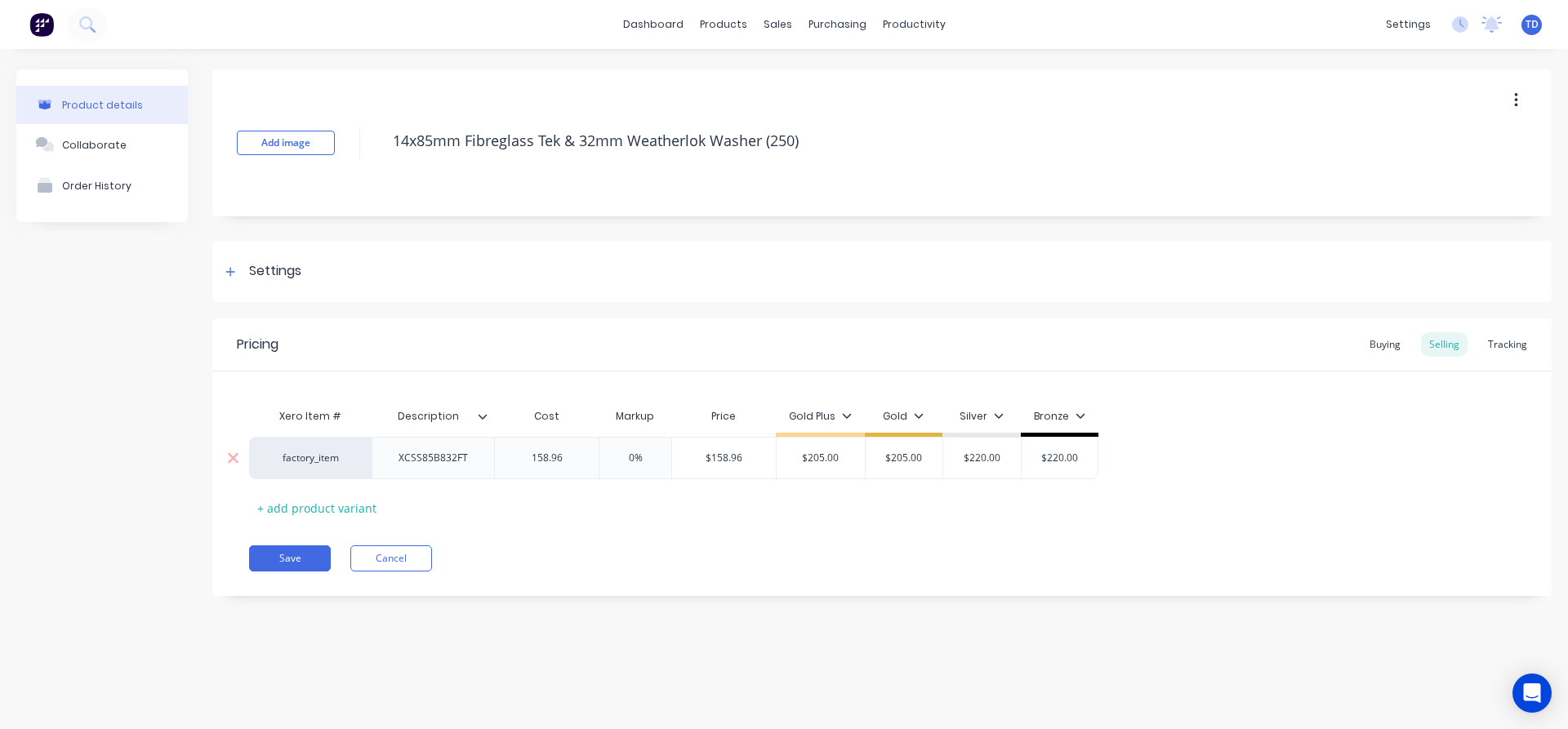
type input "158.96"
type input "0%"
type input "$158.96"
type input "40"
type input "$222.544"
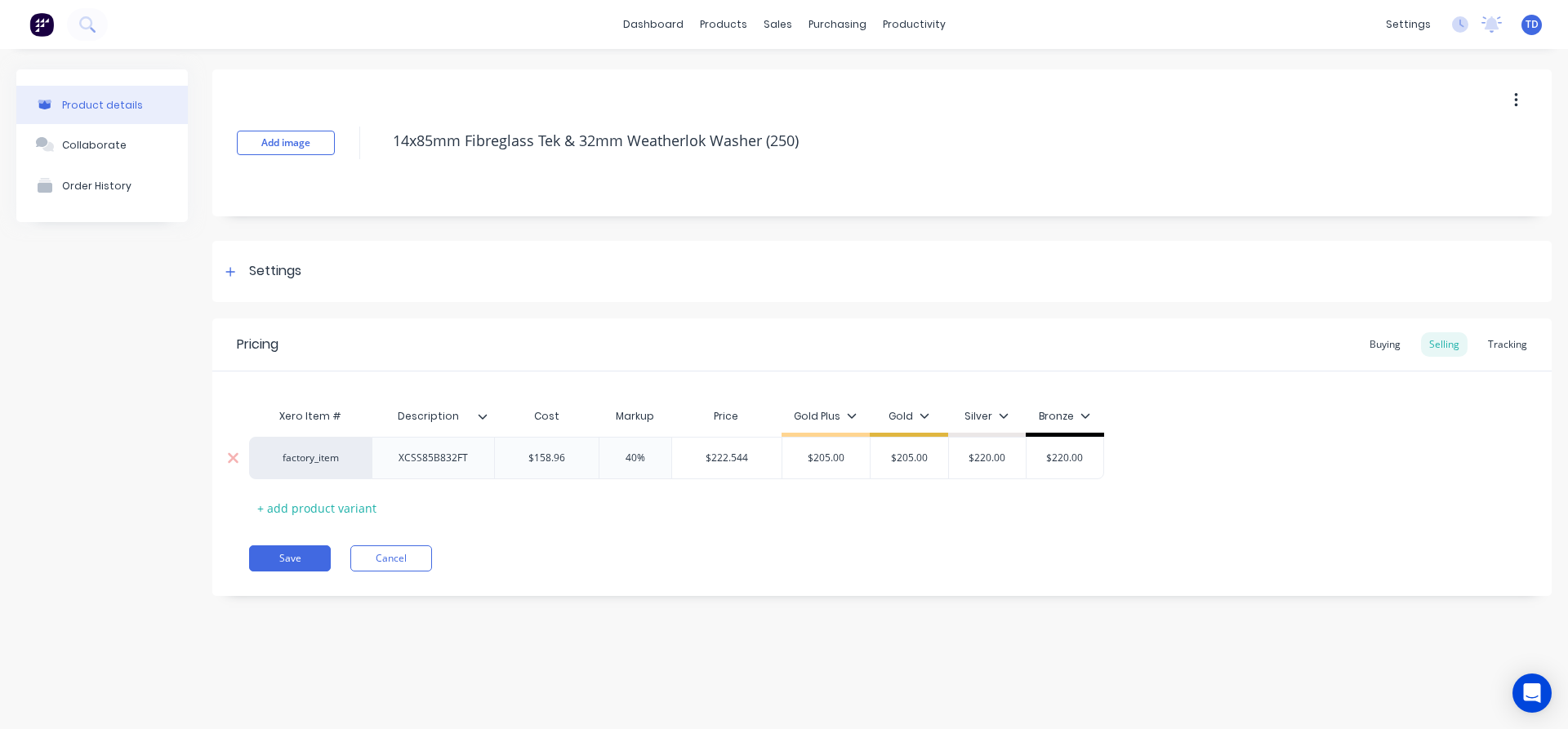
type input "$205.00"
type input "230.00"
type input "230"
type input "$230.00"
type input "$220.00"
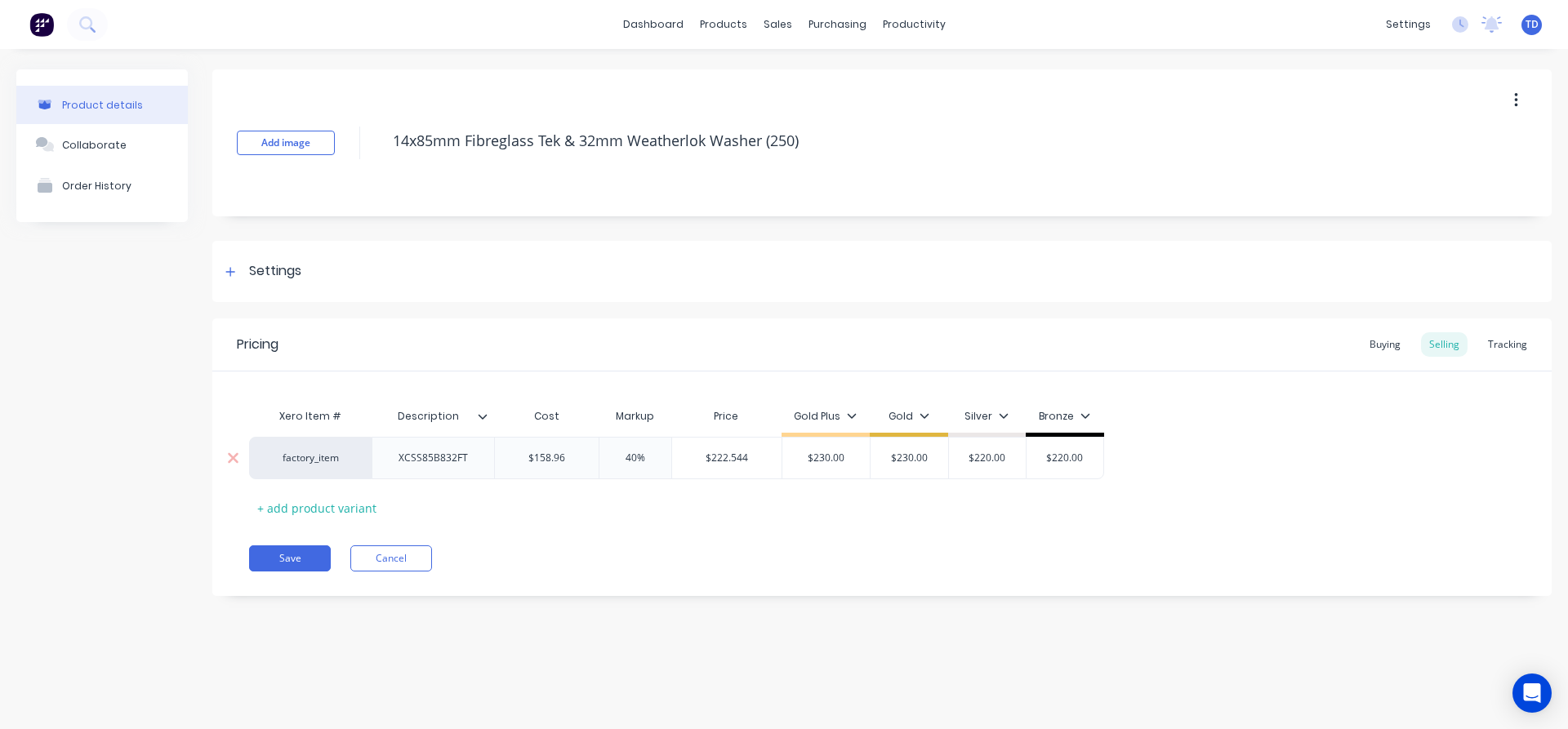
type input "$230.00"
type input "40%"
type input "$158.96"
type input "45"
type input "$230.492"
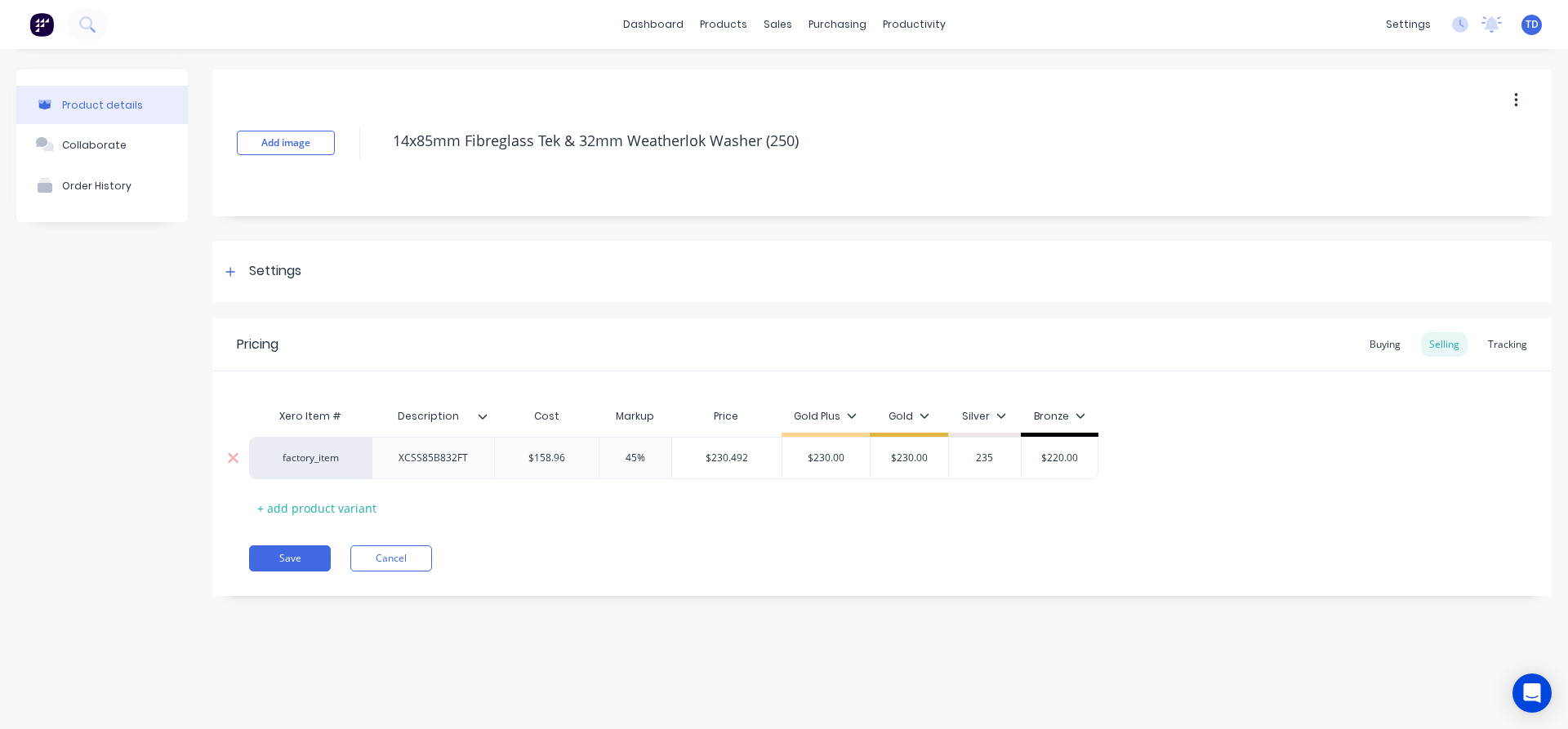
type input "235"
type input "$240.00"
type input "$235.00"
type input "230"
click at [533, 505] on div "Xero Item # Description Cost Markup Price Gold Plus Gold Silver Bronze factory_…" at bounding box center [882, 461] width 1266 height 121
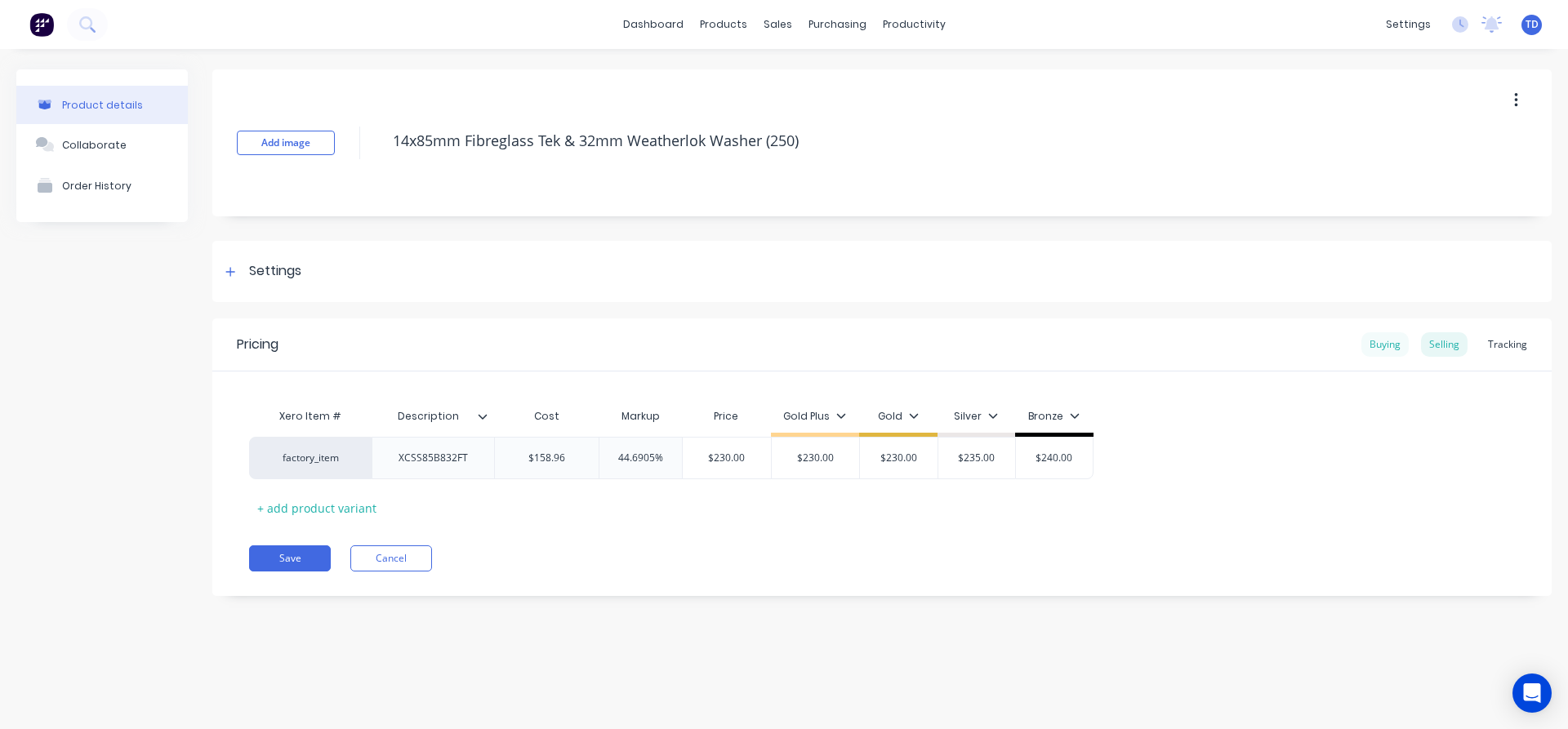
click at [1384, 337] on div "Buying" at bounding box center [1385, 344] width 48 height 25
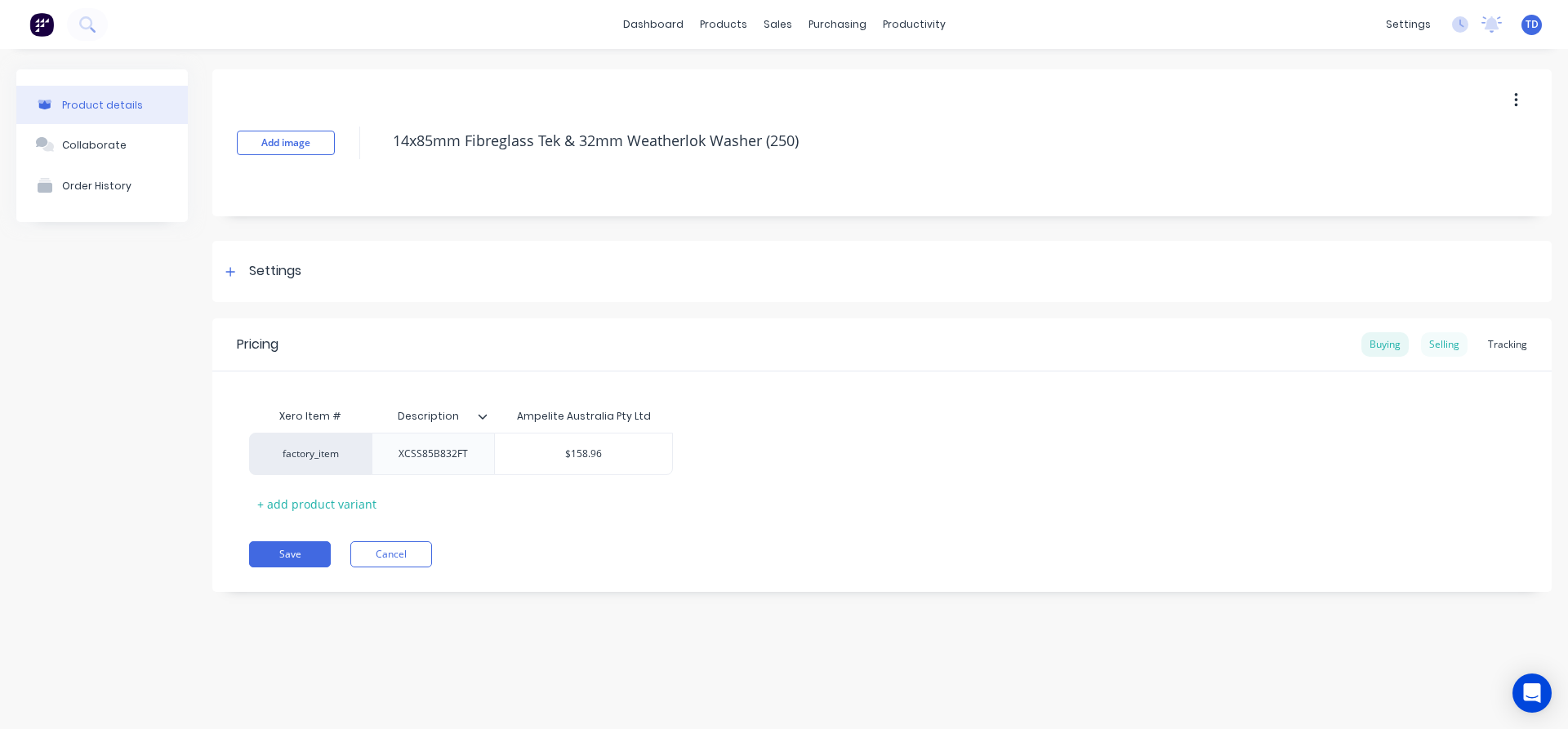
click at [1438, 343] on div "Selling" at bounding box center [1444, 344] width 47 height 25
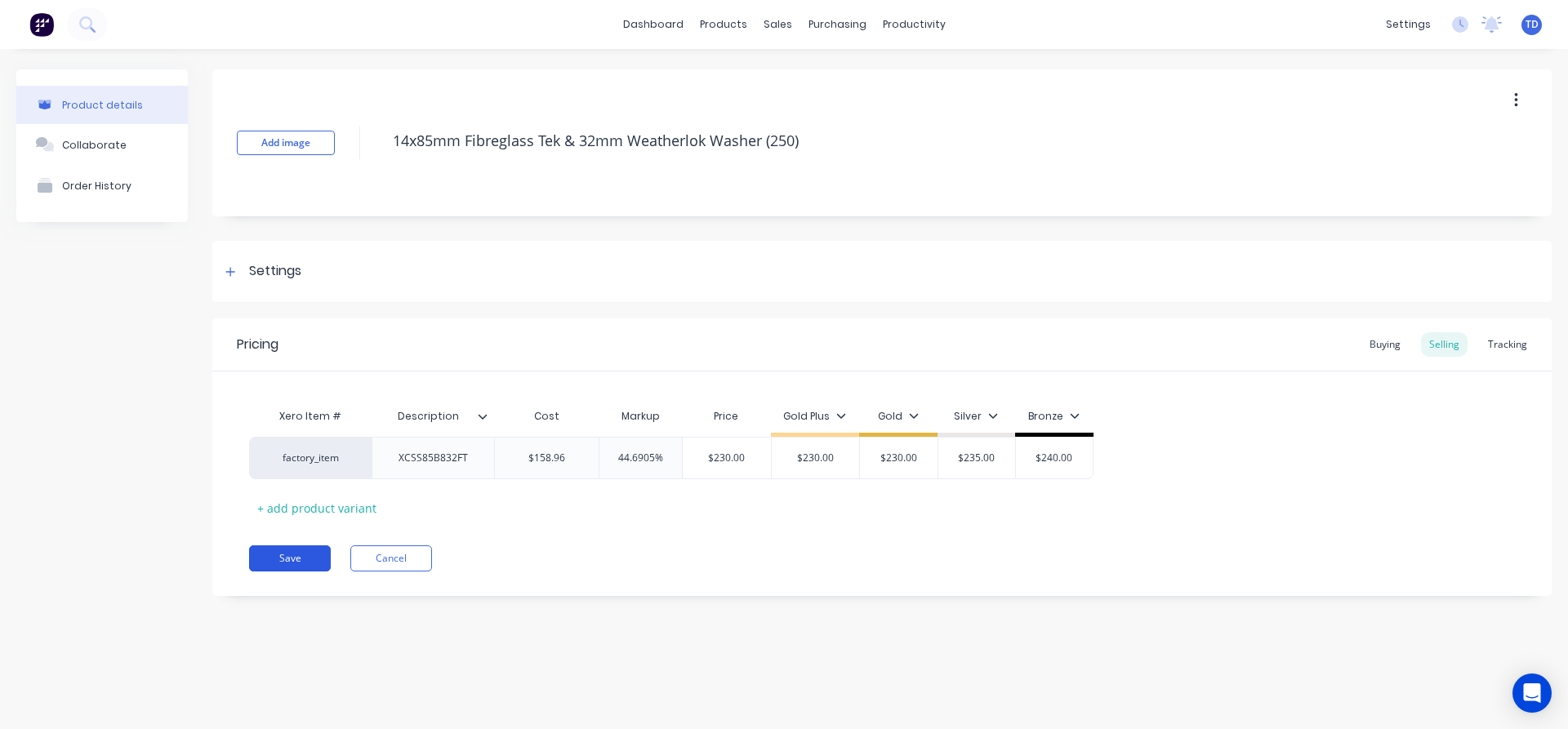
click at [292, 555] on button "Save" at bounding box center [289, 558] width 82 height 26
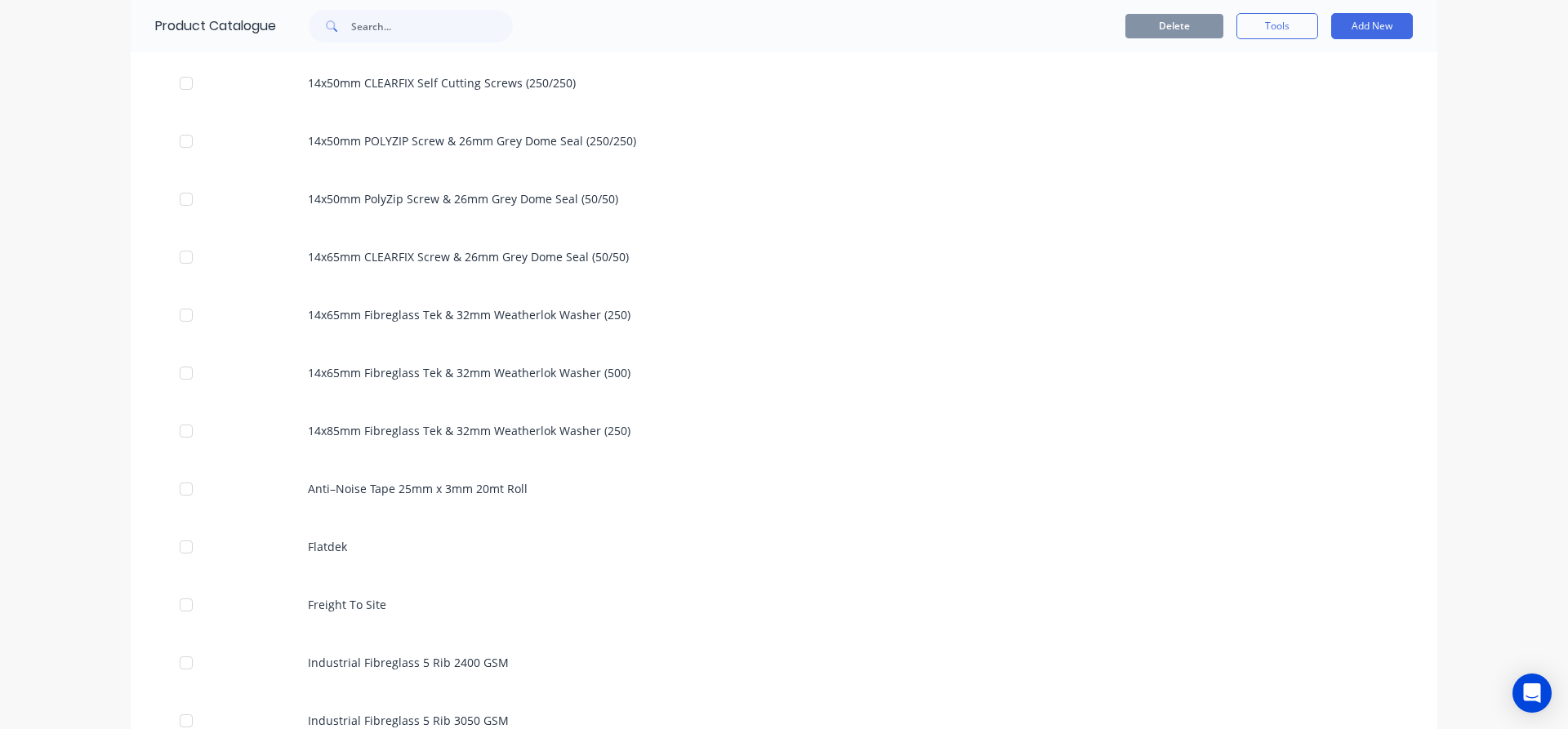
scroll to position [898, 0]
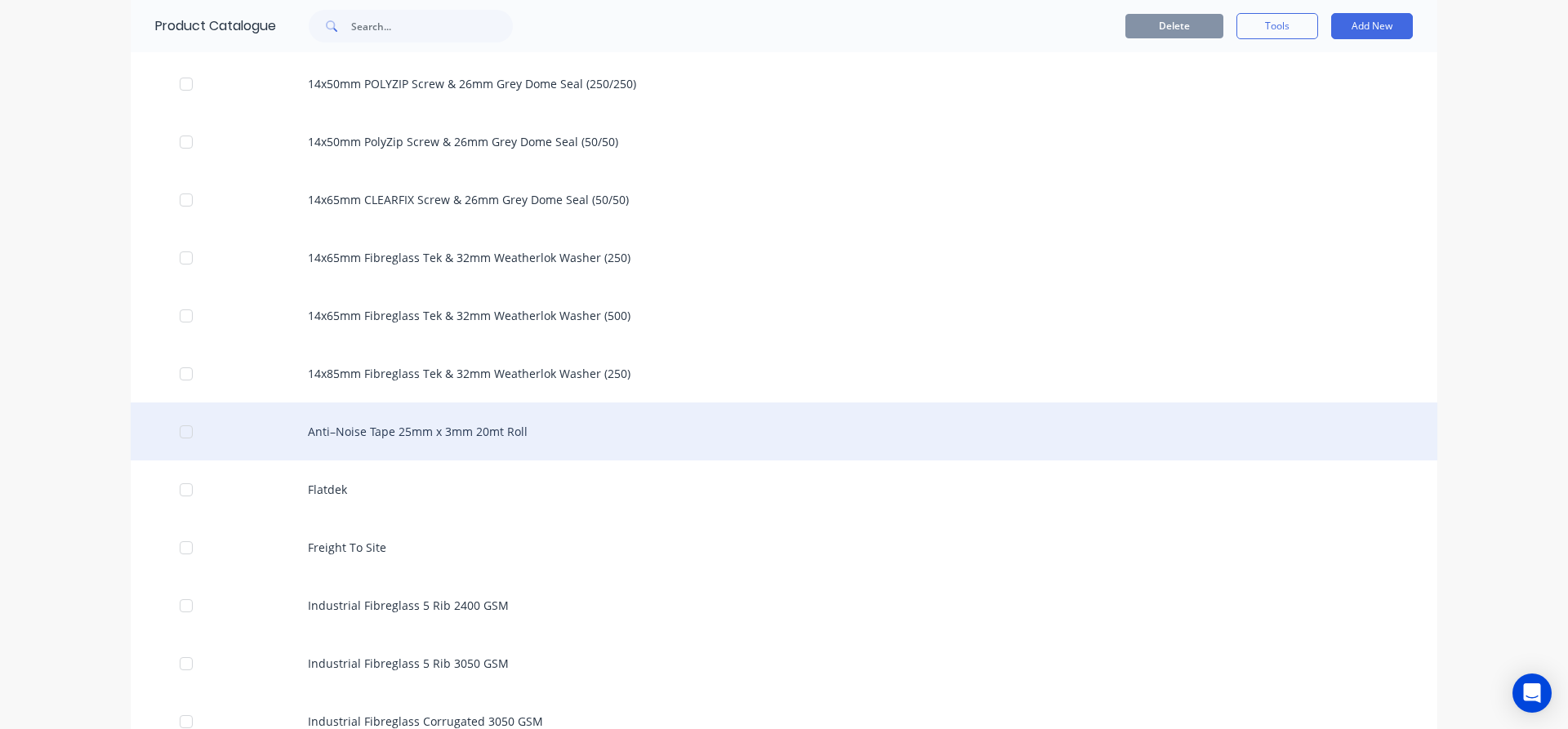
click at [395, 438] on div "Anti–Noise Tape 25mm x 3mm 20mt Roll" at bounding box center [784, 431] width 1307 height 58
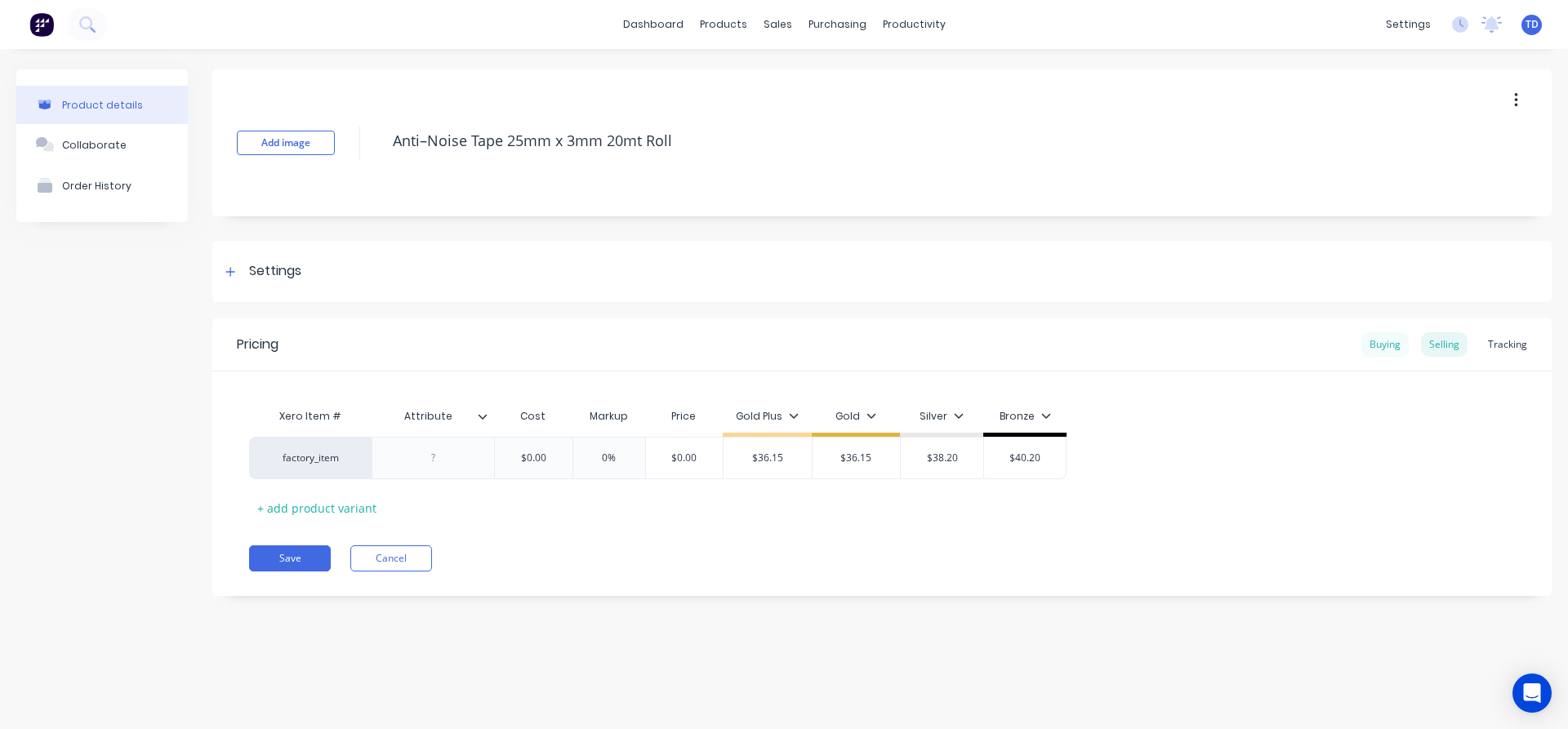
click at [1393, 334] on div "Buying" at bounding box center [1385, 344] width 48 height 25
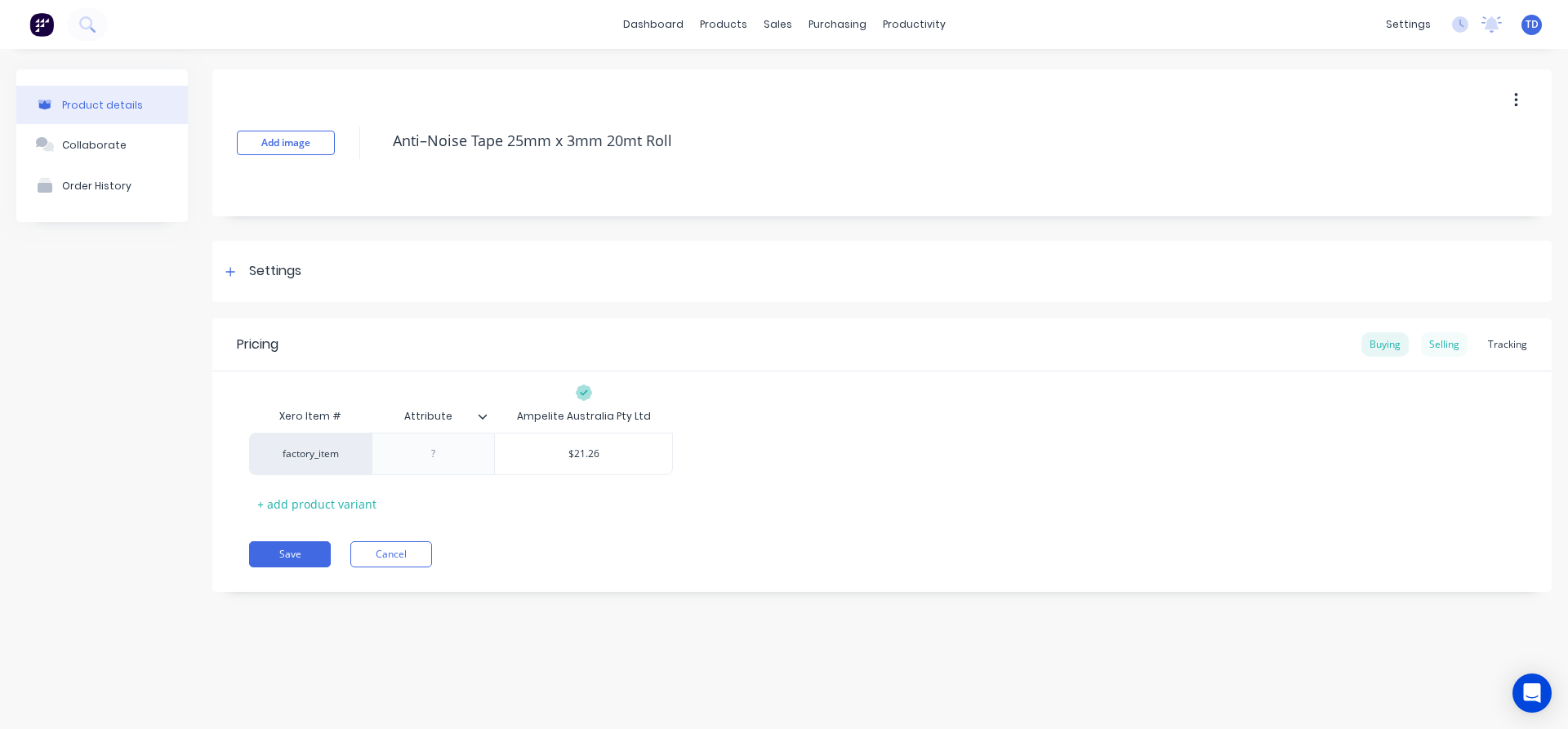
click at [1440, 350] on div "Selling" at bounding box center [1444, 344] width 47 height 25
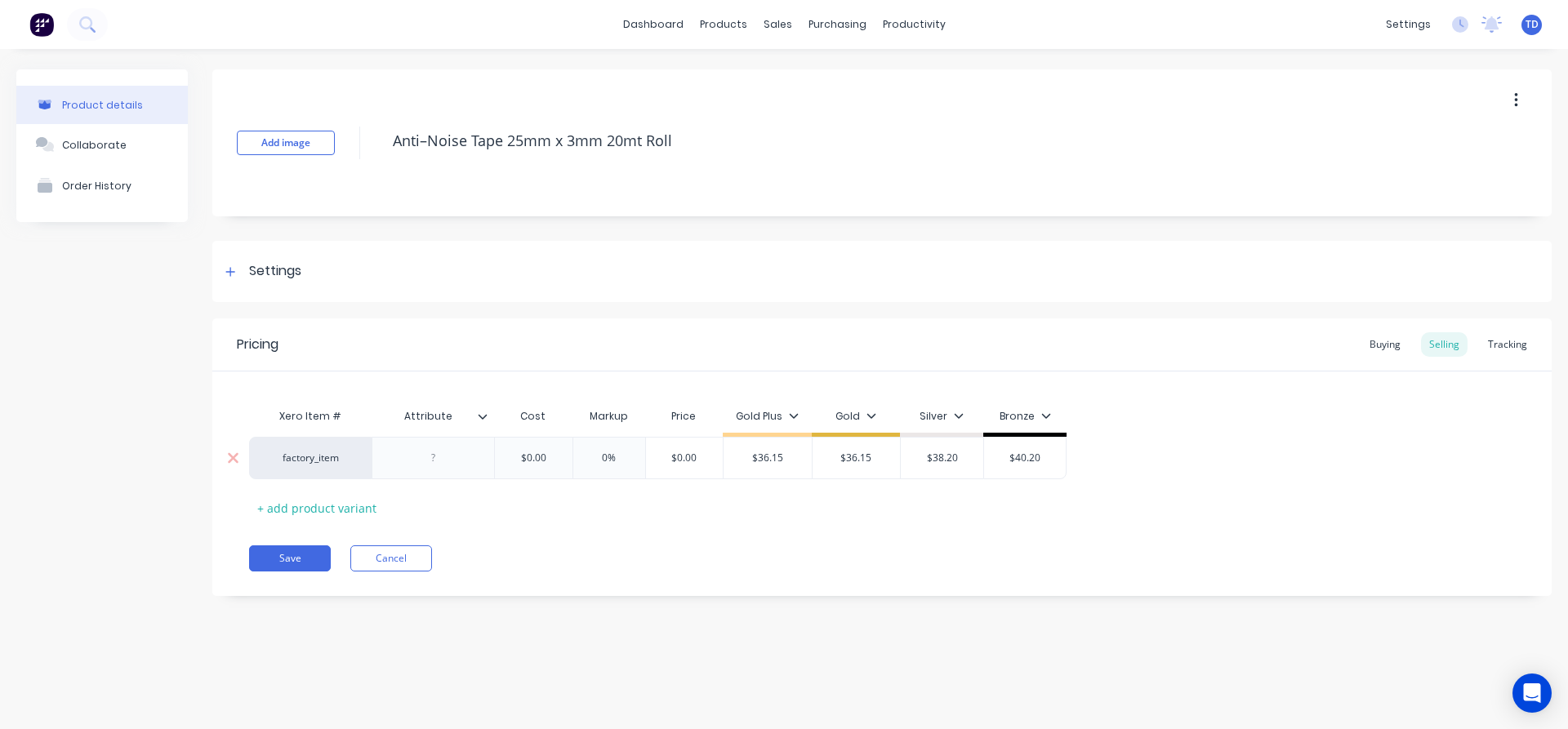
click at [557, 461] on input "$0.00" at bounding box center [533, 458] width 82 height 15
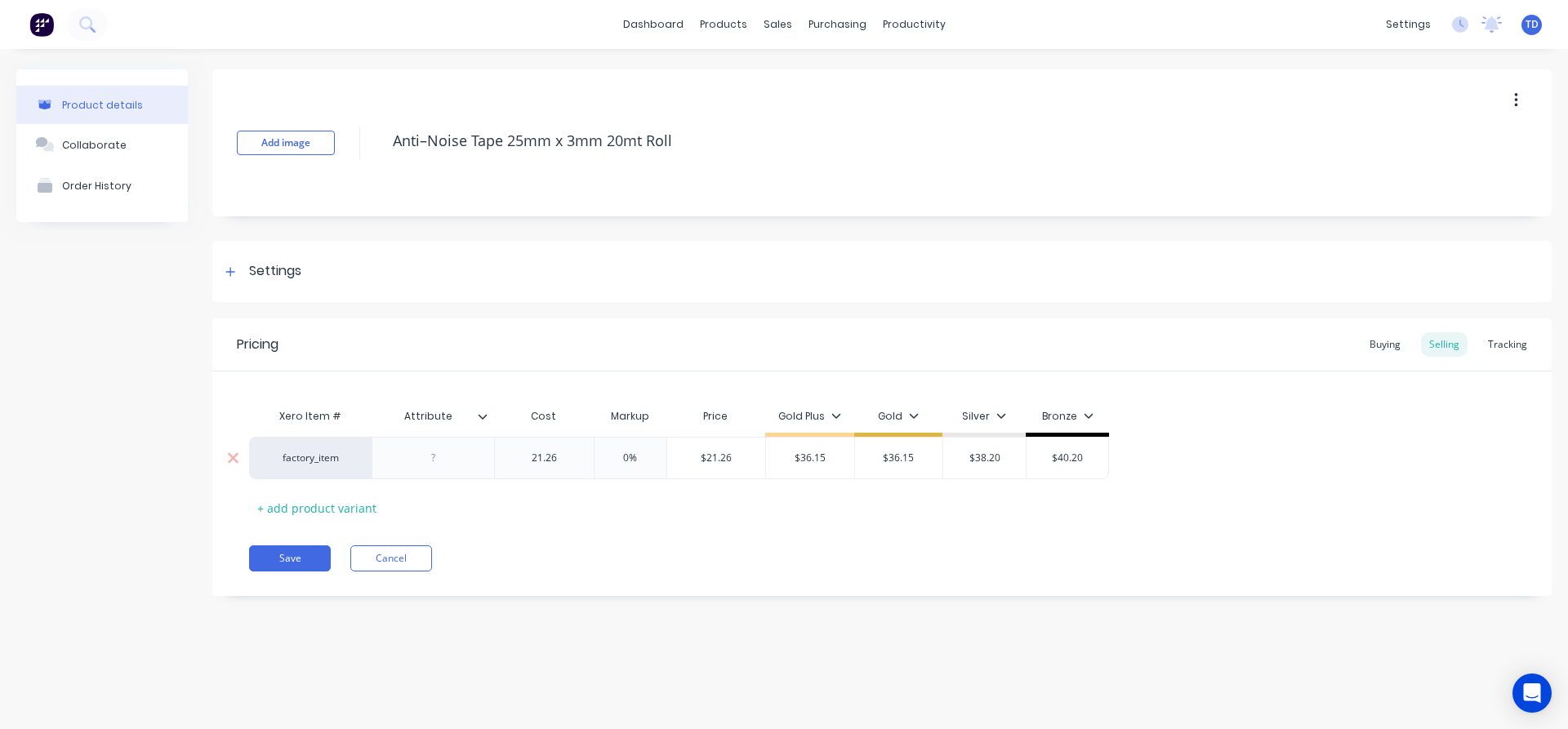
type input "21.26"
type input "0%"
type input "36.15"
type input "$36.15"
click at [612, 532] on div "Pricing Buying Selling Tracking Xero Item # Attribute Cost Markup Price Gold Pl…" at bounding box center [882, 457] width 1339 height 277
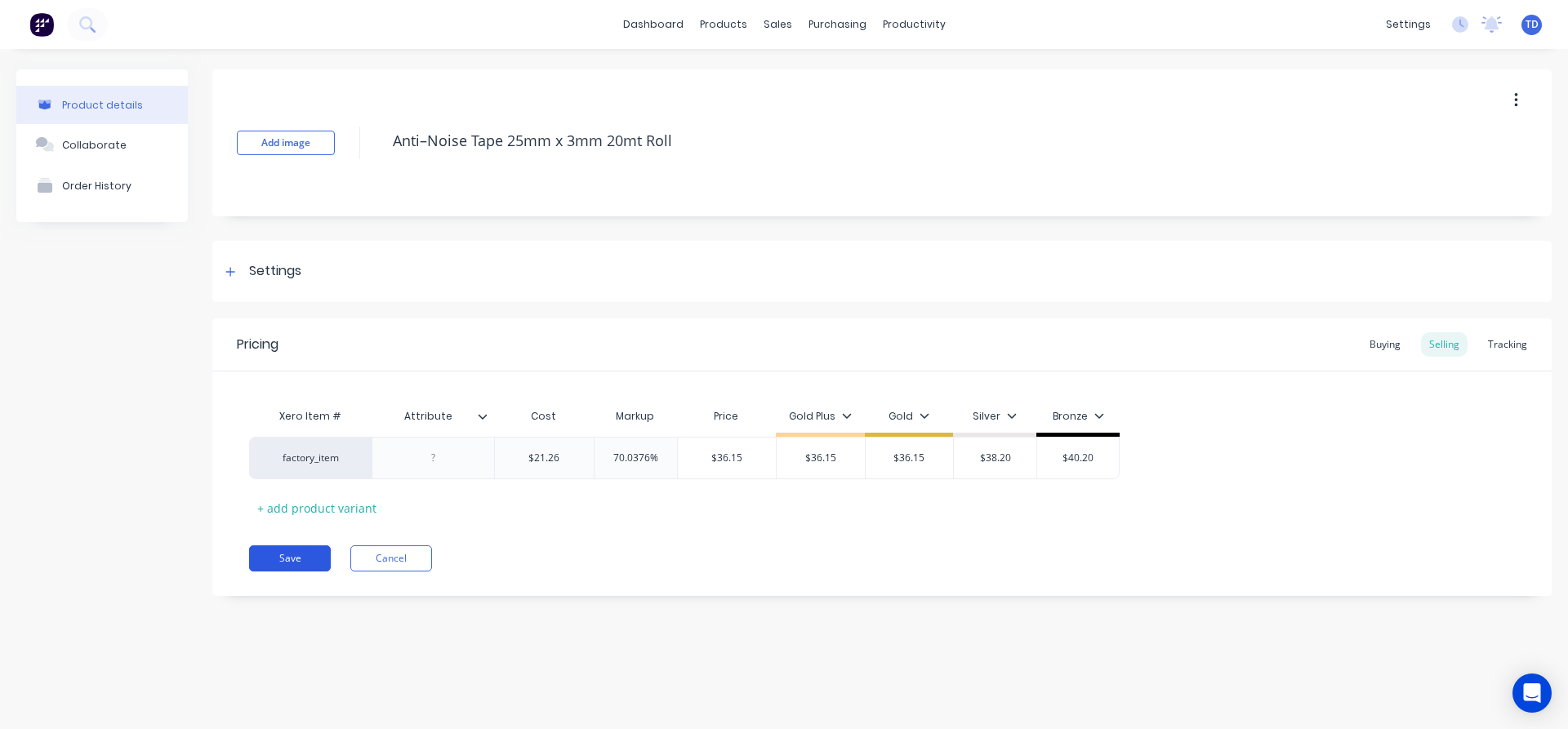
click at [295, 553] on button "Save" at bounding box center [289, 558] width 82 height 26
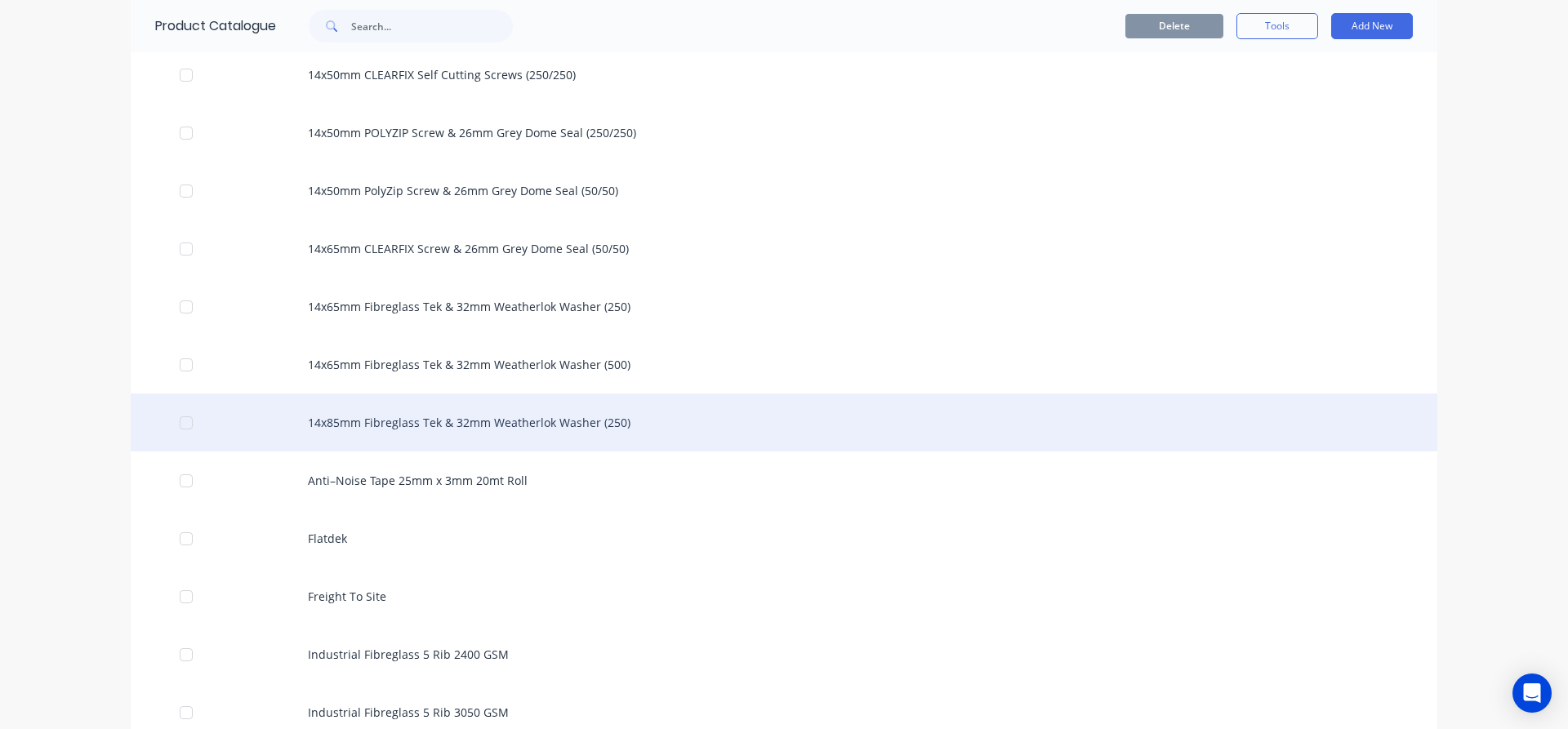
scroll to position [898, 0]
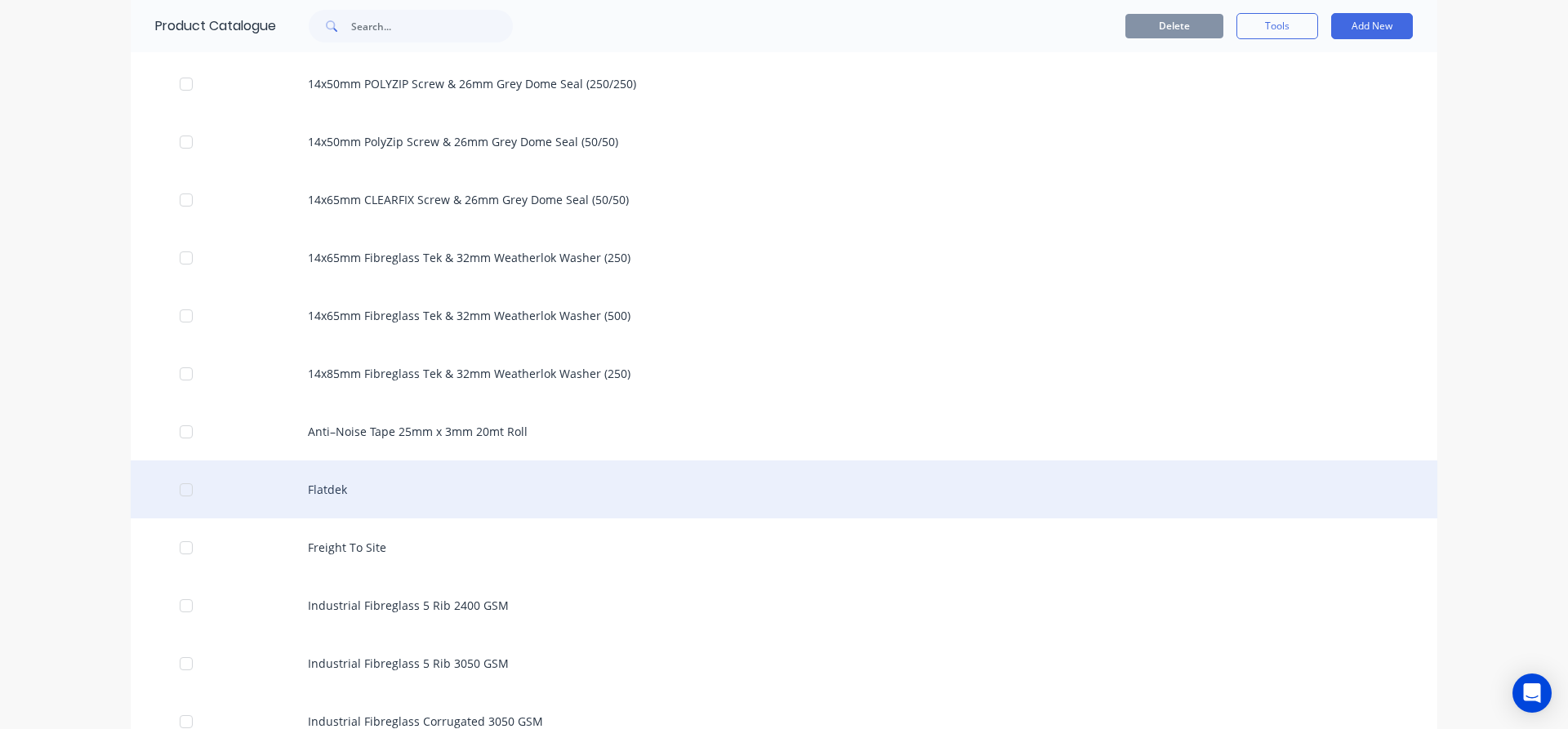
click at [313, 495] on div "Flatdek" at bounding box center [784, 489] width 1307 height 58
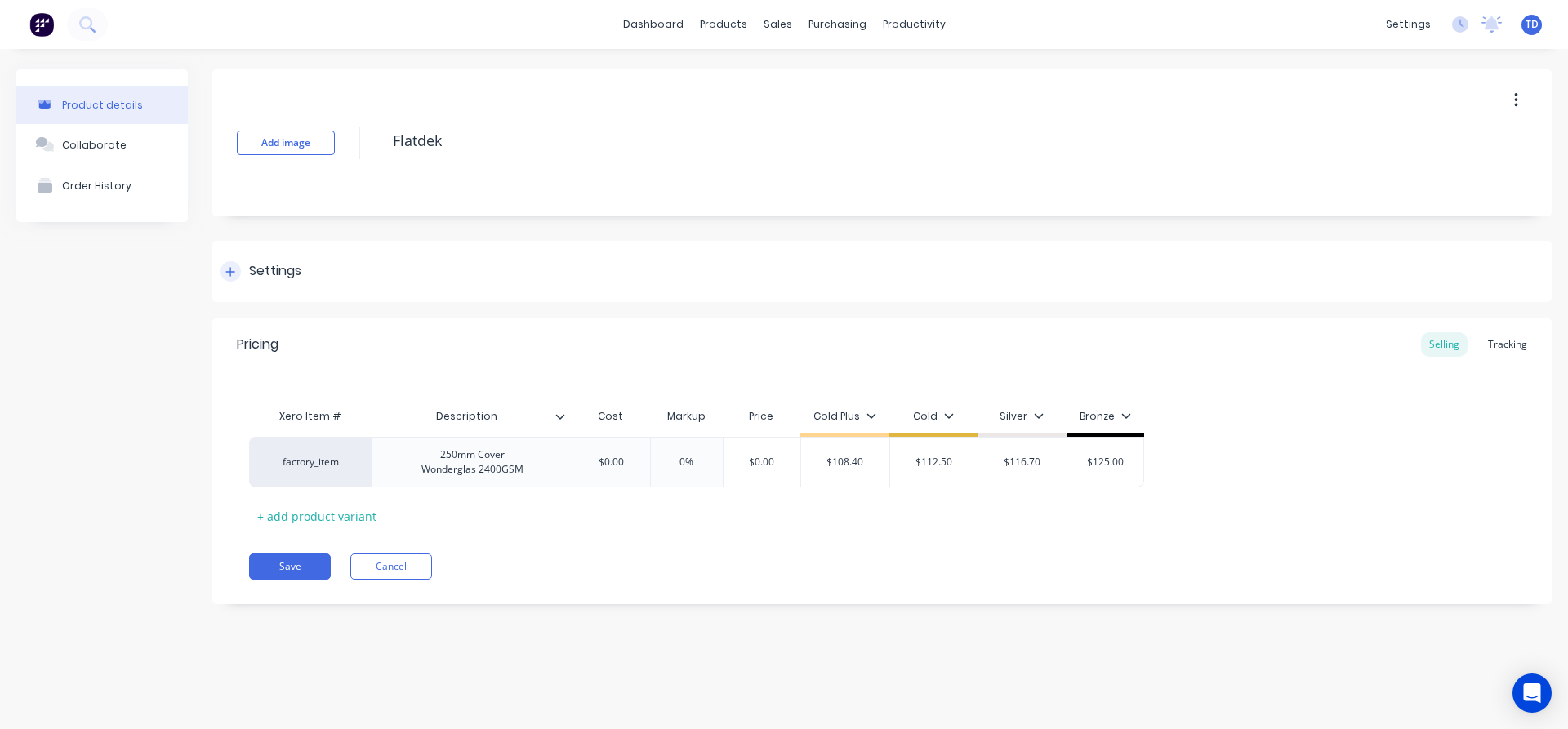
click at [233, 269] on icon at bounding box center [230, 272] width 10 height 11
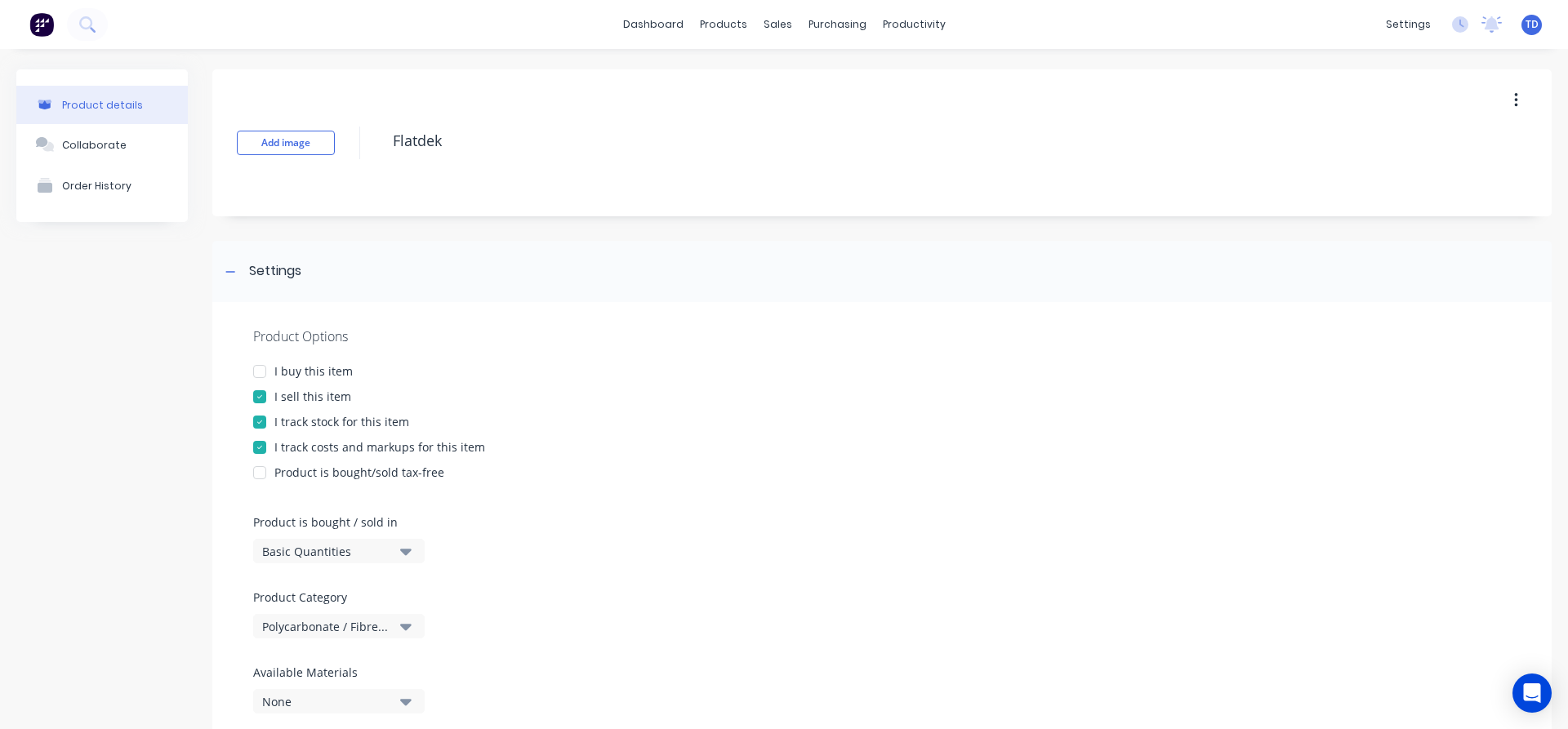
click at [254, 372] on div at bounding box center [260, 372] width 33 height 33
click at [527, 399] on div "I sell this item" at bounding box center [882, 396] width 1258 height 17
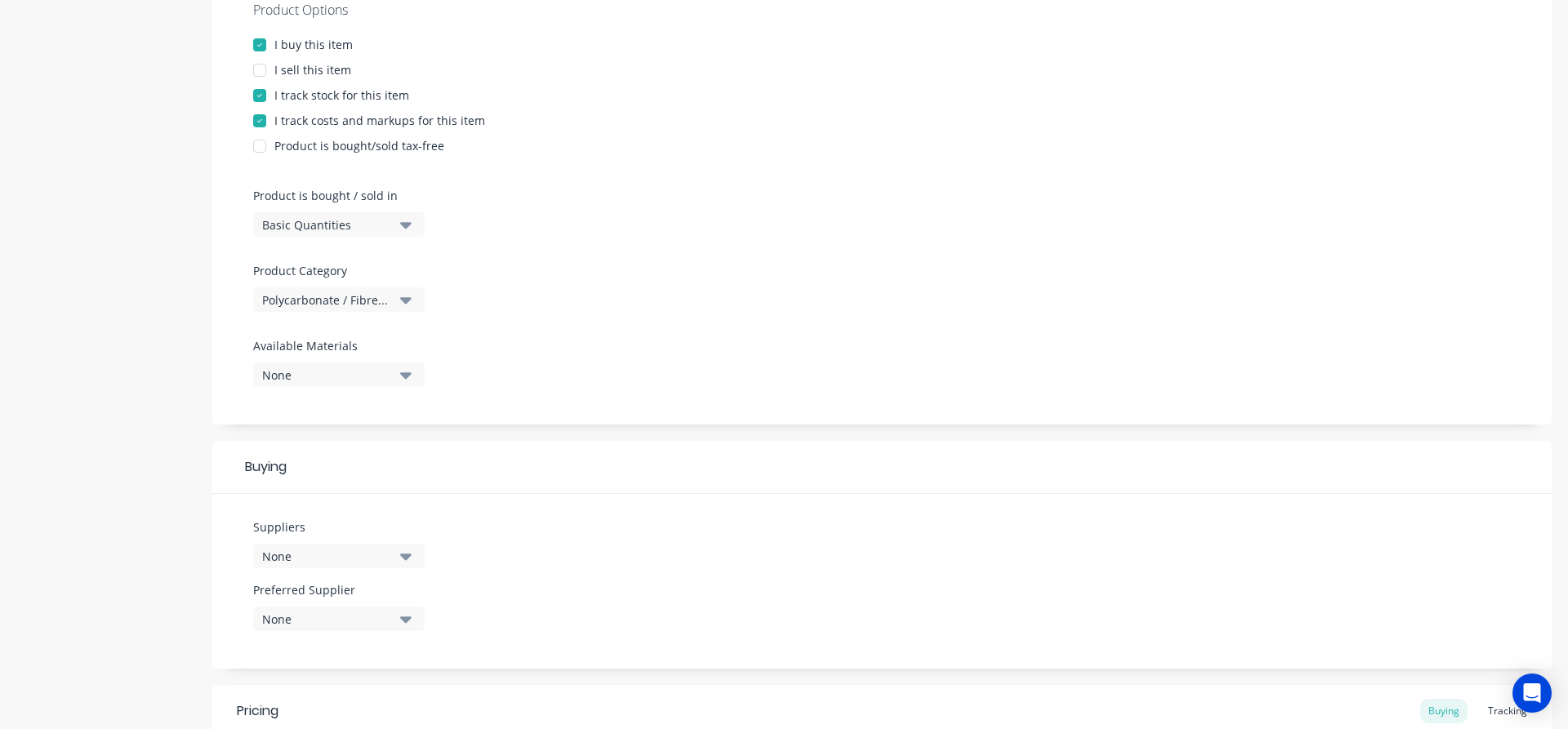
scroll to position [409, 0]
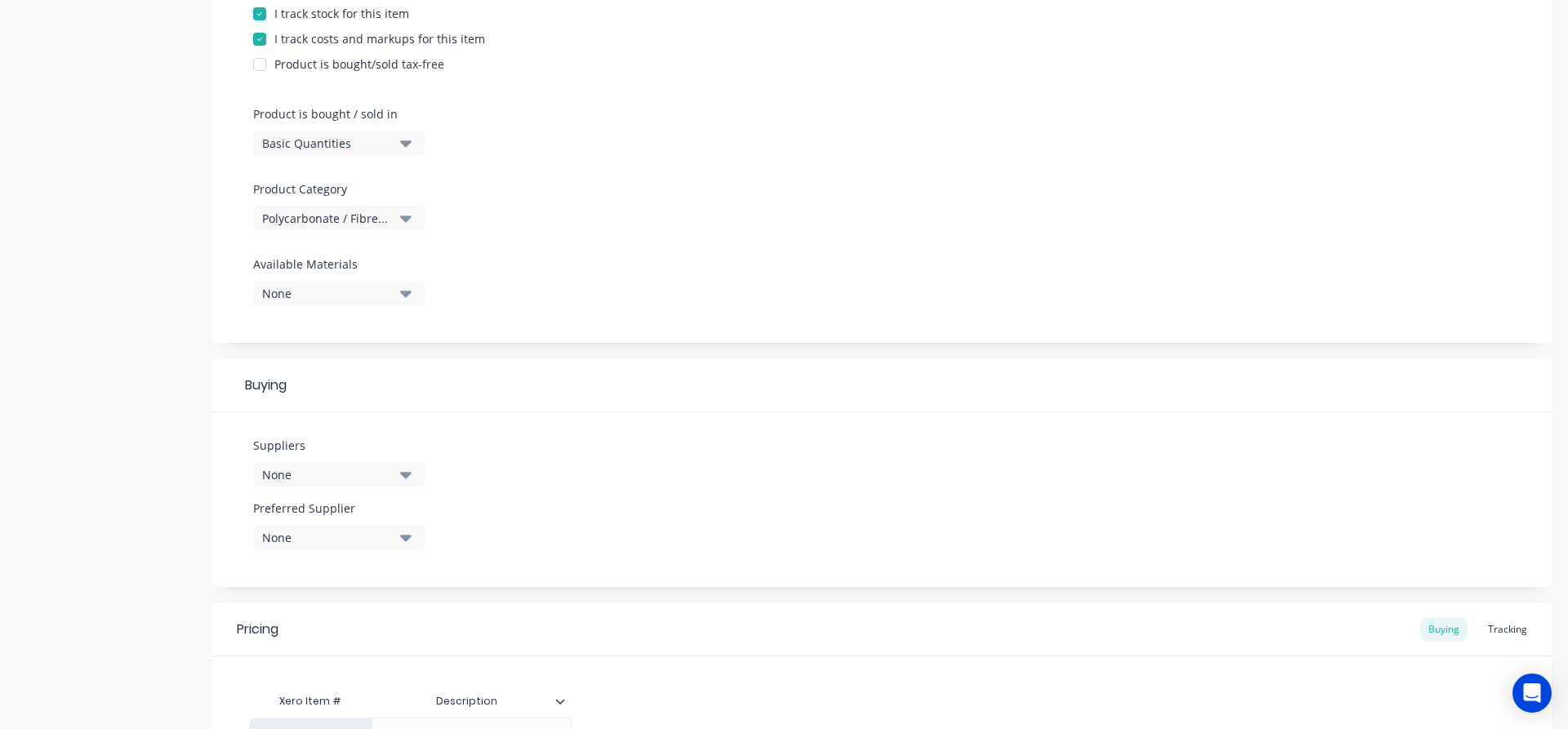
click at [408, 476] on icon "button" at bounding box center [406, 475] width 11 height 6
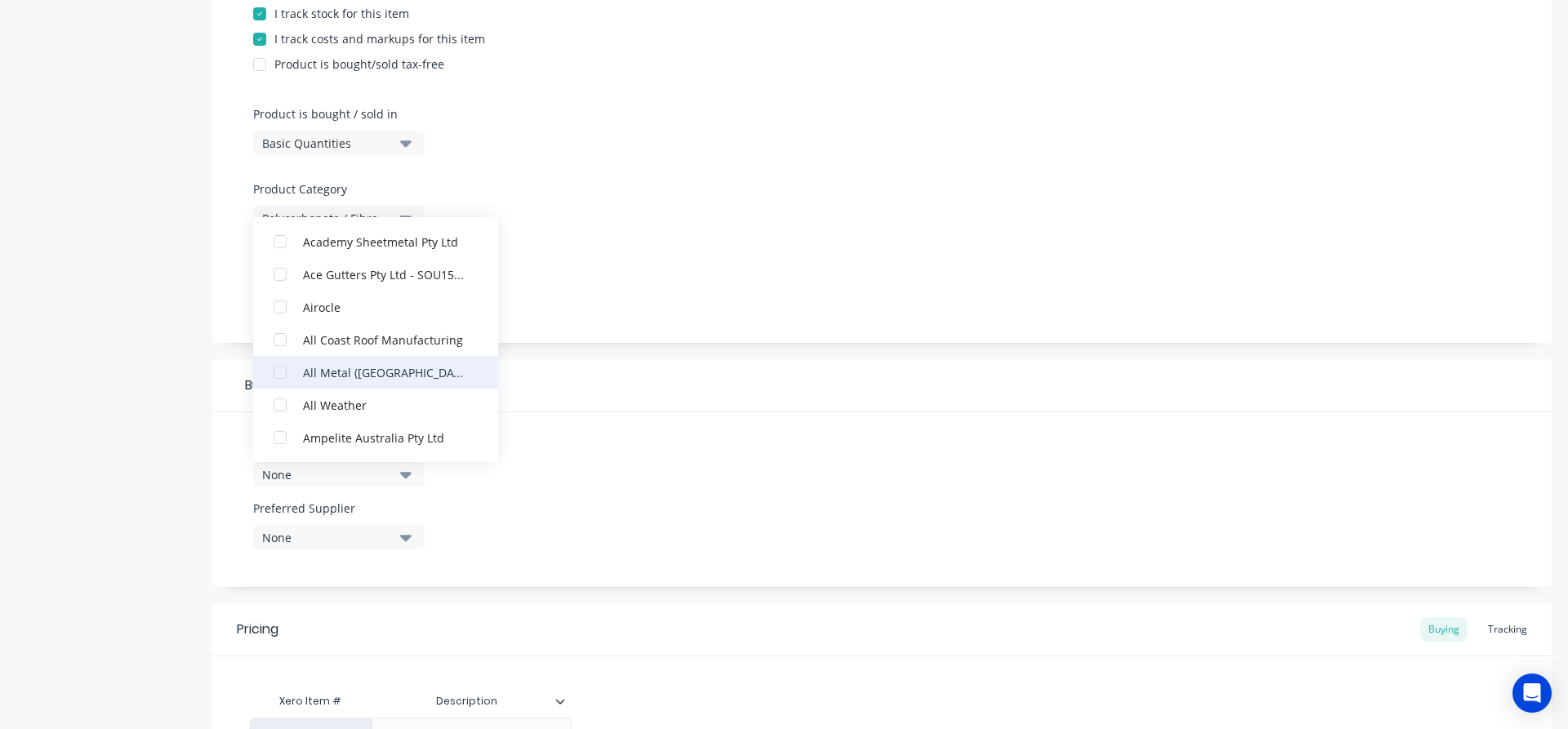
scroll to position [163, 0]
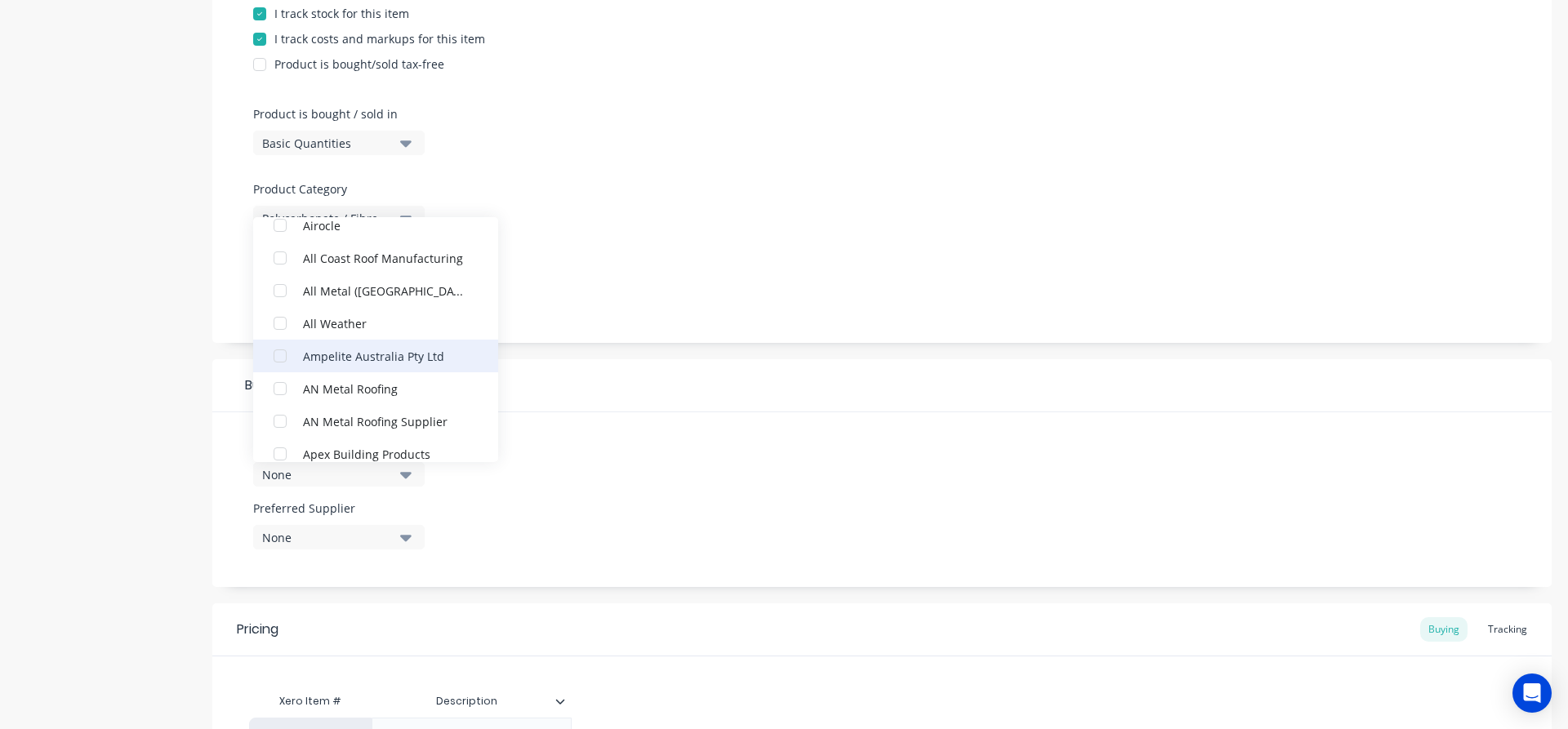
click at [277, 356] on div "button" at bounding box center [280, 356] width 33 height 33
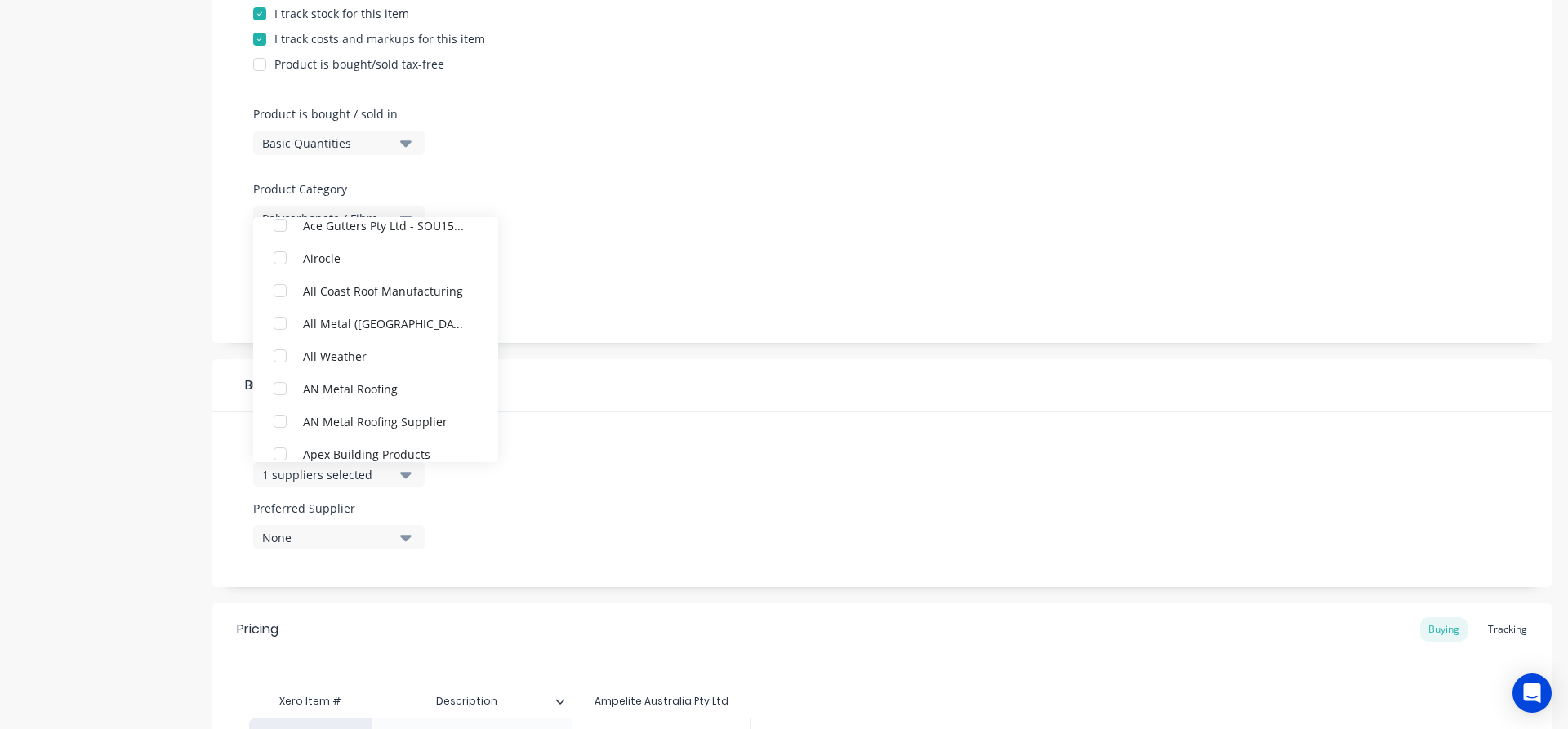
click at [569, 423] on div "Suppliers 1 suppliers selected Ampelite Australia Pty Ltd ABC Seamless Contract…" at bounding box center [882, 499] width 1339 height 174
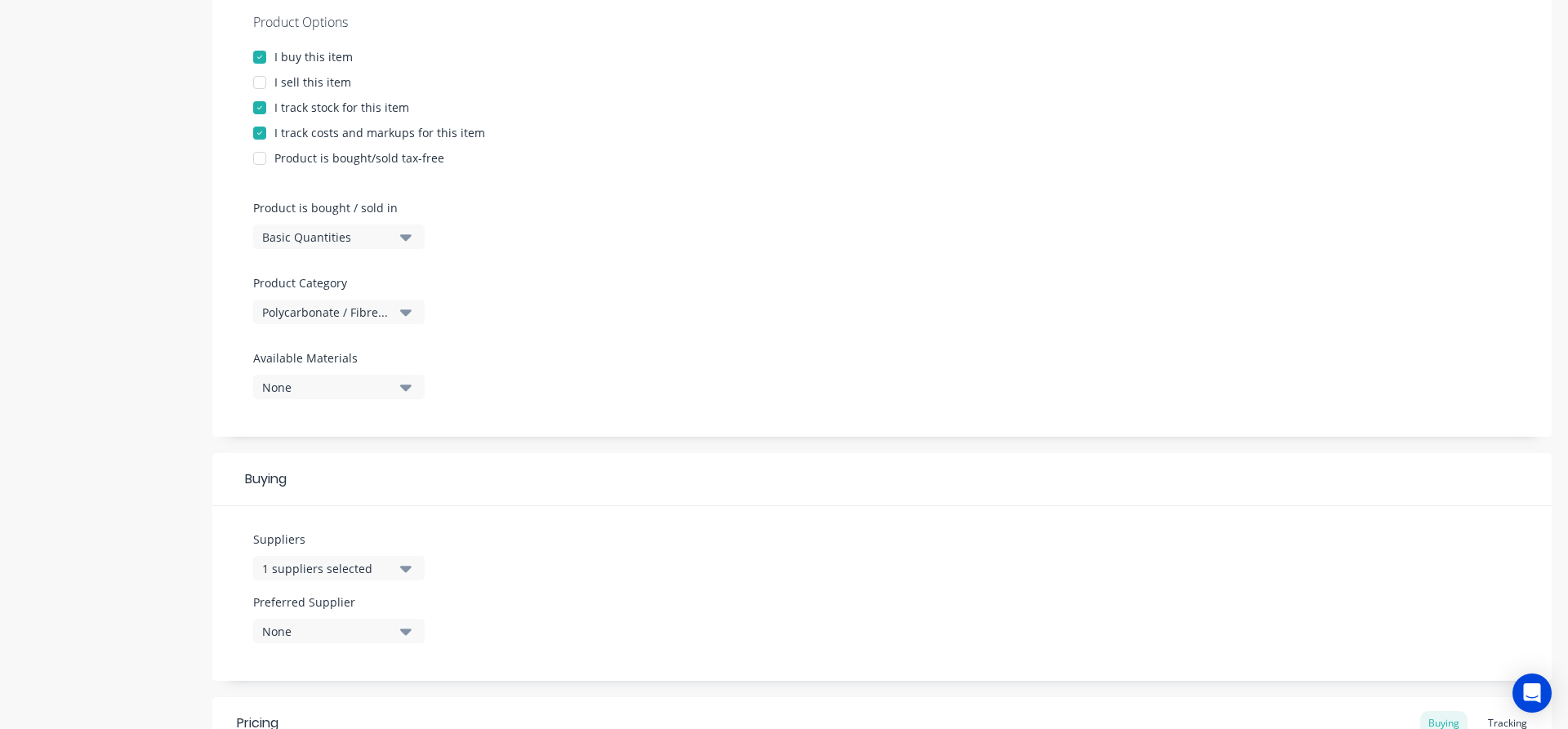
scroll to position [283, 0]
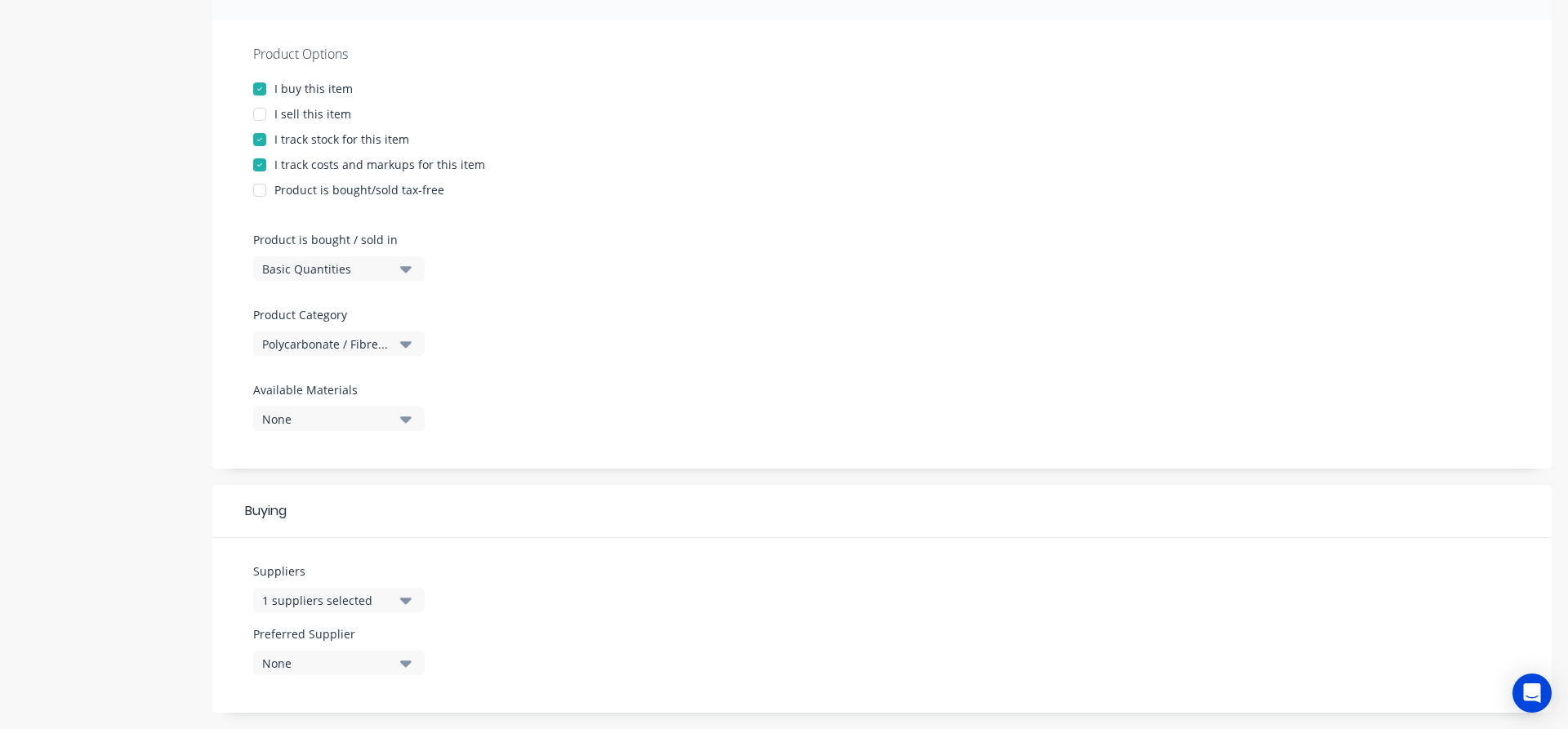
click at [264, 115] on div at bounding box center [260, 115] width 33 height 33
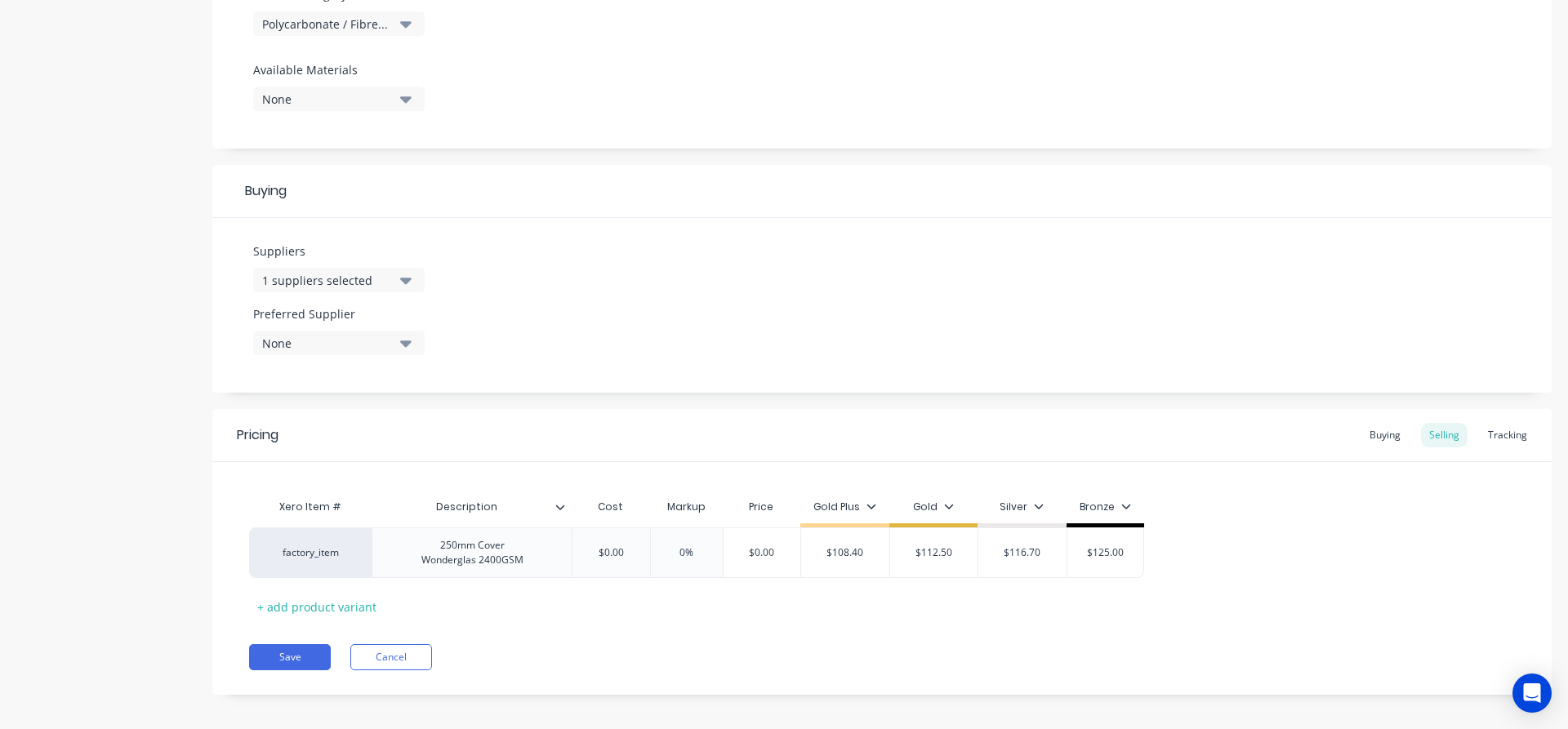
scroll to position [613, 0]
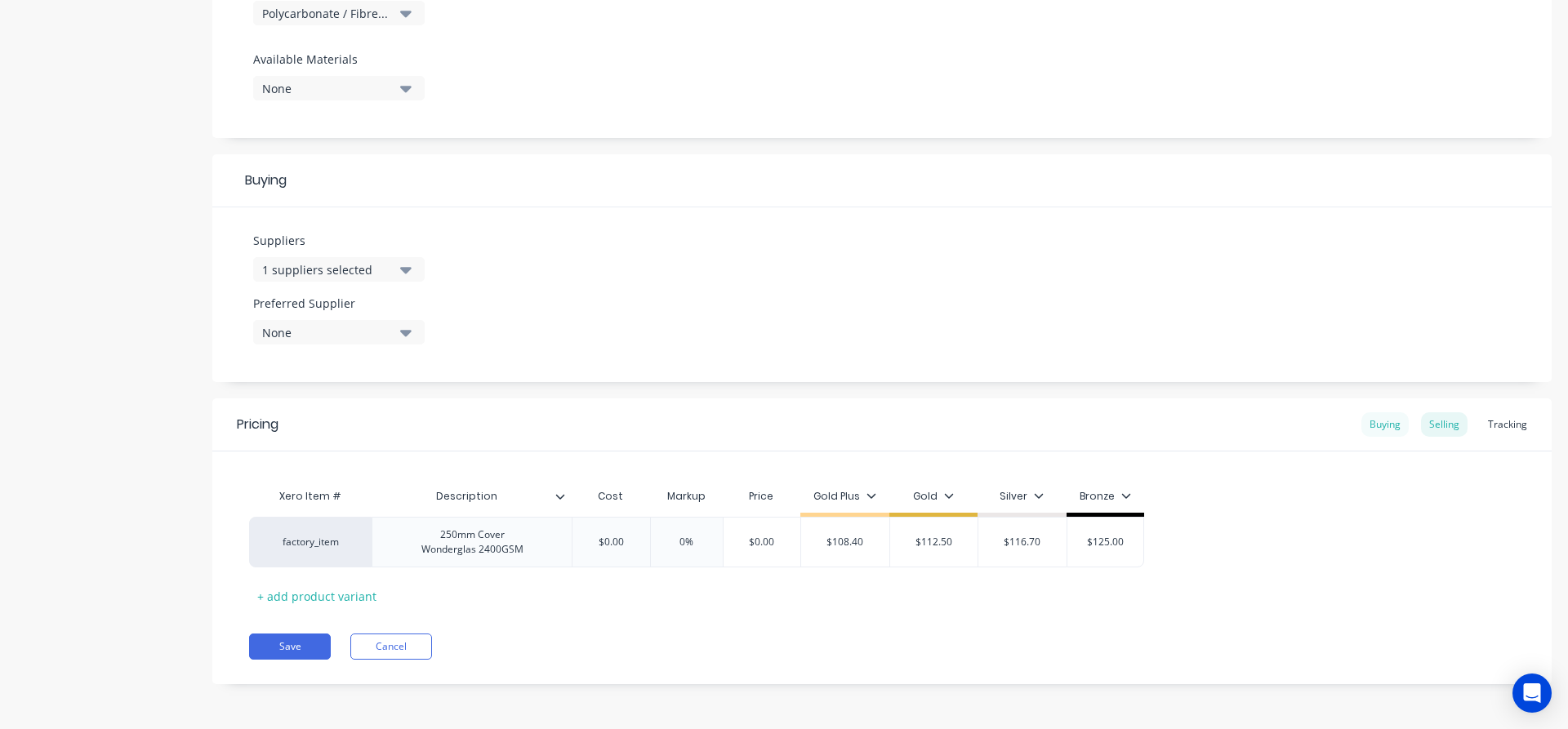
click at [1380, 430] on div "Buying" at bounding box center [1385, 424] width 48 height 25
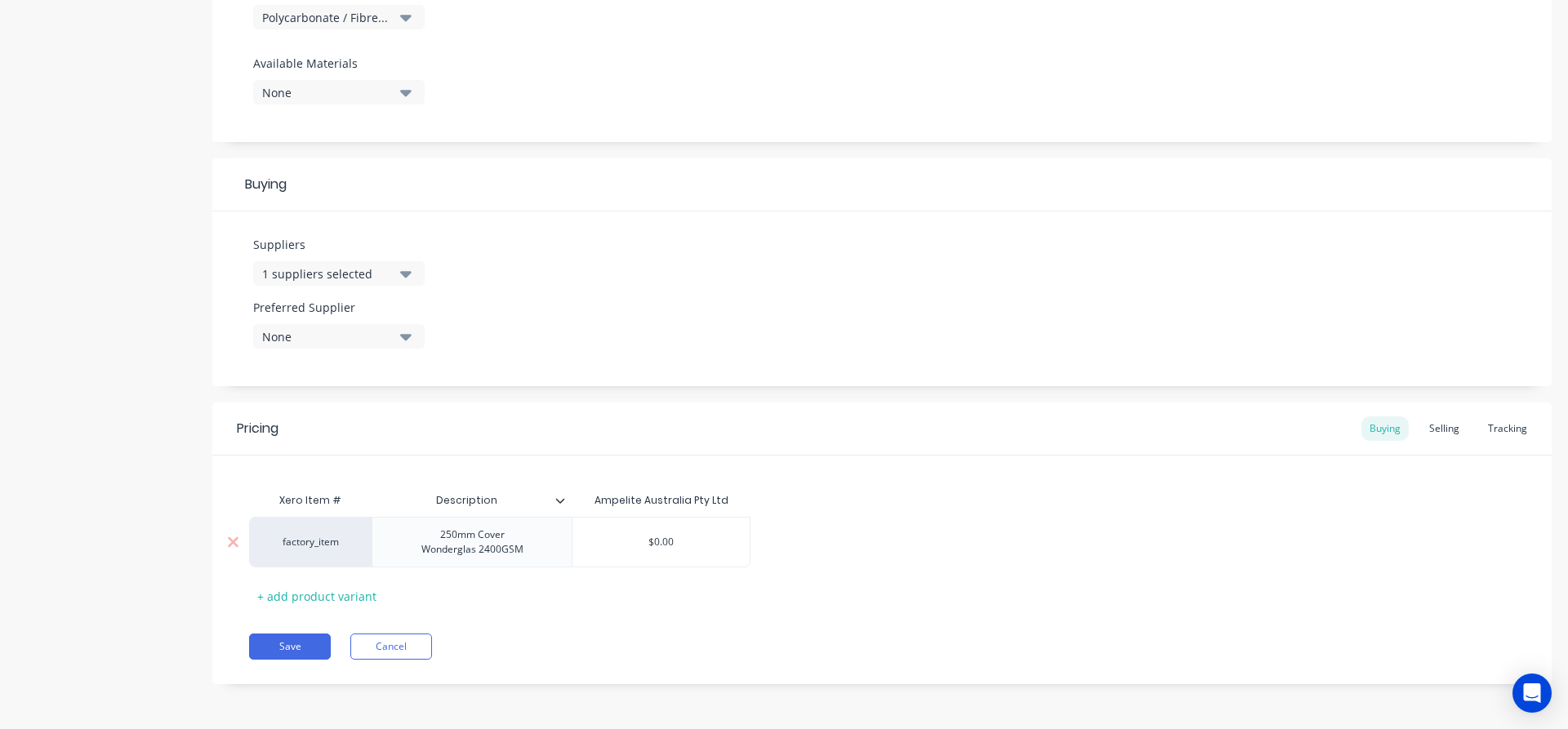
click at [699, 542] on input "$0.00" at bounding box center [660, 542] width 177 height 15
type input "83.33"
click at [1446, 433] on div "Selling" at bounding box center [1444, 428] width 47 height 25
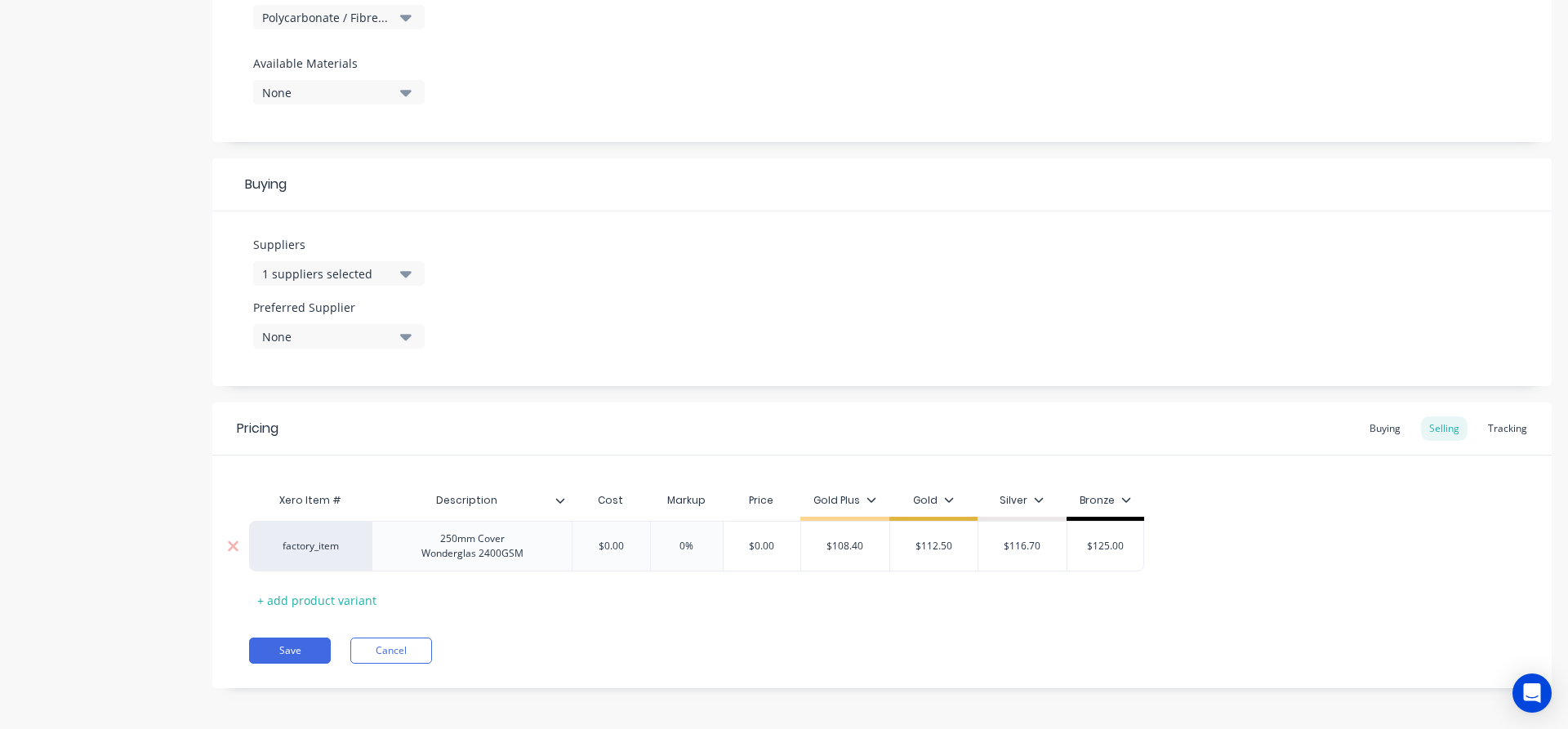
click at [637, 542] on input "$0.00" at bounding box center [611, 546] width 82 height 15
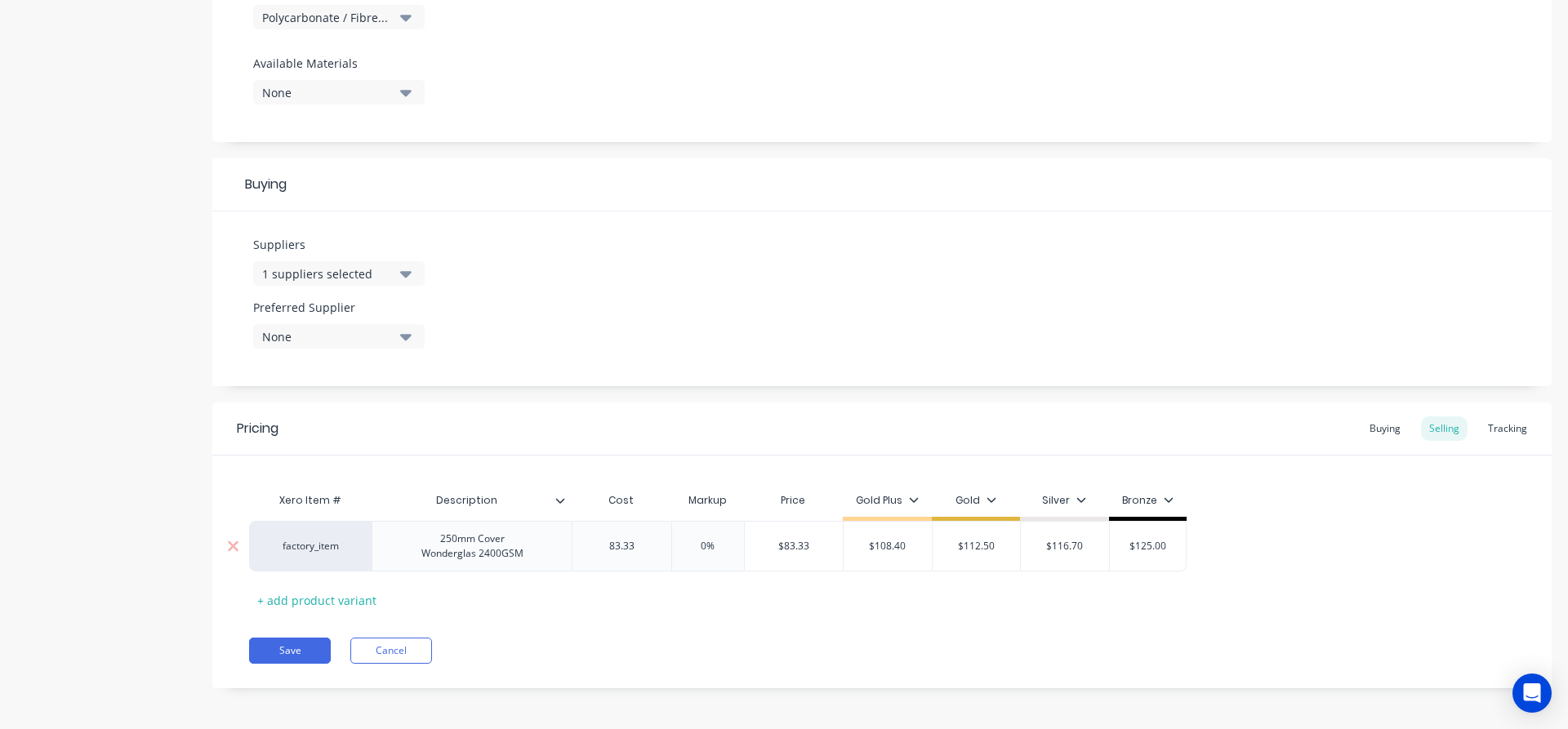
type input "83.33"
type input "0%"
type input "112.50"
type input "$108.40"
click at [301, 276] on div "1 suppliers selected" at bounding box center [327, 274] width 130 height 17
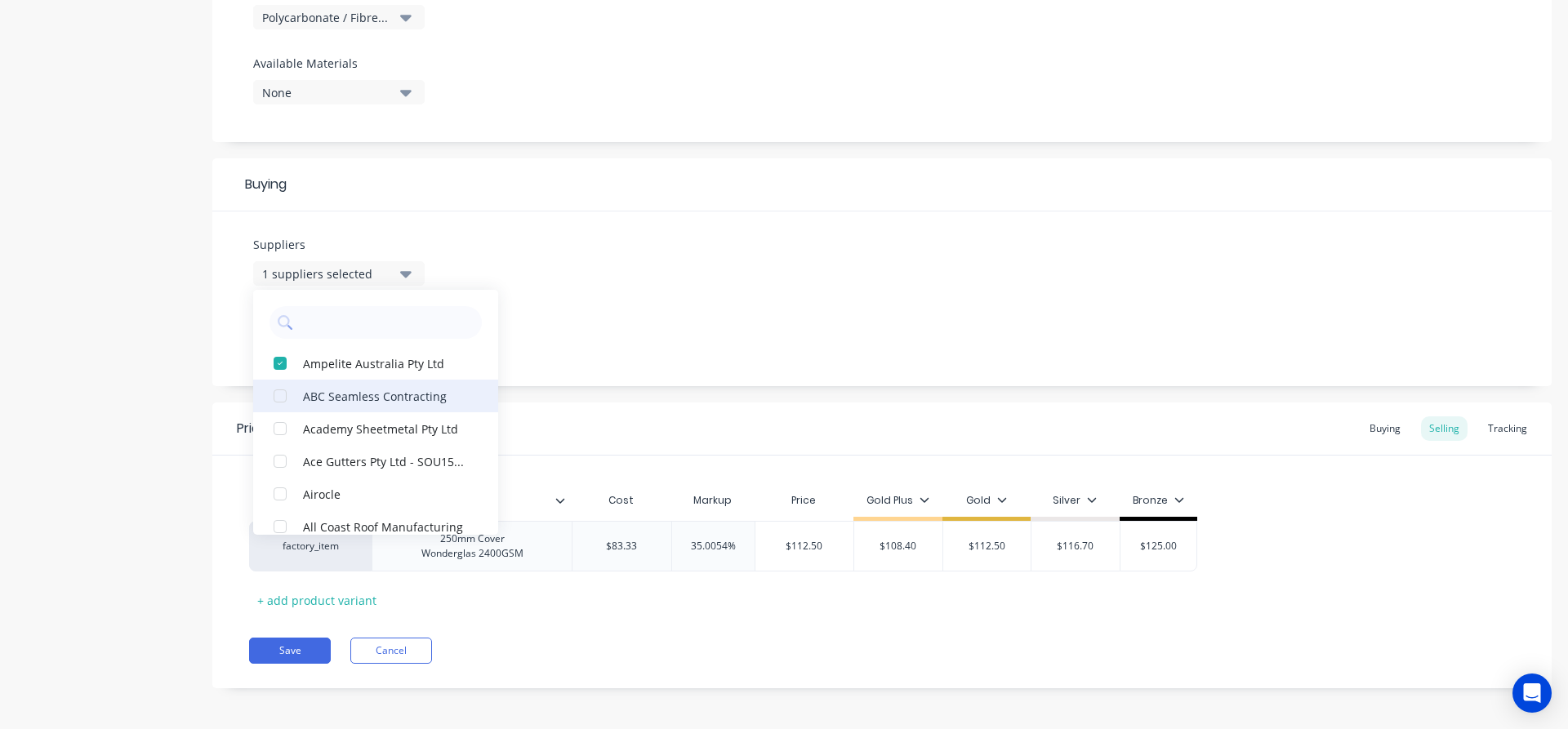
click at [276, 363] on div "button" at bounding box center [280, 364] width 33 height 33
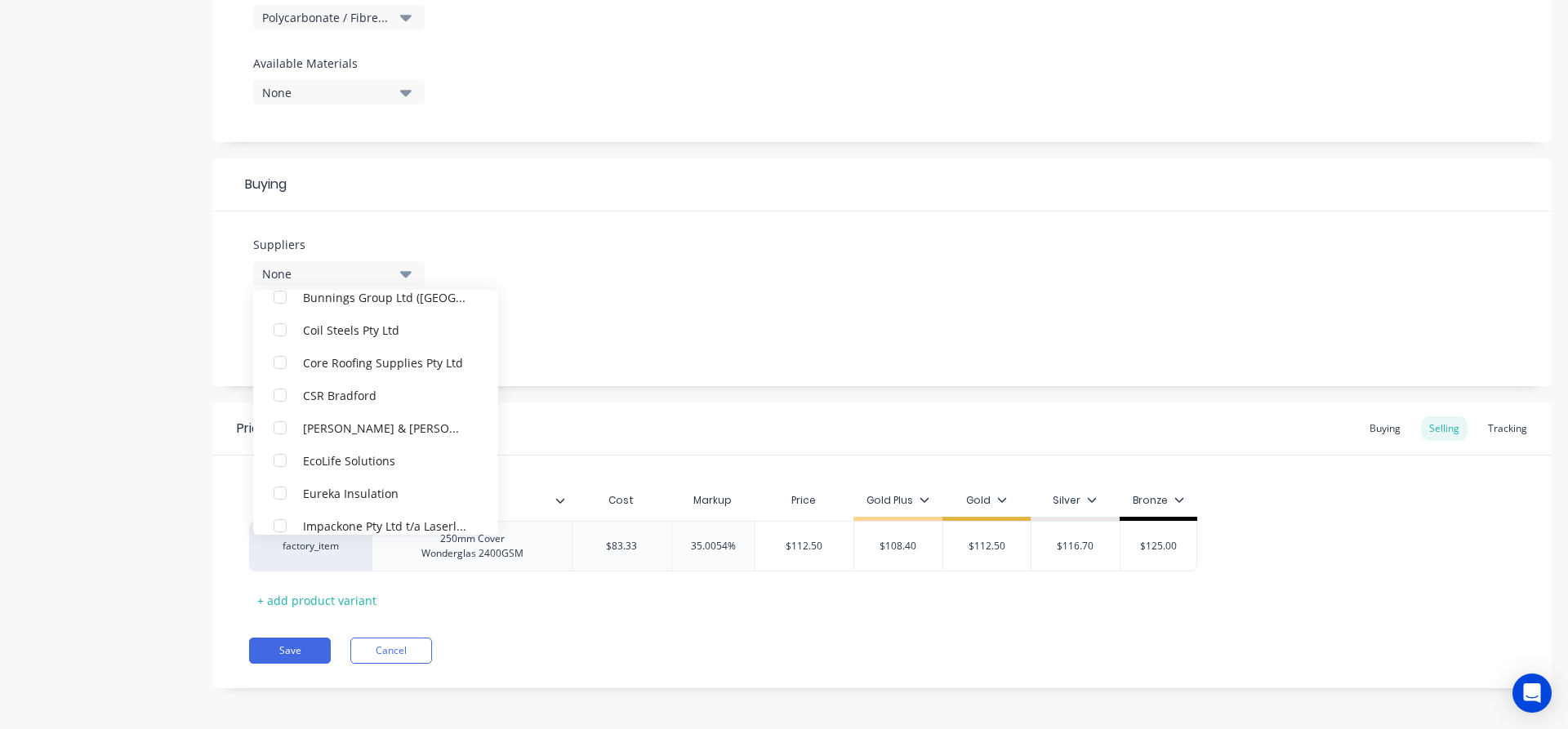
scroll to position [816, 0]
click at [280, 454] on div "button" at bounding box center [280, 462] width 33 height 33
click at [564, 276] on div "Suppliers 1 suppliers selected Lysaght ABC Seamless Contracting Academy Sheetme…" at bounding box center [882, 298] width 1339 height 174
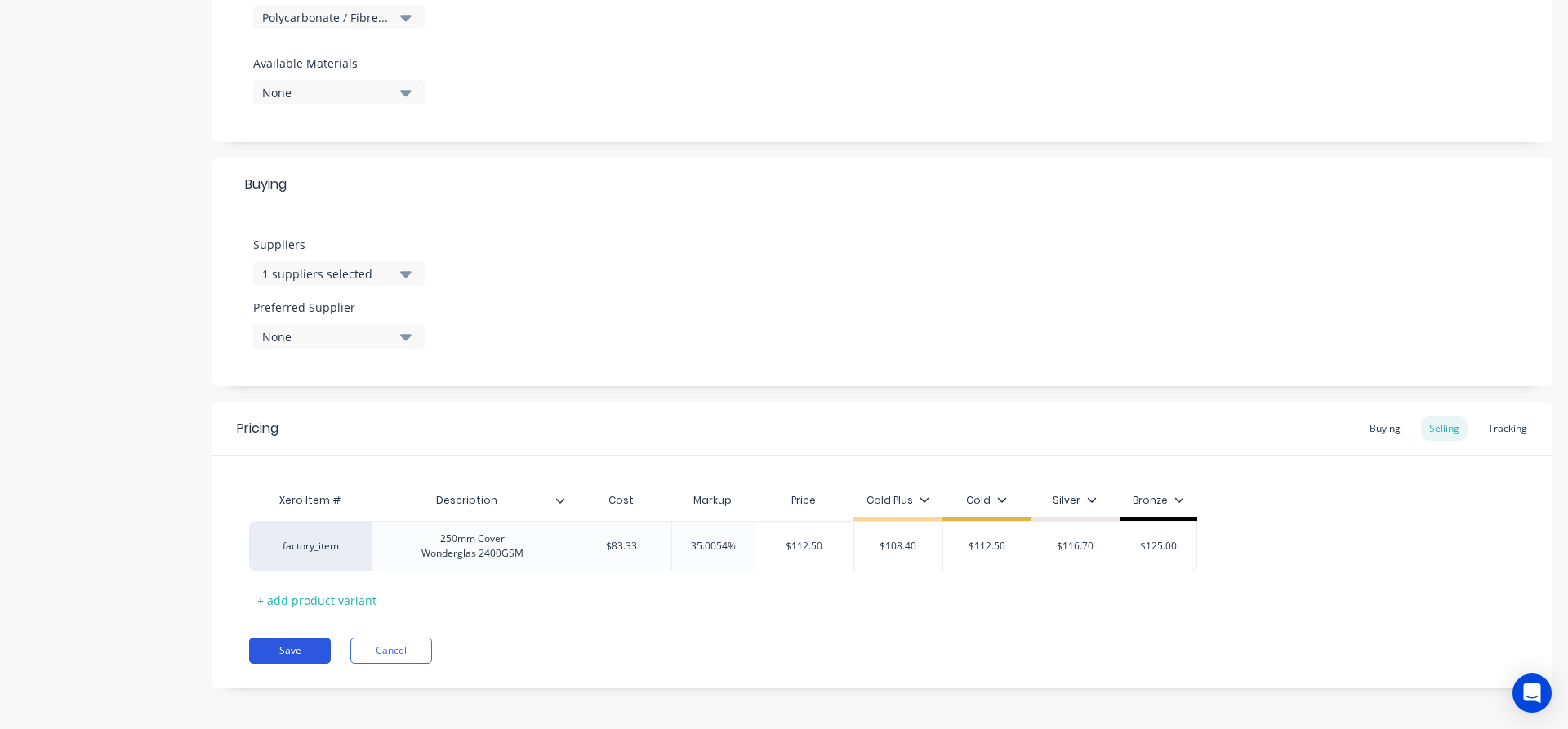
click at [304, 645] on button "Save" at bounding box center [289, 650] width 82 height 26
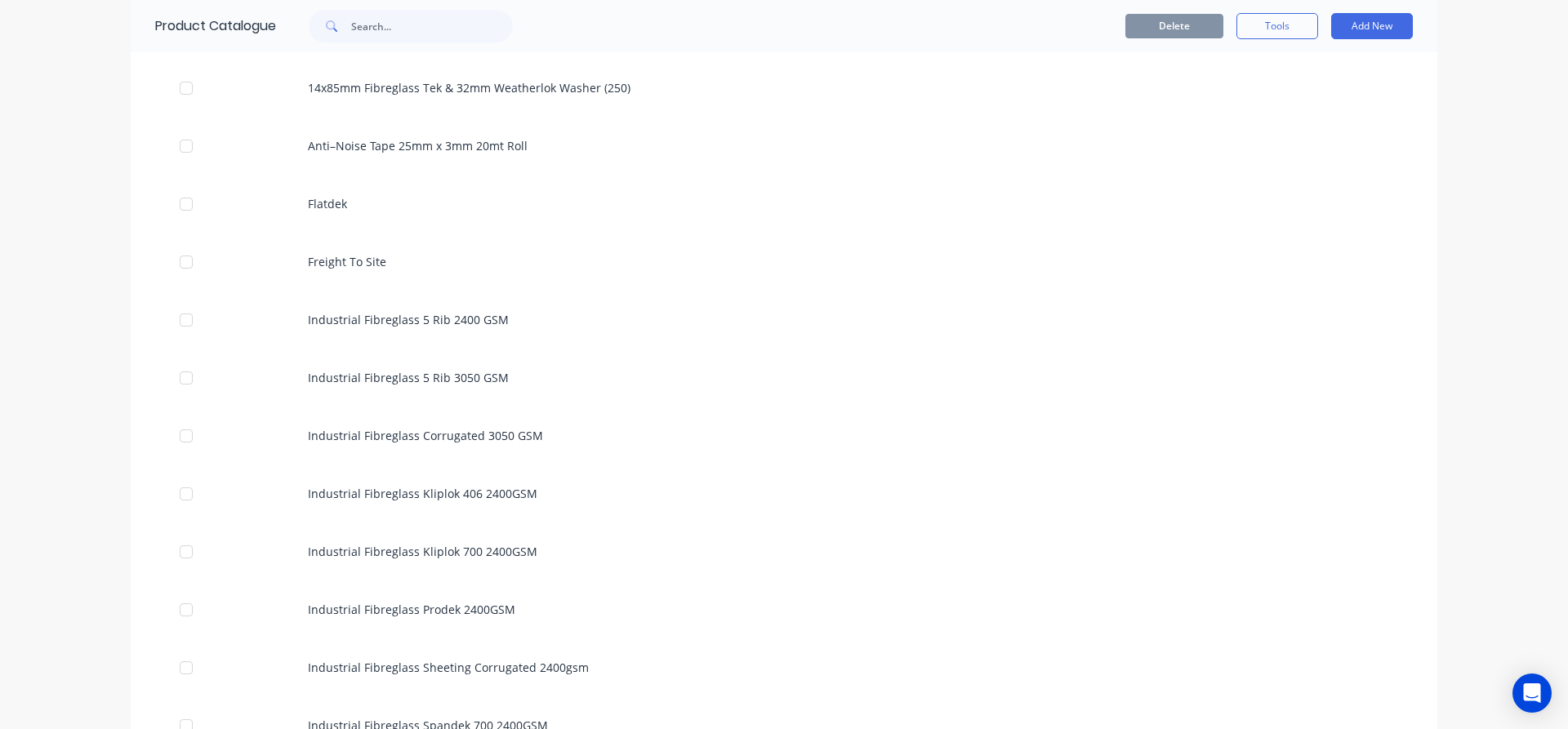
scroll to position [1061, 0]
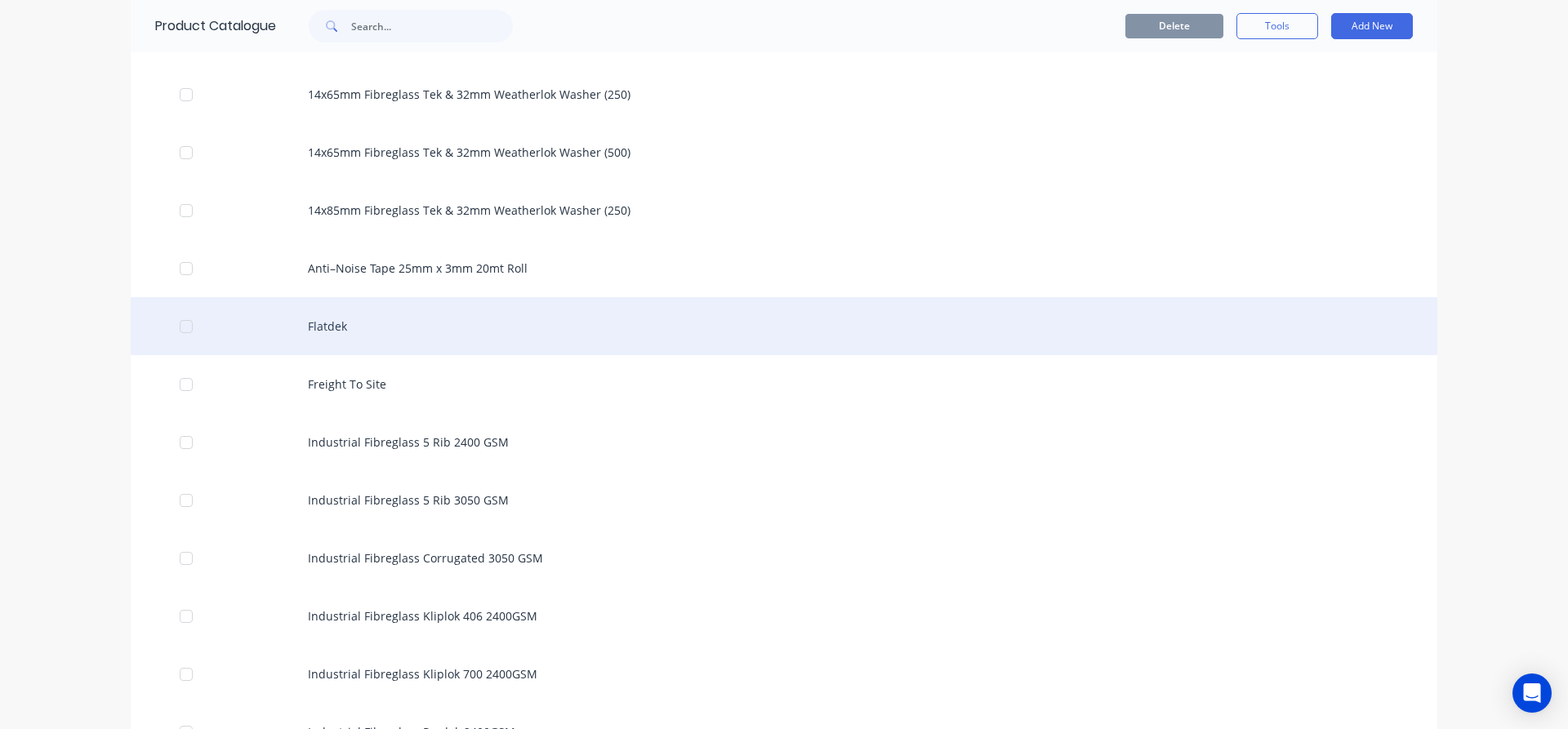
click at [310, 325] on div "Flatdek" at bounding box center [784, 326] width 1307 height 58
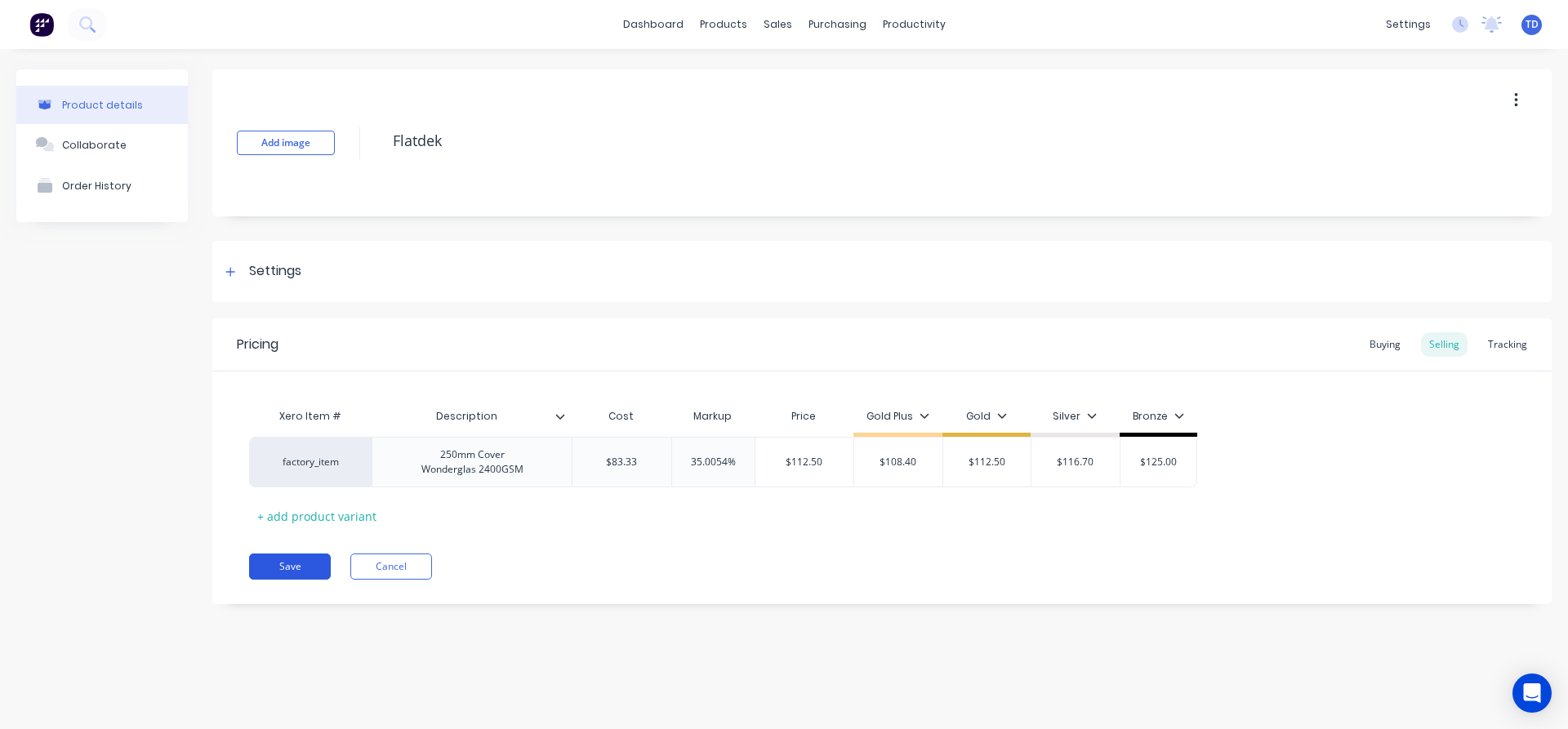
click at [275, 571] on button "Save" at bounding box center [289, 566] width 82 height 26
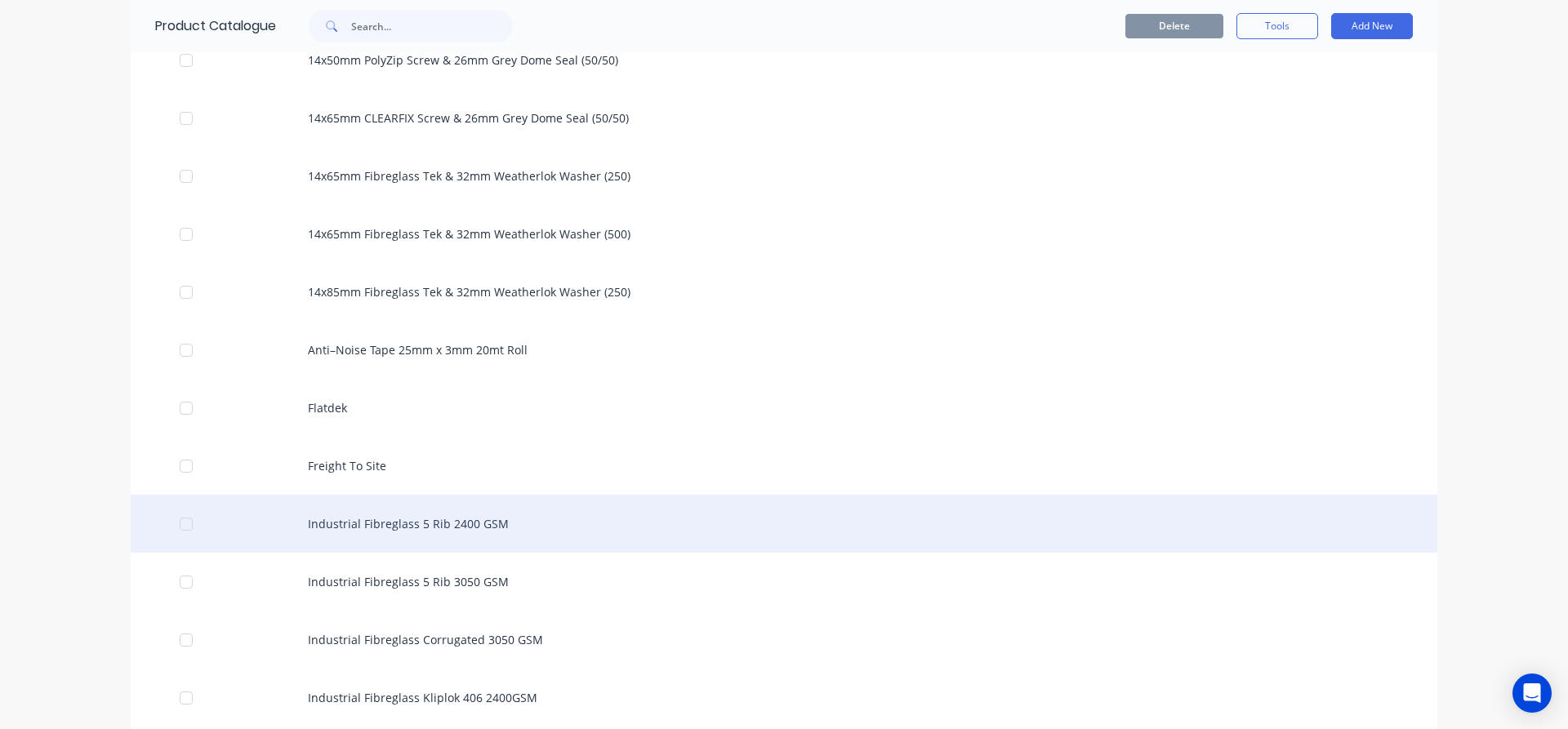
scroll to position [898, 0]
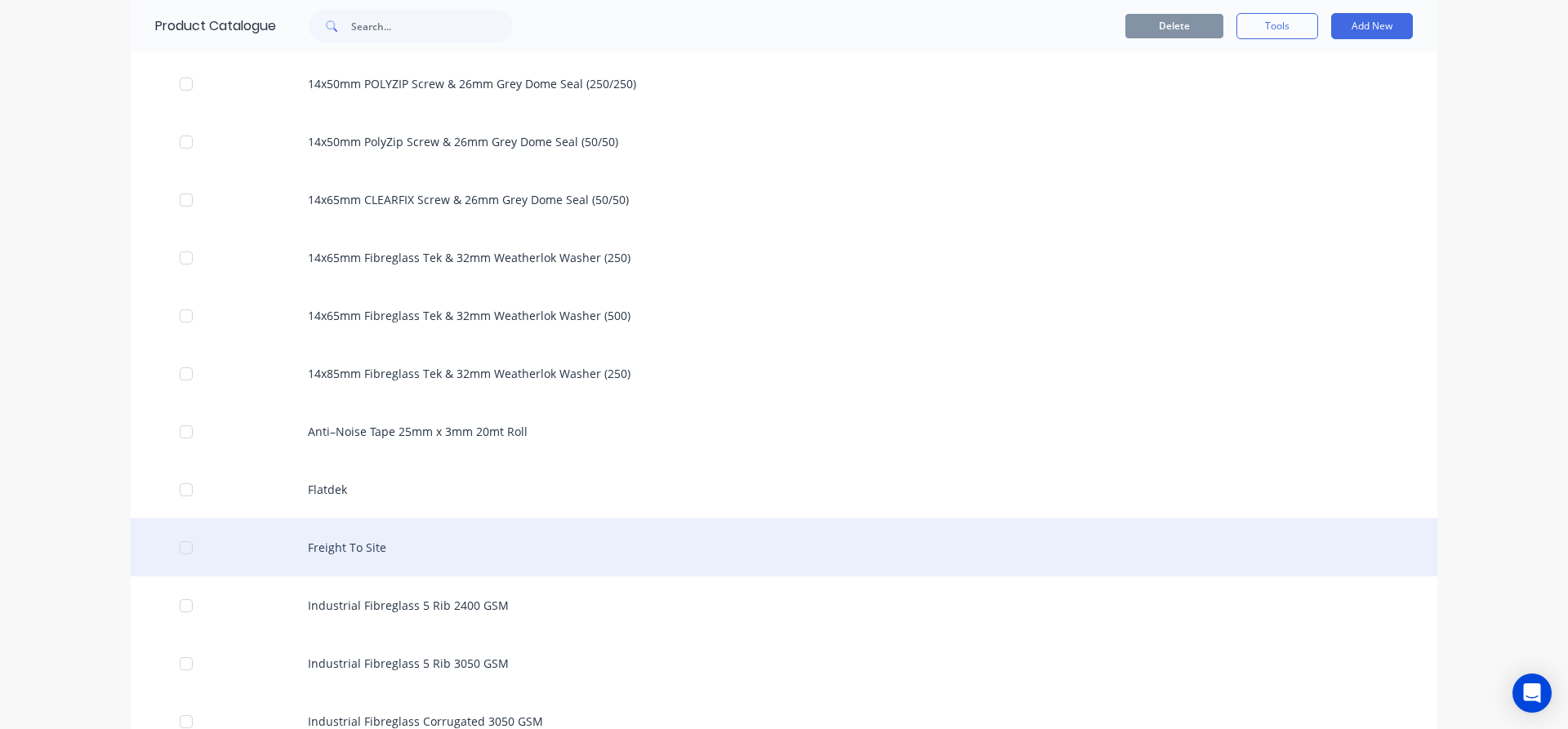
click at [345, 545] on div "Freight To Site" at bounding box center [784, 547] width 1307 height 58
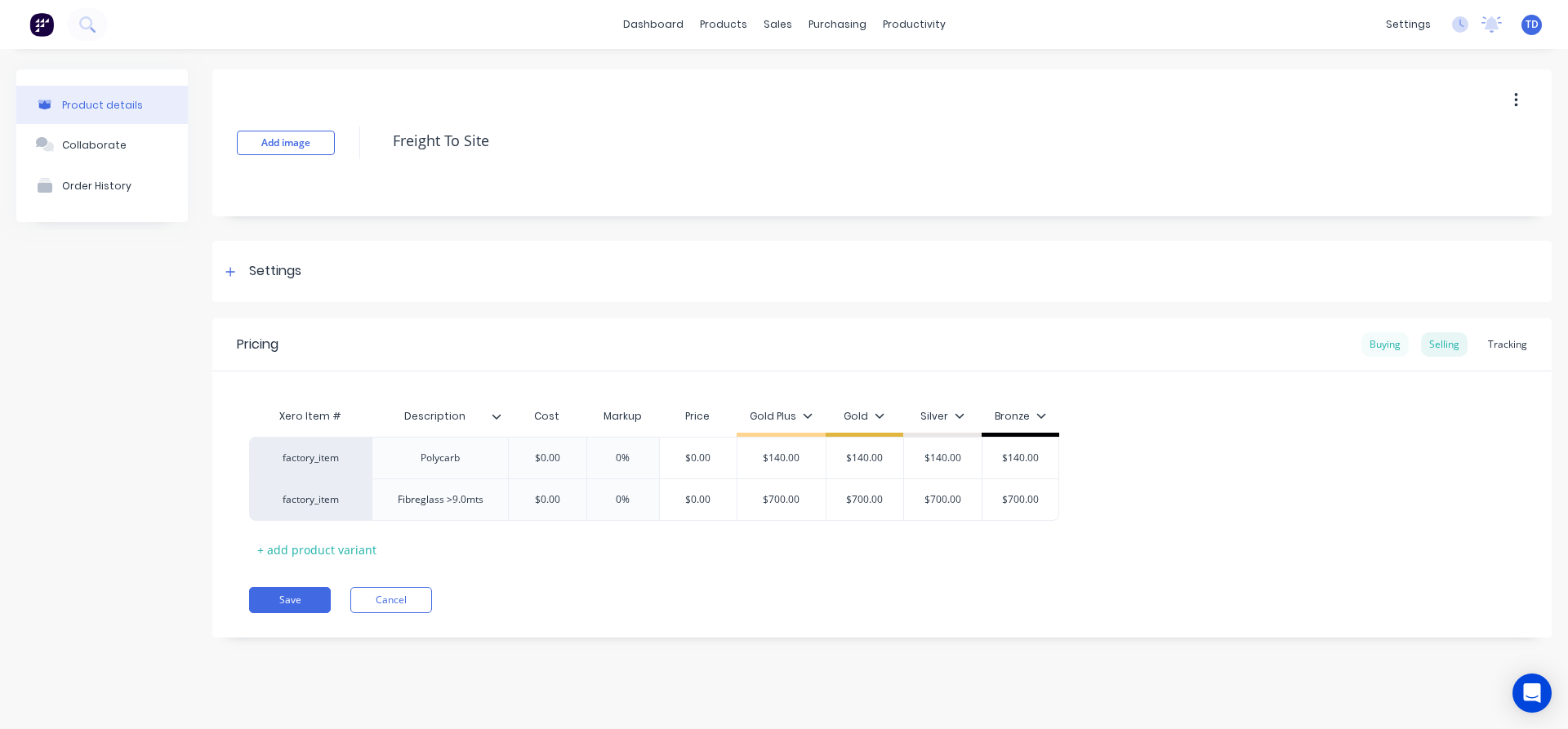
click at [1383, 341] on div "Buying" at bounding box center [1385, 344] width 48 height 25
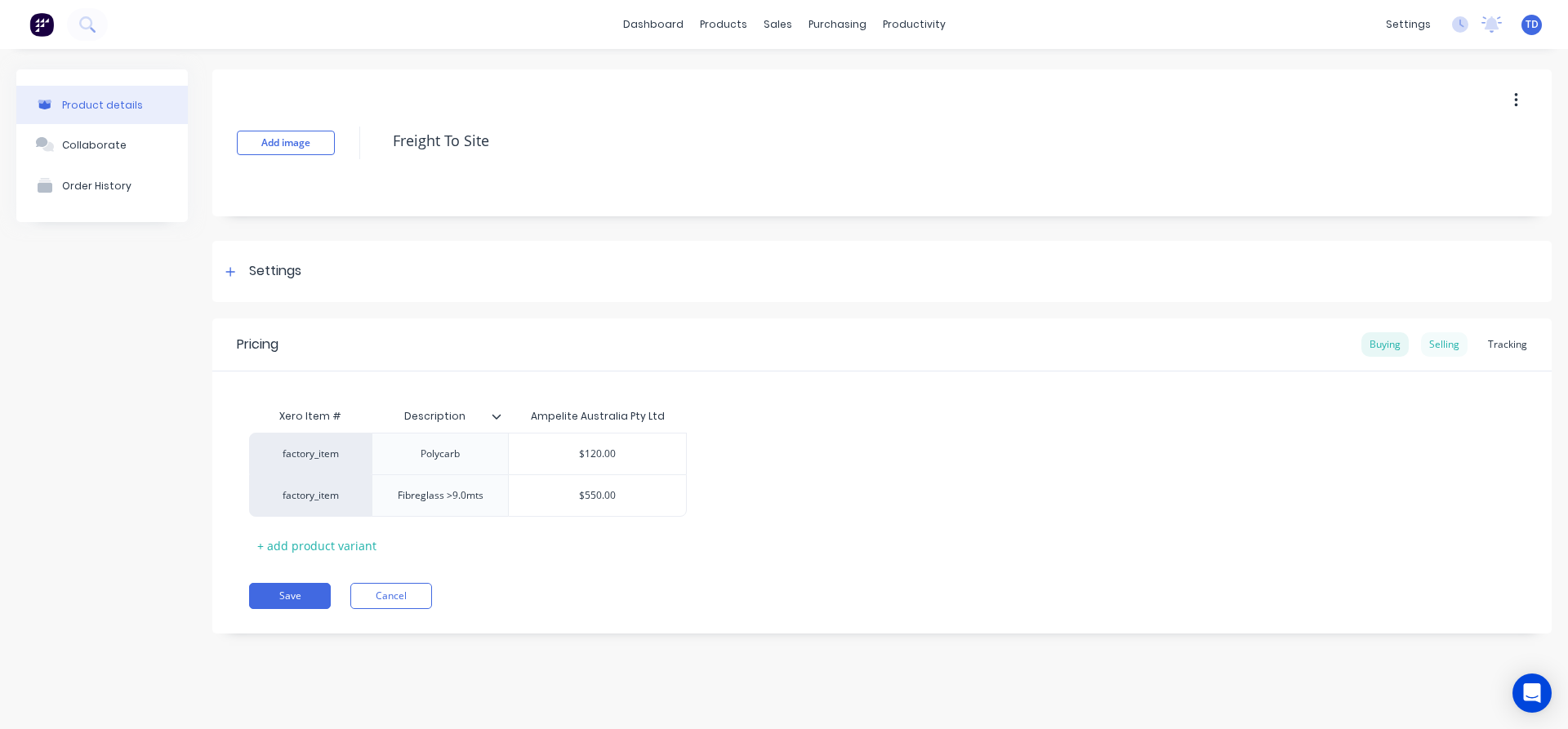
click at [1433, 348] on div "Selling" at bounding box center [1444, 344] width 47 height 25
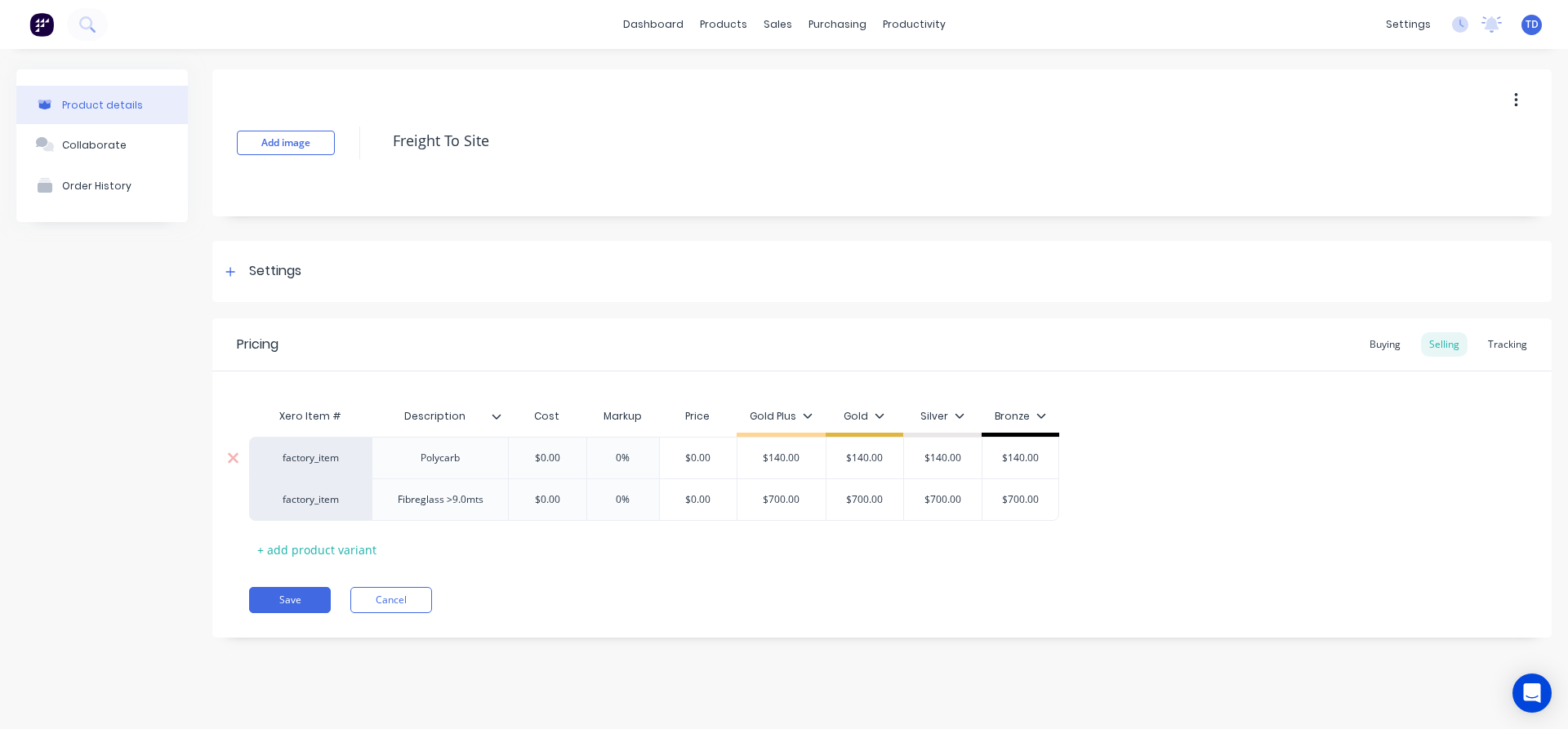
click at [560, 458] on input "$0.00" at bounding box center [547, 458] width 82 height 15
type input "120"
type input "0%"
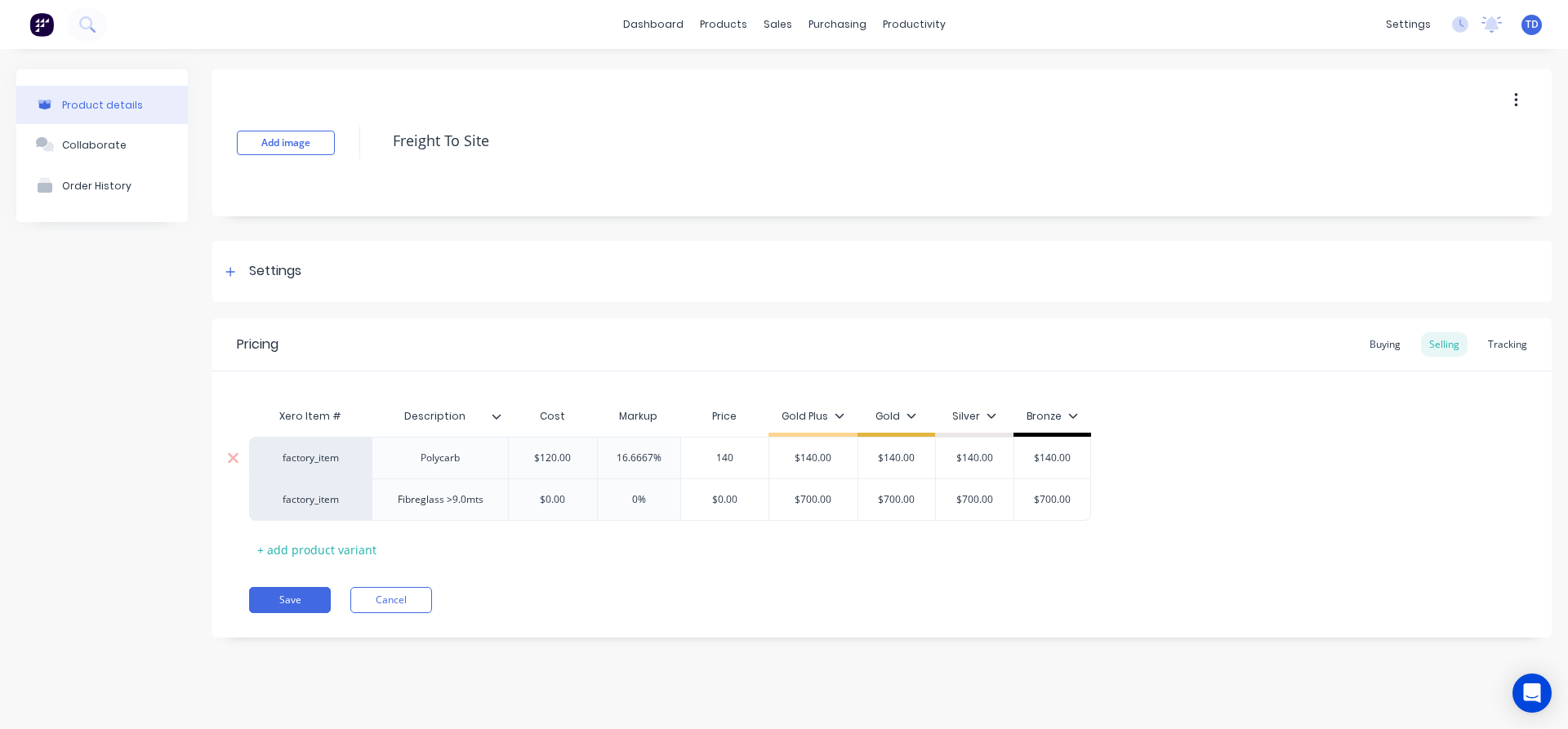
type input "140"
type input "$140.00"
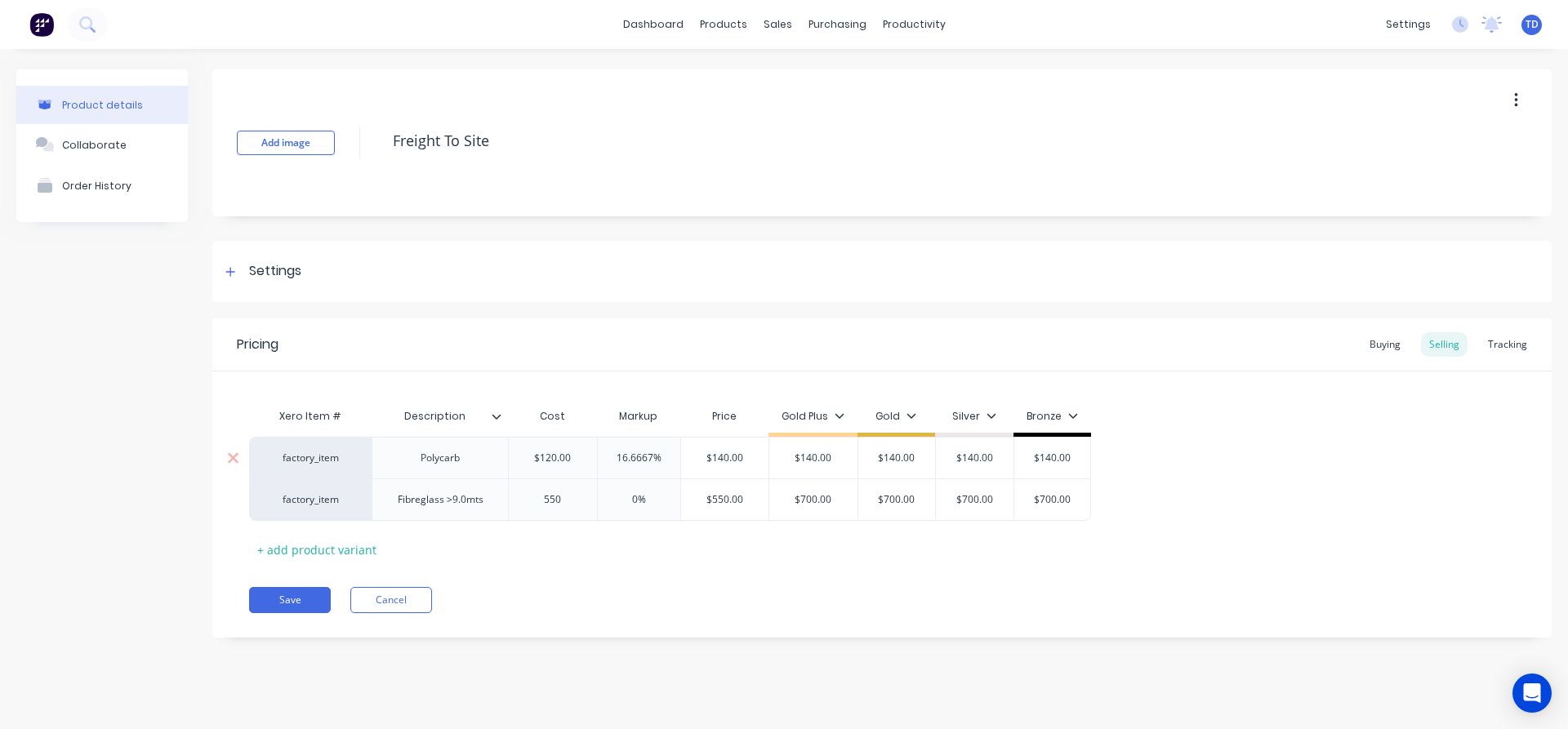
type input "550"
type input "0%"
click at [1374, 343] on div "Buying" at bounding box center [1385, 344] width 48 height 25
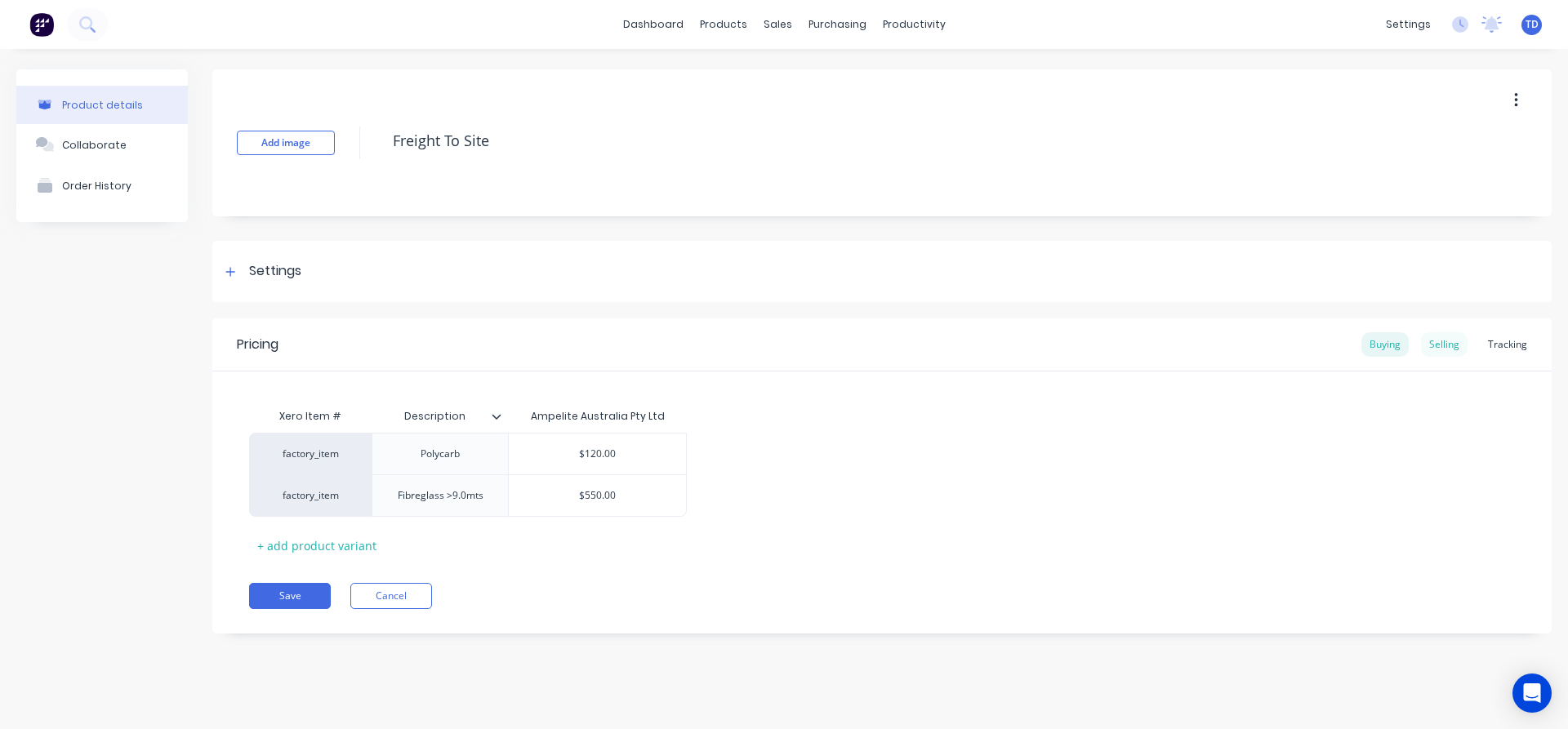
click at [1433, 348] on div "Selling" at bounding box center [1444, 344] width 47 height 25
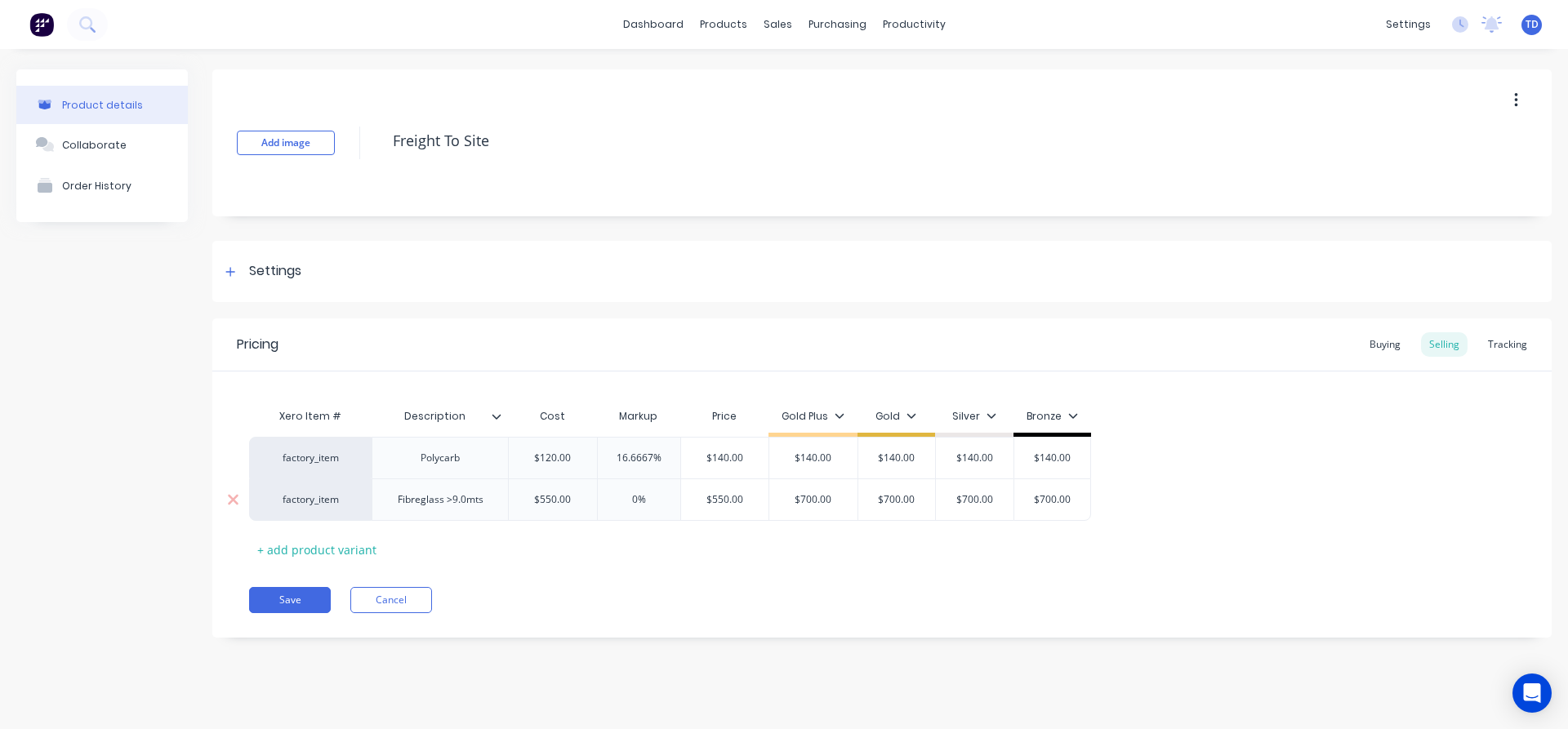
click at [575, 509] on div "$550.00" at bounding box center [553, 499] width 88 height 40
type input "$550.00"
type input "0%"
type input "700"
type input "$700.00"
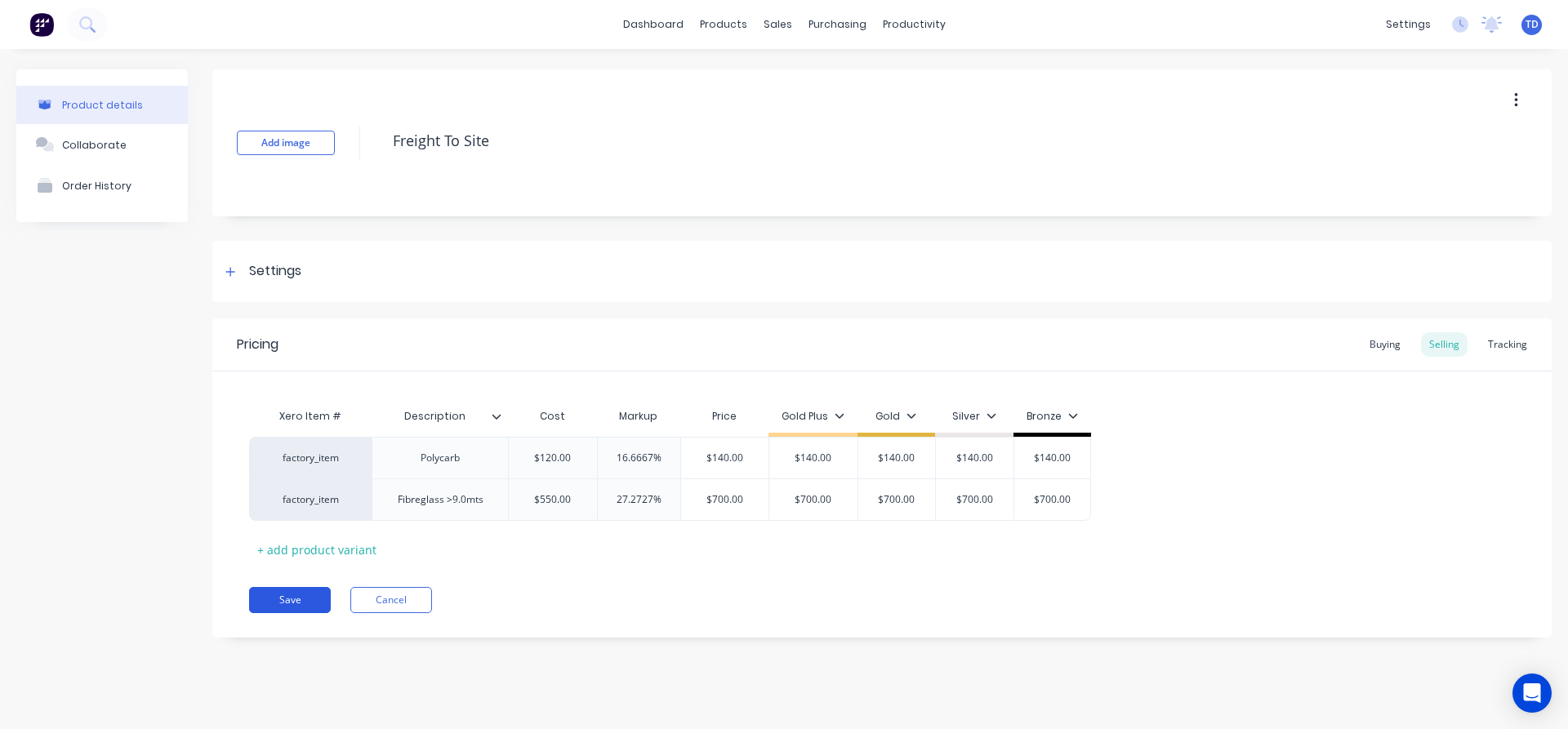
click at [275, 599] on button "Save" at bounding box center [289, 600] width 82 height 26
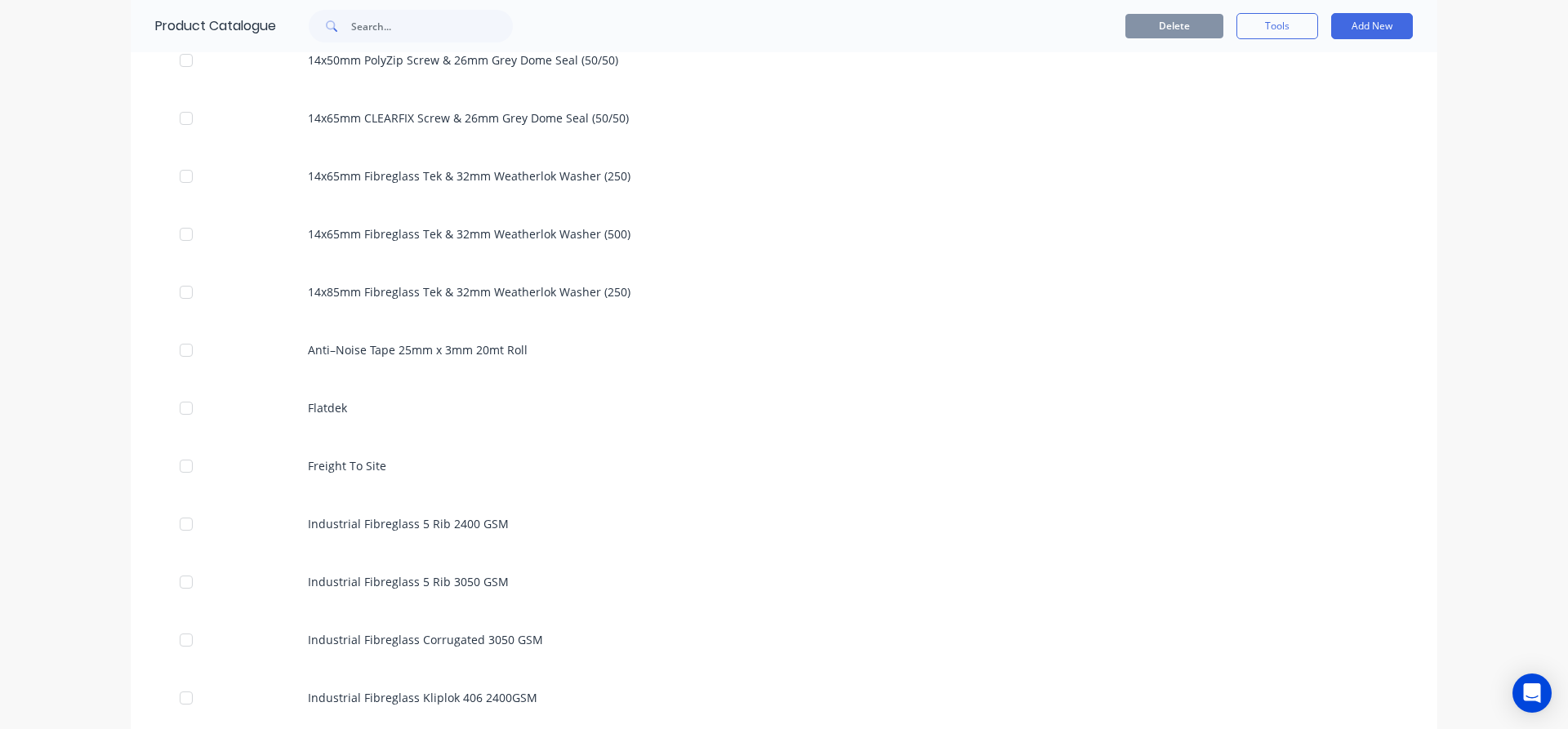
scroll to position [1061, 0]
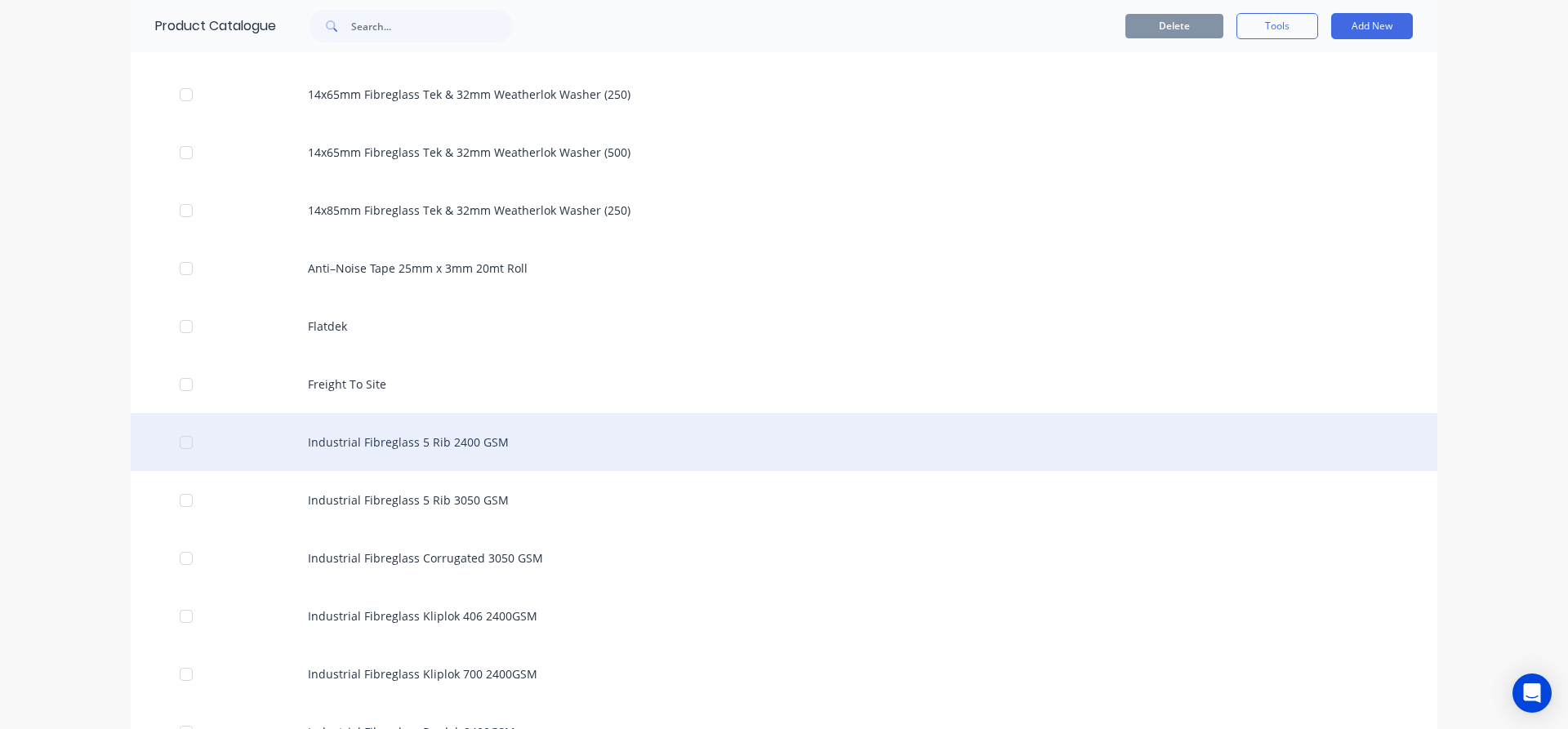
click at [367, 440] on div "Industrial Fibreglass 5 Rib 2400 GSM" at bounding box center [784, 442] width 1307 height 58
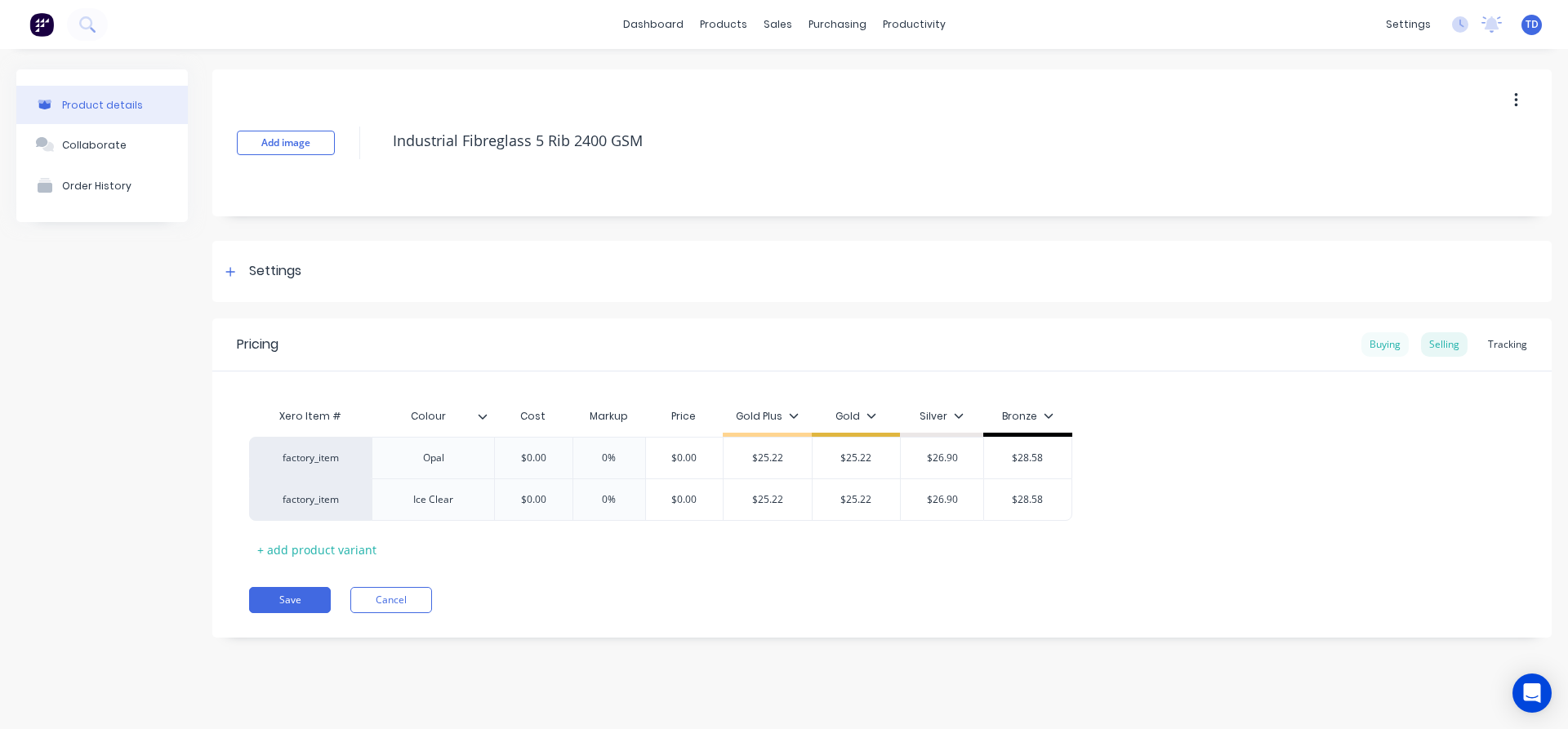
click at [1389, 347] on div "Buying" at bounding box center [1385, 344] width 48 height 25
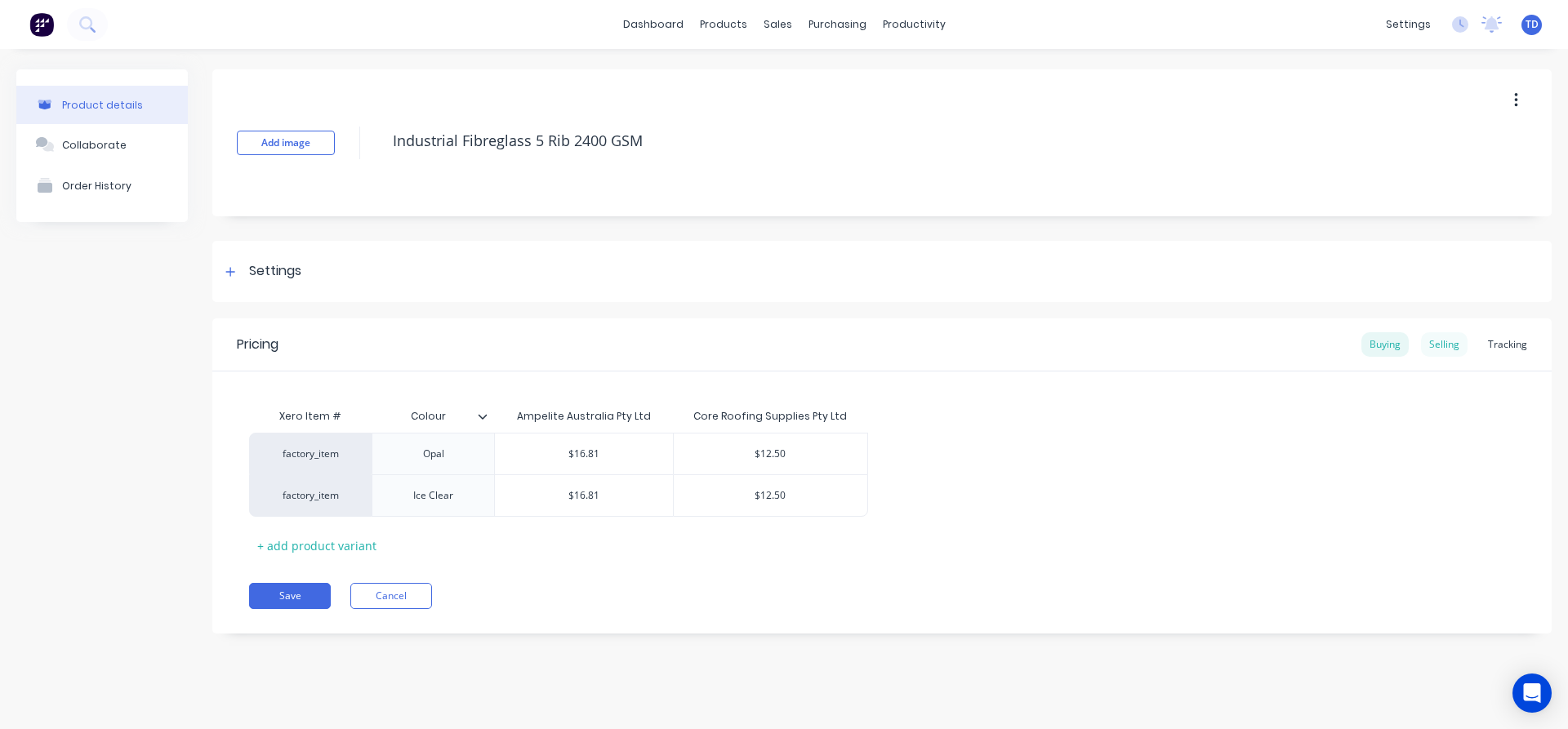
click at [1450, 343] on div "Selling" at bounding box center [1444, 344] width 47 height 25
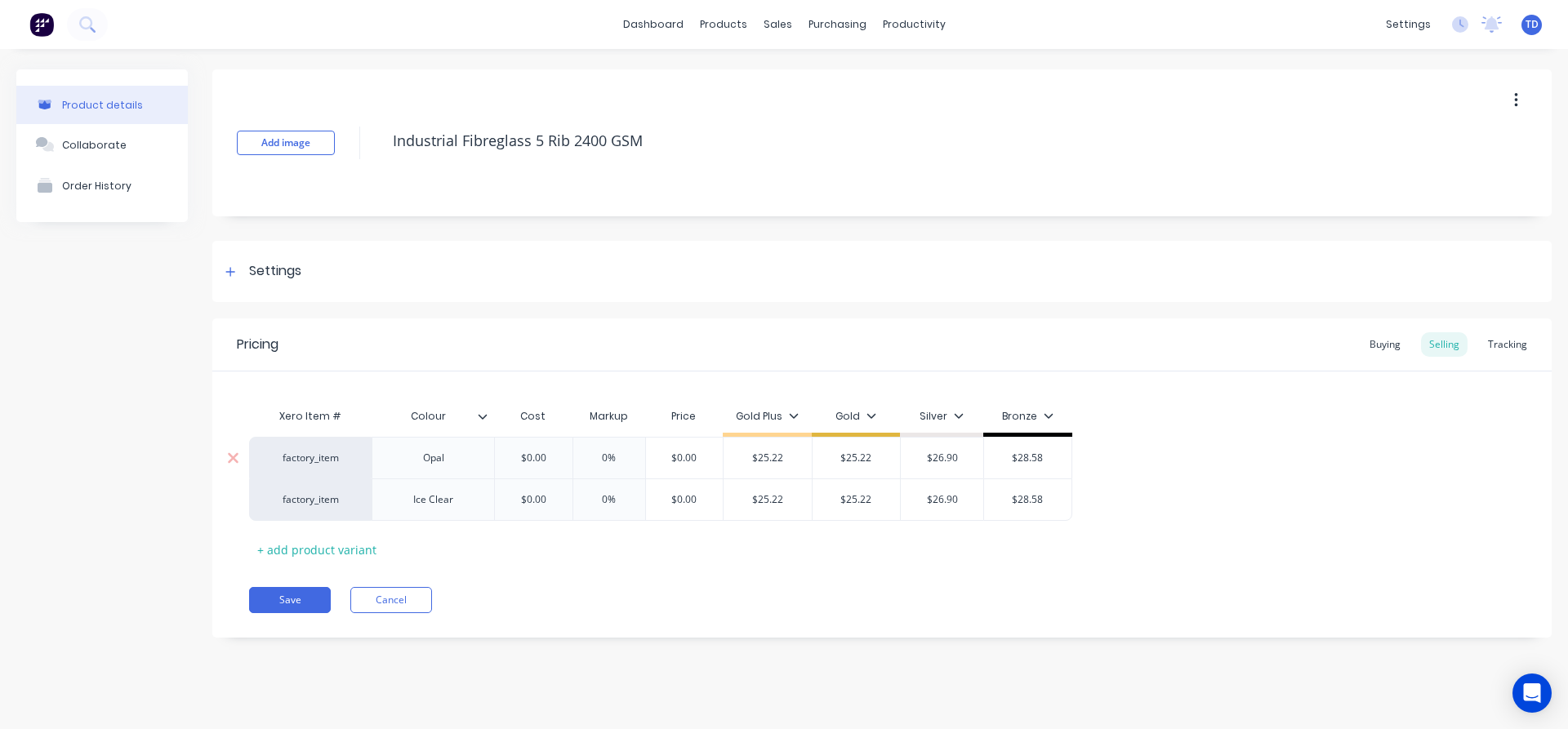
click at [550, 451] on input "$0.00" at bounding box center [533, 458] width 82 height 15
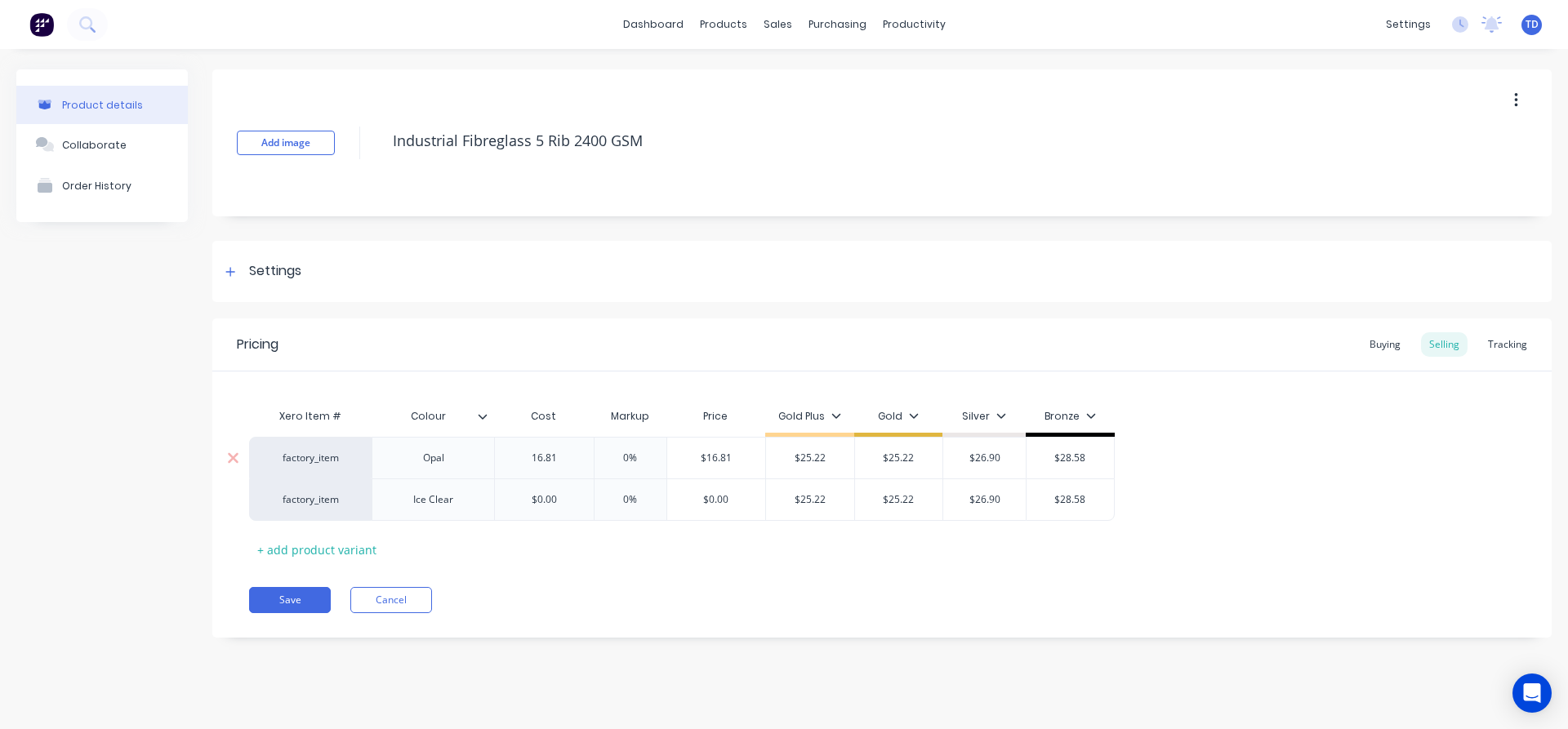
type input "16.81"
type input "0%"
type input "25.22"
type input "$25.22"
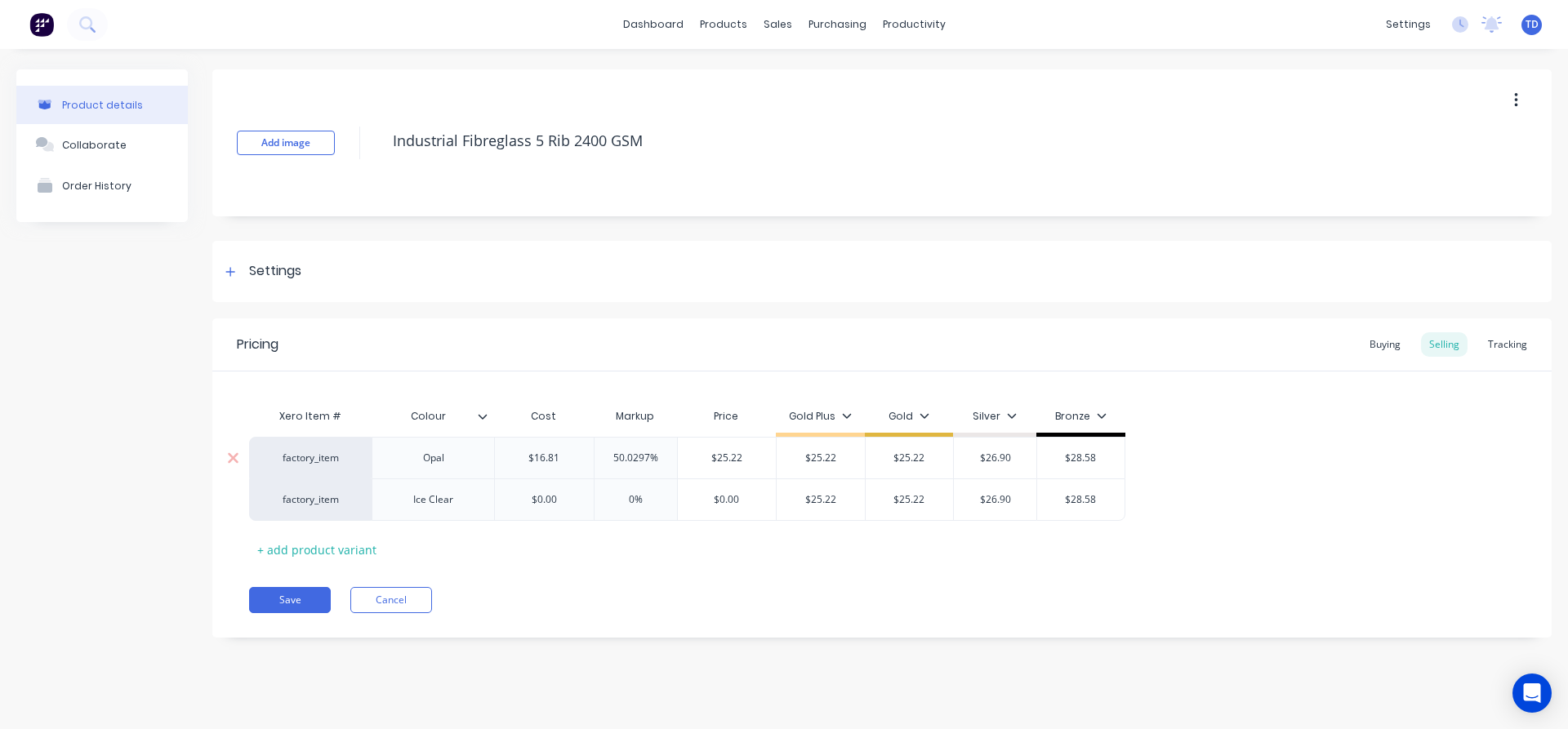
type input "$26.90"
type input "$28.58"
type input "16.81"
type input "0%"
type input "$16.81"
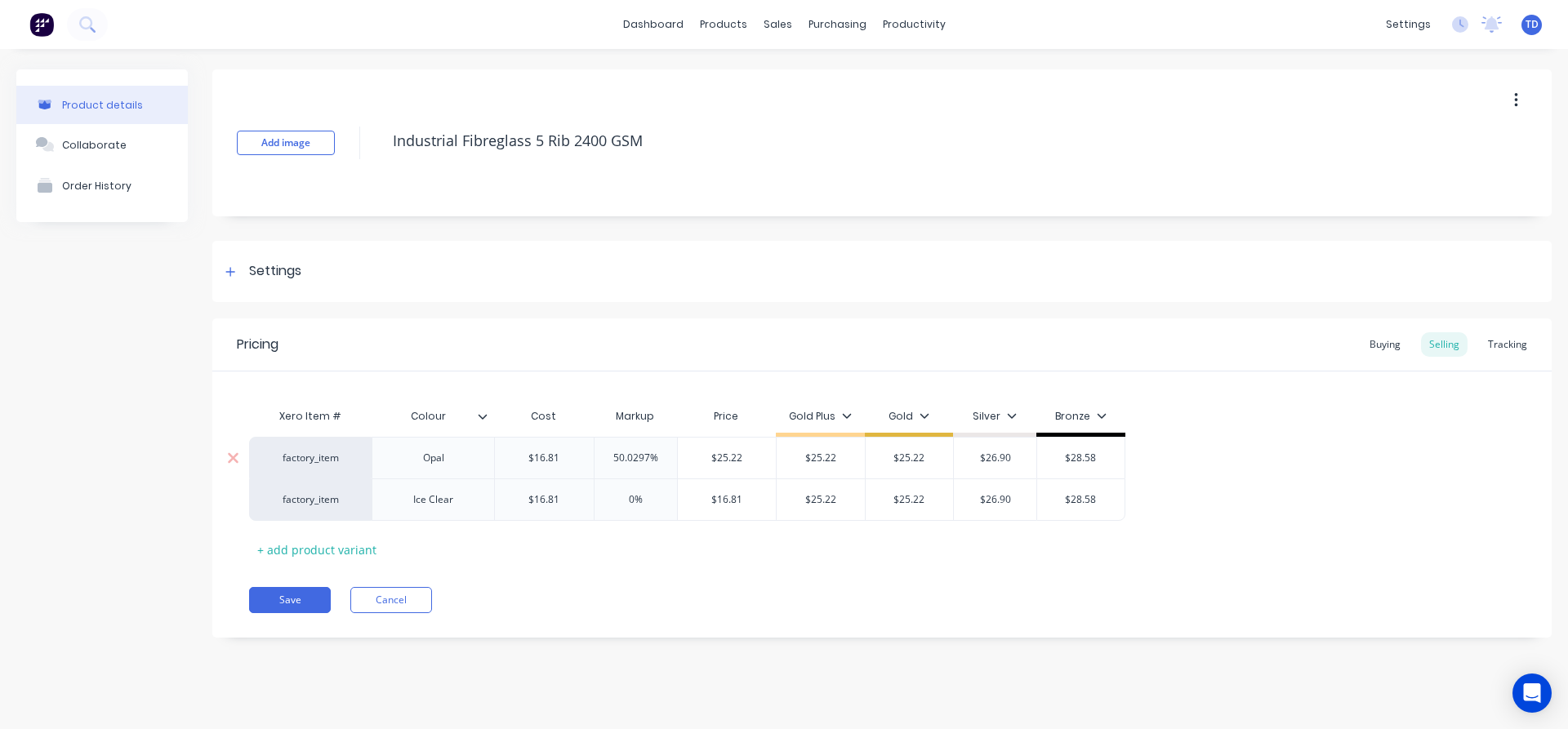
type input "$25.22"
type input "25.22"
type input "$25.22"
type input "$26.90"
click at [262, 600] on button "Save" at bounding box center [289, 600] width 82 height 26
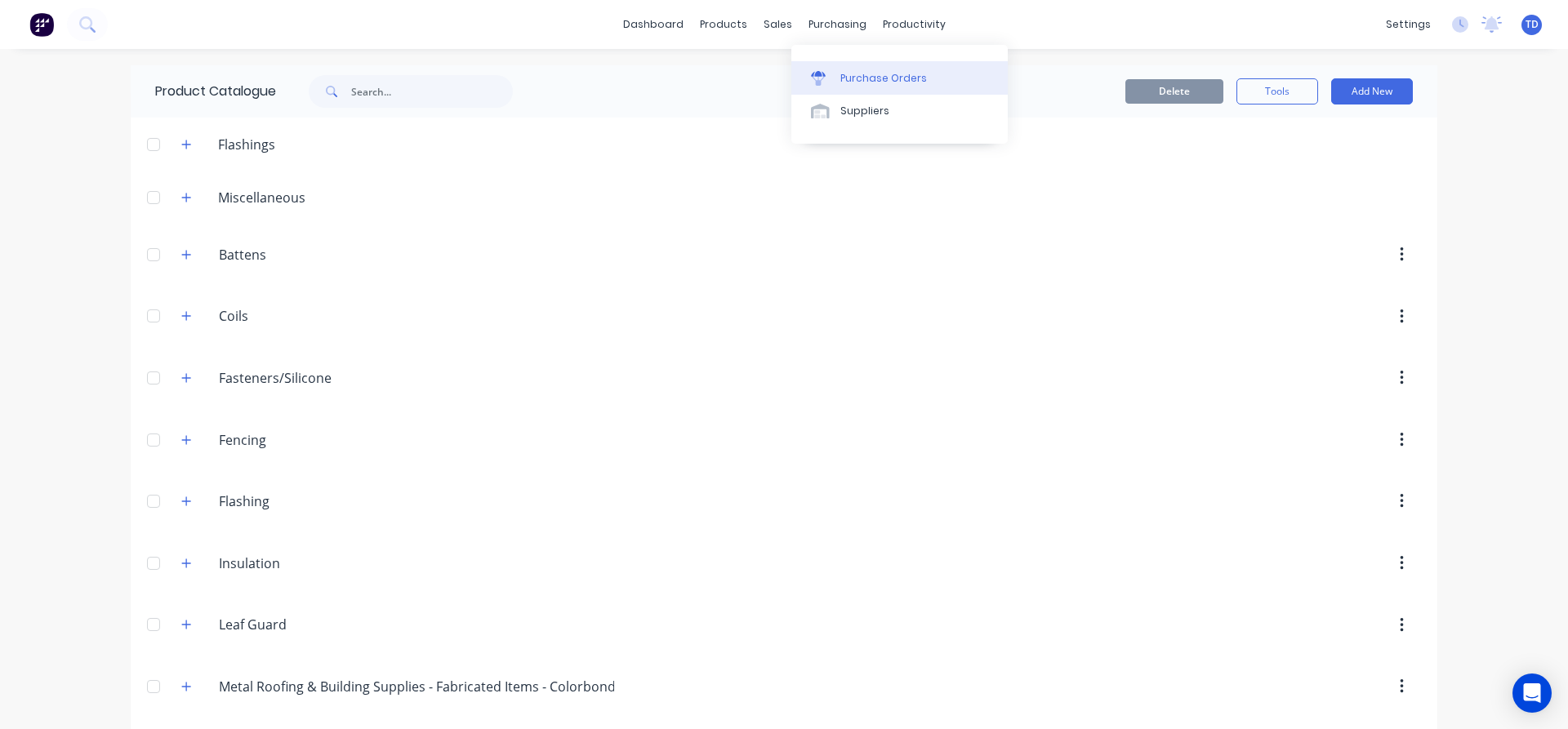
click at [837, 73] on link "Purchase Orders" at bounding box center [900, 78] width 217 height 33
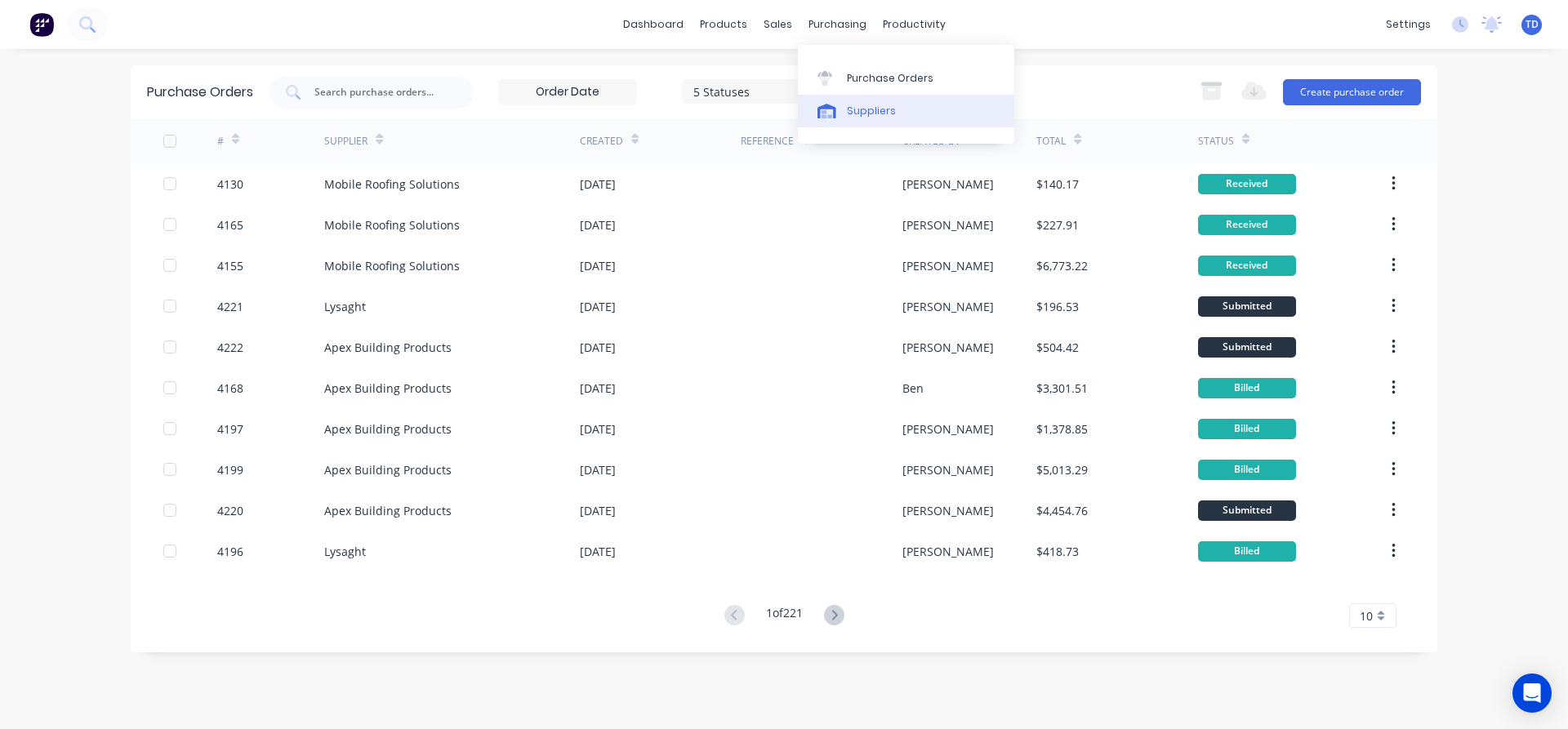
click at [844, 113] on link "Suppliers" at bounding box center [907, 111] width 217 height 33
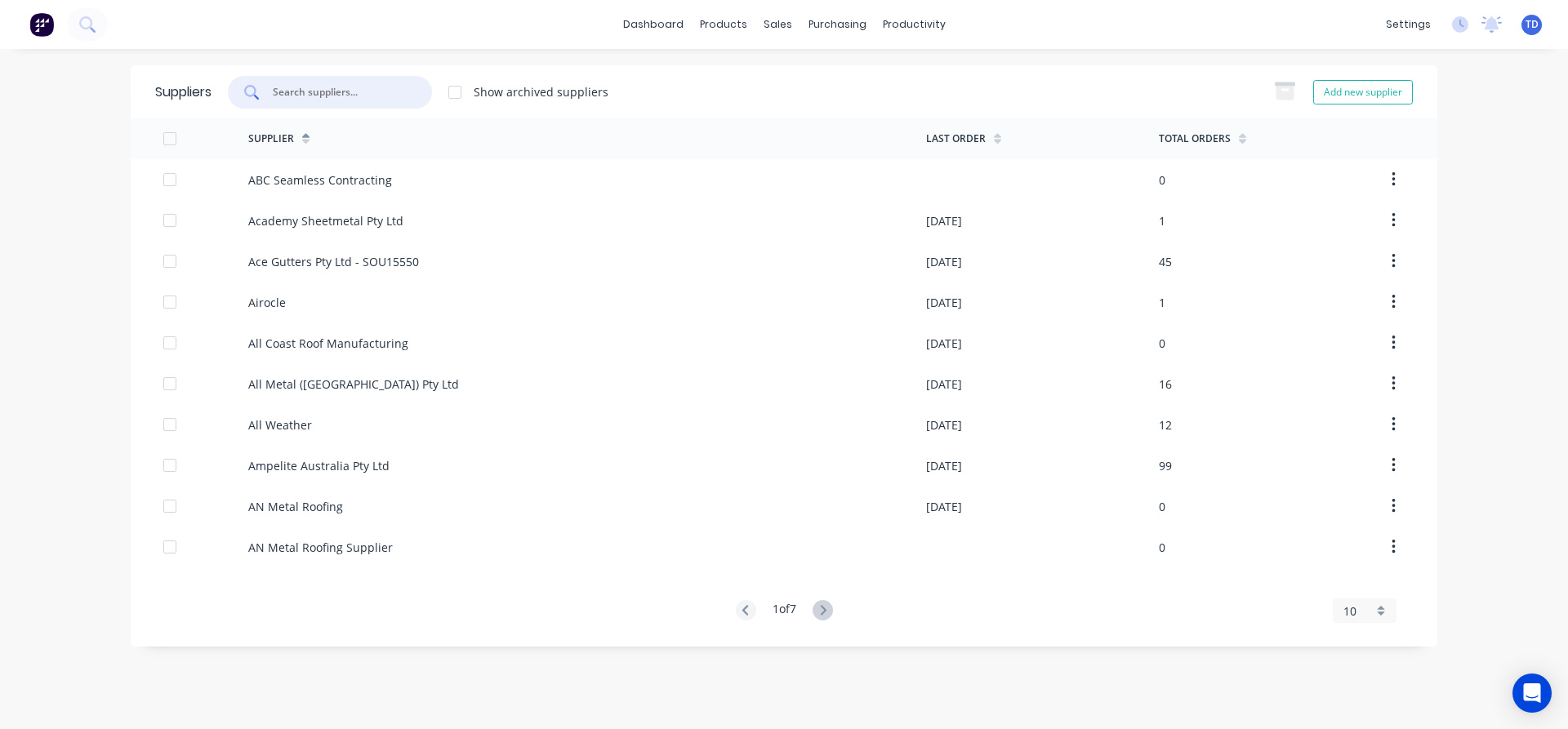
click at [350, 89] on input "text" at bounding box center [339, 93] width 136 height 17
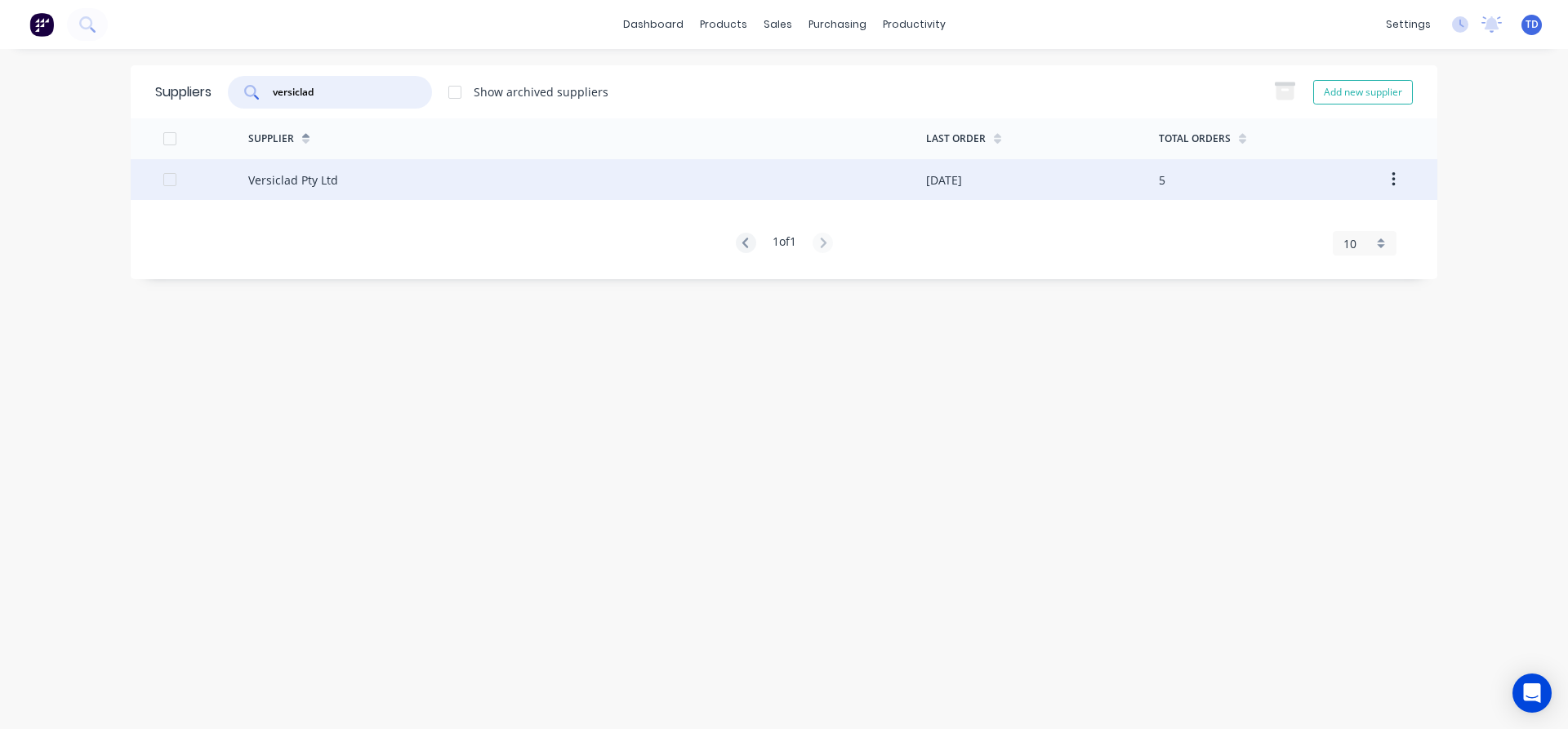
type input "versiclad"
click at [553, 183] on div "Versiclad Pty Ltd" at bounding box center [587, 179] width 678 height 40
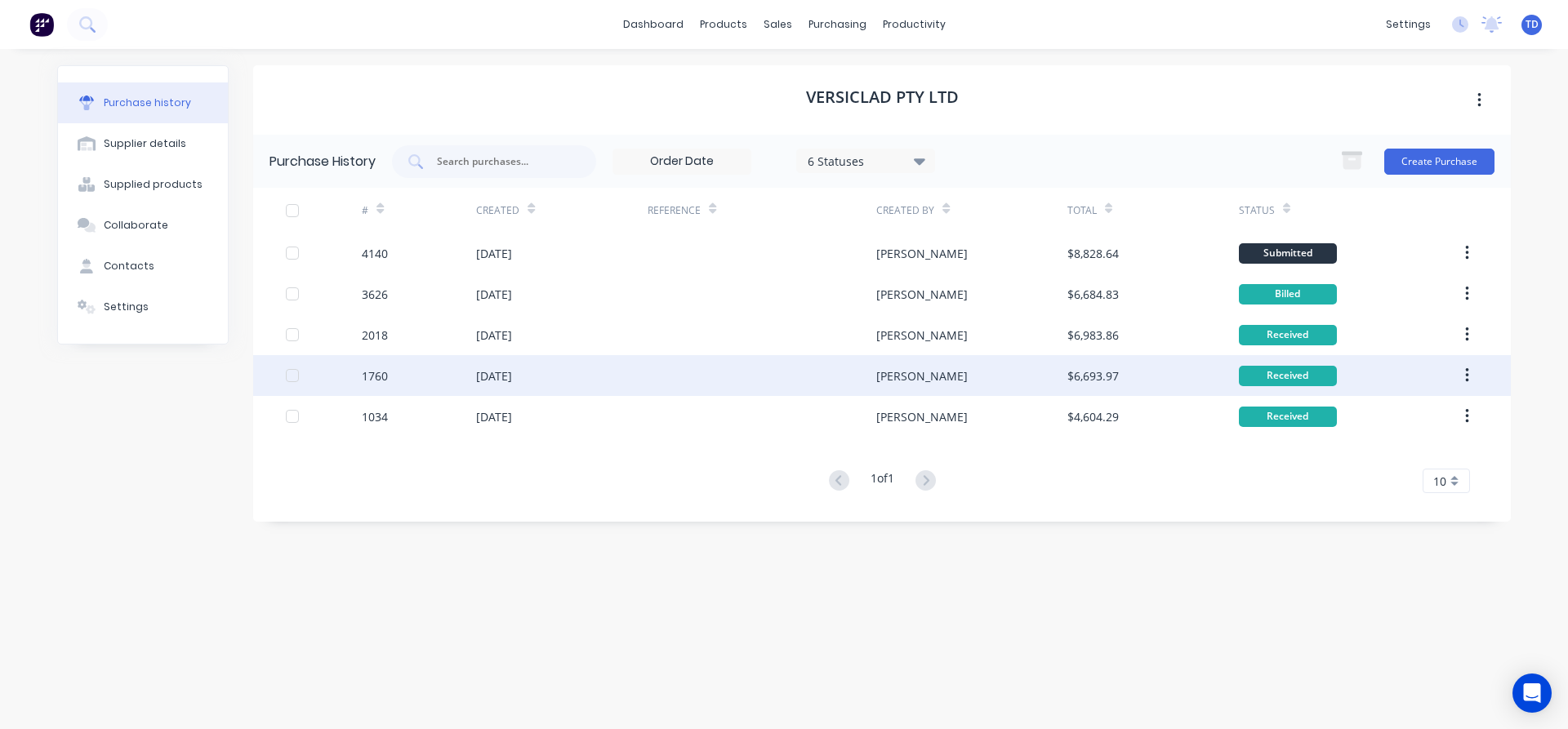
click at [755, 385] on div at bounding box center [761, 376] width 229 height 40
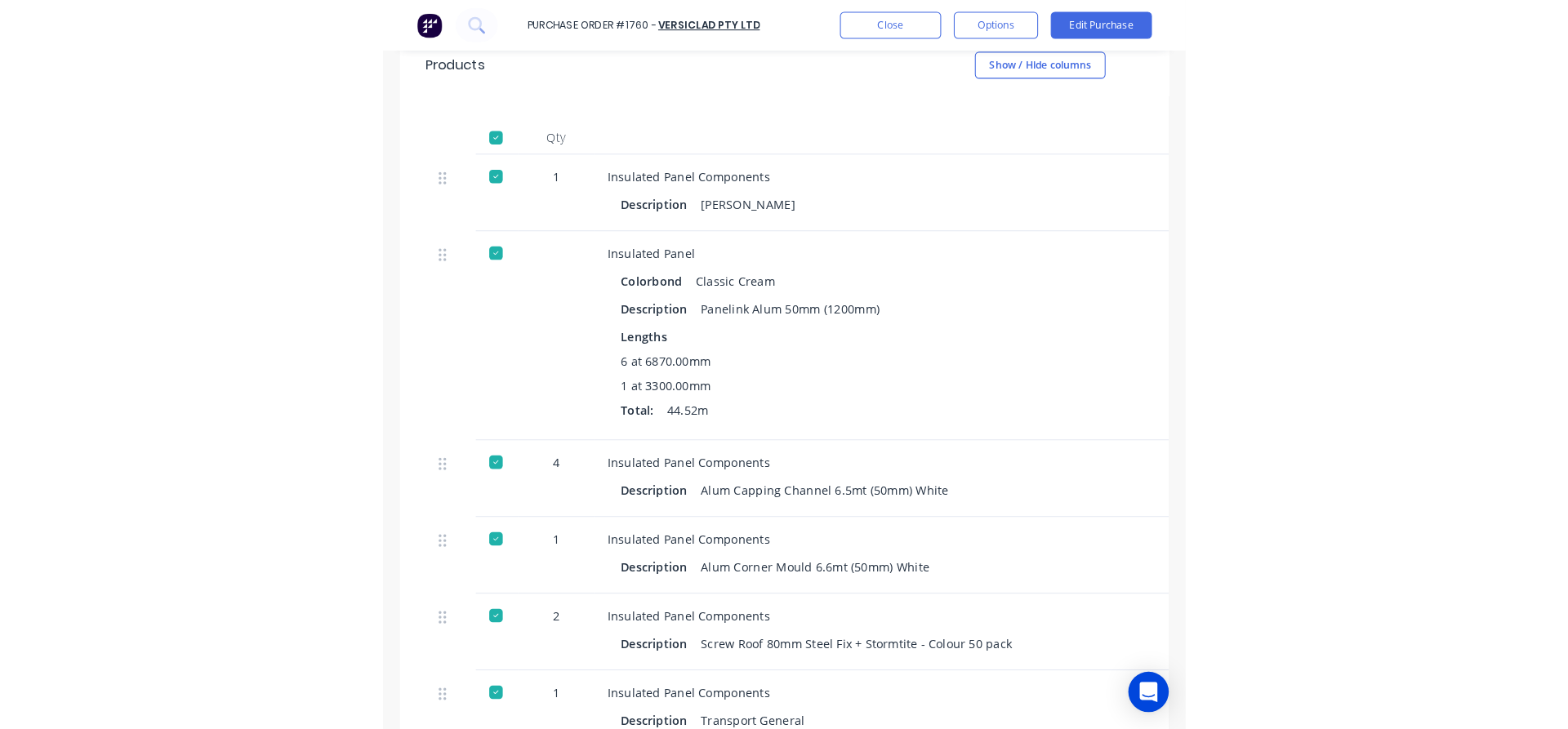
scroll to position [357, 0]
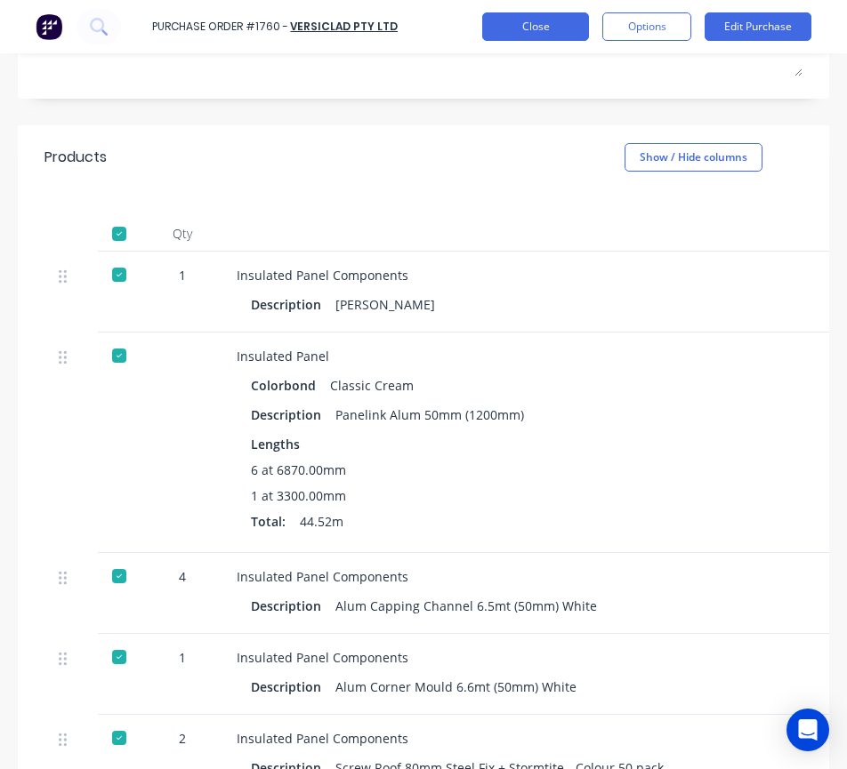
click at [519, 26] on button "Close" at bounding box center [535, 26] width 107 height 28
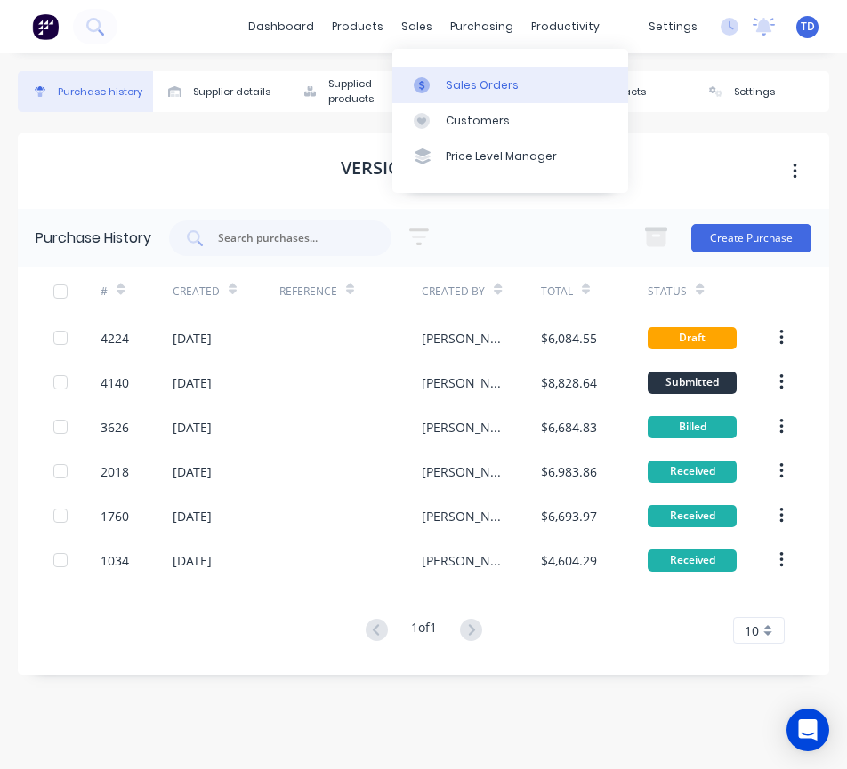
click at [477, 89] on div "Sales Orders" at bounding box center [481, 85] width 73 height 16
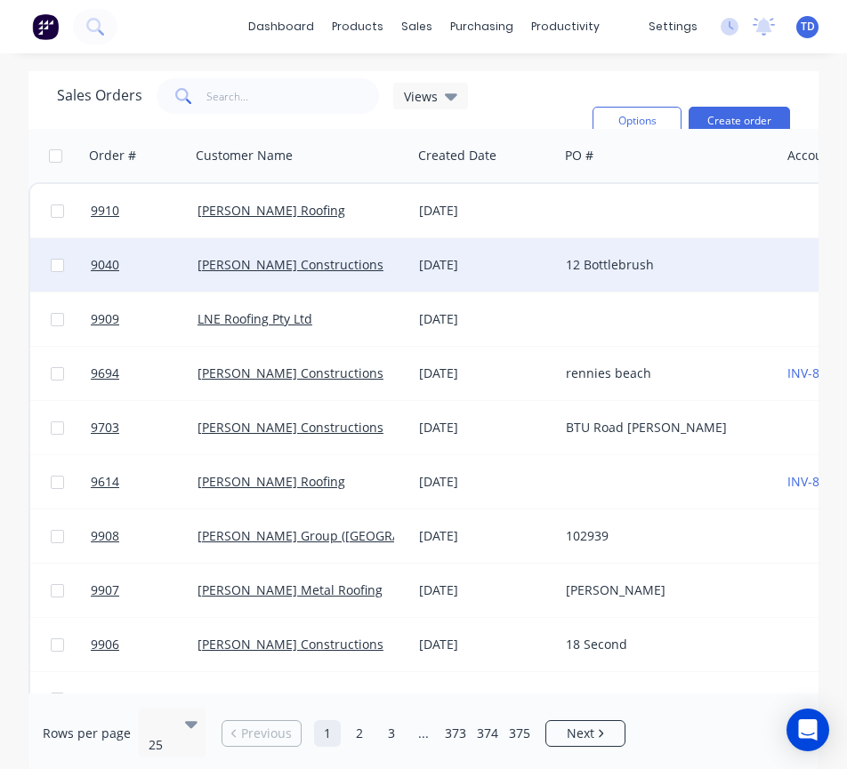
click at [320, 270] on div "[PERSON_NAME] Constructions" at bounding box center [295, 265] width 197 height 18
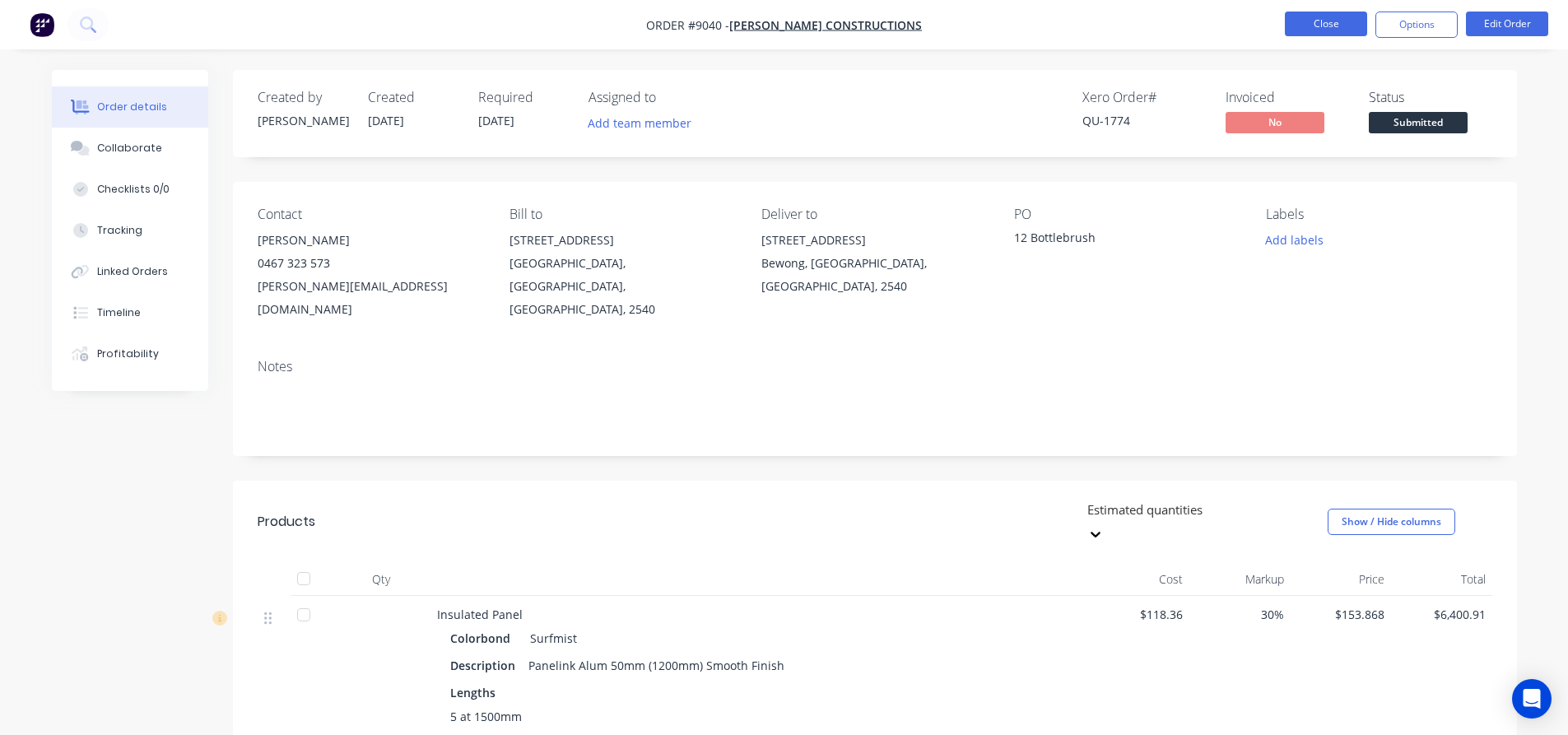
click at [1318, 27] on button "Close" at bounding box center [1325, 23] width 82 height 25
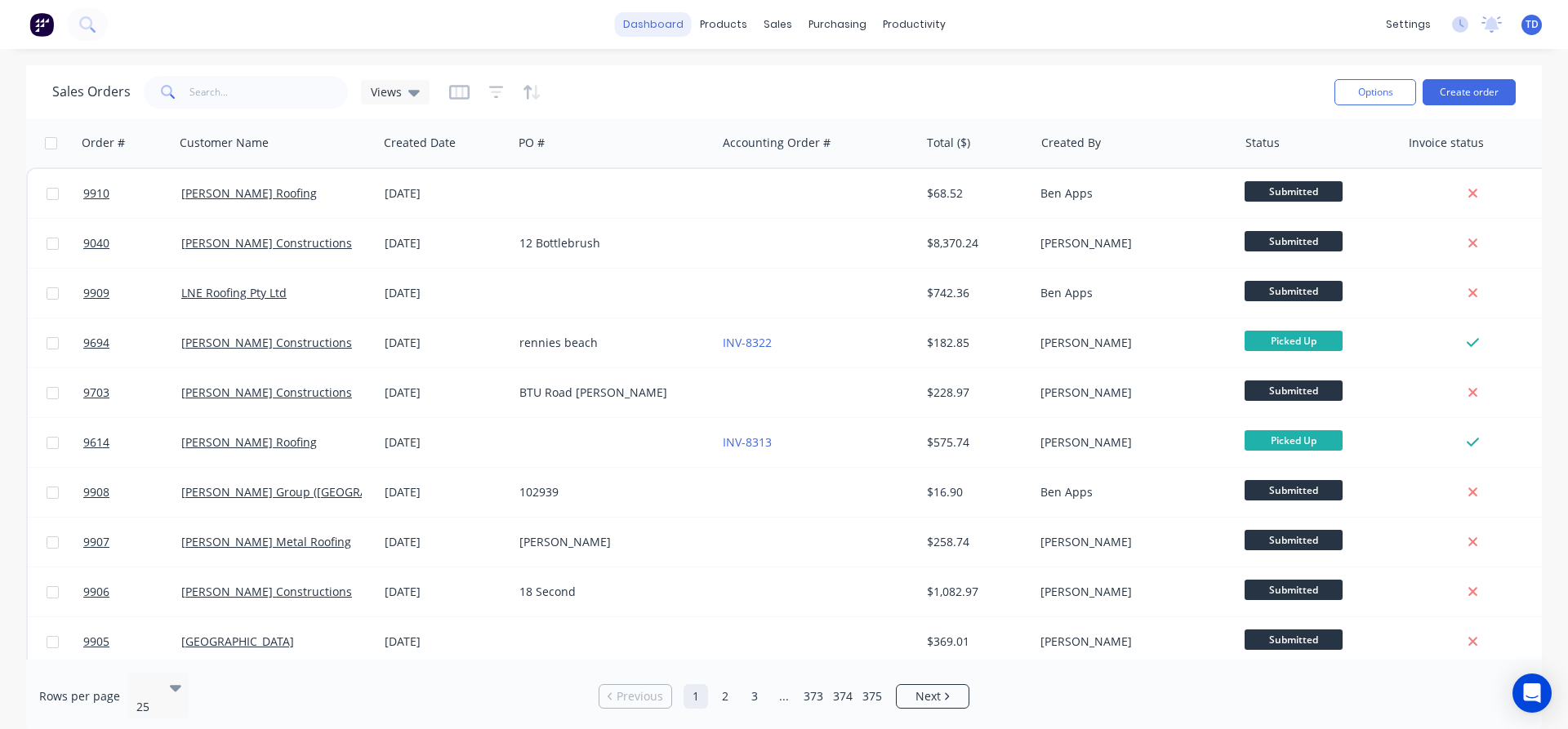
click at [657, 24] on link "dashboard" at bounding box center [654, 24] width 77 height 25
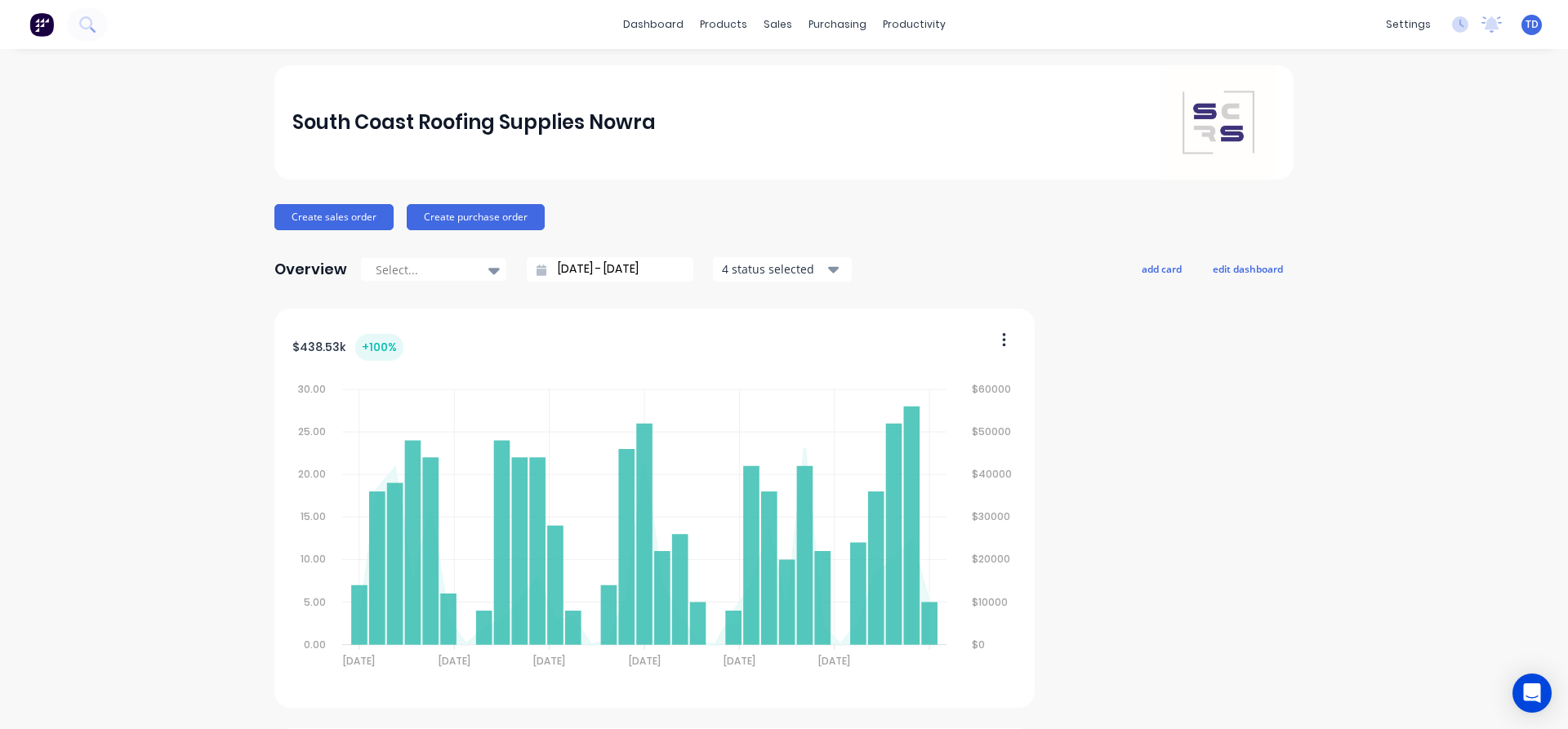
click at [845, 118] on link "Suppliers" at bounding box center [900, 111] width 217 height 33
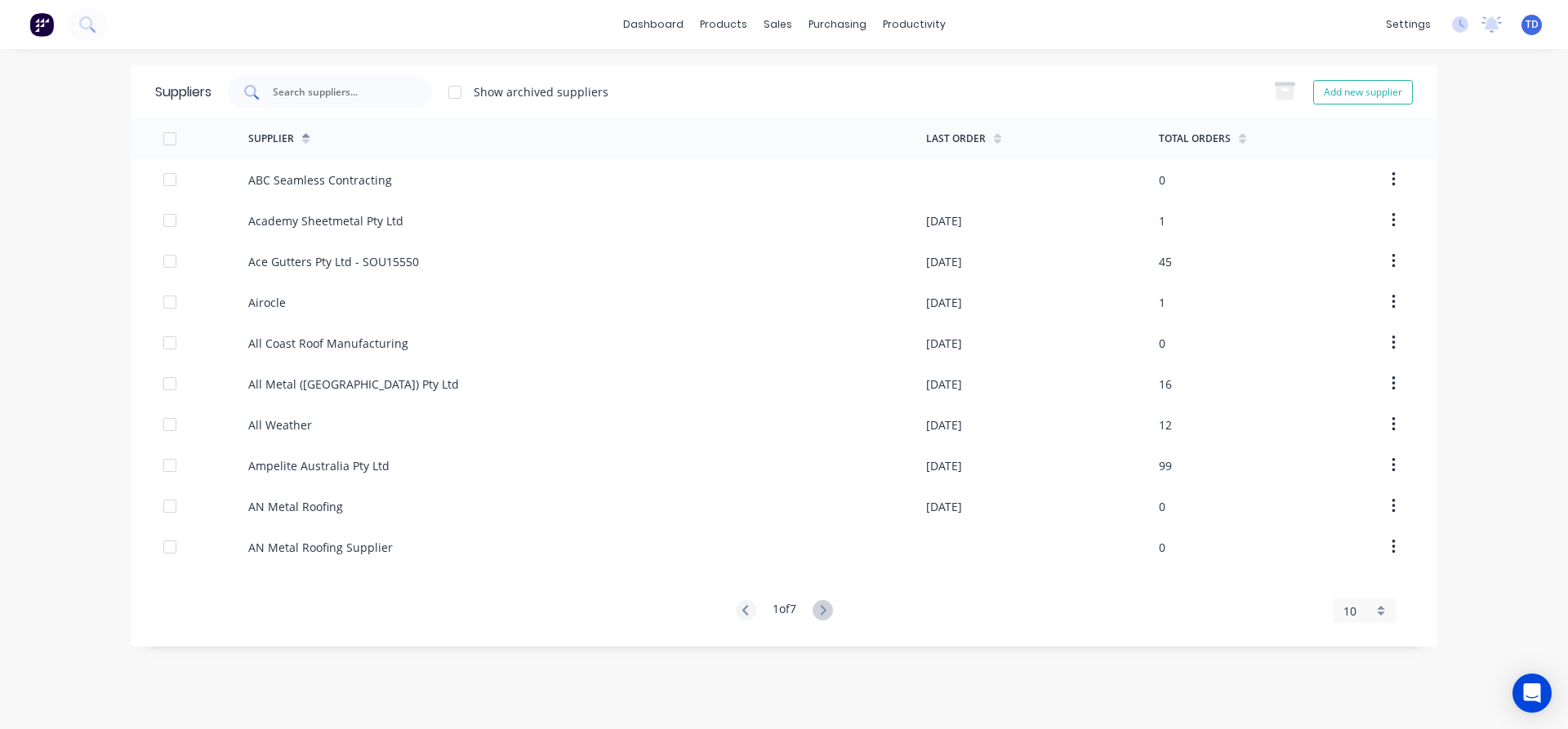
click at [355, 84] on input "text" at bounding box center [339, 93] width 136 height 17
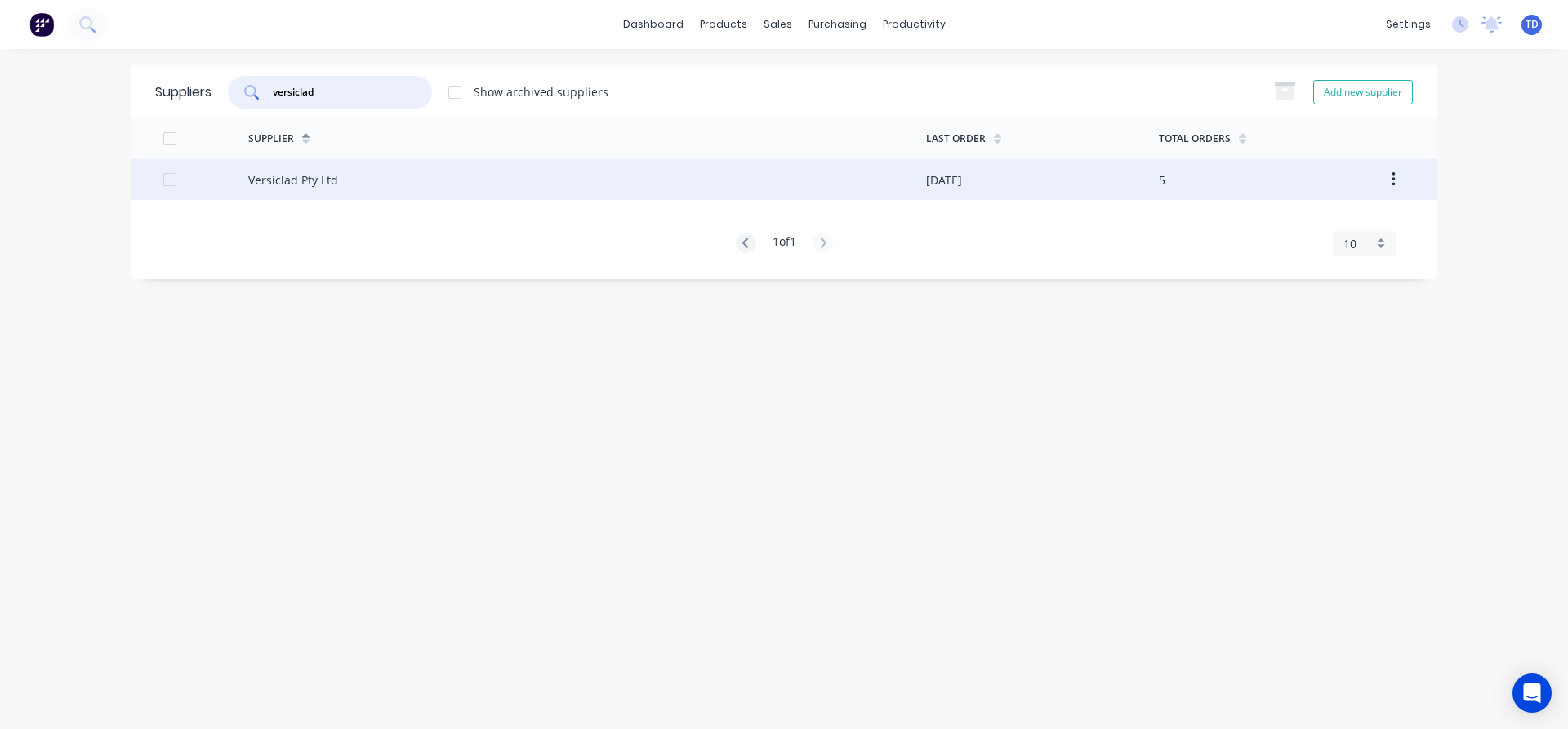
type input "versiclad"
click at [569, 183] on div "Versiclad Pty Ltd" at bounding box center [587, 179] width 678 height 40
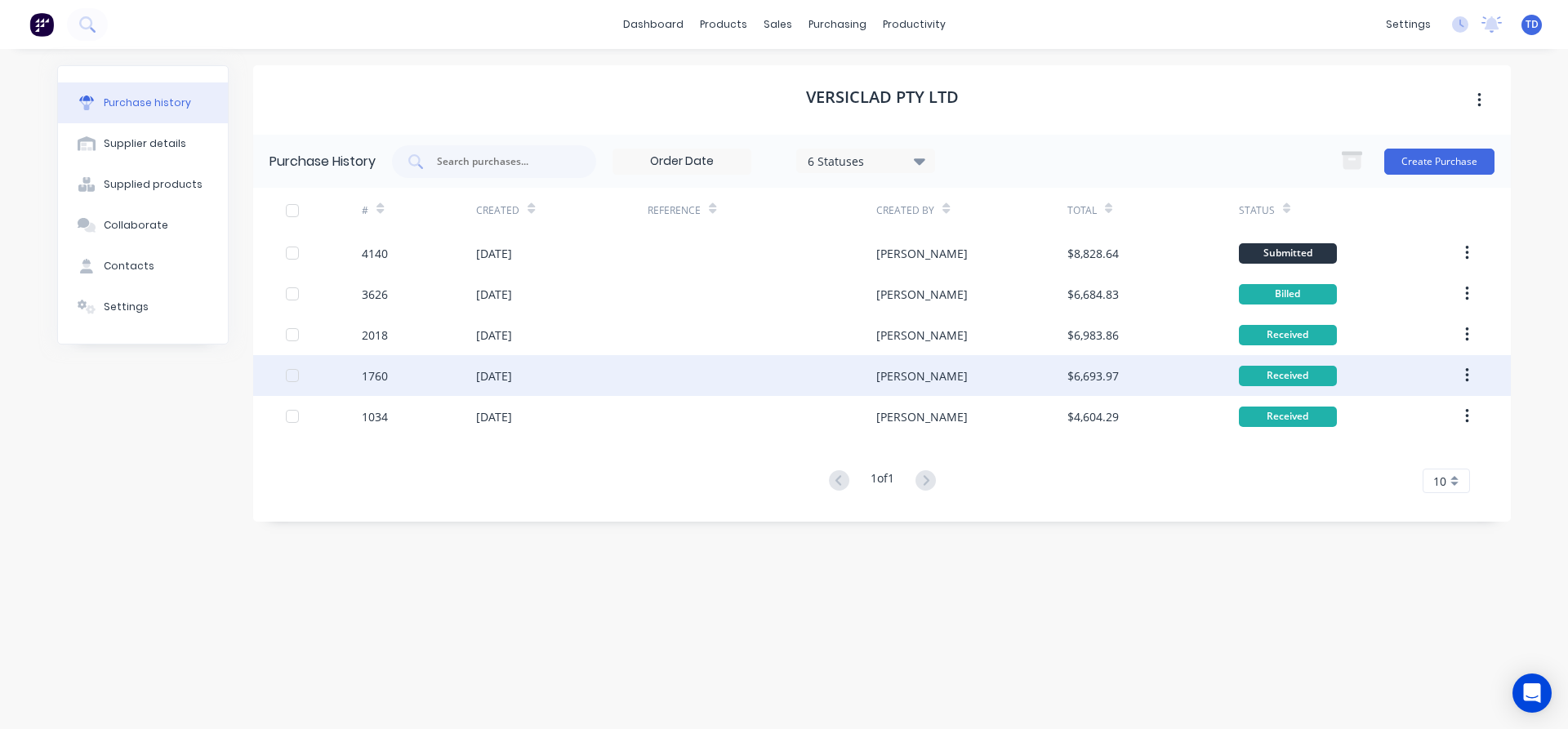
click at [779, 377] on div at bounding box center [761, 376] width 229 height 40
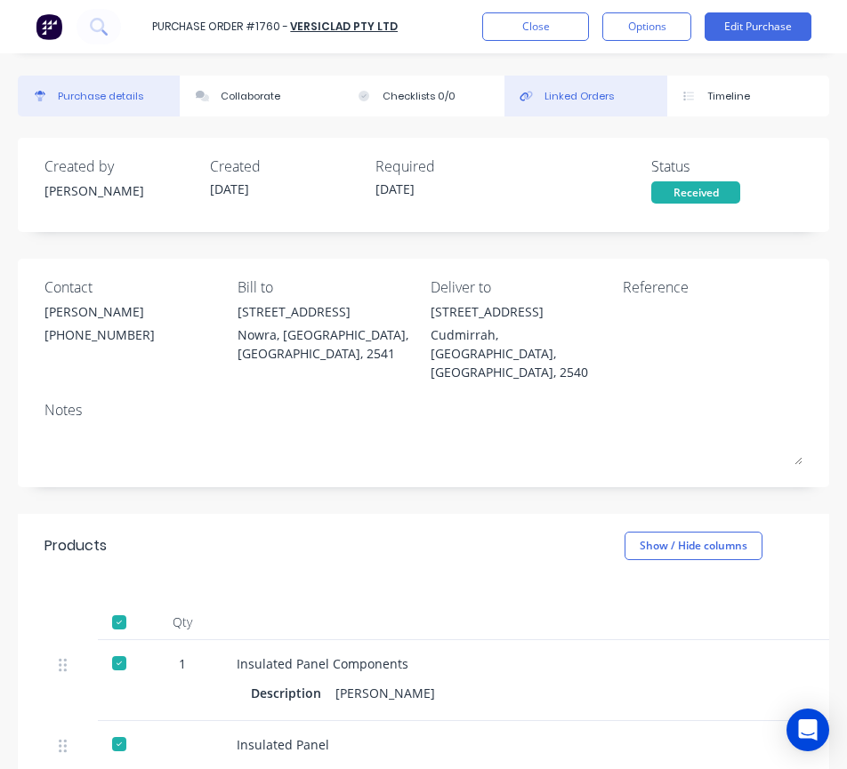
click at [586, 100] on div "Linked Orders" at bounding box center [578, 96] width 69 height 15
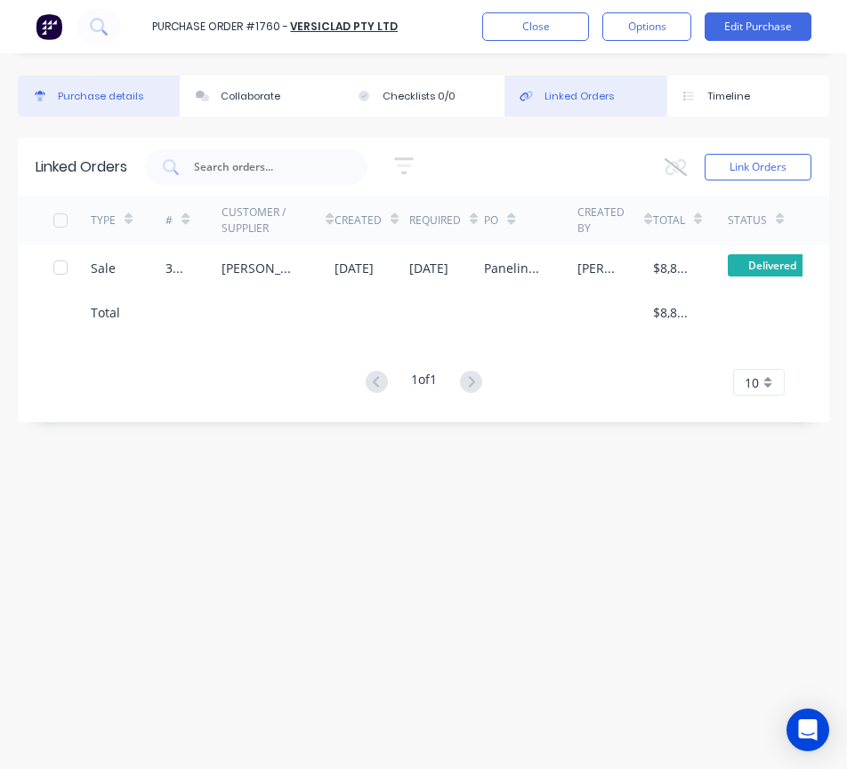
click at [116, 91] on div "Purchase details" at bounding box center [100, 96] width 85 height 15
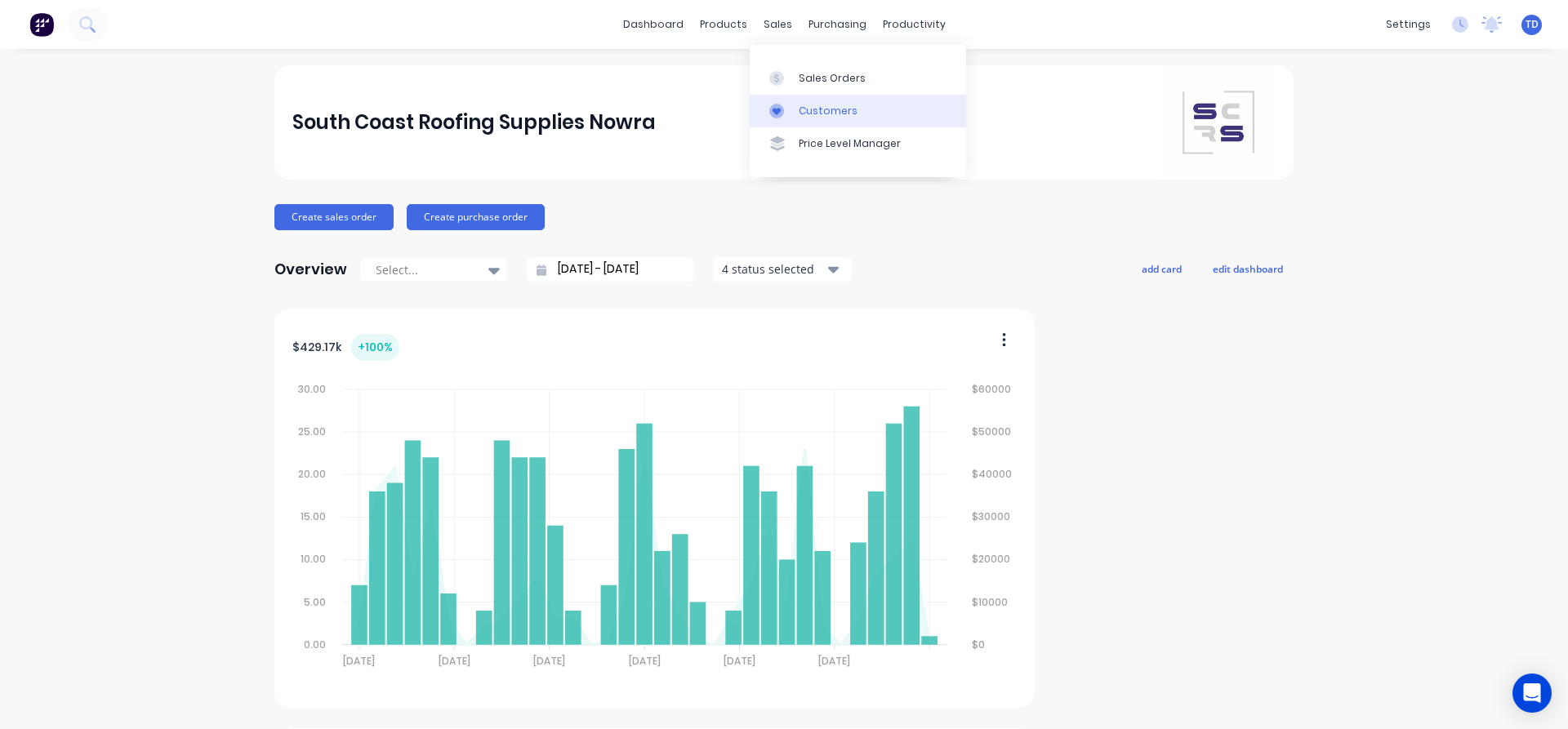
click at [814, 117] on div "Customers" at bounding box center [829, 111] width 59 height 15
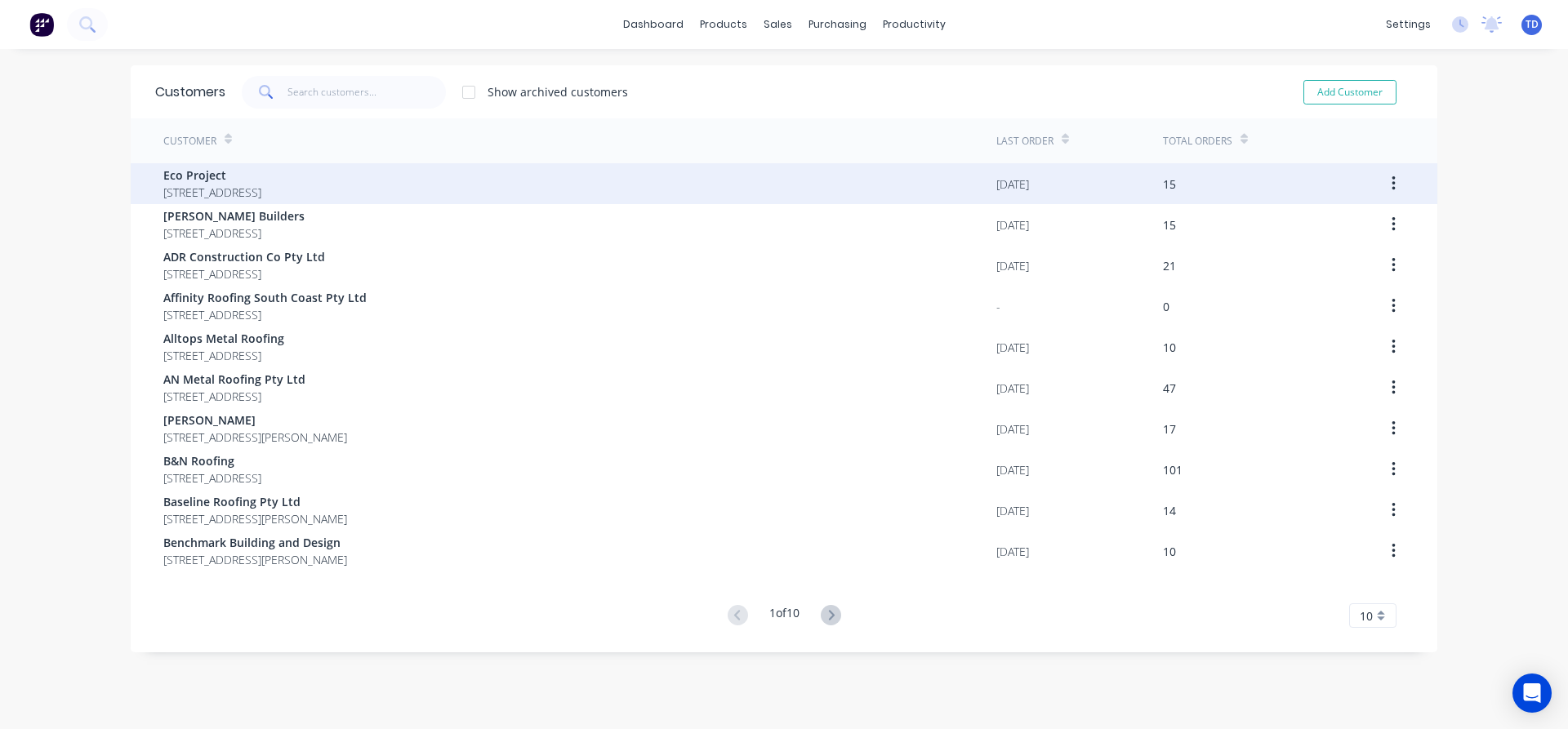
click at [262, 194] on span "[STREET_ADDRESS]" at bounding box center [212, 192] width 98 height 17
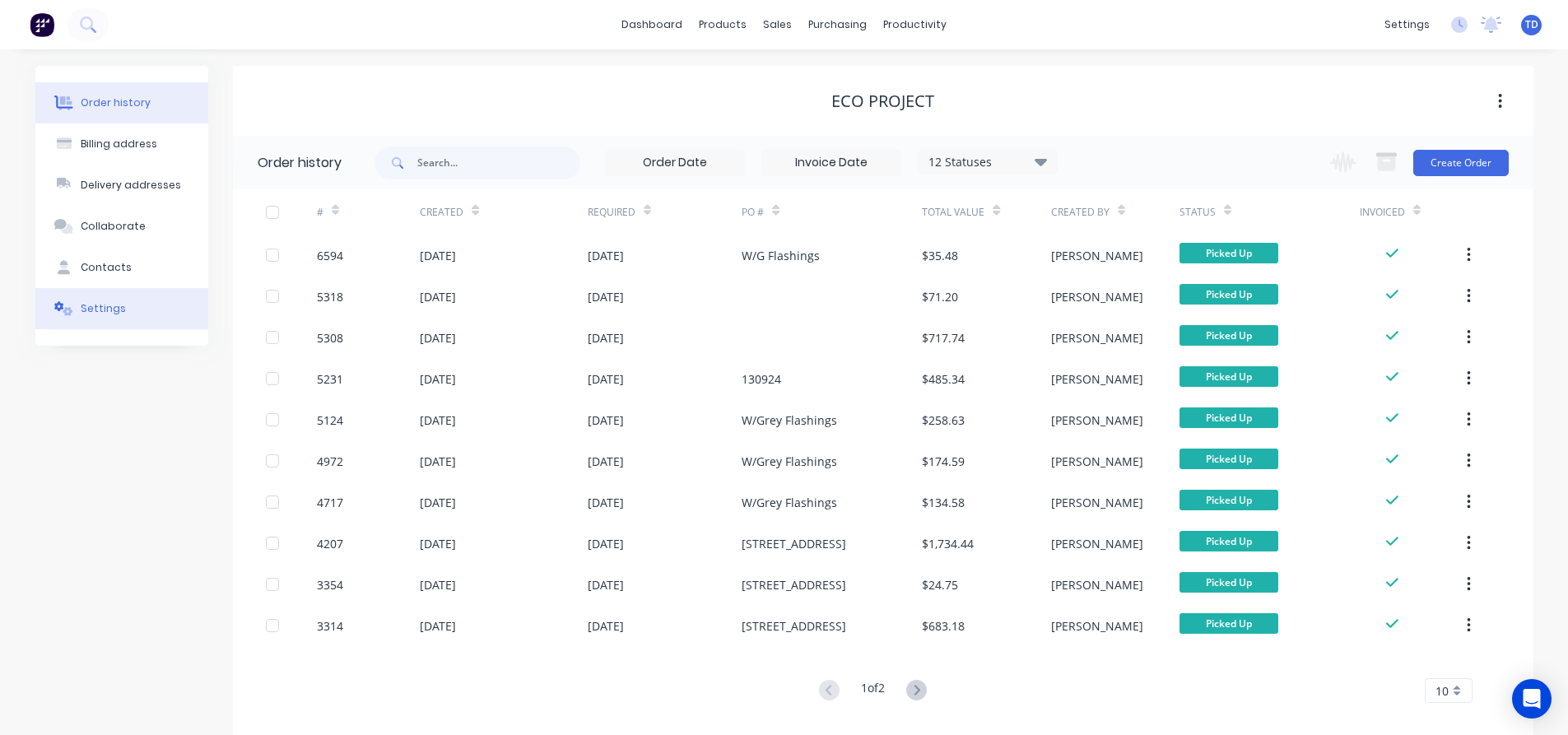
click at [106, 318] on button "Settings" at bounding box center [121, 308] width 173 height 41
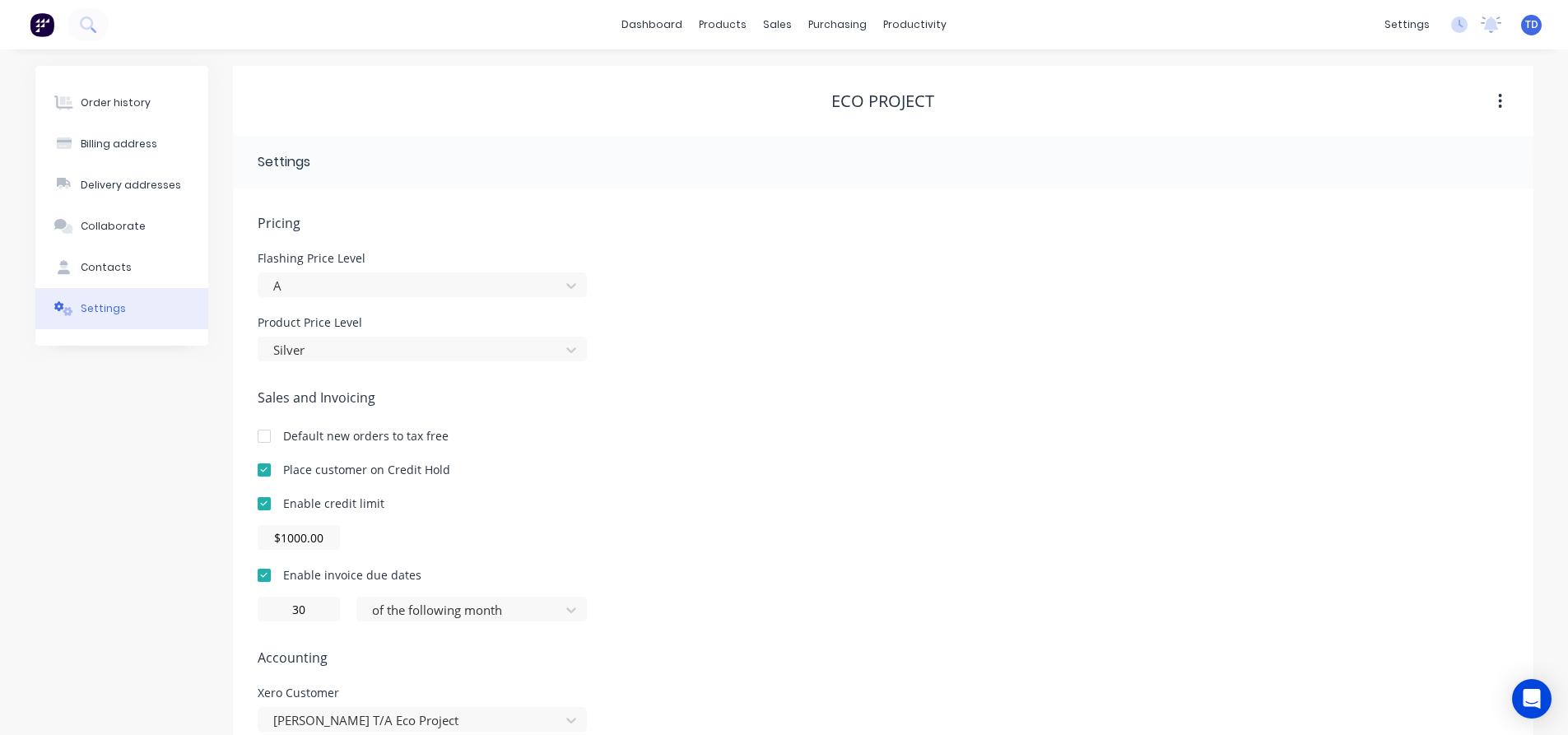
click at [761, 363] on div "Pricing Flashing Price Level A Product Price Level Silver Sales and Invoicing D…" at bounding box center [883, 505] width 1251 height 586
click at [131, 106] on div "Order history" at bounding box center [116, 103] width 70 height 15
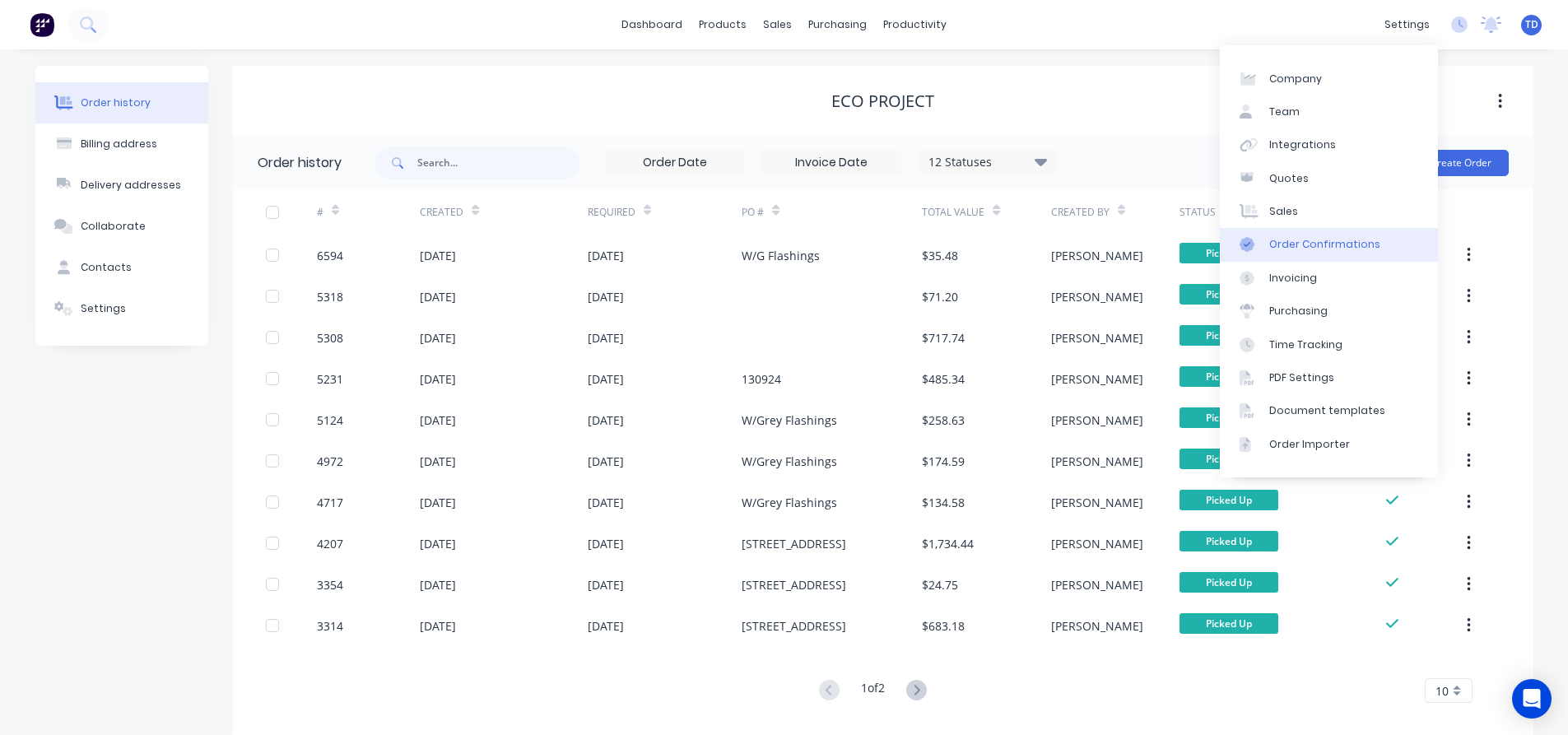
click at [1319, 243] on div "Order Confirmations" at bounding box center [1325, 244] width 111 height 15
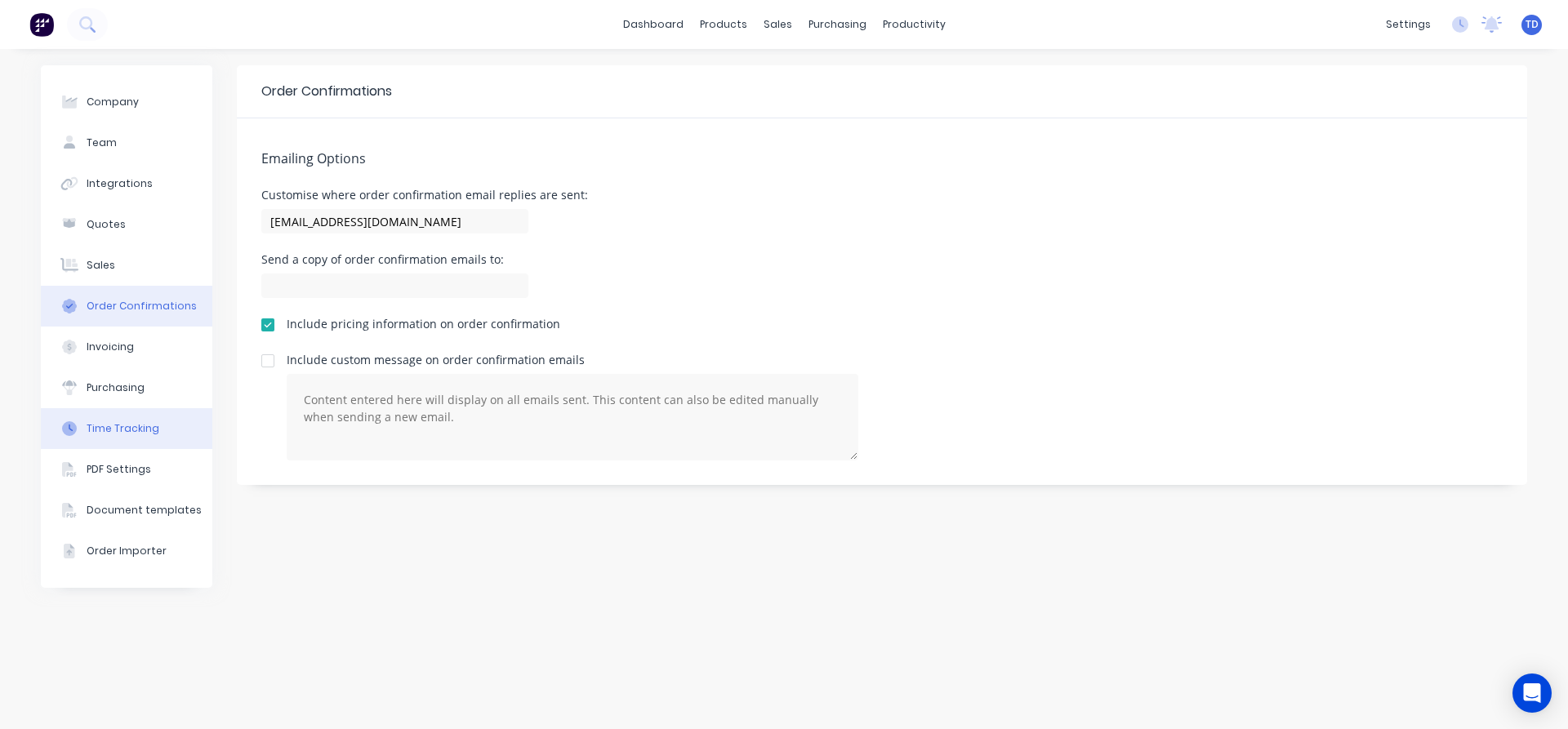
click at [113, 423] on div "Time Tracking" at bounding box center [122, 429] width 73 height 15
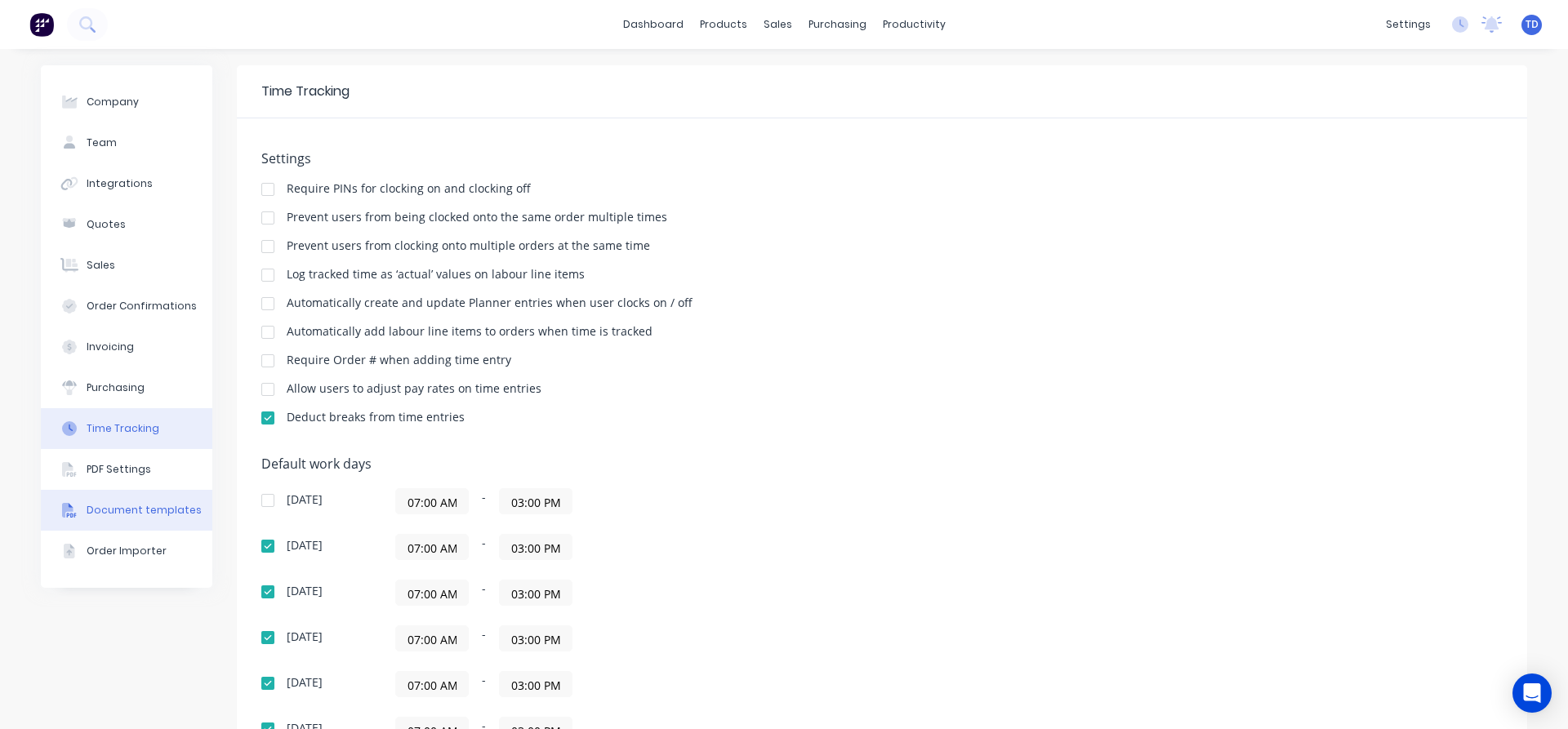
click at [114, 514] on div "Document templates" at bounding box center [143, 510] width 115 height 15
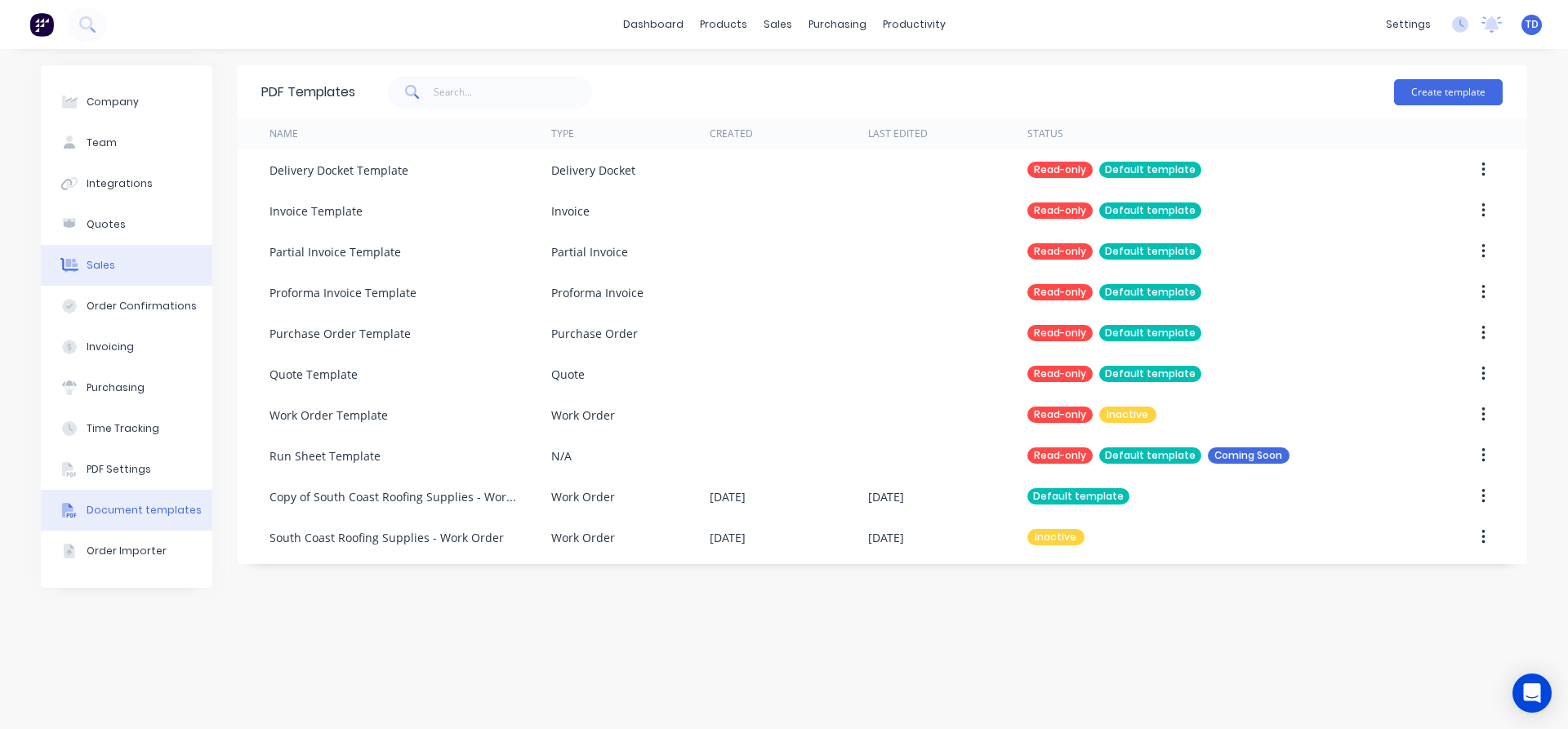
click at [143, 275] on button "Sales" at bounding box center [126, 265] width 172 height 40
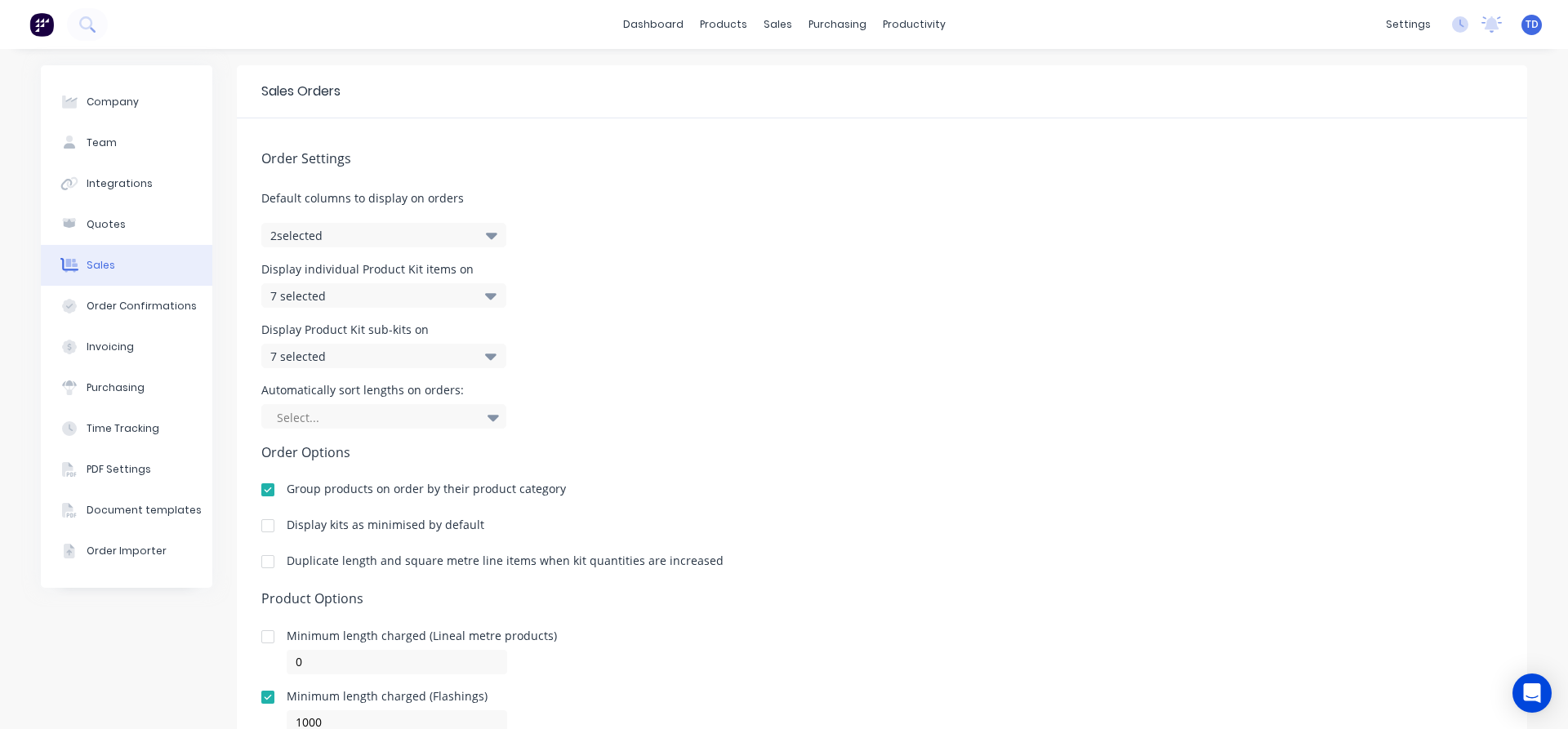
click at [1529, 238] on div "Company Team Integrations Quotes Sales Order Confirmations Invoicing Purchasing…" at bounding box center [784, 454] width 1568 height 812
click at [837, 149] on div "Price Level Manager" at bounding box center [850, 143] width 102 height 15
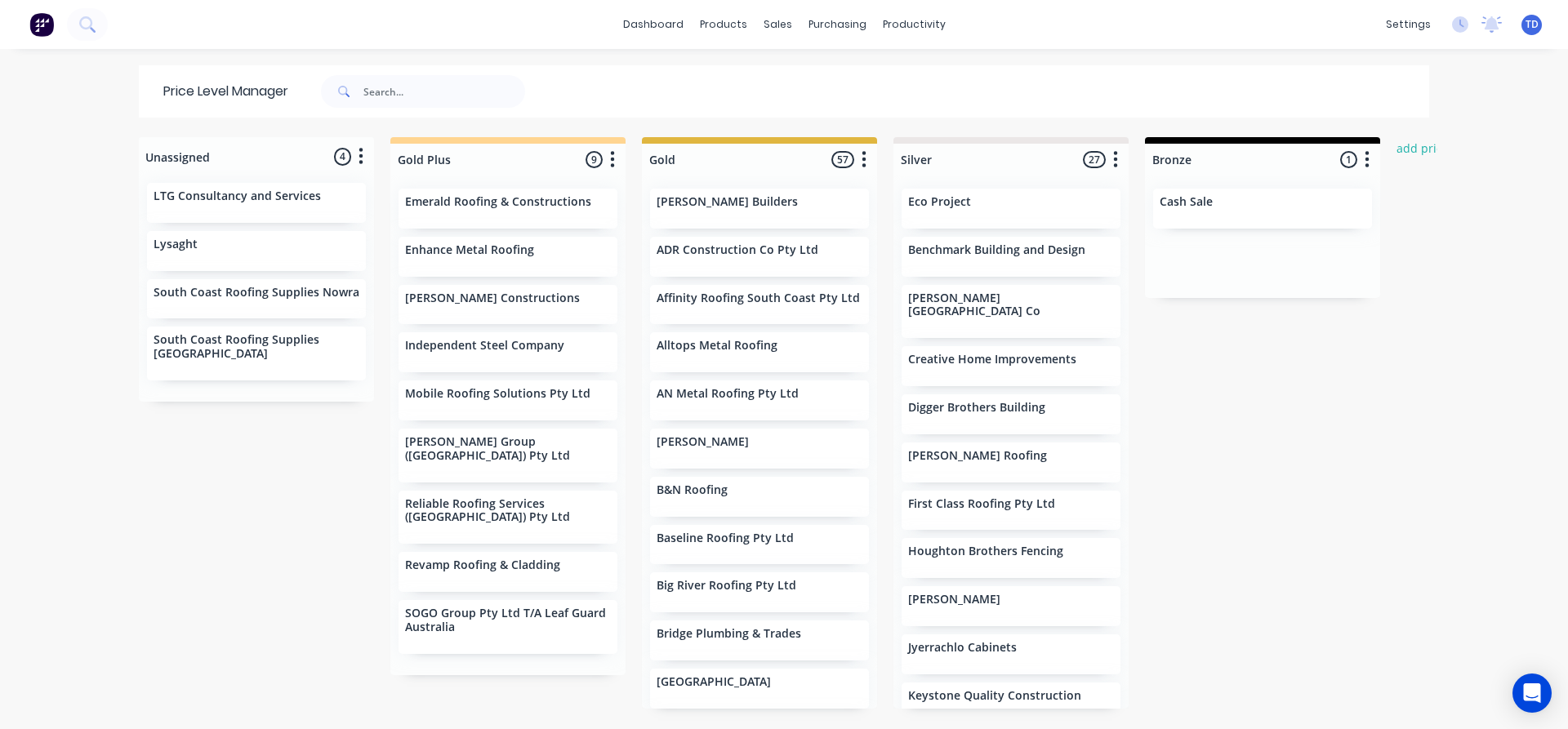
click at [762, 208] on div "[PERSON_NAME] Builders" at bounding box center [760, 204] width 206 height 17
click at [822, 106] on div "Customers" at bounding box center [829, 111] width 59 height 15
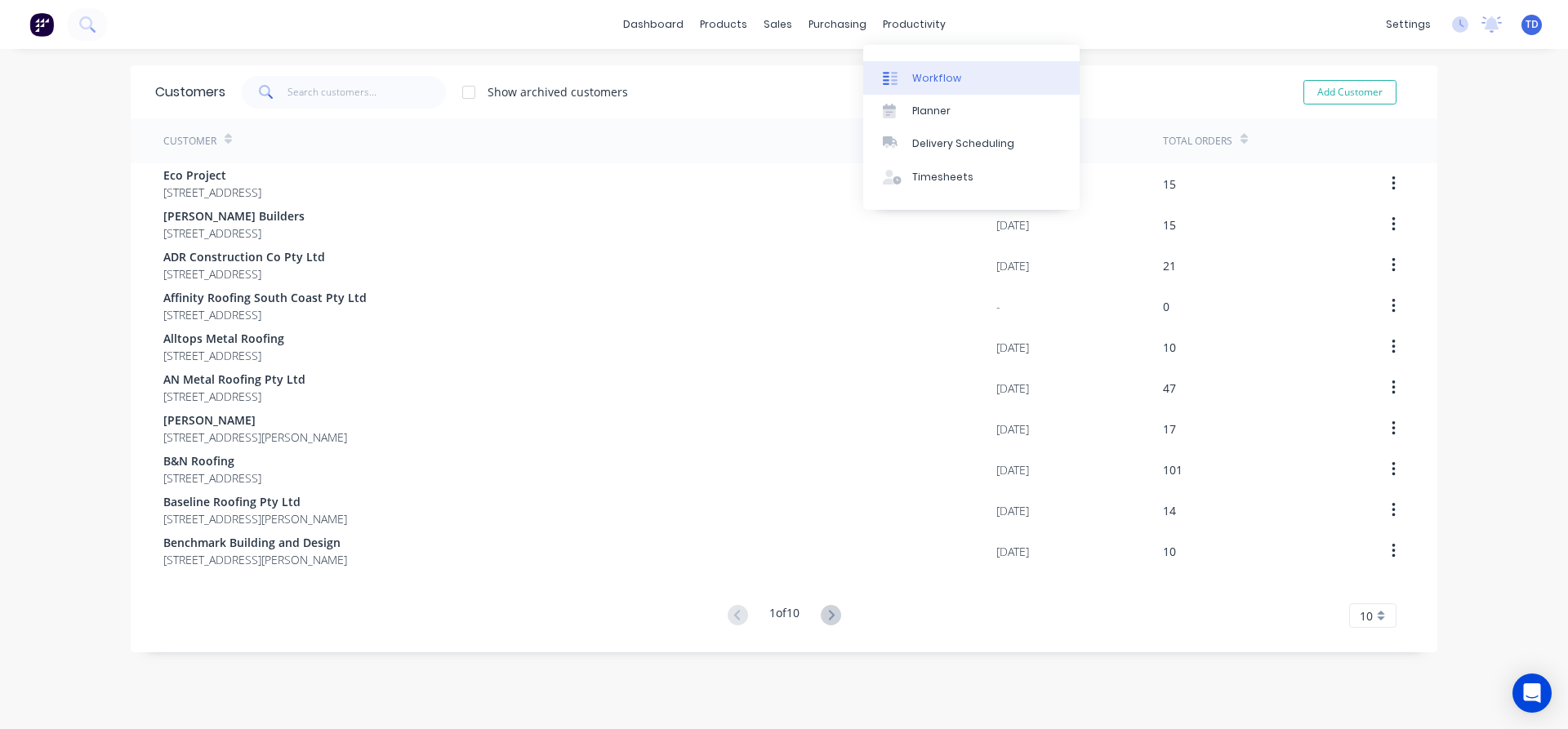
click at [925, 77] on div "Workflow" at bounding box center [936, 78] width 49 height 15
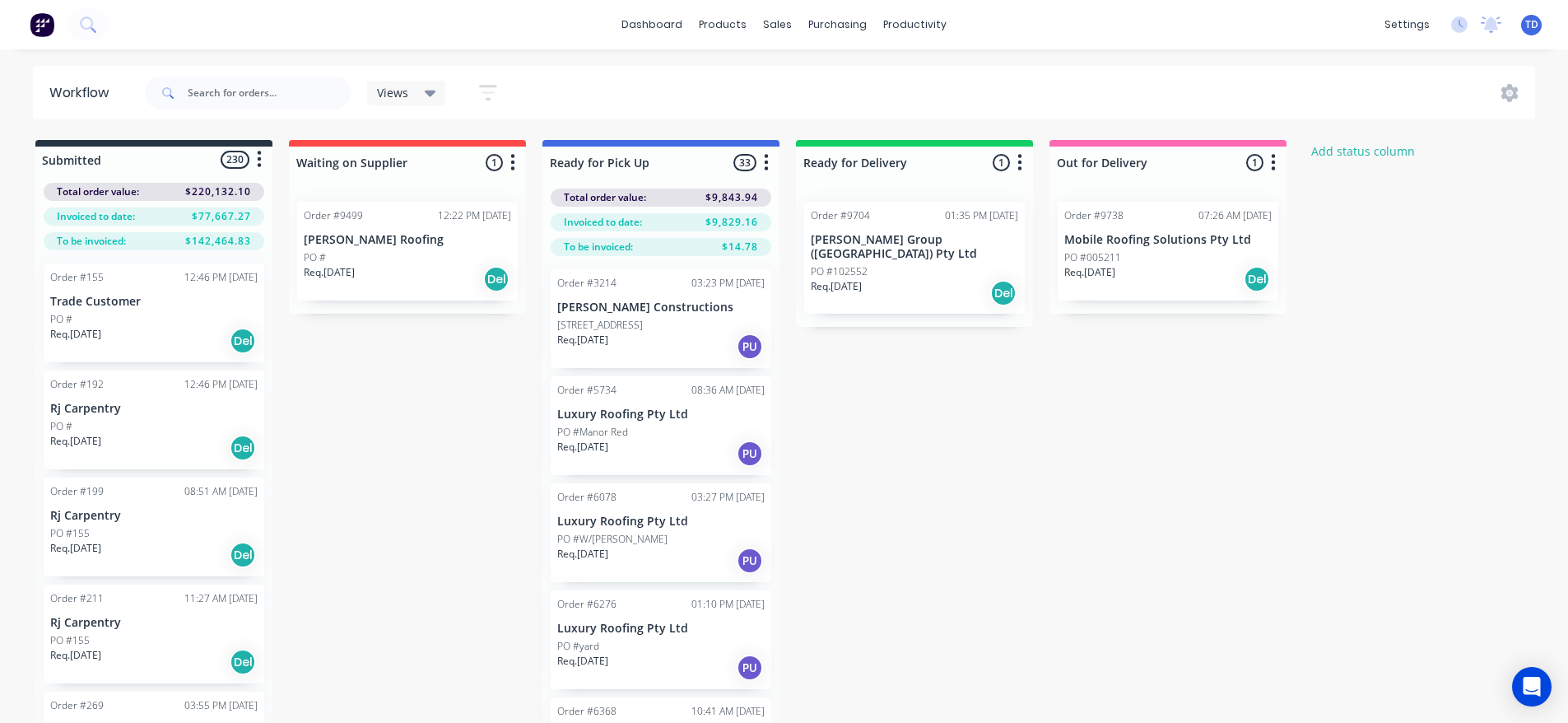
click at [764, 164] on icon "button" at bounding box center [765, 162] width 5 height 20
click at [681, 222] on button "Notifications" at bounding box center [694, 225] width 165 height 27
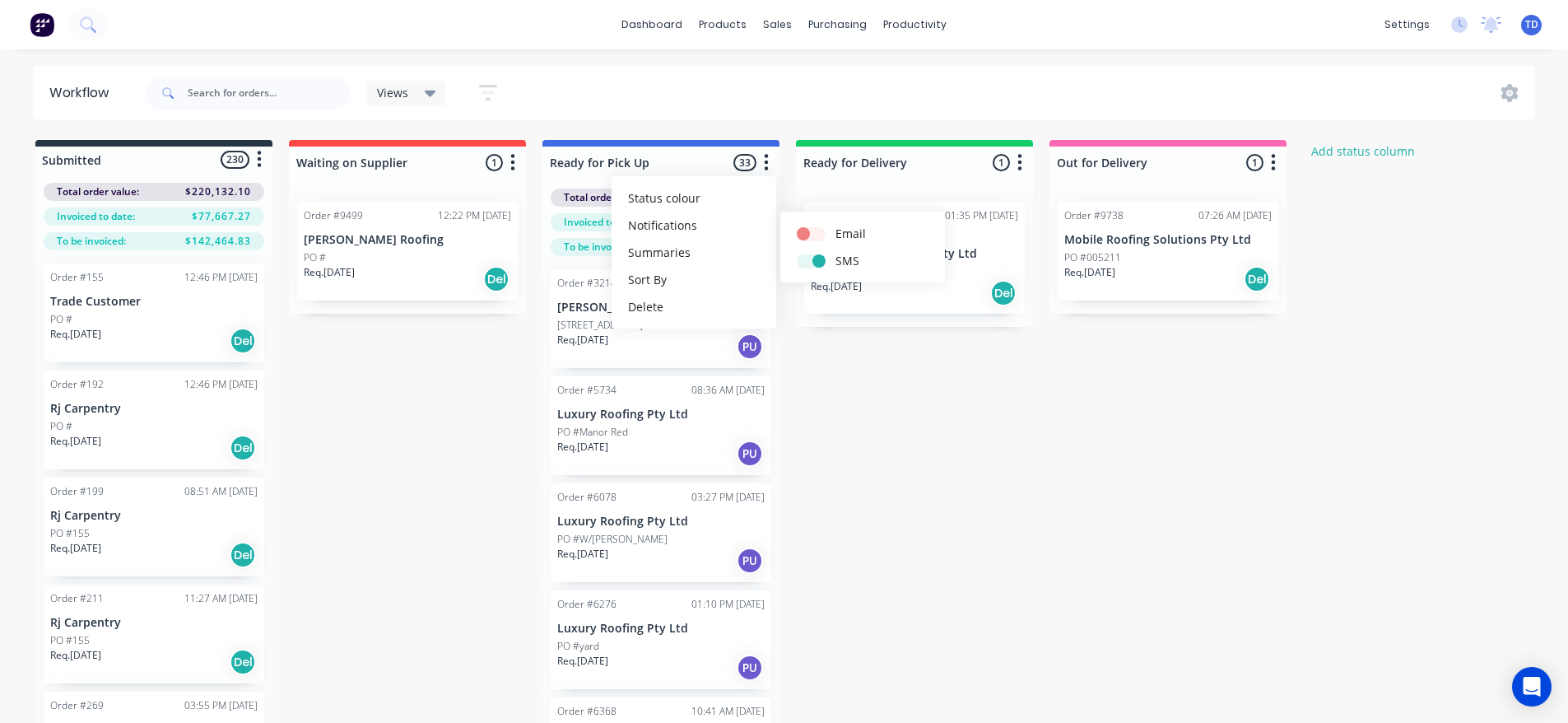
click at [828, 380] on div "Submitted 230 Status colour #273444 hex #273444 Save Cancel Summaries Total ord…" at bounding box center [883, 460] width 1790 height 642
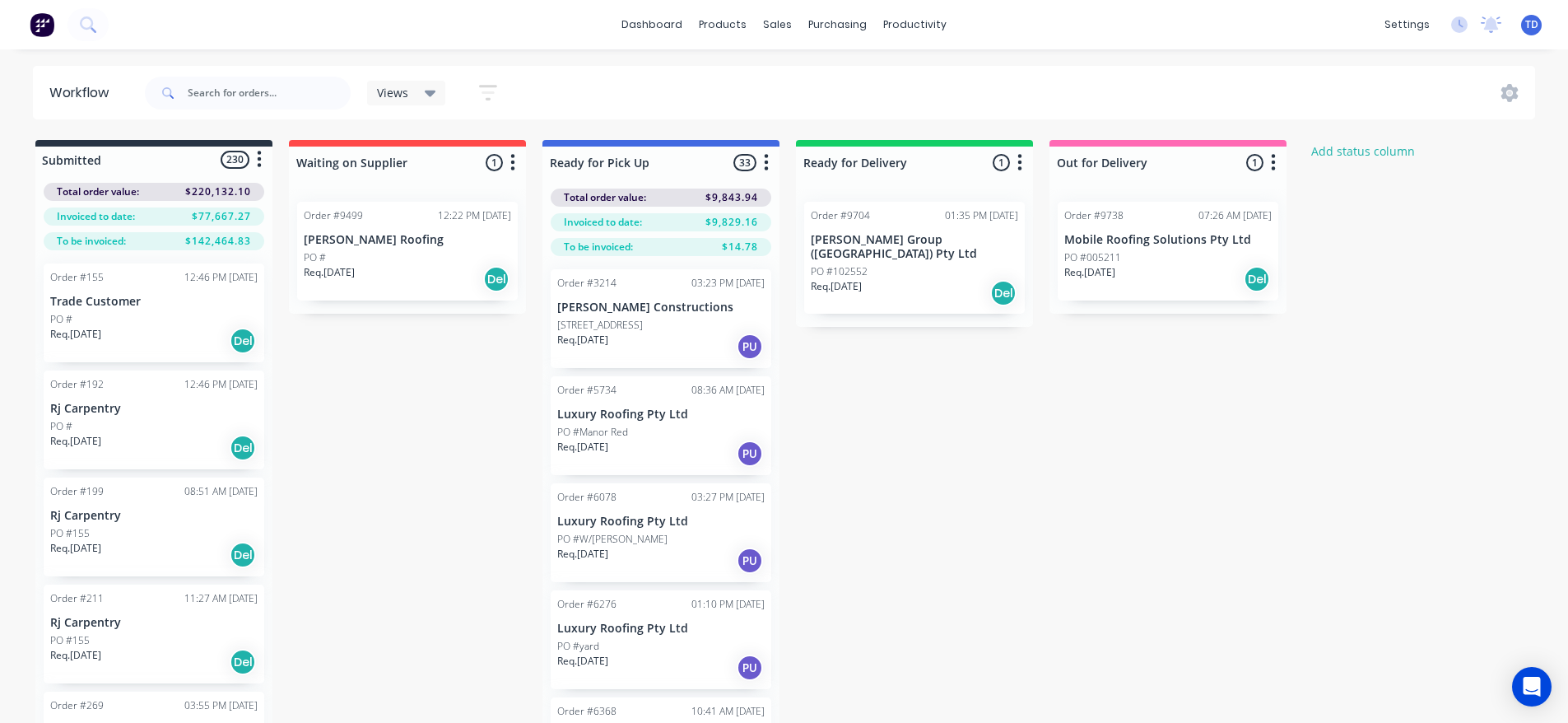
click at [630, 316] on div "Order #3214 03:23 PM [DATE] [PERSON_NAME] Constructions [GEOGRAPHIC_DATA] [DATE…" at bounding box center [661, 318] width 220 height 99
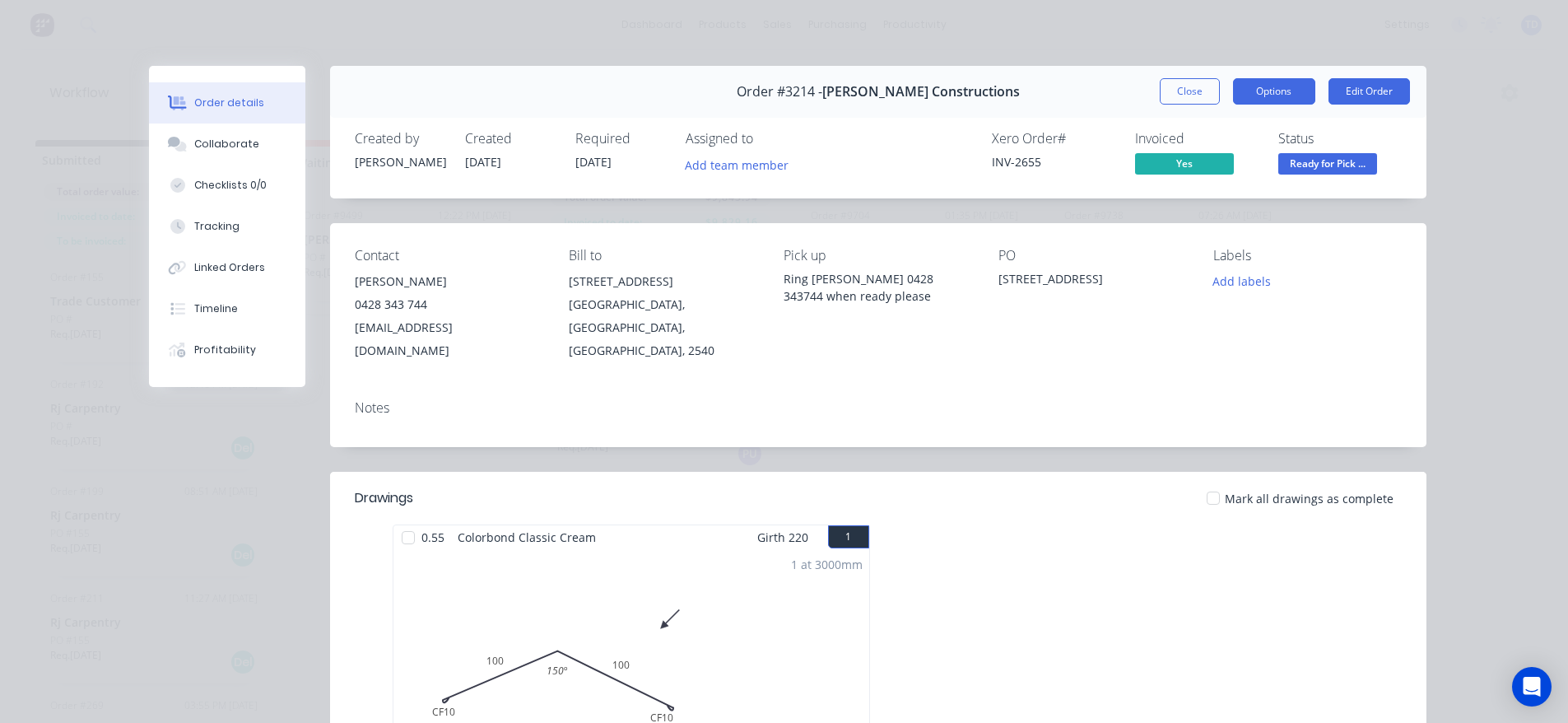
click at [1280, 97] on button "Options" at bounding box center [1274, 91] width 82 height 26
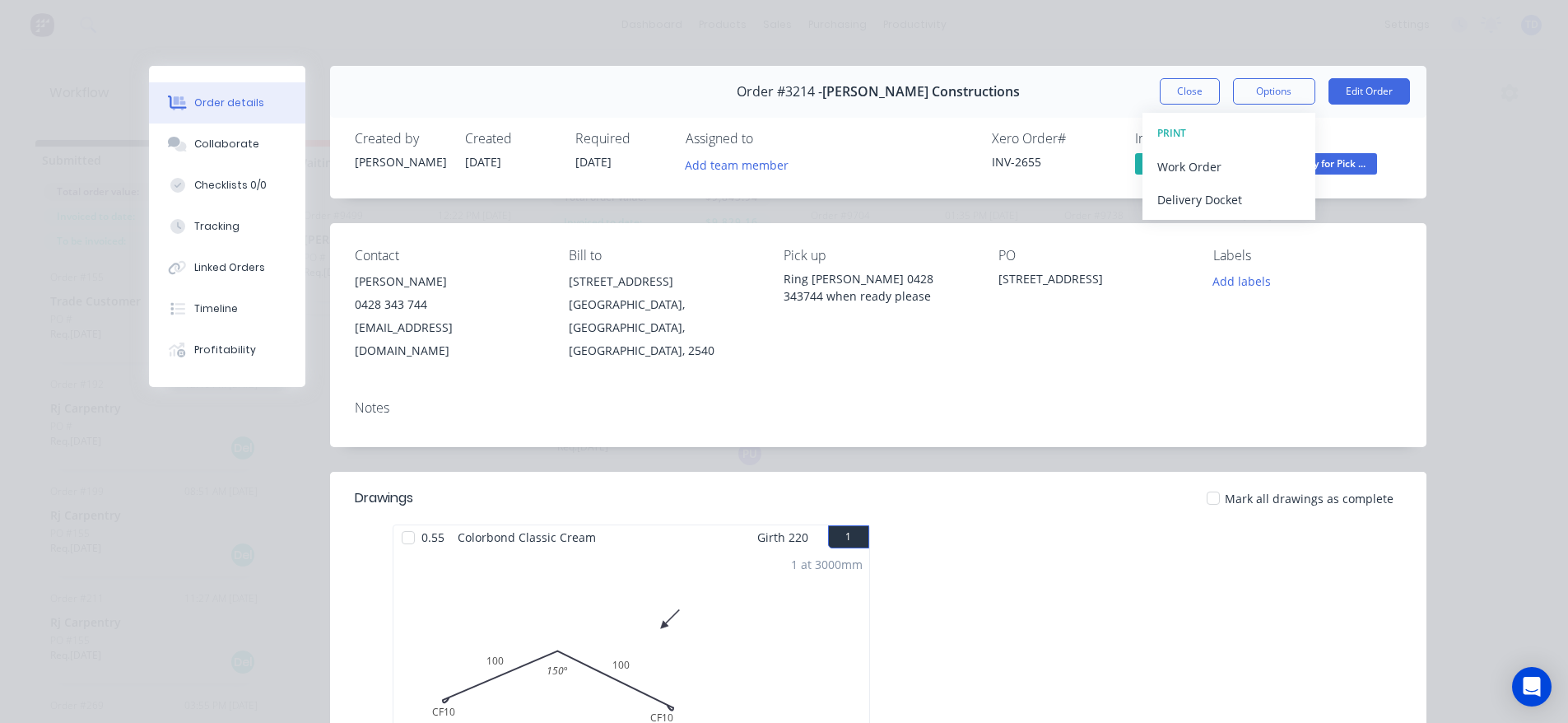
click at [1467, 182] on div "Order details Collaborate Checklists 0/0 Tracking Linked Orders Timeline Profit…" at bounding box center [784, 361] width 1568 height 723
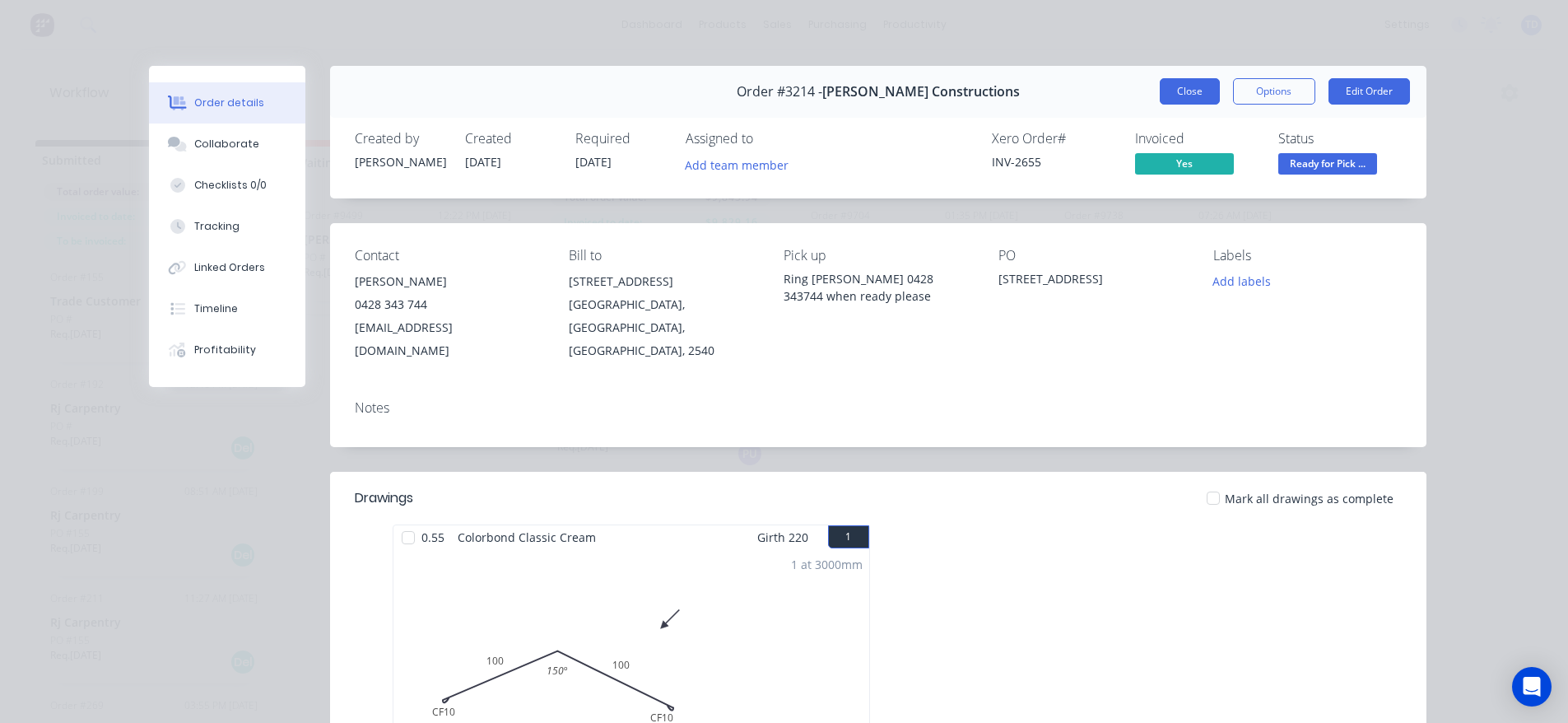
click at [1170, 93] on button "Close" at bounding box center [1189, 91] width 60 height 26
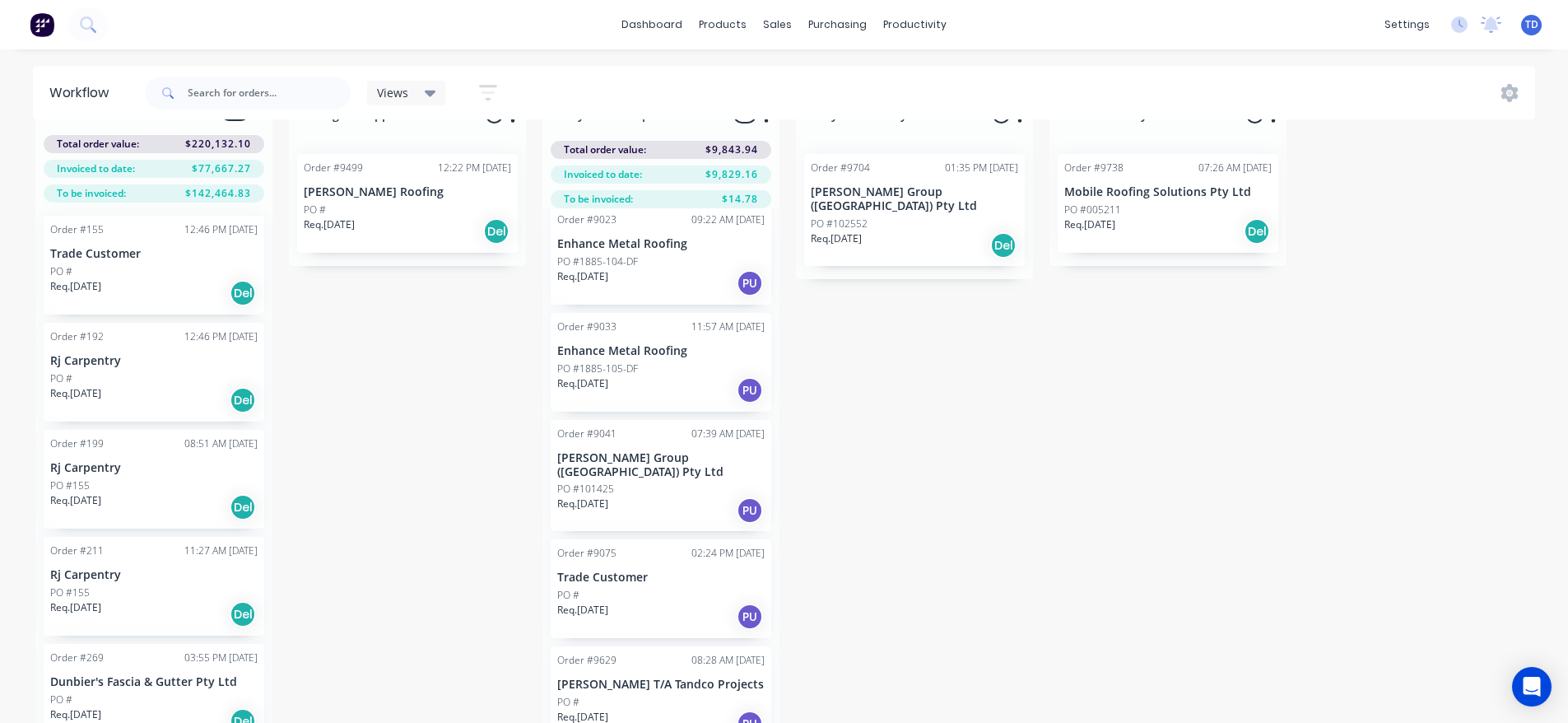
scroll to position [70, 0]
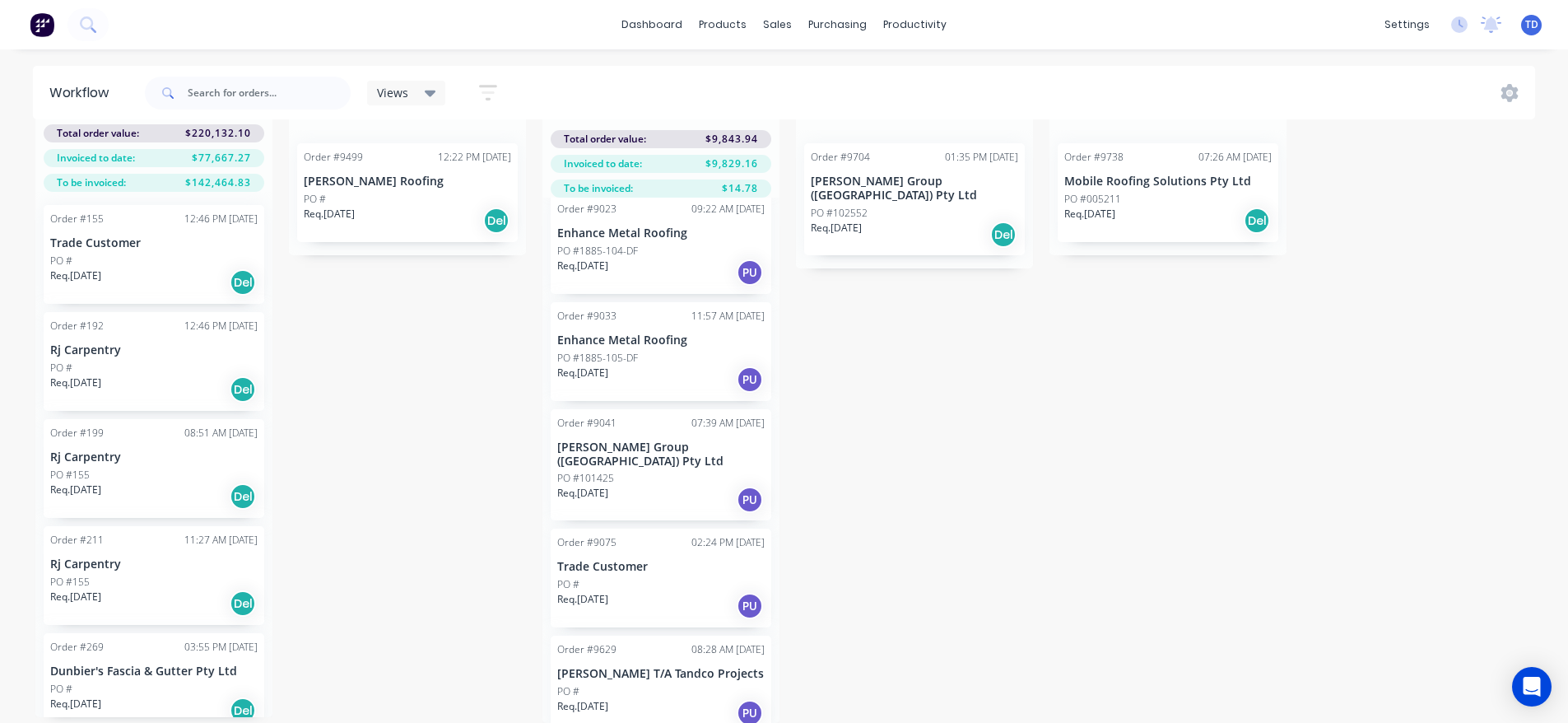
click at [746, 264] on div "PU" at bounding box center [750, 272] width 26 height 26
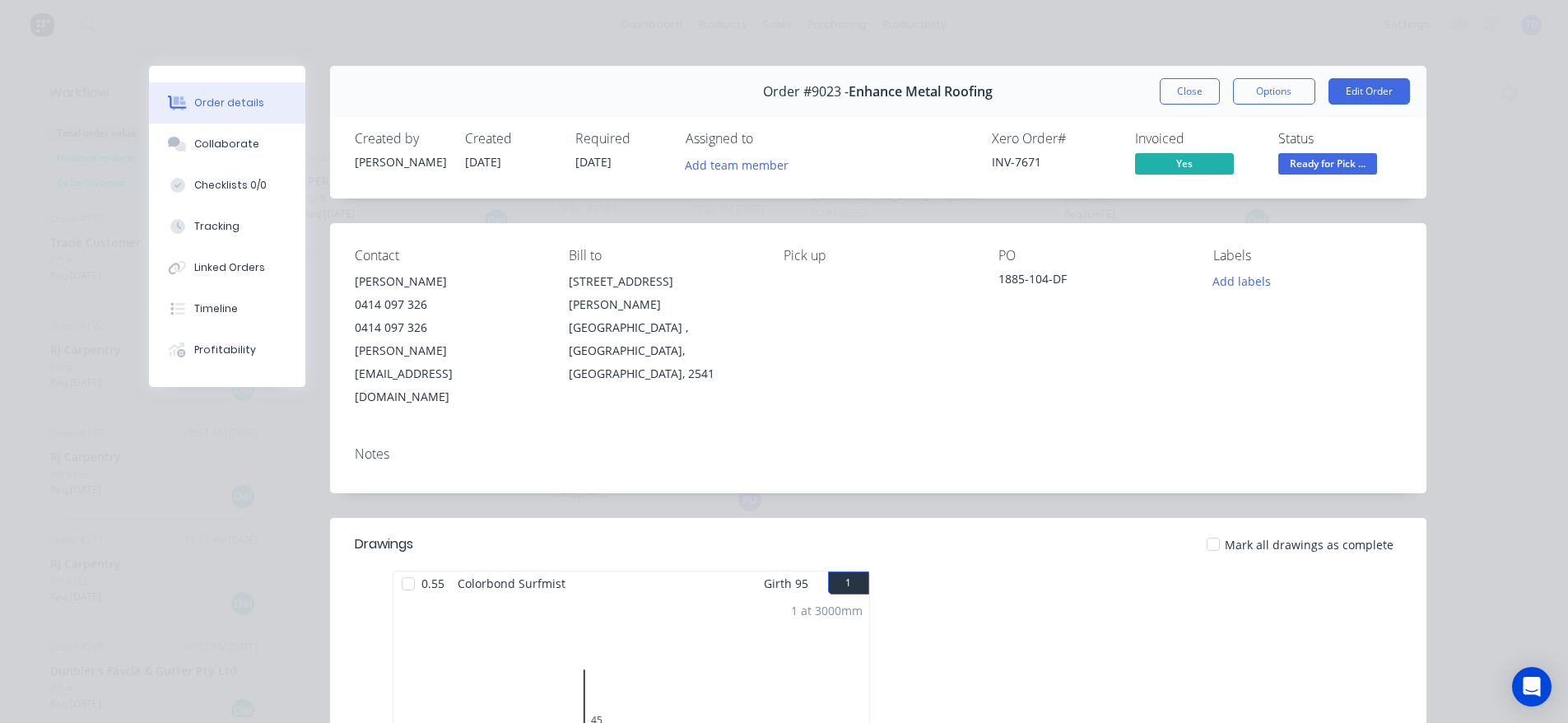
click at [1180, 94] on button "Close" at bounding box center [1189, 91] width 60 height 26
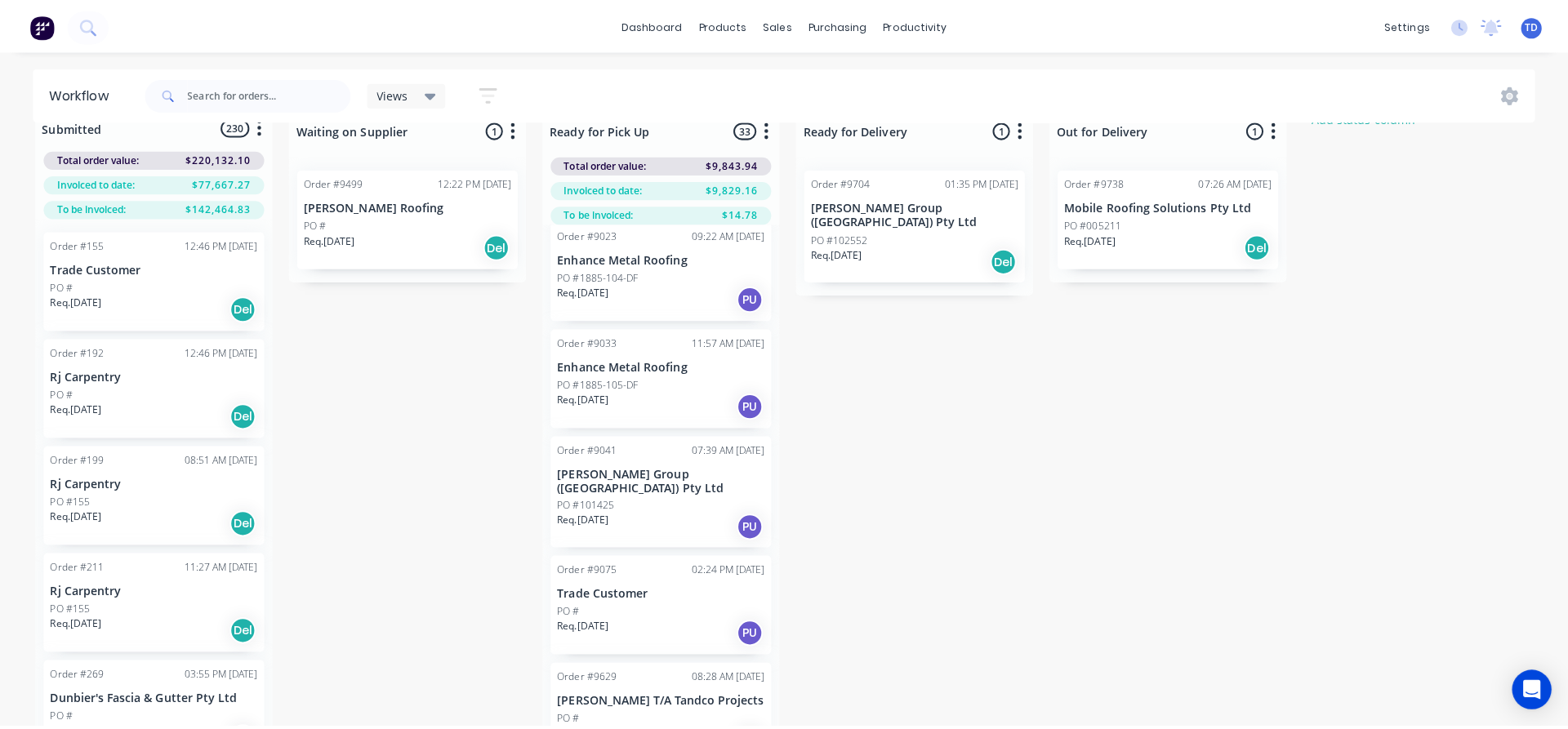
scroll to position [0, 0]
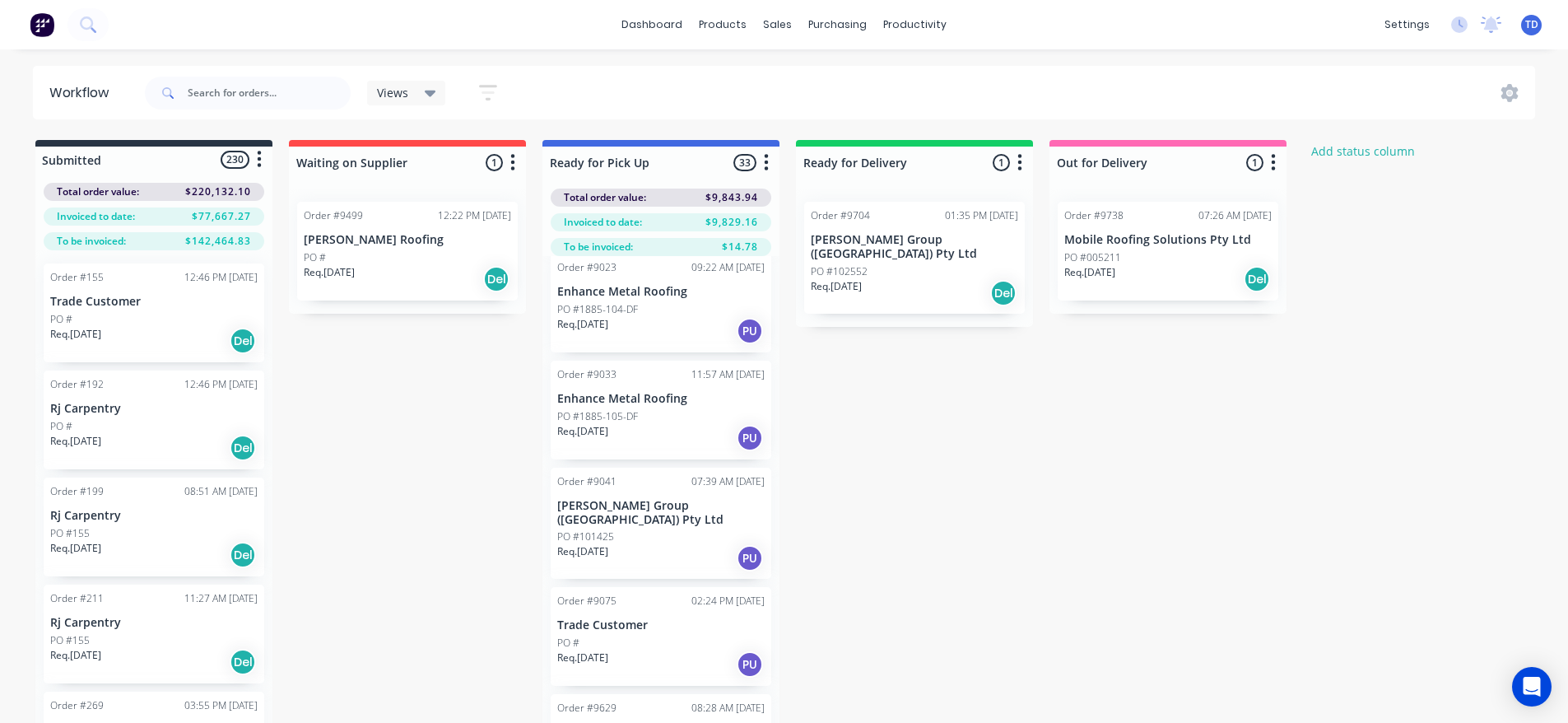
click at [432, 93] on icon at bounding box center [430, 93] width 11 height 6
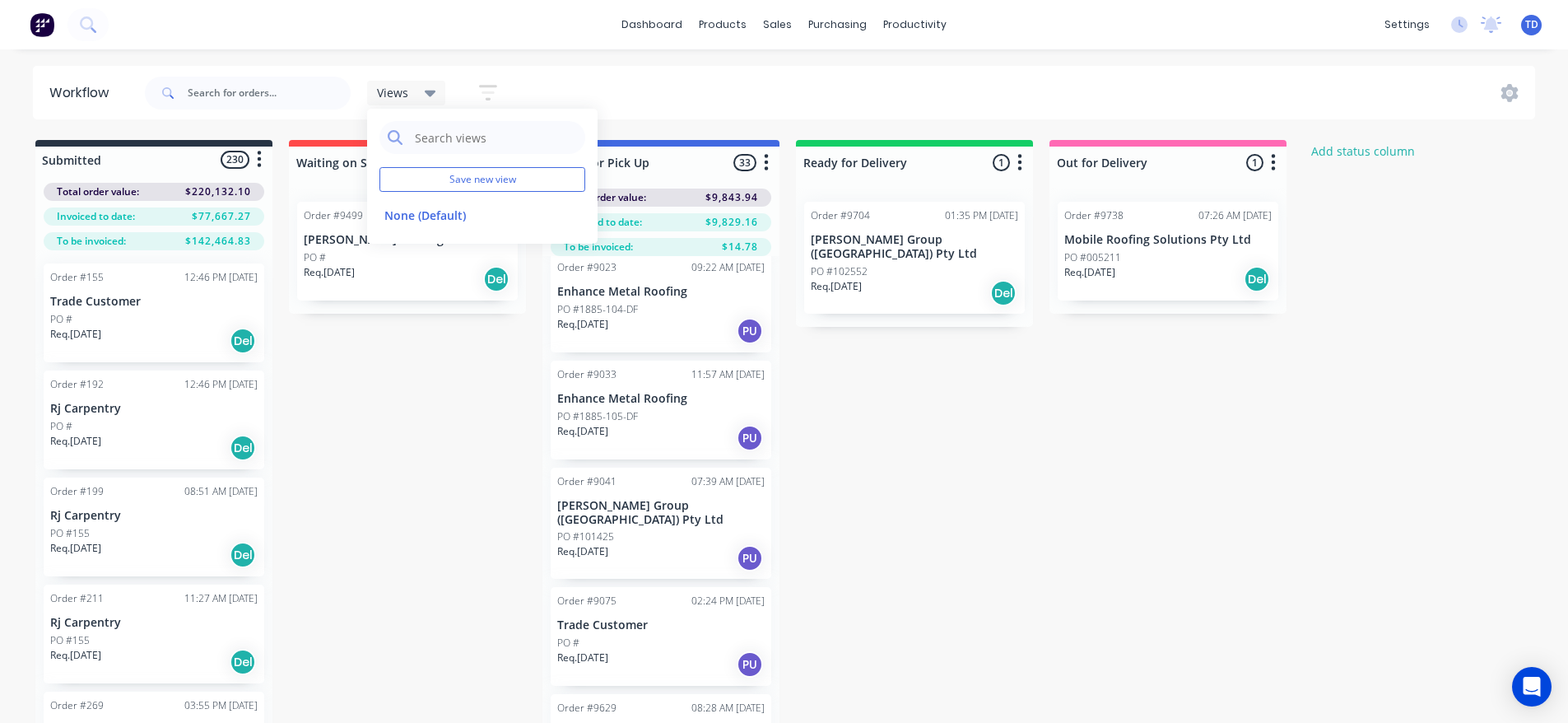
click at [432, 93] on icon at bounding box center [430, 93] width 11 height 6
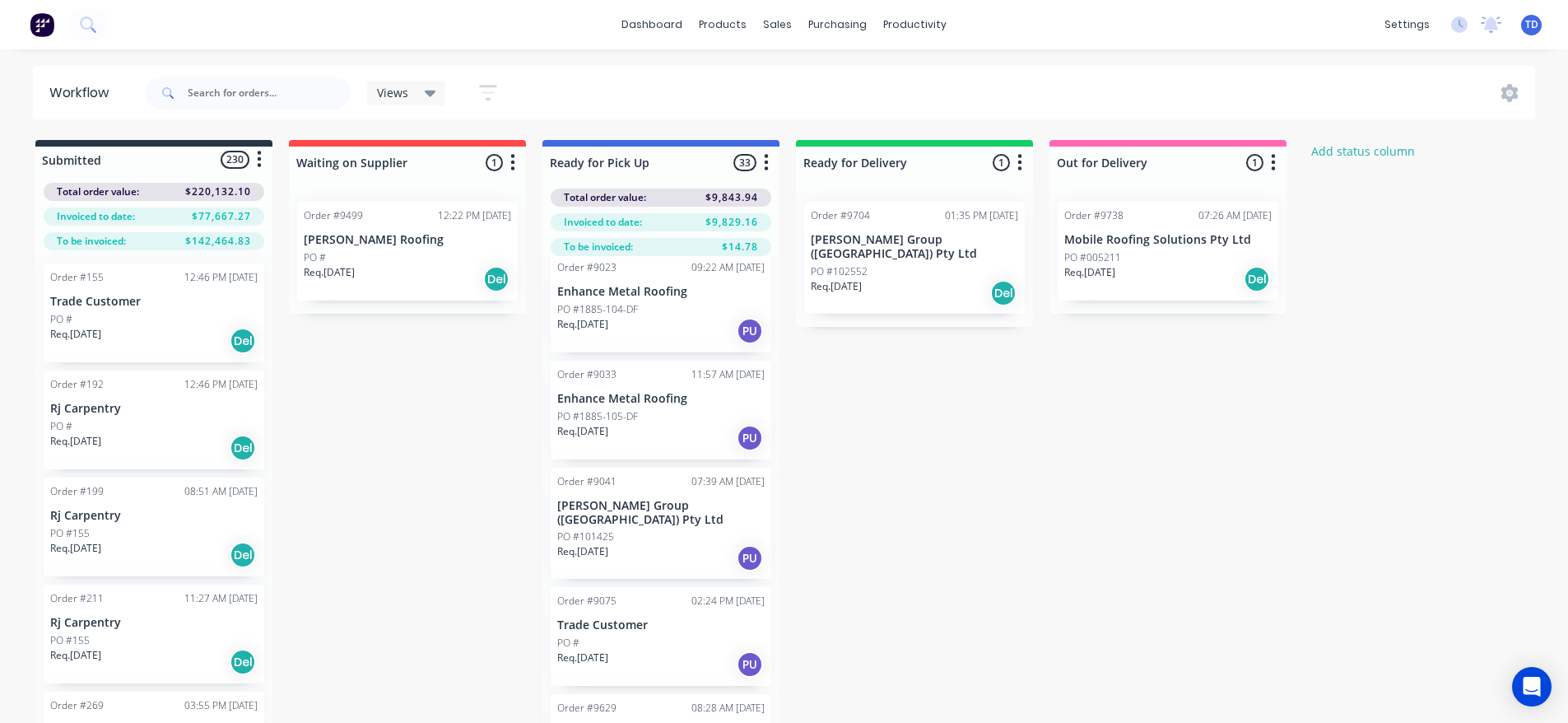
click at [486, 93] on icon "button" at bounding box center [488, 93] width 13 height 3
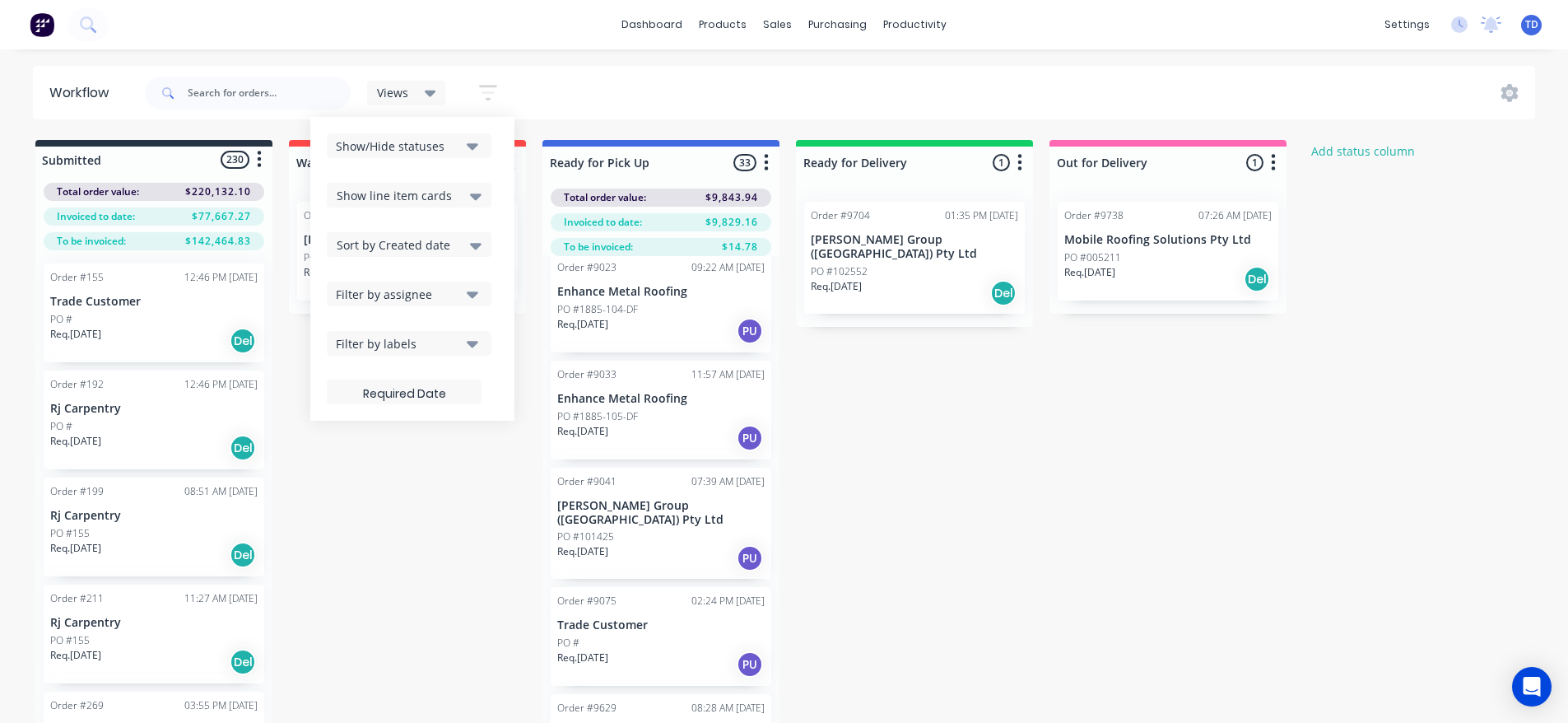
click at [466, 147] on button "Show/Hide statuses" at bounding box center [409, 145] width 165 height 25
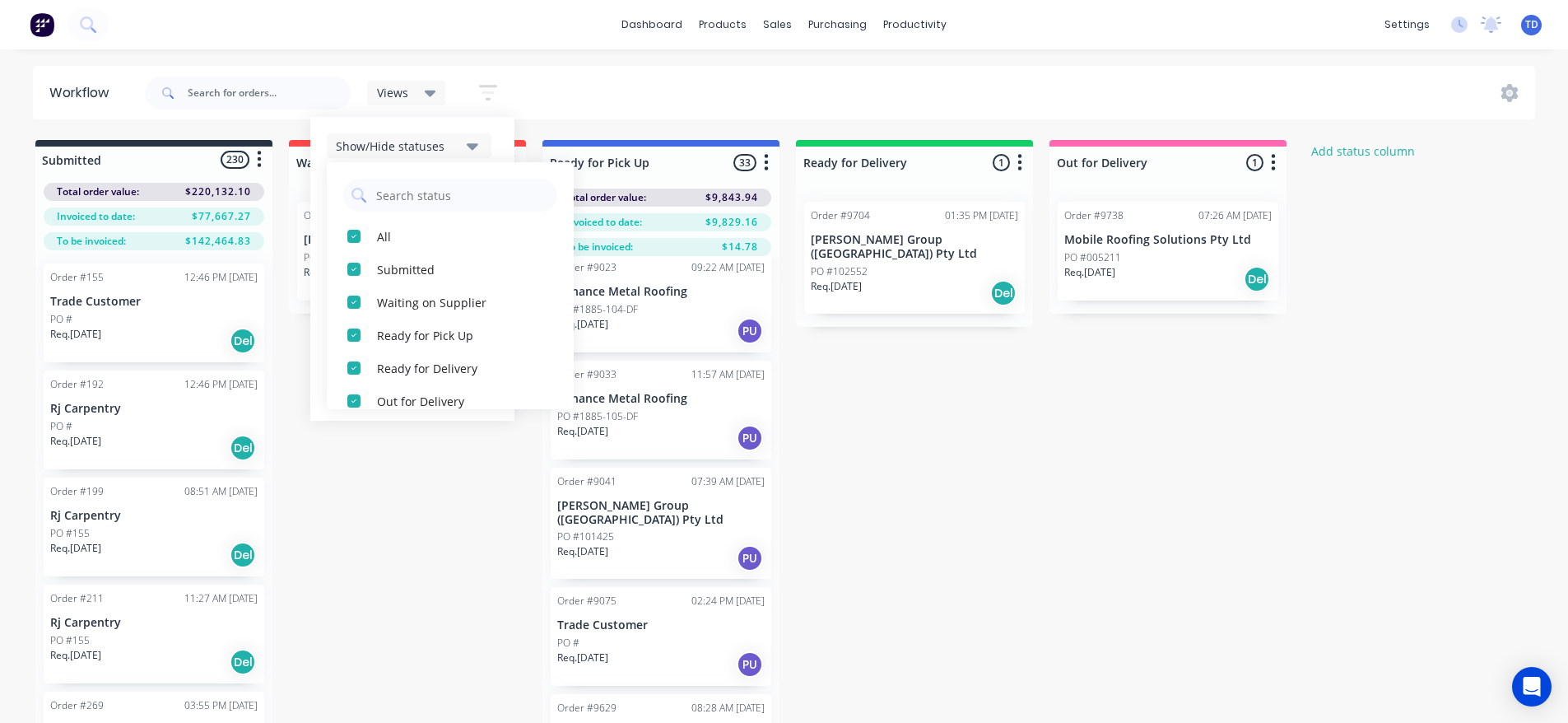
click at [466, 147] on button "Show/Hide statuses" at bounding box center [409, 145] width 165 height 25
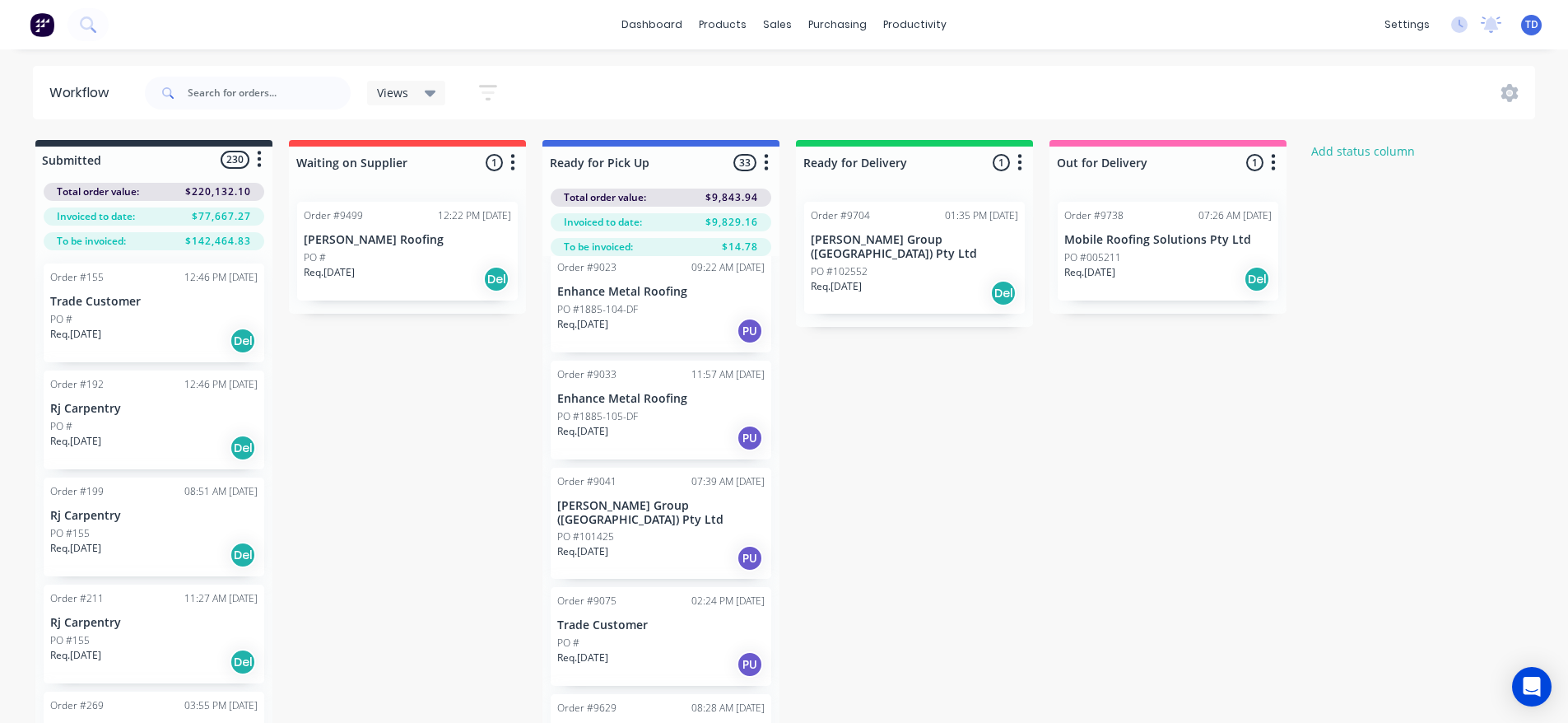
click at [621, 96] on div "Views Save new view None (Default) edit Show/Hide statuses Show line item cards…" at bounding box center [839, 93] width 1394 height 49
click at [1019, 163] on icon "button" at bounding box center [1020, 162] width 4 height 17
click at [947, 220] on button "Notifications" at bounding box center [948, 225] width 165 height 27
click at [1027, 384] on div "Submitted 230 Status colour #273444 hex #273444 Save Cancel Summaries Total ord…" at bounding box center [883, 460] width 1790 height 642
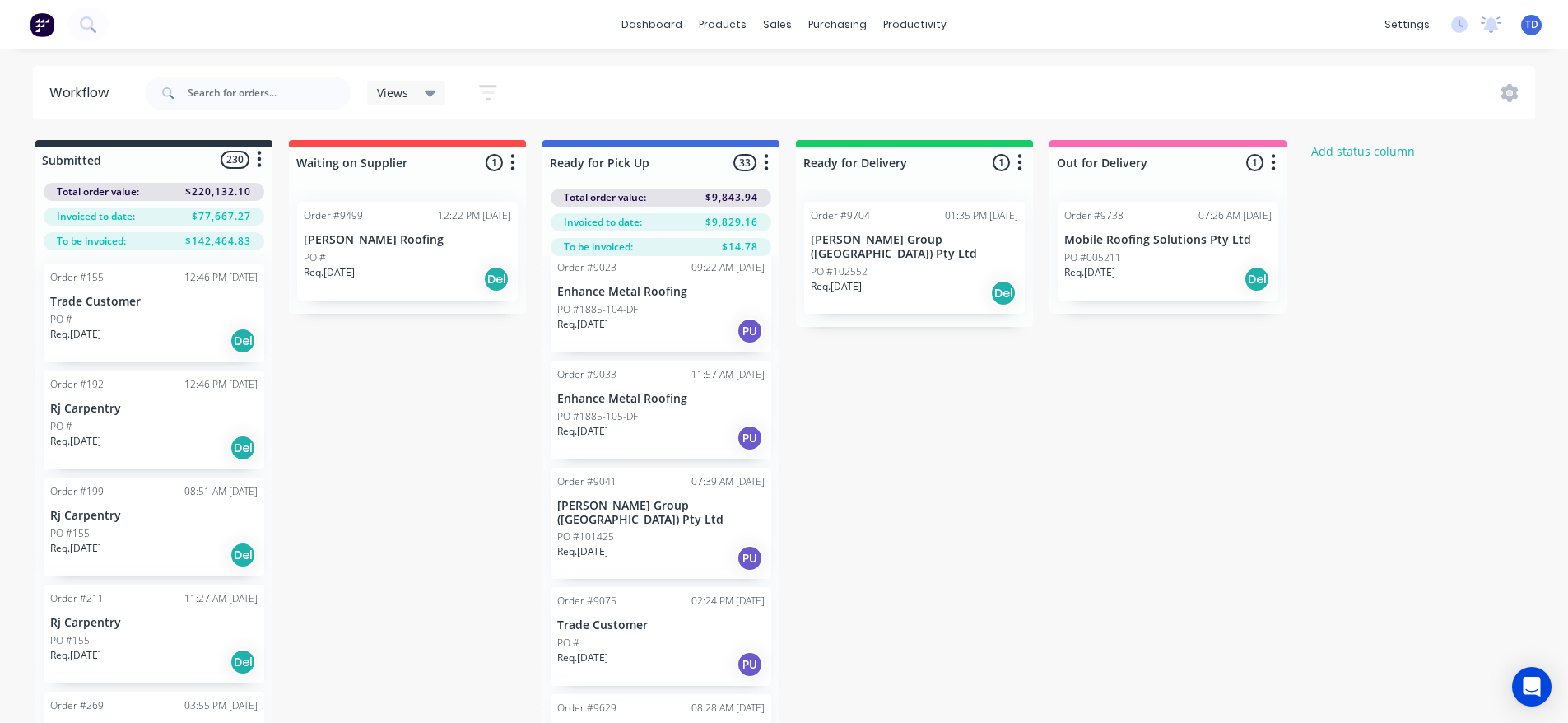
click at [1274, 159] on icon "button" at bounding box center [1273, 162] width 5 height 20
click at [1225, 222] on button "Notifications" at bounding box center [1201, 225] width 165 height 27
click at [1184, 368] on div "Submitted 230 Status colour #273444 hex #273444 Save Cancel Summaries Total ord…" at bounding box center [883, 460] width 1790 height 642
click at [515, 164] on icon "button" at bounding box center [512, 162] width 5 height 20
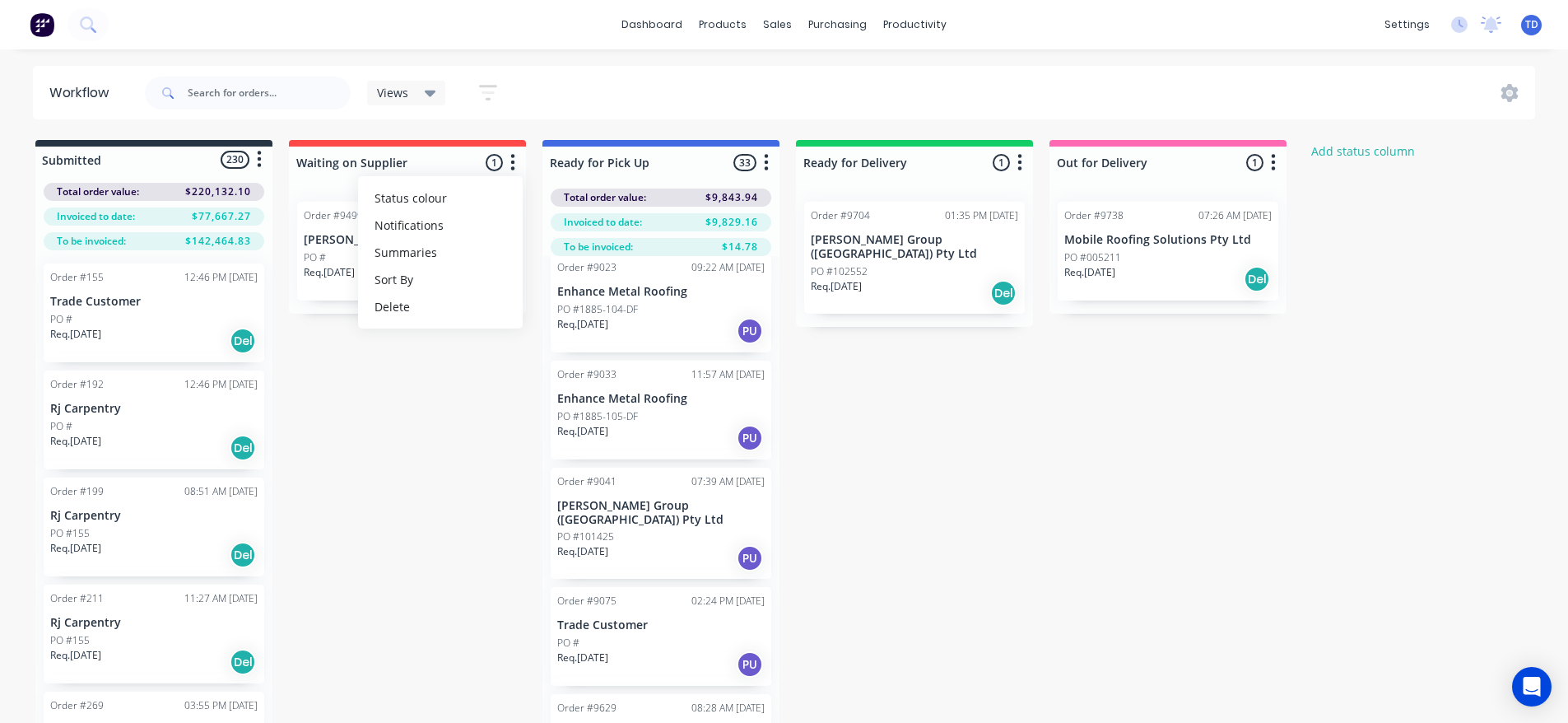
click at [515, 164] on icon "button" at bounding box center [512, 162] width 5 height 20
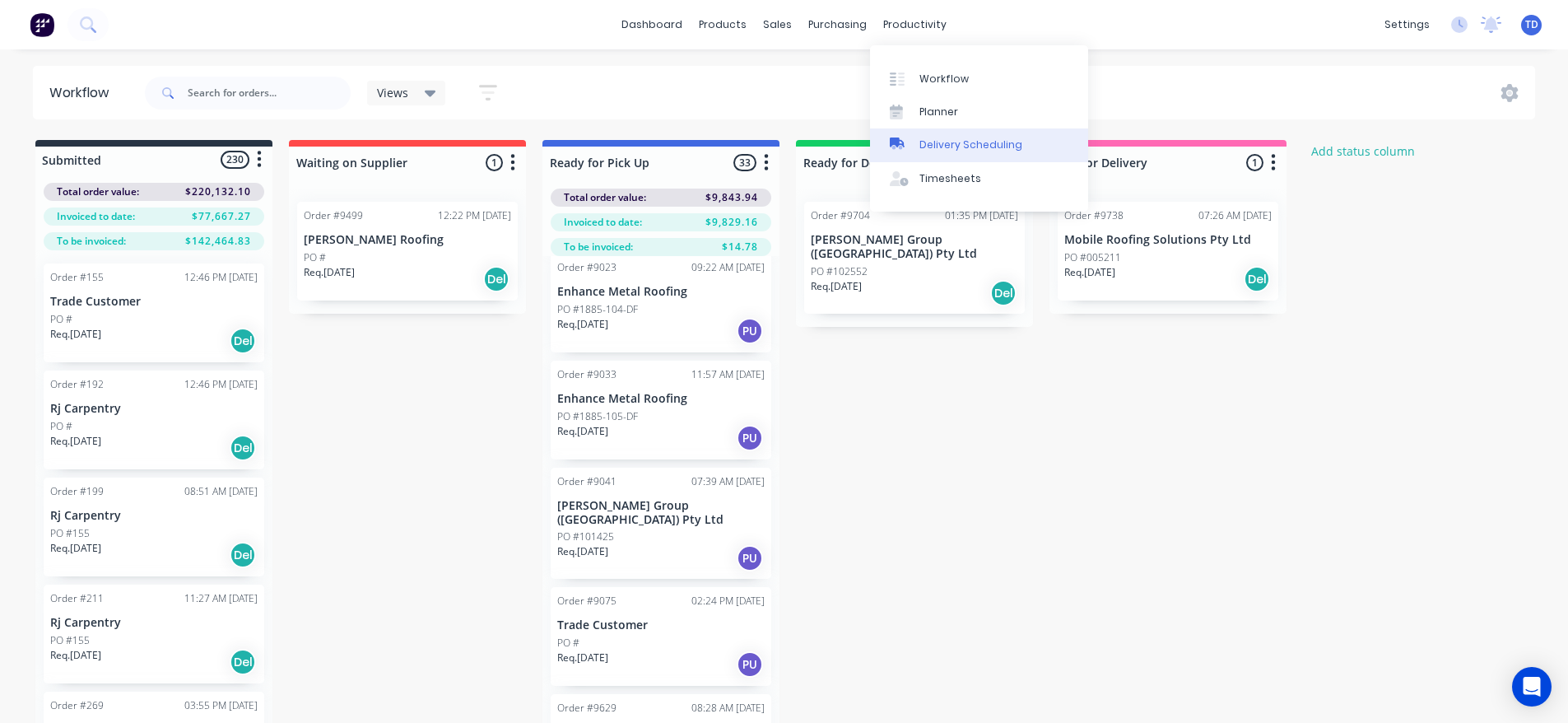
click at [907, 139] on div at bounding box center [902, 144] width 25 height 15
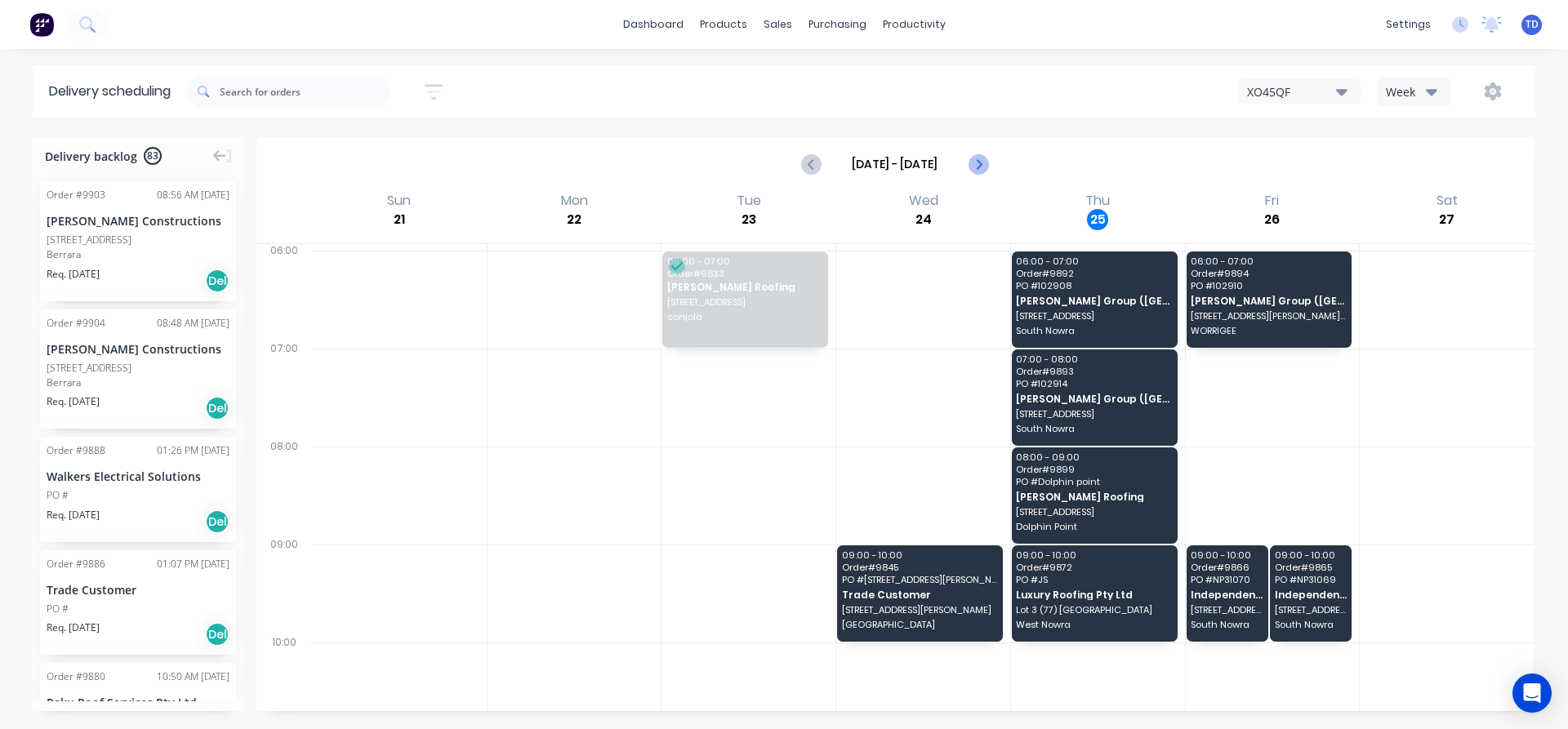
click at [976, 166] on icon "Next page" at bounding box center [977, 163] width 19 height 19
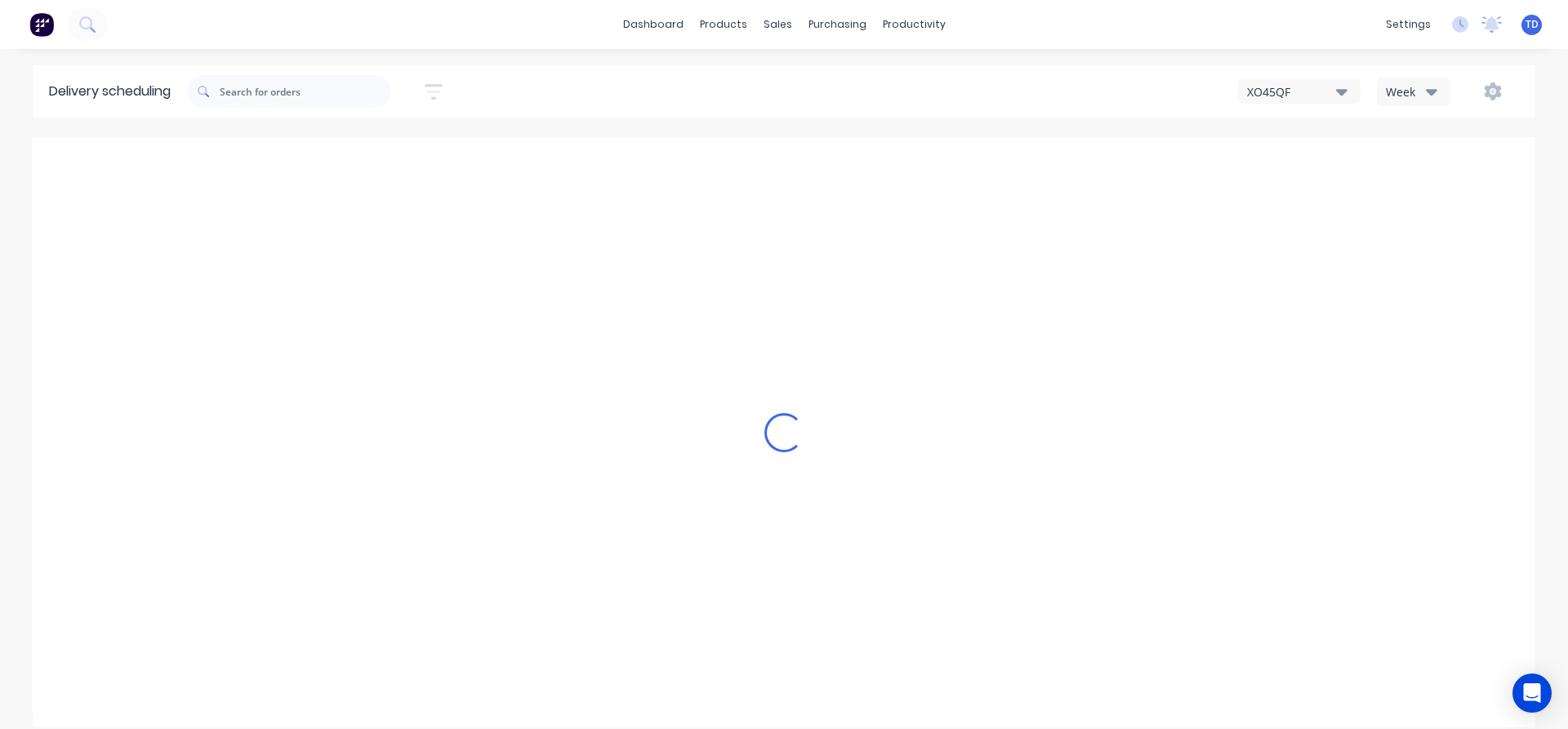
type input "[DATE] - [DATE]"
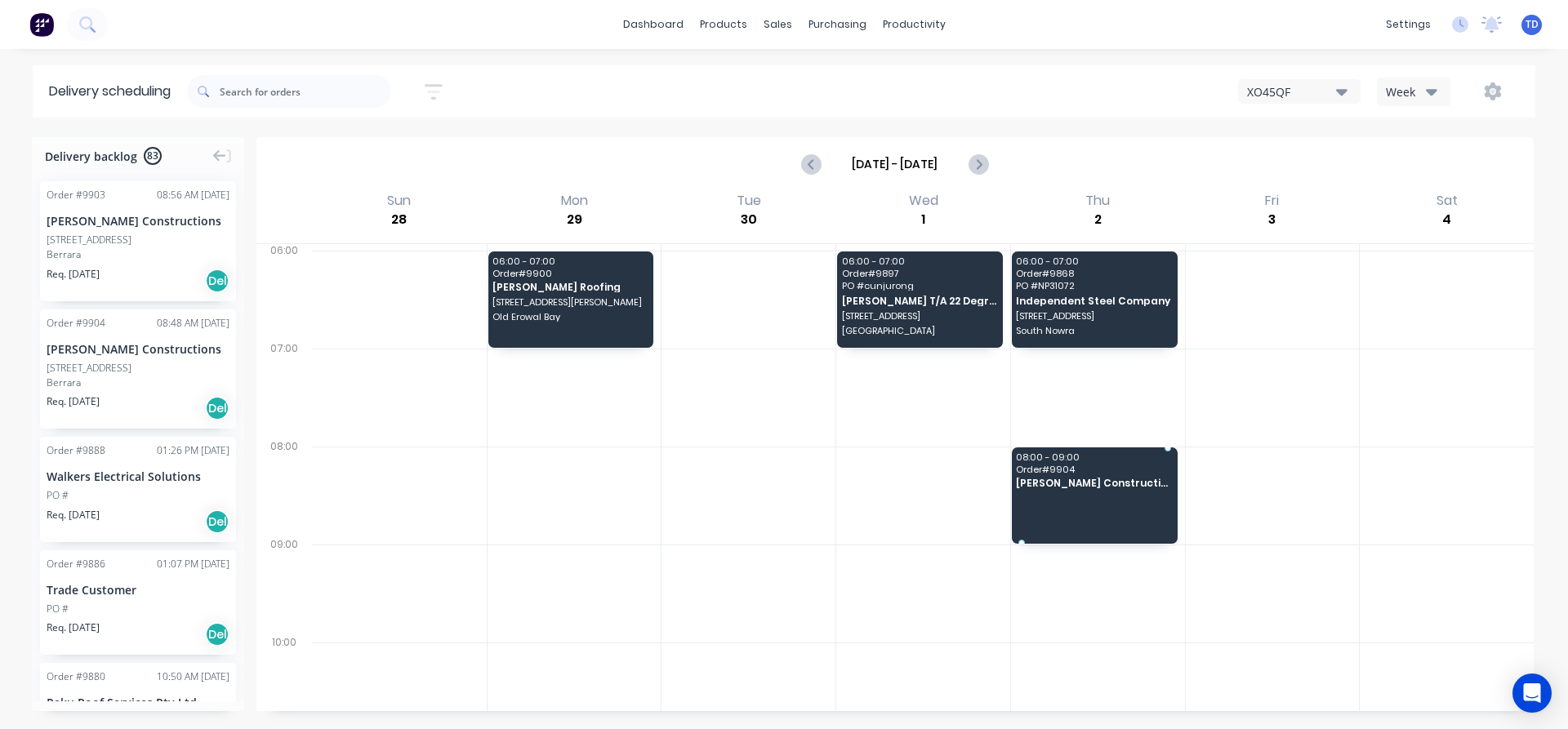
drag, startPoint x: 94, startPoint y: 379, endPoint x: 1075, endPoint y: 492, distance: 987.5
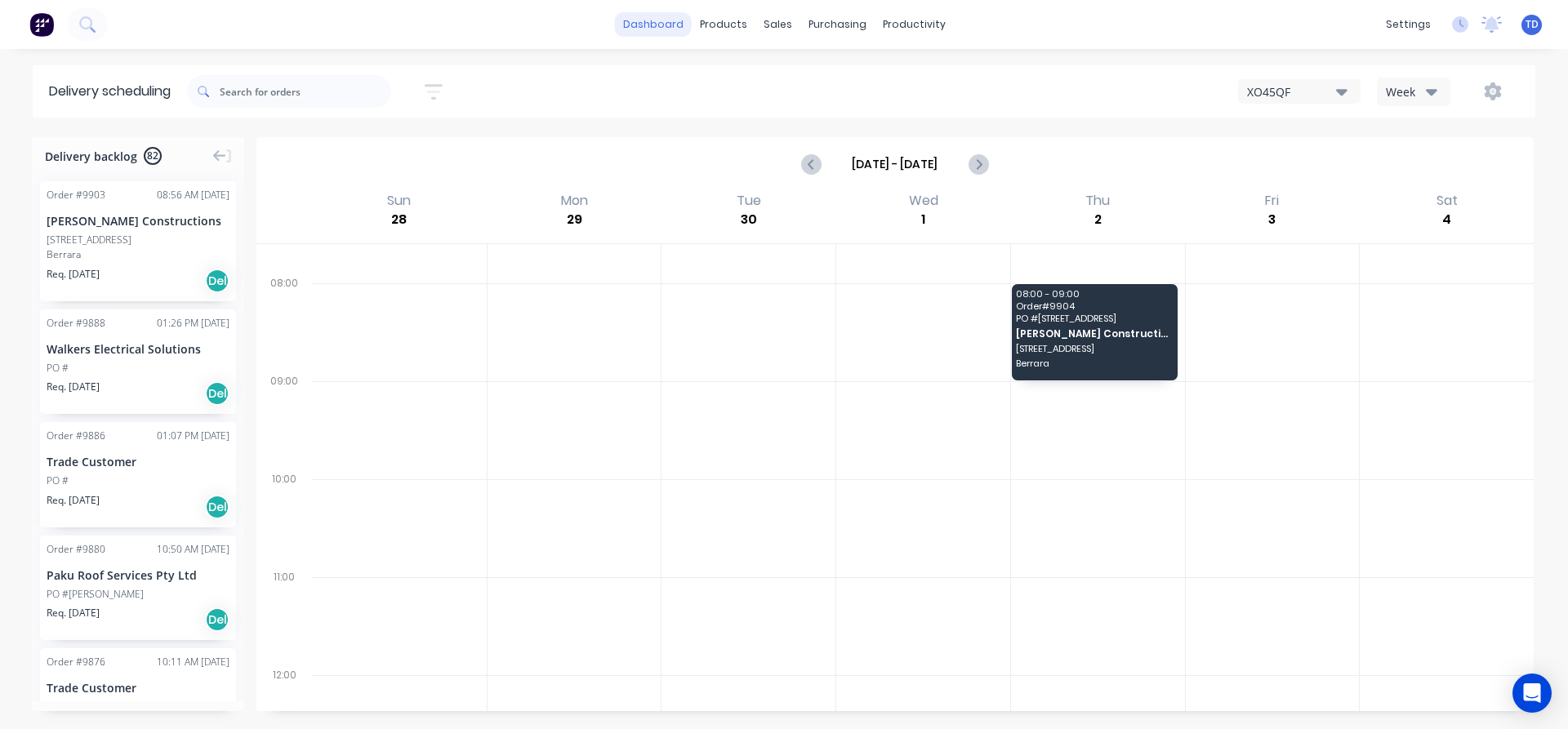
click at [668, 26] on link "dashboard" at bounding box center [654, 24] width 77 height 25
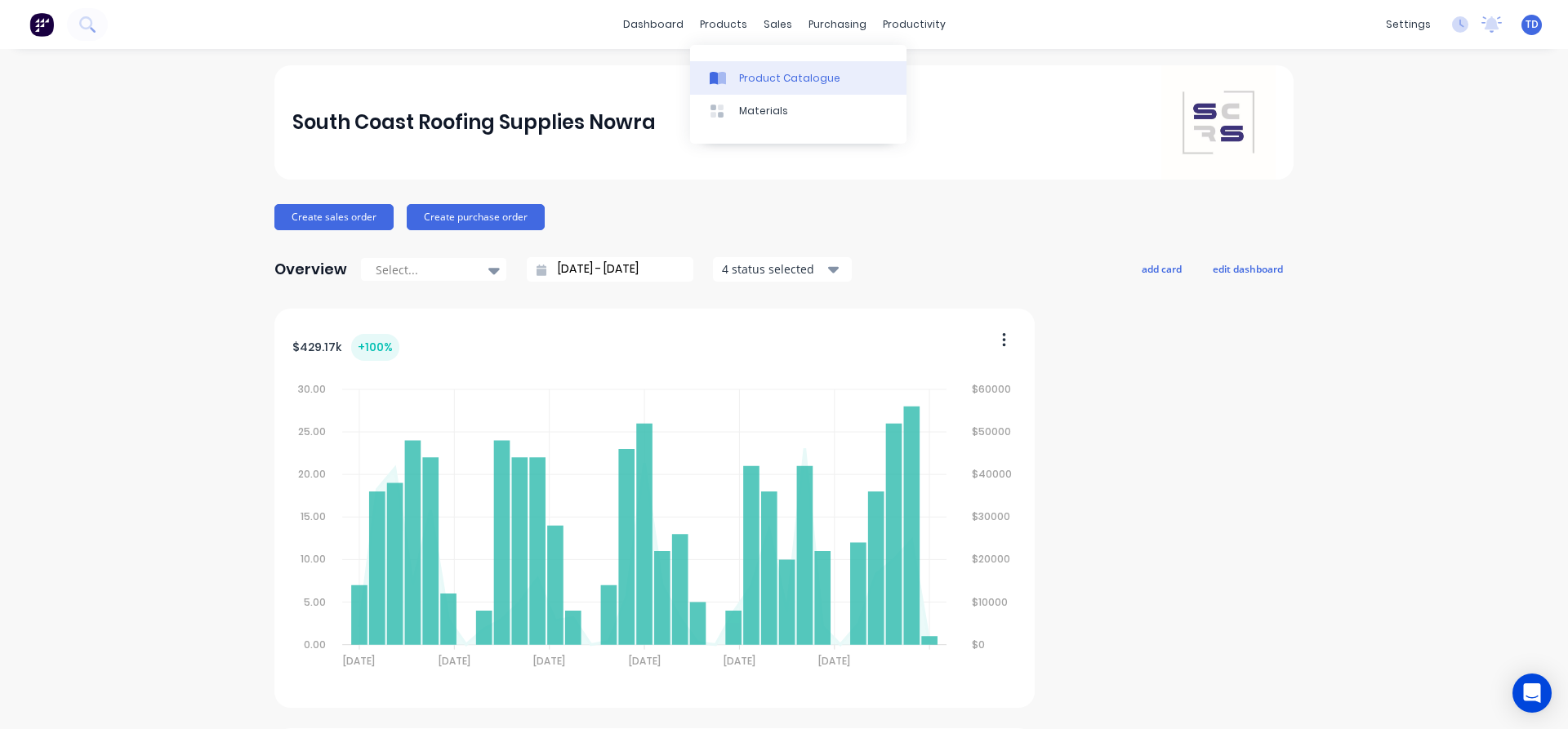
click at [754, 81] on div "Product Catalogue" at bounding box center [790, 78] width 101 height 15
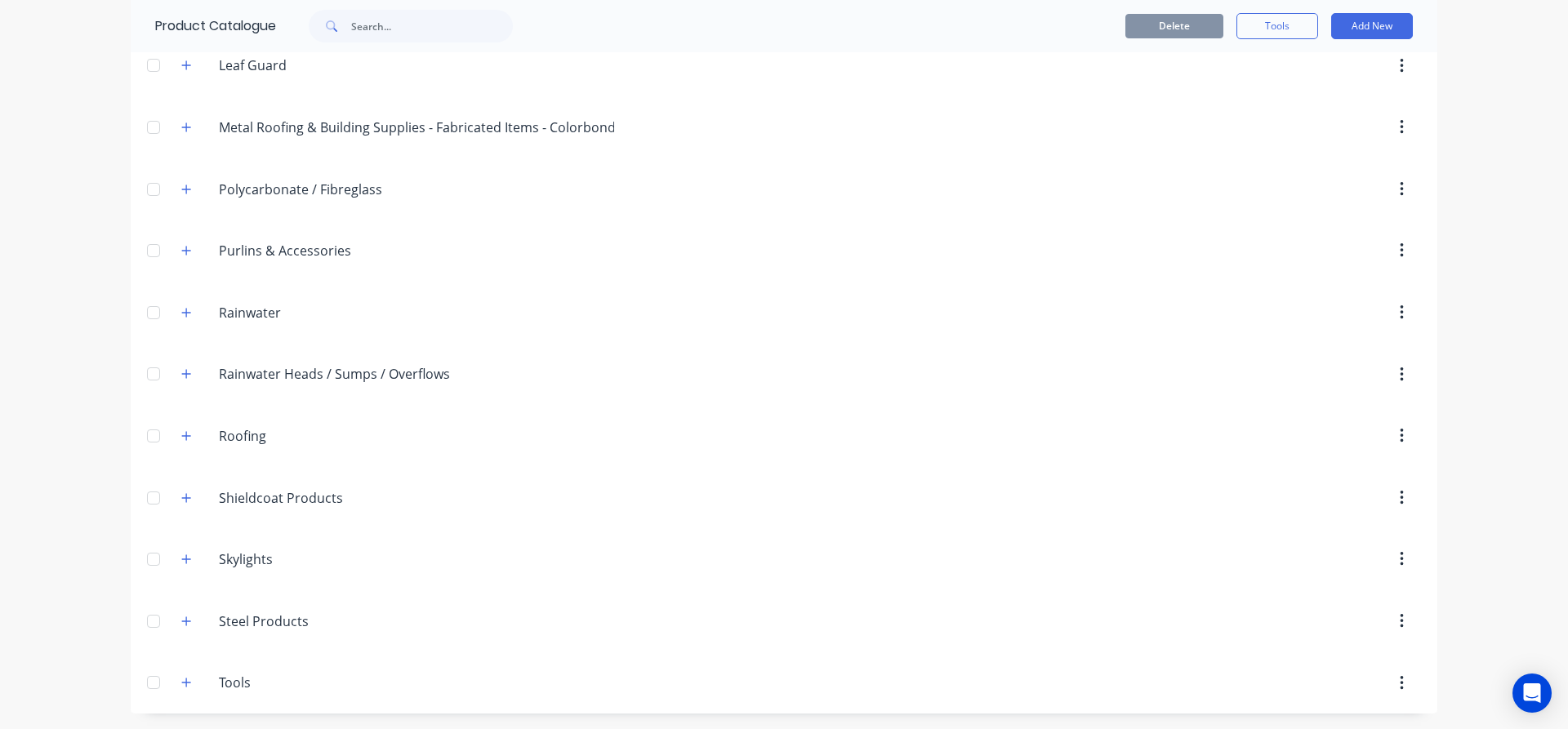
scroll to position [560, 0]
click at [181, 189] on icon "button" at bounding box center [186, 188] width 10 height 11
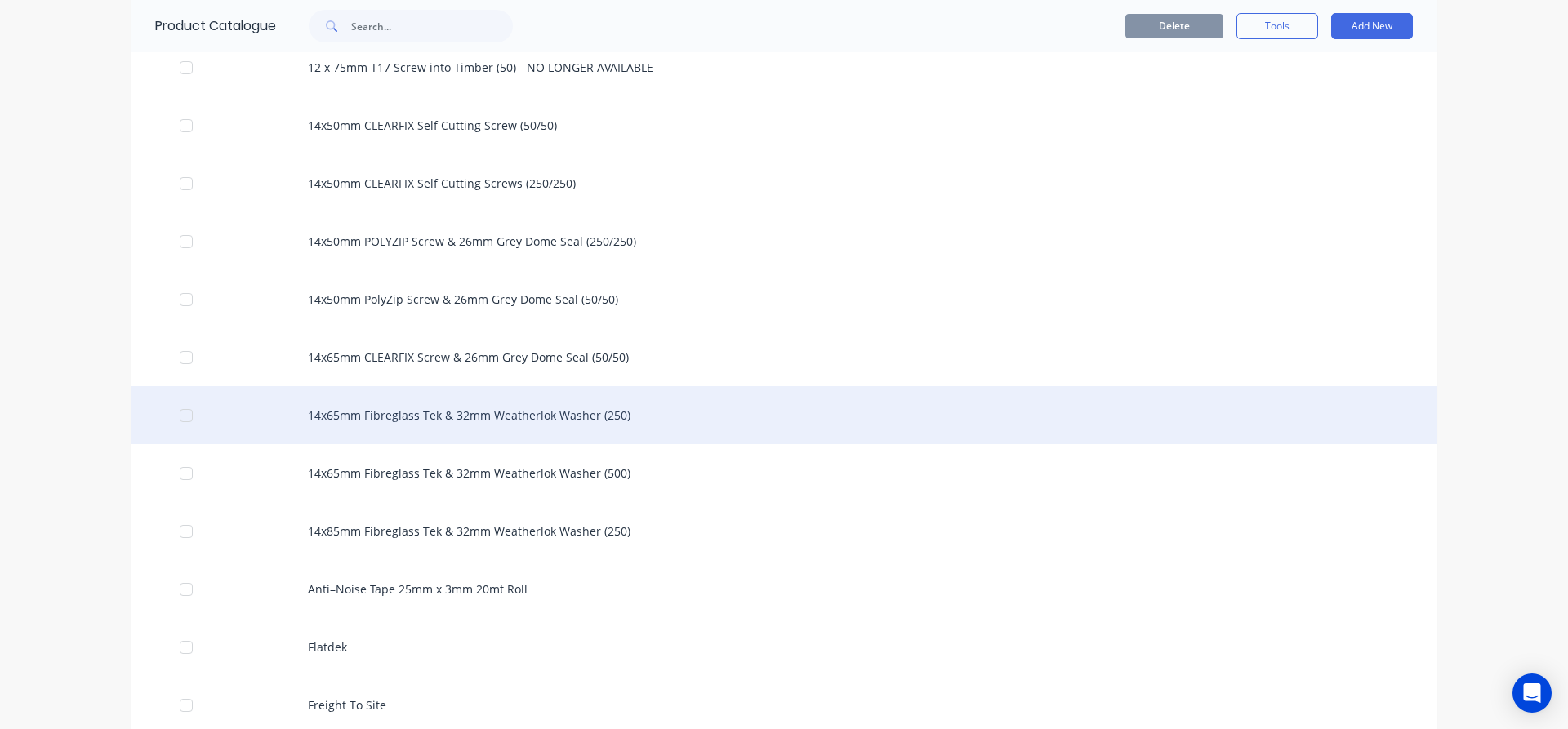
scroll to position [723, 0]
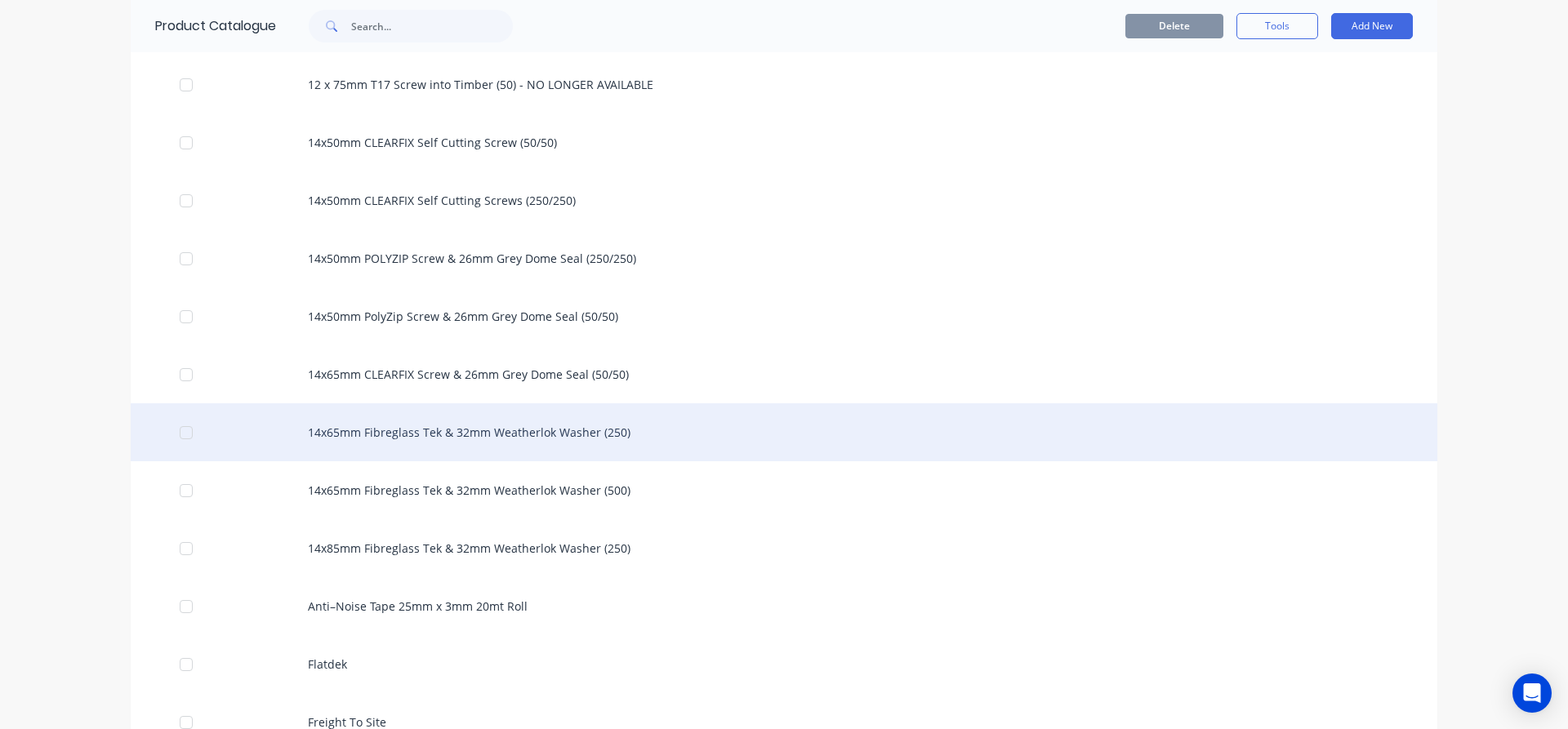
click at [540, 431] on div "14x65mm Fibreglass Tek & 32mm Weatherlok Washer (250)" at bounding box center [784, 432] width 1307 height 58
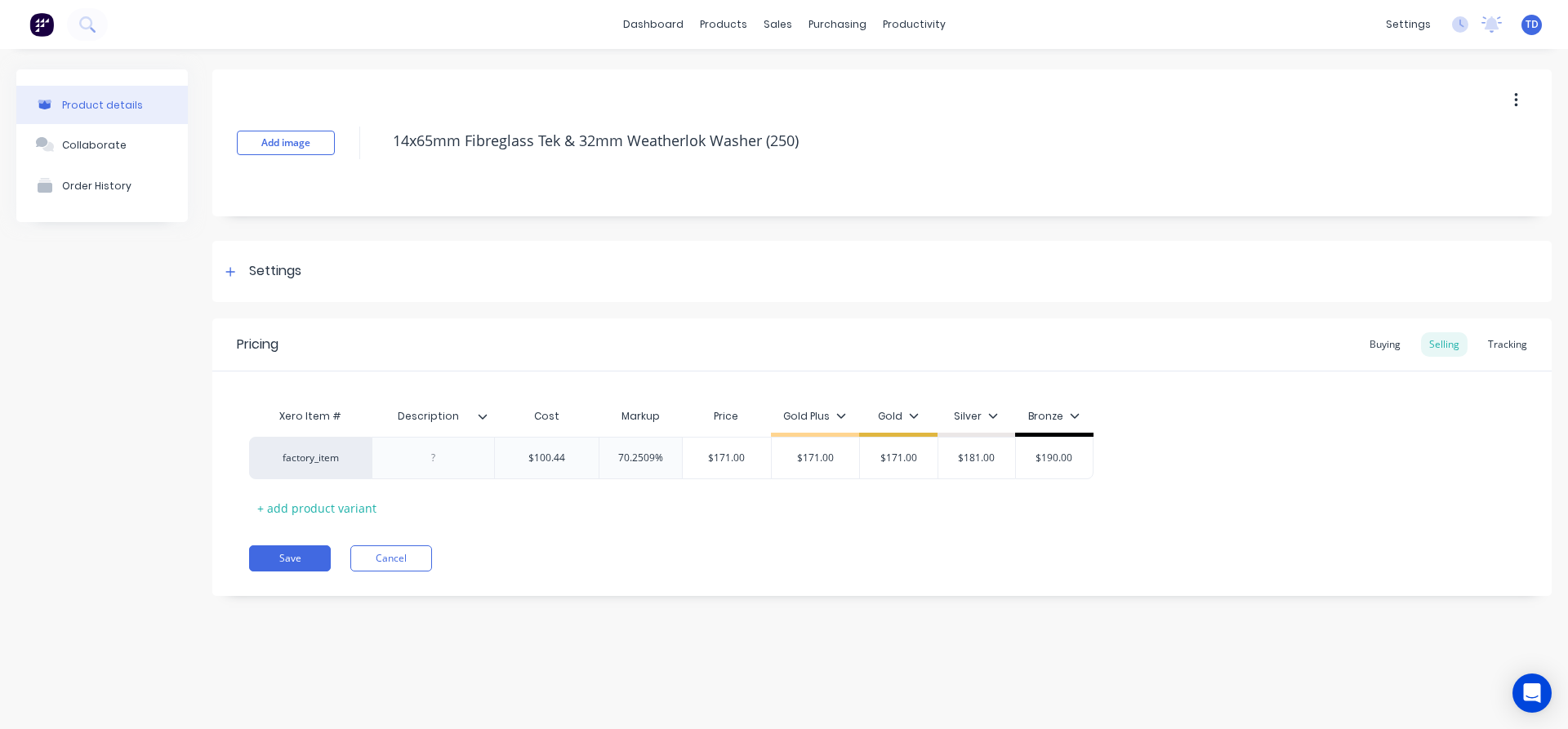
type textarea "x"
click at [829, 78] on div "Sales Orders" at bounding box center [838, 78] width 67 height 15
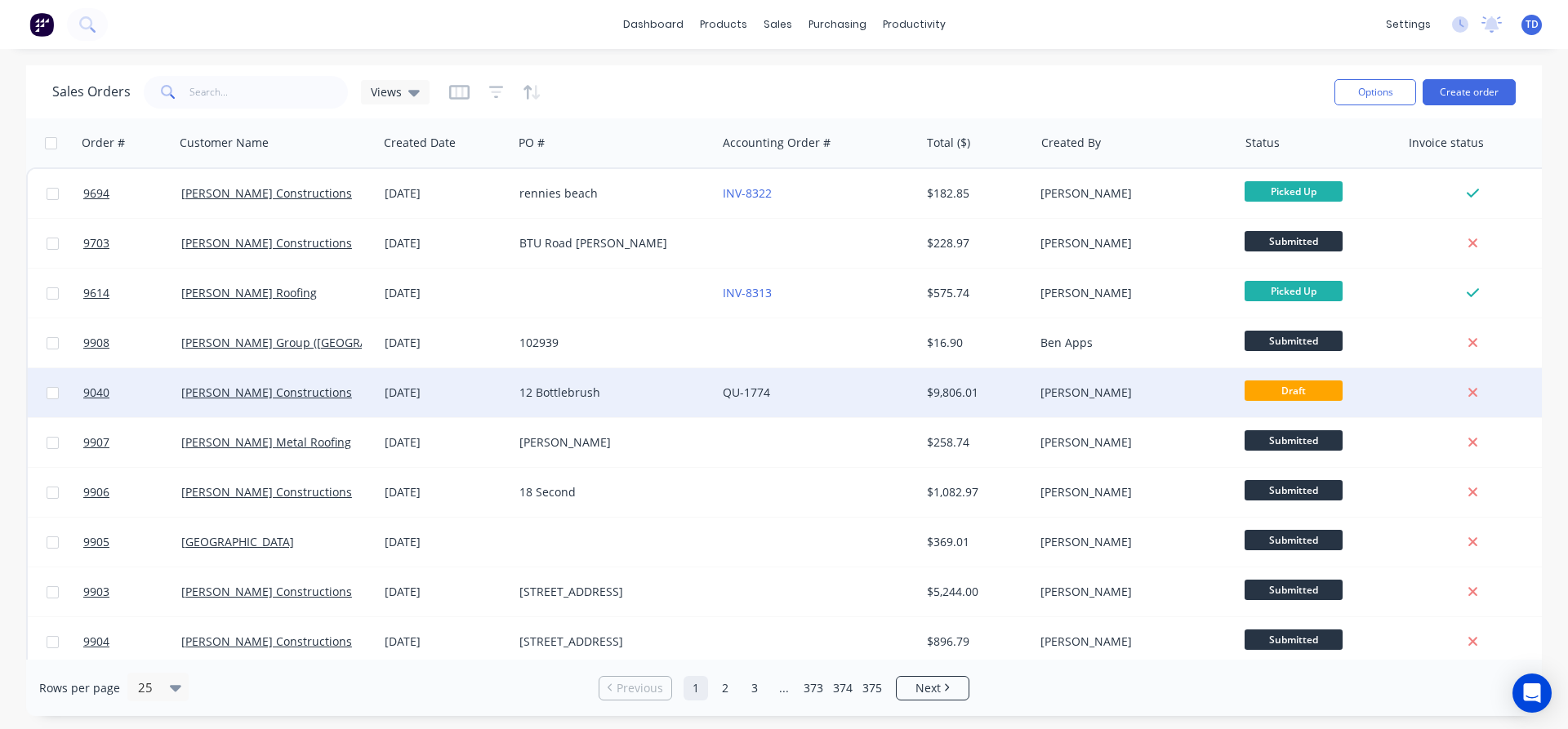
click at [608, 406] on div "12 Bottlebrush" at bounding box center [614, 392] width 203 height 49
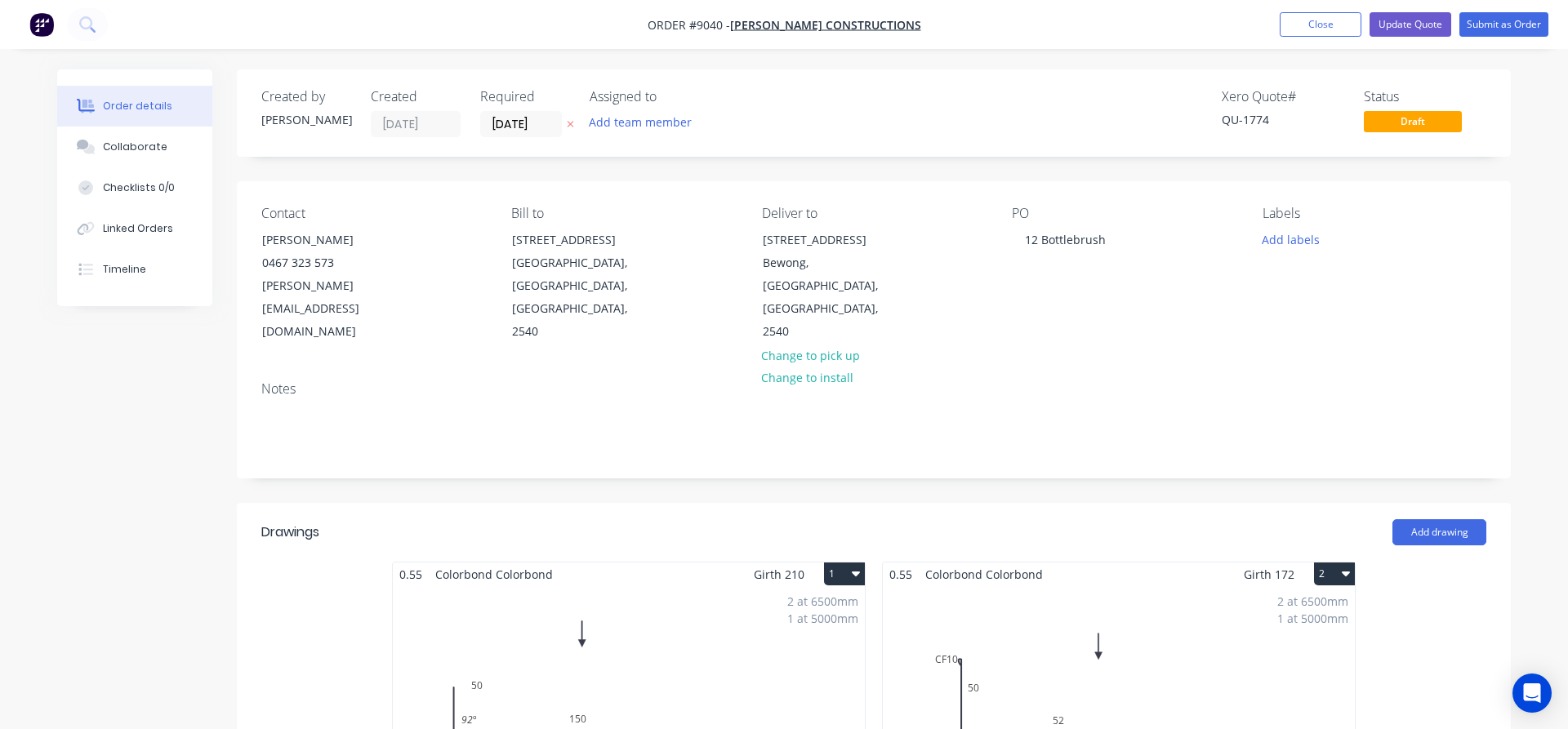
type input "$118.36"
type input "30"
type input "$153.868"
type input "$6,877.90"
type input "$63.00"
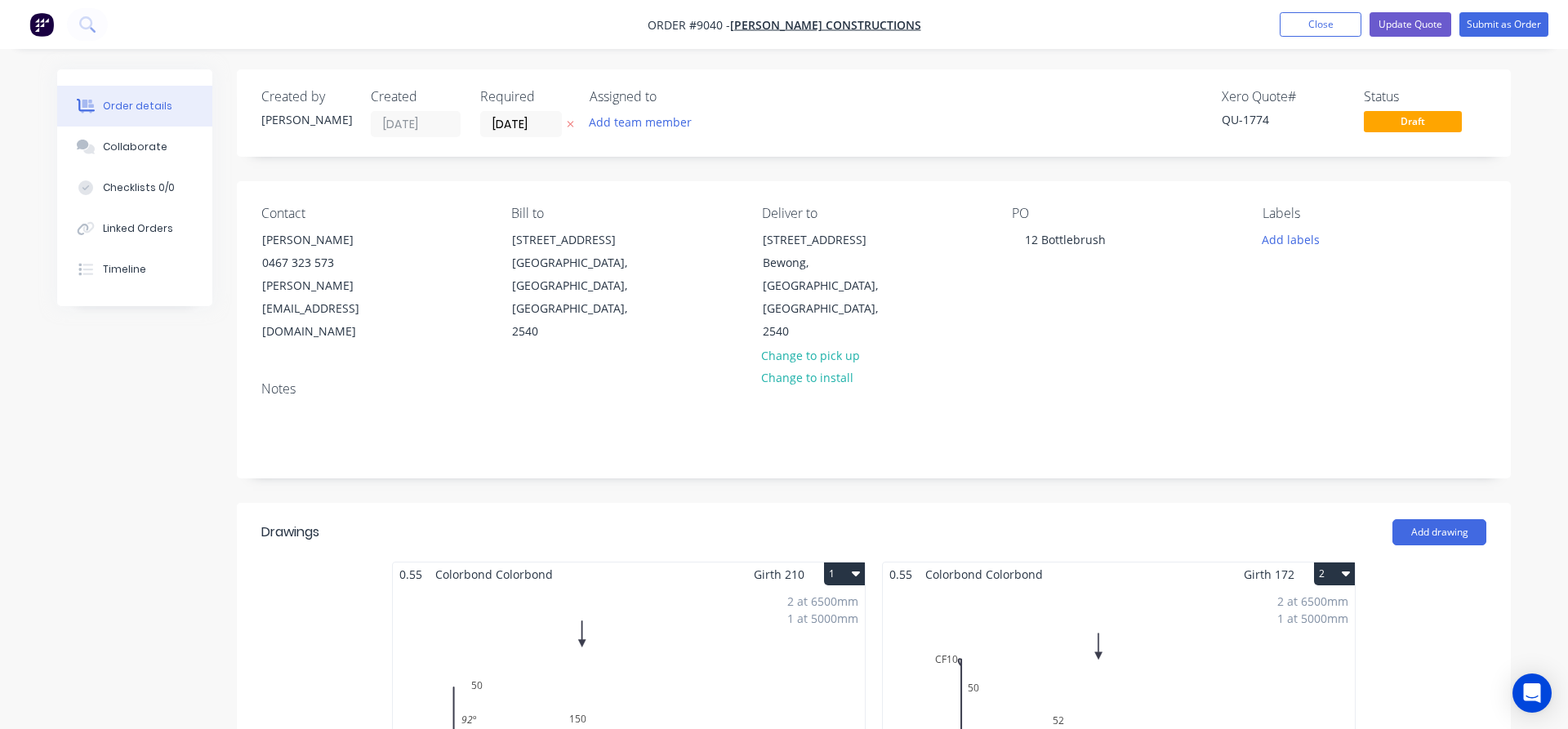
type input "$882.00"
type input "$90.86"
type input "$181.72"
type input "$450.00"
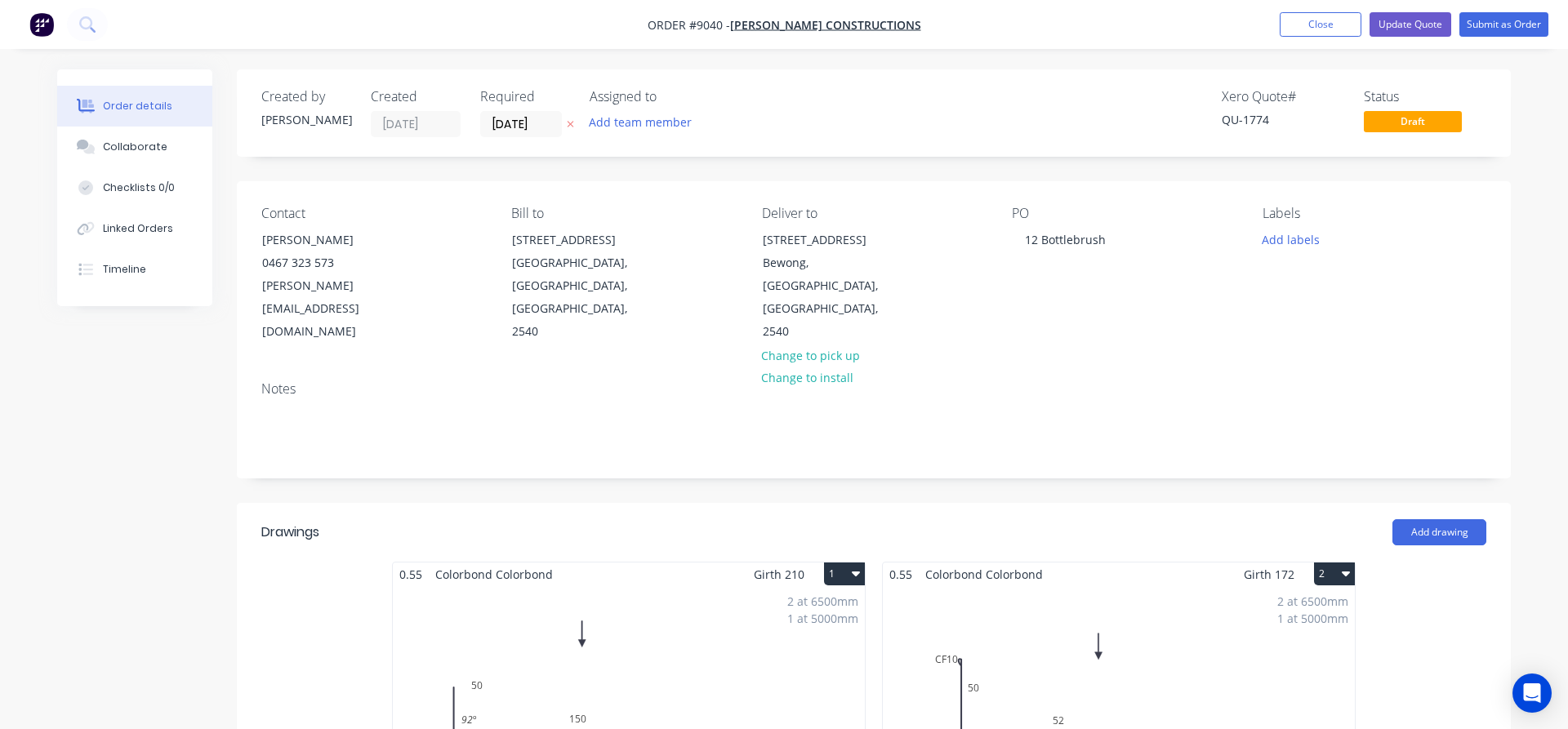
type input "$55.00"
type input "$50.00"
type input "$8.60"
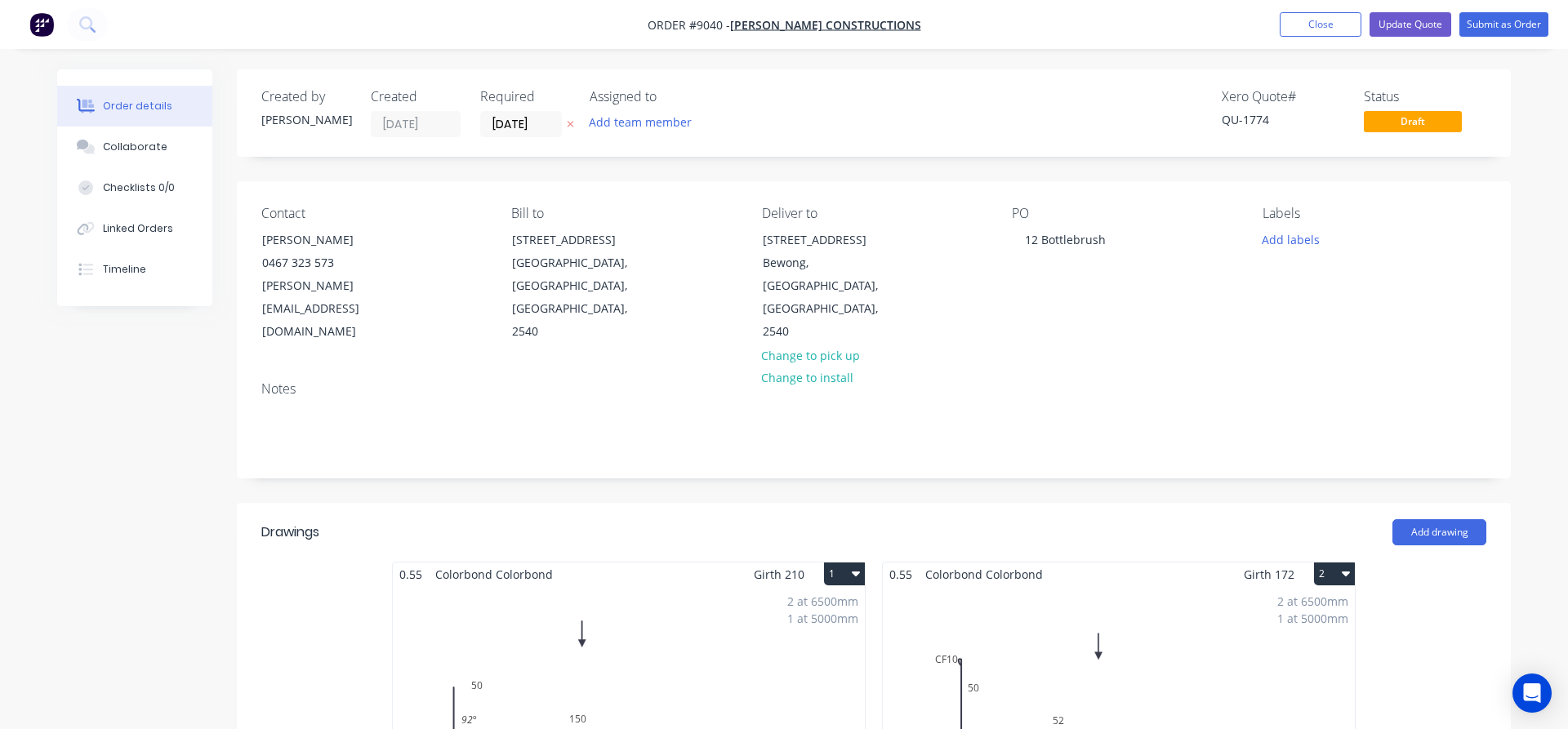
type input "$8.60"
type input "$35.18"
type input "46.87"
type input "$51.67"
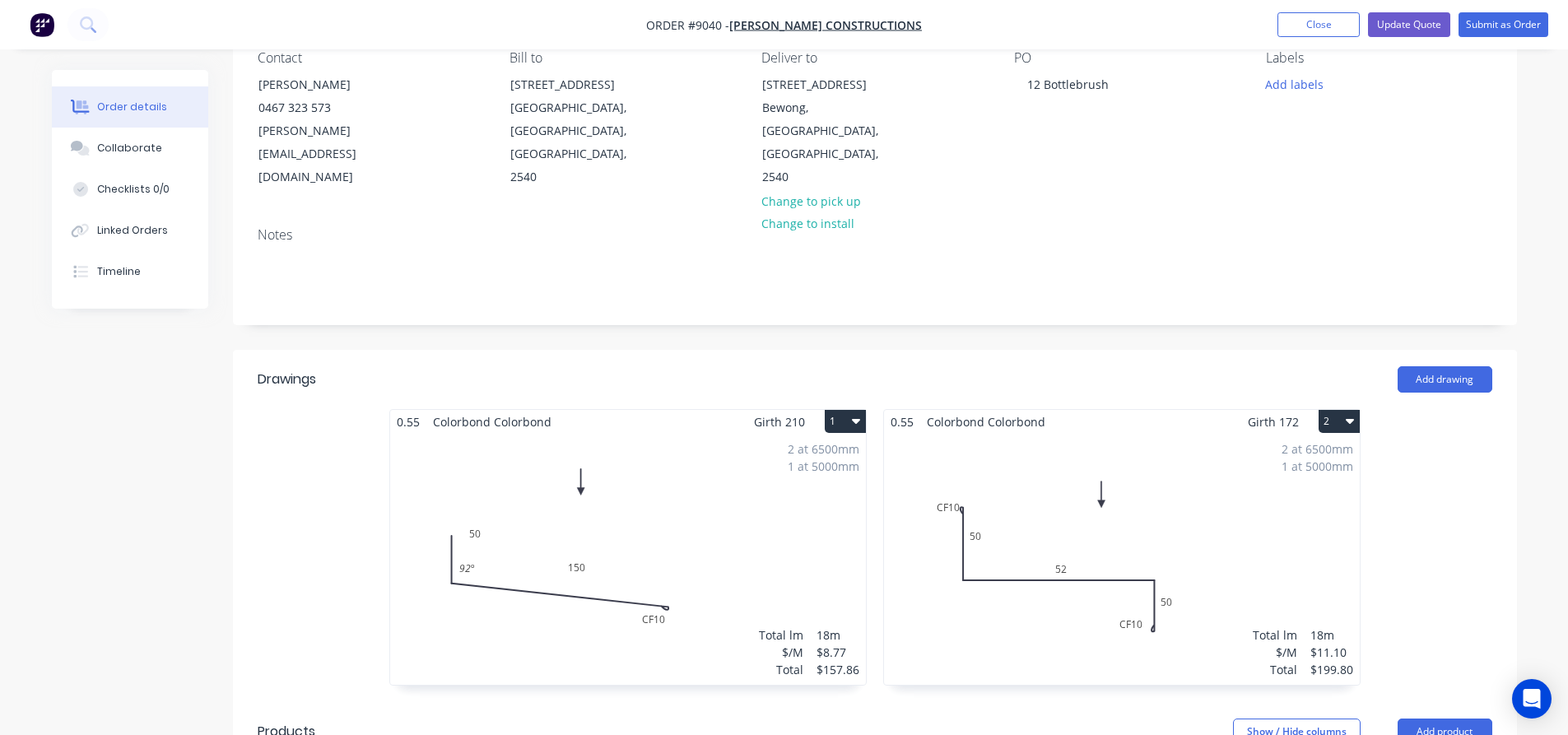
scroll to position [165, 0]
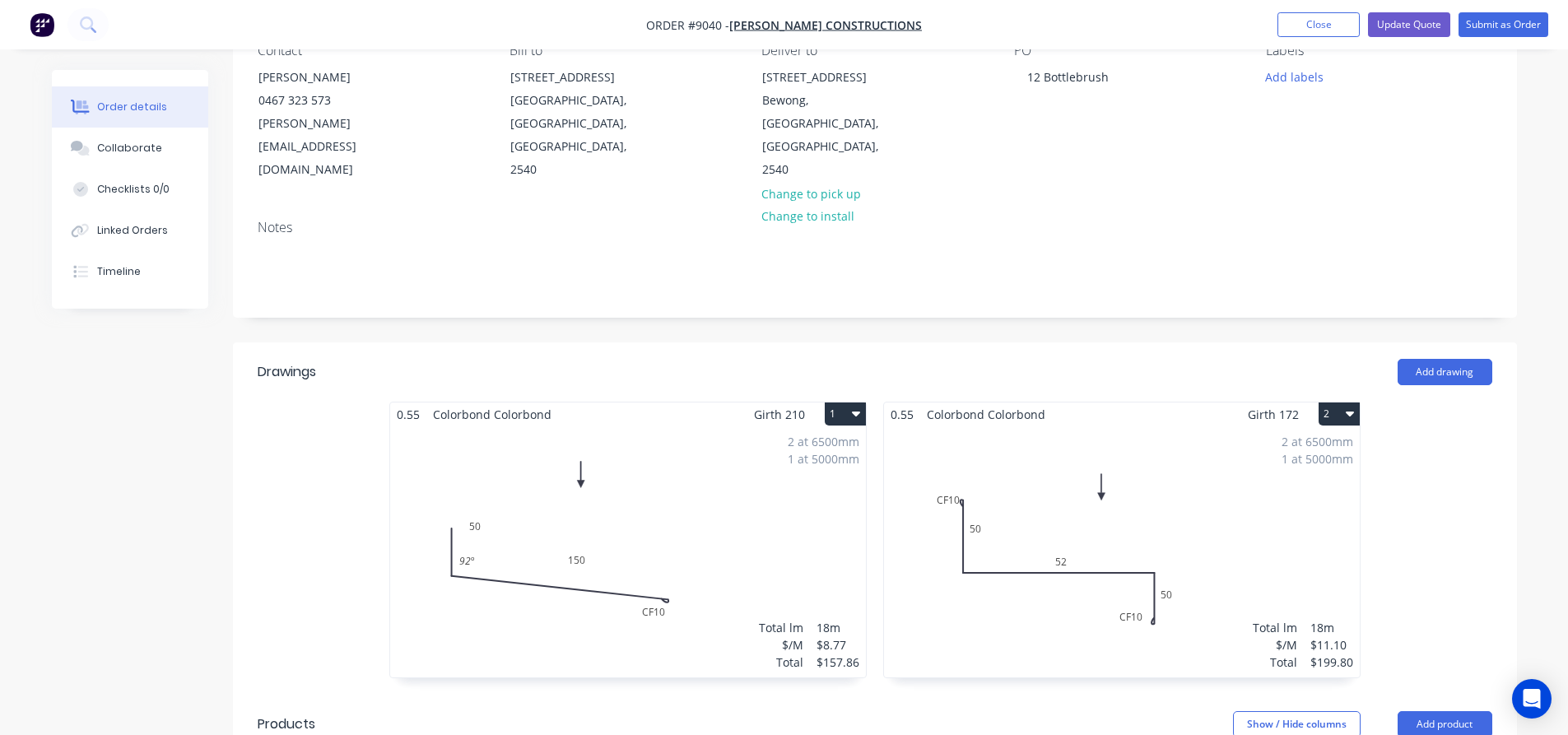
click at [833, 403] on button "1" at bounding box center [845, 414] width 41 height 23
click at [769, 508] on div "Delete" at bounding box center [787, 520] width 127 height 24
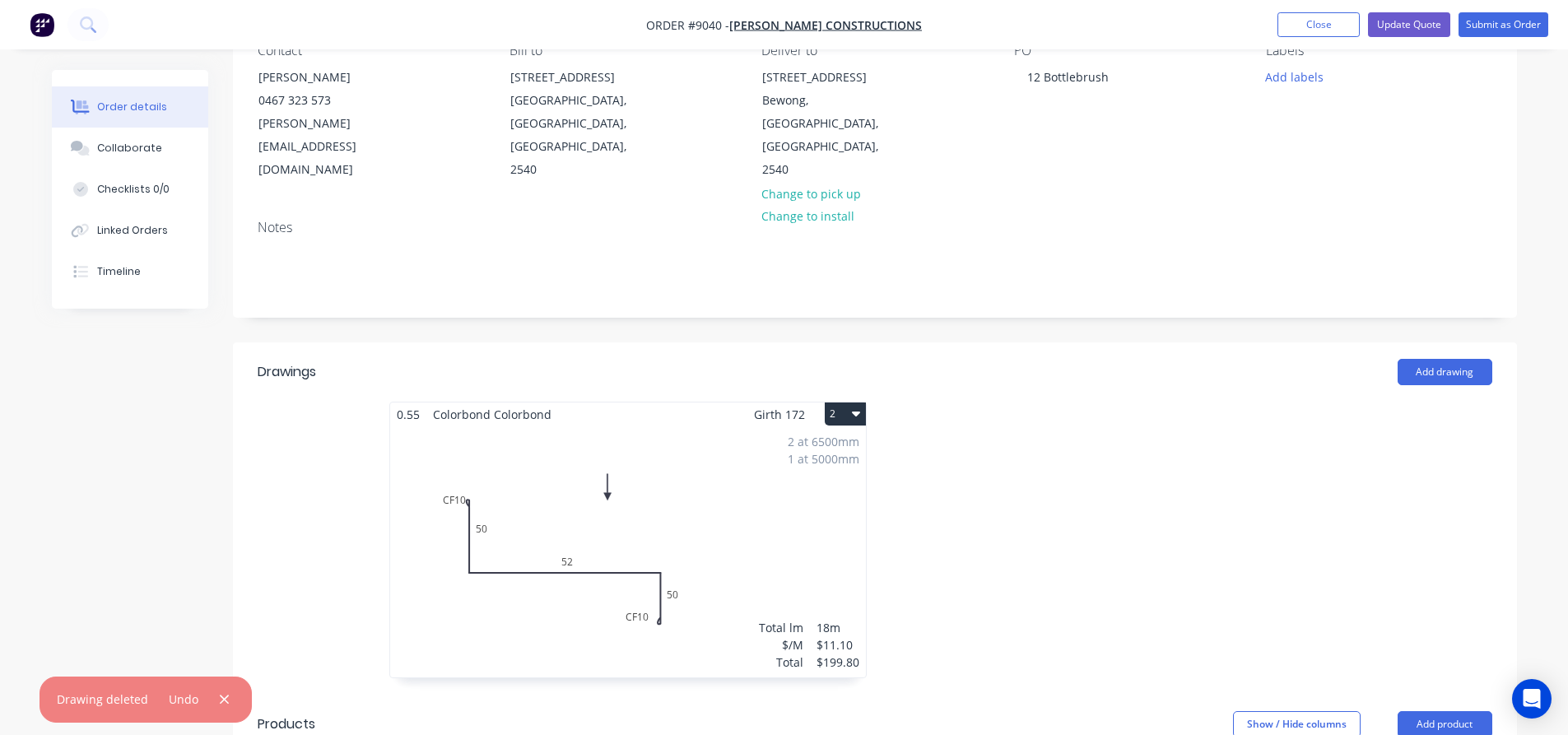
click at [838, 403] on button "2" at bounding box center [845, 414] width 41 height 23
click at [767, 508] on div "Delete" at bounding box center [787, 520] width 127 height 24
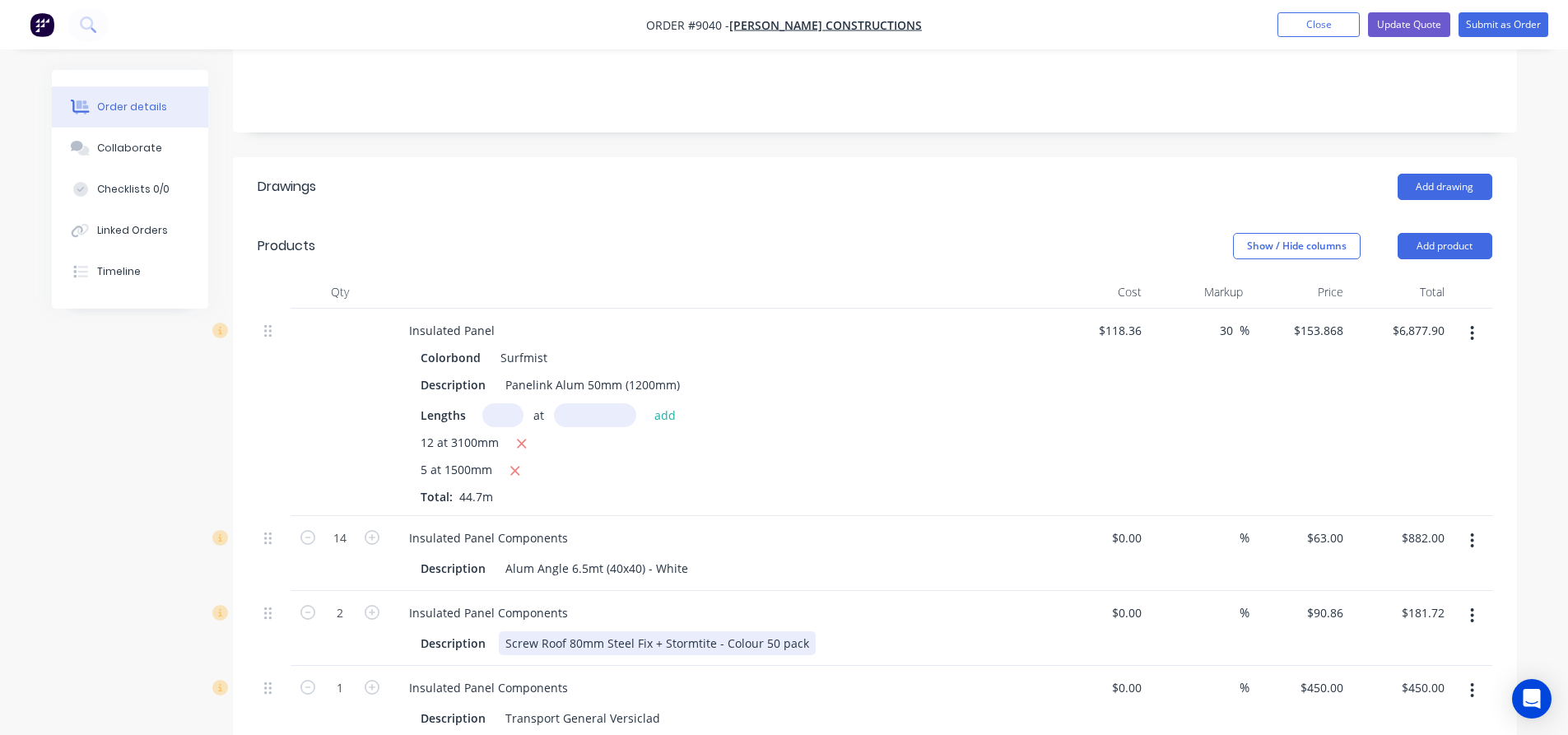
scroll to position [330, 0]
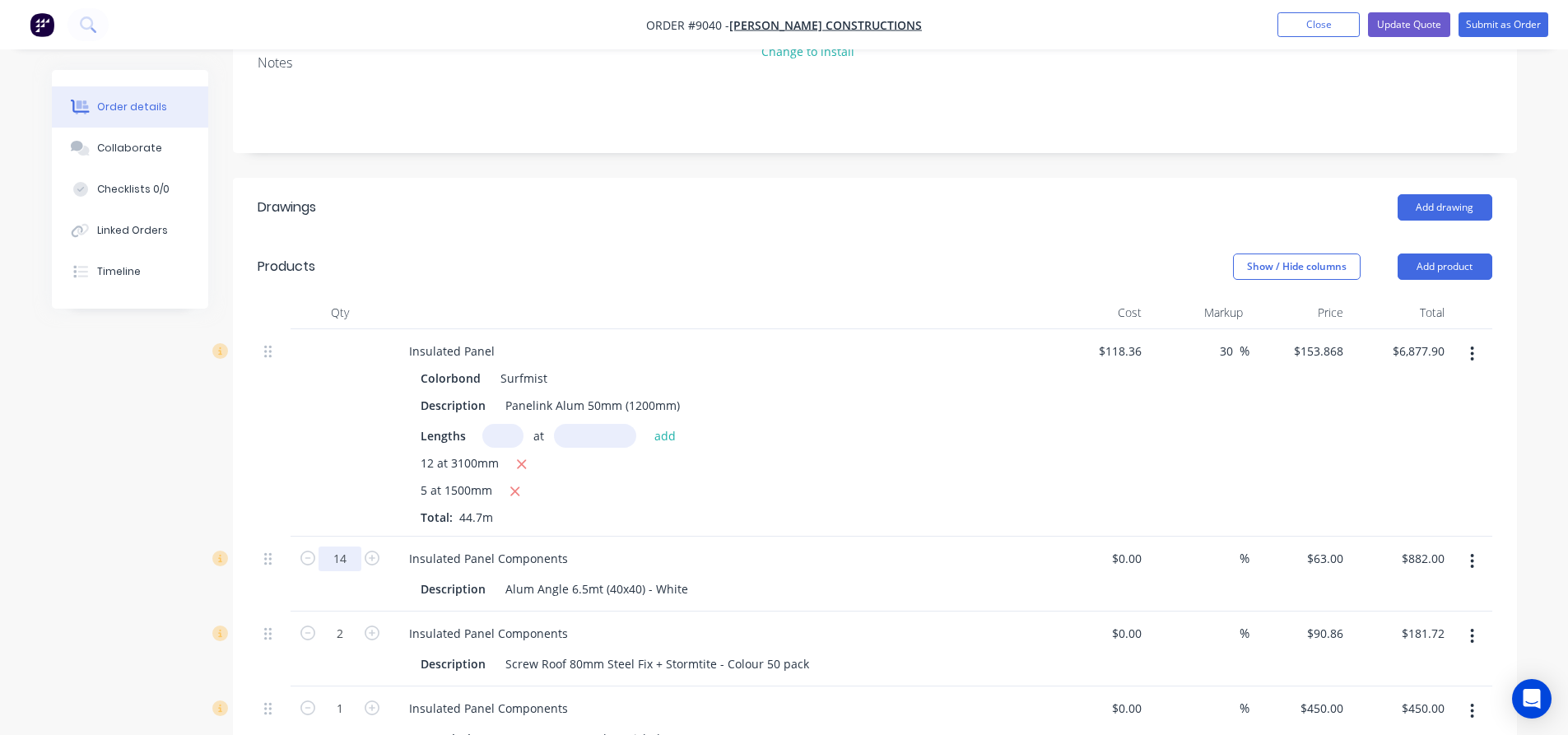
click at [347, 546] on input "14" at bounding box center [340, 558] width 43 height 25
type input "4"
type input "$252.00"
click at [342, 451] on div at bounding box center [340, 433] width 99 height 207
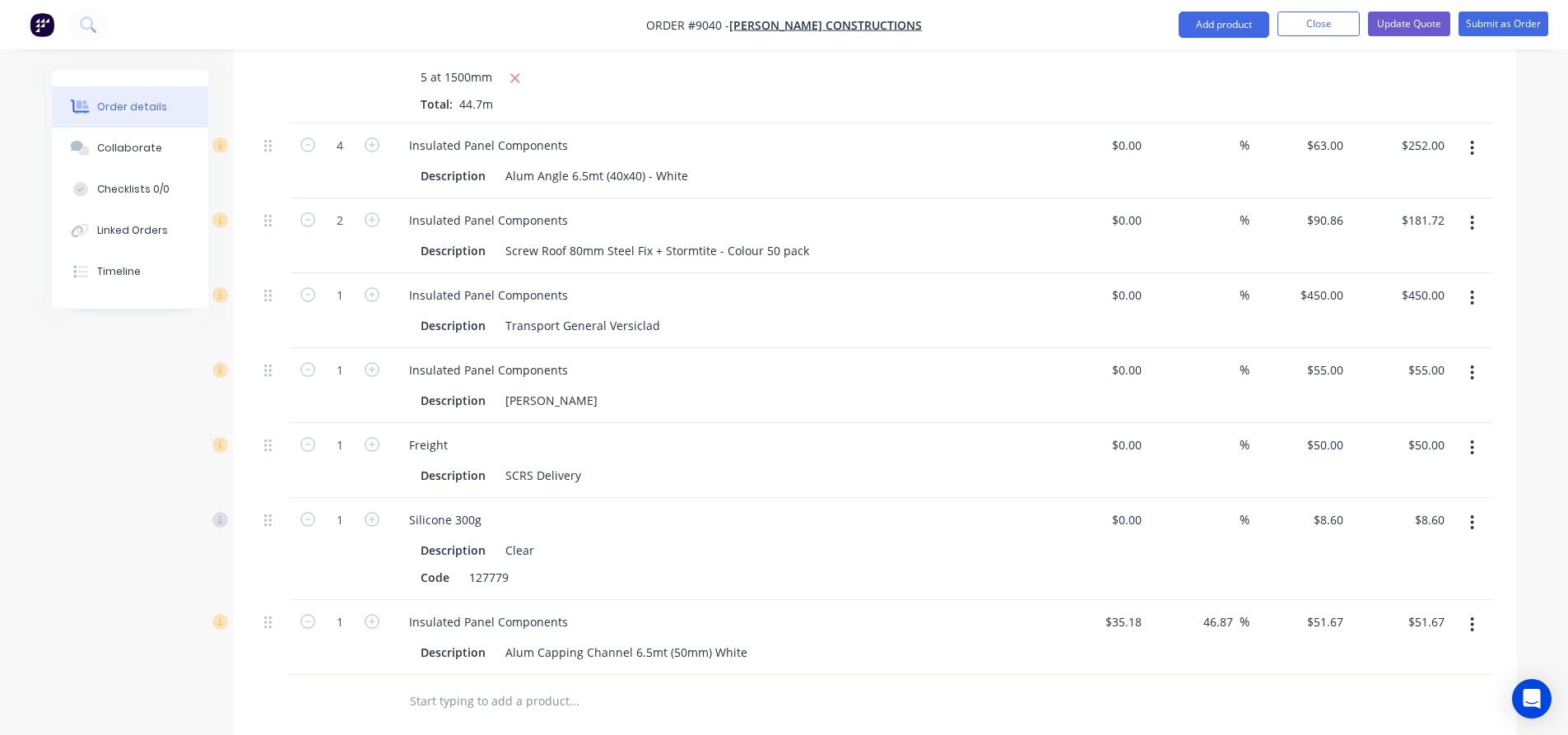
scroll to position [745, 0]
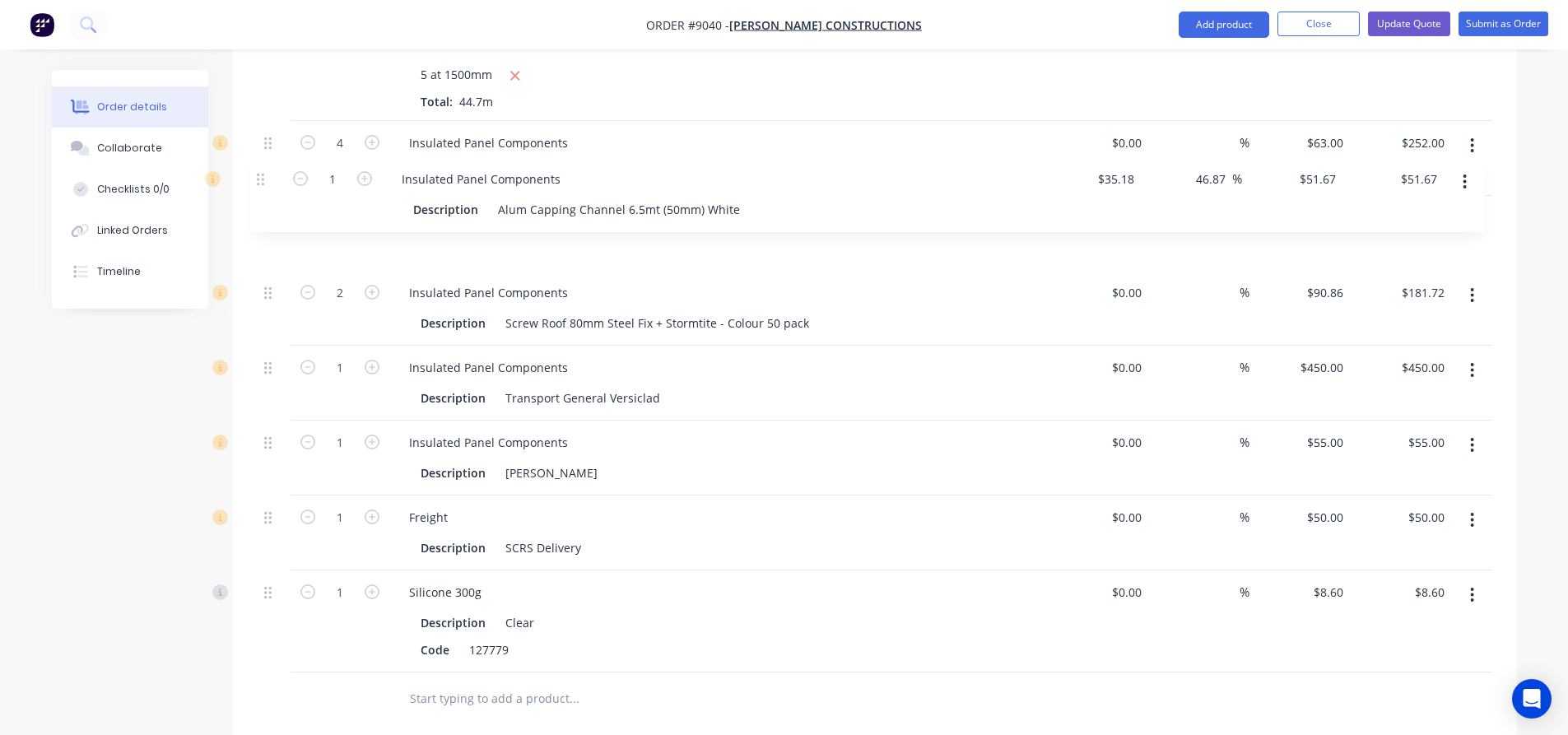
drag, startPoint x: 271, startPoint y: 604, endPoint x: 268, endPoint y: 175, distance: 429.0
click at [268, 175] on div "Insulated Panel Colorbond Surfmist Description Panelink Alum 50mm (1200mm) Leng…" at bounding box center [875, 293] width 1235 height 759
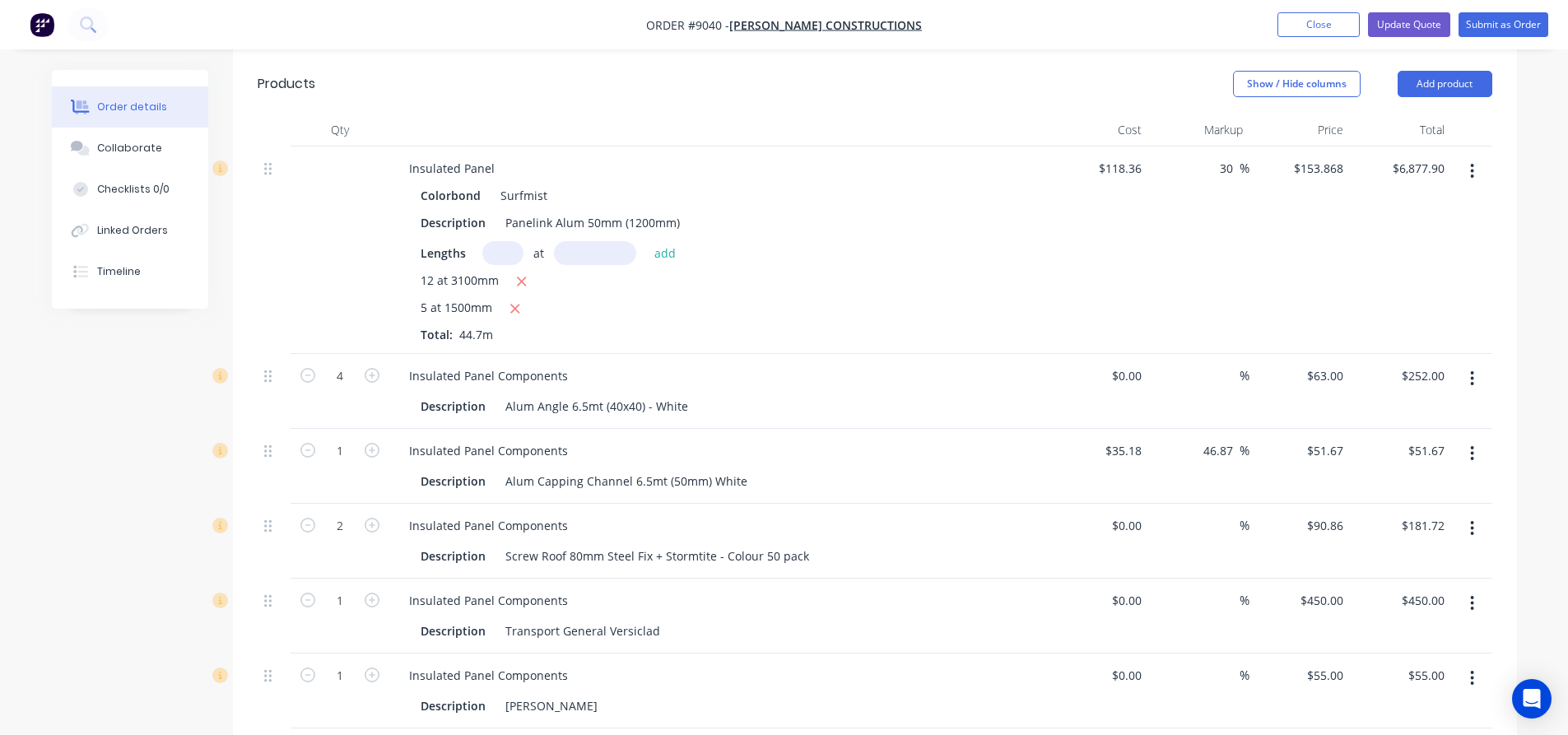
scroll to position [498, 0]
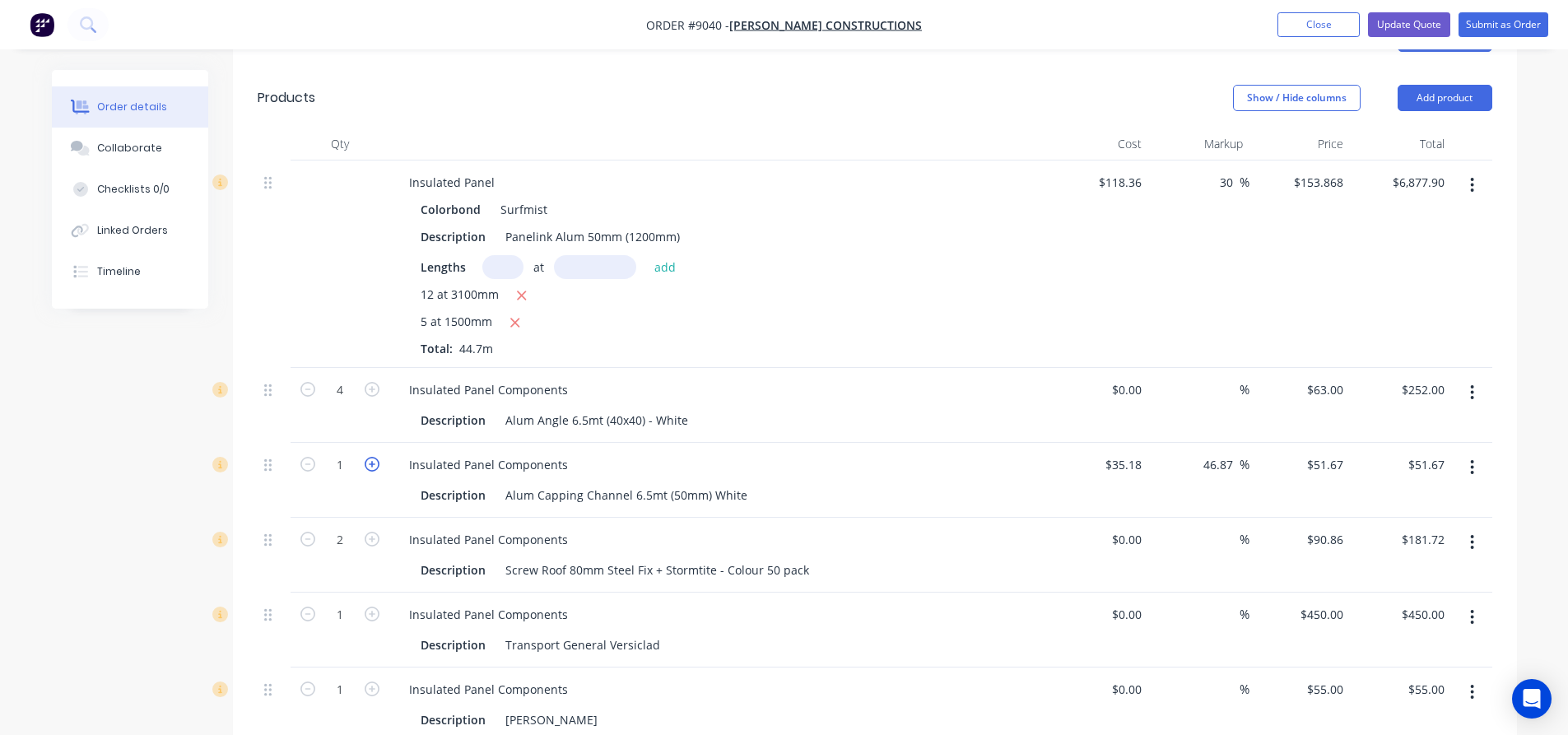
click at [370, 456] on icon "button" at bounding box center [372, 464] width 15 height 15
type input "2"
type input "$103.34"
click at [370, 456] on icon "button" at bounding box center [372, 464] width 15 height 15
type input "3"
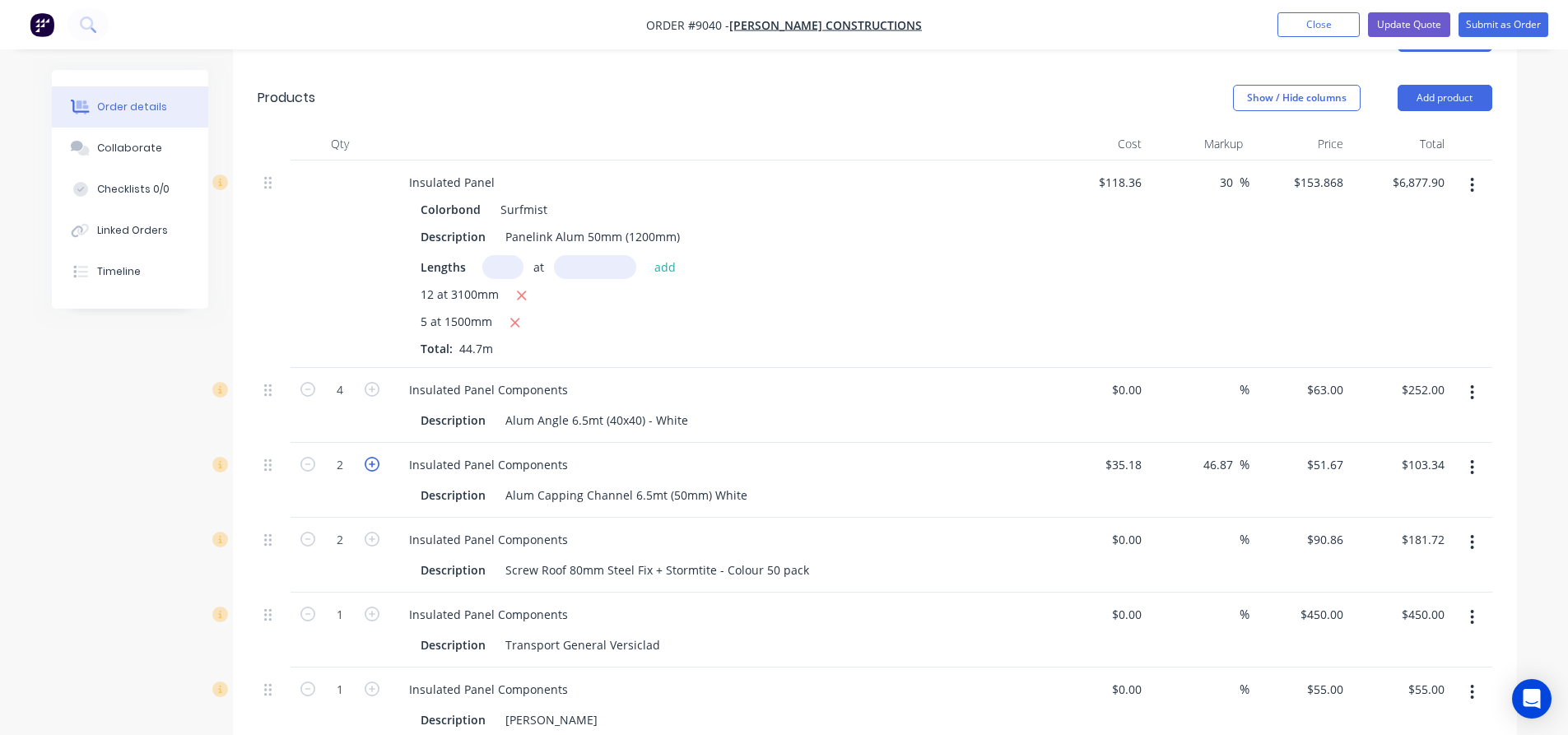
type input "$155.01"
click at [370, 456] on icon "button" at bounding box center [372, 464] width 15 height 15
type input "4"
type input "$206.68"
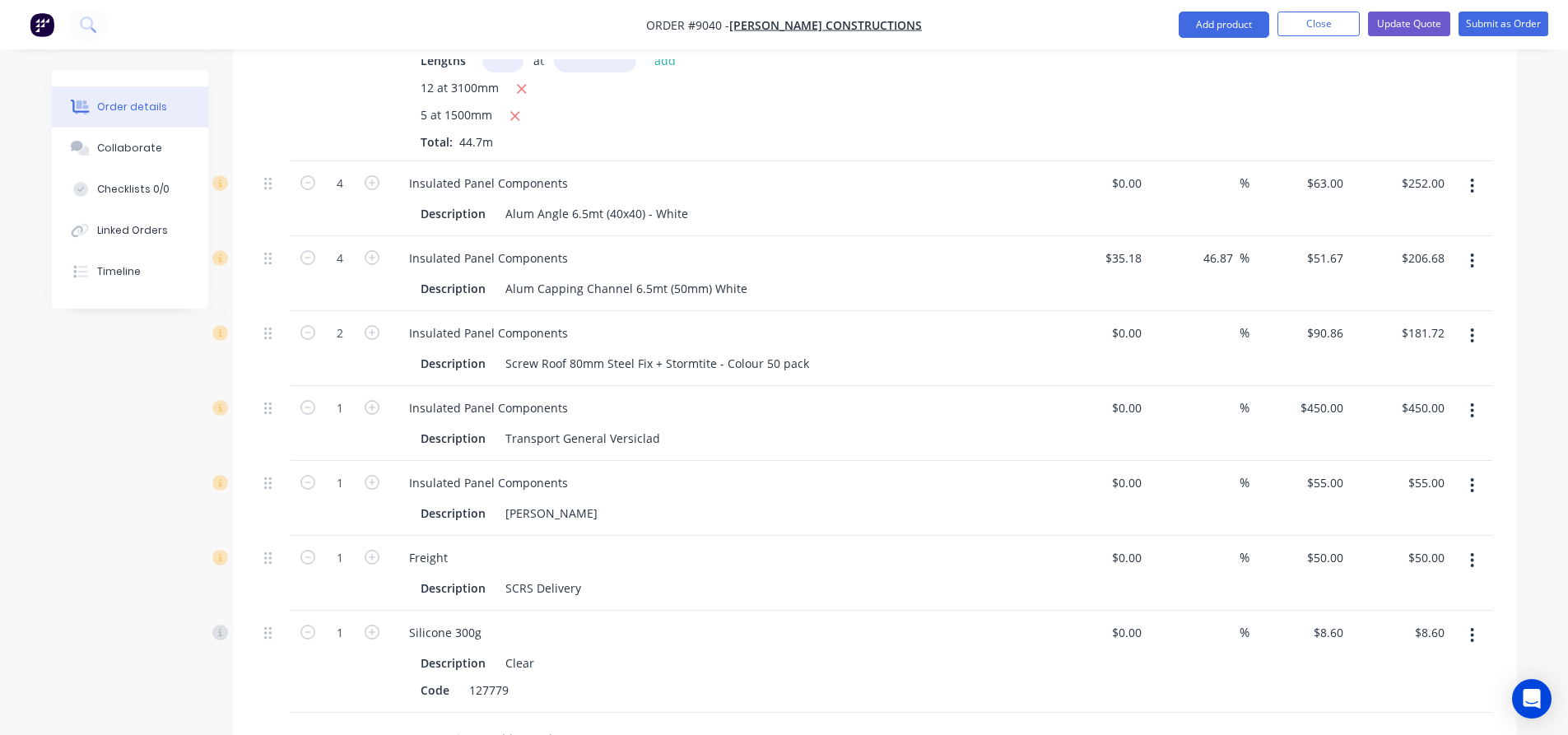
scroll to position [741, 0]
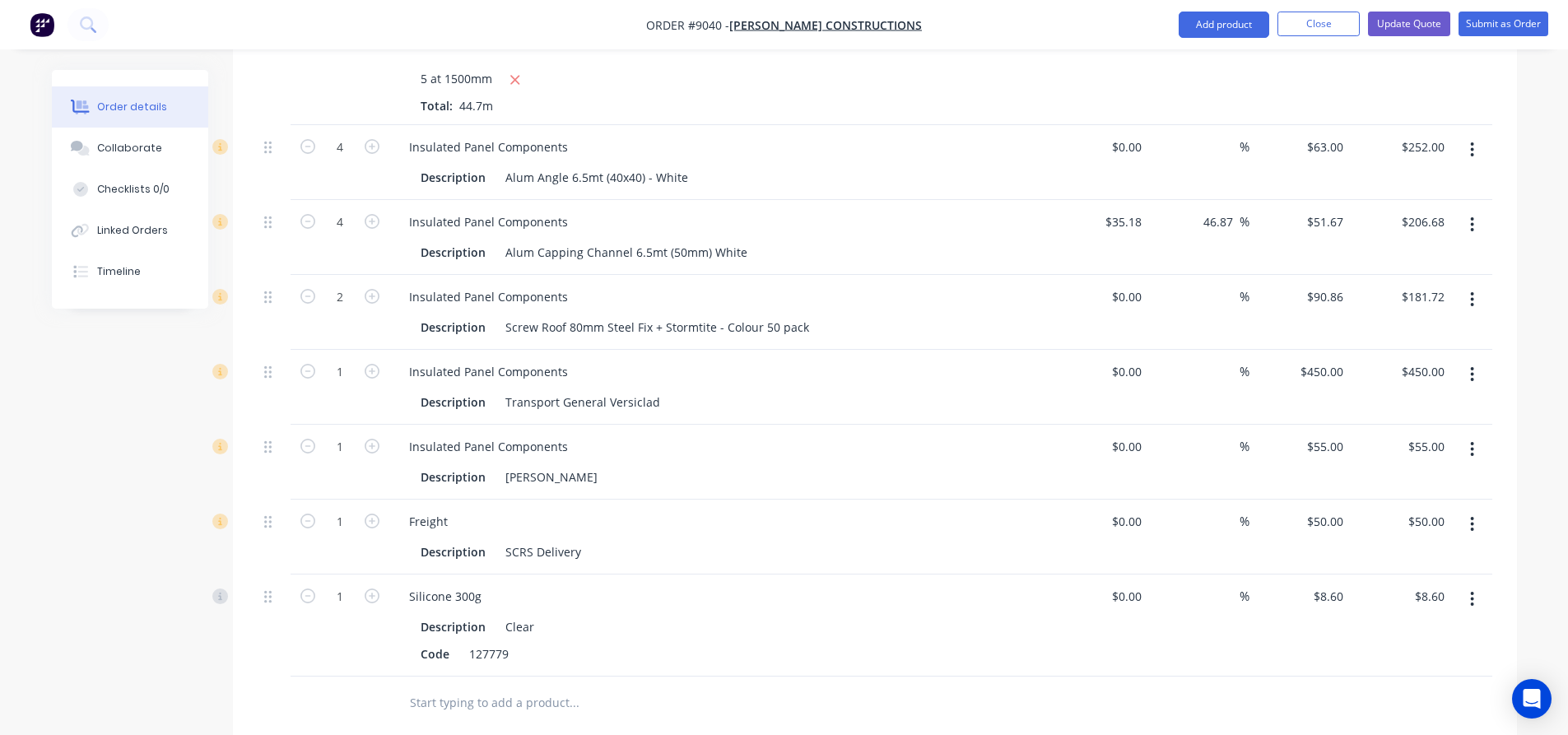
click at [1471, 591] on icon "button" at bounding box center [1472, 600] width 4 height 19
click at [1401, 630] on div "Edit" at bounding box center [1413, 642] width 127 height 24
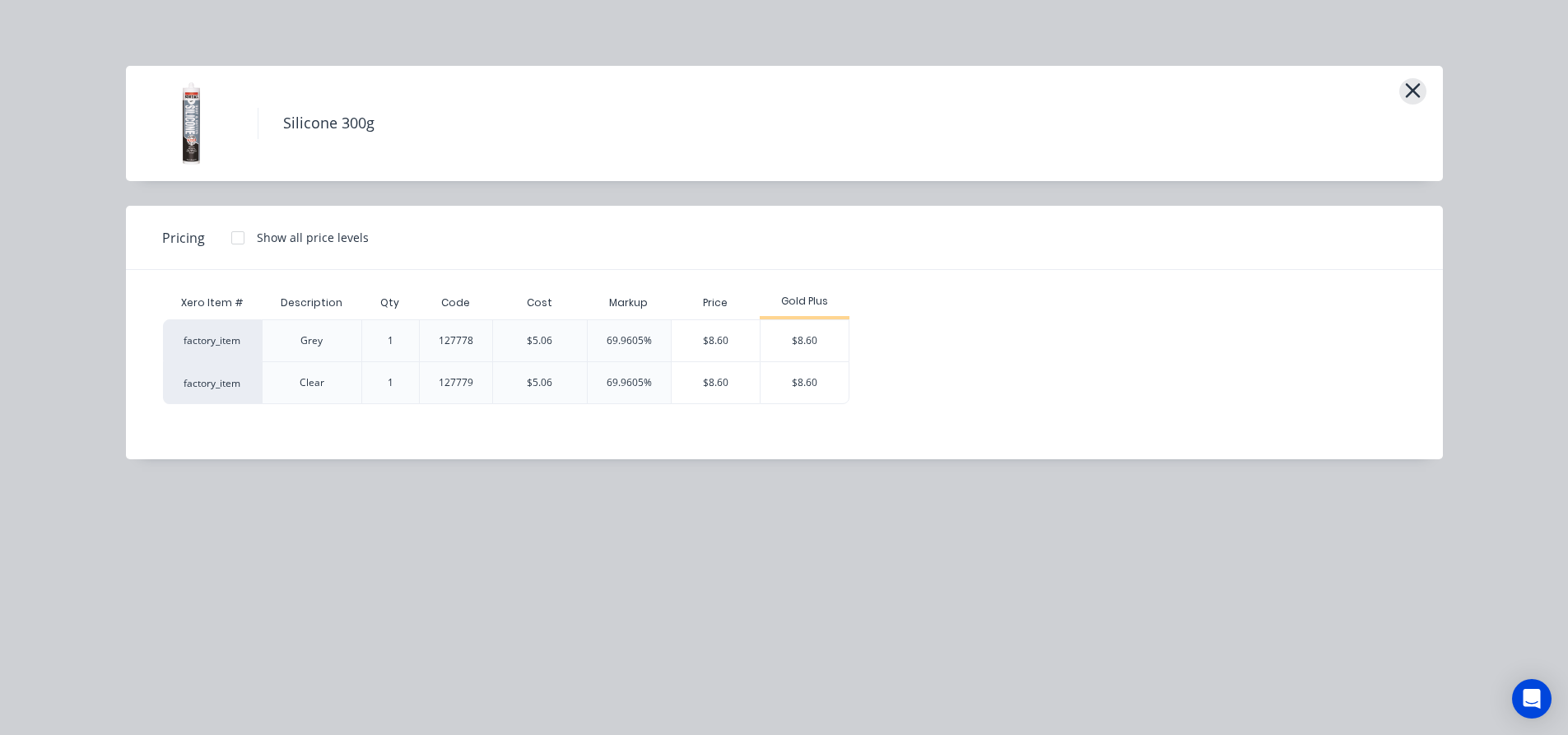
click at [1408, 95] on icon "button" at bounding box center [1412, 91] width 15 height 15
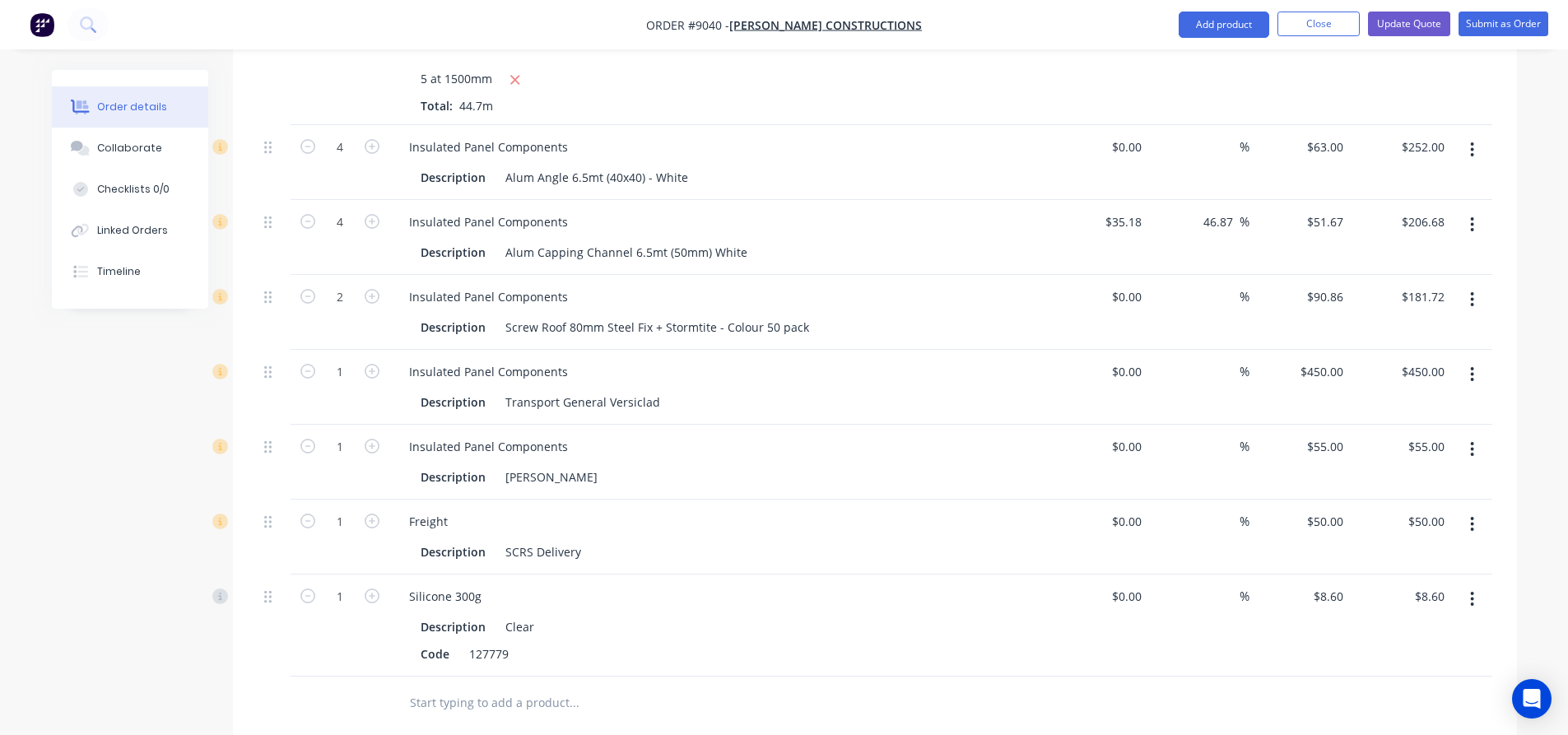
click at [1474, 591] on icon "button" at bounding box center [1472, 600] width 4 height 19
click at [1389, 729] on div "Delete" at bounding box center [1413, 741] width 127 height 24
click at [482, 584] on input "text" at bounding box center [574, 601] width 330 height 33
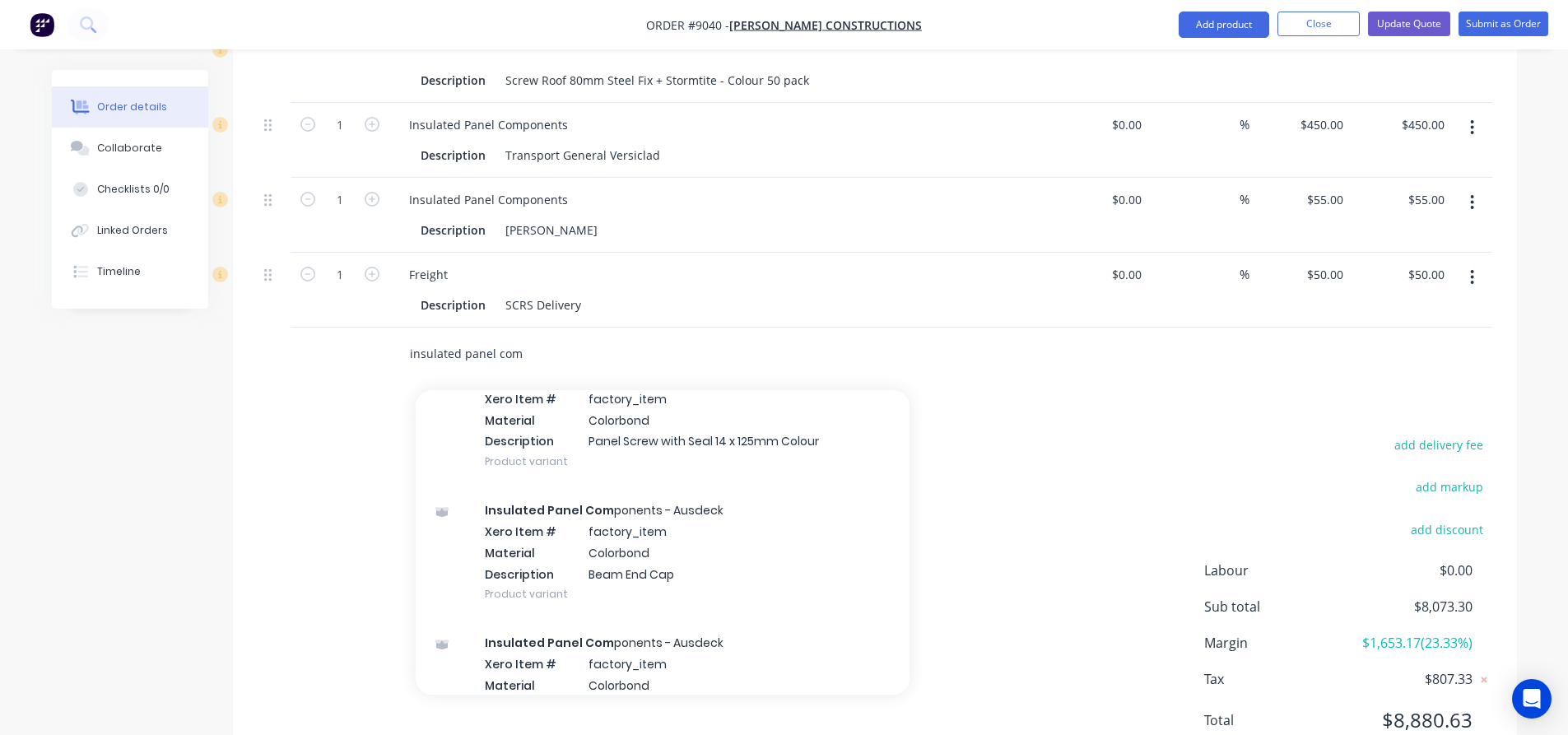
scroll to position [2165, 0]
click at [990, 474] on div "add delivery fee add markup add discount Labour $0.00 Sub total $8,073.30 Margi…" at bounding box center [875, 592] width 1235 height 318
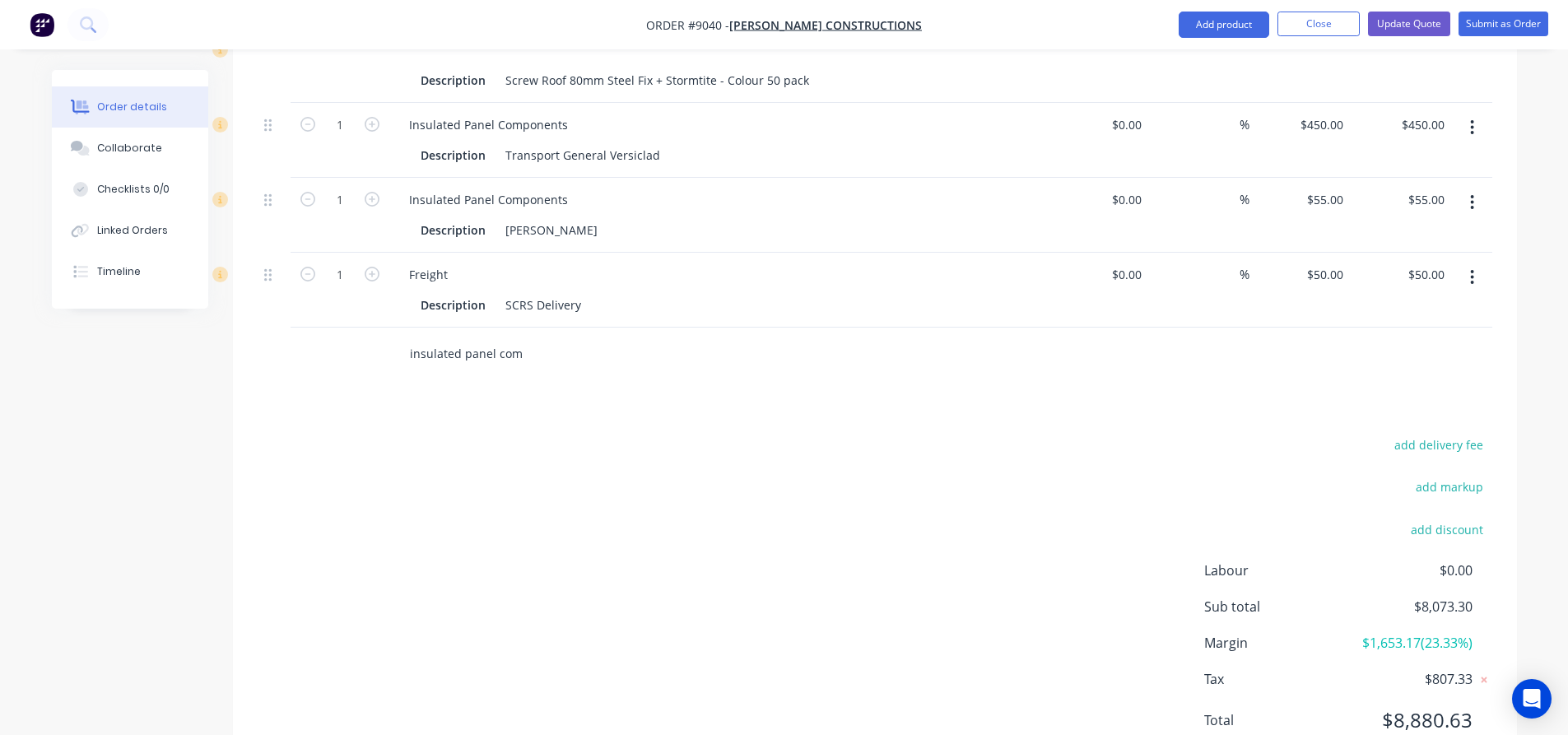
click at [555, 345] on input "insulated panel com" at bounding box center [574, 355] width 330 height 33
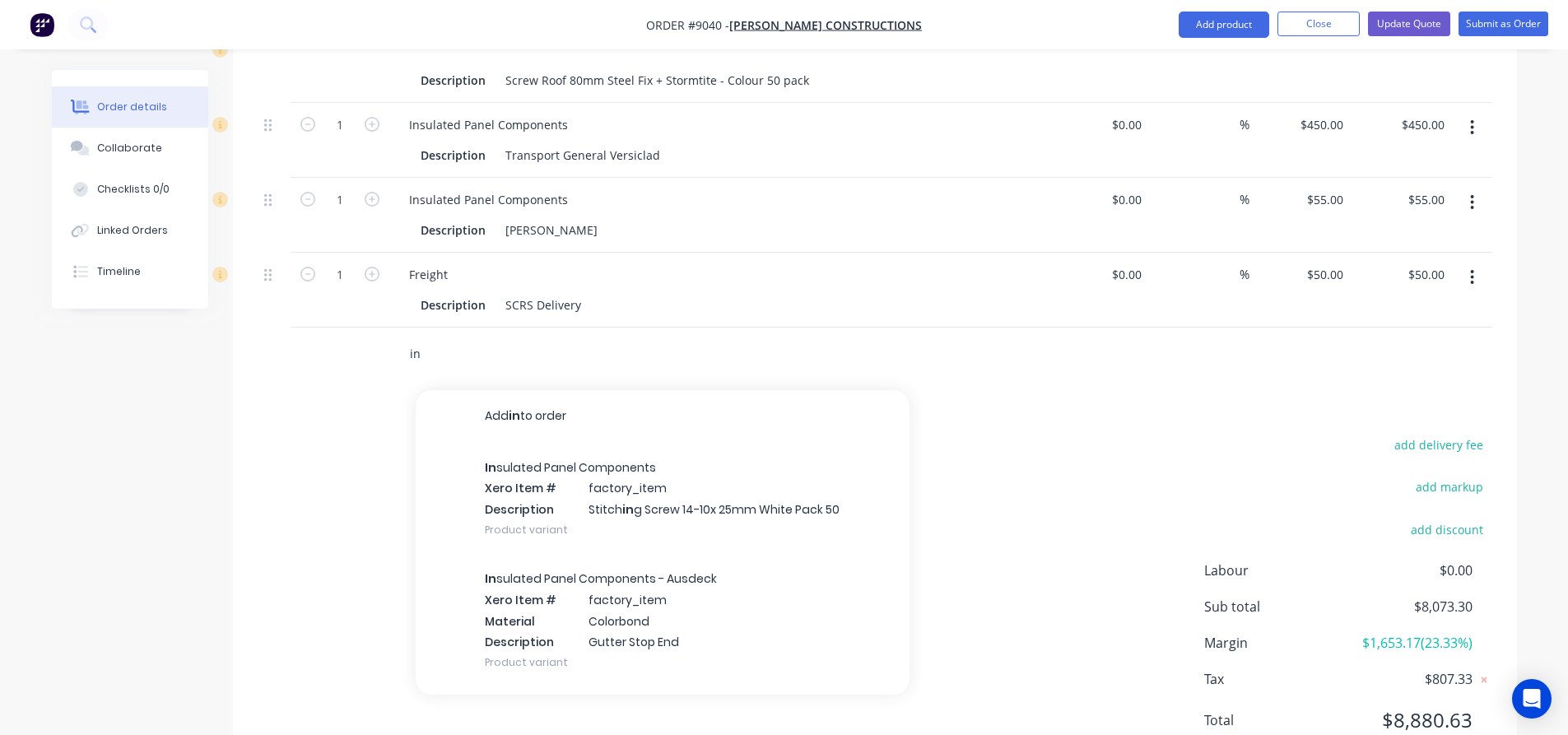
type input "i"
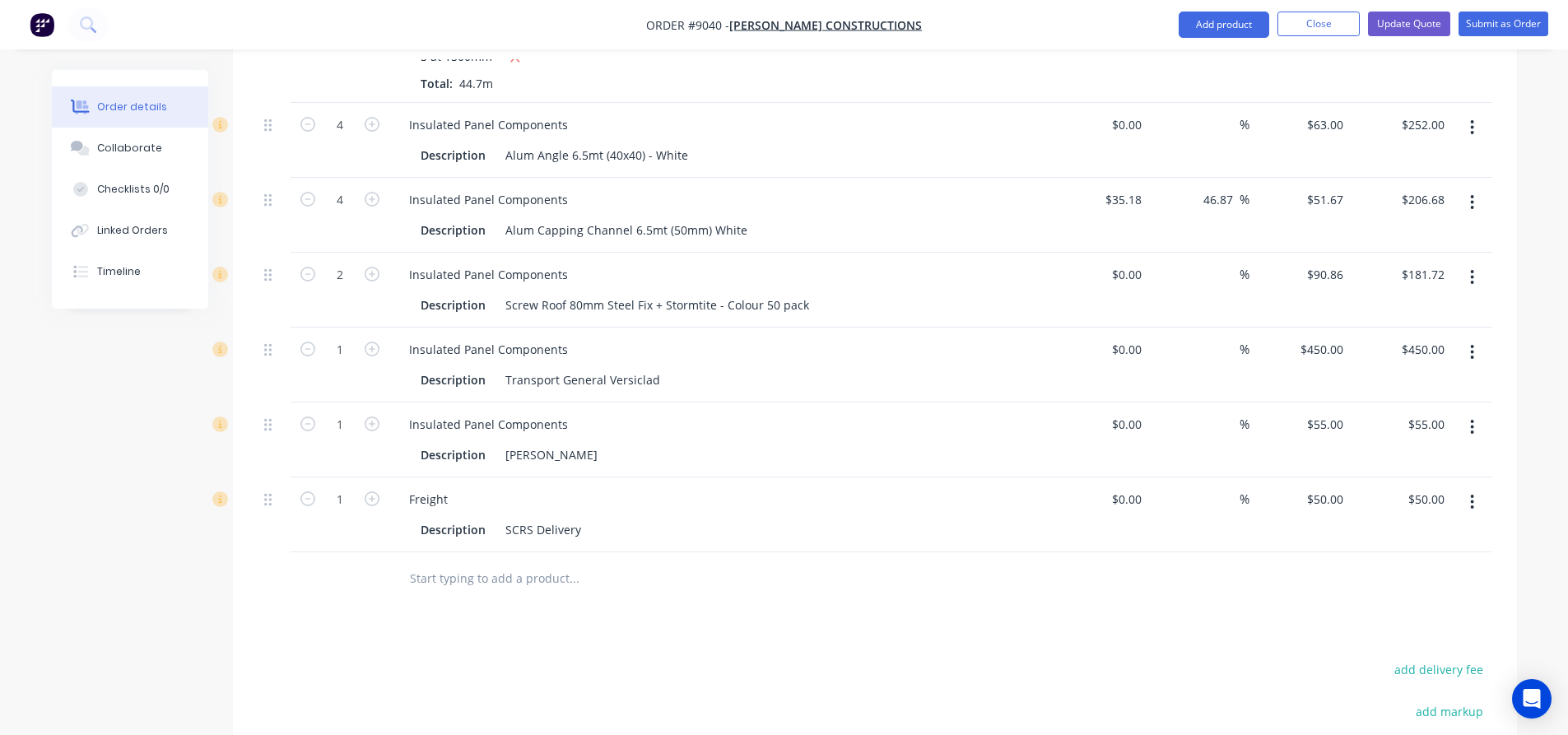
scroll to position [741, 0]
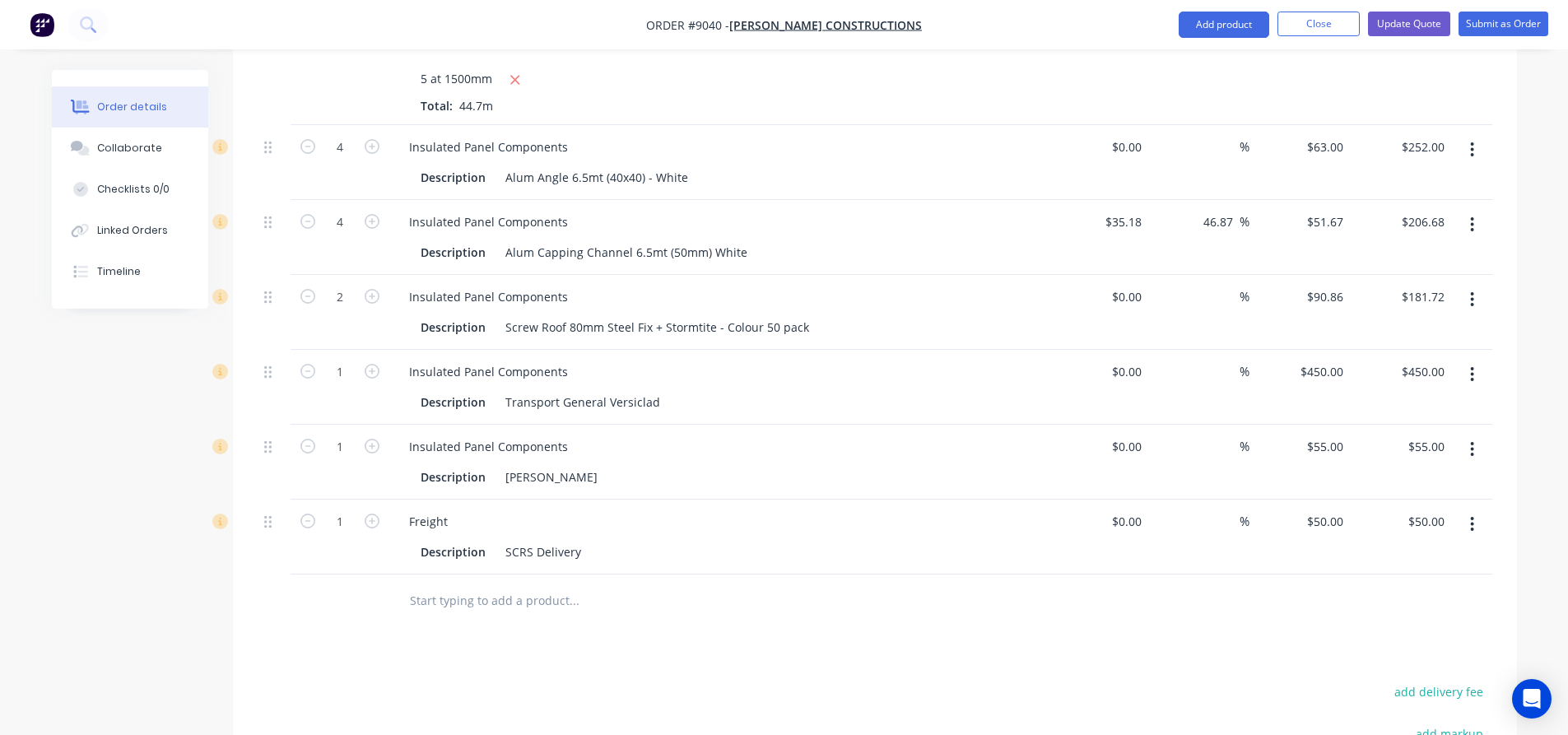
click at [1474, 516] on icon "button" at bounding box center [1472, 525] width 4 height 19
click at [1393, 654] on div "Delete" at bounding box center [1413, 666] width 127 height 24
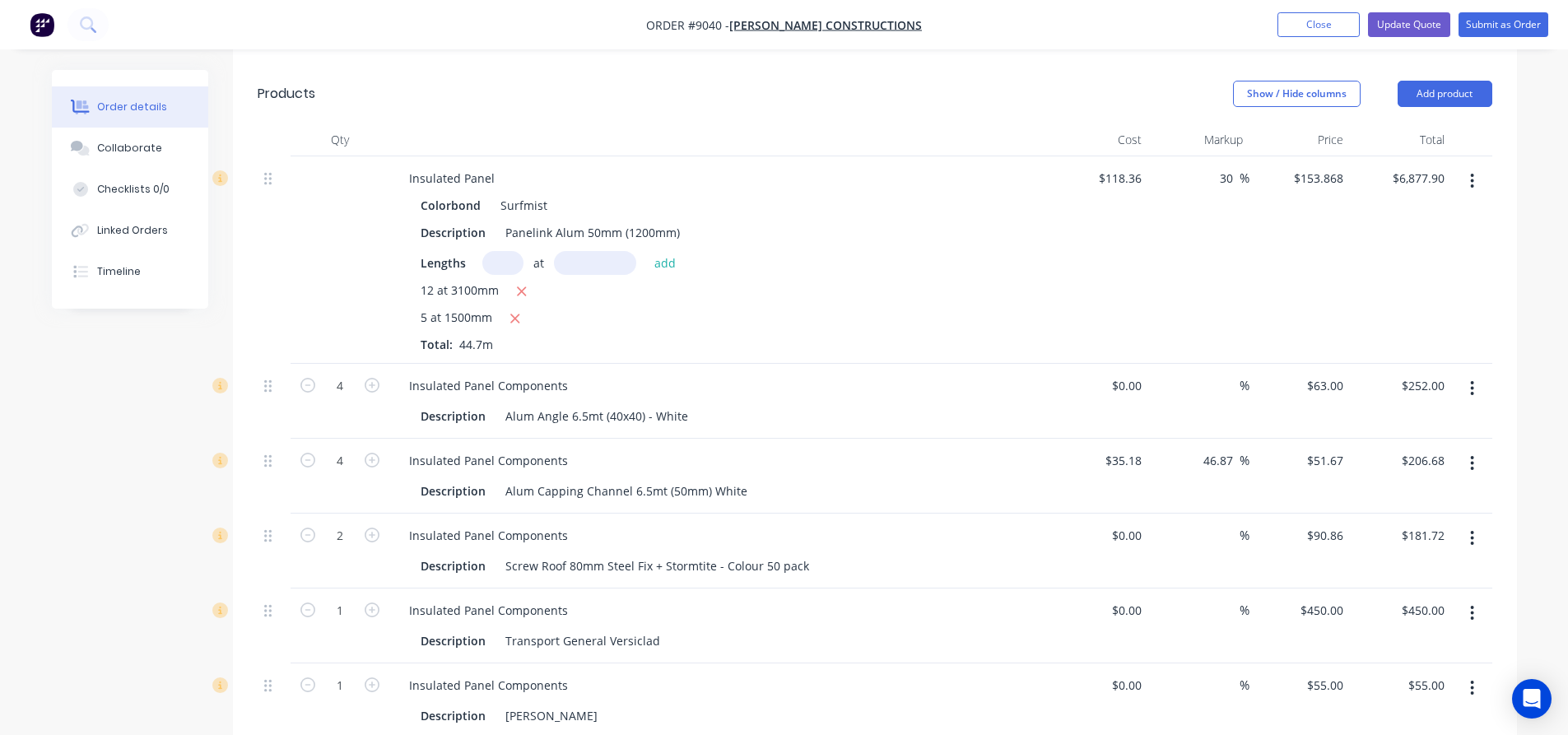
scroll to position [494, 0]
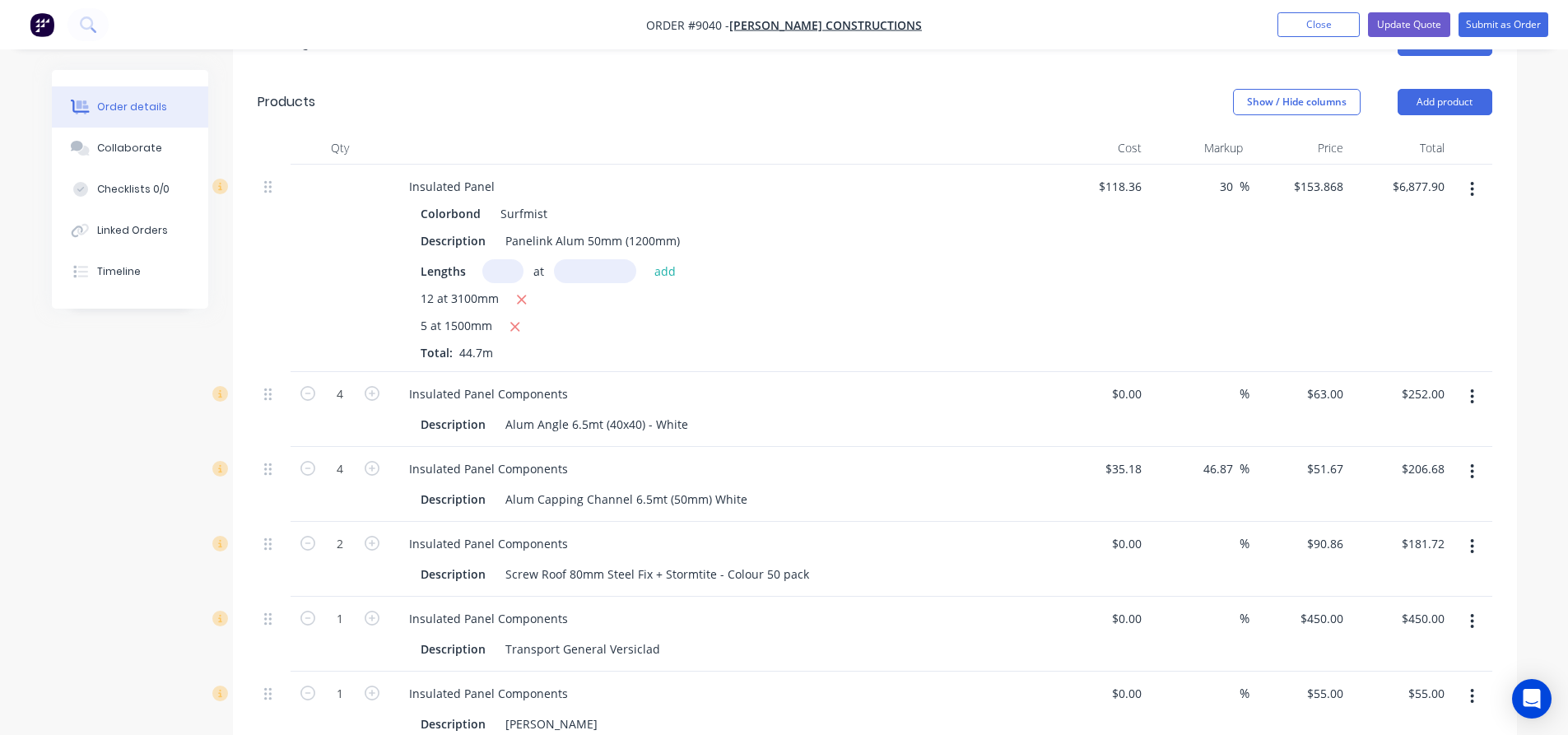
click at [509, 259] on input "text" at bounding box center [503, 271] width 41 height 24
type input "11"
type input "1"
type input "3100"
click at [646, 259] on button "add" at bounding box center [666, 270] width 39 height 22
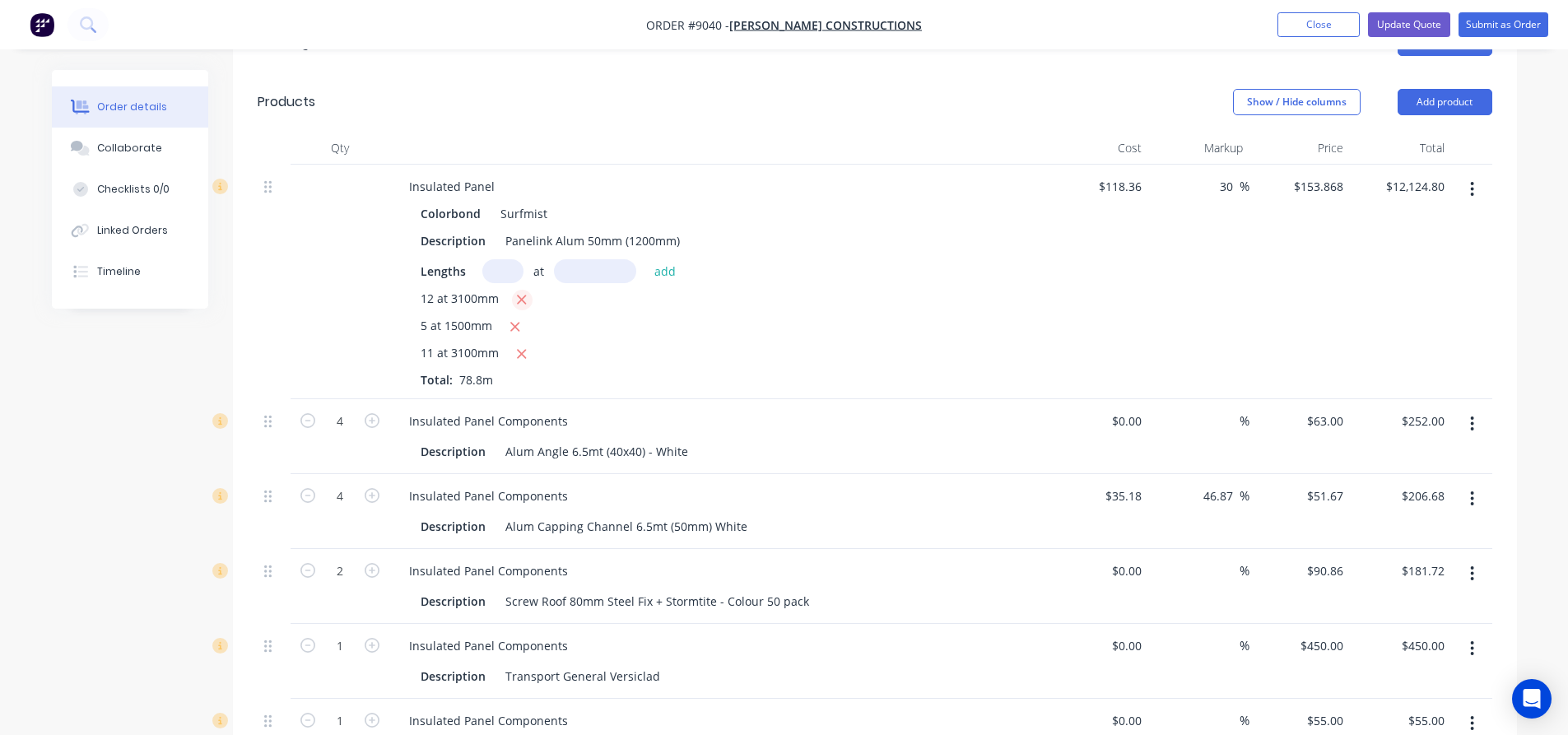
click at [524, 293] on icon "button" at bounding box center [522, 300] width 11 height 15
type input "$6,400.91"
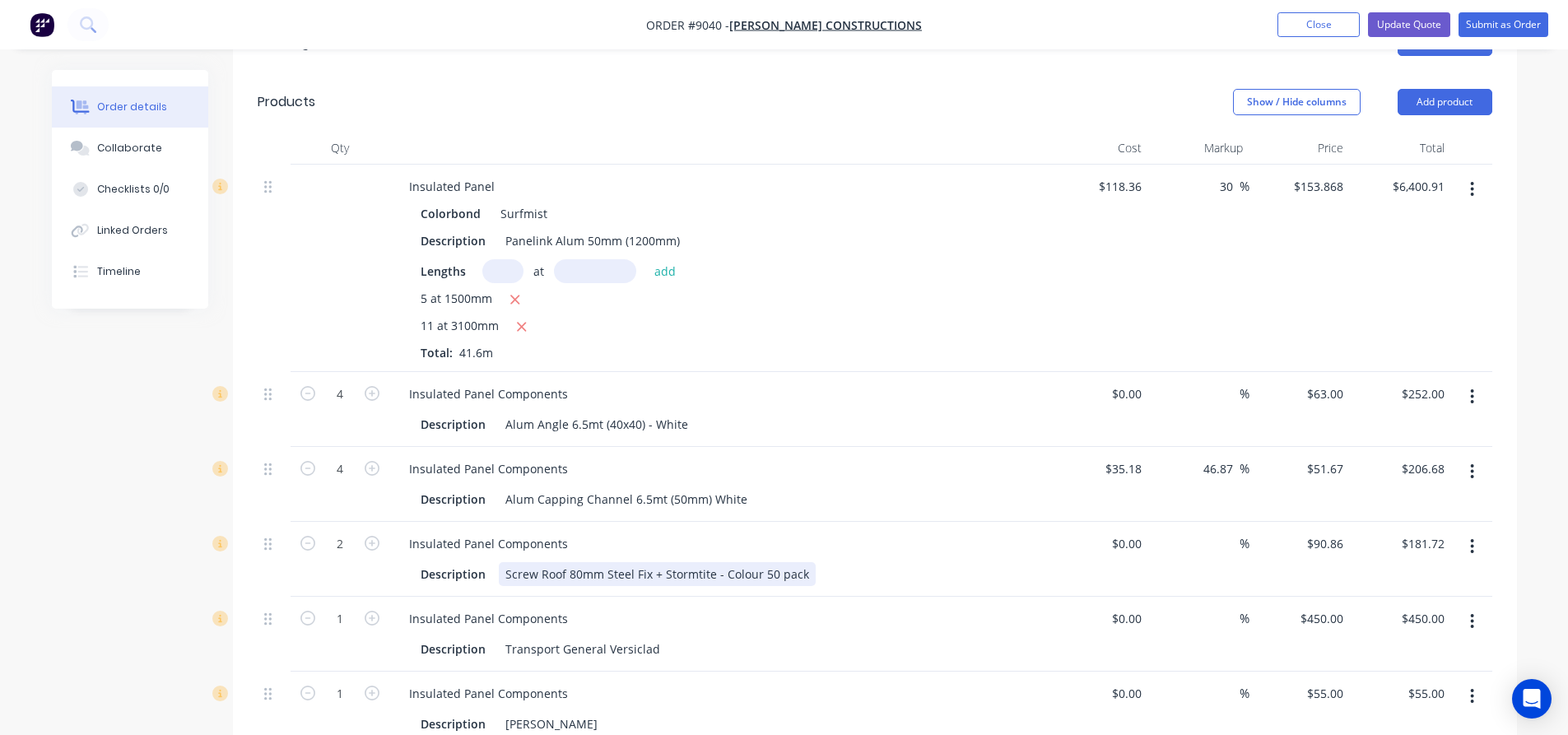
click at [760, 562] on div "Screw Roof 80mm Steel Fix + Stormtite - Colour 50 pack" at bounding box center [657, 574] width 317 height 24
click at [740, 606] on div "Insulated Panel Components" at bounding box center [718, 618] width 645 height 24
click at [678, 229] on div "Panelink Alum 50mm (1200mm)" at bounding box center [592, 241] width 188 height 24
click at [775, 290] on div "5 at 1500mm" at bounding box center [718, 300] width 596 height 20
click at [369, 386] on icon "button" at bounding box center [372, 393] width 15 height 15
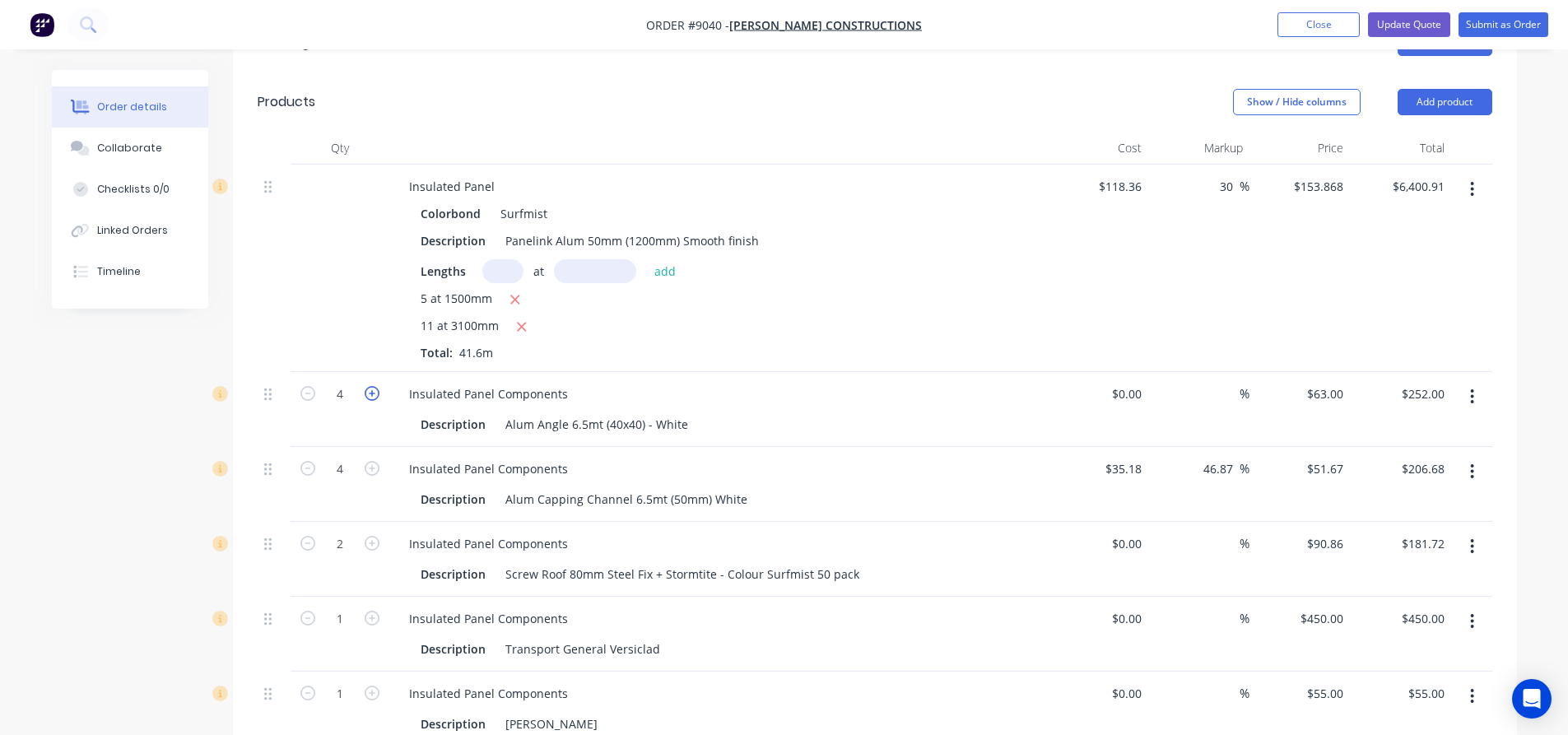
type input "5"
type input "$315.00"
click at [131, 434] on div "Created by [PERSON_NAME] Created [DATE] Required [DATE] Assigned to Add team me…" at bounding box center [784, 398] width 1465 height 1644
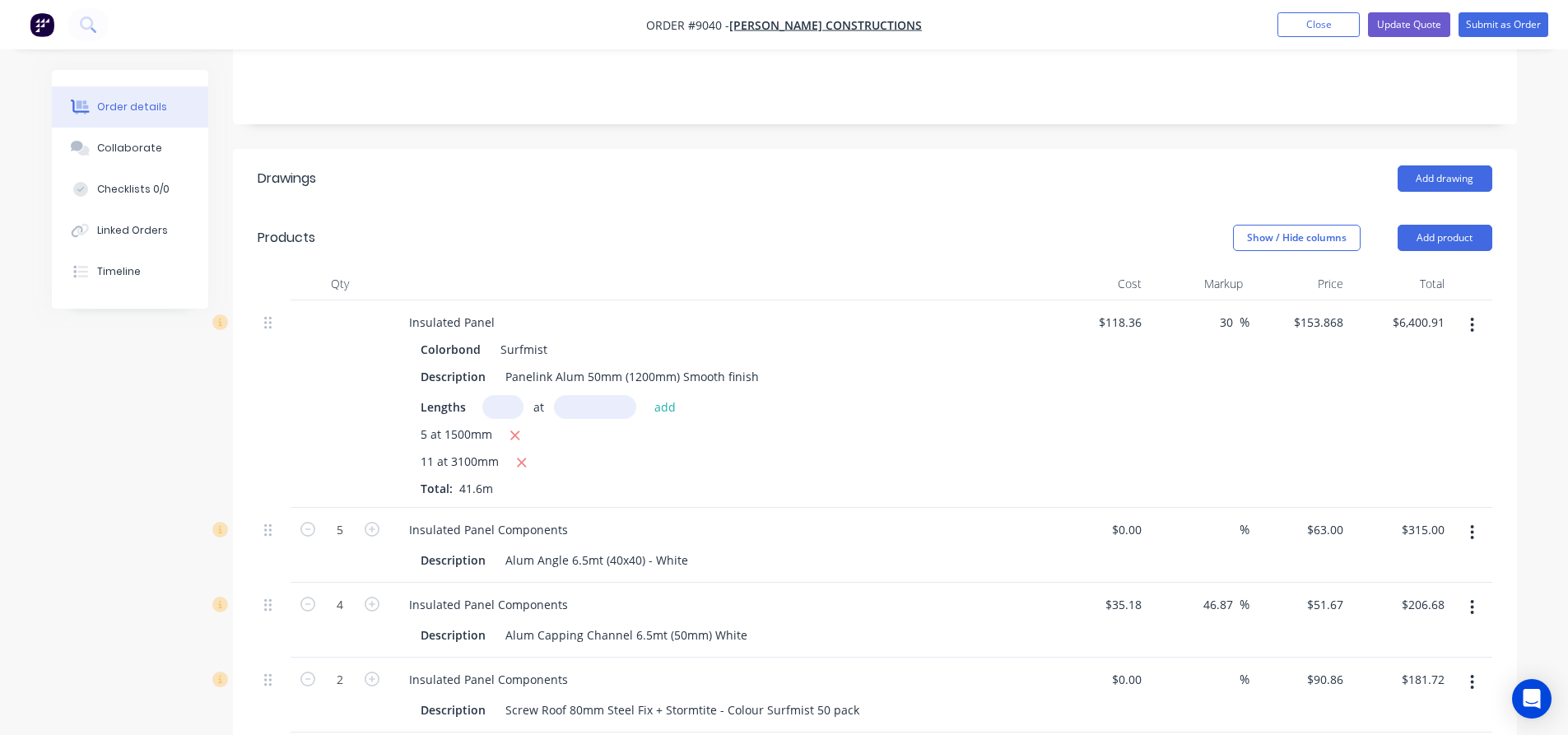
scroll to position [330, 0]
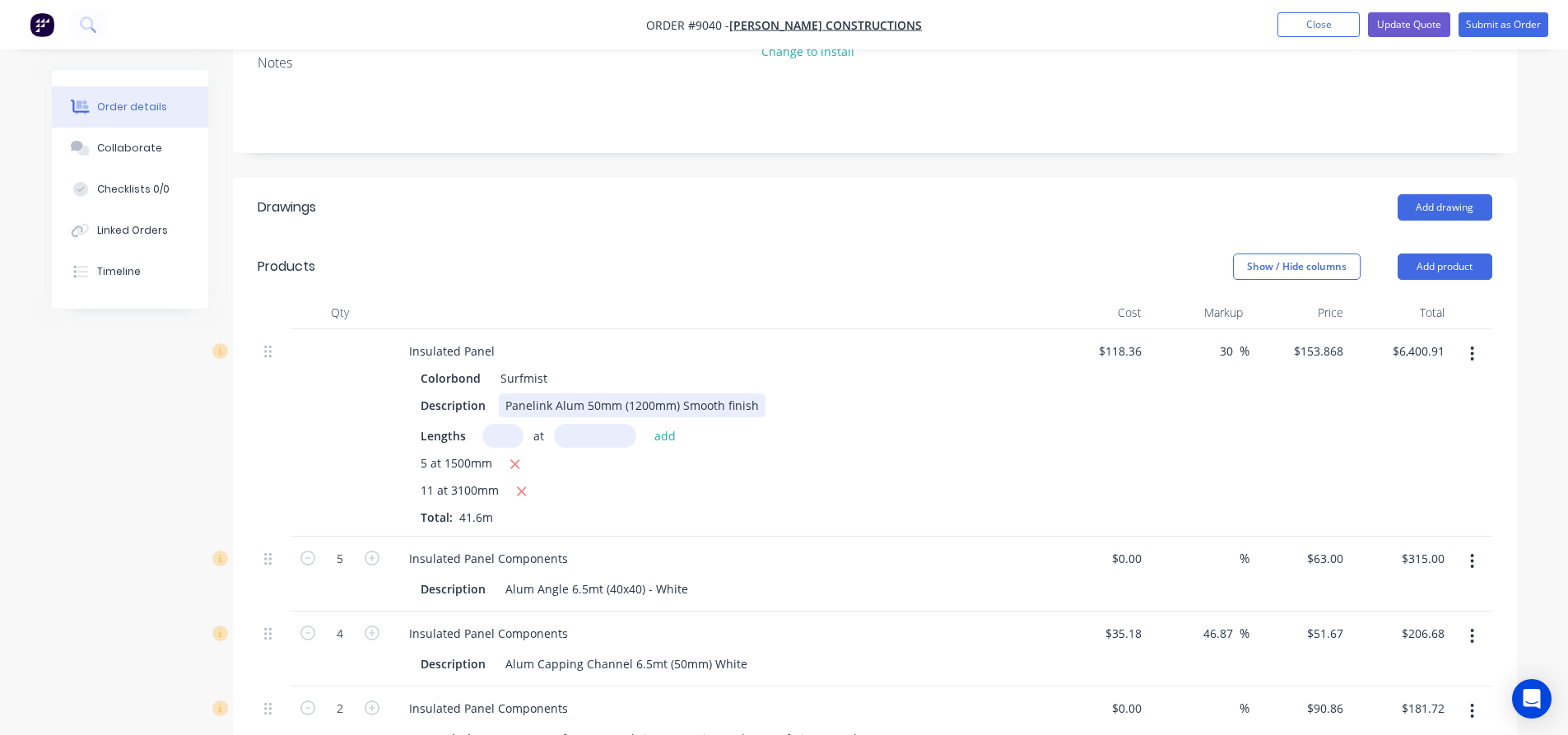
click at [728, 393] on div "Panelink Alum 50mm (1200mm) Smooth finish" at bounding box center [632, 405] width 267 height 24
click at [875, 455] on div "5 at 1500mm" at bounding box center [718, 465] width 596 height 20
click at [1137, 546] on input "0" at bounding box center [1129, 558] width 38 height 24
type input "$40.95"
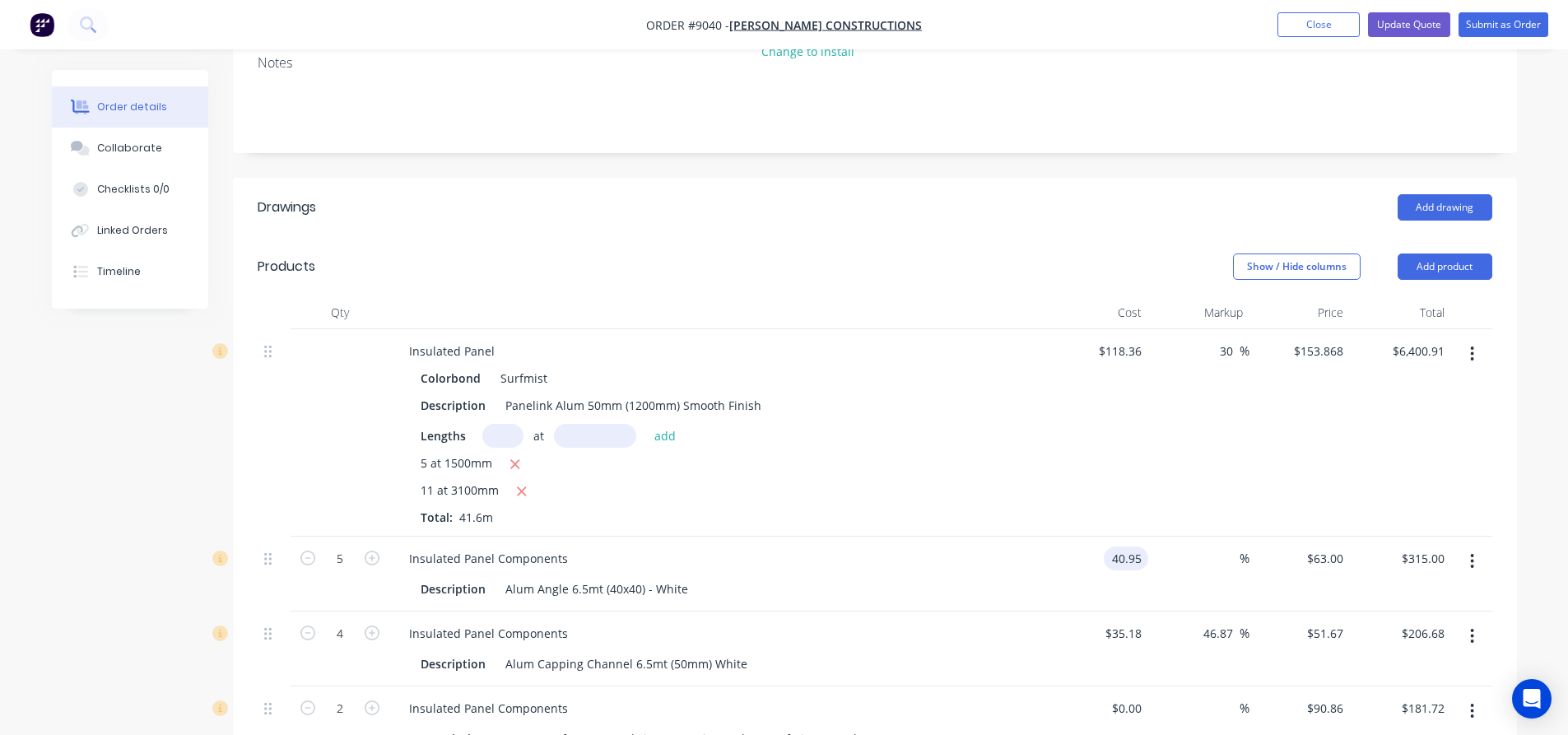
type input "$204.75"
type input "63"
type input "53.85"
type input "$63.00"
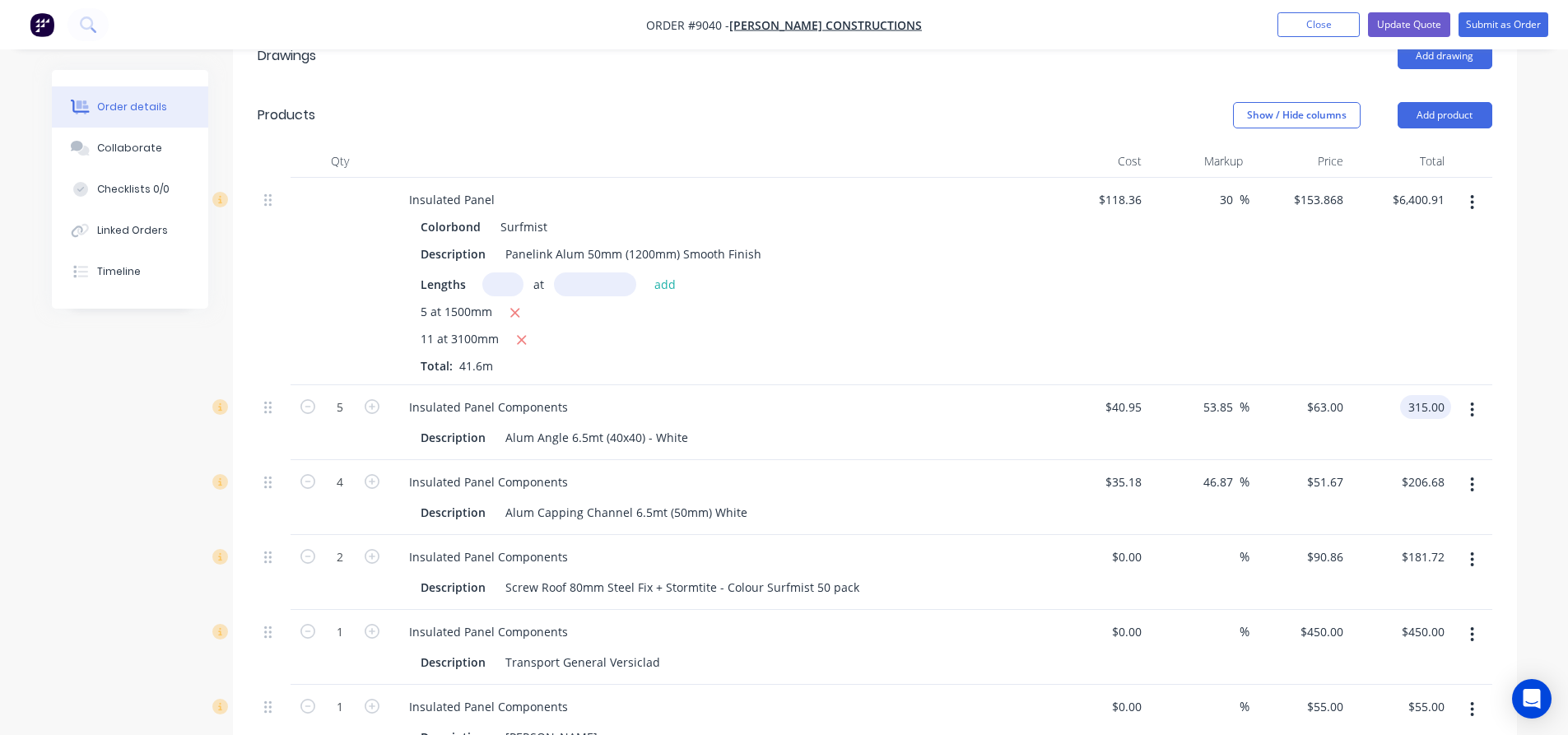
scroll to position [494, 0]
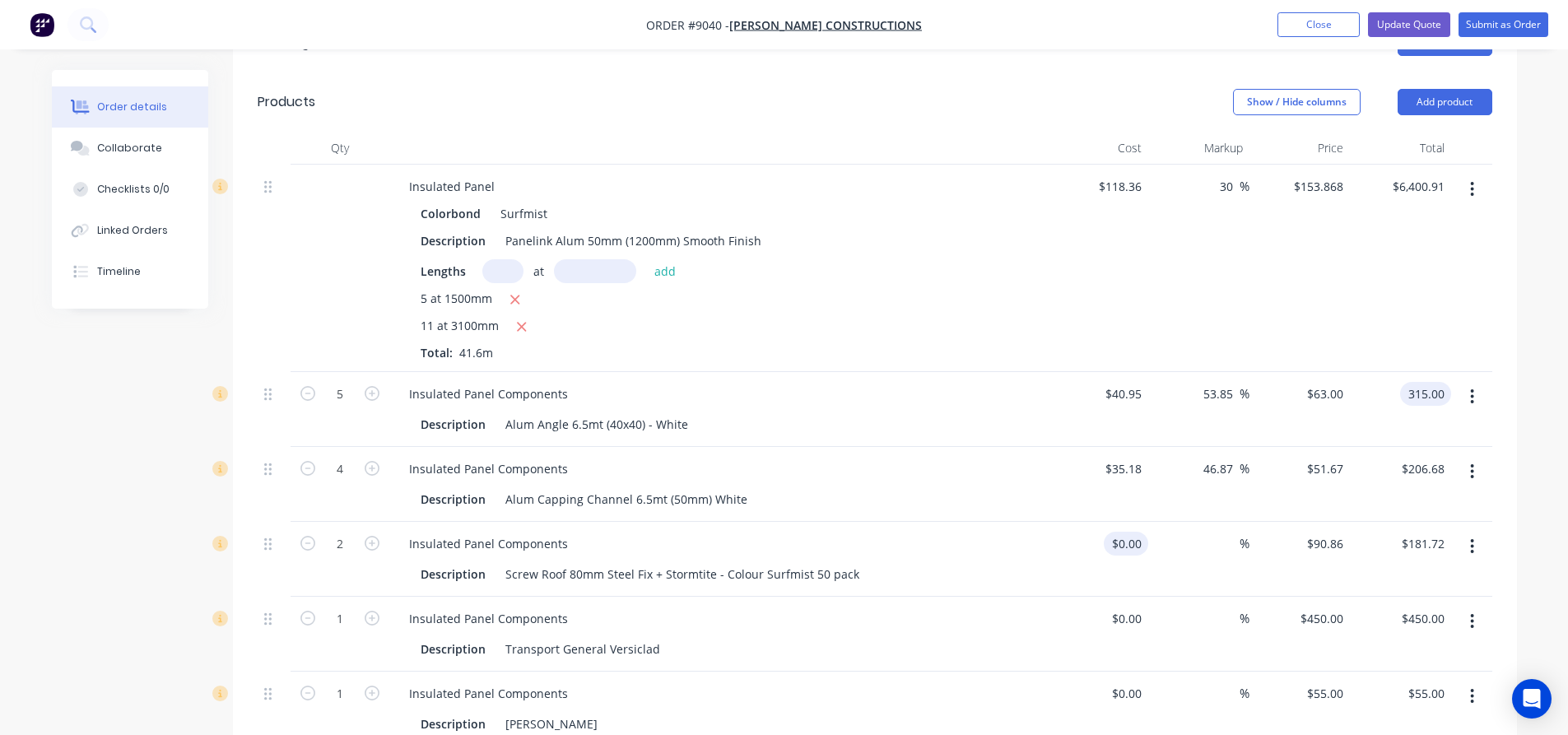
type input "$315.00"
click at [1140, 531] on input "0" at bounding box center [1129, 543] width 38 height 24
type input "$61.89"
type input "$123.78"
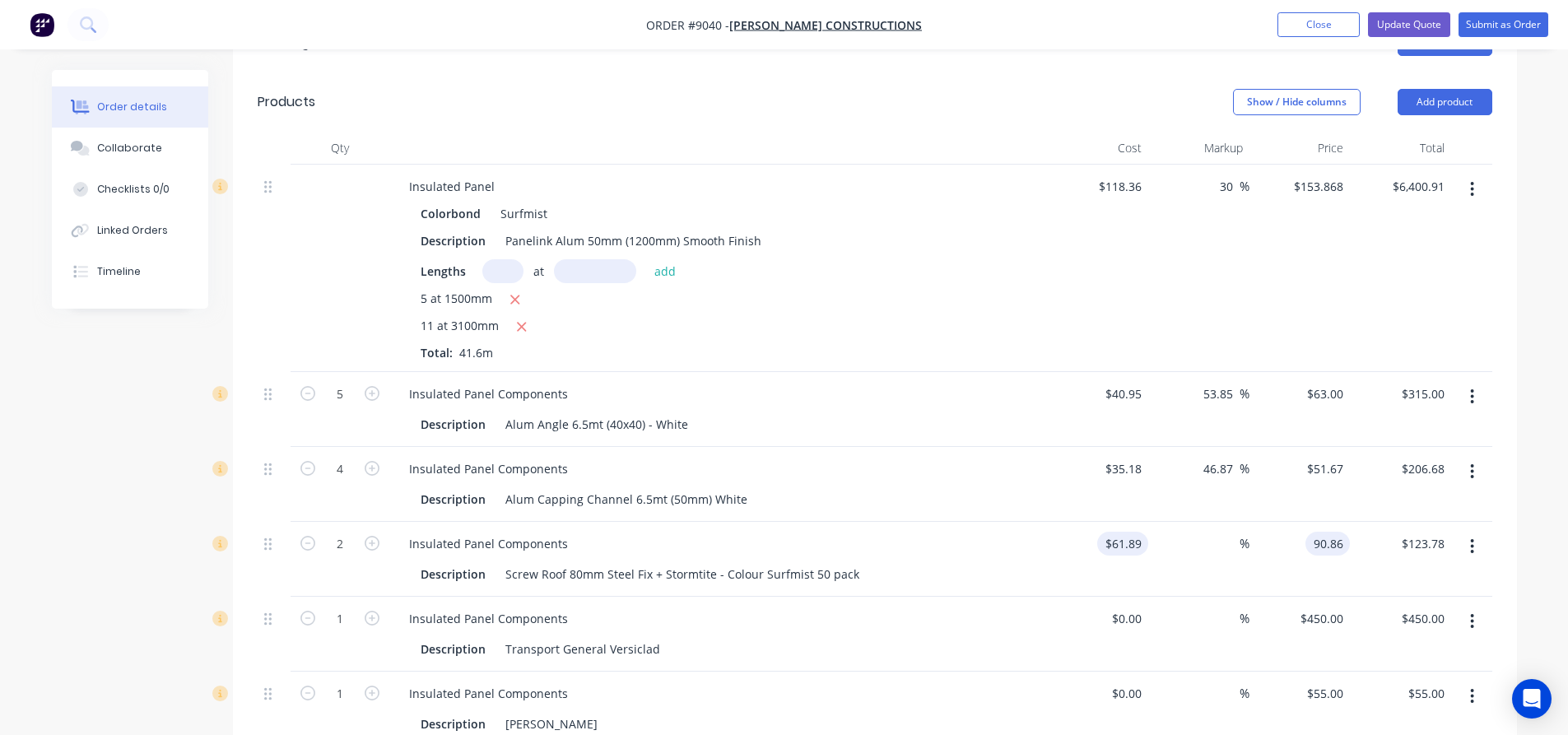
type input "90.86"
type input "46.81"
type input "$90.86"
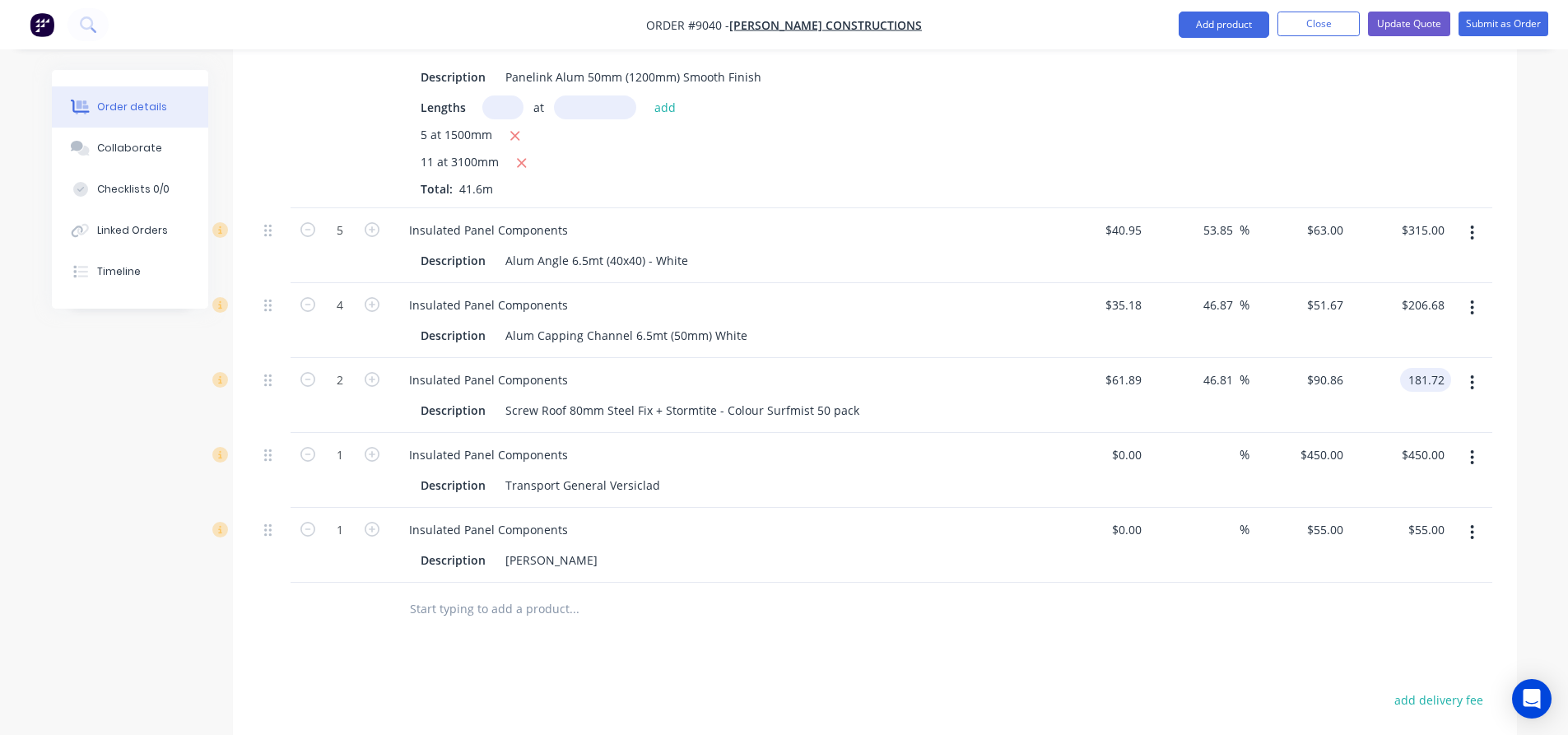
scroll to position [658, 0]
type input "$181.72"
click at [1124, 438] on div "0 $0.00" at bounding box center [1098, 469] width 101 height 75
type input "$400.00"
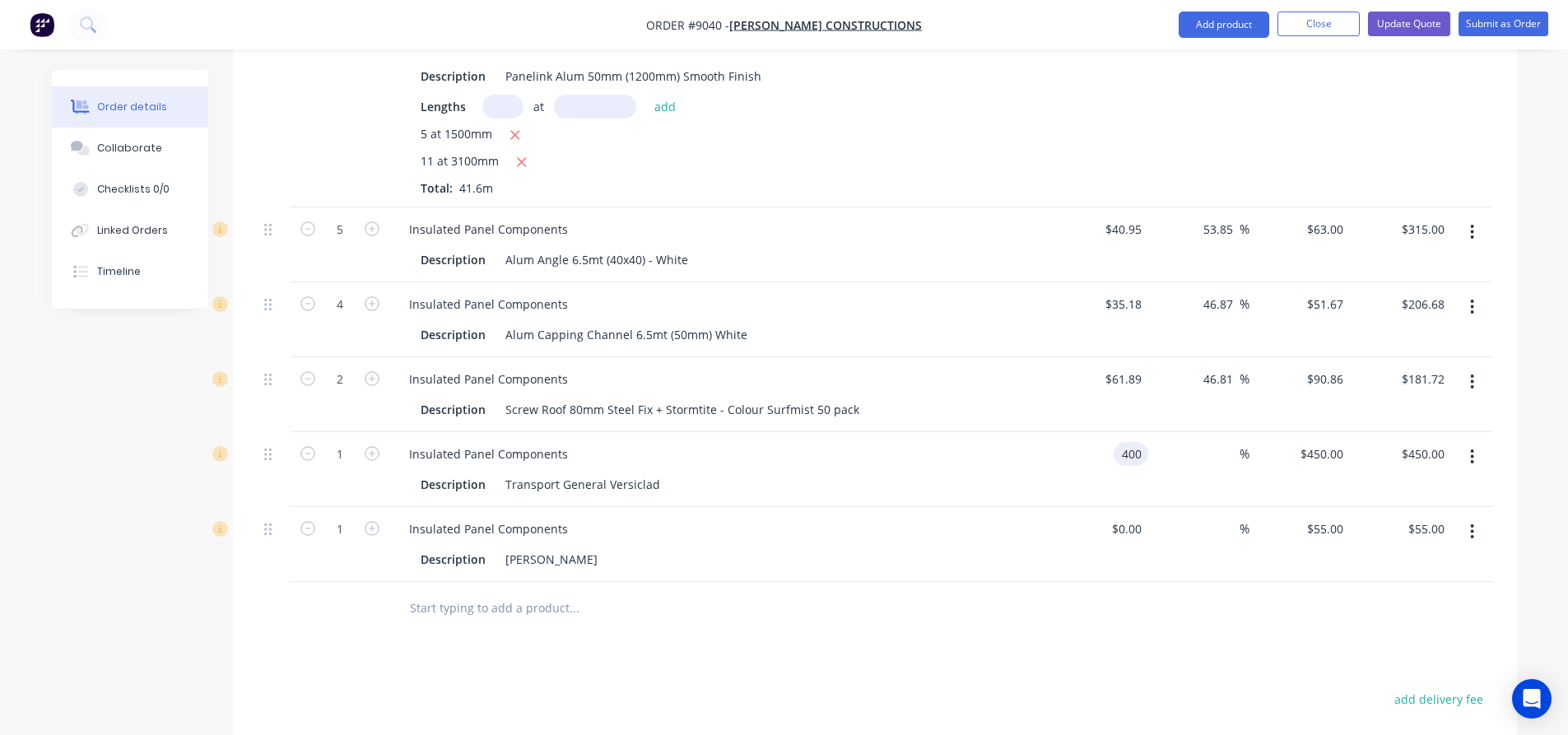
type input "$400.00"
type input "450"
type input "12.5"
type input "$450.00"
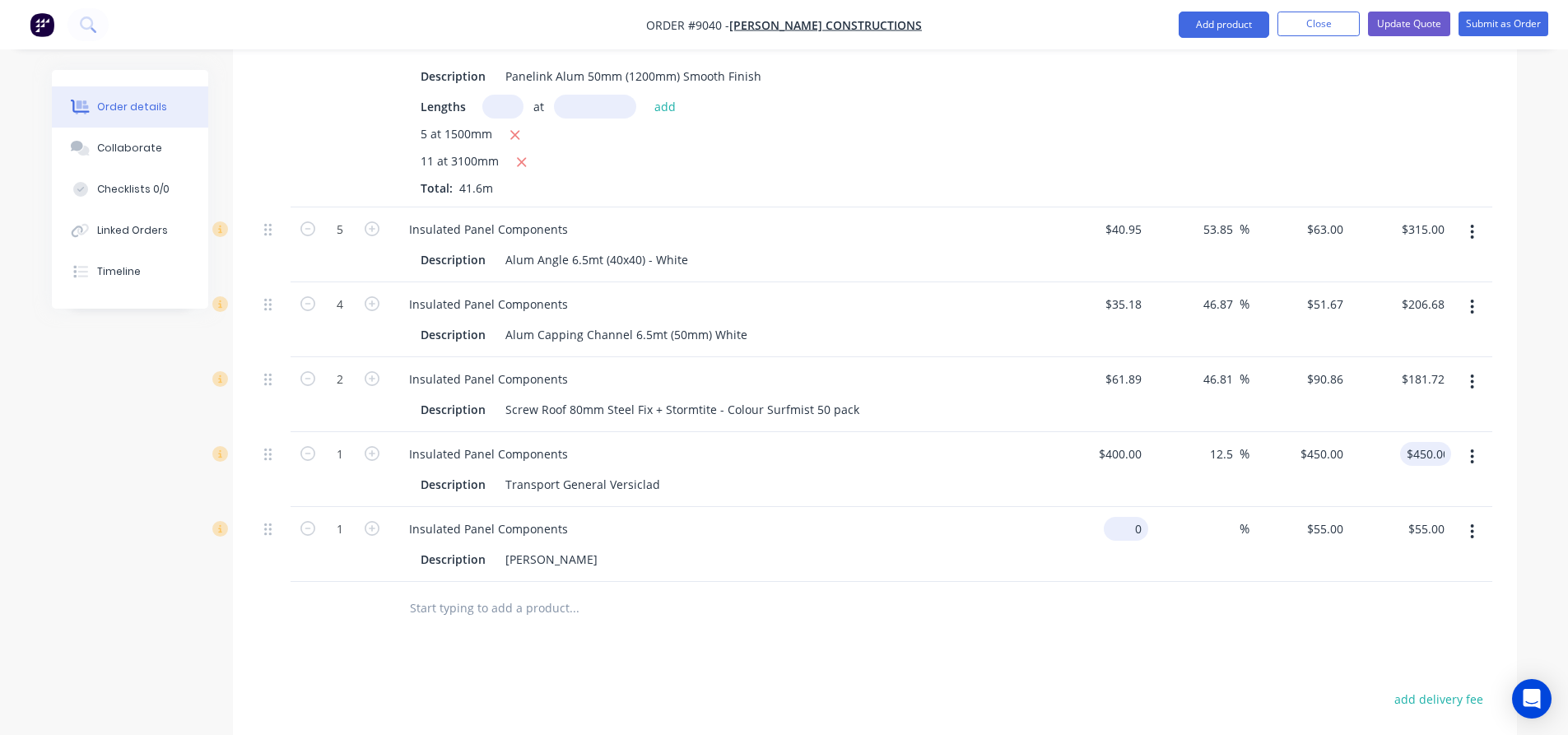
click at [1122, 507] on div "0 $0.00" at bounding box center [1098, 544] width 101 height 75
type input "$50.00"
type input "55"
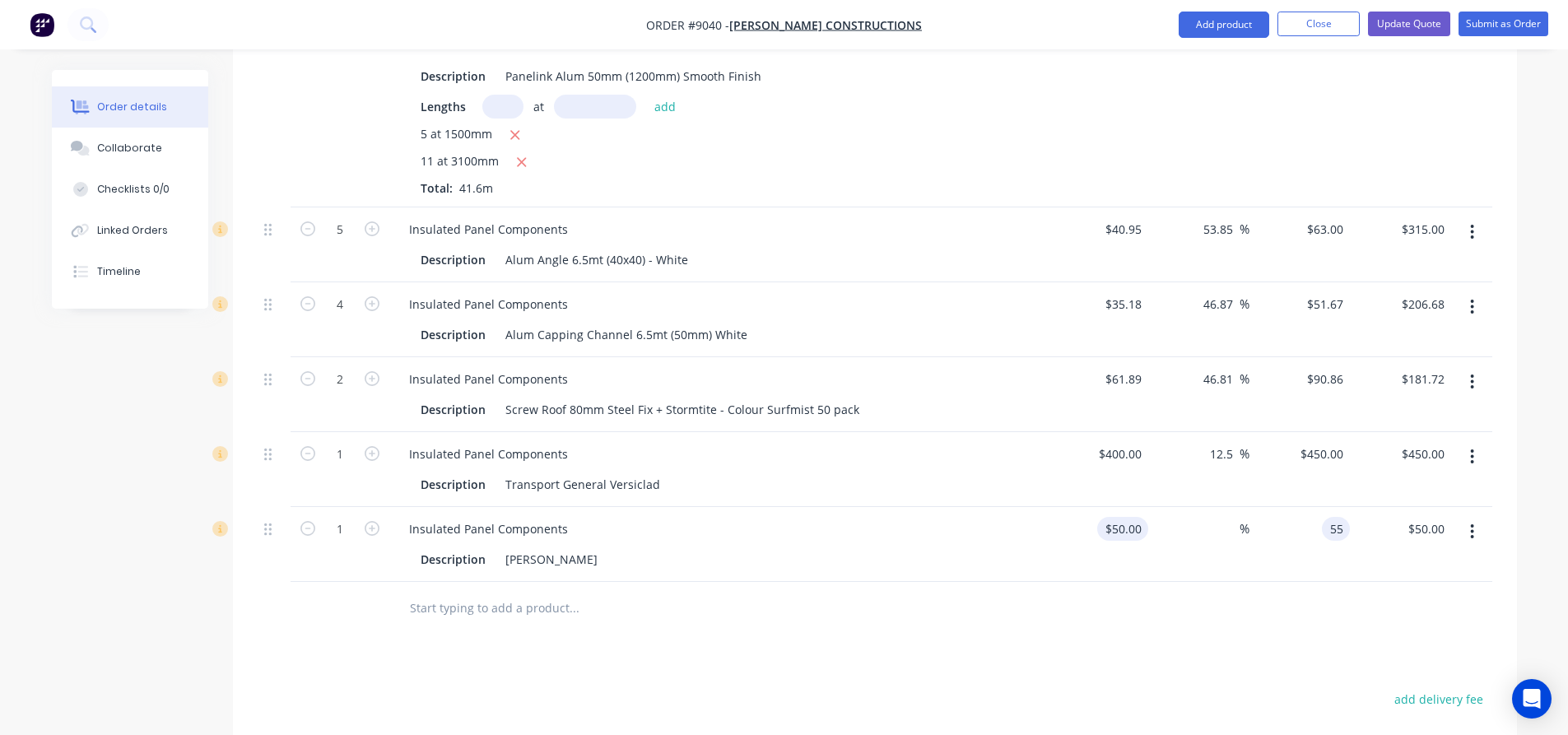
type input "10"
type input "$55.00"
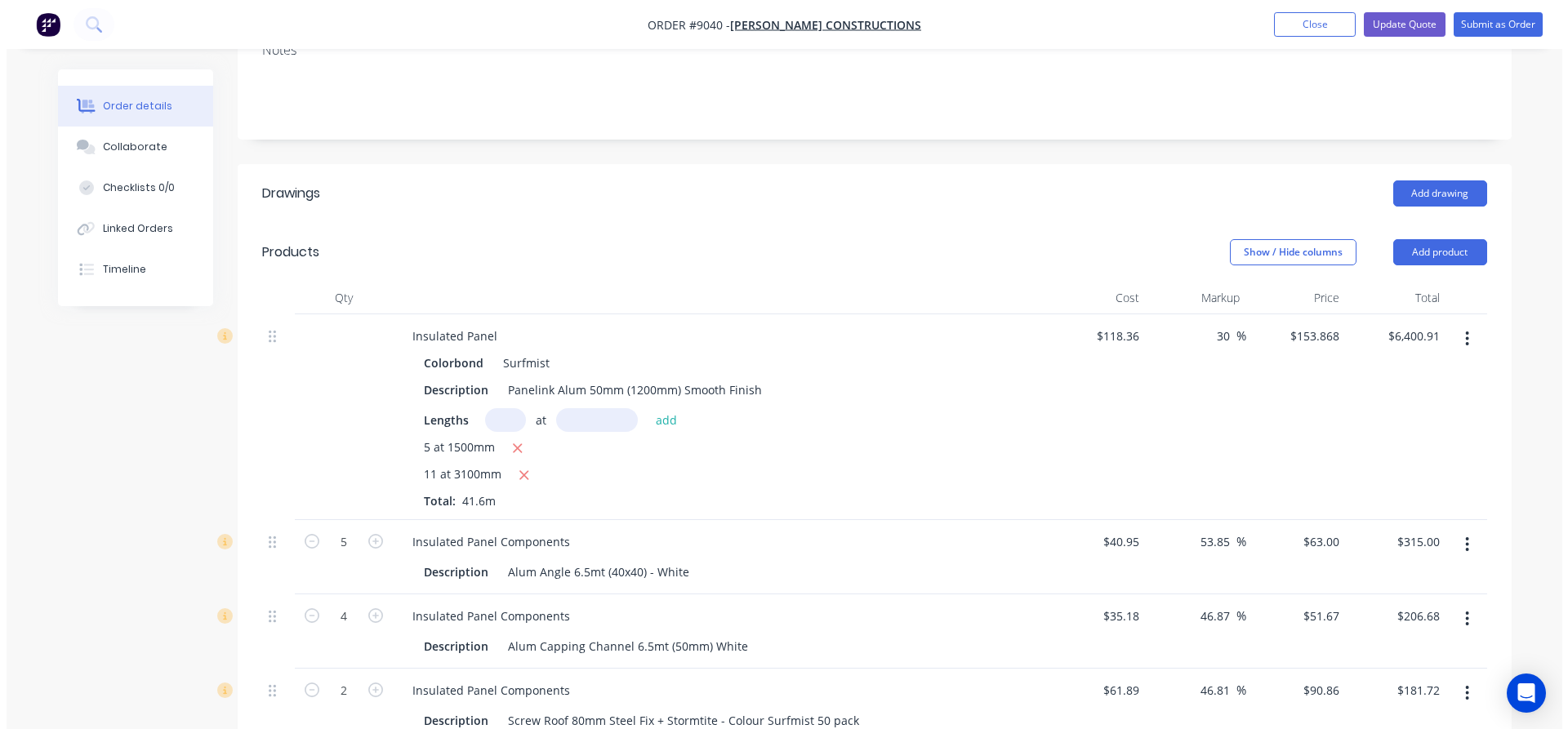
scroll to position [295, 0]
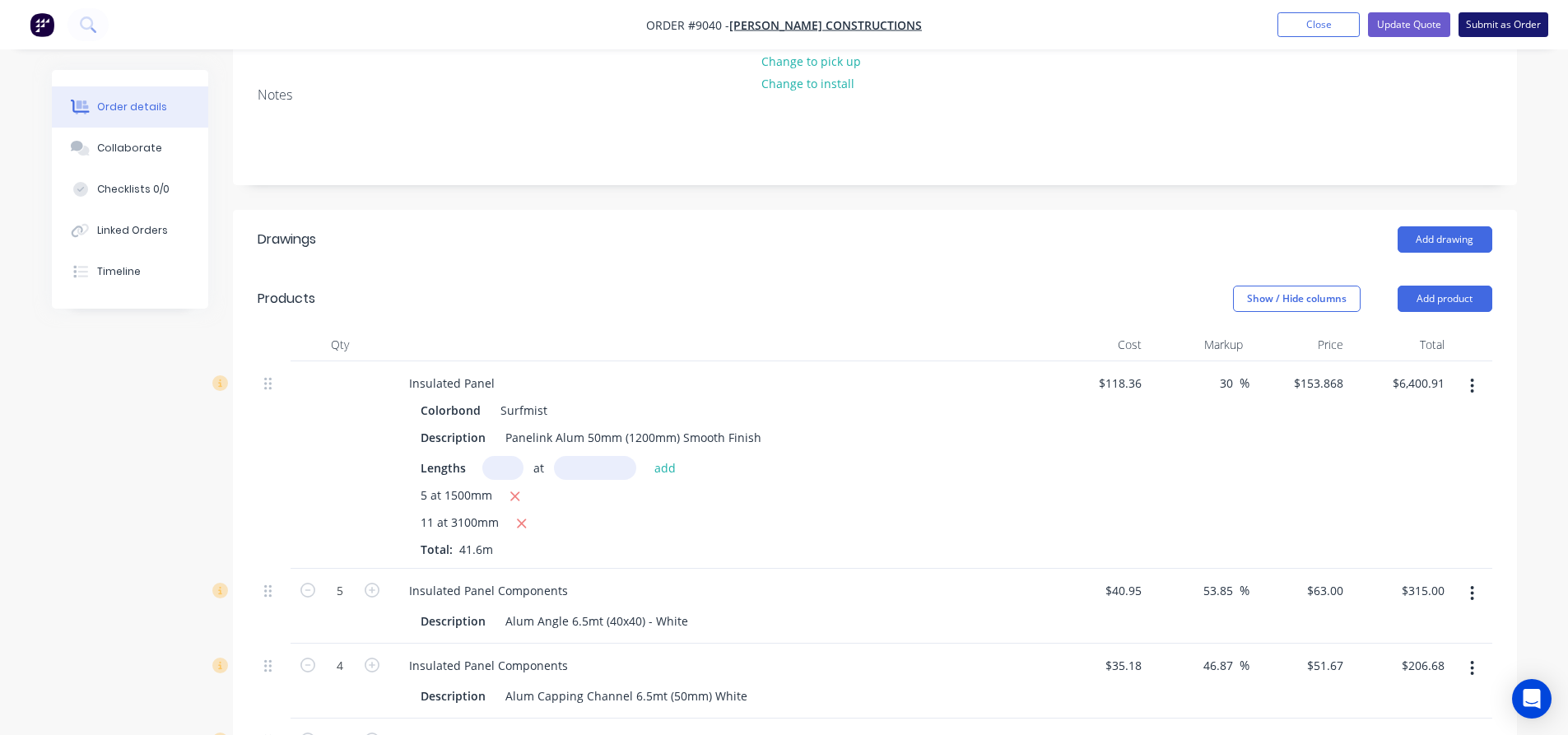
type input "$55.00"
click at [1496, 25] on button "Submit as Order" at bounding box center [1503, 24] width 90 height 25
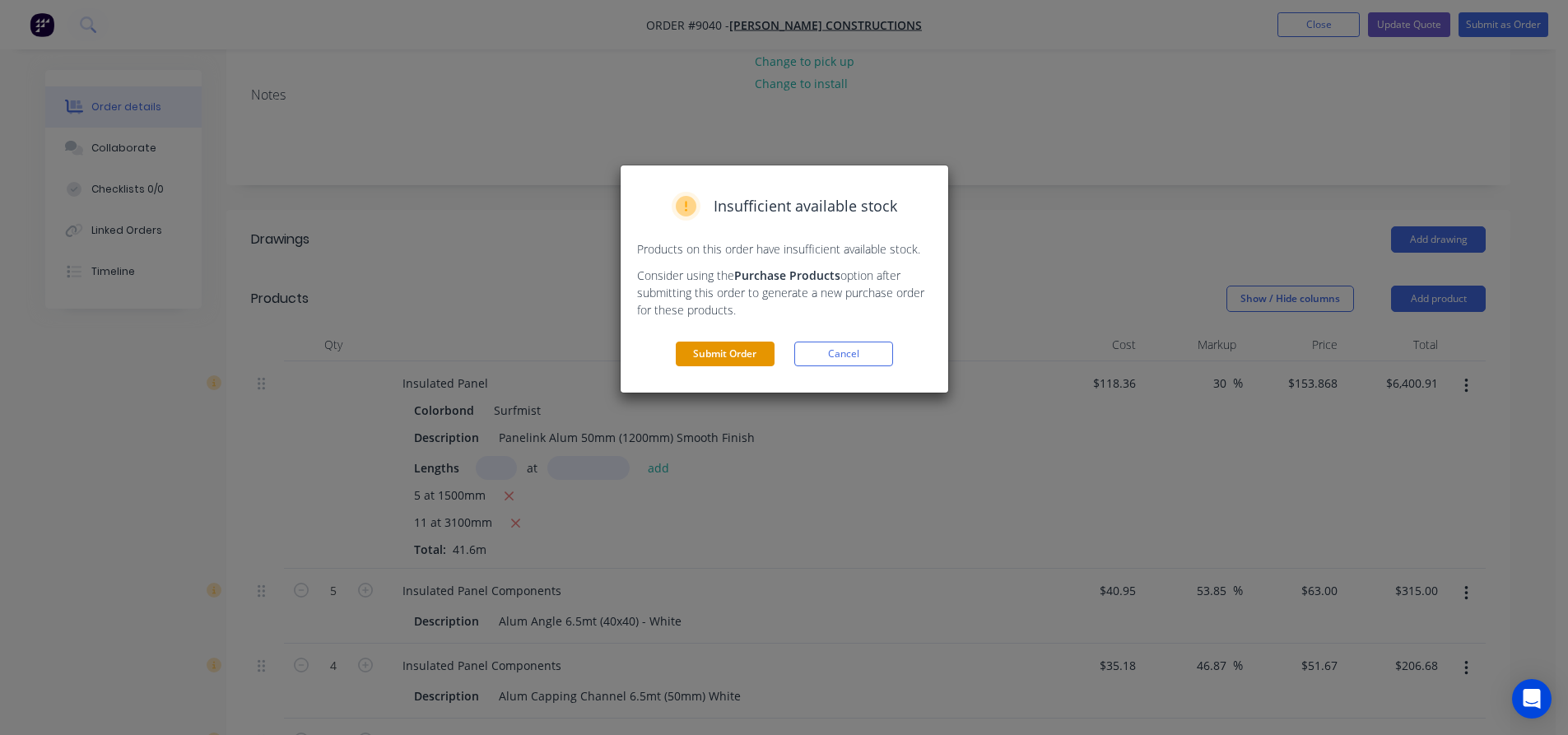
click at [746, 362] on button "Submit Order" at bounding box center [725, 354] width 99 height 25
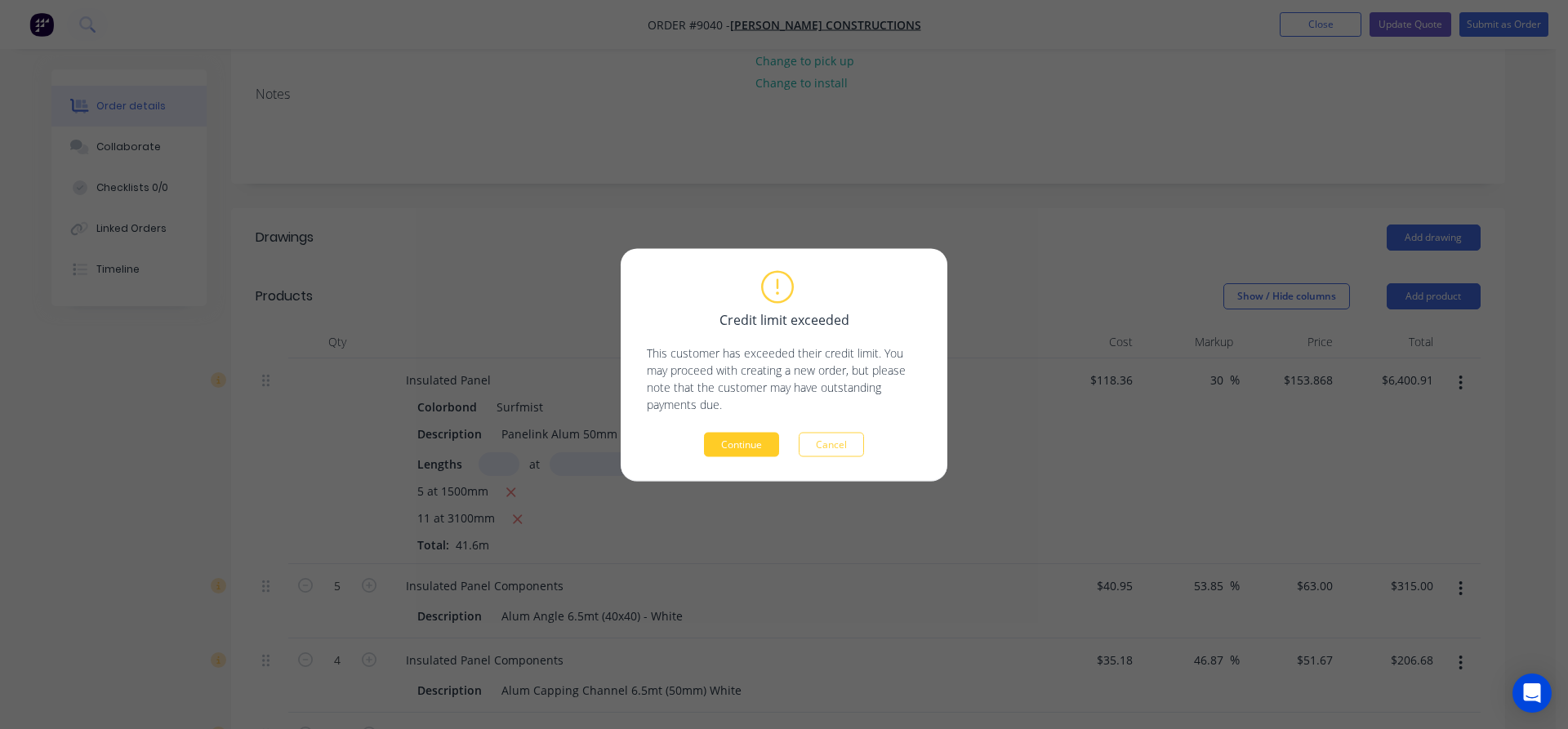
click at [745, 432] on button "Continue" at bounding box center [741, 443] width 75 height 25
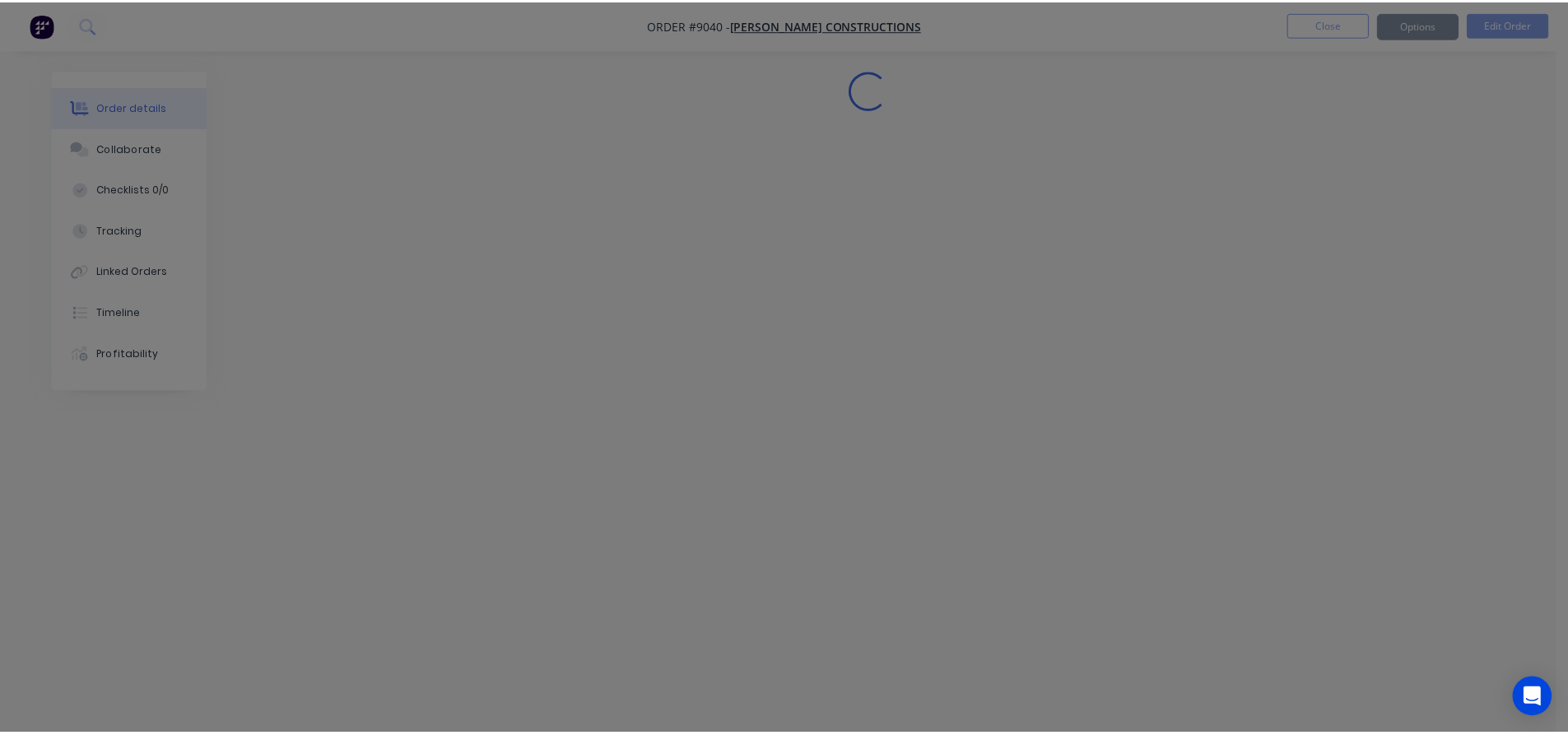
scroll to position [0, 0]
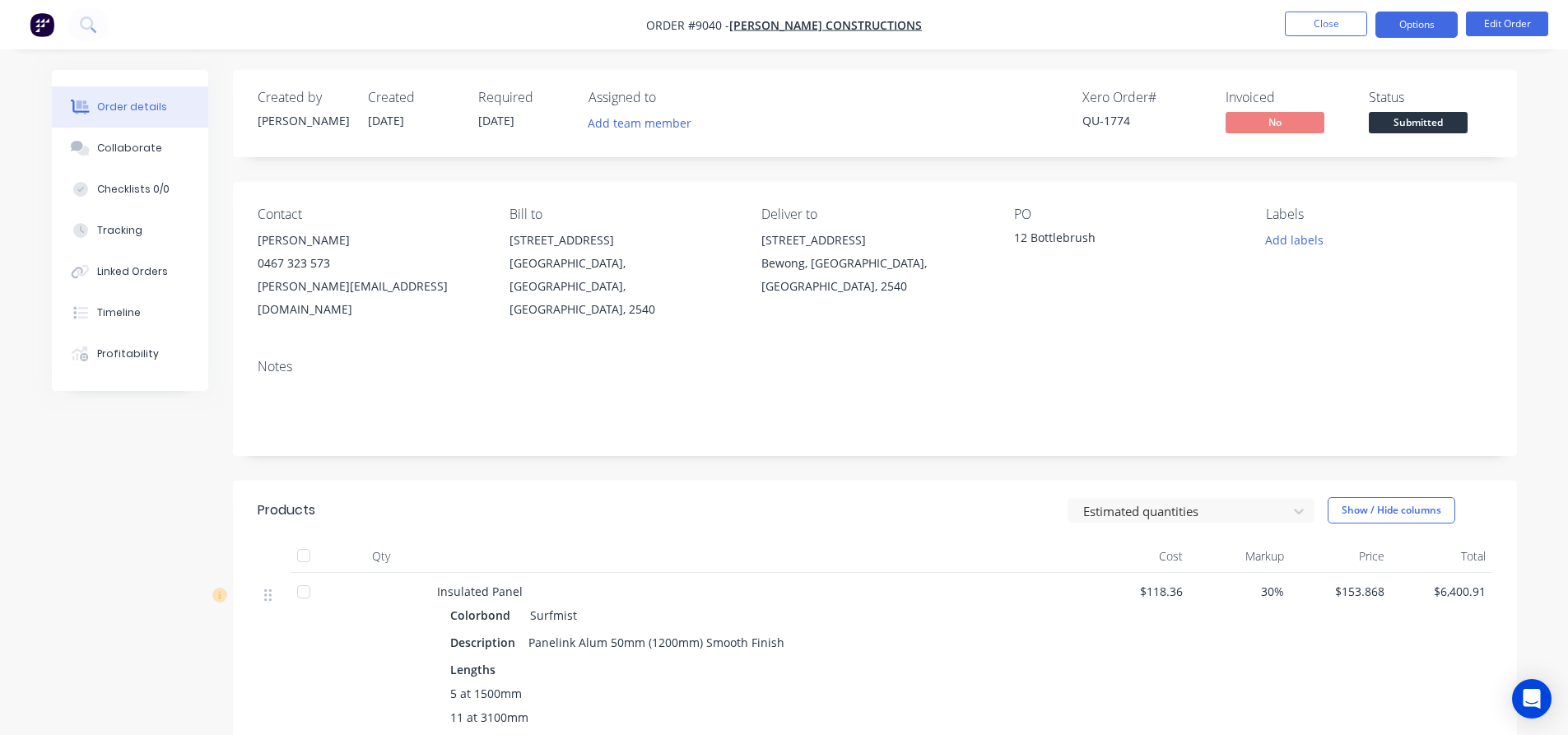
click at [1399, 32] on button "Options" at bounding box center [1416, 24] width 82 height 26
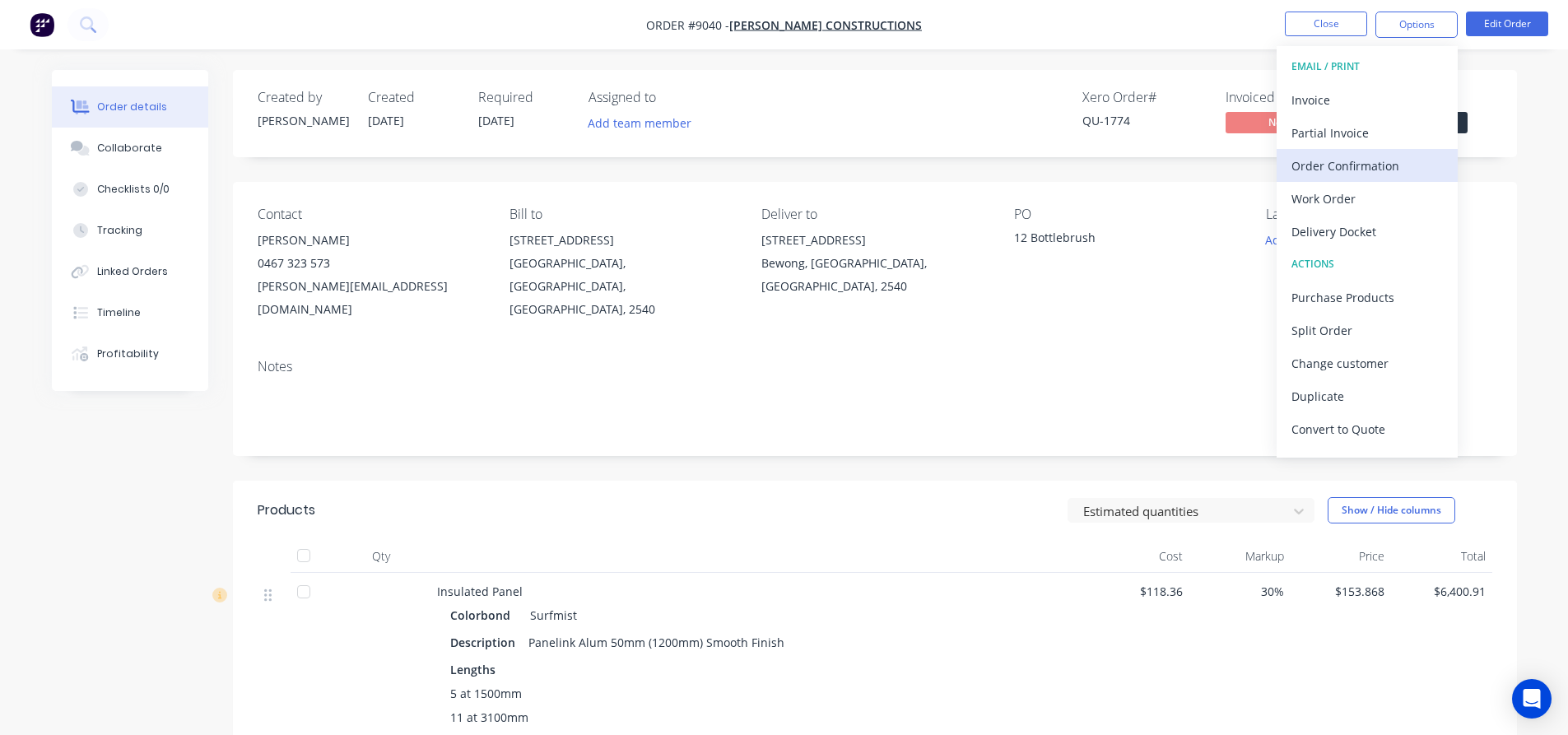
click at [1328, 165] on div "Order Confirmation" at bounding box center [1367, 166] width 152 height 24
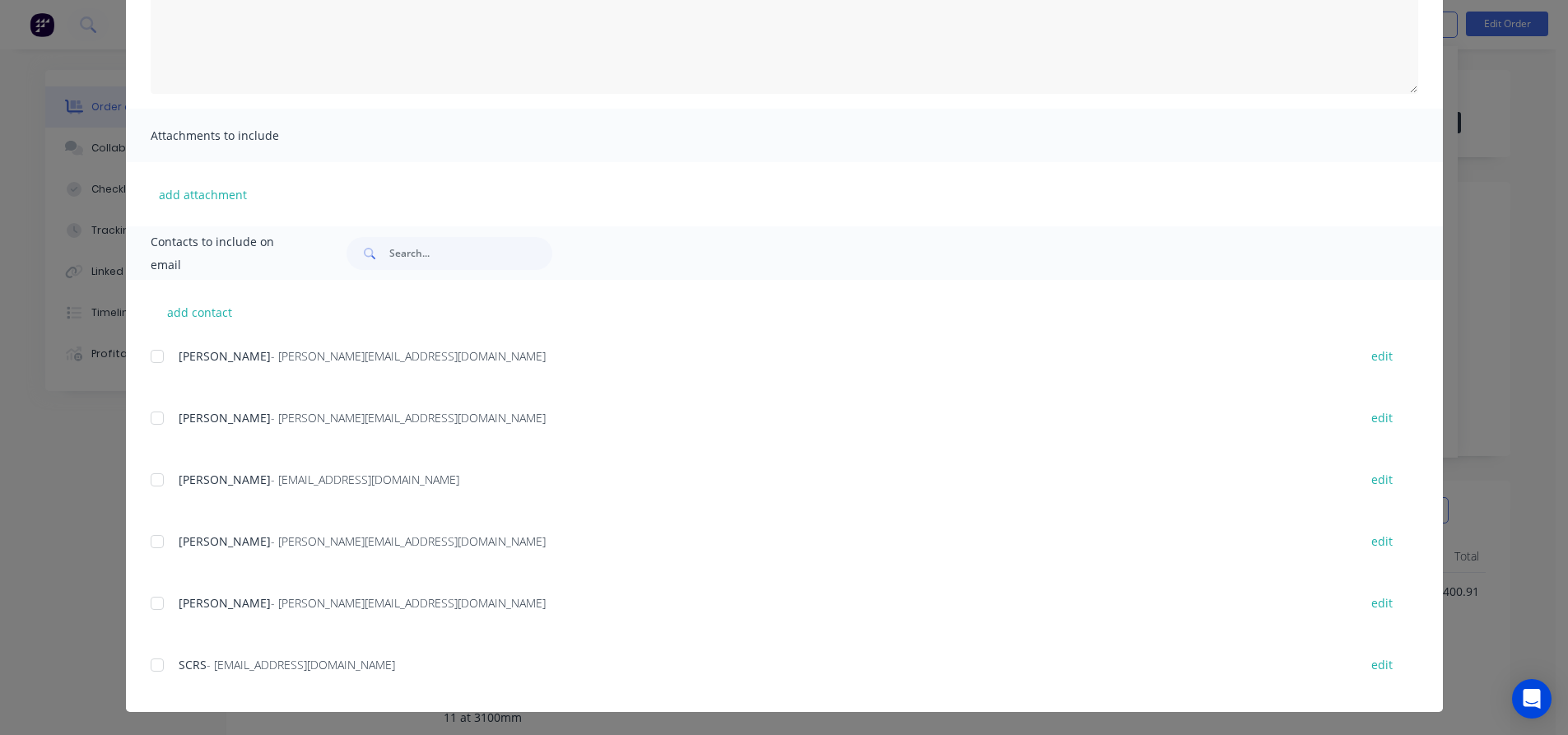
scroll to position [247, 0]
click at [154, 415] on div at bounding box center [157, 417] width 33 height 33
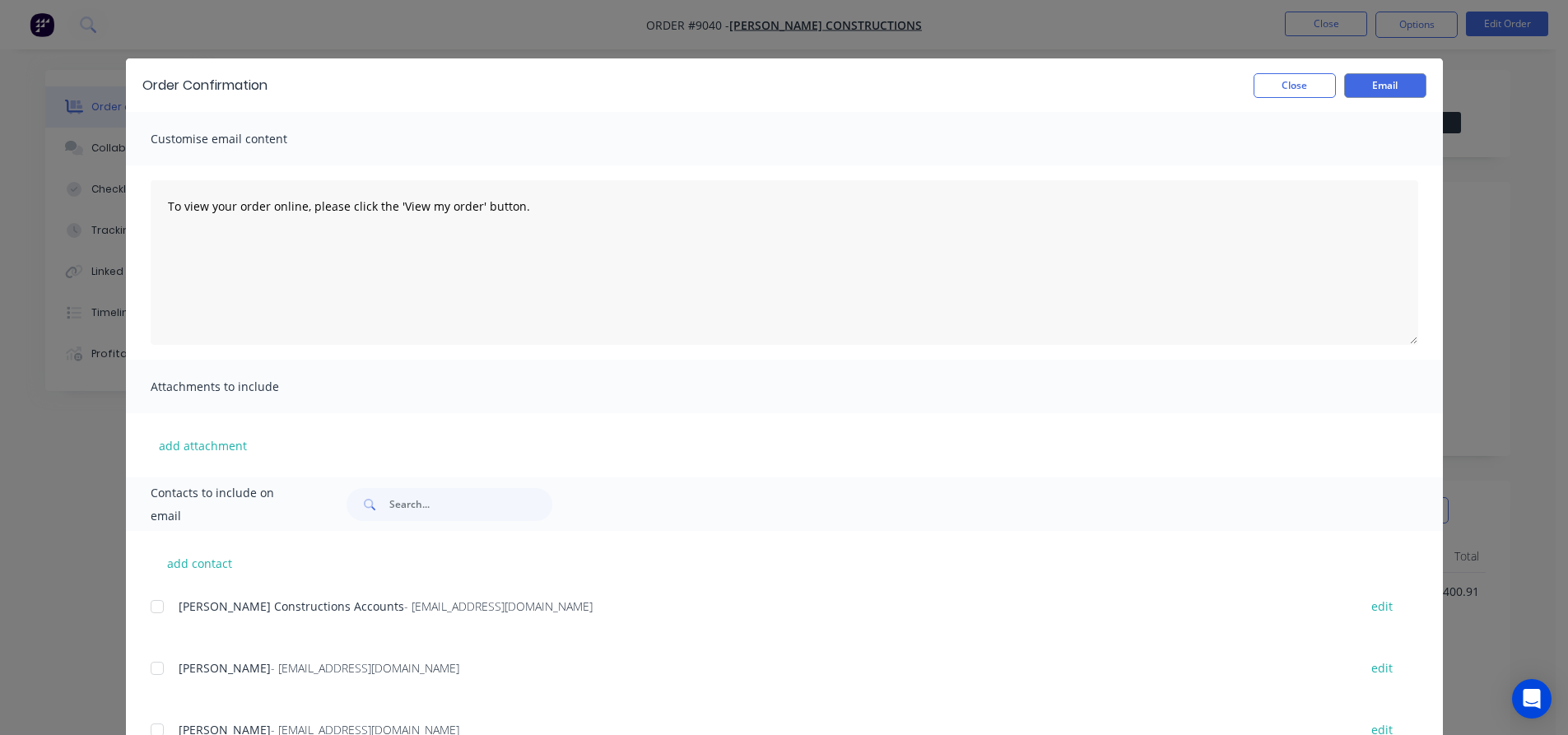
scroll to position [0, 0]
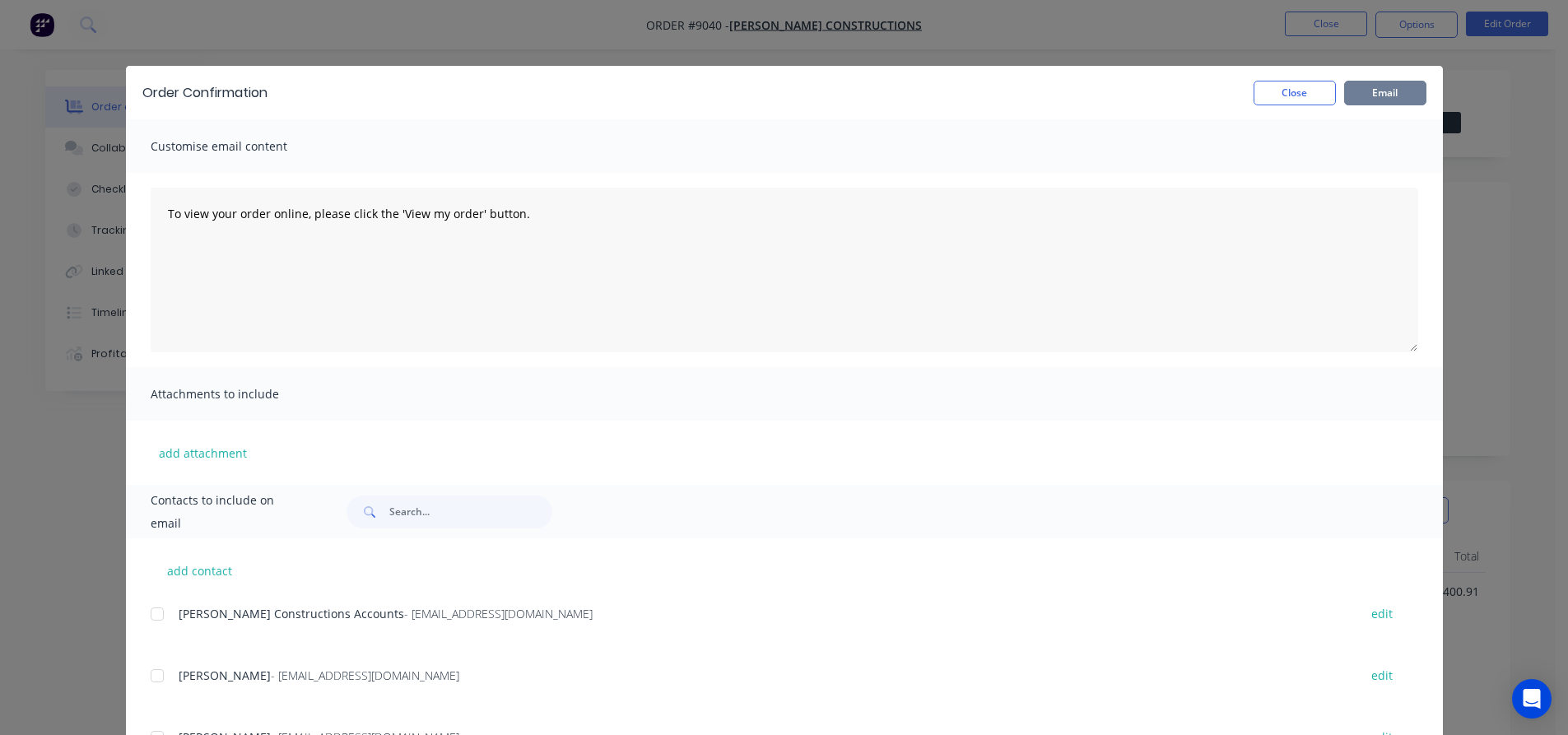
click at [1374, 96] on button "Email" at bounding box center [1385, 93] width 82 height 25
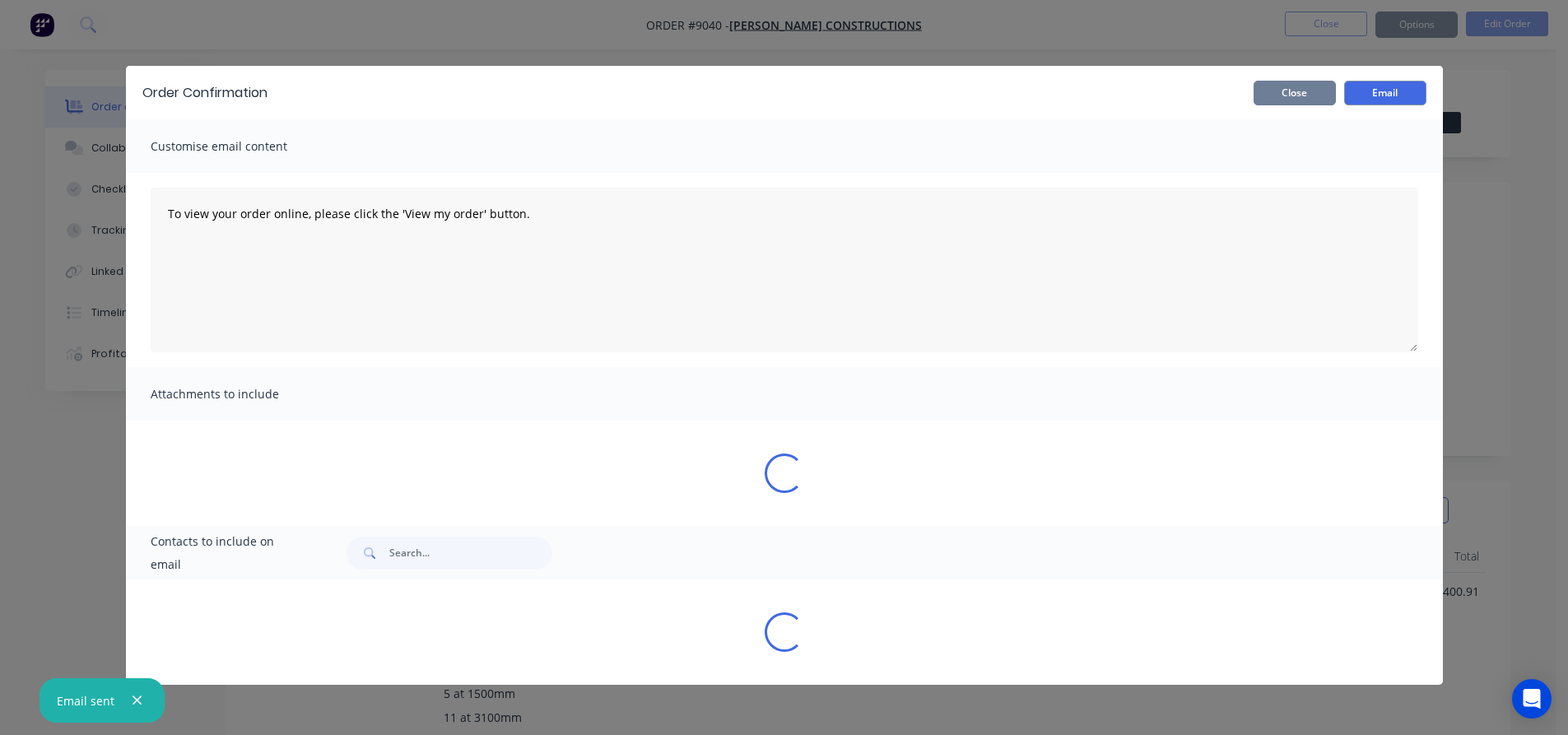
click at [1280, 93] on button "Close" at bounding box center [1294, 93] width 82 height 25
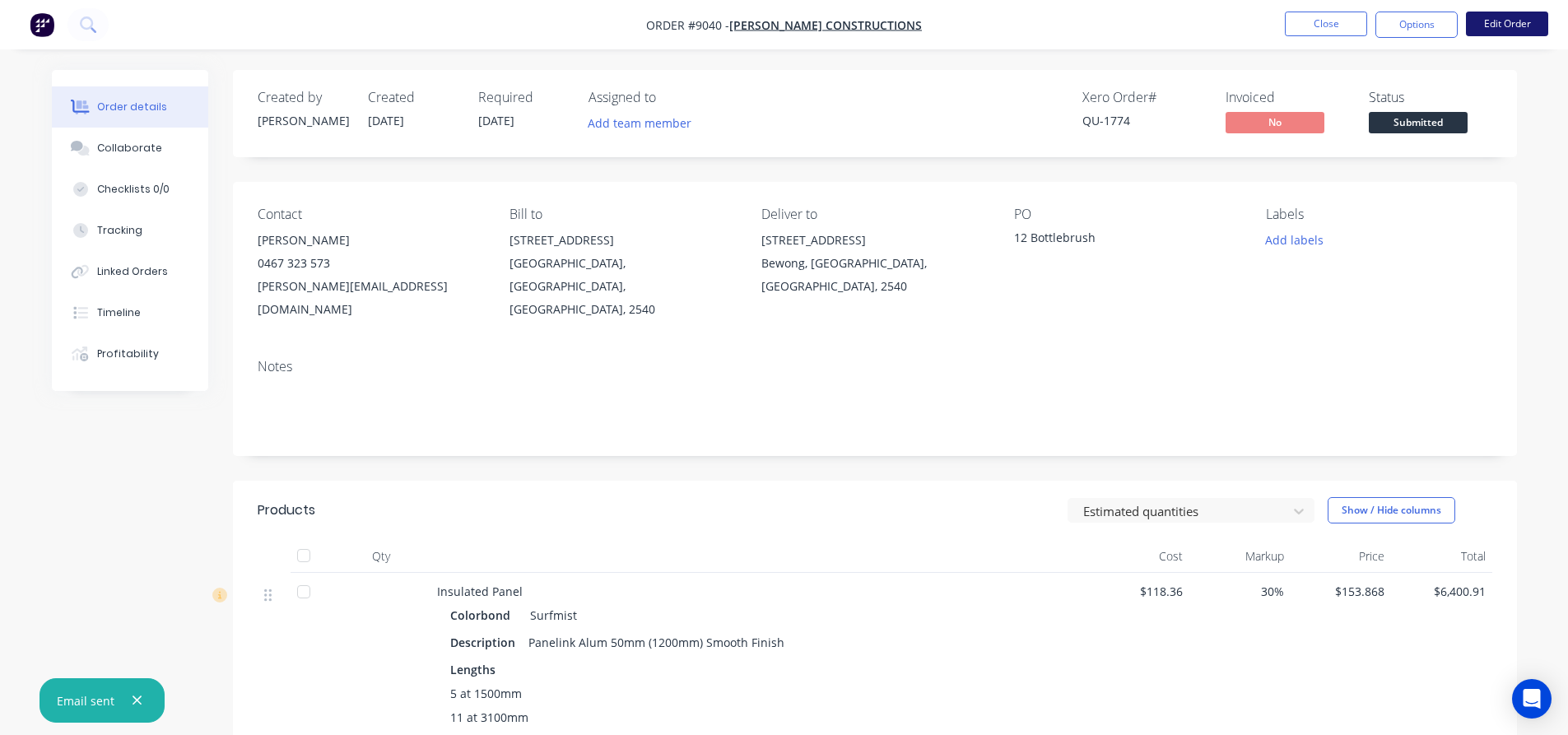
click at [1500, 22] on button "Edit Order" at bounding box center [1507, 23] width 82 height 25
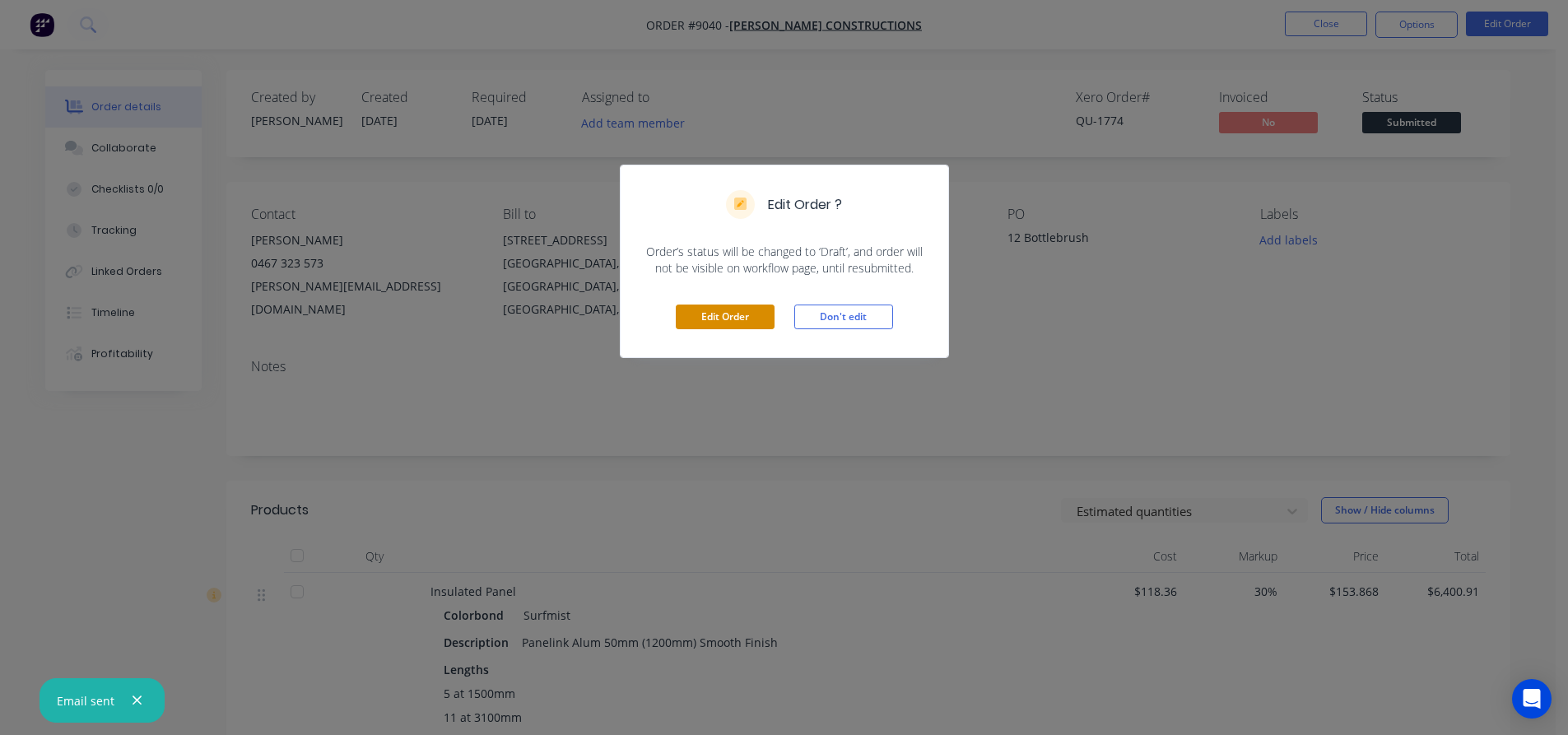
click at [731, 309] on button "Edit Order" at bounding box center [725, 317] width 99 height 25
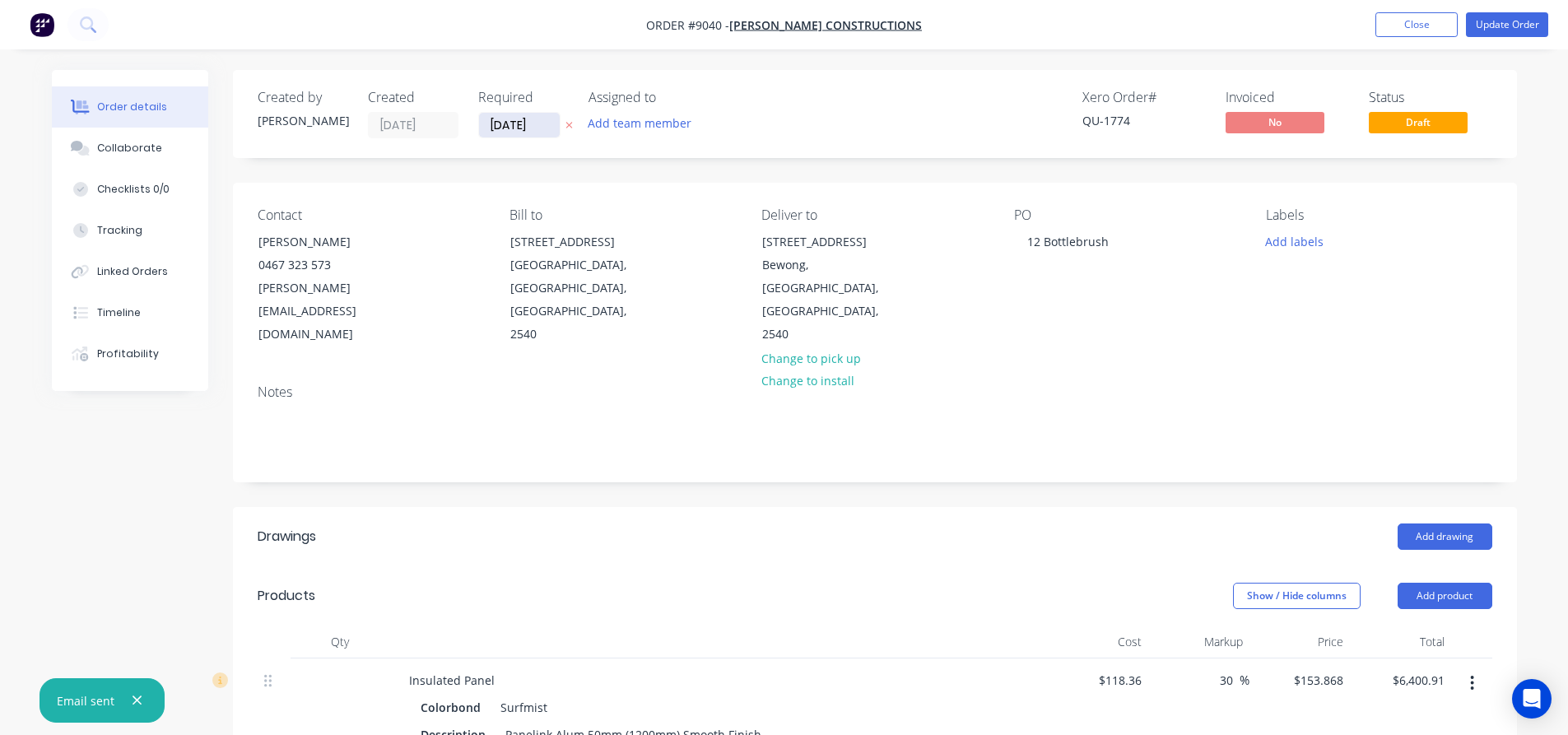
click at [549, 122] on input "[DATE]" at bounding box center [519, 125] width 81 height 25
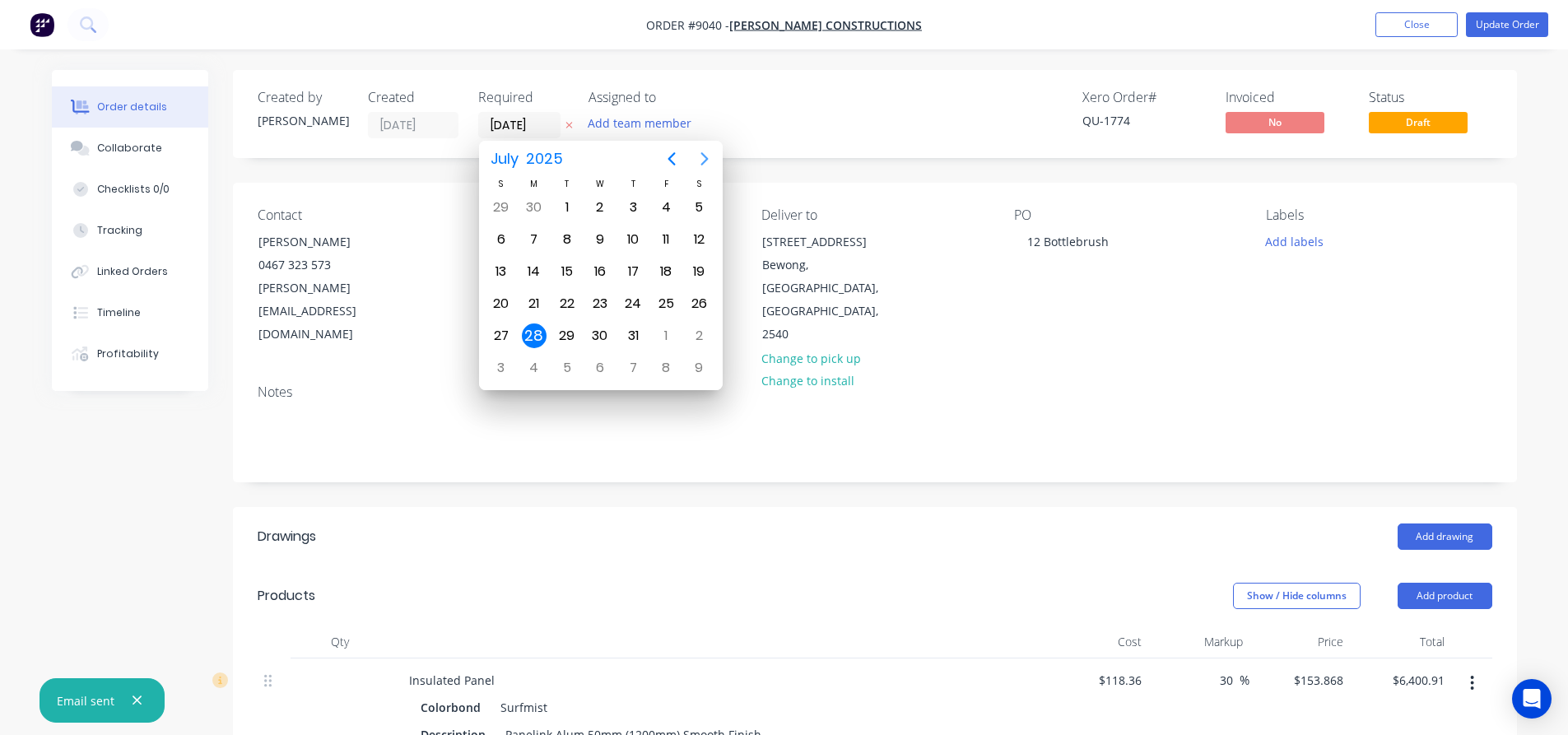
click at [707, 157] on icon "Next page" at bounding box center [703, 158] width 19 height 19
click at [706, 157] on icon "Next page" at bounding box center [704, 158] width 7 height 13
click at [671, 158] on icon "Previous page" at bounding box center [671, 158] width 19 height 19
click at [703, 162] on icon "Next page" at bounding box center [703, 158] width 19 height 19
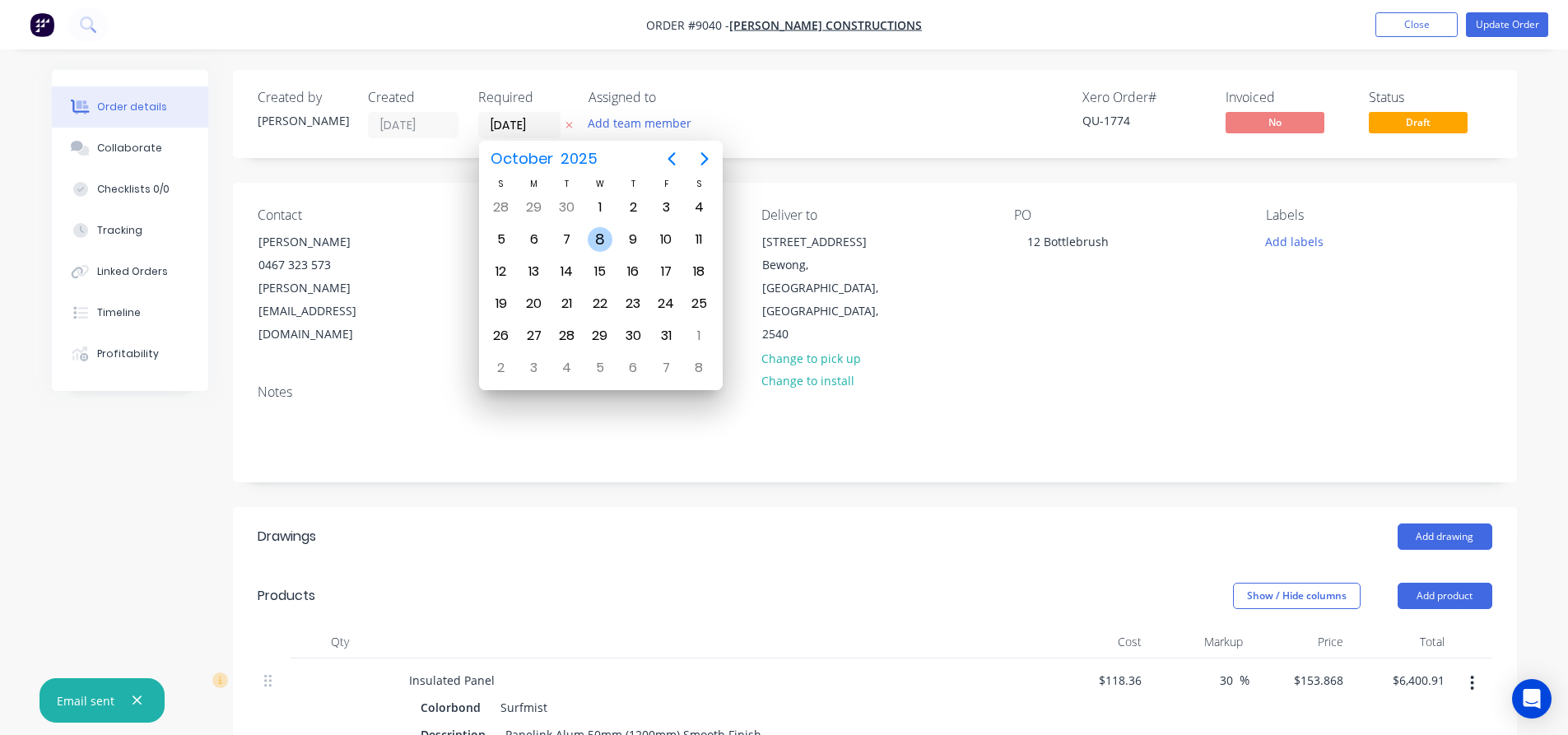
click at [595, 231] on div "8" at bounding box center [600, 239] width 25 height 25
type input "[DATE]"
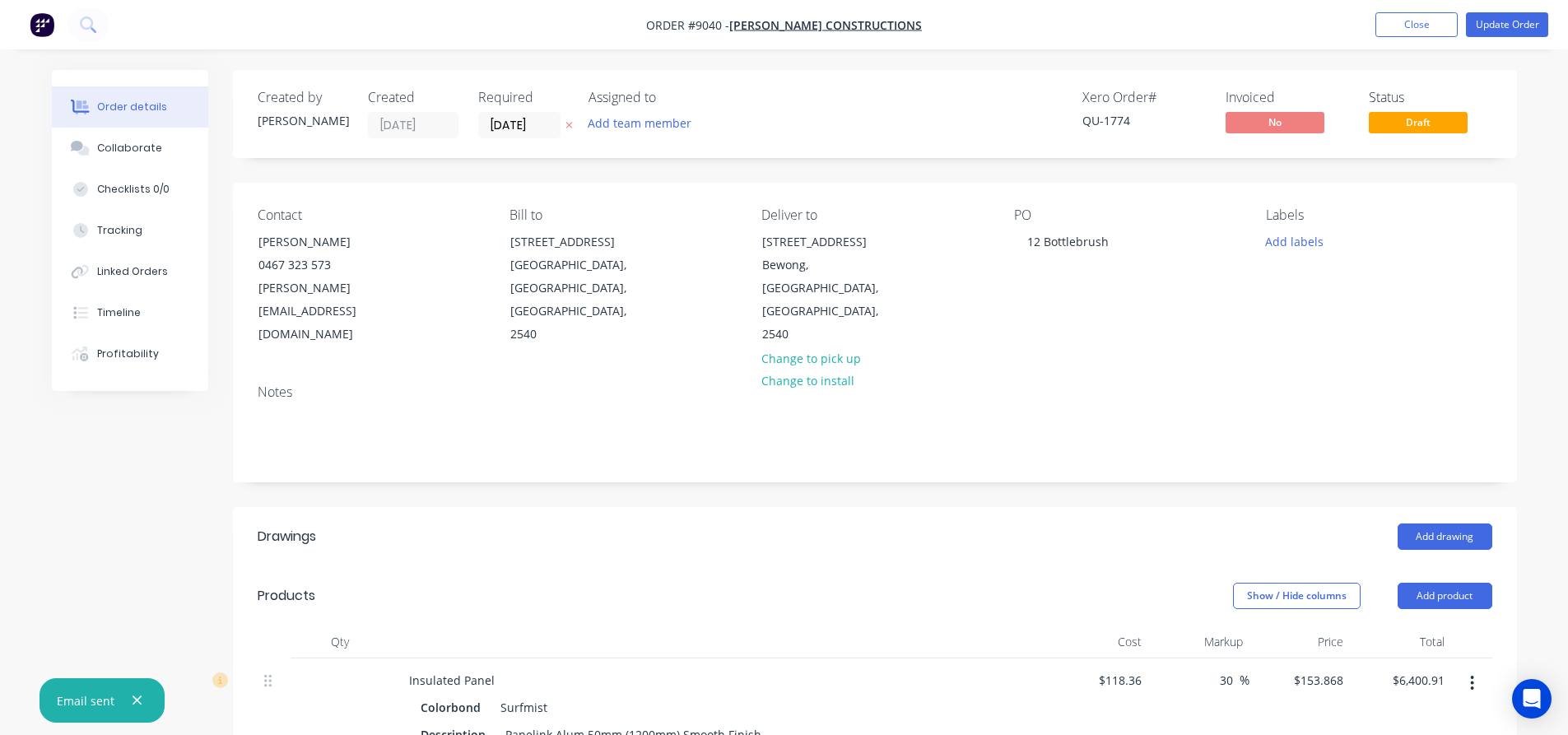
click at [967, 342] on div "Contact [PERSON_NAME] [PHONE_NUMBER] [PERSON_NAME][EMAIL_ADDRESS][DOMAIN_NAME] …" at bounding box center [875, 277] width 1284 height 189
click at [1502, 27] on button "Update Order" at bounding box center [1507, 24] width 82 height 25
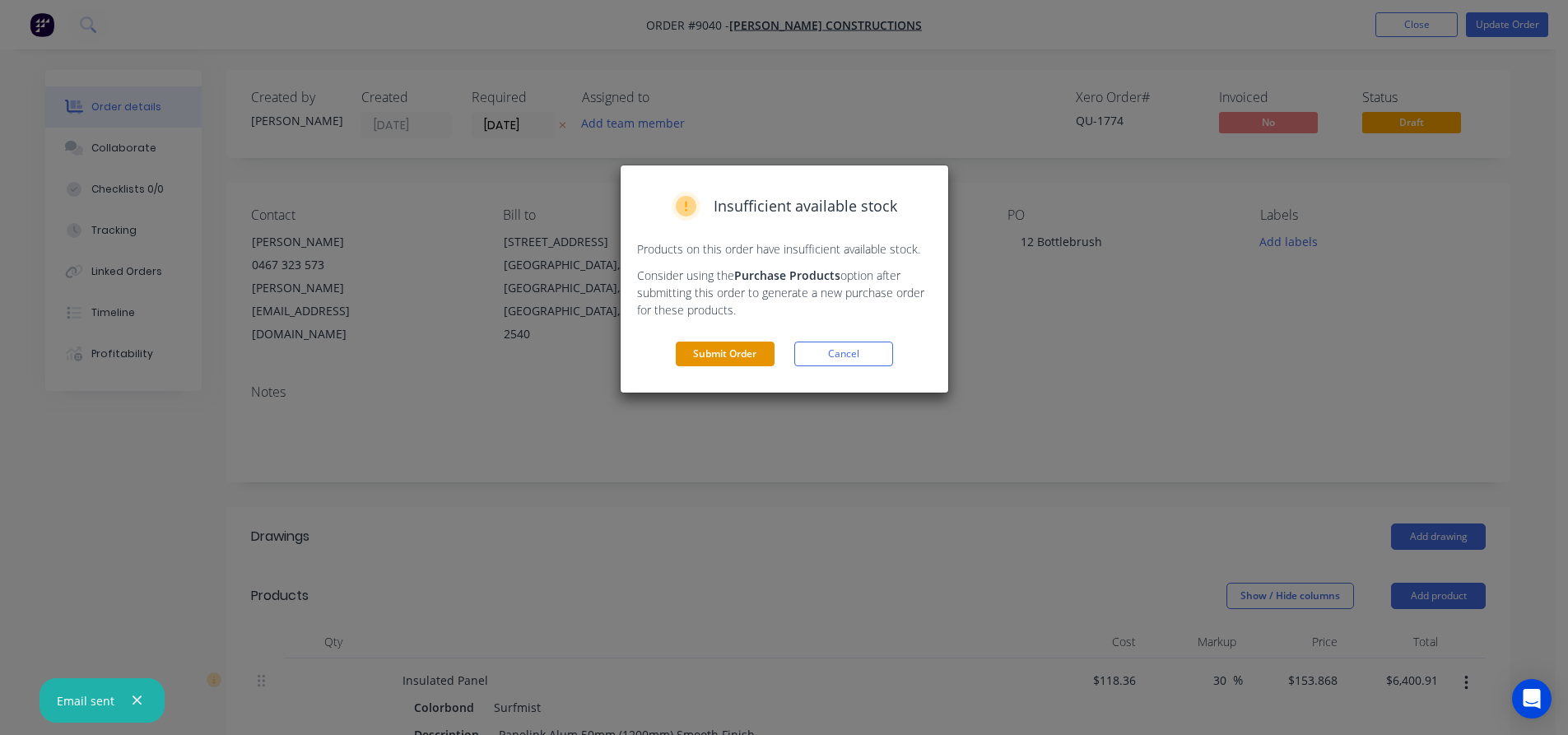
click at [733, 354] on button "Submit Order" at bounding box center [725, 354] width 99 height 25
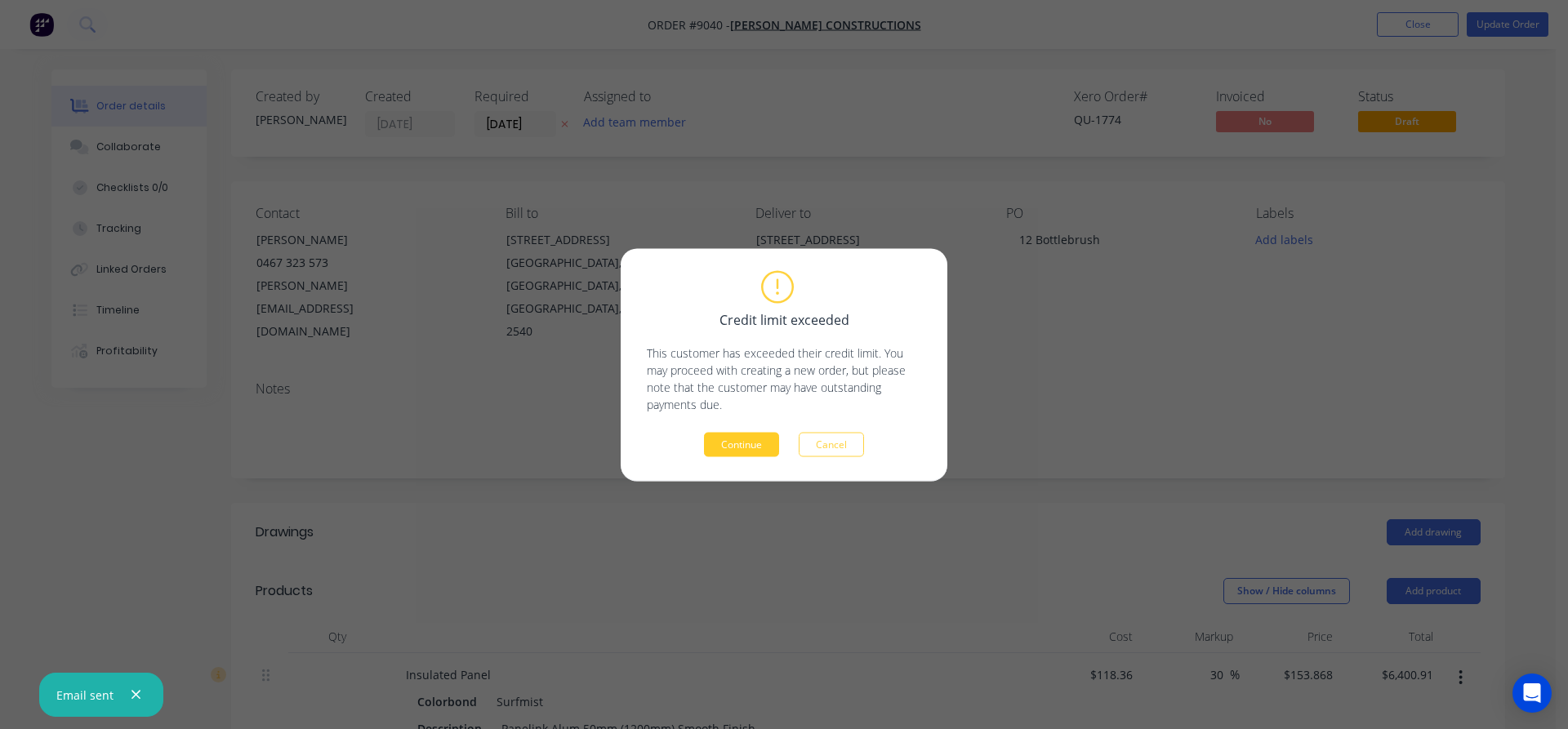
click at [765, 440] on button "Continue" at bounding box center [741, 443] width 75 height 25
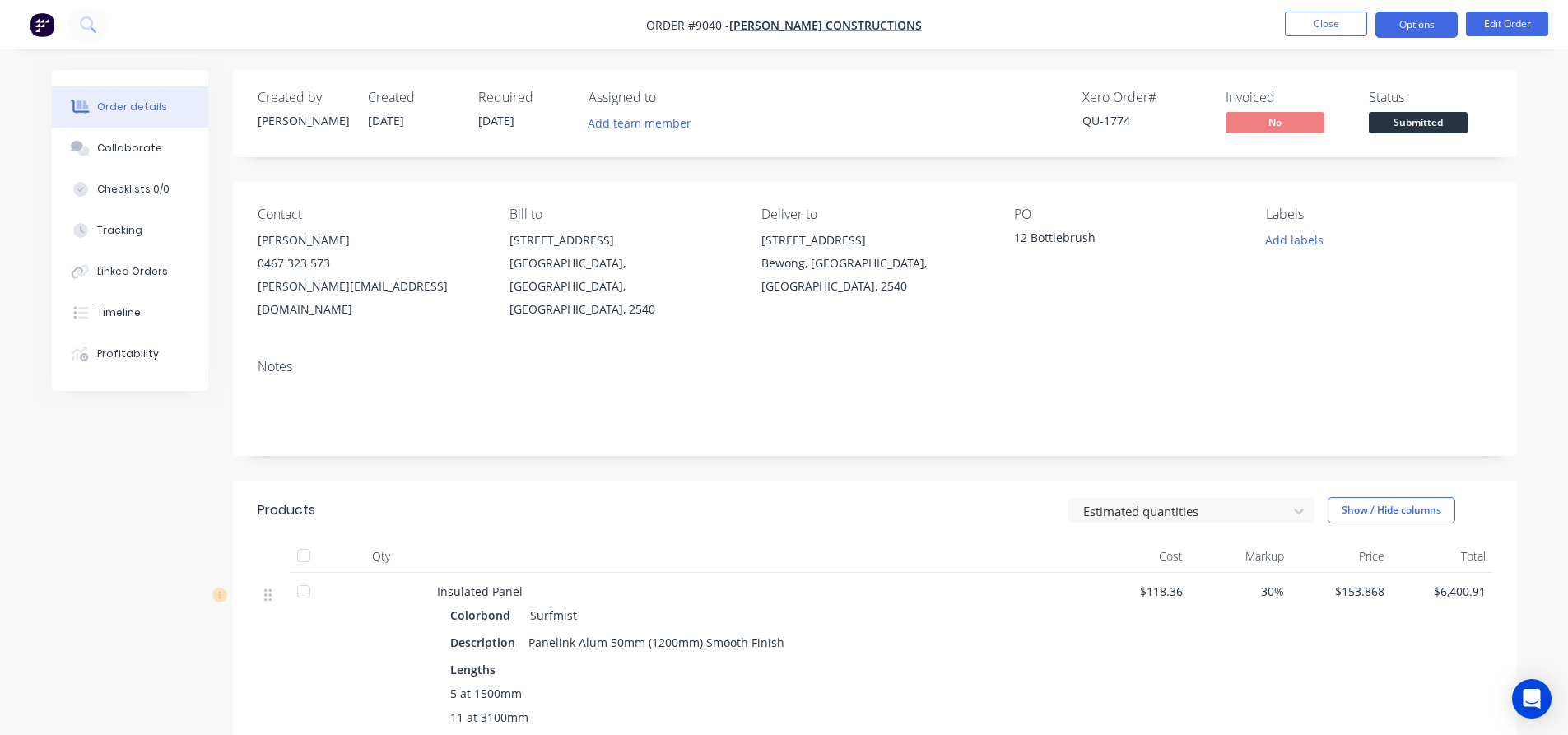
click at [1393, 28] on button "Options" at bounding box center [1416, 24] width 82 height 26
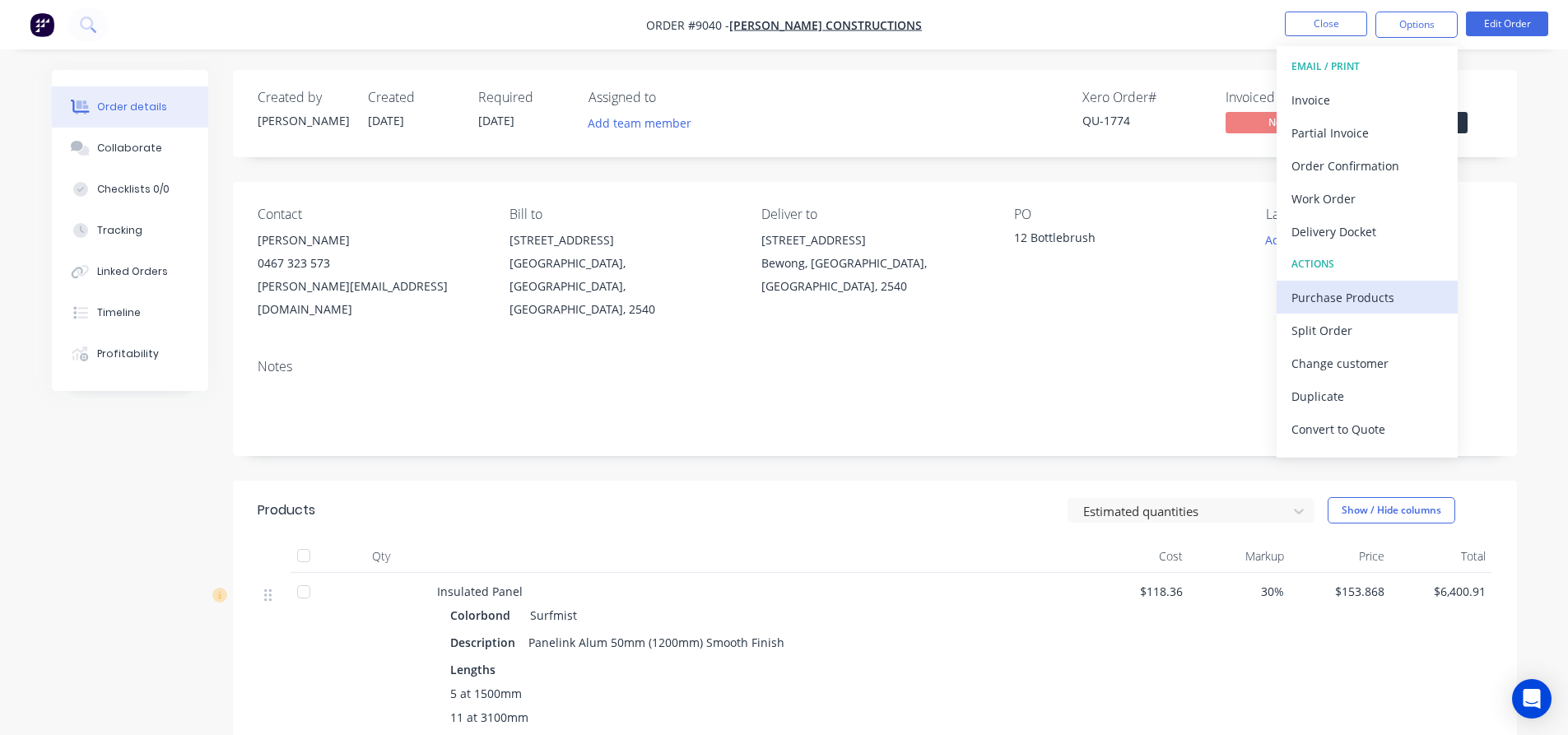
click at [1366, 304] on div "Purchase Products" at bounding box center [1367, 298] width 152 height 24
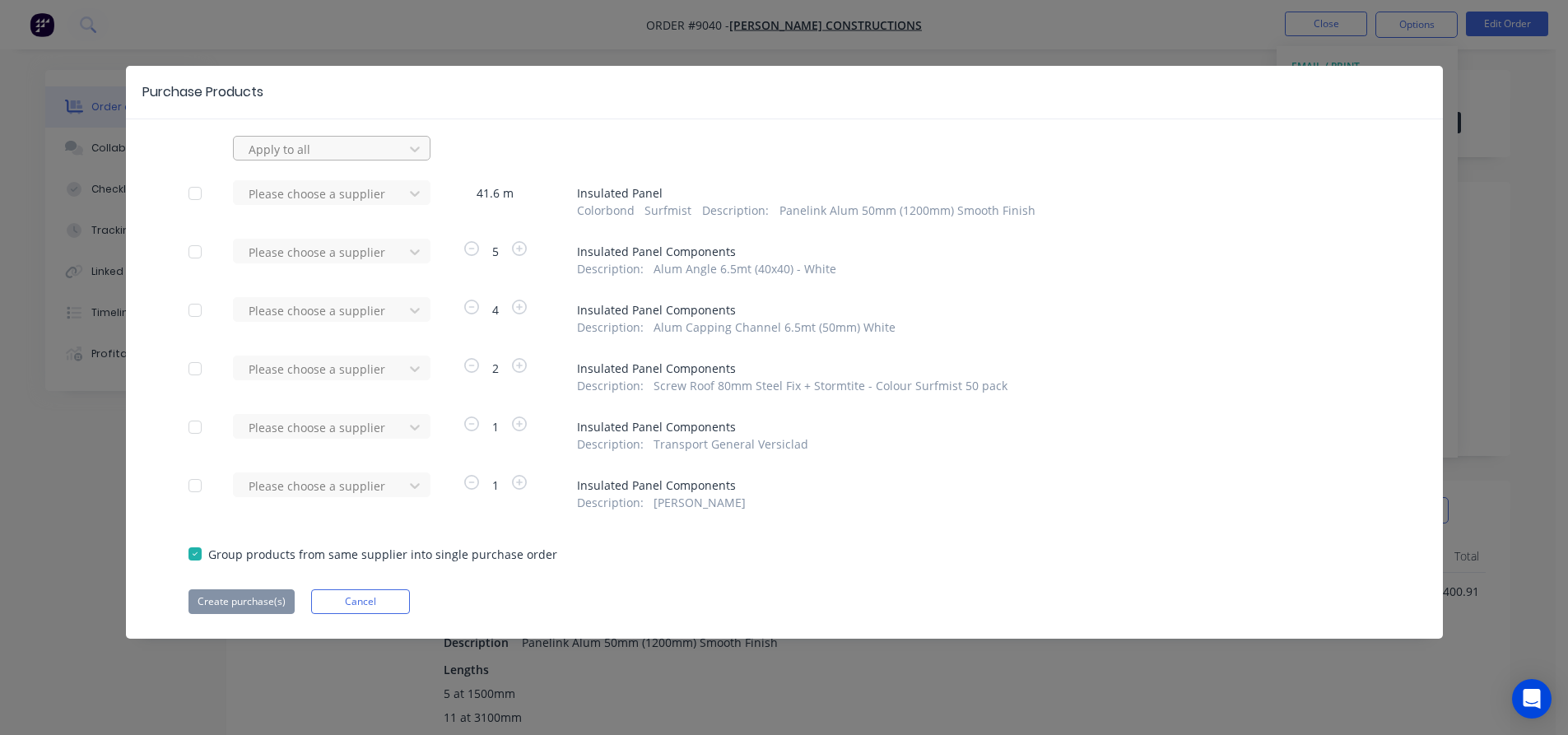
click at [308, 148] on div at bounding box center [321, 149] width 148 height 20
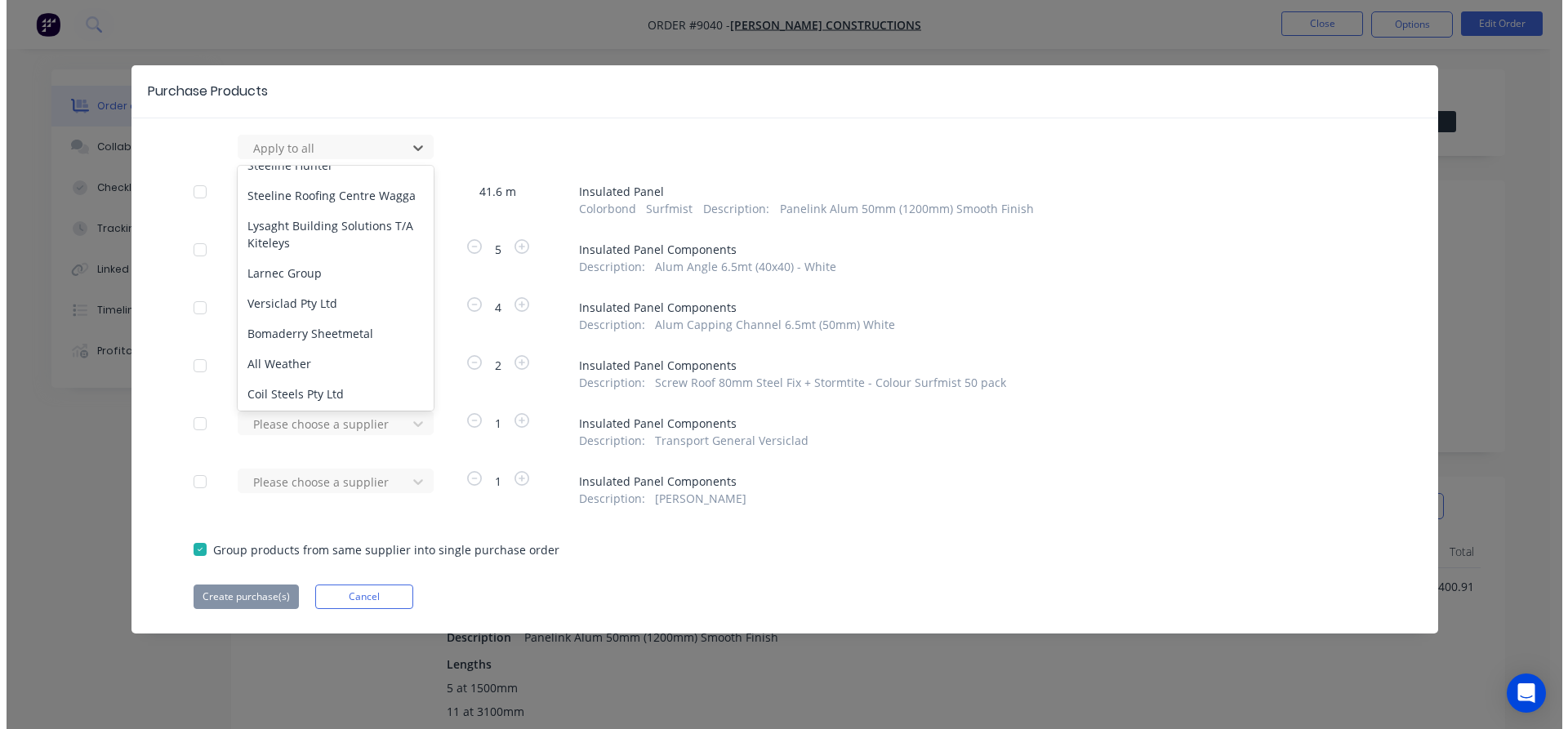
scroll to position [1714, 0]
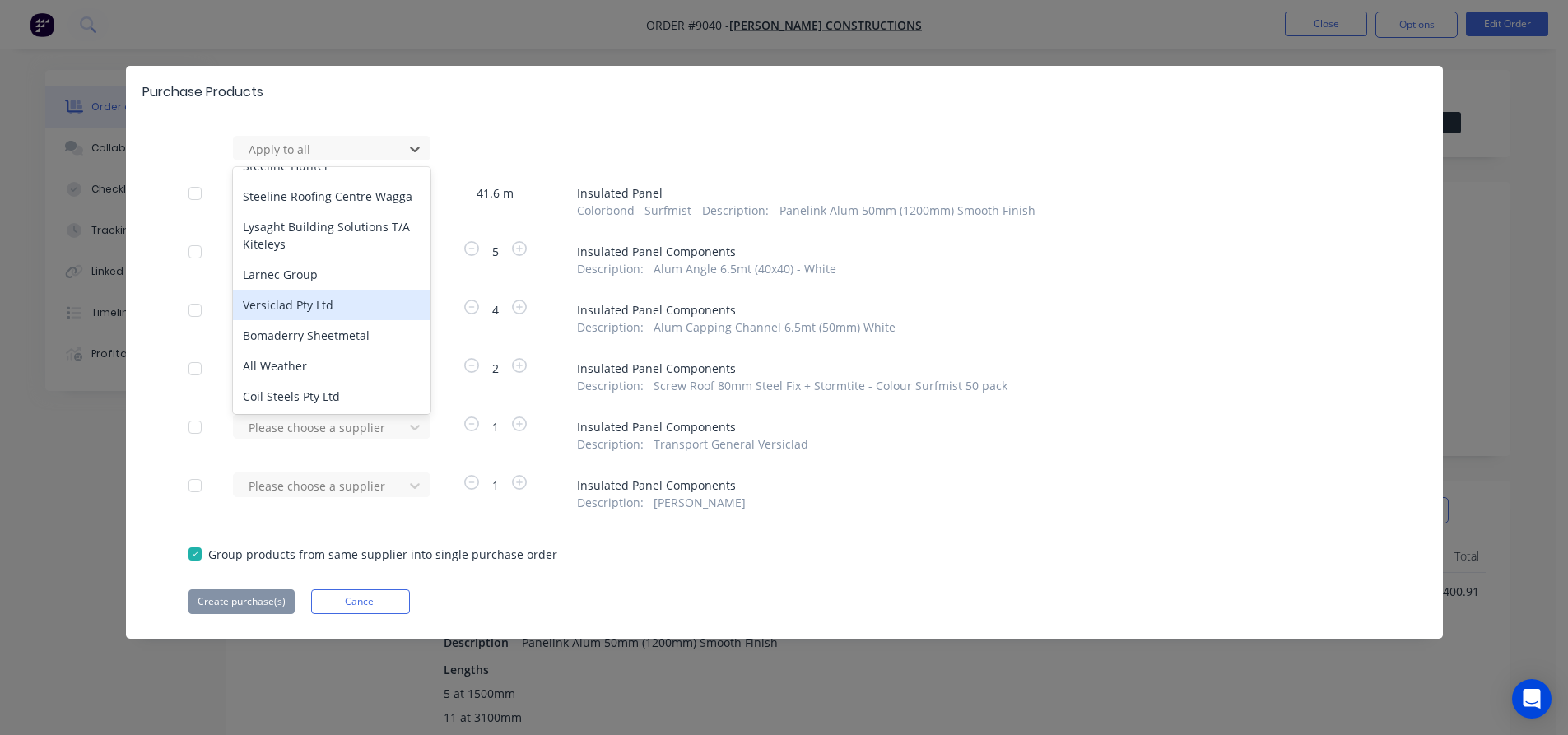
click at [300, 290] on div "Versiclad Pty Ltd" at bounding box center [331, 305] width 197 height 31
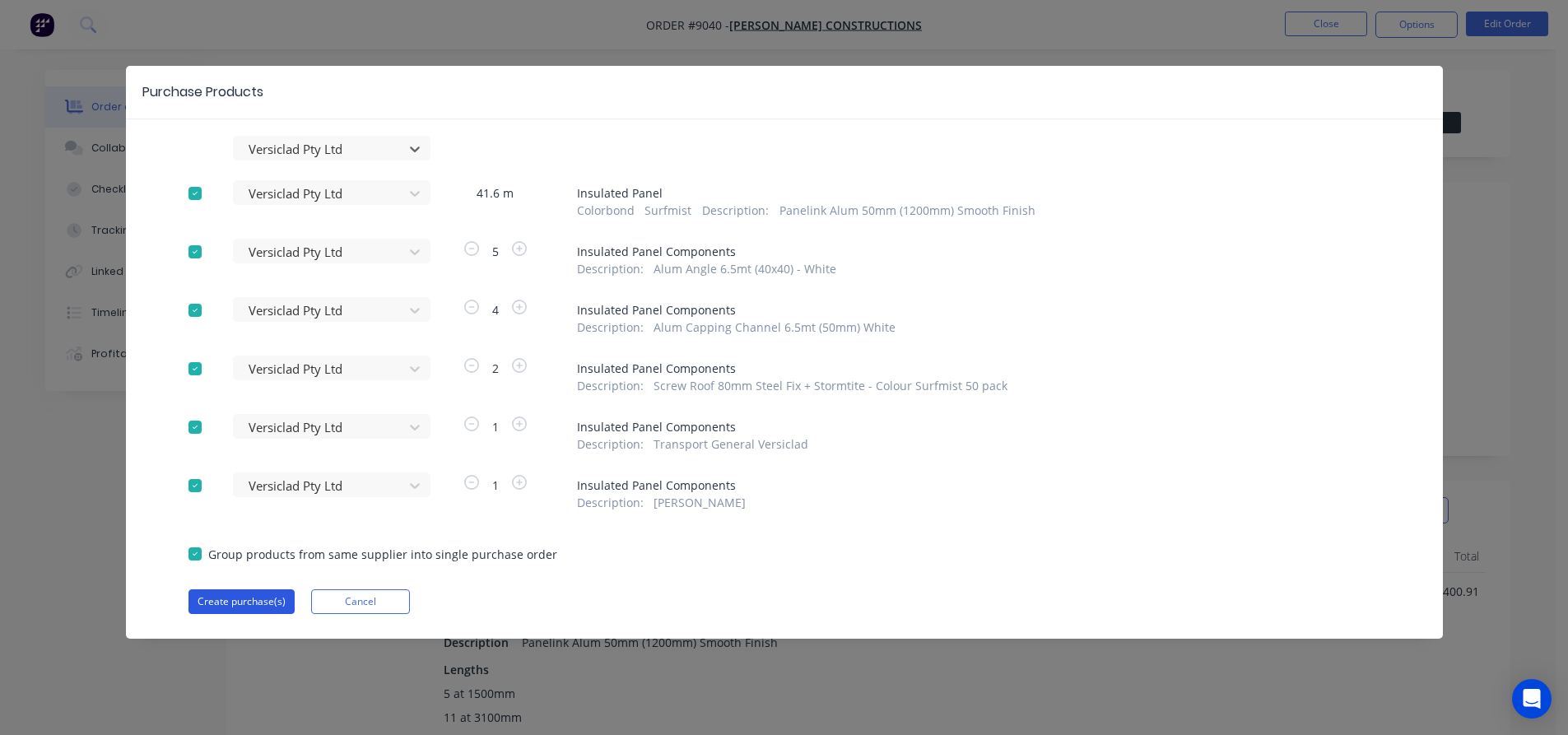
click at [252, 599] on button "Create purchase(s)" at bounding box center [242, 602] width 106 height 25
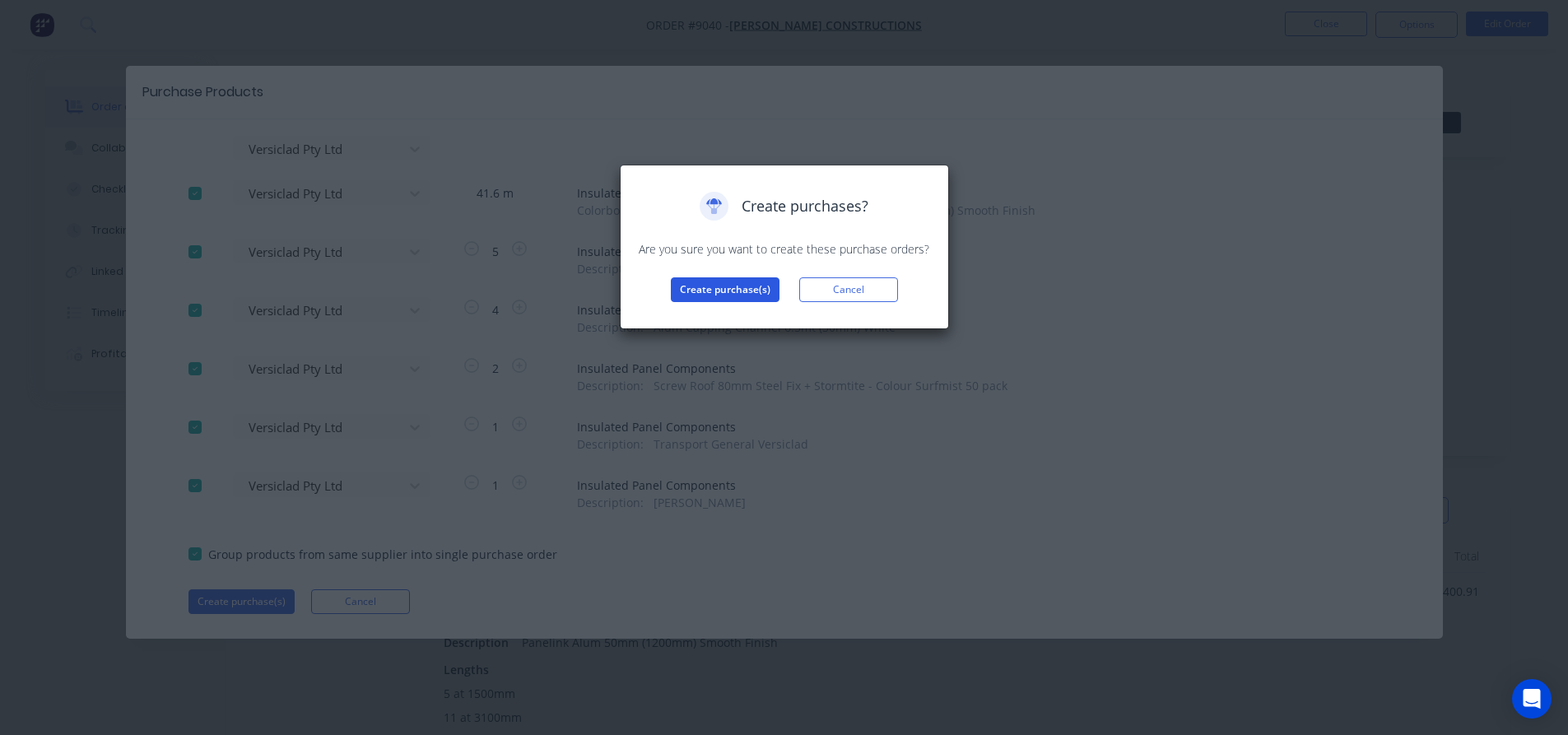
click at [717, 291] on button "Create purchase(s)" at bounding box center [725, 290] width 108 height 25
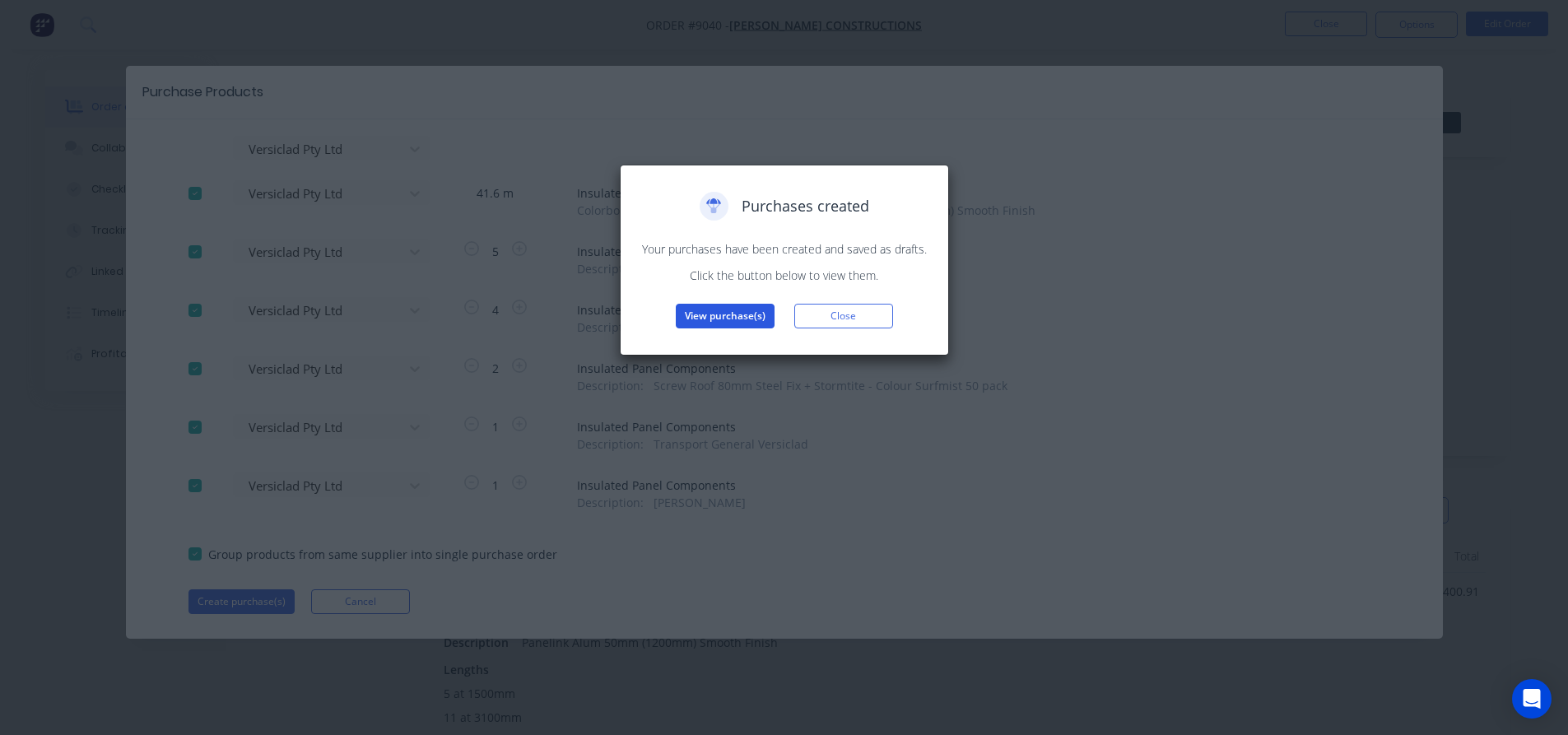
click at [703, 321] on button "View purchase(s)" at bounding box center [725, 316] width 99 height 25
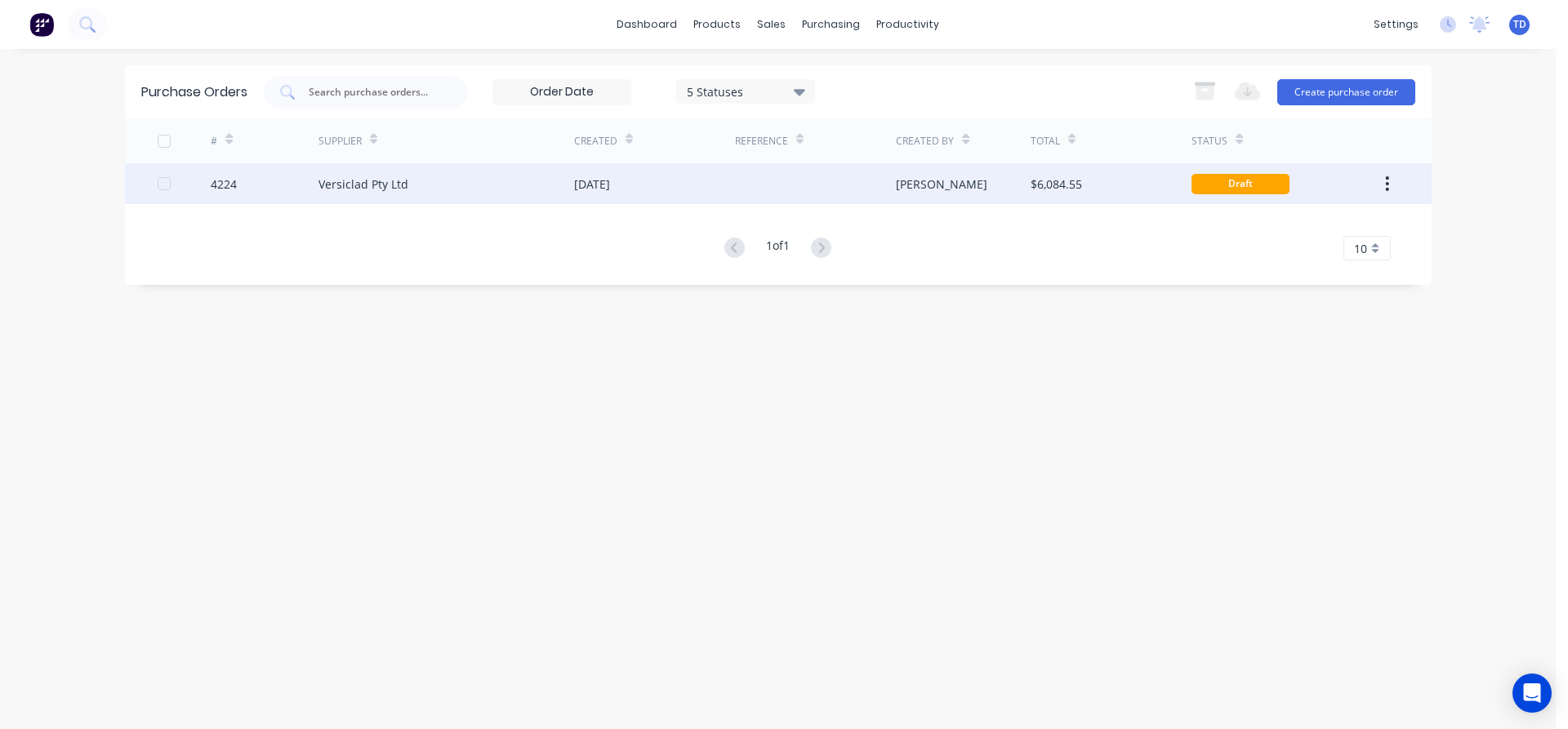
click at [467, 188] on div "Versiclad Pty Ltd" at bounding box center [446, 184] width 255 height 40
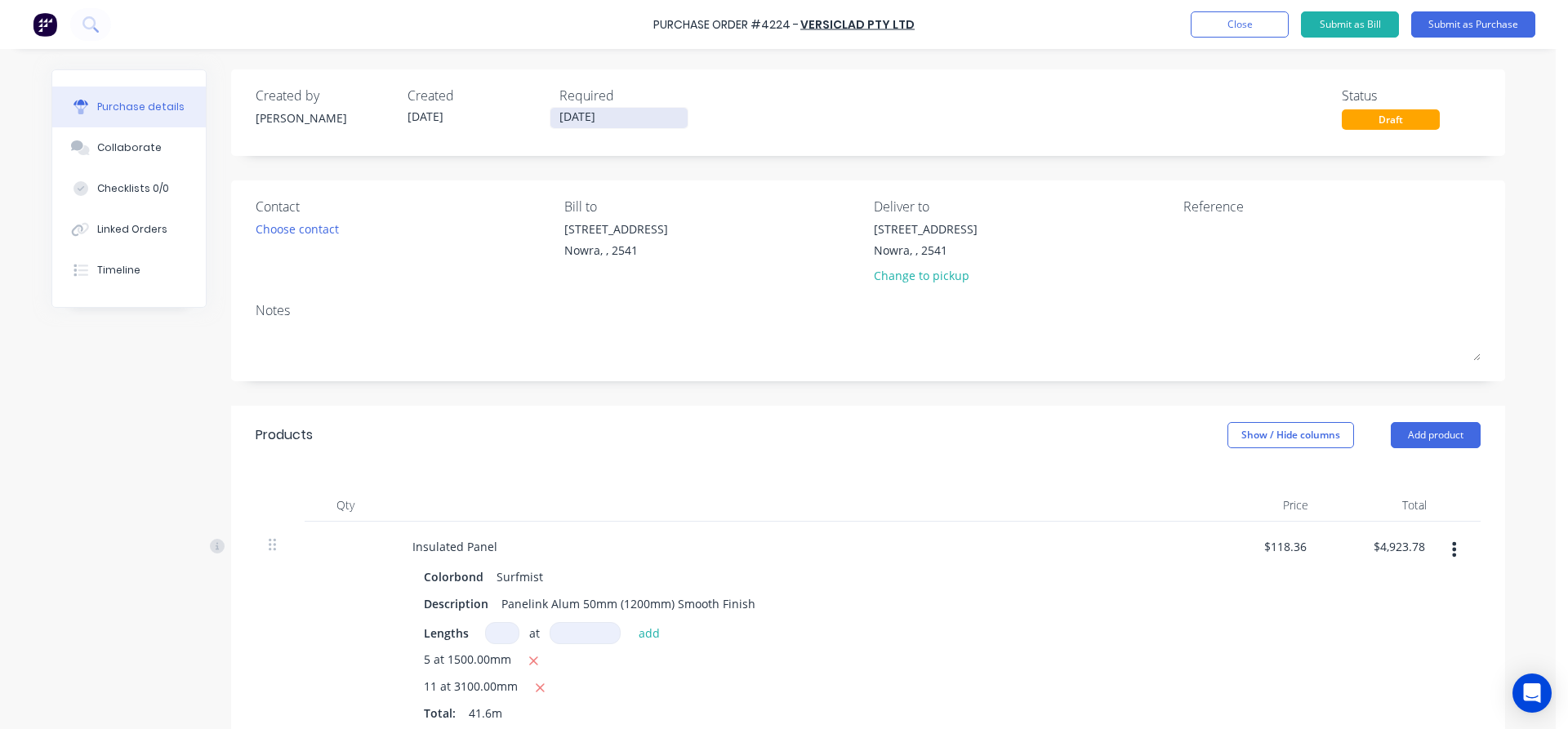
click at [616, 119] on input "[DATE]" at bounding box center [618, 118] width 137 height 20
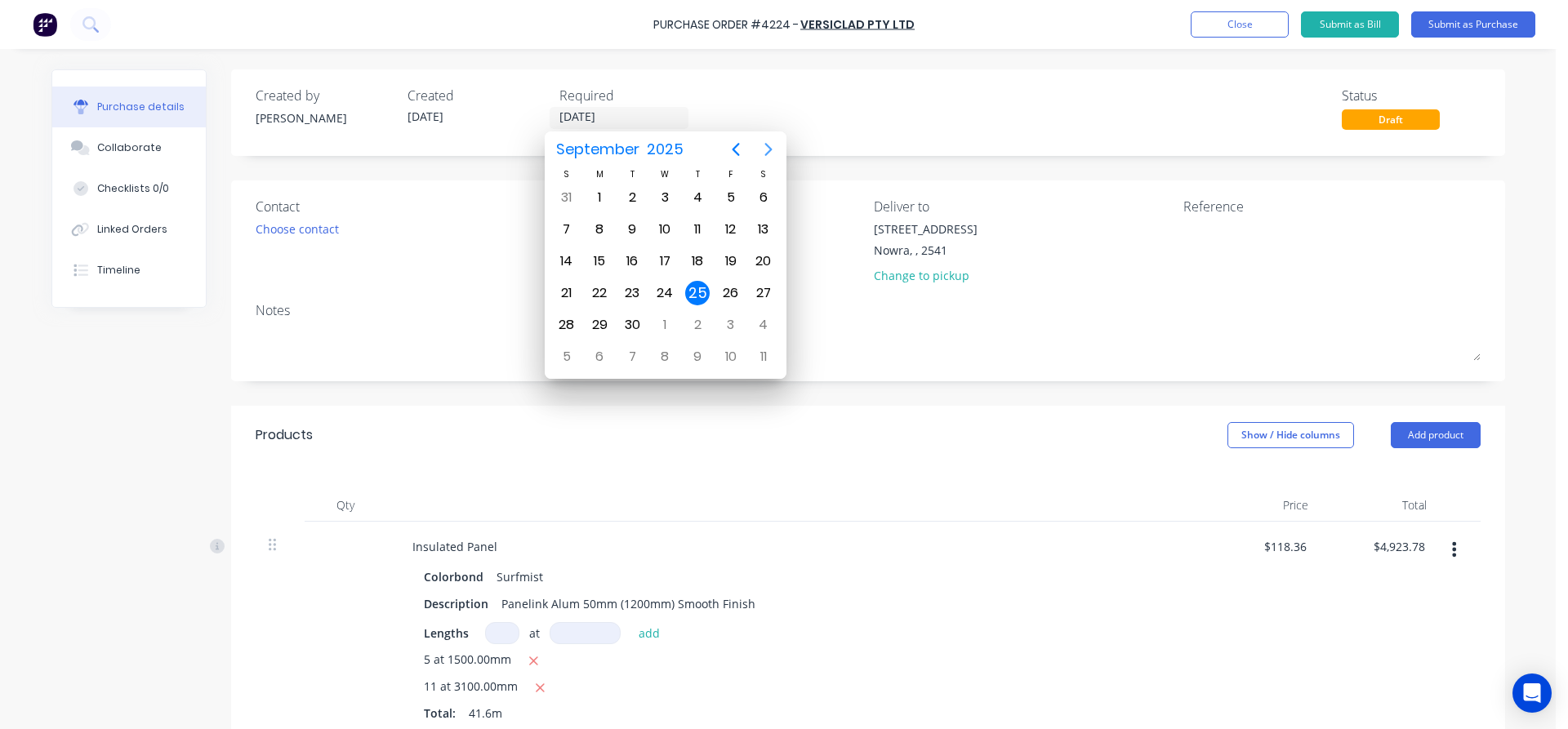
click at [762, 147] on icon "Next page" at bounding box center [768, 149] width 19 height 19
click at [743, 143] on icon "Previous page" at bounding box center [735, 149] width 19 height 19
click at [771, 148] on icon "Next page" at bounding box center [768, 150] width 7 height 13
click at [666, 232] on div "8" at bounding box center [664, 230] width 25 height 25
type input "[DATE]"
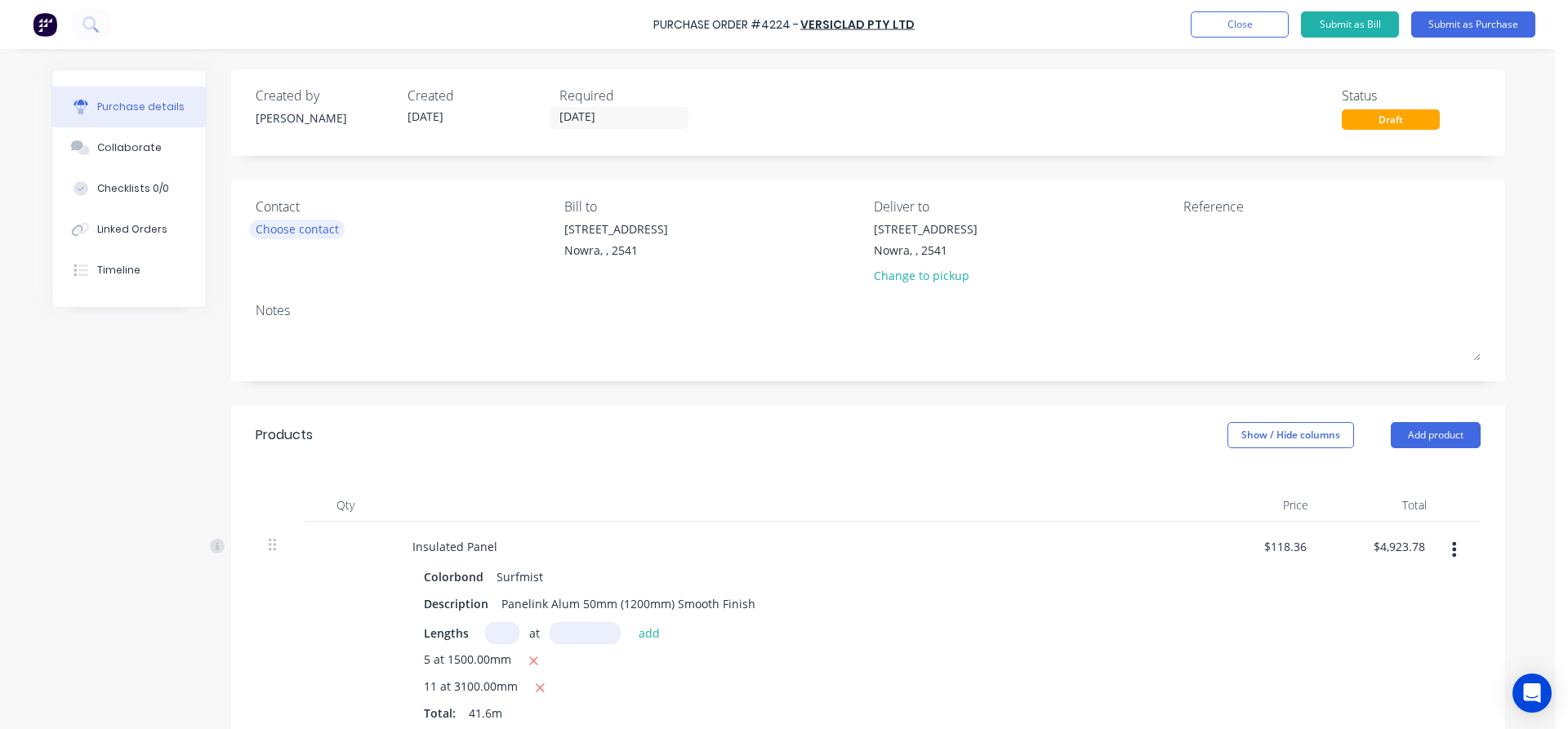
click at [277, 225] on div "Choose contact" at bounding box center [297, 229] width 84 height 17
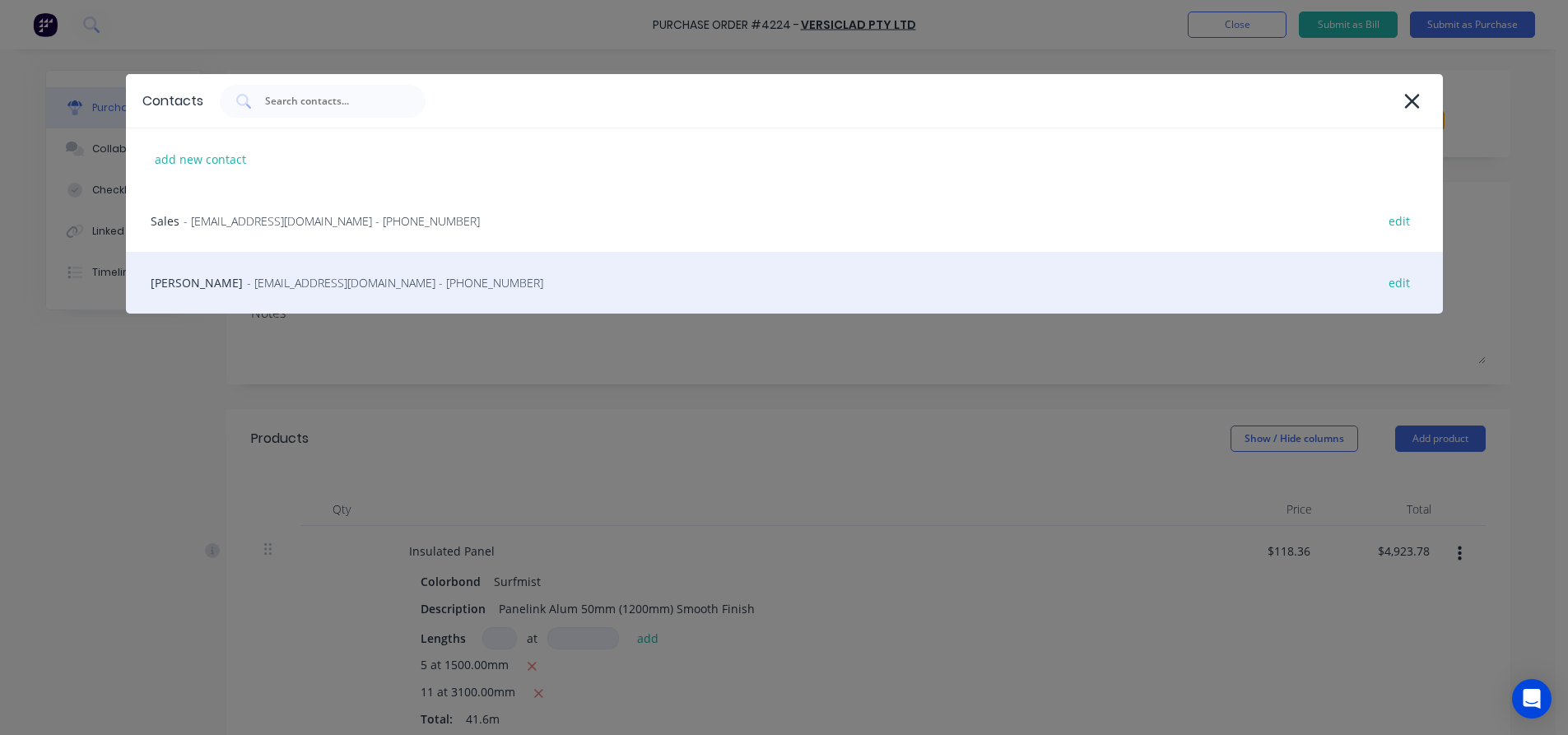
click at [277, 284] on span "- [EMAIL_ADDRESS][DOMAIN_NAME] - [PHONE_NUMBER]" at bounding box center [395, 282] width 296 height 18
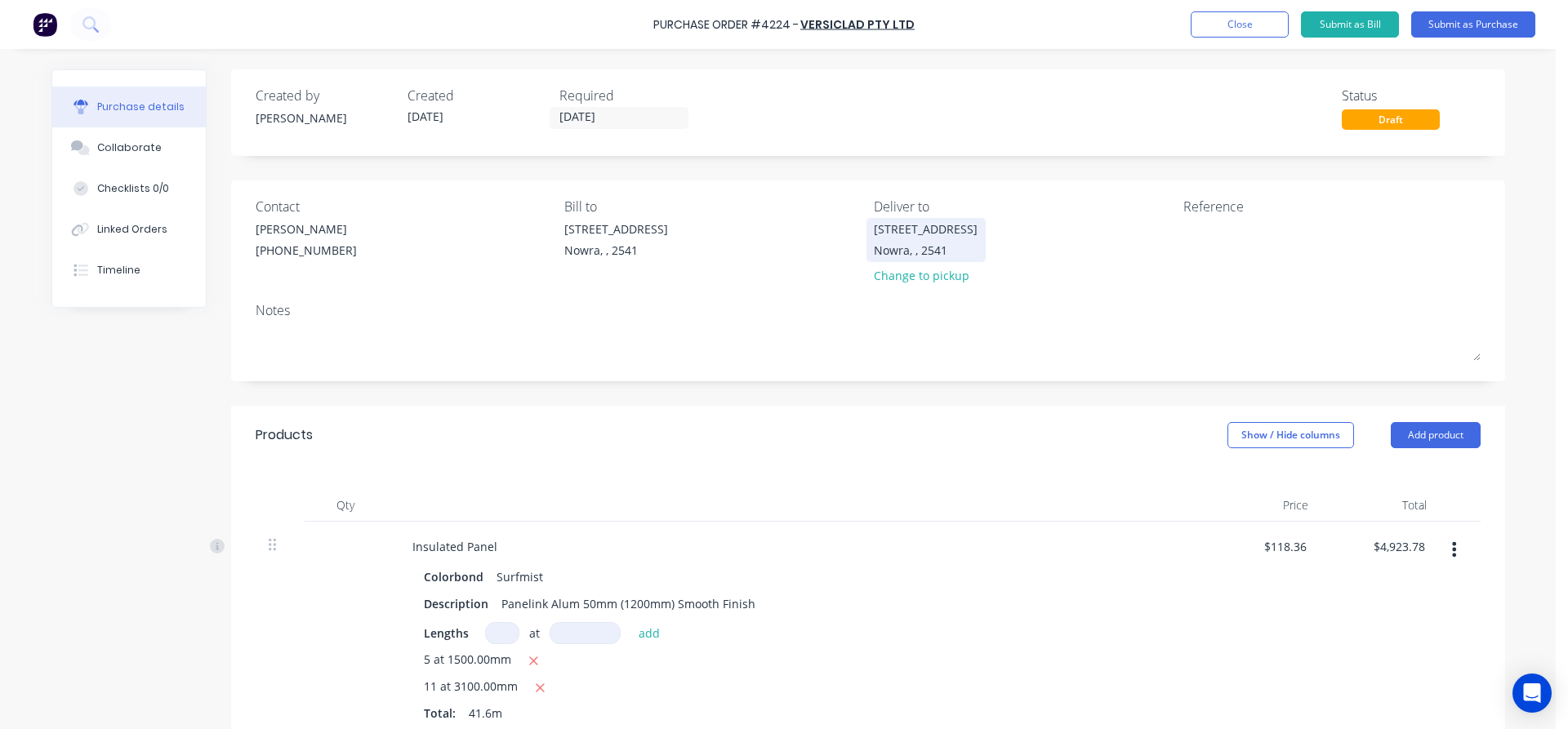
click at [920, 243] on div "Nowra, , 2541" at bounding box center [925, 250] width 104 height 17
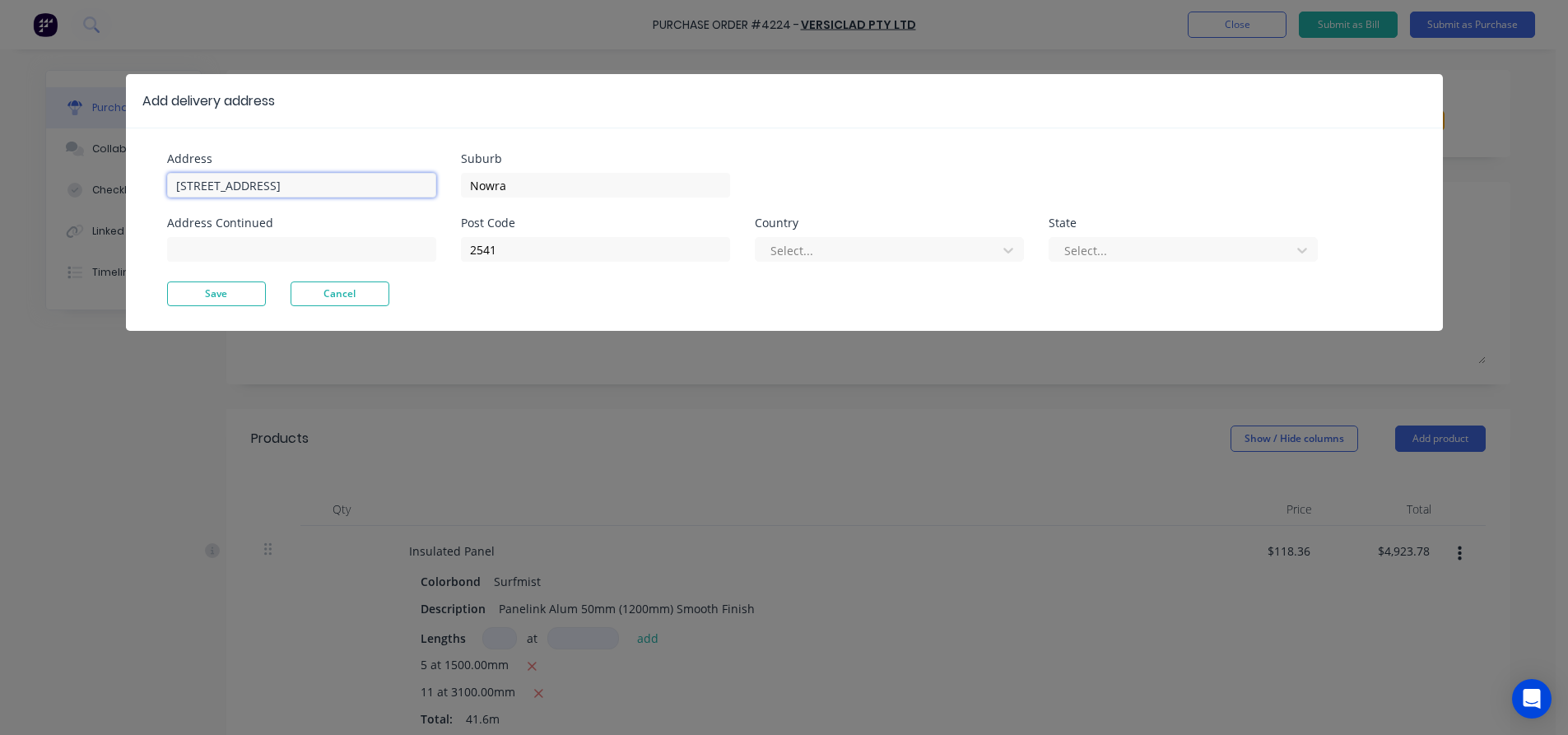
drag, startPoint x: 340, startPoint y: 186, endPoint x: 82, endPoint y: 174, distance: 258.3
click at [100, 183] on div "Add delivery address Address [STREET_ADDRESS] Address Continued Suburb Nowra Po…" at bounding box center [784, 368] width 1568 height 735
type input "[STREET_ADDRESS]"
type input "Bewong"
type input "2540"
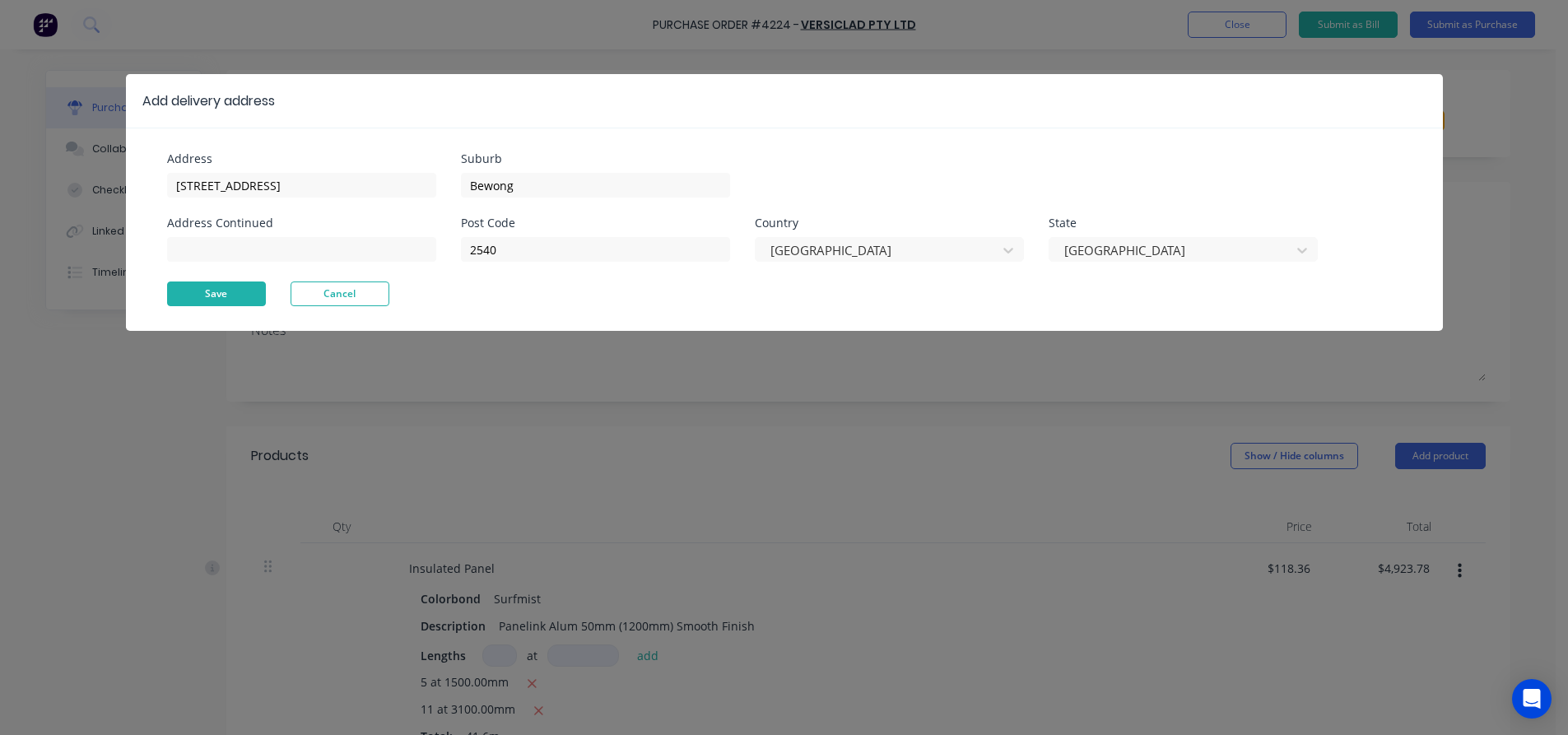
click at [197, 290] on button "Save" at bounding box center [217, 293] width 99 height 25
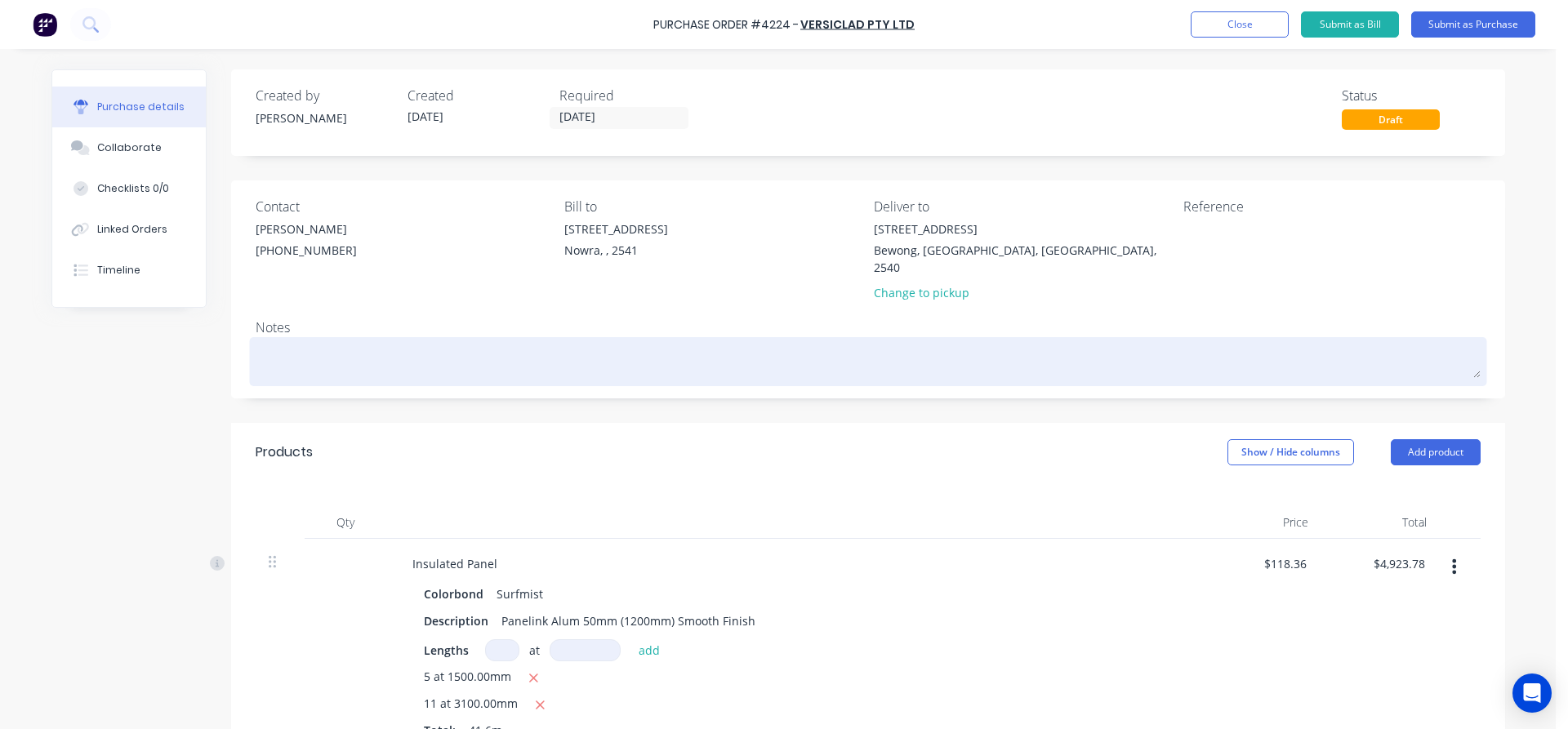
click at [309, 352] on textarea at bounding box center [868, 360] width 1225 height 37
type textarea "x"
type textarea "C"
type textarea "x"
type textarea "Co"
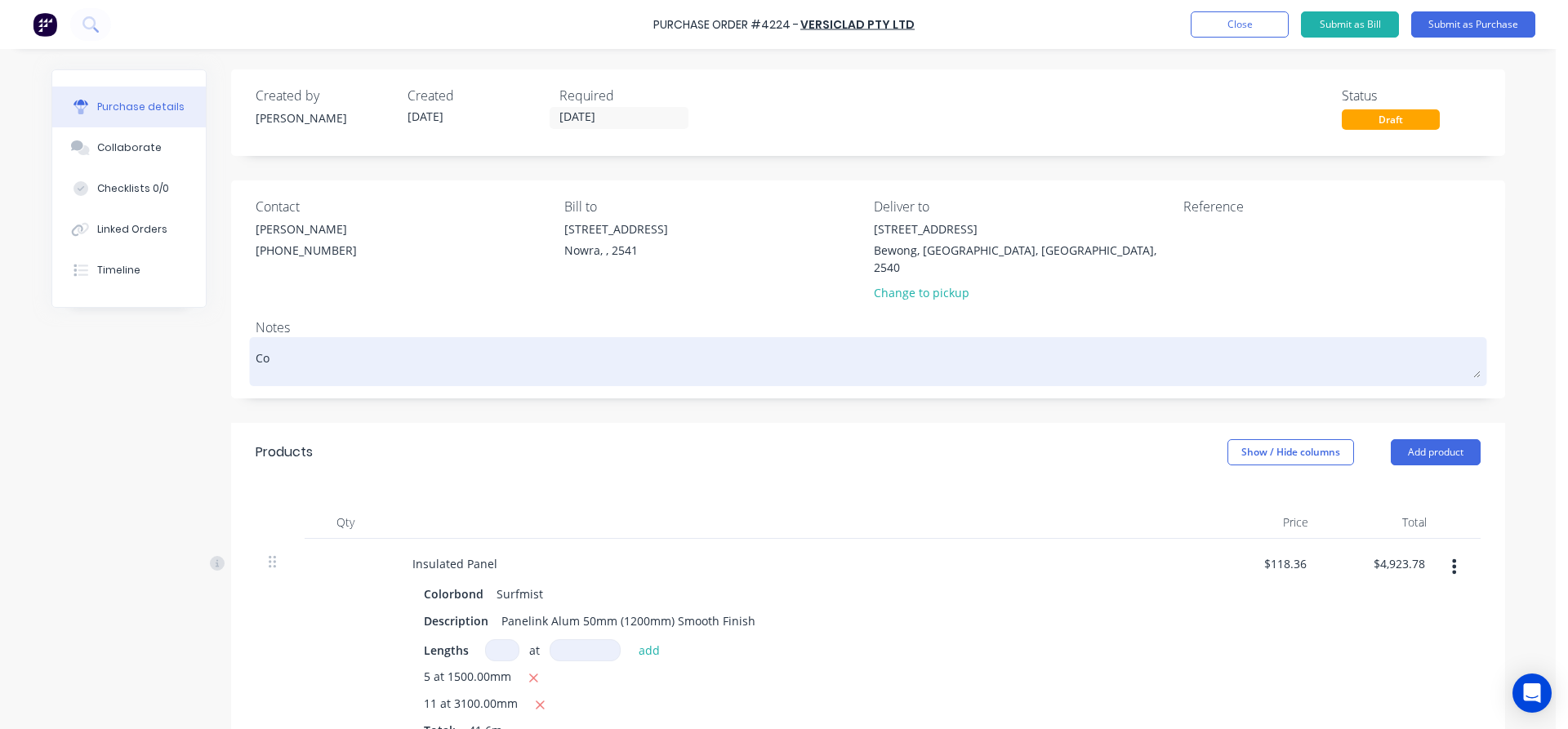
type textarea "x"
type textarea "Con"
type textarea "x"
type textarea "Cont"
type textarea "x"
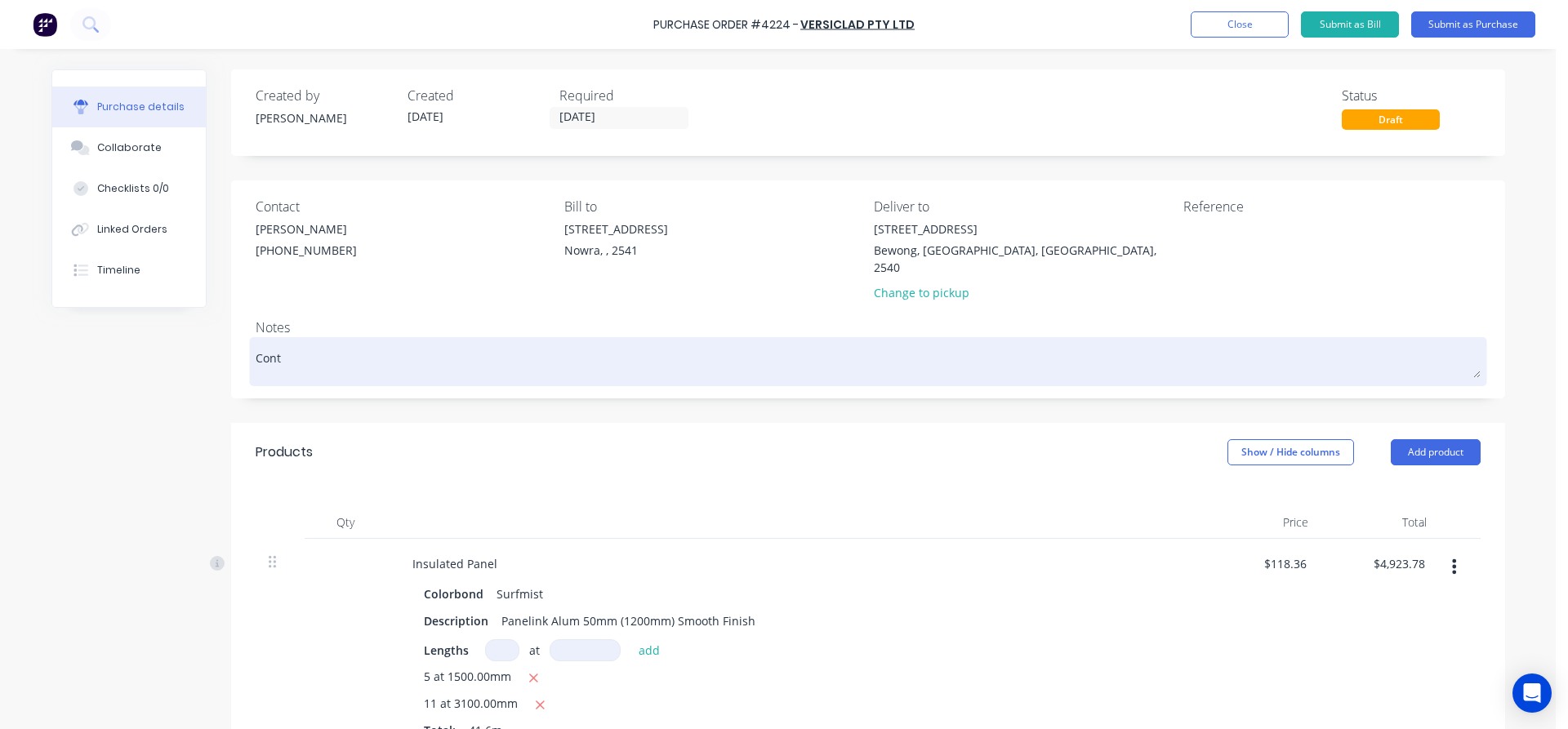
type textarea "Conta"
type textarea "x"
type textarea "Contac"
type textarea "x"
type textarea "Contact"
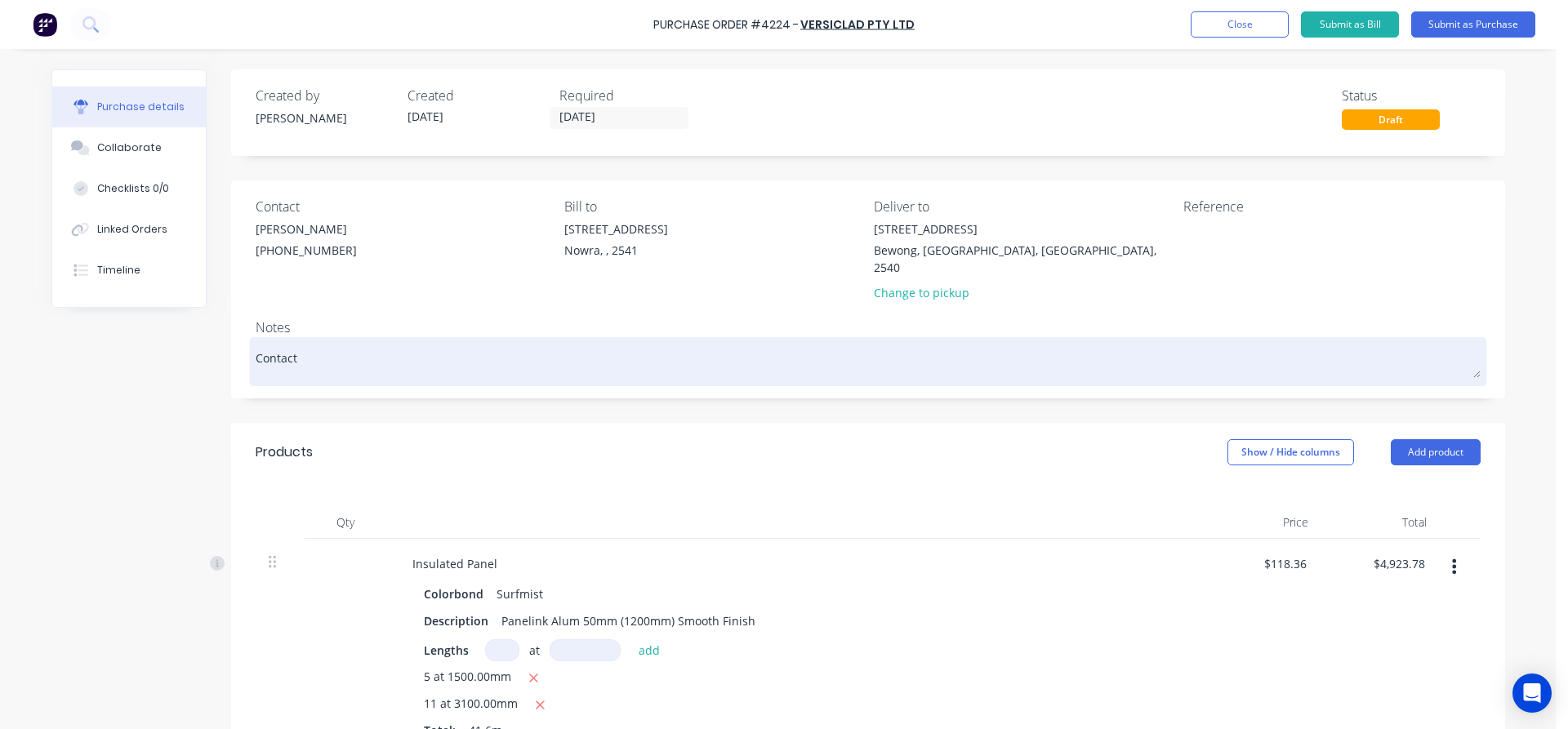
type textarea "x"
type textarea "Contact"
type textarea "x"
type textarea "Contact -"
type textarea "x"
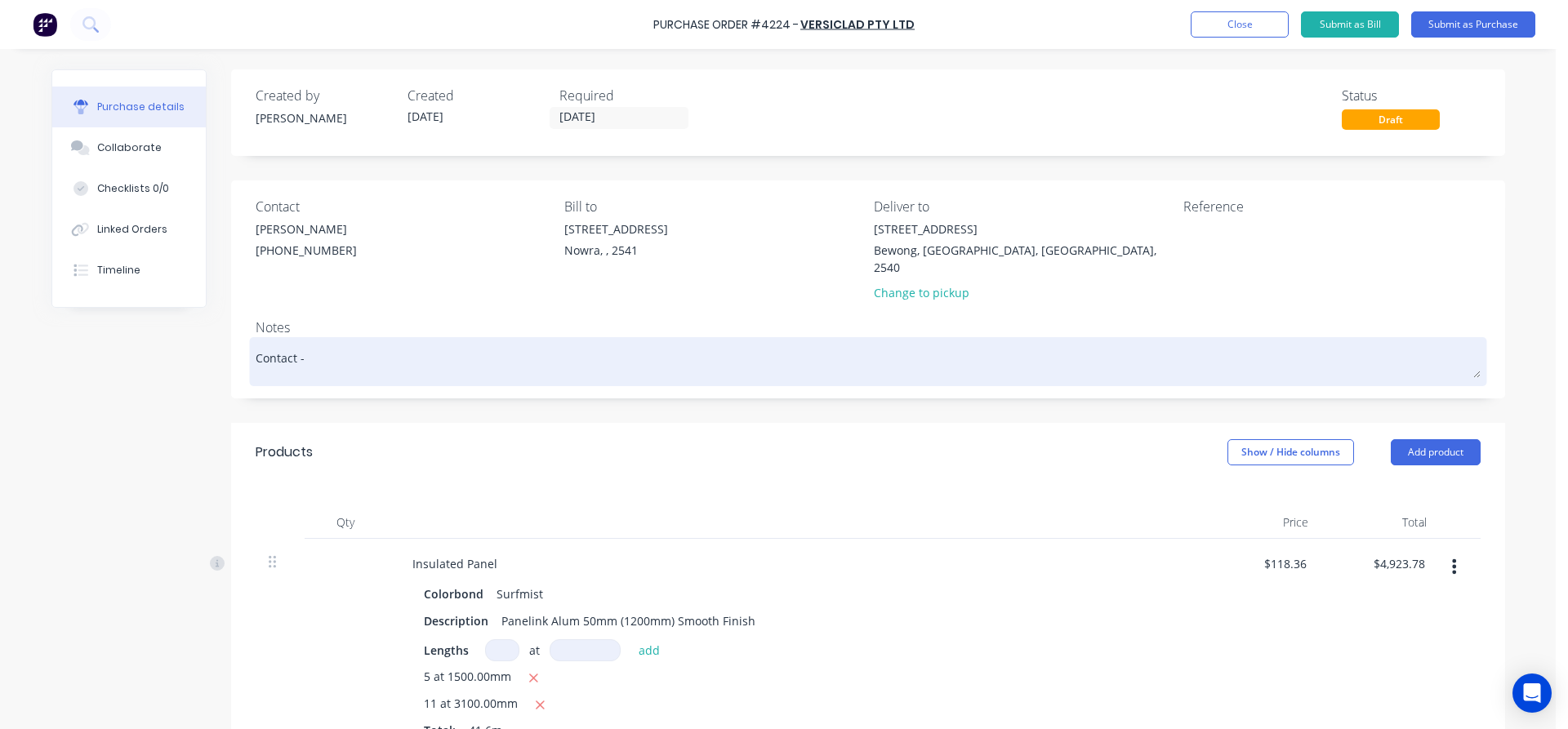
type textarea "Contact -"
type textarea "x"
type textarea "Contact - D"
type textarea "x"
type textarea "Contact - Dy"
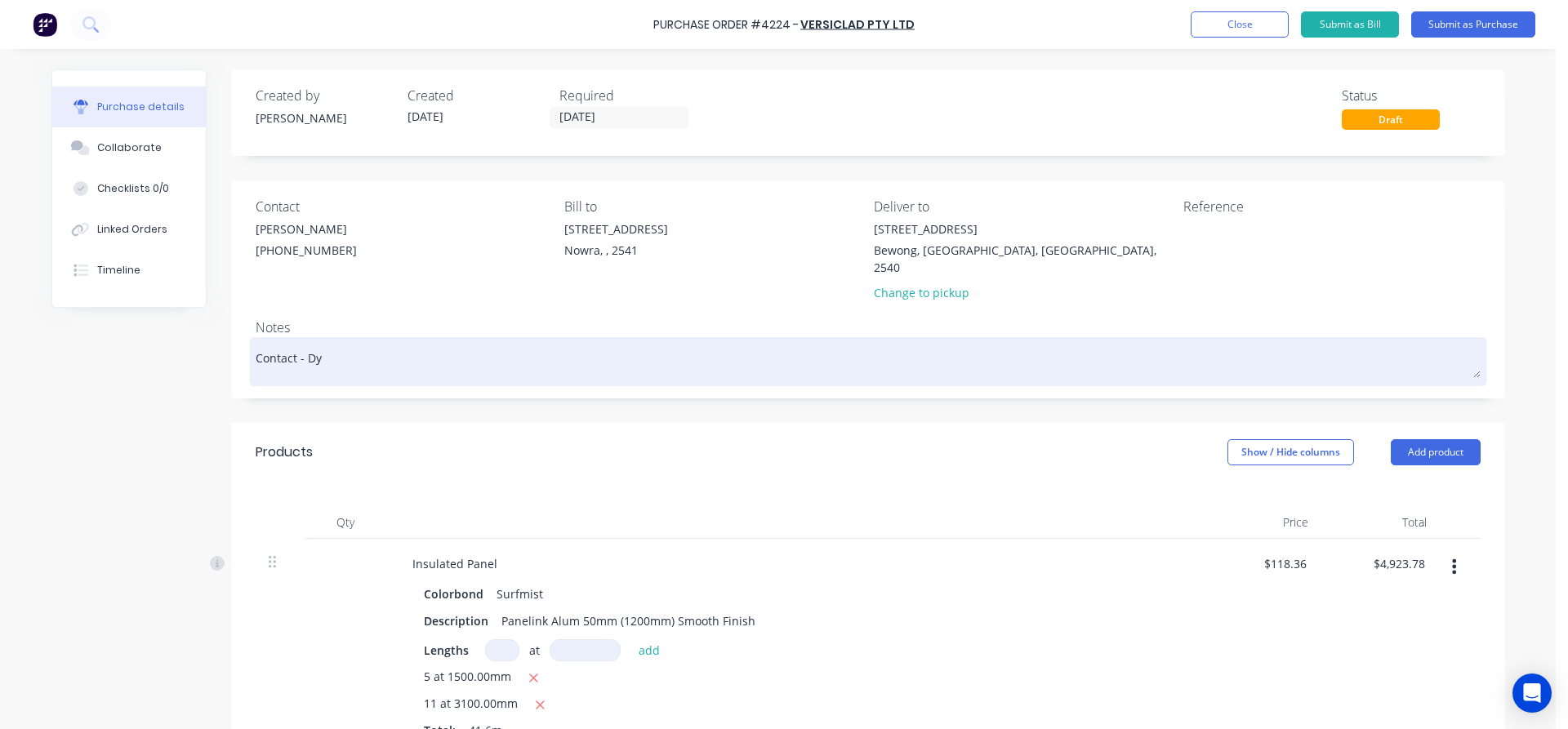
type textarea "x"
type textarea "Contact - Dyl"
type textarea "x"
type textarea "Contact - Dyla"
type textarea "x"
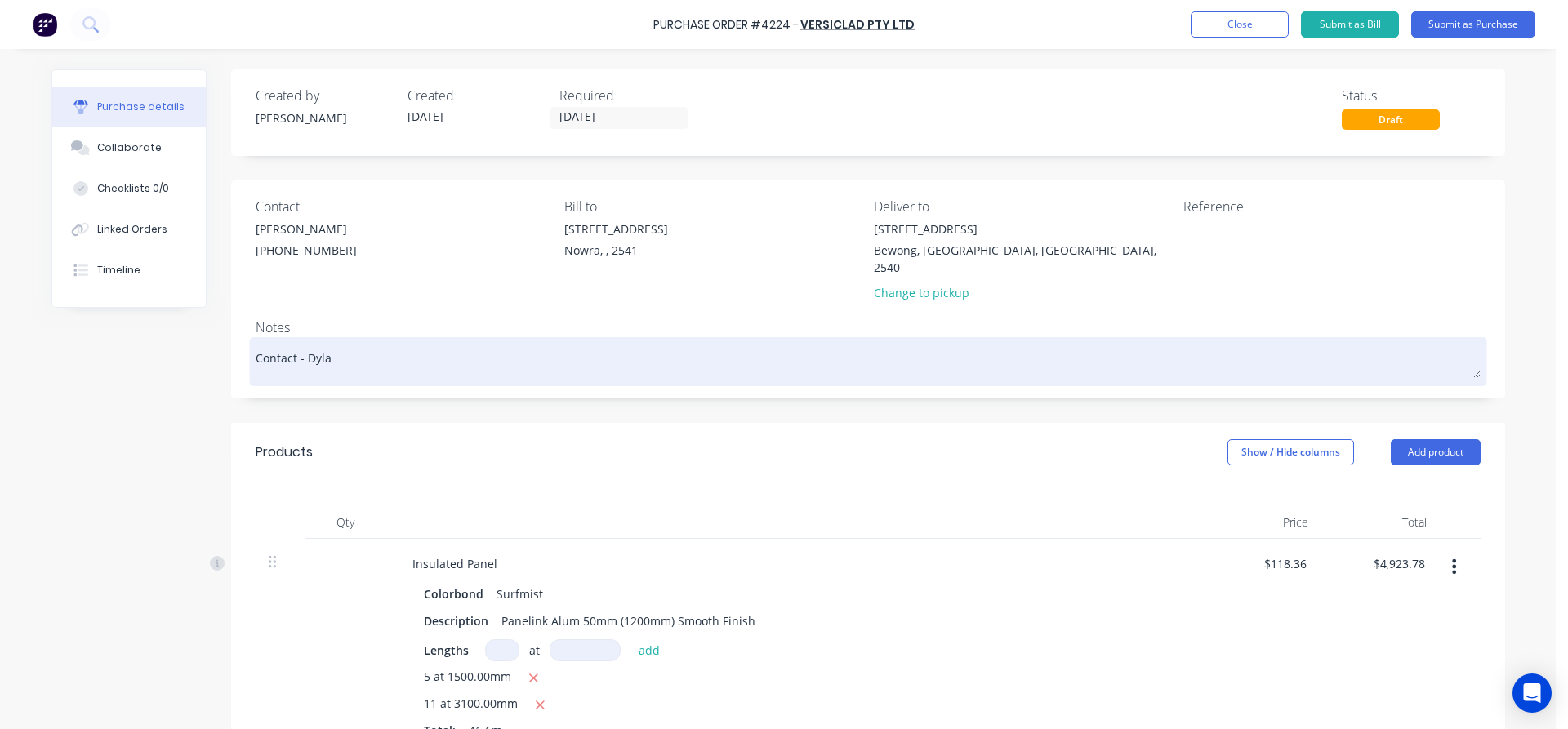
type textarea "Contact - [PERSON_NAME]"
type textarea "x"
type textarea "Contact - [PERSON_NAME]"
type textarea "x"
type textarea "Contact - [PERSON_NAME] 0"
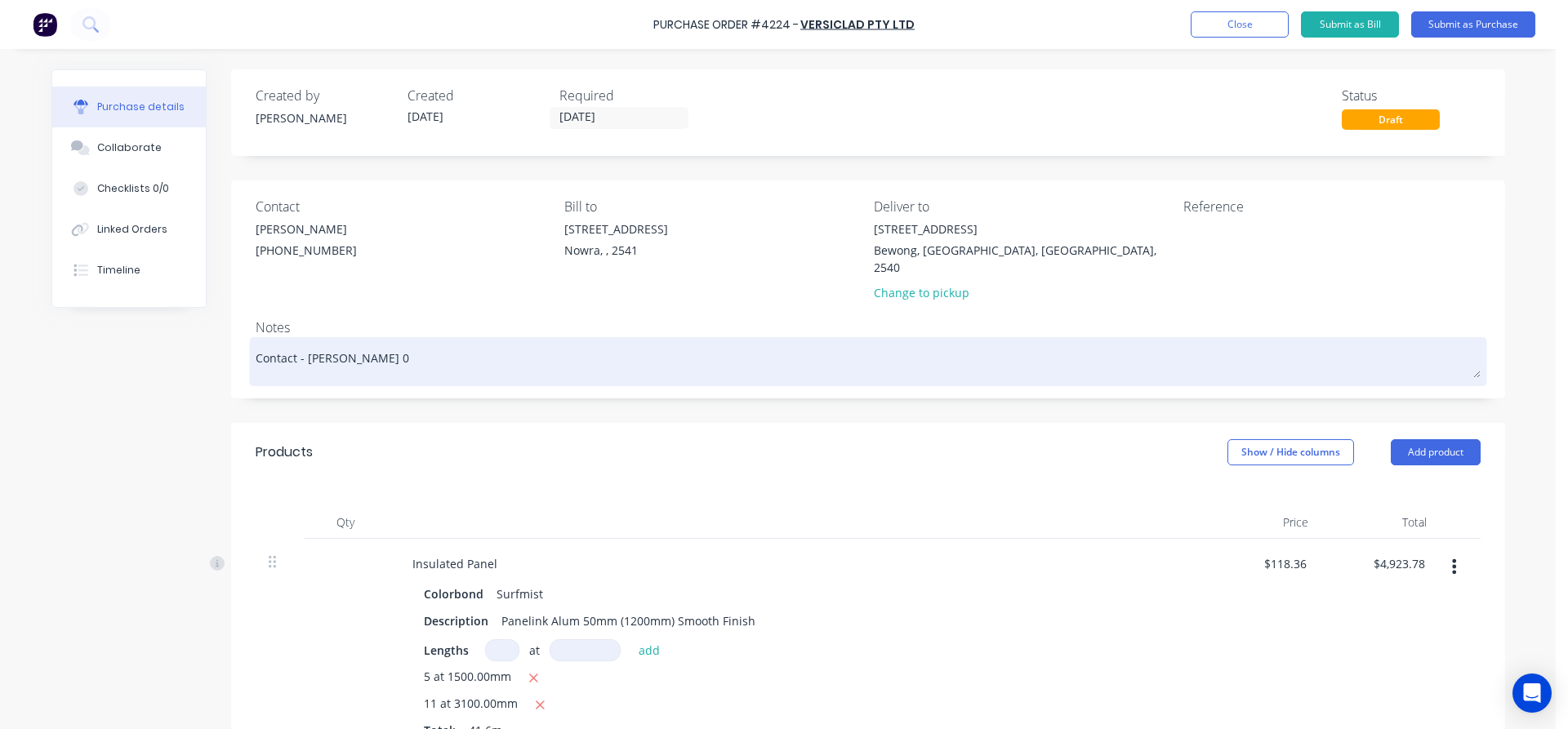
type textarea "x"
type textarea "Contact - [PERSON_NAME] 04"
type textarea "x"
type textarea "Contact - [PERSON_NAME] 046"
type textarea "x"
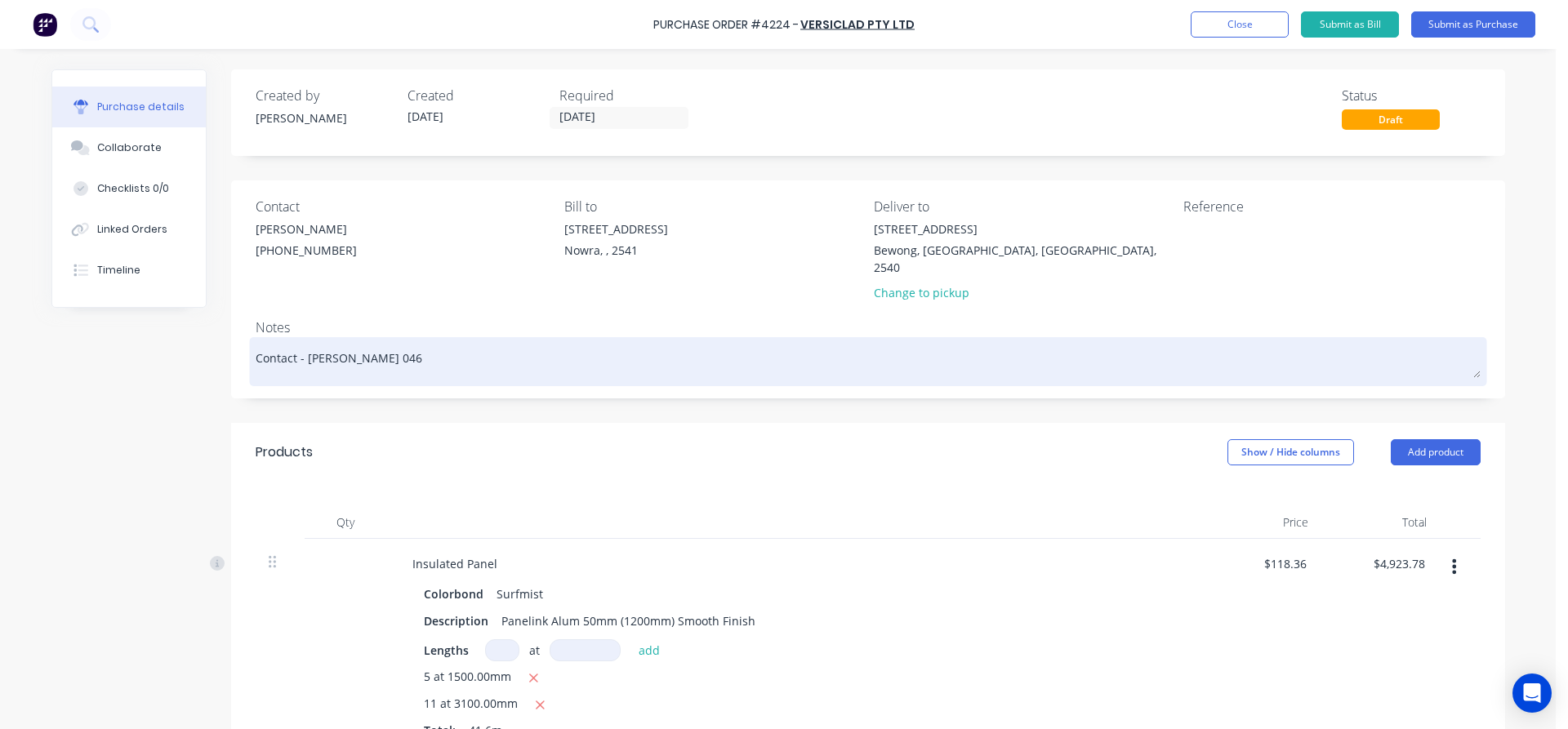
type textarea "Contact - [PERSON_NAME] 0467"
type textarea "x"
type textarea "Contact - [PERSON_NAME] 0467"
type textarea "x"
type textarea "Contact - [PERSON_NAME] 0467 3"
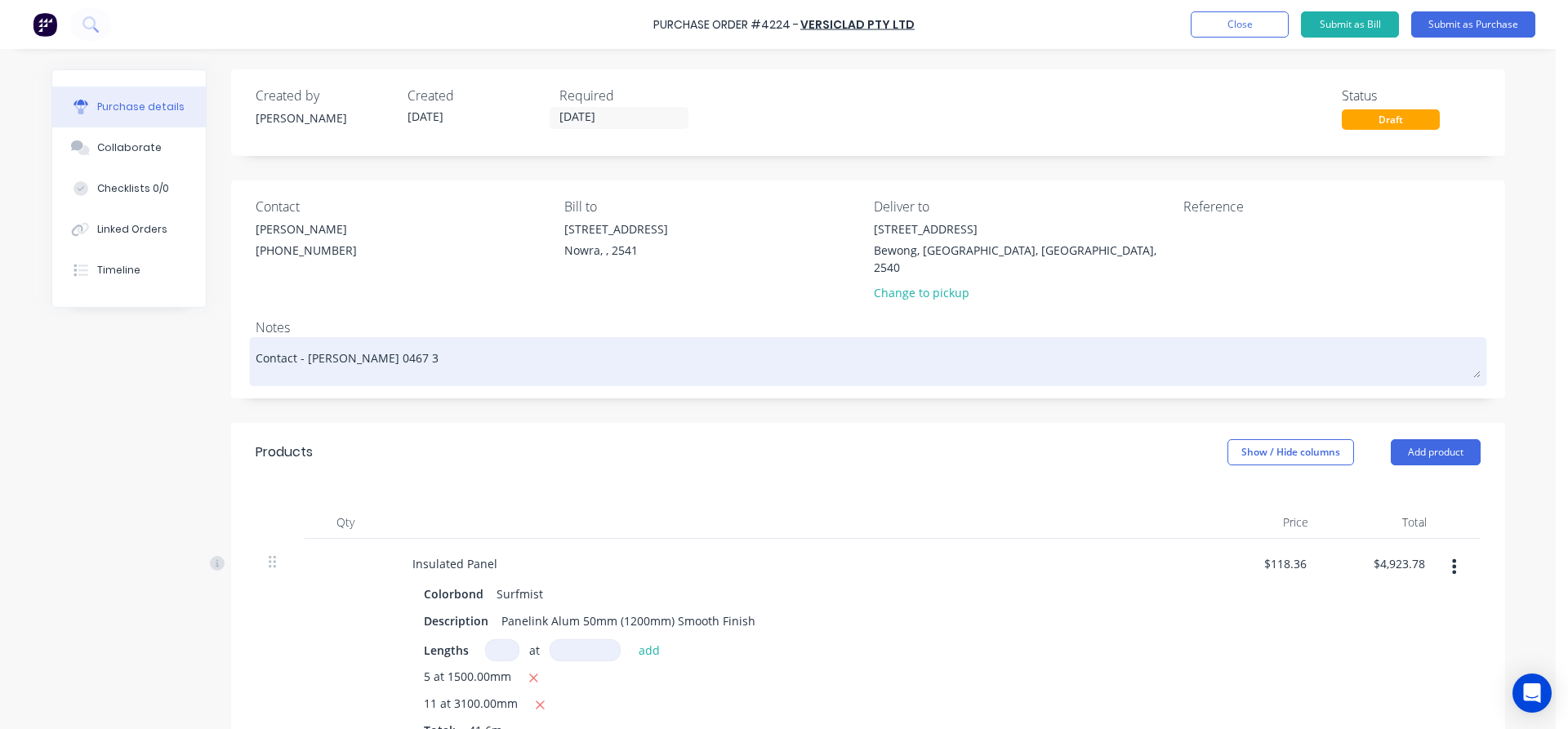
type textarea "x"
type textarea "Contact - [PERSON_NAME] 0467 32"
type textarea "x"
type textarea "Contact - [PERSON_NAME] [PHONE_NUMBER]"
type textarea "x"
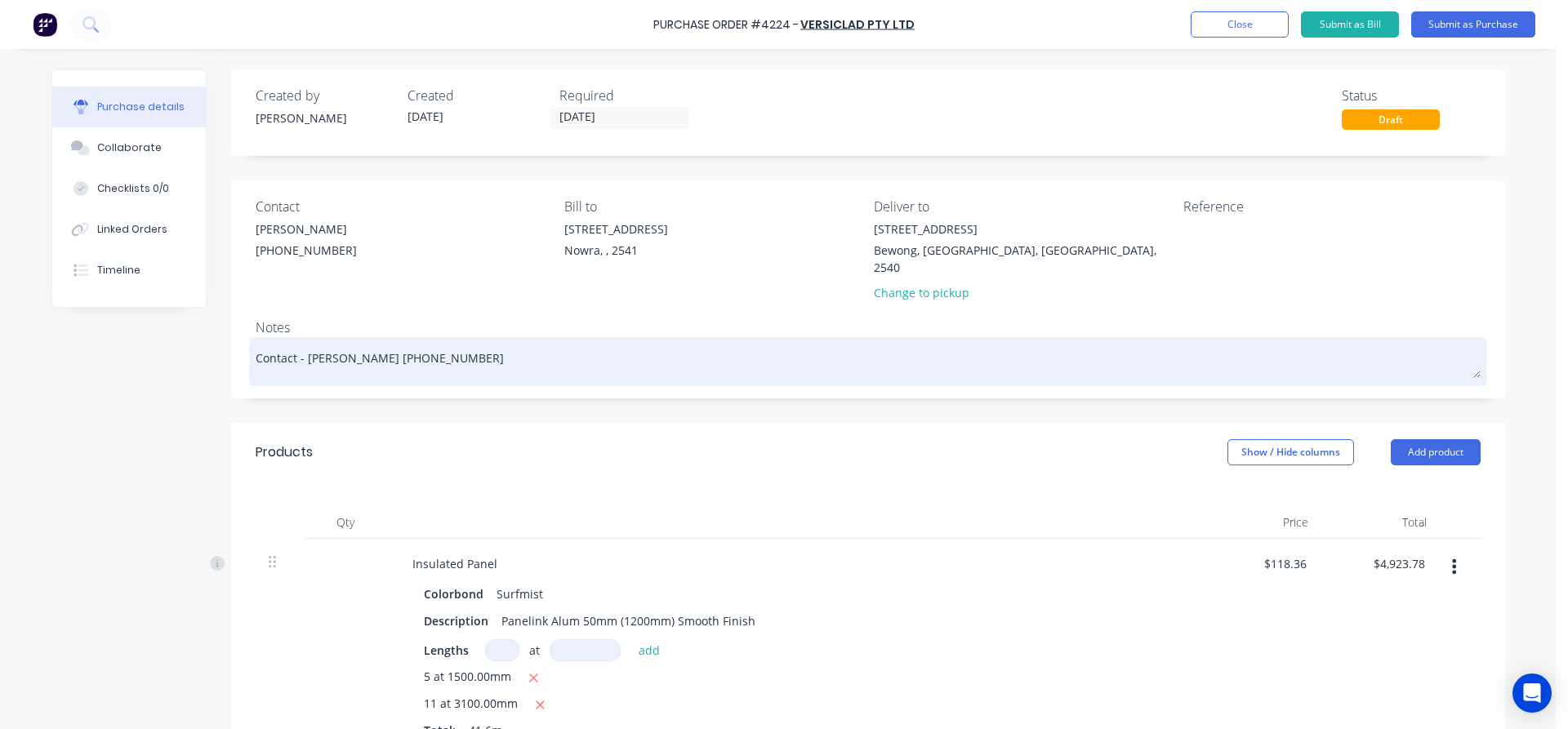
type textarea "Contact - [PERSON_NAME] [PHONE_NUMBER]"
type textarea "x"
type textarea "Contact - [PERSON_NAME] [PHONE_NUMBER]"
type textarea "x"
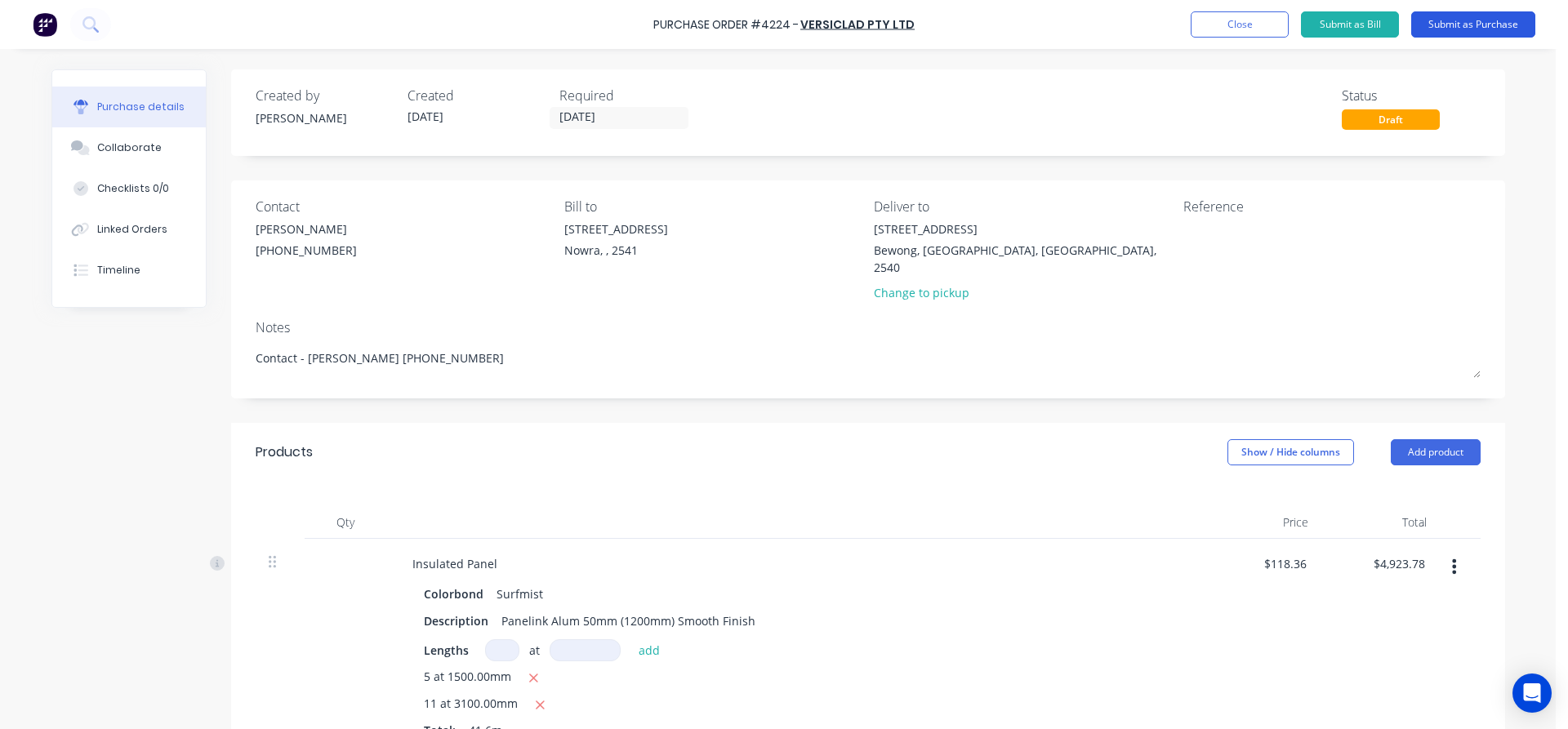
type textarea "Contact - [PERSON_NAME] [PHONE_NUMBER]"
type textarea "x"
type textarea "Contact - [PERSON_NAME] [PHONE_NUMBER]"
click at [1460, 30] on button "Submit as Purchase" at bounding box center [1473, 24] width 124 height 26
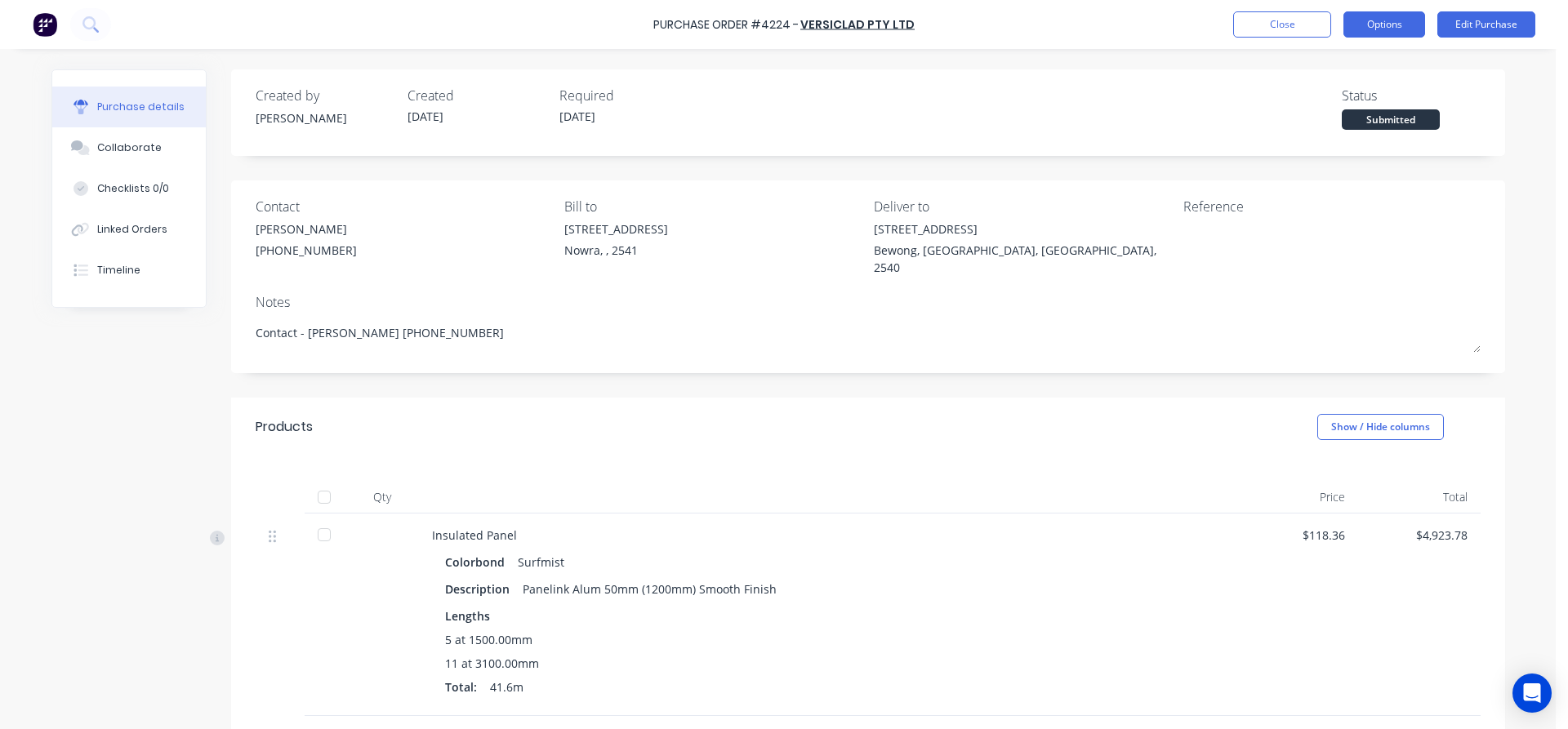
click at [1385, 24] on button "Options" at bounding box center [1384, 24] width 82 height 26
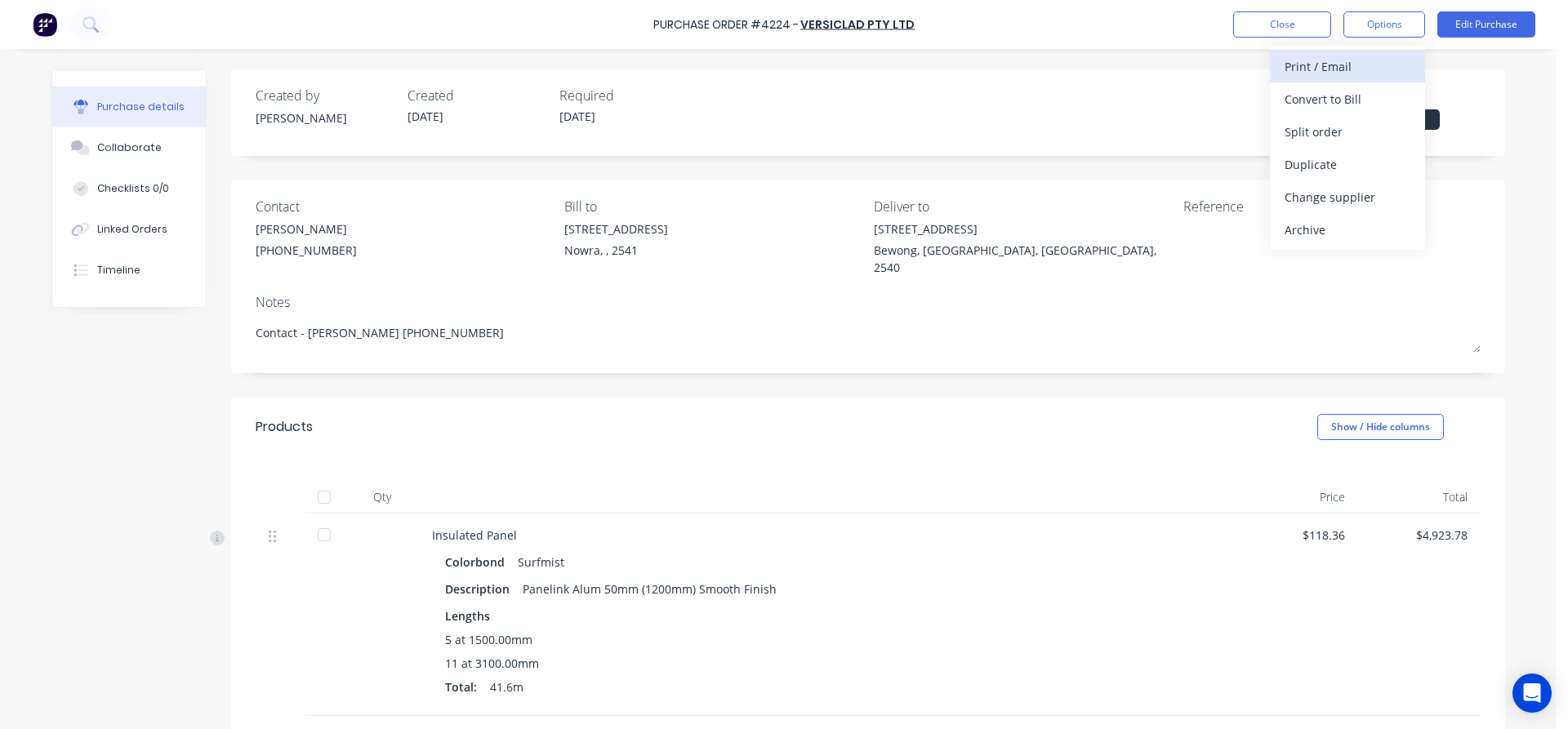
click at [1346, 74] on div "Print / Email" at bounding box center [1348, 67] width 126 height 24
click at [1337, 100] on div "With pricing" at bounding box center [1348, 99] width 126 height 24
type textarea "x"
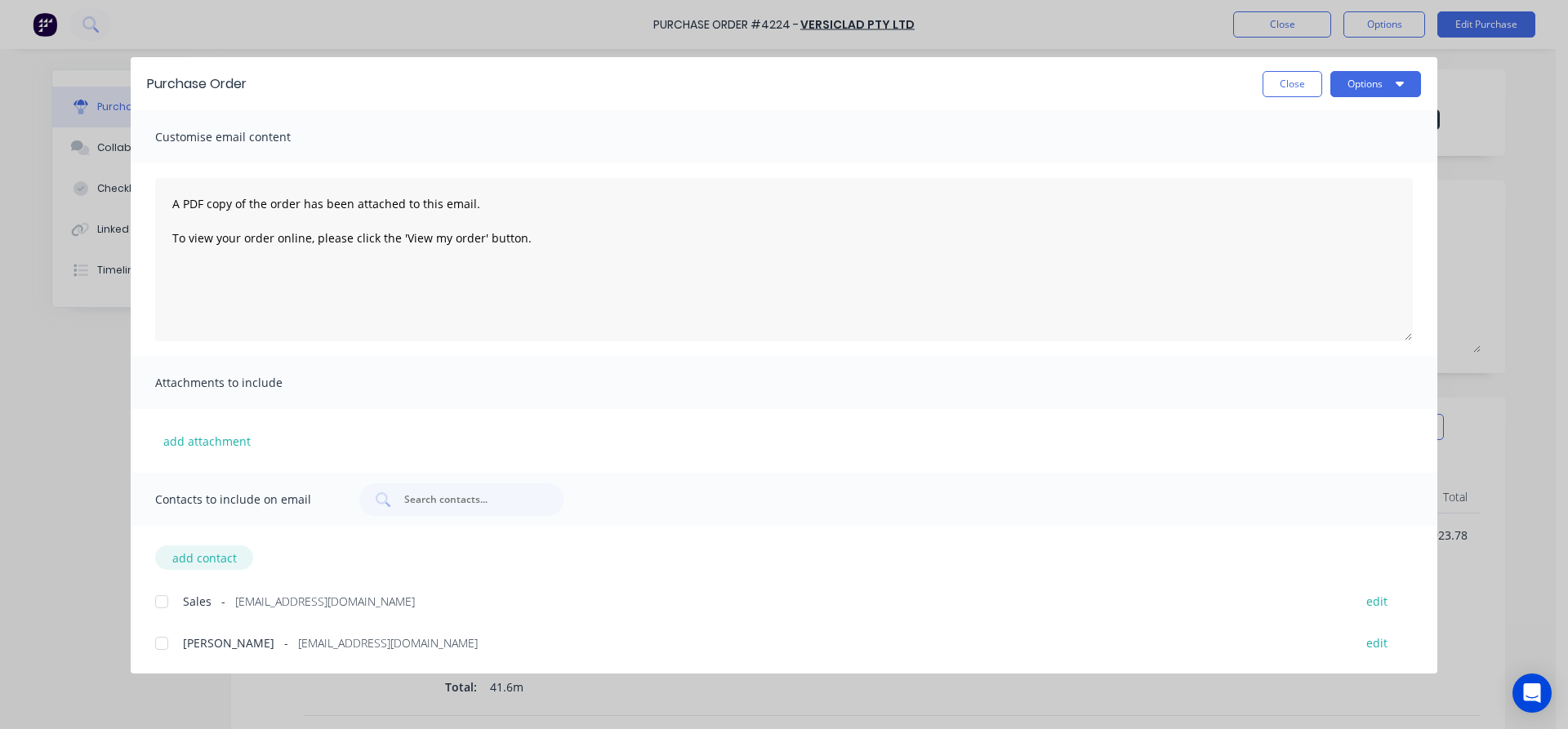
click at [207, 555] on button "add contact" at bounding box center [204, 557] width 98 height 25
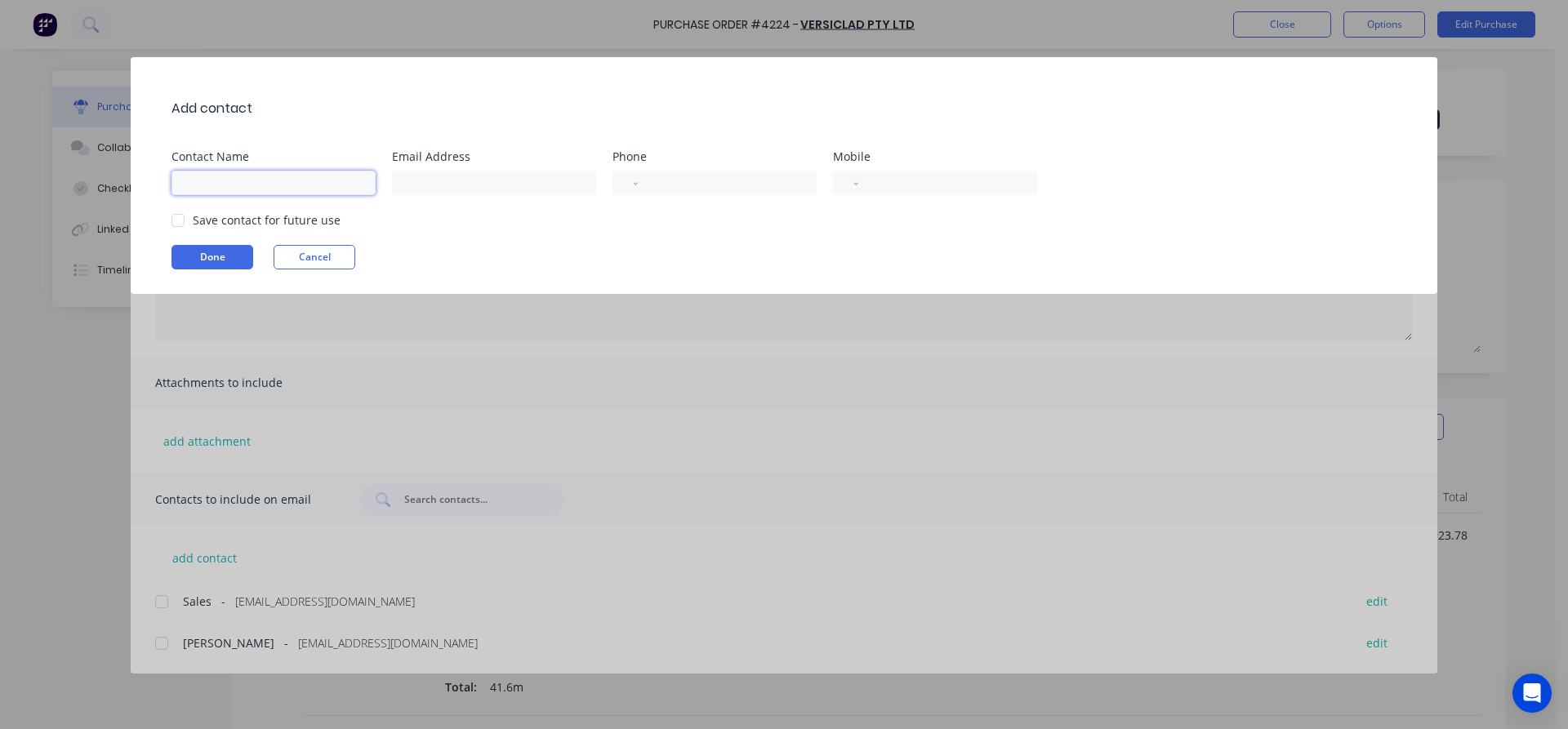
click at [256, 184] on input at bounding box center [274, 183] width 204 height 25
type input "Sales"
type input "[EMAIL_ADDRESS][DOMAIN_NAME]"
click at [670, 184] on input "[PHONE_NUMBER]" at bounding box center [725, 183] width 151 height 18
type input "[PHONE_NUMBER]"
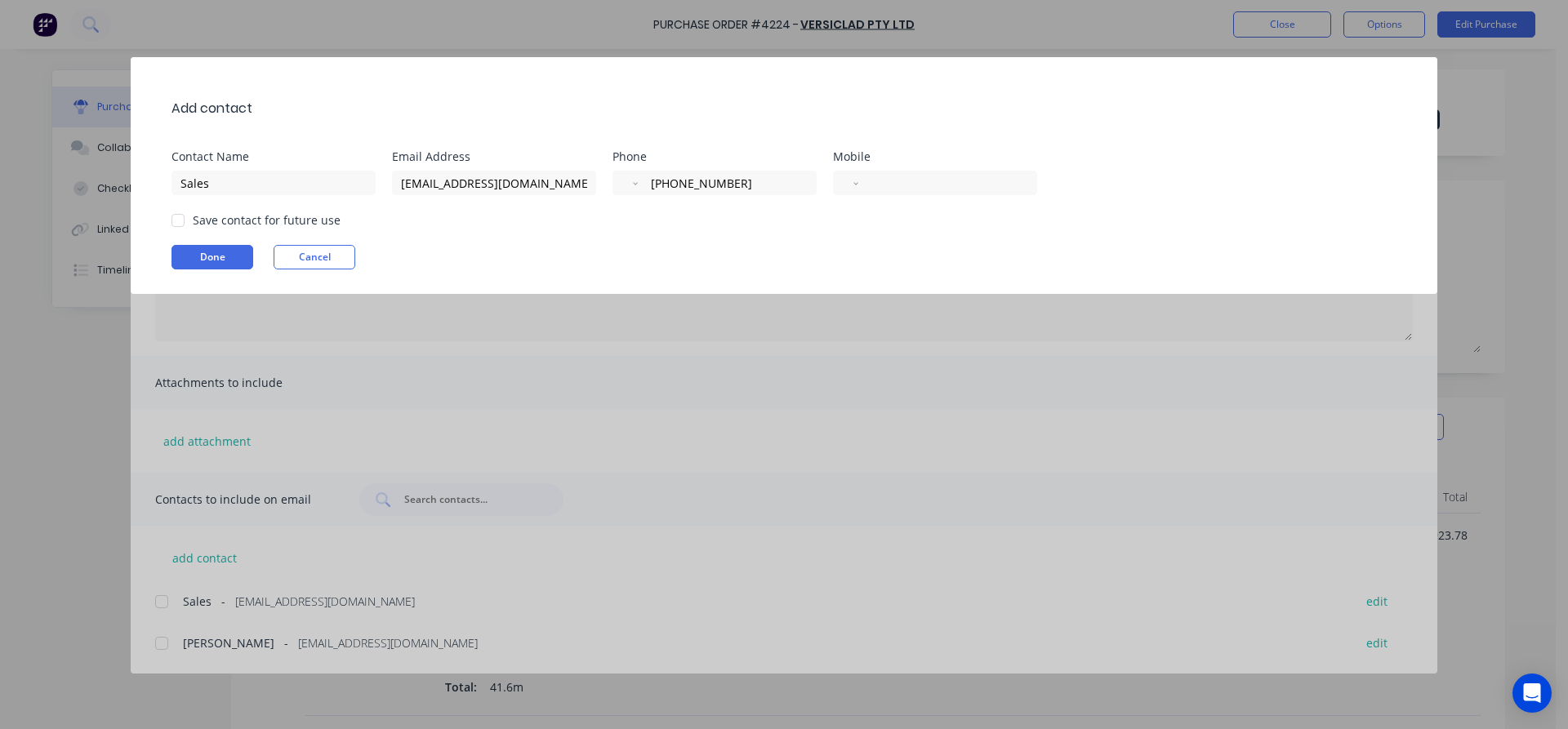
select select "IR"
type input "0"
click at [652, 177] on select "International [GEOGRAPHIC_DATA] [GEOGRAPHIC_DATA] [GEOGRAPHIC_DATA] [GEOGRAPHIC…" at bounding box center [642, 183] width 25 height 23
select select "AU"
click at [630, 172] on select "International [GEOGRAPHIC_DATA] [GEOGRAPHIC_DATA] [GEOGRAPHIC_DATA] [GEOGRAPHIC…" at bounding box center [642, 183] width 25 height 23
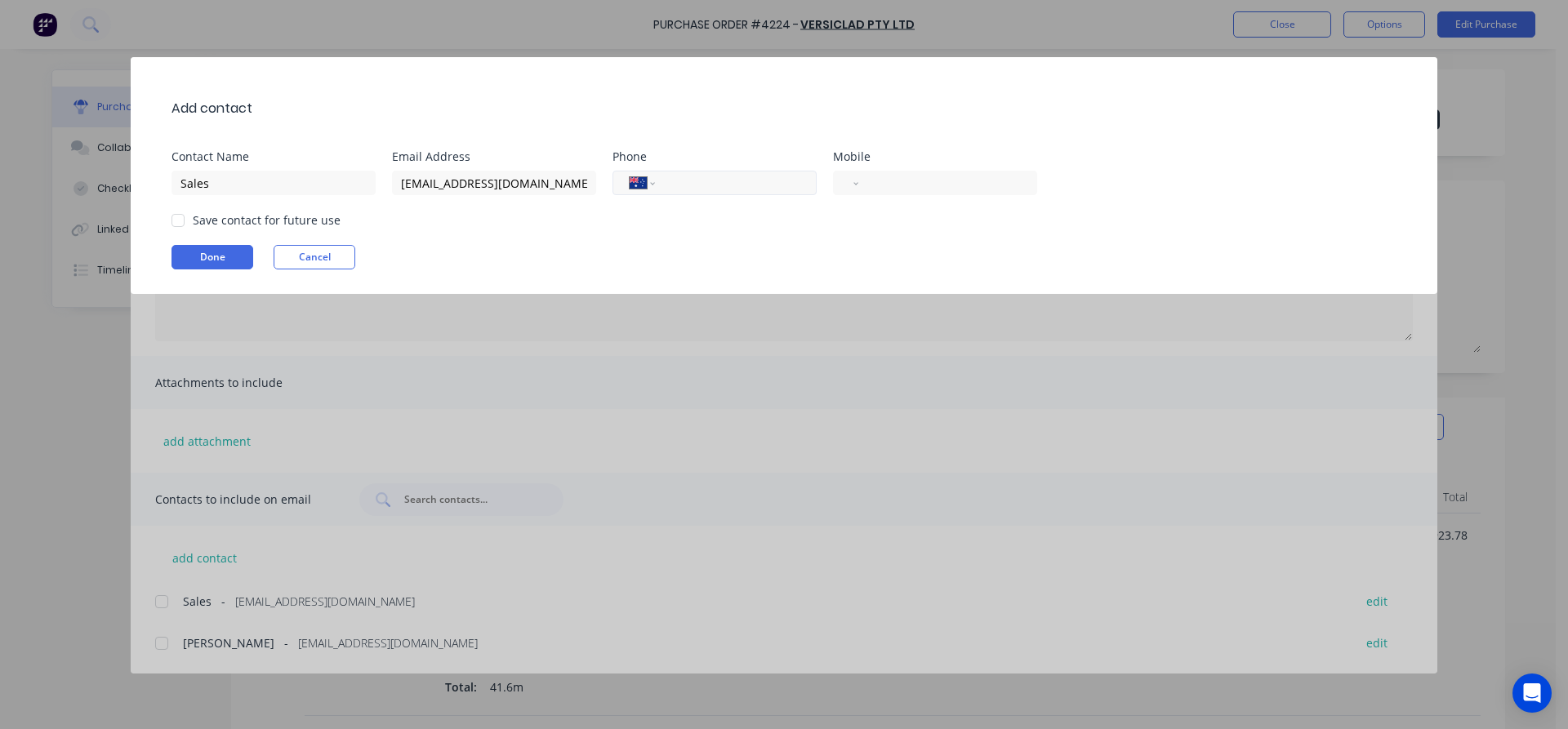
click at [703, 185] on input "tel" at bounding box center [733, 183] width 133 height 18
click at [185, 217] on div at bounding box center [178, 220] width 33 height 33
type input "[PHONE_NUMBER]"
drag, startPoint x: 191, startPoint y: 260, endPoint x: 219, endPoint y: 269, distance: 29.4
click at [196, 262] on button "Done" at bounding box center [212, 257] width 82 height 25
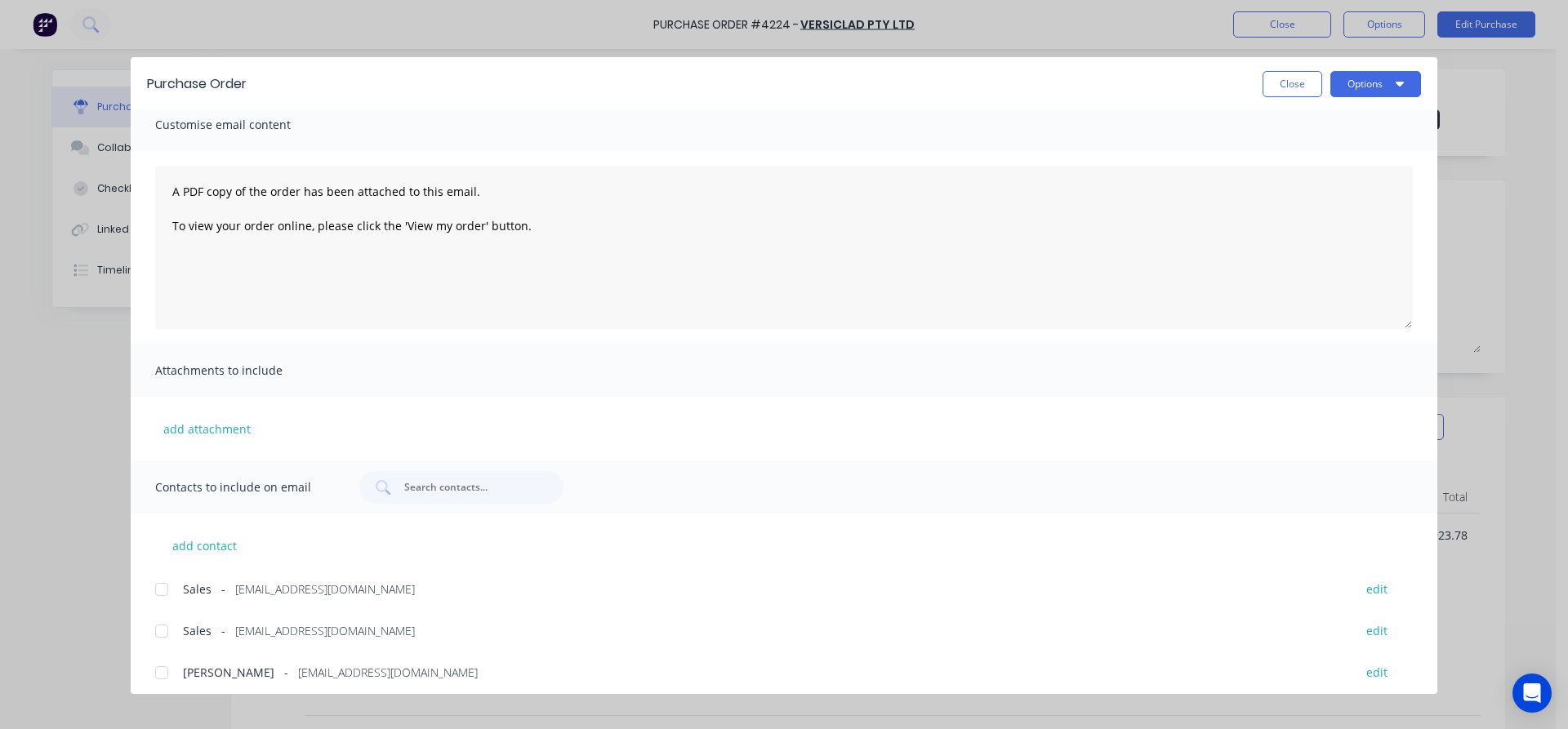
scroll to position [22, 0]
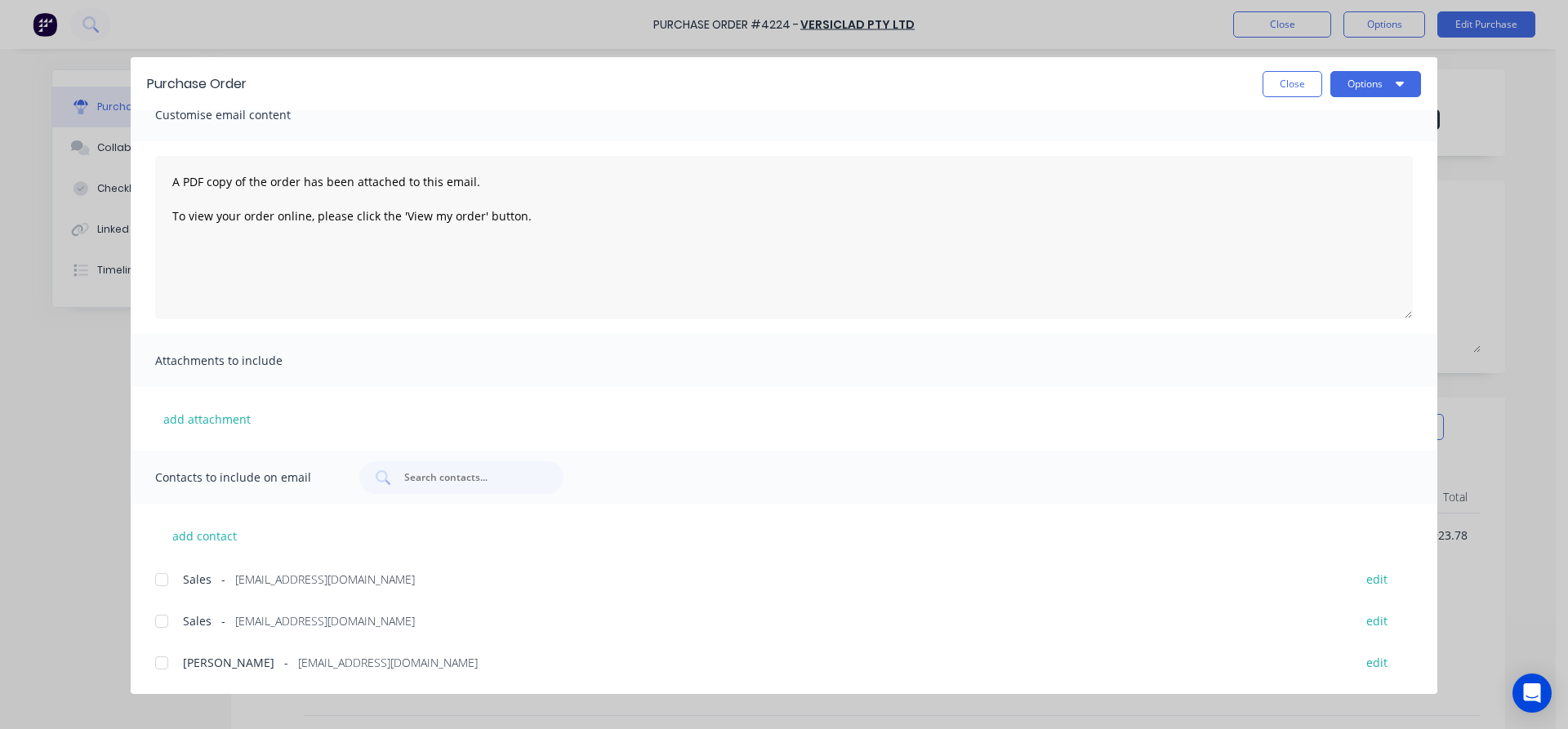
drag, startPoint x: 162, startPoint y: 578, endPoint x: 218, endPoint y: 591, distance: 57.5
click at [161, 578] on div at bounding box center [162, 580] width 33 height 33
click at [1357, 85] on button "Options" at bounding box center [1375, 84] width 91 height 26
click at [1334, 196] on div "Email" at bounding box center [1343, 191] width 126 height 24
click at [1294, 89] on button "Close" at bounding box center [1292, 84] width 60 height 26
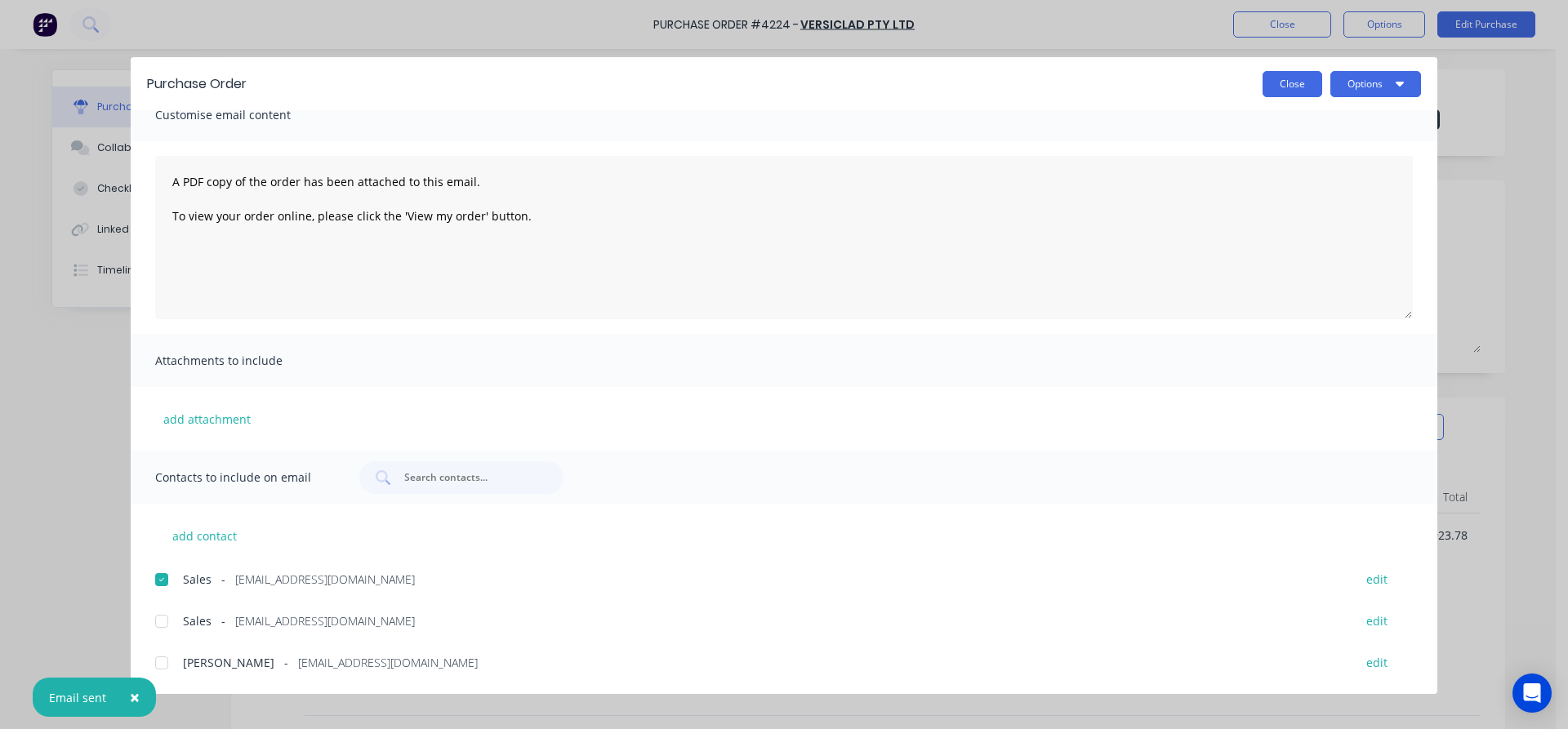
type textarea "x"
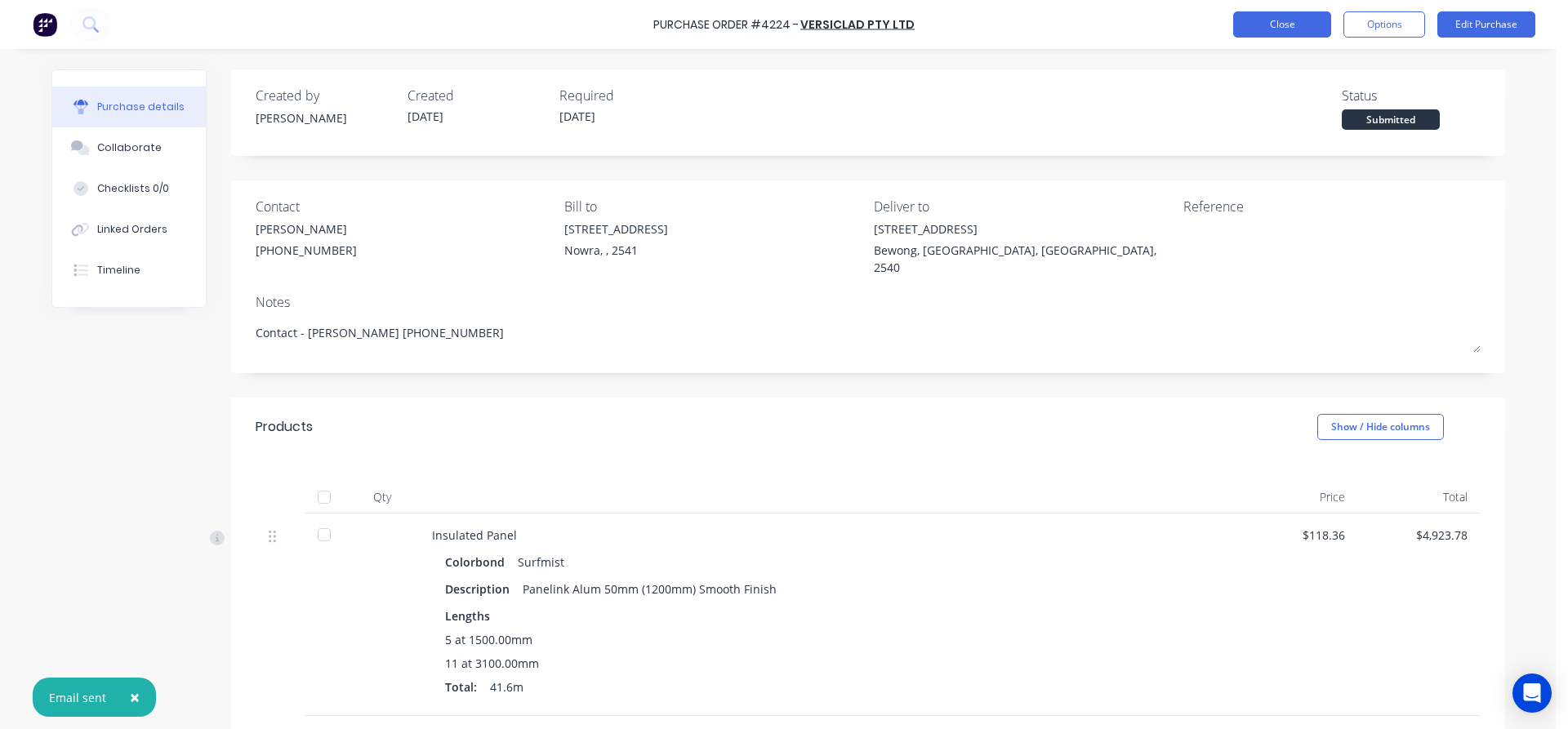
click at [1278, 31] on button "Close" at bounding box center [1282, 24] width 98 height 26
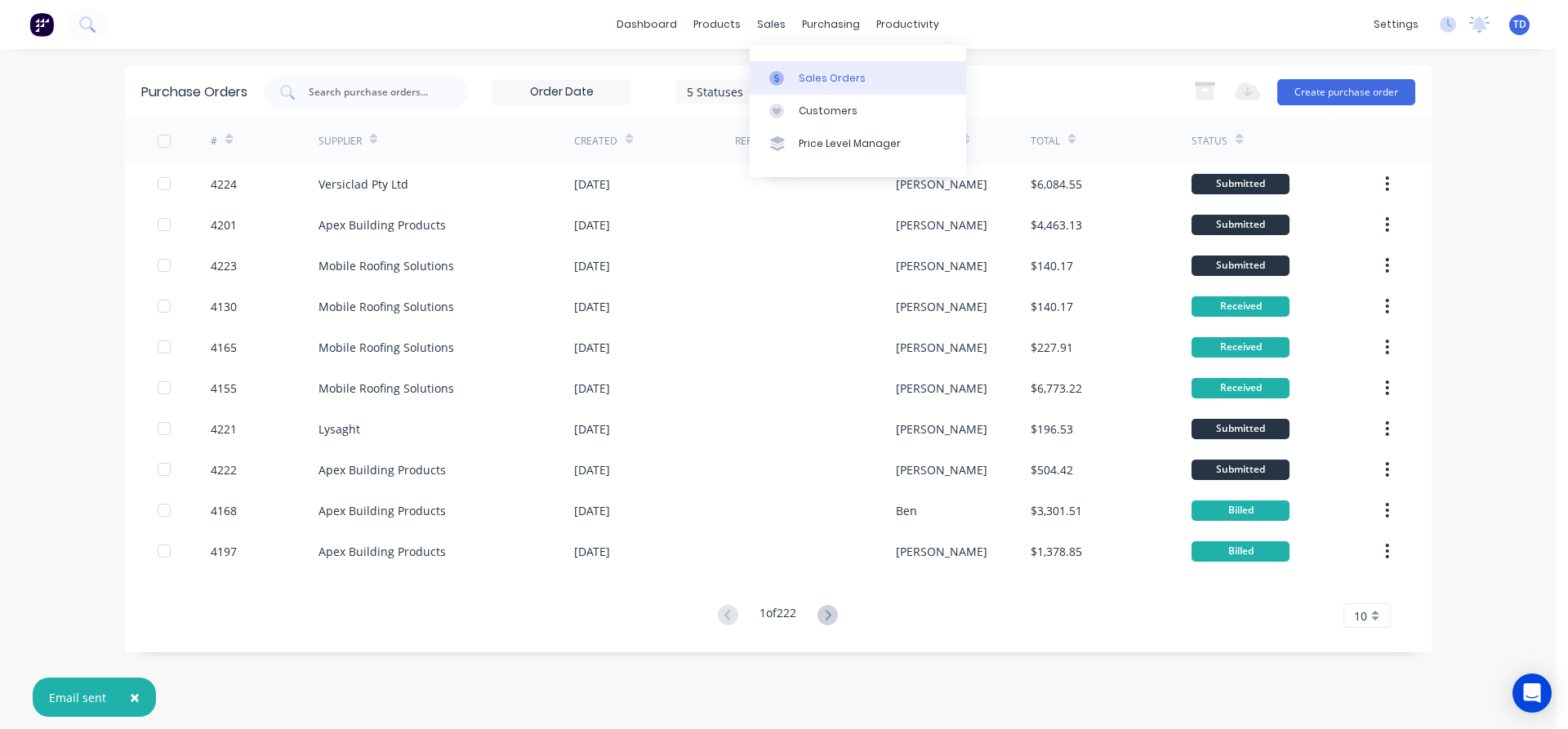
click at [791, 76] on div at bounding box center [782, 78] width 25 height 15
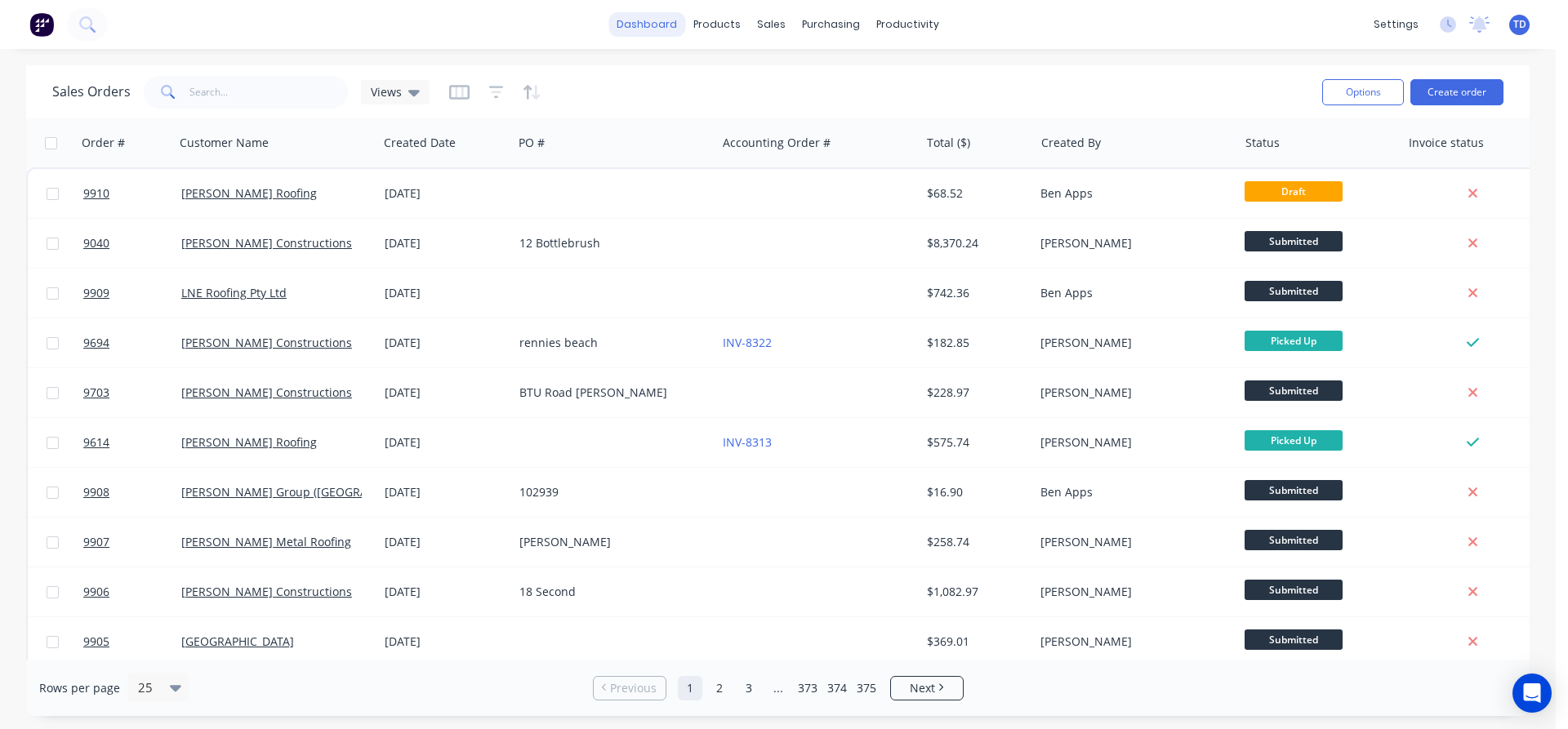
click at [655, 22] on link "dashboard" at bounding box center [647, 24] width 77 height 25
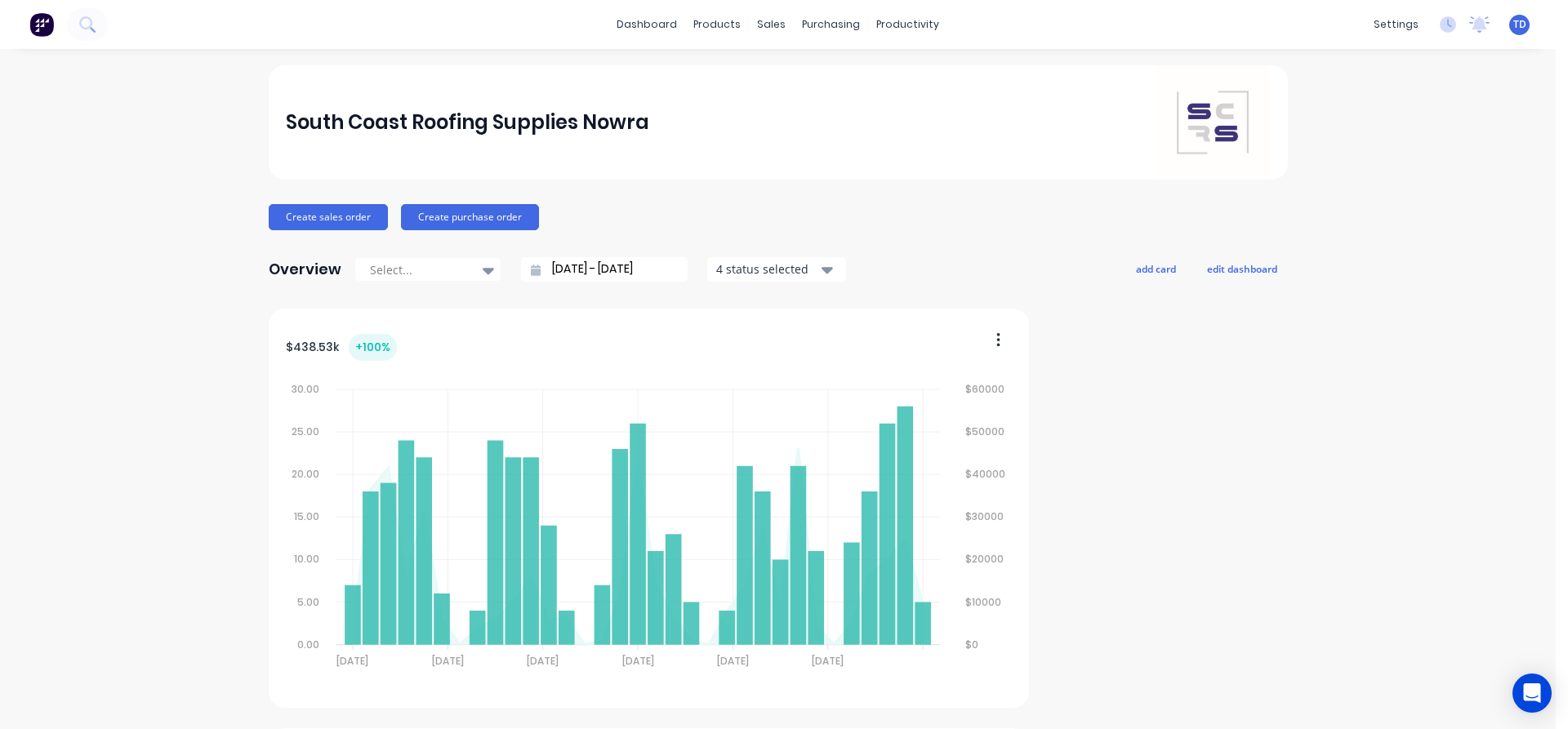
click at [1514, 29] on span "TD" at bounding box center [1520, 25] width 13 height 15
click at [1375, 211] on div "Sign out" at bounding box center [1381, 205] width 44 height 15
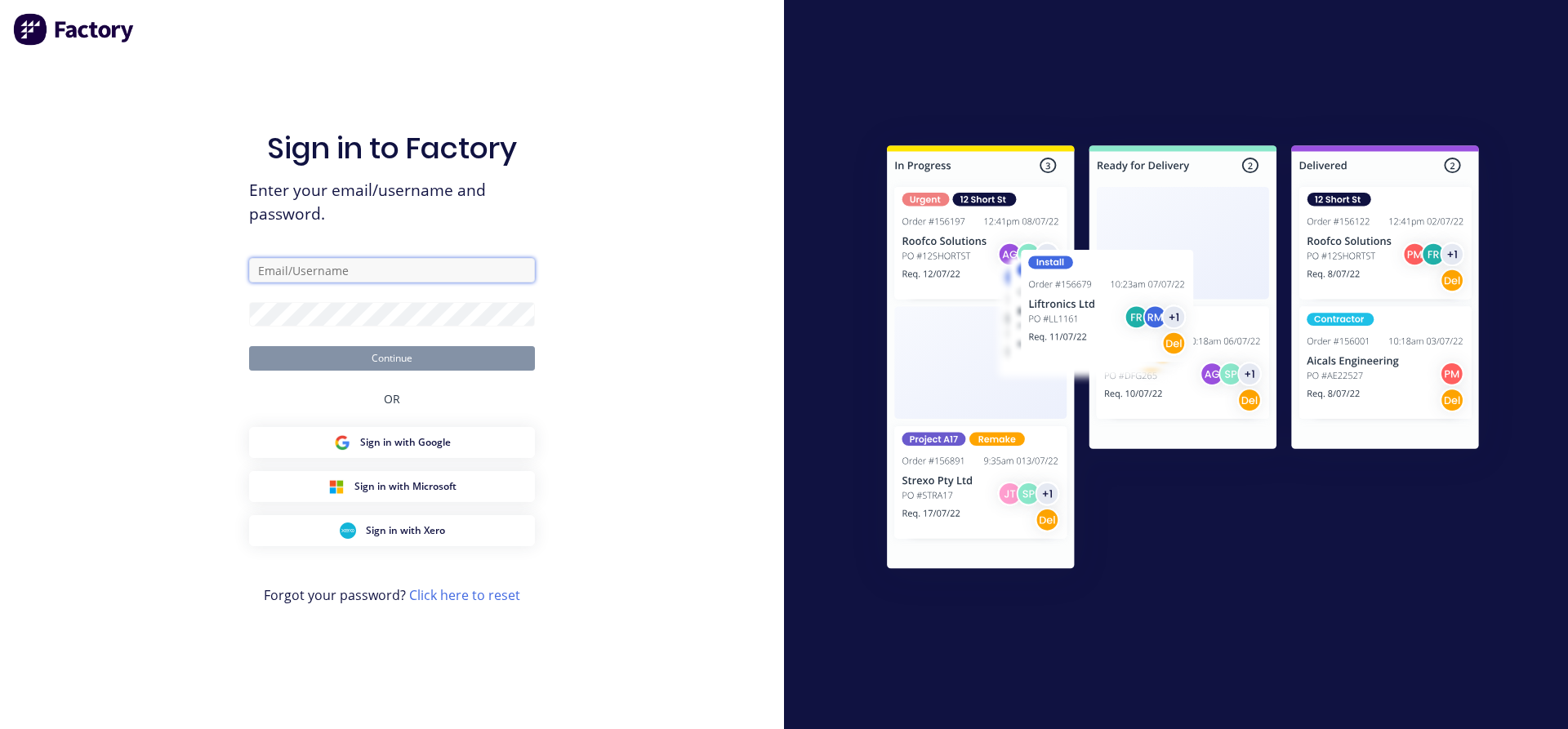
click at [416, 272] on input "text" at bounding box center [391, 270] width 286 height 25
type input "[EMAIL_ADDRESS][DOMAIN_NAME]"
click at [249, 346] on button "Continue" at bounding box center [391, 358] width 286 height 25
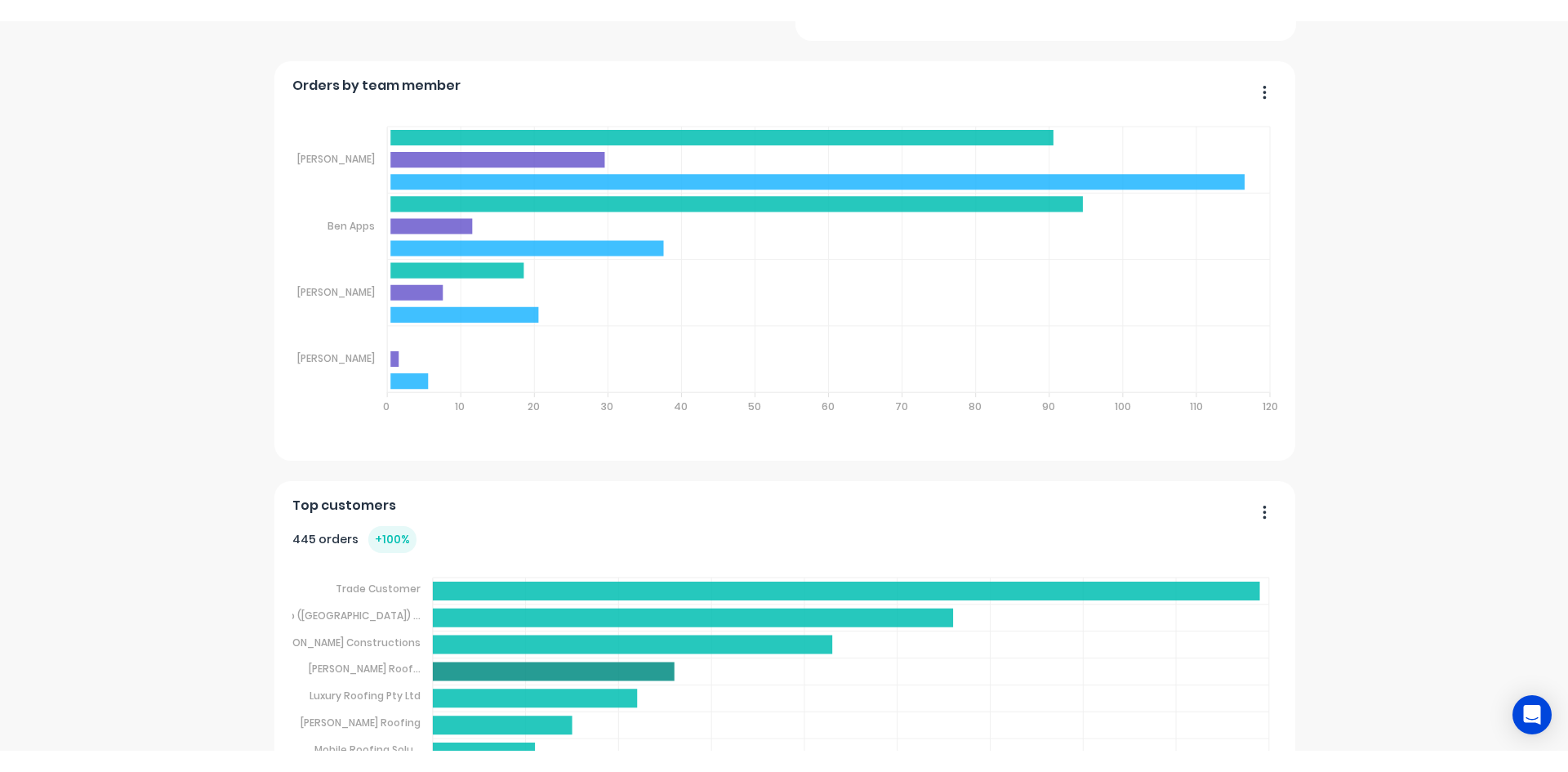
scroll to position [2352, 0]
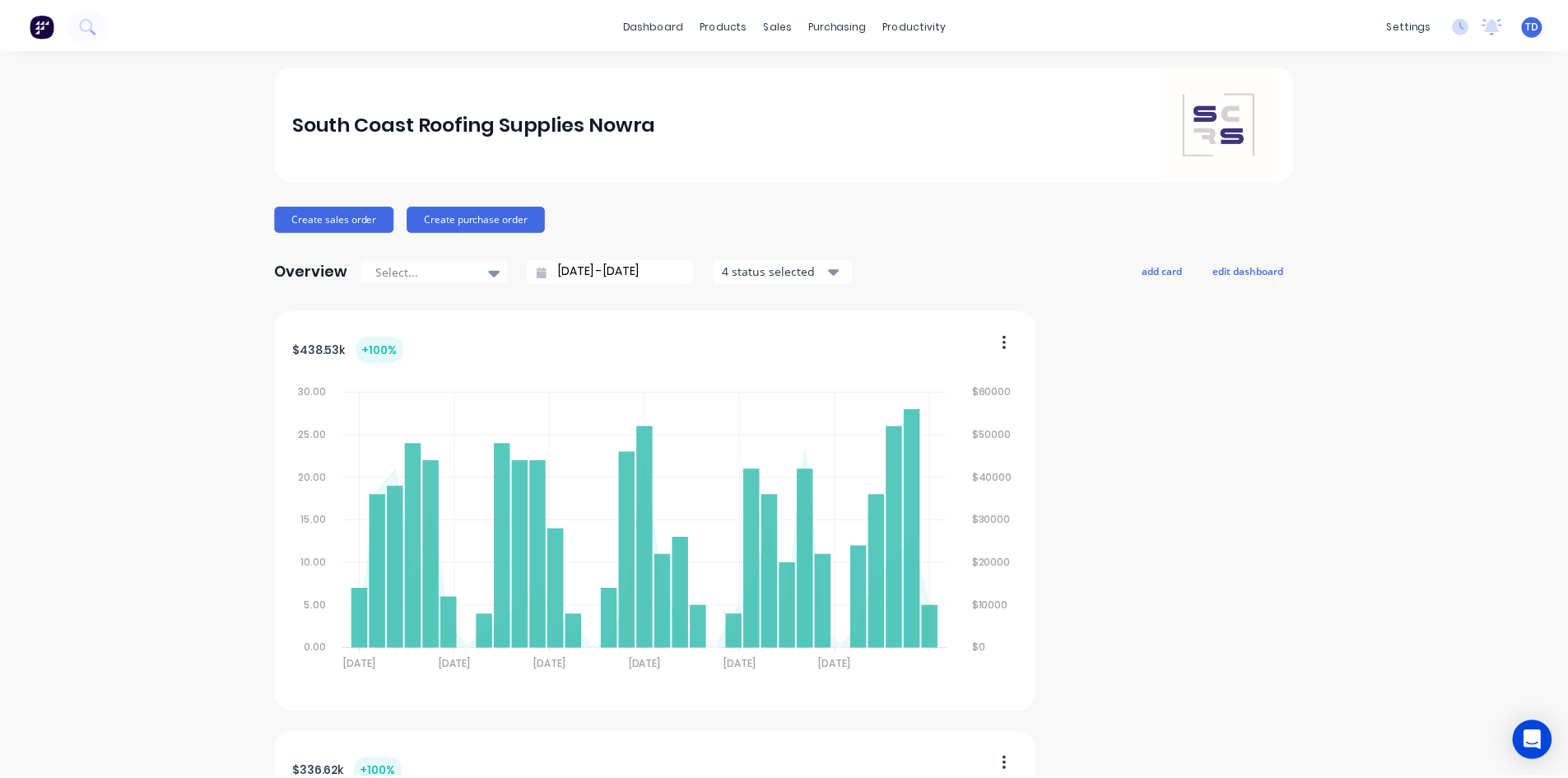
scroll to position [0, 0]
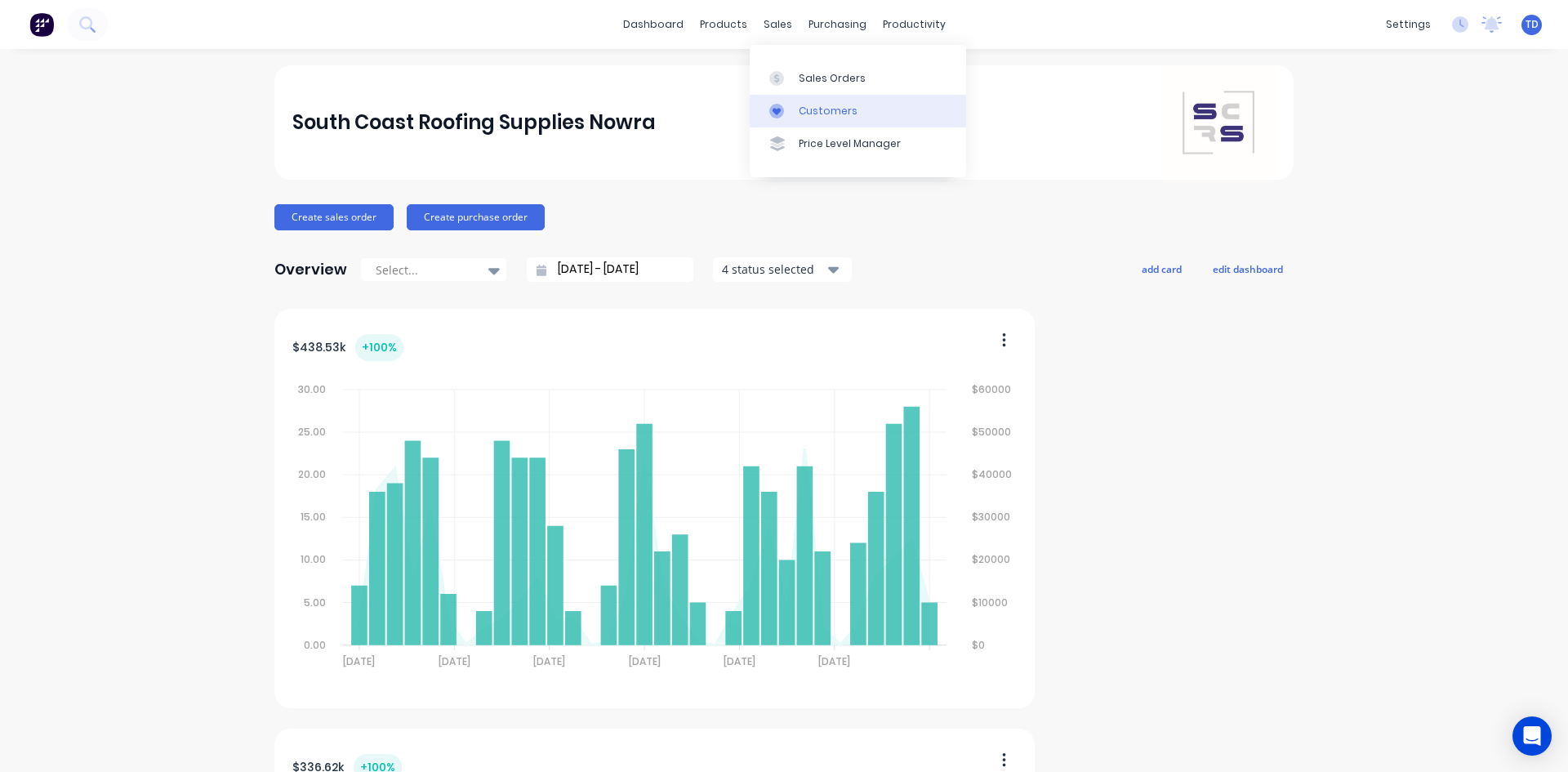
click at [818, 110] on div "Customers" at bounding box center [829, 111] width 59 height 15
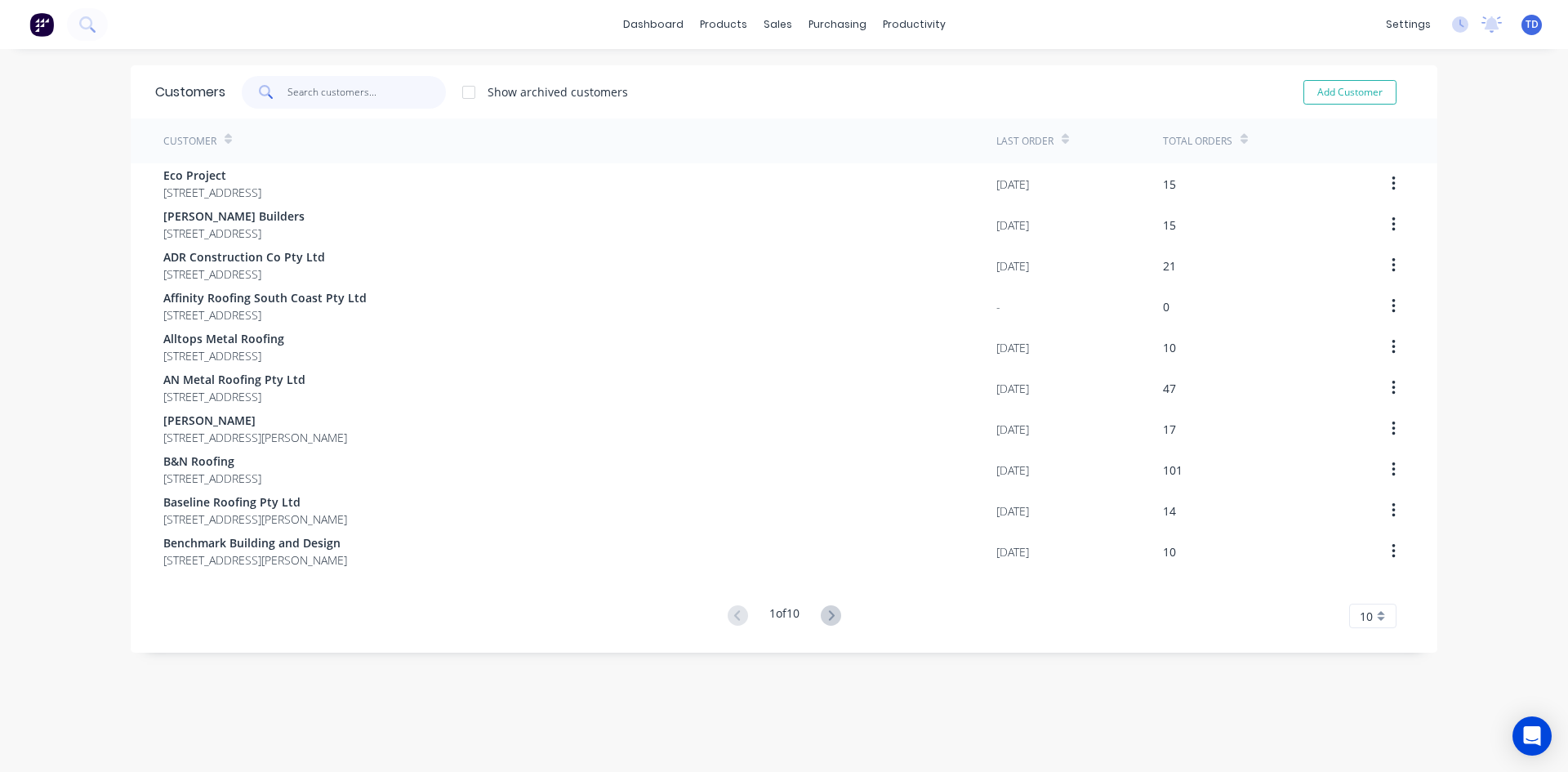
click at [383, 97] on input "text" at bounding box center [367, 93] width 159 height 33
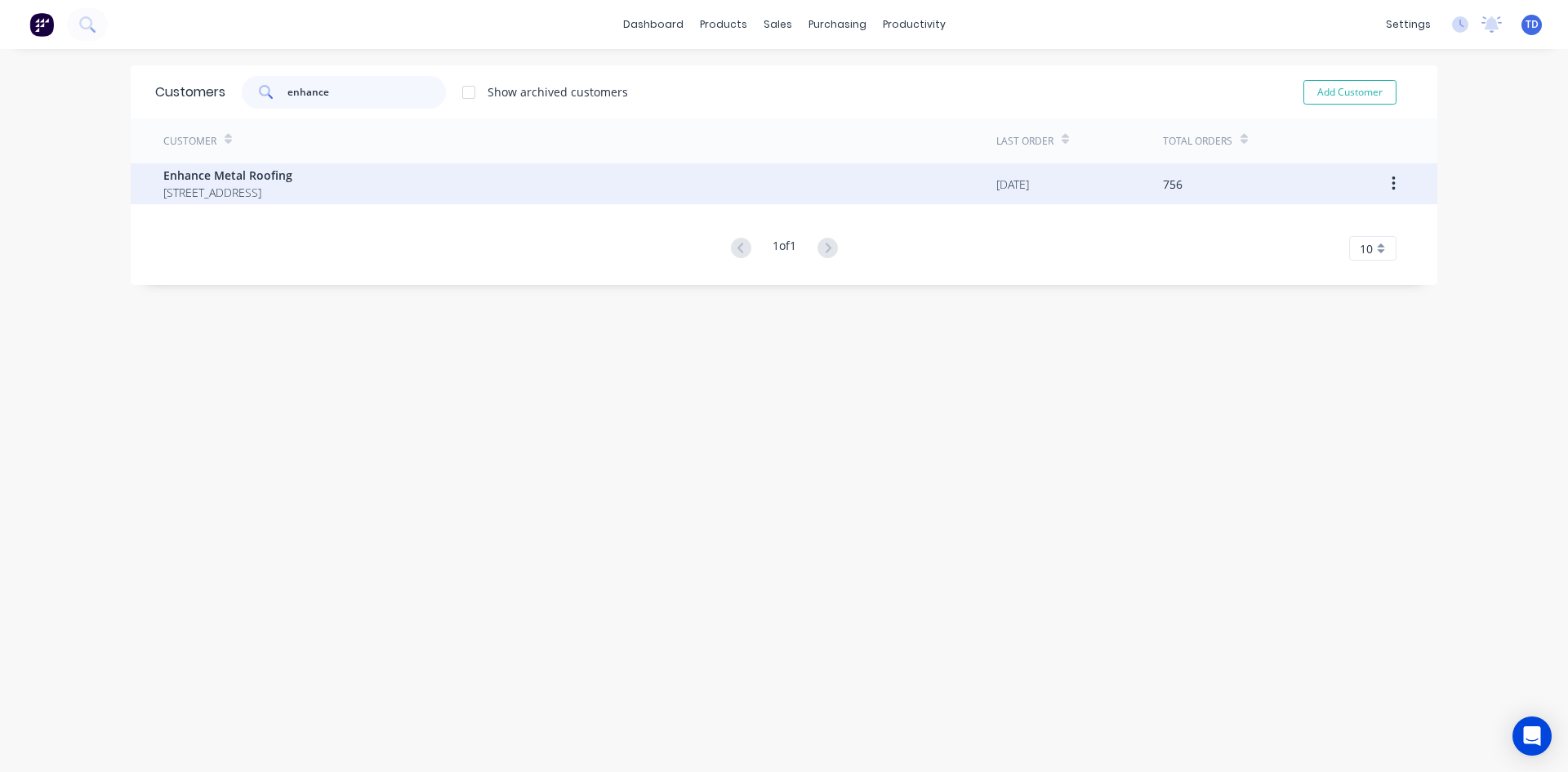
type input "enhance"
click at [292, 177] on span "Enhance Metal Roofing" at bounding box center [228, 175] width 129 height 17
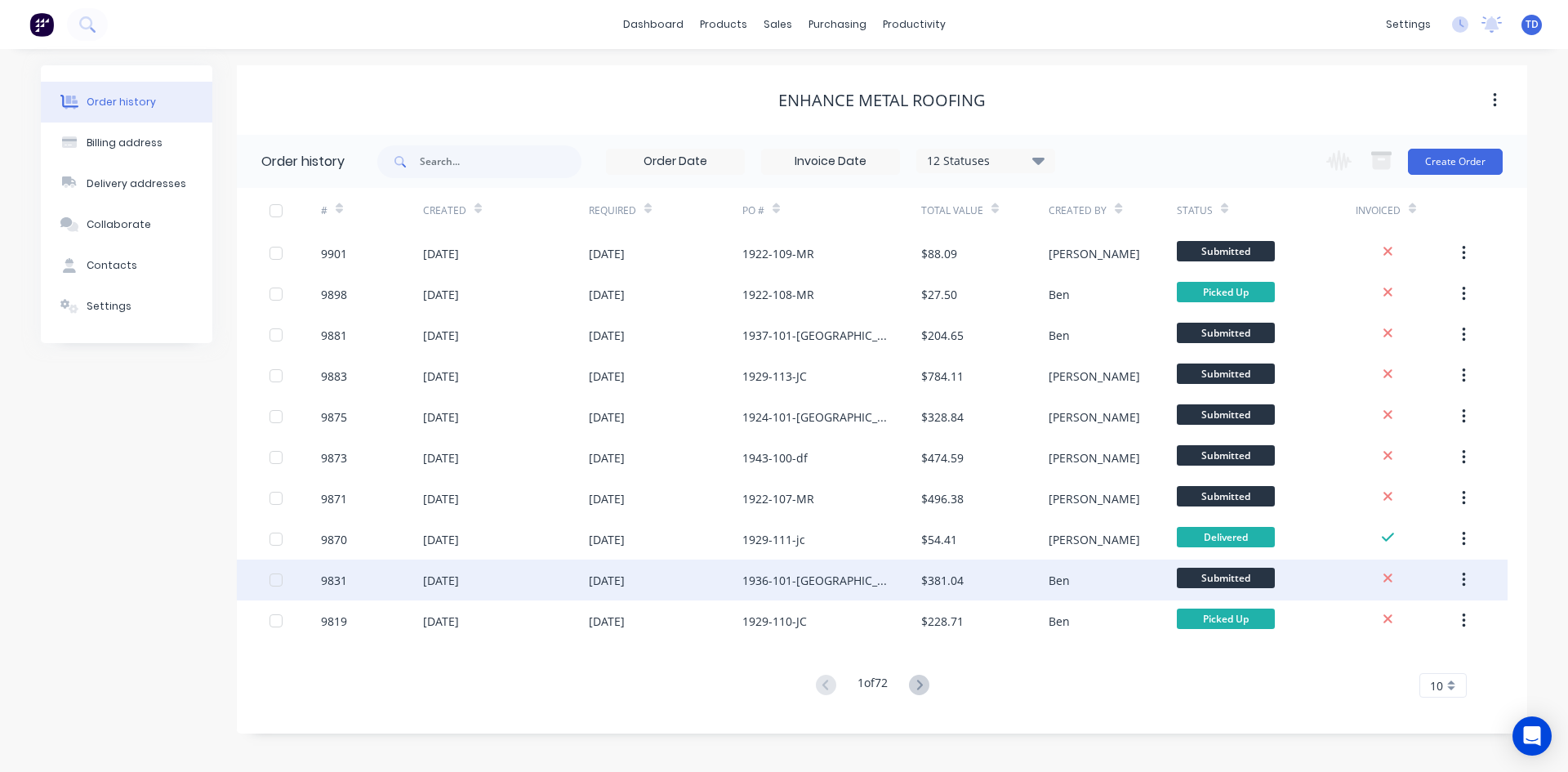
click at [778, 582] on div "1936-101-[GEOGRAPHIC_DATA]" at bounding box center [815, 580] width 146 height 17
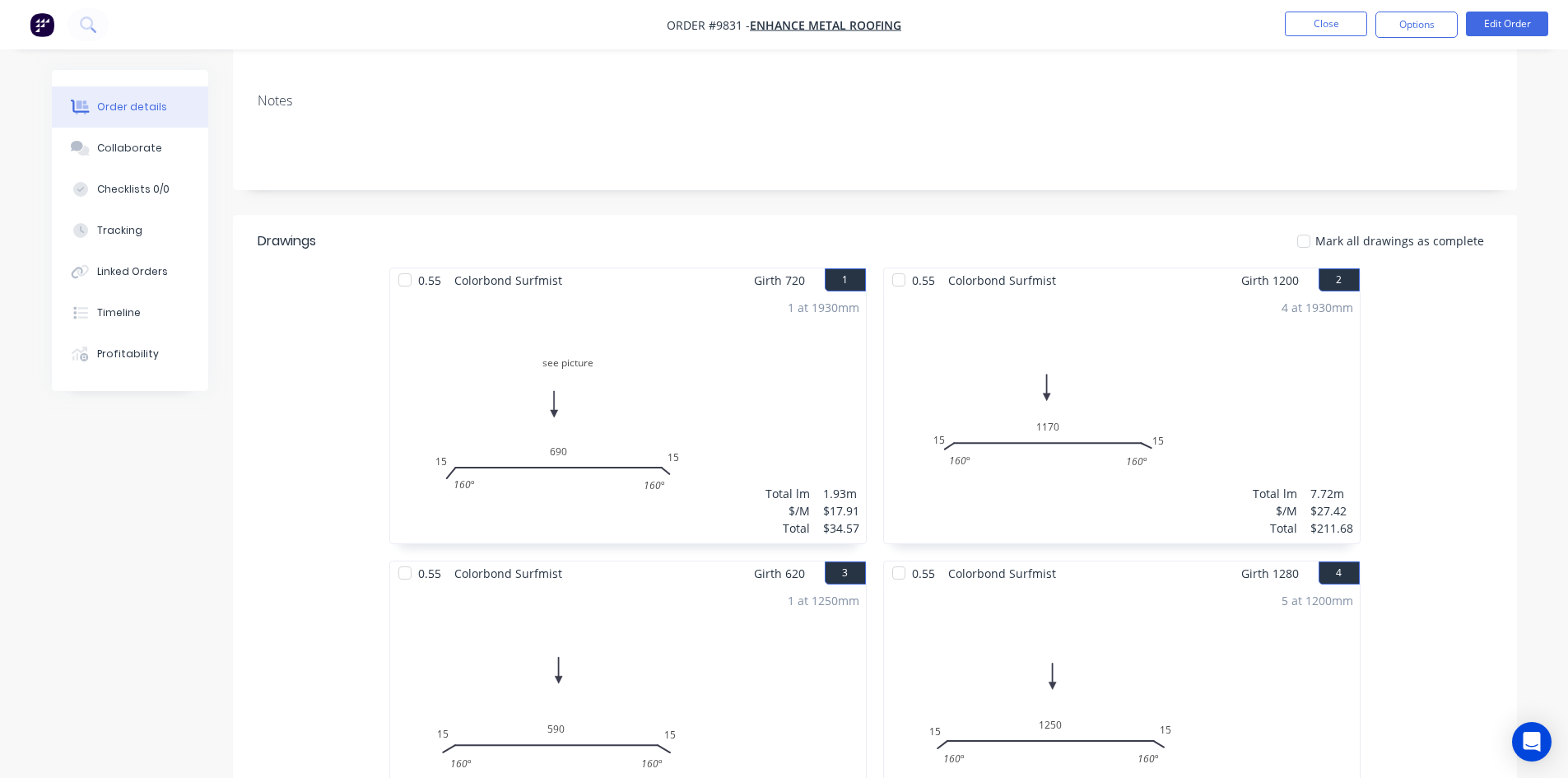
scroll to position [247, 0]
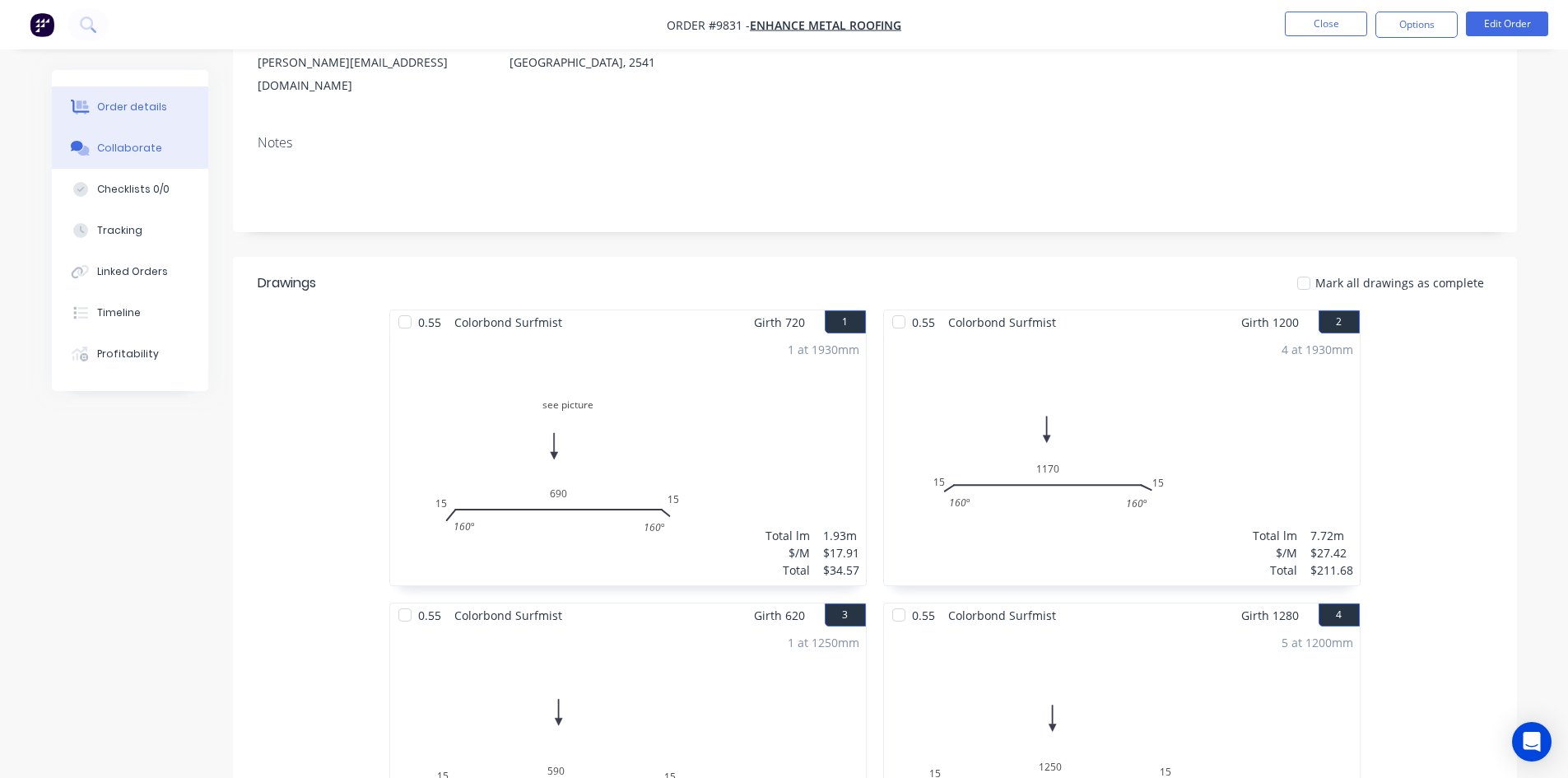
click at [134, 148] on div "Collaborate" at bounding box center [130, 148] width 65 height 15
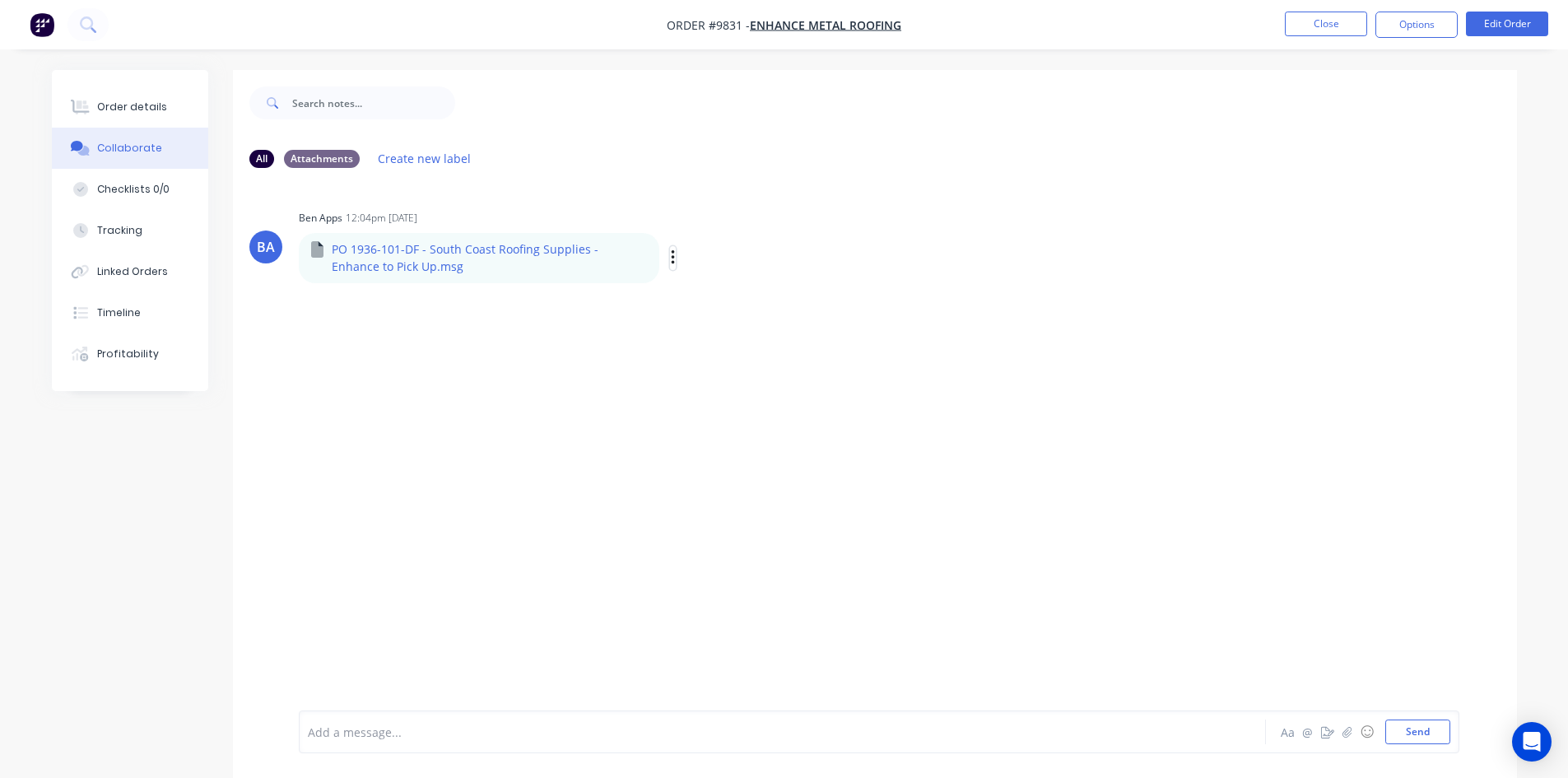
click at [671, 258] on icon "button" at bounding box center [673, 257] width 4 height 15
click at [718, 301] on button "Download" at bounding box center [780, 302] width 185 height 37
click at [149, 110] on div "Order details" at bounding box center [132, 107] width 70 height 15
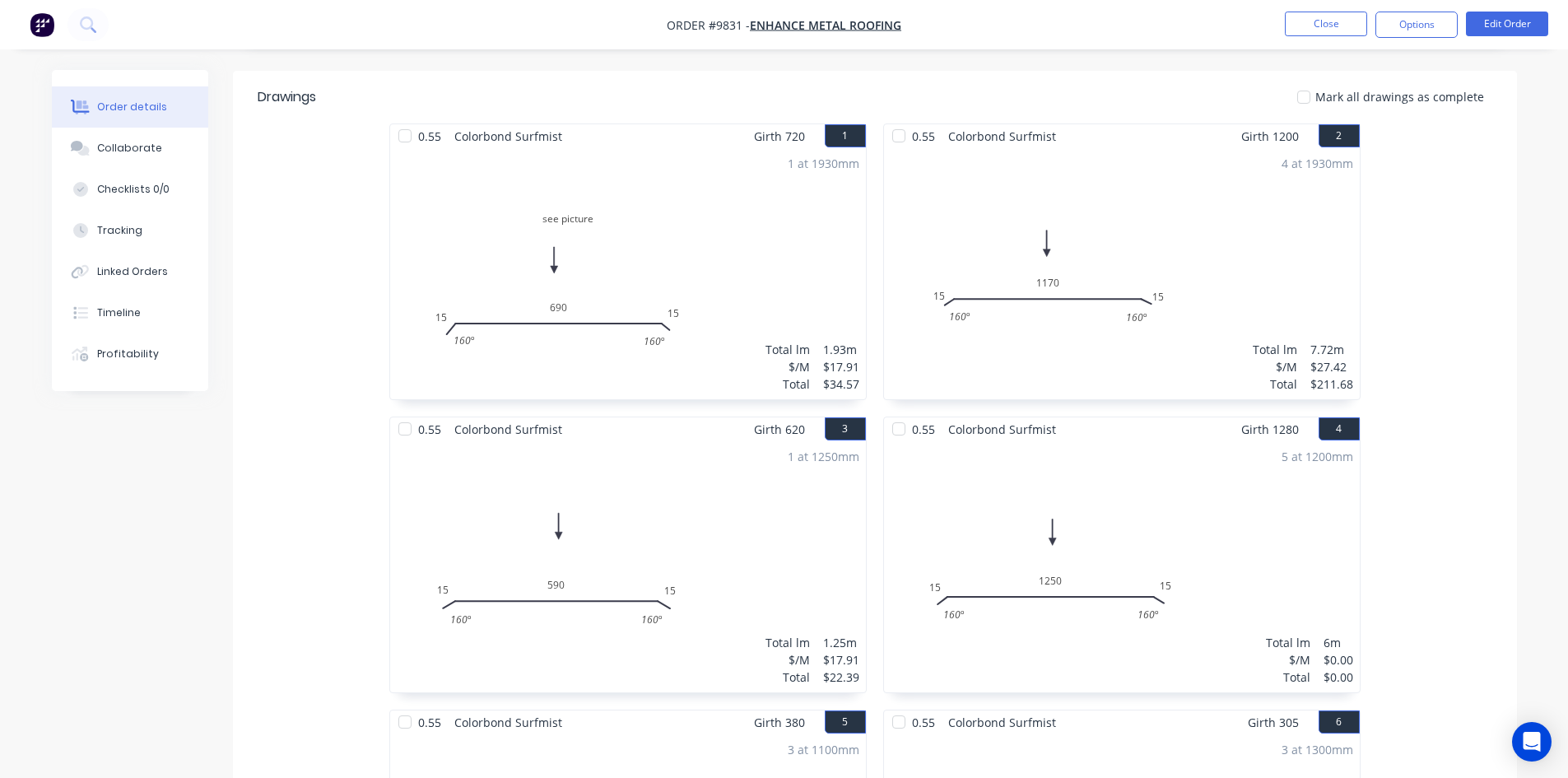
scroll to position [412, 0]
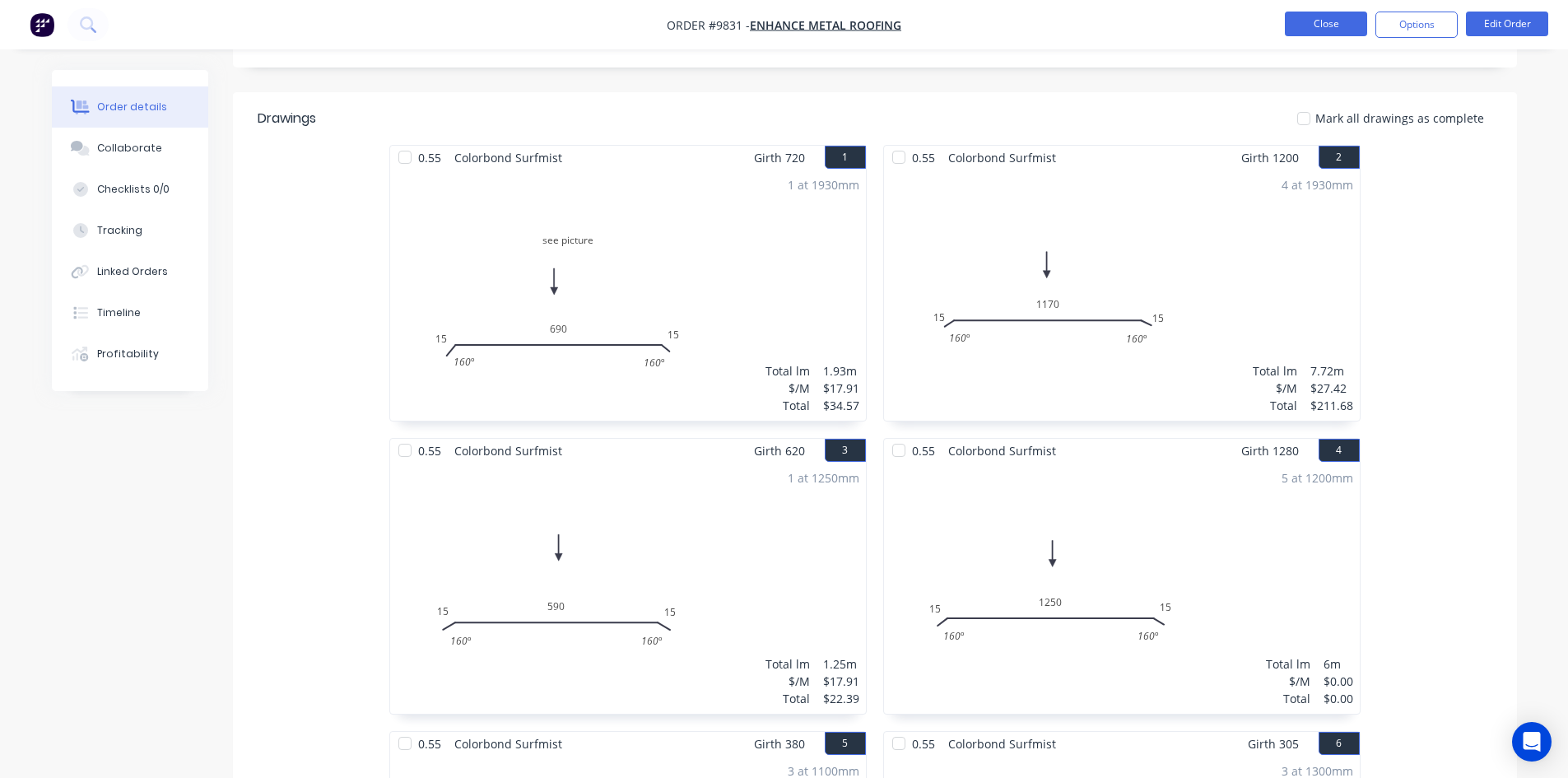
click at [1324, 20] on button "Close" at bounding box center [1325, 23] width 82 height 25
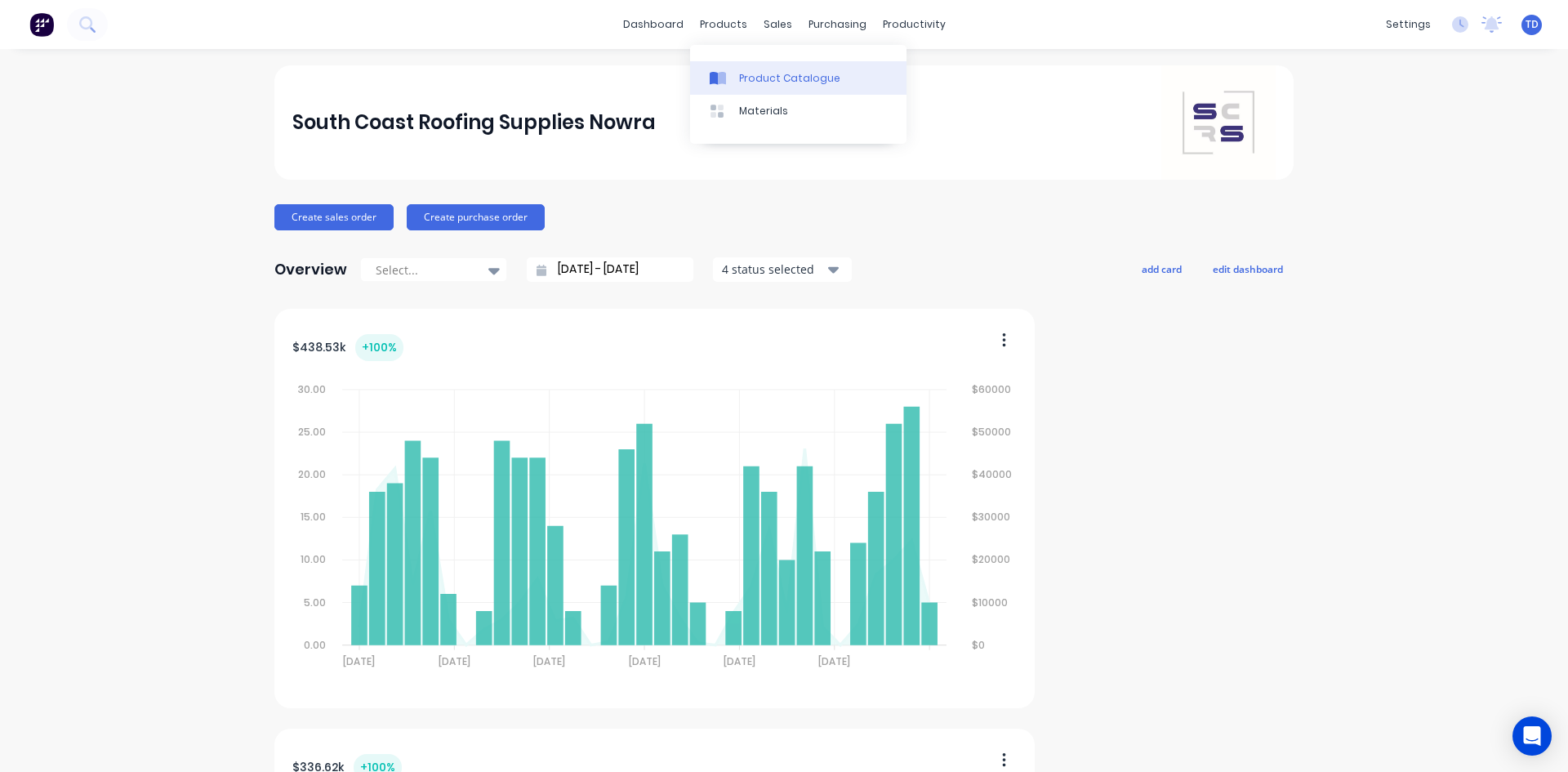
click at [728, 72] on div at bounding box center [722, 78] width 25 height 15
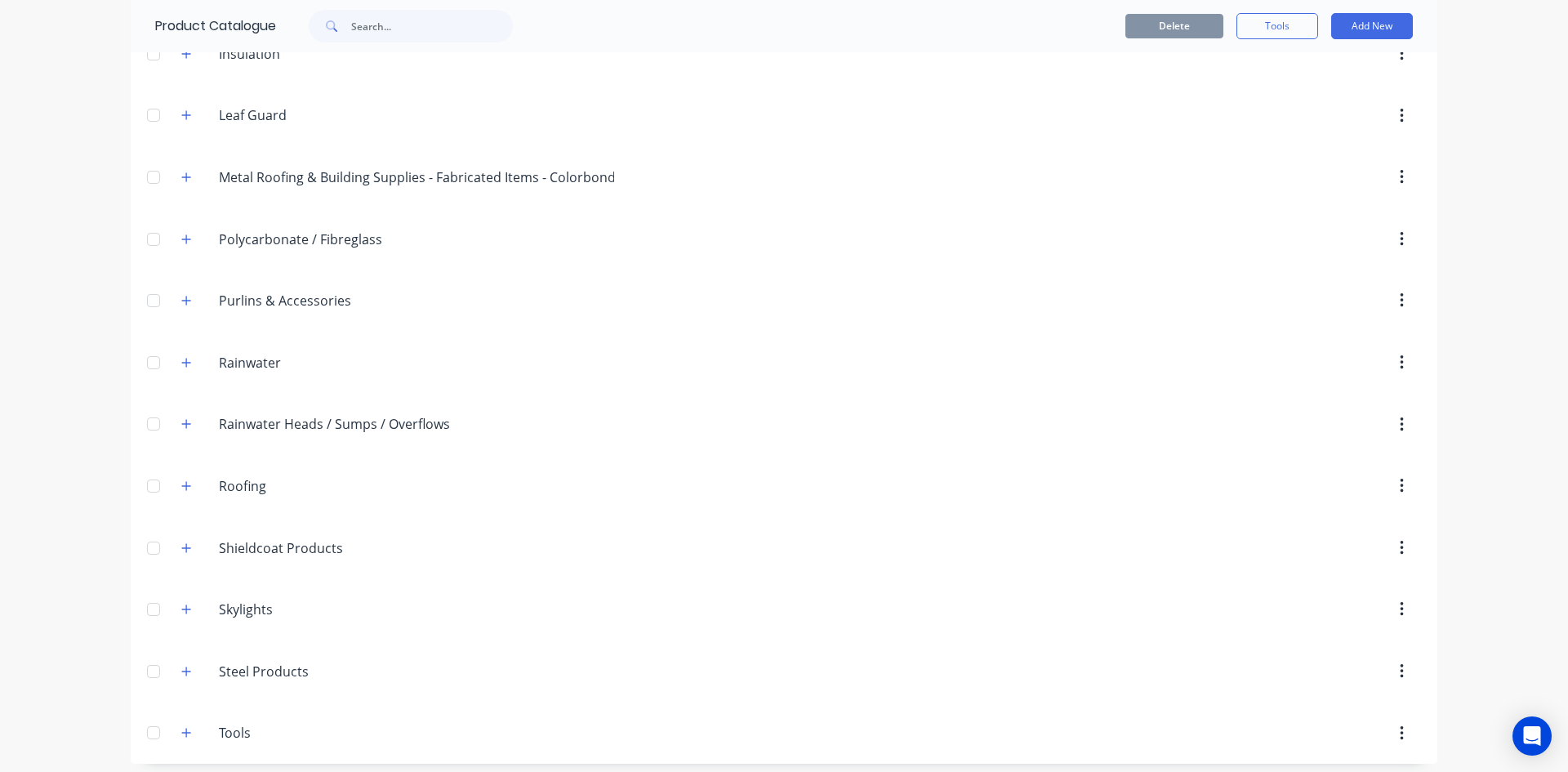
scroll to position [518, 0]
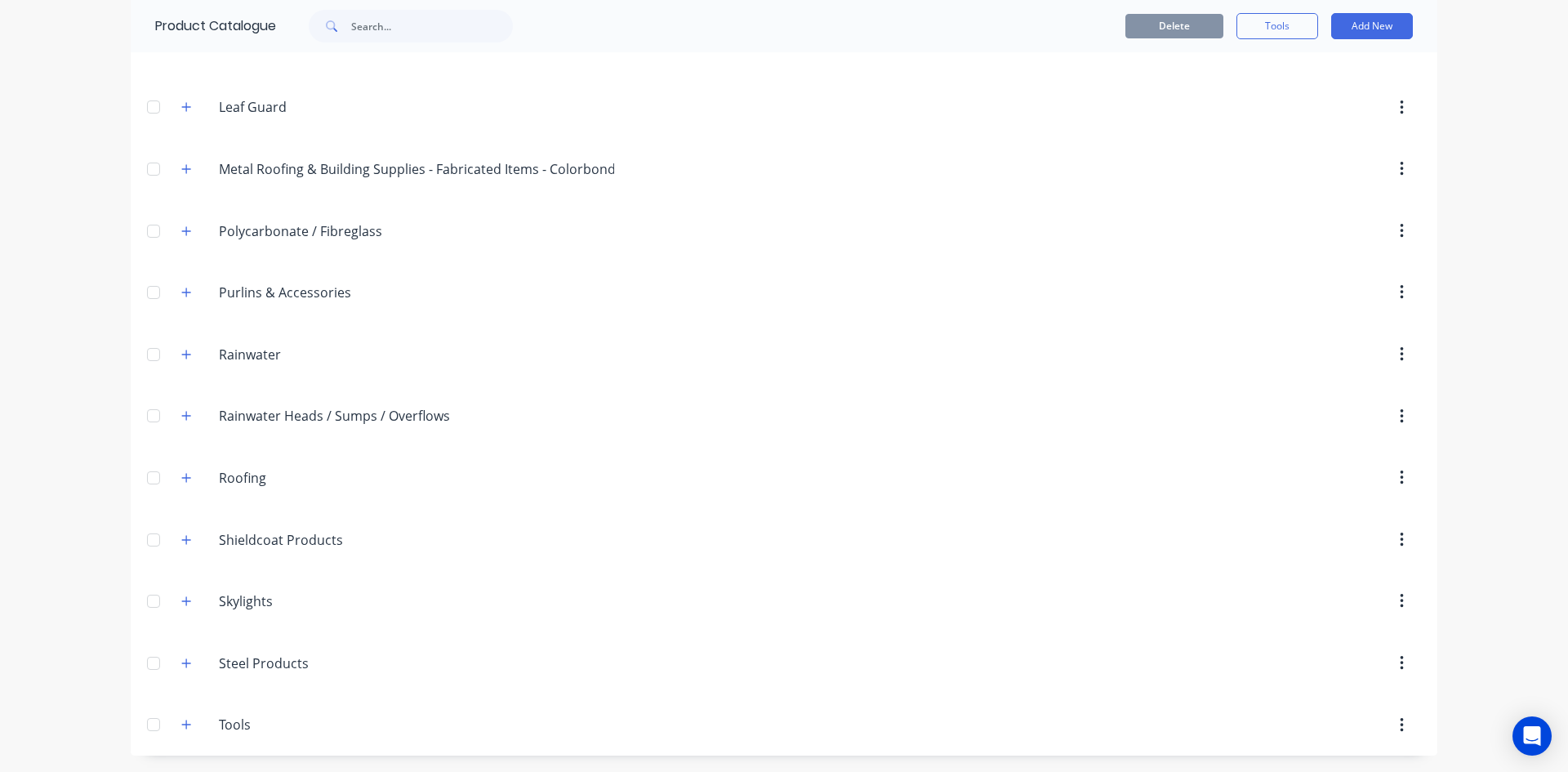
drag, startPoint x: 177, startPoint y: 239, endPoint x: 223, endPoint y: 247, distance: 46.7
click at [177, 239] on button "button" at bounding box center [186, 231] width 20 height 20
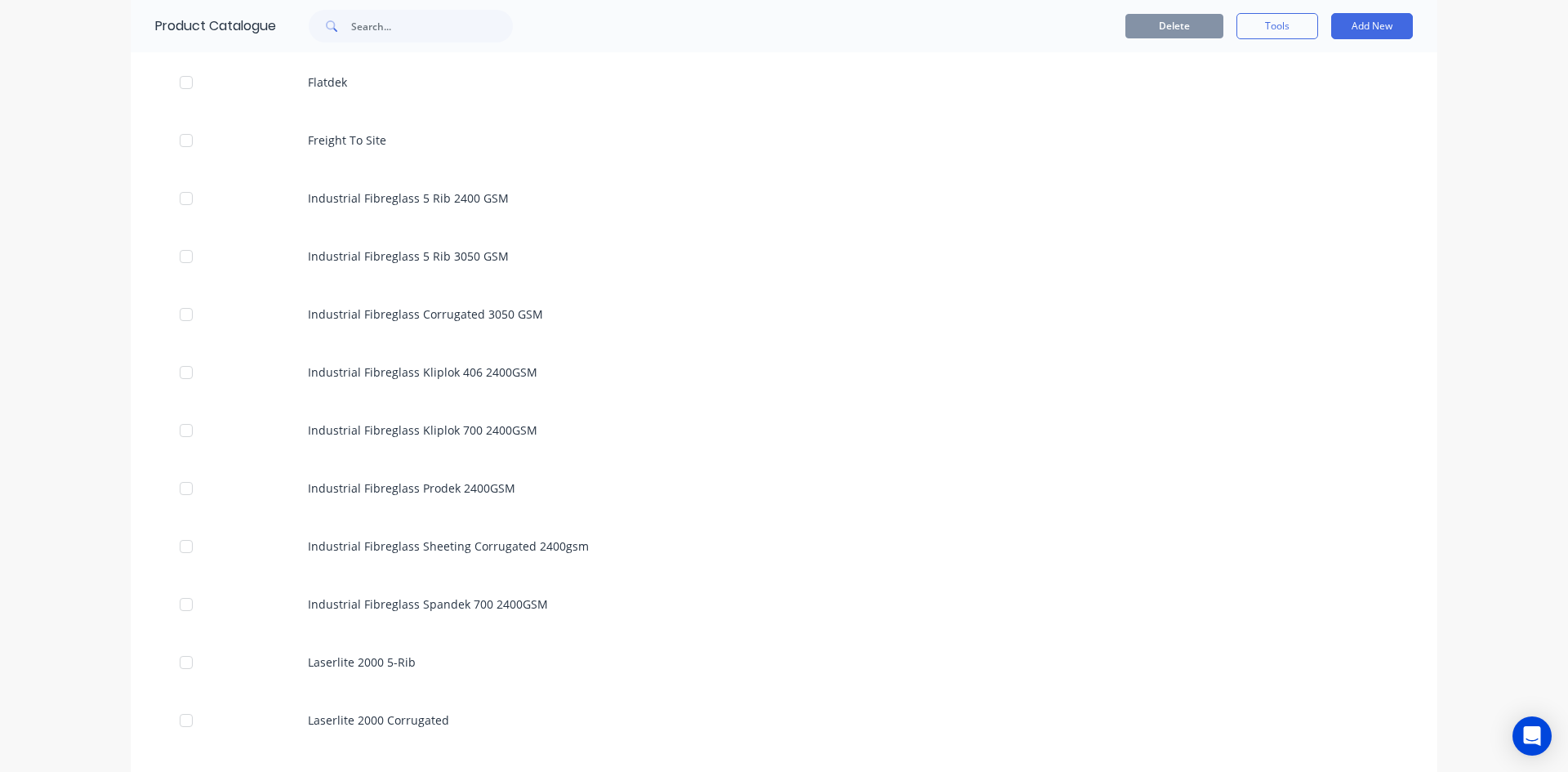
scroll to position [1335, 0]
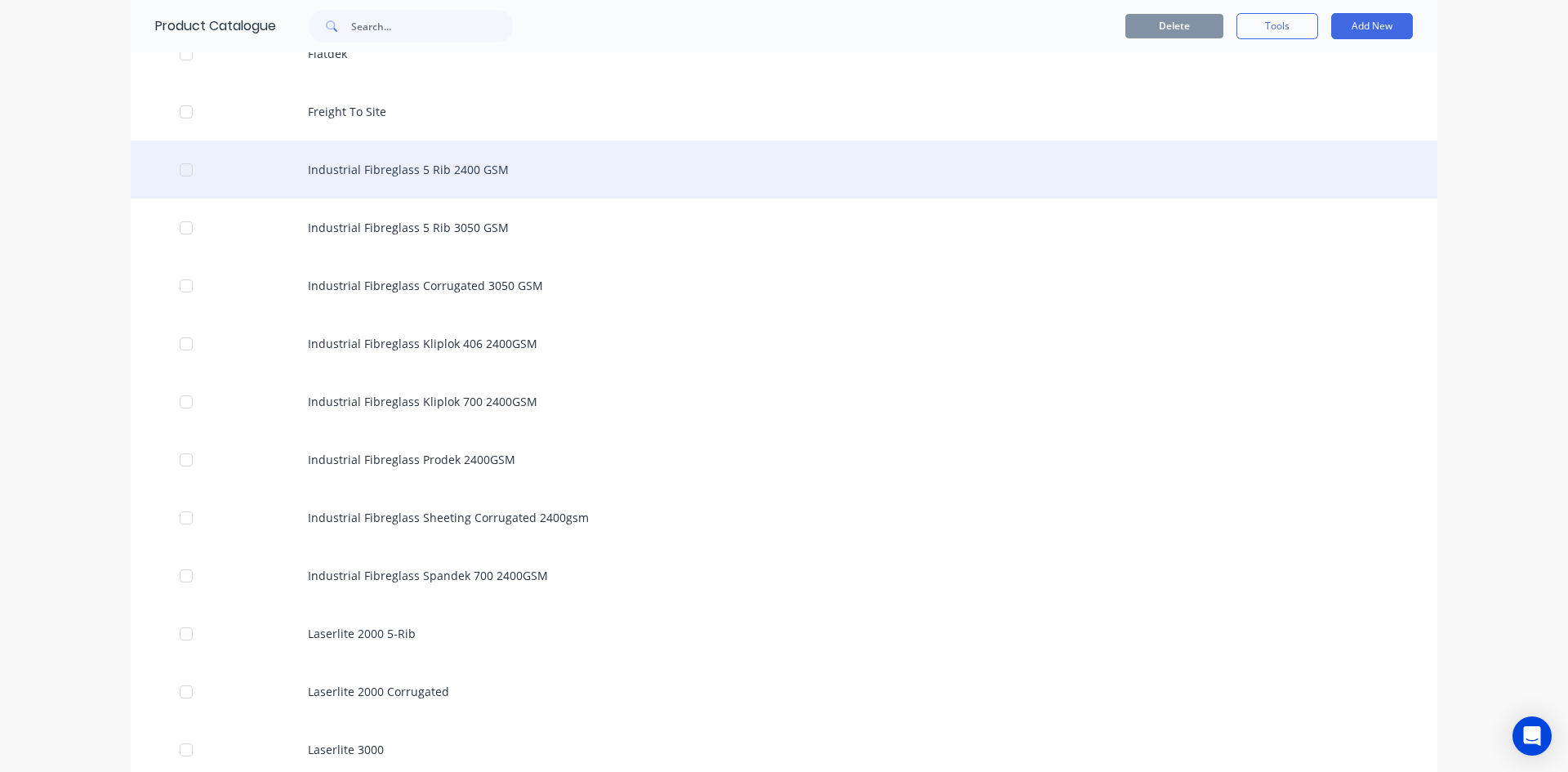
click at [433, 170] on div "Industrial Fibreglass 5 Rib 2400 GSM" at bounding box center [784, 169] width 1307 height 58
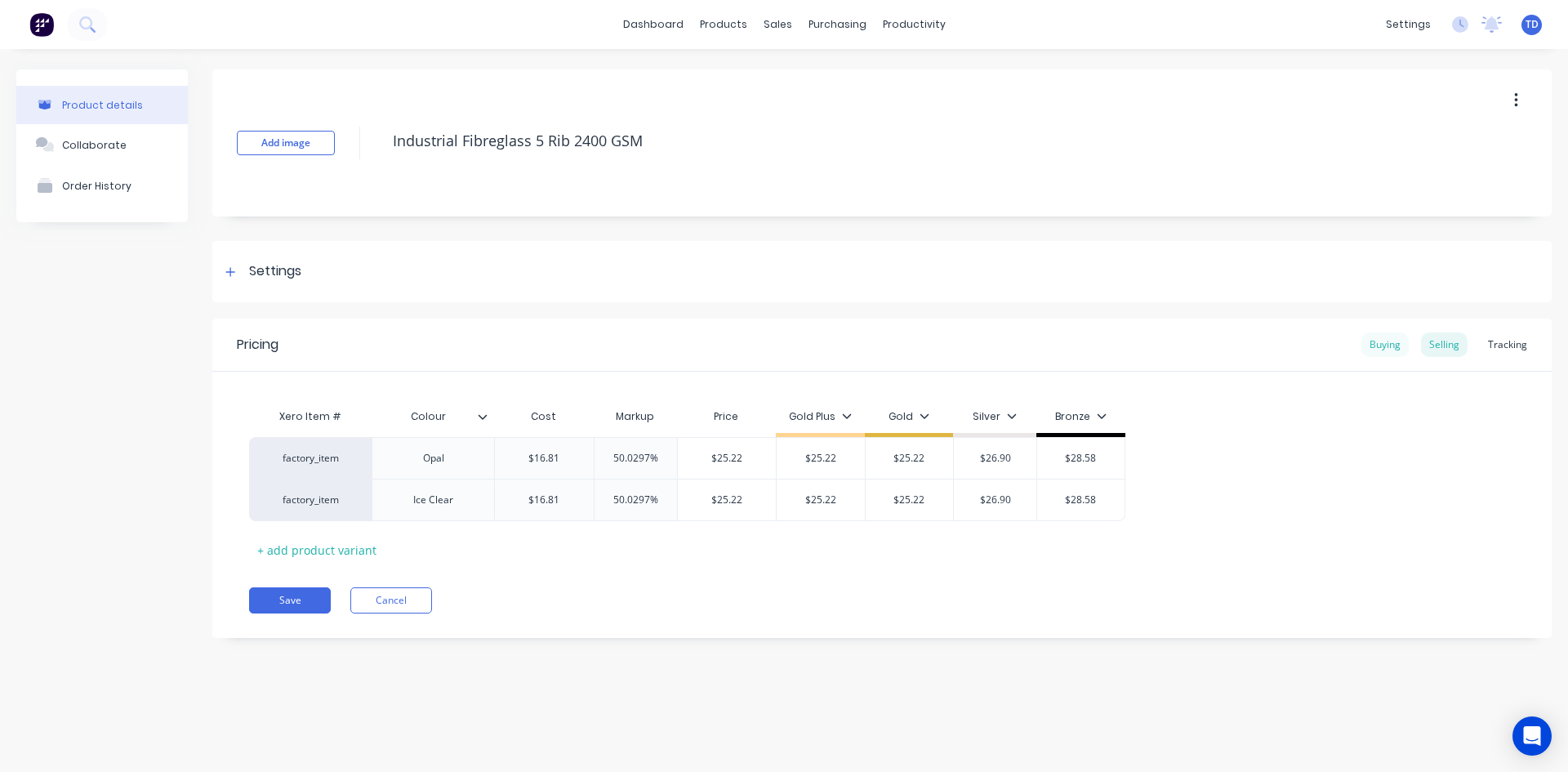
click at [1368, 346] on div "Buying" at bounding box center [1385, 345] width 48 height 25
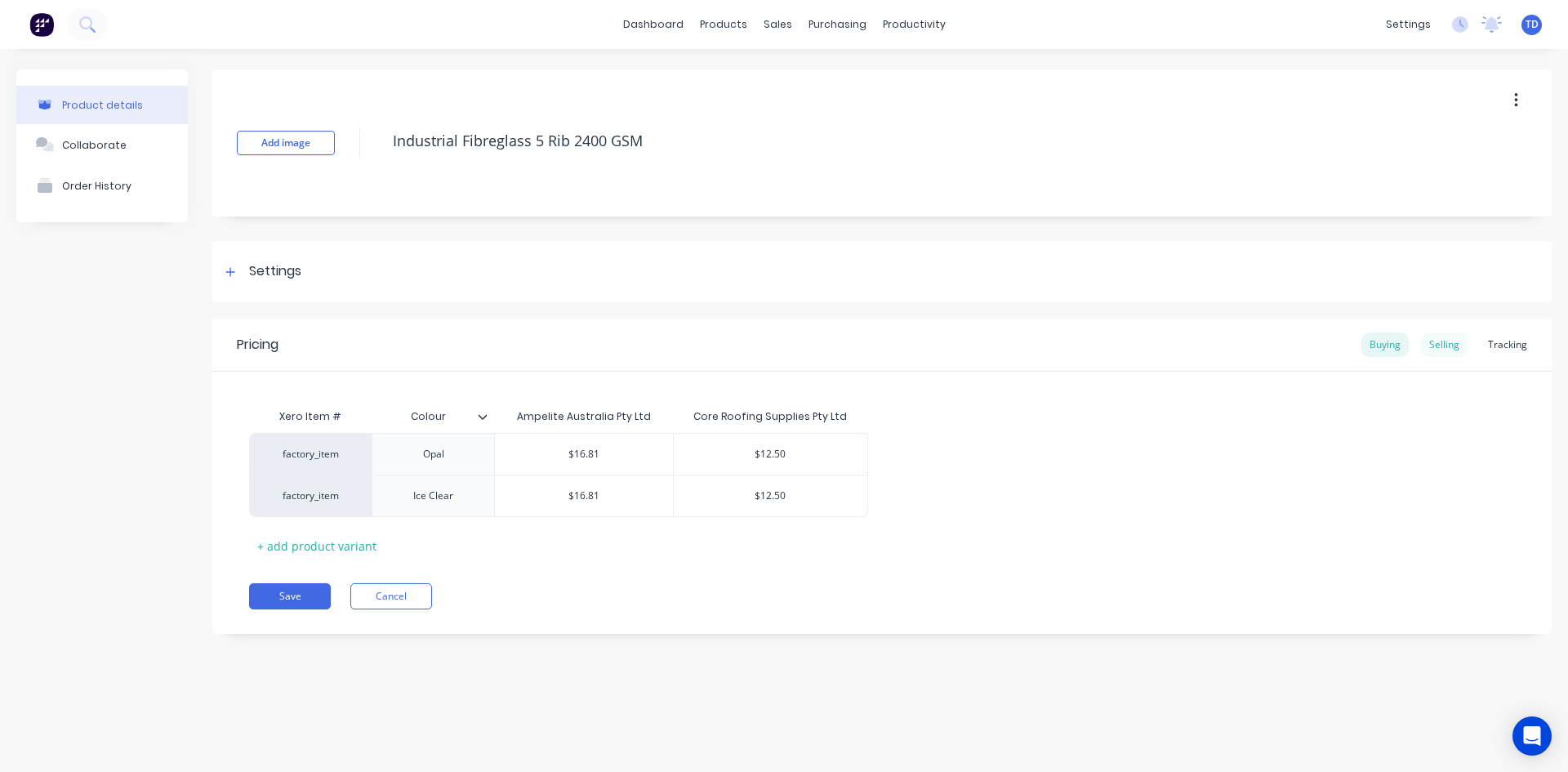
click at [1445, 350] on div "Selling" at bounding box center [1444, 345] width 47 height 25
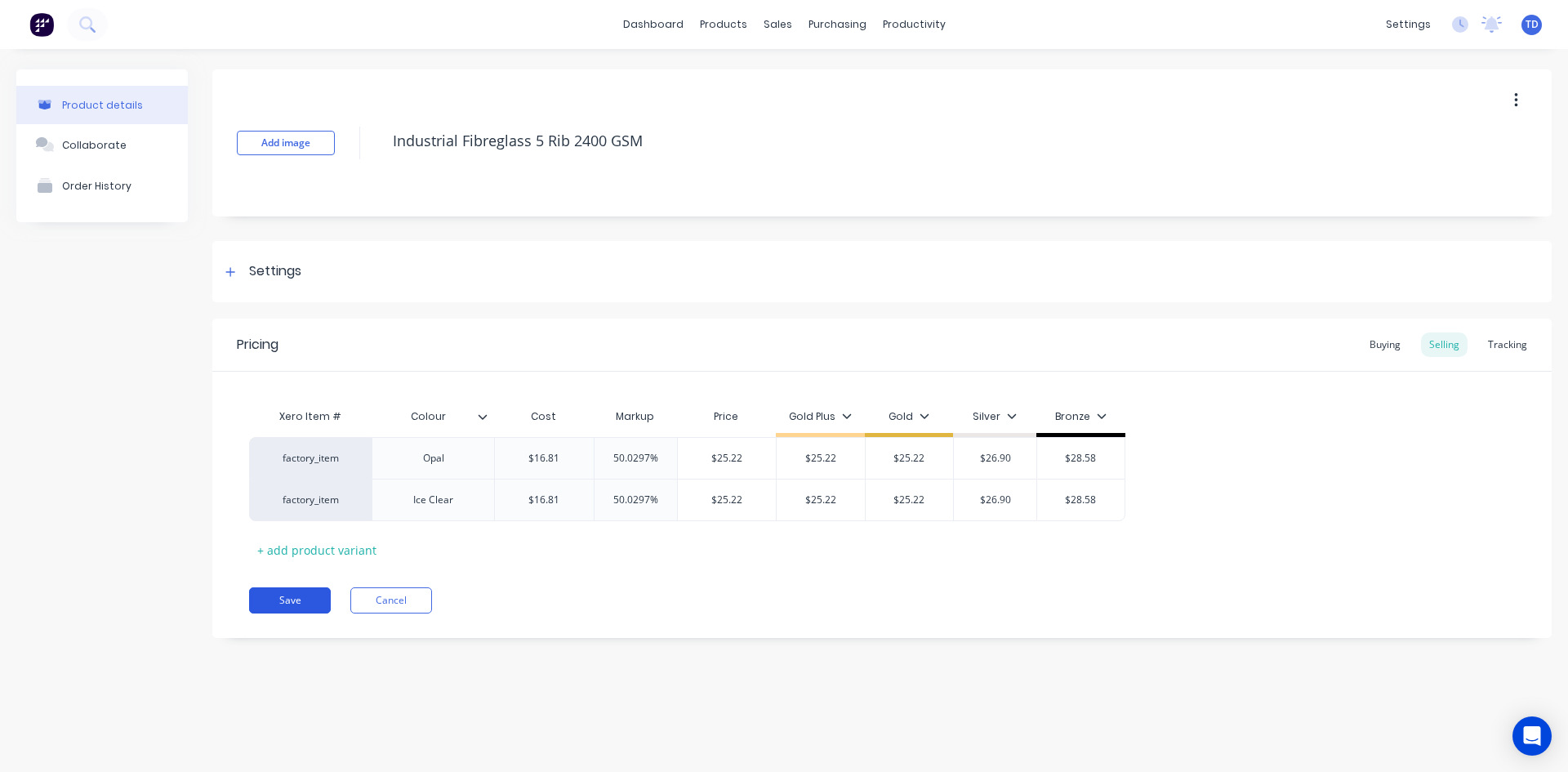
click at [296, 601] on button "Save" at bounding box center [289, 600] width 82 height 26
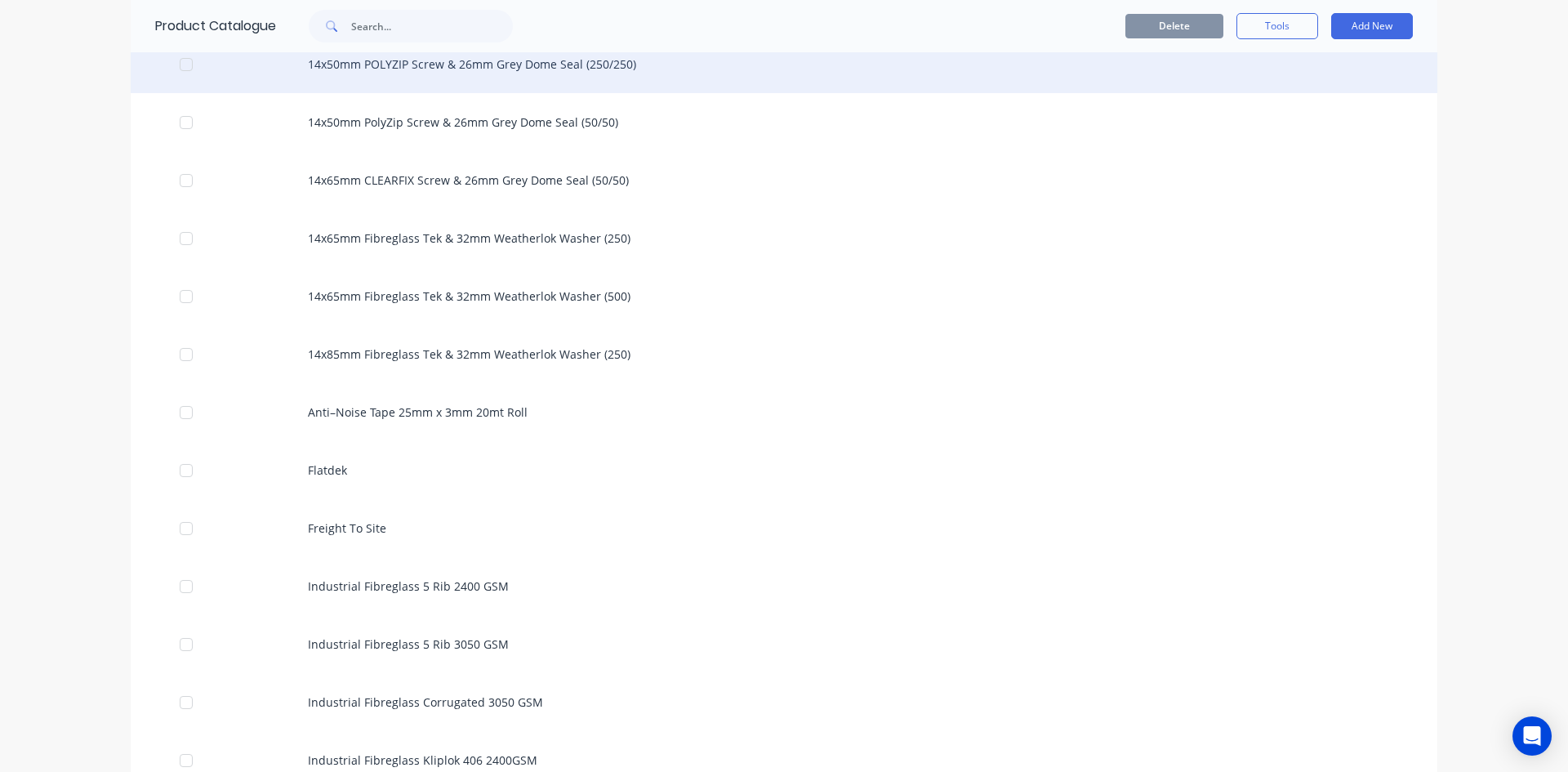
scroll to position [1062, 0]
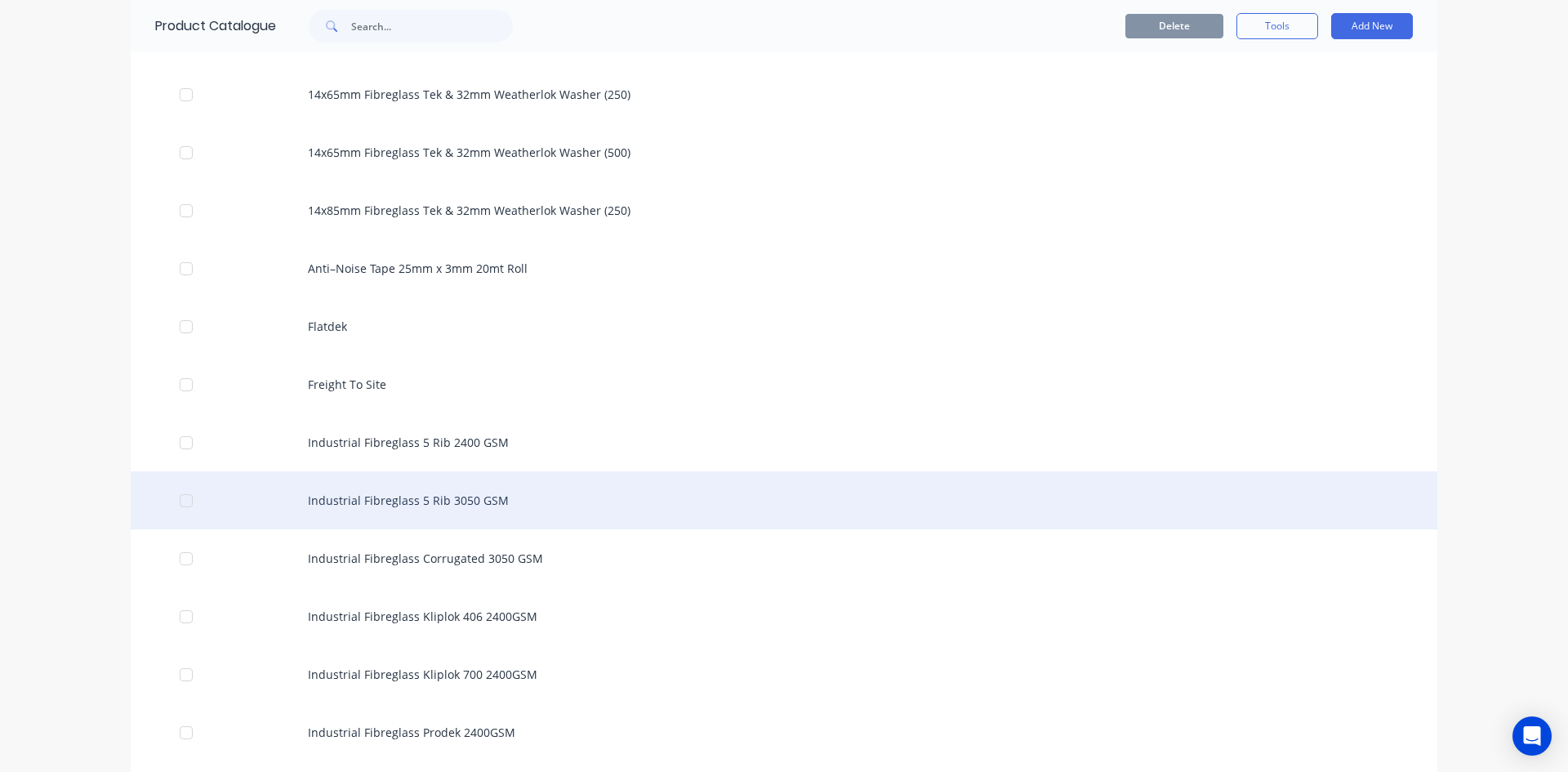
click at [365, 508] on div "Industrial Fibreglass 5 Rib 3050 GSM" at bounding box center [784, 500] width 1307 height 58
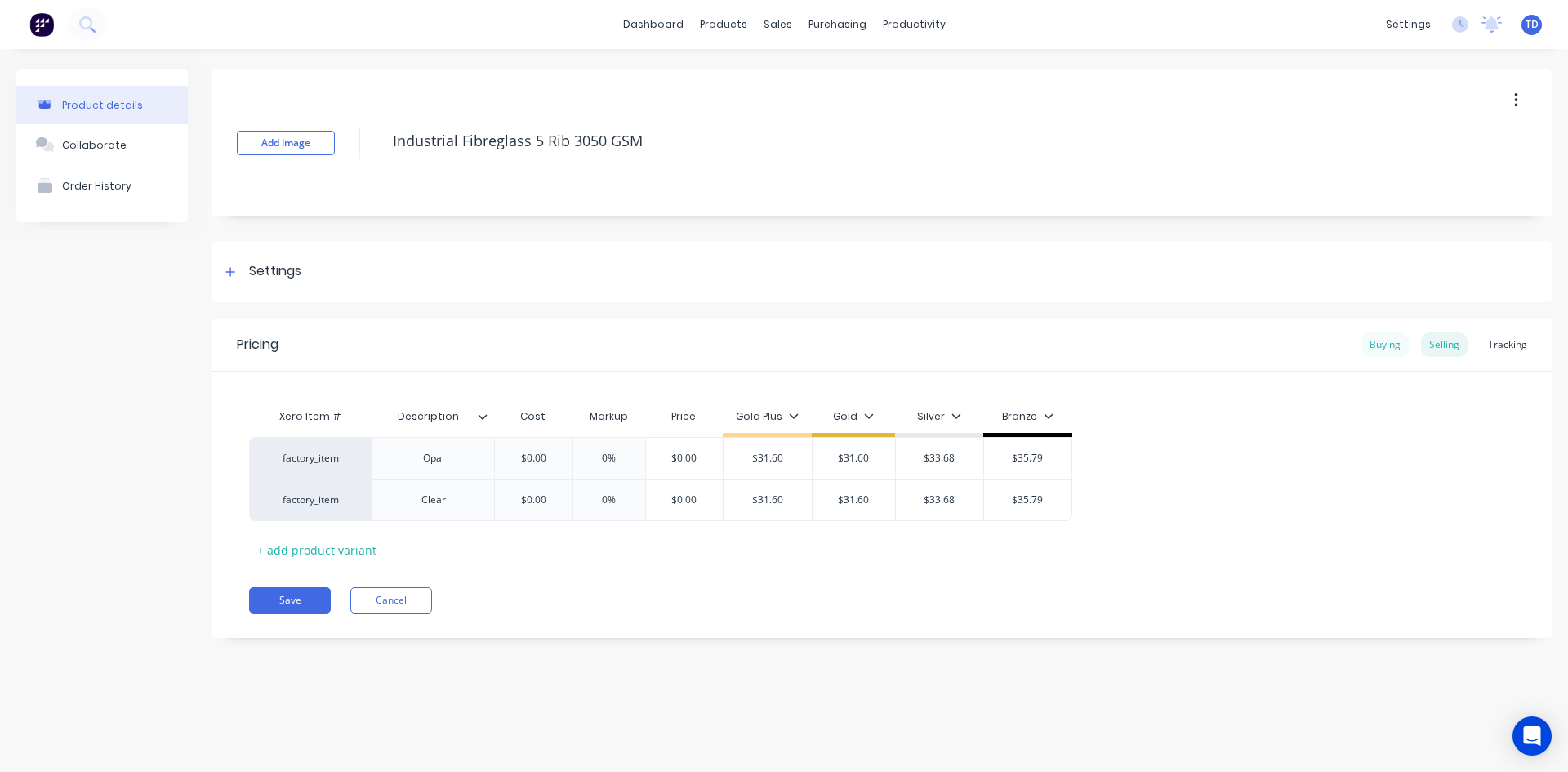
click at [1378, 346] on div "Buying" at bounding box center [1385, 345] width 48 height 25
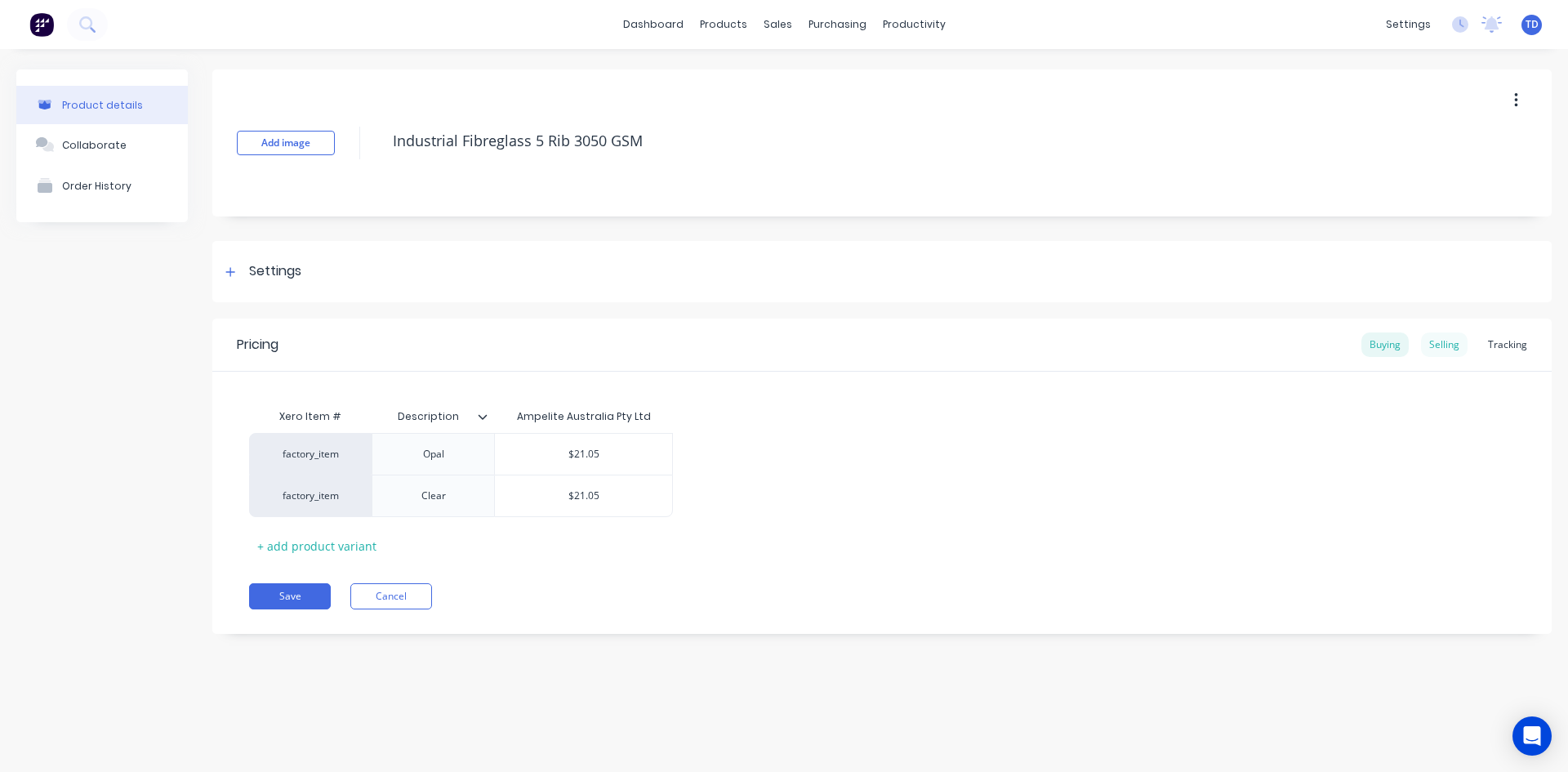
click at [1455, 345] on div "Selling" at bounding box center [1444, 345] width 47 height 25
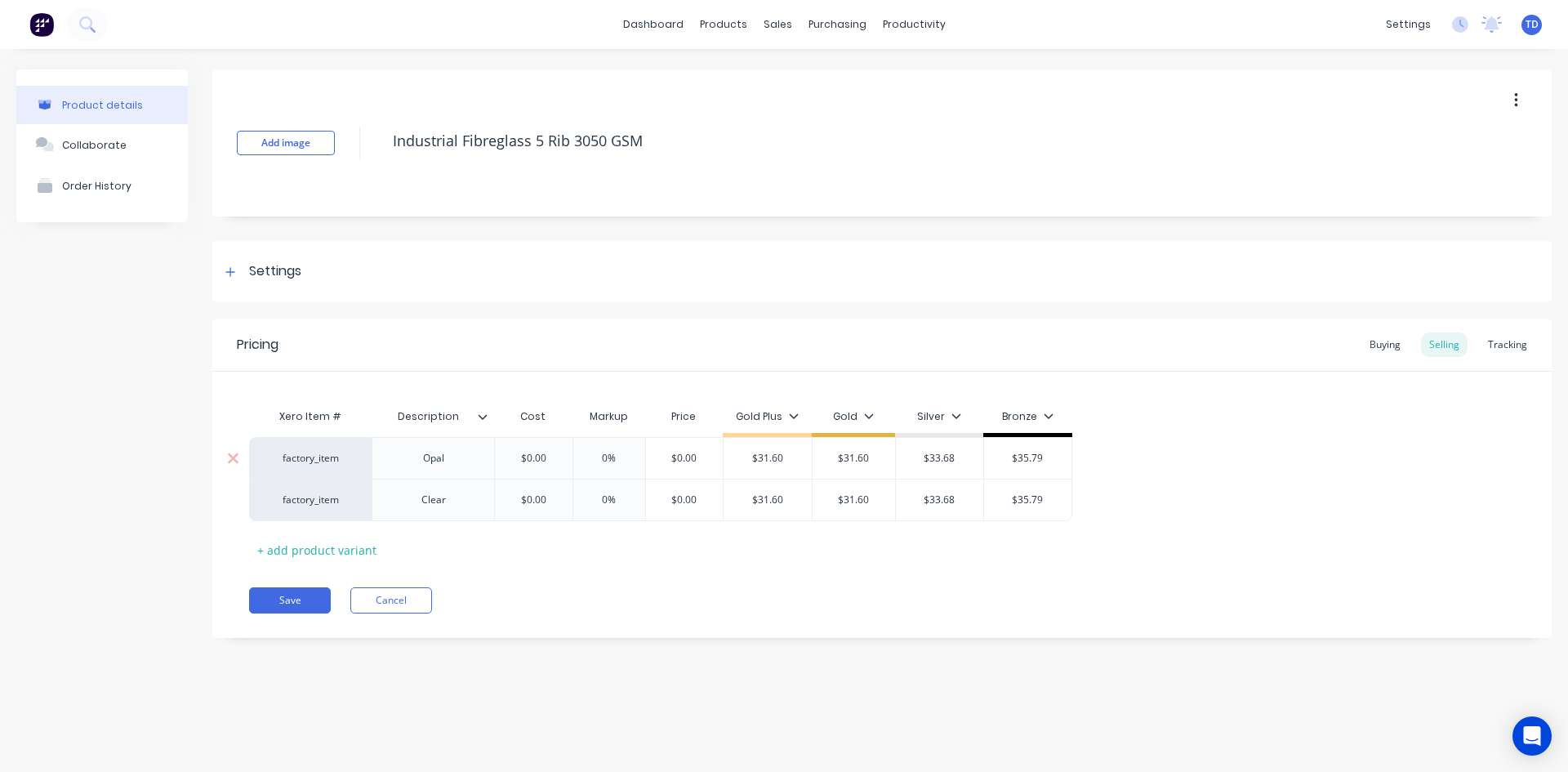
click at [560, 457] on input "$0.00" at bounding box center [533, 459] width 82 height 15
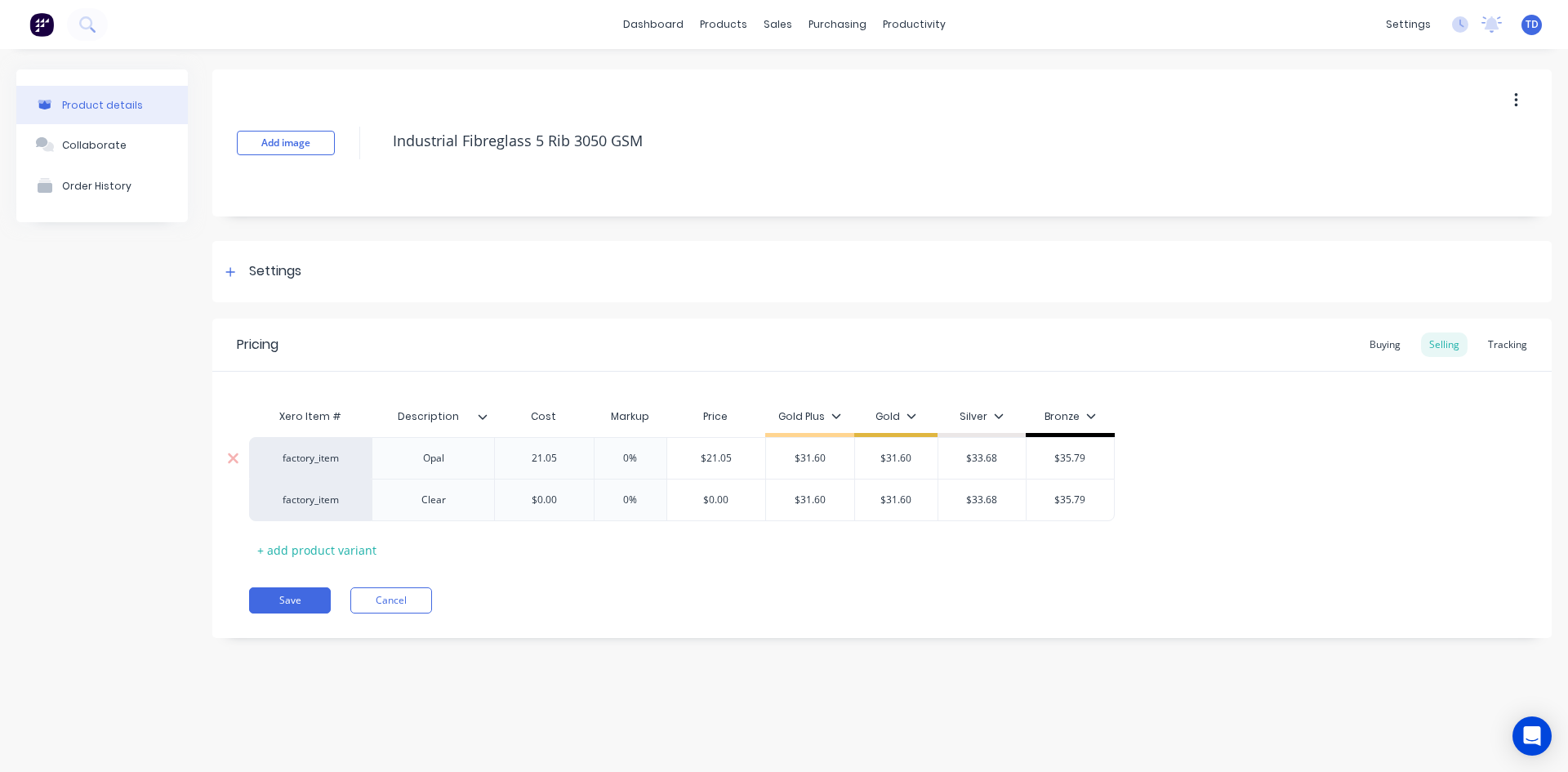
type input "21.05"
type input "0%"
type input "31.60"
type input "$31.60"
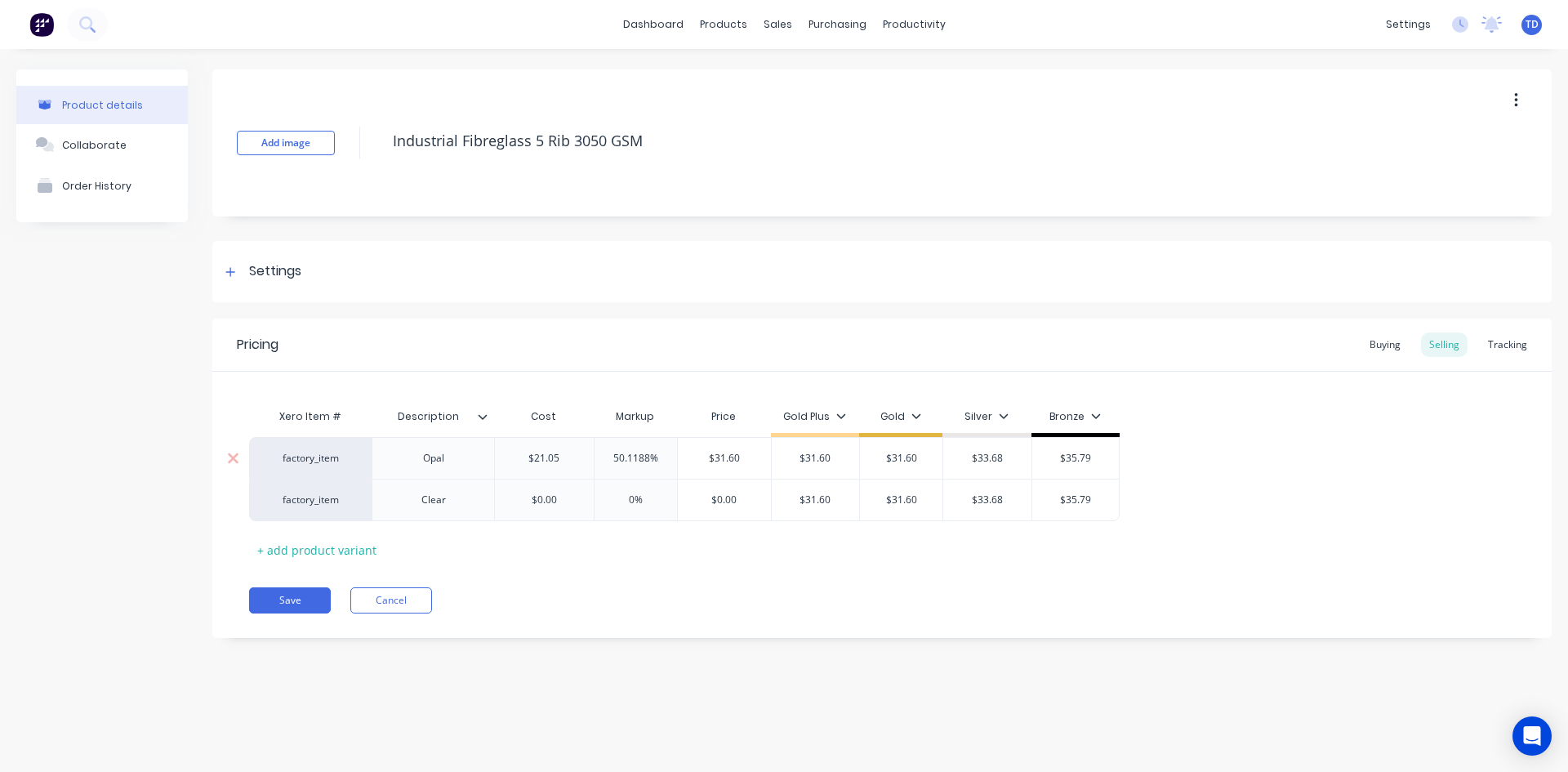
type input "$33.68"
type input "$35.79"
type input "21.05"
type input "0%"
type input "31.60"
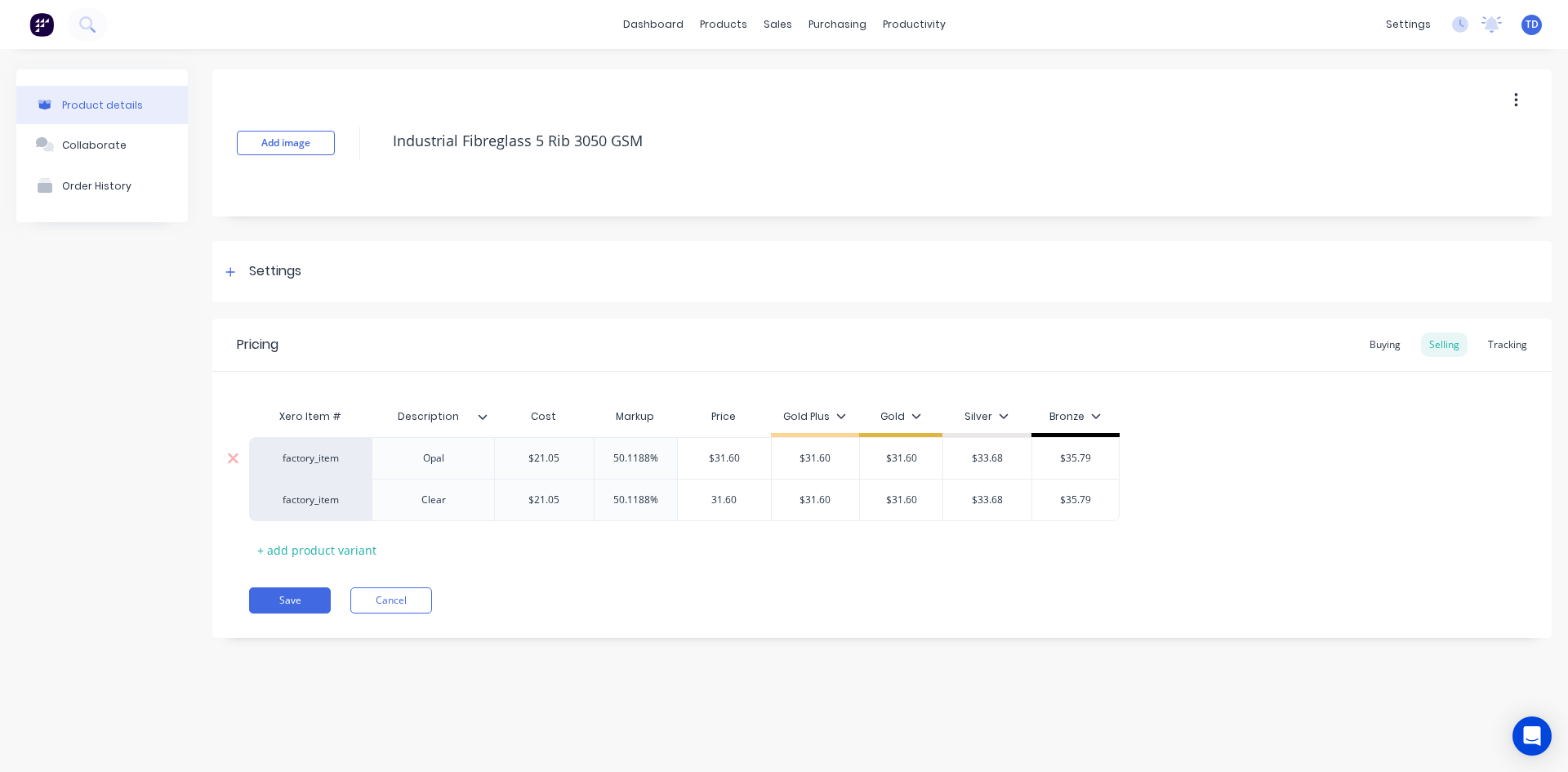
type input "$31.60"
click at [267, 607] on button "Save" at bounding box center [289, 600] width 82 height 26
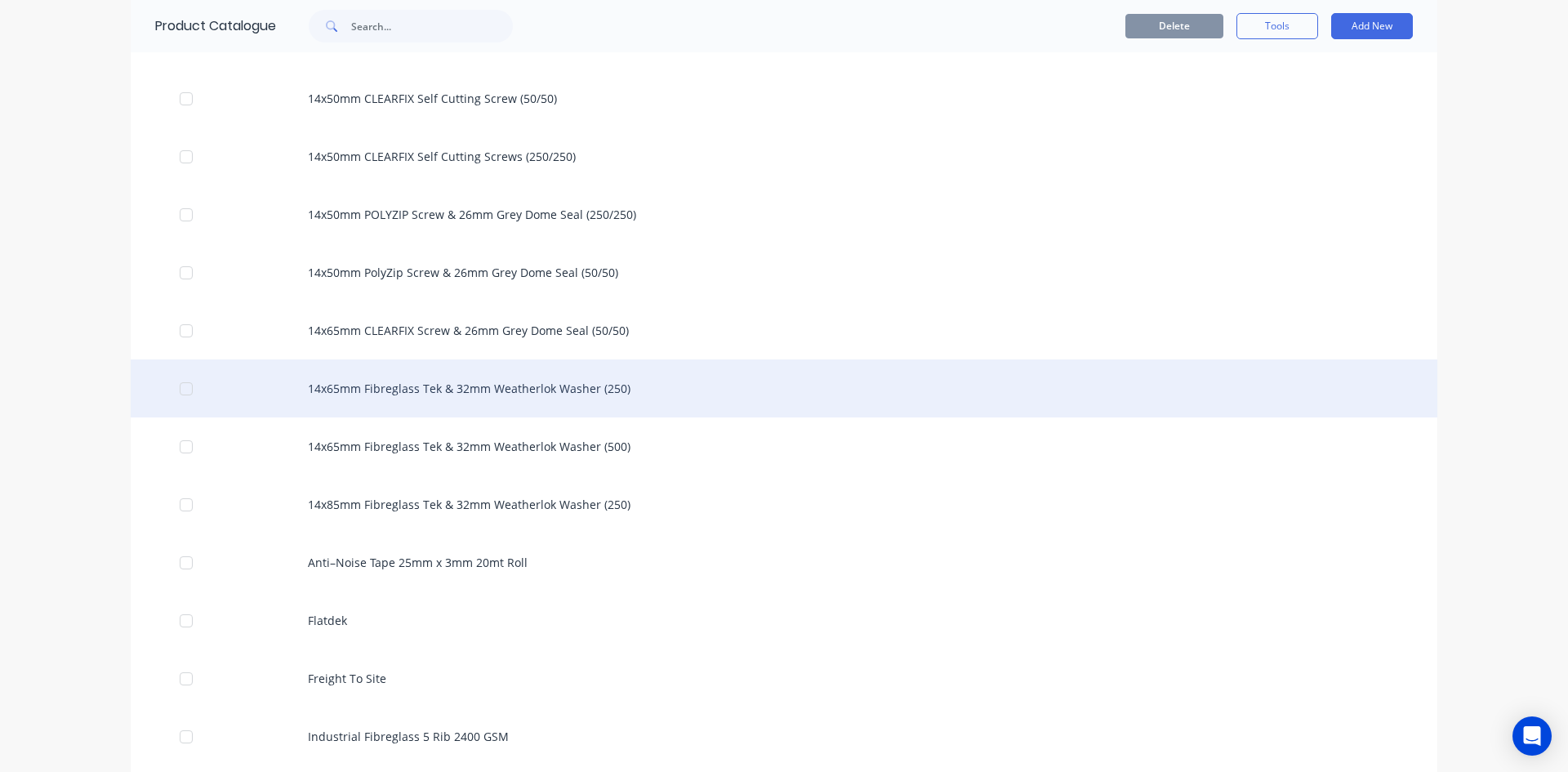
scroll to position [1062, 0]
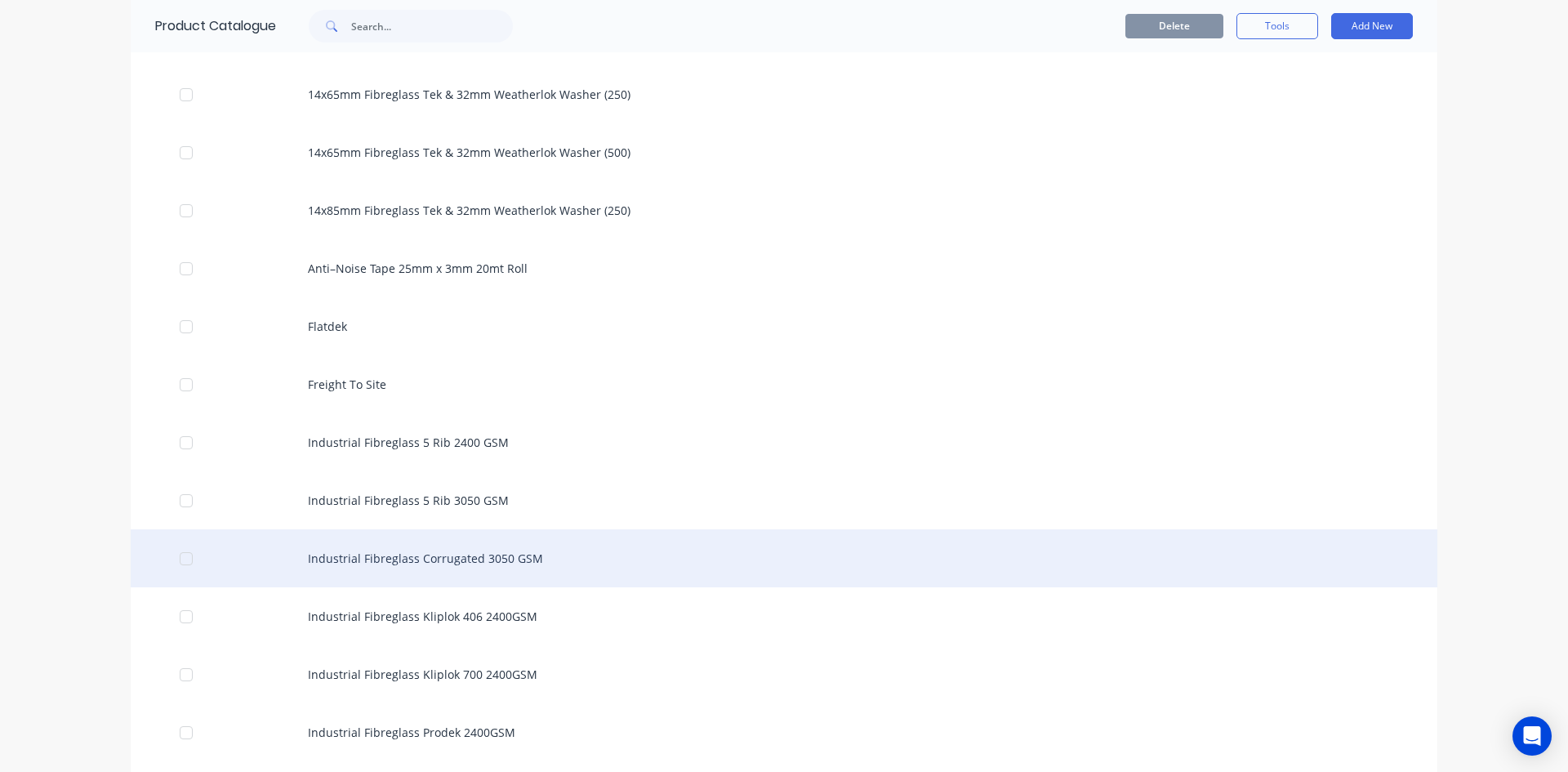
click at [442, 564] on div "Industrial Fibreglass Corrugated 3050 GSM" at bounding box center [784, 558] width 1307 height 58
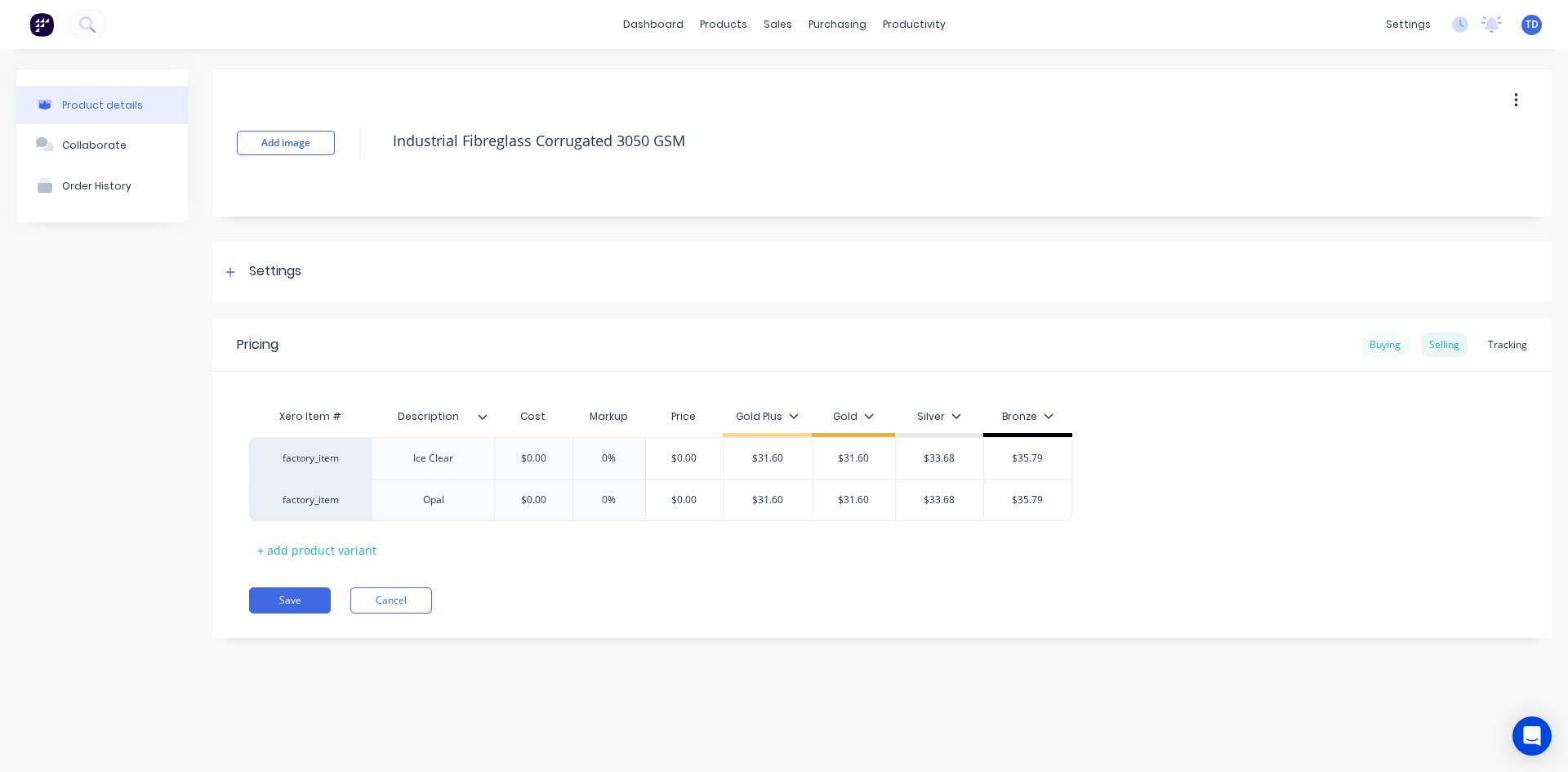
click at [1379, 336] on div "Buying" at bounding box center [1385, 345] width 48 height 25
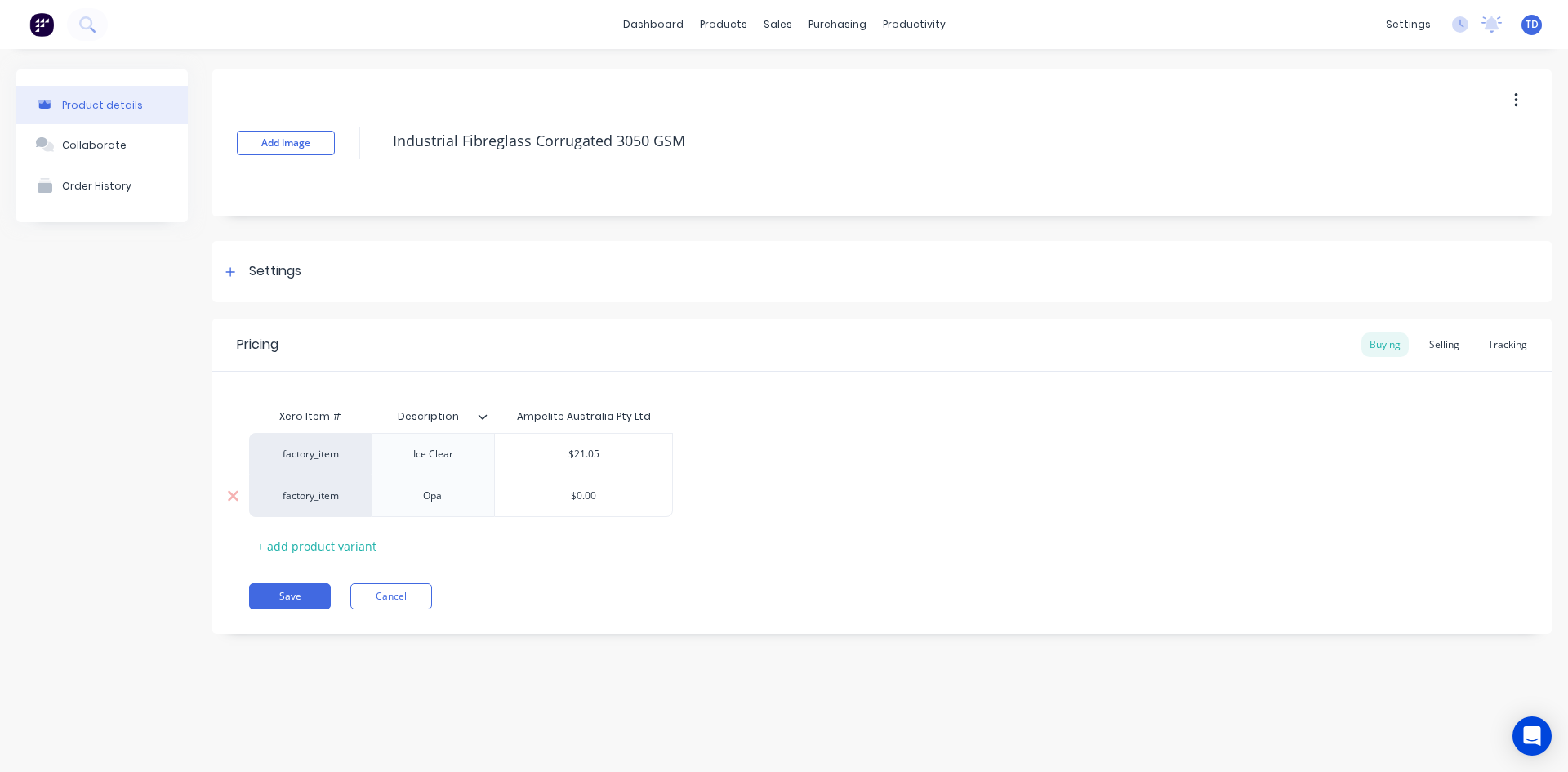
click at [628, 502] on input "$0.00" at bounding box center [583, 496] width 177 height 15
click at [582, 339] on div "Pricing Buying Selling Tracking" at bounding box center [882, 346] width 1339 height 53
click at [623, 503] on input "$0.00" at bounding box center [583, 496] width 177 height 15
type input "21.05"
click at [1443, 345] on div "Selling" at bounding box center [1444, 345] width 47 height 25
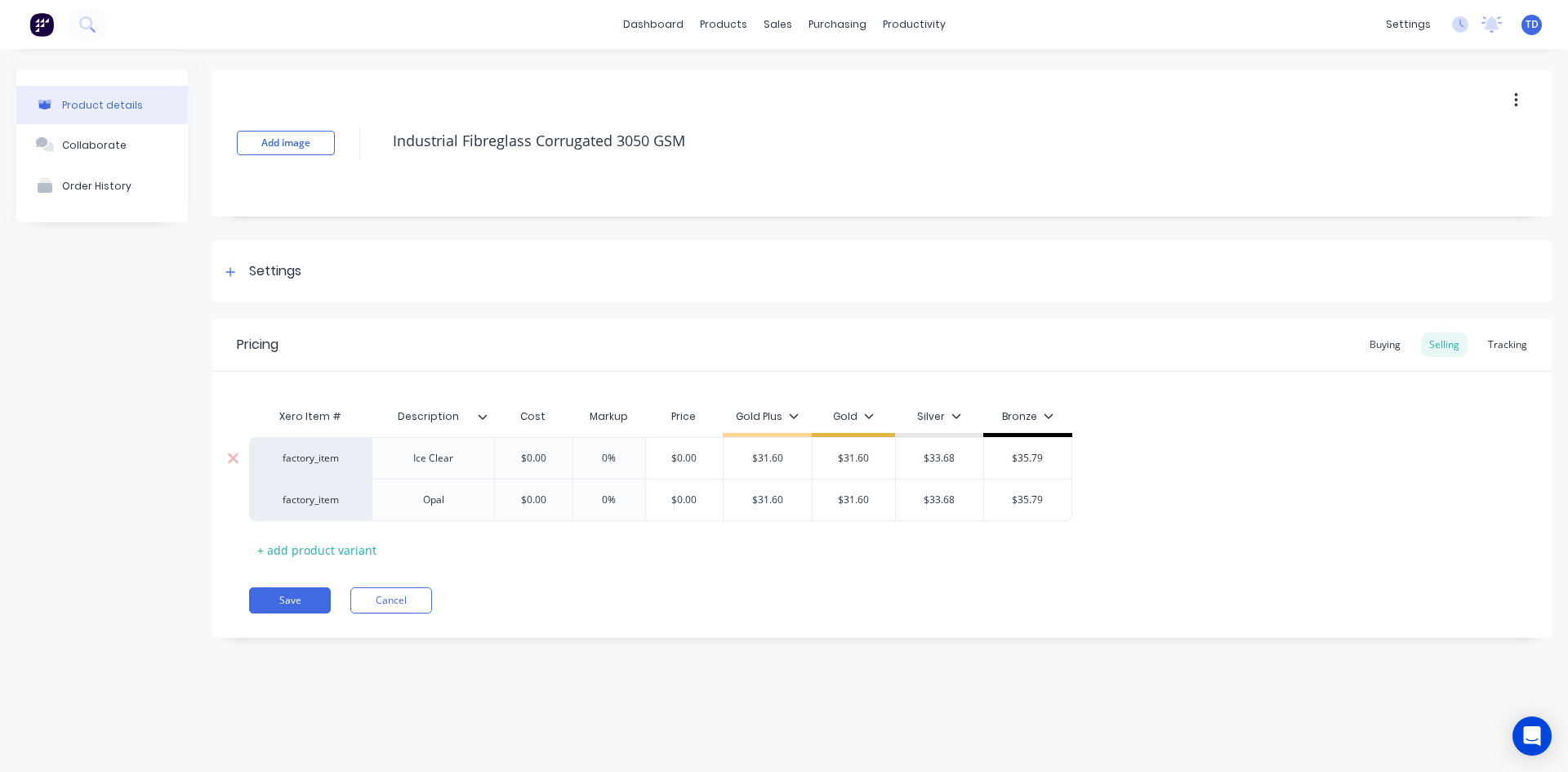
click at [551, 456] on input "$0.00" at bounding box center [533, 459] width 82 height 15
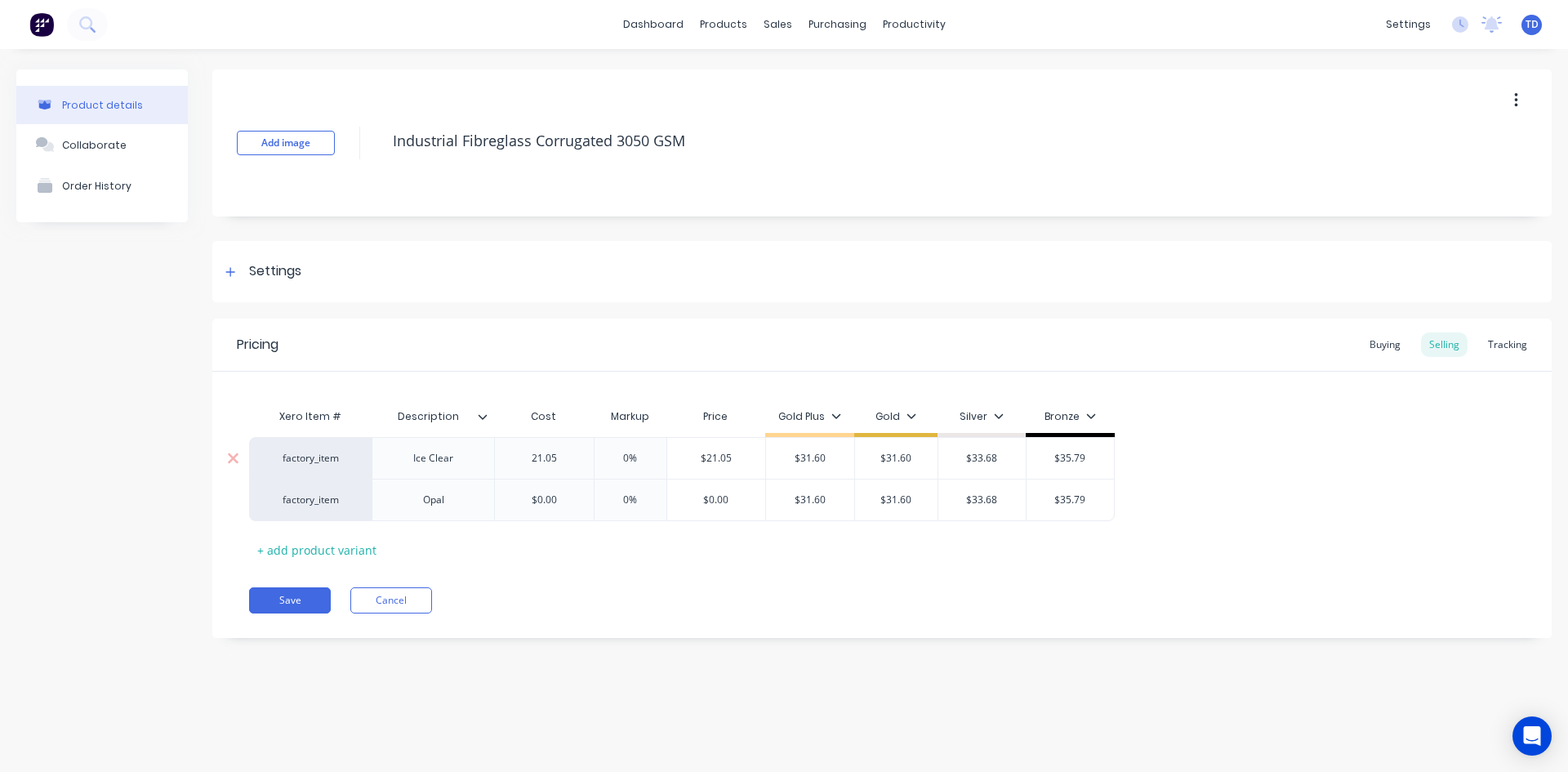
type input "21.05"
type input "0%"
type input "31.60"
type input "$31.60"
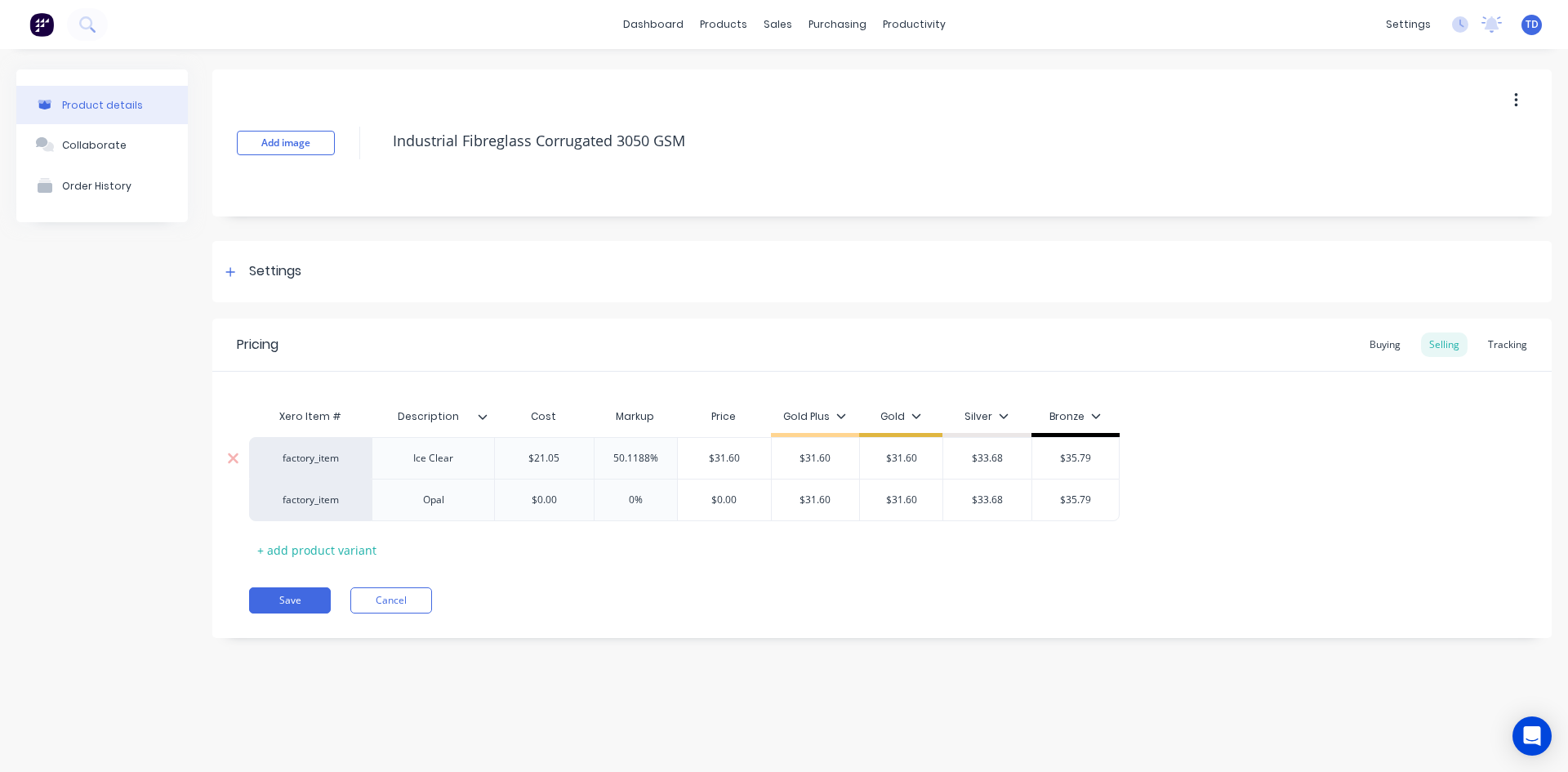
type input "$33.68"
type input "$35.79"
type input "21.05"
type input "0%"
type input "31.60"
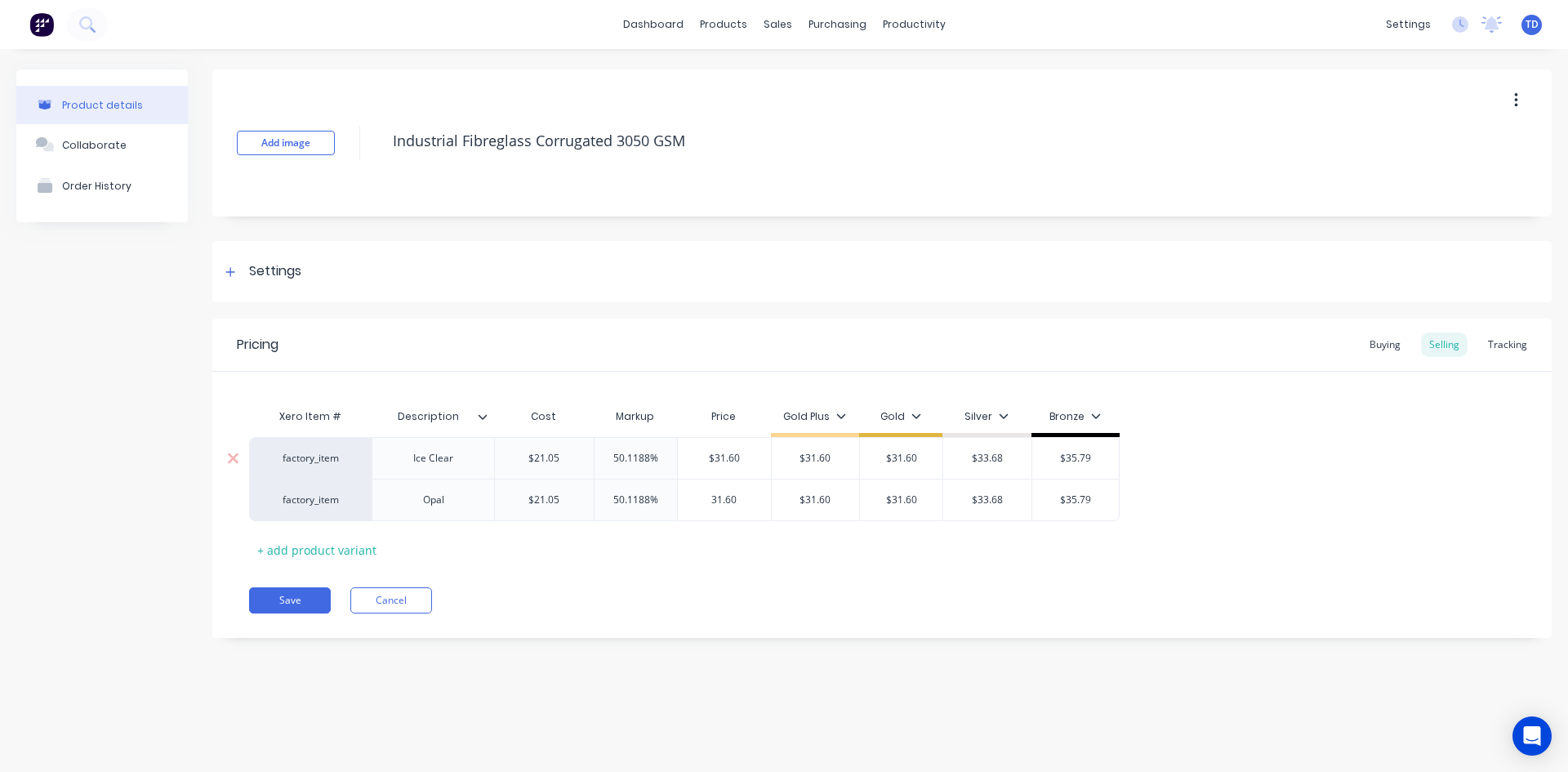
type input "$31.60"
click at [276, 598] on button "Save" at bounding box center [289, 600] width 82 height 26
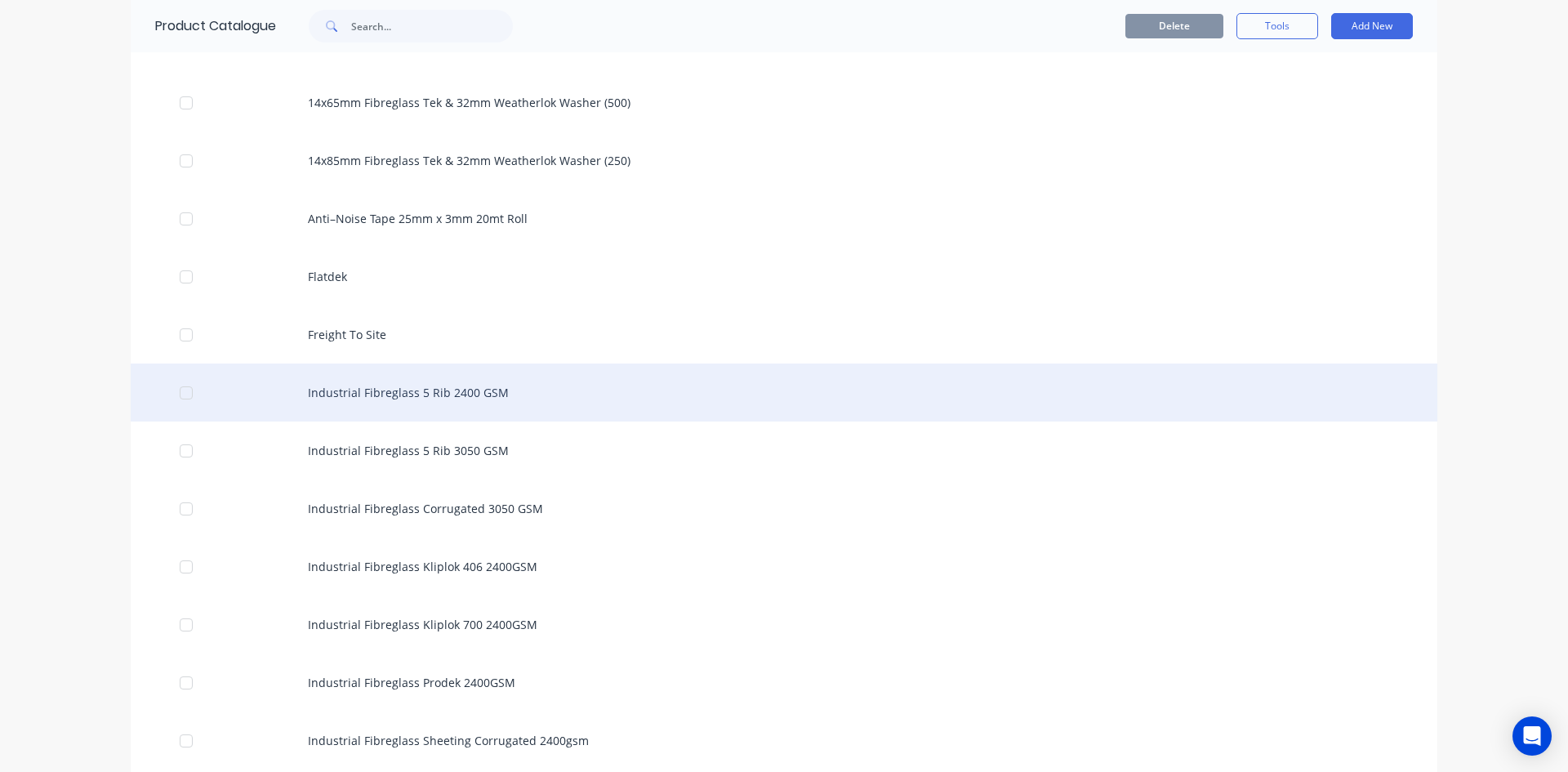
scroll to position [1144, 0]
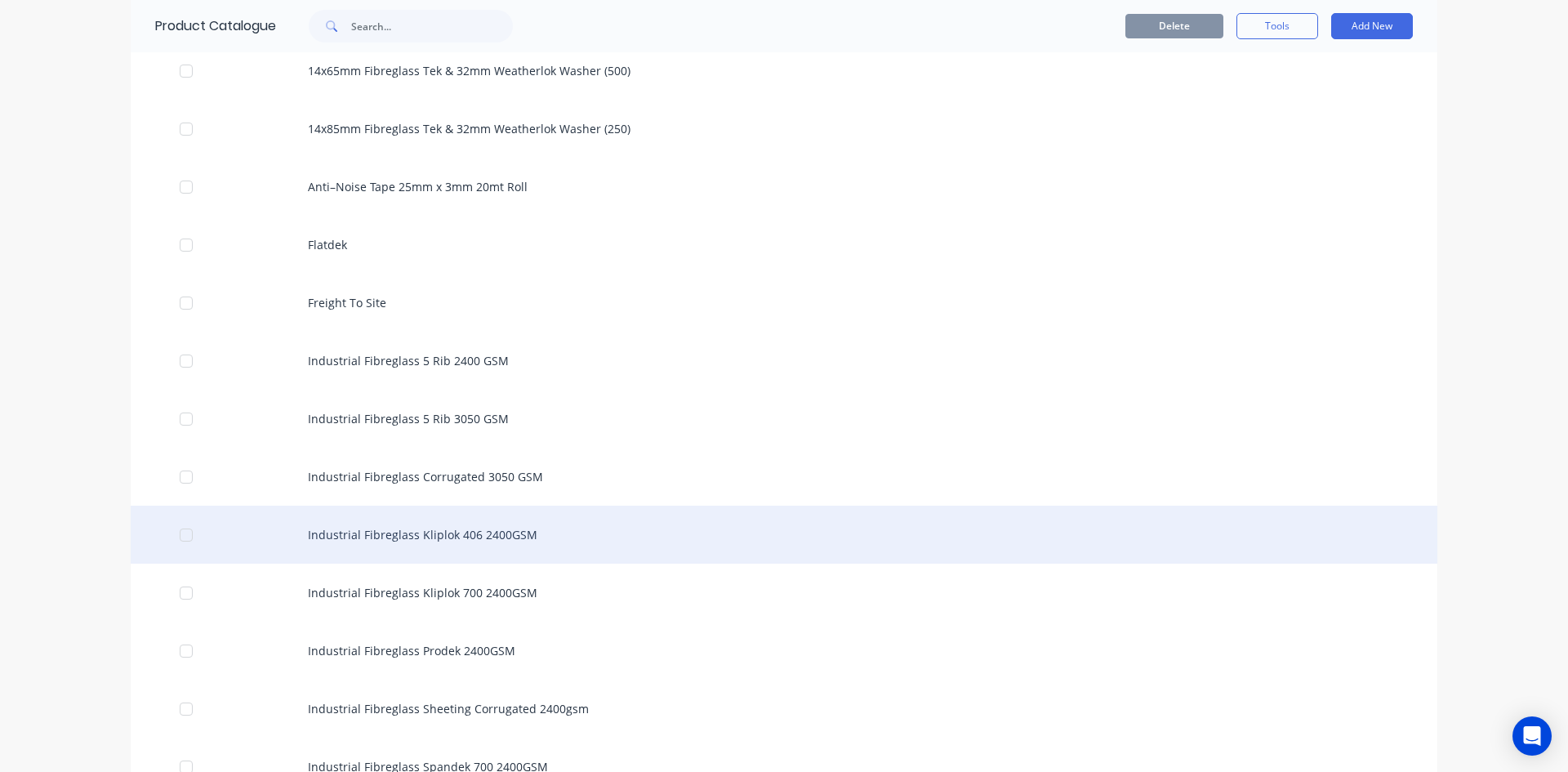
click at [341, 539] on div "Industrial Fibreglass Kliplok 406 2400GSM" at bounding box center [784, 534] width 1307 height 58
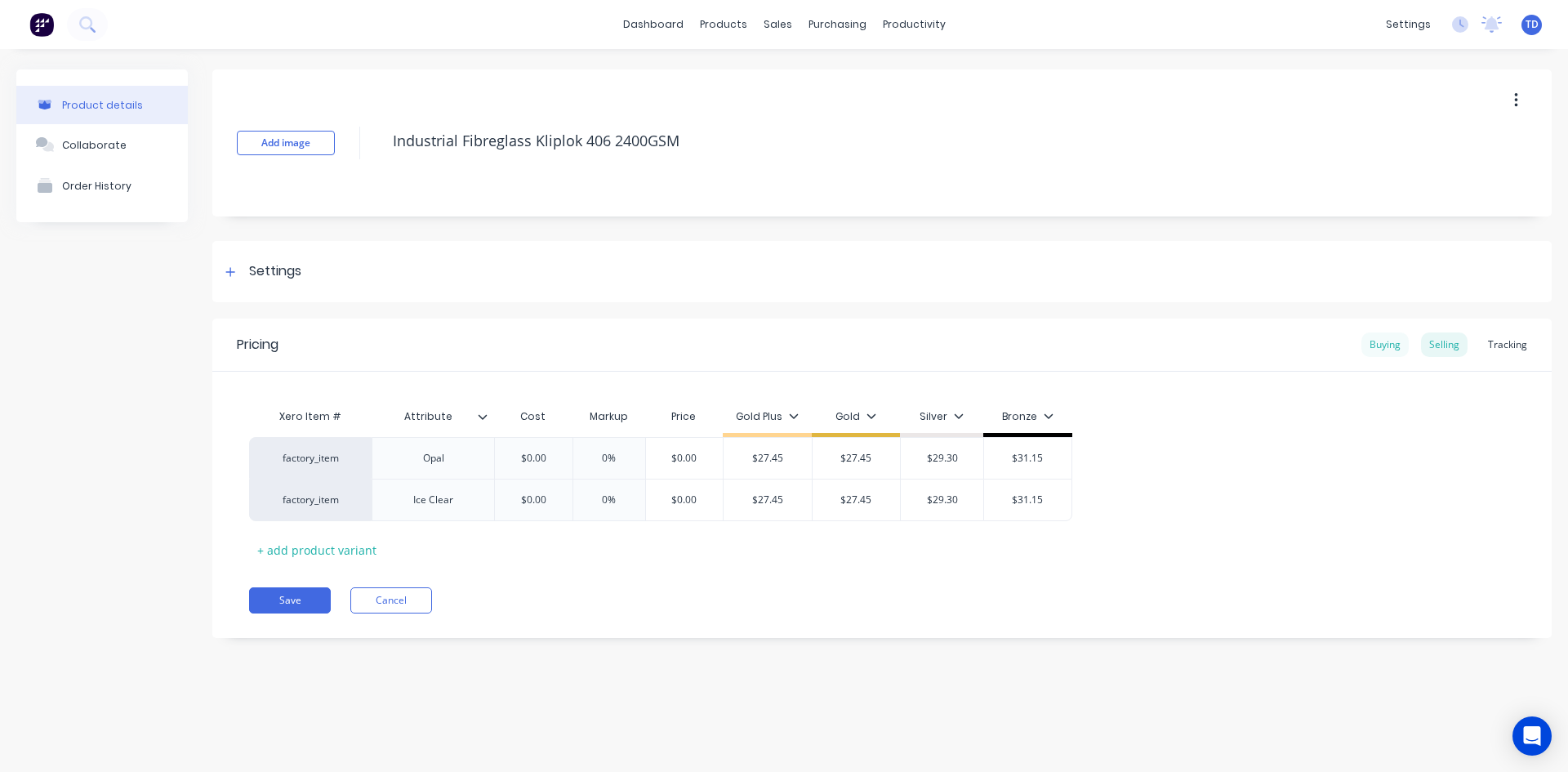
click at [1393, 341] on div "Buying" at bounding box center [1385, 345] width 48 height 25
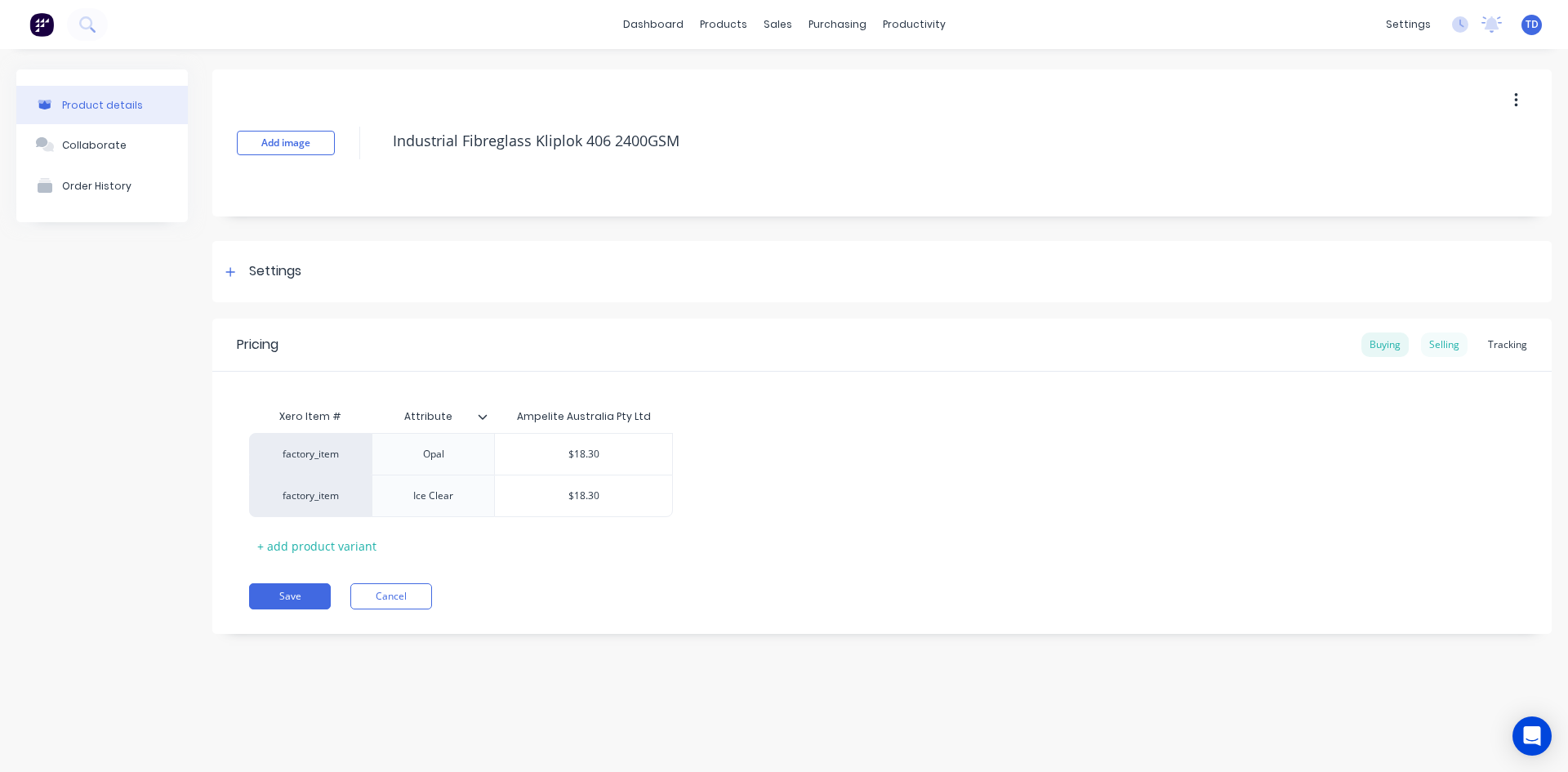
click at [1432, 349] on div "Selling" at bounding box center [1444, 345] width 47 height 25
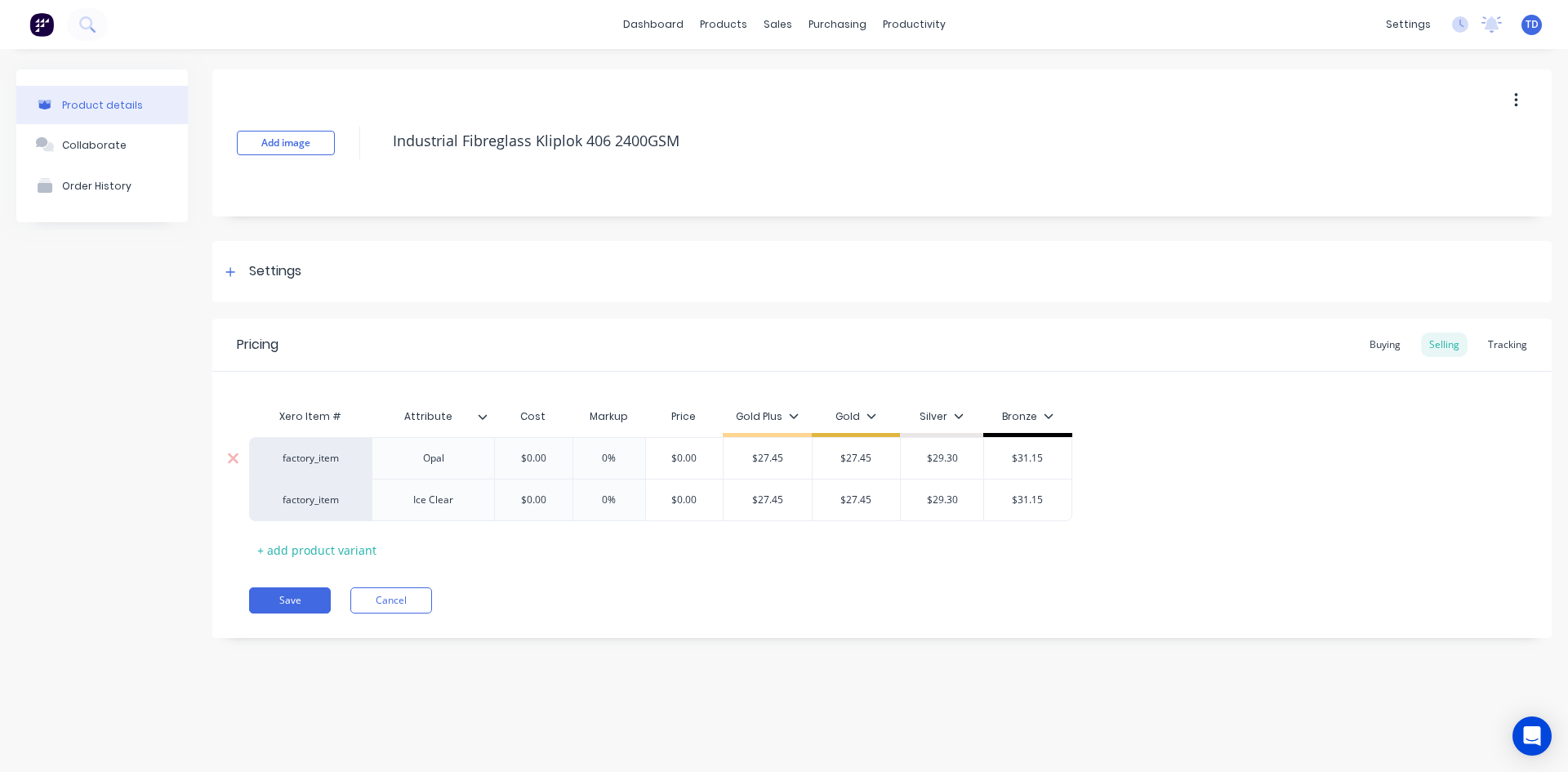
click at [544, 454] on input "$0.00" at bounding box center [533, 459] width 82 height 15
type input "18.30"
type input "0%"
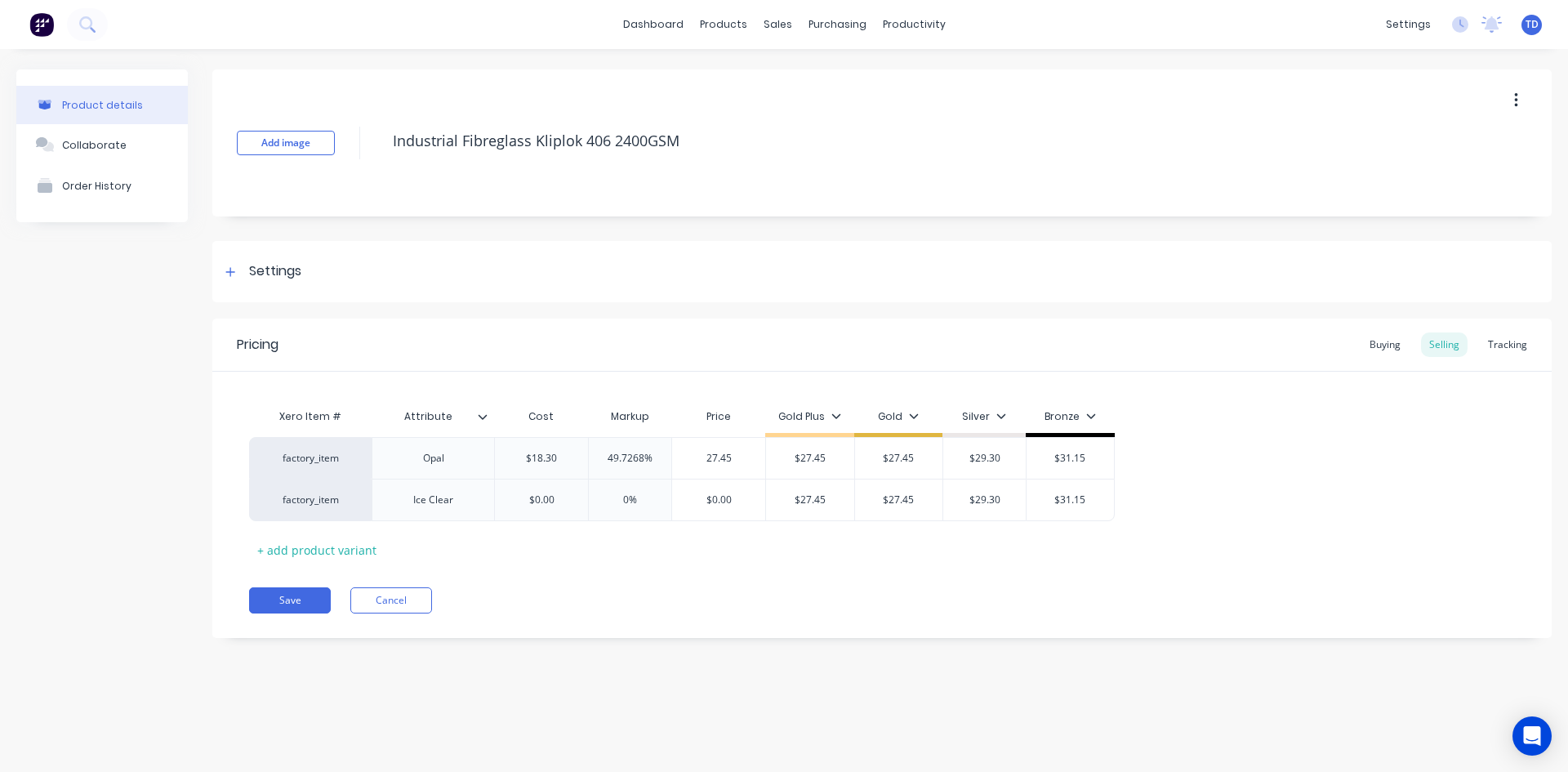
type input "27.45"
type input "$27.45"
type input "$29.30"
type input "$31.15"
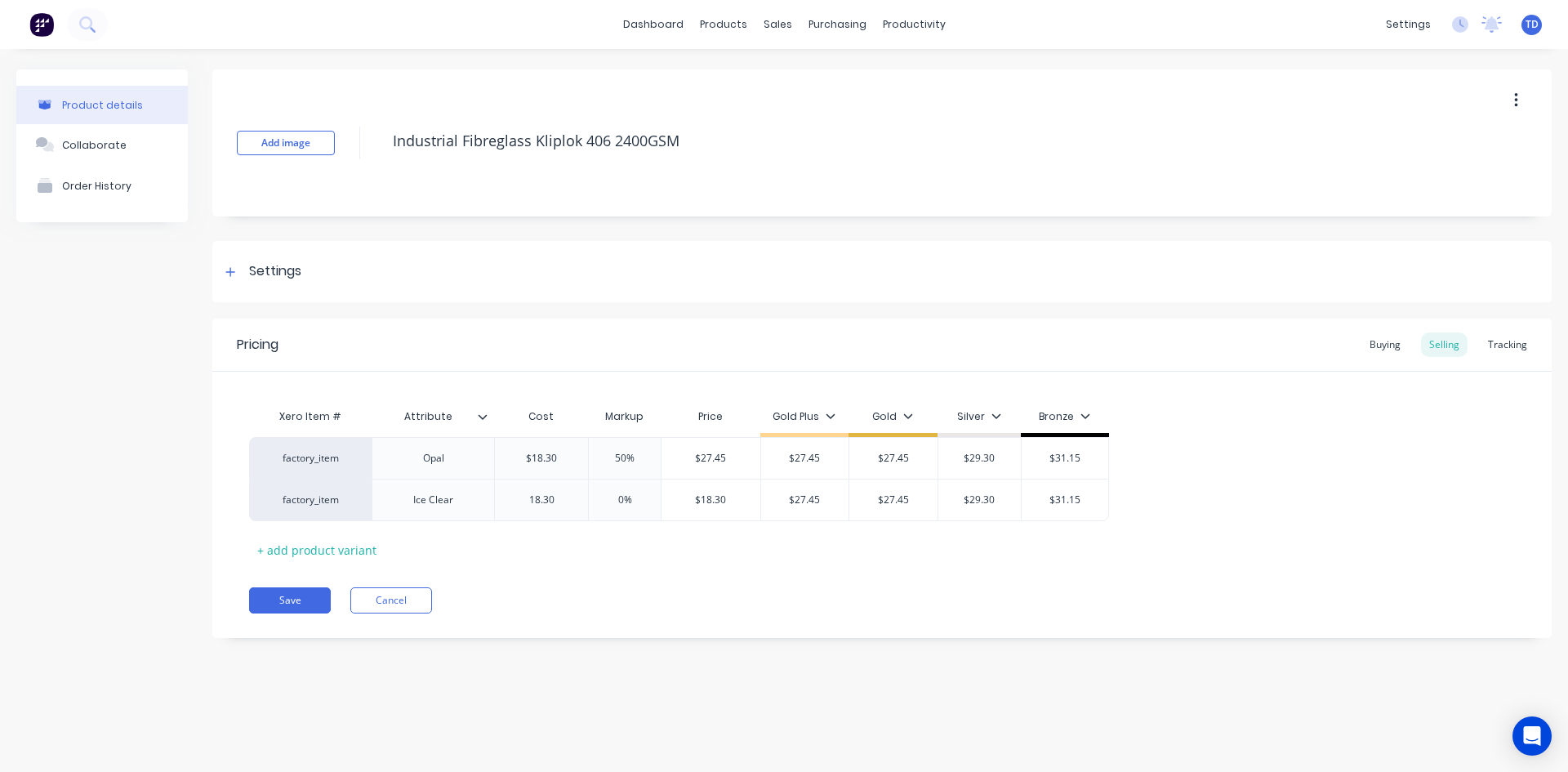
type input "18.30"
type input "0%"
type input "27.45"
type input "$27.45"
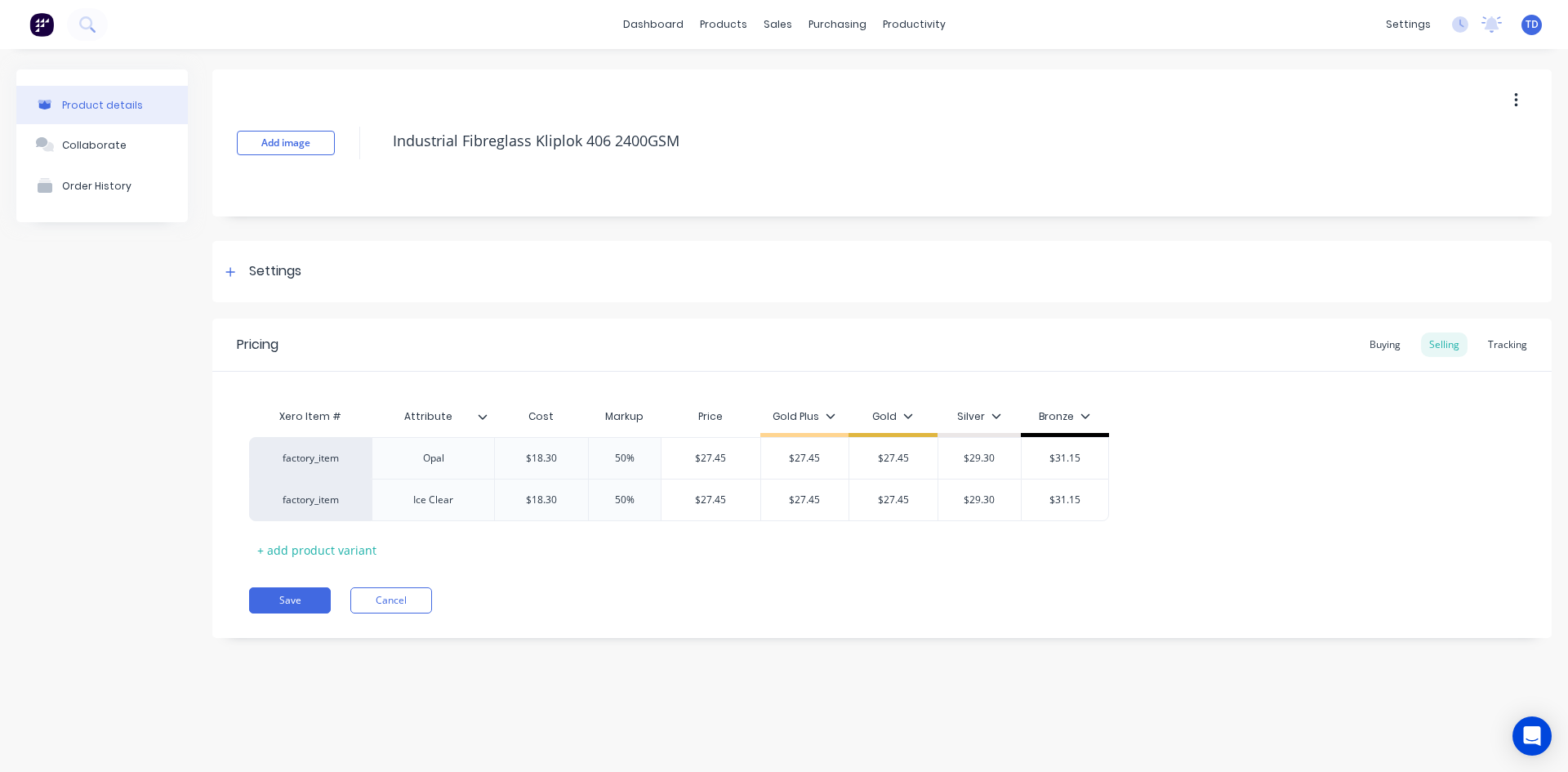
type input "$29.30"
click at [293, 592] on button "Save" at bounding box center [289, 600] width 82 height 26
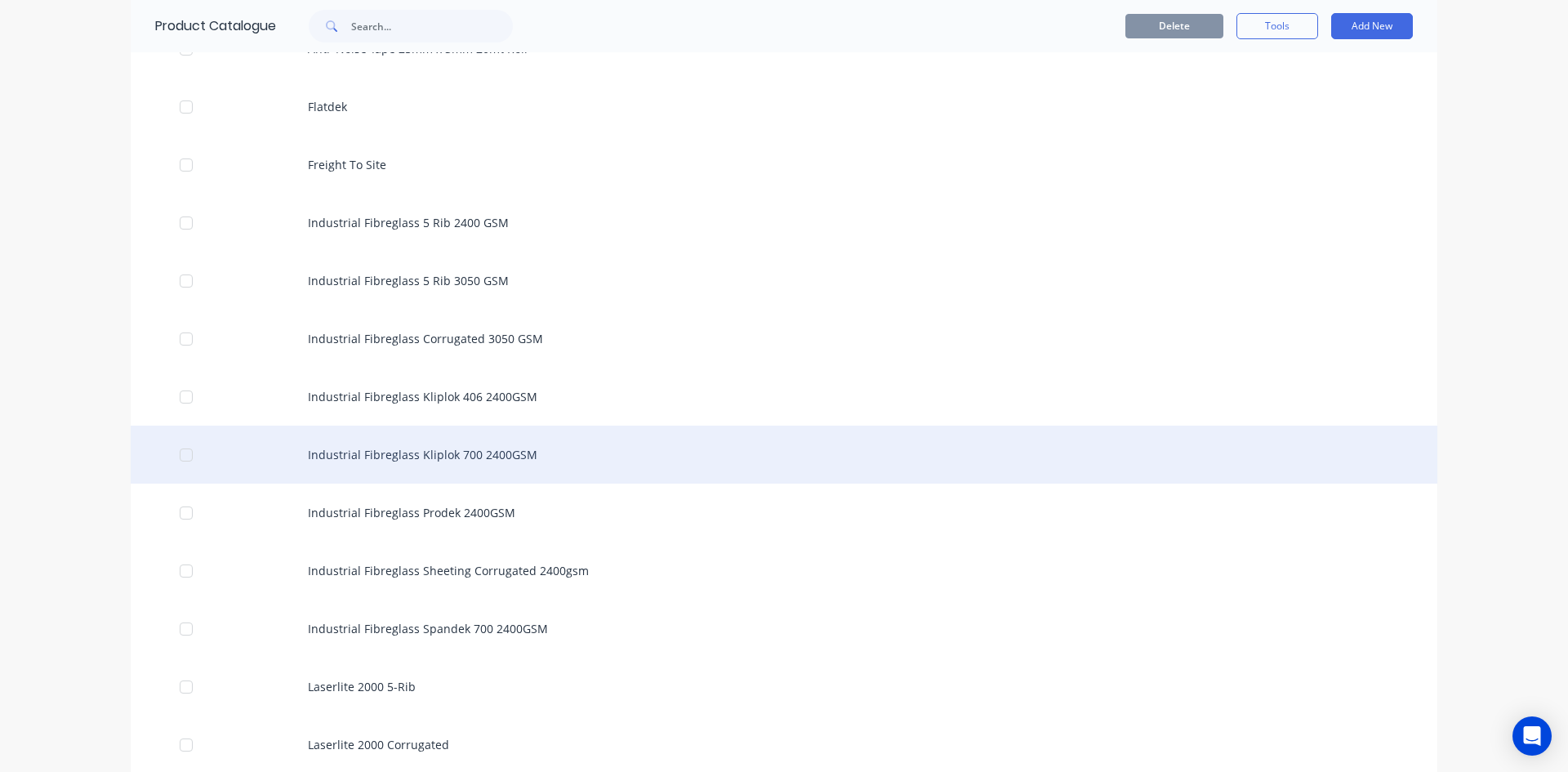
scroll to position [1308, 0]
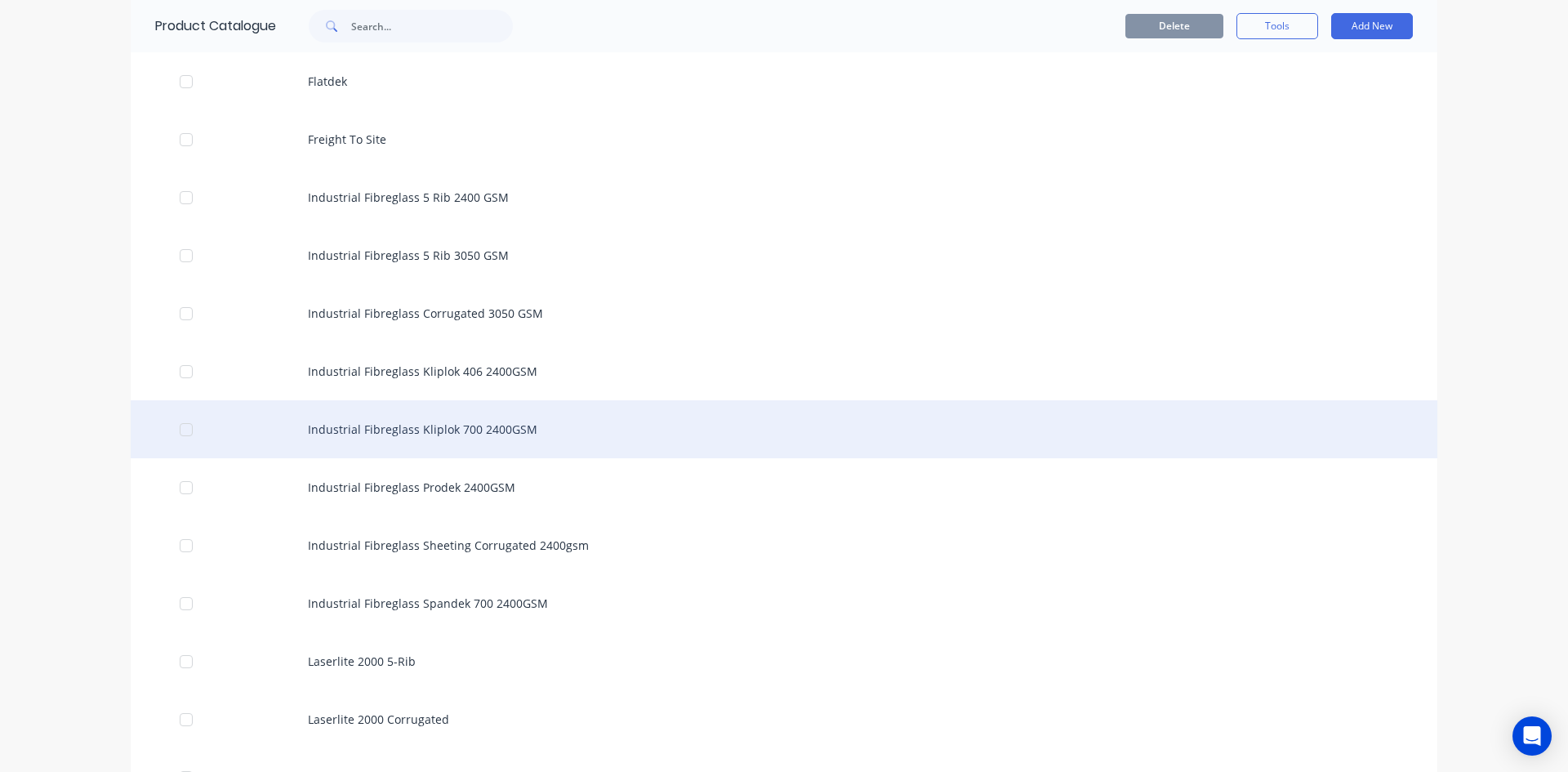
click at [417, 431] on div "Industrial Fibreglass Kliplok 700 2400GSM" at bounding box center [784, 429] width 1307 height 58
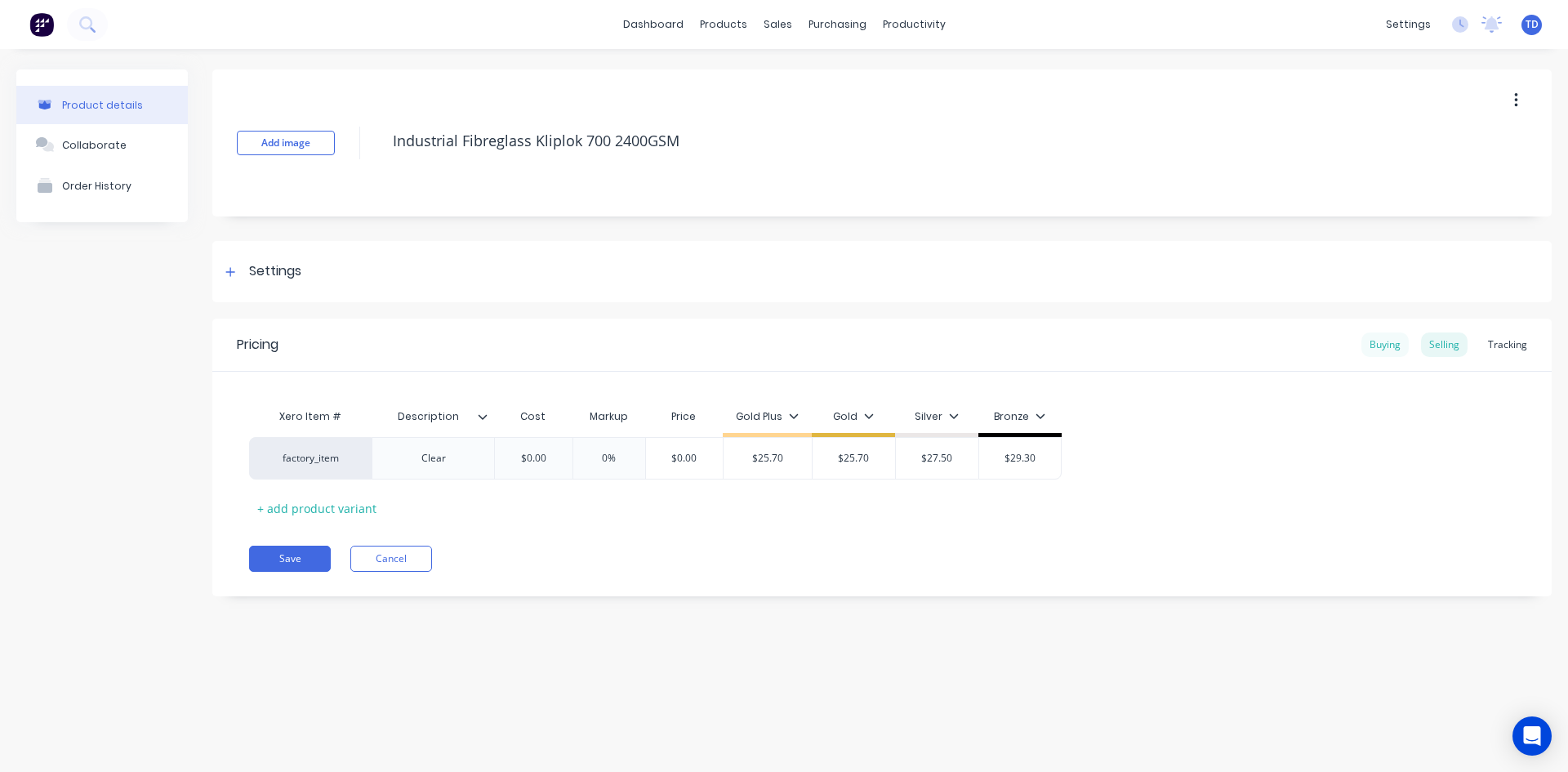
click at [1399, 344] on div "Buying" at bounding box center [1385, 345] width 48 height 25
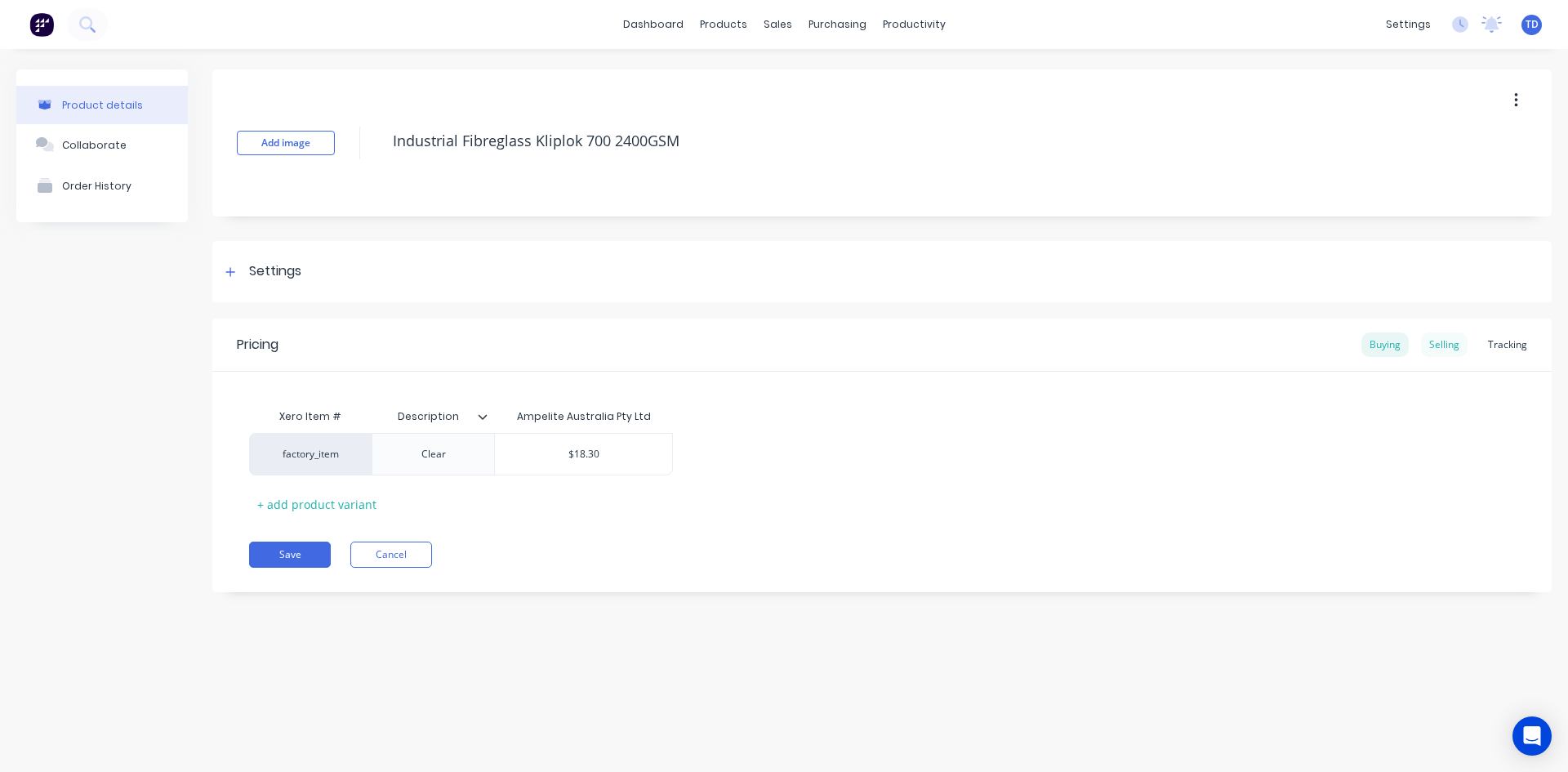
click at [1442, 339] on div "Selling" at bounding box center [1444, 345] width 47 height 25
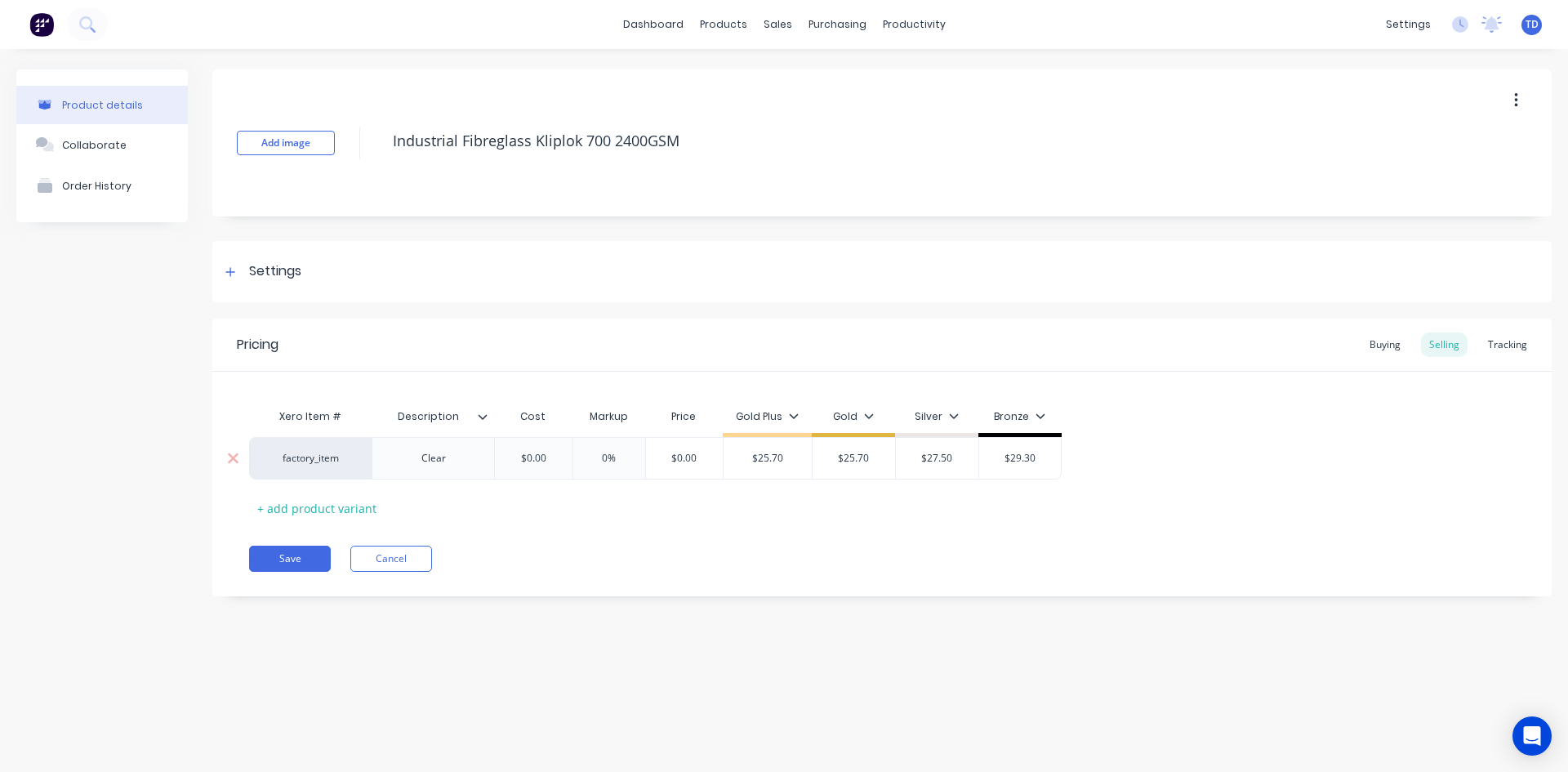
click at [546, 469] on div "$0.00" at bounding box center [533, 459] width 82 height 40
type input "18.30"
type input "0%"
type input "$18.30"
type input "$25.70"
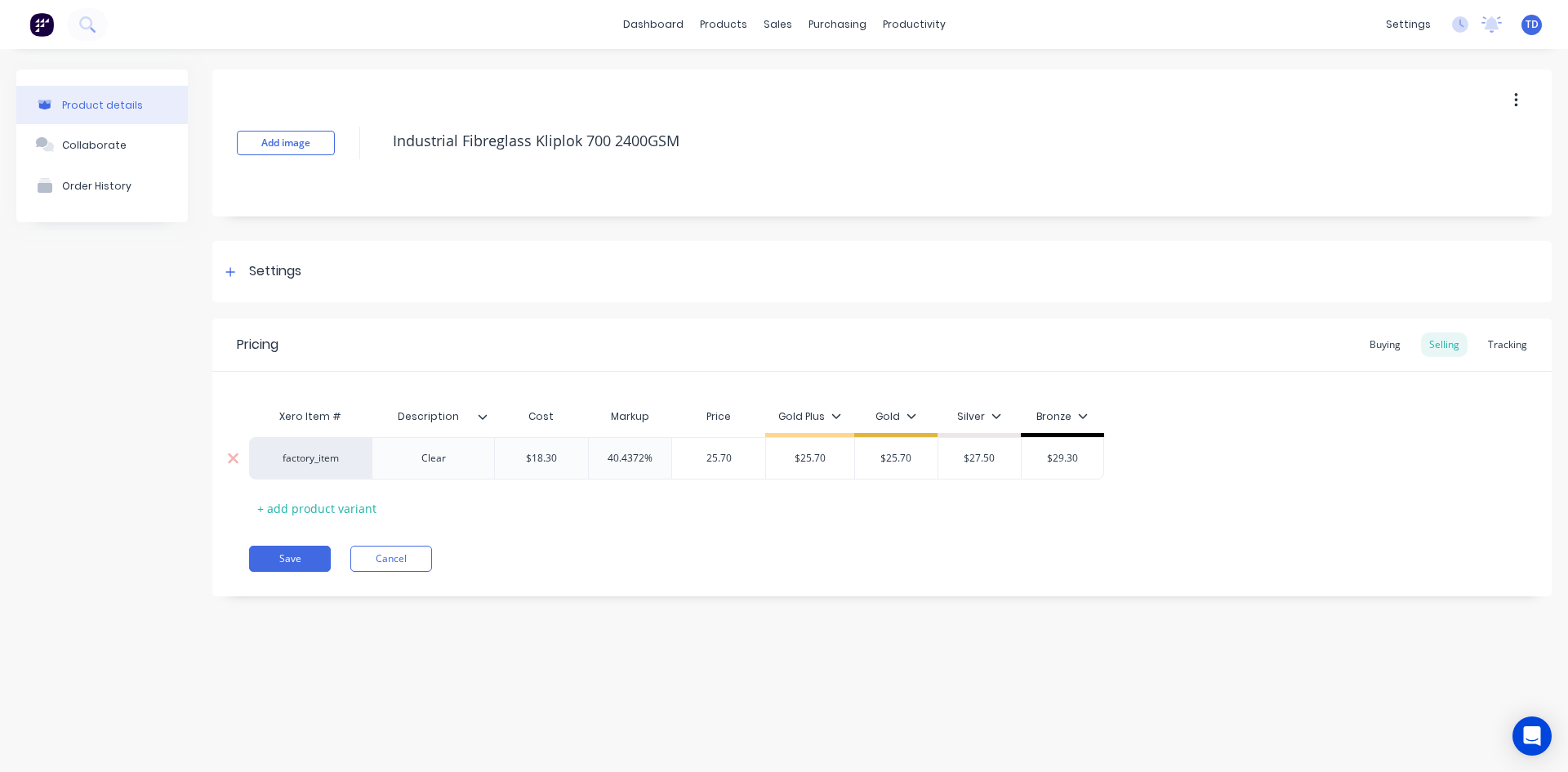
type input "25.70"
click at [280, 554] on button "Save" at bounding box center [289, 559] width 82 height 26
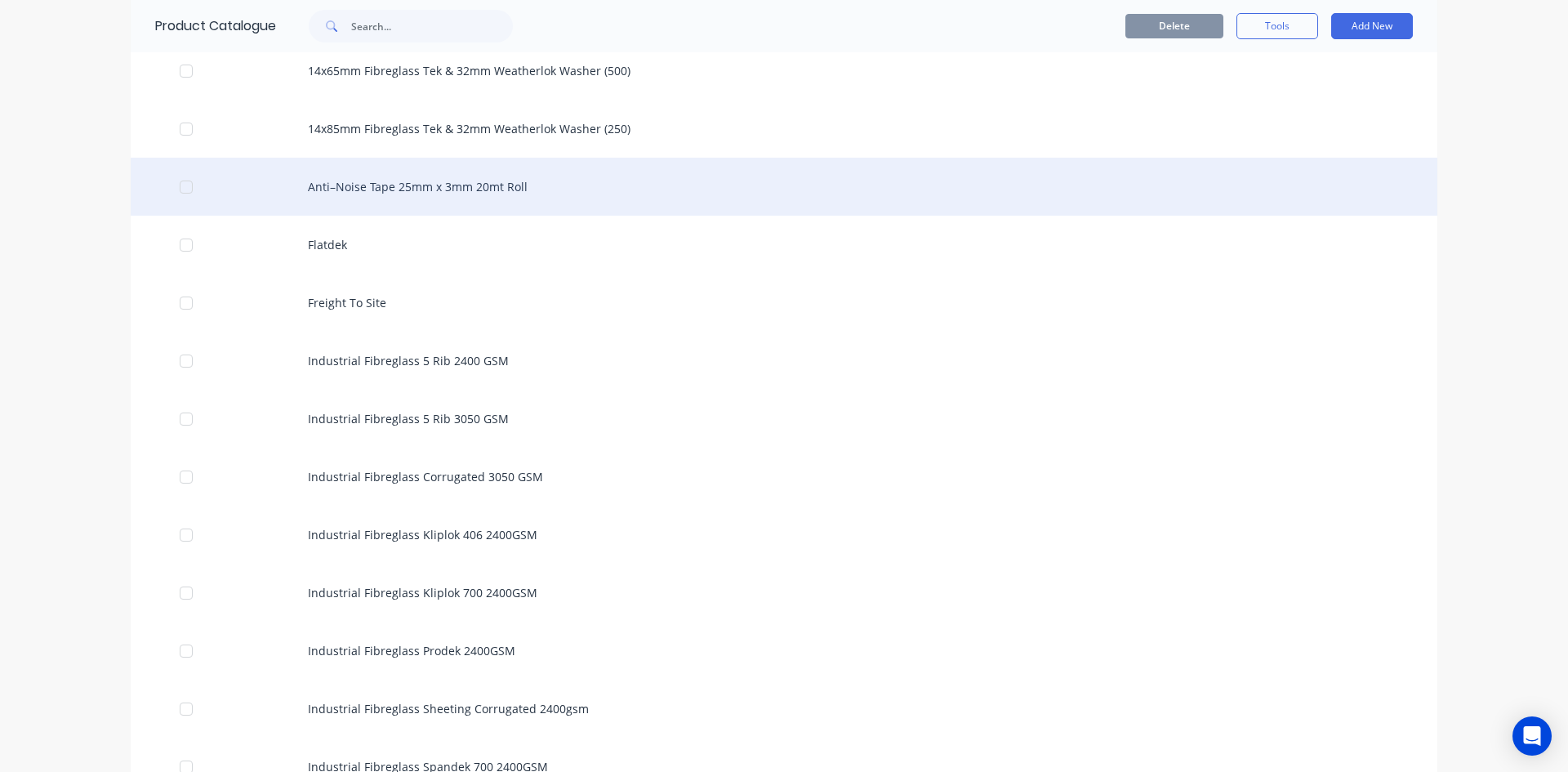
scroll to position [1308, 0]
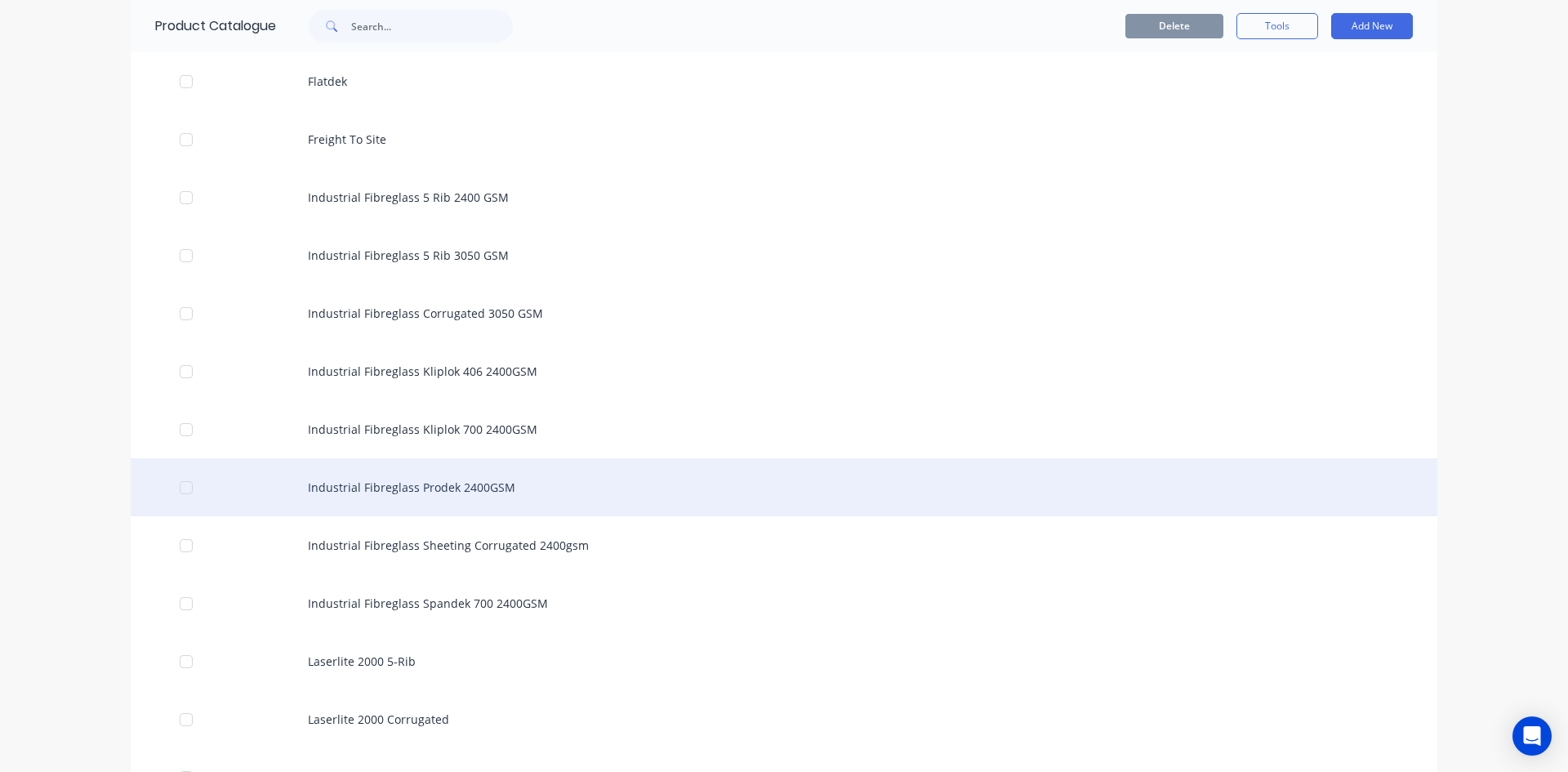
click at [393, 498] on div "Industrial Fibreglass Prodek 2400GSM" at bounding box center [784, 487] width 1307 height 58
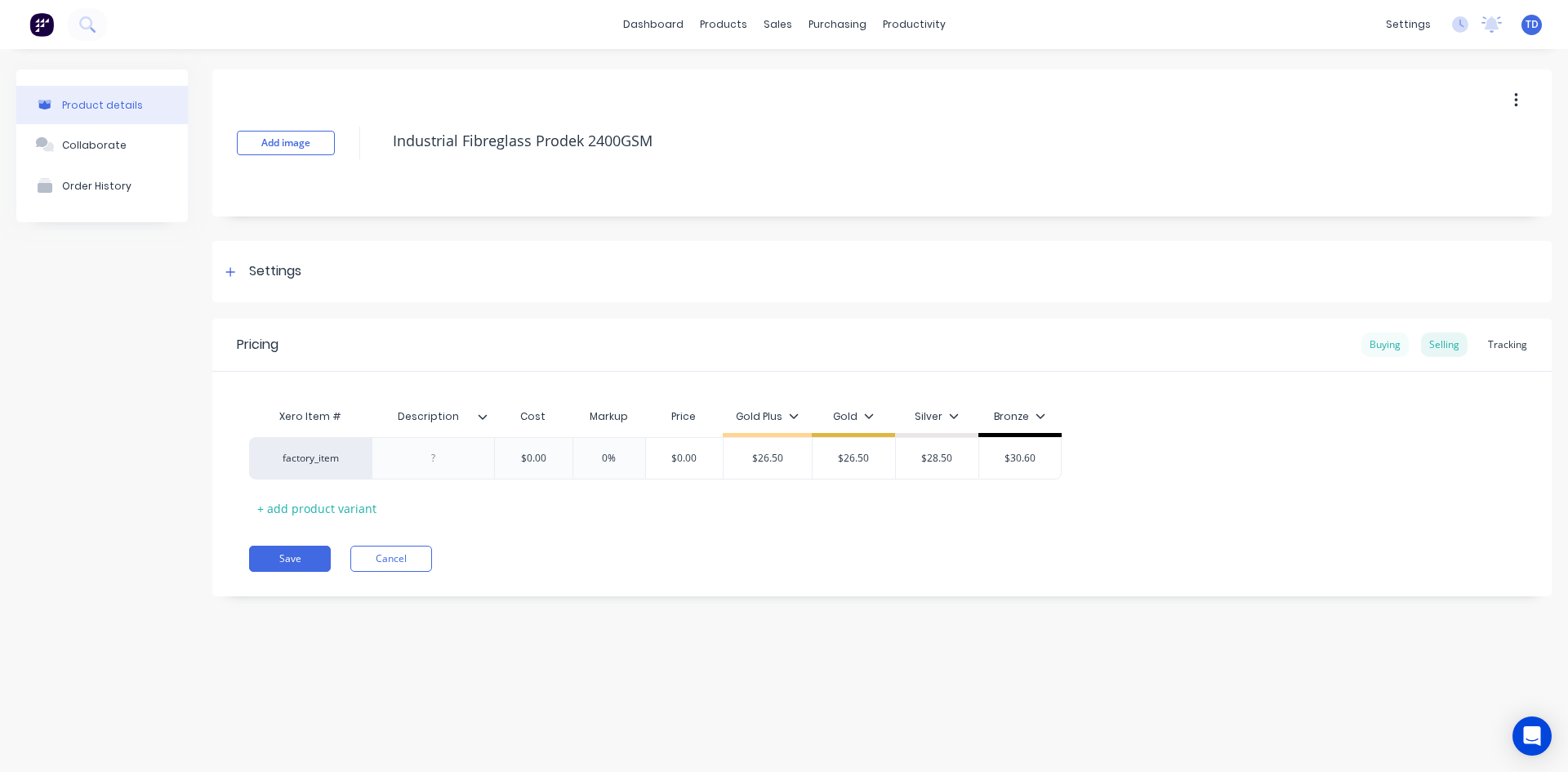
click at [1386, 346] on div "Buying" at bounding box center [1385, 345] width 48 height 25
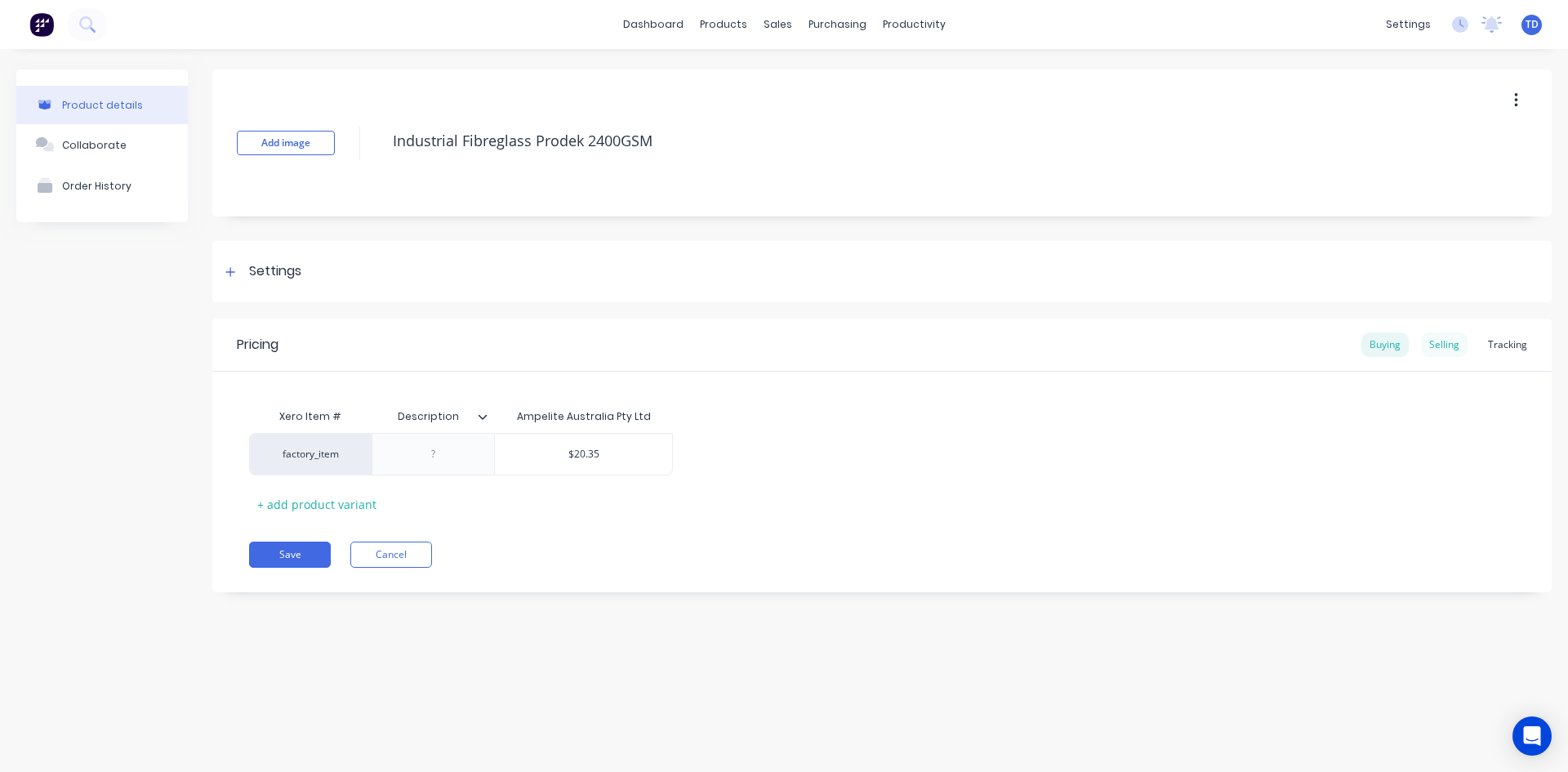
click at [1450, 346] on div "Selling" at bounding box center [1444, 345] width 47 height 25
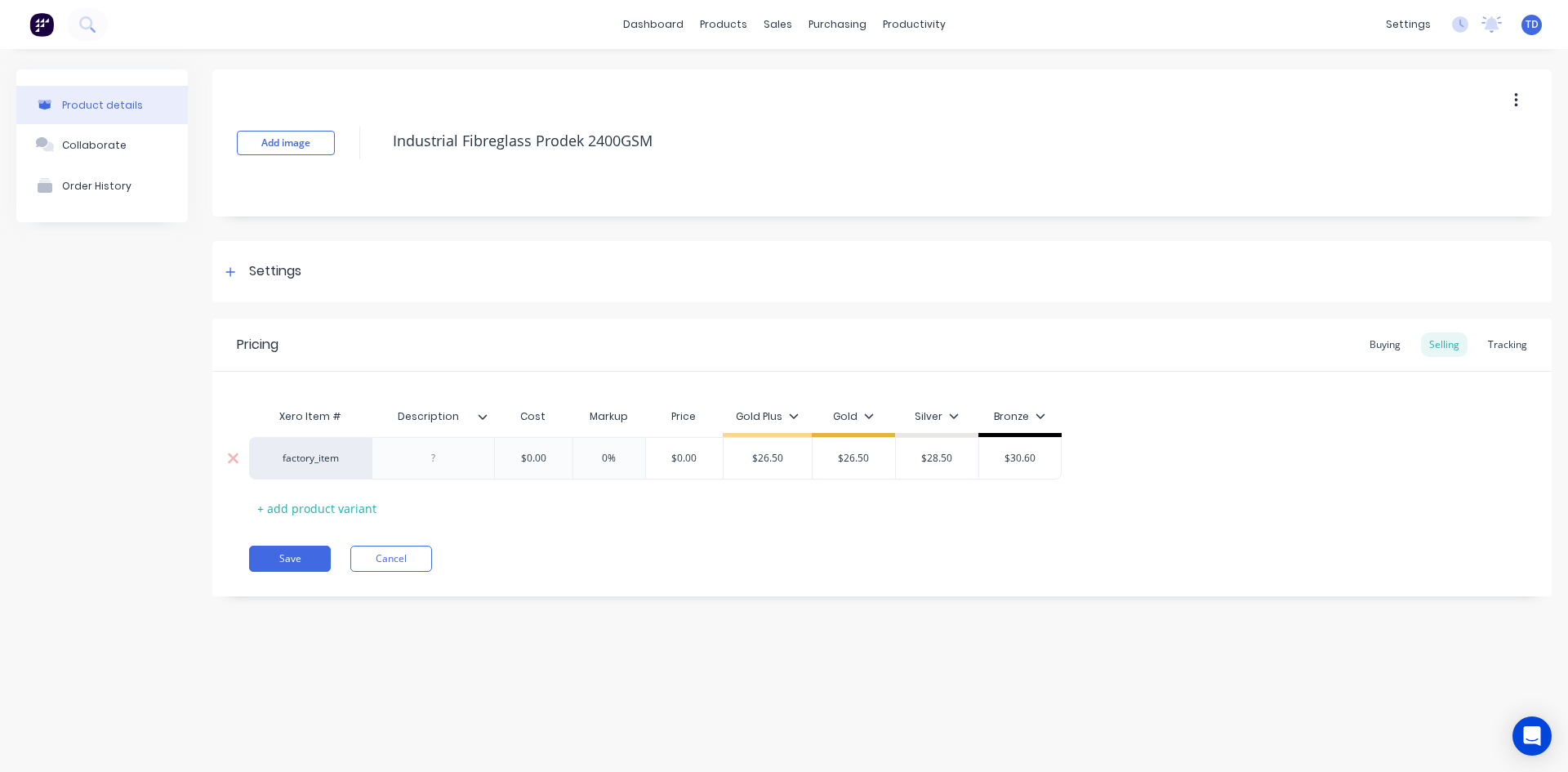
click at [557, 446] on div "$0.00" at bounding box center [533, 459] width 82 height 40
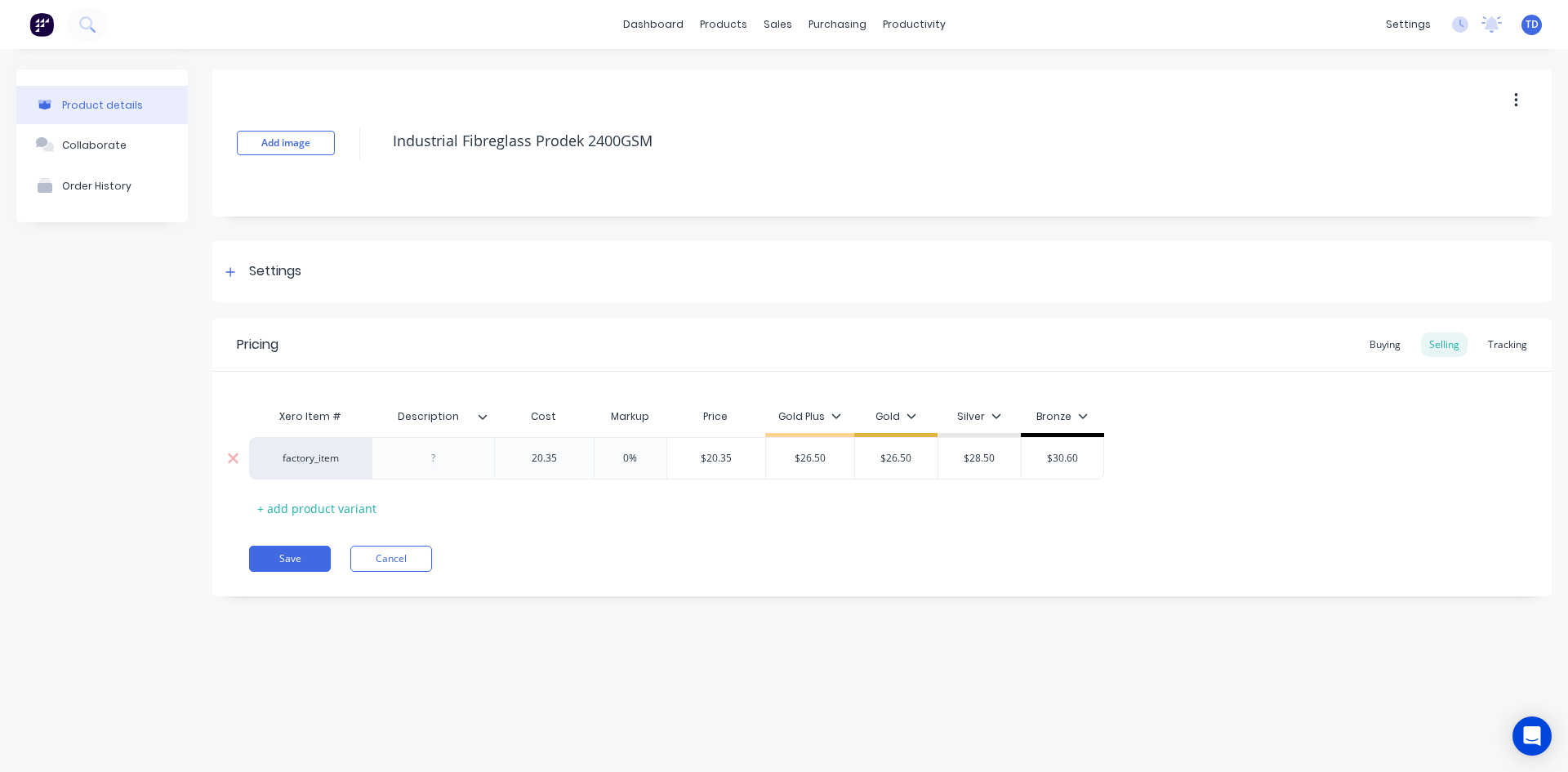
type input "20.35"
type input "0%"
type input "26.50"
type input "$26.50"
drag, startPoint x: 283, startPoint y: 552, endPoint x: 178, endPoint y: 572, distance: 106.9
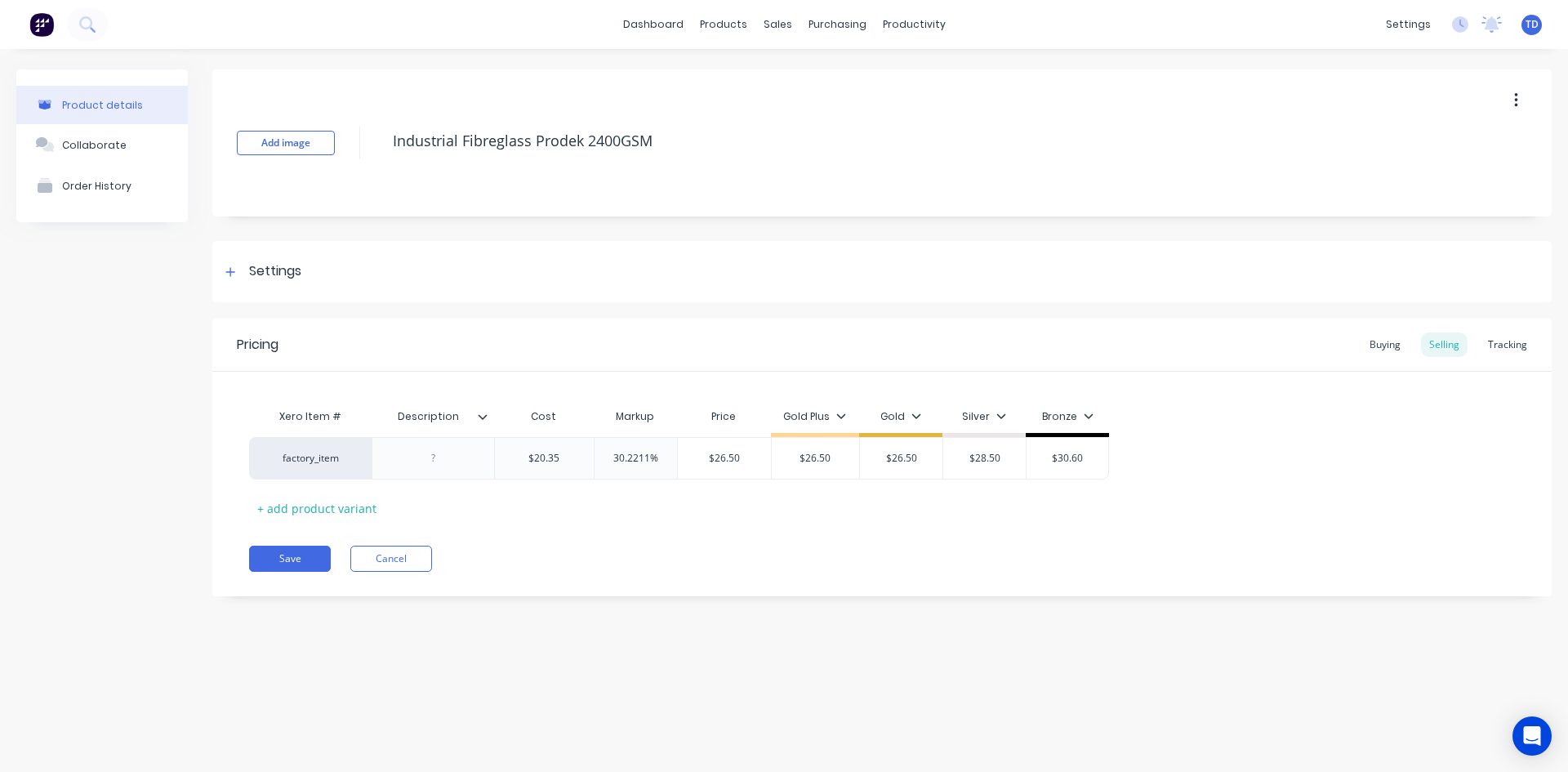
click at [283, 552] on button "Save" at bounding box center [289, 559] width 82 height 26
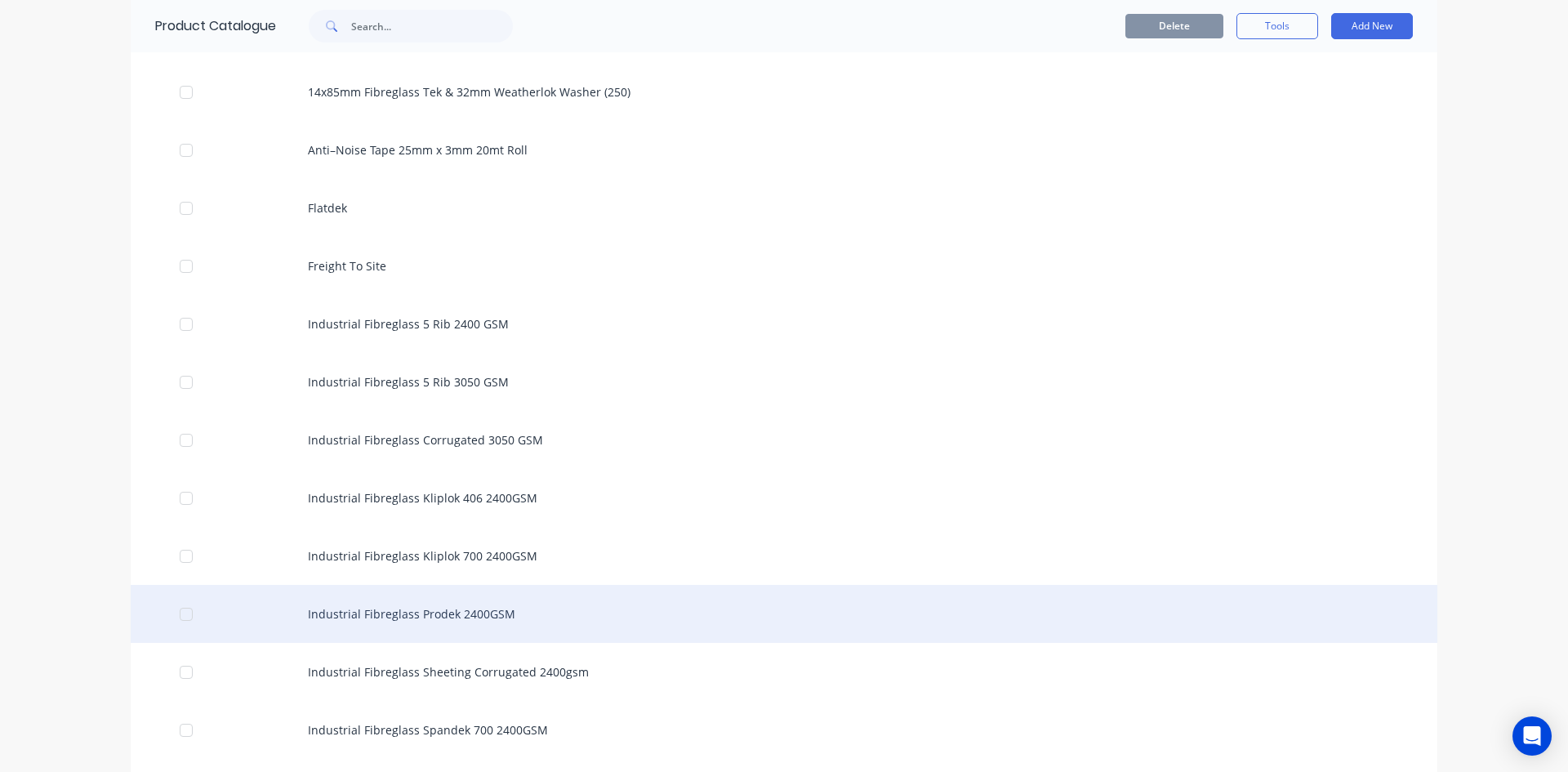
scroll to position [1308, 0]
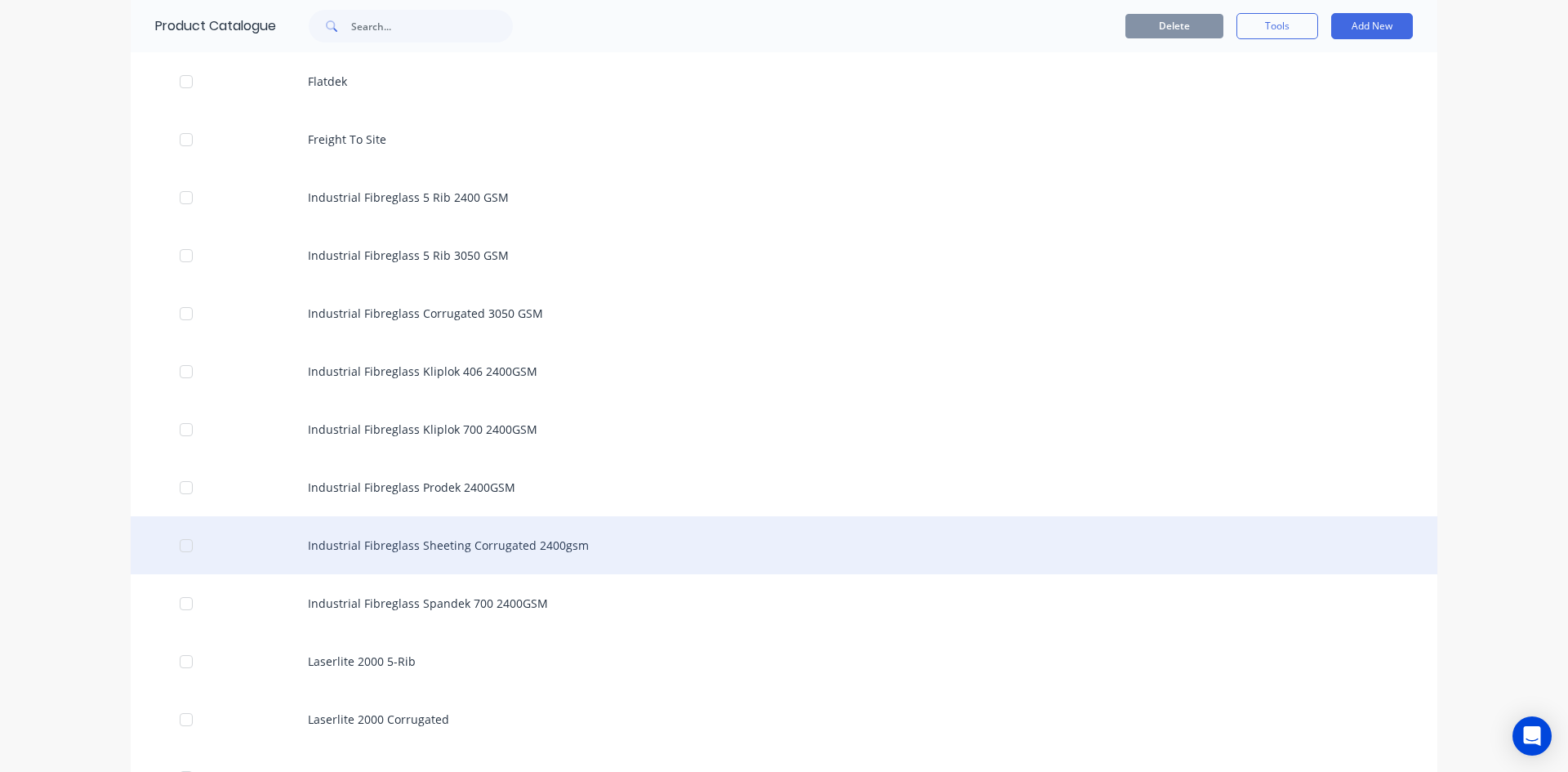
click at [413, 560] on div "Industrial Fibreglass Sheeting Corrugated 2400gsm" at bounding box center [784, 545] width 1307 height 58
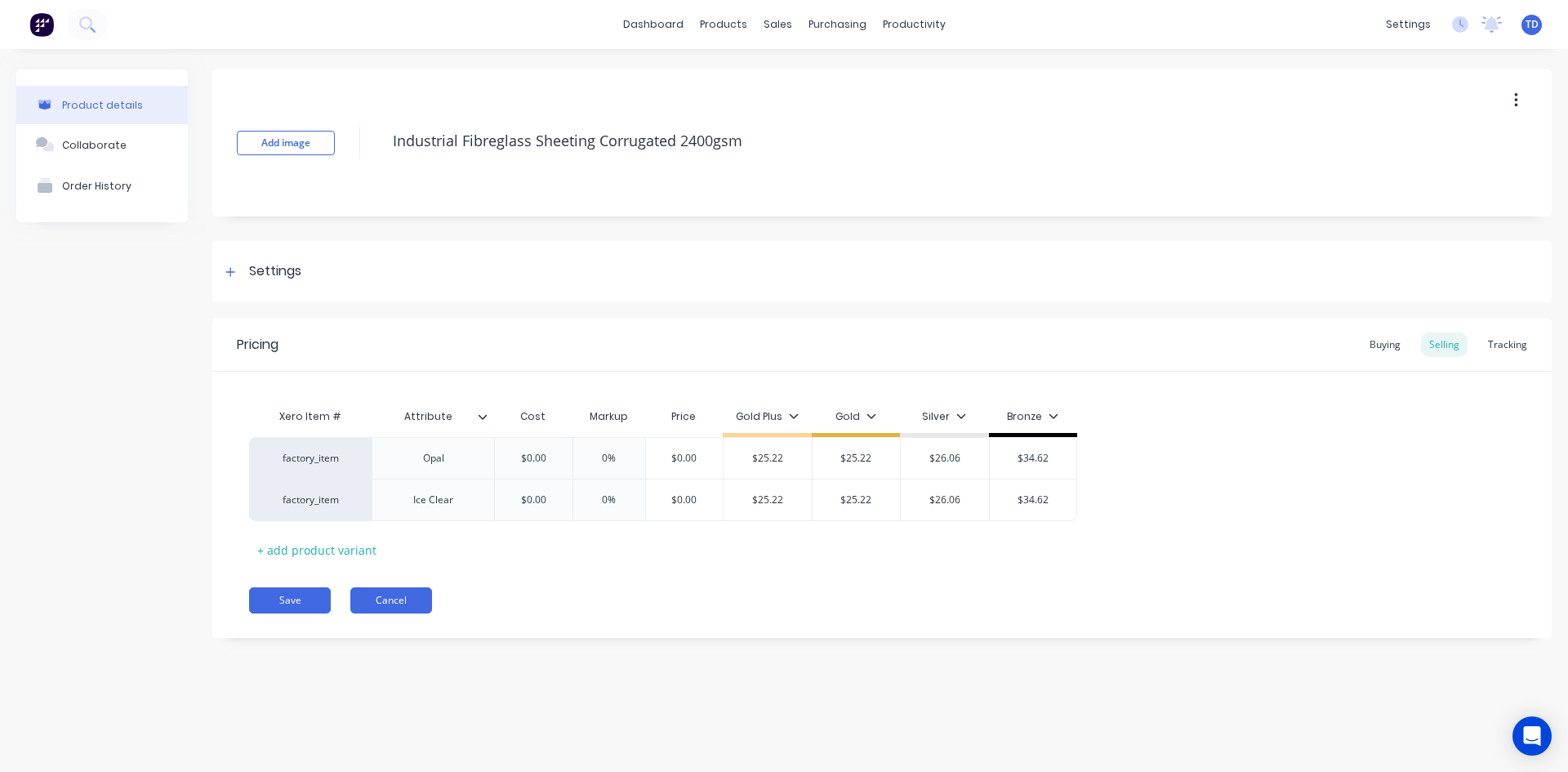
click at [379, 602] on button "Cancel" at bounding box center [390, 600] width 82 height 26
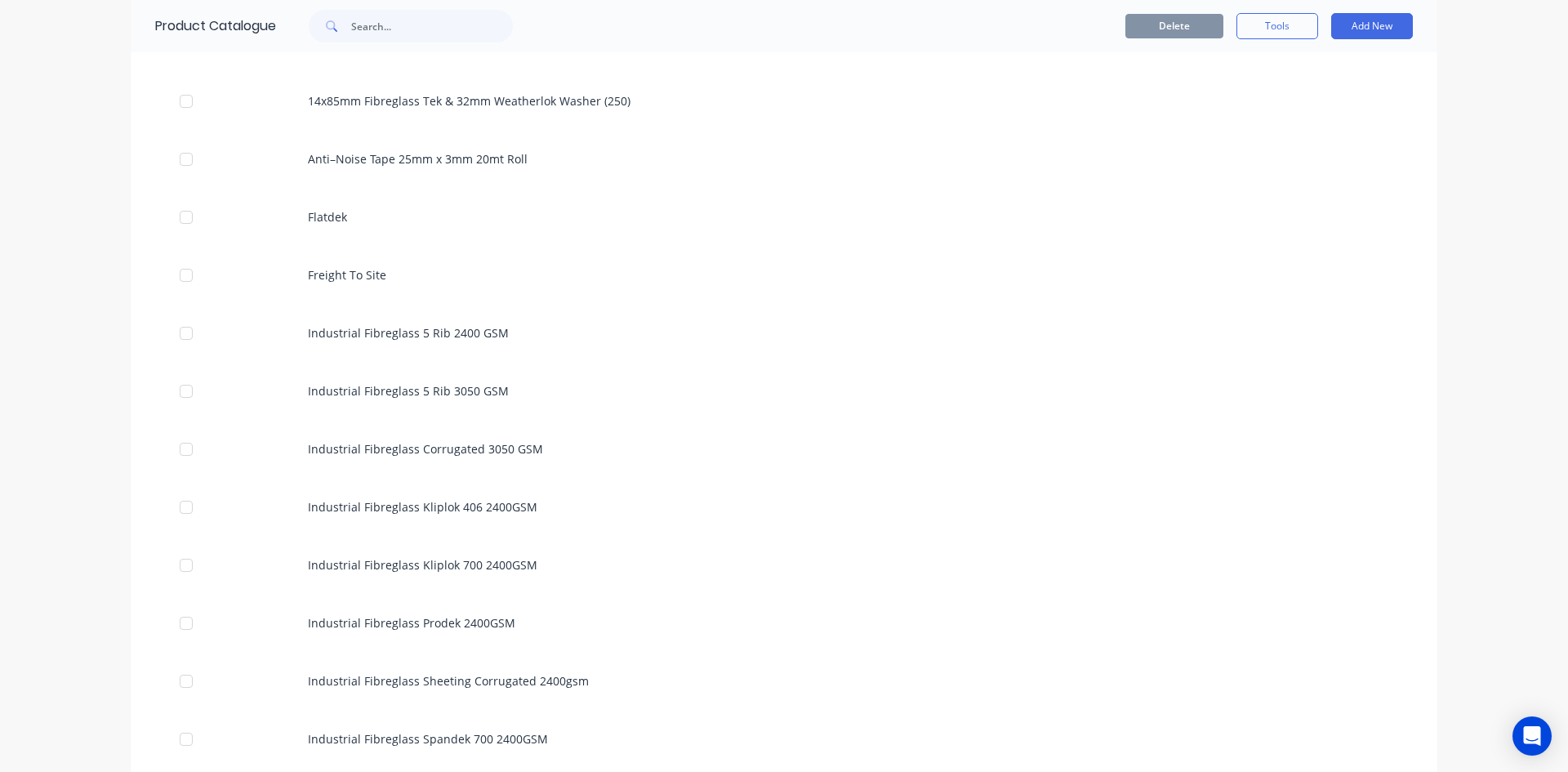
scroll to position [1226, 0]
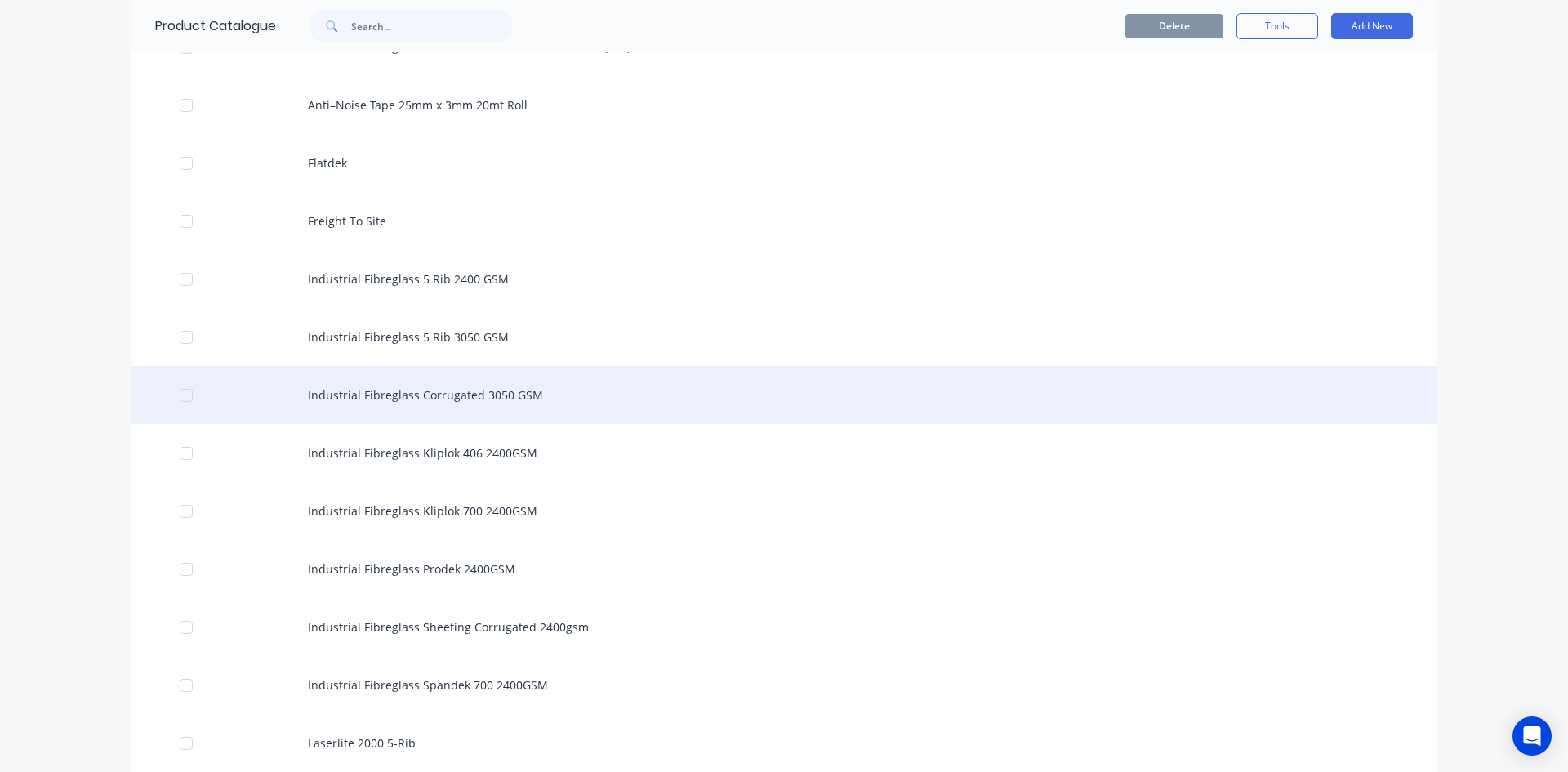
click at [430, 403] on div "Industrial Fibreglass Corrugated 3050 GSM" at bounding box center [784, 394] width 1307 height 58
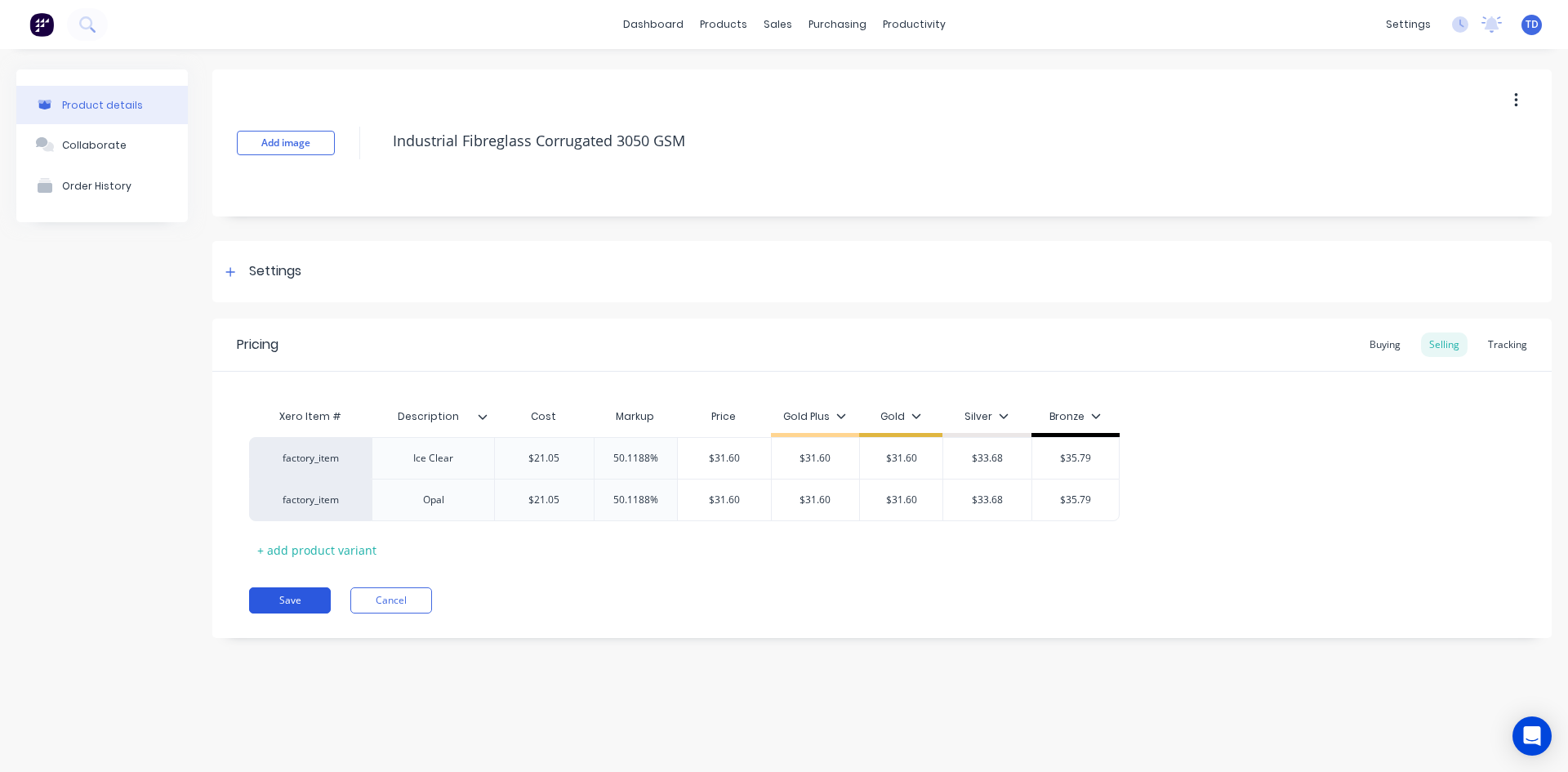
click at [319, 597] on button "Save" at bounding box center [289, 600] width 82 height 26
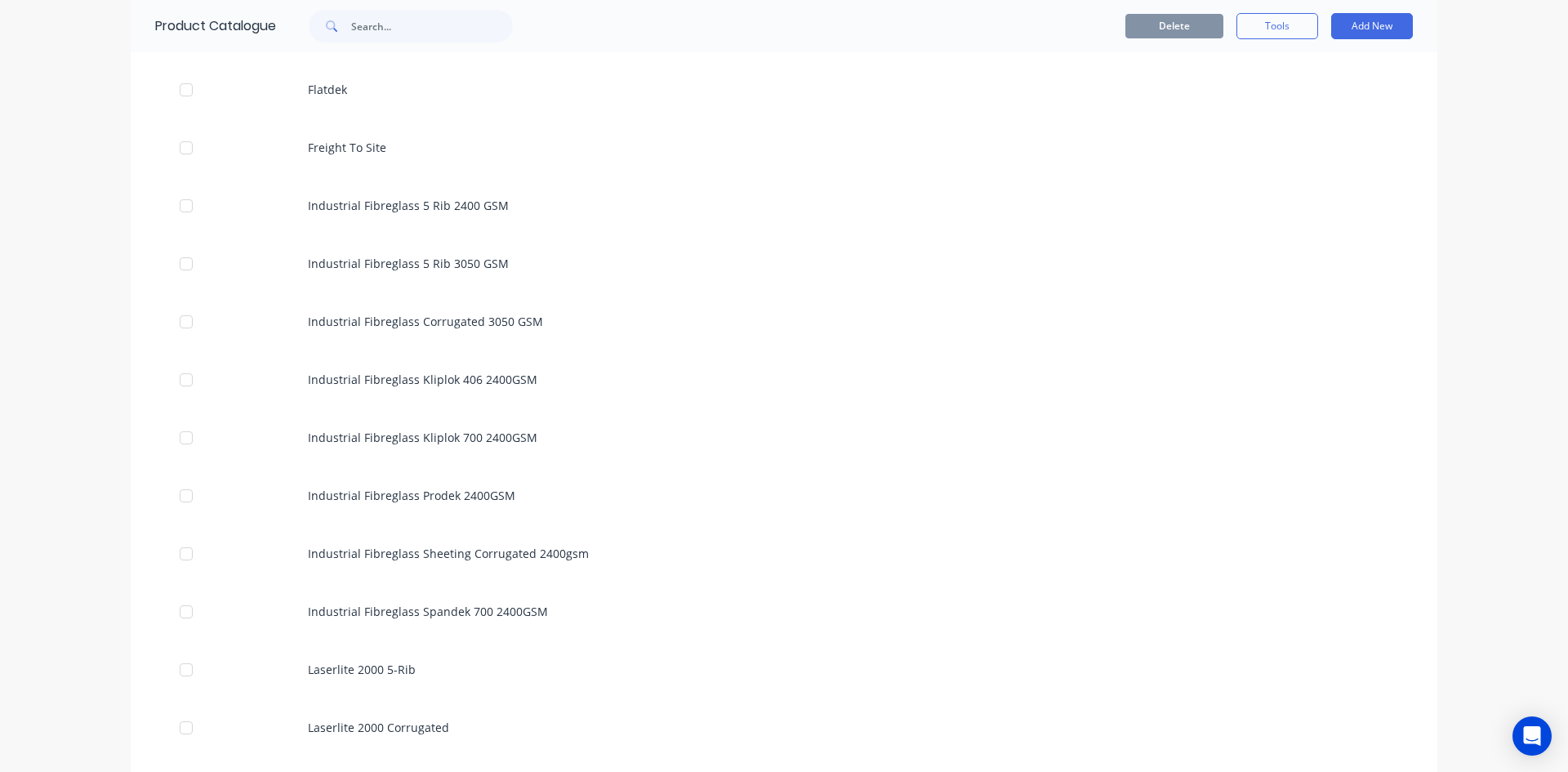
scroll to position [1390, 0]
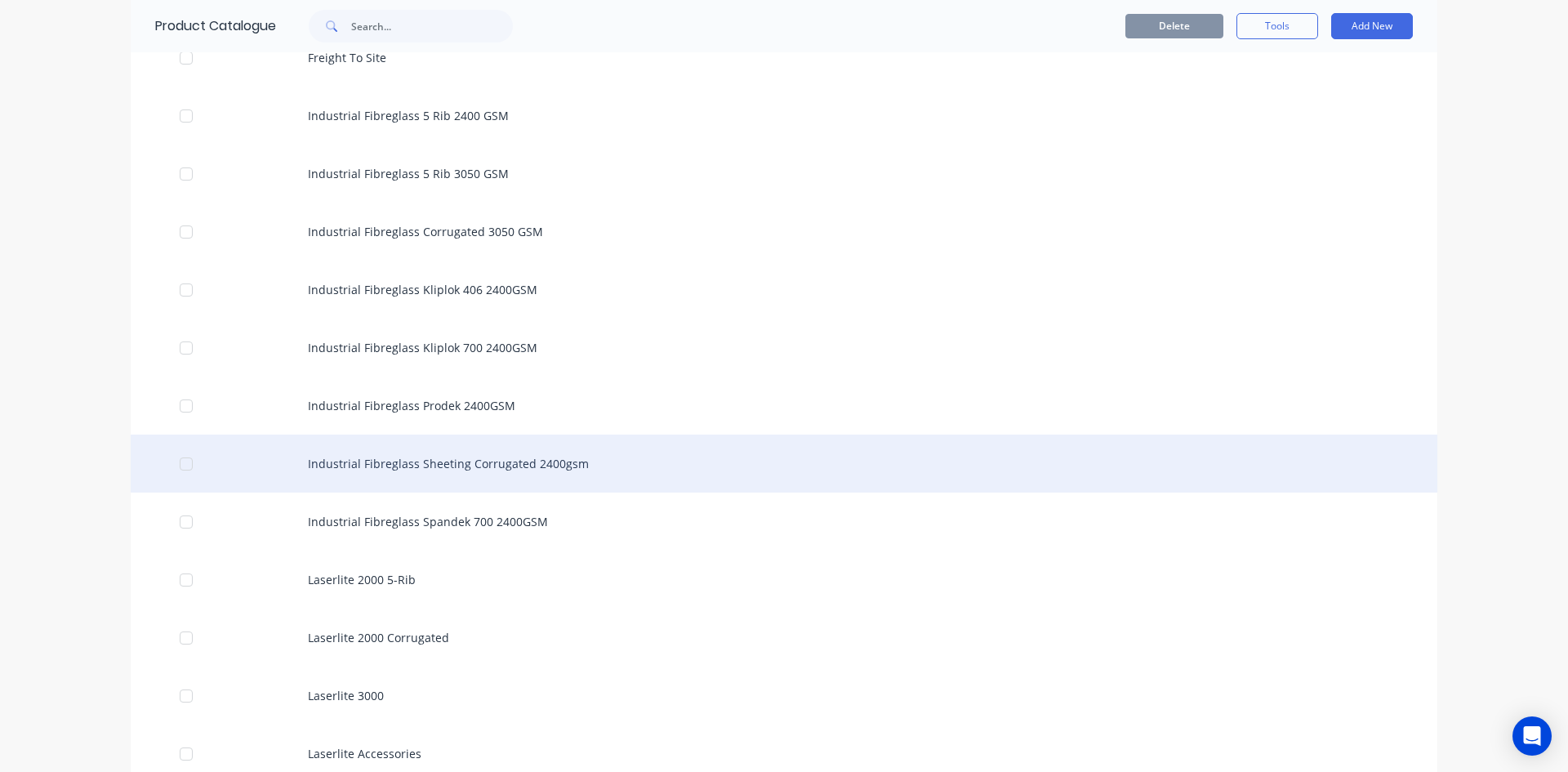
click at [375, 469] on div "Industrial Fibreglass Sheeting Corrugated 2400gsm" at bounding box center [784, 463] width 1307 height 58
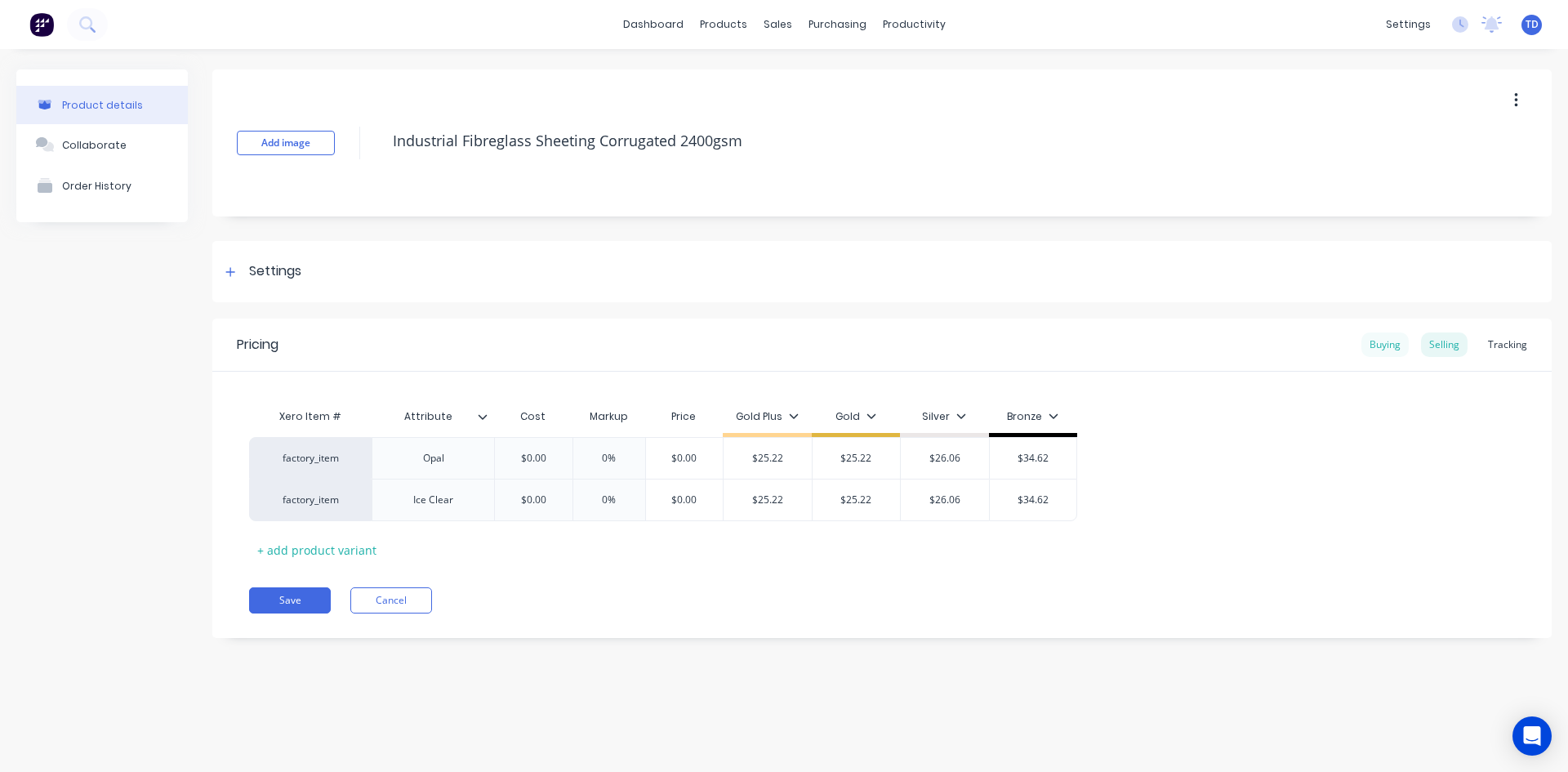
click at [1371, 349] on div "Buying" at bounding box center [1385, 345] width 48 height 25
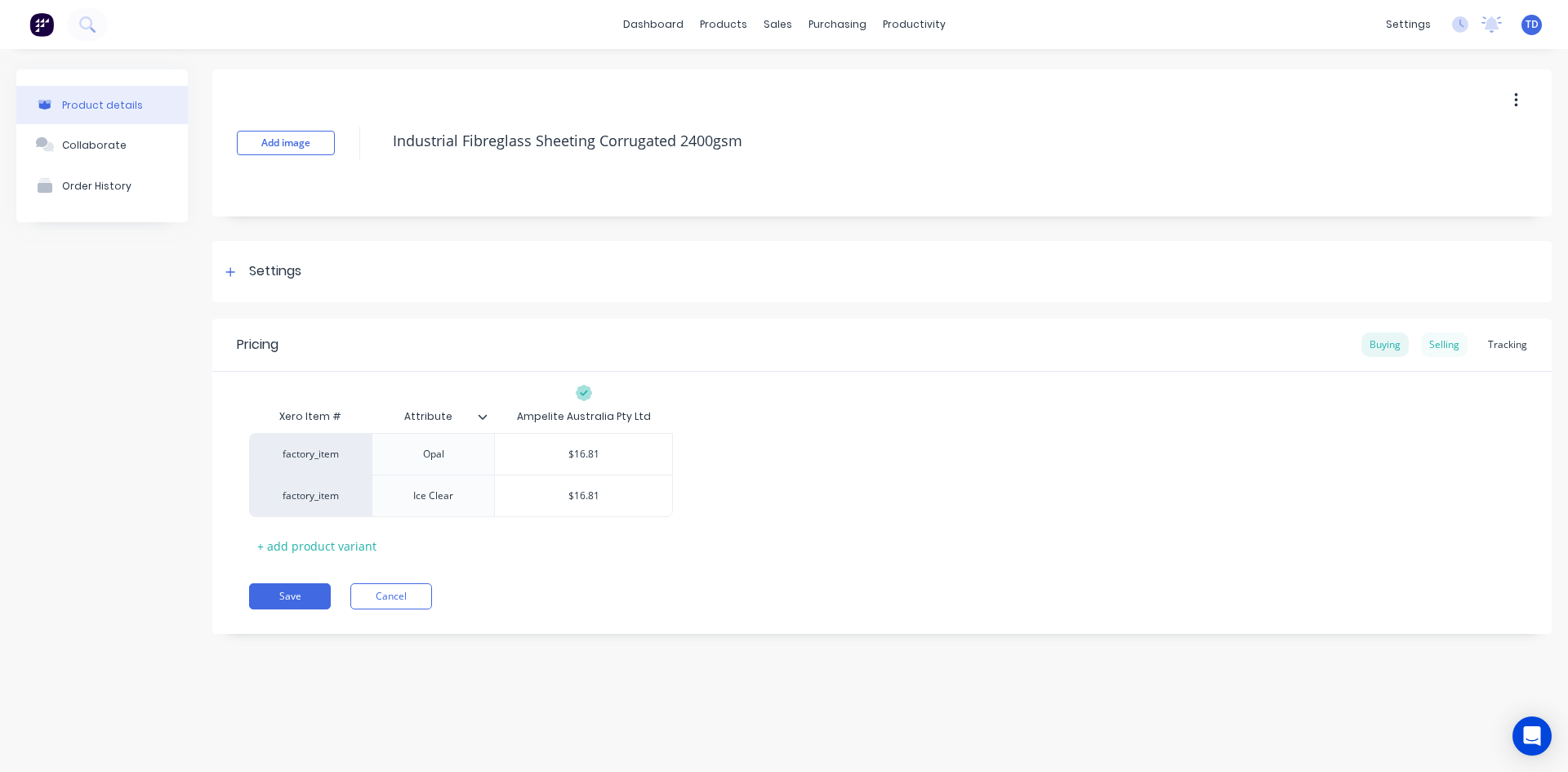
click at [1434, 350] on div "Selling" at bounding box center [1444, 345] width 47 height 25
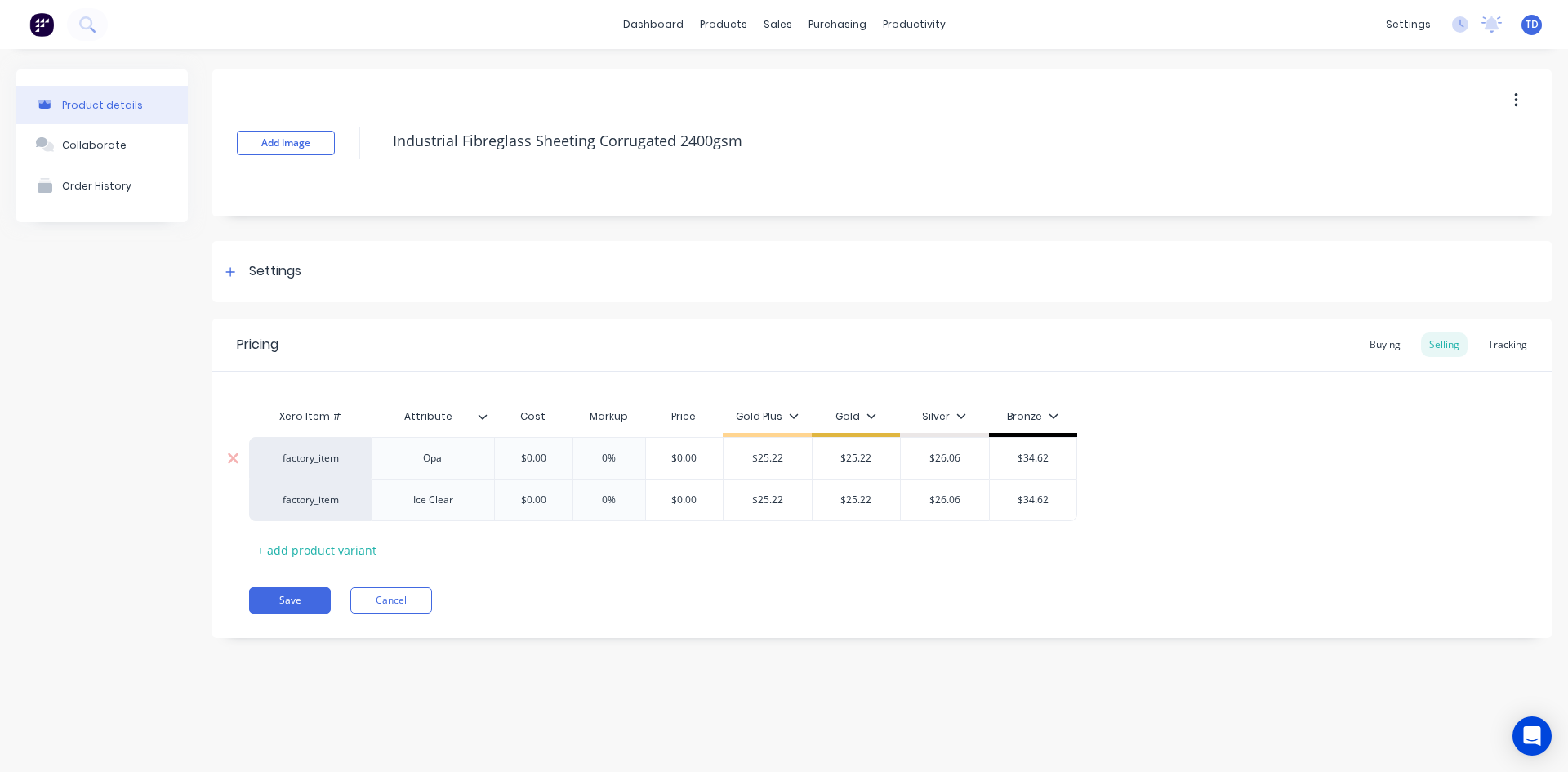
click at [567, 457] on input "$0.00" at bounding box center [533, 459] width 82 height 15
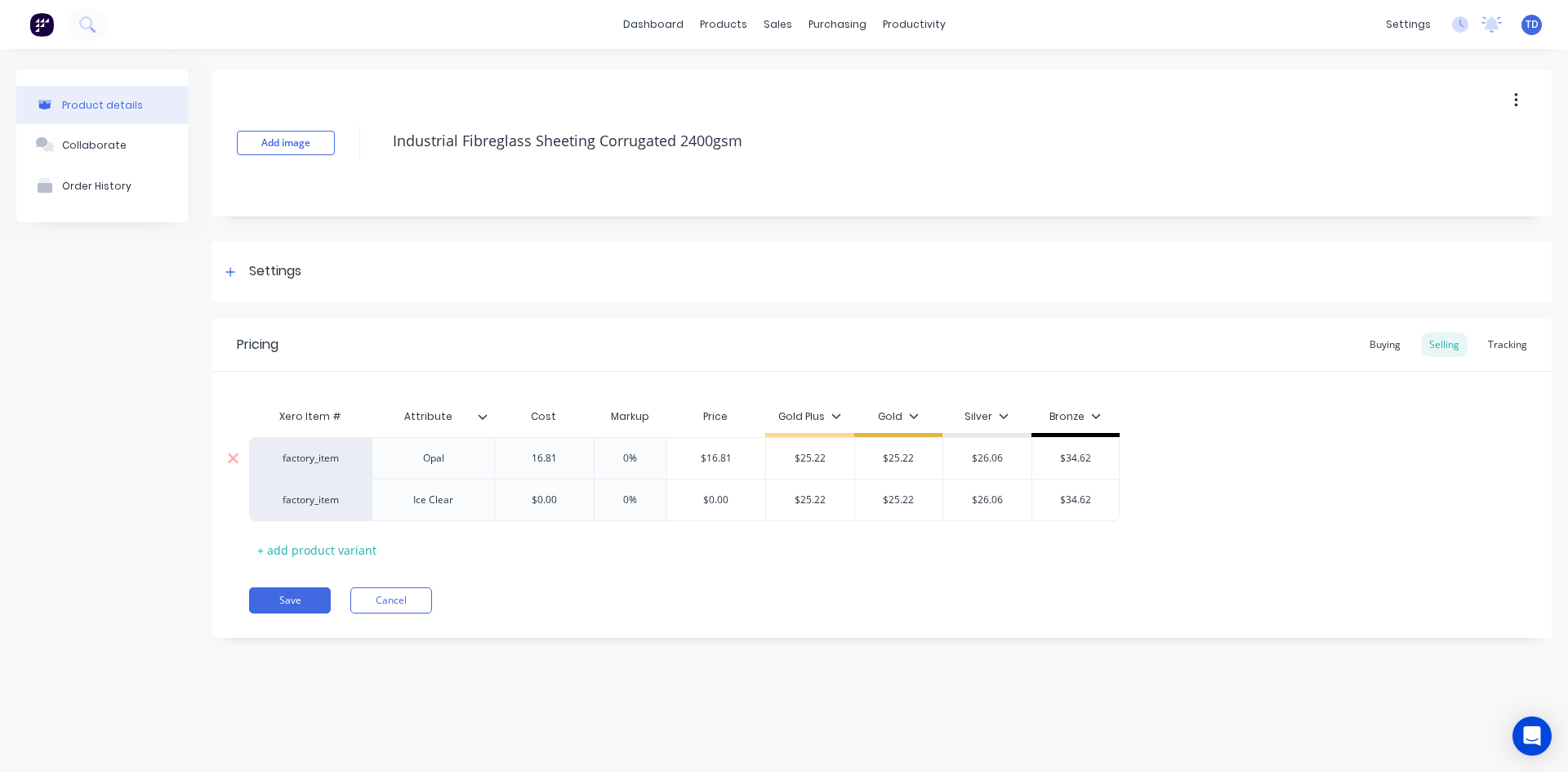
type input "16.81"
type input "0%"
type input "$16.81"
type input "$25.22"
type input "25.22"
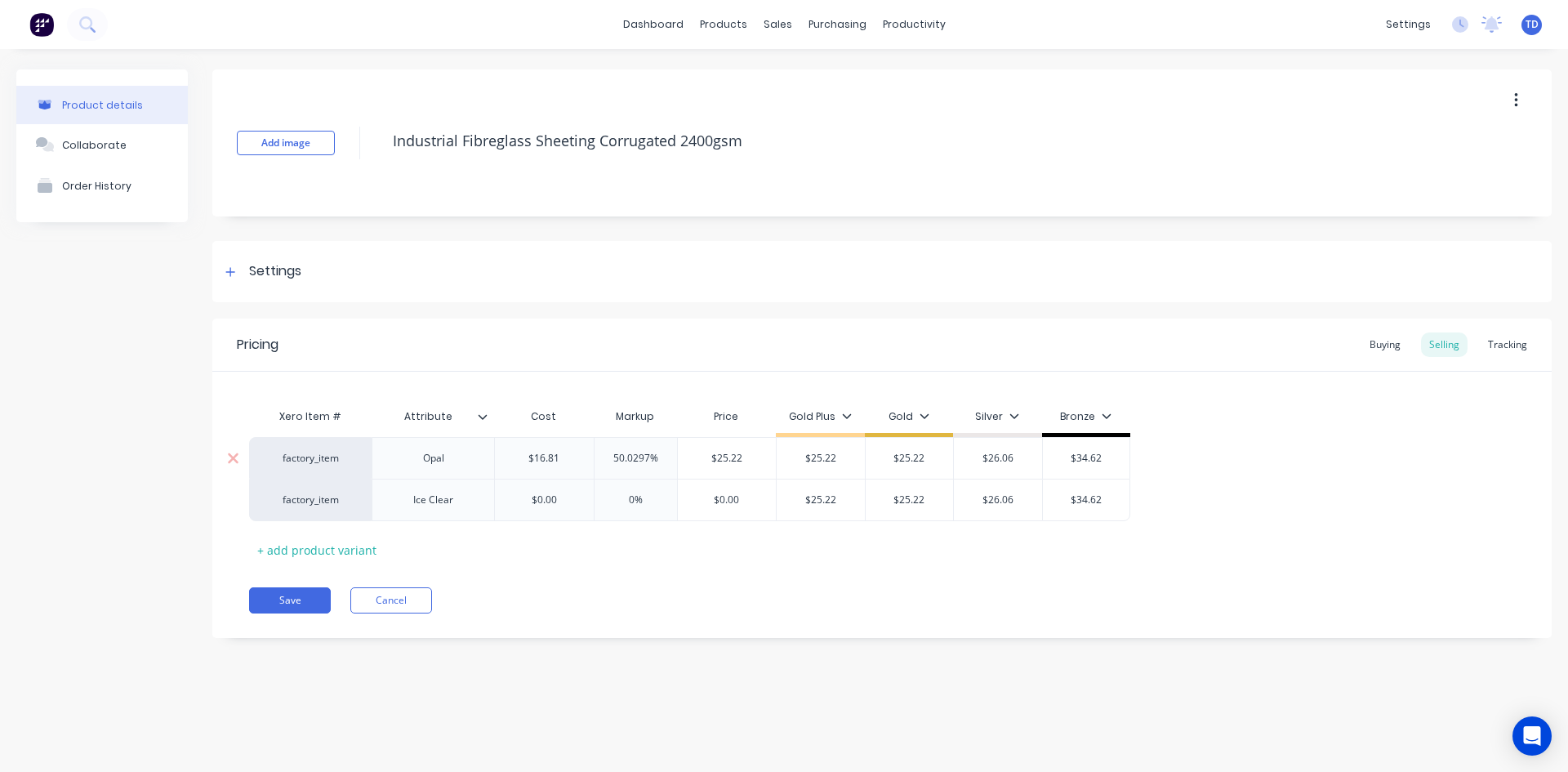
type input "$25.22"
type input "$26.06"
type input "$34.62"
type input "16.81"
type input "0%"
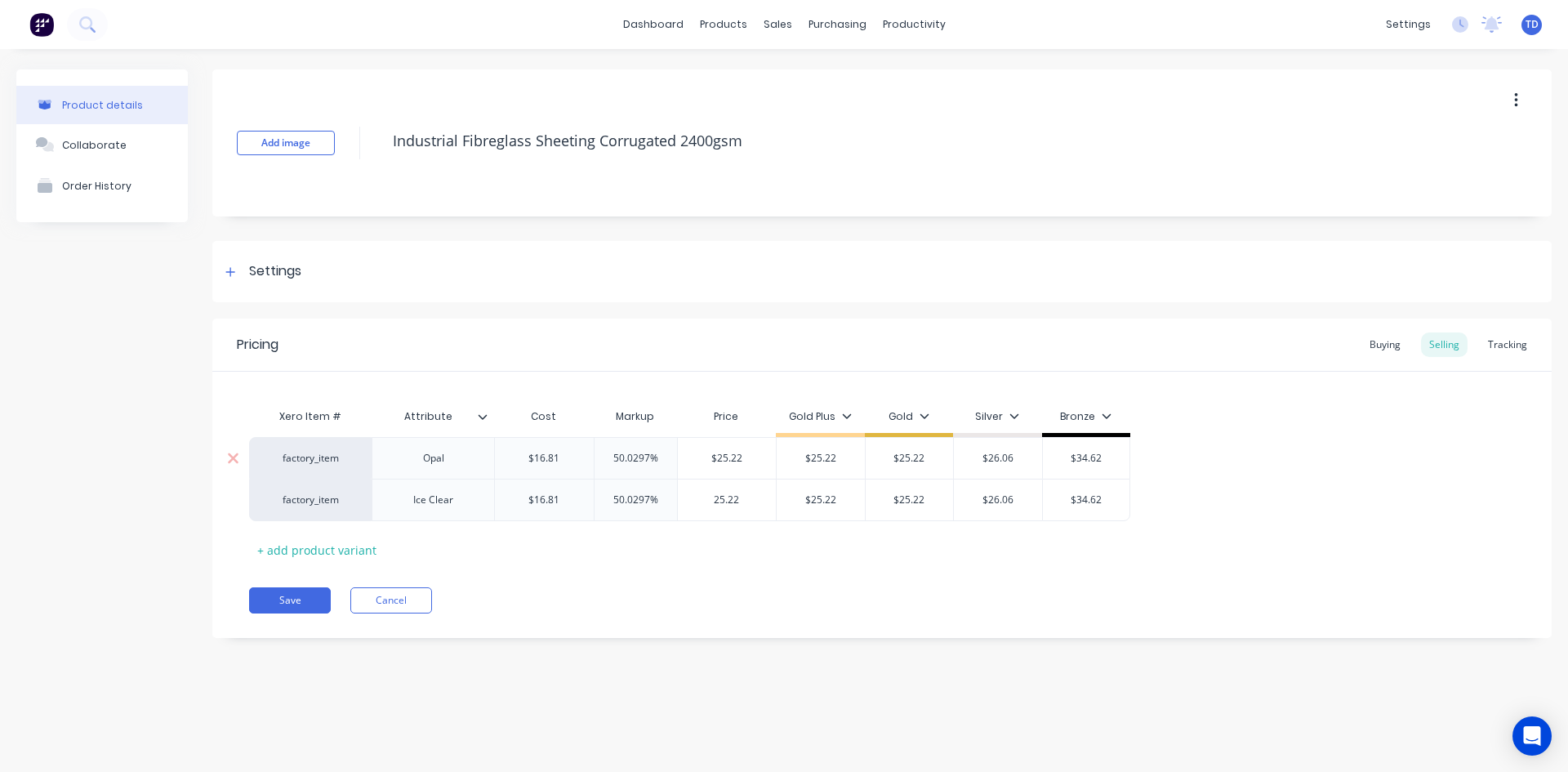
type input "25.22"
type input "$25.22"
click at [291, 596] on button "Save" at bounding box center [289, 600] width 82 height 26
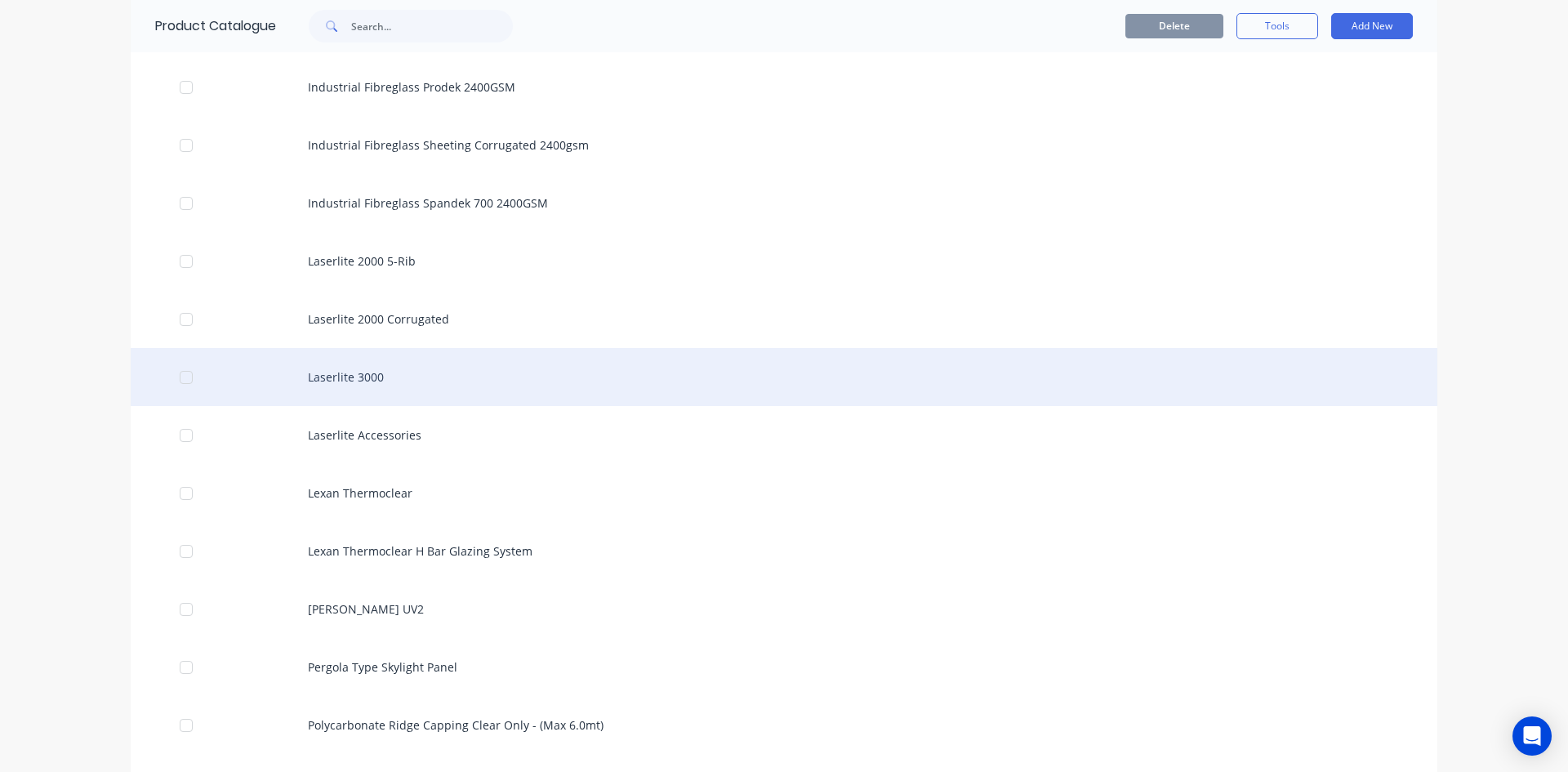
scroll to position [1552, 0]
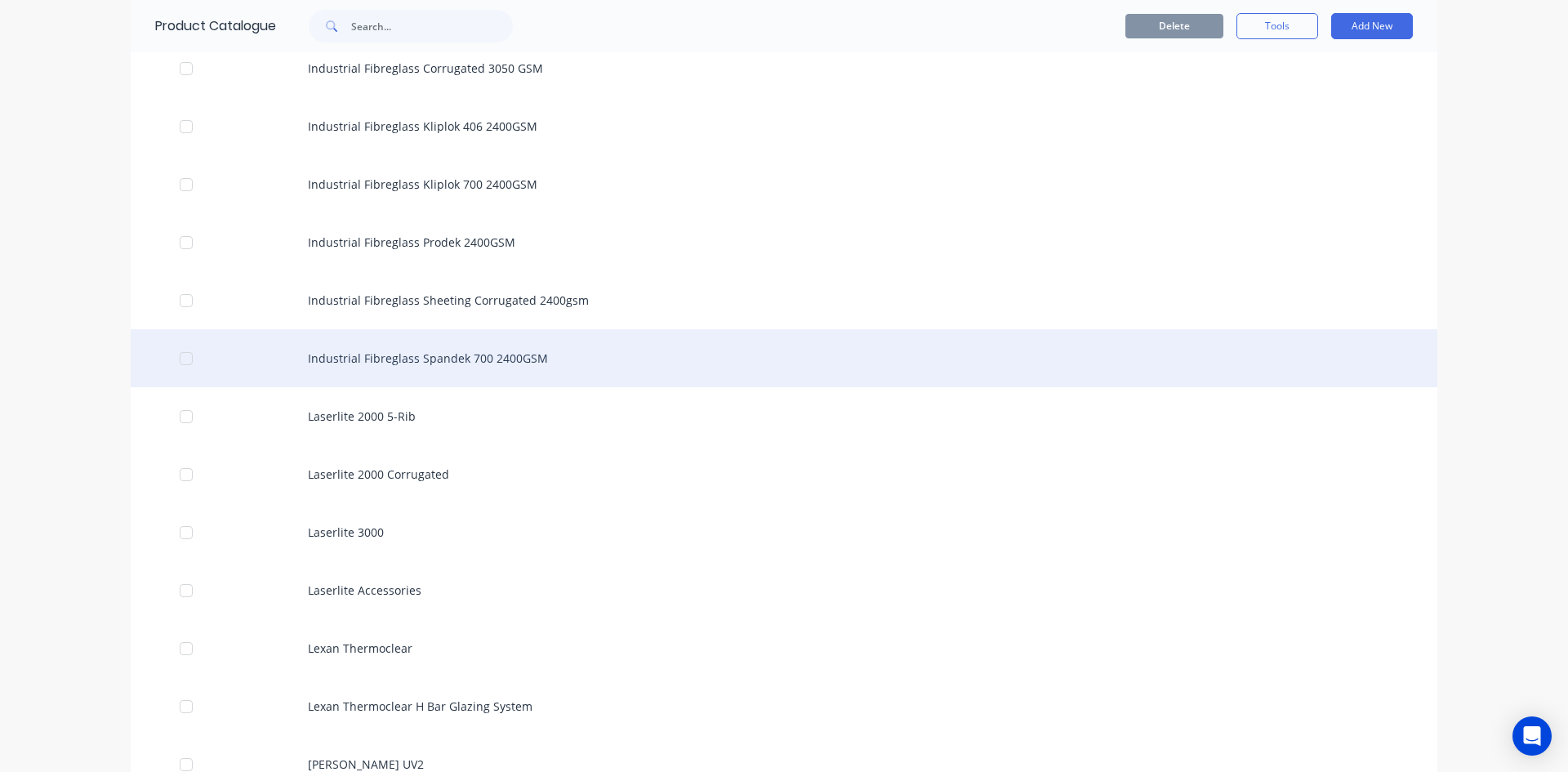
click at [468, 373] on div "Industrial Fibreglass Spandek 700 2400GSM" at bounding box center [784, 358] width 1307 height 58
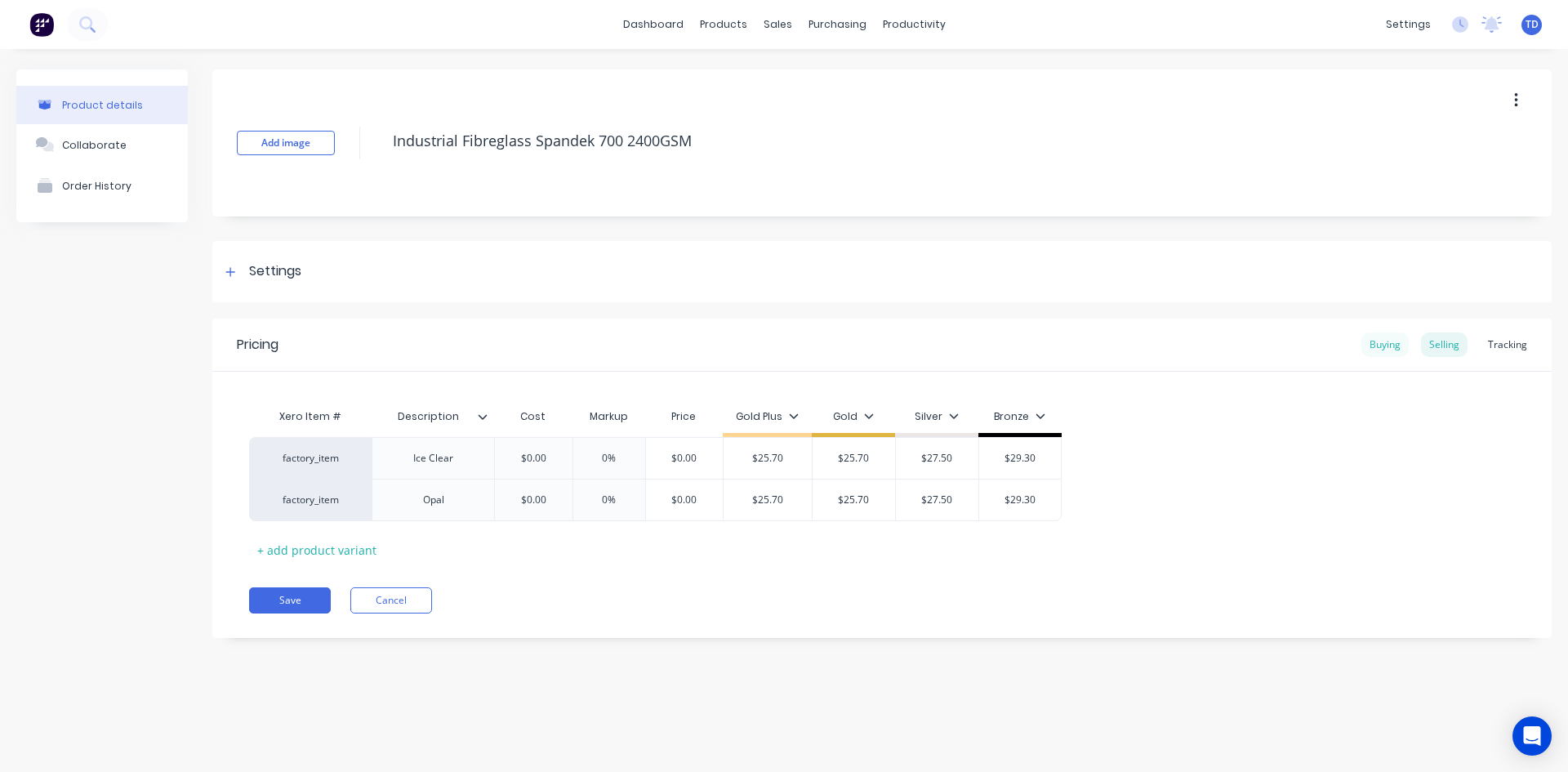
click at [1385, 338] on div "Buying" at bounding box center [1385, 345] width 48 height 25
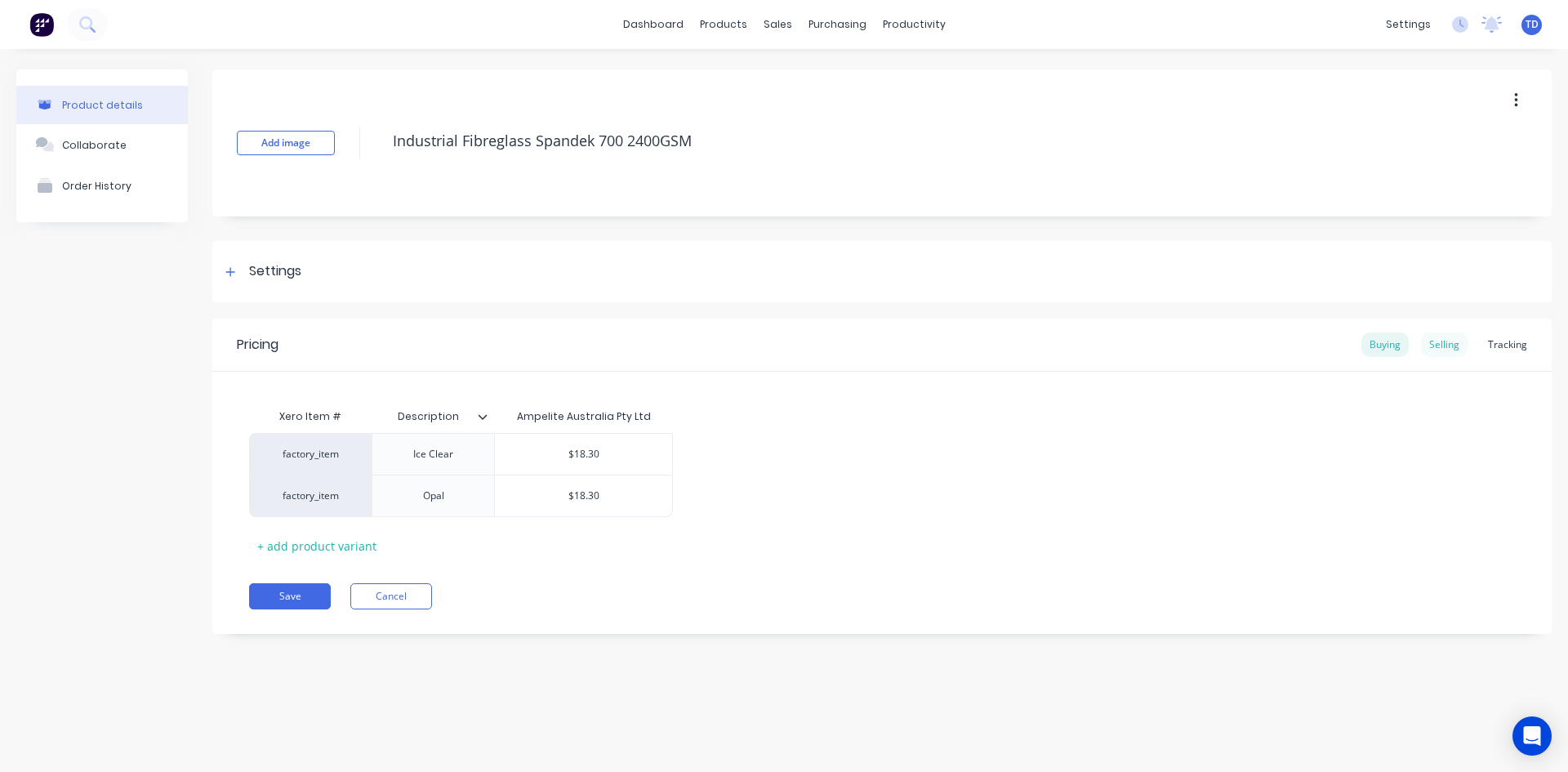
click at [1426, 348] on div "Selling" at bounding box center [1444, 345] width 47 height 25
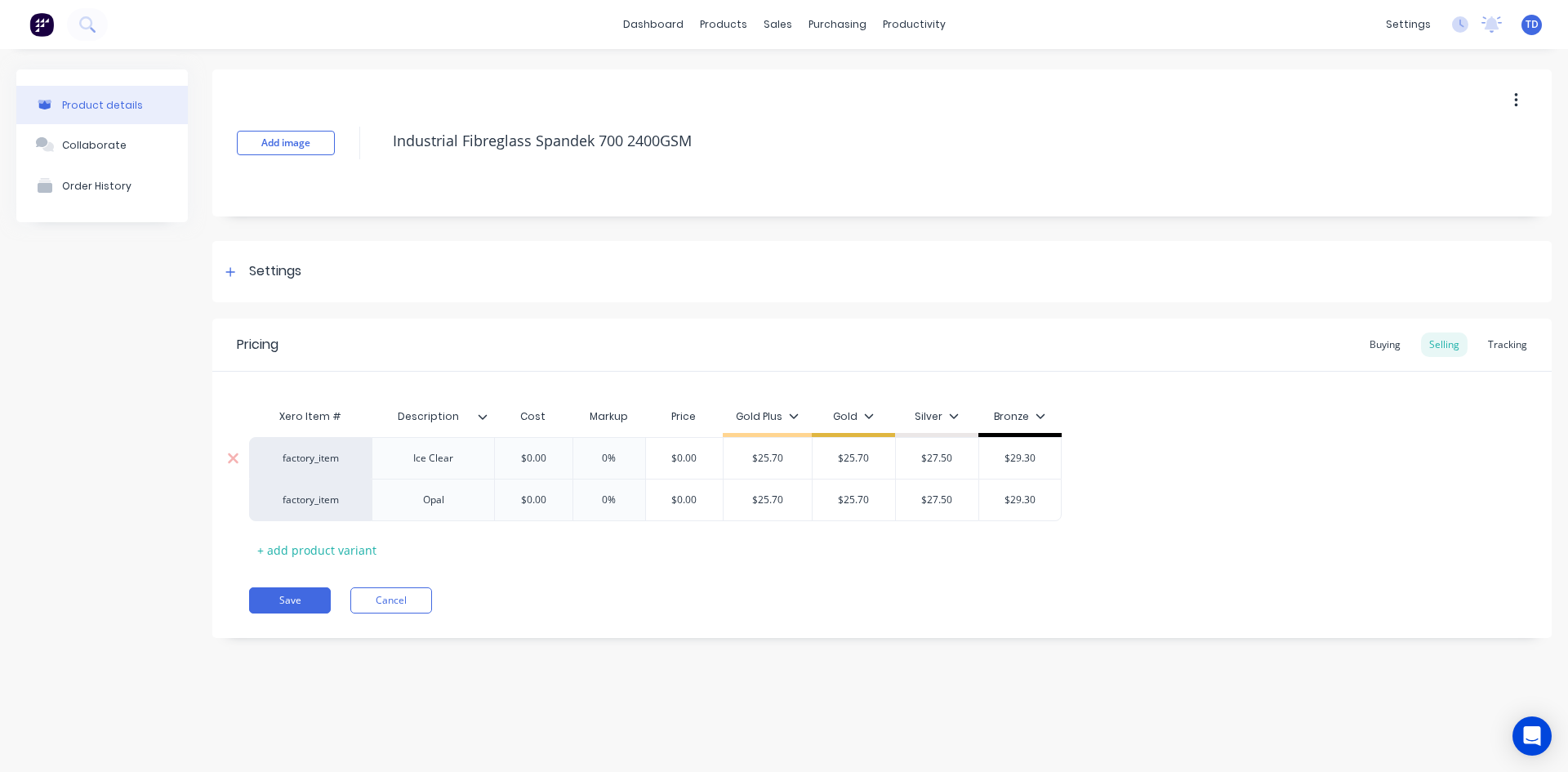
click at [548, 459] on input "$0.00" at bounding box center [533, 459] width 82 height 15
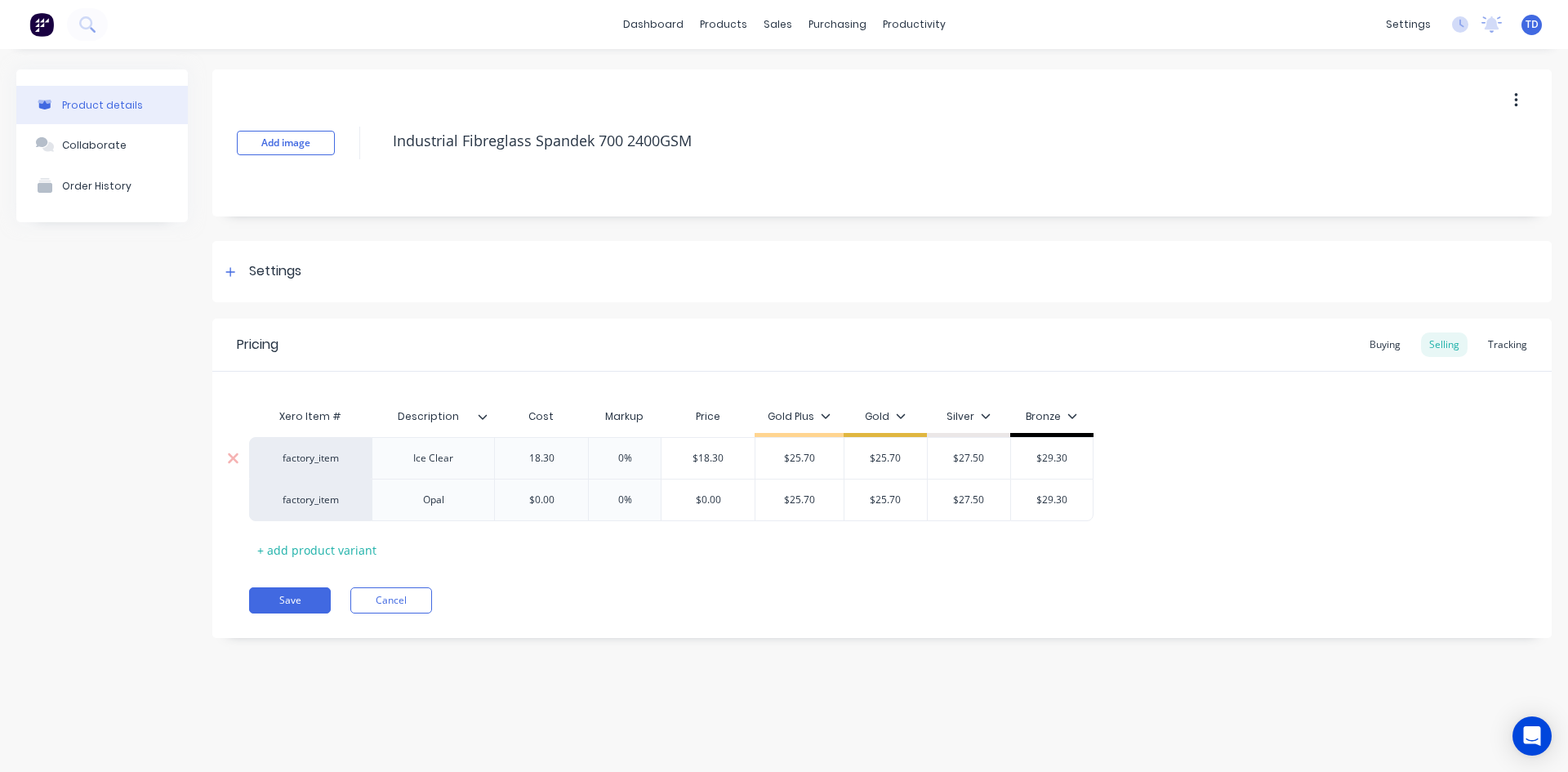
type input "18.30"
type input "0%"
type input "$18.30"
type input "$25.70"
type input "25.70"
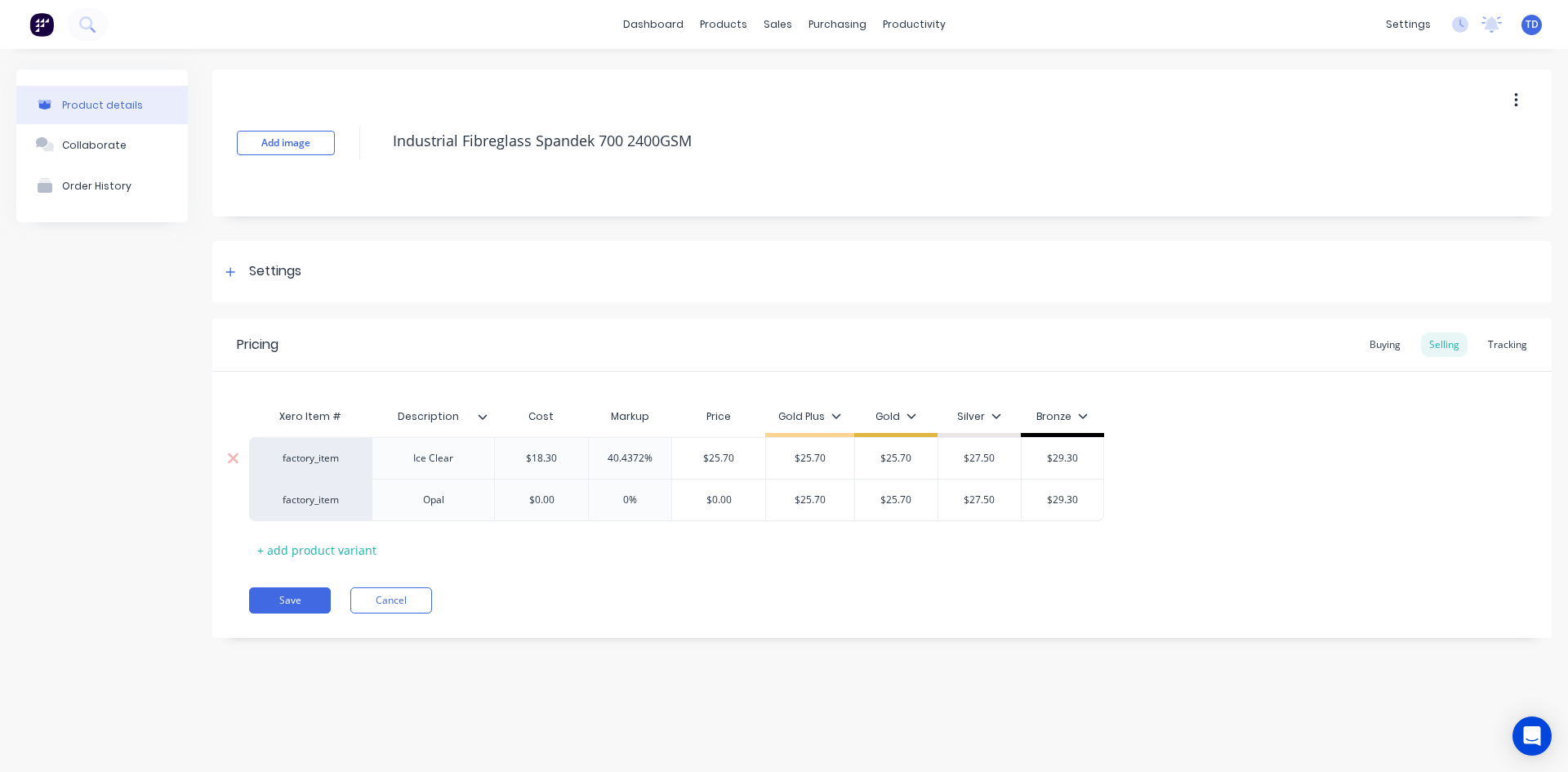
type input "$25.70"
type input "$27.50"
type input "$29.30"
type input "$0.00"
type input "0%"
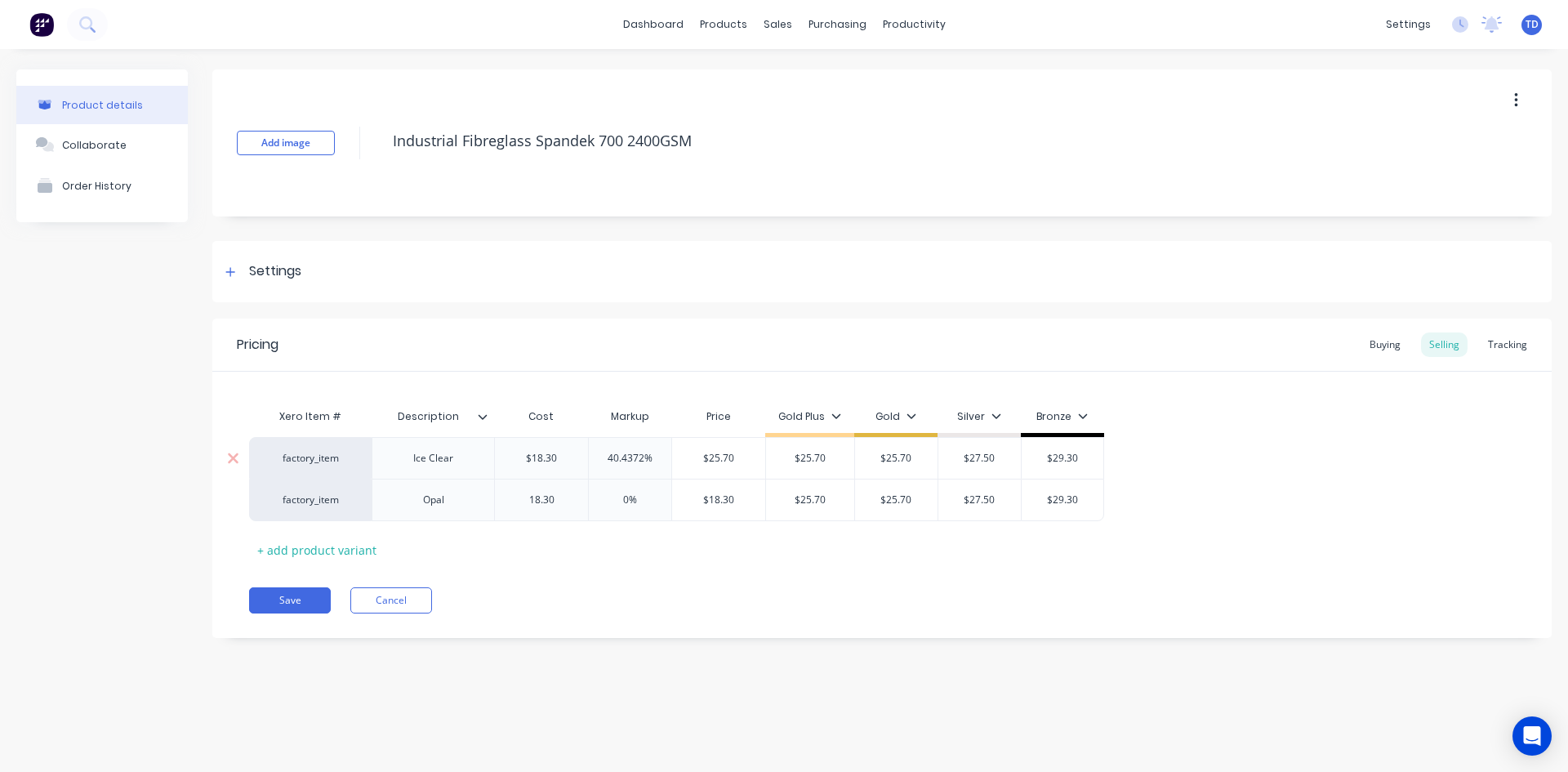
type input "18.30"
type input "25.70"
type input "$25.70"
type input "$27.50"
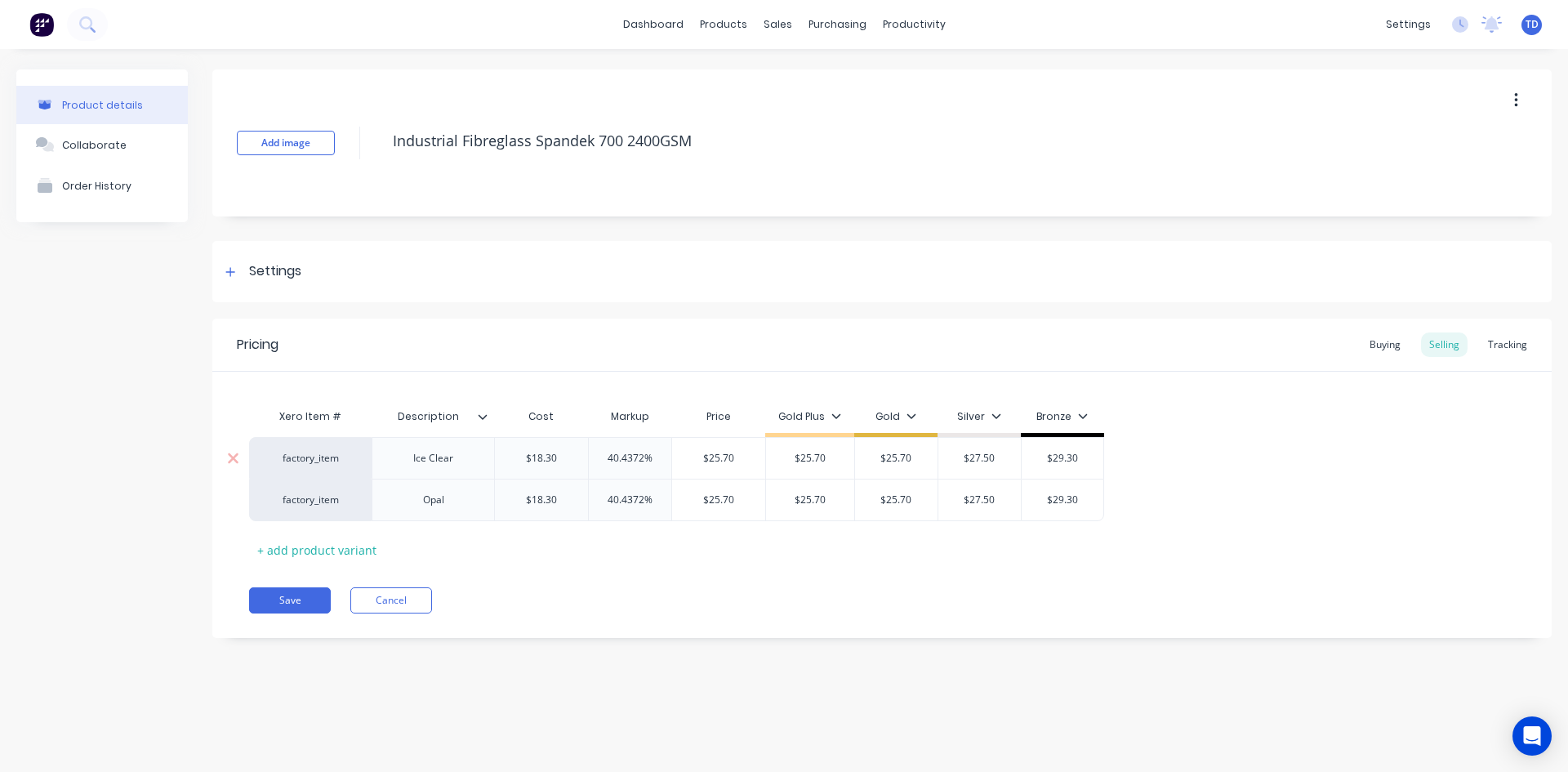
type input "$29.30"
click at [288, 596] on button "Save" at bounding box center [289, 600] width 82 height 26
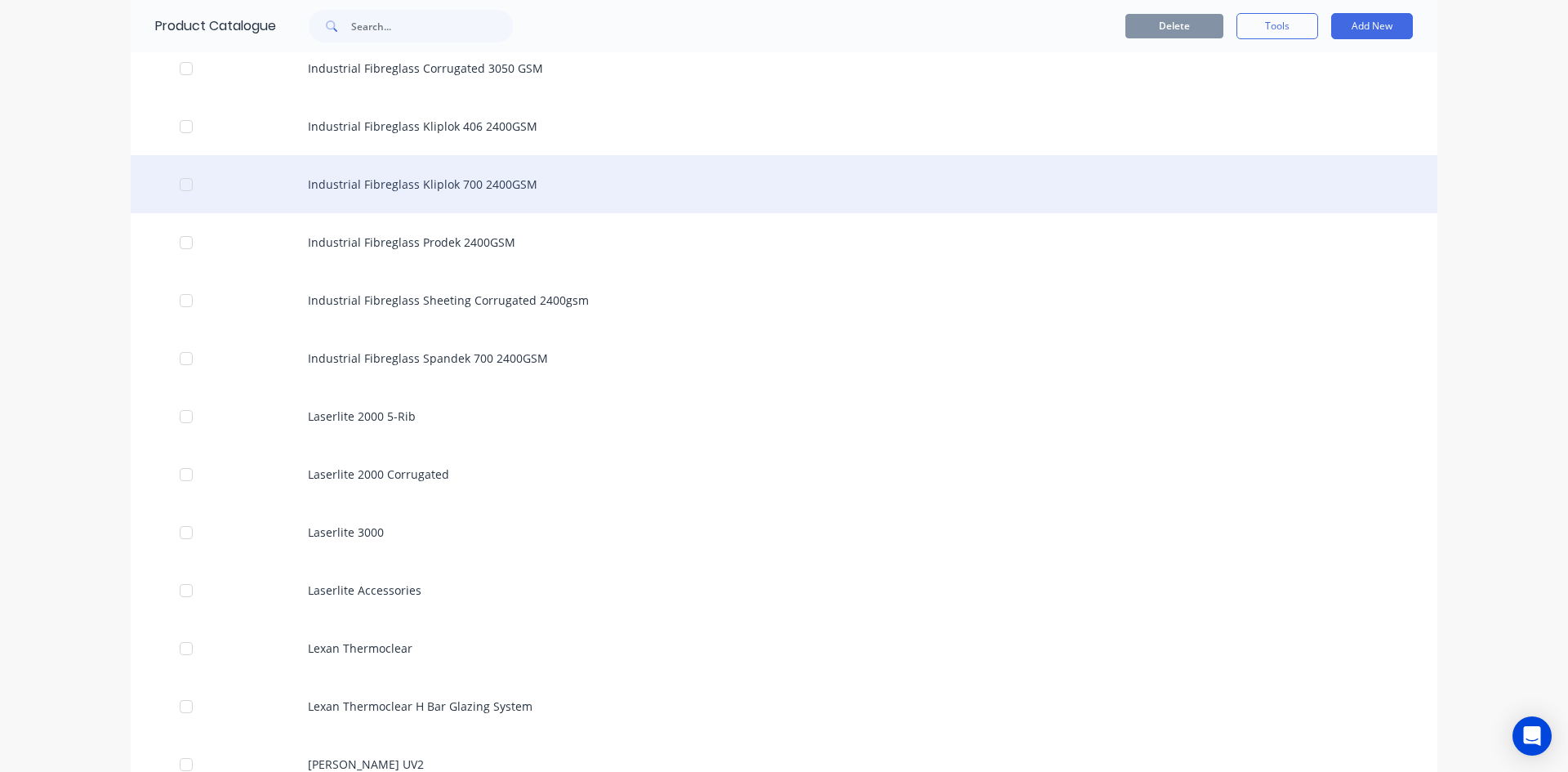
scroll to position [1471, 0]
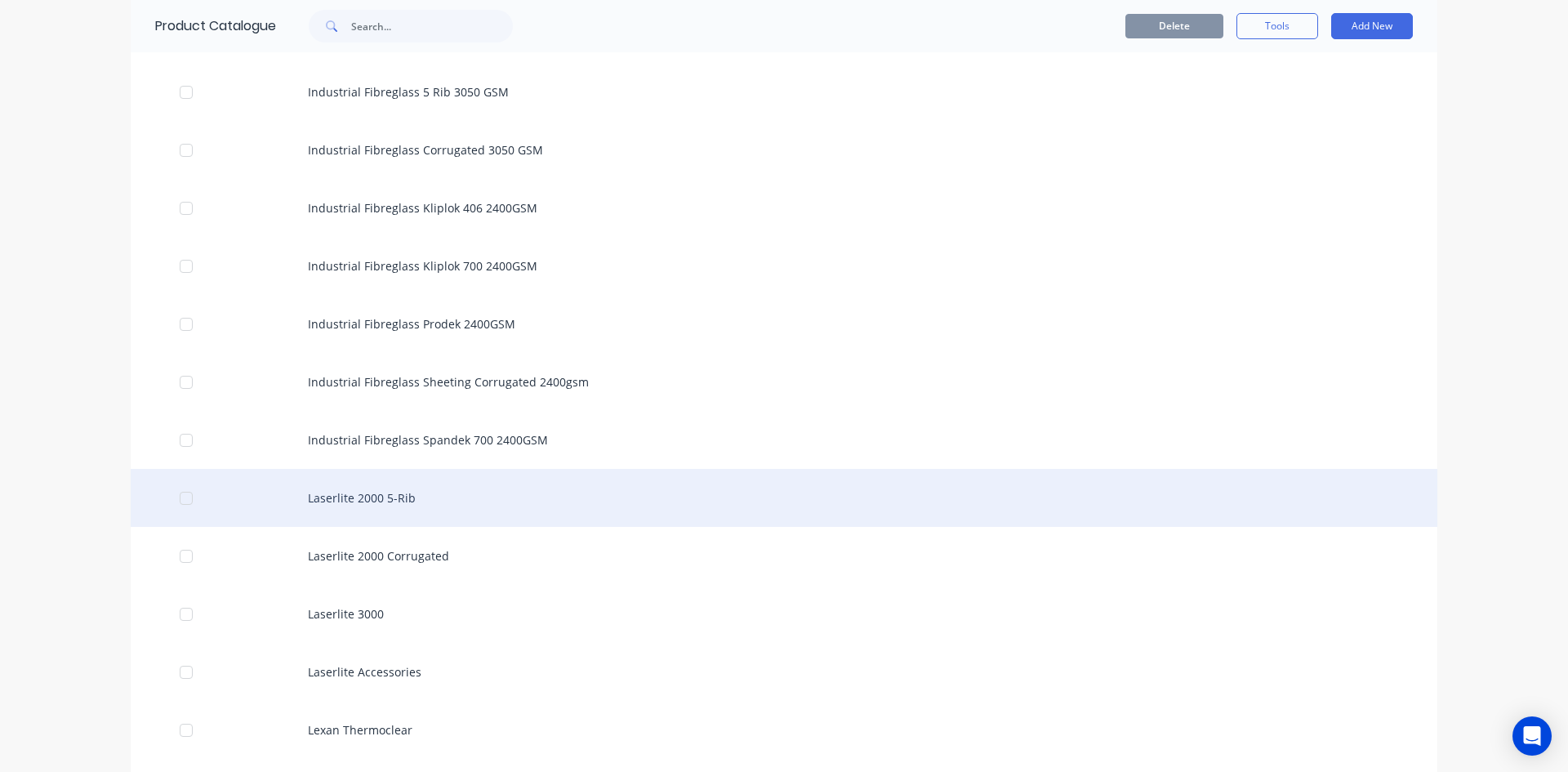
click at [325, 494] on div "Laserlite 2000 5-Rib" at bounding box center [784, 497] width 1307 height 58
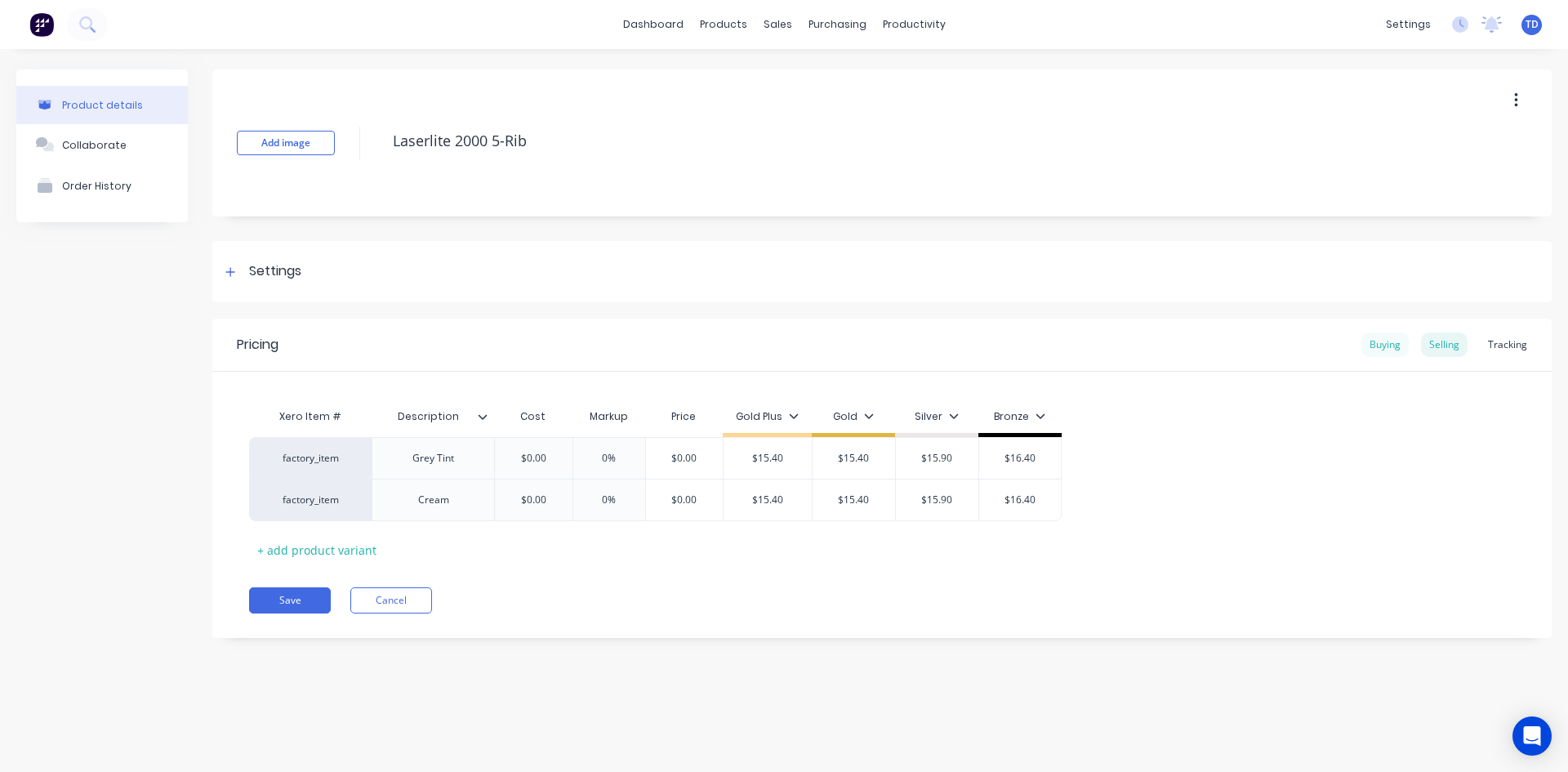
click at [1382, 347] on div "Buying" at bounding box center [1385, 345] width 48 height 25
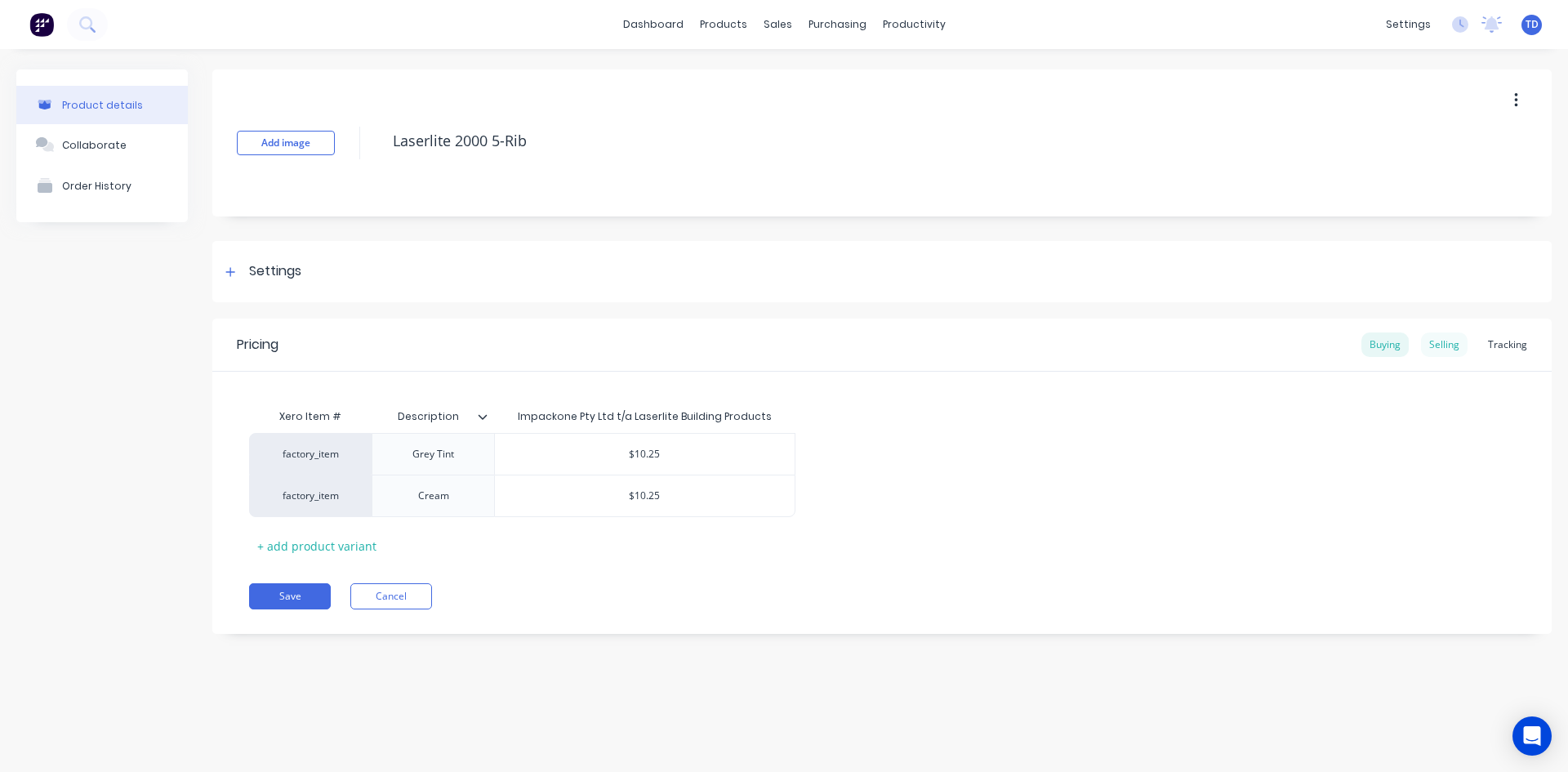
click at [1439, 350] on div "Selling" at bounding box center [1444, 345] width 47 height 25
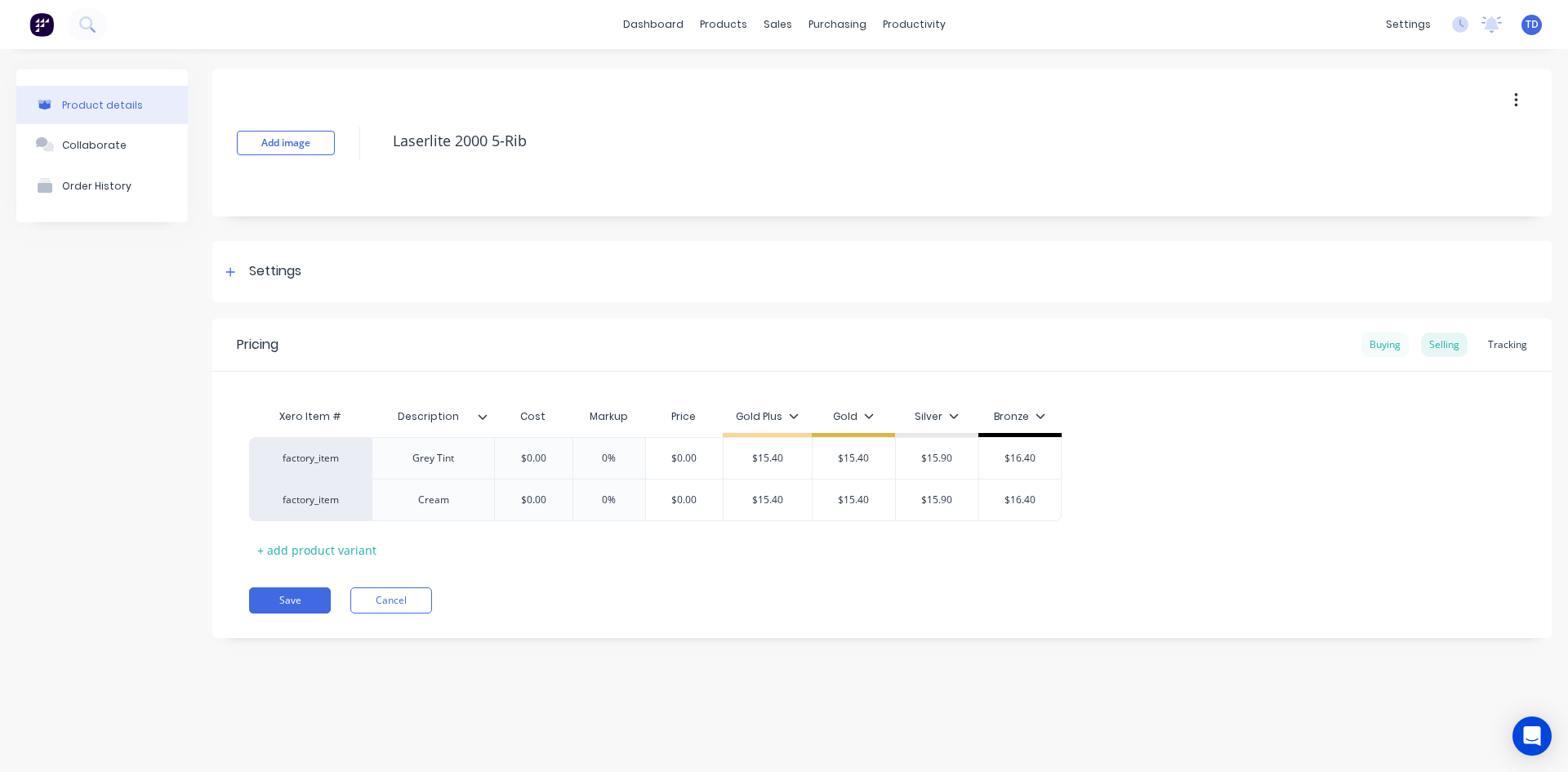
click at [1380, 350] on div "Buying" at bounding box center [1385, 345] width 48 height 25
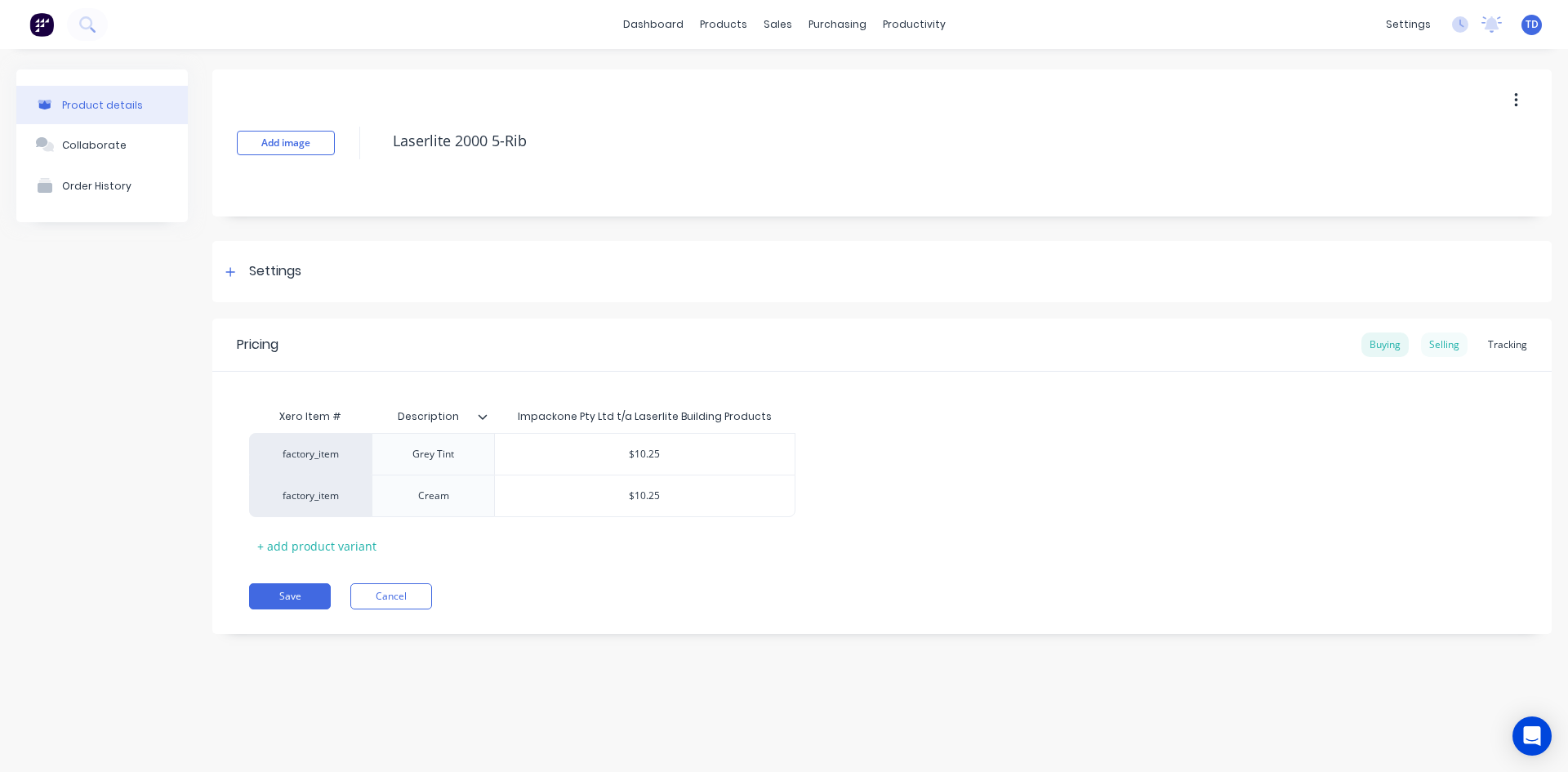
click at [1449, 345] on div "Selling" at bounding box center [1444, 345] width 47 height 25
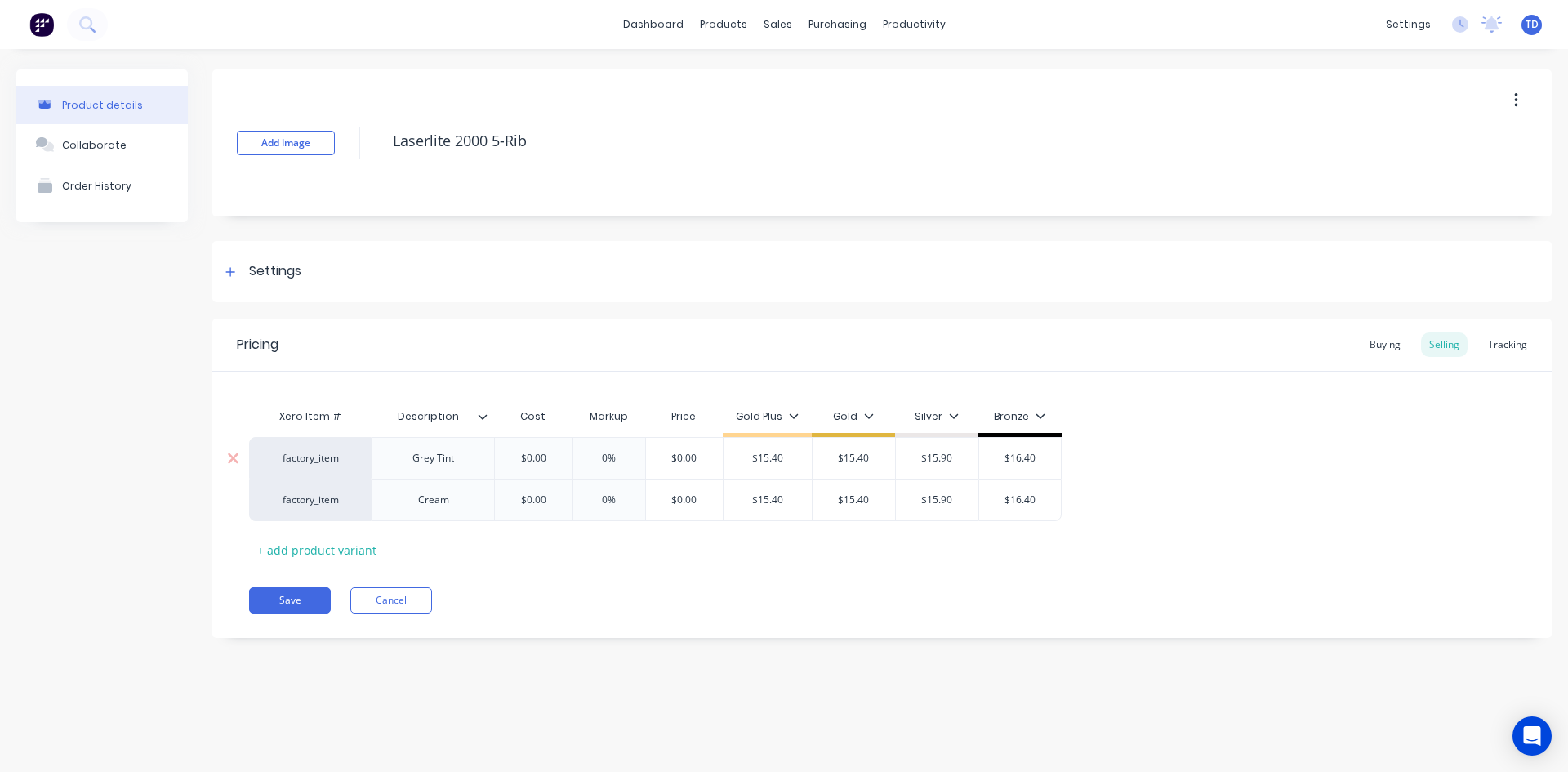
click at [551, 465] on input "$0.00" at bounding box center [533, 459] width 82 height 15
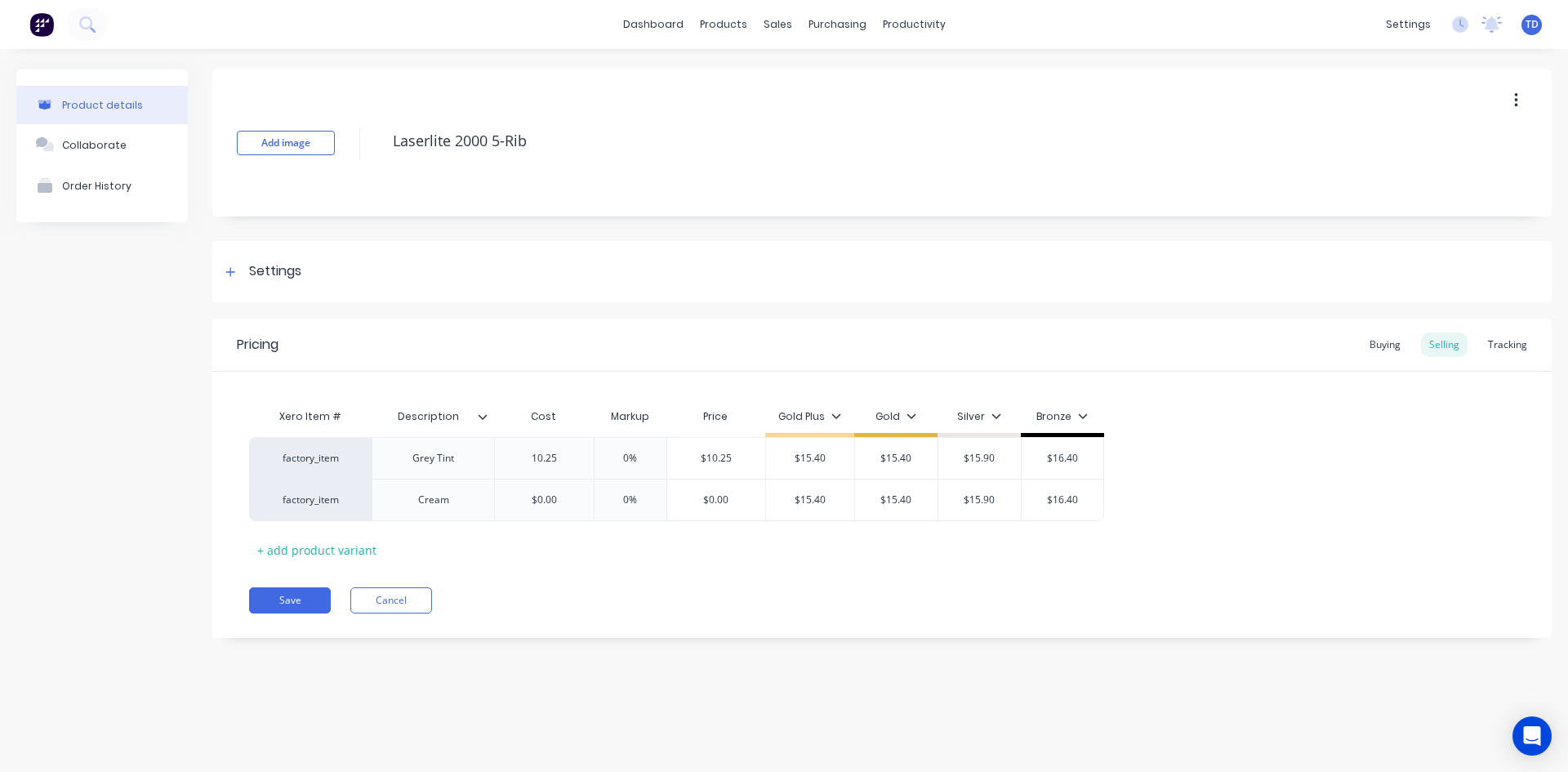
type input "10.25"
type input "0%"
type input "$10.25"
type input "$15.40"
type input "15.40"
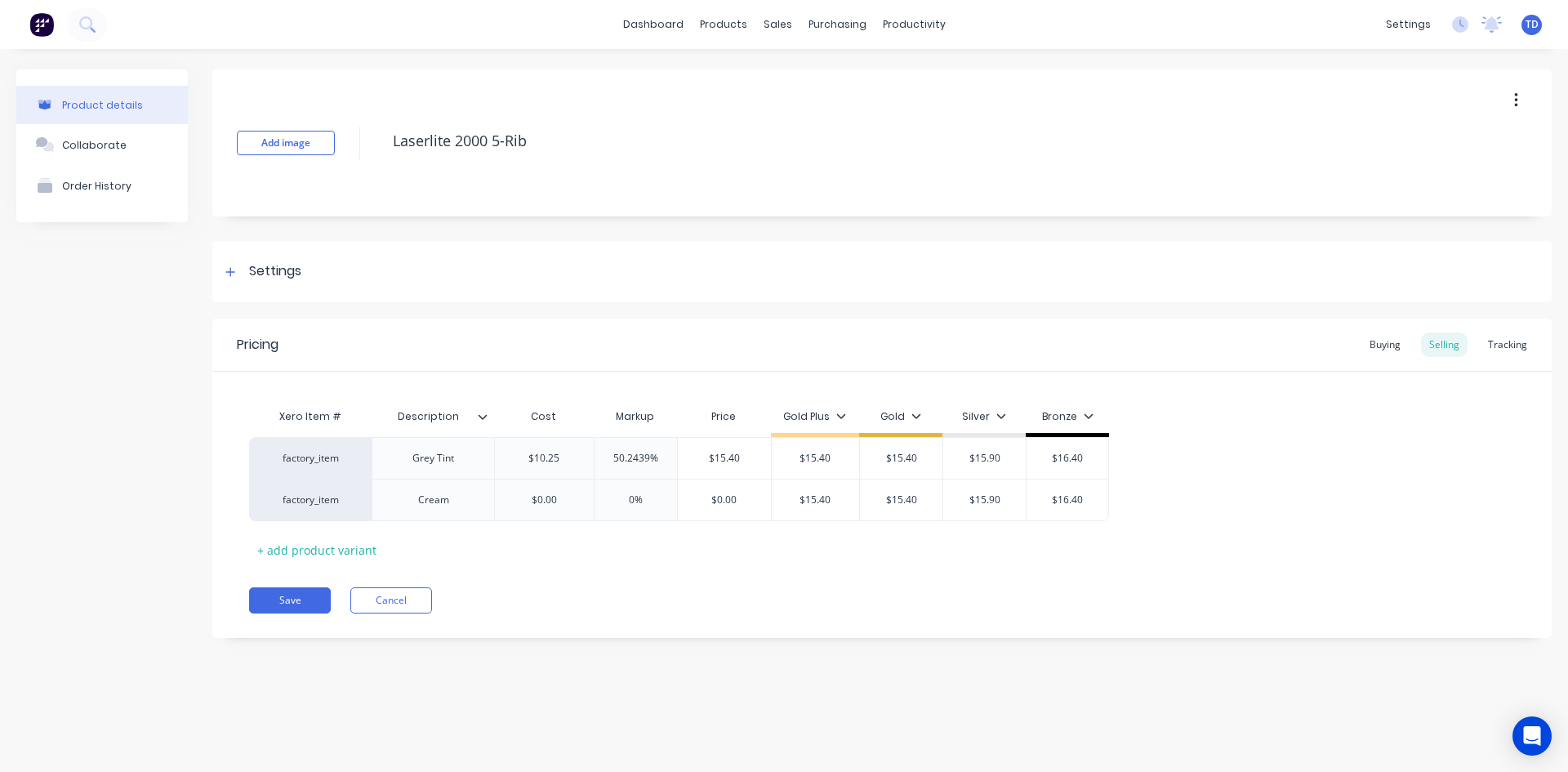
type input "$15.40"
type input "$15.90"
type input "$16.40"
type input "10.25"
type input "0%"
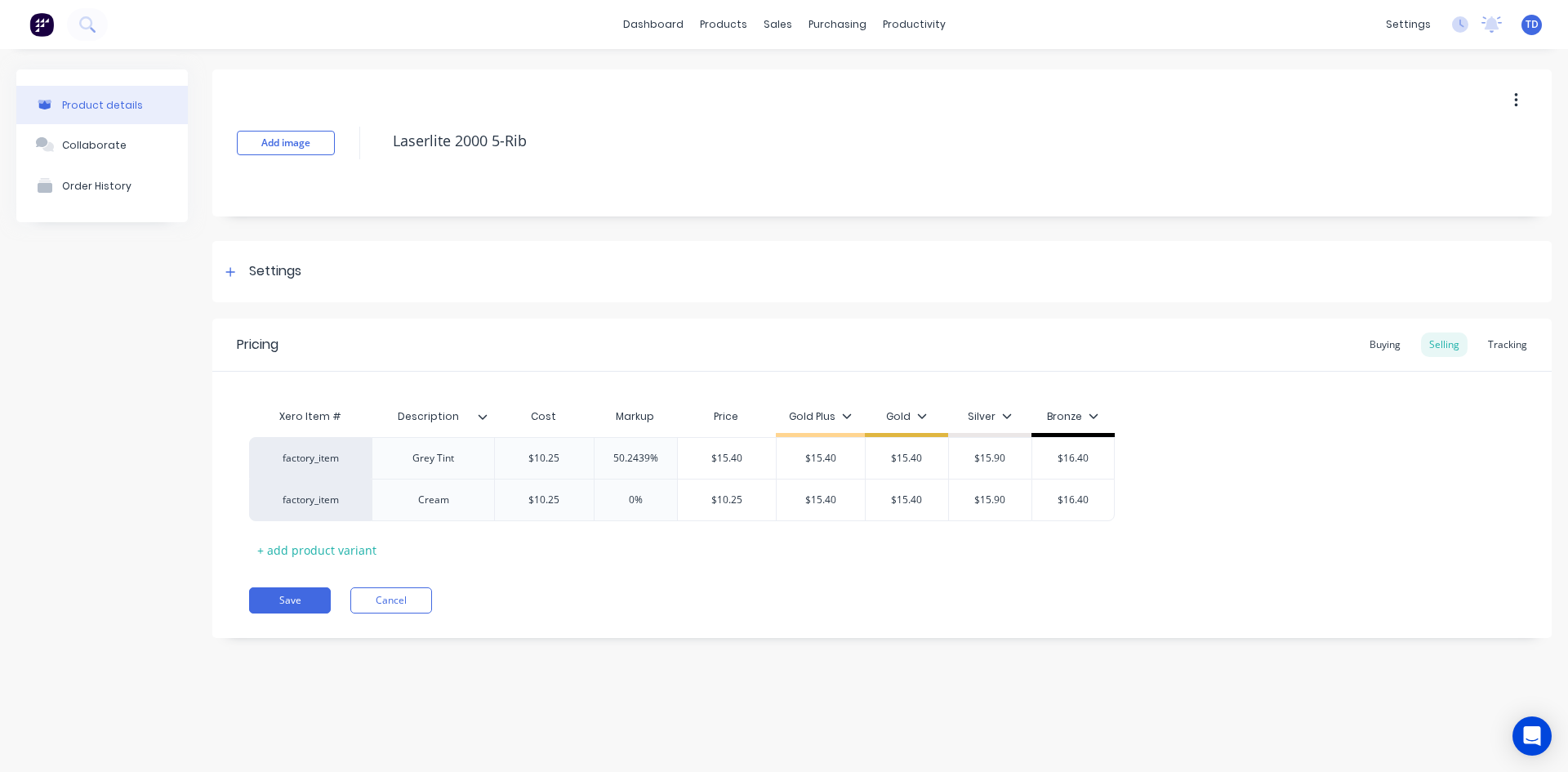
type input "$10.25"
type input "$15.40"
type input "15.40"
click at [289, 604] on button "Save" at bounding box center [289, 600] width 82 height 26
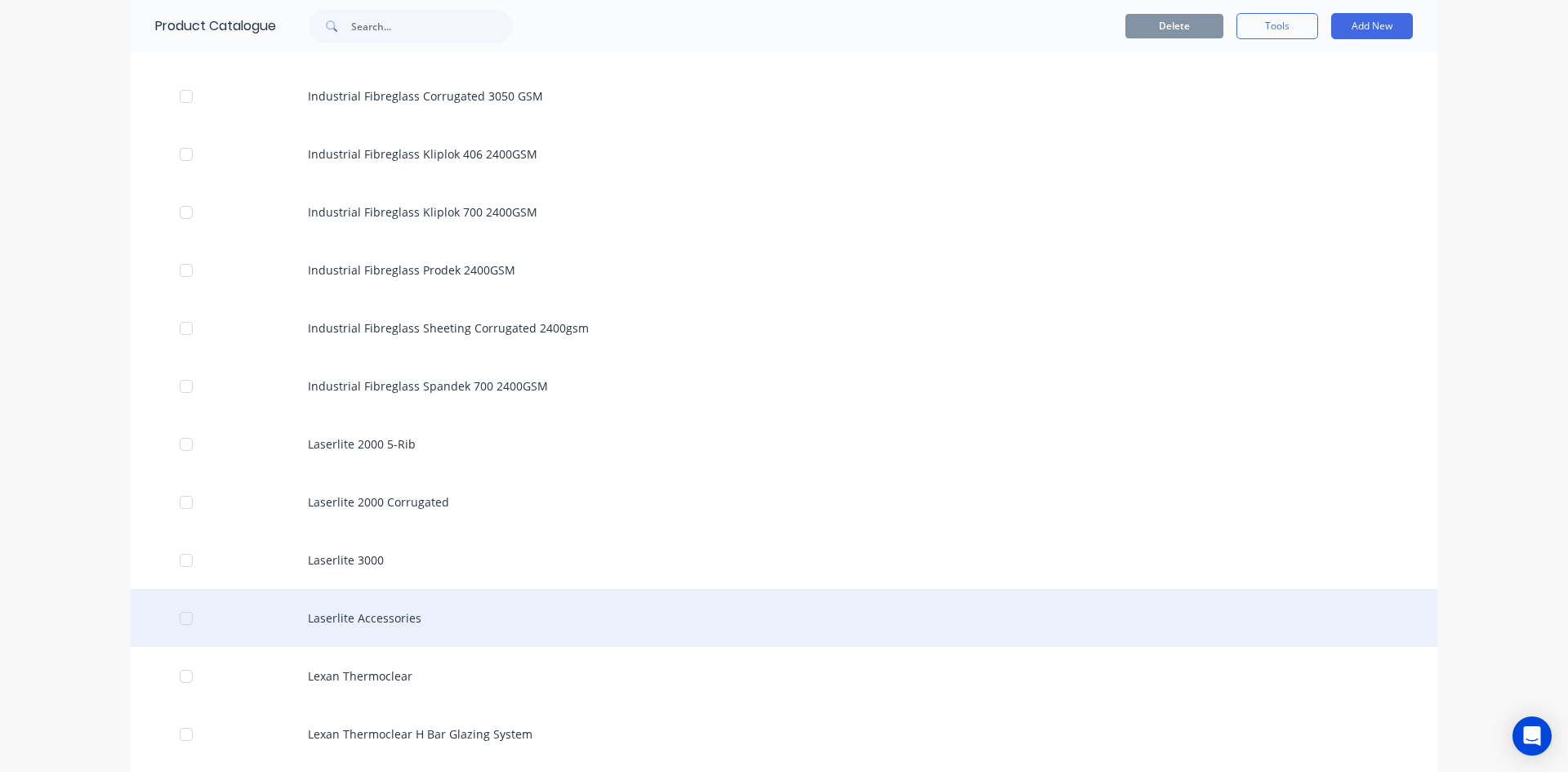
scroll to position [1552, 0]
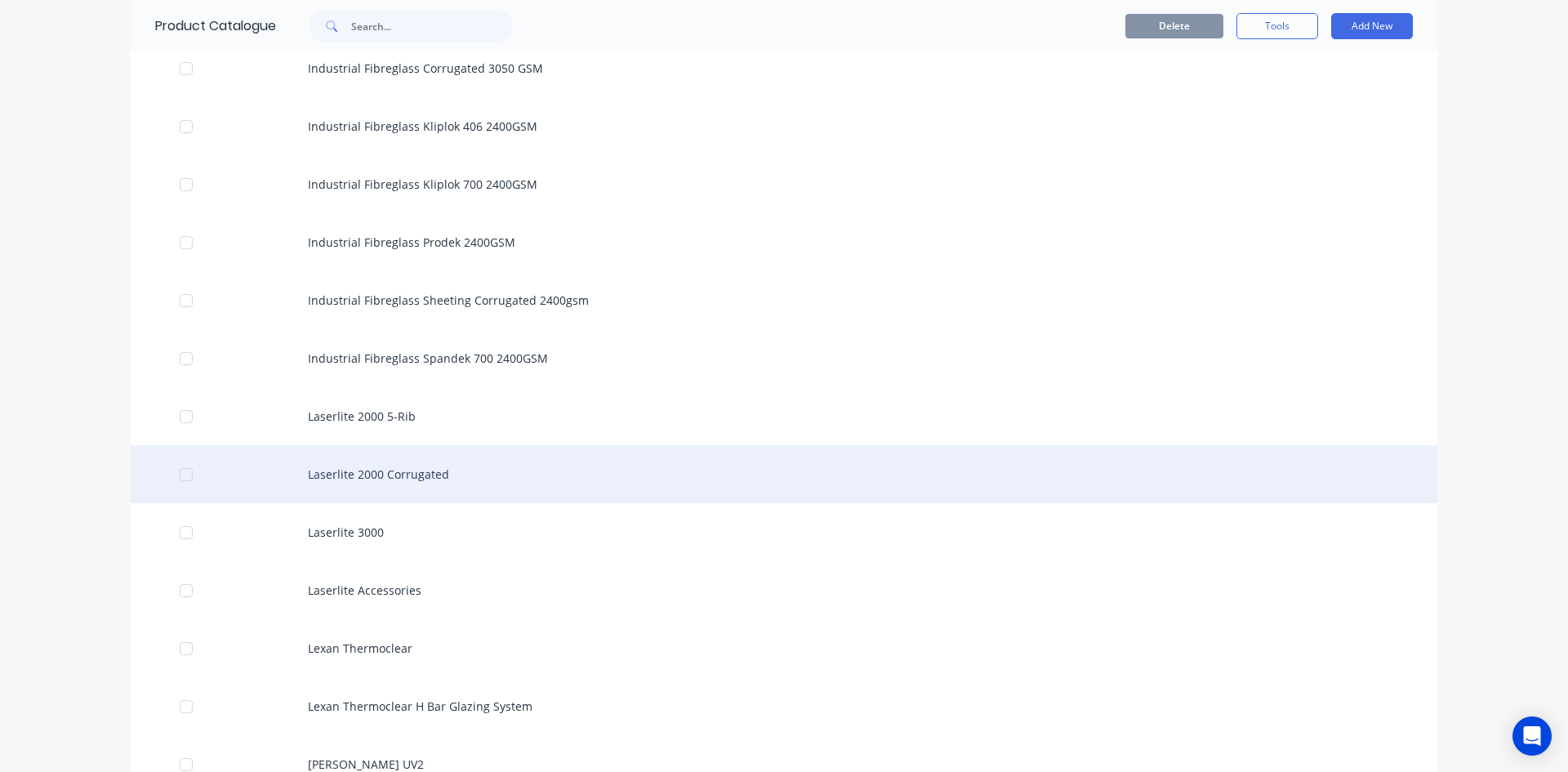
click at [334, 469] on div "Laserlite 2000 Corrugated" at bounding box center [784, 474] width 1307 height 58
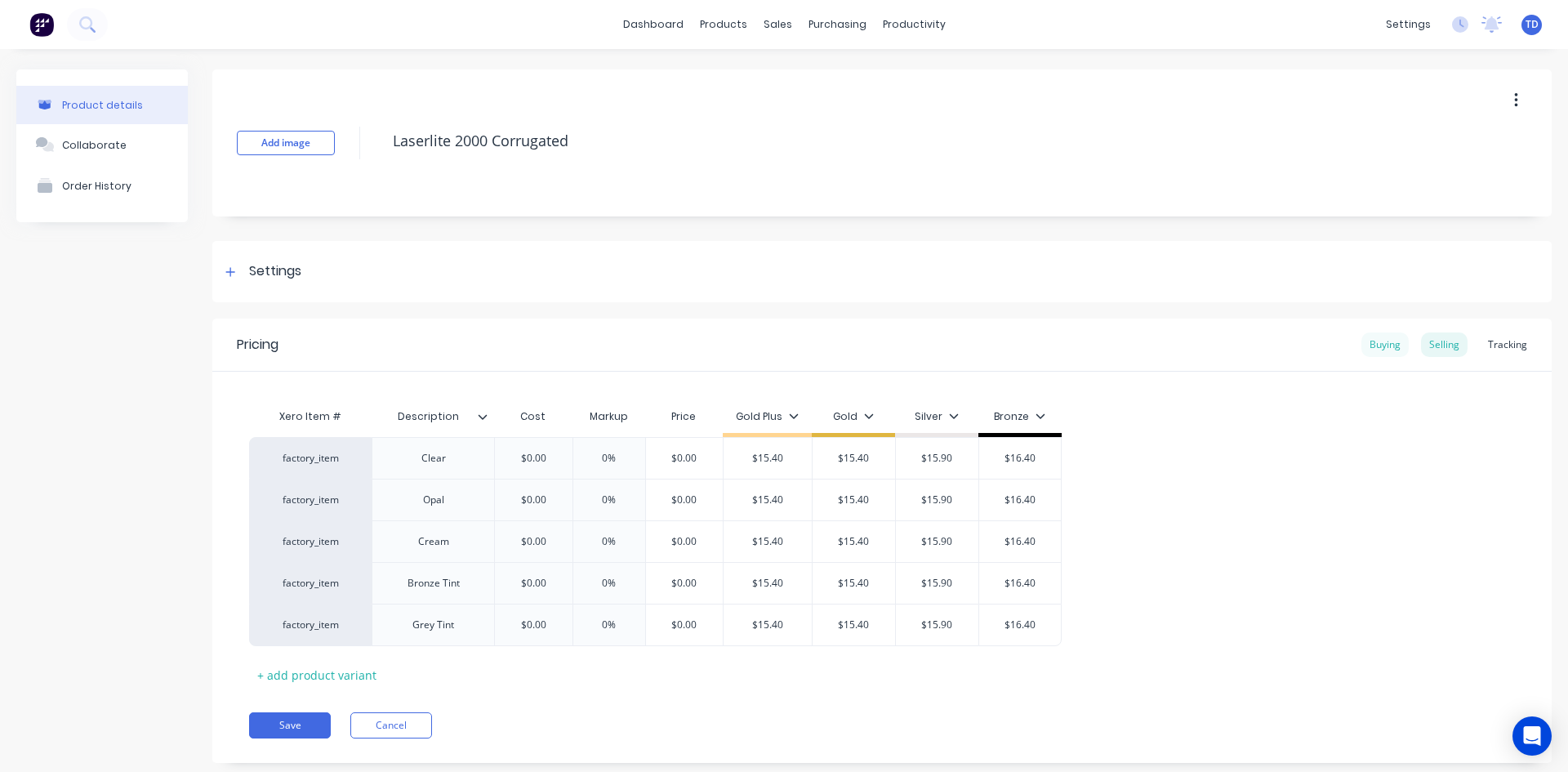
click at [1361, 347] on div "Buying" at bounding box center [1385, 345] width 48 height 25
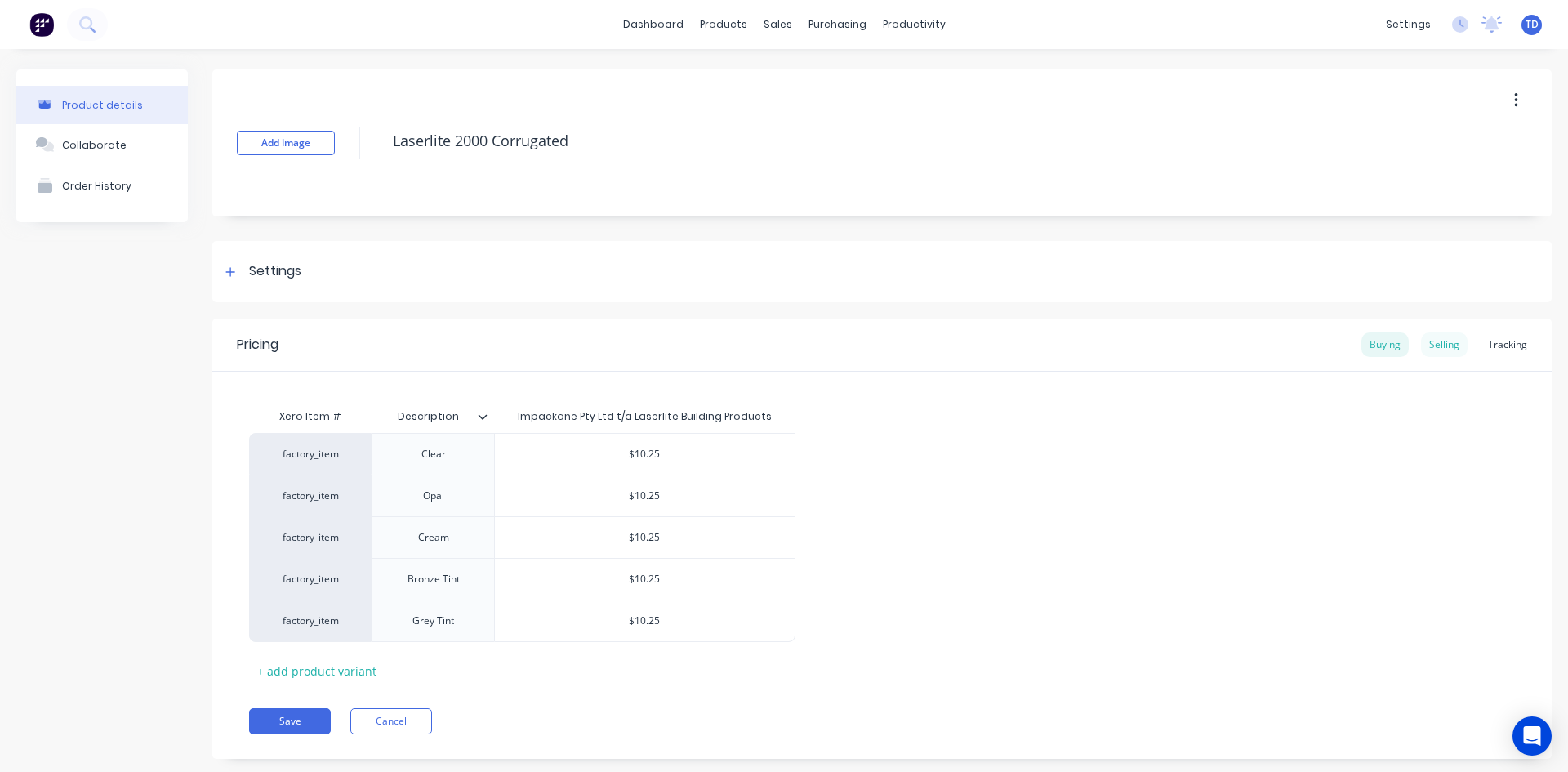
click at [1427, 347] on div "Selling" at bounding box center [1444, 345] width 47 height 25
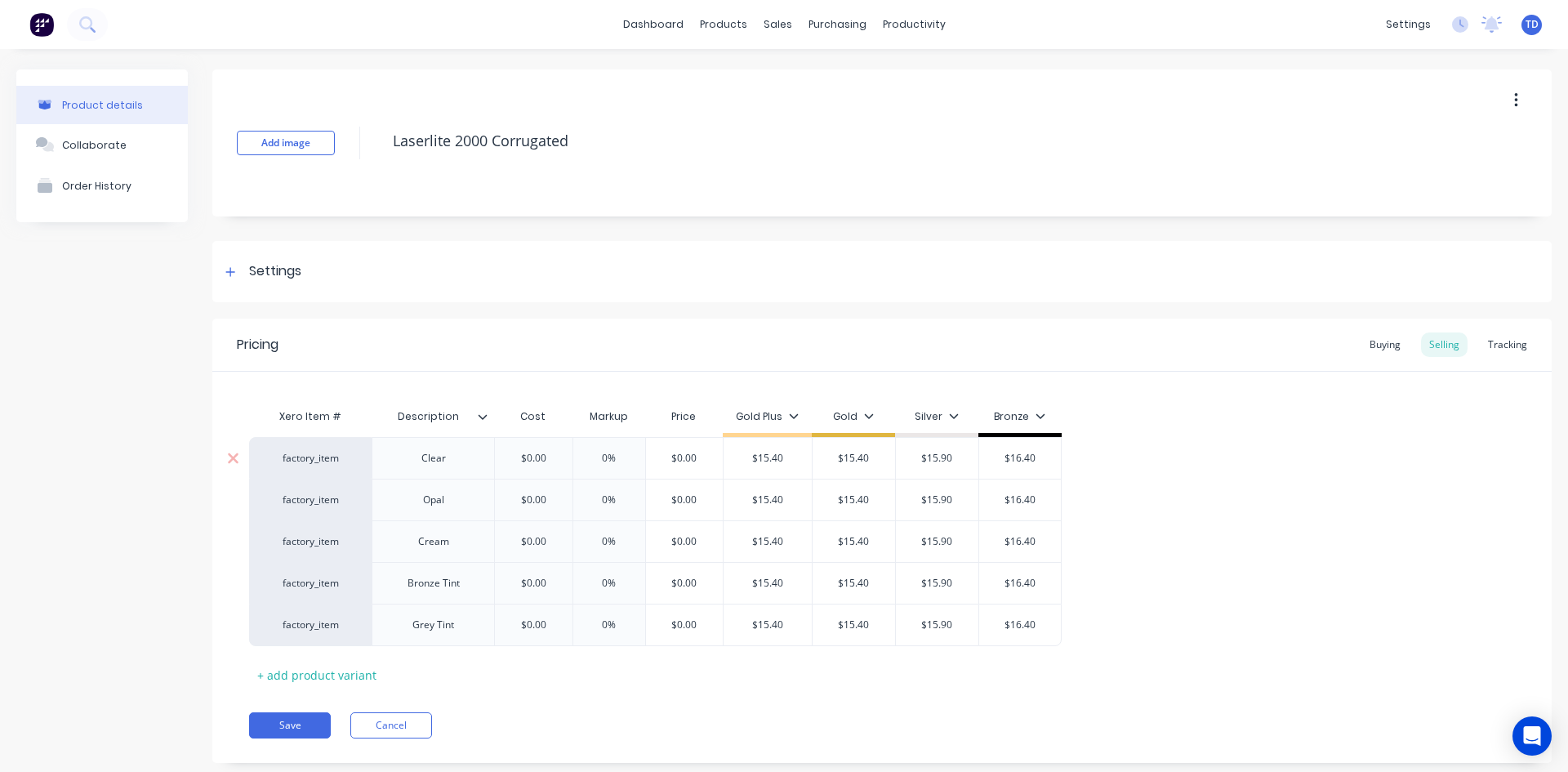
click at [549, 462] on input "$0.00" at bounding box center [533, 459] width 82 height 15
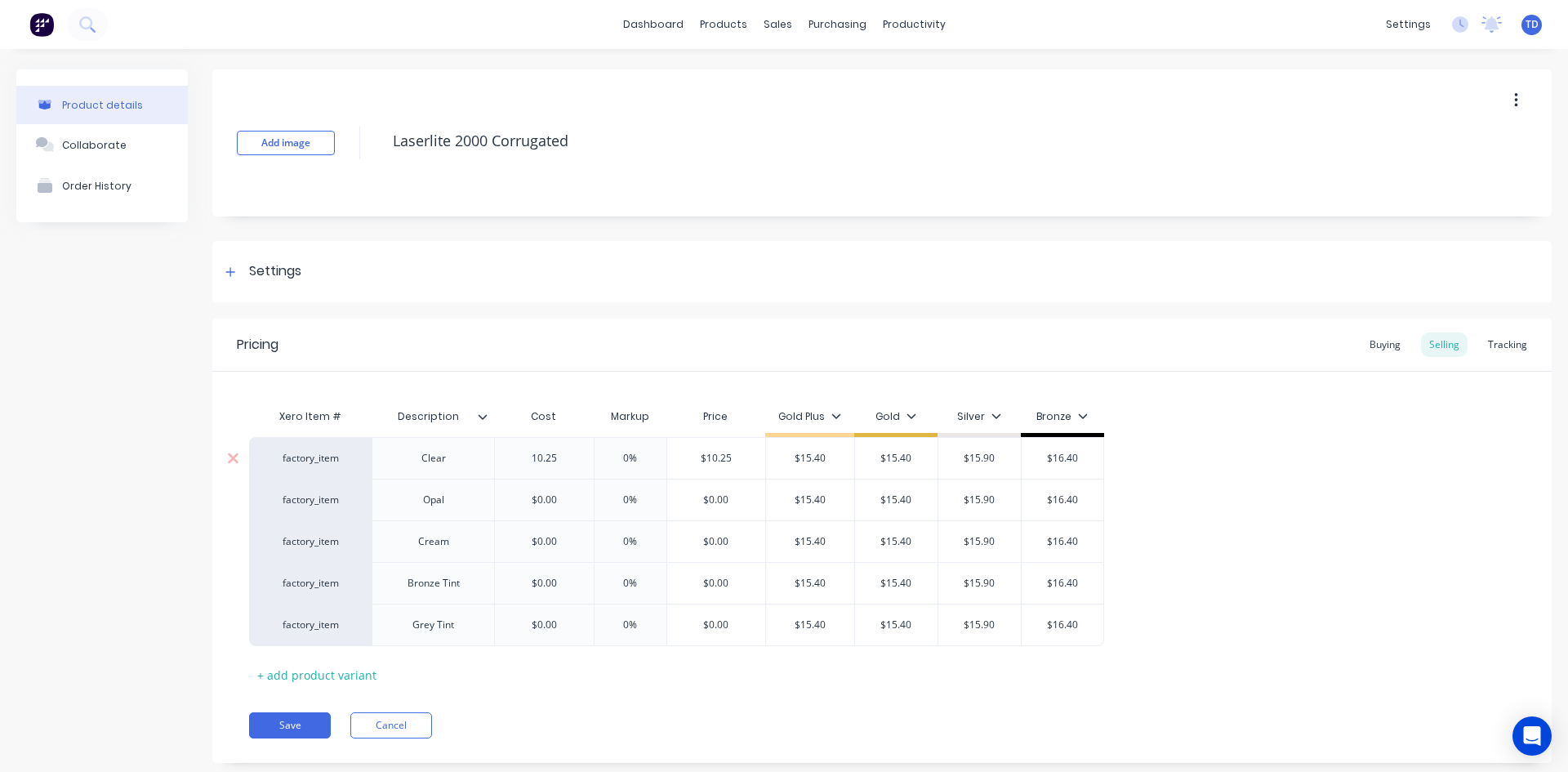
type input "10.25"
type input "0%"
type input "$10.25"
type input "$15.40"
type input "15.40"
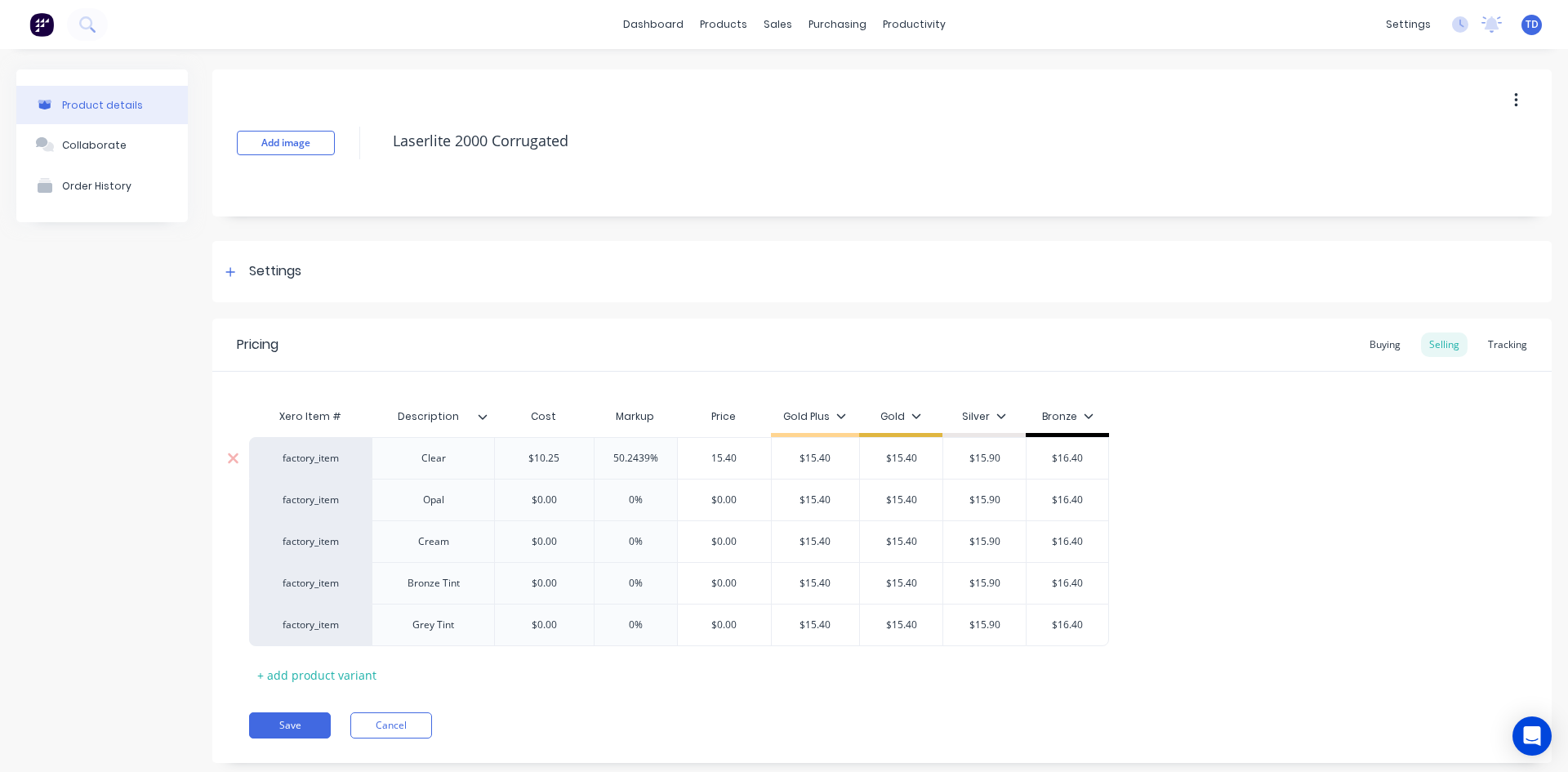
type input "$15.40"
type input "$15.90"
type input "$16.40"
type input "10.25"
type input "0%"
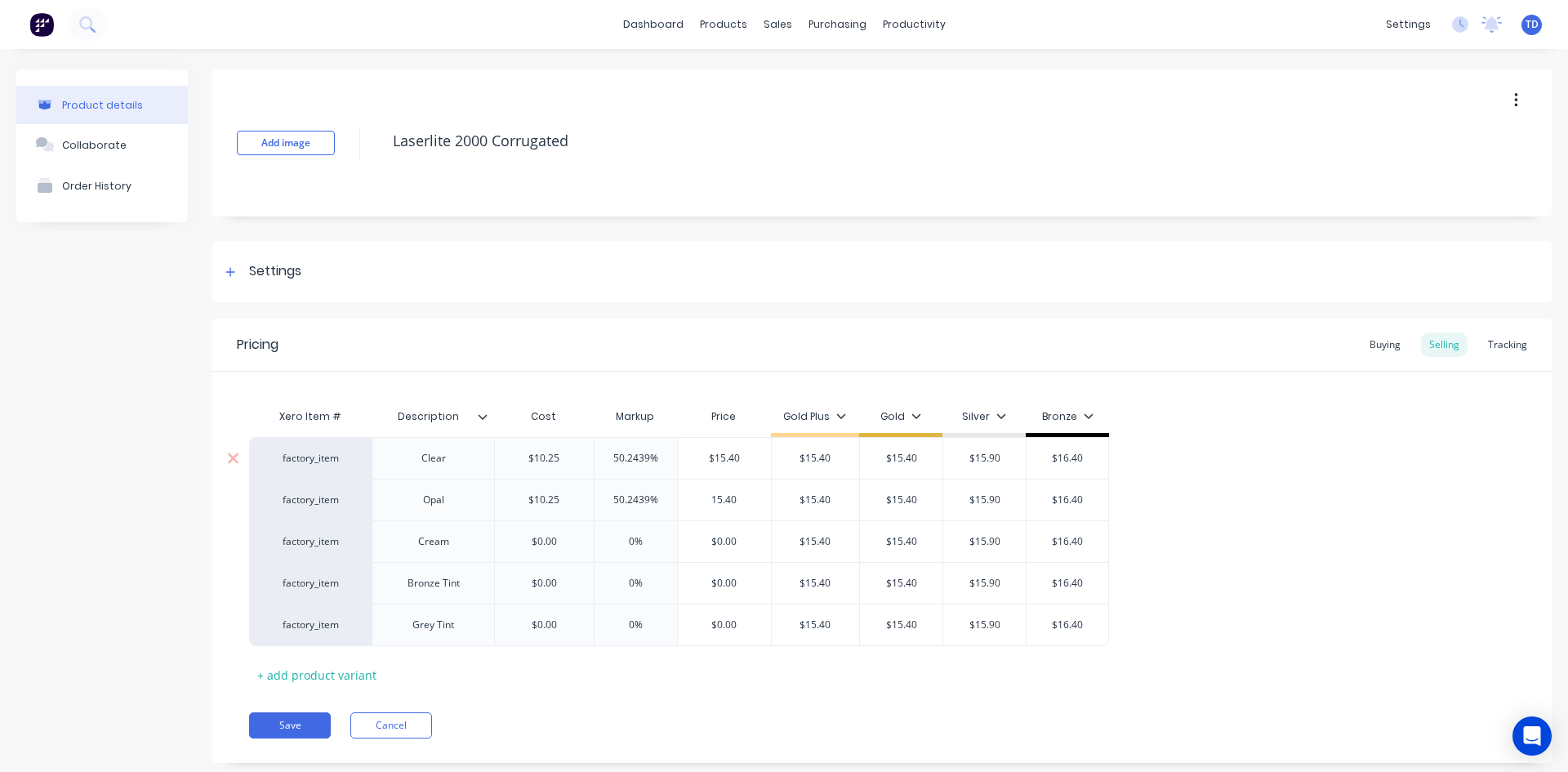
type input "15.40"
type input "$15.40"
type input "$15.90"
type input "$16.40"
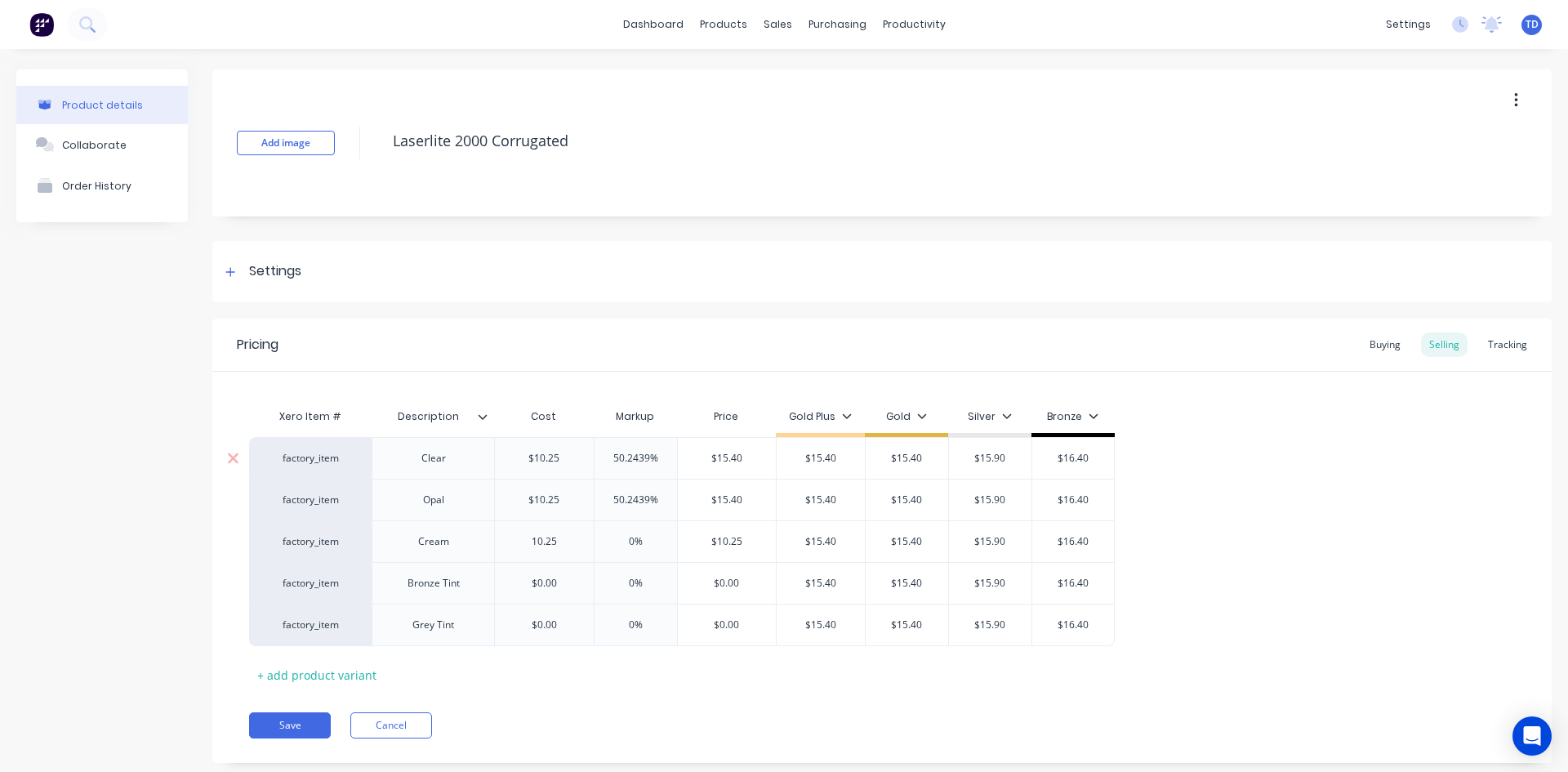
type input "10.25"
type input "0%"
type input "$10.25"
type input "$15.40"
type input "15.40"
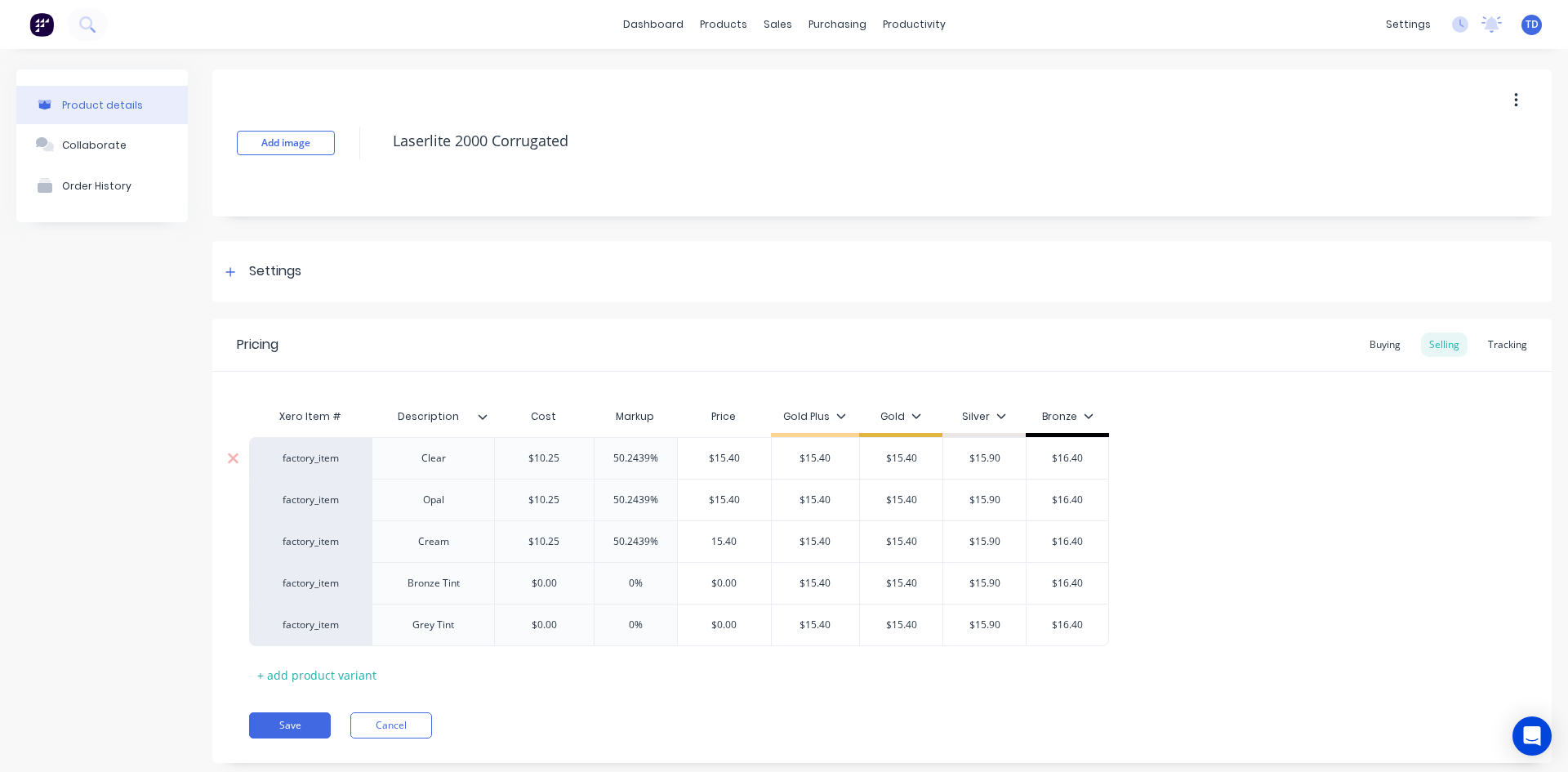
type input "$15.40"
type input "$15.90"
type input "$16.40"
type input "$0.00"
type input "0%"
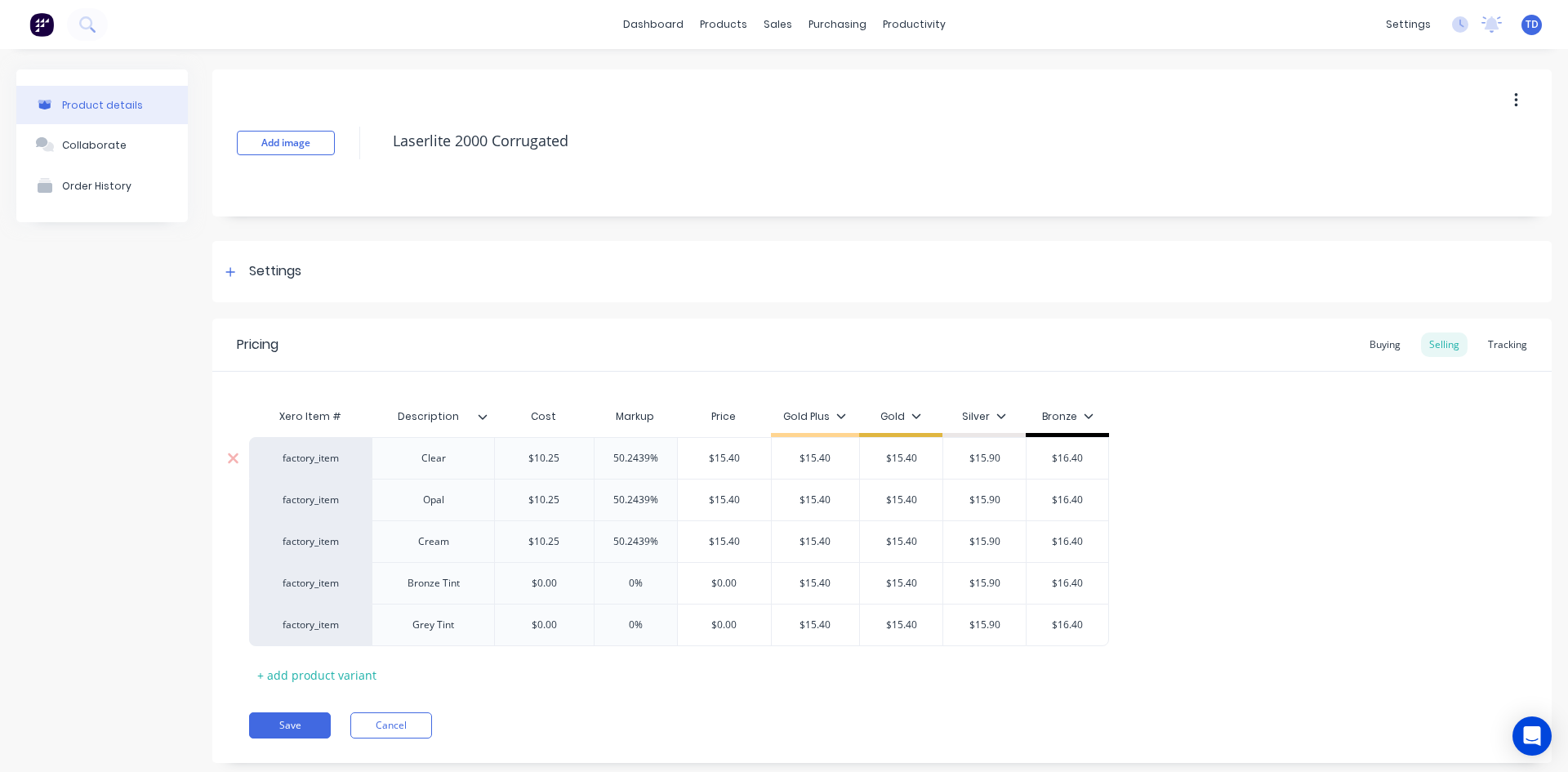
type input "$0.00"
type input "10.25"
type input "$10.25"
type input "$15.40"
type input "15.40"
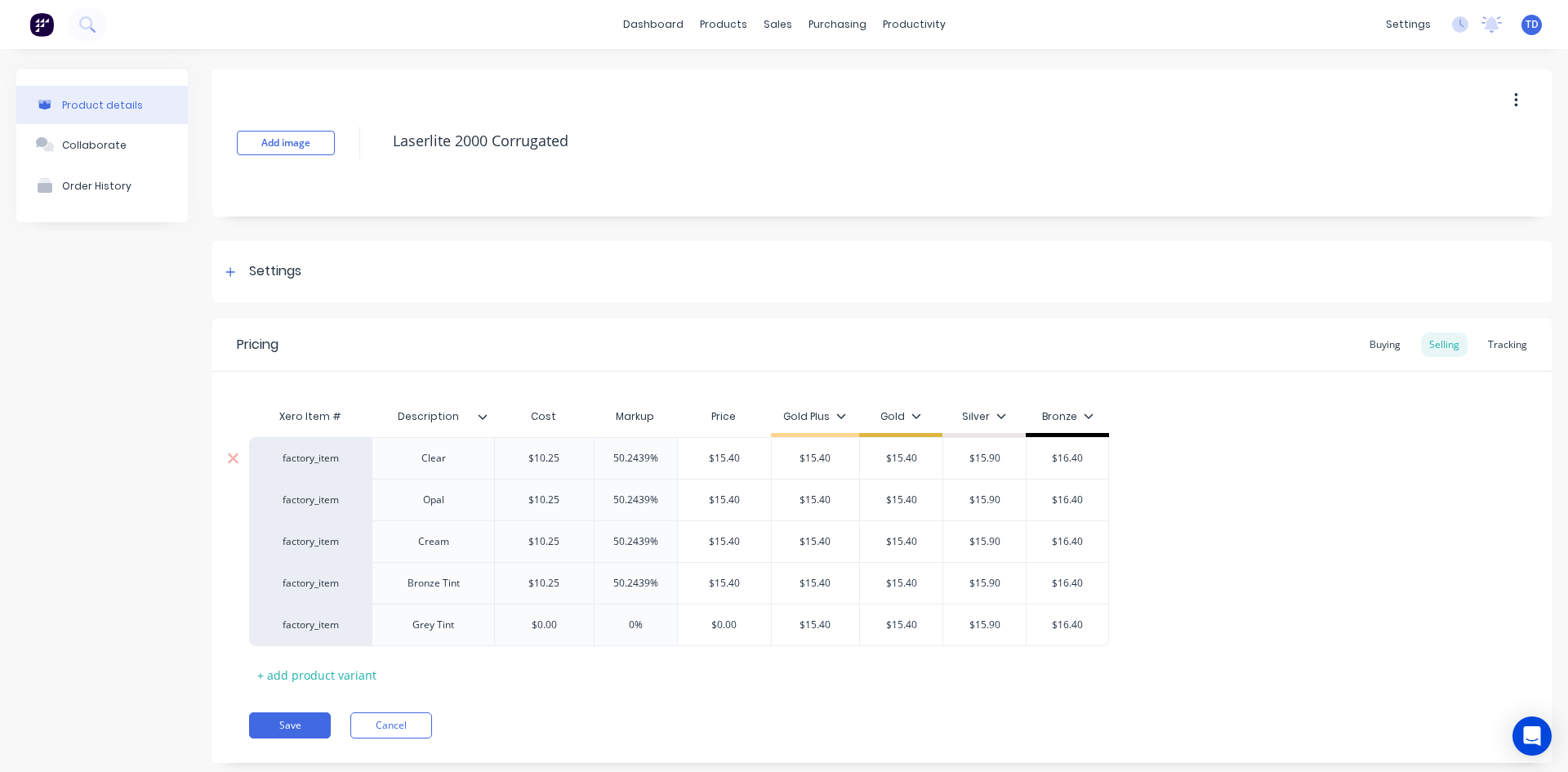
type input "$15.40"
type input "$15.90"
type input "$16.40"
type input "$0.00"
type input "0%"
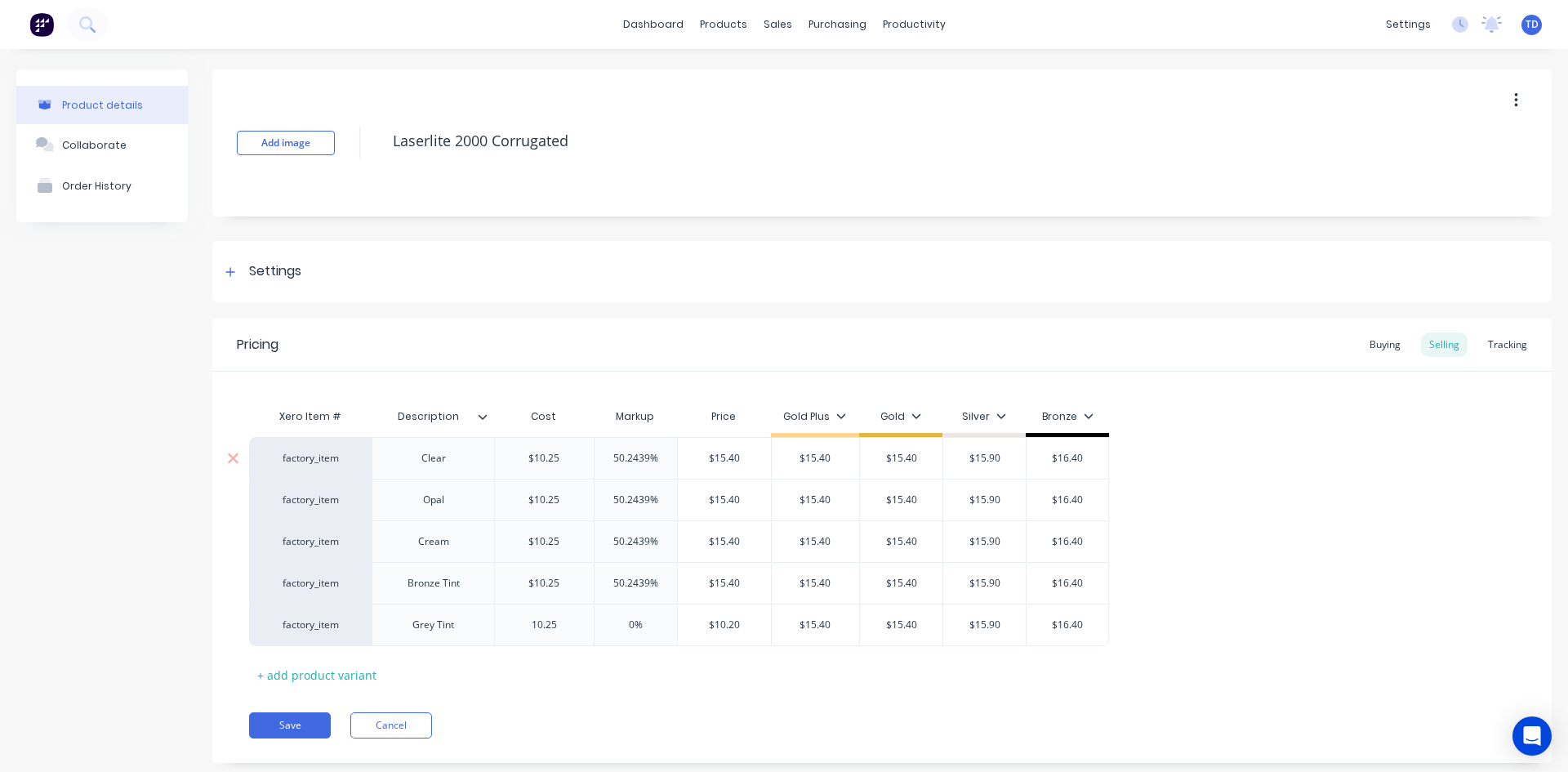
type input "10.25"
type input "$10.25"
type input "$15.40"
type input "15.40"
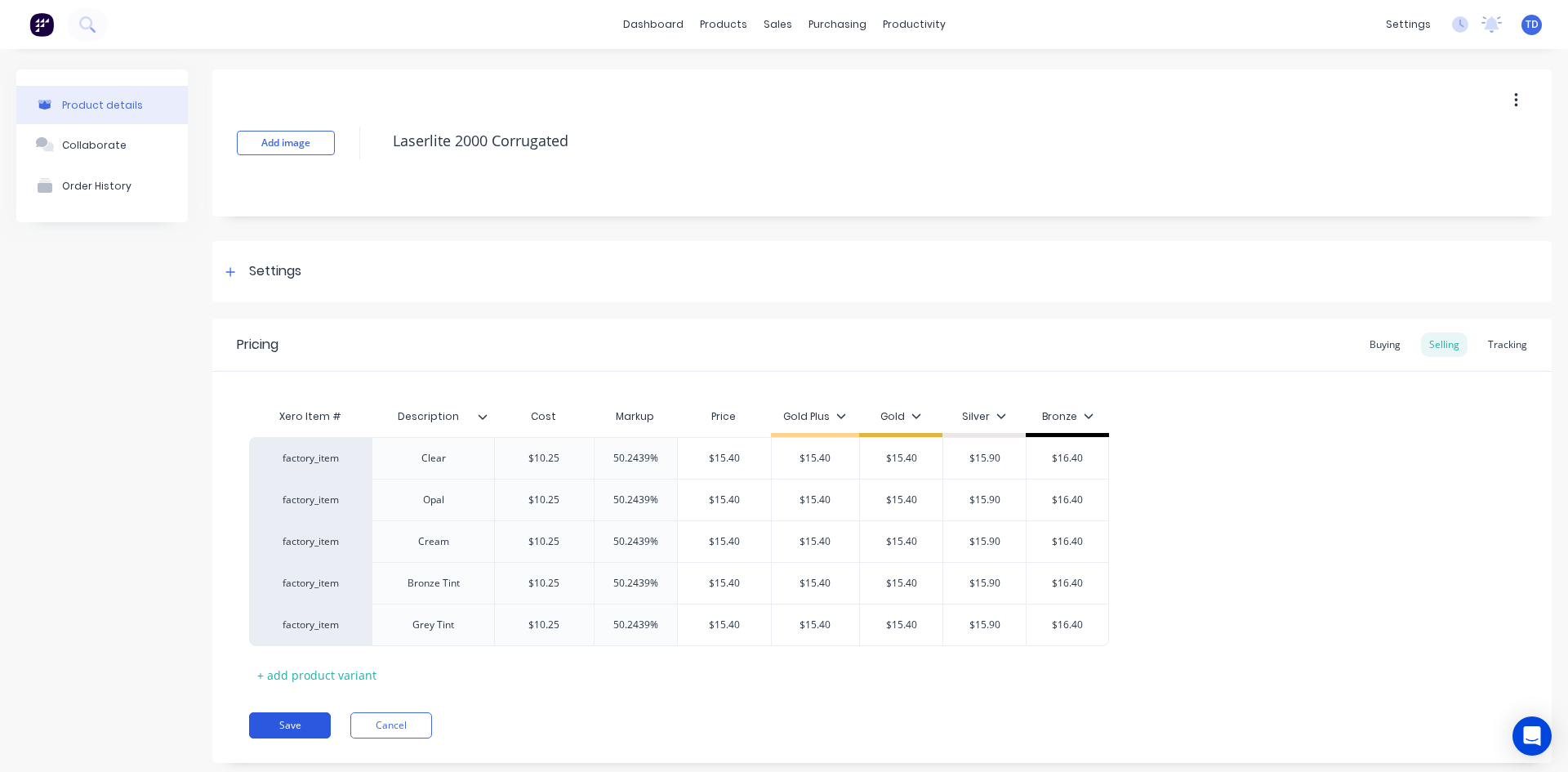
click at [288, 721] on button "Save" at bounding box center [289, 725] width 82 height 26
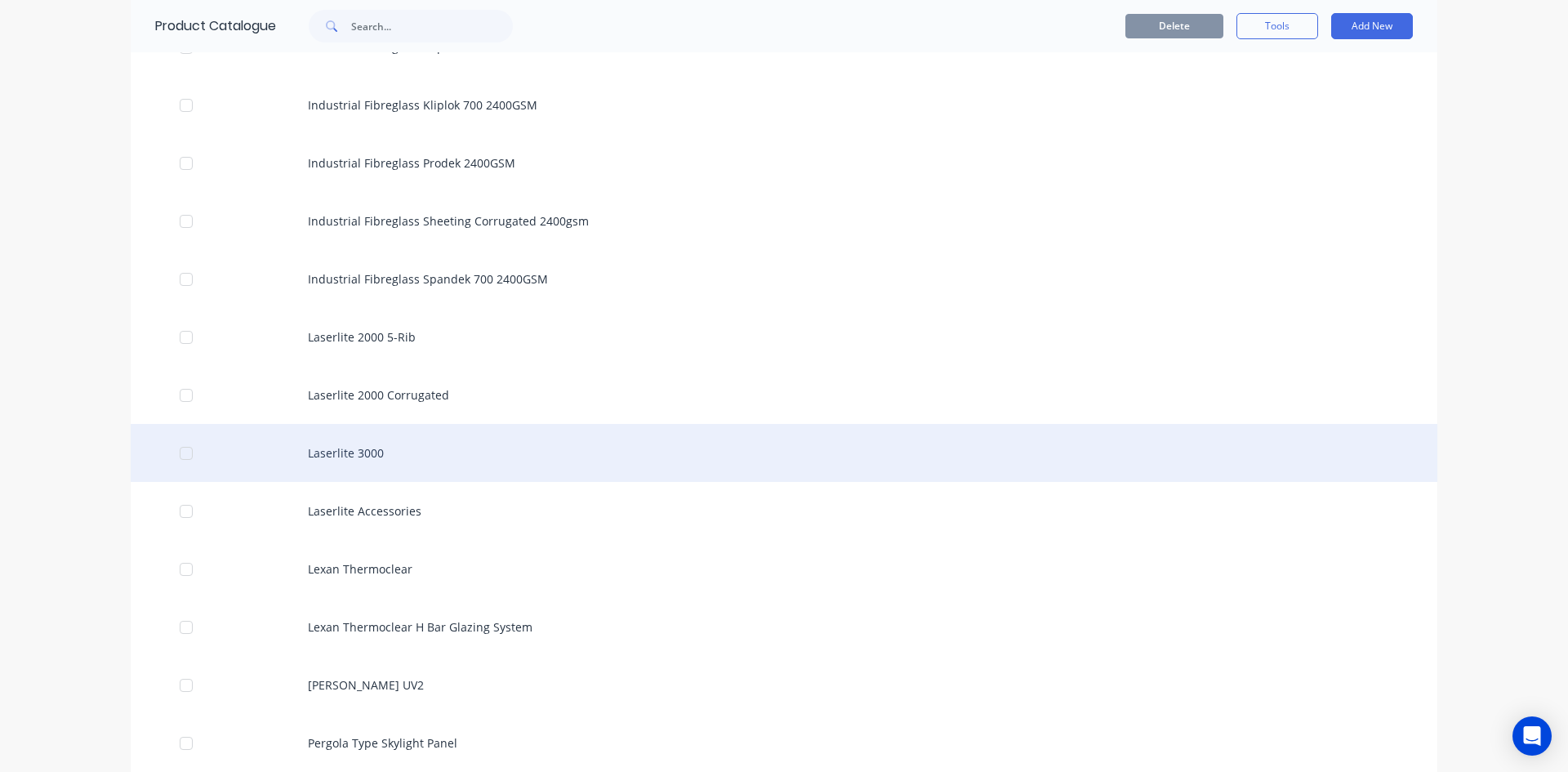
scroll to position [1634, 0]
click at [386, 453] on div "Laserlite 3000" at bounding box center [784, 450] width 1307 height 58
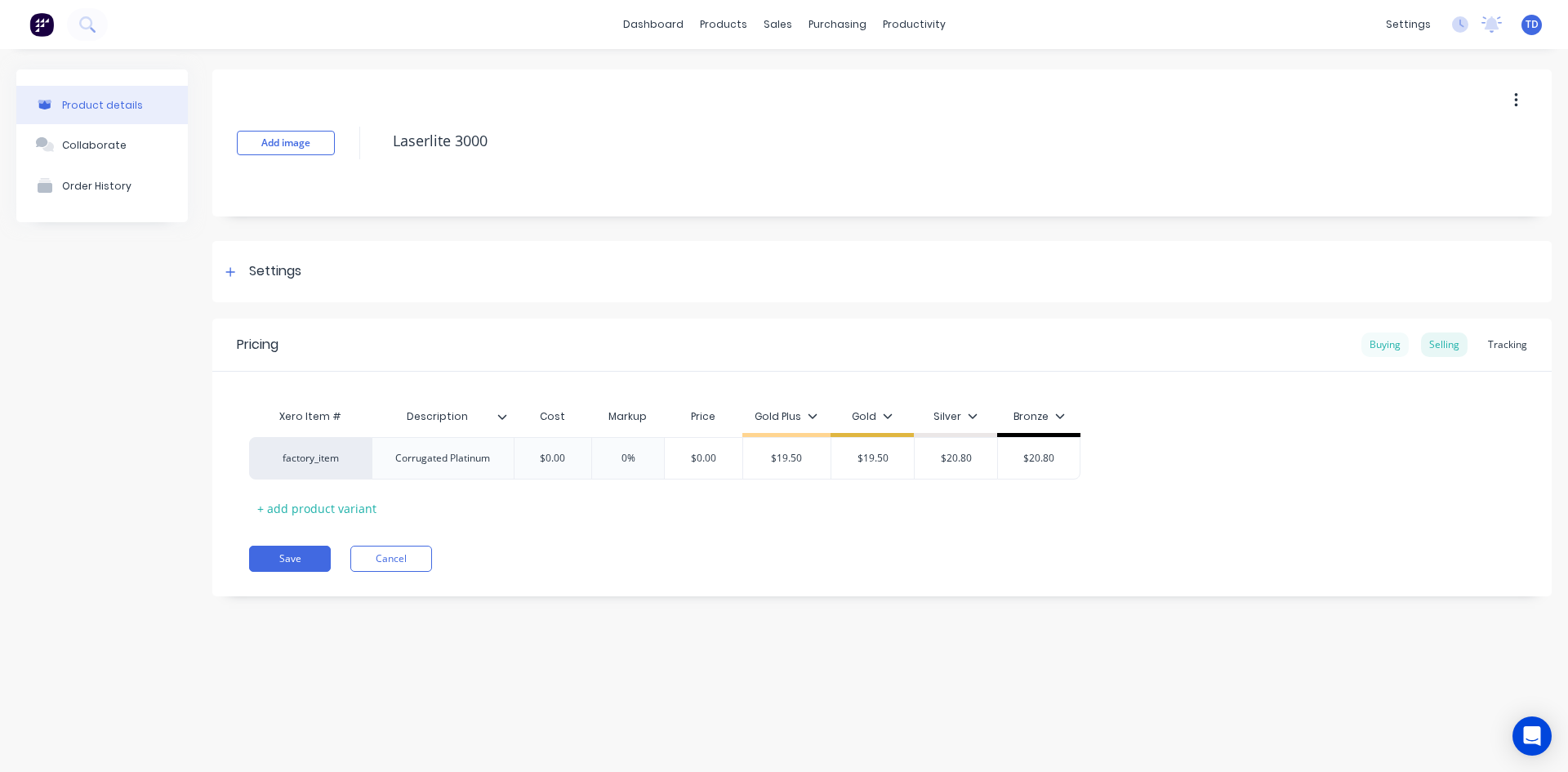
click at [1393, 346] on div "Buying" at bounding box center [1385, 345] width 48 height 25
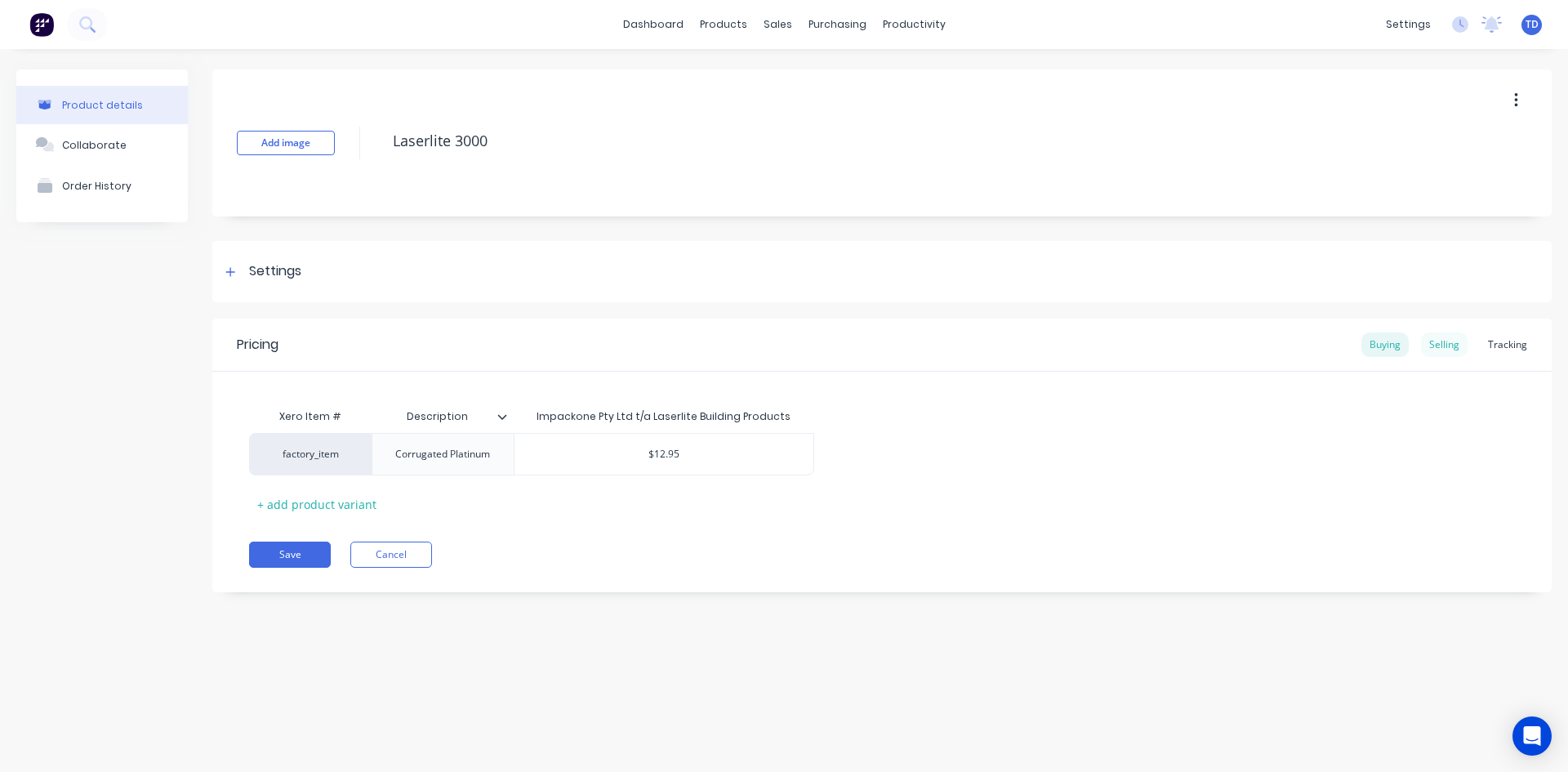
click at [1462, 346] on div "Selling" at bounding box center [1444, 345] width 47 height 25
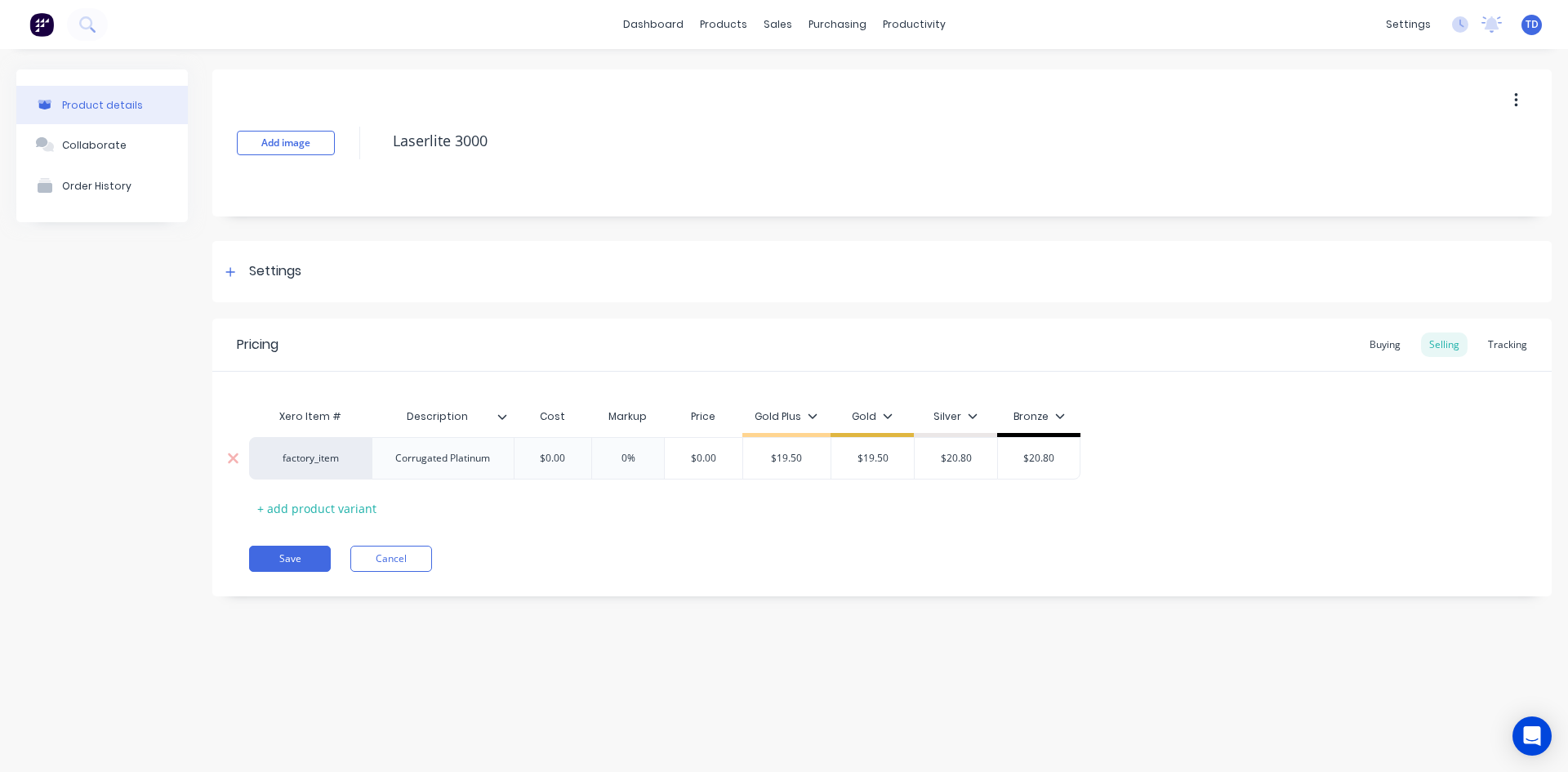
click at [586, 453] on input "$0.00" at bounding box center [553, 459] width 82 height 15
type input "12.95"
type input "0%"
type input "19.50"
type input "$19.50"
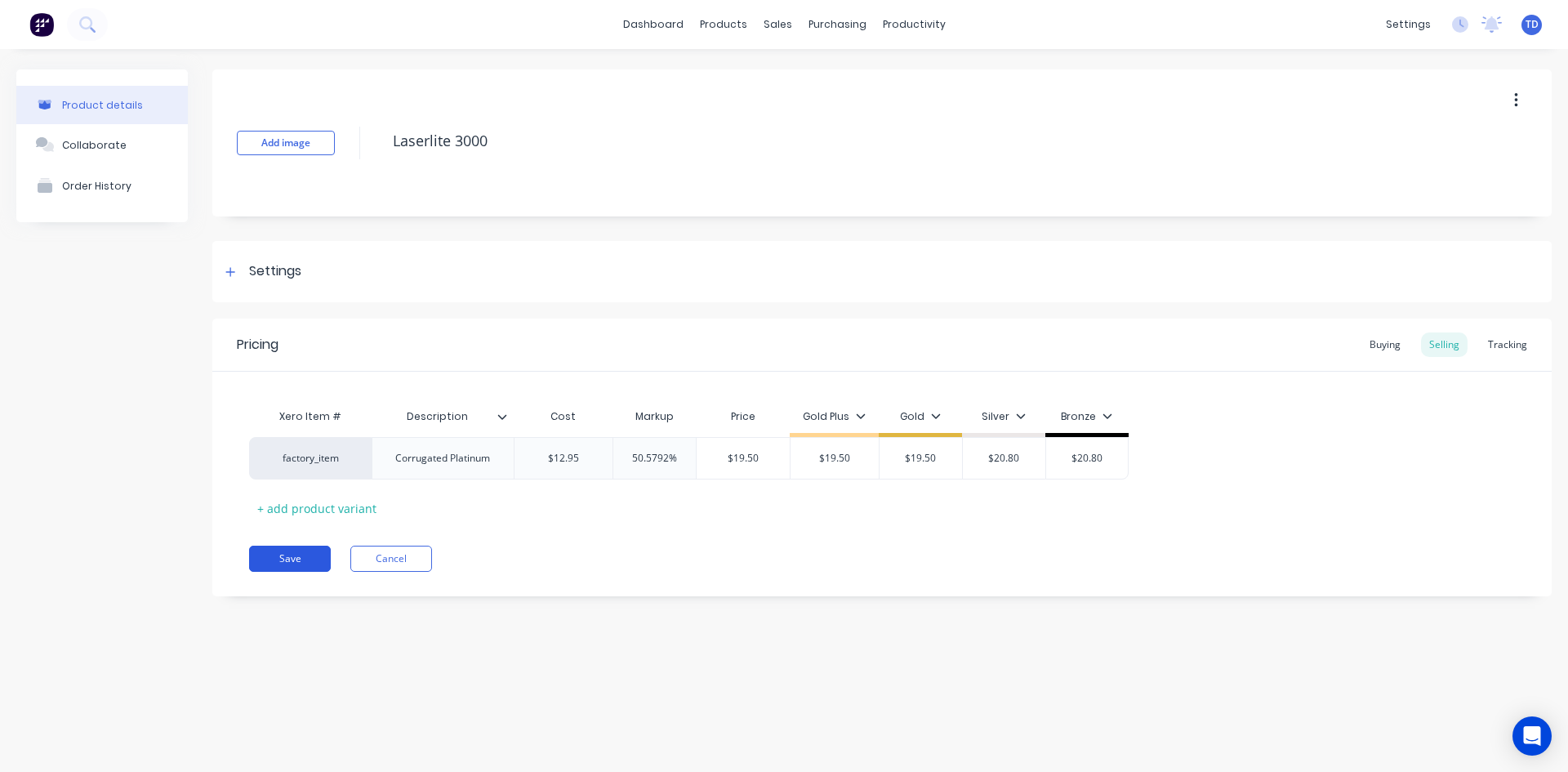
click at [310, 557] on button "Save" at bounding box center [289, 559] width 82 height 26
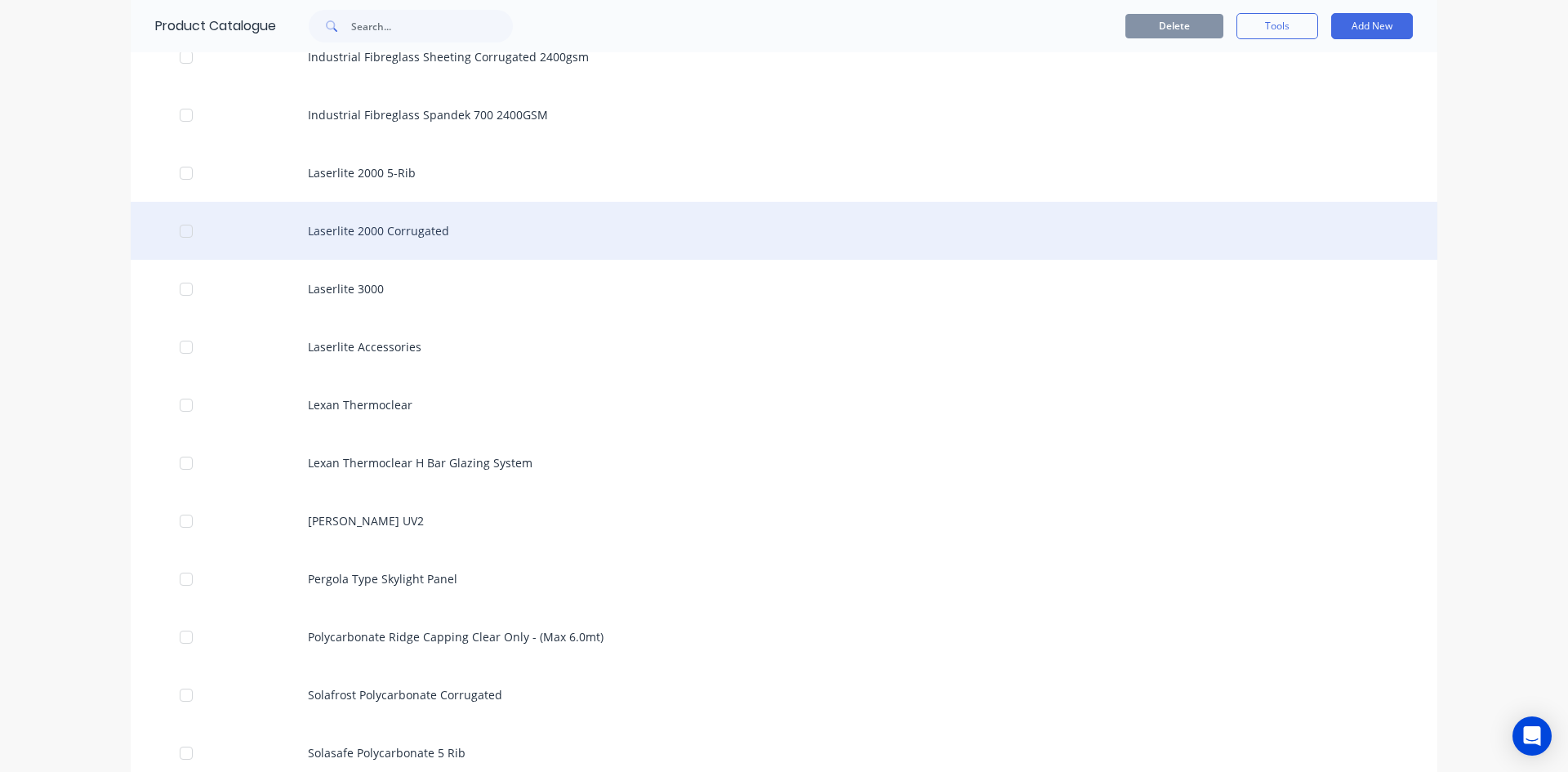
scroll to position [1798, 0]
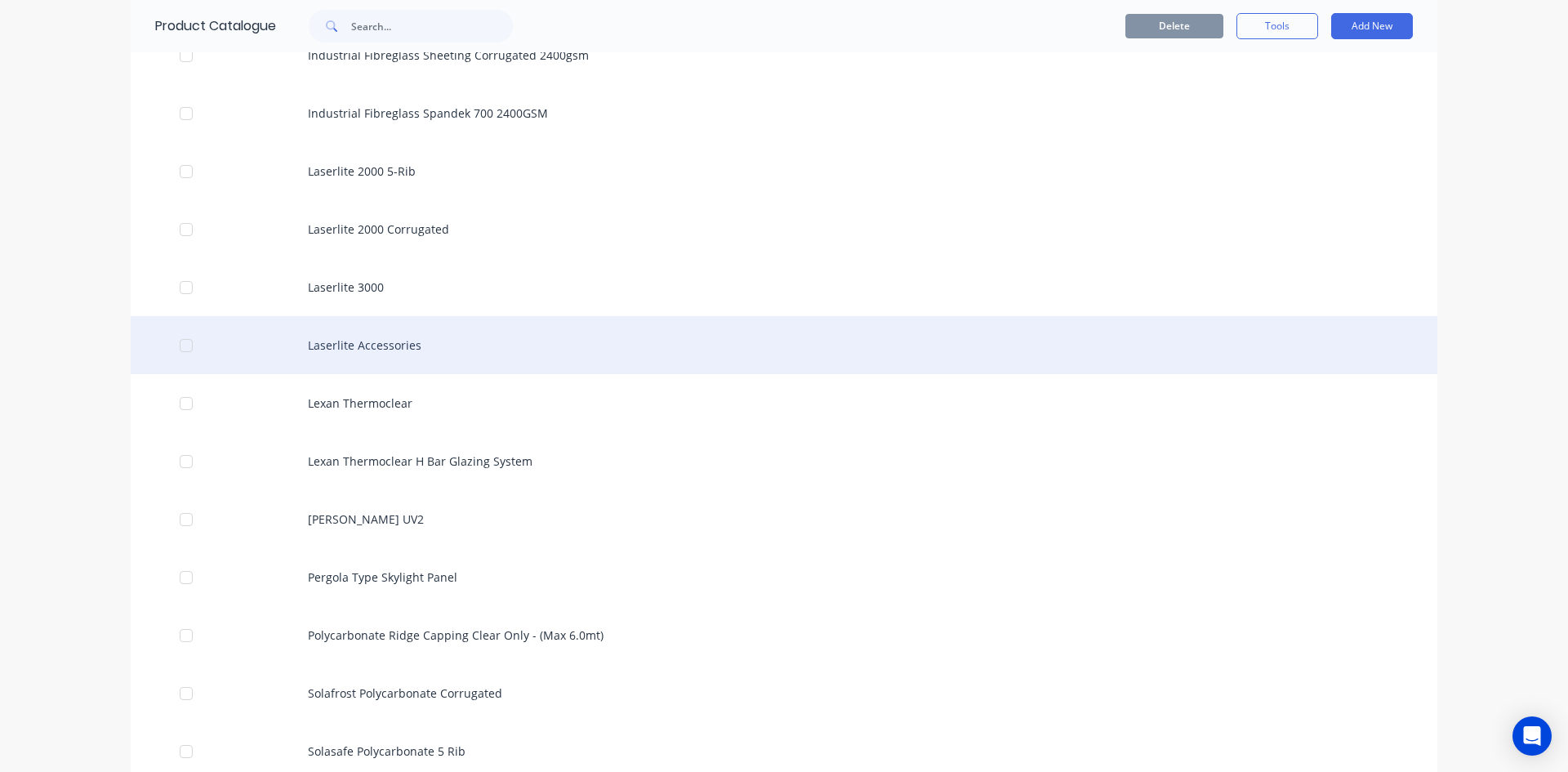
click at [374, 351] on div "Laserlite Accessories" at bounding box center [784, 345] width 1307 height 58
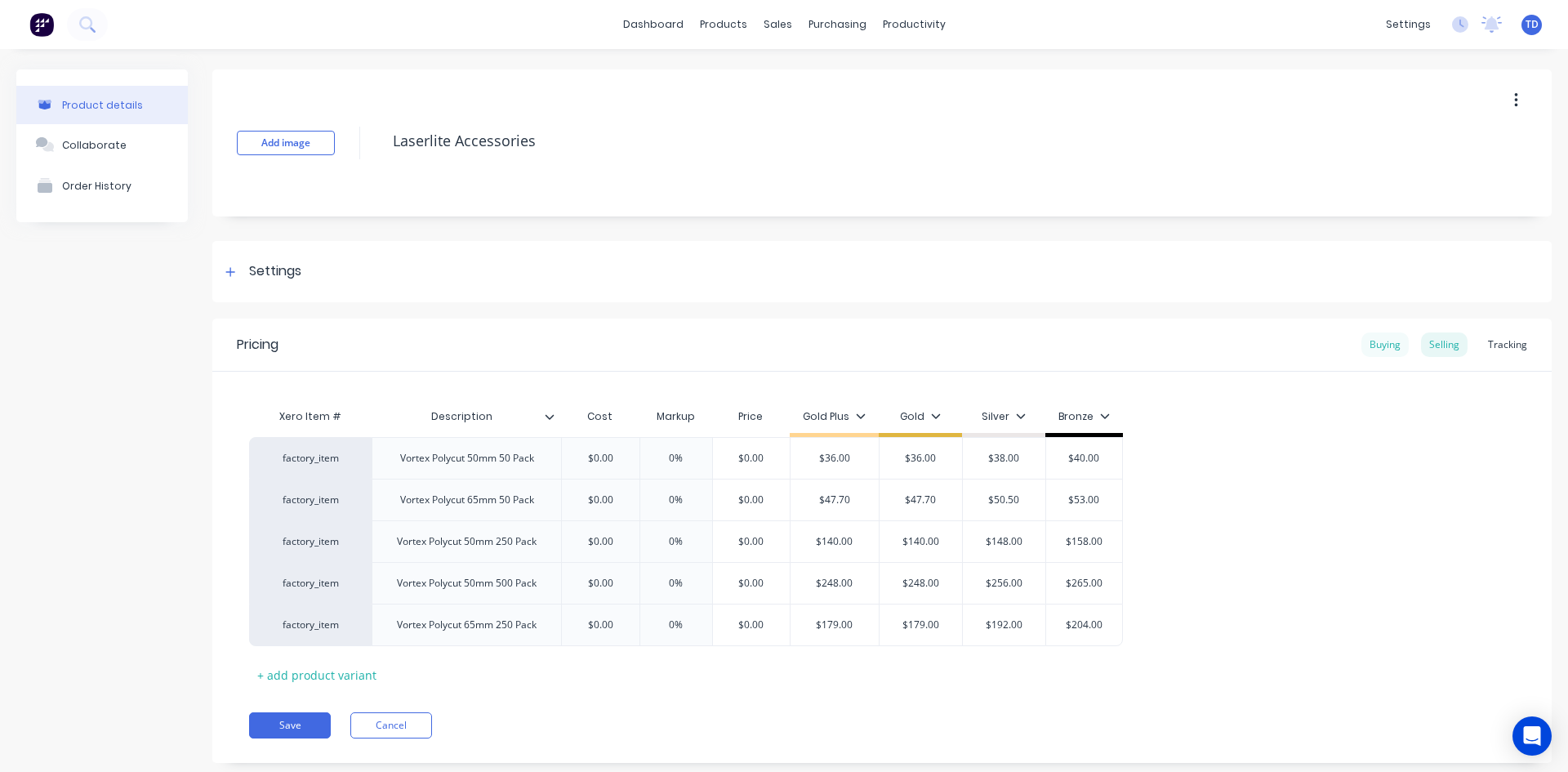
click at [1372, 346] on div "Buying" at bounding box center [1385, 345] width 48 height 25
